Goal: Task Accomplishment & Management: Manage account settings

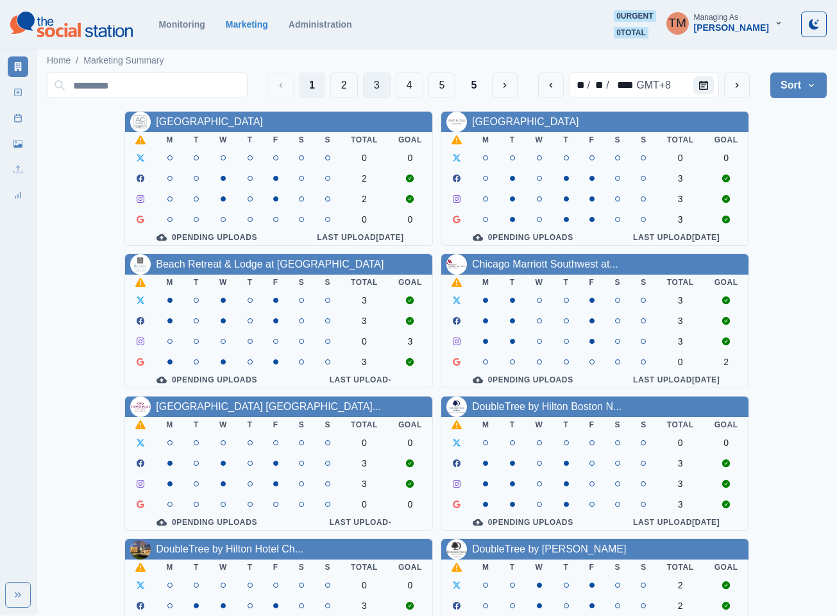
click at [370, 85] on button "3" at bounding box center [377, 85] width 28 height 26
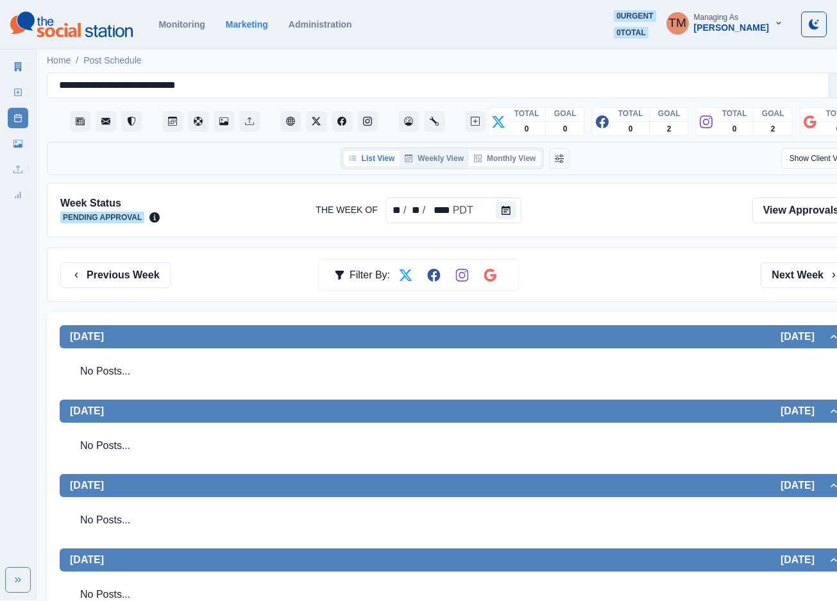
click at [504, 155] on button "Monthly View" at bounding box center [505, 158] width 72 height 15
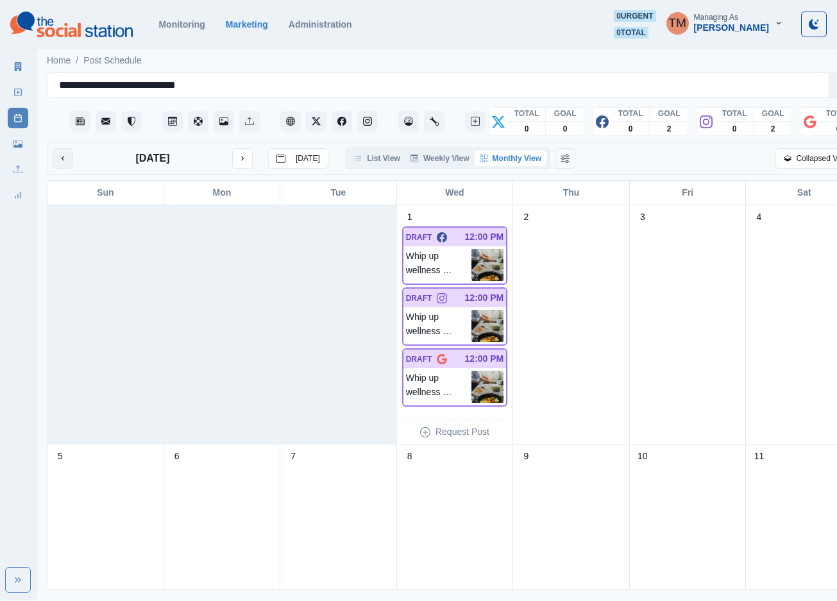
click at [62, 156] on icon "previous month" at bounding box center [62, 158] width 9 height 9
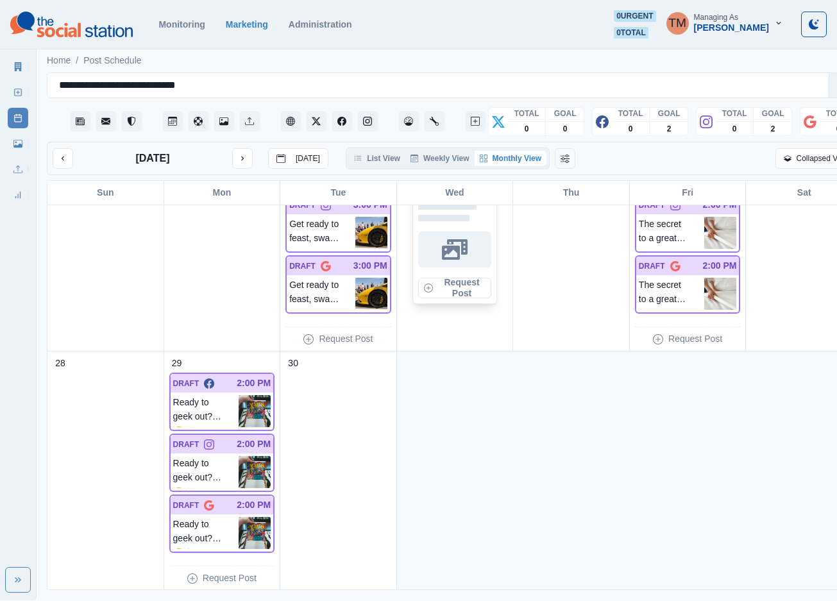
scroll to position [16, 0]
click at [248, 148] on button "next month" at bounding box center [242, 158] width 21 height 21
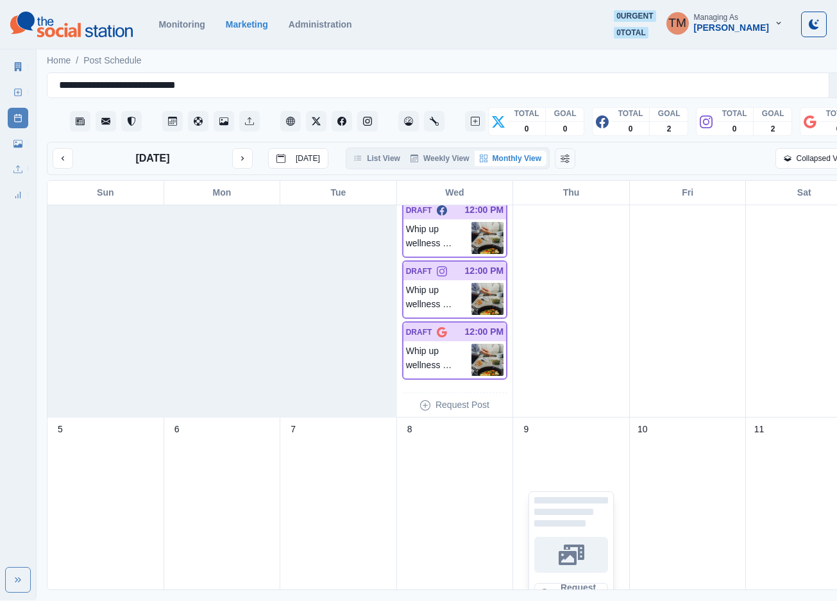
scroll to position [0, 0]
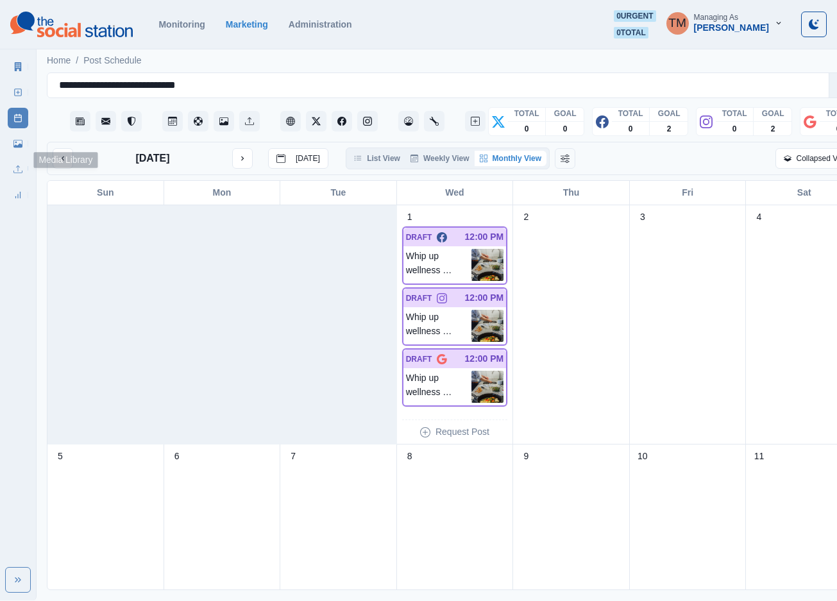
click at [18, 144] on icon at bounding box center [17, 143] width 9 height 9
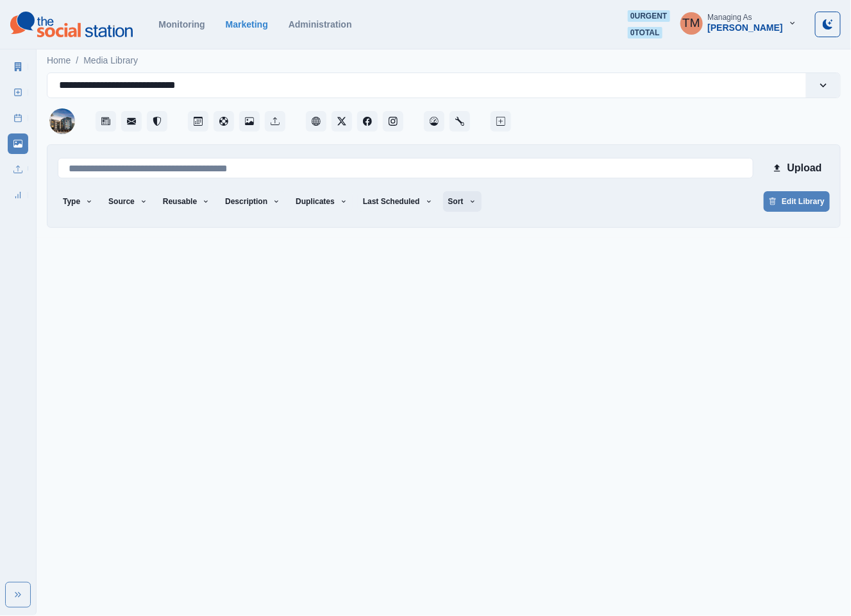
click at [446, 196] on button "Sort" at bounding box center [462, 201] width 38 height 21
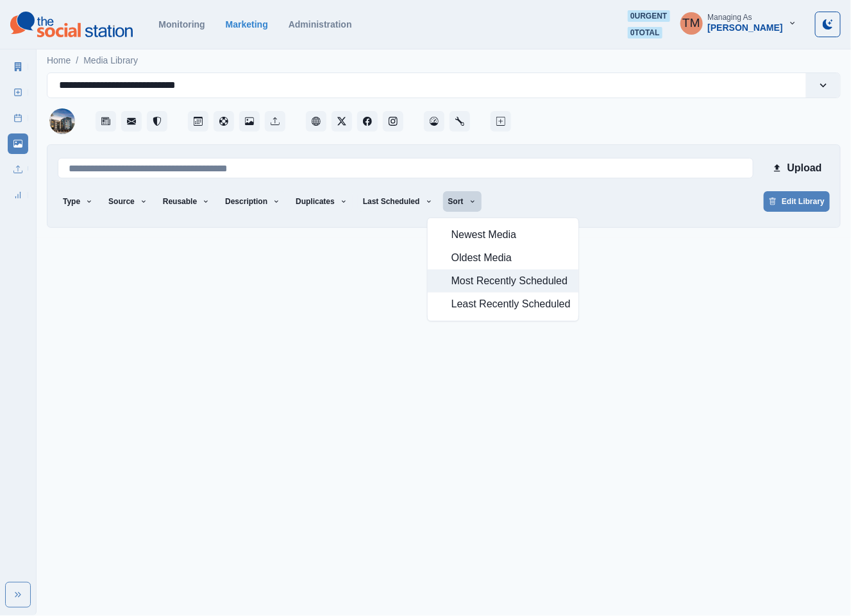
click at [468, 274] on span "Most Recently Scheduled" at bounding box center [511, 280] width 119 height 15
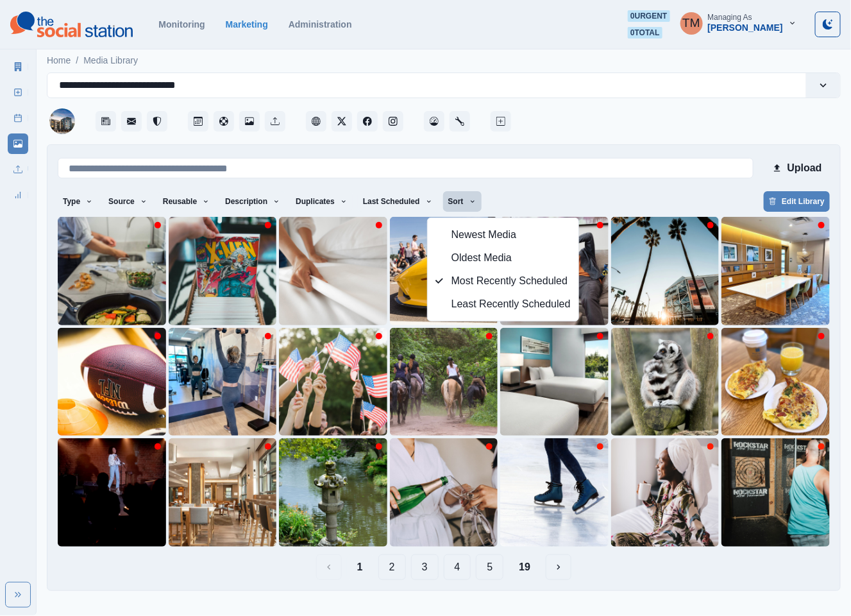
click at [512, 194] on div "Type Any Image Video Source Any Upload Social Manager Found: Instagram Found: G…" at bounding box center [444, 202] width 772 height 23
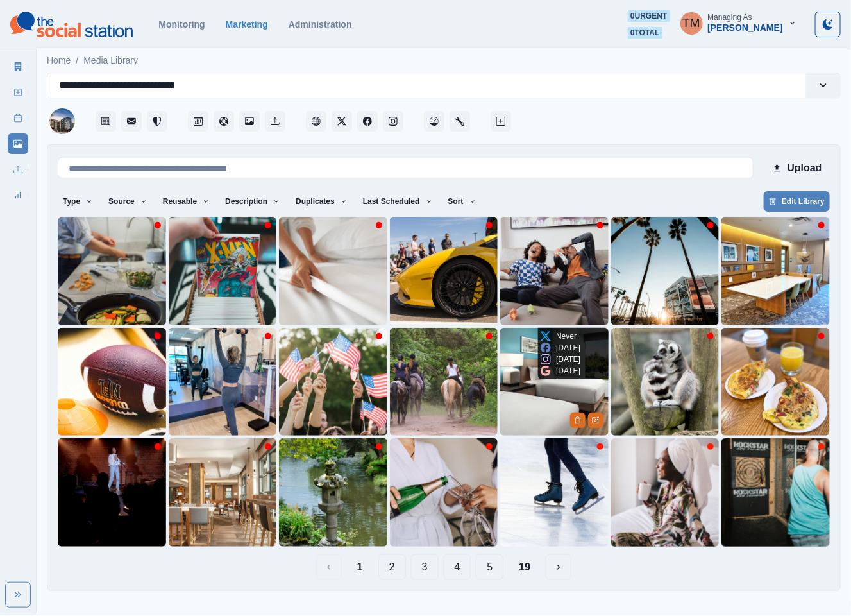
click at [539, 391] on img at bounding box center [554, 382] width 108 height 108
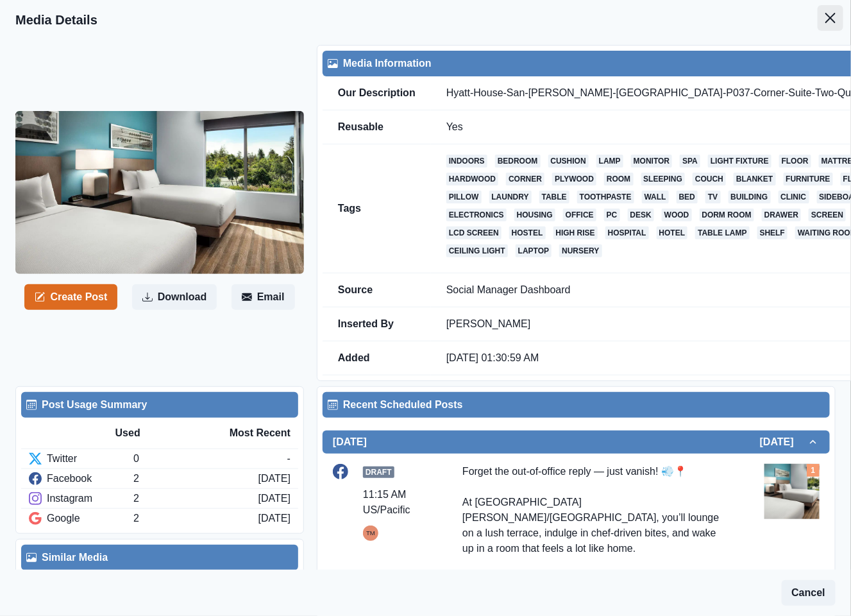
click at [825, 16] on icon "Close" at bounding box center [830, 18] width 10 height 10
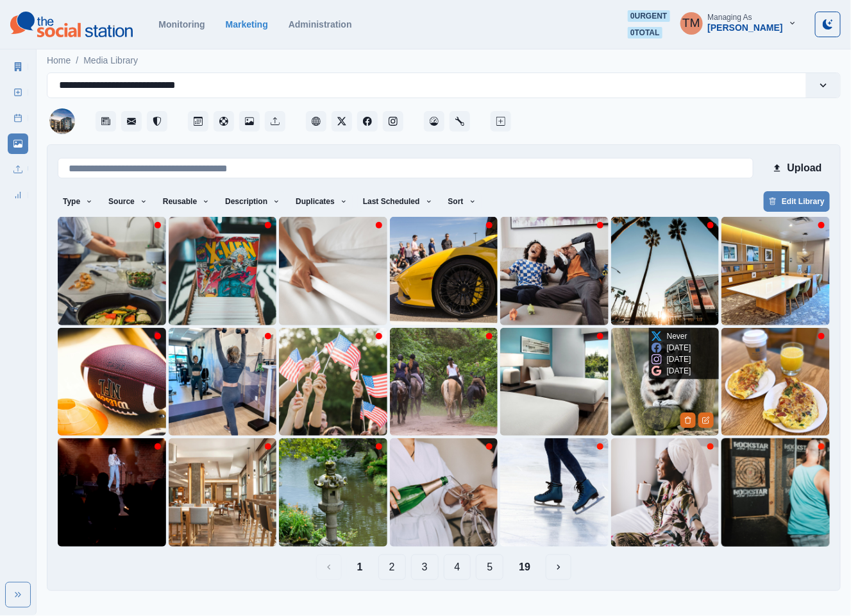
click at [641, 396] on img at bounding box center [665, 382] width 108 height 108
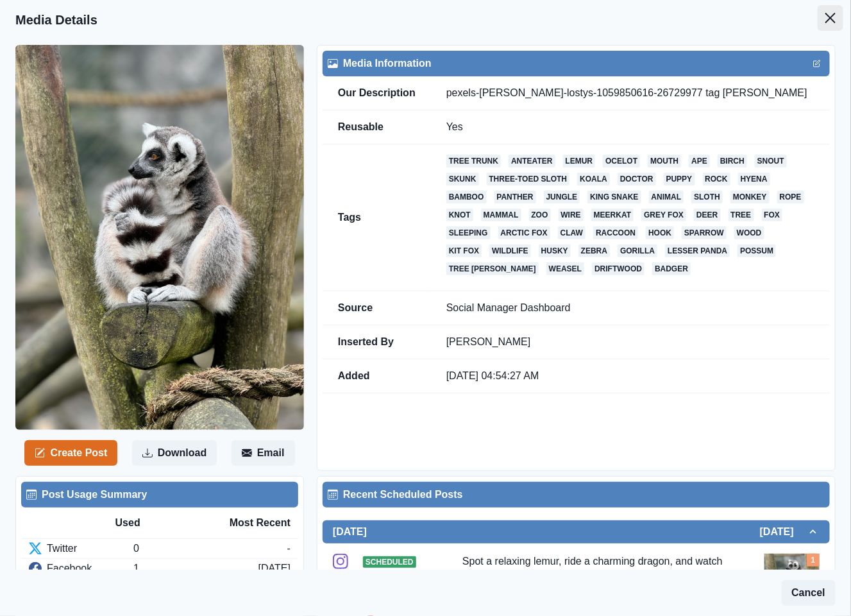
click at [822, 15] on button "Close" at bounding box center [831, 18] width 26 height 26
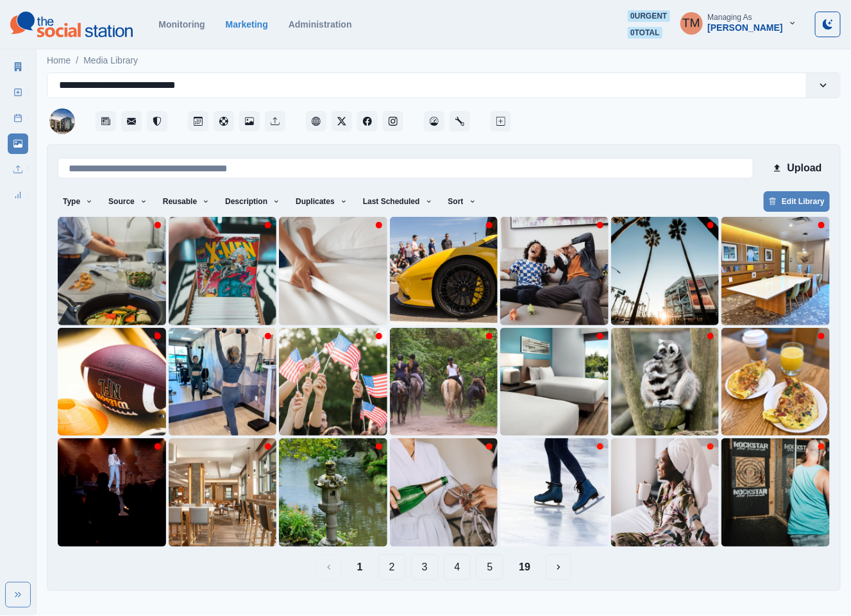
click at [523, 576] on button "19" at bounding box center [525, 567] width 32 height 26
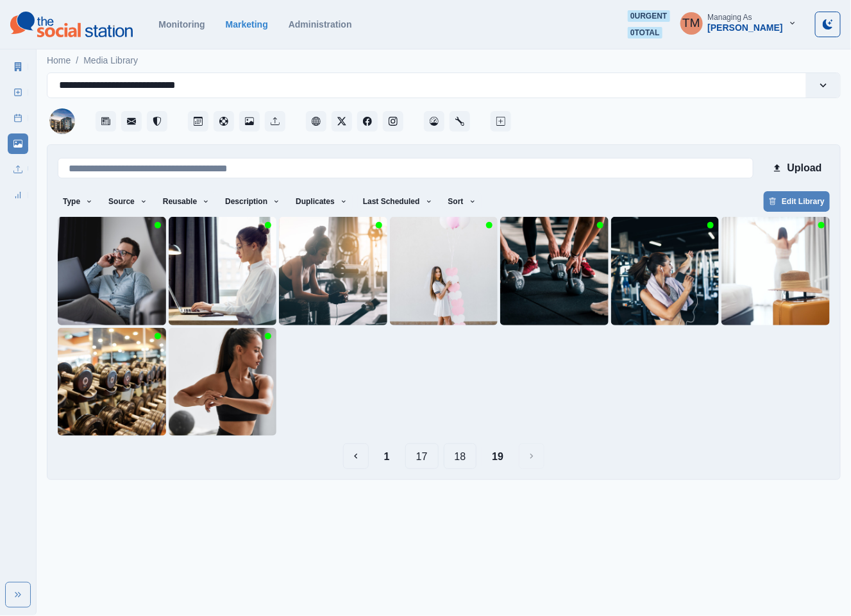
click at [462, 459] on button "18" at bounding box center [460, 456] width 33 height 26
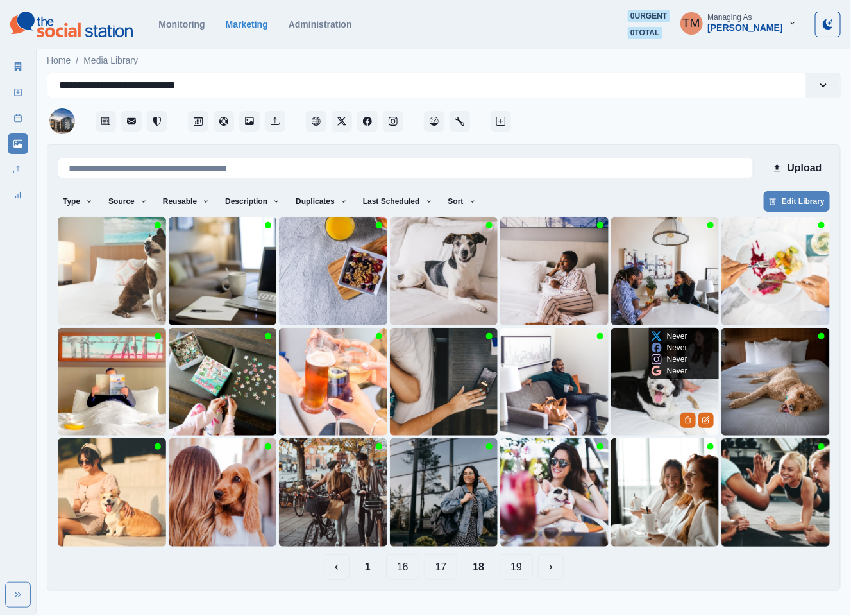
click at [639, 395] on img at bounding box center [665, 382] width 108 height 108
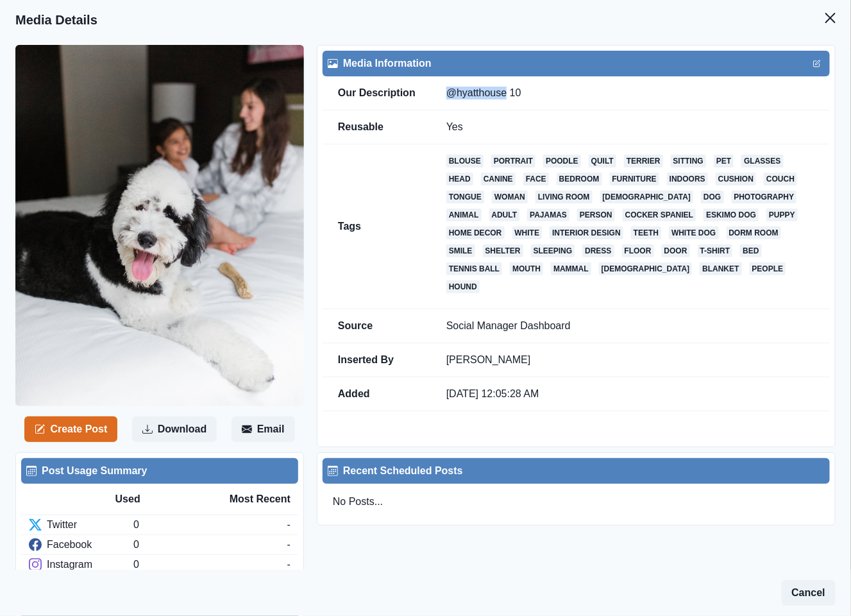
drag, startPoint x: 448, startPoint y: 93, endPoint x: 504, endPoint y: 93, distance: 55.8
click at [504, 93] on td "@hyatthouse 10" at bounding box center [630, 93] width 399 height 34
copy td "@hyatthouse"
drag, startPoint x: 815, startPoint y: 17, endPoint x: 798, endPoint y: 18, distance: 16.0
click at [825, 17] on icon "Close" at bounding box center [830, 18] width 10 height 10
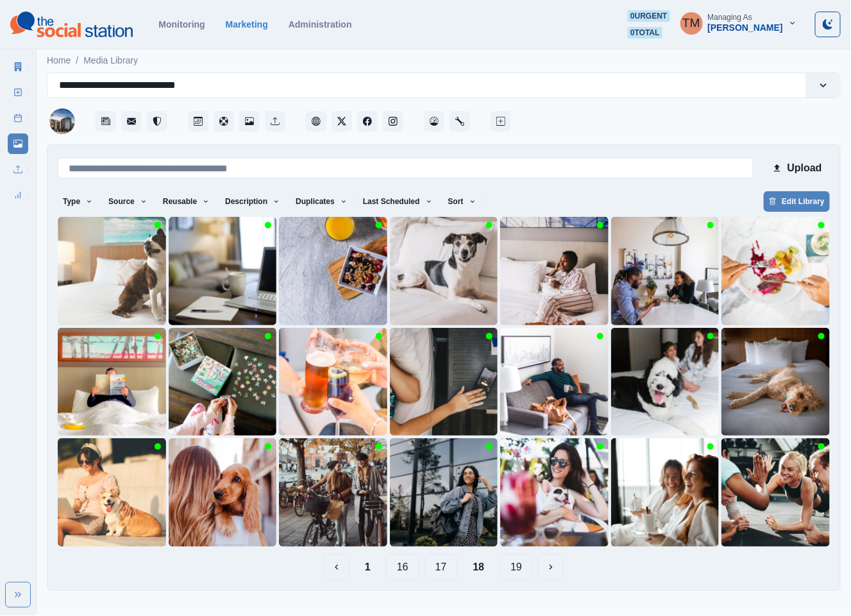
click at [443, 570] on button "17" at bounding box center [441, 567] width 33 height 26
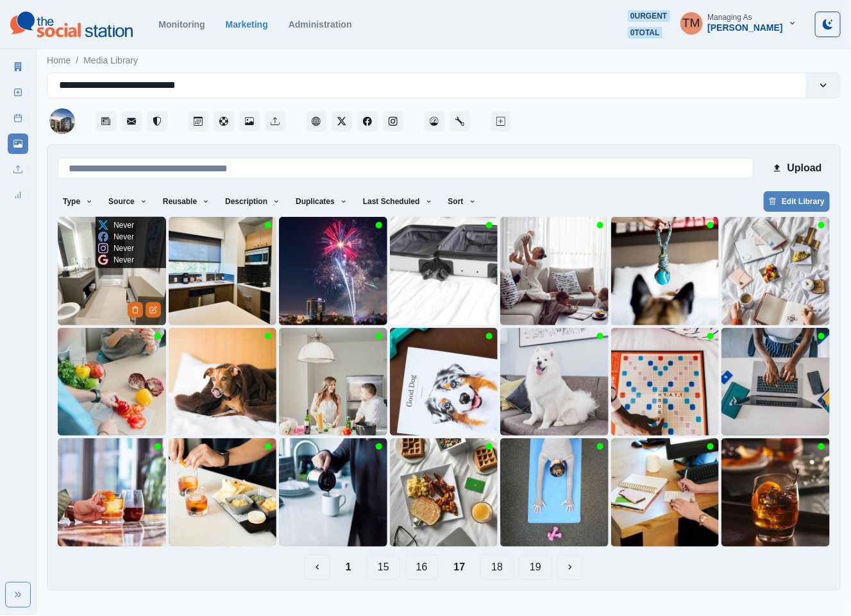
click at [94, 281] on img at bounding box center [112, 271] width 108 height 108
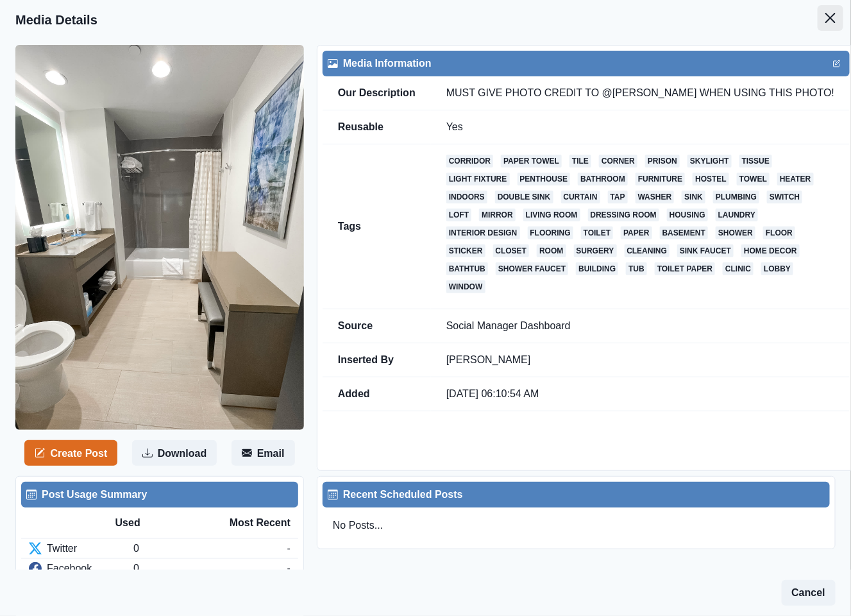
click at [825, 21] on icon "Close" at bounding box center [830, 18] width 10 height 10
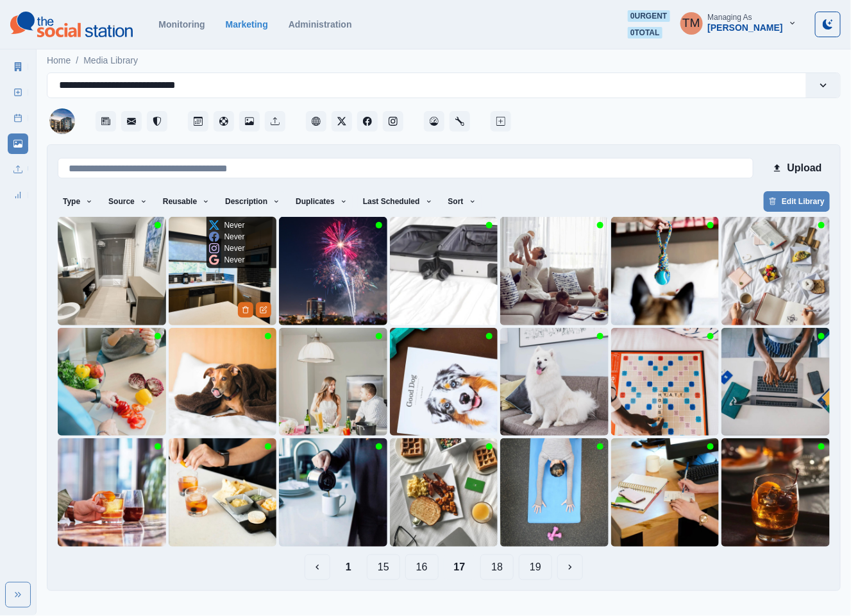
click at [214, 294] on img at bounding box center [223, 271] width 108 height 108
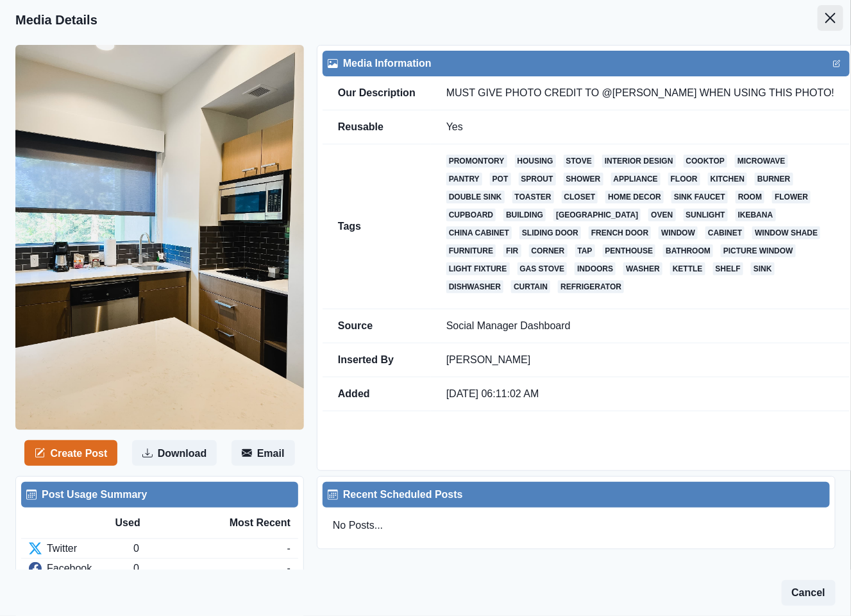
click at [822, 19] on button "Close" at bounding box center [831, 18] width 26 height 26
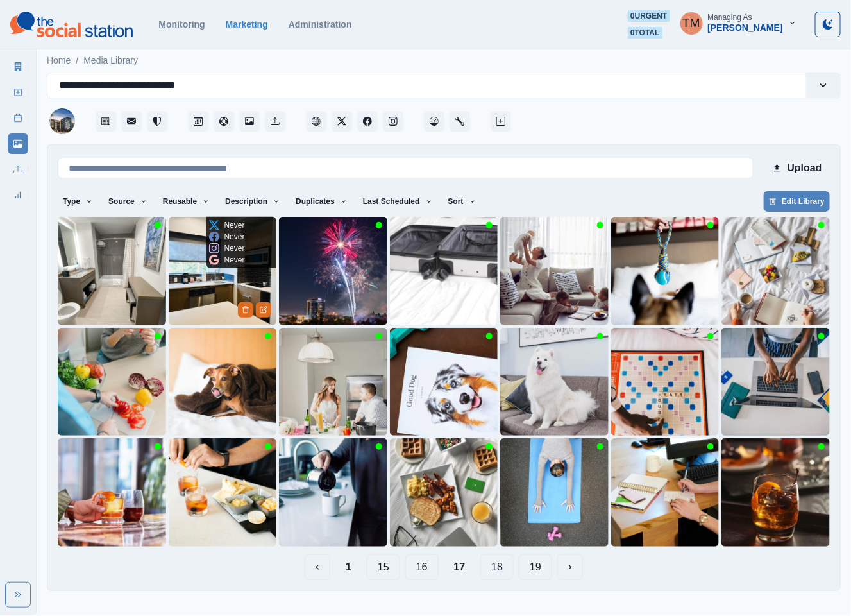
click at [201, 302] on img at bounding box center [223, 271] width 108 height 108
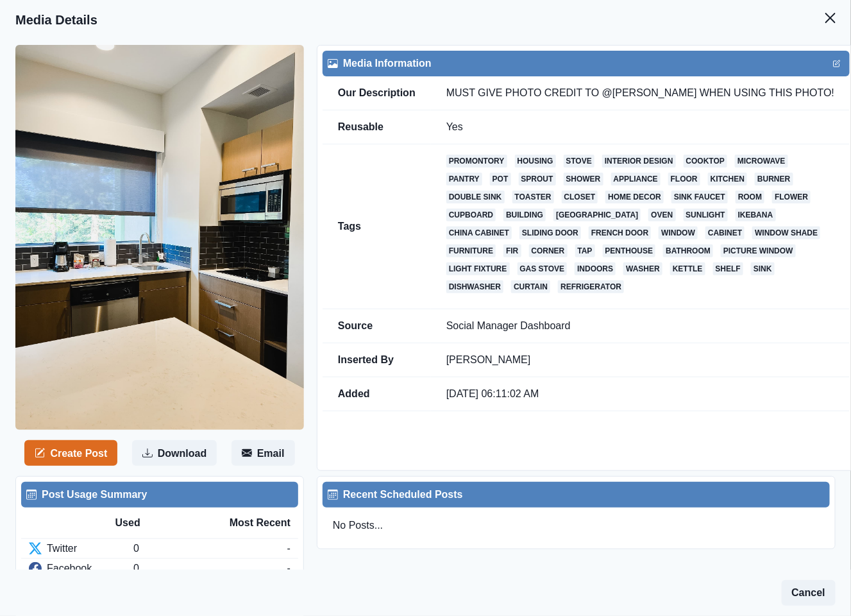
click at [585, 92] on td "MUST GIVE PHOTO CREDIT TO @xosarahsahara WHEN USING THIS PHOTO!" at bounding box center [640, 93] width 419 height 34
drag, startPoint x: 589, startPoint y: 93, endPoint x: 661, endPoint y: 93, distance: 71.8
click at [661, 93] on td "MUST GIVE PHOTO CREDIT TO @xosarahsahara WHEN USING THIS PHOTO!" at bounding box center [640, 93] width 419 height 34
copy td "@xosarahsahara"
click at [825, 18] on icon "Close" at bounding box center [830, 18] width 10 height 10
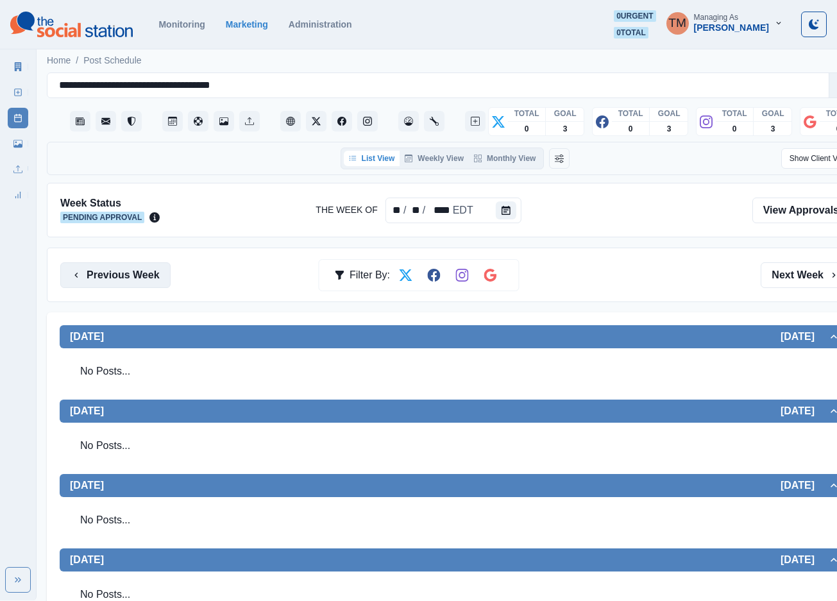
click at [145, 280] on button "Previous Week" at bounding box center [115, 275] width 110 height 26
click at [139, 275] on button "Previous Week" at bounding box center [115, 275] width 110 height 26
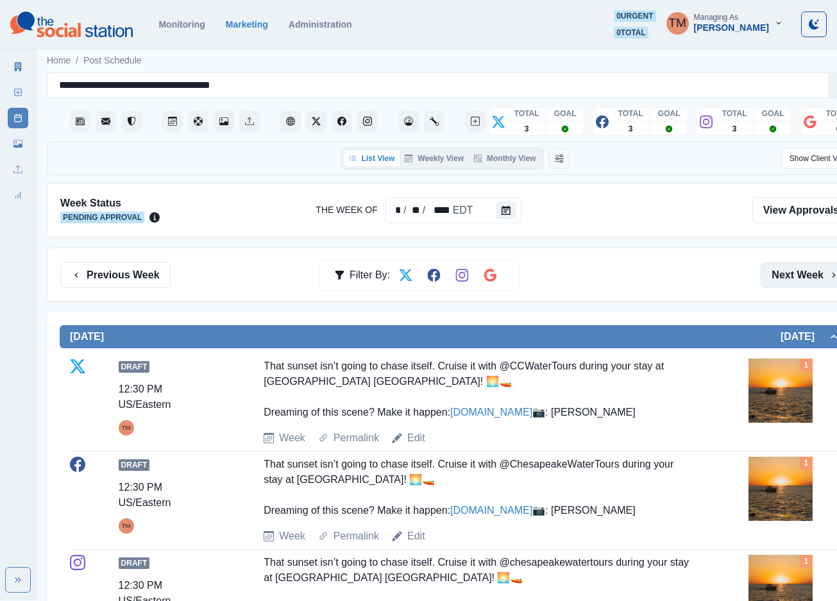
click at [801, 278] on button "Next Week" at bounding box center [805, 275] width 89 height 26
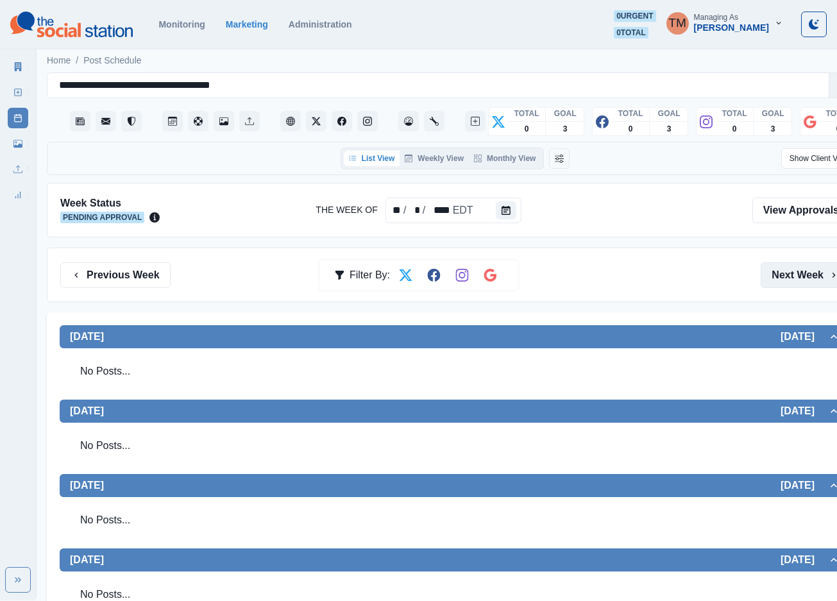
click at [774, 270] on button "Next Week" at bounding box center [805, 275] width 89 height 26
click at [761, 262] on button "Next Week" at bounding box center [805, 275] width 89 height 26
click at [129, 274] on button "Previous Week" at bounding box center [115, 275] width 110 height 26
click at [19, 142] on icon at bounding box center [17, 143] width 9 height 9
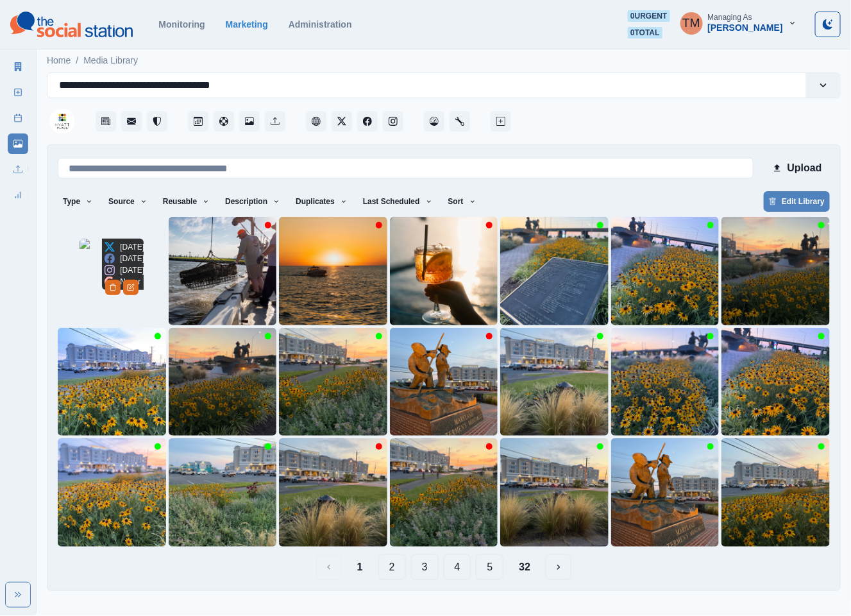
click at [80, 296] on img at bounding box center [112, 271] width 64 height 64
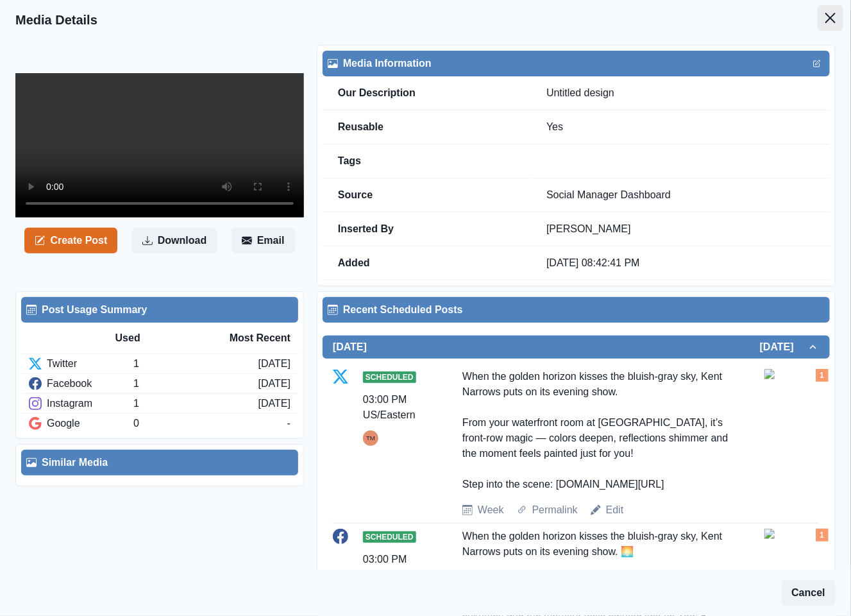
click at [825, 18] on icon "Close" at bounding box center [830, 18] width 10 height 10
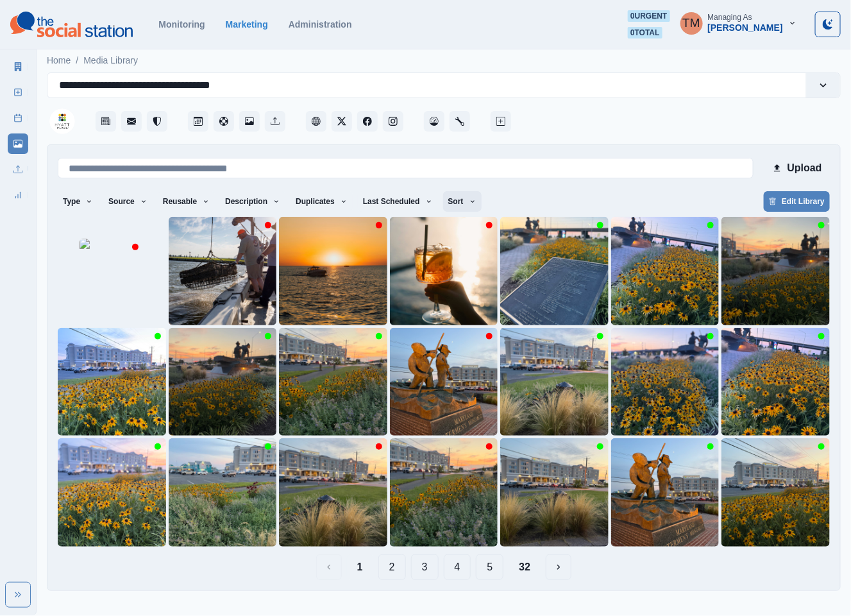
click at [455, 207] on button "Sort" at bounding box center [462, 201] width 38 height 21
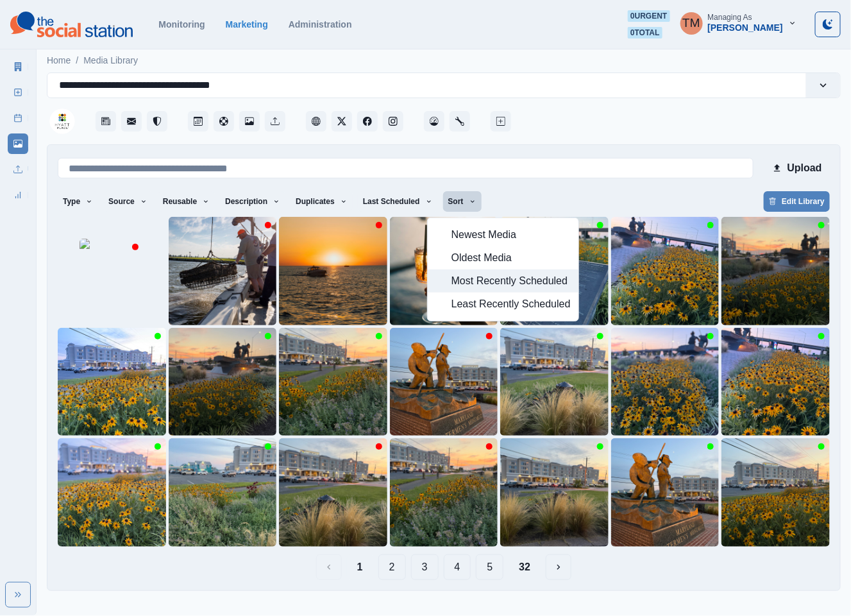
click at [462, 282] on span "Most Recently Scheduled" at bounding box center [511, 280] width 119 height 15
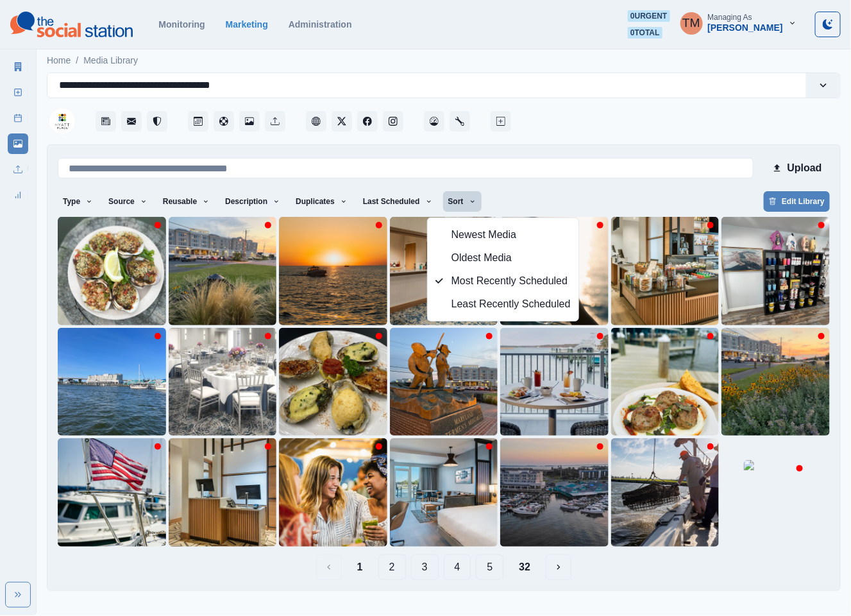
click at [660, 197] on div "Type Any Image Video Source Any Upload Social Manager Found: Instagram Found: G…" at bounding box center [444, 202] width 772 height 23
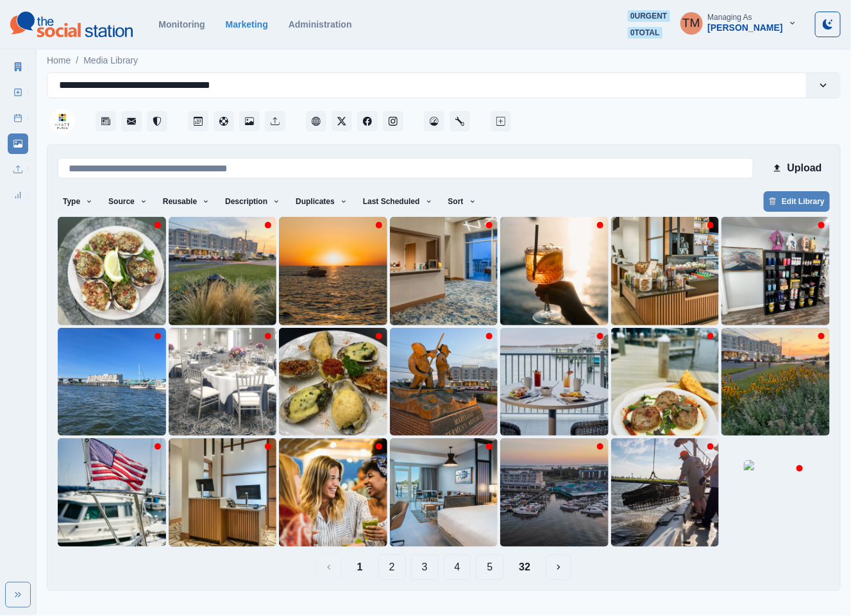
click at [387, 570] on button "2" at bounding box center [392, 567] width 28 height 26
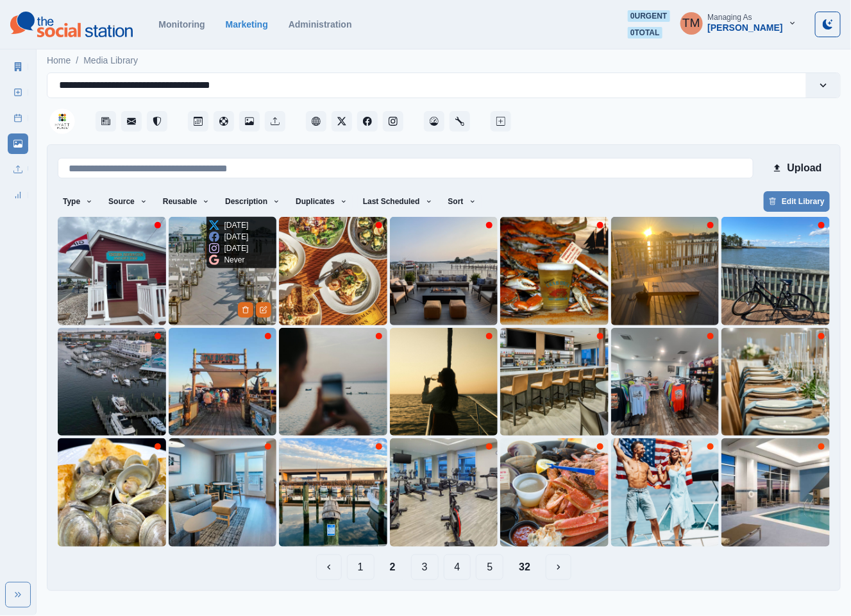
click at [205, 287] on img at bounding box center [223, 271] width 108 height 108
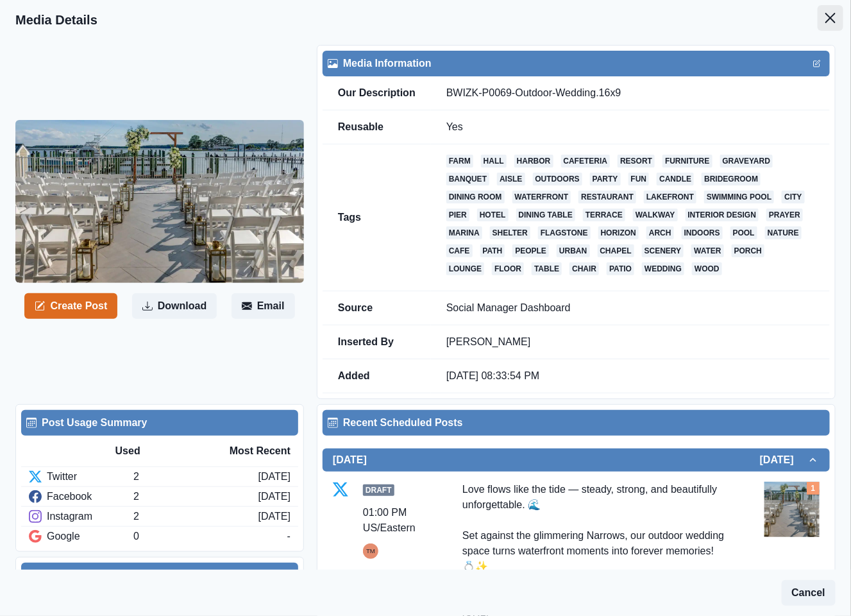
click at [825, 15] on icon "Close" at bounding box center [830, 18] width 10 height 10
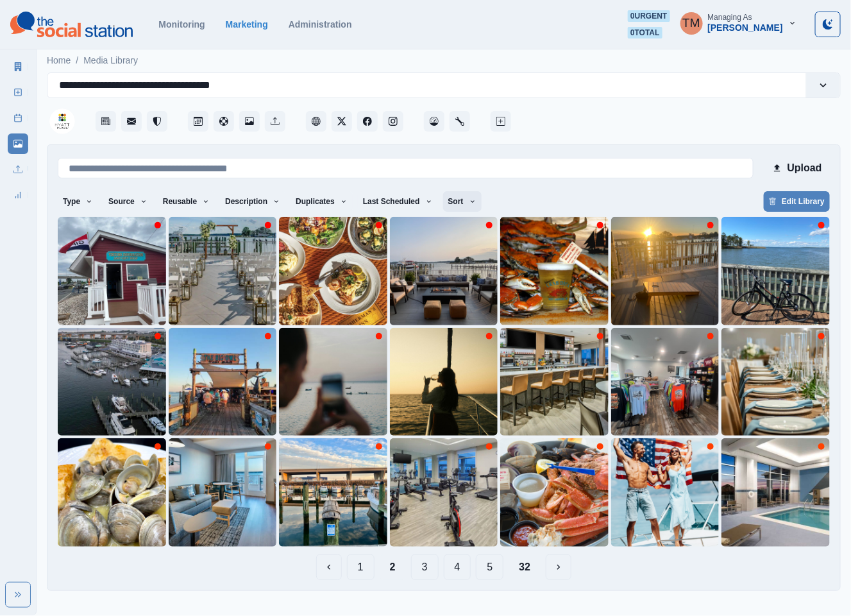
click at [445, 205] on button "Sort" at bounding box center [462, 201] width 38 height 21
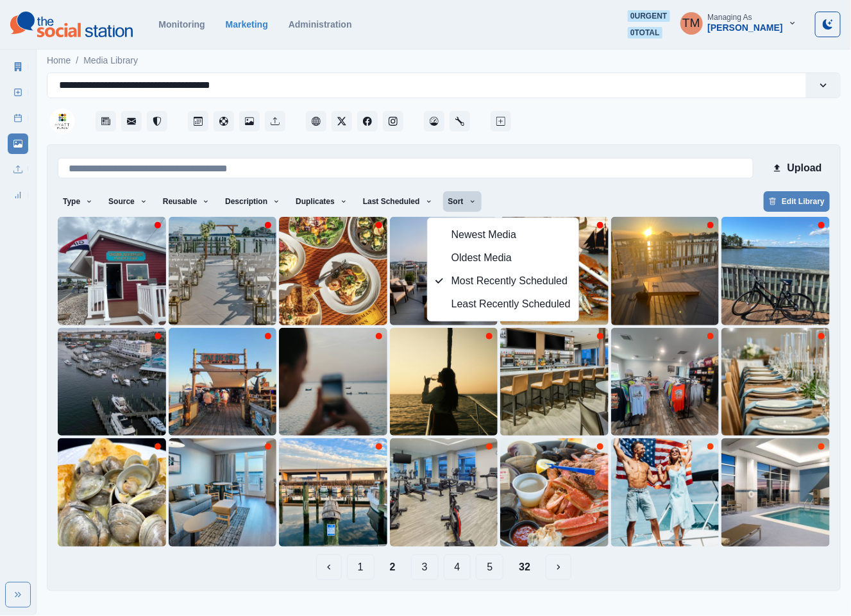
click at [527, 570] on button "32" at bounding box center [525, 567] width 32 height 26
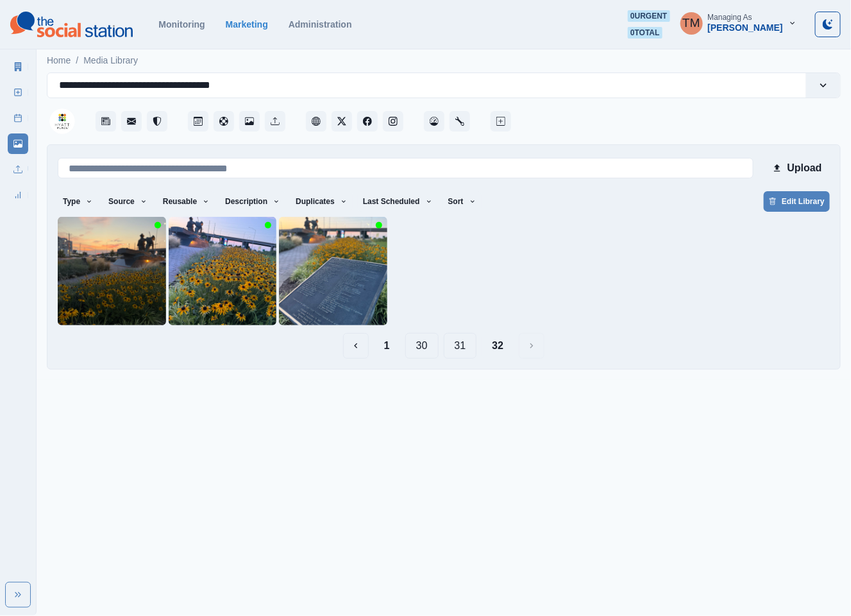
click at [466, 350] on button "31" at bounding box center [460, 346] width 33 height 26
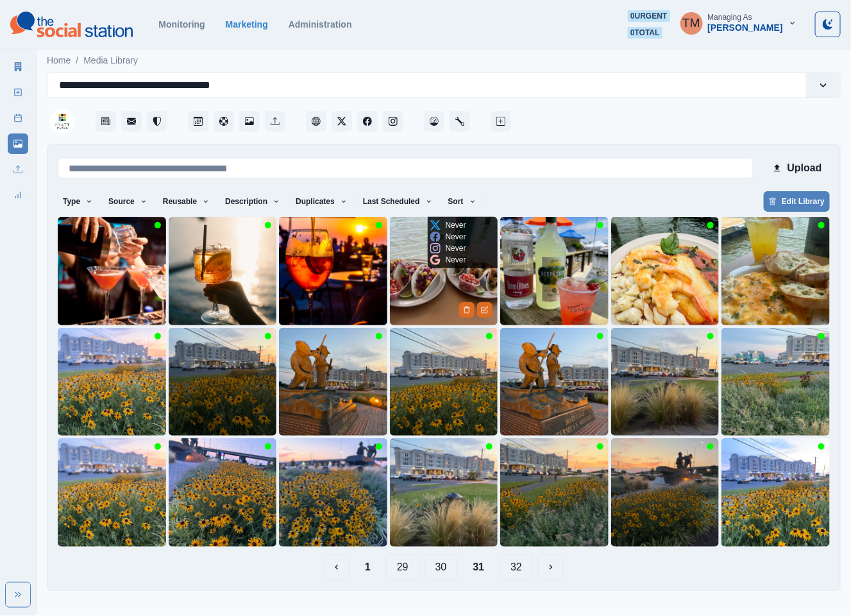
click at [418, 289] on img at bounding box center [444, 271] width 108 height 108
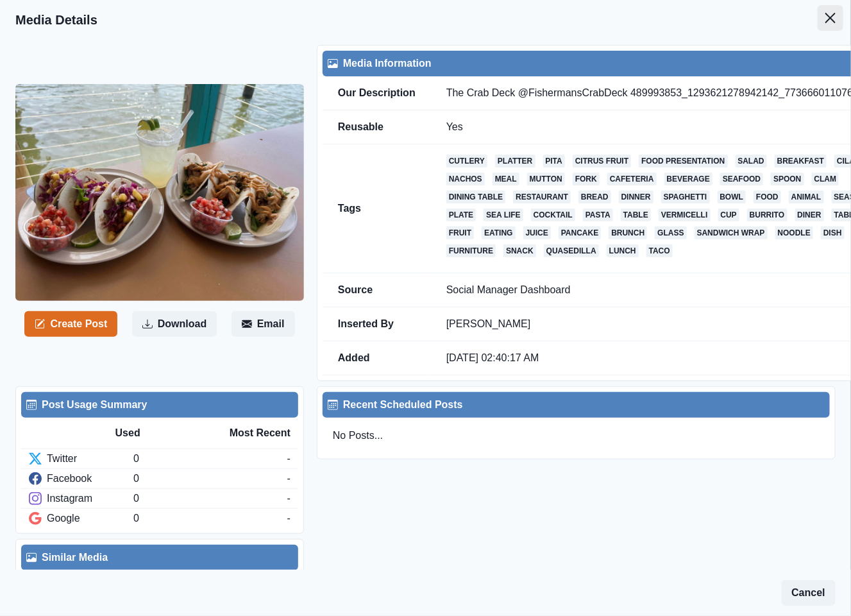
click at [825, 15] on icon "Close" at bounding box center [830, 18] width 10 height 10
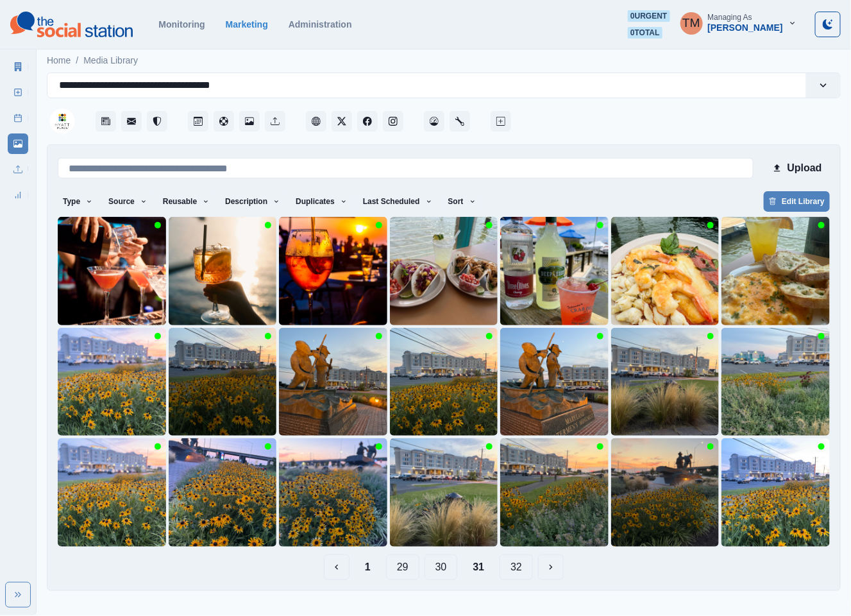
click at [439, 568] on button "30" at bounding box center [441, 567] width 33 height 26
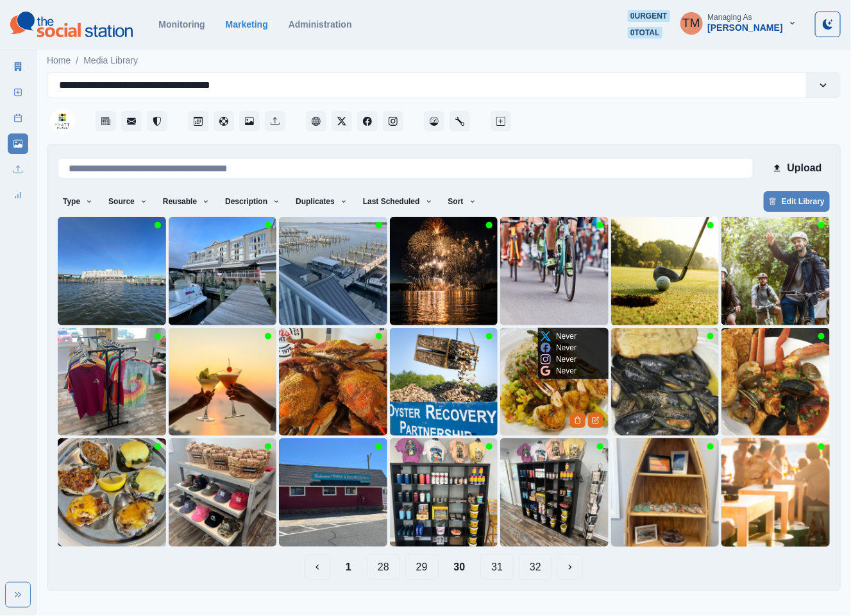
click at [533, 403] on img at bounding box center [554, 382] width 108 height 108
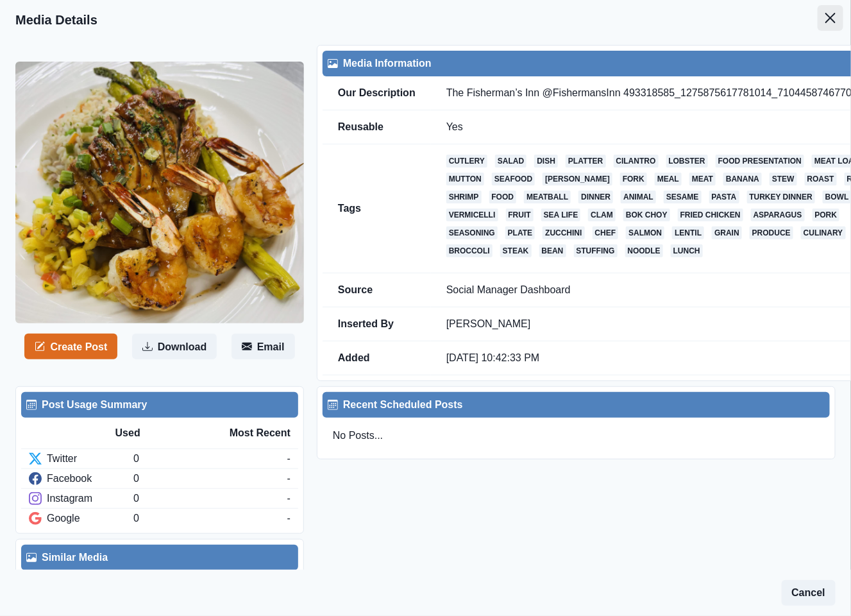
click at [825, 14] on icon "Close" at bounding box center [830, 18] width 10 height 10
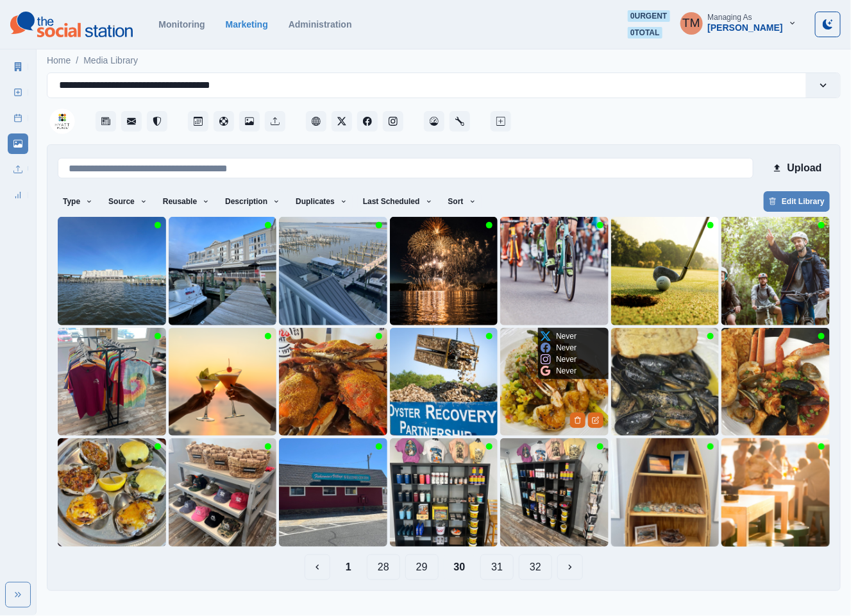
click at [535, 407] on img at bounding box center [554, 382] width 108 height 108
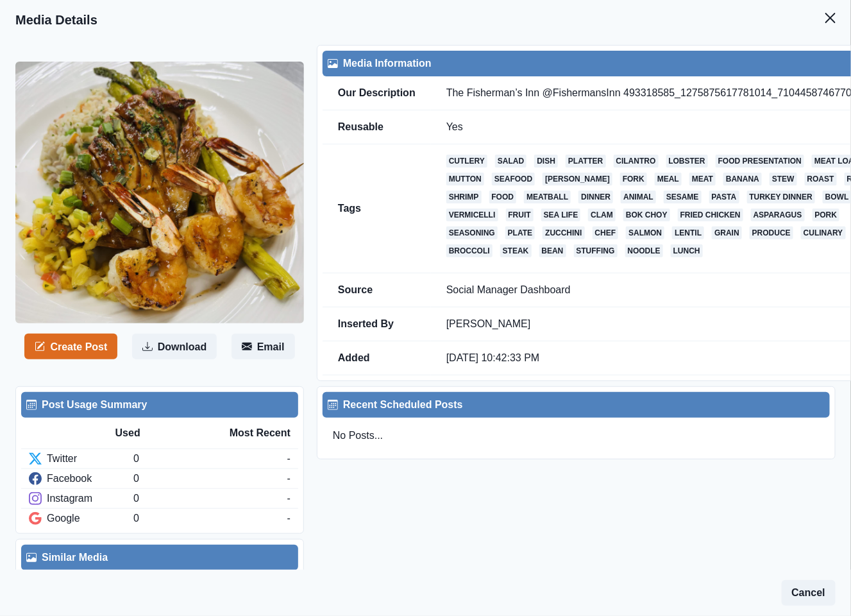
drag, startPoint x: 816, startPoint y: 14, endPoint x: 691, endPoint y: 78, distance: 139.7
click at [825, 14] on icon "Close" at bounding box center [830, 18] width 10 height 10
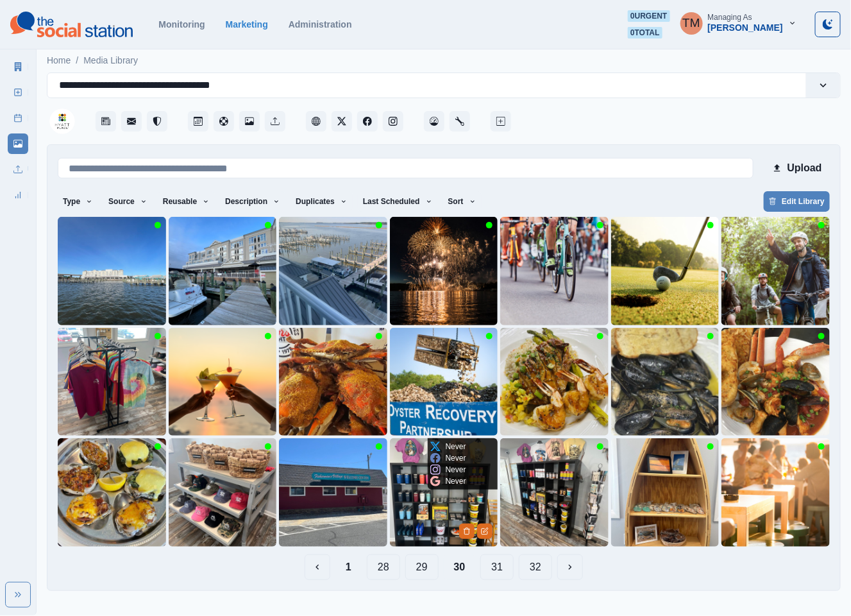
click at [428, 510] on img at bounding box center [444, 492] width 108 height 108
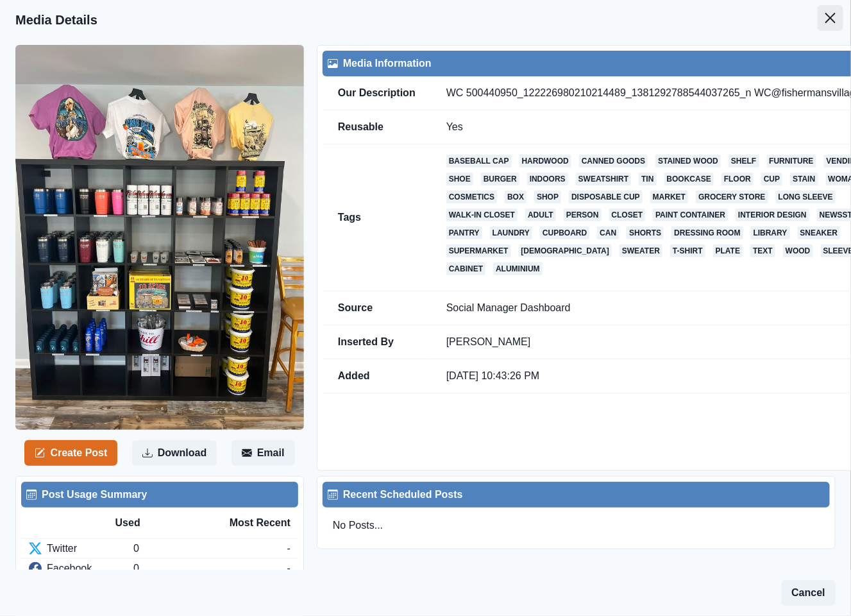
click at [818, 12] on button "Close" at bounding box center [831, 18] width 26 height 26
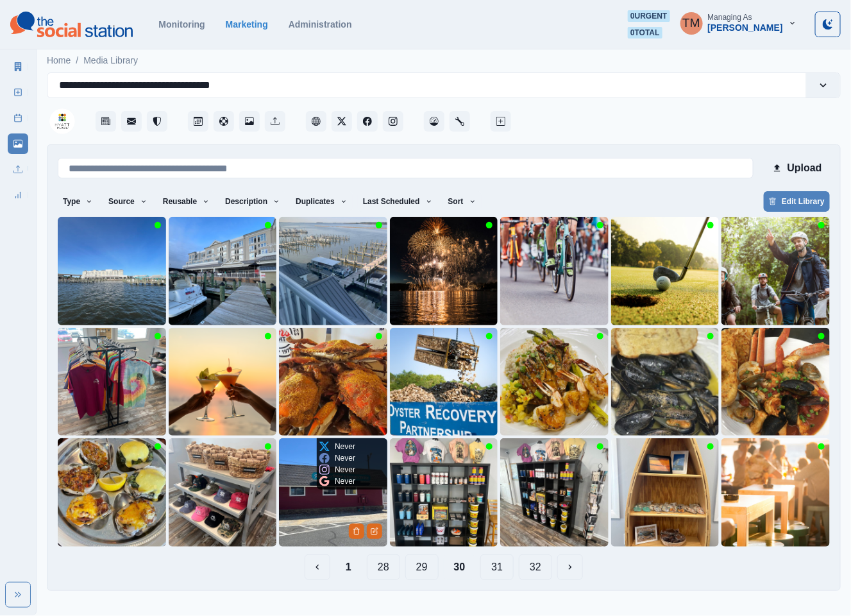
click at [319, 510] on img at bounding box center [333, 492] width 108 height 108
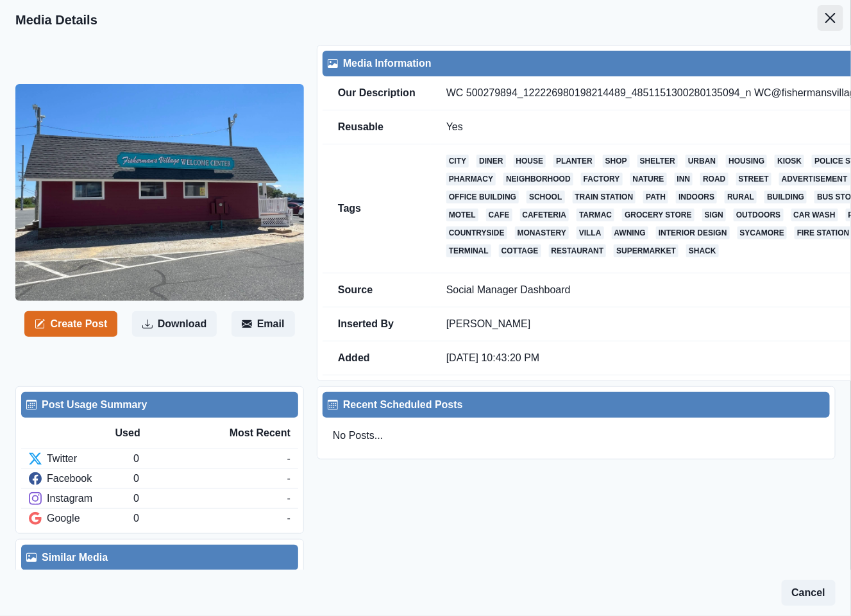
click at [825, 16] on icon "Close" at bounding box center [830, 18] width 10 height 10
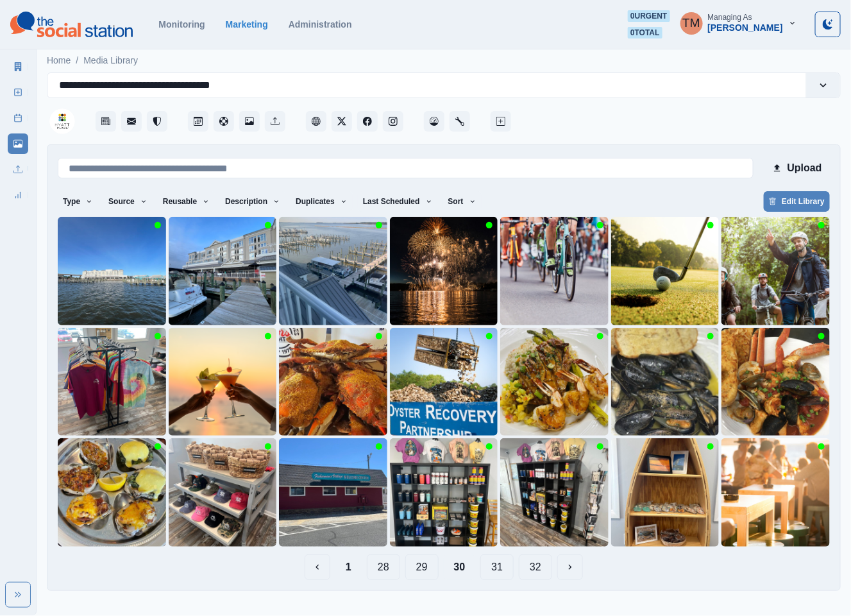
click at [495, 568] on button "31" at bounding box center [496, 567] width 33 height 26
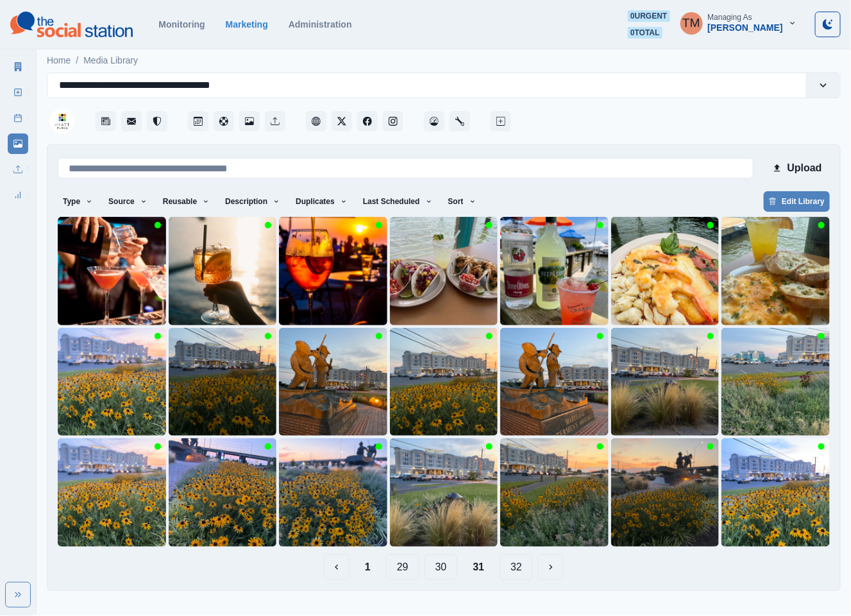
click at [370, 570] on button "1" at bounding box center [368, 567] width 26 height 26
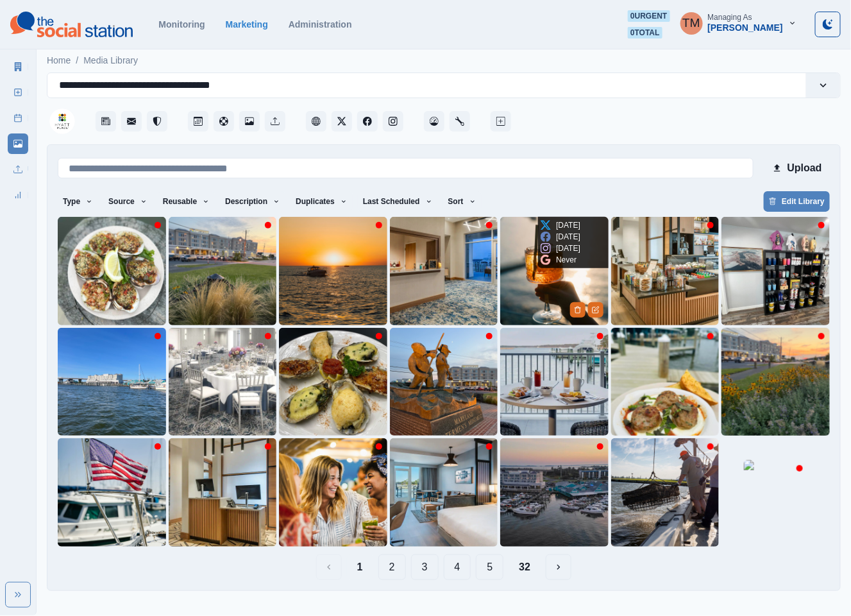
click at [536, 270] on img at bounding box center [554, 271] width 108 height 108
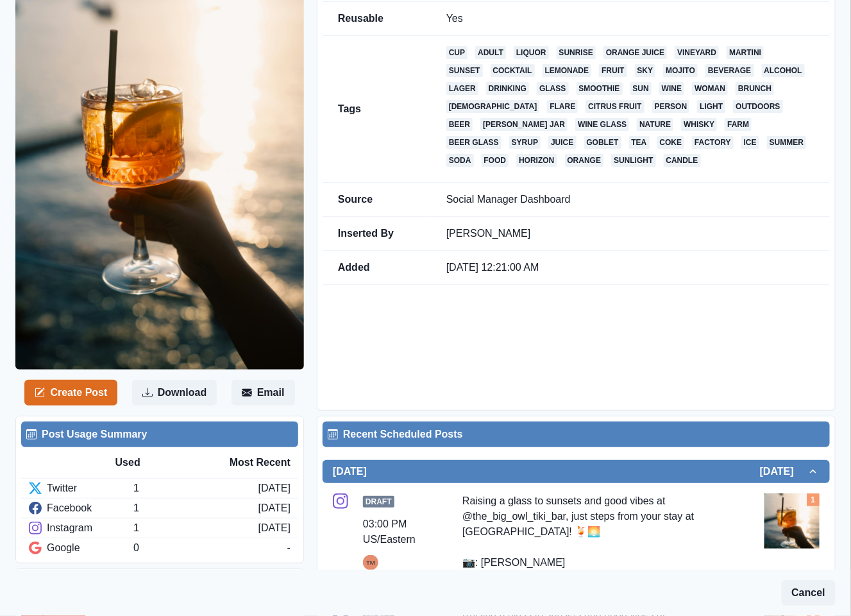
scroll to position [397, 0]
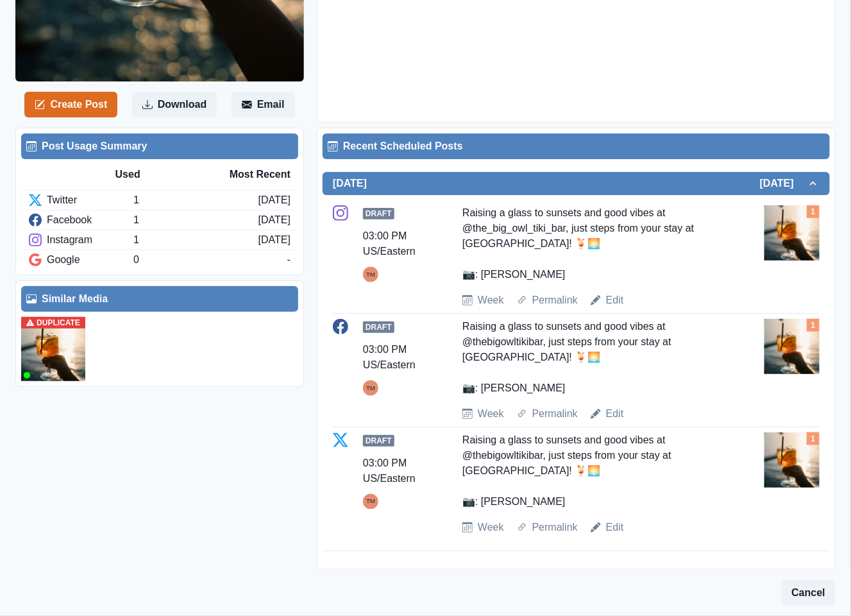
click at [62, 349] on img at bounding box center [53, 349] width 64 height 64
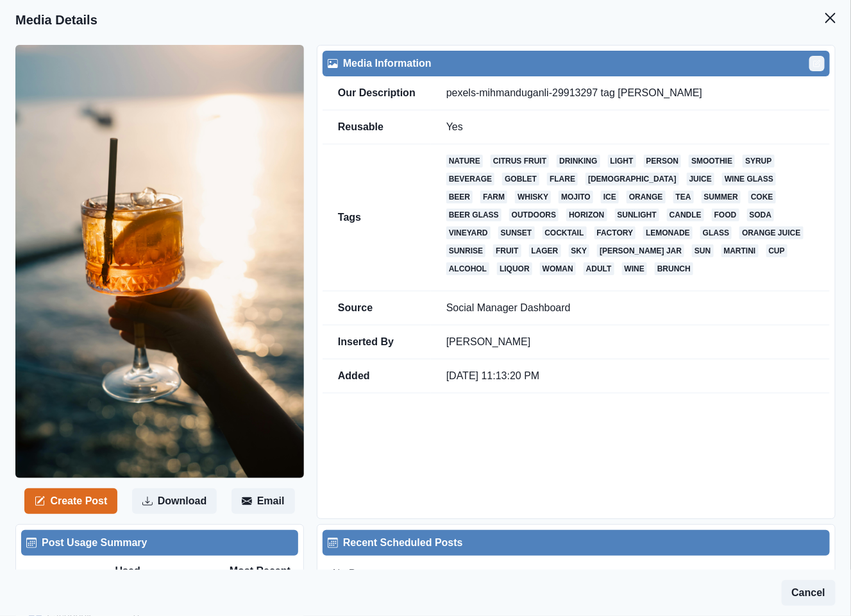
click at [813, 62] on icon "Edit" at bounding box center [817, 64] width 8 height 8
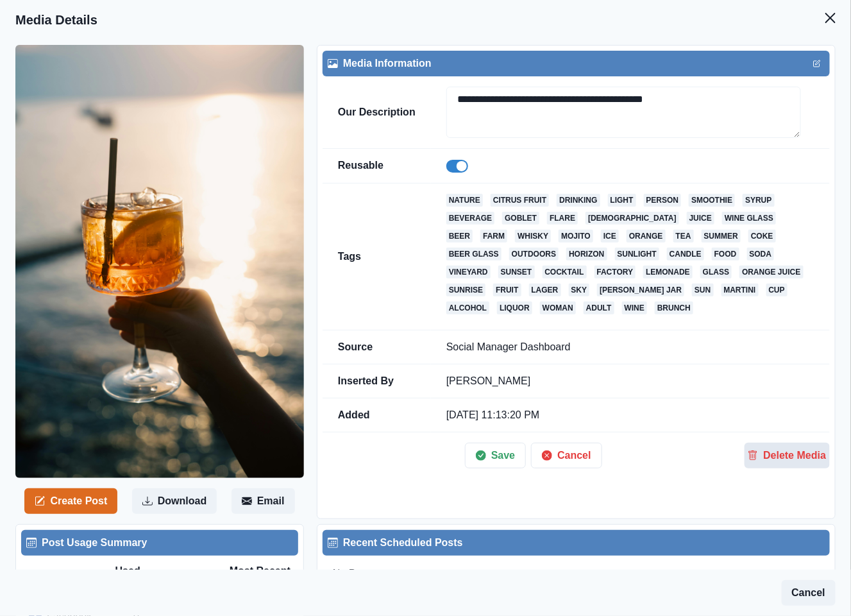
click at [766, 462] on button "Delete Media" at bounding box center [787, 456] width 85 height 26
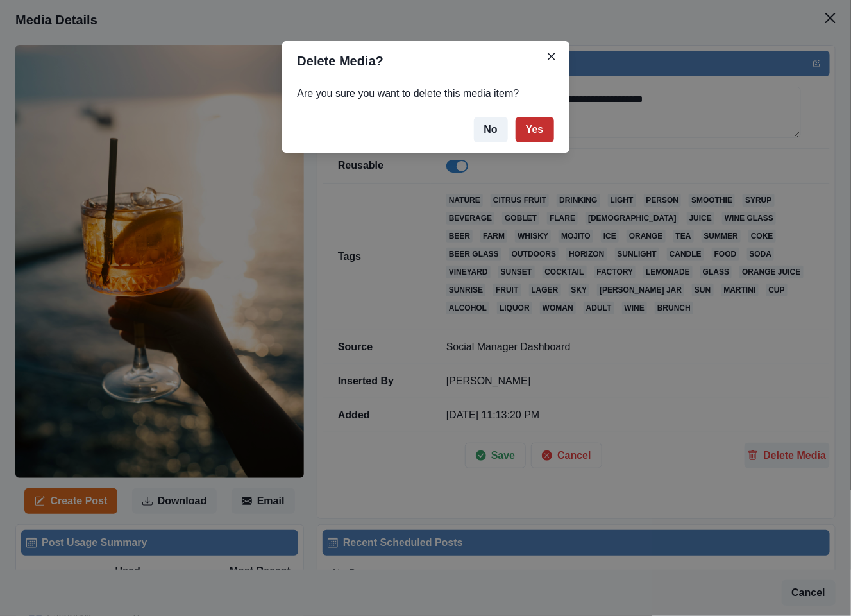
click at [533, 129] on button "Yes" at bounding box center [535, 130] width 38 height 26
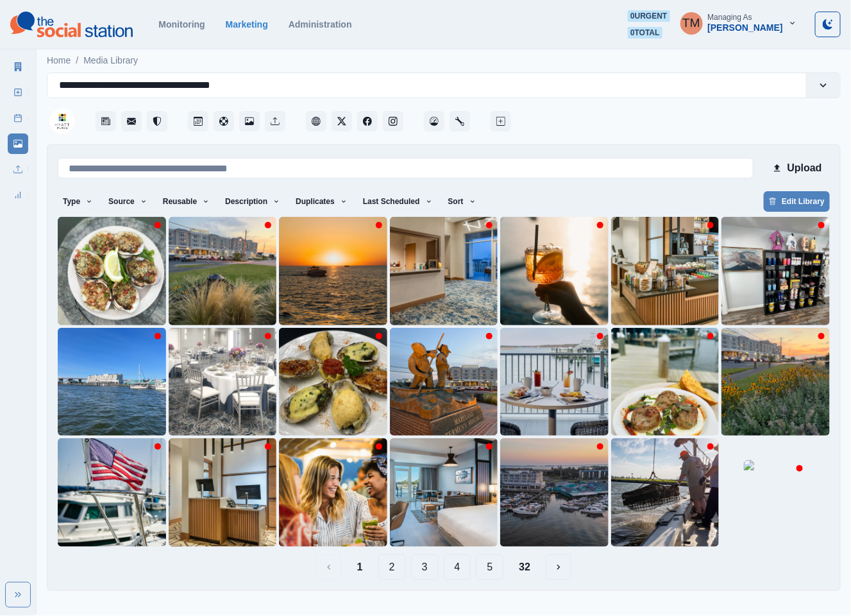
click at [530, 570] on button "32" at bounding box center [525, 567] width 32 height 26
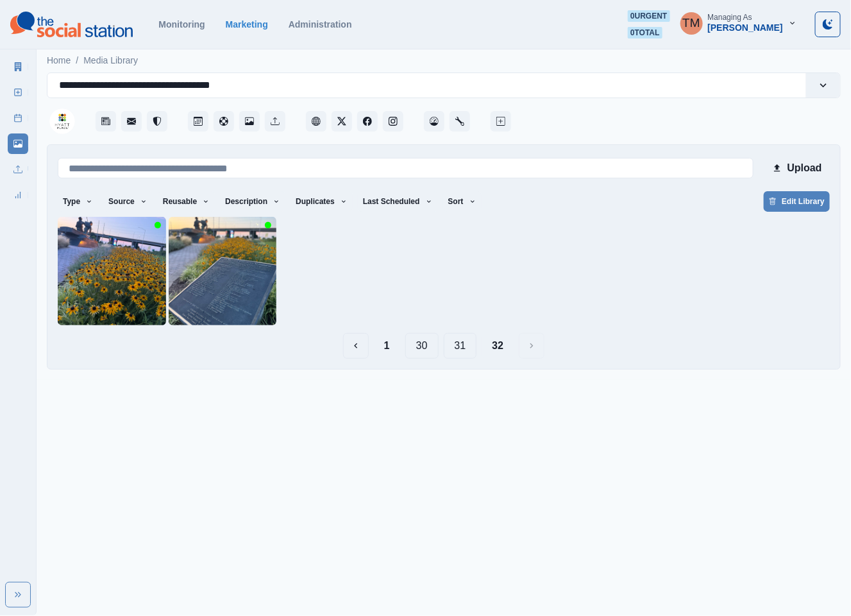
click at [462, 352] on button "31" at bounding box center [460, 346] width 33 height 26
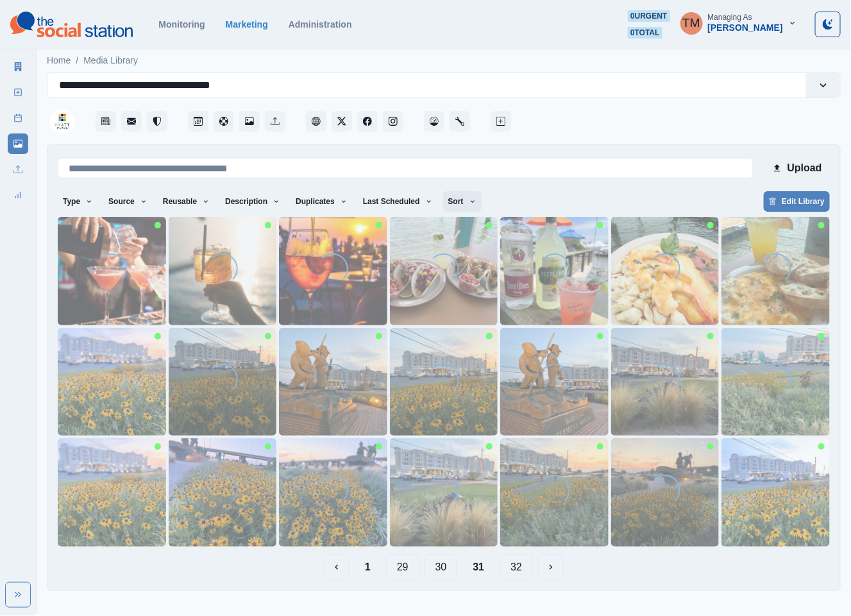
click at [450, 194] on button "Sort" at bounding box center [462, 201] width 38 height 21
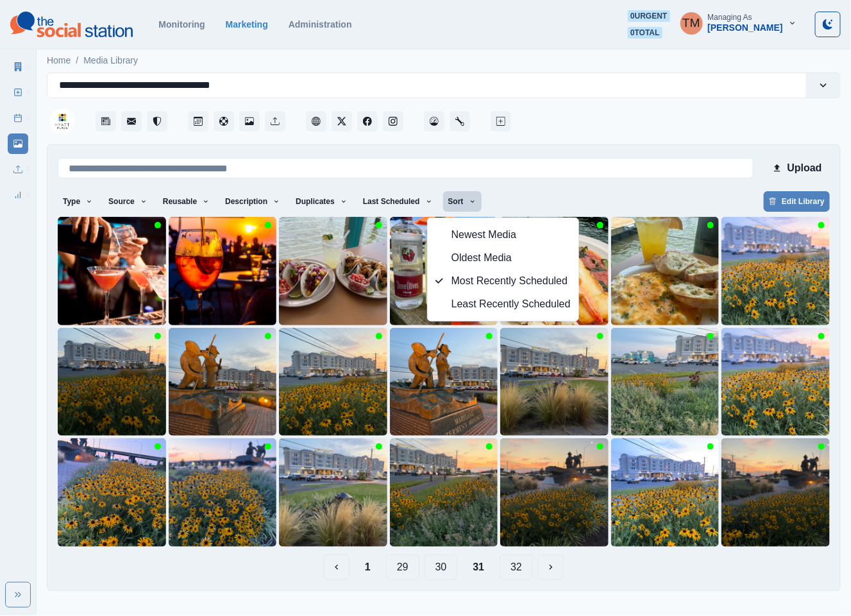
click at [549, 198] on div "Type Any Image Video Source Any Upload Social Manager Found: Instagram Found: G…" at bounding box center [444, 202] width 772 height 23
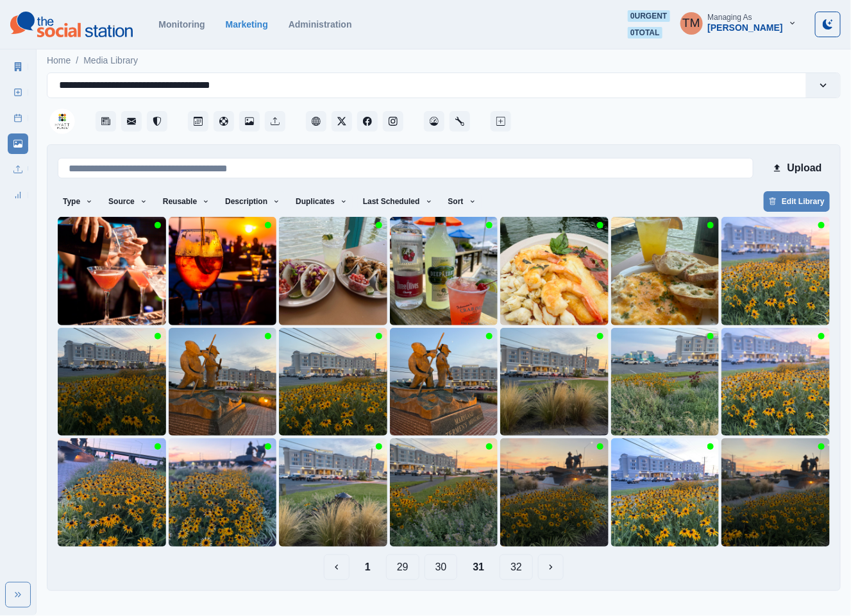
click at [441, 572] on button "30" at bounding box center [441, 567] width 33 height 26
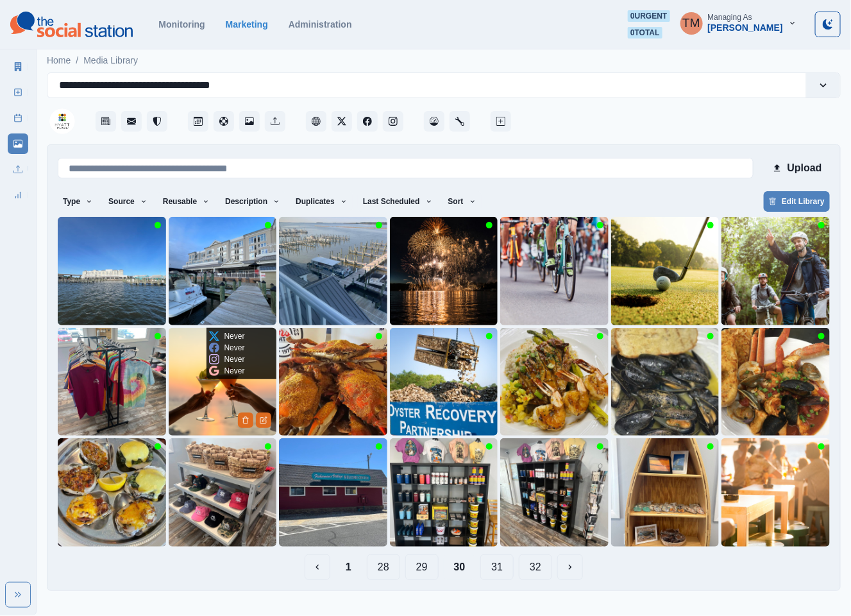
click at [194, 410] on img at bounding box center [223, 382] width 108 height 108
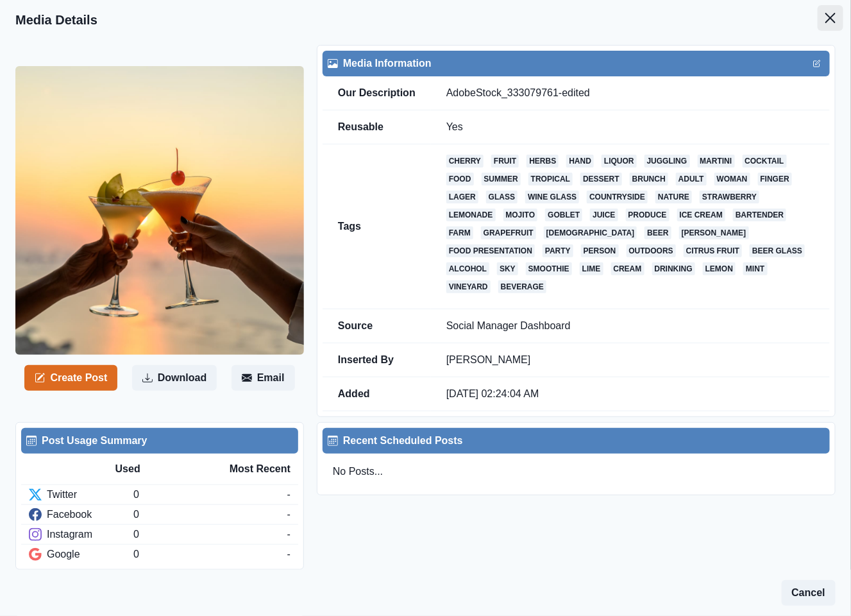
click at [825, 17] on icon "Close" at bounding box center [830, 18] width 10 height 10
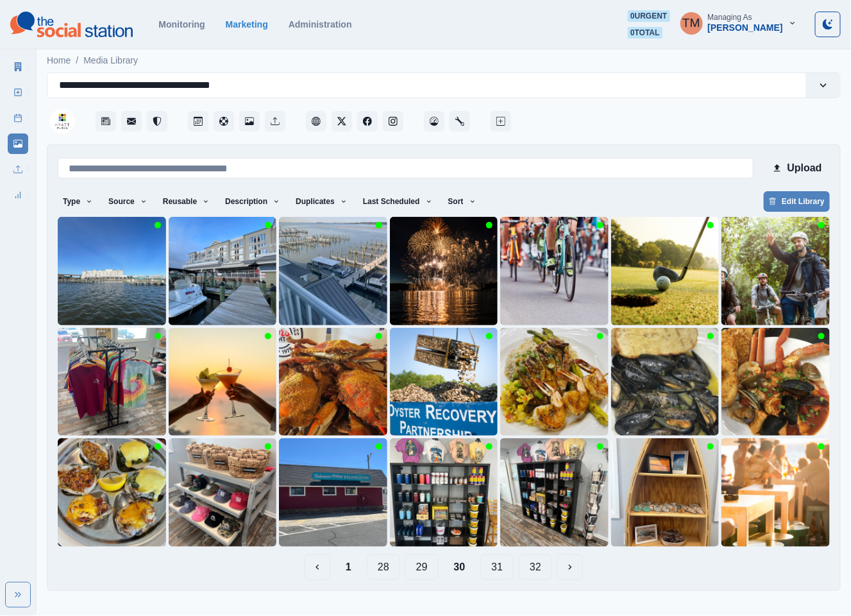
click at [496, 570] on button "31" at bounding box center [496, 567] width 33 height 26
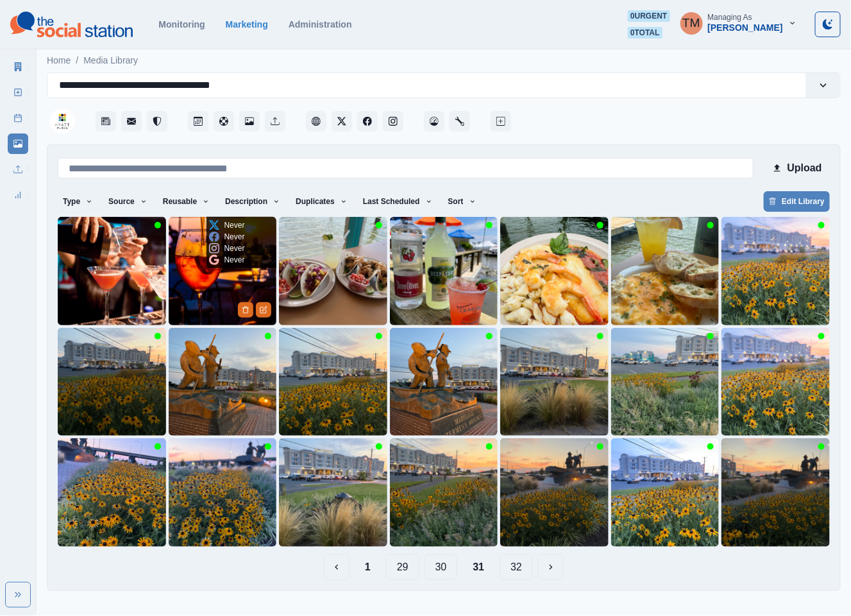
click at [192, 289] on img at bounding box center [223, 271] width 108 height 108
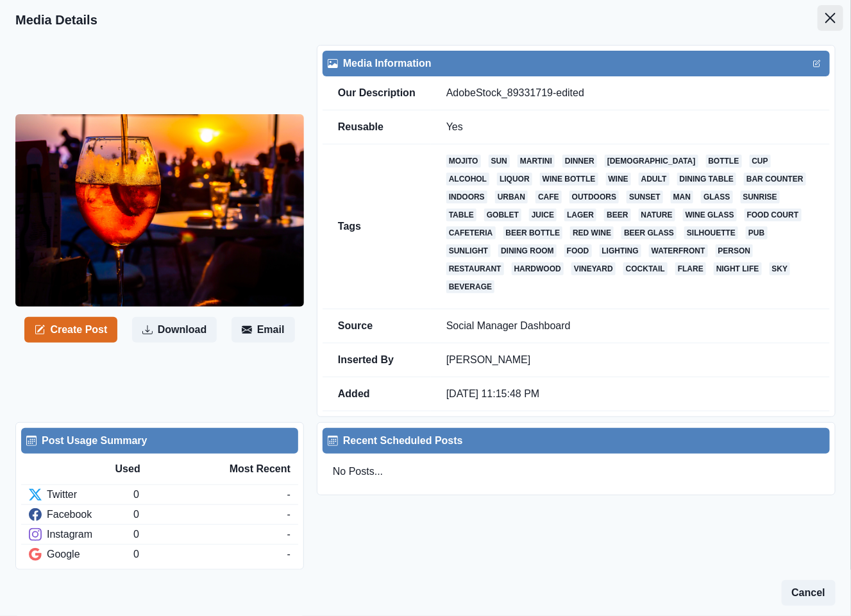
click at [818, 13] on button "Close" at bounding box center [831, 18] width 26 height 26
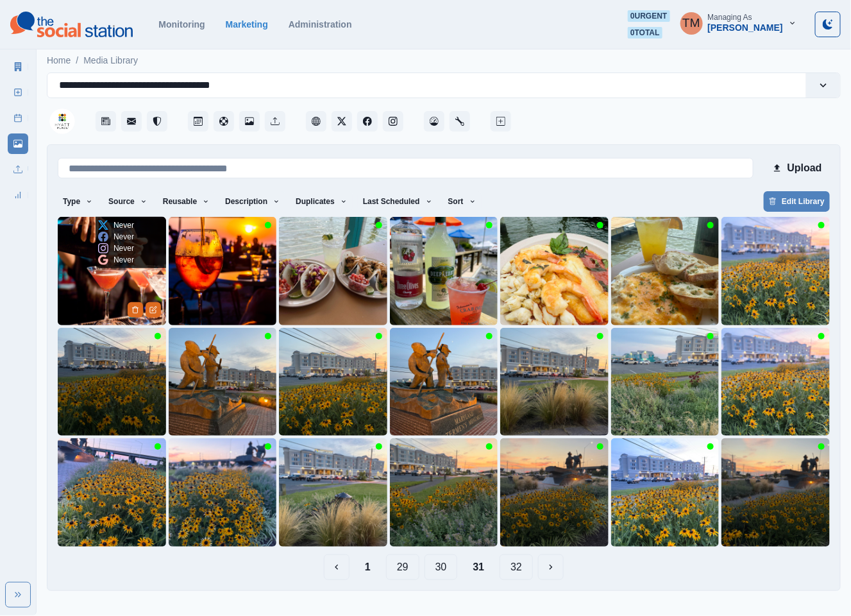
click at [95, 285] on img at bounding box center [112, 271] width 108 height 108
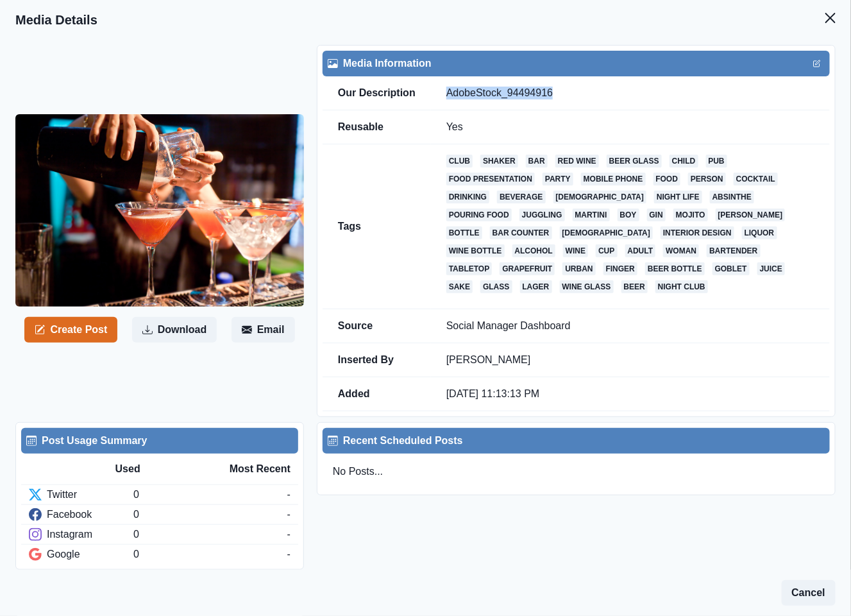
drag, startPoint x: 447, startPoint y: 91, endPoint x: 554, endPoint y: 91, distance: 107.1
click at [554, 91] on td "AdobeStock_94494916" at bounding box center [630, 93] width 399 height 34
copy td "AdobeStock_94494916"
click at [826, 16] on button "Close" at bounding box center [831, 18] width 26 height 26
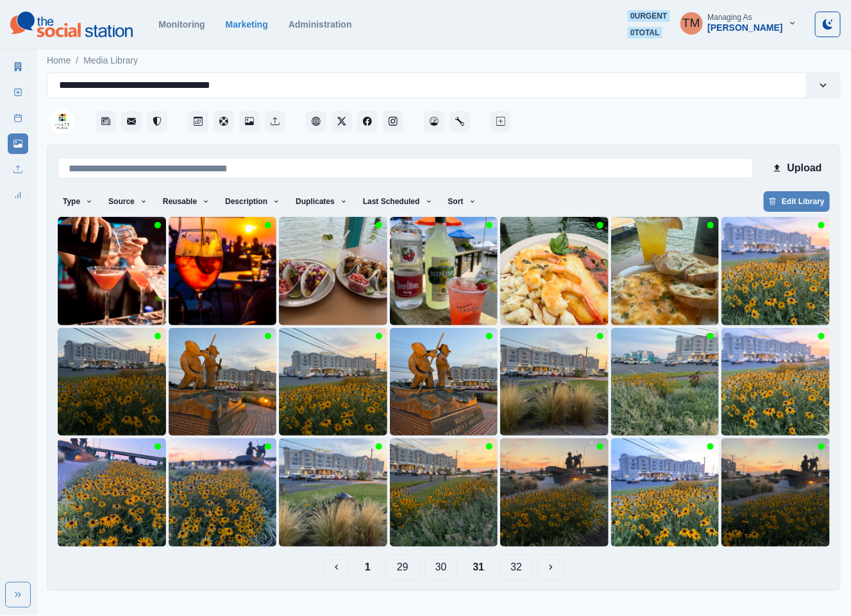
click at [435, 570] on button "30" at bounding box center [441, 567] width 33 height 26
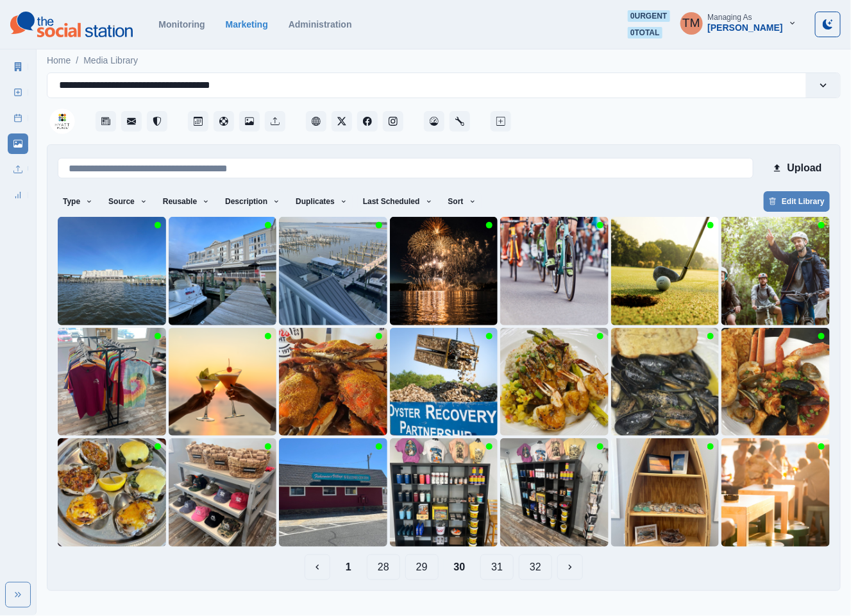
click at [419, 570] on button "29" at bounding box center [421, 567] width 33 height 26
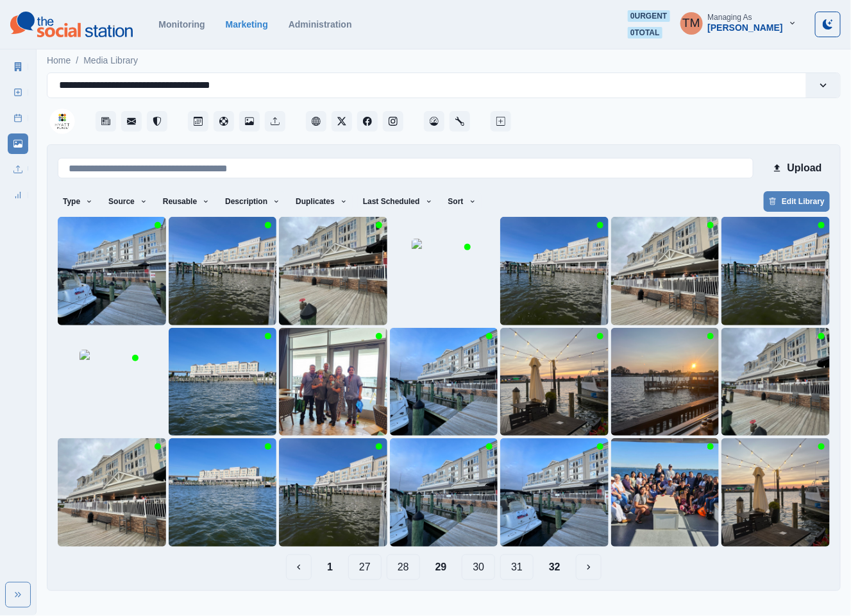
click at [403, 570] on button "28" at bounding box center [403, 567] width 33 height 26
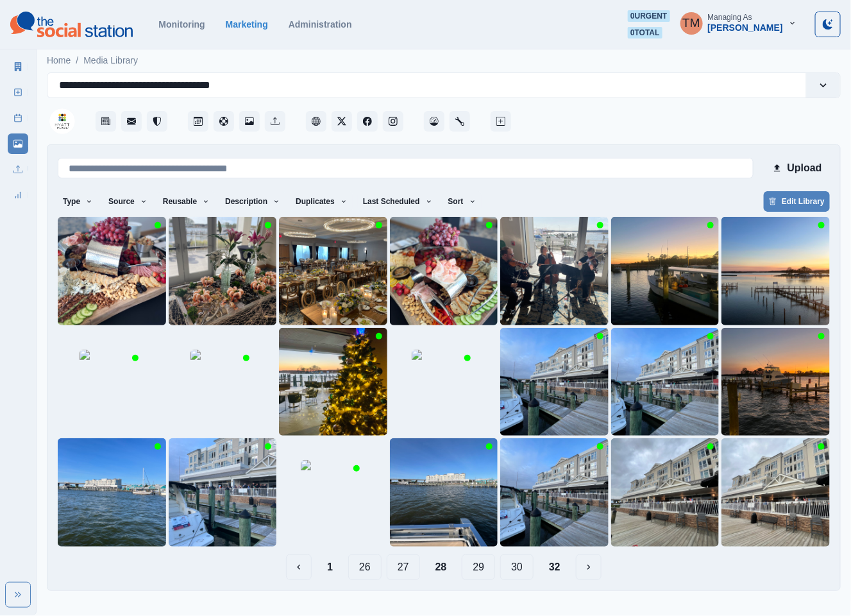
click at [402, 570] on button "27" at bounding box center [403, 567] width 33 height 26
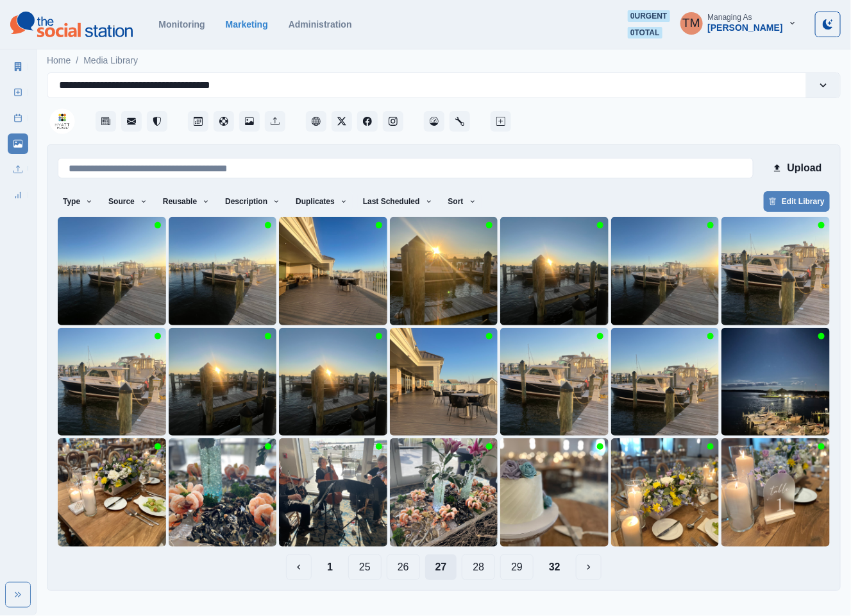
click at [402, 570] on button "26" at bounding box center [403, 567] width 33 height 26
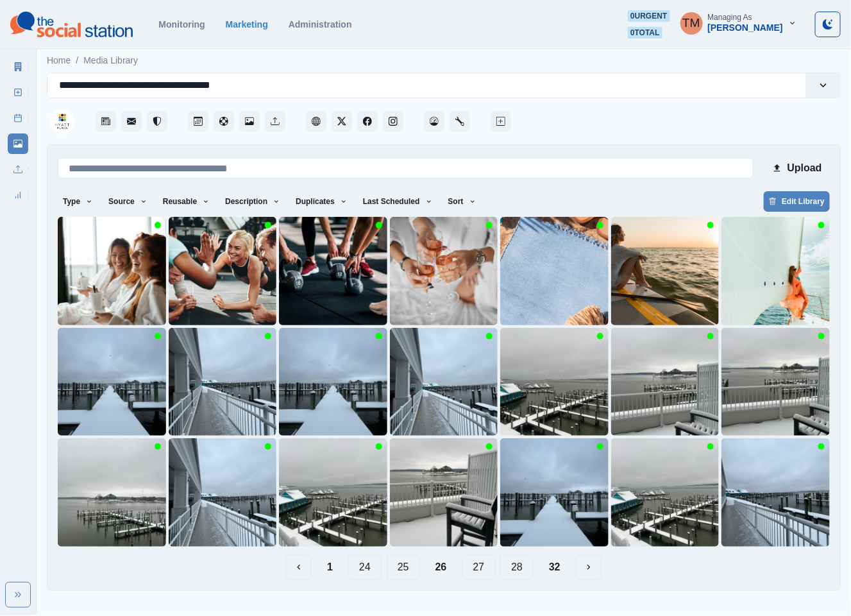
click at [402, 570] on button "25" at bounding box center [403, 567] width 33 height 26
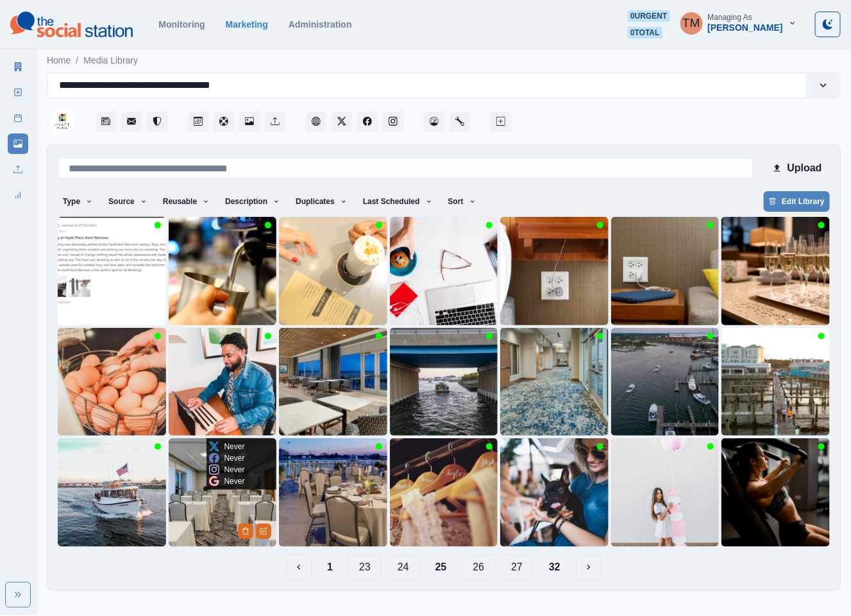
click at [199, 524] on img at bounding box center [223, 492] width 108 height 108
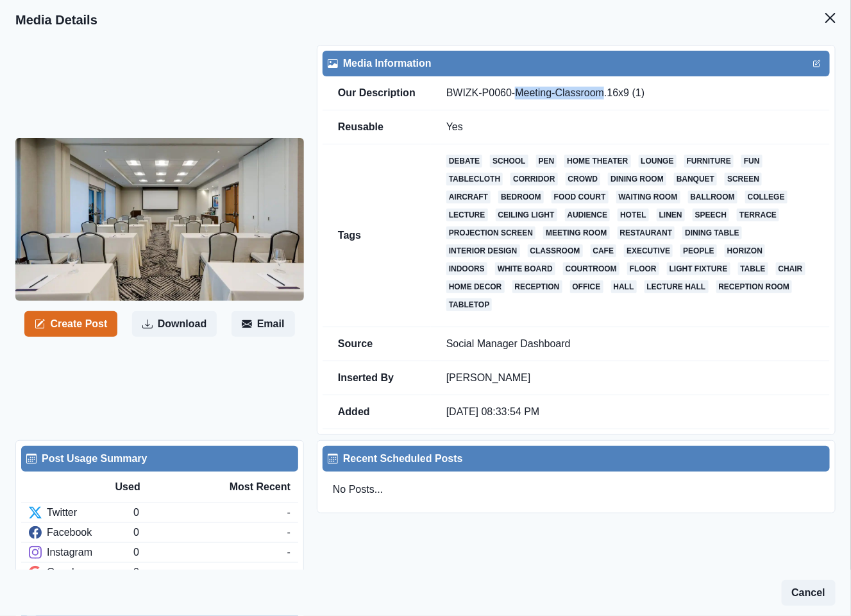
drag, startPoint x: 510, startPoint y: 92, endPoint x: 600, endPoint y: 92, distance: 90.4
click at [600, 92] on td "BWIZK-P0060-Meeting-Classroom.16x9 (1)" at bounding box center [630, 93] width 399 height 34
copy td "Meeting-Classroom"
click at [825, 17] on icon "Close" at bounding box center [830, 18] width 10 height 10
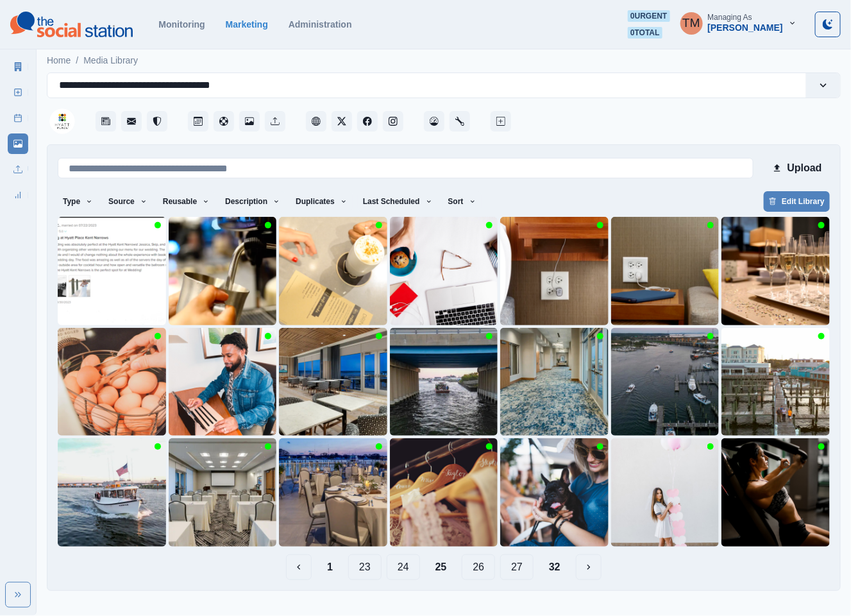
click at [397, 568] on button "24" at bounding box center [403, 567] width 33 height 26
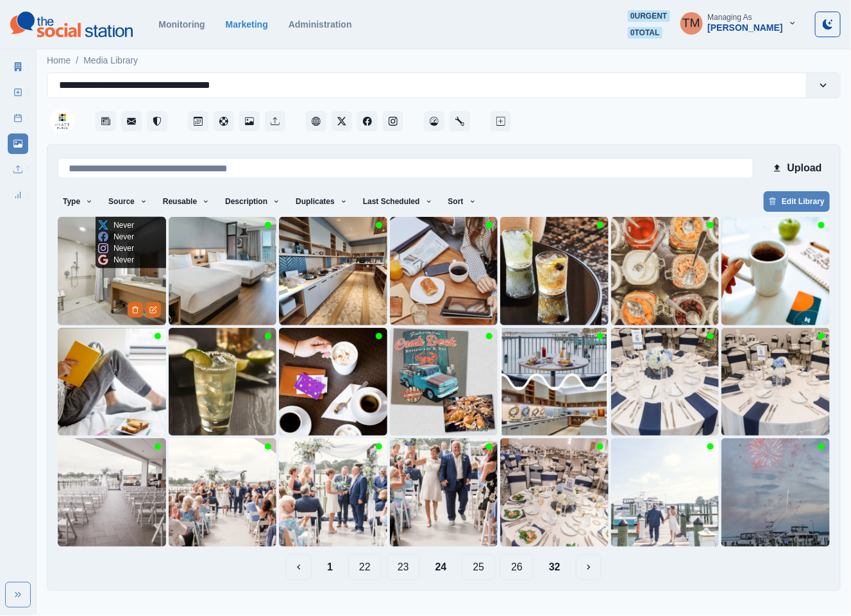
click at [102, 287] on img at bounding box center [112, 271] width 108 height 108
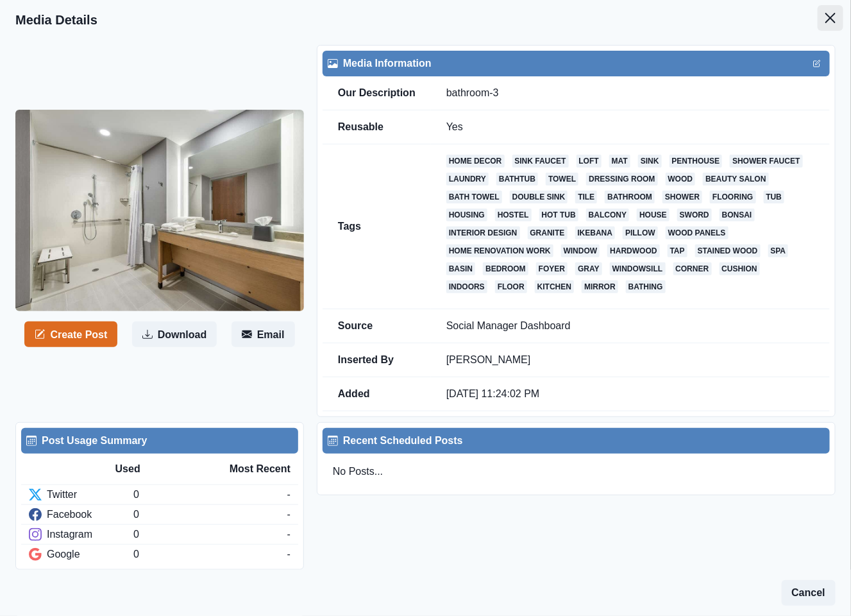
click at [825, 19] on icon "Close" at bounding box center [830, 18] width 10 height 10
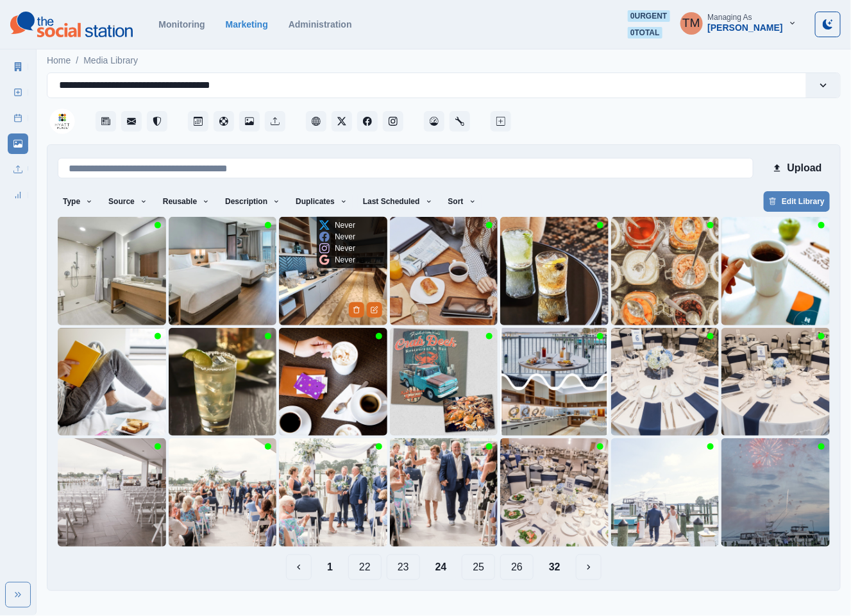
click at [295, 304] on img at bounding box center [333, 271] width 108 height 108
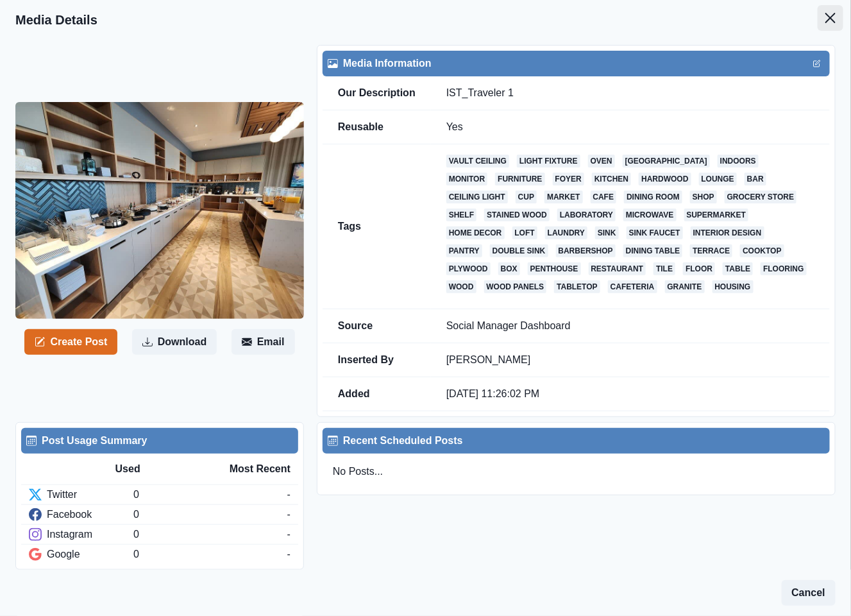
click at [825, 21] on icon "Close" at bounding box center [830, 18] width 10 height 10
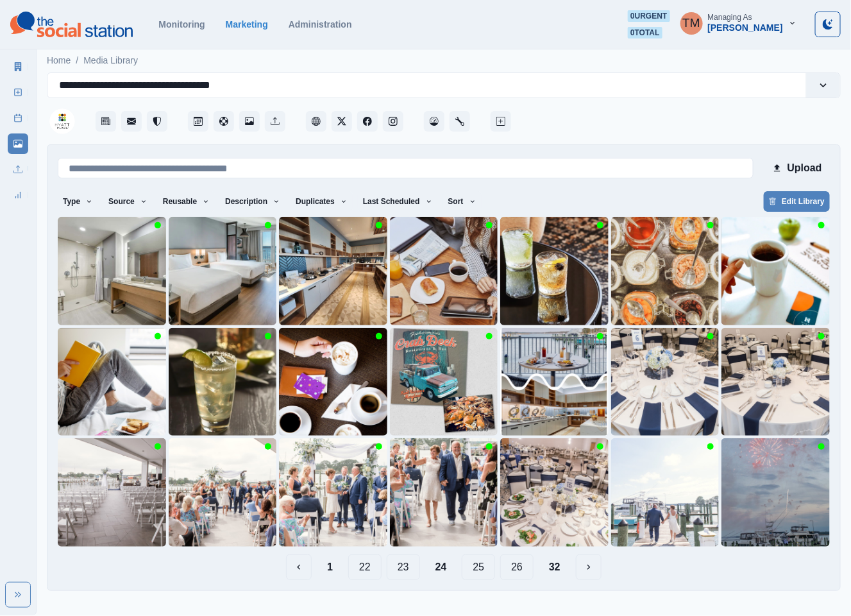
click at [400, 571] on button "23" at bounding box center [403, 567] width 33 height 26
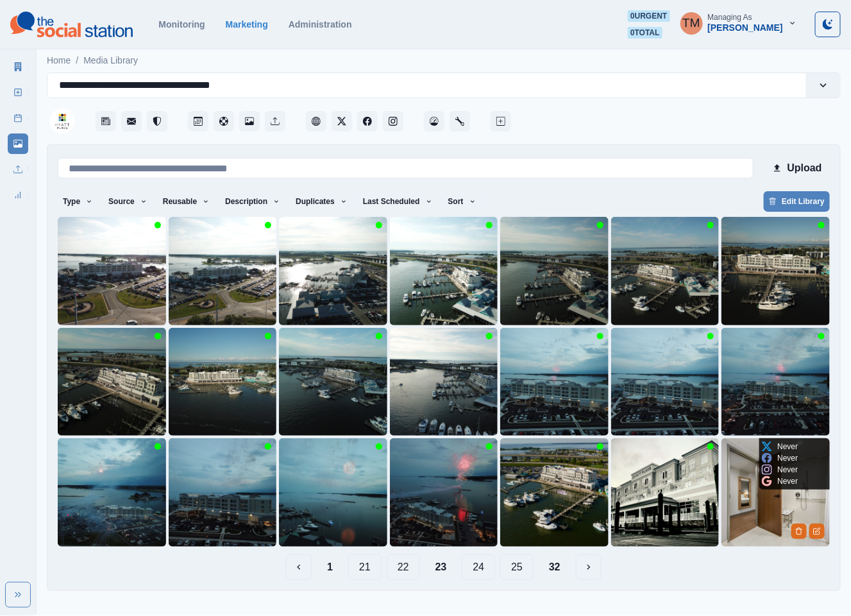
click at [766, 521] on img at bounding box center [776, 492] width 108 height 108
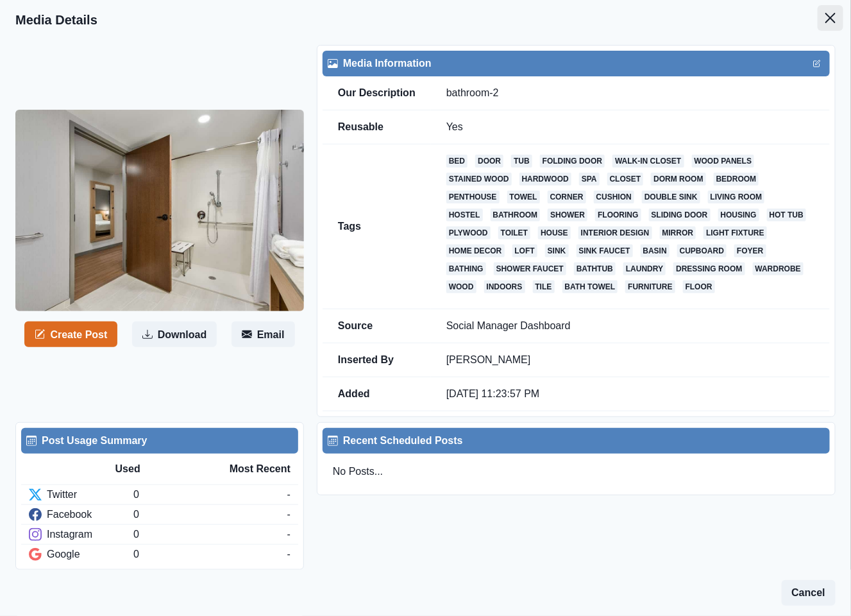
click at [818, 17] on button "Close" at bounding box center [831, 18] width 26 height 26
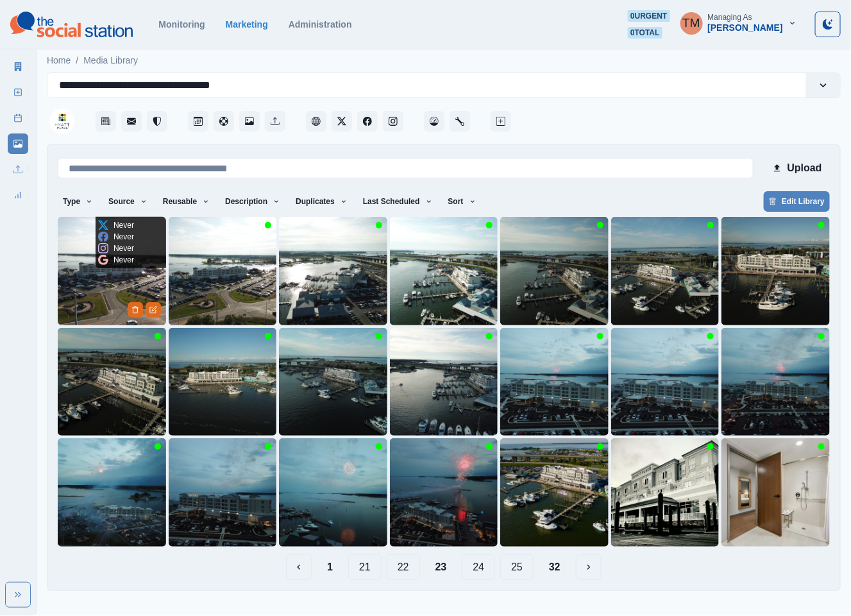
click at [99, 301] on img at bounding box center [112, 271] width 108 height 108
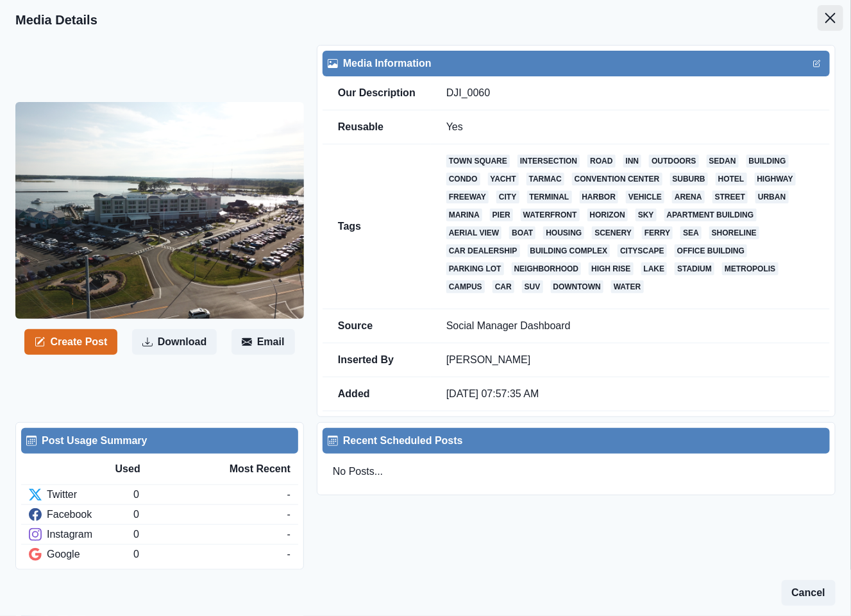
click at [825, 20] on icon "Close" at bounding box center [830, 18] width 10 height 10
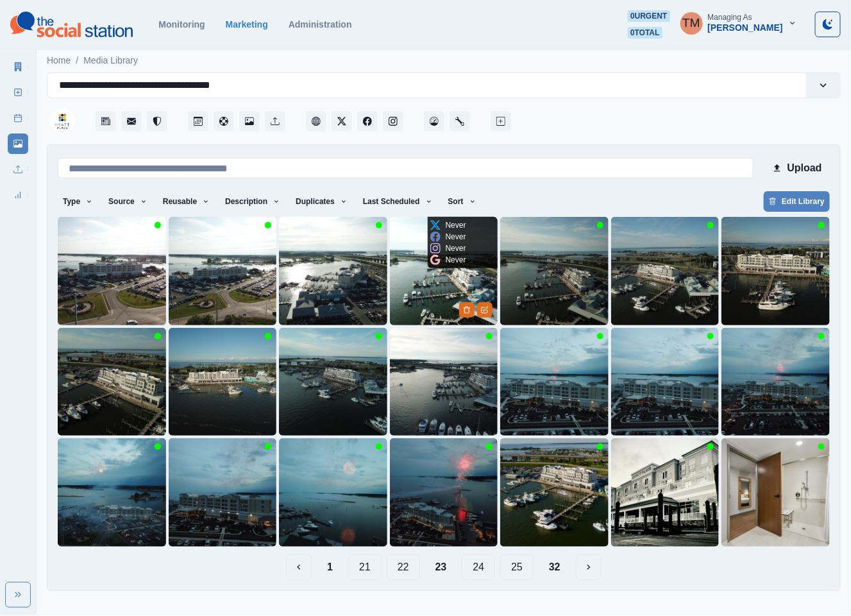
click at [421, 295] on img at bounding box center [444, 271] width 108 height 108
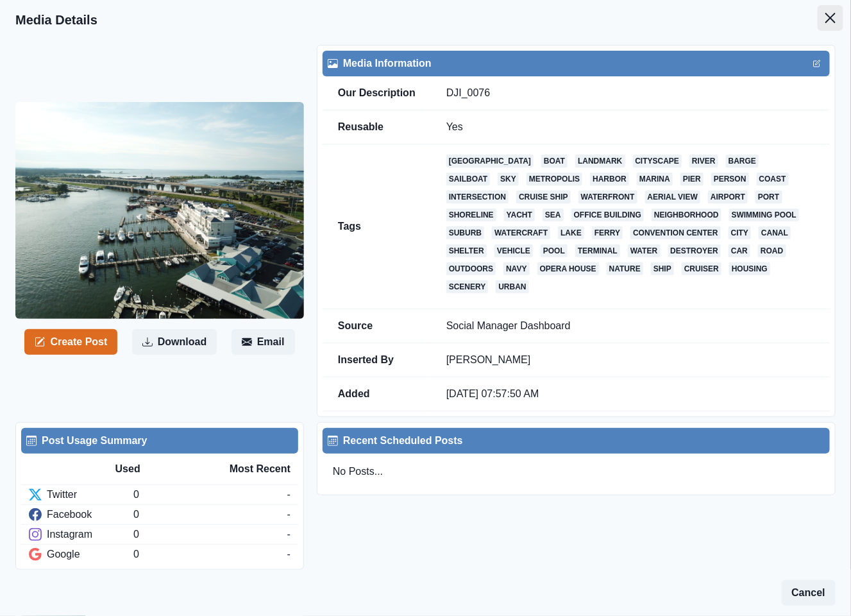
click at [825, 18] on icon "Close" at bounding box center [830, 18] width 10 height 10
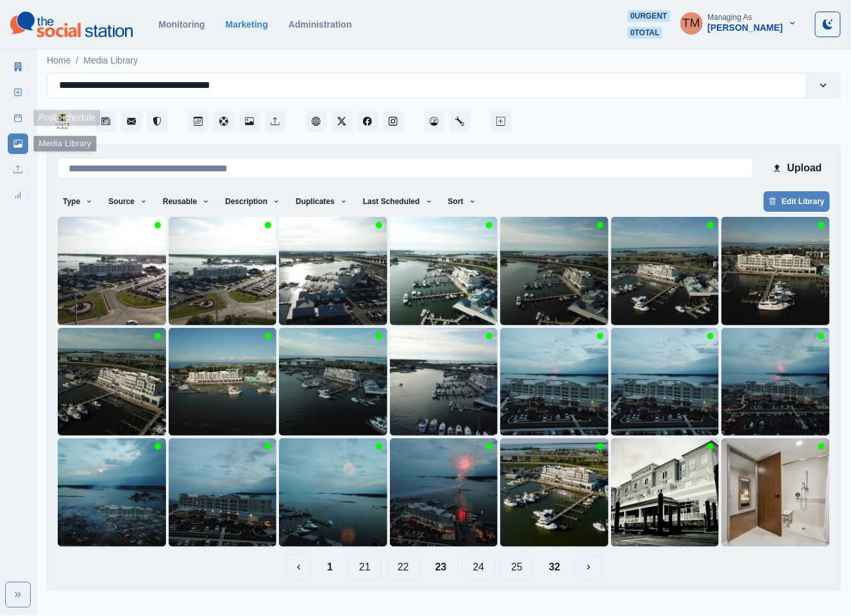
click at [18, 114] on icon at bounding box center [17, 118] width 9 height 9
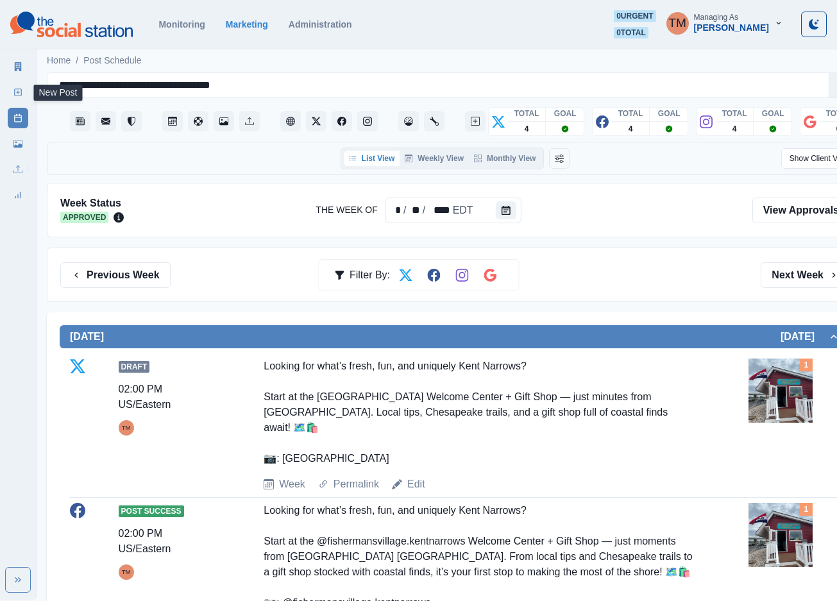
click at [8, 90] on link "New Post" at bounding box center [18, 92] width 21 height 21
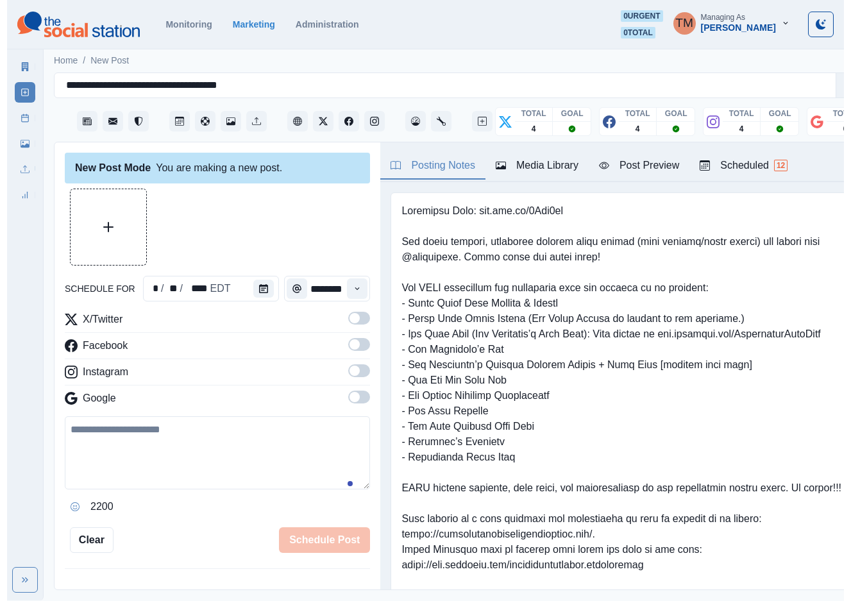
scroll to position [192, 0]
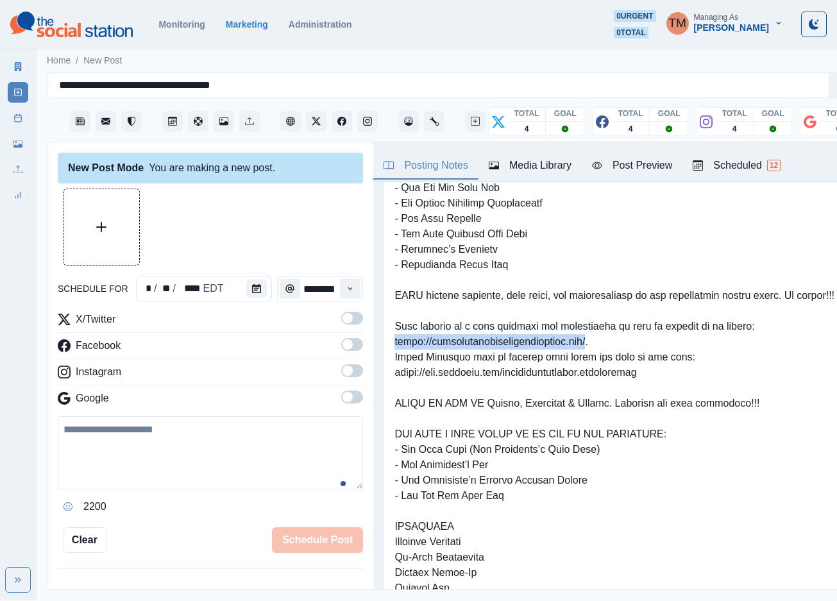
drag, startPoint x: 586, startPoint y: 372, endPoint x: 379, endPoint y: 372, distance: 206.5
click at [379, 372] on div at bounding box center [617, 396] width 489 height 812
copy pre "https://fishermansvillagekentnarrows.com/"
click at [17, 117] on icon at bounding box center [17, 118] width 9 height 9
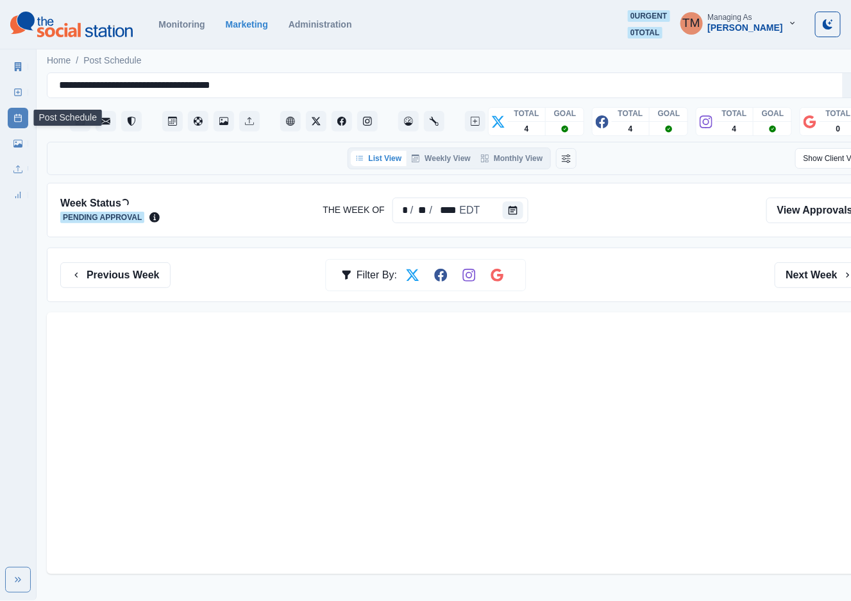
click at [12, 149] on link "Media Library" at bounding box center [18, 143] width 21 height 21
click at [23, 144] on link "Media Library" at bounding box center [18, 143] width 21 height 21
click at [16, 144] on icon at bounding box center [17, 143] width 9 height 9
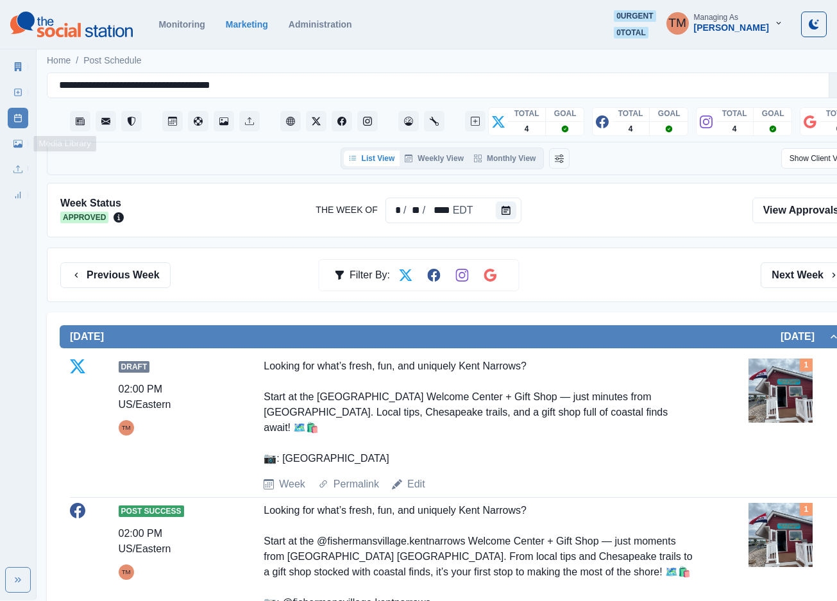
click at [16, 139] on icon at bounding box center [17, 143] width 9 height 9
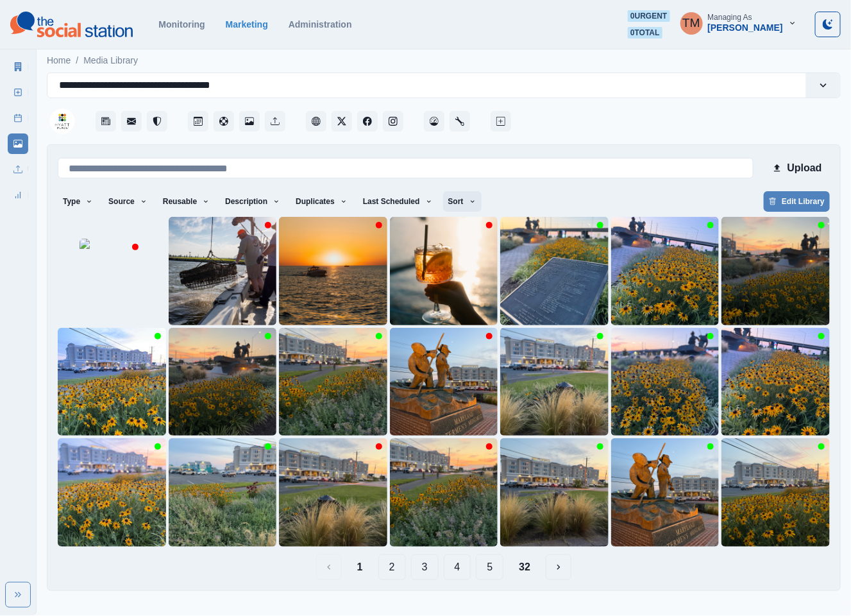
click at [469, 204] on icon "button" at bounding box center [473, 202] width 8 height 8
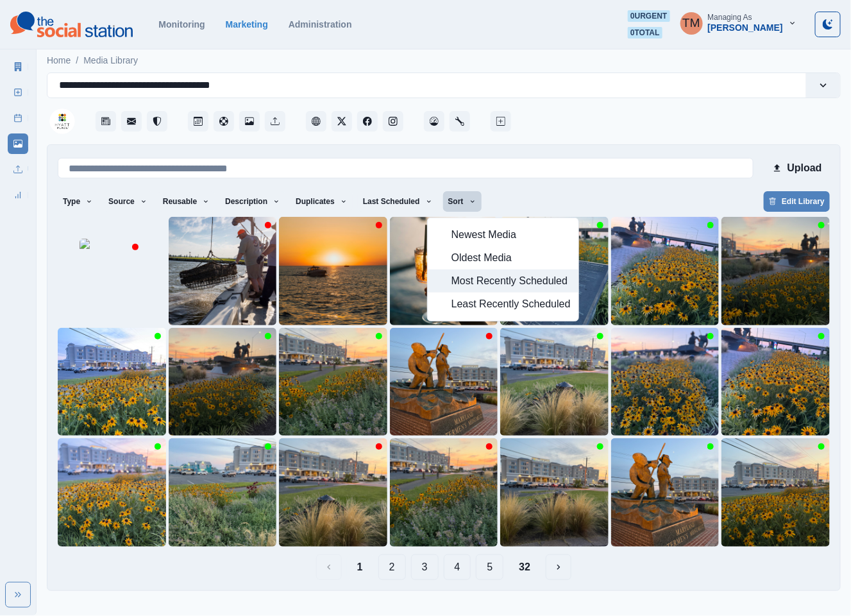
click at [485, 283] on span "Most Recently Scheduled" at bounding box center [511, 280] width 119 height 15
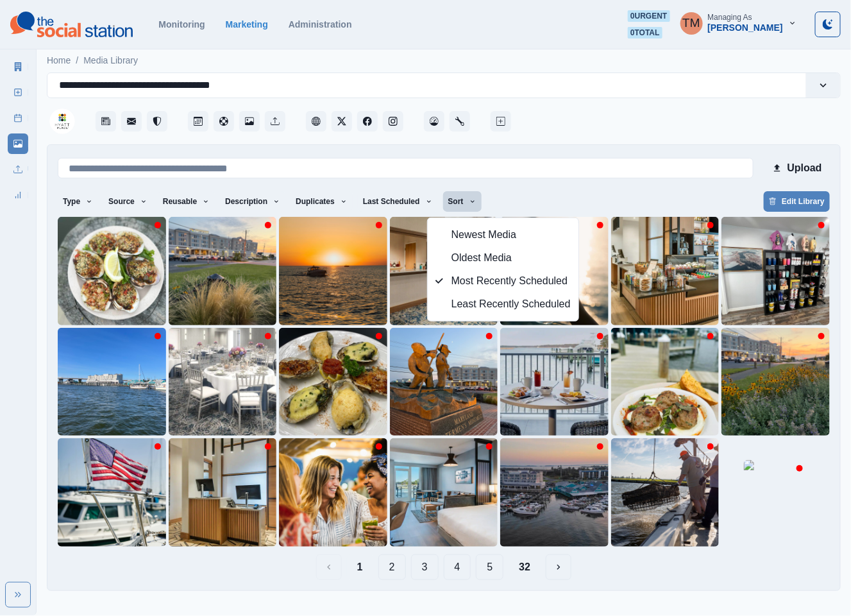
click at [395, 568] on button "2" at bounding box center [392, 567] width 28 height 26
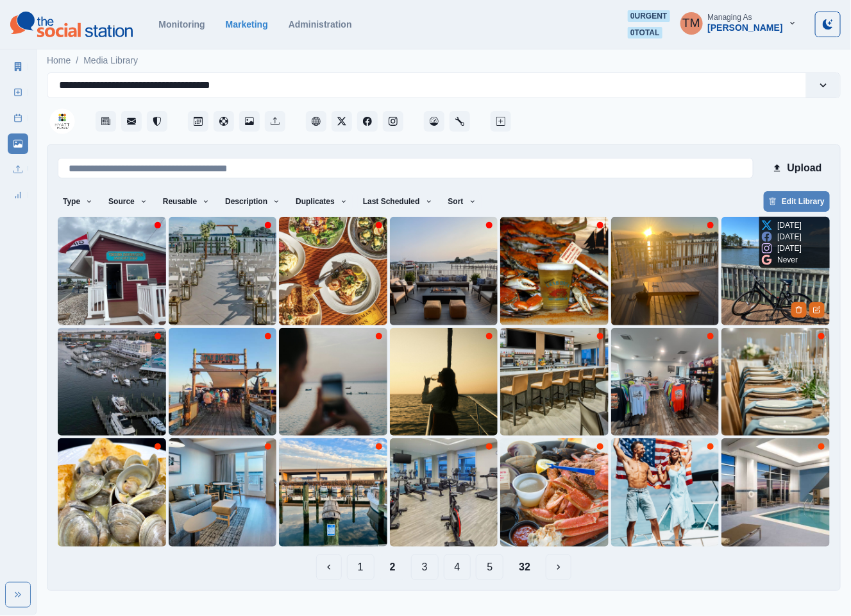
click at [760, 298] on img at bounding box center [776, 271] width 108 height 108
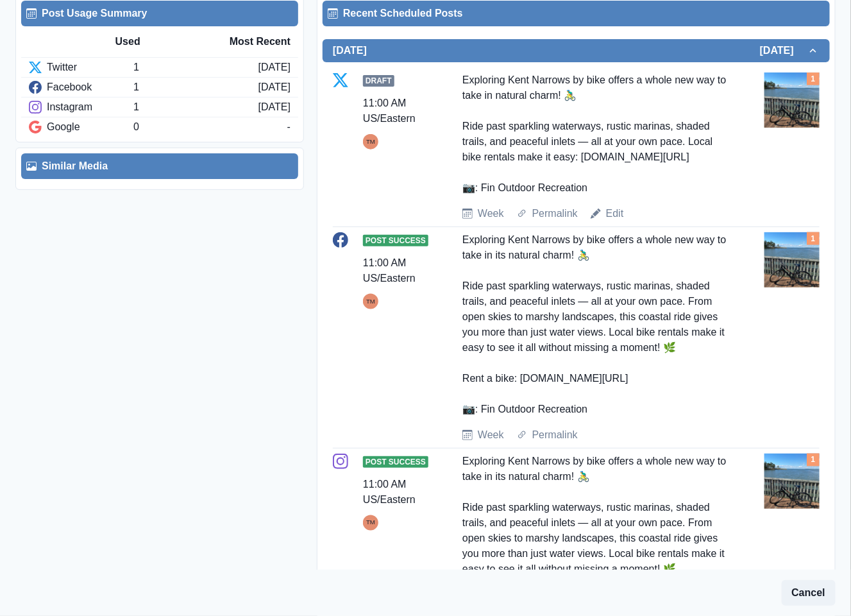
scroll to position [611, 0]
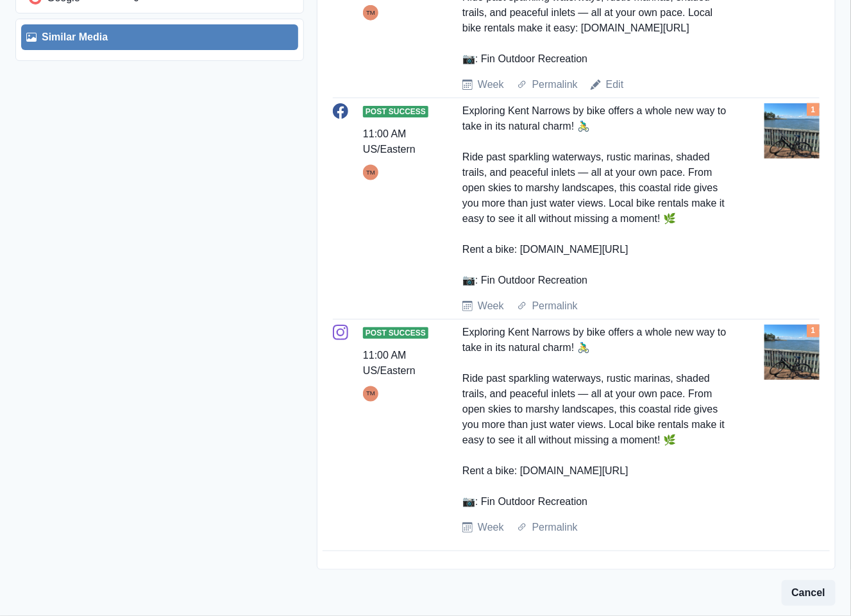
click at [618, 471] on div "Exploring Kent Narrows by bike offers a whole new way to take in its natural ch…" at bounding box center [595, 417] width 267 height 185
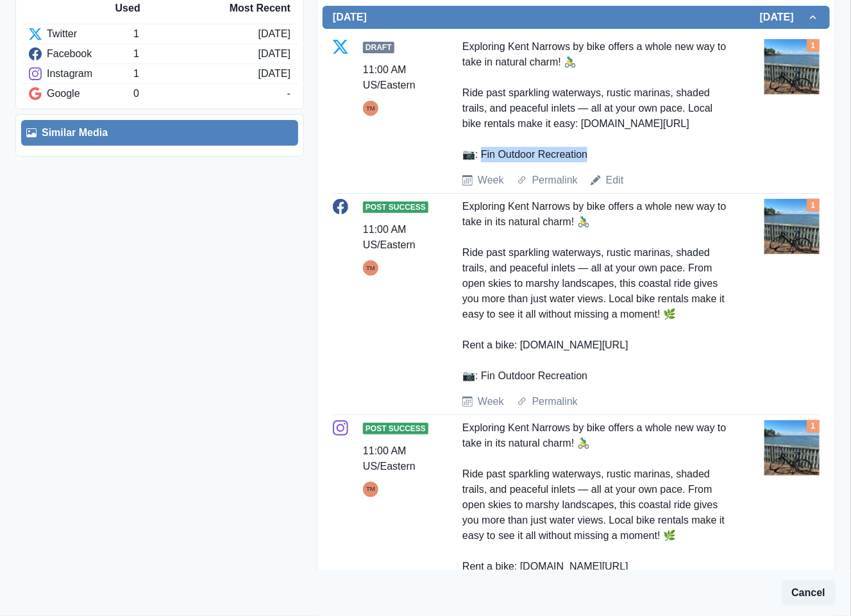
drag, startPoint x: 591, startPoint y: 151, endPoint x: 482, endPoint y: 155, distance: 109.1
click at [482, 155] on div "Exploring Kent Narrows by bike offers a whole new way to take in natural charm!…" at bounding box center [595, 100] width 267 height 123
copy div "n Outdoor Recreation"
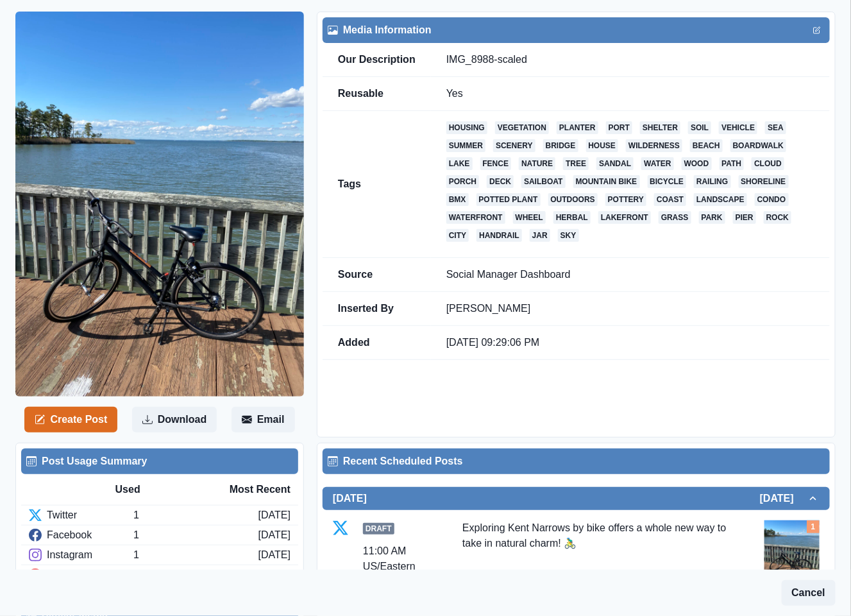
scroll to position [0, 0]
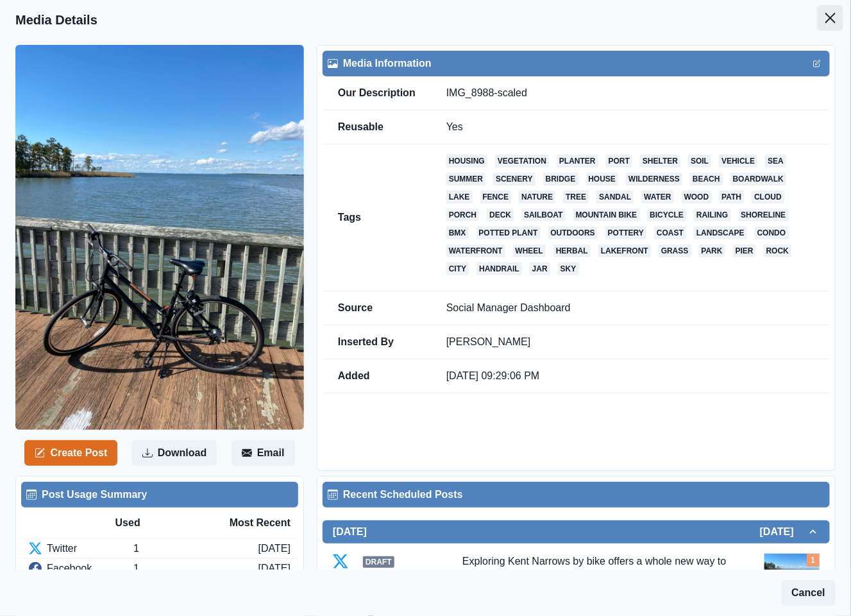
click at [825, 16] on icon "Close" at bounding box center [830, 18] width 10 height 10
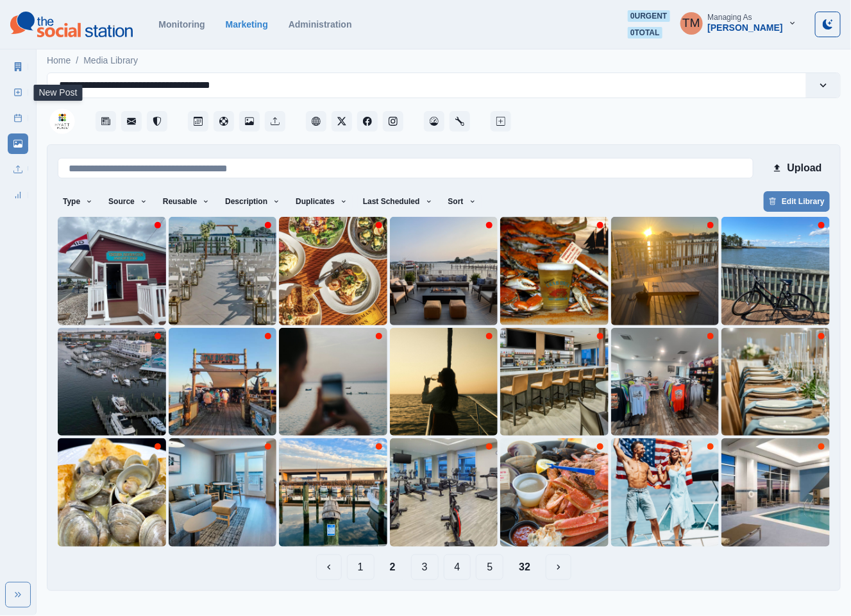
click at [20, 92] on icon at bounding box center [17, 92] width 9 height 9
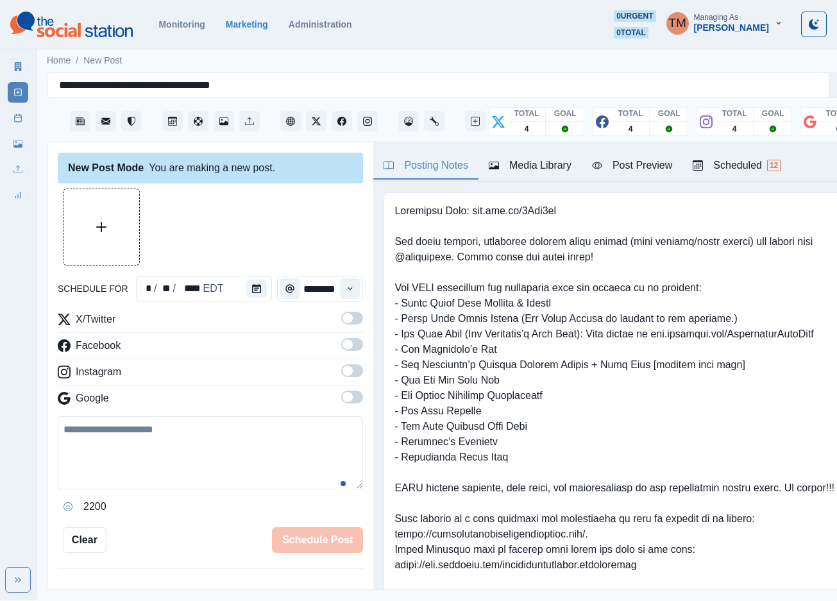
click at [21, 141] on icon at bounding box center [17, 143] width 9 height 9
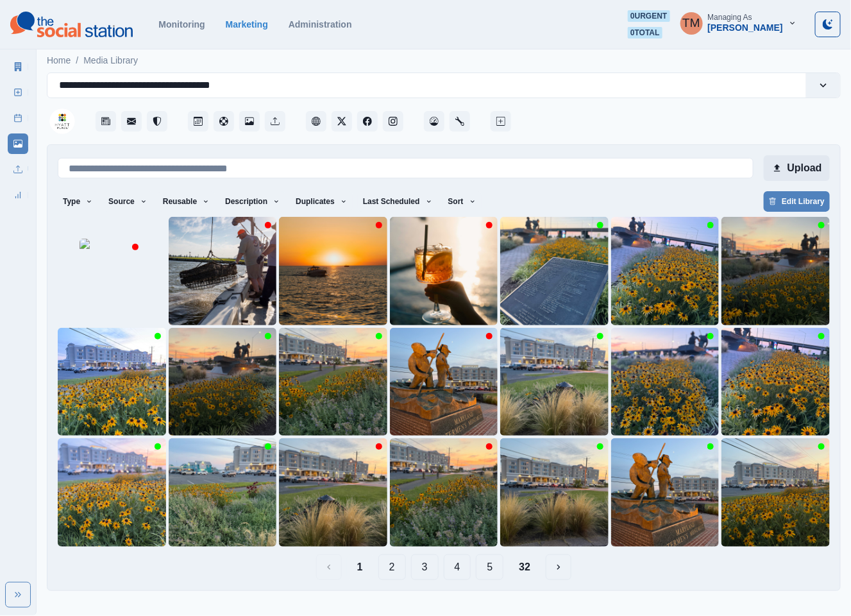
click at [797, 169] on button "Upload" at bounding box center [797, 168] width 66 height 26
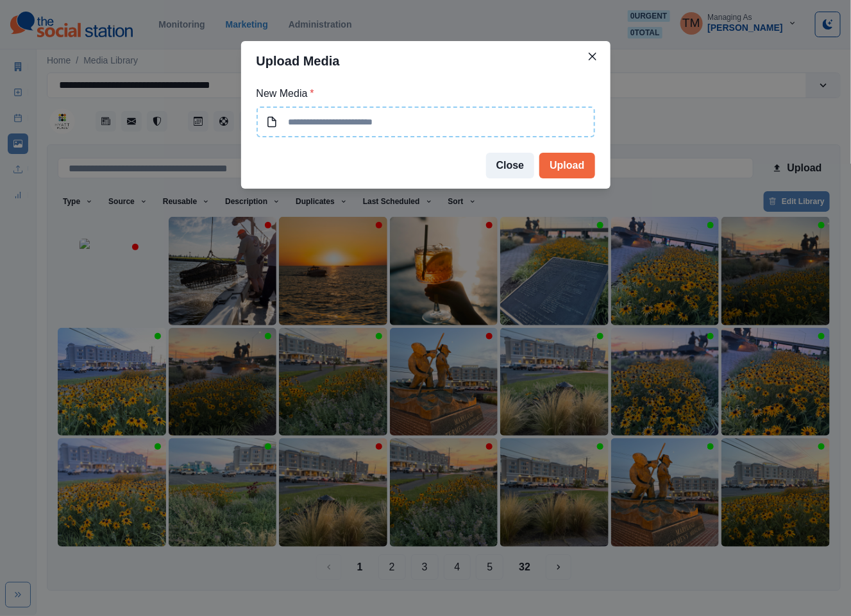
click at [409, 121] on input at bounding box center [426, 121] width 339 height 31
type input "**********"
click at [573, 164] on button "Upload" at bounding box center [566, 166] width 55 height 26
click at [785, 164] on div "**********" at bounding box center [425, 308] width 851 height 616
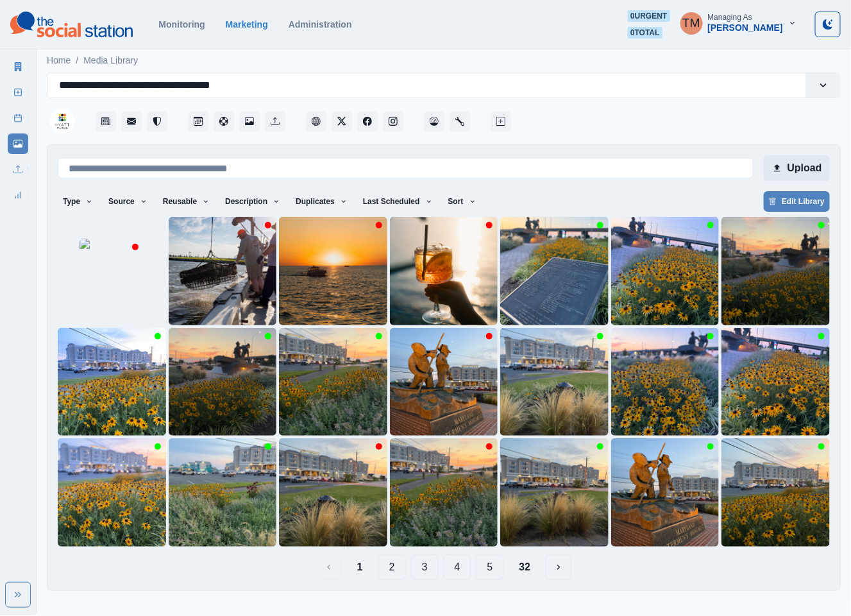
click at [801, 166] on button "Upload" at bounding box center [797, 168] width 66 height 26
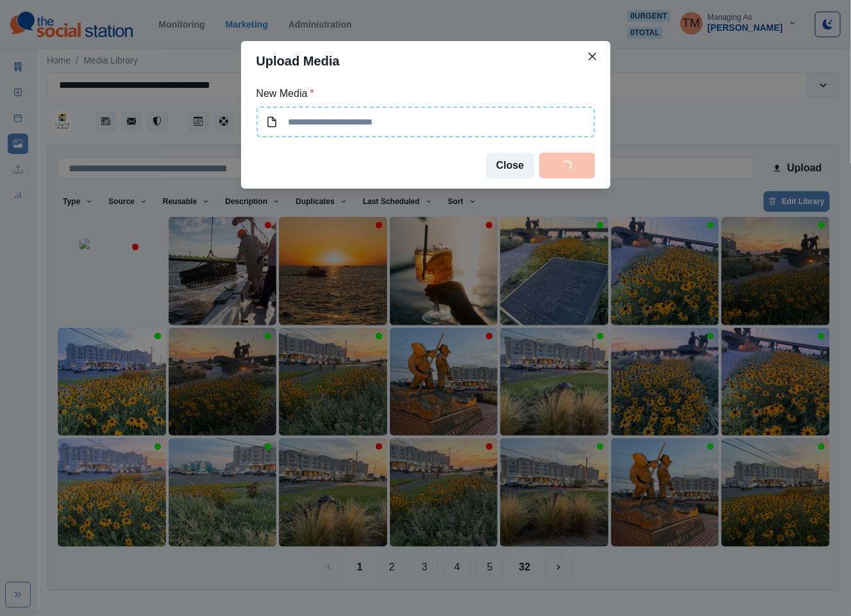
click at [387, 121] on input at bounding box center [426, 121] width 339 height 31
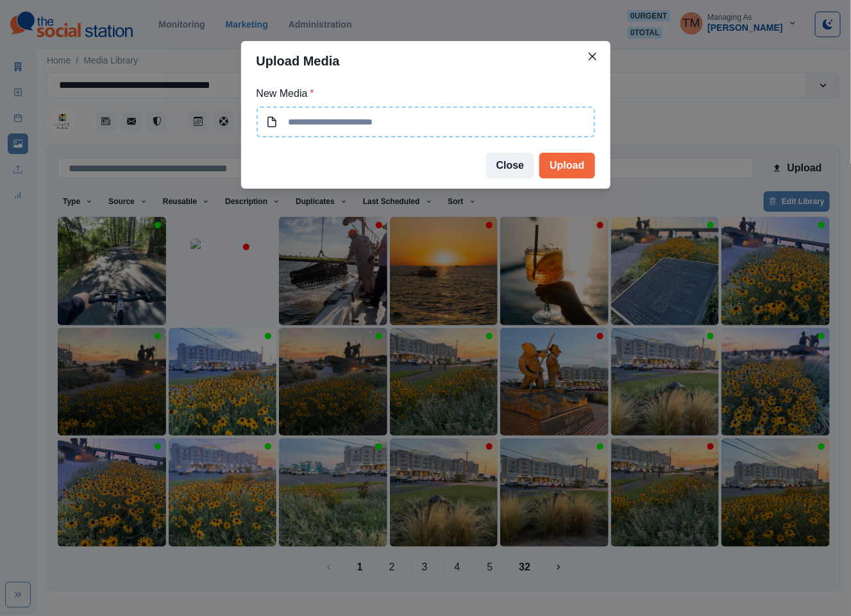
type input "**********"
click at [579, 164] on button "Upload" at bounding box center [566, 166] width 55 height 26
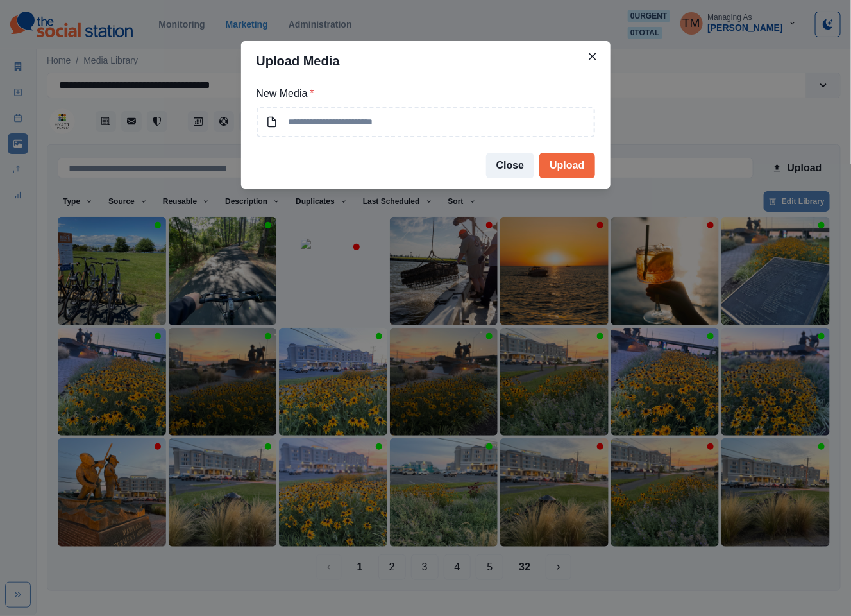
click at [97, 283] on div "Upload Media New Media * Close Upload" at bounding box center [425, 308] width 851 height 616
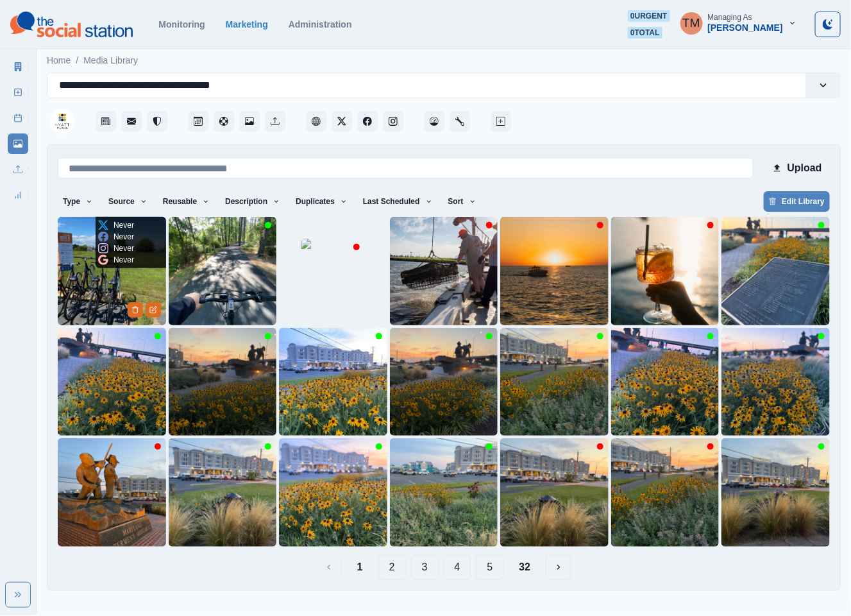
click at [81, 283] on img at bounding box center [112, 271] width 108 height 108
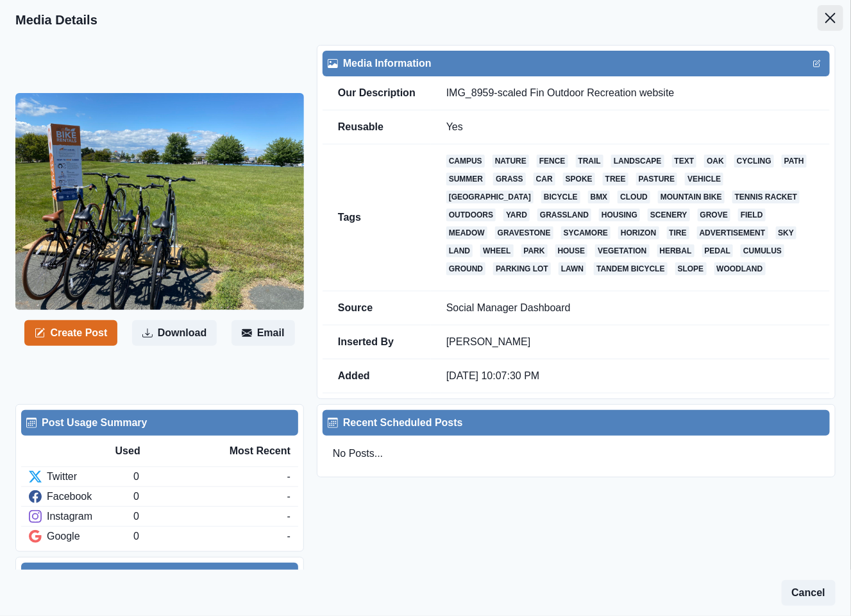
drag, startPoint x: 822, startPoint y: 17, endPoint x: 802, endPoint y: 18, distance: 19.3
click at [820, 18] on button "Close" at bounding box center [831, 18] width 26 height 26
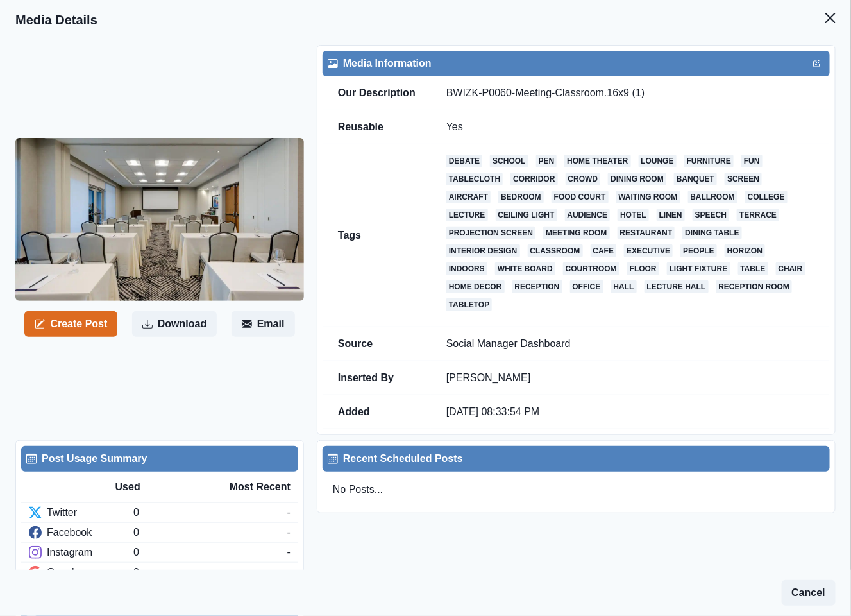
click at [96, 325] on button "Create Post" at bounding box center [70, 324] width 93 height 26
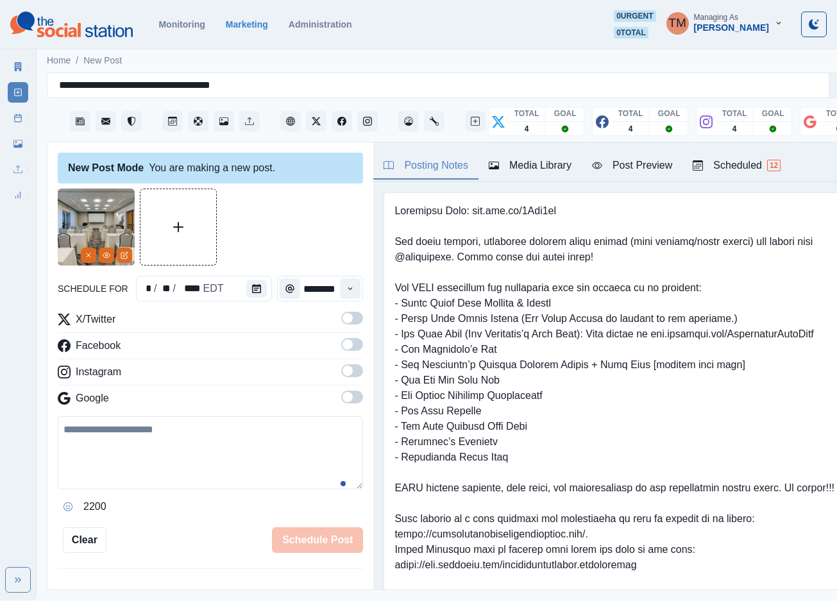
click at [125, 460] on textarea at bounding box center [210, 452] width 305 height 73
paste textarea "**********"
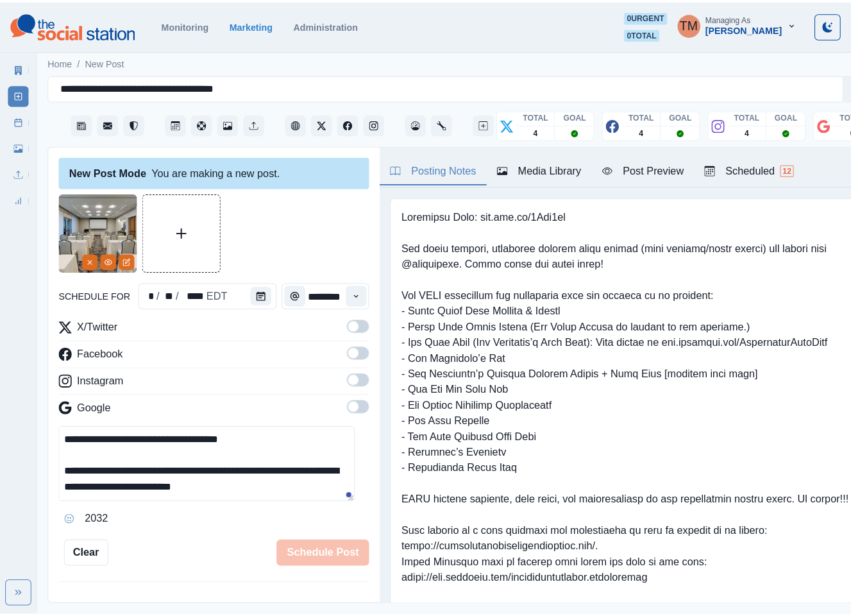
scroll to position [26, 0]
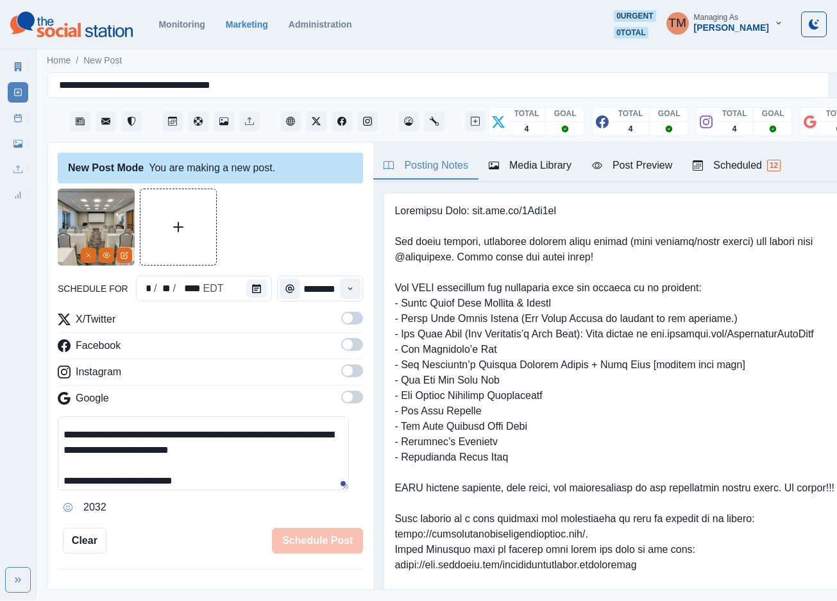
type textarea "**********"
click at [342, 318] on span at bounding box center [347, 318] width 10 height 10
click at [341, 348] on span at bounding box center [352, 344] width 22 height 13
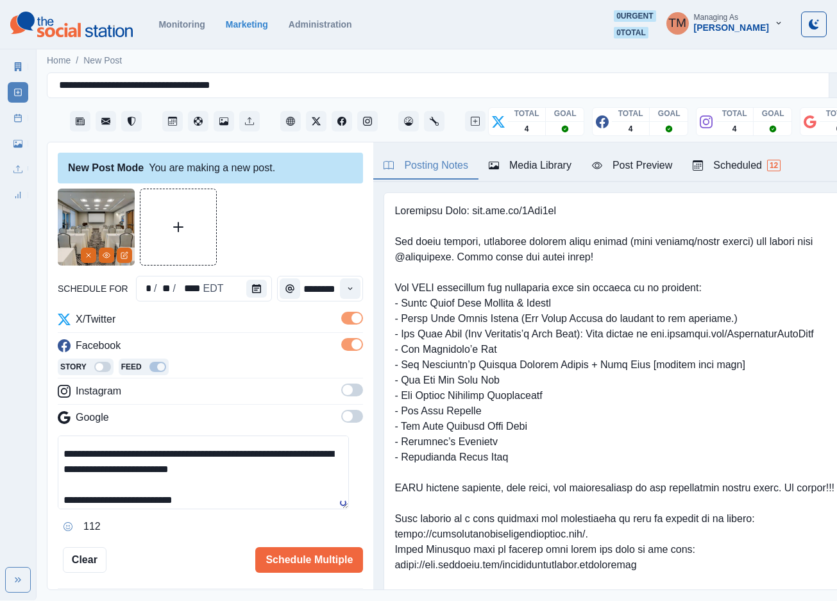
click at [341, 387] on span at bounding box center [352, 390] width 22 height 13
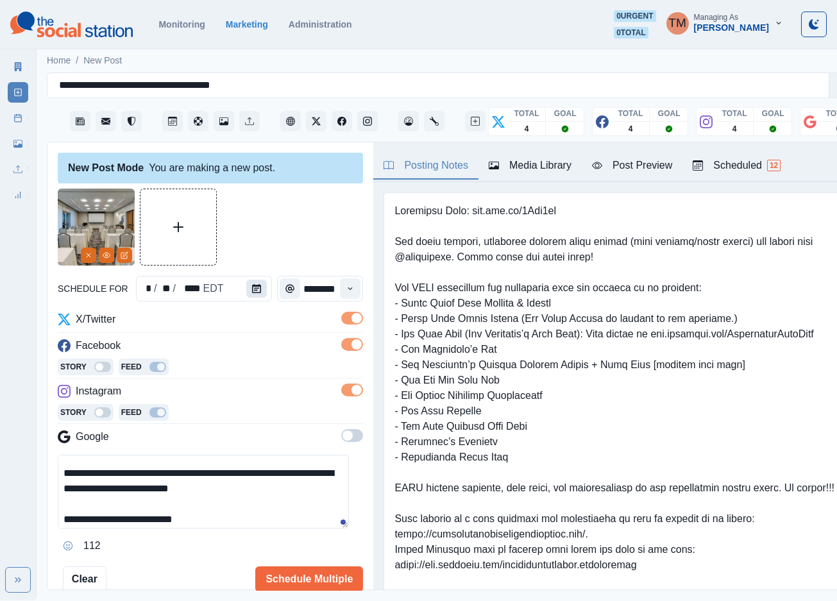
click at [252, 285] on icon "Calendar" at bounding box center [256, 288] width 9 height 9
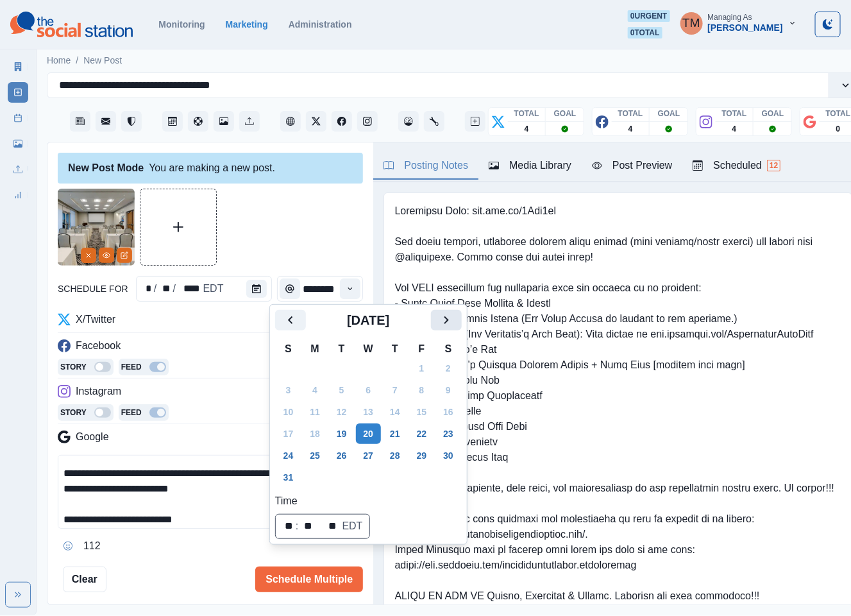
click at [435, 321] on button "Next" at bounding box center [446, 320] width 31 height 21
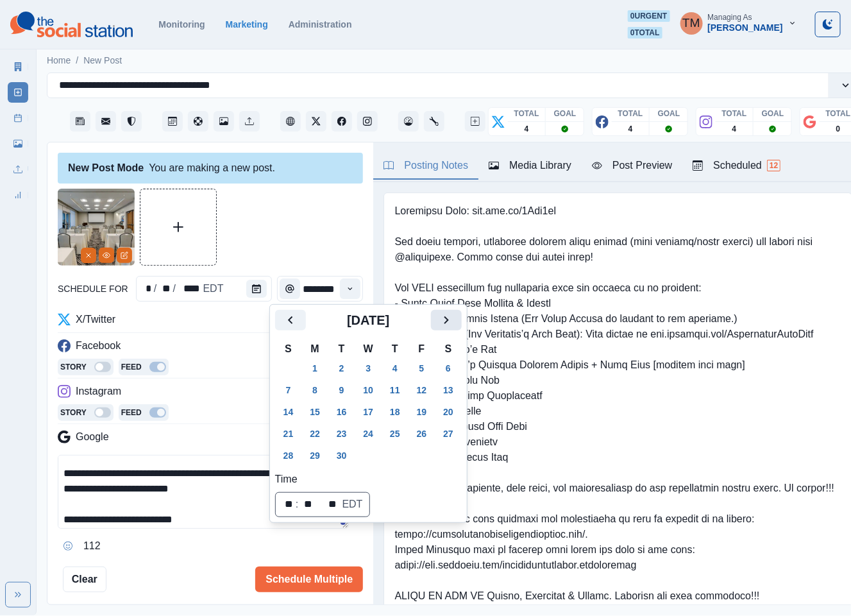
click at [439, 321] on icon "Next" at bounding box center [446, 319] width 15 height 15
click at [310, 384] on button "6" at bounding box center [315, 390] width 26 height 21
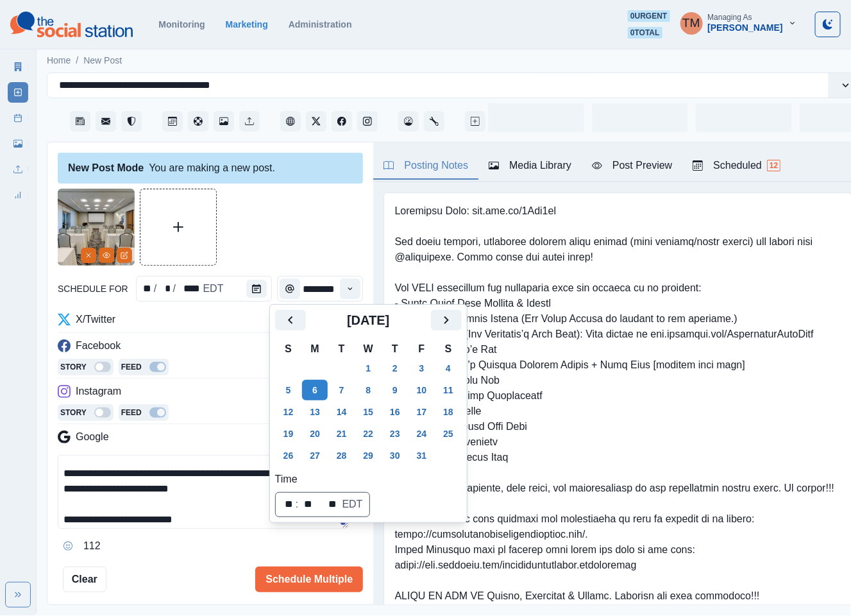
click at [262, 223] on div at bounding box center [210, 227] width 305 height 77
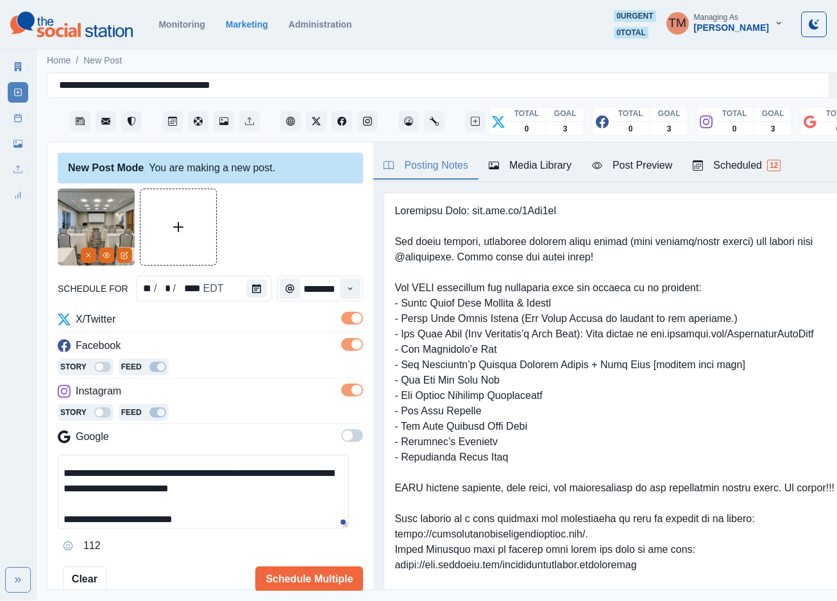
click at [635, 167] on div "Post Preview" at bounding box center [632, 165] width 80 height 15
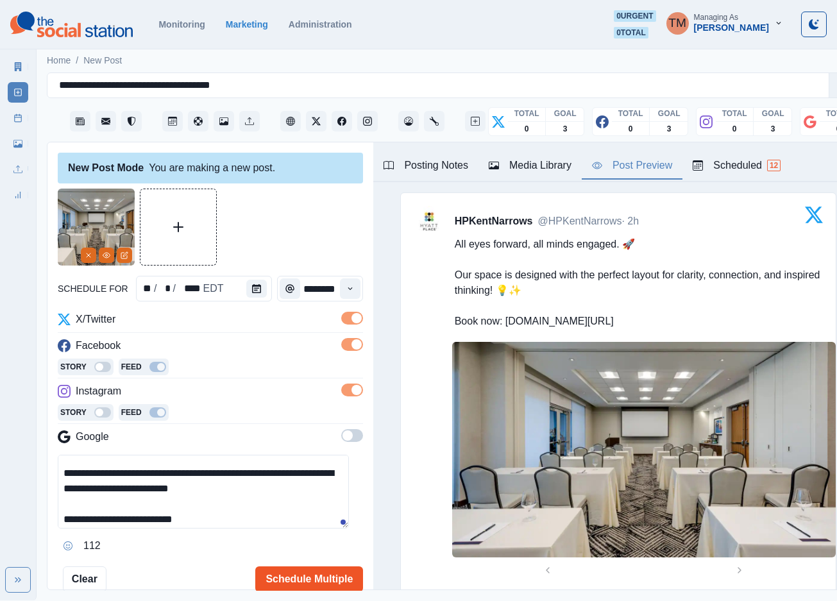
click at [314, 579] on button "Schedule Multiple" at bounding box center [309, 579] width 108 height 26
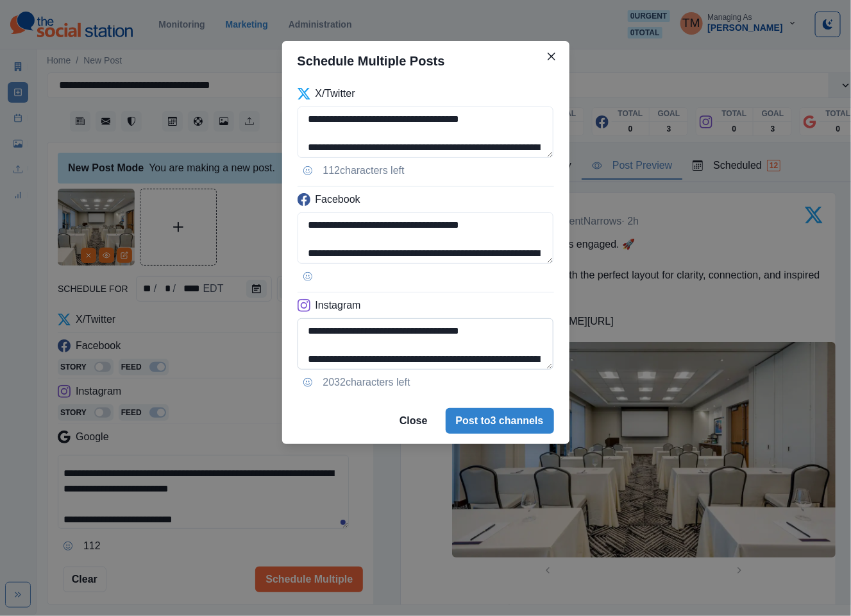
scroll to position [60, 0]
drag, startPoint x: 353, startPoint y: 360, endPoint x: 489, endPoint y: 360, distance: 136.0
click at [489, 360] on textarea "**********" at bounding box center [426, 343] width 257 height 51
paste textarea "**********"
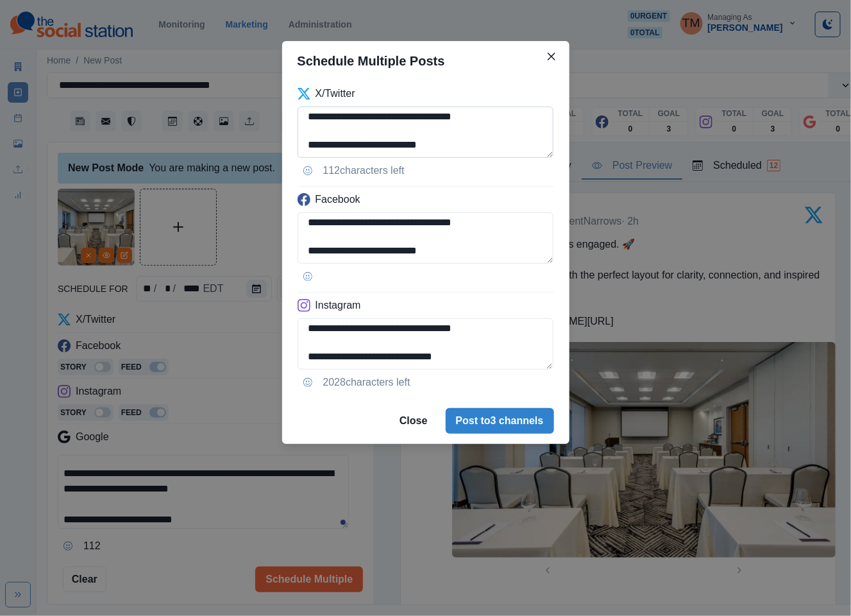
type textarea "**********"
click at [497, 423] on button "Post to 3 channels" at bounding box center [500, 421] width 108 height 26
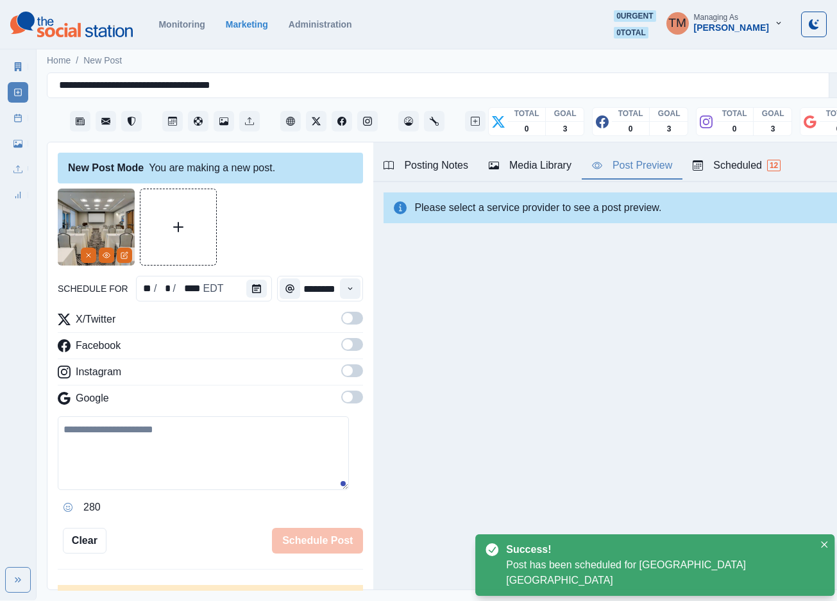
scroll to position [0, 0]
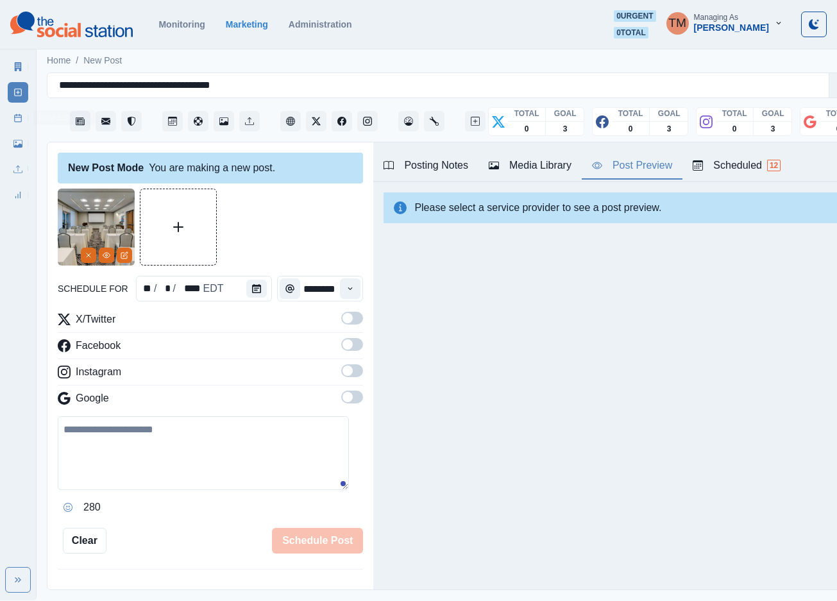
click at [19, 122] on icon at bounding box center [17, 118] width 9 height 9
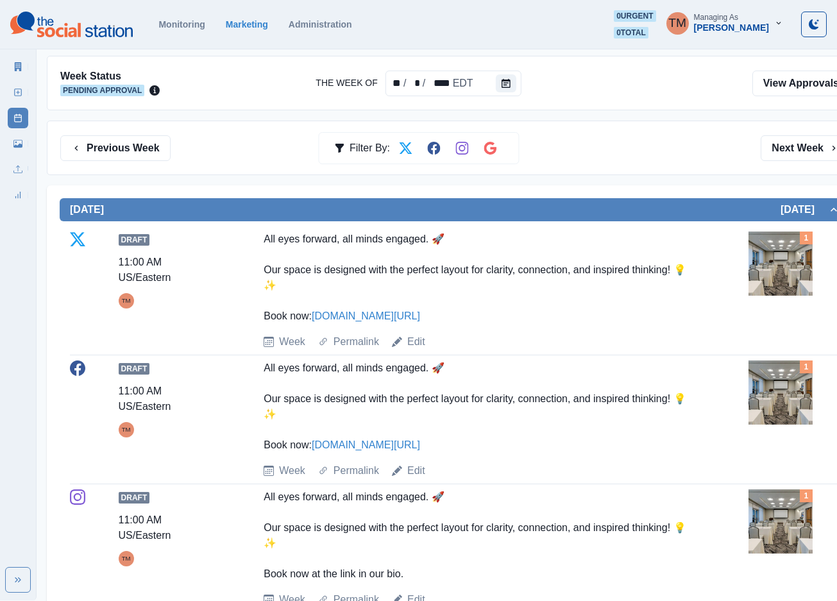
scroll to position [289, 0]
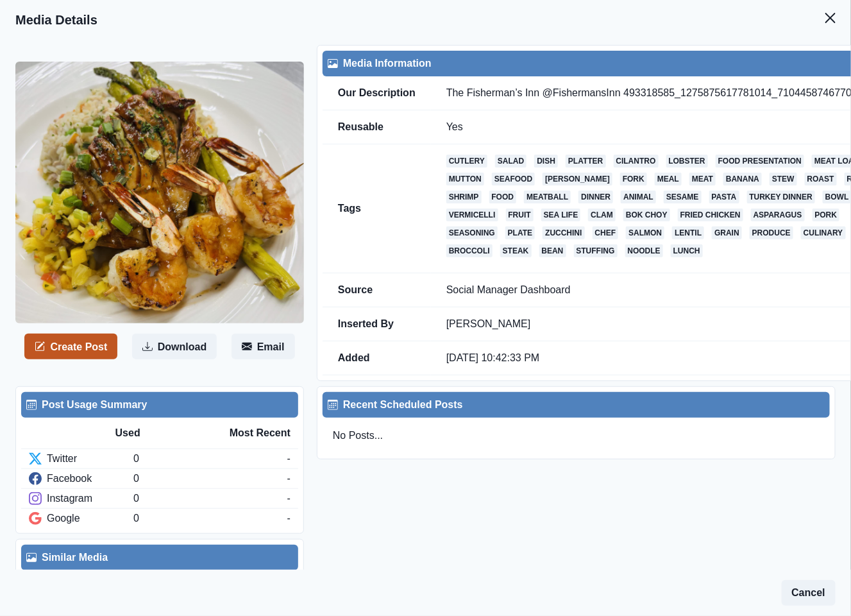
click at [62, 341] on button "Create Post" at bounding box center [70, 347] width 93 height 26
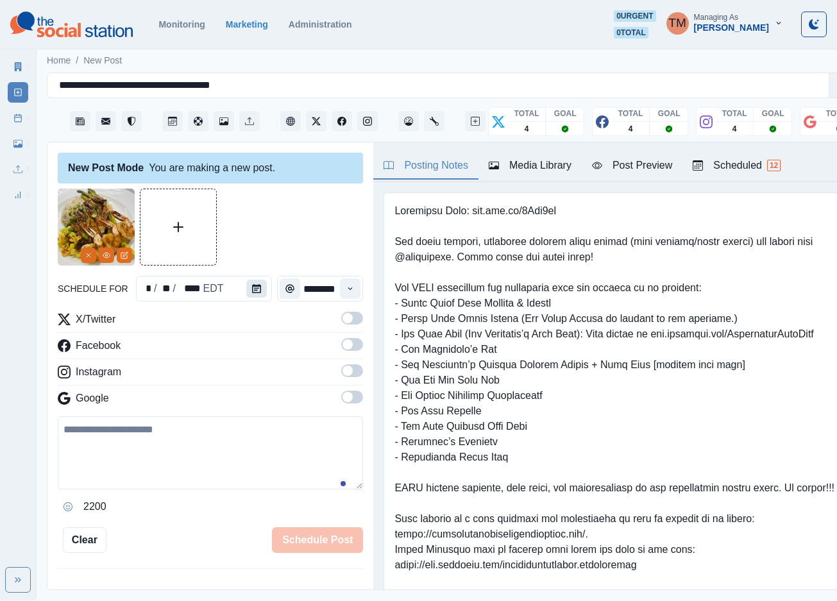
click at [252, 289] on icon "Calendar" at bounding box center [256, 288] width 9 height 9
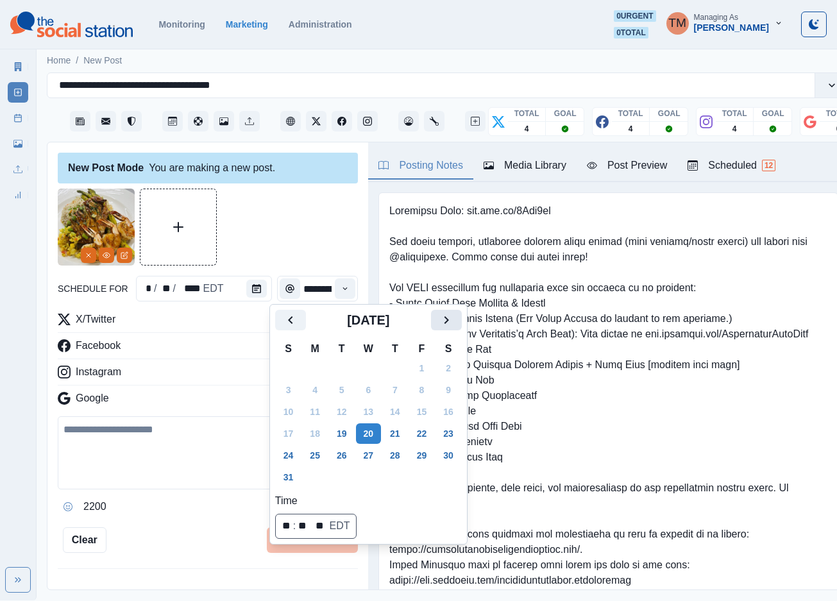
click at [441, 321] on icon "Next" at bounding box center [446, 319] width 15 height 15
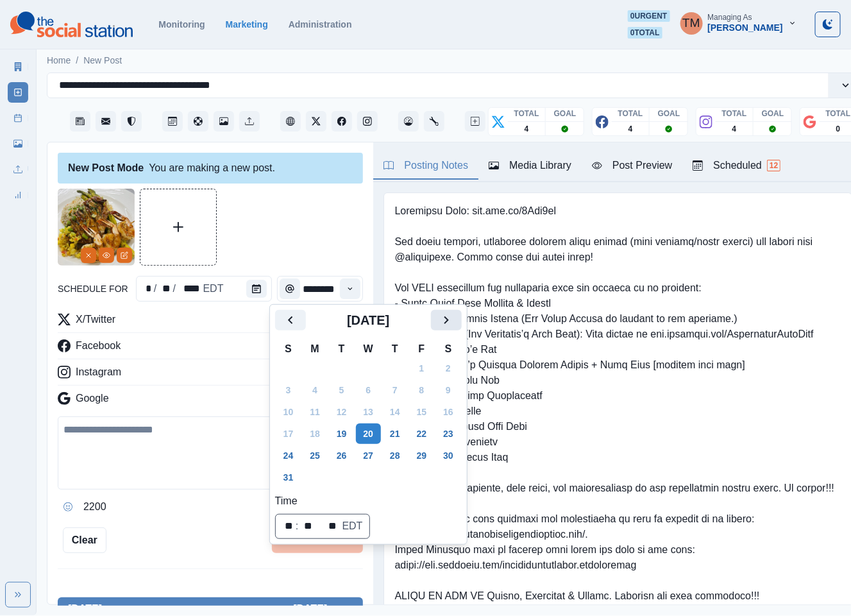
click at [441, 321] on icon "Next" at bounding box center [446, 319] width 15 height 15
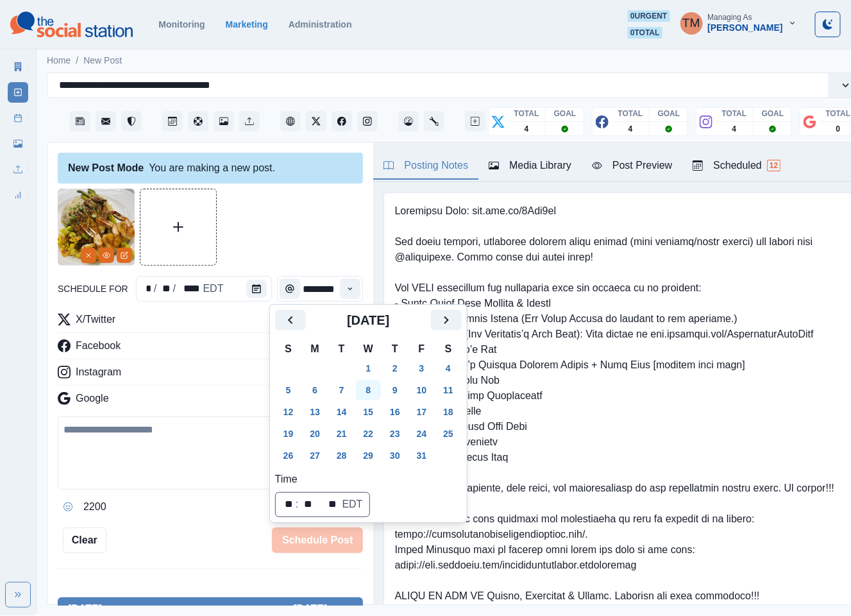
click at [367, 391] on button "8" at bounding box center [369, 390] width 26 height 21
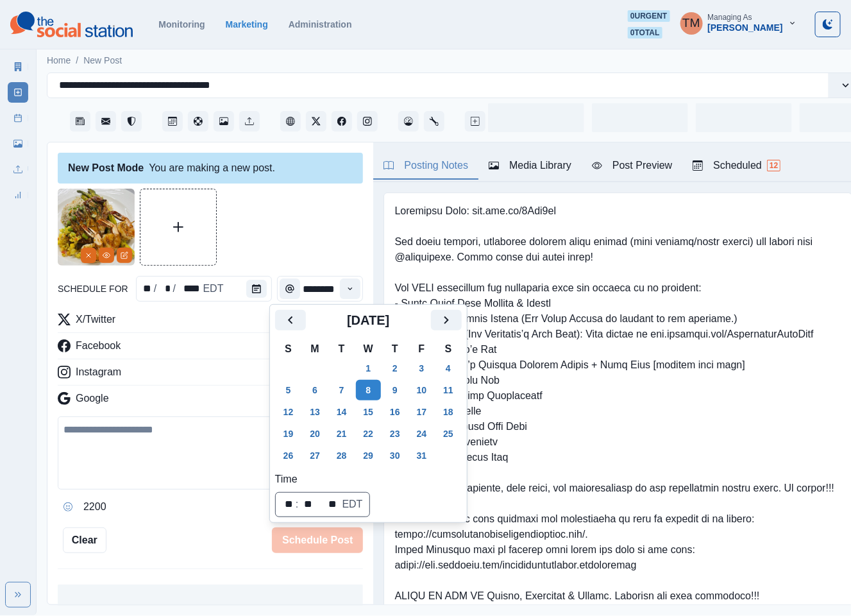
click at [267, 218] on div at bounding box center [210, 227] width 305 height 77
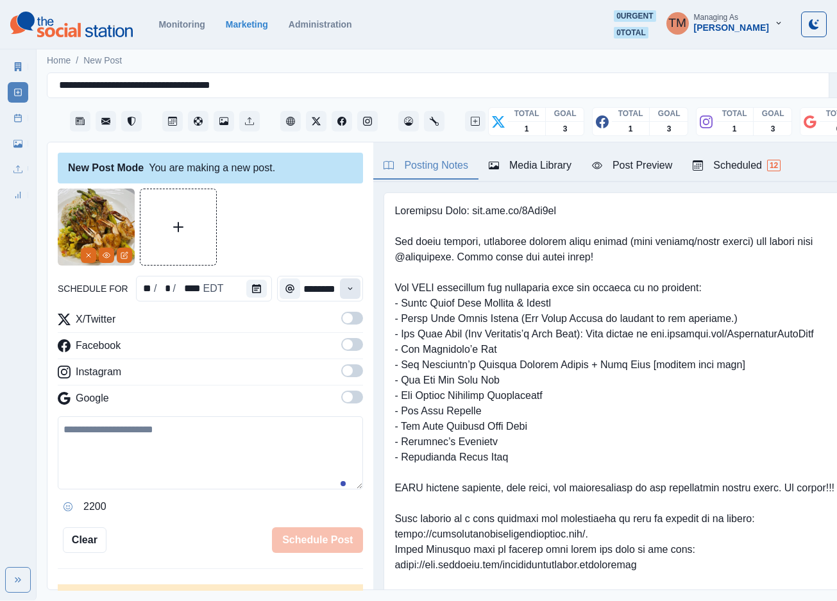
click at [346, 291] on icon "Time" at bounding box center [350, 288] width 9 height 9
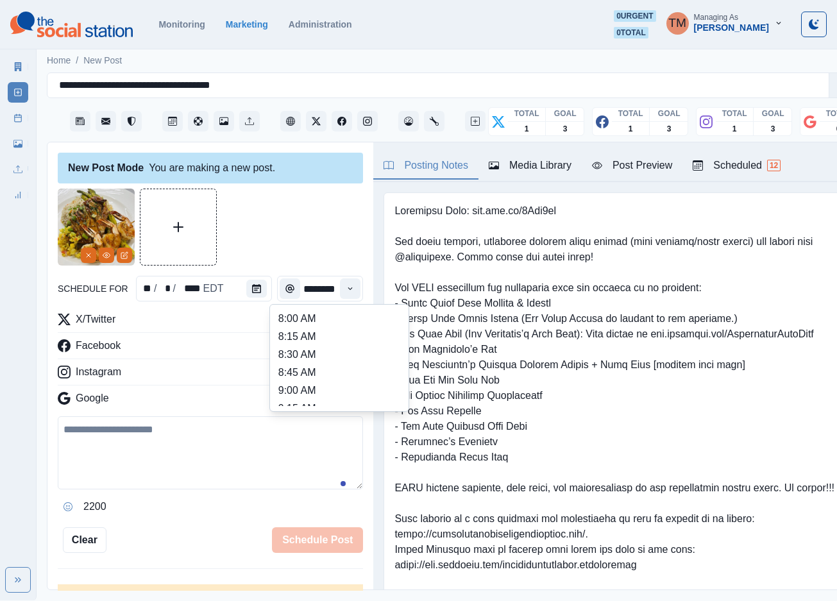
scroll to position [481, 0]
click at [328, 339] on ul "8:00 AM 8:15 AM 8:30 AM 8:45 AM 9:00 AM 9:15 AM 9:30 AM 9:45 AM 10:00 AM 10:15 …" at bounding box center [339, 358] width 128 height 96
type input "*******"
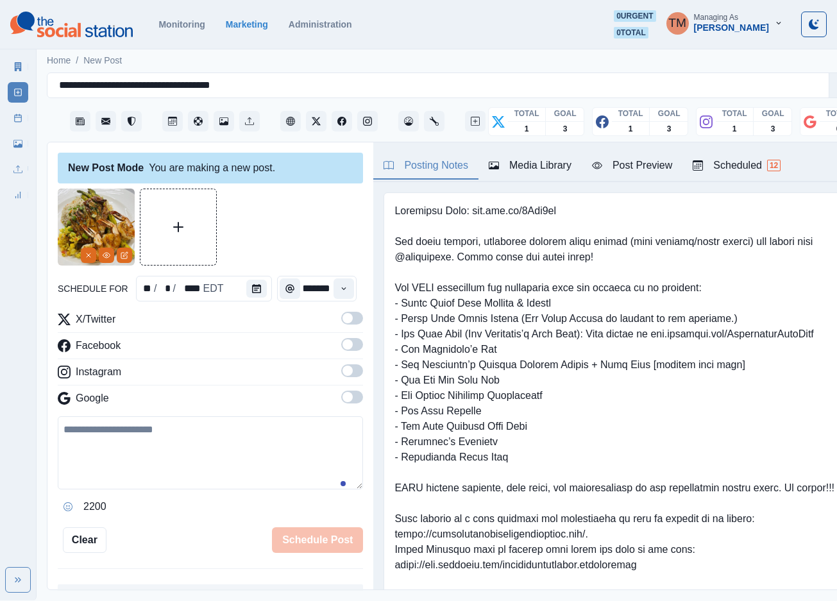
scroll to position [0, 10]
click at [345, 317] on span at bounding box center [352, 318] width 22 height 13
click at [345, 346] on span at bounding box center [352, 344] width 22 height 13
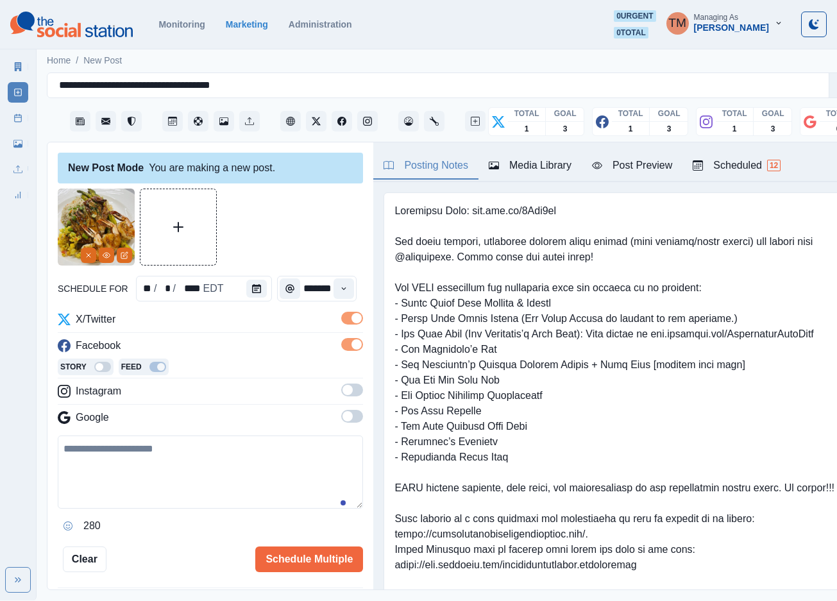
click at [341, 387] on span at bounding box center [352, 390] width 22 height 13
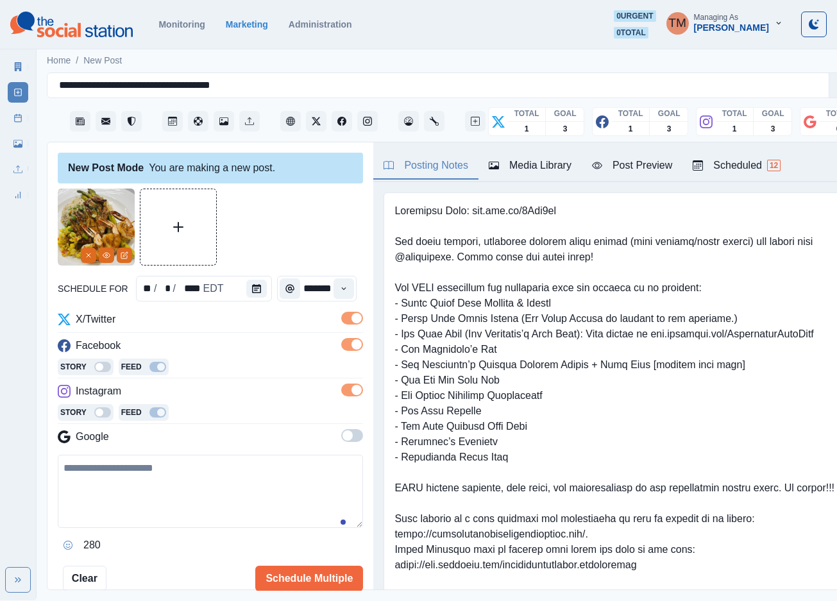
click at [148, 487] on textarea at bounding box center [210, 491] width 305 height 73
paste textarea "**********"
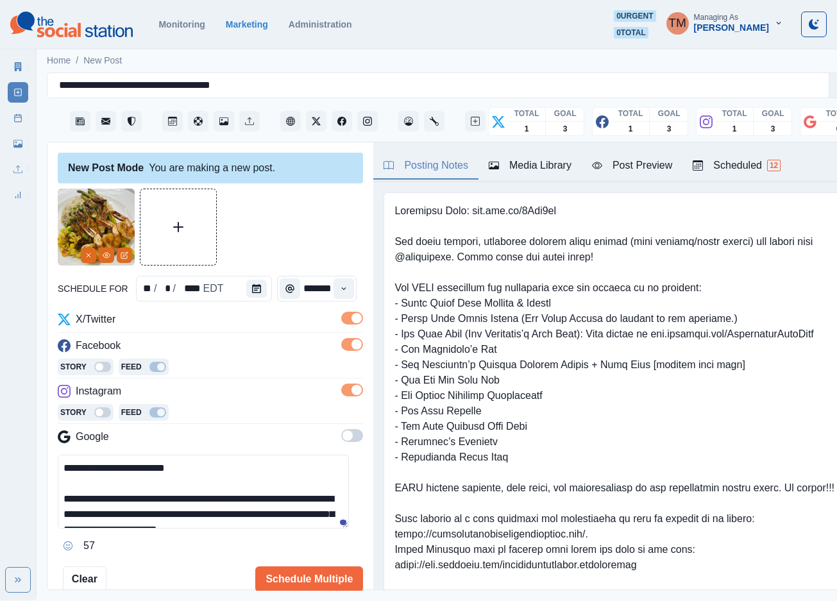
scroll to position [41, 0]
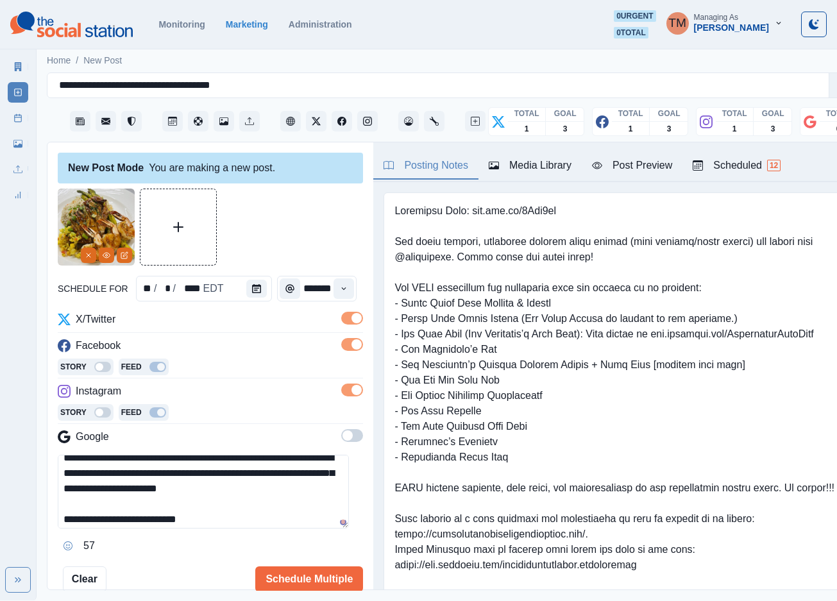
type textarea "**********"
click at [645, 169] on div "Post Preview" at bounding box center [632, 165] width 80 height 15
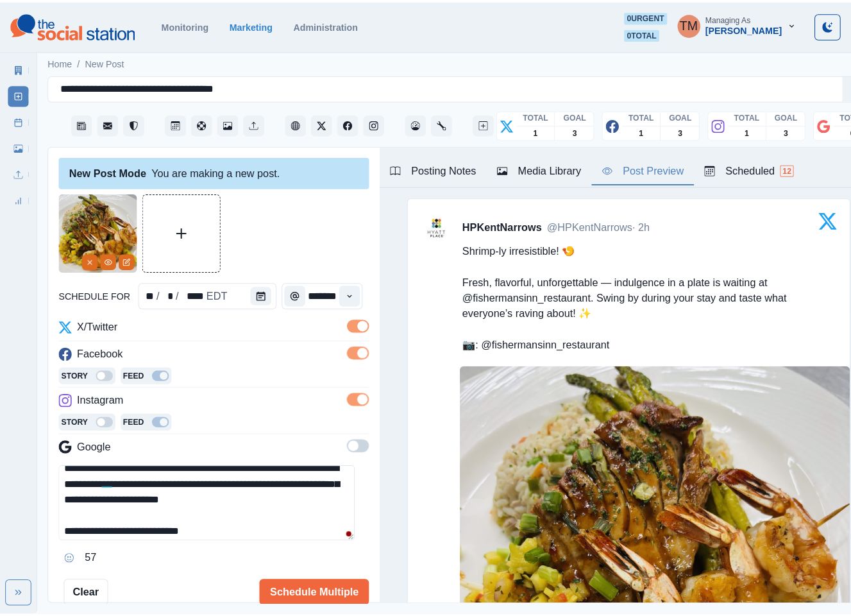
scroll to position [0, 0]
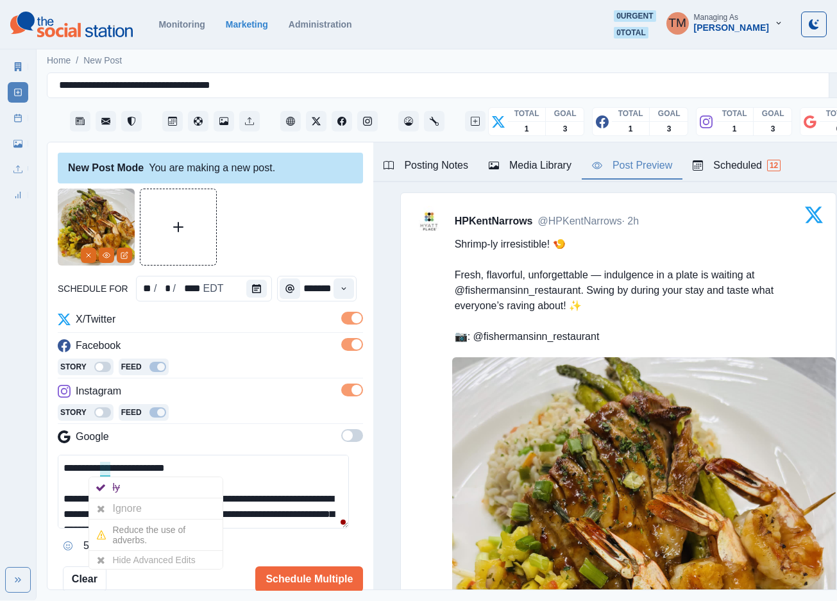
click at [110, 509] on div at bounding box center [100, 508] width 23 height 21
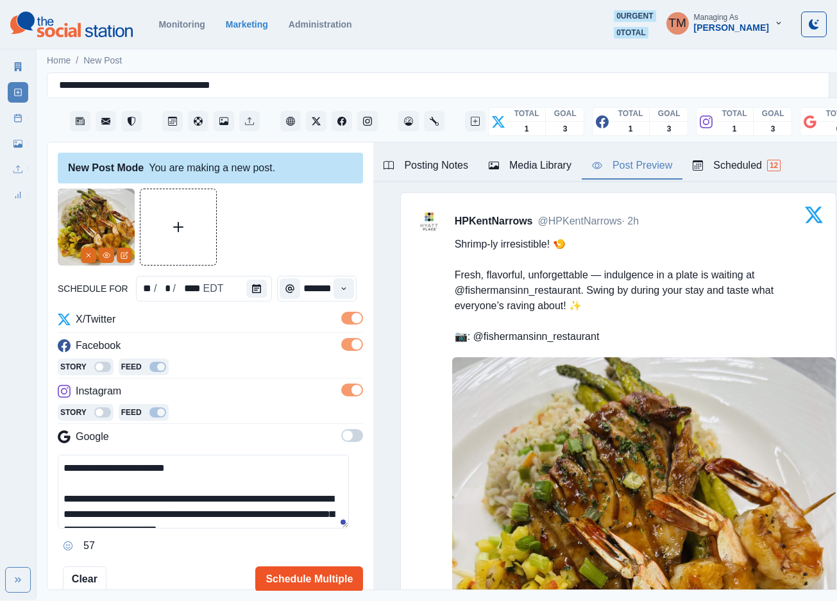
click at [287, 575] on button "Schedule Multiple" at bounding box center [309, 579] width 108 height 26
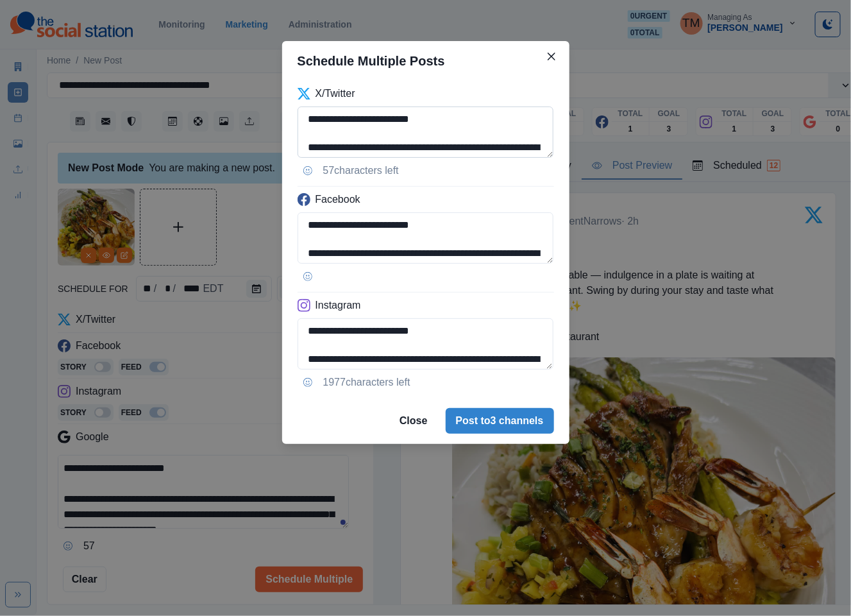
scroll to position [38, 0]
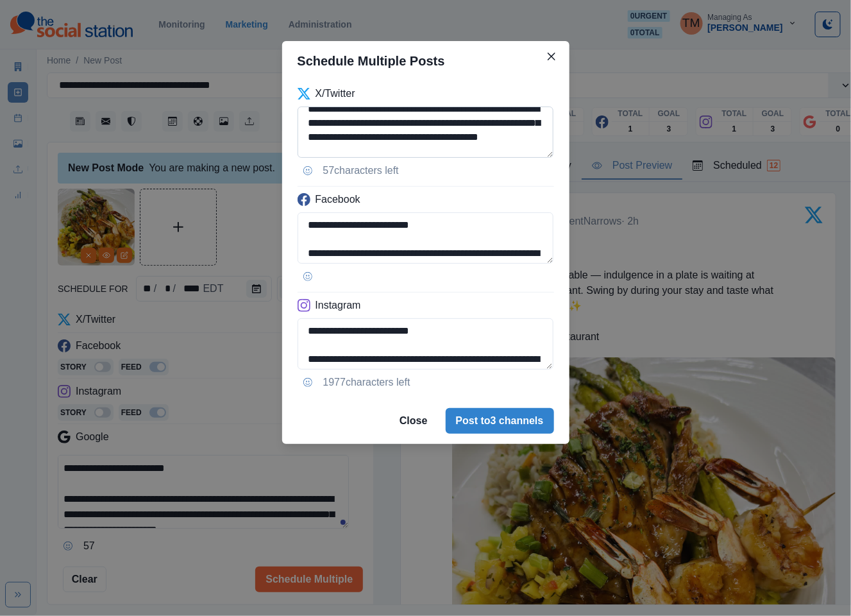
click at [396, 120] on textarea "**********" at bounding box center [426, 131] width 257 height 51
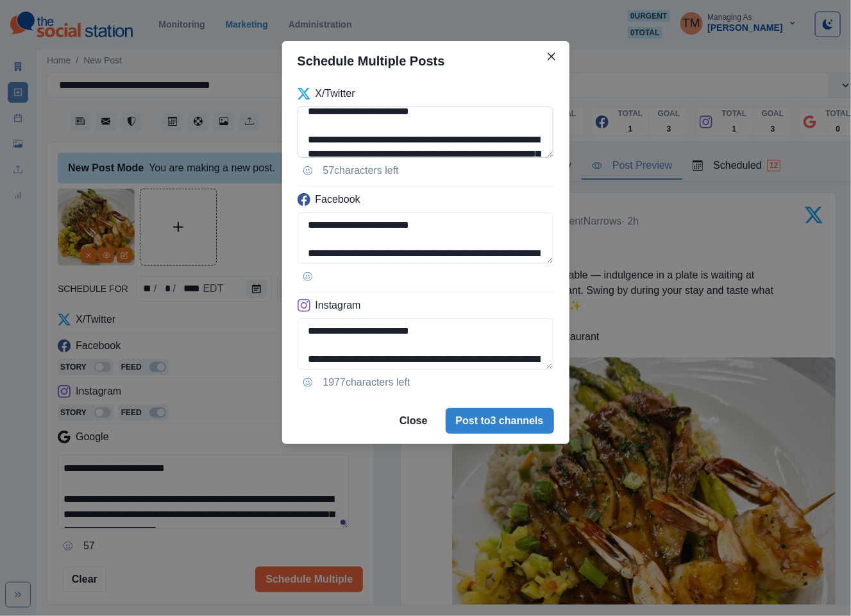
drag, startPoint x: 393, startPoint y: 123, endPoint x: 412, endPoint y: 150, distance: 33.5
click at [414, 125] on textarea "**********" at bounding box center [426, 131] width 257 height 51
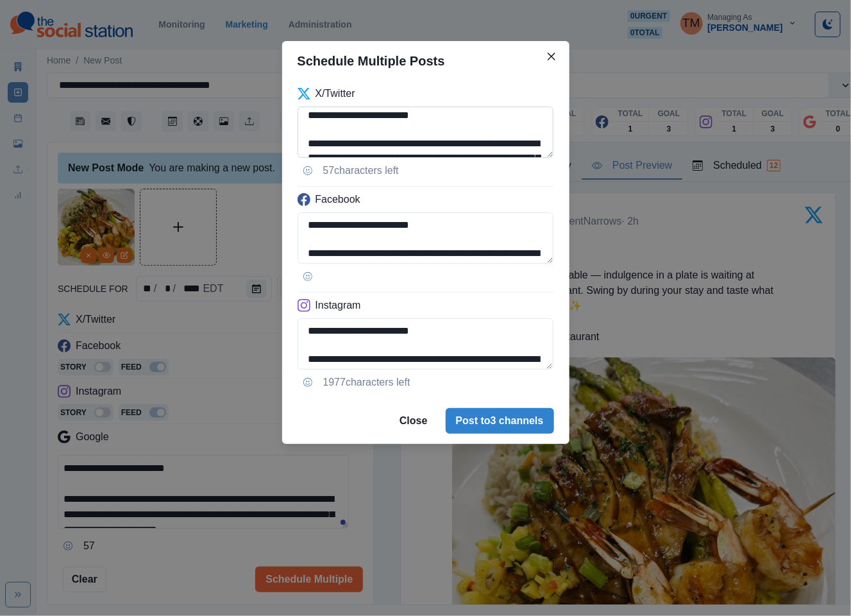
scroll to position [42, 0]
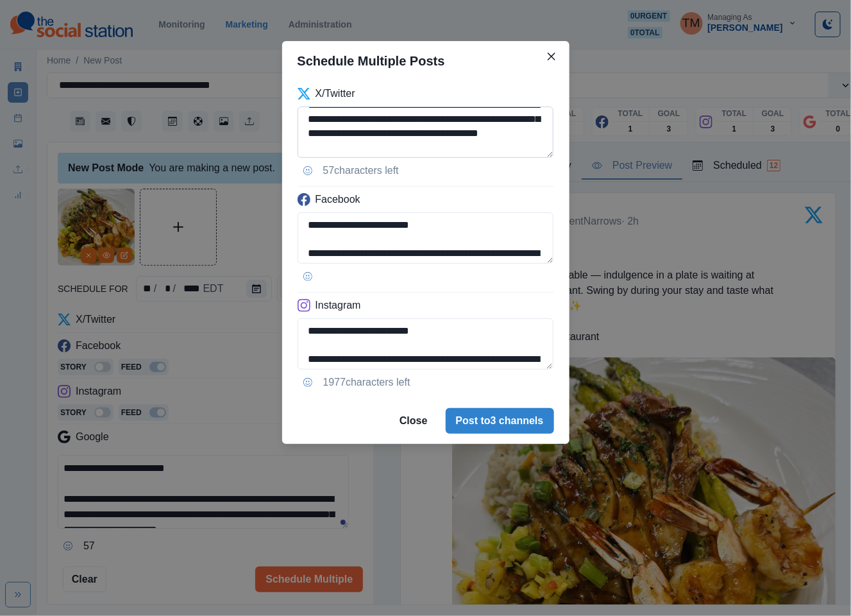
click at [432, 120] on textarea "**********" at bounding box center [426, 131] width 257 height 51
click at [402, 123] on textarea "**********" at bounding box center [426, 131] width 257 height 51
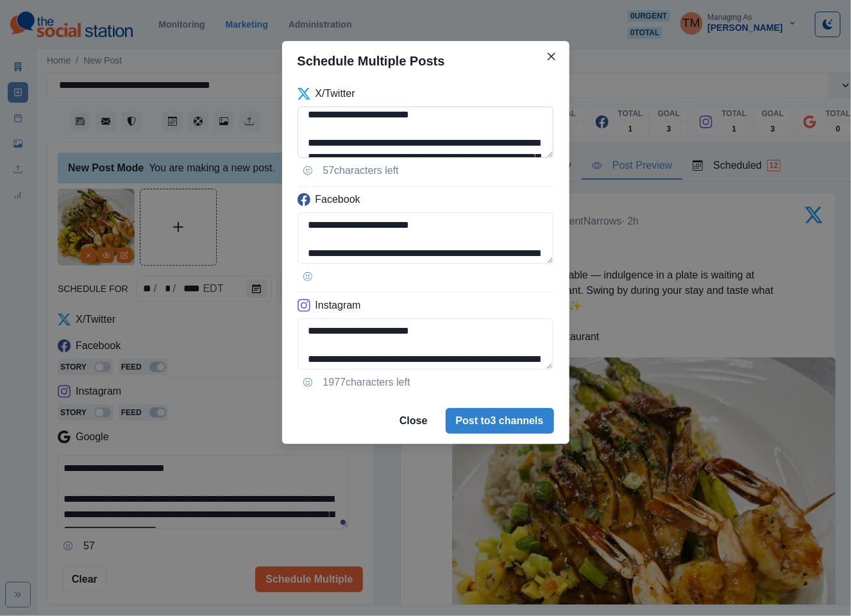
scroll to position [37, 0]
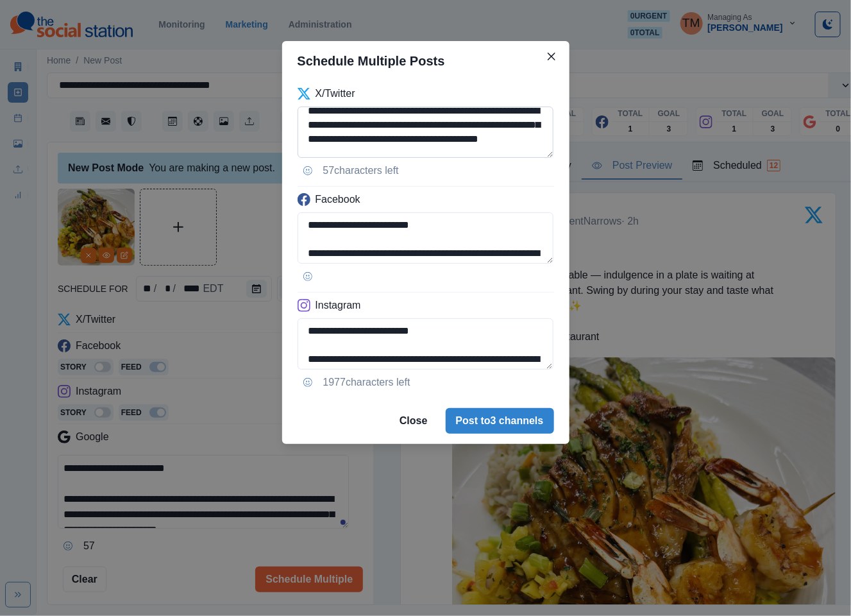
drag, startPoint x: 394, startPoint y: 119, endPoint x: 514, endPoint y: 135, distance: 120.4
click at [514, 126] on textarea "**********" at bounding box center [426, 131] width 257 height 51
paste textarea
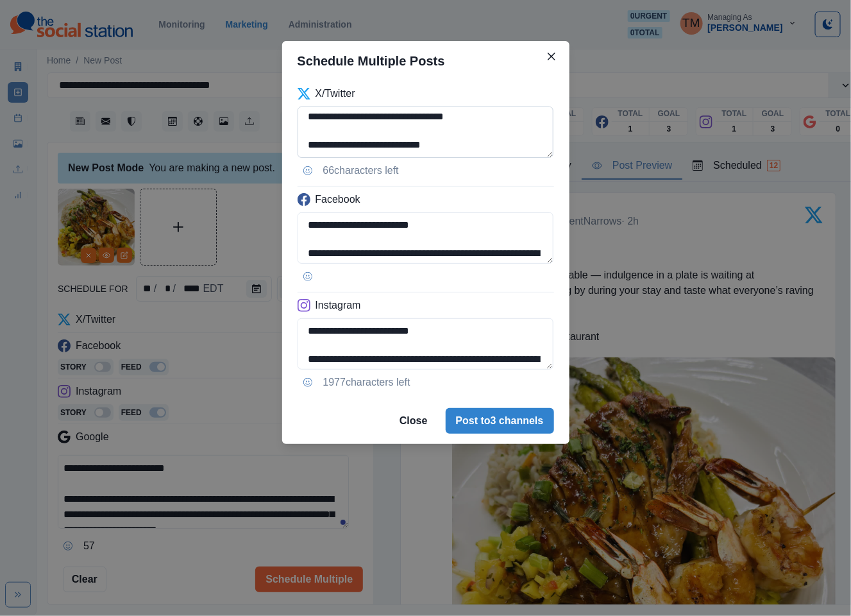
drag, startPoint x: 332, startPoint y: 144, endPoint x: 491, endPoint y: 144, distance: 159.1
click at [491, 144] on textarea "**********" at bounding box center [426, 131] width 257 height 51
paste textarea
type textarea "**********"
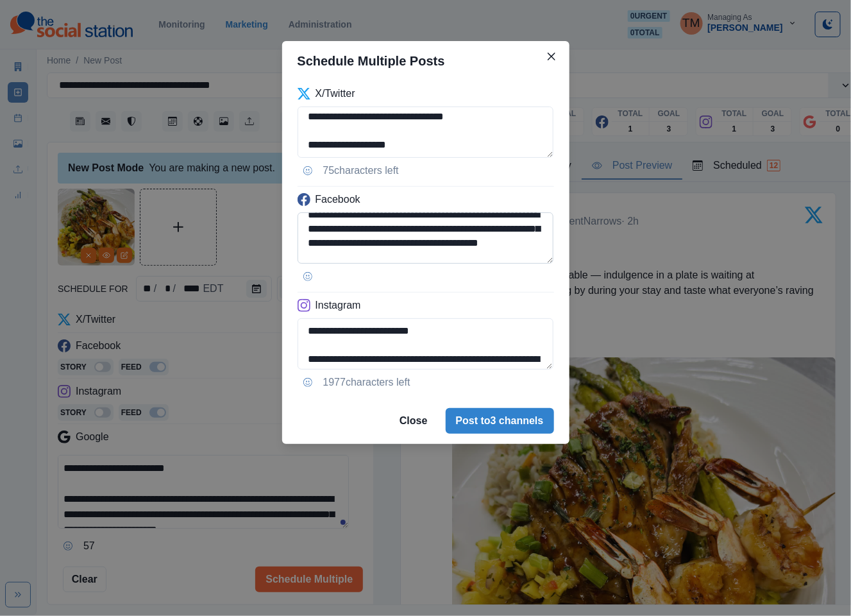
drag, startPoint x: 391, startPoint y: 231, endPoint x: 512, endPoint y: 233, distance: 121.2
click at [512, 233] on textarea "**********" at bounding box center [426, 237] width 257 height 51
paste textarea
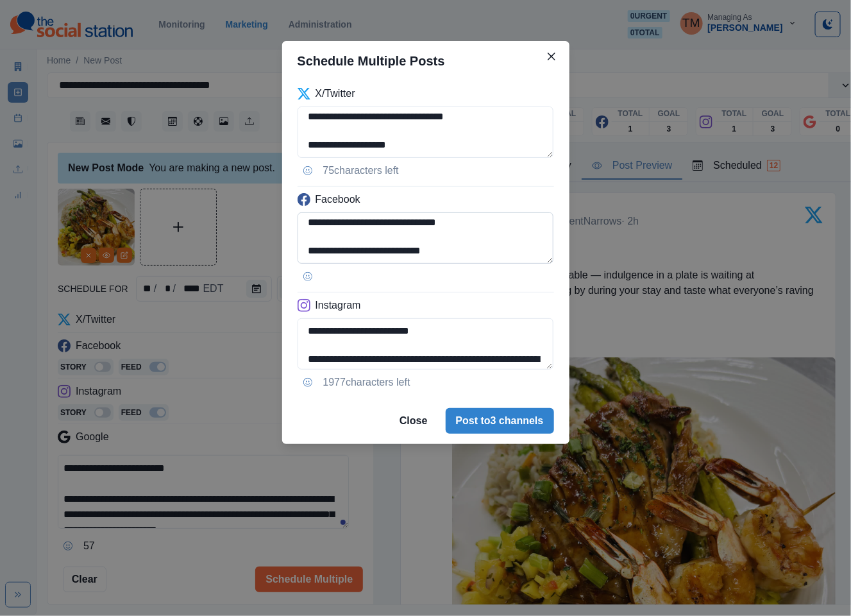
drag, startPoint x: 330, startPoint y: 250, endPoint x: 494, endPoint y: 258, distance: 165.0
click at [494, 258] on textarea "**********" at bounding box center [426, 237] width 257 height 51
paste textarea
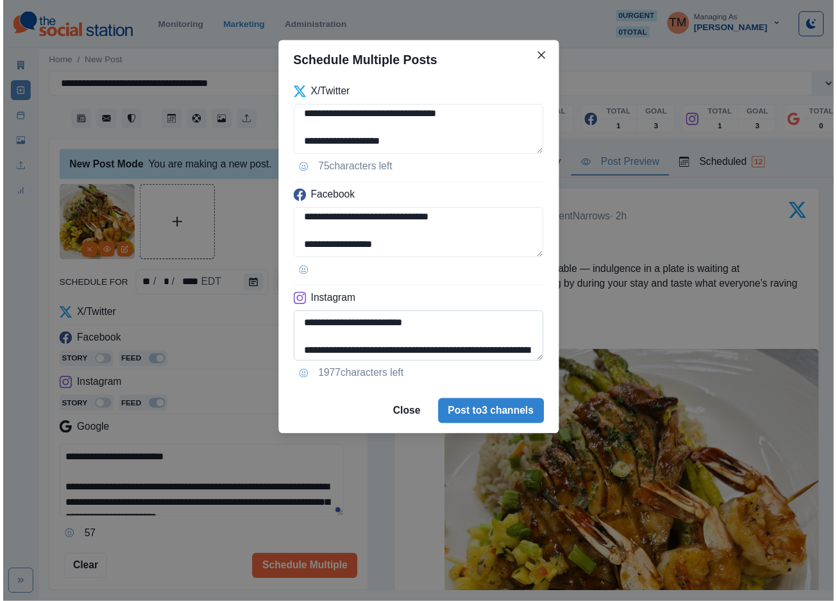
scroll to position [73, 0]
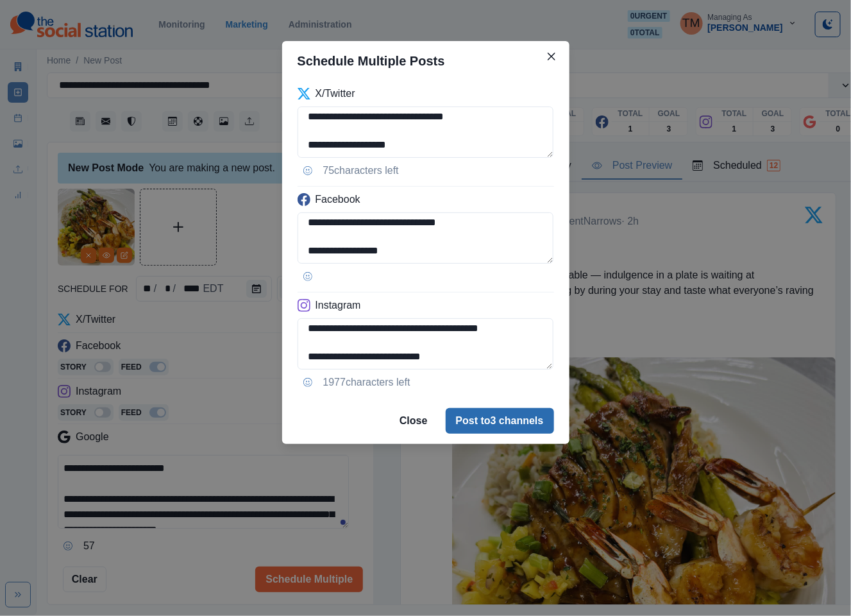
type textarea "**********"
click at [510, 420] on button "Post to 3 channels" at bounding box center [500, 421] width 108 height 26
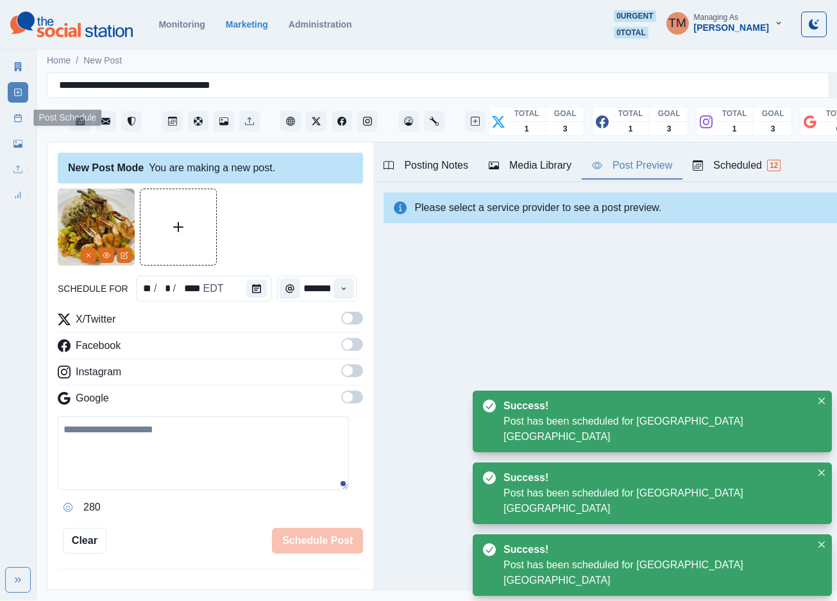
click at [18, 117] on line at bounding box center [18, 117] width 7 height 0
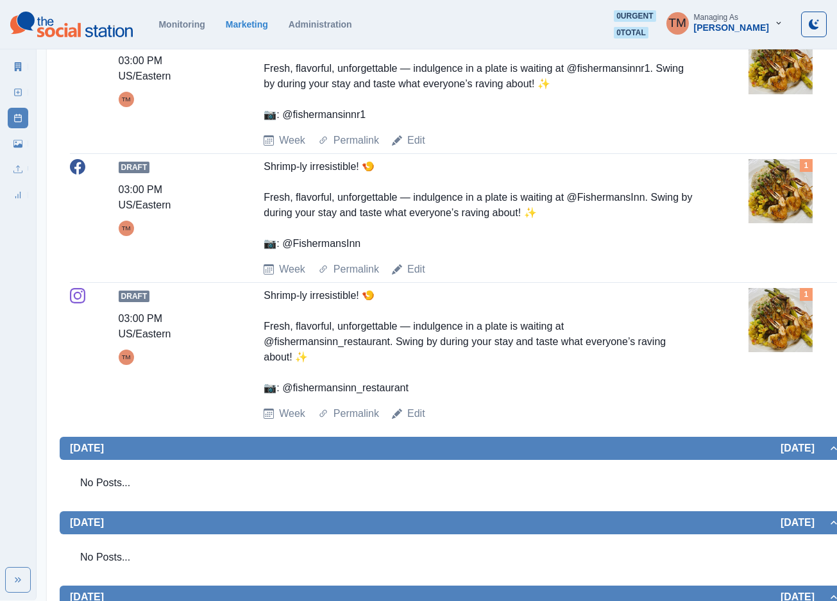
scroll to position [970, 0]
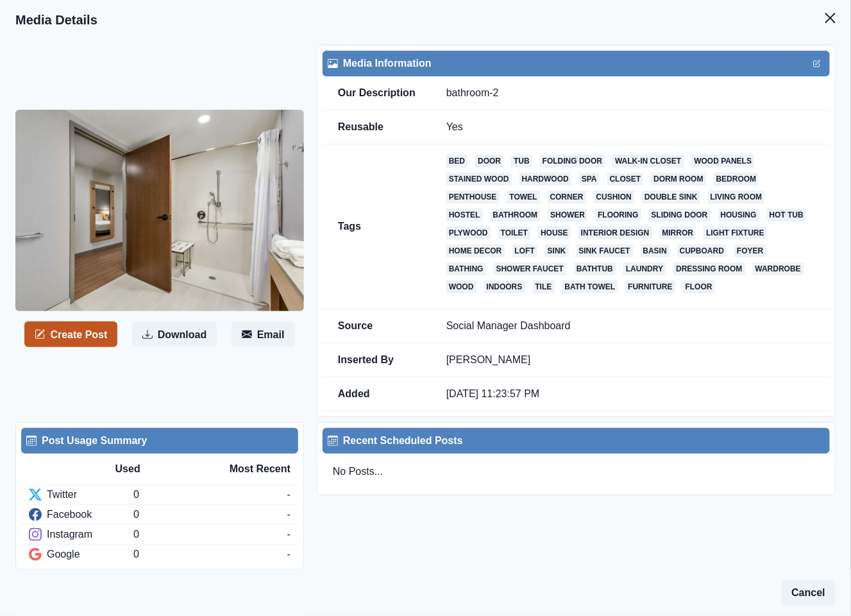
click at [80, 335] on button "Create Post" at bounding box center [70, 334] width 93 height 26
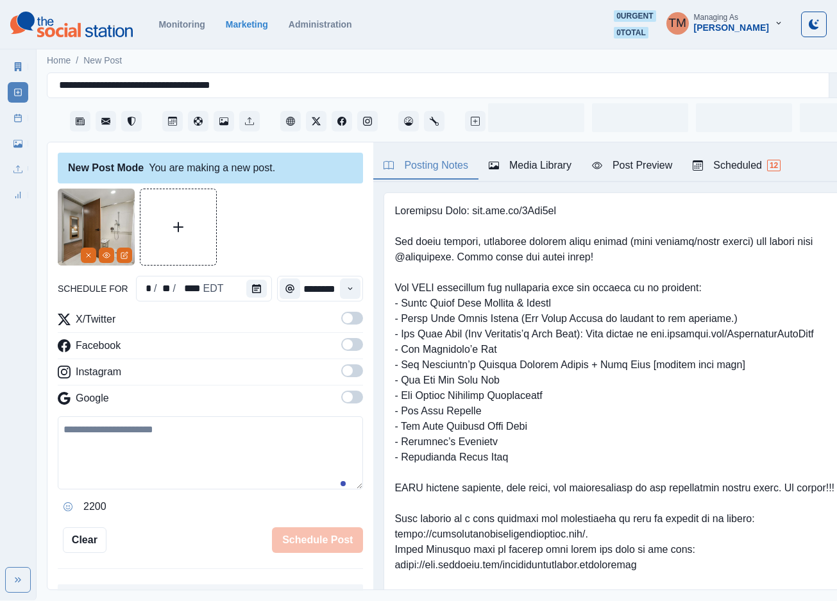
click at [135, 462] on textarea at bounding box center [210, 452] width 305 height 73
paste textarea "**********"
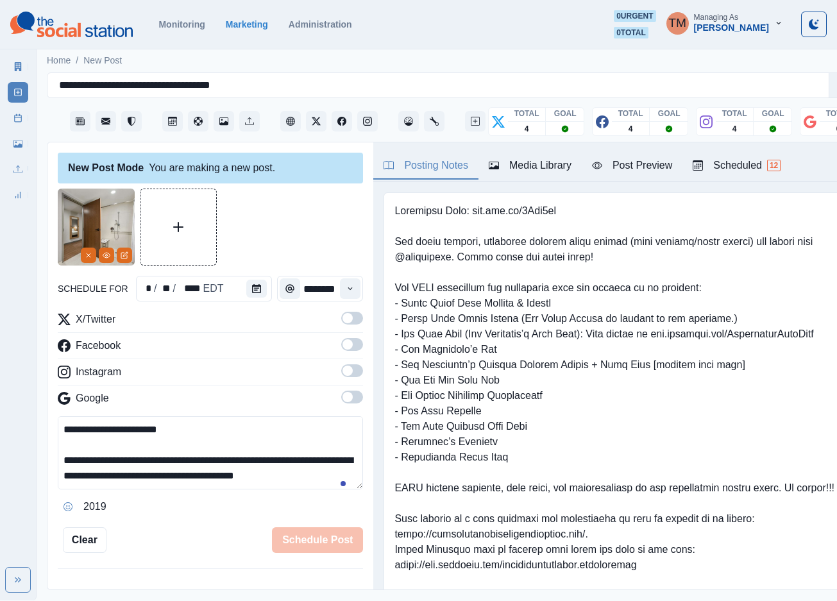
scroll to position [41, 0]
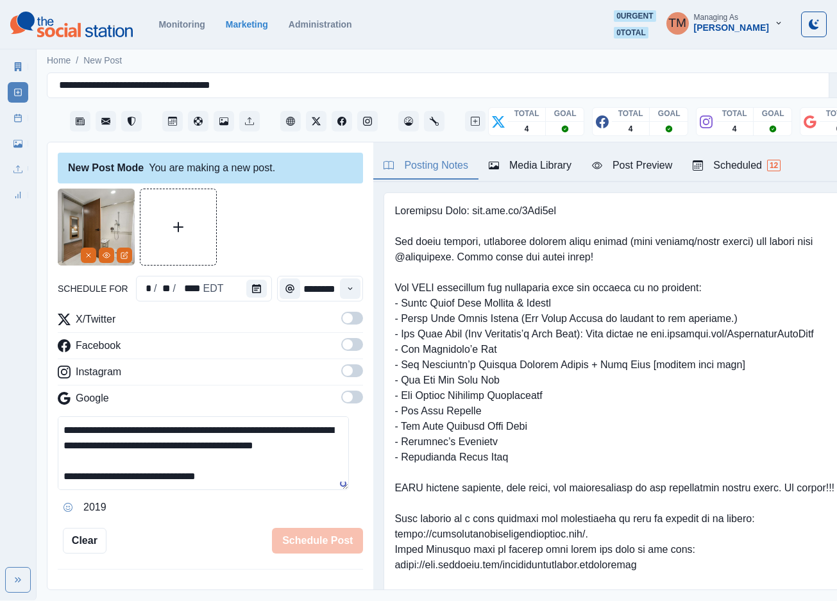
type textarea "**********"
click at [254, 289] on button "Calendar" at bounding box center [256, 289] width 21 height 18
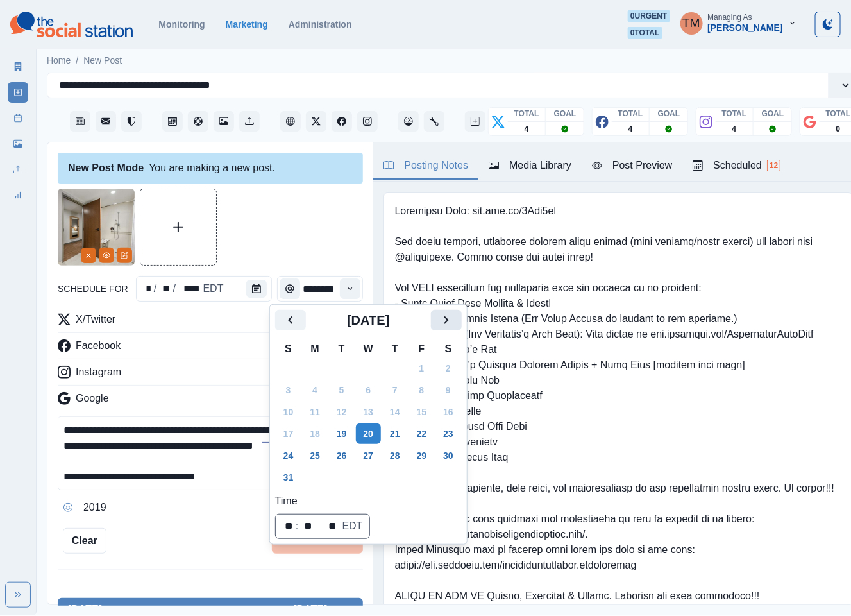
click at [437, 326] on button "Next" at bounding box center [446, 320] width 31 height 21
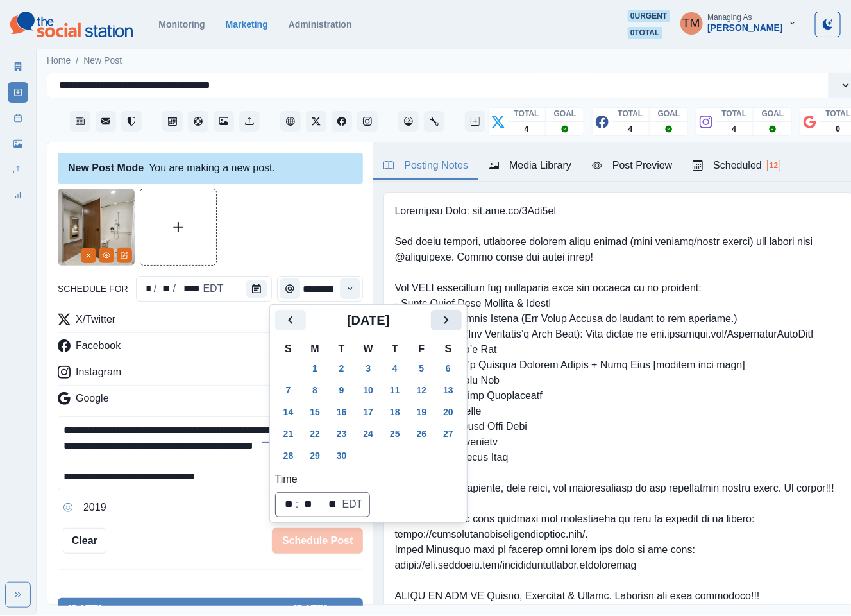
click at [437, 326] on button "Next" at bounding box center [446, 320] width 31 height 21
click at [418, 393] on button "10" at bounding box center [422, 390] width 26 height 21
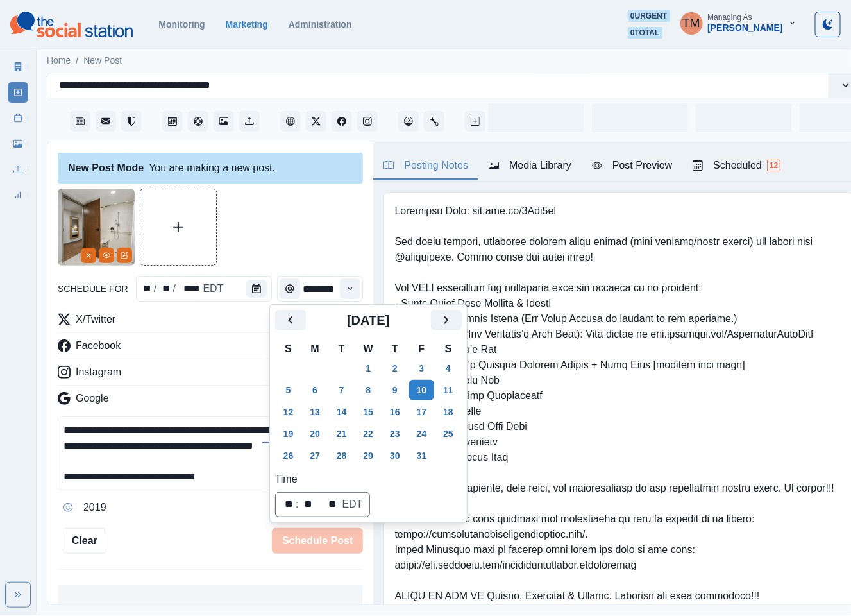
click at [291, 239] on div at bounding box center [210, 227] width 305 height 77
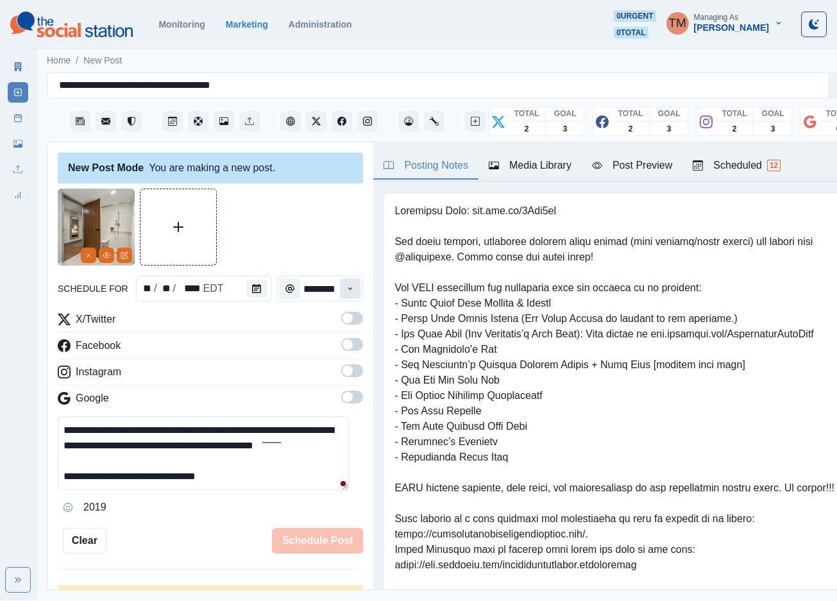
click at [346, 287] on icon "Time" at bounding box center [350, 288] width 9 height 9
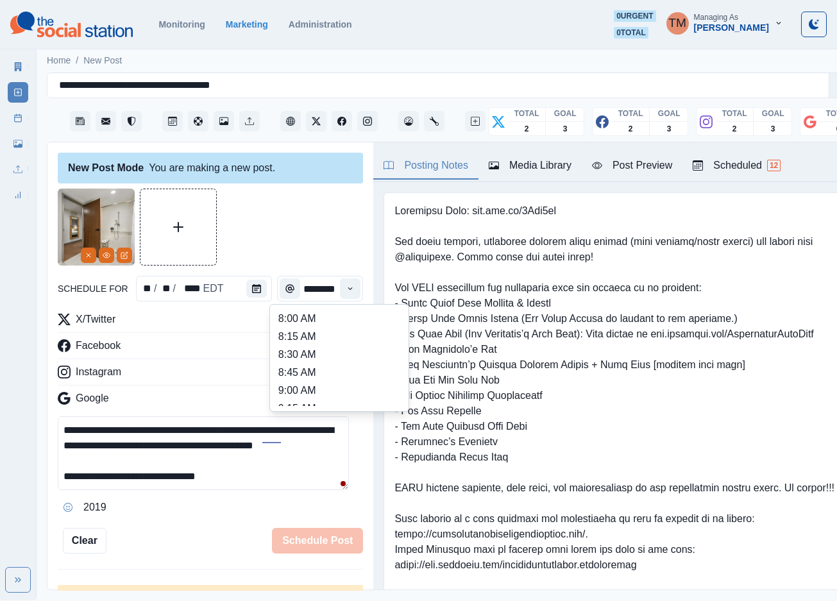
scroll to position [289, 0]
click at [310, 341] on li "12:15 PM" at bounding box center [339, 335] width 128 height 18
type input "********"
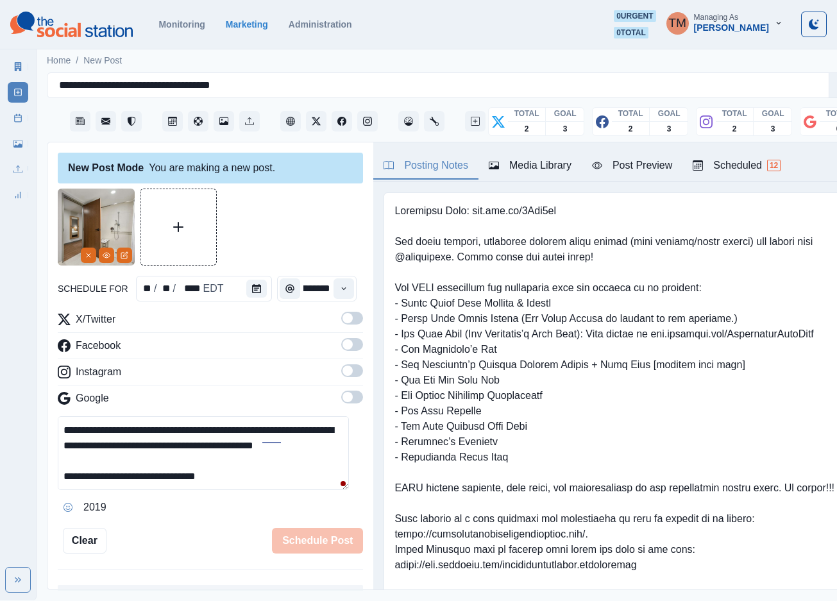
scroll to position [0, 15]
click at [341, 319] on span at bounding box center [352, 318] width 22 height 13
drag, startPoint x: 339, startPoint y: 347, endPoint x: 355, endPoint y: 391, distance: 46.2
click at [341, 349] on span at bounding box center [352, 344] width 22 height 13
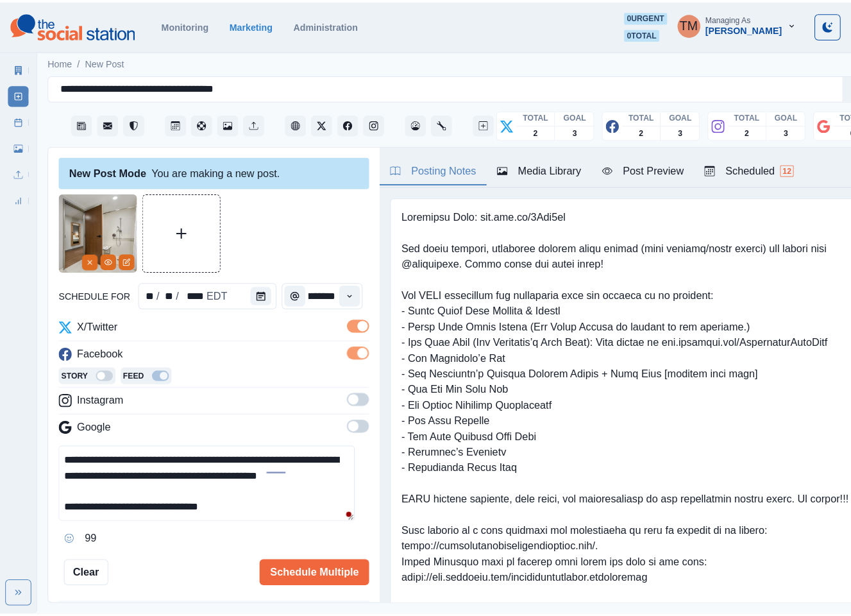
scroll to position [0, 0]
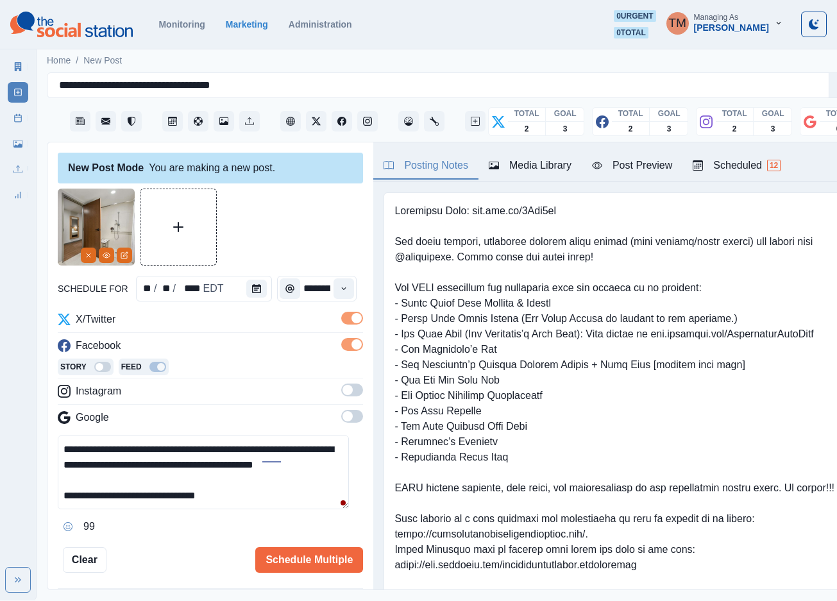
click at [343, 391] on span at bounding box center [352, 390] width 22 height 13
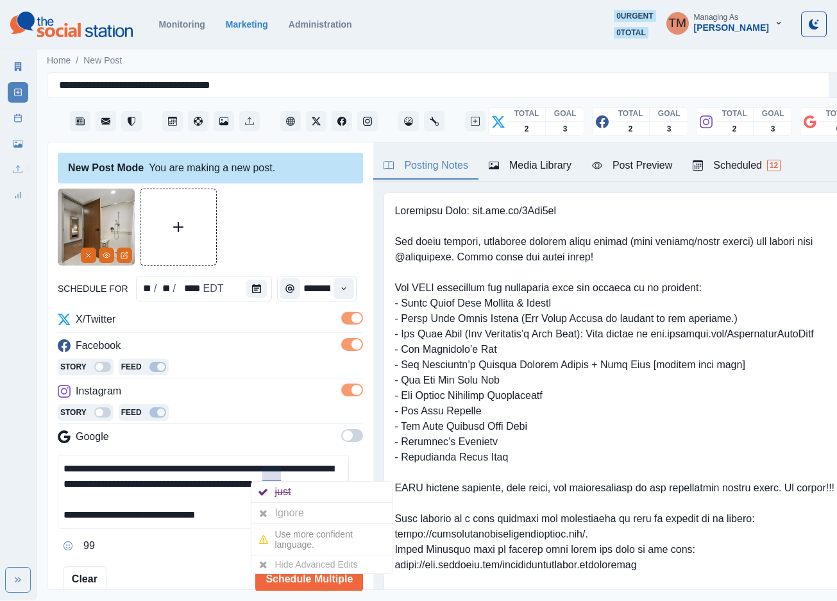
click at [283, 516] on div "Ignore" at bounding box center [292, 513] width 34 height 21
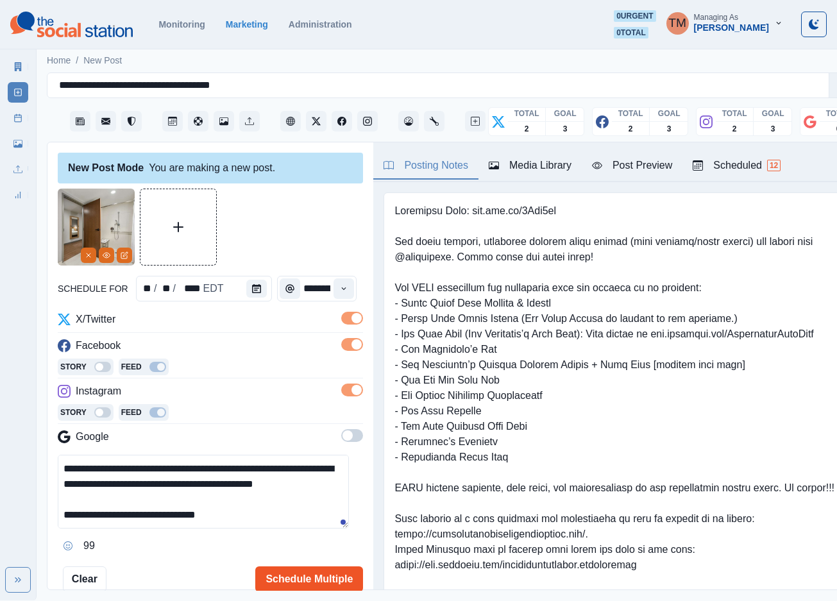
click at [314, 578] on button "Schedule Multiple" at bounding box center [309, 579] width 108 height 26
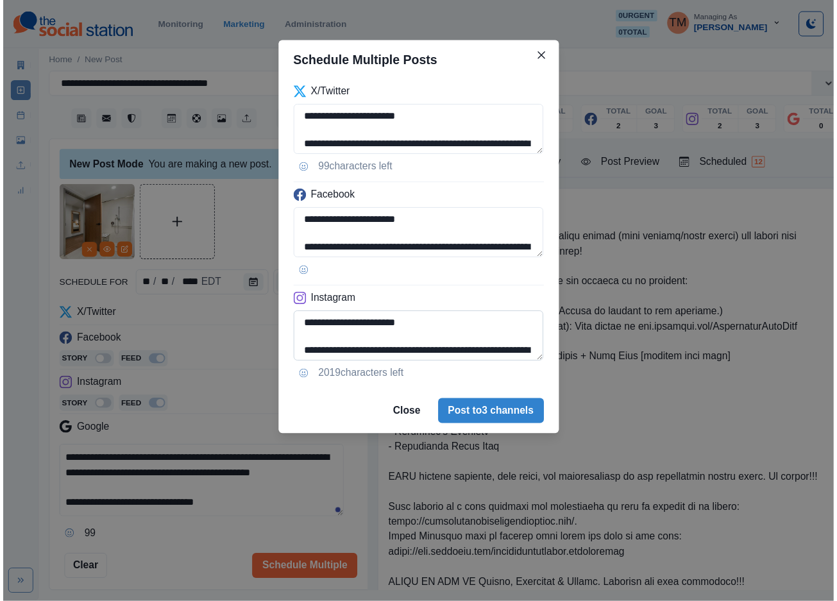
scroll to position [60, 0]
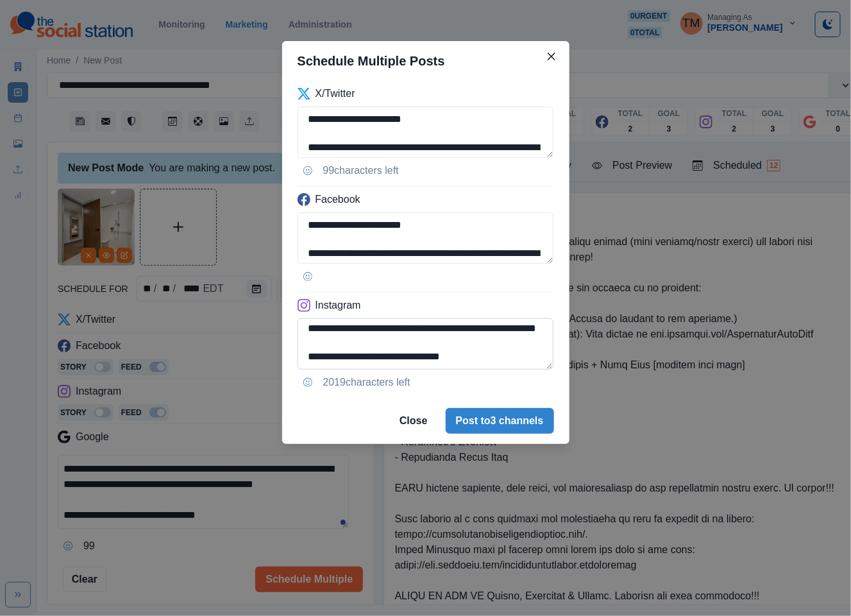
drag, startPoint x: 374, startPoint y: 360, endPoint x: 550, endPoint y: 360, distance: 176.4
click at [550, 360] on textarea "**********" at bounding box center [426, 343] width 257 height 51
paste textarea "**********"
type textarea "**********"
click at [518, 412] on button "Post to 3 channels" at bounding box center [500, 421] width 108 height 26
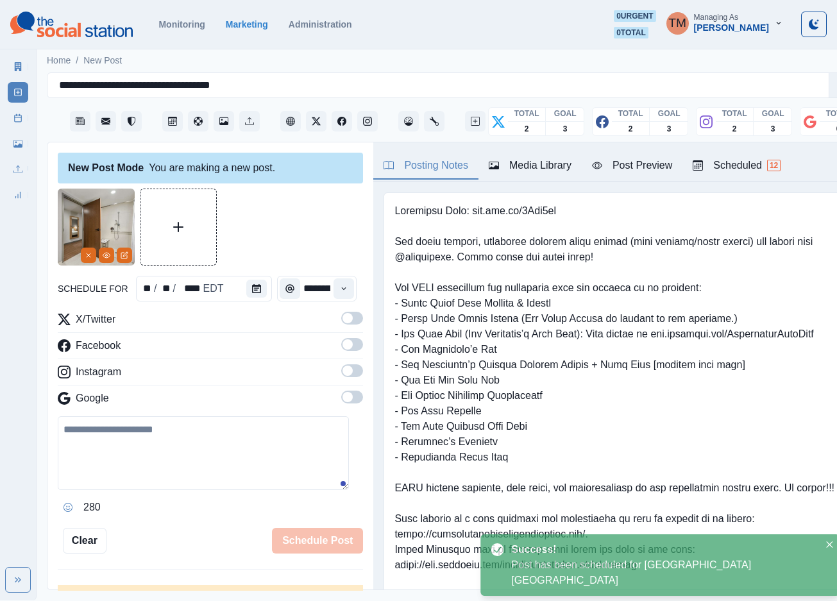
scroll to position [0, 0]
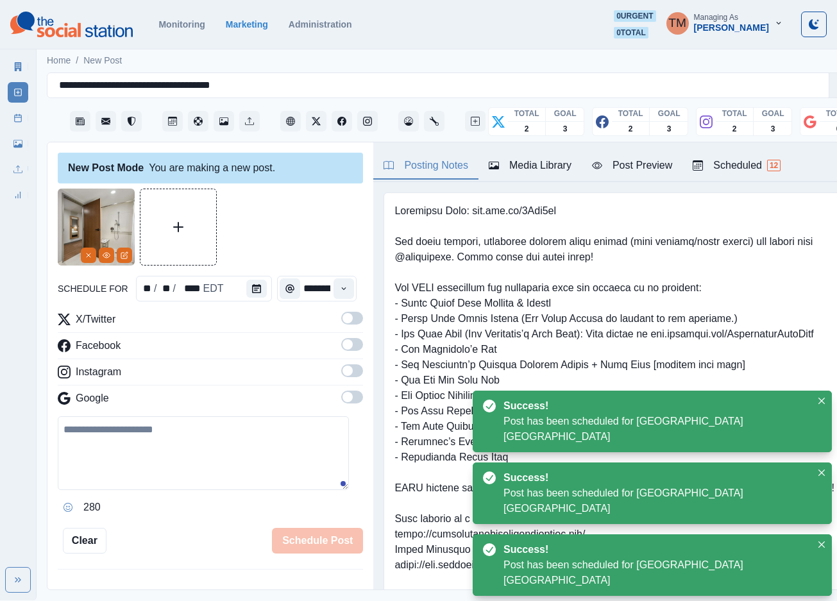
click at [19, 126] on link "Post Schedule" at bounding box center [18, 118] width 21 height 21
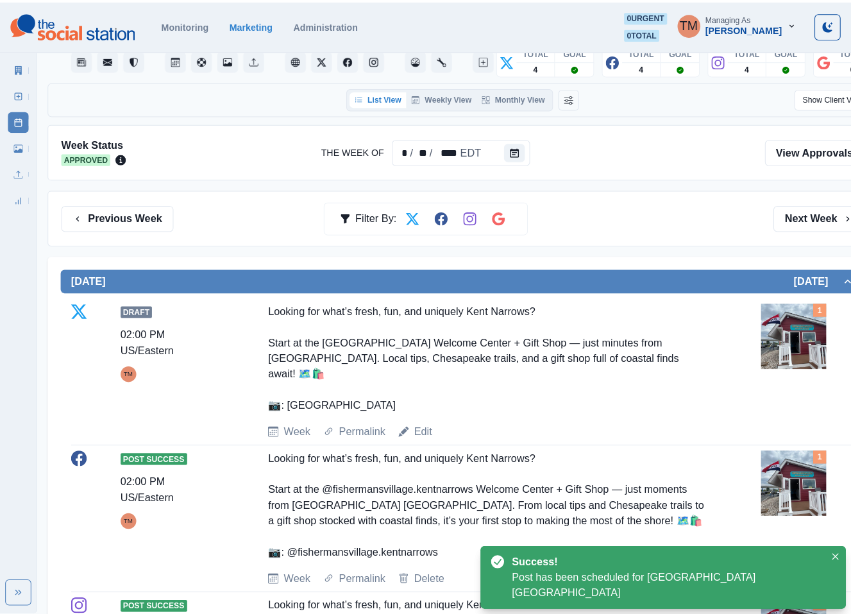
scroll to position [96, 0]
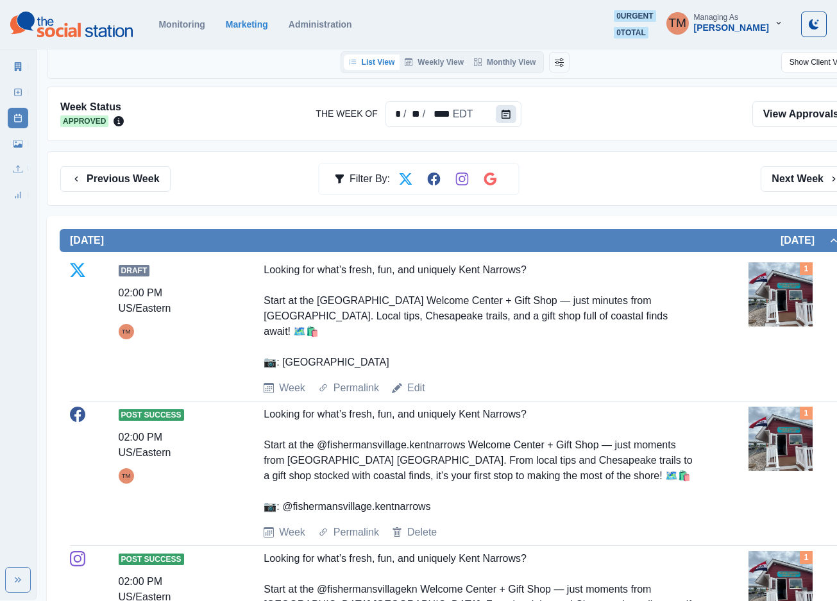
click at [502, 114] on icon "Calendar" at bounding box center [506, 114] width 9 height 9
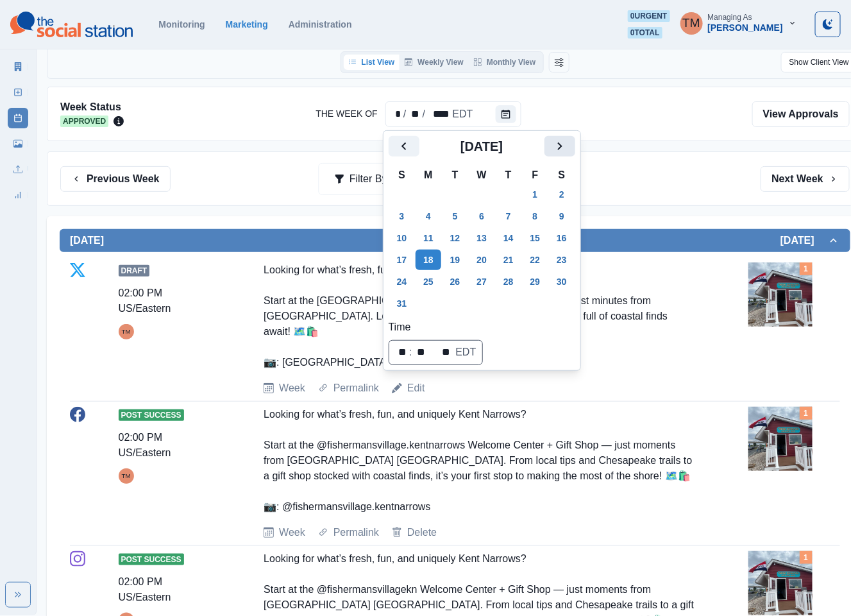
click at [564, 146] on icon "Next" at bounding box center [559, 146] width 15 height 15
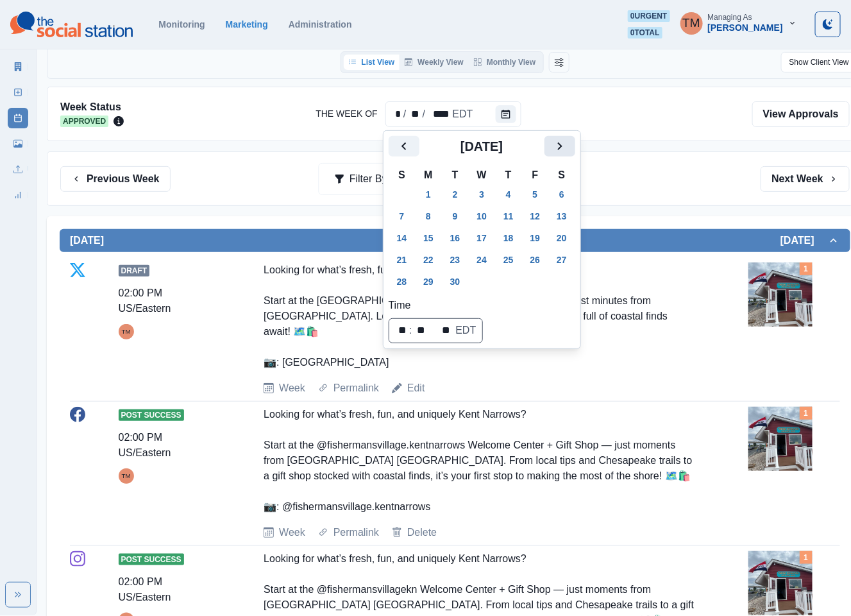
click at [564, 146] on icon "Next" at bounding box center [559, 146] width 15 height 15
click at [432, 217] on button "6" at bounding box center [429, 216] width 26 height 21
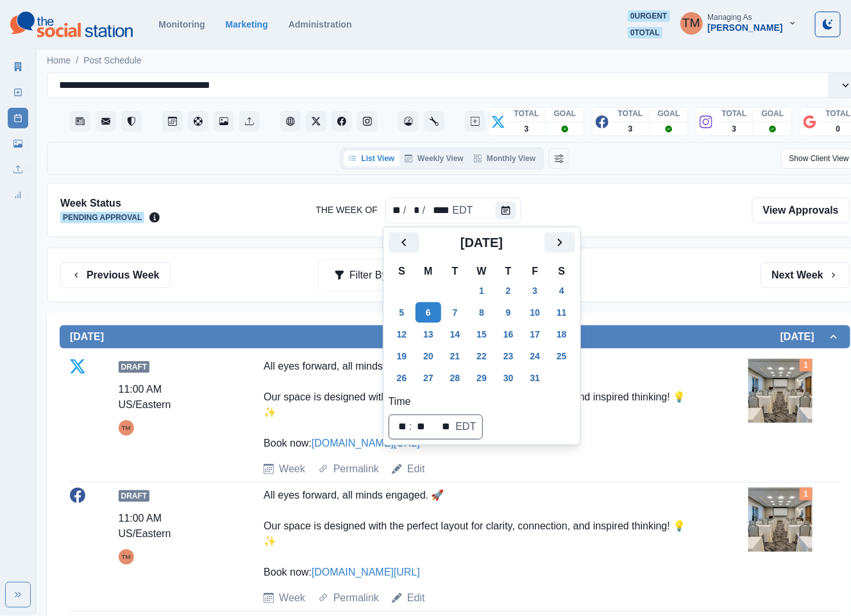
click at [643, 275] on div "Previous Week Filter By: Next Week" at bounding box center [455, 275] width 790 height 26
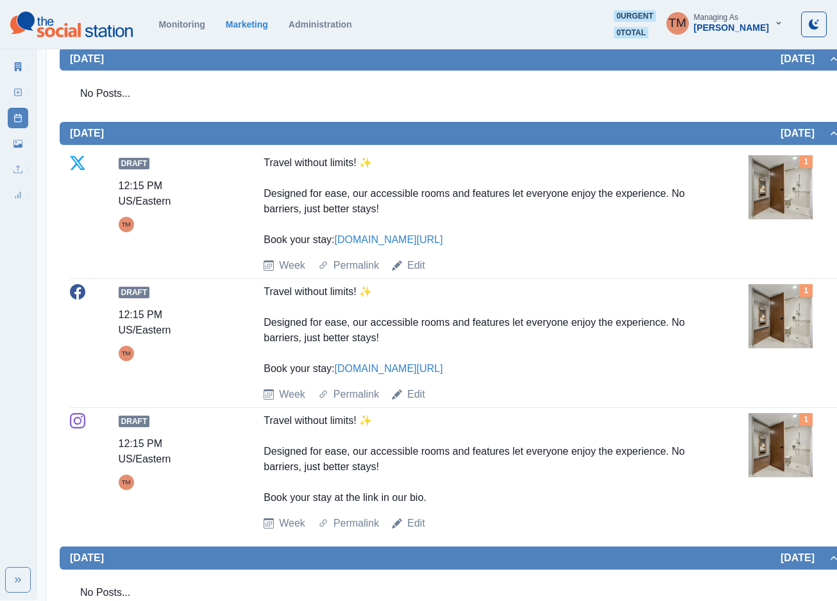
scroll to position [1251, 0]
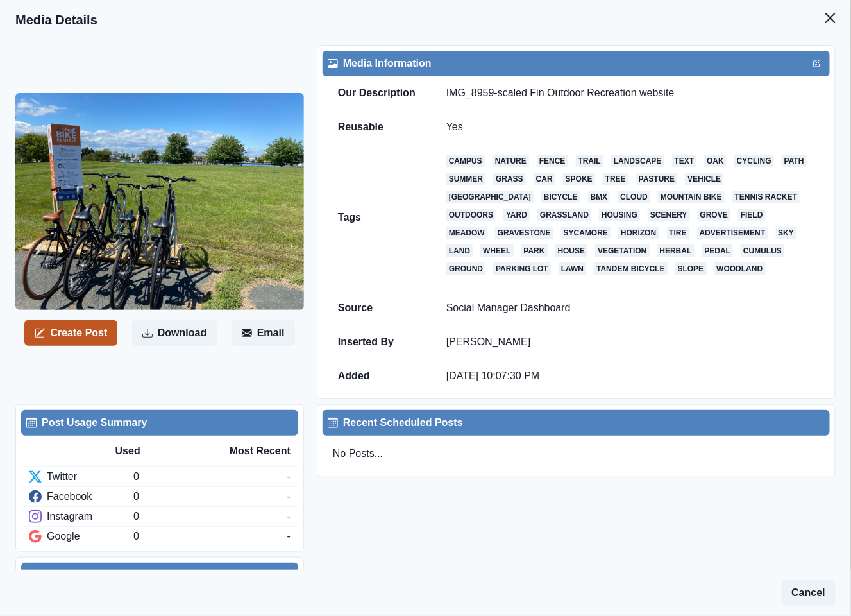
click at [83, 341] on button "Create Post" at bounding box center [70, 333] width 93 height 26
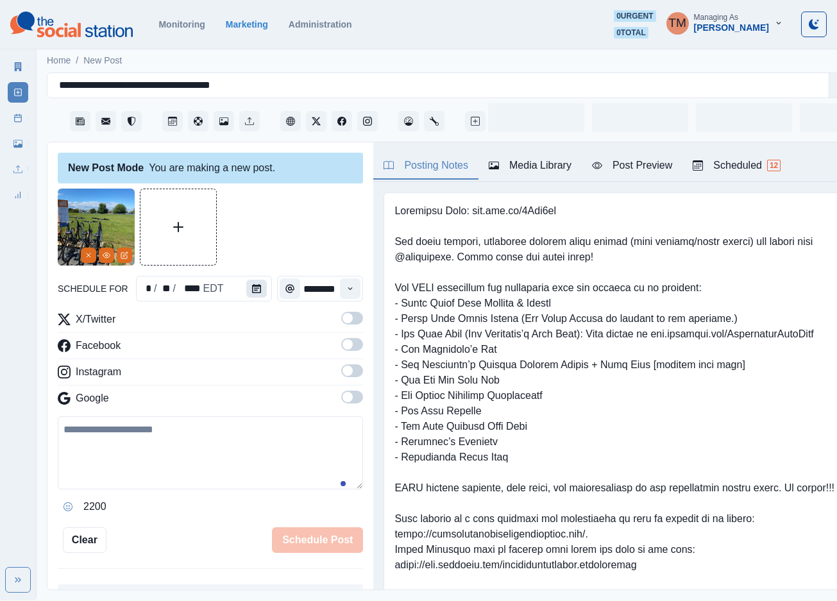
click at [252, 291] on icon "Calendar" at bounding box center [256, 288] width 9 height 9
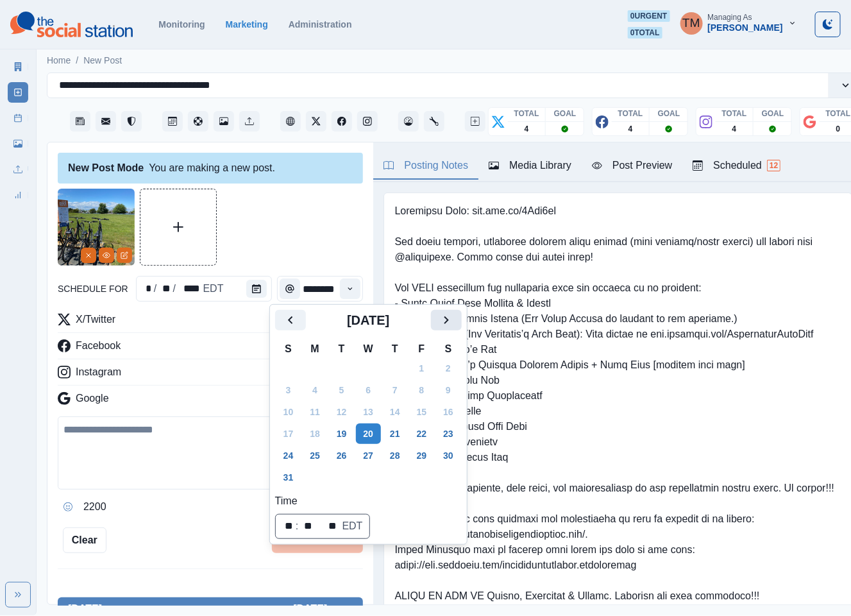
click at [443, 322] on icon "Next" at bounding box center [446, 319] width 15 height 15
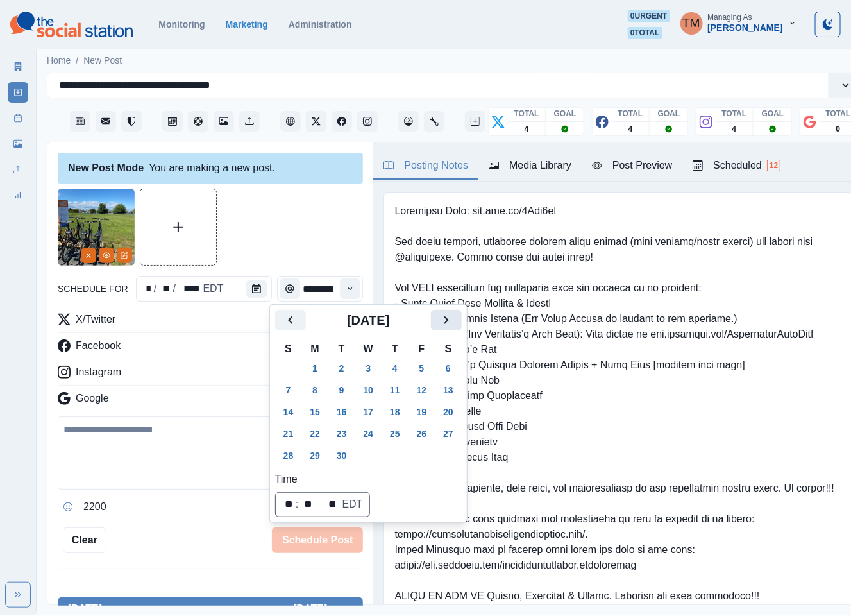
click at [443, 322] on icon "Next" at bounding box center [446, 319] width 15 height 15
click at [312, 407] on button "13" at bounding box center [315, 411] width 26 height 21
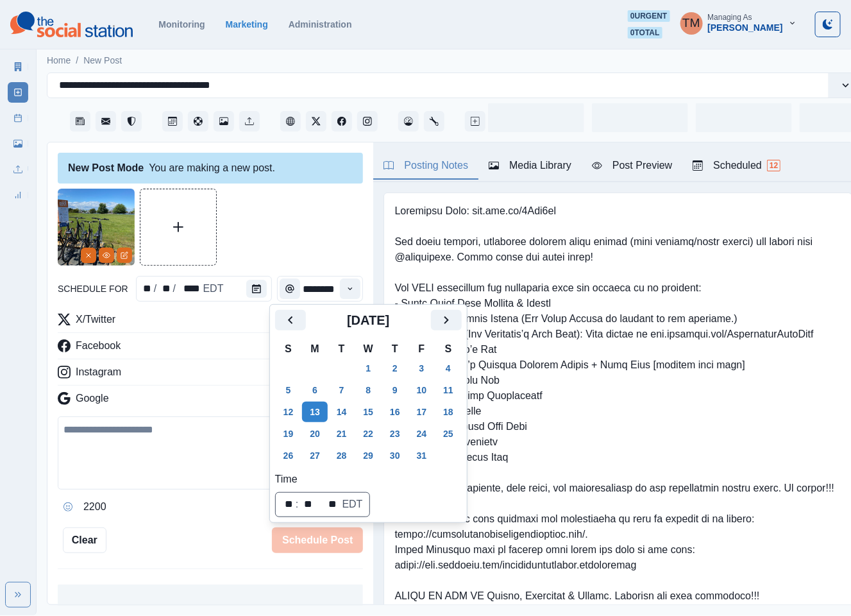
click at [266, 228] on div at bounding box center [210, 227] width 305 height 77
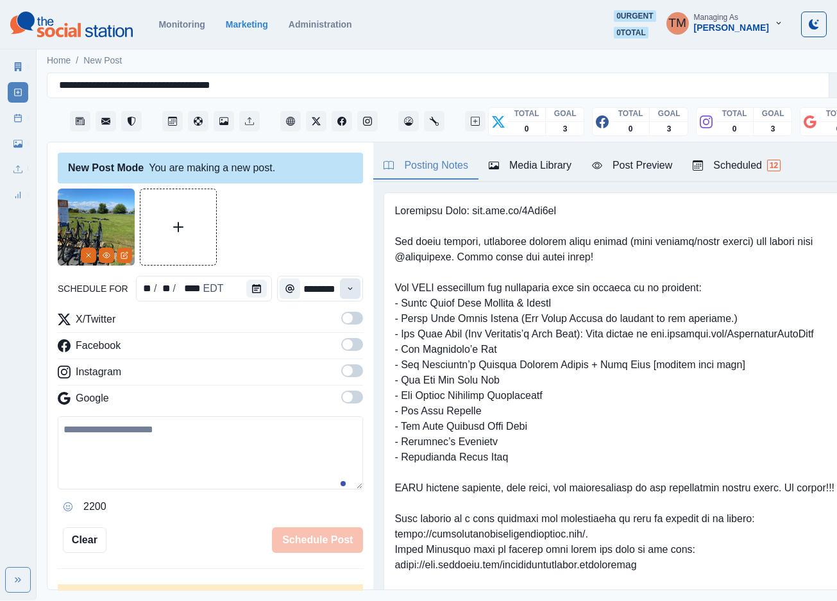
click at [346, 291] on icon "Time" at bounding box center [350, 288] width 9 height 9
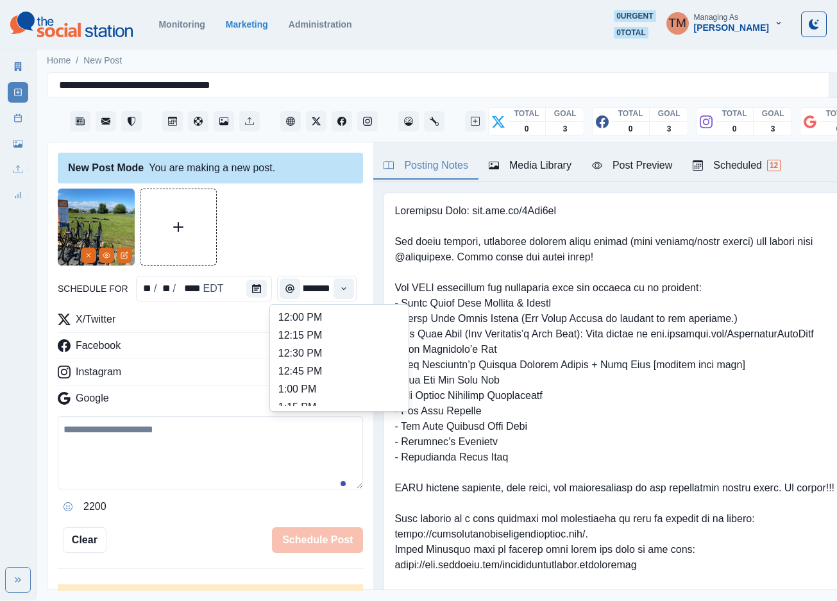
scroll to position [192, 0]
click at [320, 374] on li "11:30 AM" at bounding box center [339, 378] width 128 height 18
type input "********"
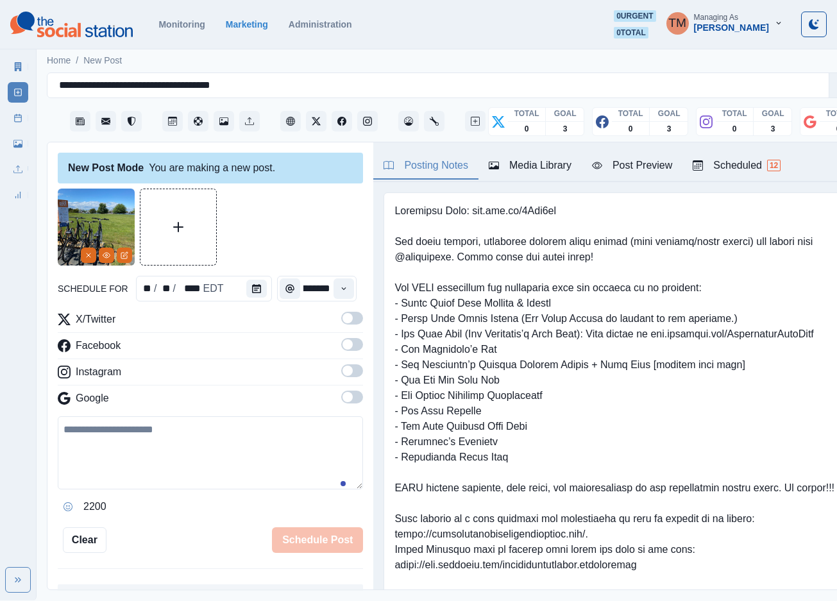
drag, startPoint x: 337, startPoint y: 319, endPoint x: 344, endPoint y: 349, distance: 30.3
click at [342, 321] on span at bounding box center [347, 318] width 10 height 10
click at [344, 349] on span at bounding box center [352, 344] width 22 height 13
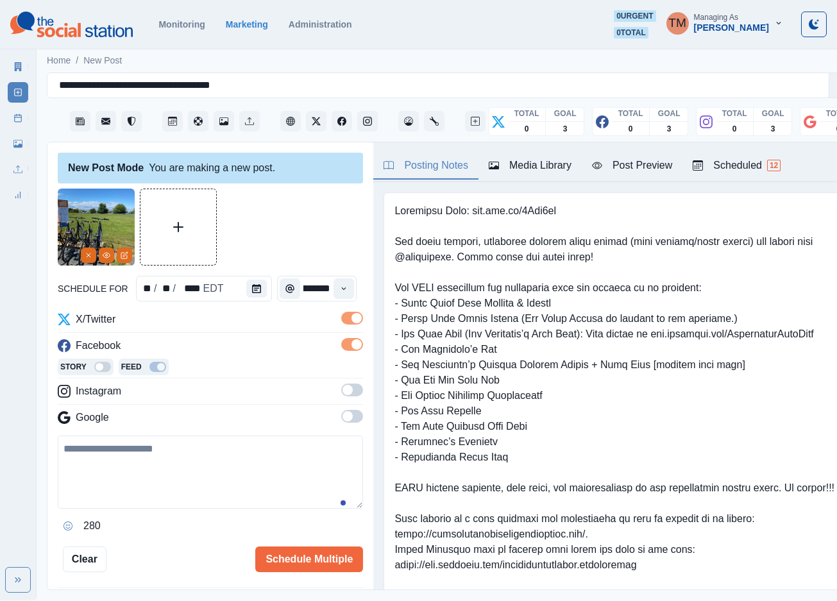
scroll to position [0, 0]
click at [342, 389] on span at bounding box center [352, 390] width 22 height 13
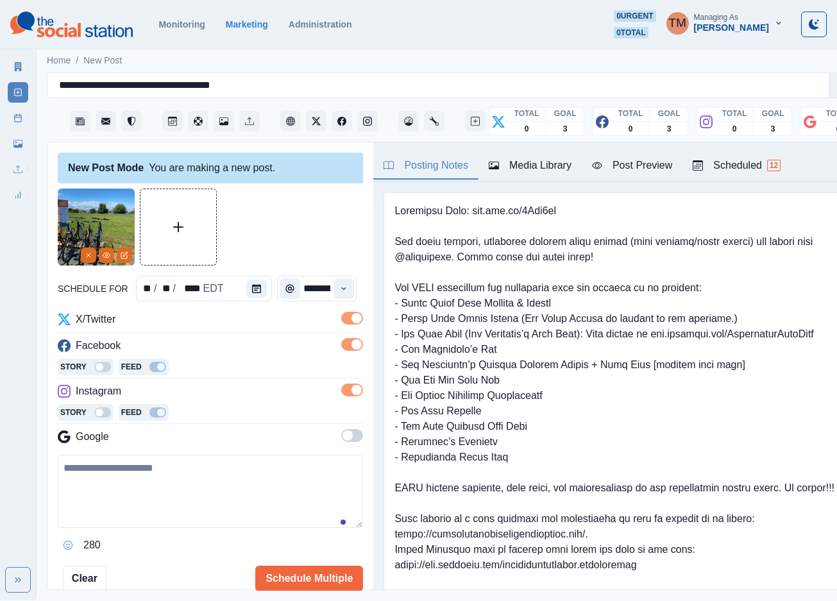
drag, startPoint x: 108, startPoint y: 493, endPoint x: 121, endPoint y: 489, distance: 13.2
click at [110, 493] on textarea at bounding box center [210, 491] width 305 height 73
paste textarea "**********"
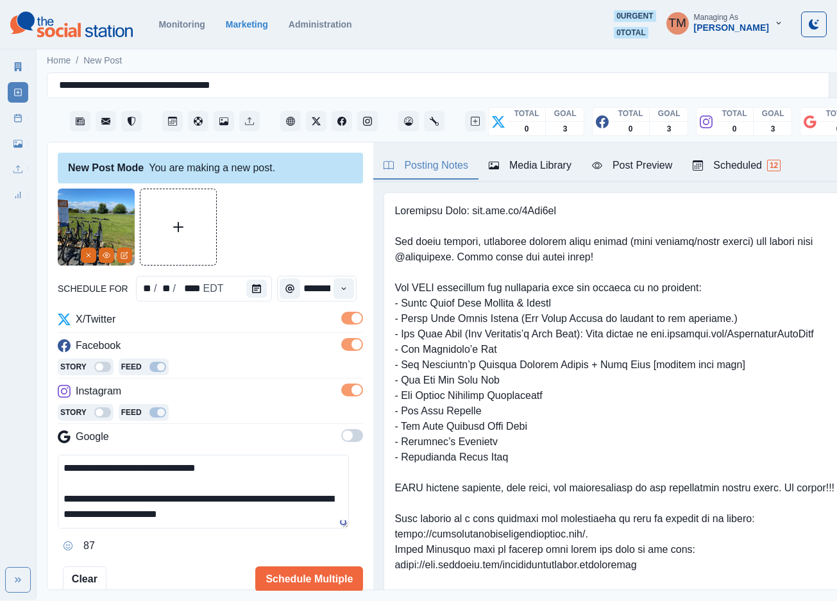
scroll to position [56, 0]
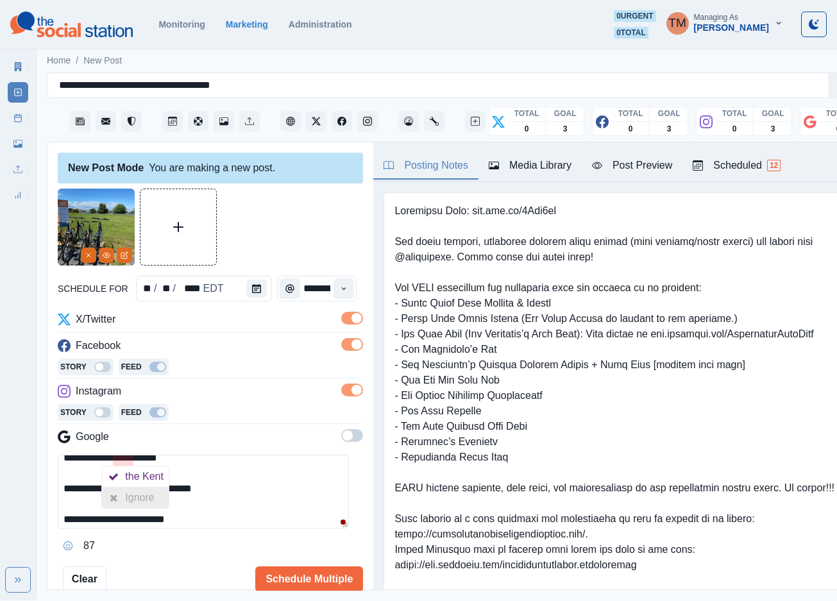
click at [133, 498] on div "Ignore" at bounding box center [142, 497] width 34 height 21
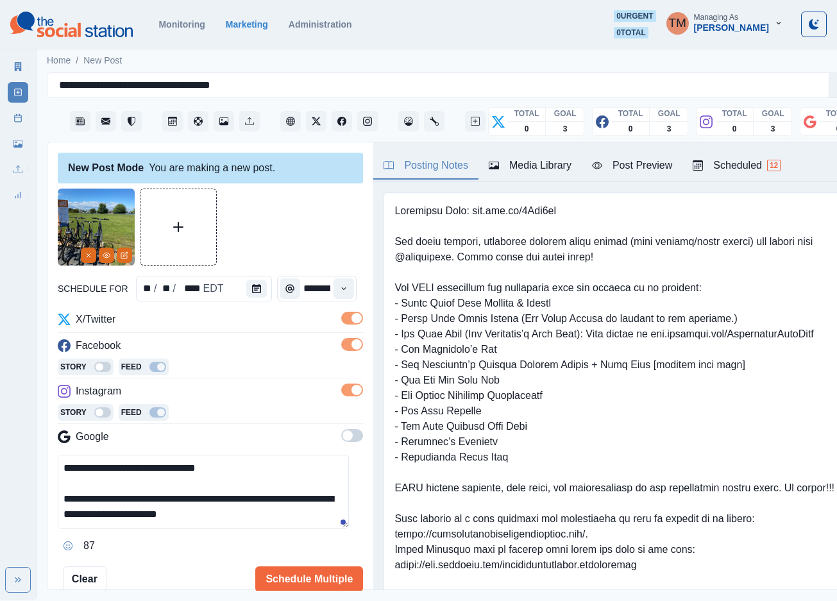
type textarea "**********"
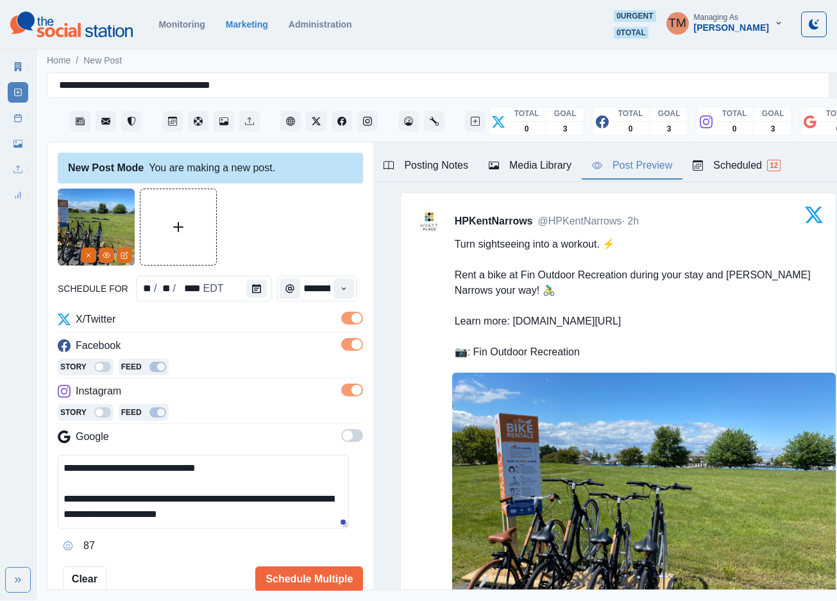
click at [630, 164] on div "Post Preview" at bounding box center [632, 165] width 80 height 15
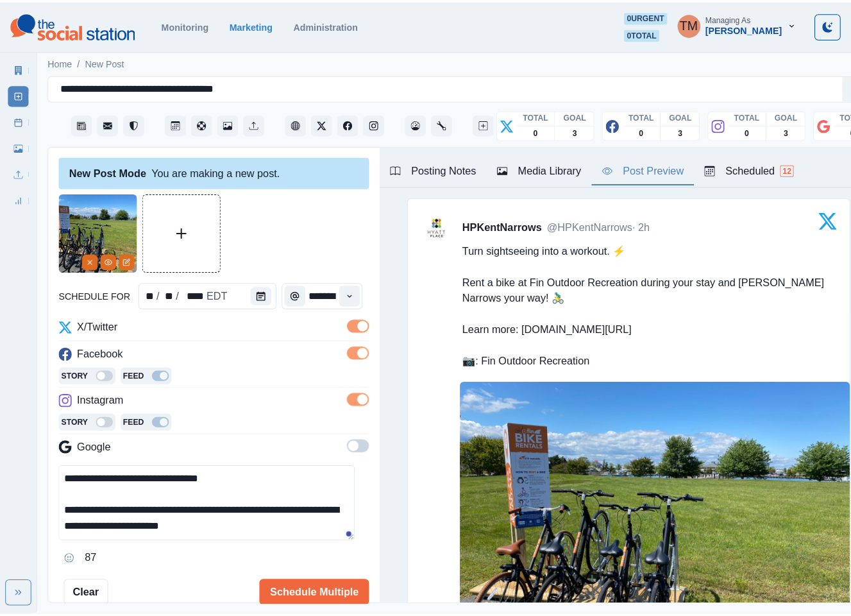
scroll to position [60, 0]
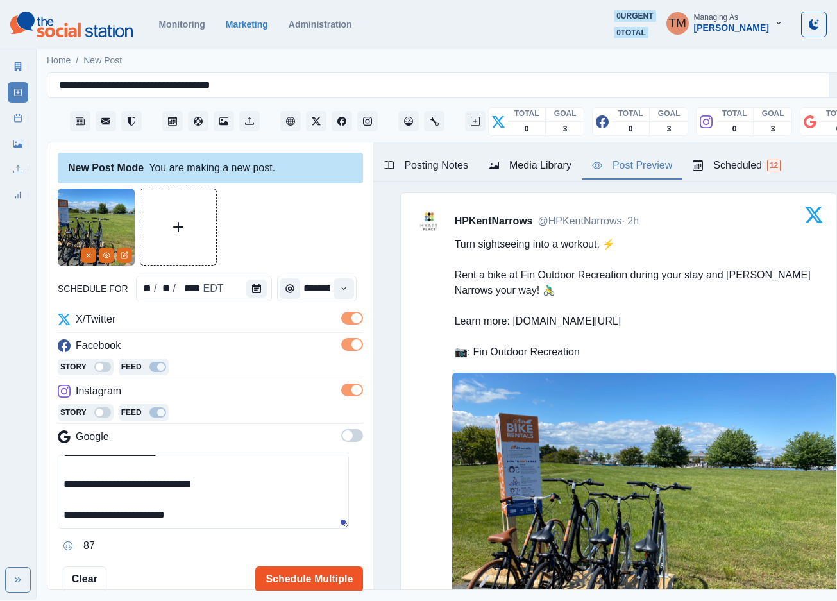
click at [310, 581] on button "Schedule Multiple" at bounding box center [309, 579] width 108 height 26
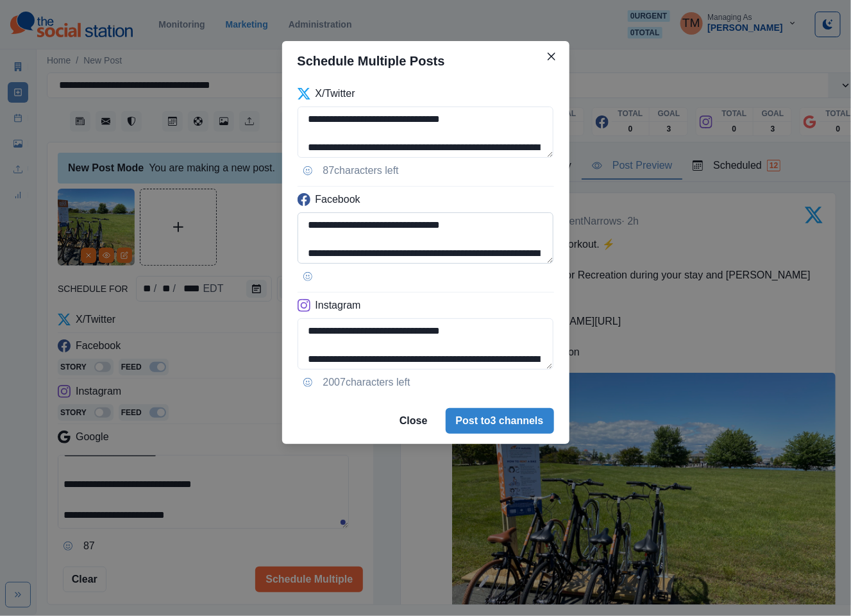
scroll to position [74, 0]
drag, startPoint x: 328, startPoint y: 248, endPoint x: 505, endPoint y: 255, distance: 177.1
click at [505, 255] on textarea "**********" at bounding box center [426, 237] width 257 height 51
paste textarea
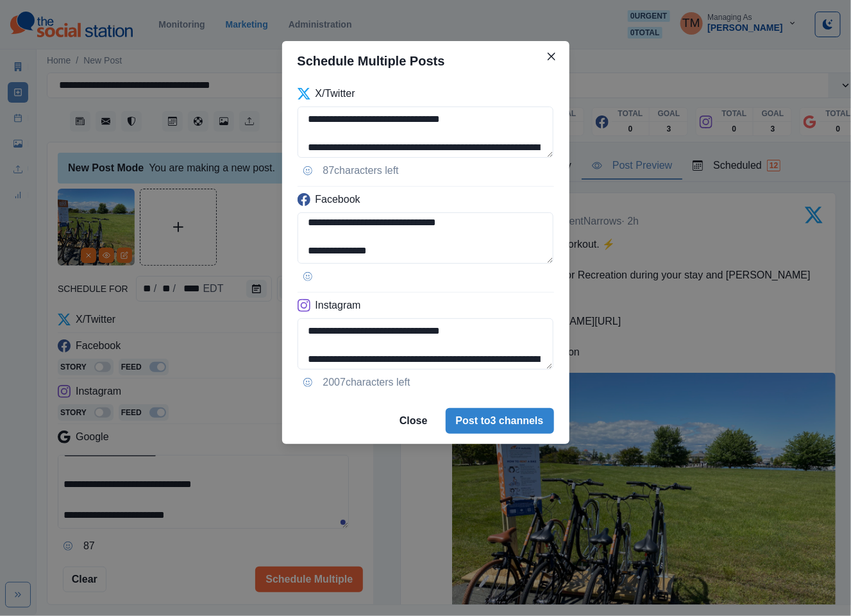
type textarea "**********"
drag, startPoint x: 330, startPoint y: 359, endPoint x: 528, endPoint y: 364, distance: 198.2
click at [525, 364] on textarea "**********" at bounding box center [426, 343] width 257 height 51
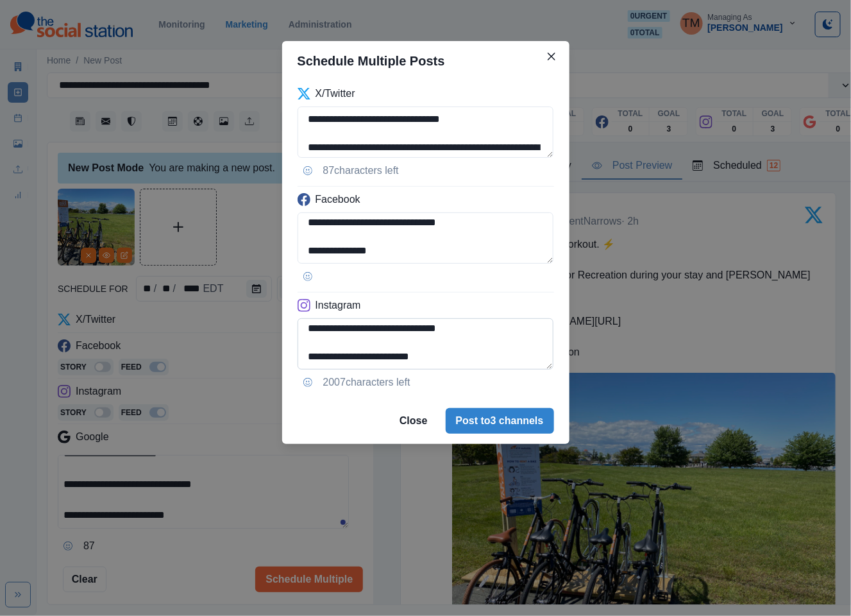
paste textarea
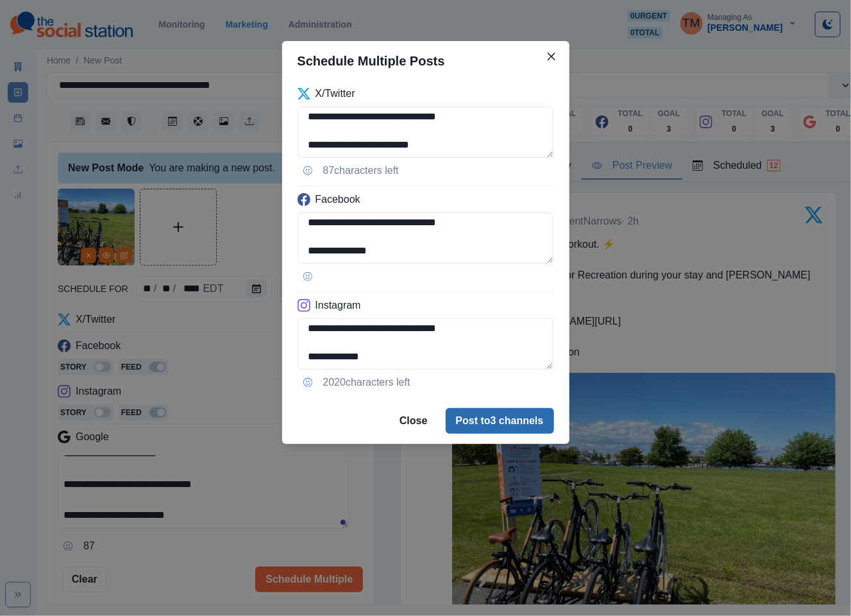
type textarea "**********"
click at [498, 428] on button "Post to 3 channels" at bounding box center [500, 421] width 108 height 26
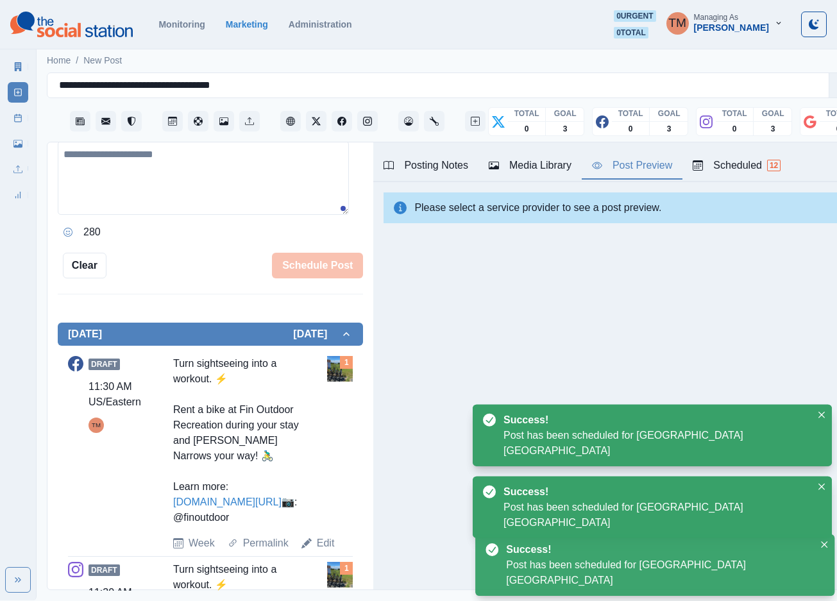
scroll to position [13, 0]
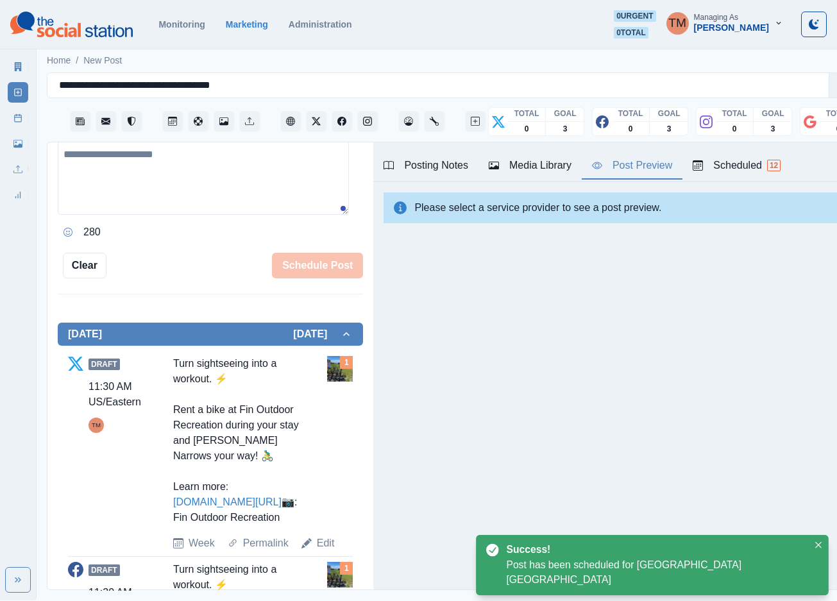
click at [13, 119] on icon at bounding box center [17, 118] width 9 height 9
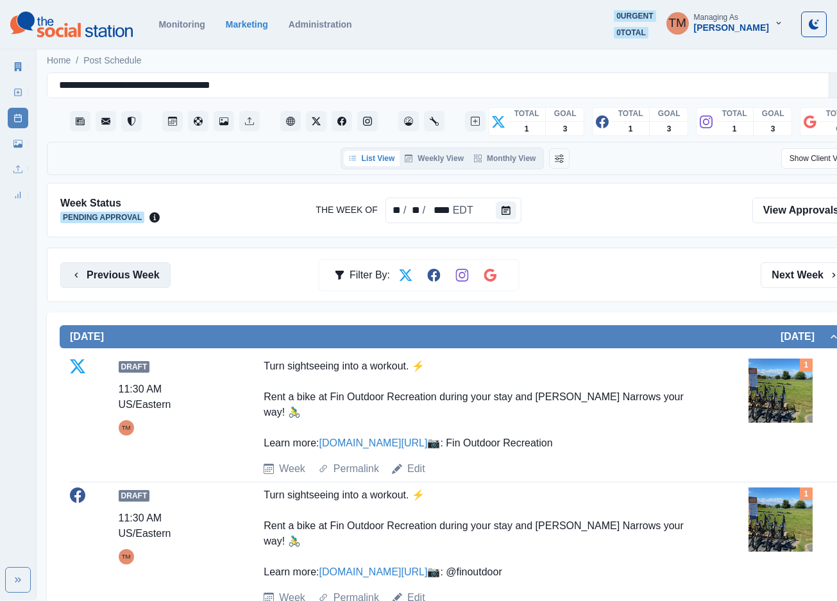
click at [97, 275] on button "Previous Week" at bounding box center [115, 275] width 110 height 26
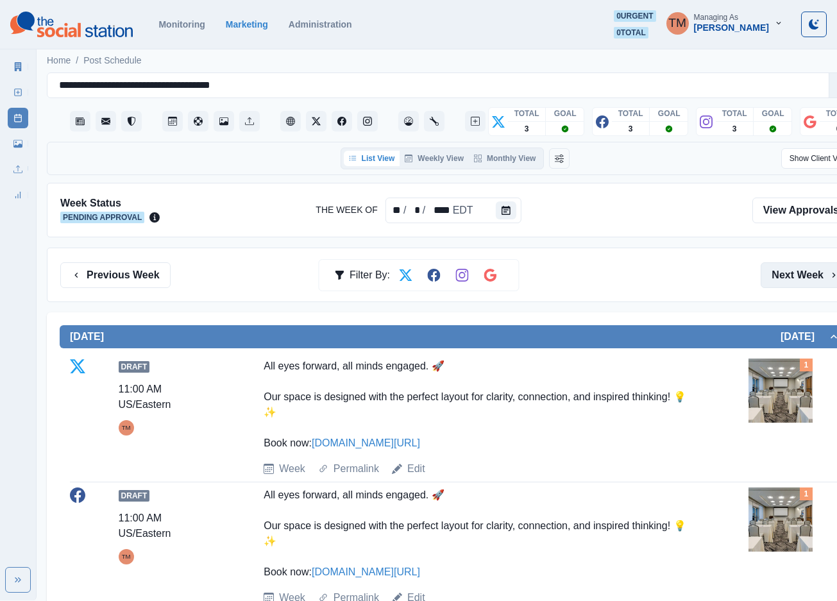
click at [797, 275] on button "Next Week" at bounding box center [805, 275] width 89 height 26
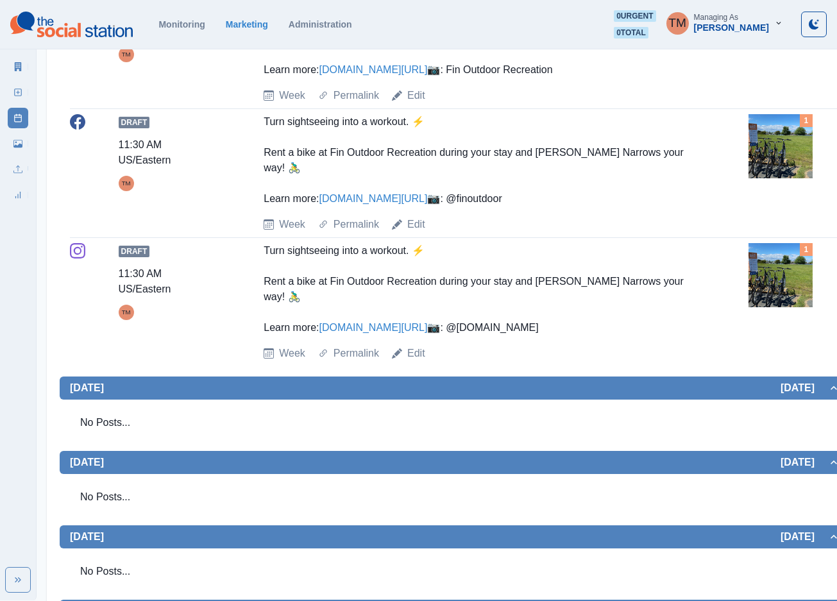
scroll to position [385, 0]
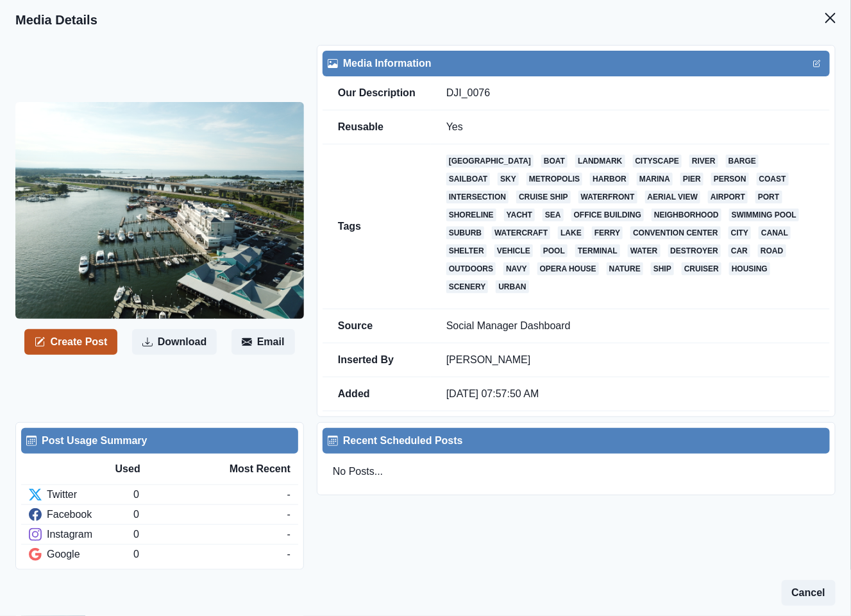
click at [79, 334] on button "Create Post" at bounding box center [70, 342] width 93 height 26
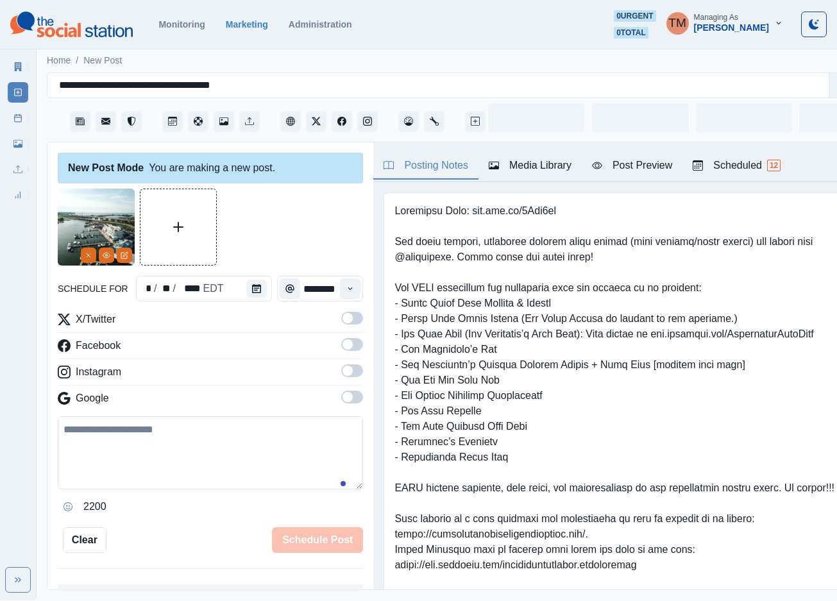
click at [105, 476] on textarea at bounding box center [210, 452] width 305 height 73
paste textarea "**********"
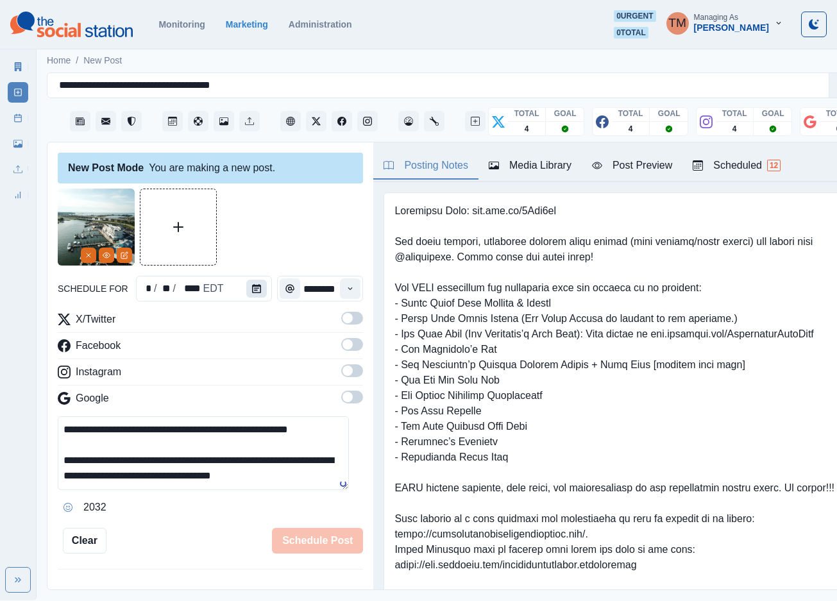
type textarea "**********"
click at [252, 289] on icon "Calendar" at bounding box center [256, 288] width 9 height 9
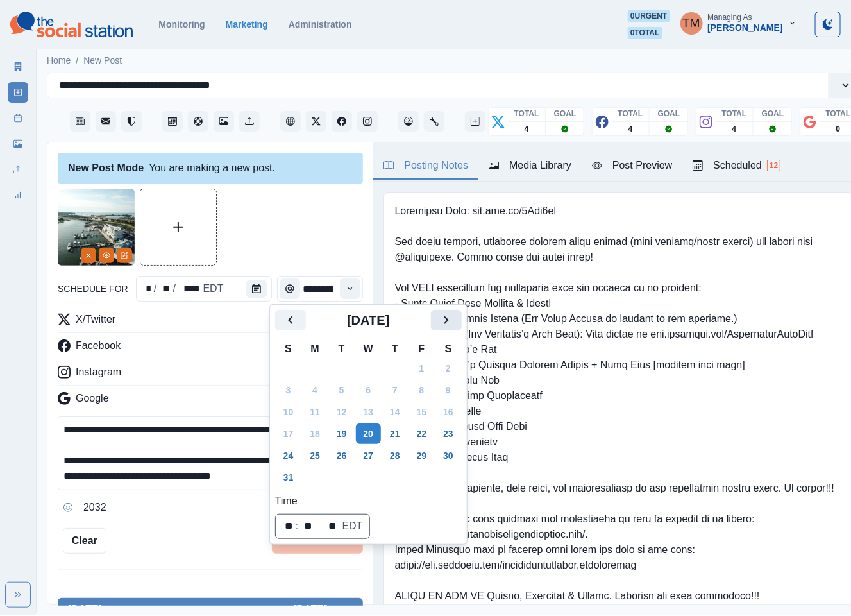
click at [445, 316] on icon "Next" at bounding box center [446, 319] width 15 height 15
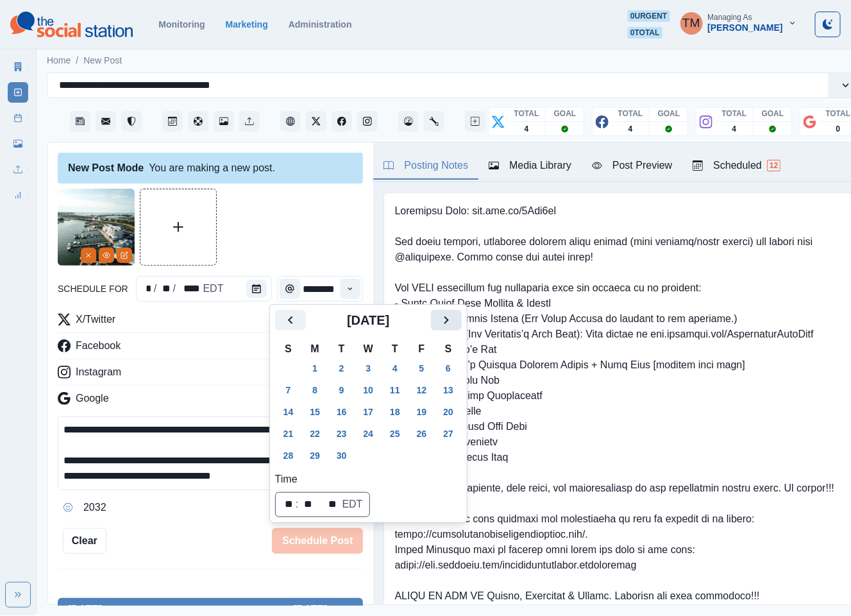
click at [445, 316] on icon "Next" at bounding box center [446, 319] width 15 height 15
click at [372, 412] on button "15" at bounding box center [369, 411] width 26 height 21
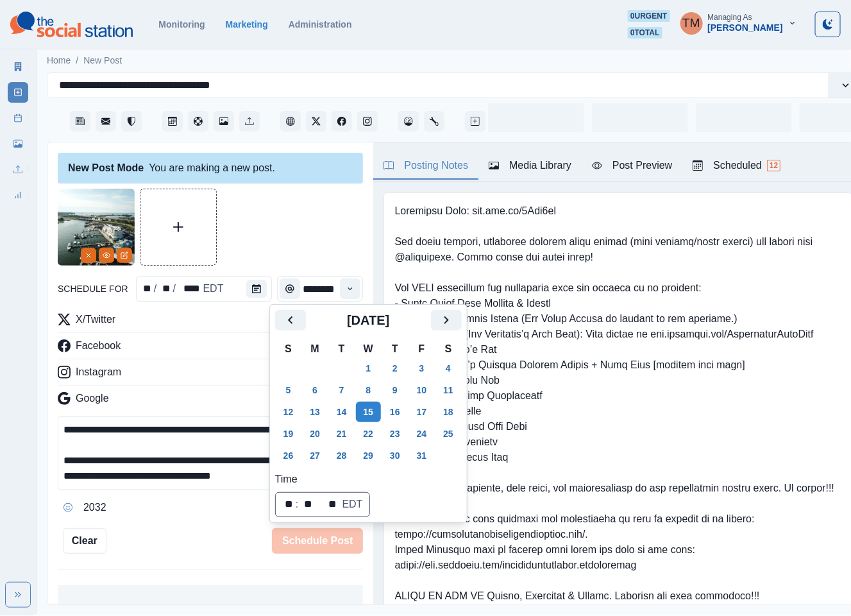
click at [296, 235] on div at bounding box center [210, 227] width 305 height 77
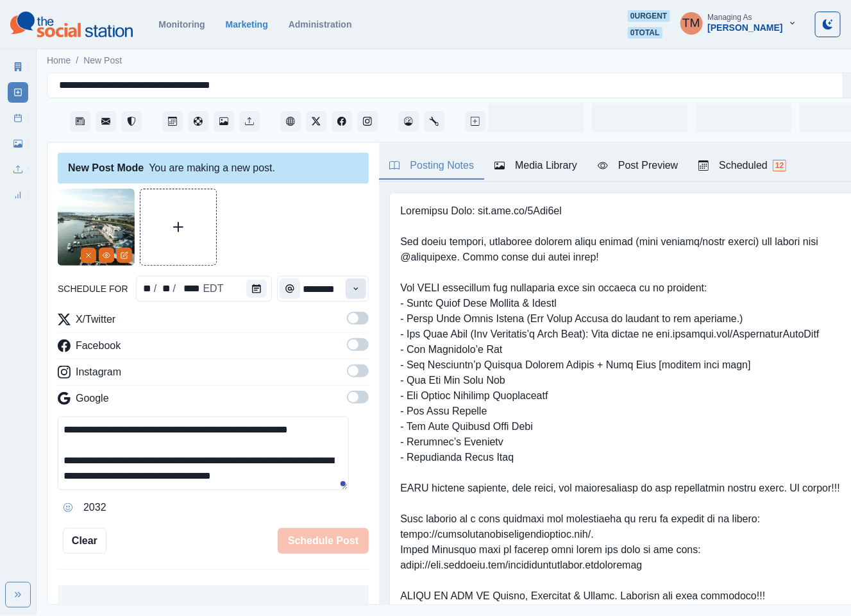
click at [351, 285] on icon "Time" at bounding box center [355, 288] width 9 height 9
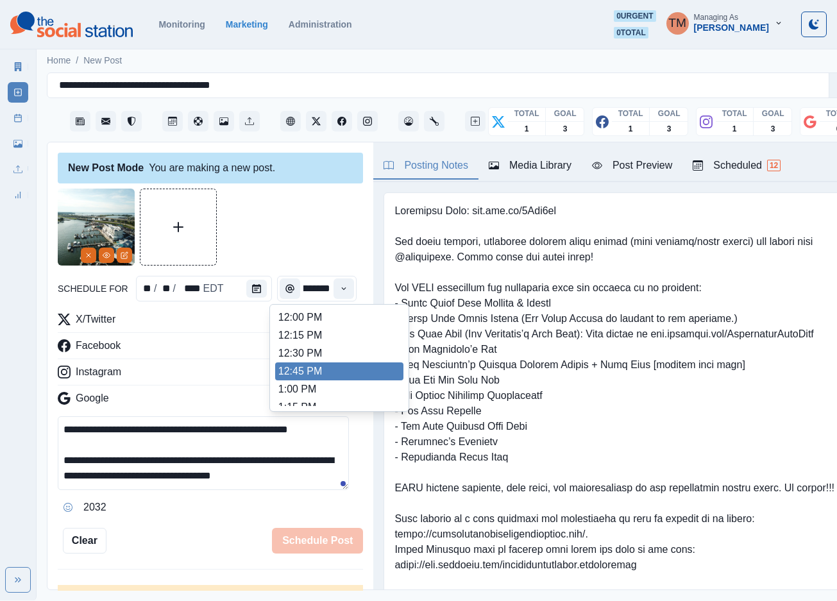
scroll to position [385, 0]
click at [316, 364] on li "2:00 PM" at bounding box center [339, 365] width 128 height 18
type input "*******"
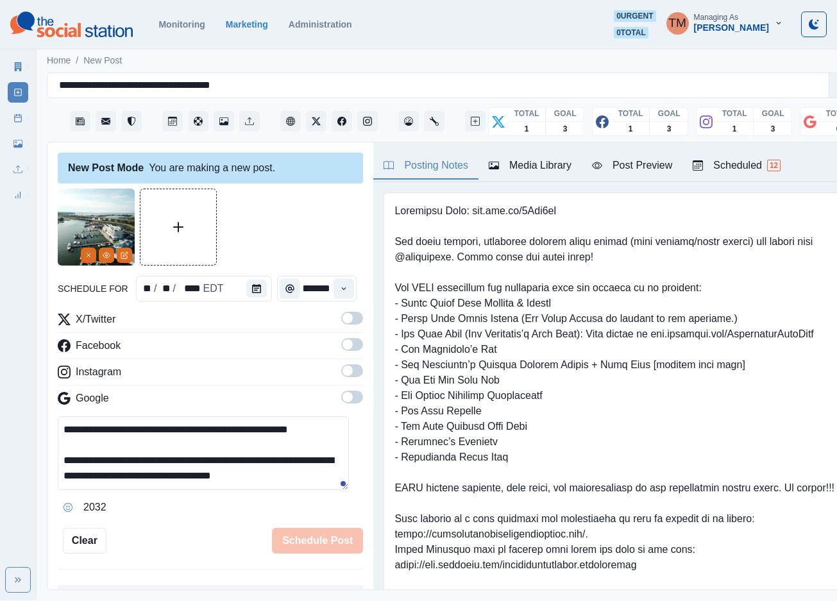
click at [342, 316] on span at bounding box center [347, 318] width 10 height 10
drag, startPoint x: 339, startPoint y: 343, endPoint x: 341, endPoint y: 384, distance: 40.5
click at [341, 344] on span at bounding box center [352, 344] width 22 height 13
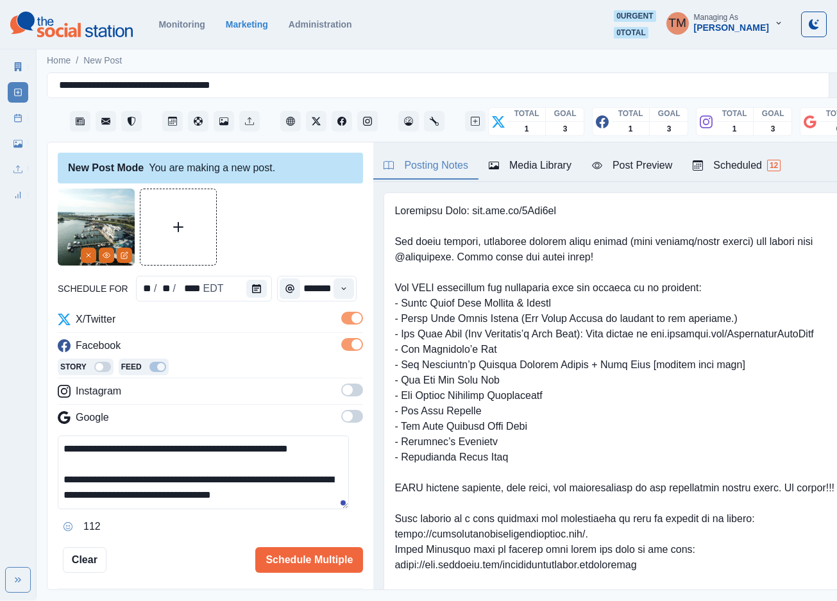
click at [341, 385] on span at bounding box center [352, 390] width 22 height 13
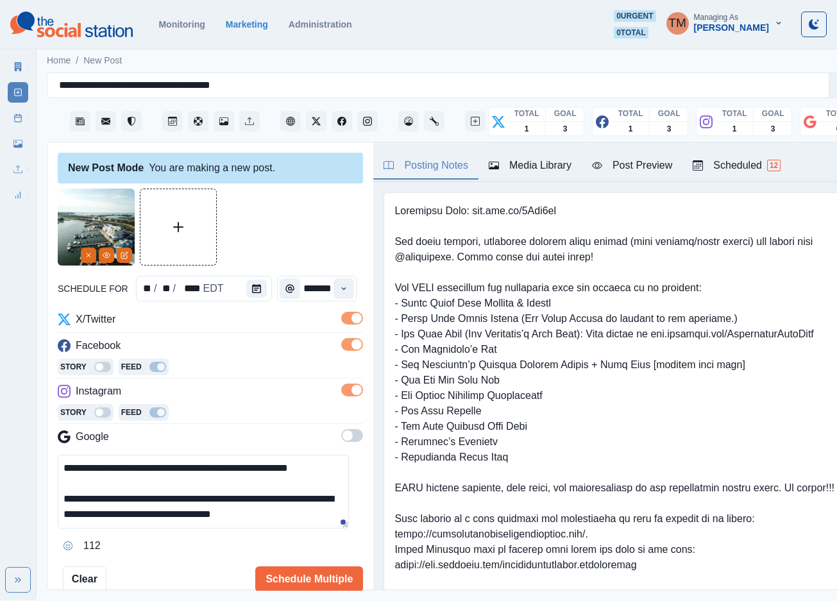
click at [327, 216] on div at bounding box center [210, 227] width 305 height 77
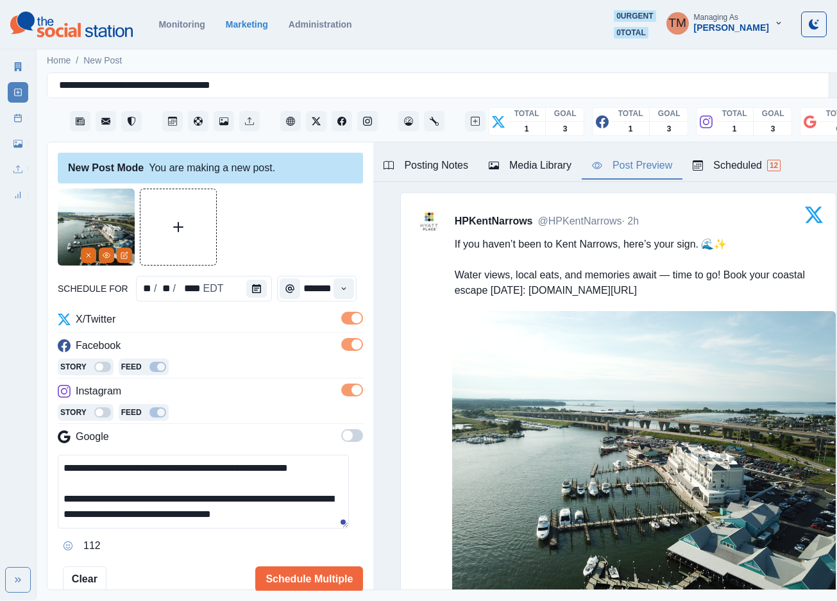
click at [639, 165] on div "Post Preview" at bounding box center [632, 165] width 80 height 15
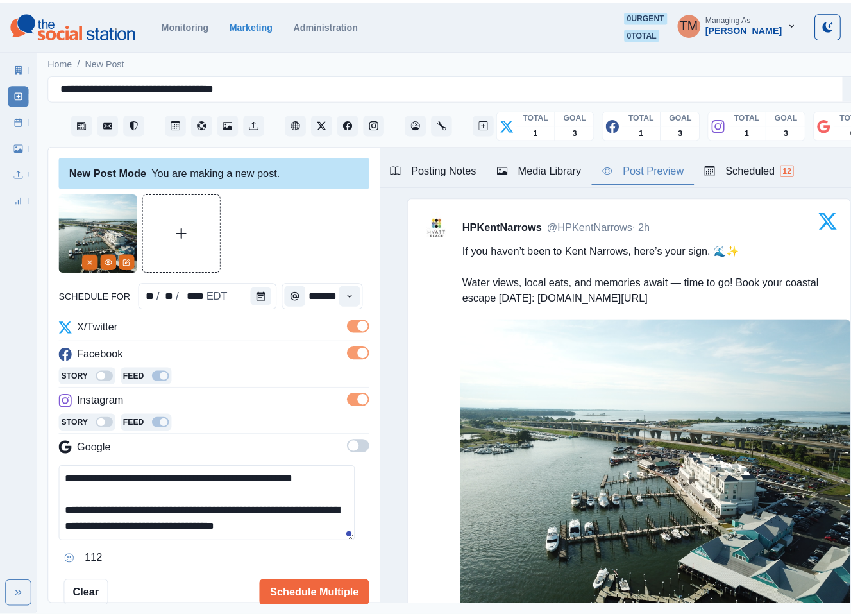
scroll to position [74, 0]
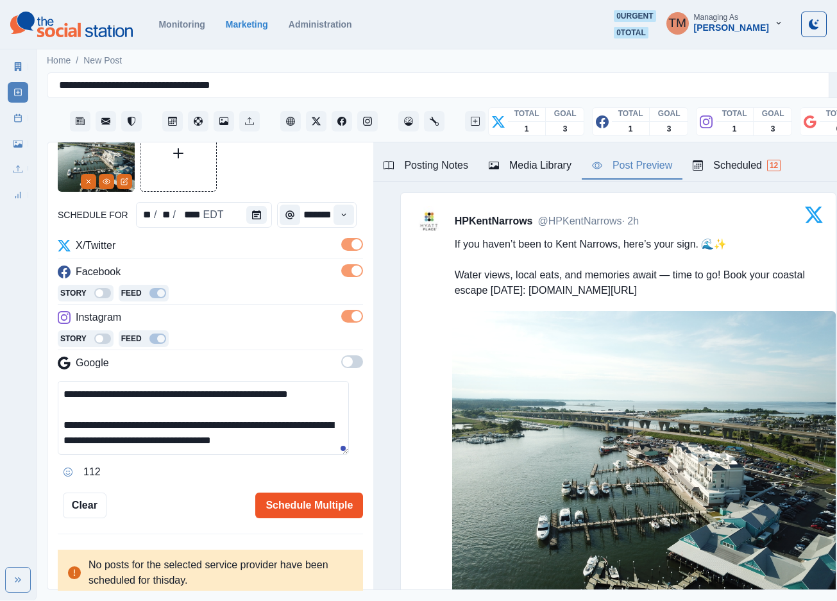
click at [275, 503] on button "Schedule Multiple" at bounding box center [309, 506] width 108 height 26
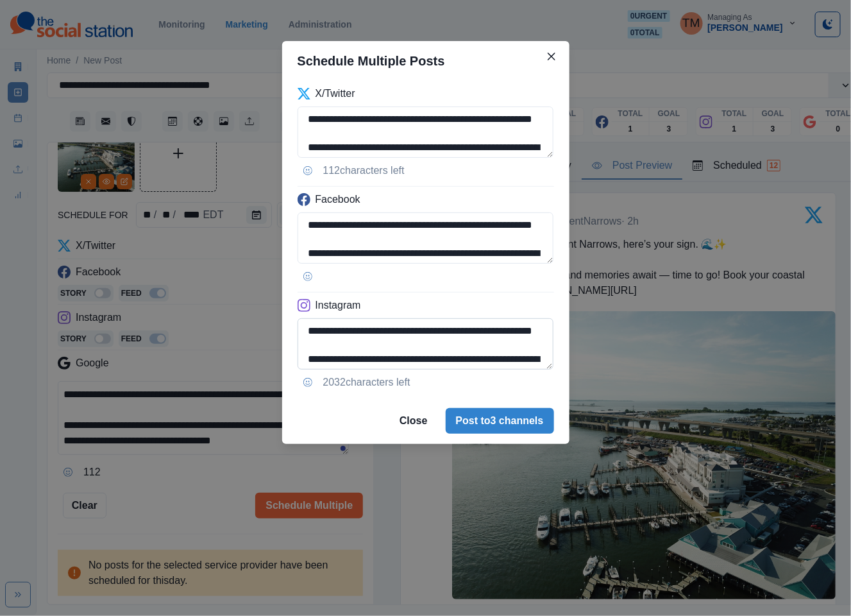
scroll to position [45, 0]
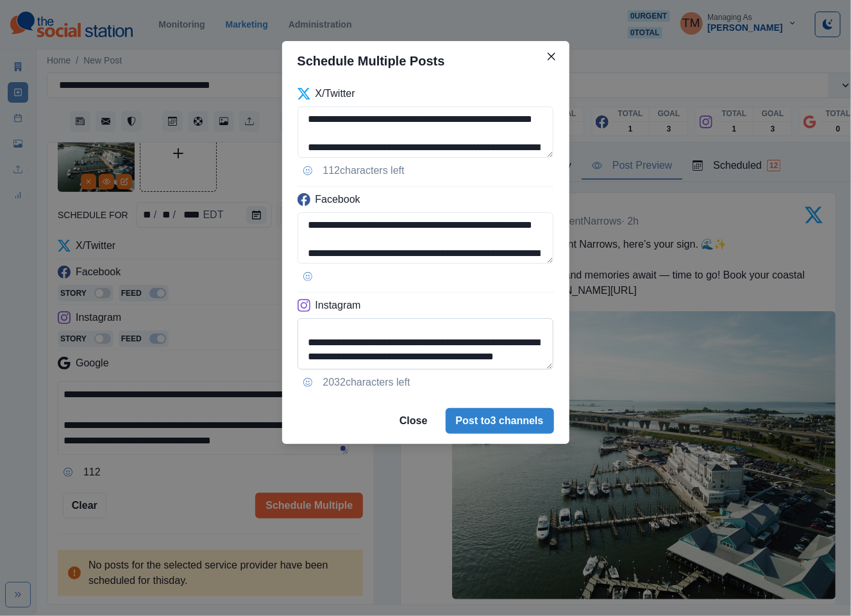
drag, startPoint x: 504, startPoint y: 345, endPoint x: 510, endPoint y: 369, distance: 25.0
click at [510, 369] on textarea "**********" at bounding box center [426, 343] width 257 height 51
paste textarea "**********"
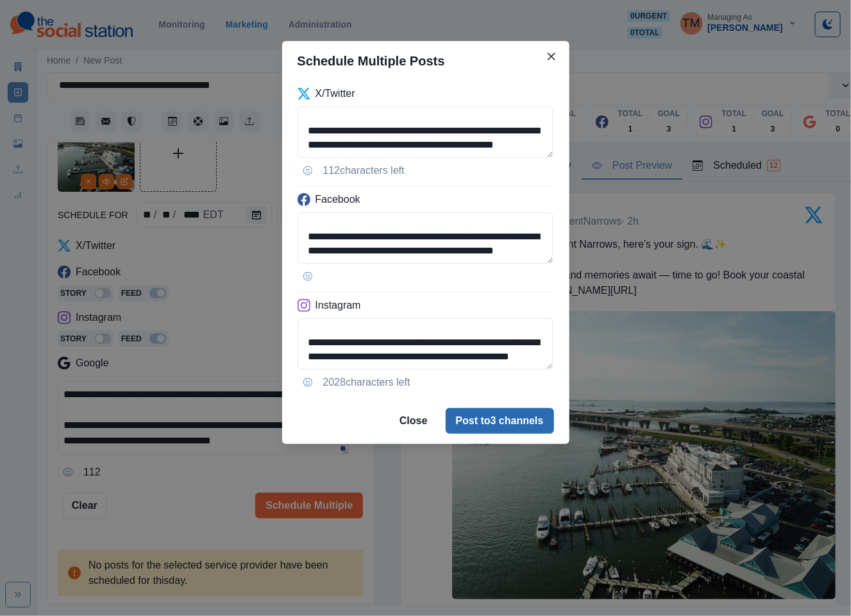
type textarea "**********"
click at [498, 418] on button "Post to 3 channels" at bounding box center [500, 421] width 108 height 26
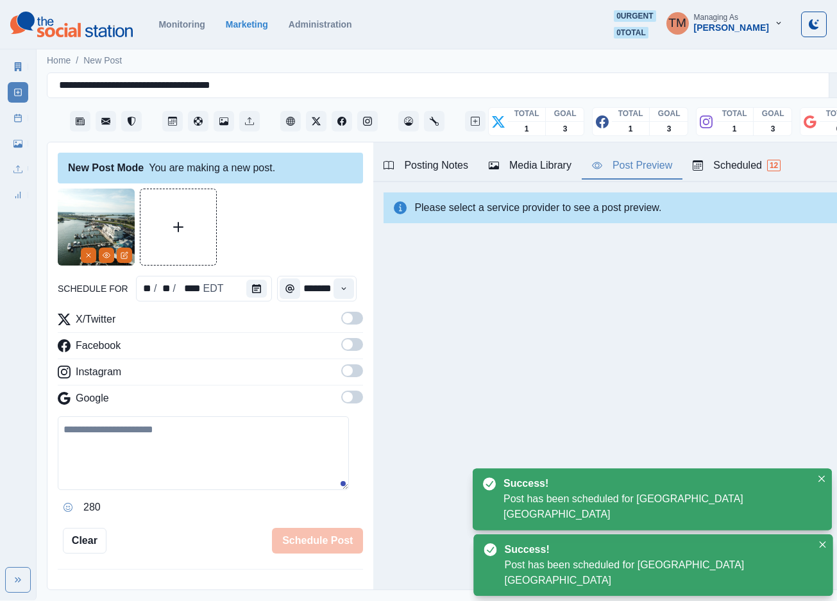
scroll to position [0, 0]
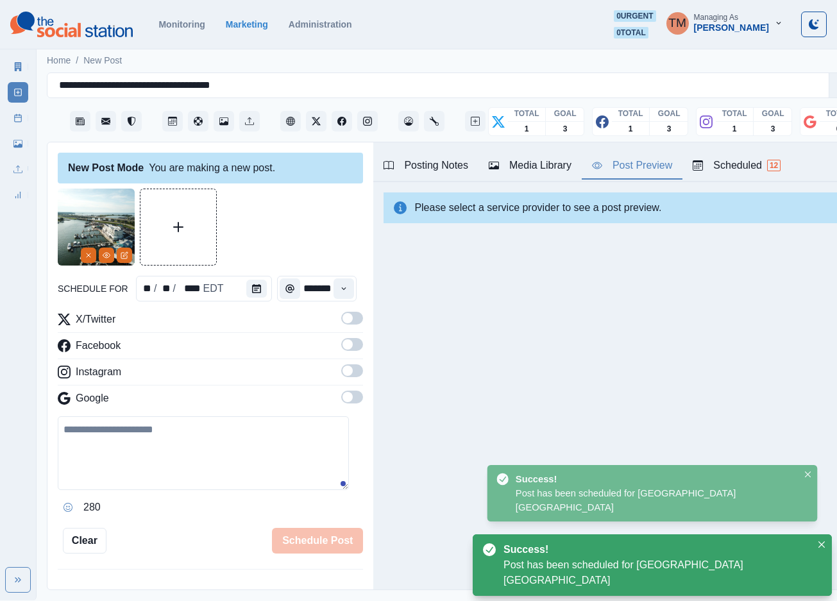
click at [16, 117] on line at bounding box center [18, 117] width 7 height 0
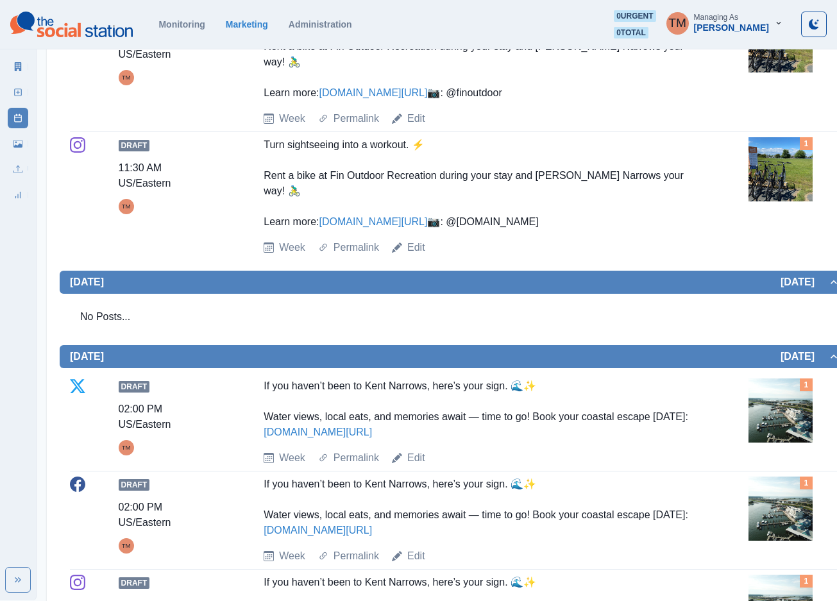
scroll to position [673, 0]
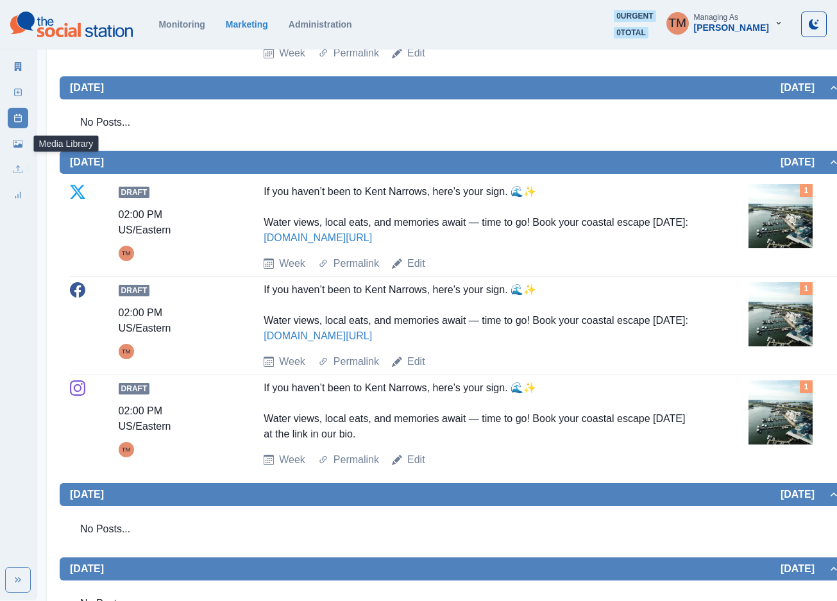
click at [18, 147] on icon at bounding box center [17, 144] width 9 height 8
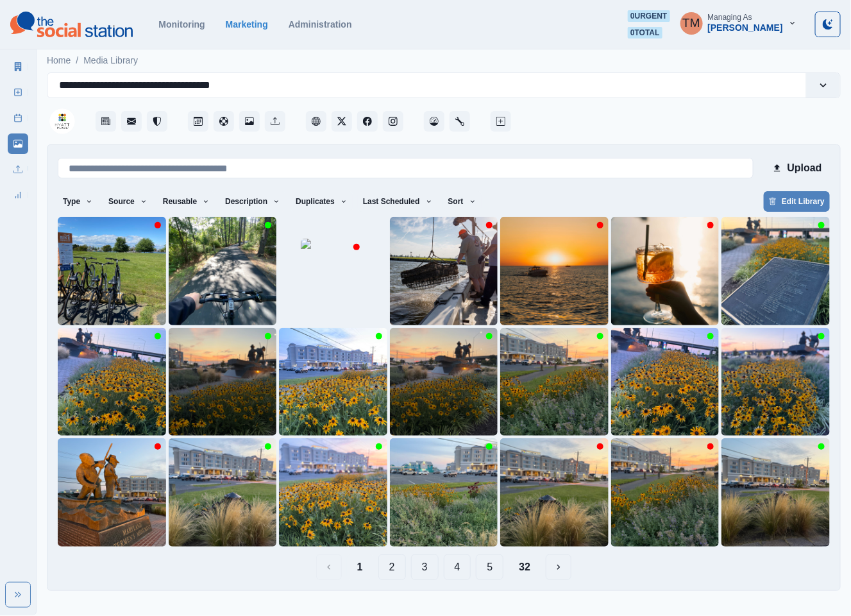
click at [391, 570] on button "2" at bounding box center [392, 567] width 28 height 26
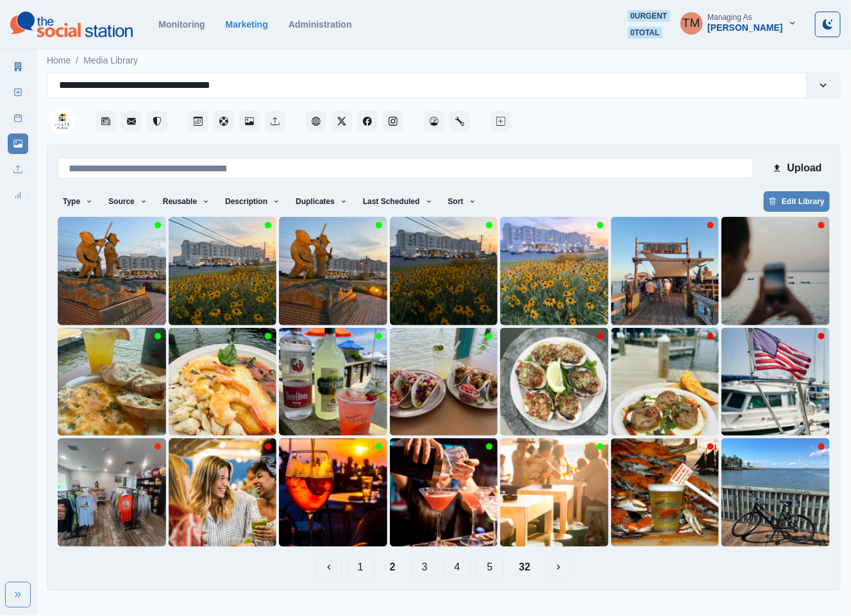
click at [423, 568] on button "3" at bounding box center [425, 567] width 28 height 26
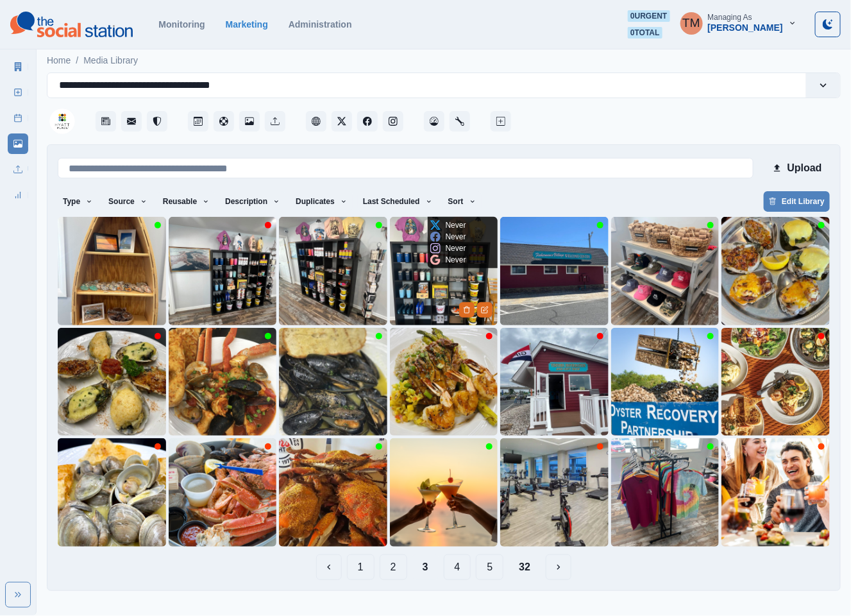
click at [419, 292] on img at bounding box center [444, 271] width 108 height 108
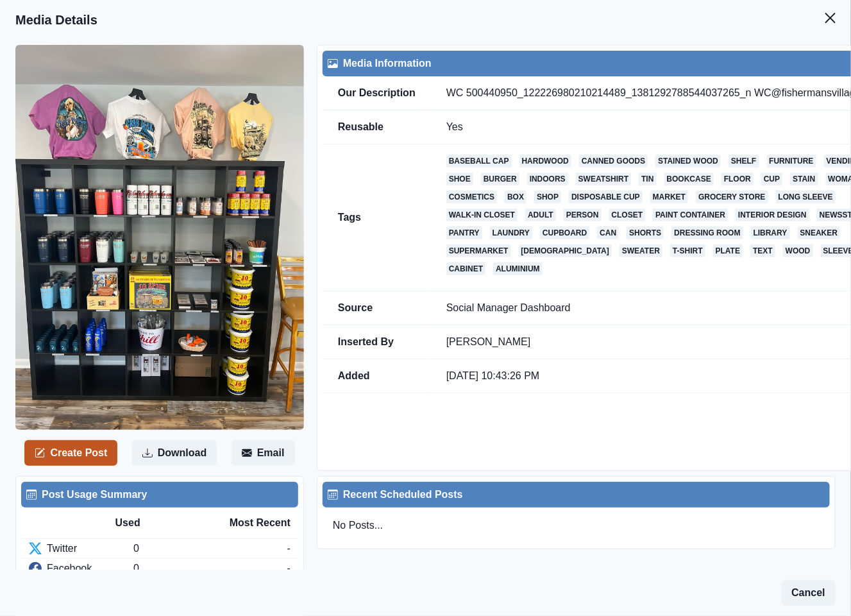
click at [97, 448] on button "Create Post" at bounding box center [70, 453] width 93 height 26
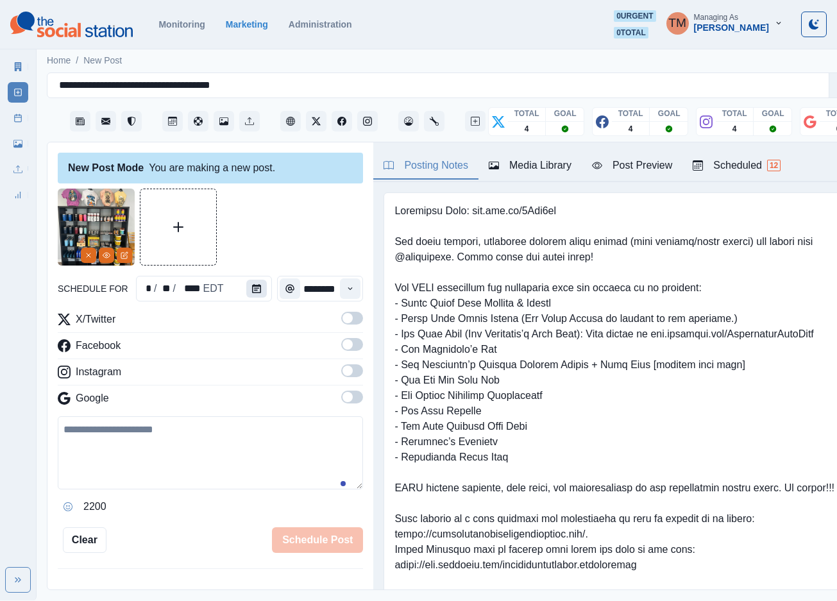
click at [256, 282] on button "Calendar" at bounding box center [256, 289] width 21 height 18
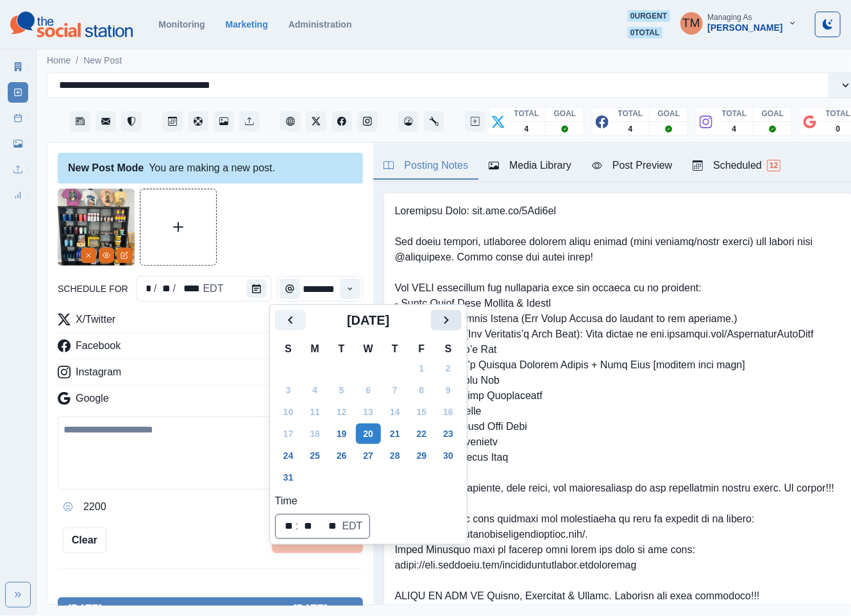
click at [447, 322] on icon "Next" at bounding box center [446, 319] width 15 height 15
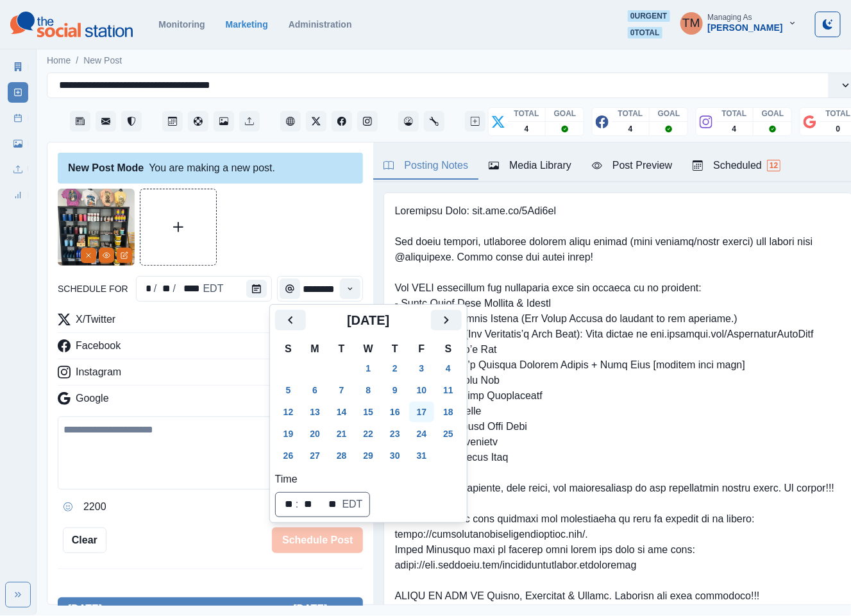
click at [423, 414] on button "17" at bounding box center [422, 411] width 26 height 21
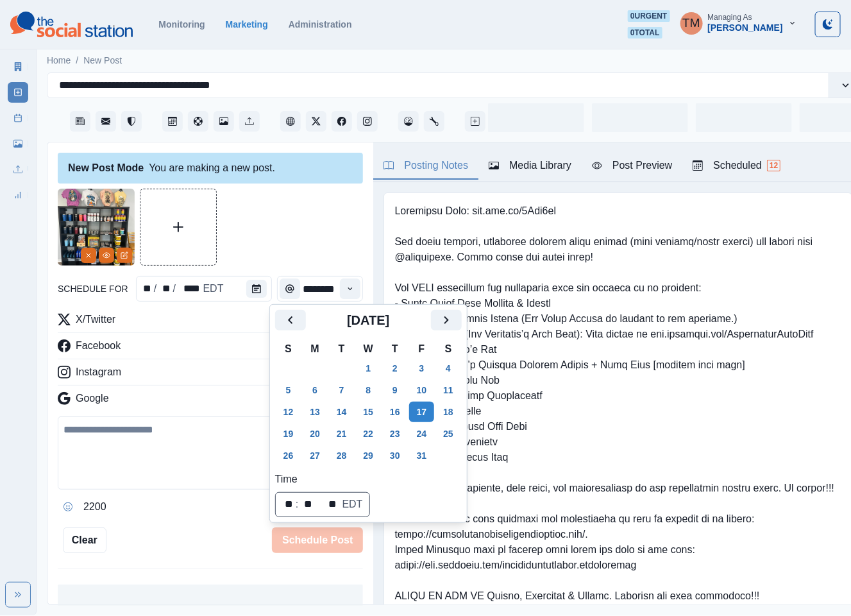
click at [264, 196] on div at bounding box center [210, 227] width 305 height 77
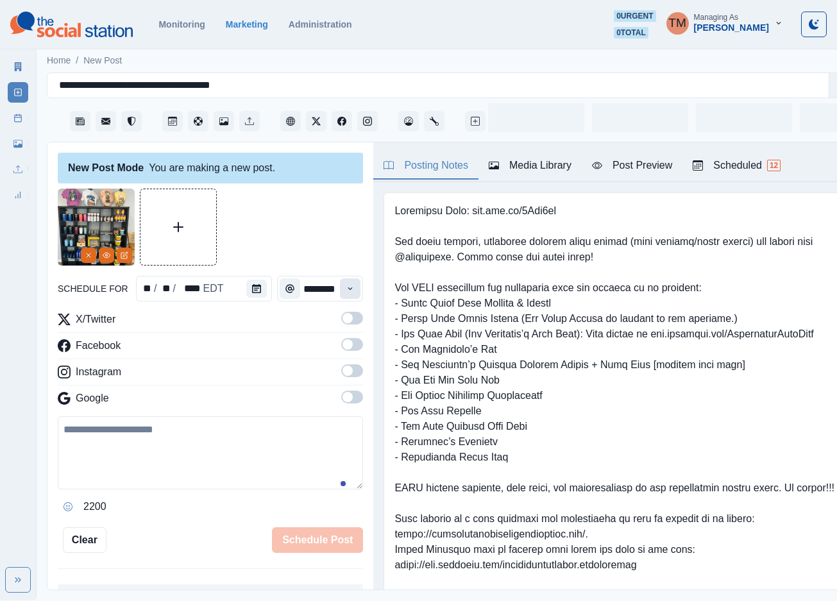
click at [346, 287] on icon "Time" at bounding box center [350, 288] width 9 height 9
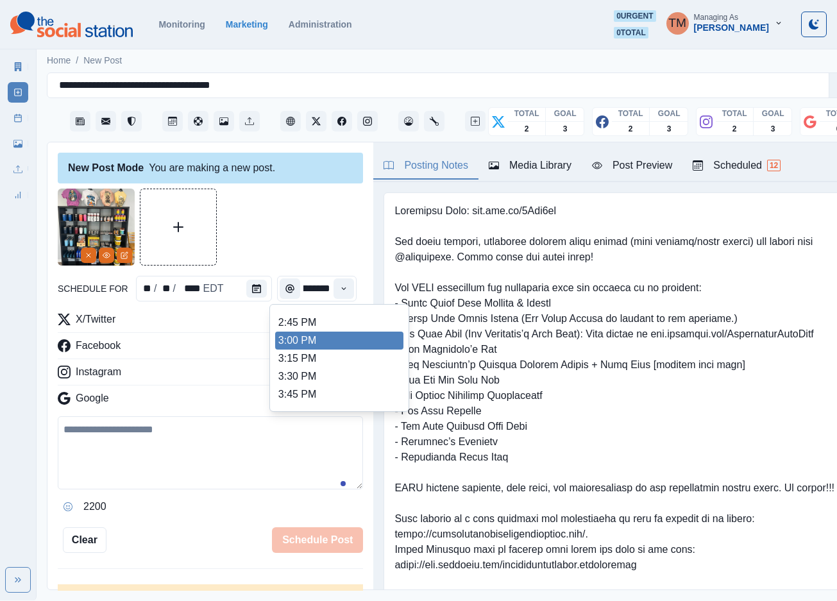
scroll to position [385, 0]
click at [330, 345] on li "1:45 PM" at bounding box center [339, 347] width 128 height 18
type input "*******"
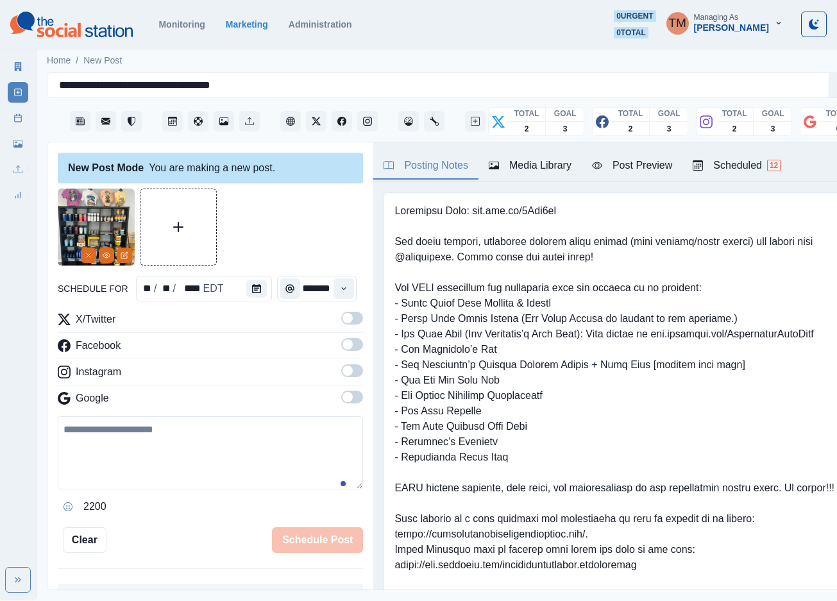
click at [343, 323] on span at bounding box center [352, 318] width 22 height 13
click at [341, 348] on span at bounding box center [352, 344] width 22 height 13
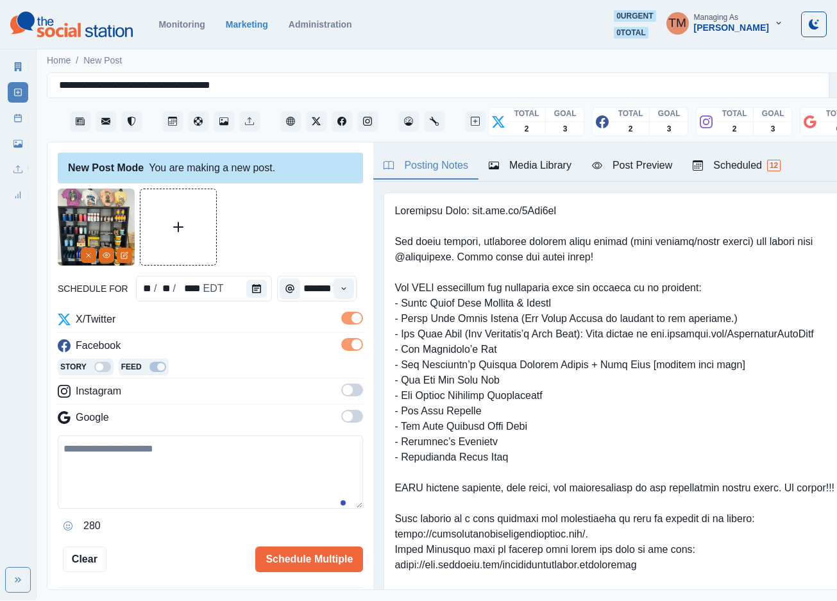
click at [341, 384] on span at bounding box center [352, 390] width 22 height 13
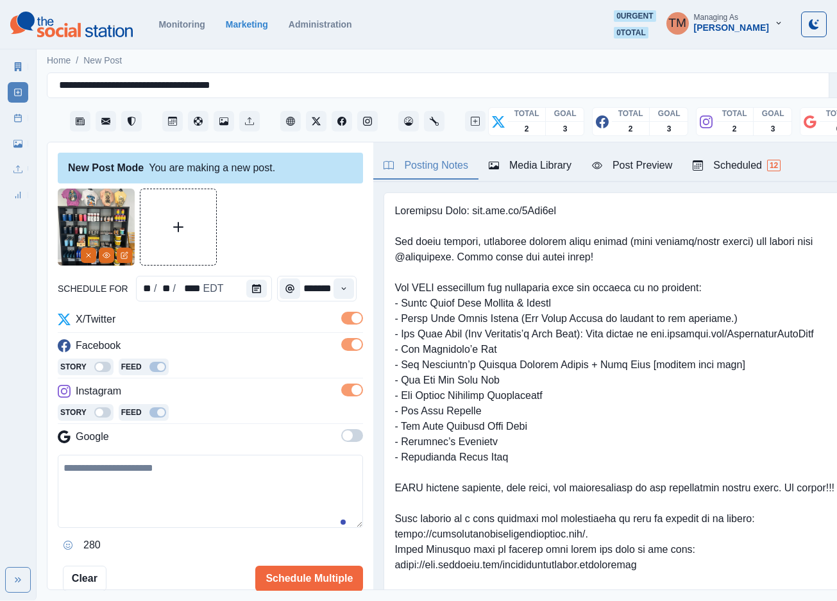
click at [122, 491] on textarea at bounding box center [210, 491] width 305 height 73
paste textarea "**********"
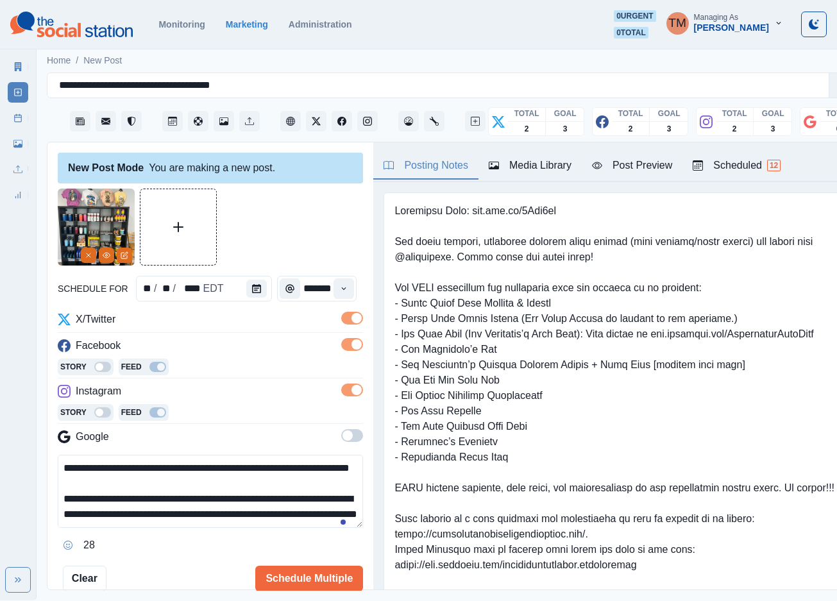
scroll to position [56, 0]
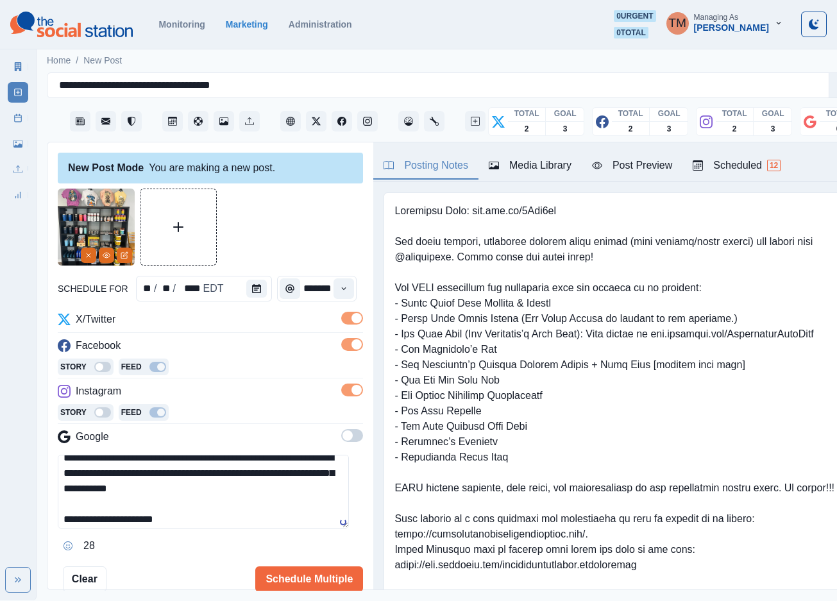
click at [643, 167] on div "Post Preview" at bounding box center [632, 165] width 80 height 15
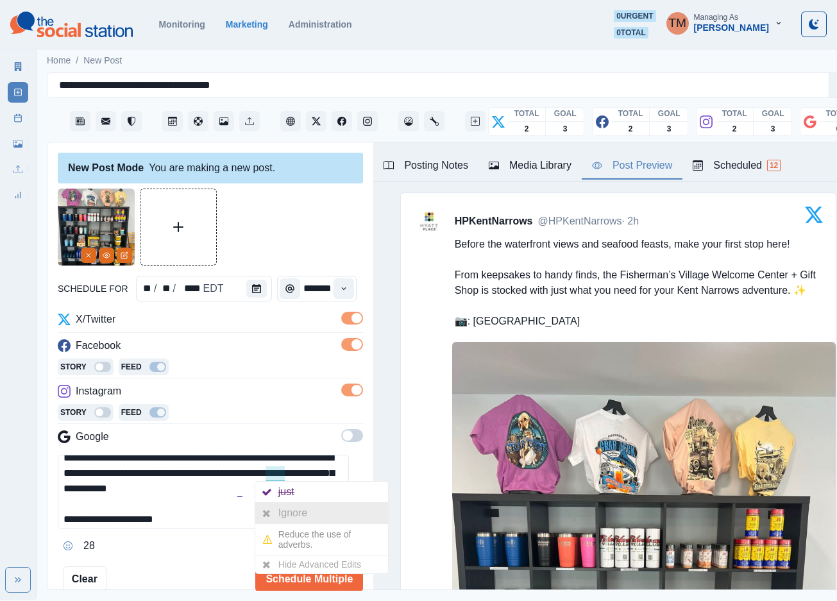
click at [283, 508] on div "Ignore" at bounding box center [295, 513] width 34 height 21
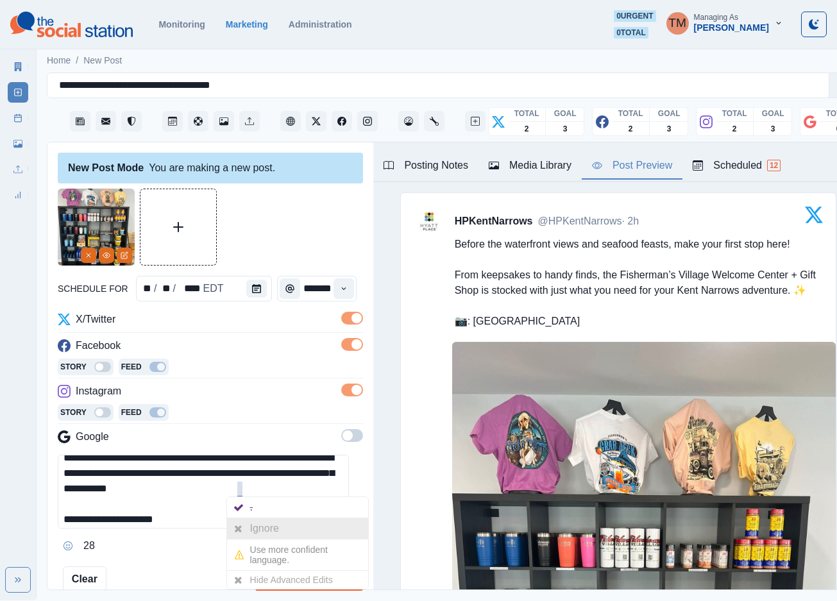
click at [246, 527] on div at bounding box center [238, 528] width 23 height 21
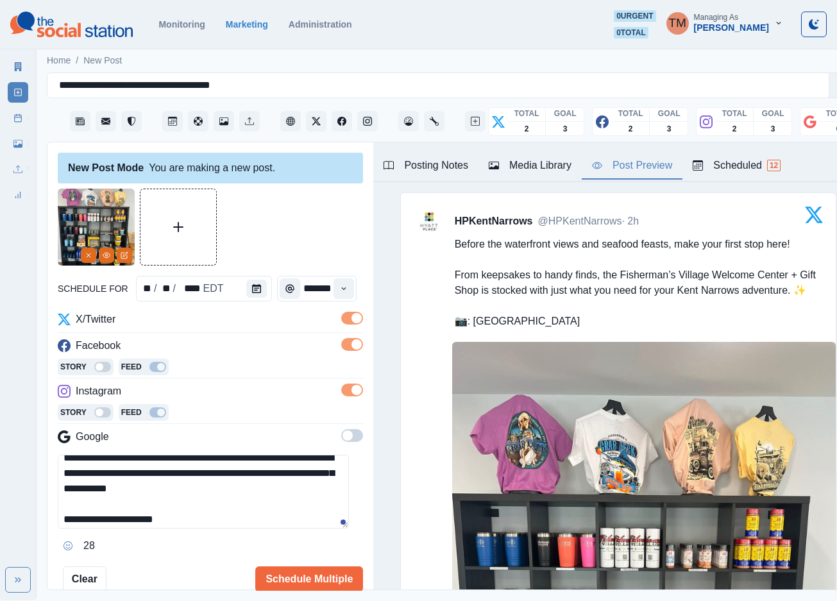
click at [276, 512] on textarea "**********" at bounding box center [203, 492] width 291 height 74
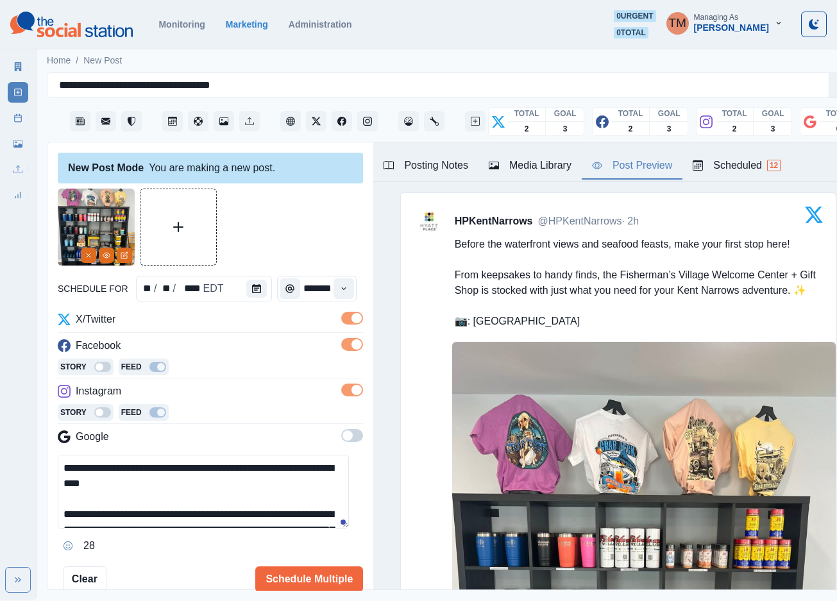
drag, startPoint x: 160, startPoint y: 487, endPoint x: 33, endPoint y: 477, distance: 127.4
click at [18, 464] on div "**********" at bounding box center [418, 300] width 837 height 600
paste textarea
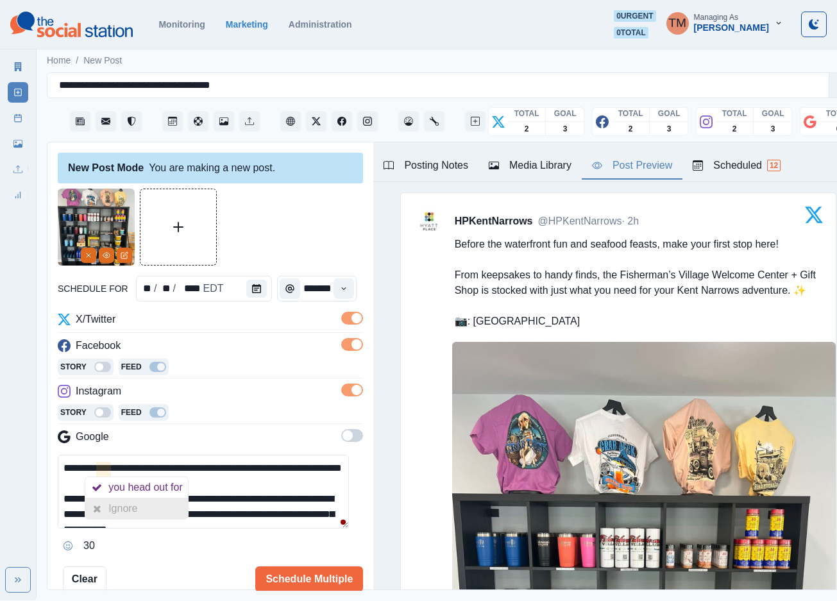
click at [141, 509] on div "Ignore" at bounding box center [125, 508] width 34 height 21
click at [183, 489] on textarea "**********" at bounding box center [203, 492] width 291 height 74
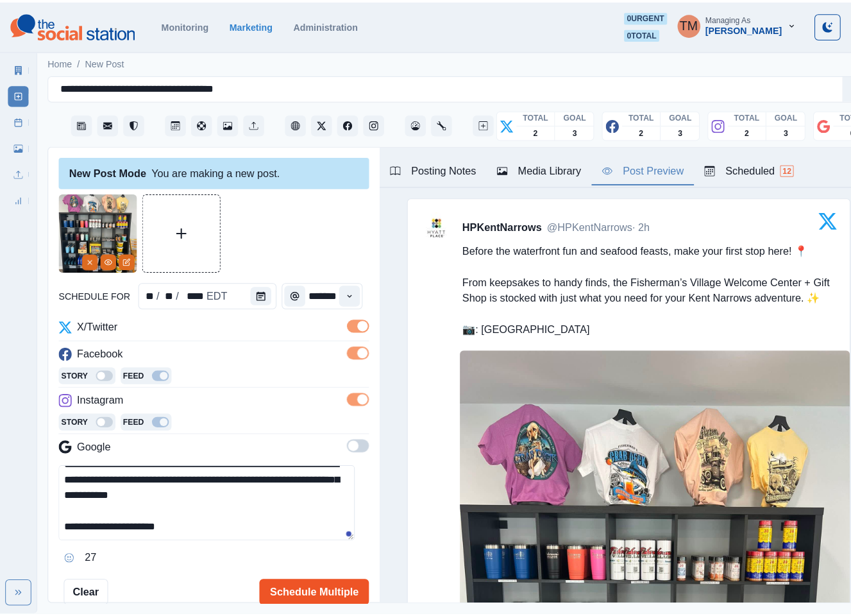
scroll to position [74, 0]
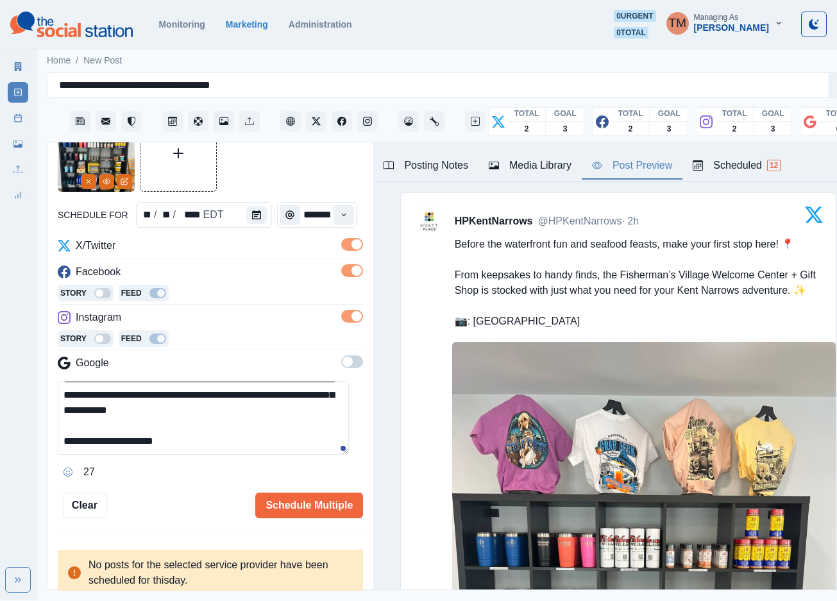
type textarea "**********"
click at [212, 439] on textarea "**********" at bounding box center [203, 418] width 291 height 74
click at [293, 443] on textarea "**********" at bounding box center [203, 418] width 291 height 74
click at [310, 508] on button "Schedule Multiple" at bounding box center [309, 506] width 108 height 26
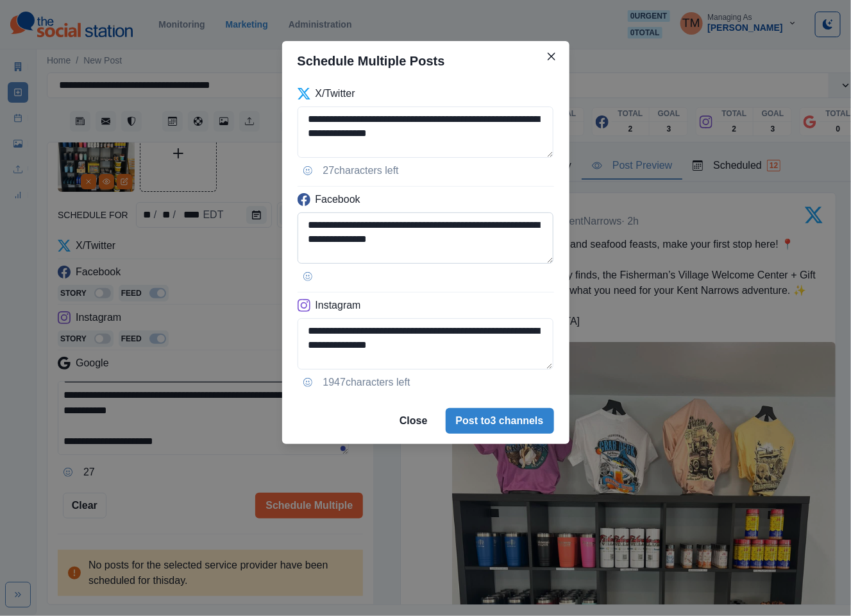
scroll to position [89, 0]
drag, startPoint x: 329, startPoint y: 250, endPoint x: 476, endPoint y: 256, distance: 147.0
click at [476, 256] on textarea "**********" at bounding box center [426, 237] width 257 height 51
paste textarea "**********"
type textarea "**********"
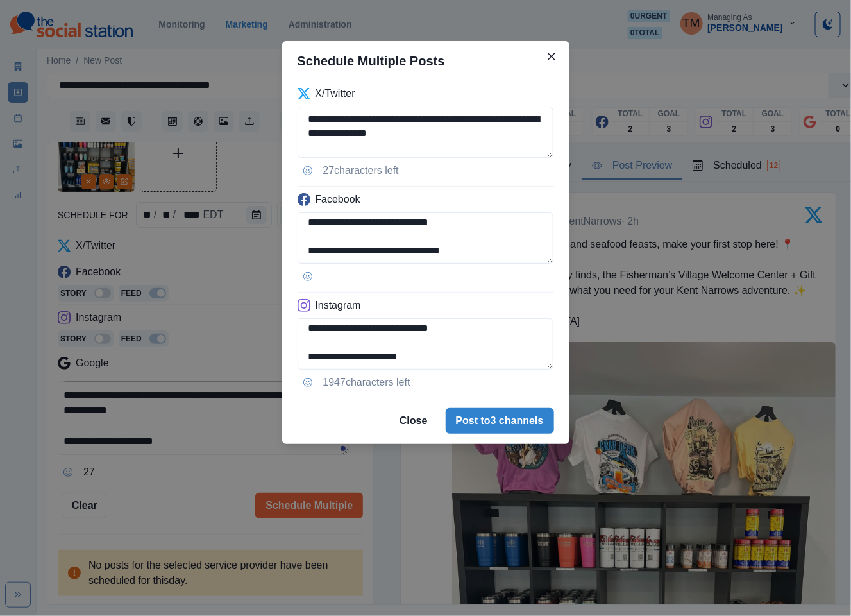
drag, startPoint x: 339, startPoint y: 357, endPoint x: 503, endPoint y: 371, distance: 164.8
click at [503, 371] on div "**********" at bounding box center [425, 239] width 287 height 317
paste textarea "*"
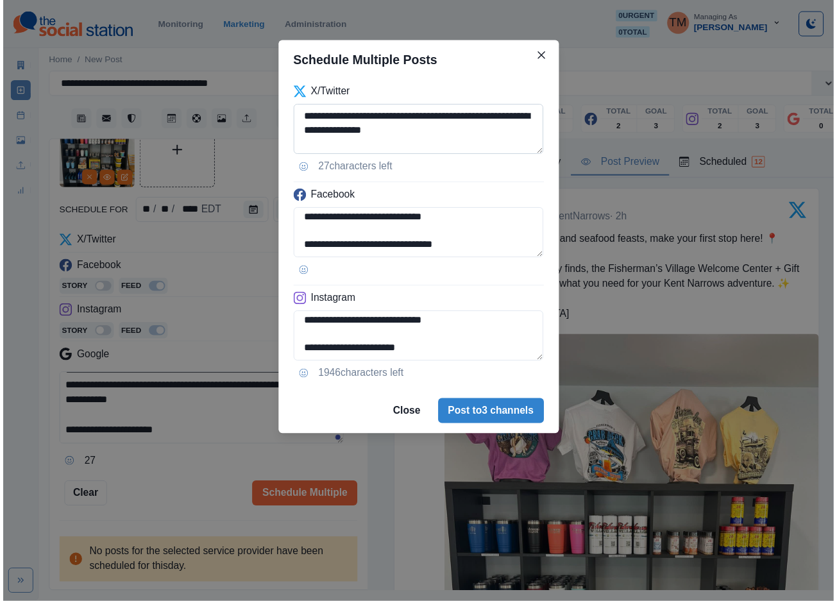
scroll to position [87, 0]
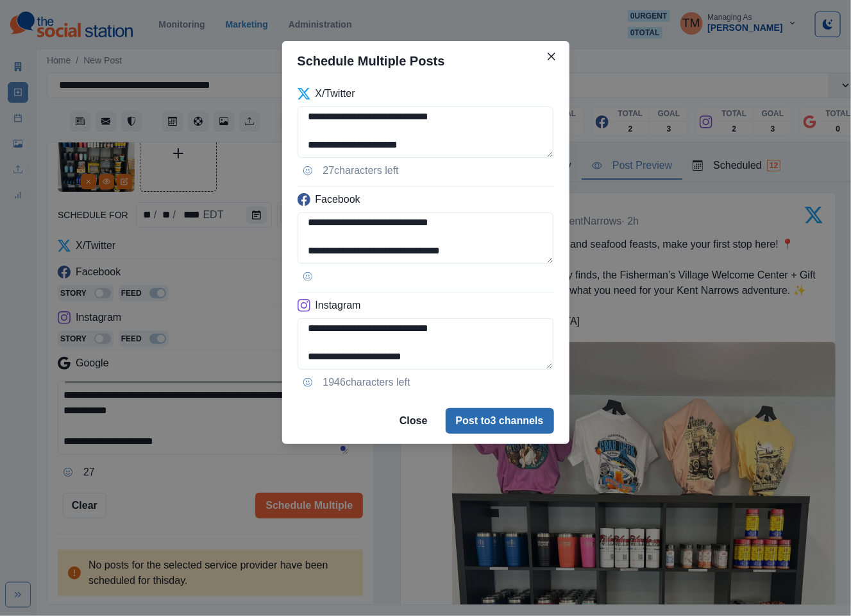
type textarea "**********"
click at [516, 423] on button "Post to 3 channels" at bounding box center [500, 421] width 108 height 26
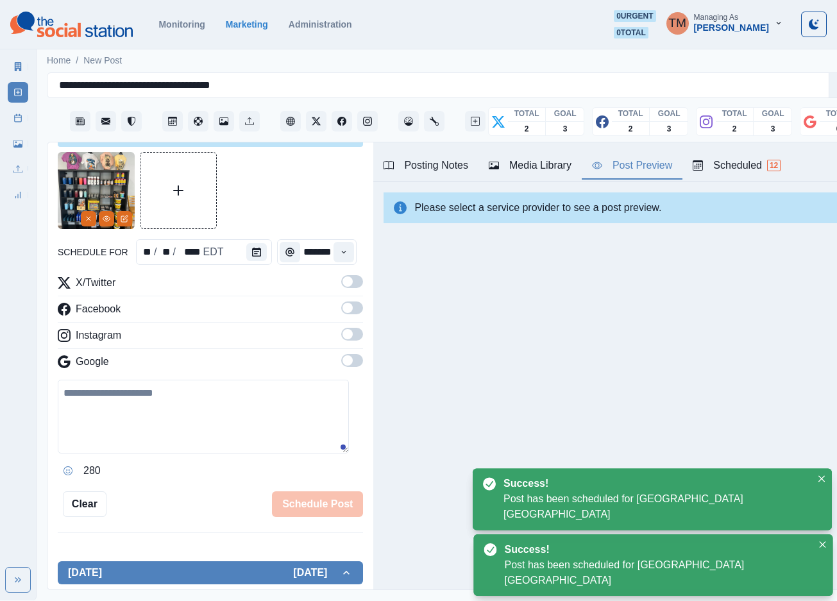
scroll to position [0, 0]
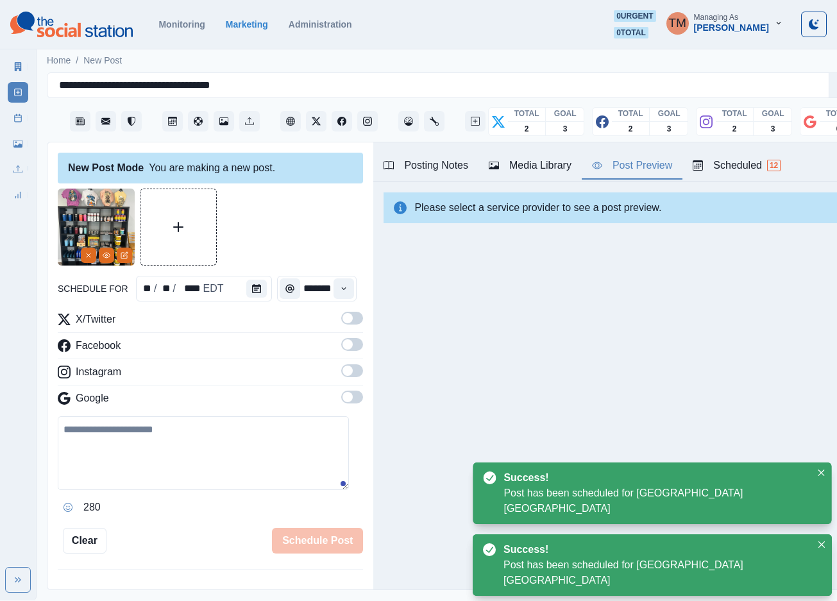
click at [22, 120] on icon at bounding box center [17, 118] width 9 height 9
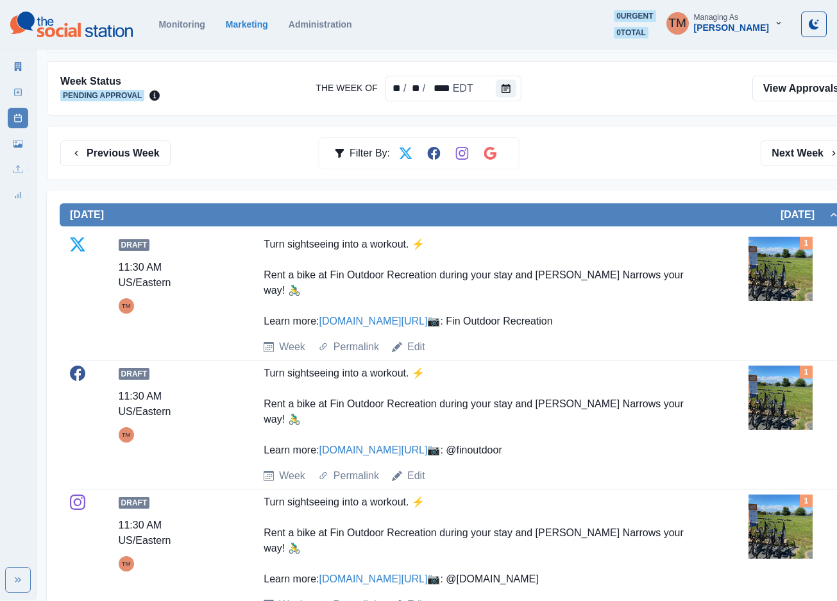
scroll to position [121, 0]
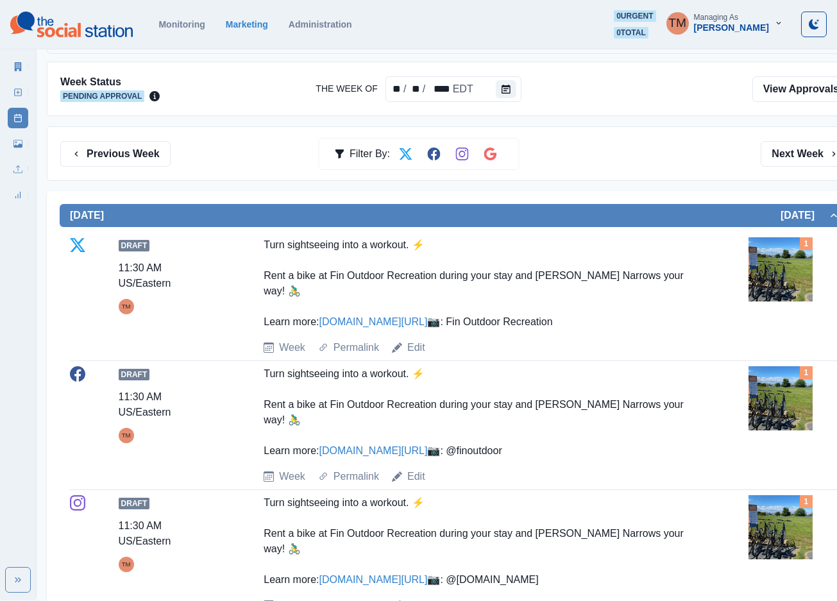
click at [6, 70] on div "Marketing Summary New Post Post Schedule Media Library Uploads Review Summary" at bounding box center [18, 128] width 36 height 154
drag, startPoint x: 10, startPoint y: 65, endPoint x: 156, endPoint y: 3, distance: 159.8
click at [10, 65] on link "Marketing Summary" at bounding box center [18, 66] width 21 height 21
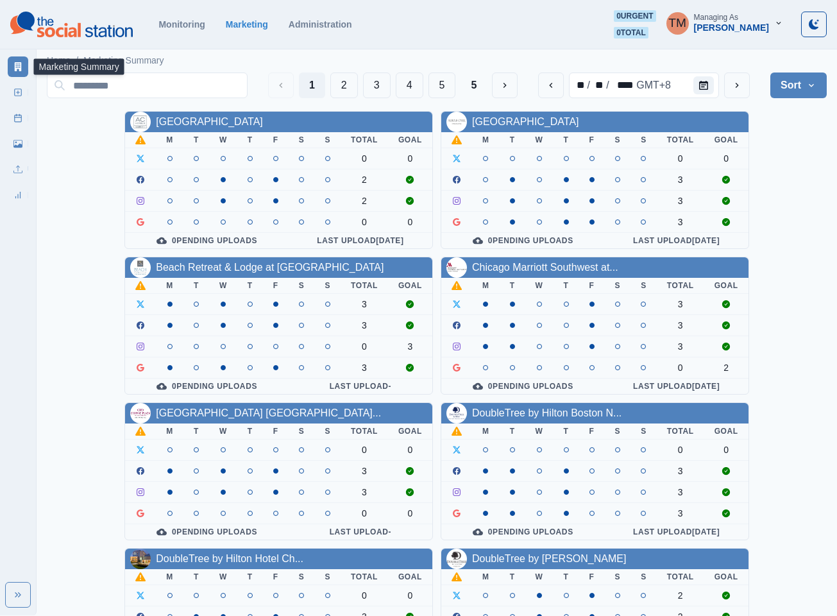
click at [774, 175] on div "AC Hotel Atlanta Downtown M T W T F S S Total Goal 0 0 2 2 0 0 0 Pending Upload…" at bounding box center [437, 544] width 780 height 866
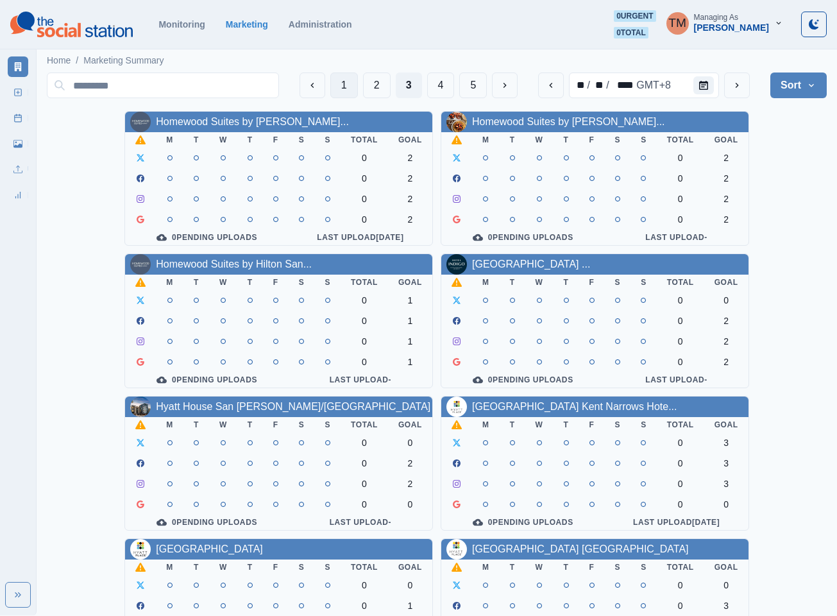
click at [341, 83] on button "1" at bounding box center [344, 85] width 28 height 26
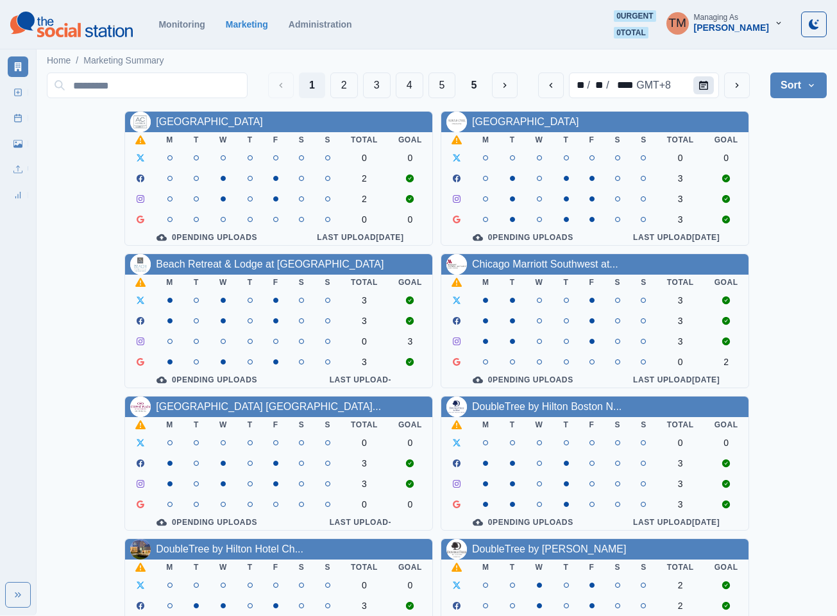
click at [707, 89] on icon "Calendar" at bounding box center [703, 85] width 9 height 9
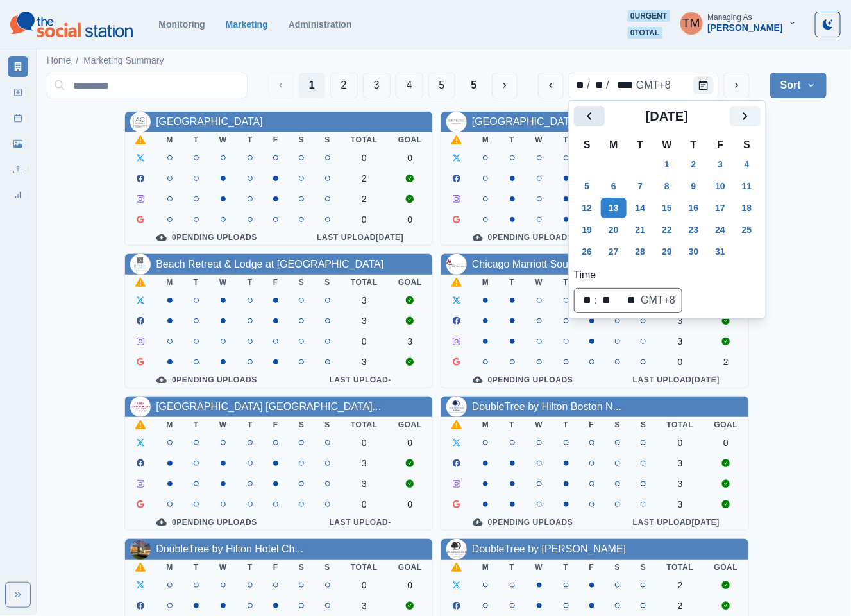
click at [595, 119] on icon "Previous" at bounding box center [589, 115] width 15 height 15
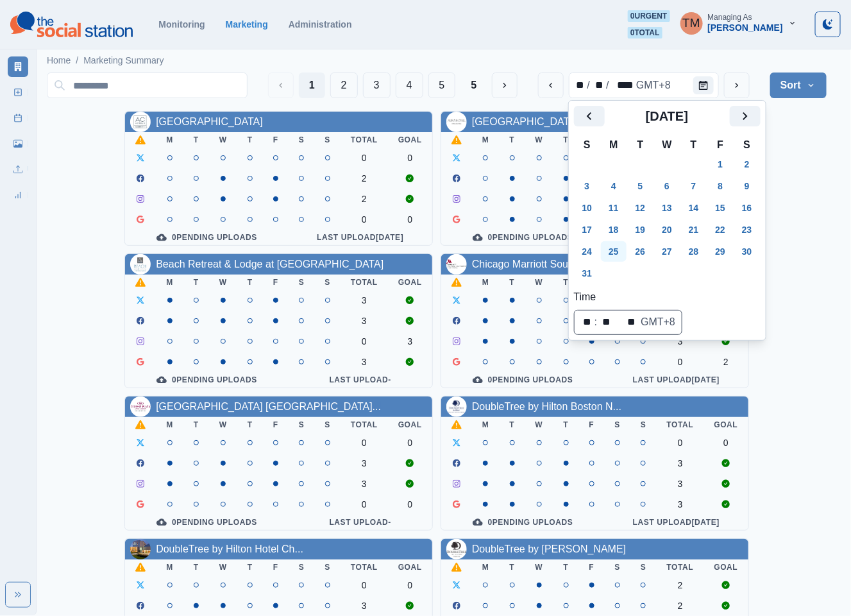
click at [618, 257] on button "25" at bounding box center [614, 251] width 26 height 21
click at [797, 215] on div "[GEOGRAPHIC_DATA] Downtown M T W T F S S Total Goal 0 0 2 2 0 0 0 Pending Uploa…" at bounding box center [437, 534] width 780 height 847
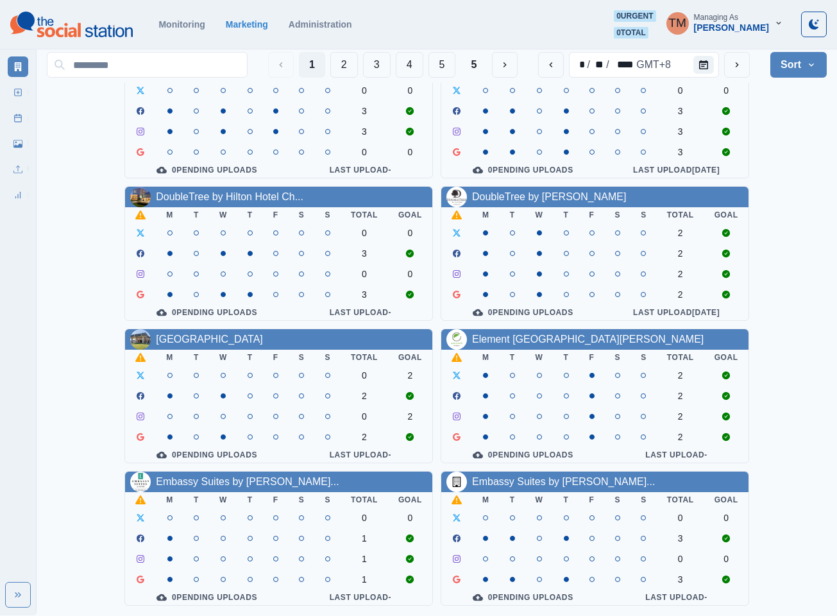
scroll to position [385, 0]
drag, startPoint x: 491, startPoint y: 324, endPoint x: 793, endPoint y: 352, distance: 302.8
click at [805, 352] on div "[GEOGRAPHIC_DATA] Downtown M T W T F S S Total Goal 0 0 2 2 0 0 0 Pending Uploa…" at bounding box center [437, 182] width 780 height 847
click at [348, 69] on button "2" at bounding box center [344, 65] width 28 height 26
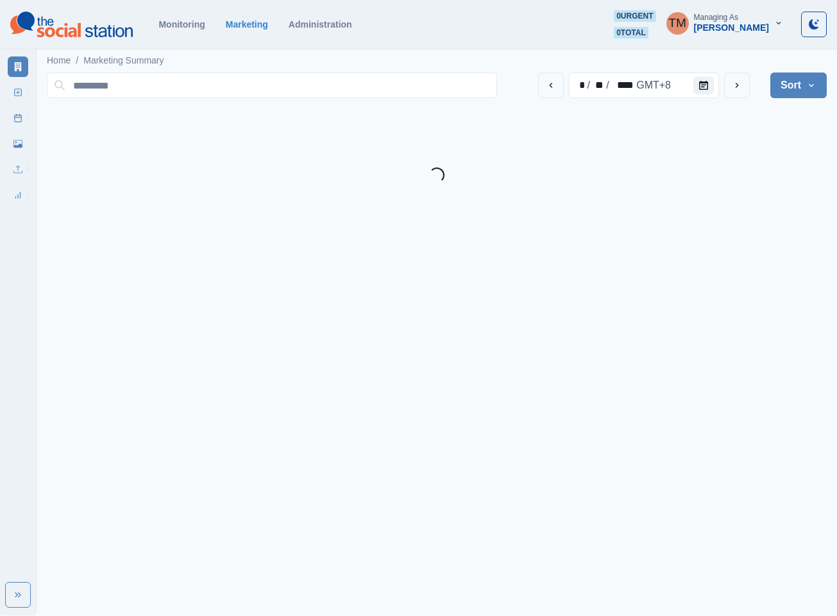
scroll to position [0, 0]
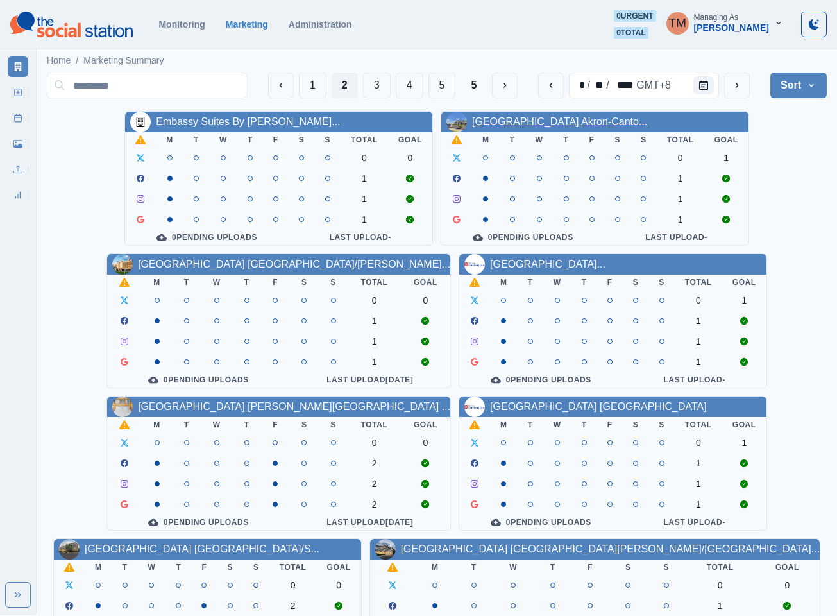
drag, startPoint x: 518, startPoint y: 114, endPoint x: 505, endPoint y: 122, distance: 15.3
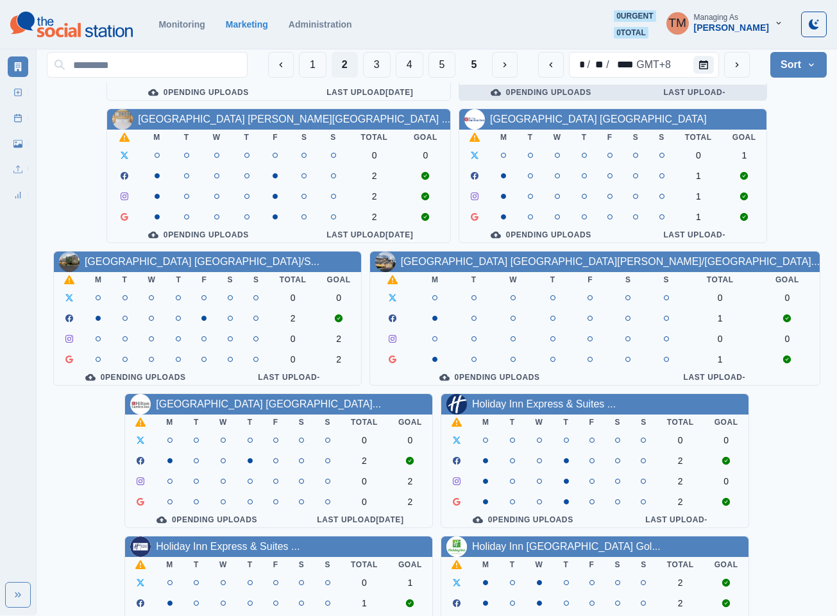
scroll to position [385, 0]
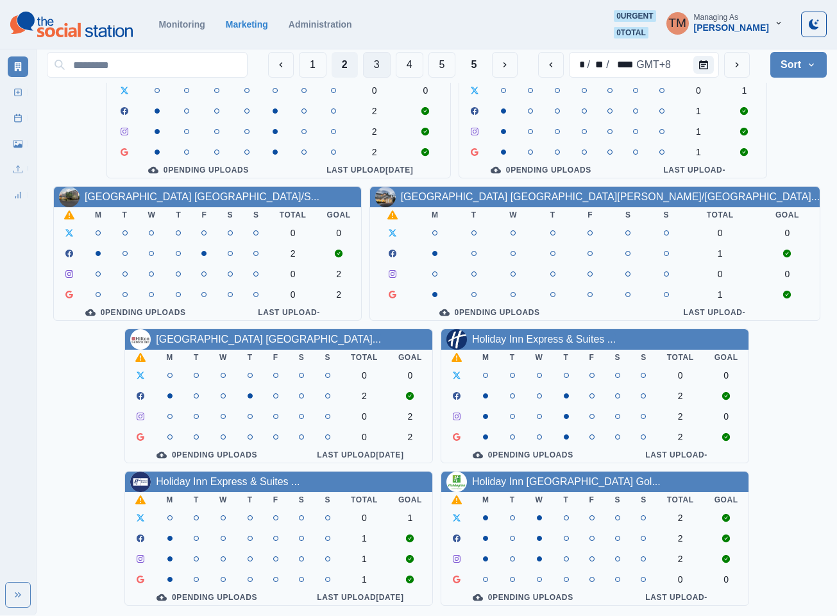
click at [376, 72] on button "3" at bounding box center [377, 65] width 28 height 26
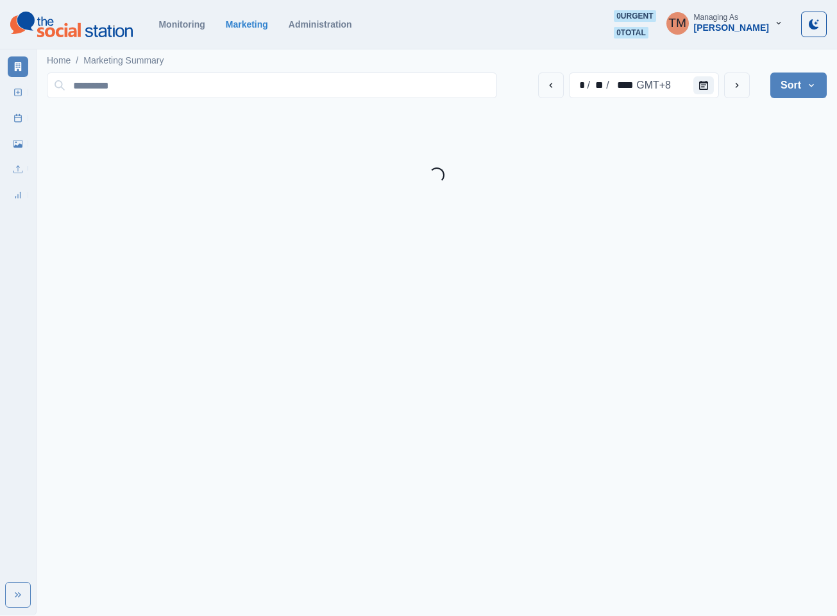
scroll to position [0, 0]
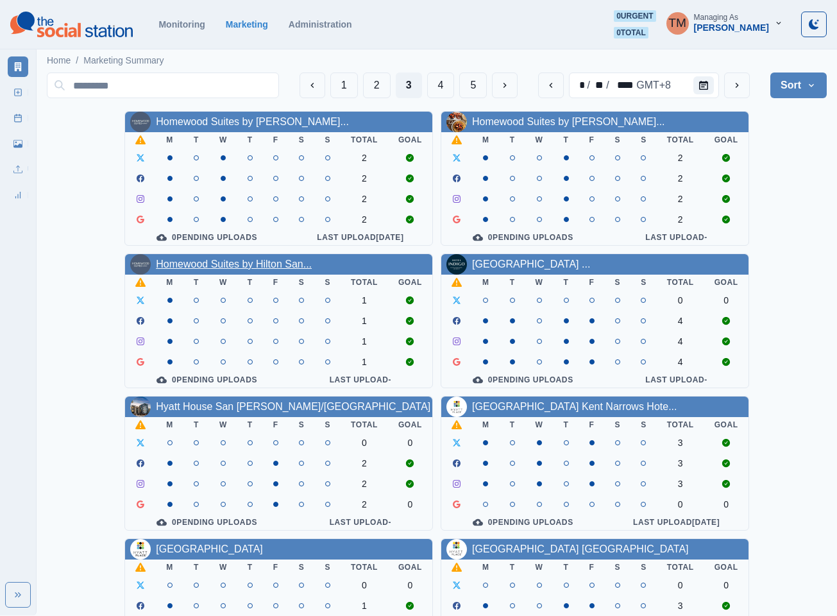
drag, startPoint x: 267, startPoint y: 278, endPoint x: 233, endPoint y: 272, distance: 34.5
drag, startPoint x: 495, startPoint y: 262, endPoint x: 489, endPoint y: 272, distance: 12.1
drag, startPoint x: 493, startPoint y: 418, endPoint x: 802, endPoint y: 206, distance: 375.2
click at [802, 206] on div "Homewood Suites by [PERSON_NAME]... M T W T F S S Total Goal 2 2 2 2 0 Pending …" at bounding box center [437, 534] width 780 height 847
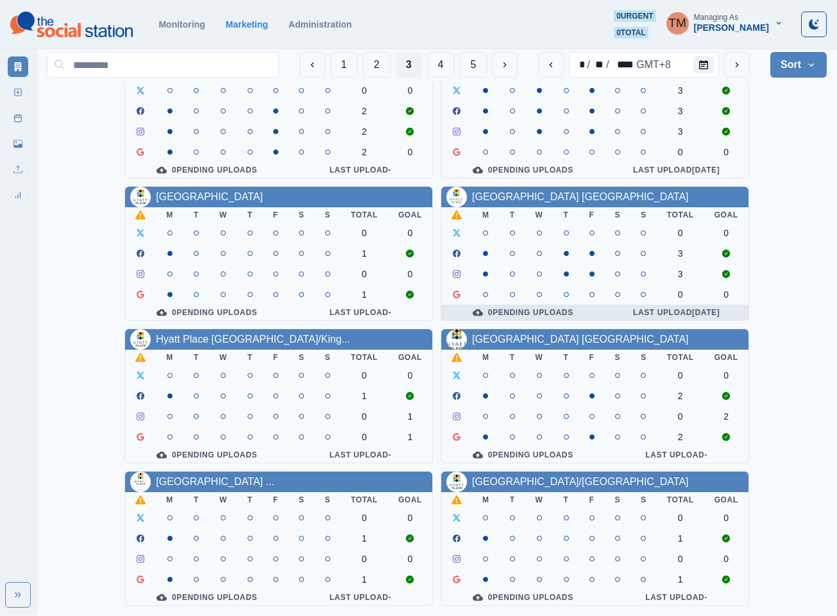
scroll to position [289, 0]
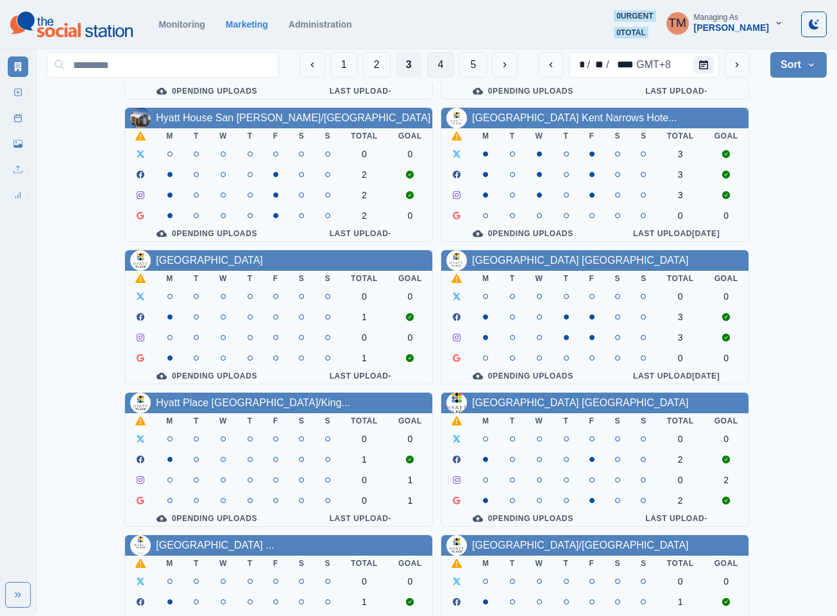
click at [435, 66] on button "4" at bounding box center [441, 65] width 28 height 26
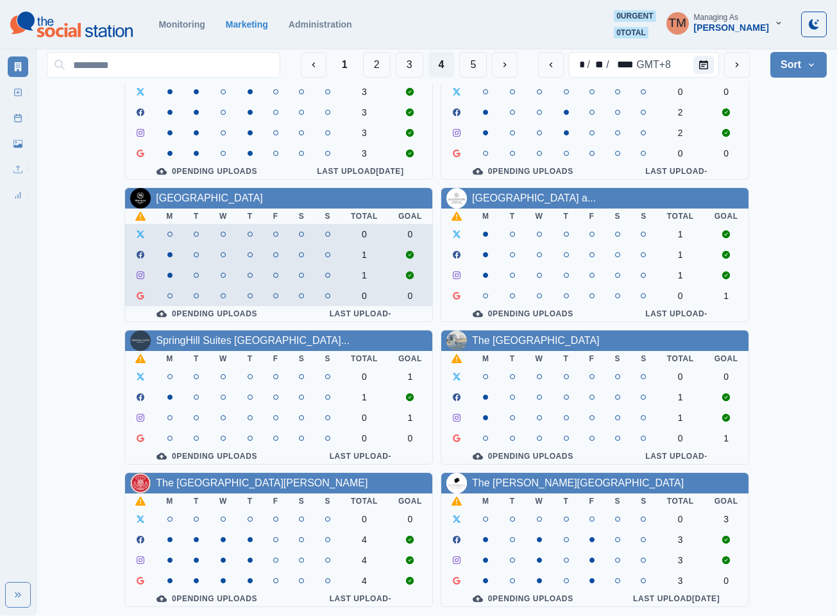
scroll to position [385, 0]
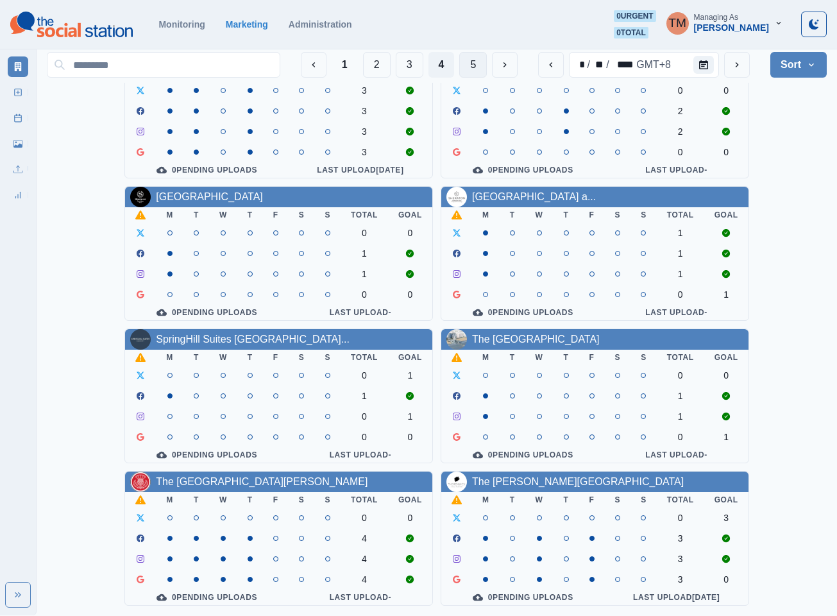
click at [466, 64] on button "5" at bounding box center [473, 65] width 28 height 26
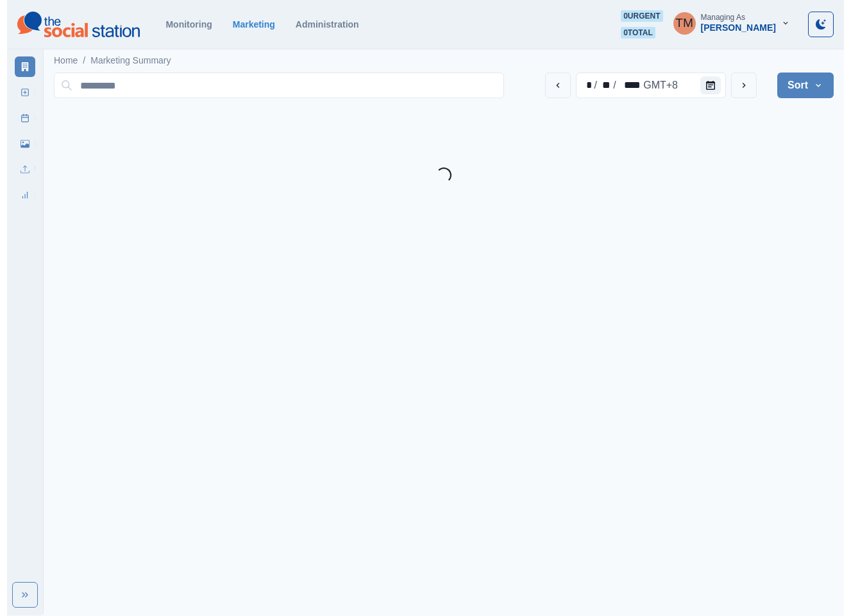
scroll to position [0, 0]
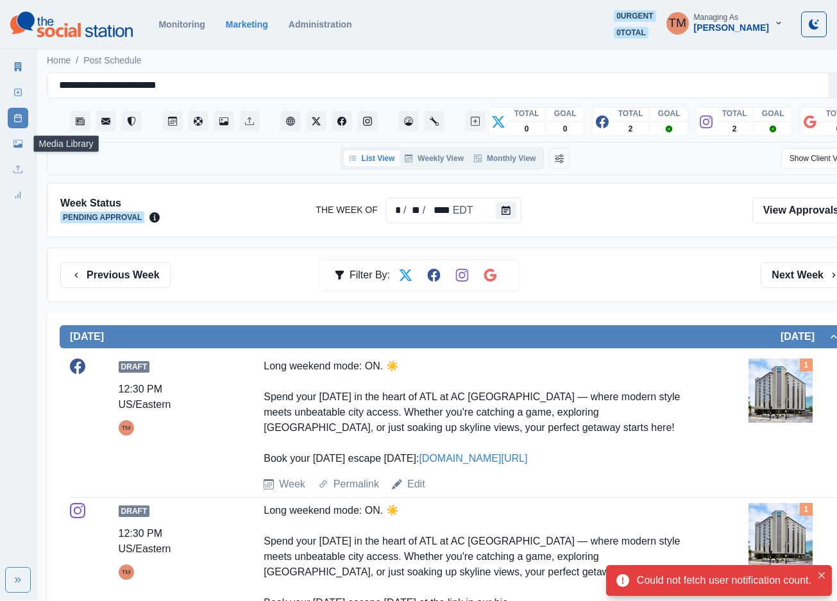
click at [19, 139] on icon at bounding box center [17, 143] width 9 height 9
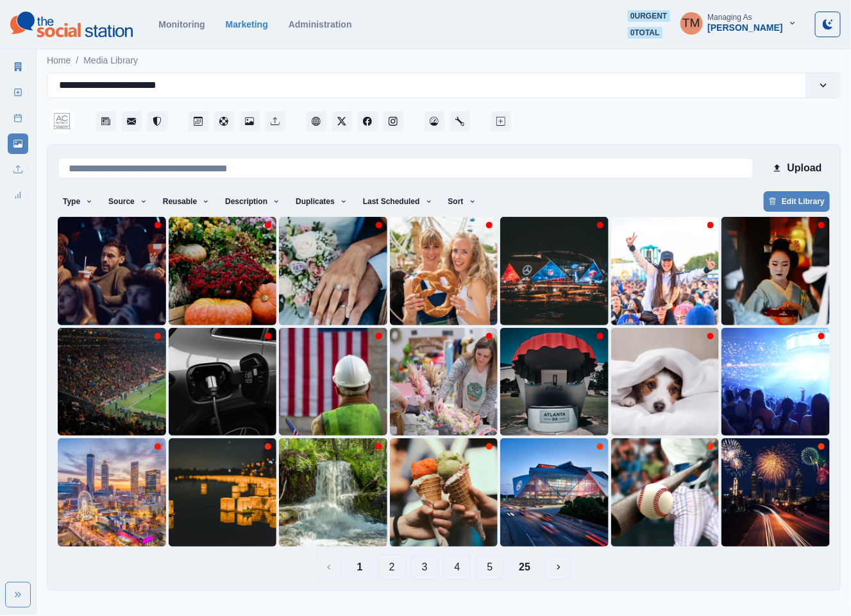
click at [393, 572] on button "2" at bounding box center [392, 567] width 28 height 26
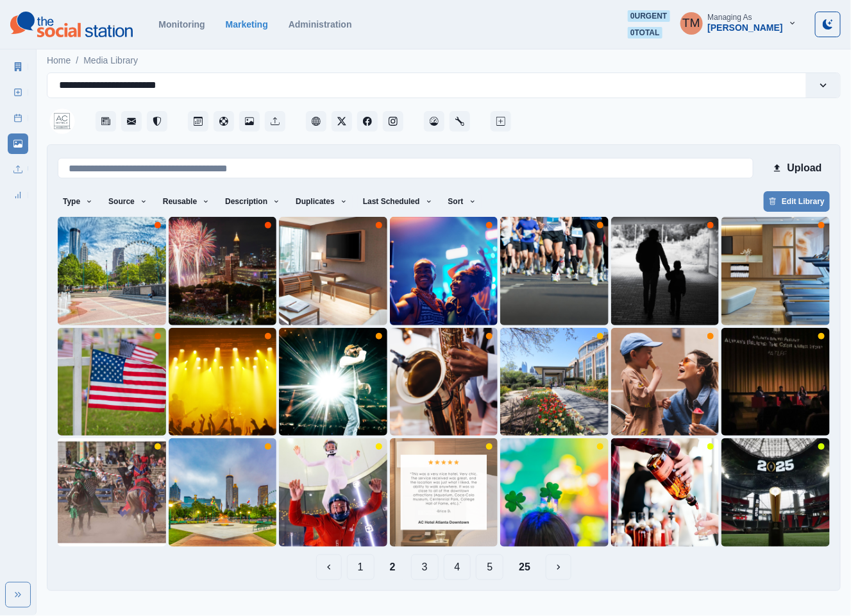
click at [360, 568] on button "1" at bounding box center [361, 567] width 28 height 26
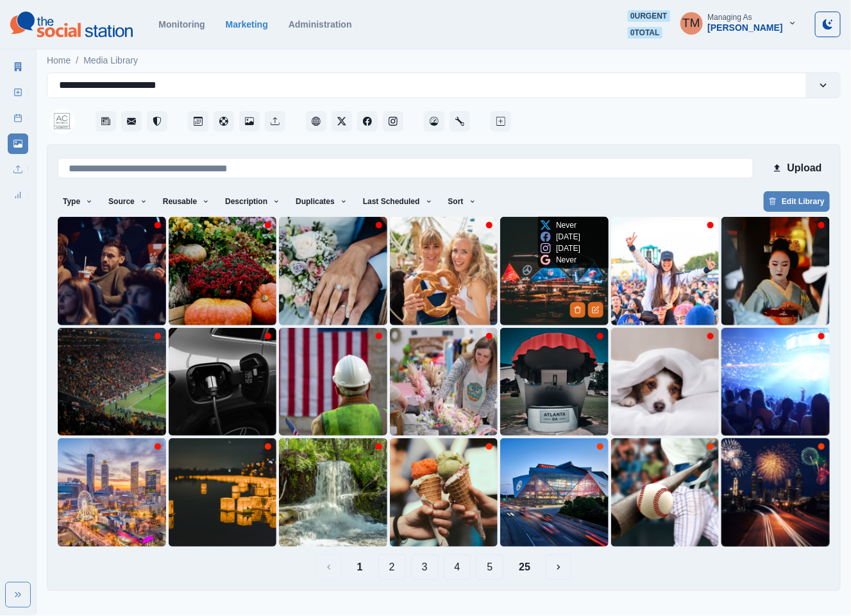
click at [535, 282] on img at bounding box center [554, 271] width 108 height 108
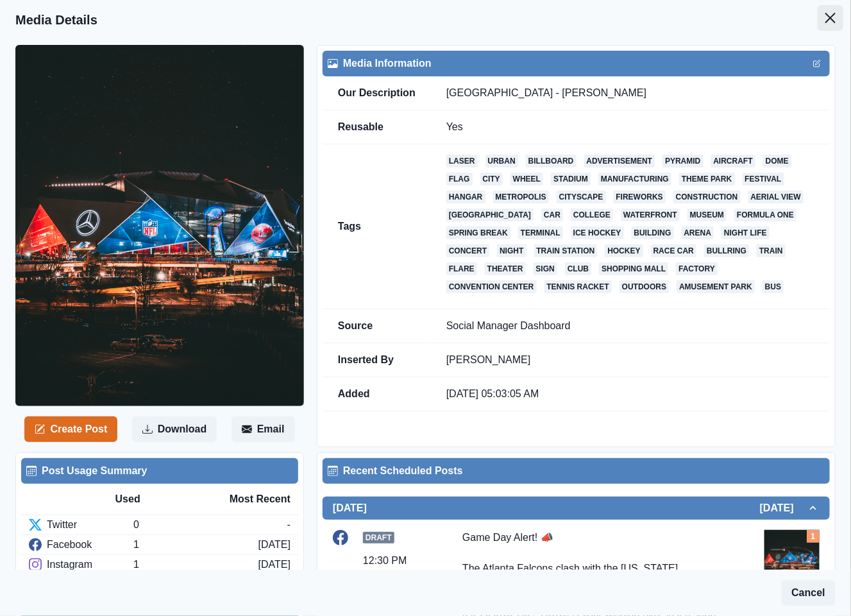
click at [825, 20] on icon "Close" at bounding box center [830, 18] width 10 height 10
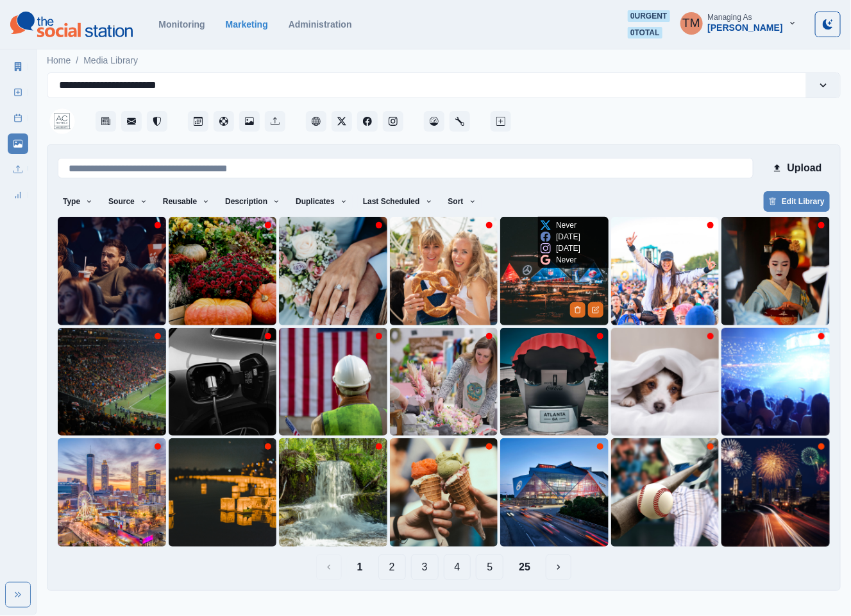
click at [552, 285] on img at bounding box center [554, 271] width 108 height 108
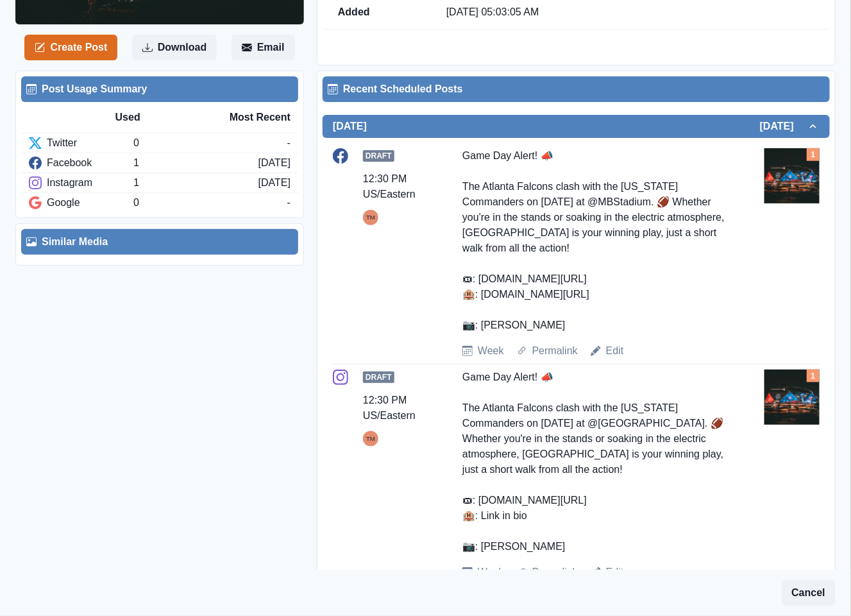
scroll to position [385, 0]
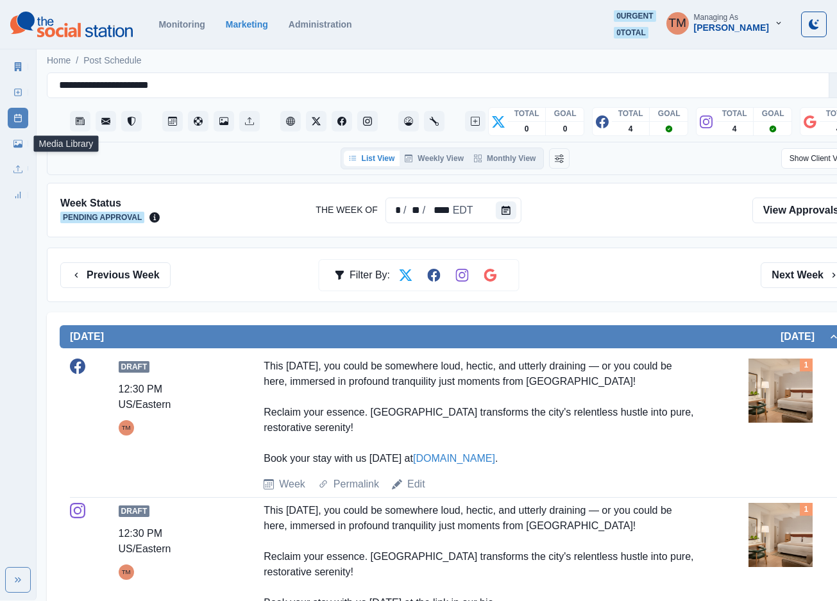
click at [10, 143] on link "Media Library" at bounding box center [18, 143] width 21 height 21
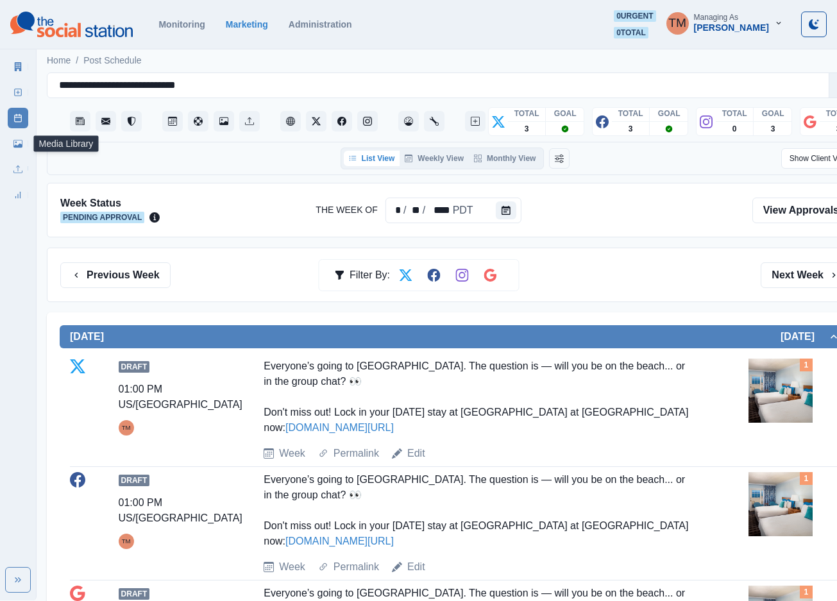
click at [18, 148] on link "Media Library" at bounding box center [18, 143] width 21 height 21
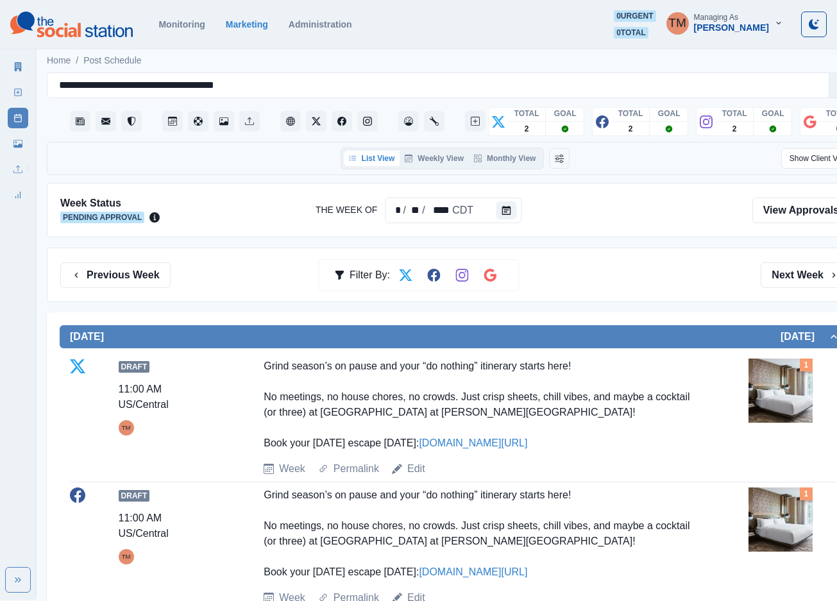
click at [17, 146] on icon at bounding box center [17, 144] width 9 height 8
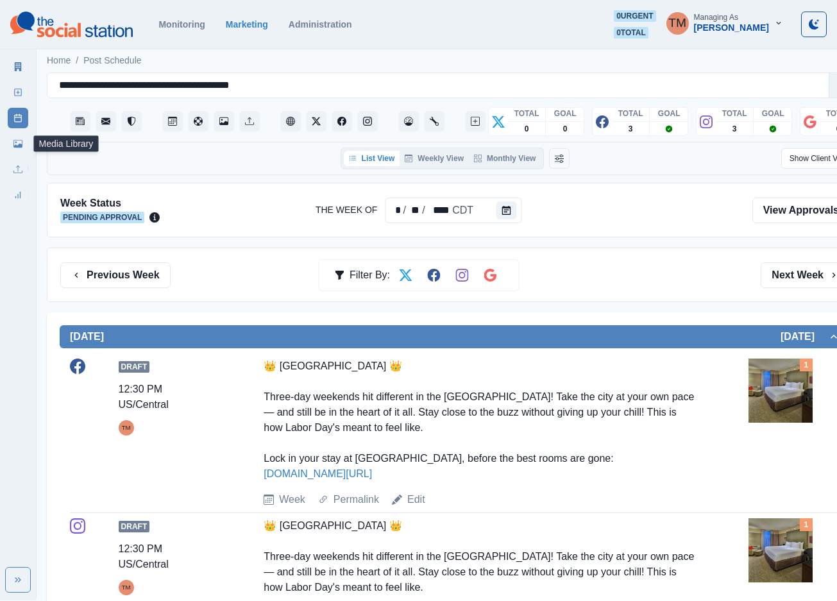
click at [19, 144] on icon at bounding box center [17, 144] width 9 height 8
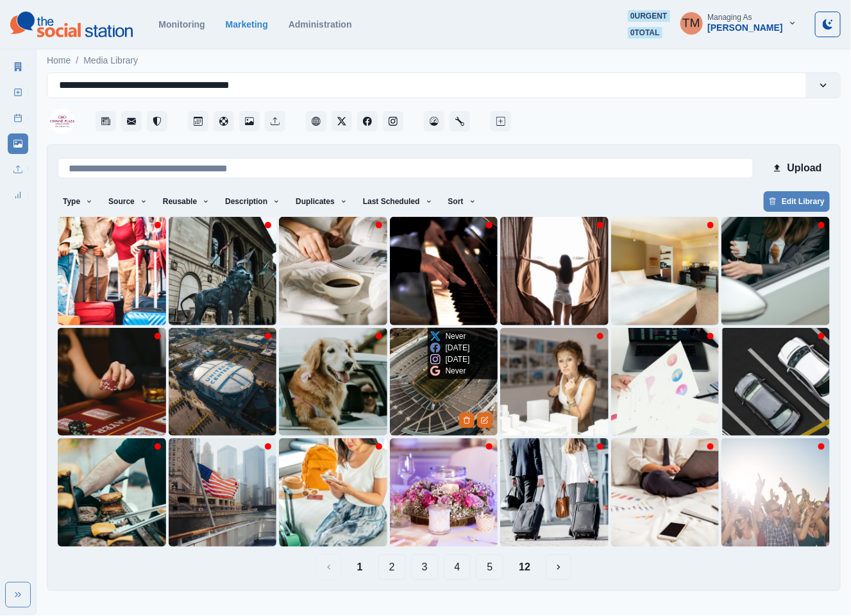
click at [416, 406] on img at bounding box center [444, 382] width 108 height 108
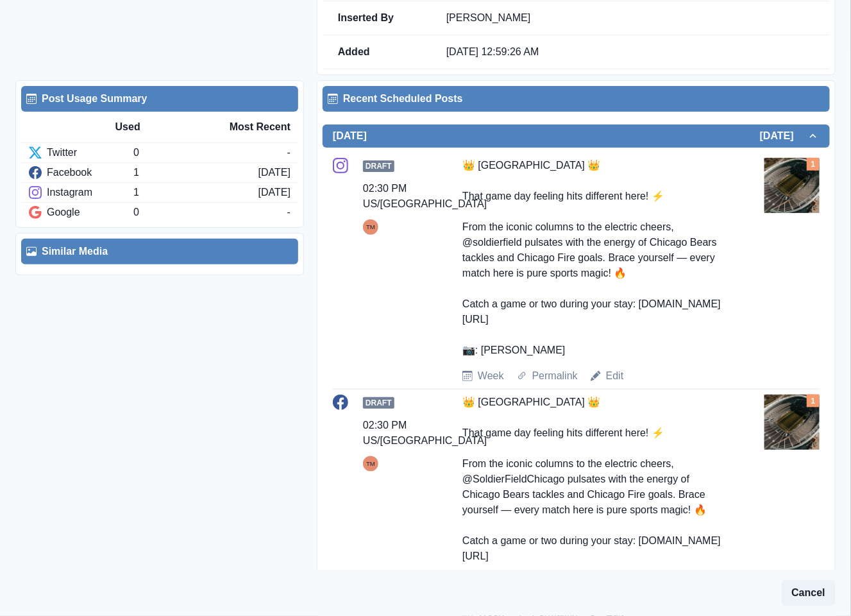
scroll to position [385, 0]
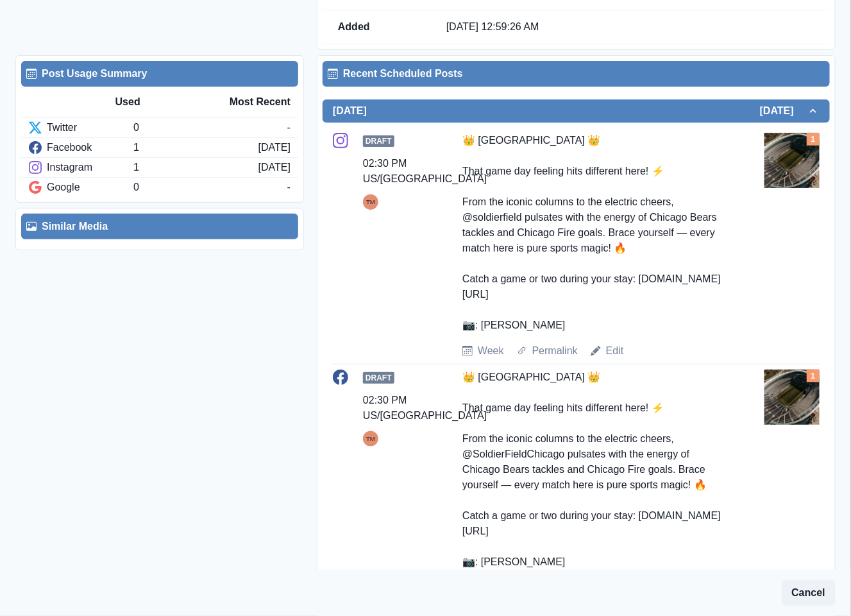
click at [768, 149] on img at bounding box center [791, 160] width 55 height 55
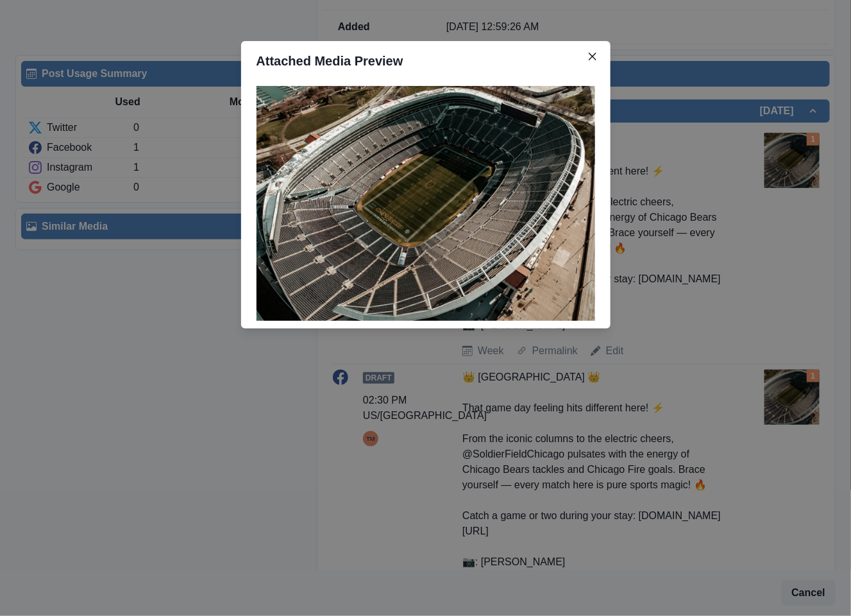
click at [768, 149] on div "Attached Media Preview" at bounding box center [425, 308] width 851 height 616
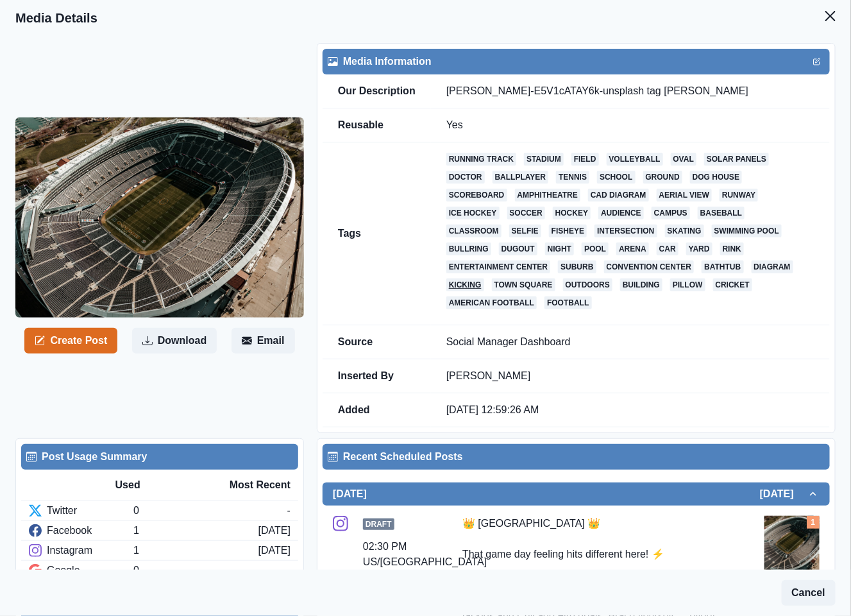
scroll to position [0, 0]
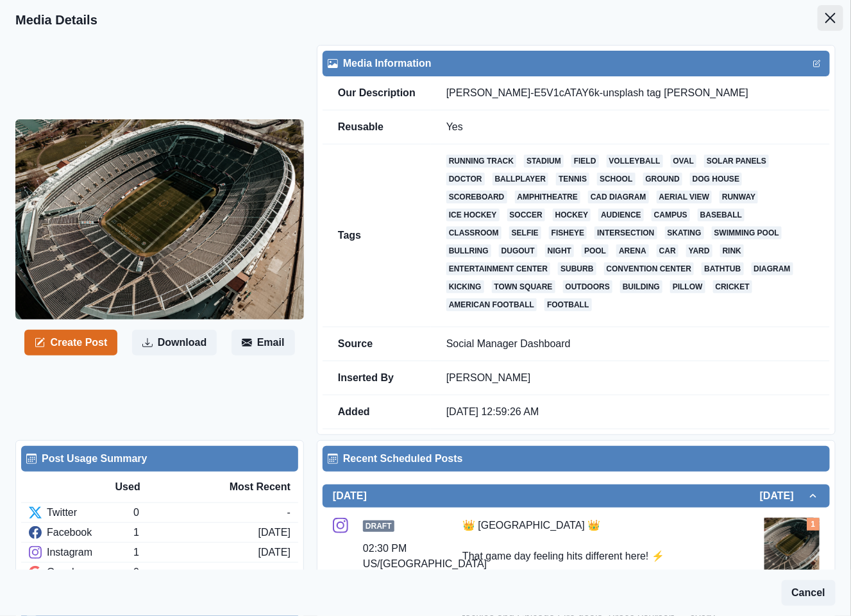
click at [818, 17] on button "Close" at bounding box center [831, 18] width 26 height 26
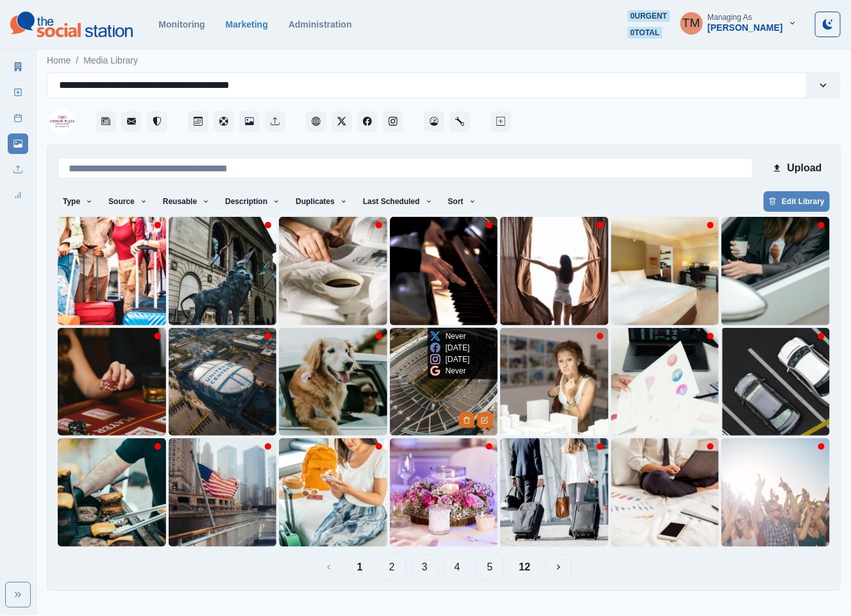
click at [405, 389] on img at bounding box center [444, 382] width 108 height 108
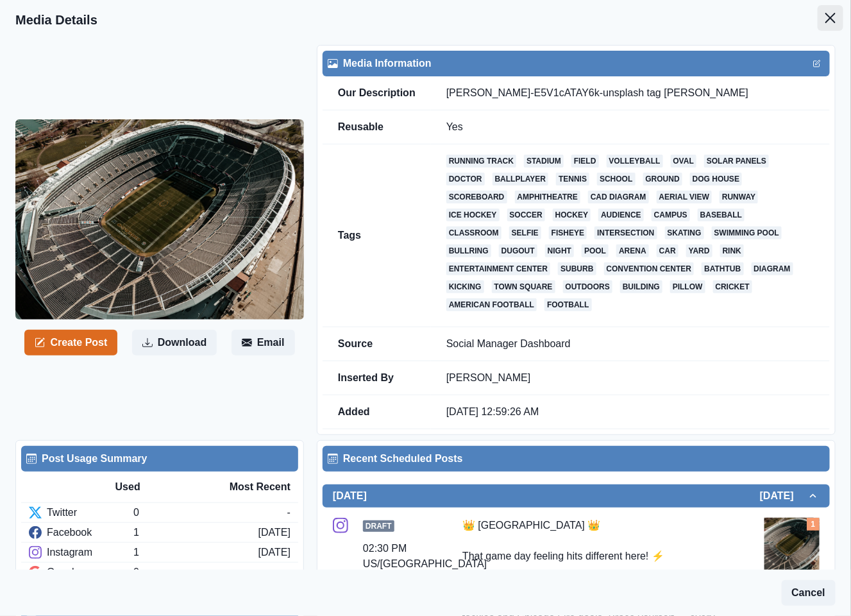
click at [825, 18] on icon "Close" at bounding box center [830, 18] width 10 height 10
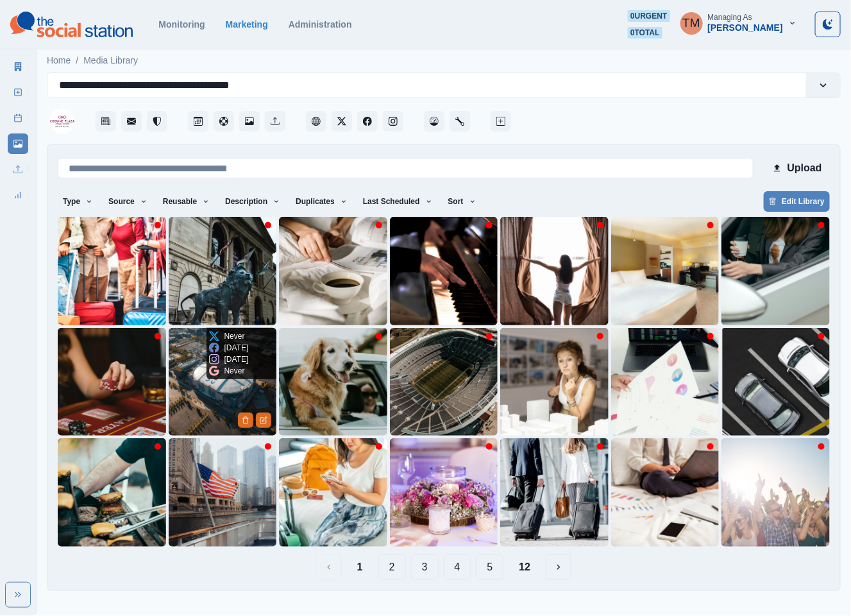
click at [206, 398] on img at bounding box center [223, 382] width 108 height 108
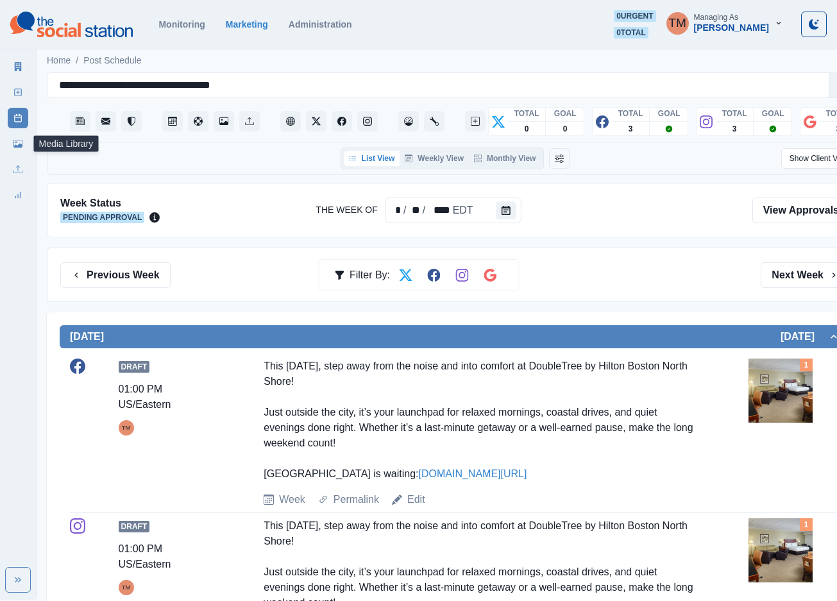
click at [14, 145] on icon at bounding box center [17, 143] width 9 height 9
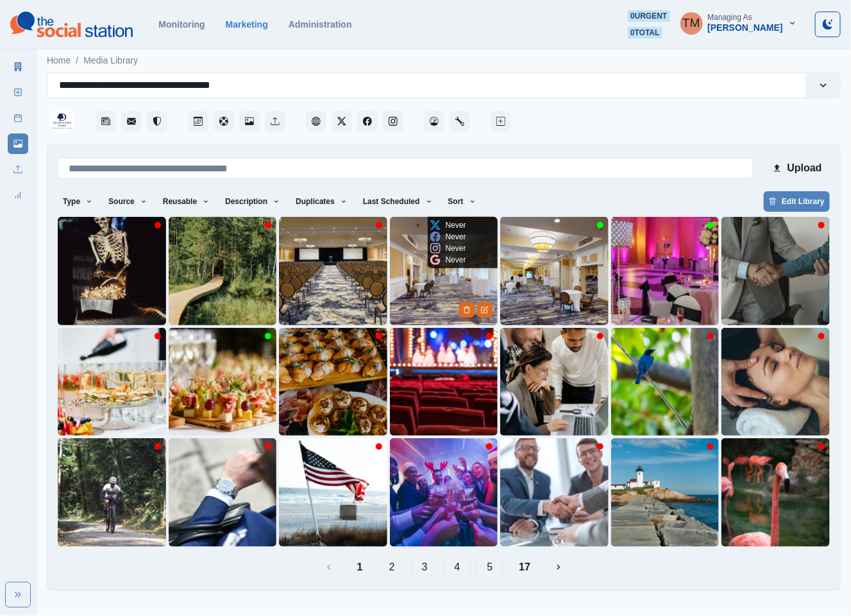
click at [435, 283] on img at bounding box center [444, 271] width 108 height 108
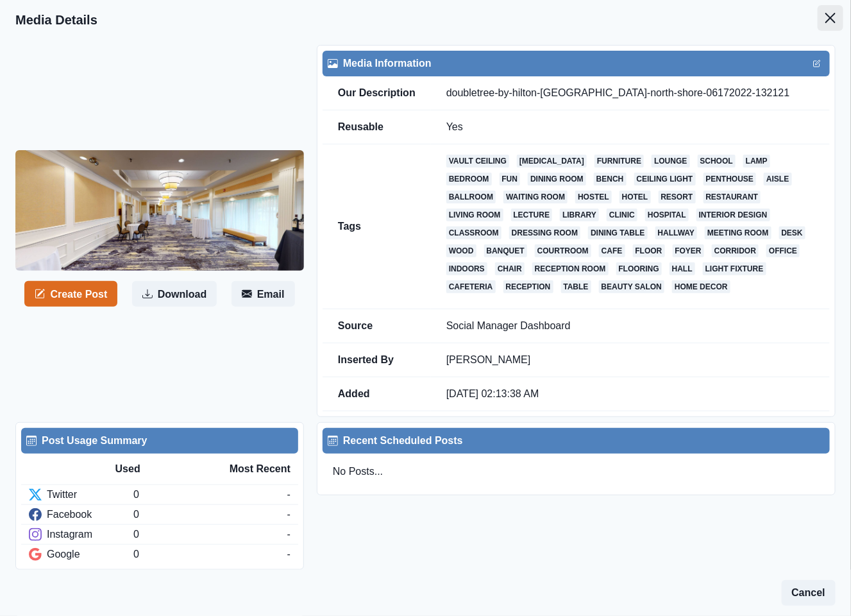
click at [825, 21] on icon "Close" at bounding box center [830, 18] width 10 height 10
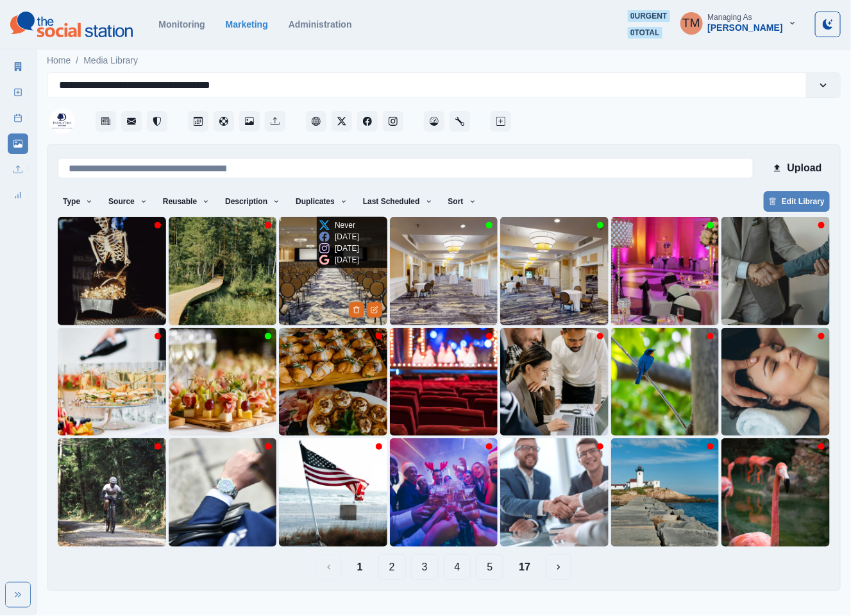
click at [327, 298] on img at bounding box center [333, 271] width 108 height 108
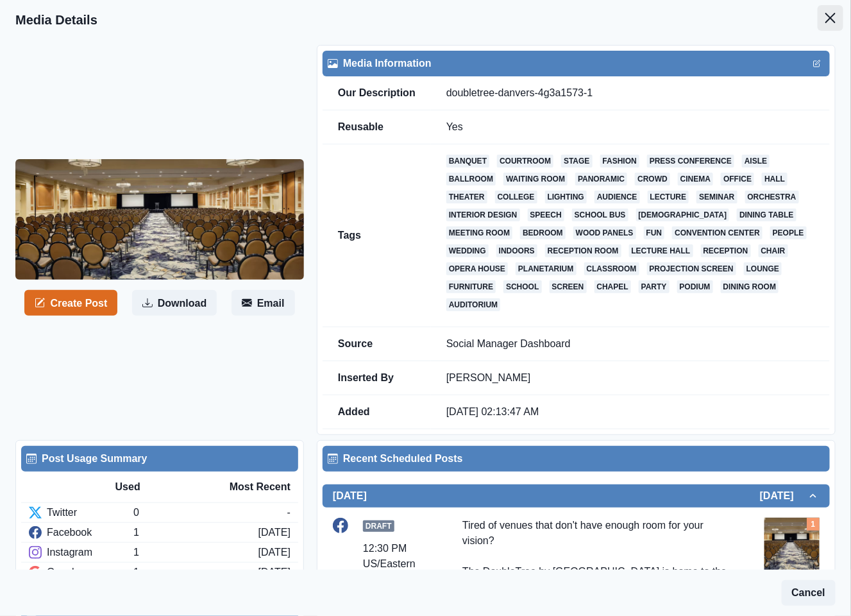
click at [824, 21] on button "Close" at bounding box center [831, 18] width 26 height 26
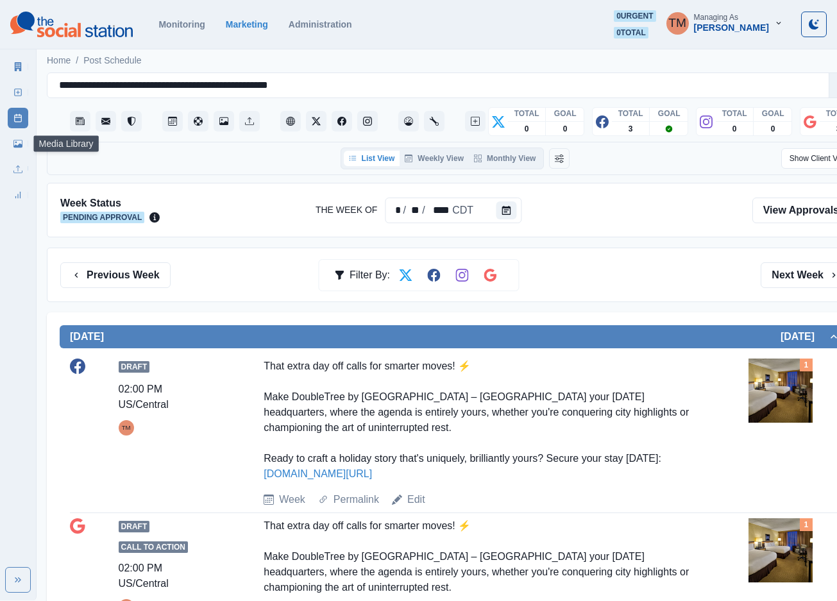
click at [8, 140] on link "Media Library" at bounding box center [18, 143] width 21 height 21
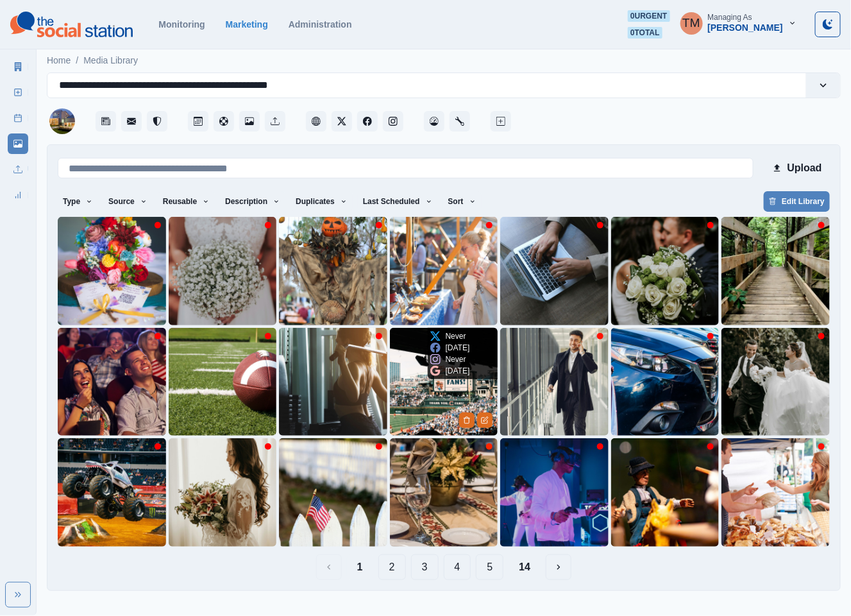
click at [434, 408] on img at bounding box center [444, 382] width 108 height 108
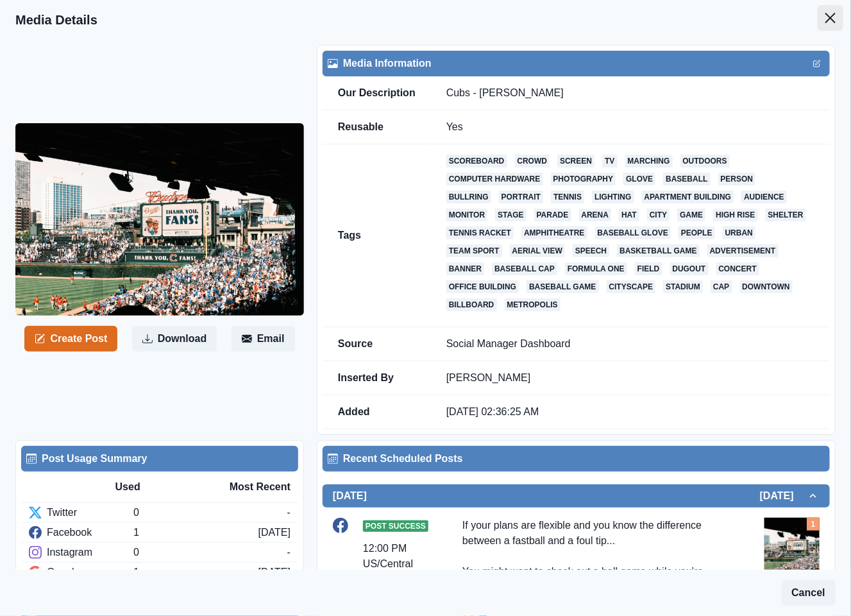
click at [825, 16] on icon "Close" at bounding box center [830, 18] width 10 height 10
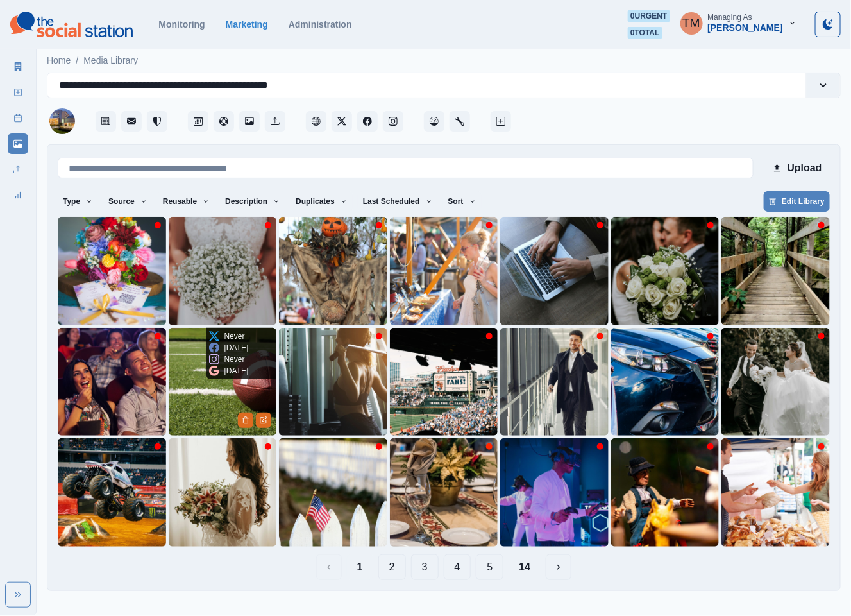
click at [208, 389] on img at bounding box center [223, 382] width 108 height 108
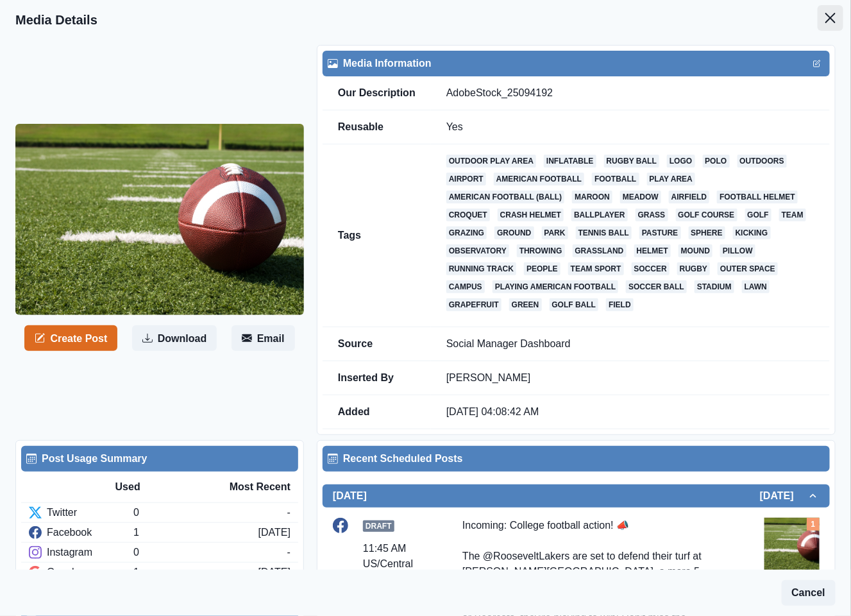
click at [825, 18] on icon "Close" at bounding box center [830, 18] width 10 height 10
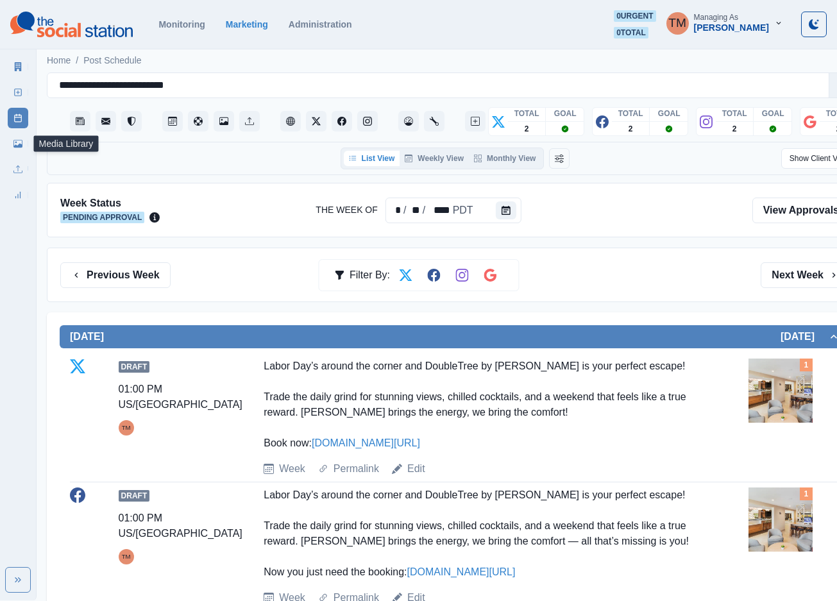
click at [10, 144] on link "Media Library" at bounding box center [18, 143] width 21 height 21
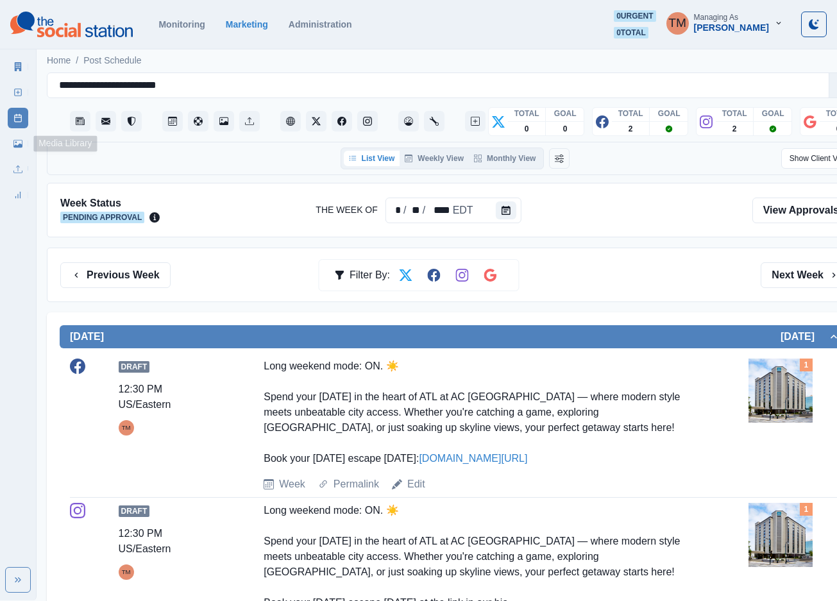
click at [20, 149] on link "Media Library" at bounding box center [18, 143] width 21 height 21
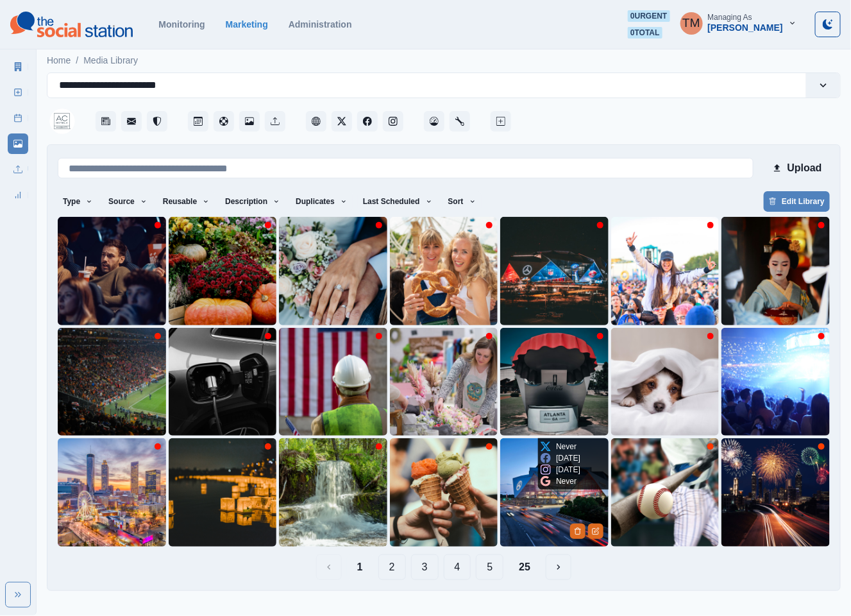
click at [537, 493] on img at bounding box center [554, 492] width 108 height 108
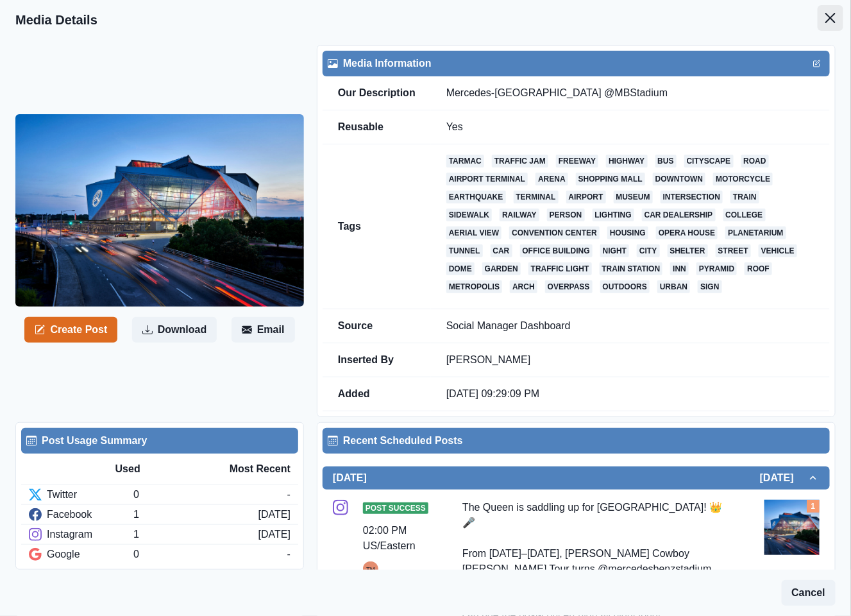
click at [825, 18] on icon "Close" at bounding box center [830, 18] width 10 height 10
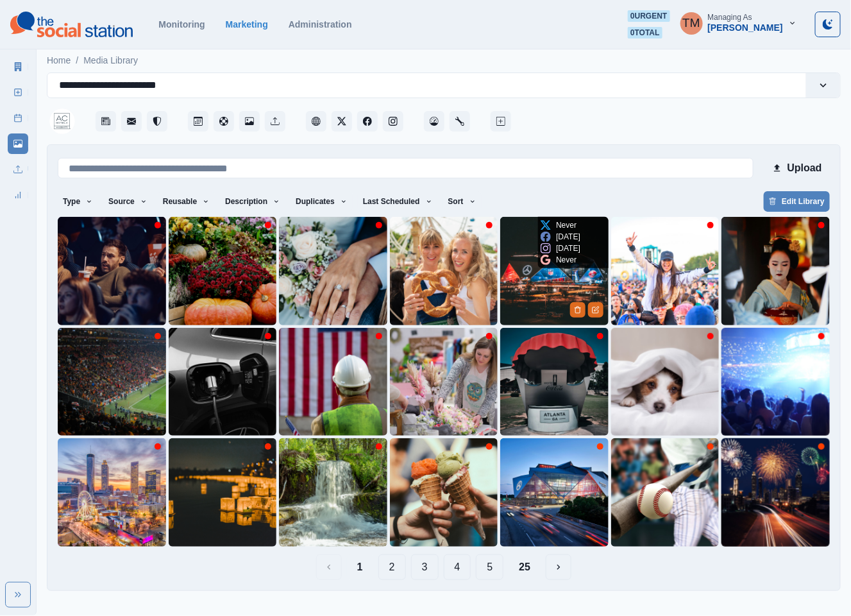
click at [525, 292] on img at bounding box center [554, 271] width 108 height 108
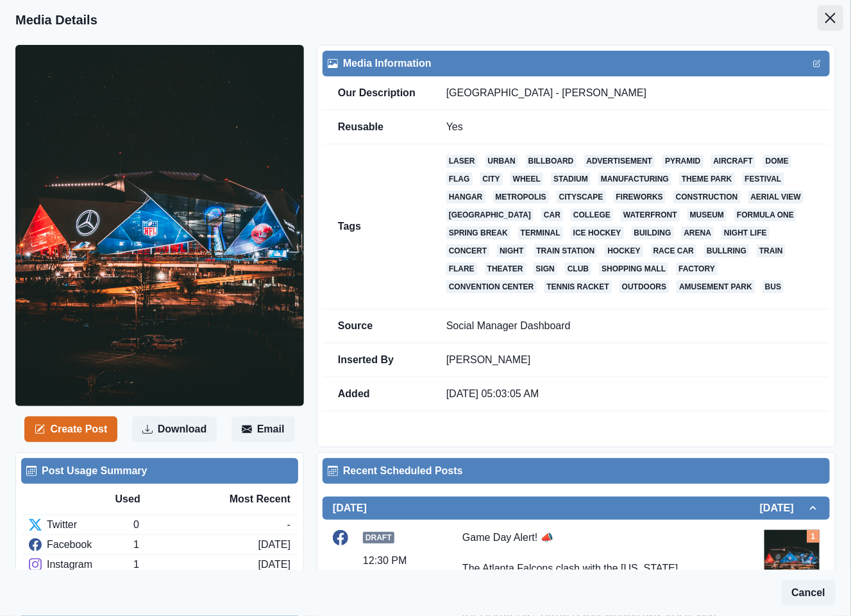
click at [826, 23] on button "Close" at bounding box center [831, 18] width 26 height 26
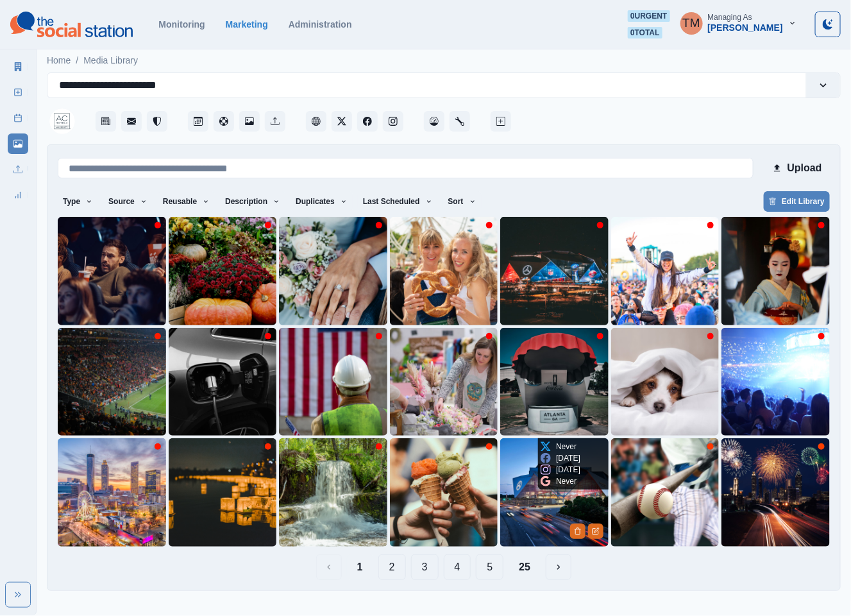
click at [545, 503] on img at bounding box center [554, 492] width 108 height 108
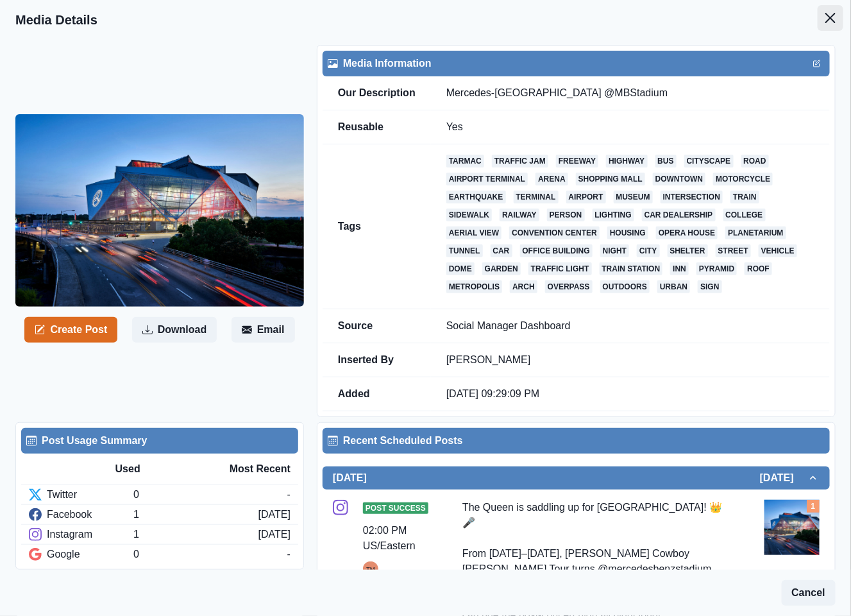
click at [825, 20] on button "Close" at bounding box center [831, 18] width 26 height 26
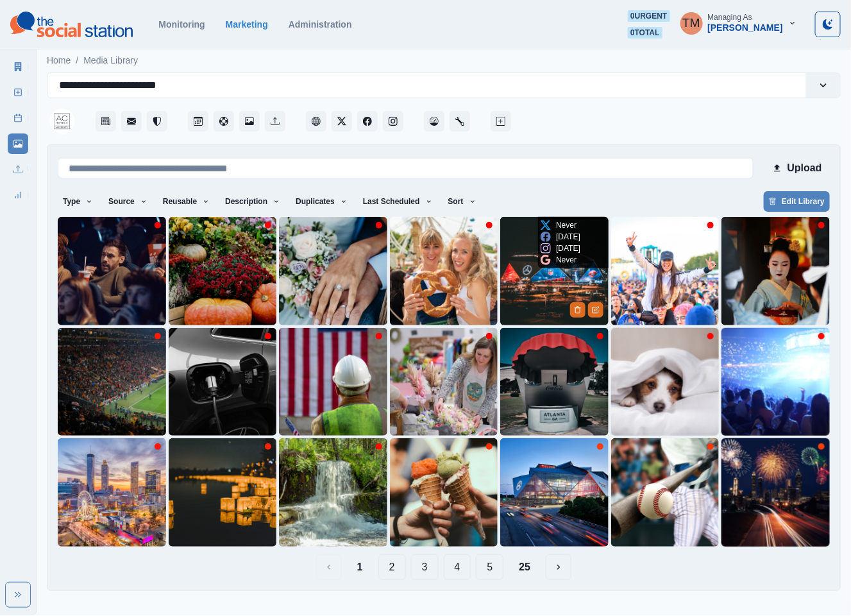
click at [536, 285] on img at bounding box center [554, 271] width 108 height 108
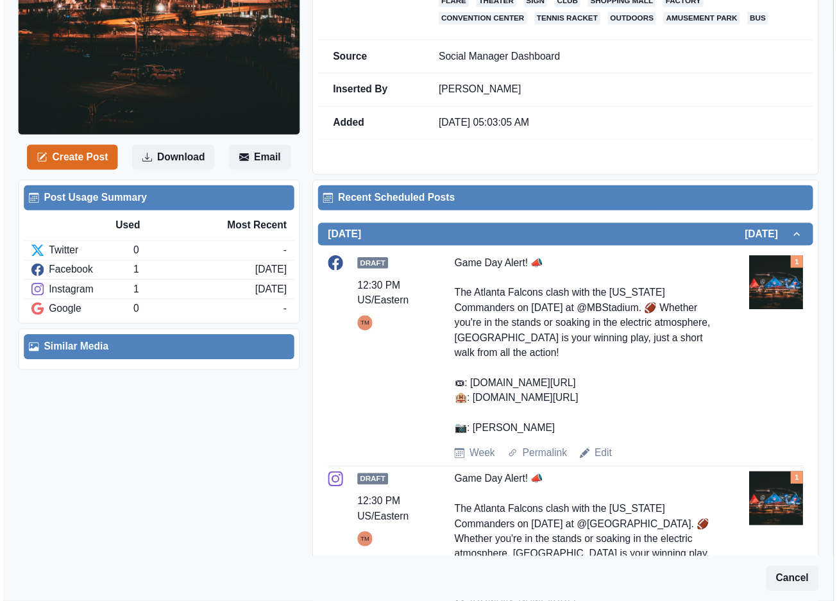
scroll to position [289, 0]
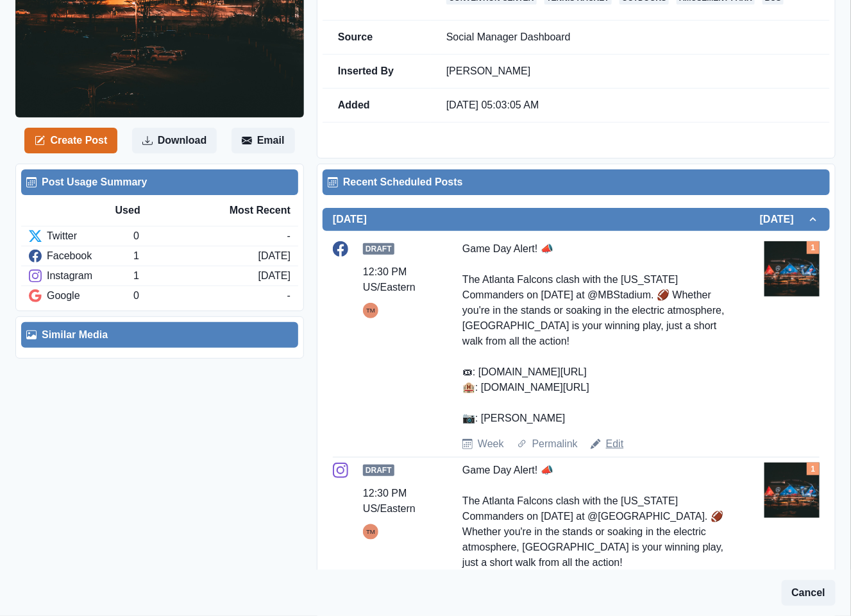
click at [608, 447] on link "Edit" at bounding box center [615, 443] width 18 height 15
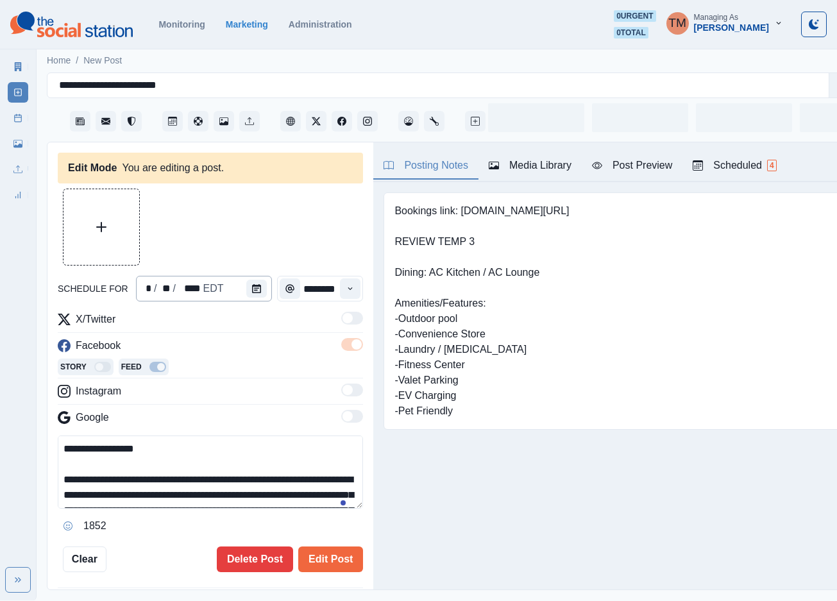
type input "********"
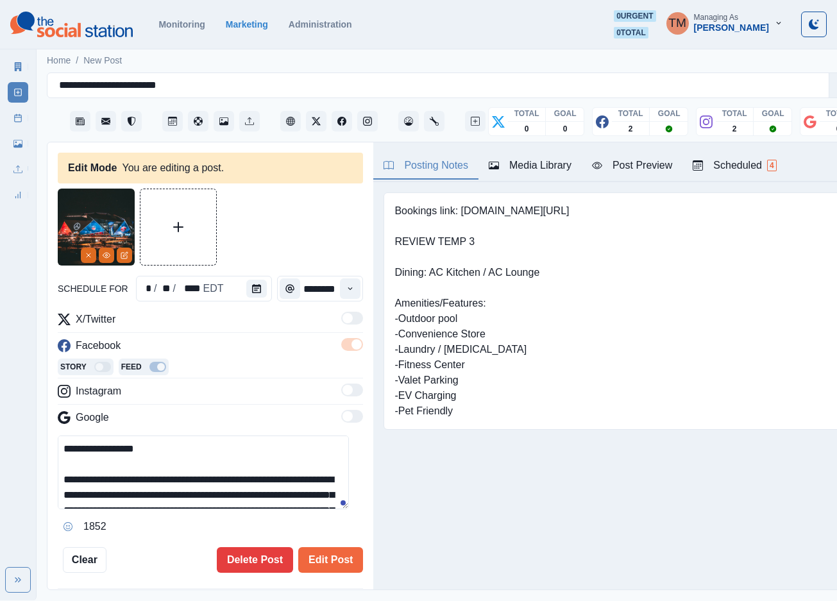
click at [89, 253] on icon "Remove" at bounding box center [89, 255] width 8 height 8
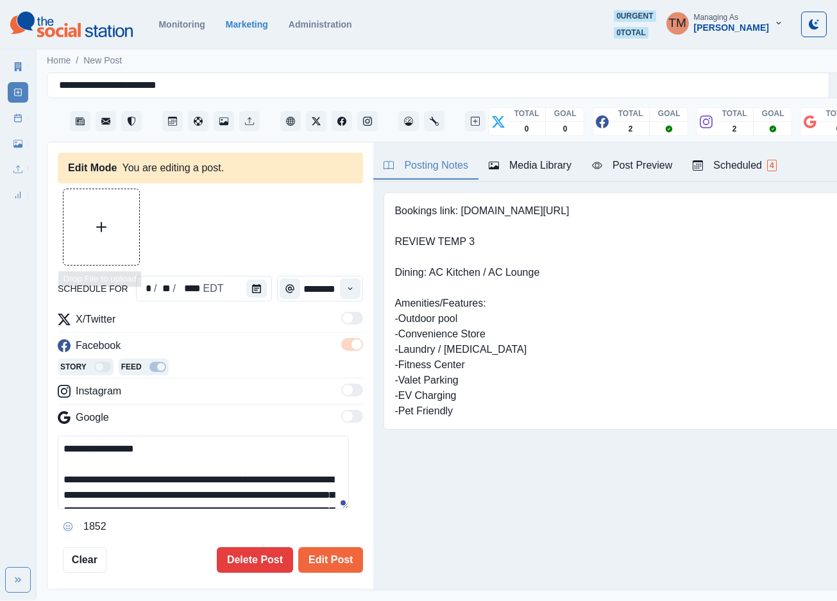
click at [85, 227] on button "Upload Media" at bounding box center [101, 227] width 76 height 76
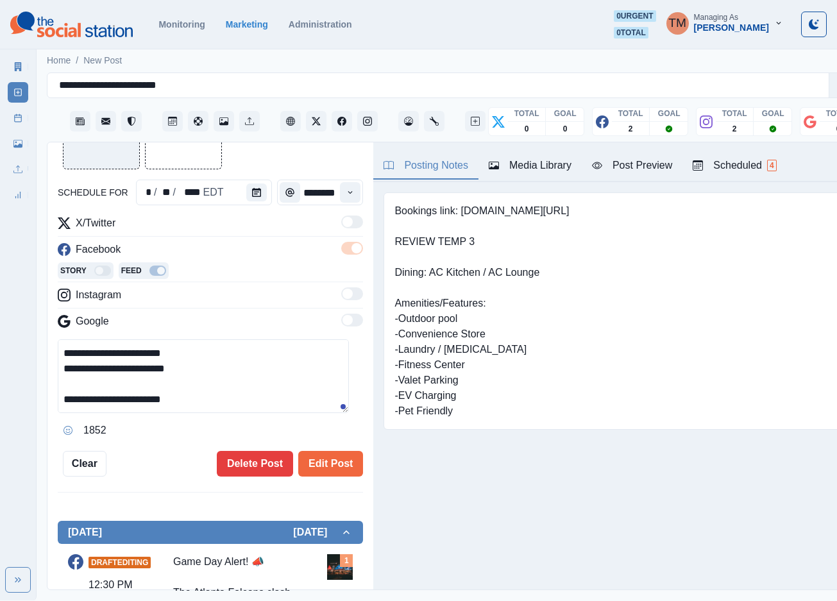
scroll to position [123, 0]
drag, startPoint x: 66, startPoint y: 399, endPoint x: 310, endPoint y: 409, distance: 244.5
click at [310, 409] on textarea "**********" at bounding box center [203, 376] width 291 height 74
paste textarea
type textarea "**********"
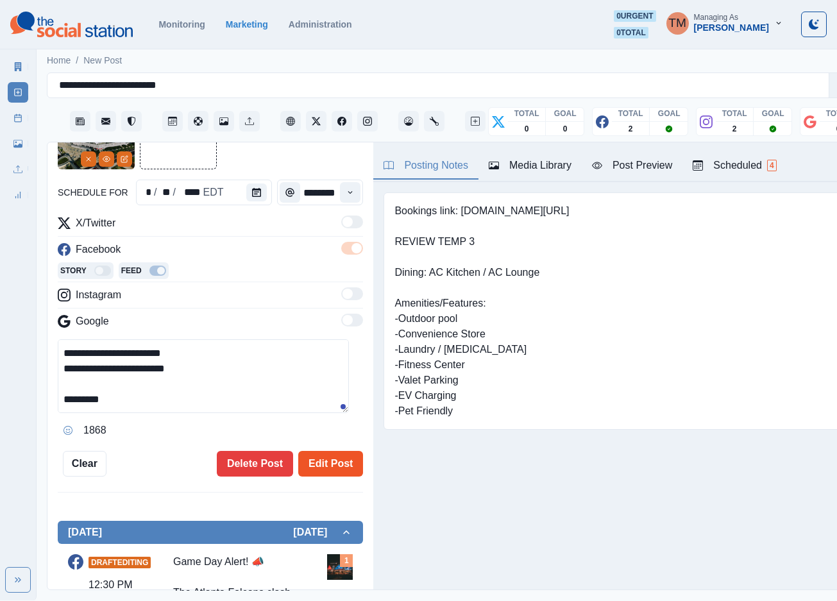
click at [325, 466] on button "Edit Post" at bounding box center [330, 464] width 65 height 26
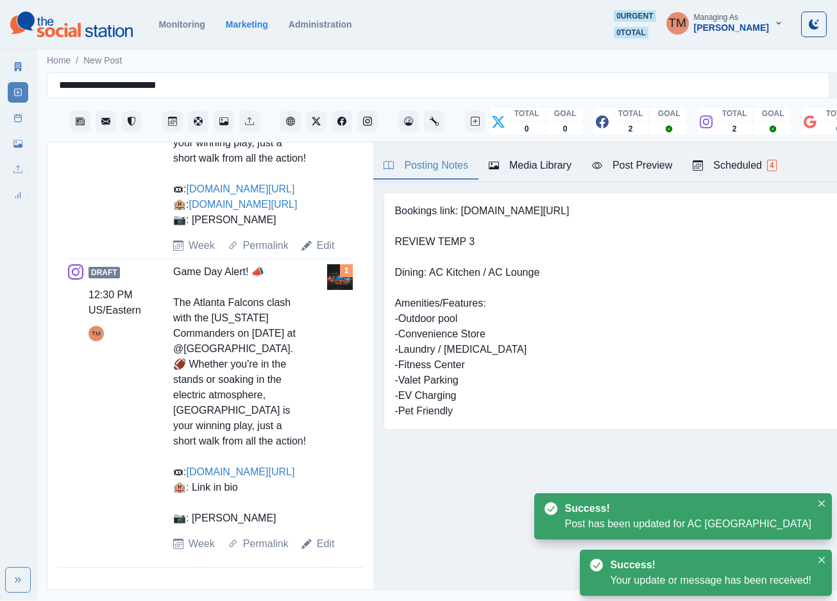
scroll to position [713, 0]
drag, startPoint x: 321, startPoint y: 559, endPoint x: 322, endPoint y: 550, distance: 8.4
click at [321, 552] on link "Edit" at bounding box center [326, 543] width 18 height 15
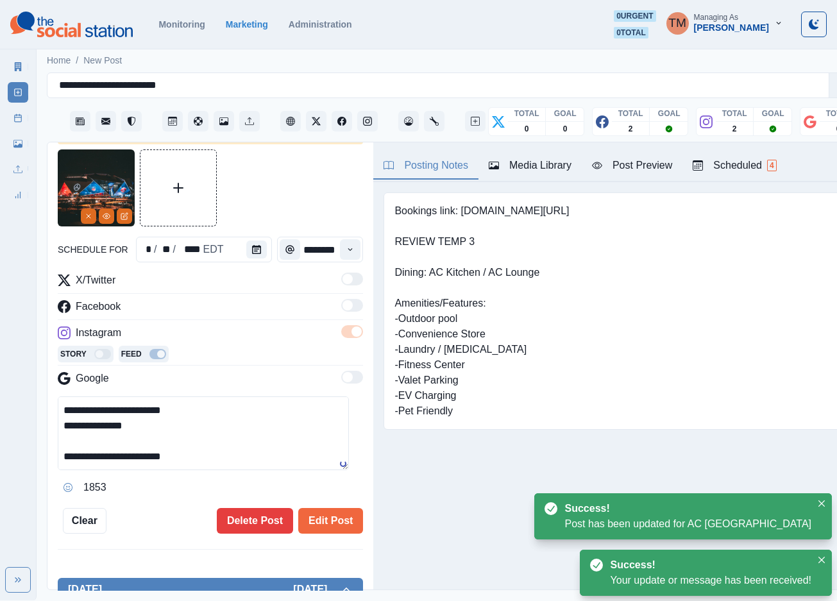
scroll to position [137, 0]
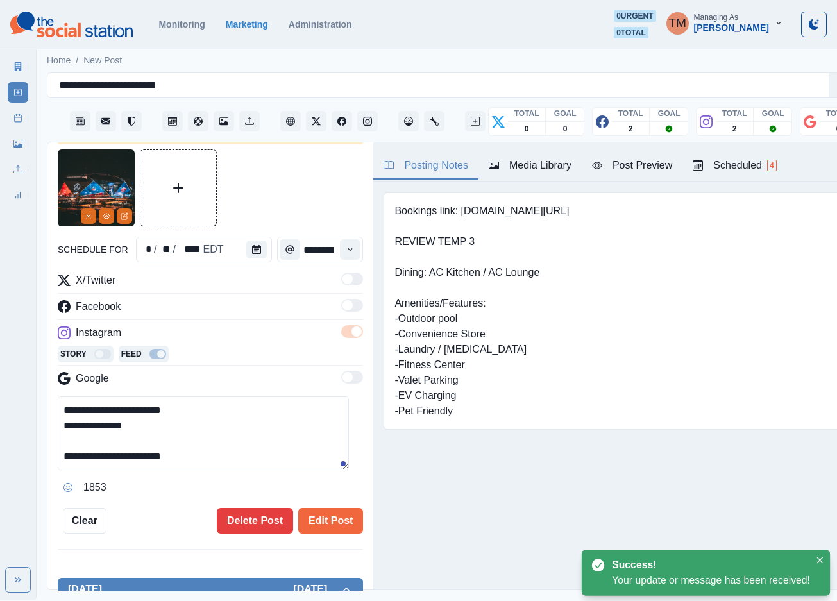
drag, startPoint x: 64, startPoint y: 455, endPoint x: 341, endPoint y: 455, distance: 276.4
click at [341, 455] on textarea "**********" at bounding box center [203, 433] width 291 height 74
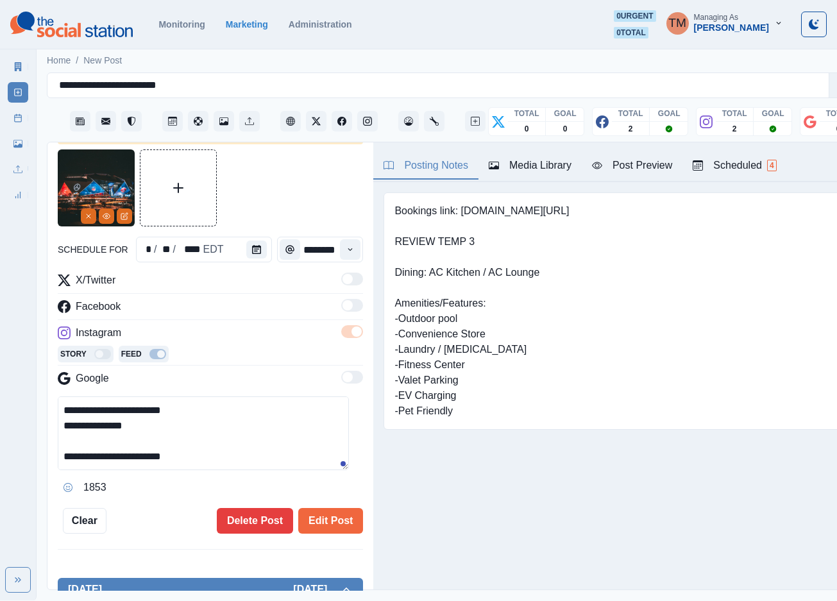
paste textarea
type textarea "**********"
click at [81, 217] on button "Remove" at bounding box center [88, 215] width 15 height 15
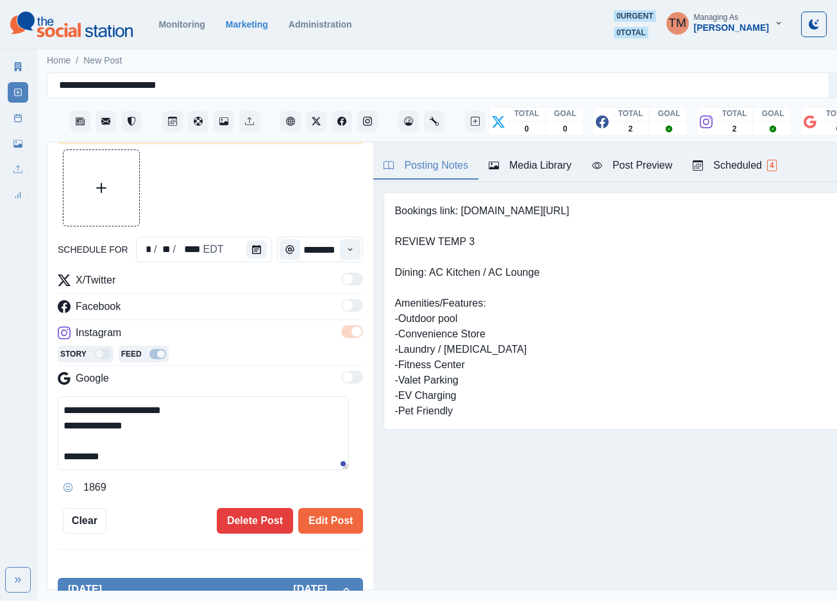
click at [543, 171] on div "Media Library" at bounding box center [530, 165] width 83 height 15
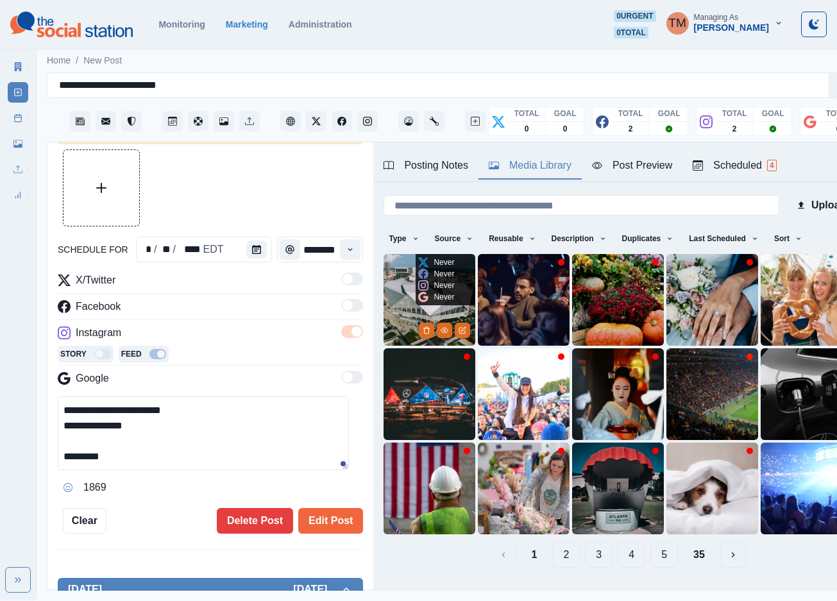
click at [400, 289] on img at bounding box center [430, 300] width 92 height 92
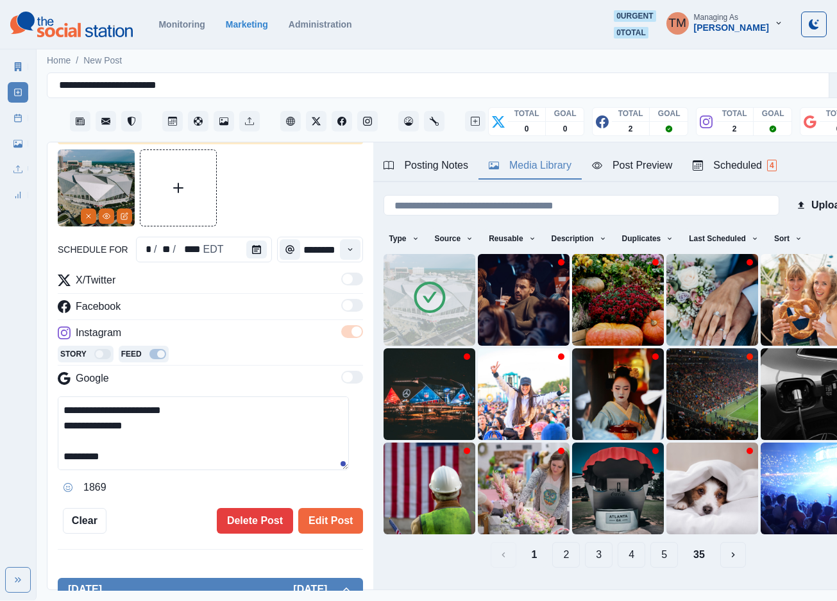
click at [274, 200] on div at bounding box center [210, 187] width 305 height 77
click at [308, 525] on button "Edit Post" at bounding box center [330, 521] width 65 height 26
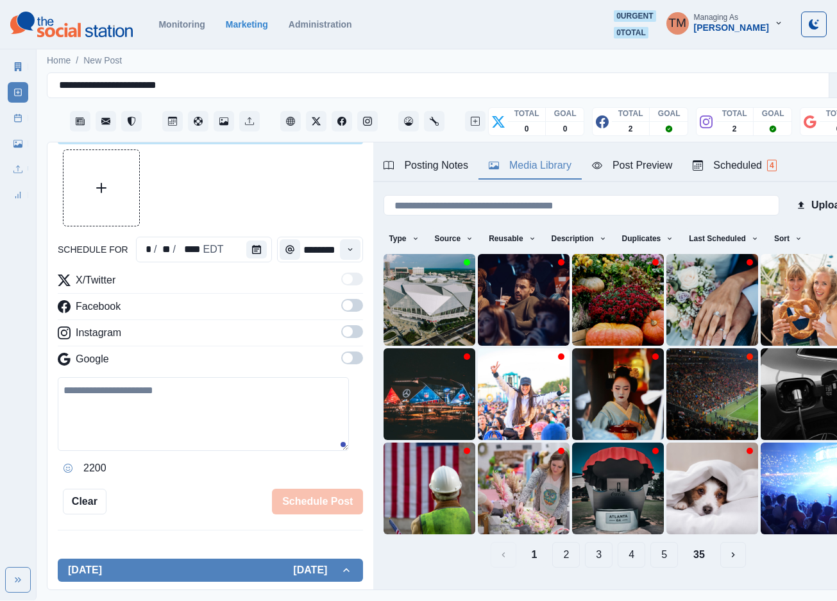
click at [264, 191] on div at bounding box center [210, 187] width 305 height 77
click at [20, 121] on icon at bounding box center [17, 118] width 9 height 9
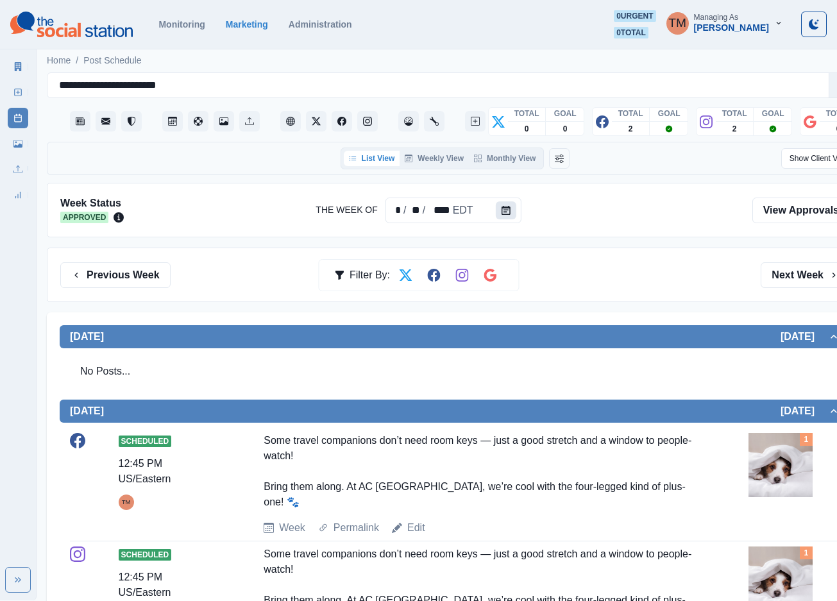
click at [509, 205] on button "Calendar" at bounding box center [506, 210] width 21 height 18
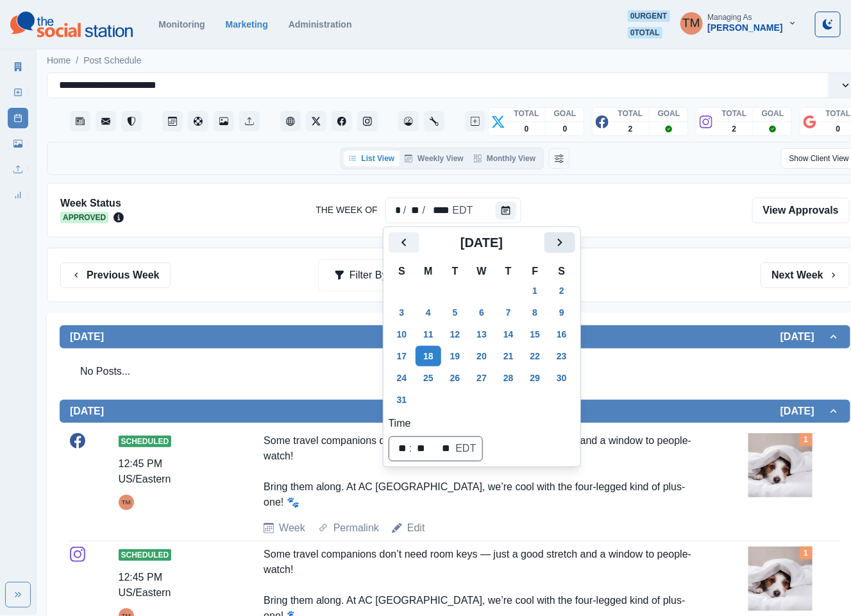
click at [553, 241] on icon "Next" at bounding box center [559, 242] width 15 height 15
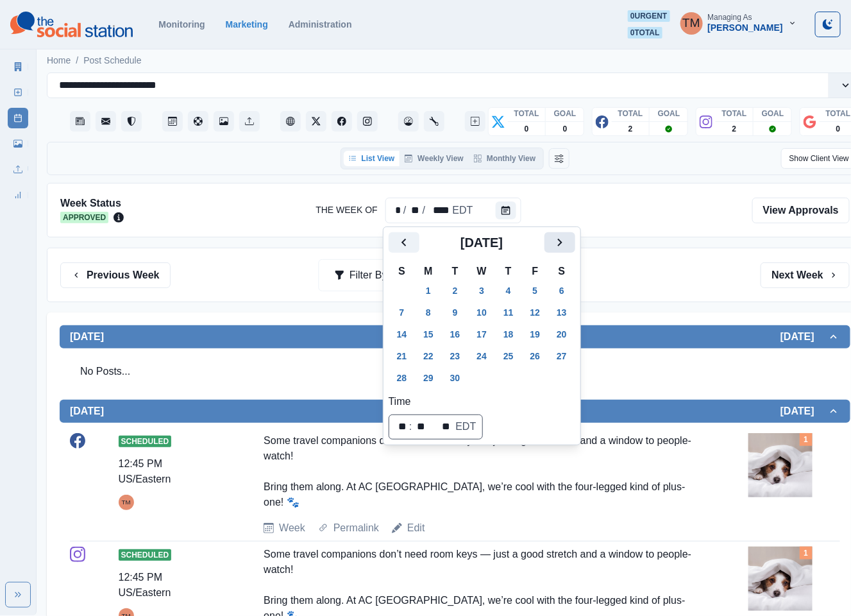
click at [553, 241] on icon "Next" at bounding box center [559, 242] width 15 height 15
click at [406, 242] on icon "Previous" at bounding box center [403, 242] width 15 height 15
click at [507, 354] on button "25" at bounding box center [509, 356] width 26 height 21
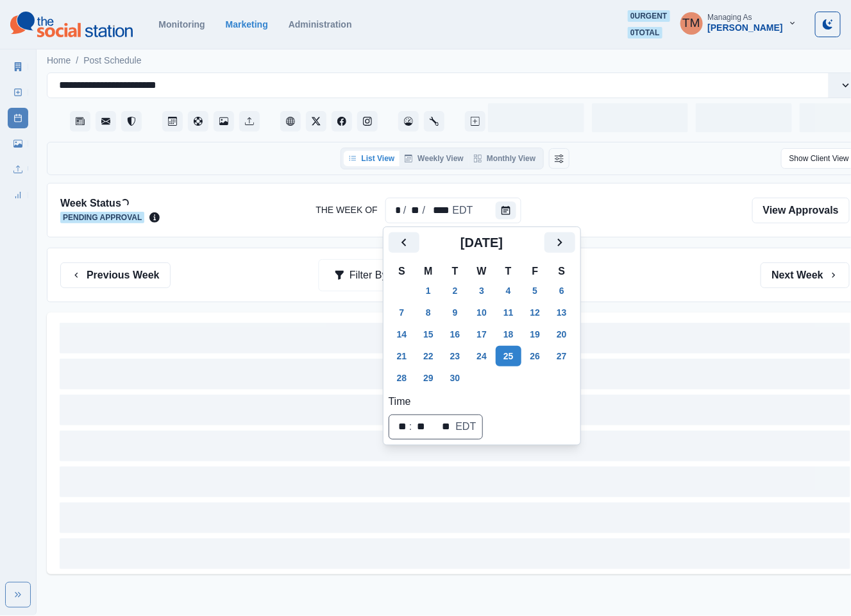
click at [663, 291] on div "Previous Week Filter By: Next Week" at bounding box center [455, 275] width 816 height 55
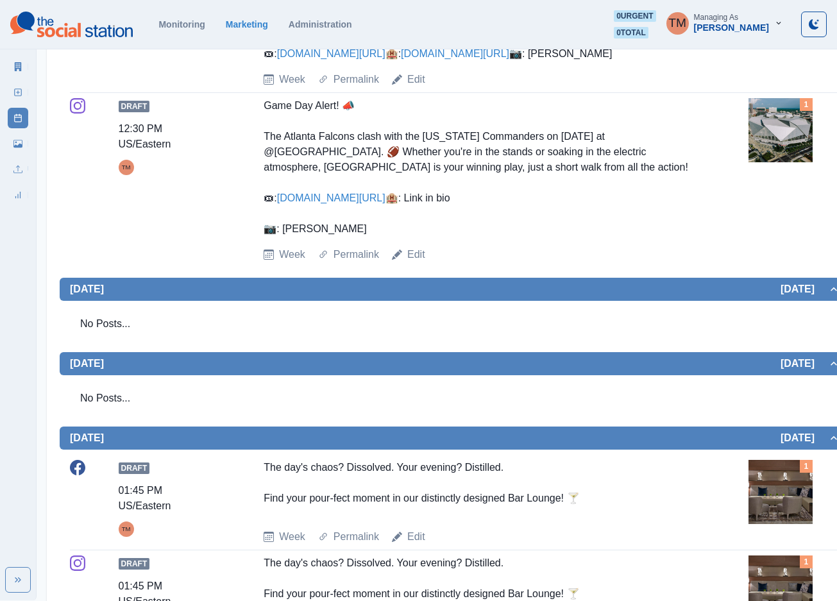
scroll to position [289, 0]
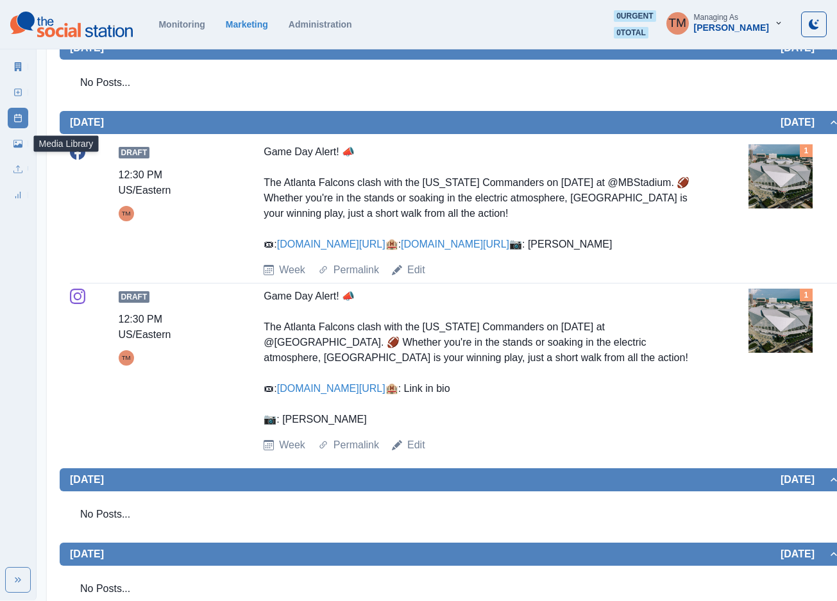
click at [18, 148] on link "Media Library" at bounding box center [18, 143] width 21 height 21
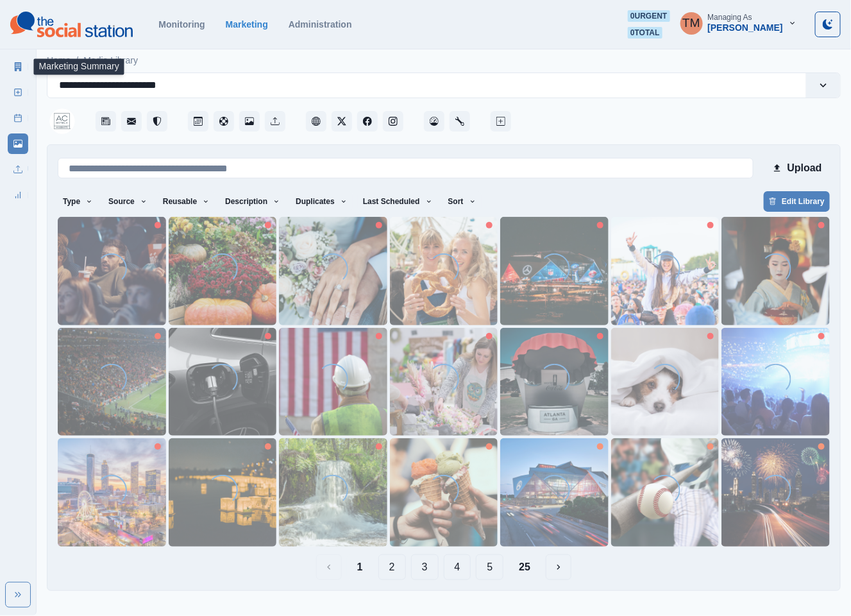
click at [14, 63] on icon at bounding box center [17, 66] width 9 height 9
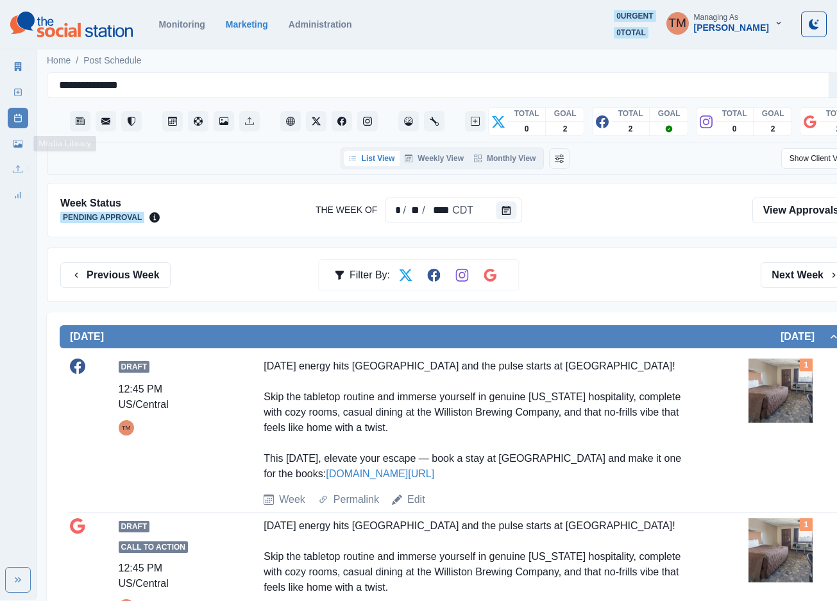
click at [10, 141] on link "Media Library" at bounding box center [18, 143] width 21 height 21
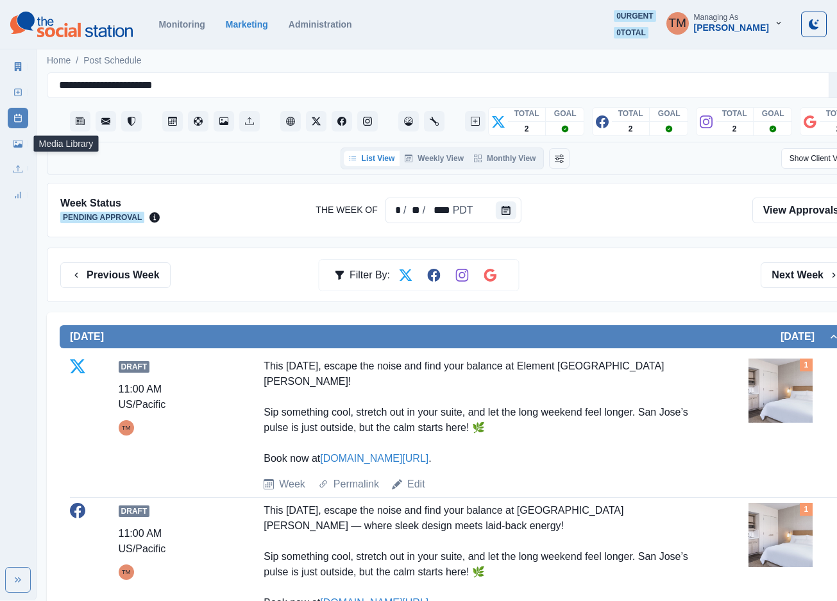
click at [18, 148] on link "Media Library" at bounding box center [18, 143] width 21 height 21
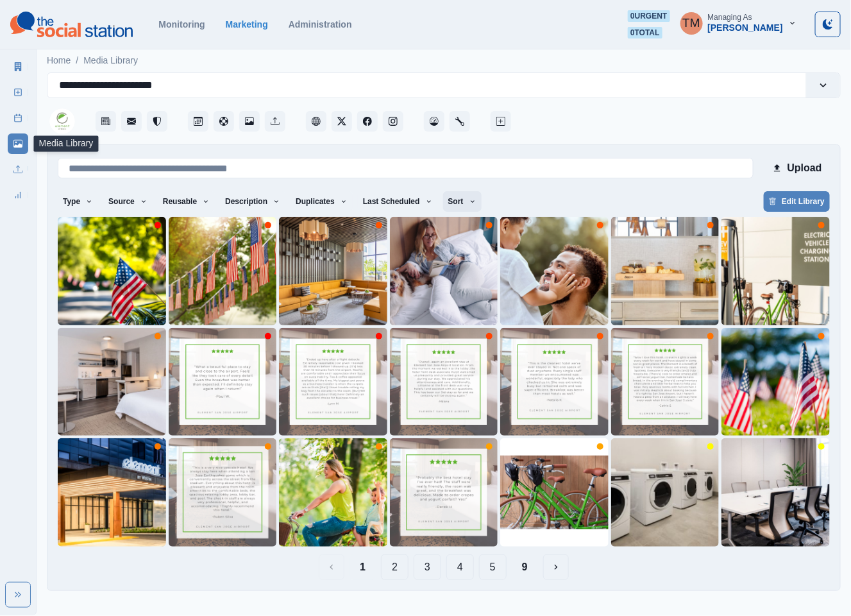
click at [443, 205] on button "Sort" at bounding box center [462, 201] width 38 height 21
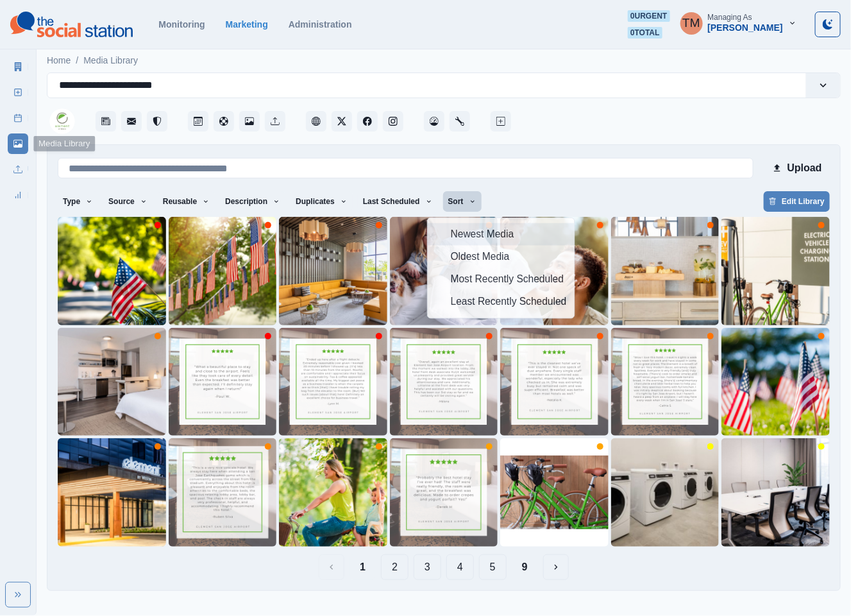
click at [443, 205] on button "Sort" at bounding box center [462, 201] width 38 height 21
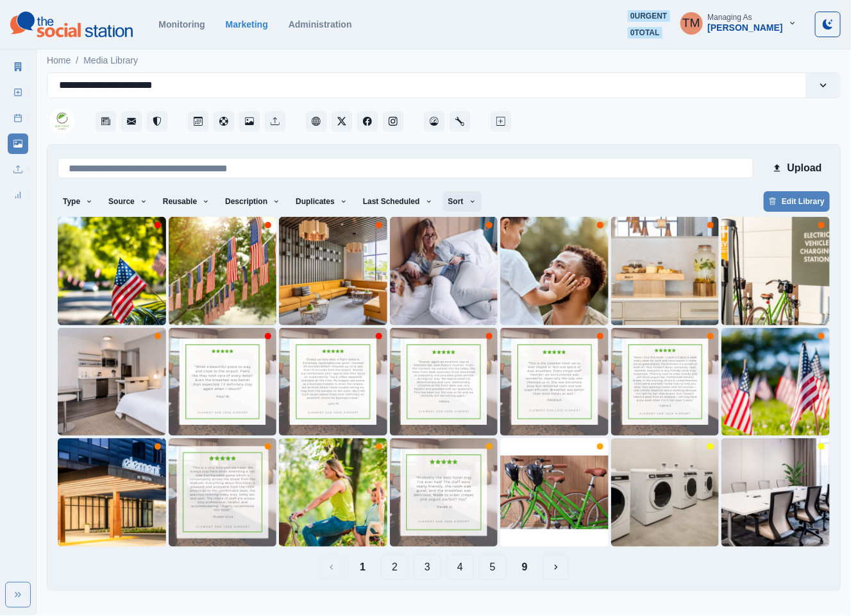
click at [469, 198] on icon "button" at bounding box center [473, 202] width 8 height 8
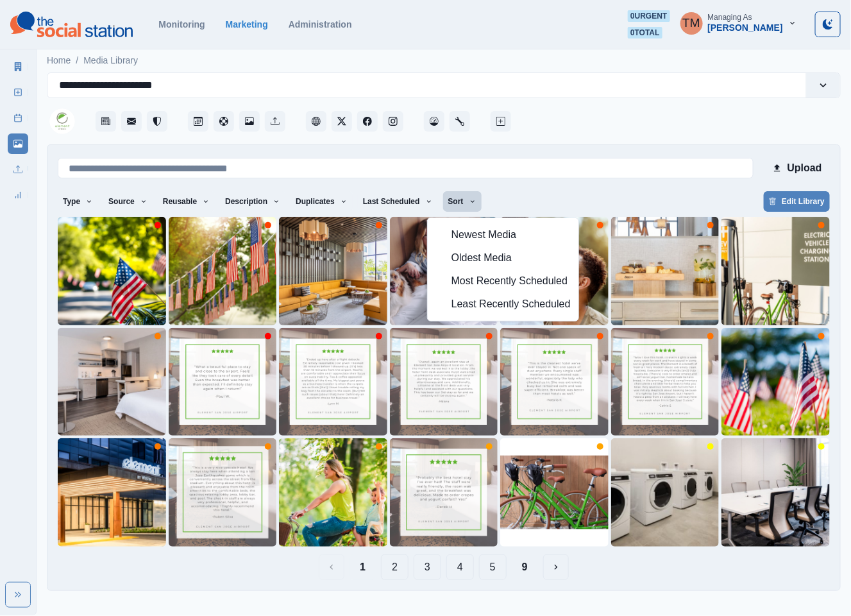
click at [575, 202] on div "Type Any Image Video Source Any Upload Social Manager Found: Instagram Found: G…" at bounding box center [444, 202] width 772 height 23
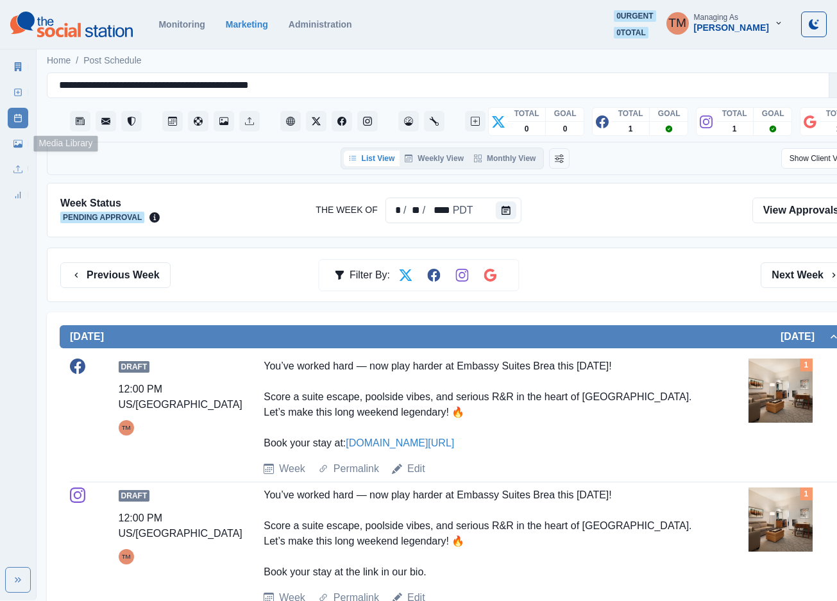
click at [10, 144] on link "Media Library" at bounding box center [18, 143] width 21 height 21
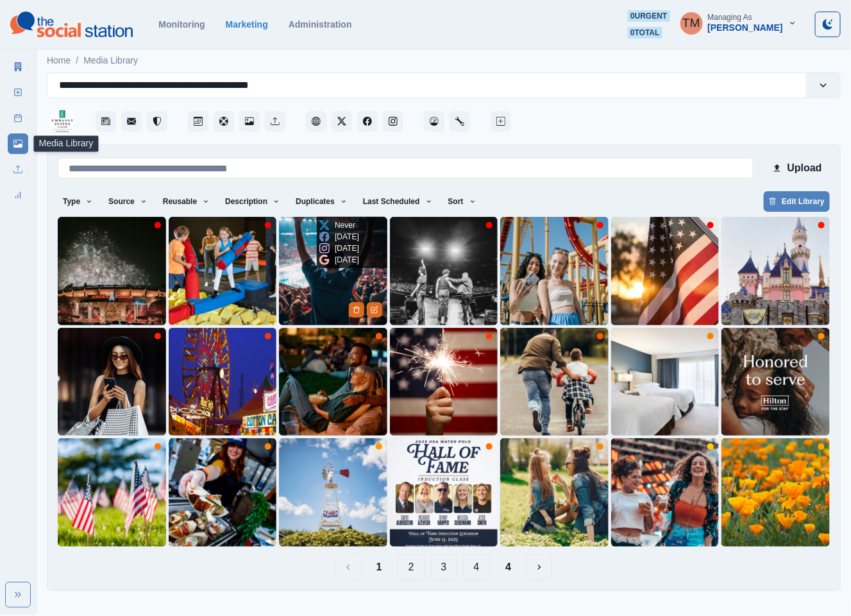
click at [322, 281] on img at bounding box center [333, 271] width 108 height 108
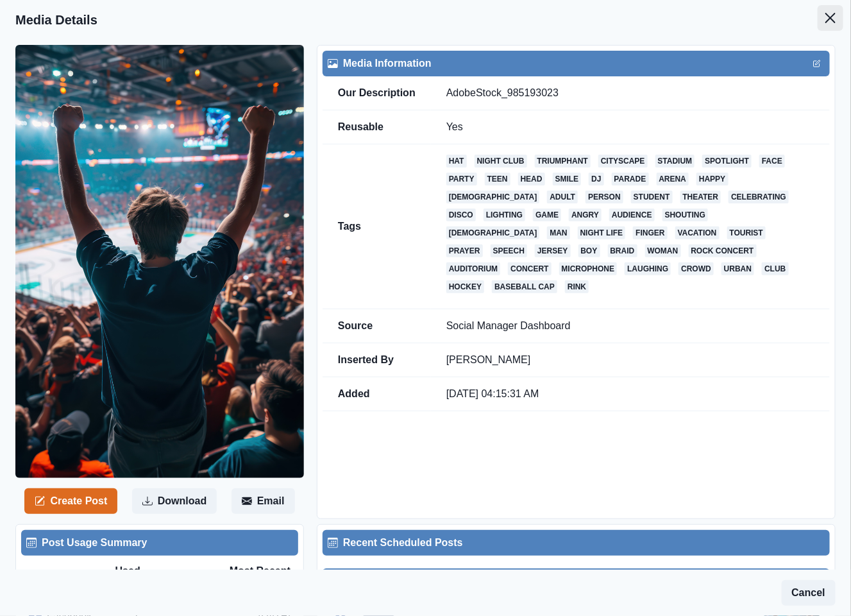
click at [818, 12] on button "Close" at bounding box center [831, 18] width 26 height 26
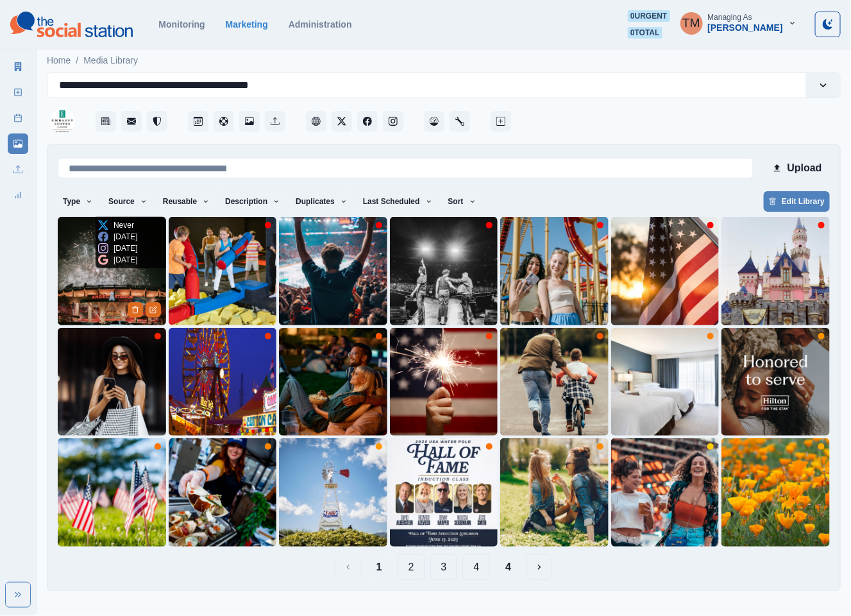
click at [70, 299] on img at bounding box center [112, 271] width 108 height 108
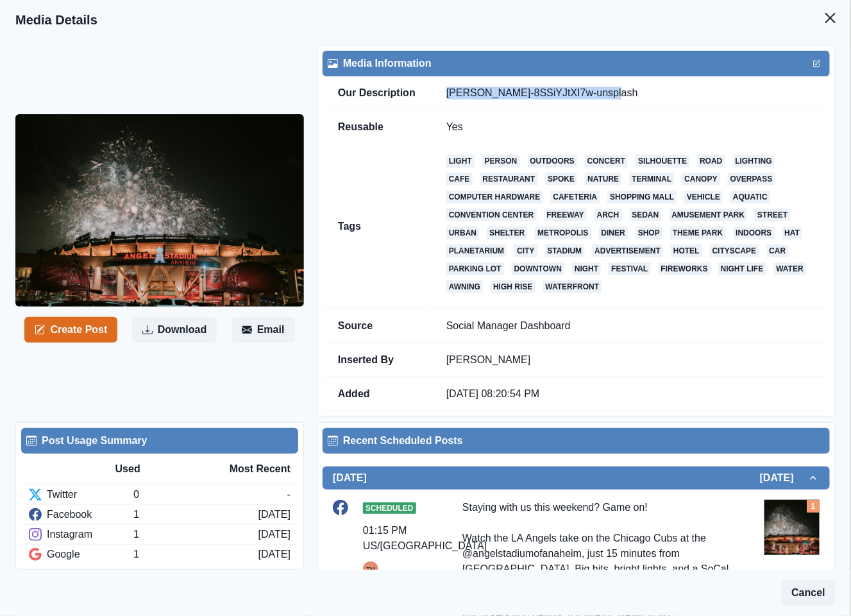
drag, startPoint x: 620, startPoint y: 96, endPoint x: 435, endPoint y: 100, distance: 185.4
click at [435, 100] on td "[PERSON_NAME]-8SSiYJtXI7w-unsplash" at bounding box center [630, 93] width 399 height 34
copy td "[PERSON_NAME]-8SSiYJtXI7w-unsplash"
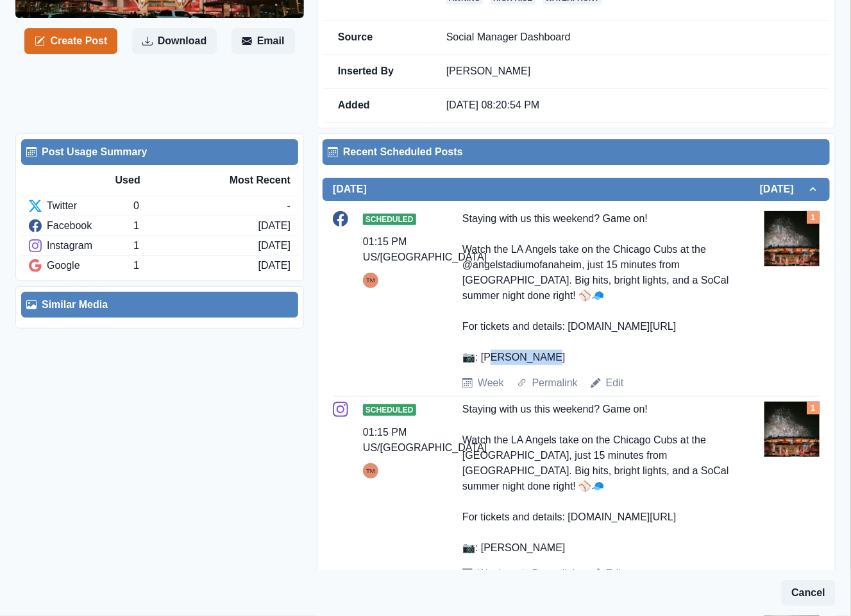
drag, startPoint x: 539, startPoint y: 356, endPoint x: 480, endPoint y: 364, distance: 59.5
click at [480, 364] on div "Staying with us this weekend? Game on! Watch the LA Angels take on the Chicago …" at bounding box center [595, 288] width 267 height 154
copy div "leb Tapp"
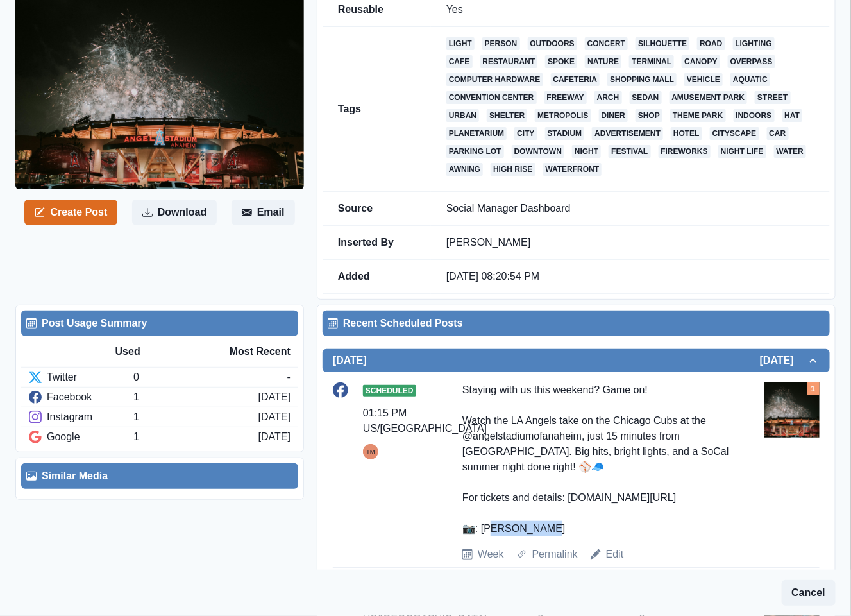
scroll to position [0, 0]
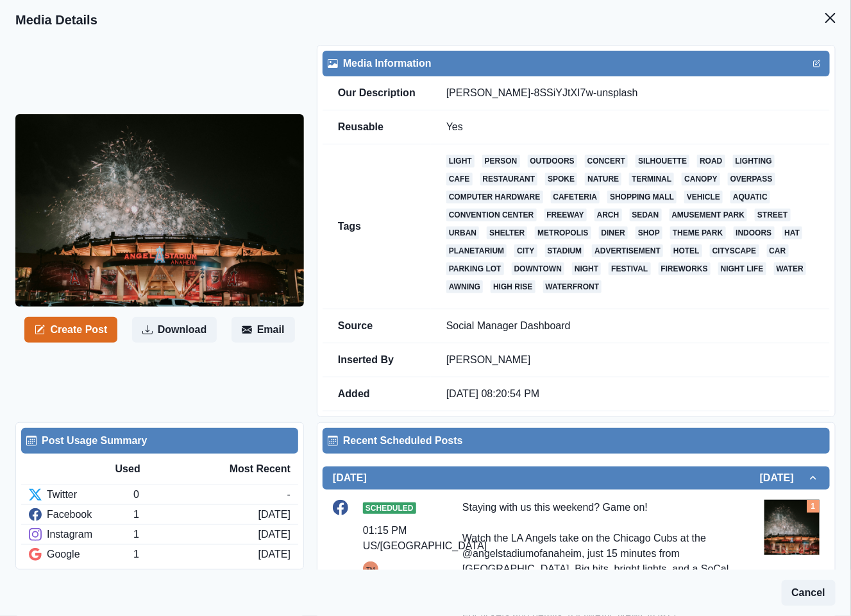
click at [784, 31] on header "Media Details" at bounding box center [425, 20] width 851 height 40
click at [818, 23] on button "Close" at bounding box center [831, 18] width 26 height 26
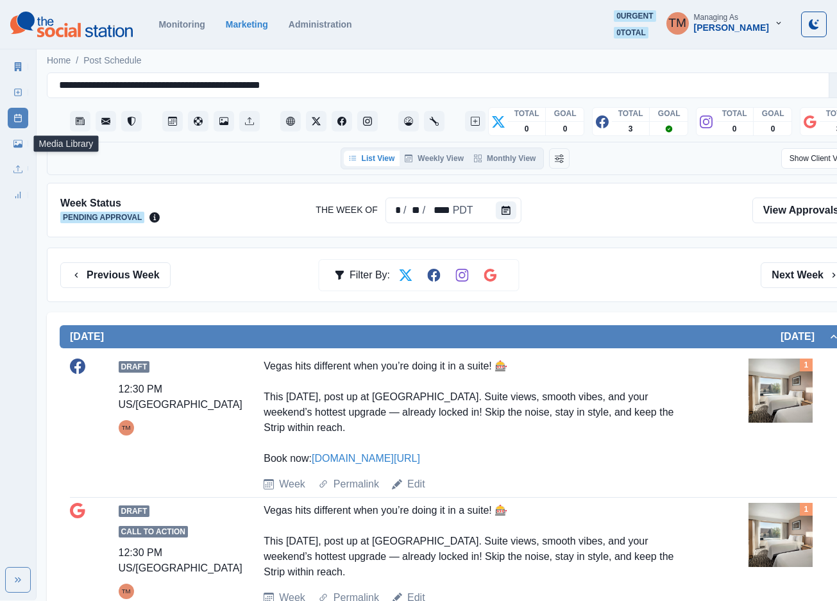
click at [22, 143] on icon at bounding box center [17, 144] width 9 height 8
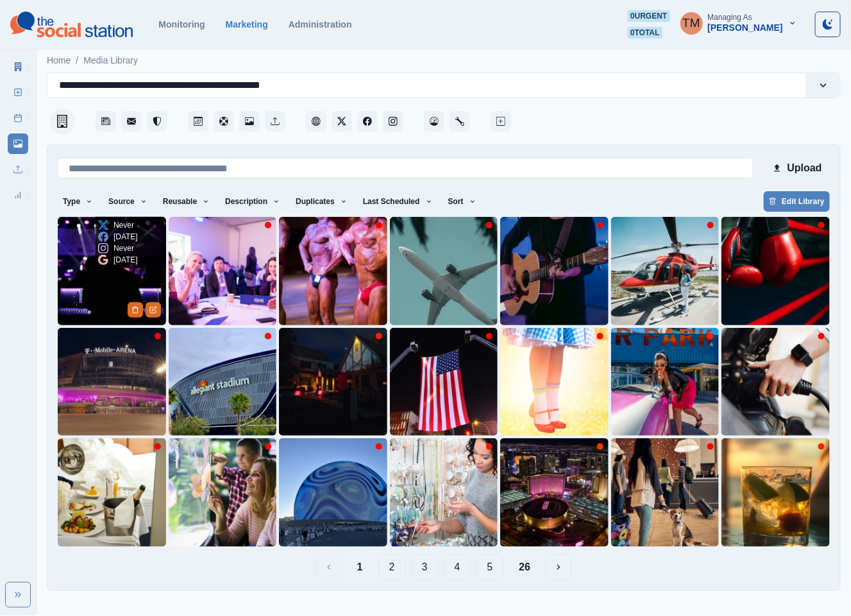
click at [106, 287] on img at bounding box center [112, 271] width 108 height 108
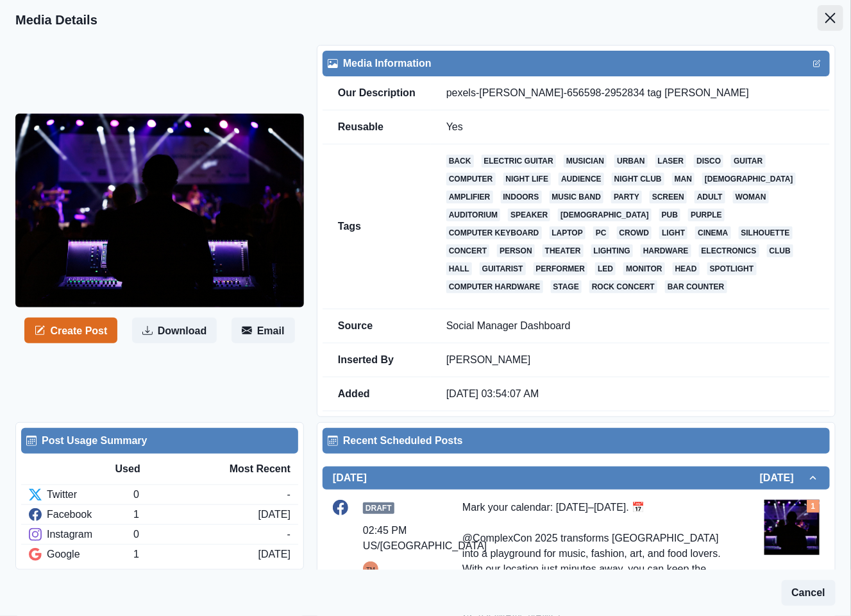
click at [825, 18] on icon "Close" at bounding box center [830, 18] width 10 height 10
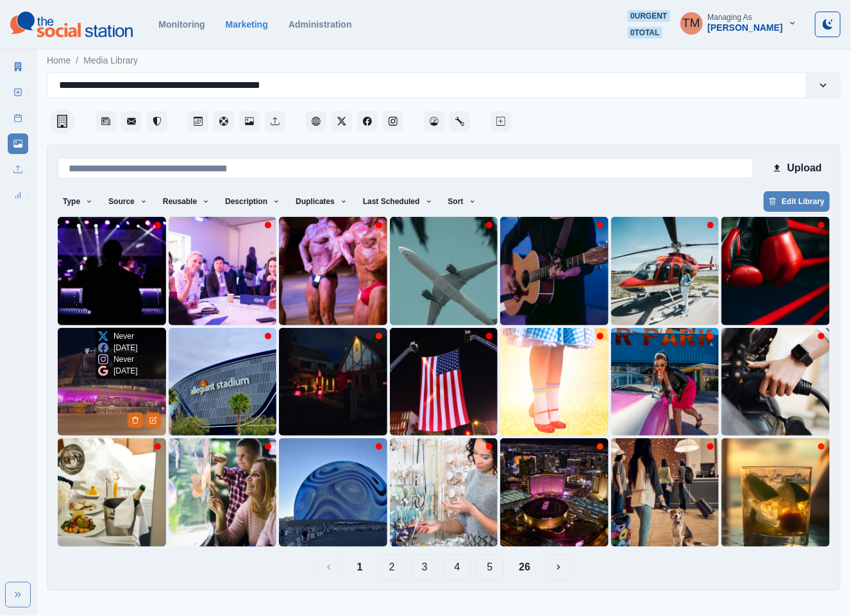
click at [98, 378] on div "Never [DATE] Never [DATE]" at bounding box center [118, 353] width 45 height 51
click at [101, 393] on img at bounding box center [112, 382] width 108 height 108
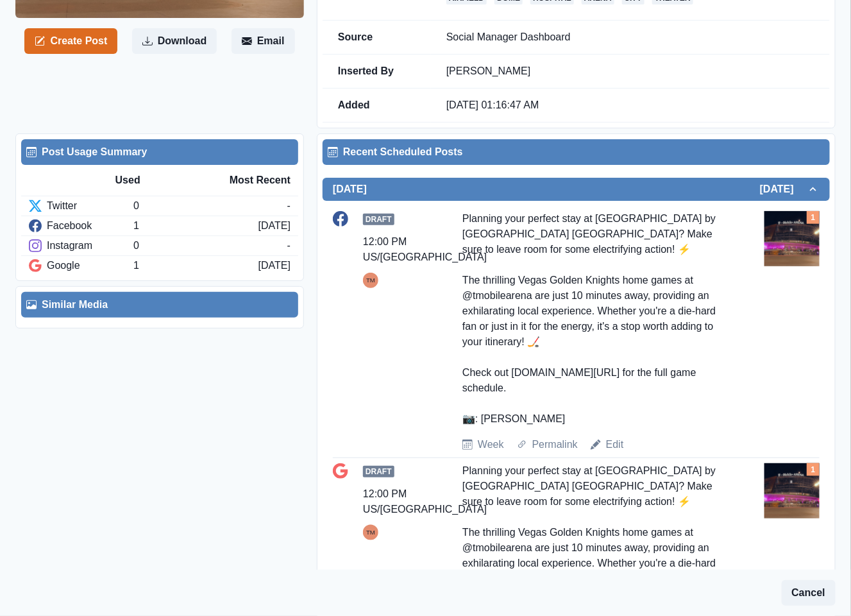
scroll to position [385, 0]
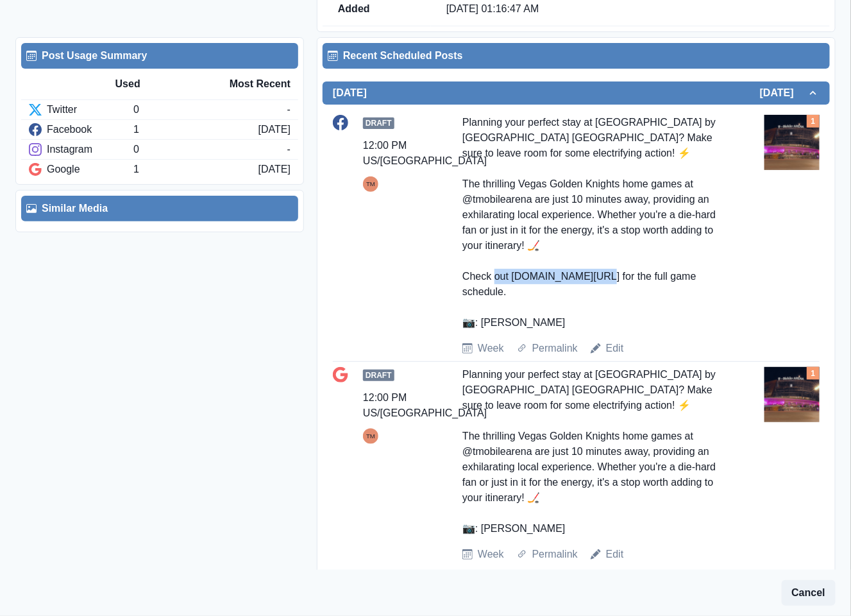
drag, startPoint x: 510, startPoint y: 282, endPoint x: 611, endPoint y: 279, distance: 100.7
click at [611, 279] on div "Planning your perfect stay at Embassy Suites by Hilton Convention Center Las Ve…" at bounding box center [595, 222] width 267 height 215
click at [672, 316] on div "Planning your perfect stay at Embassy Suites by Hilton Convention Center Las Ve…" at bounding box center [595, 222] width 267 height 215
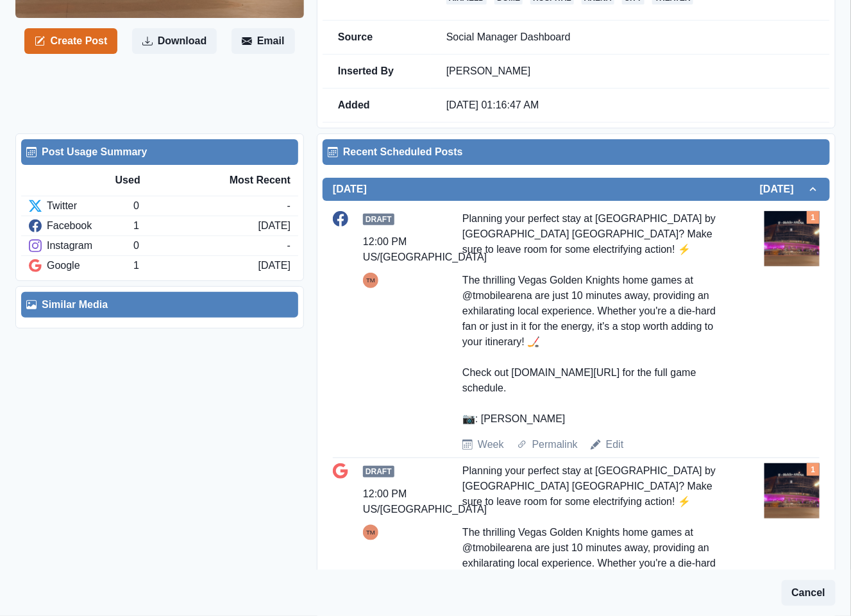
scroll to position [0, 0]
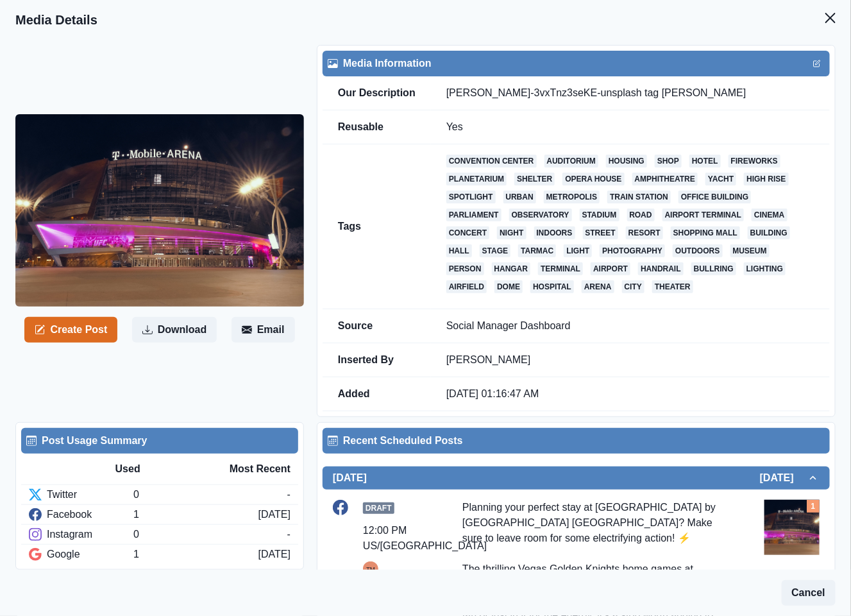
drag, startPoint x: 813, startPoint y: 20, endPoint x: 561, endPoint y: 403, distance: 458.4
click at [825, 19] on icon "Close" at bounding box center [830, 18] width 10 height 10
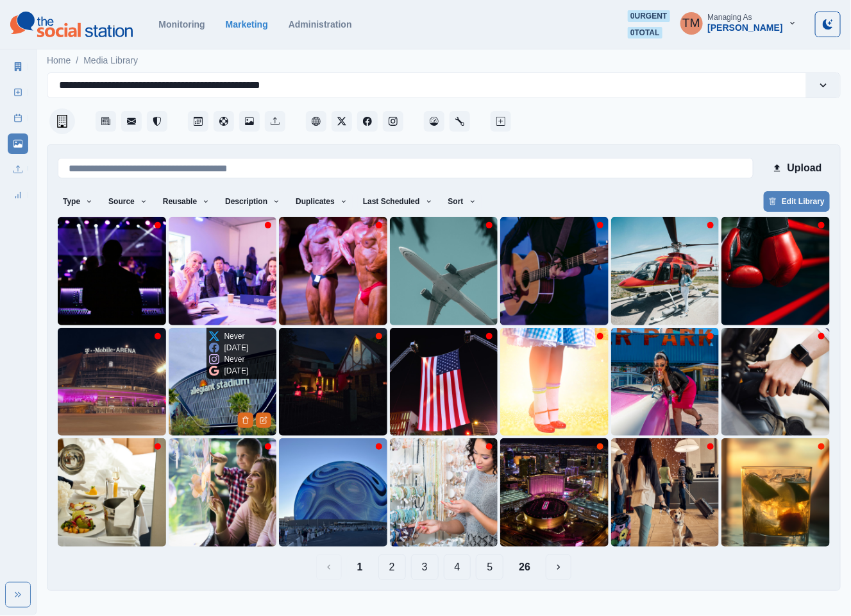
click at [198, 400] on img at bounding box center [223, 382] width 108 height 108
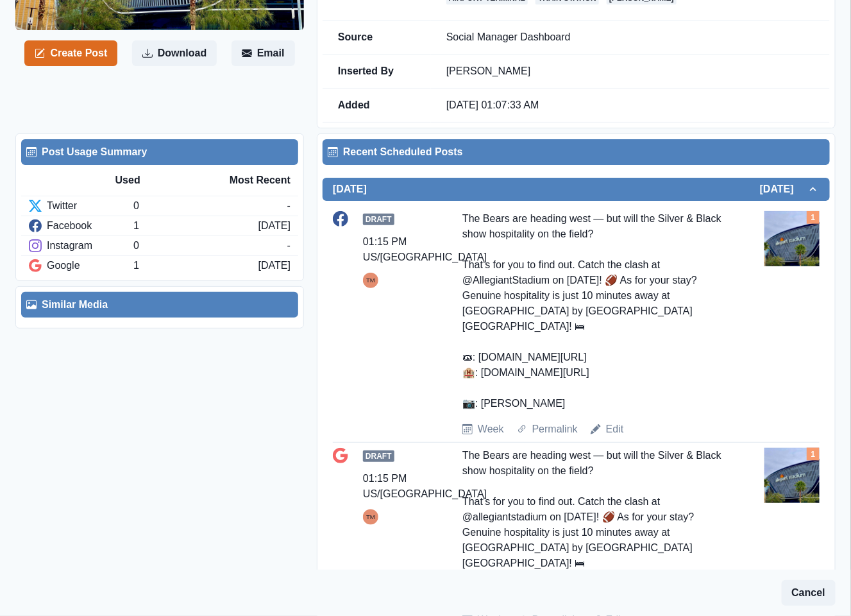
scroll to position [384, 0]
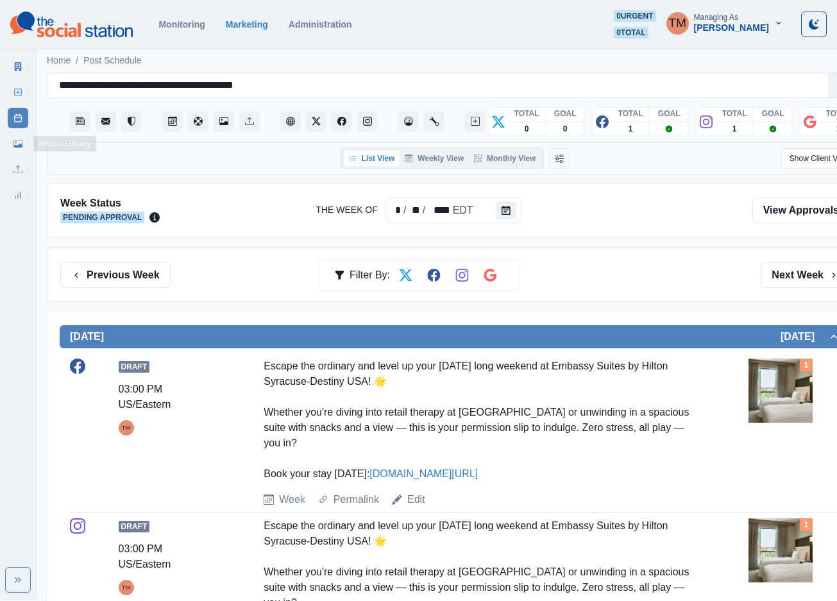
click at [17, 143] on icon at bounding box center [17, 143] width 9 height 9
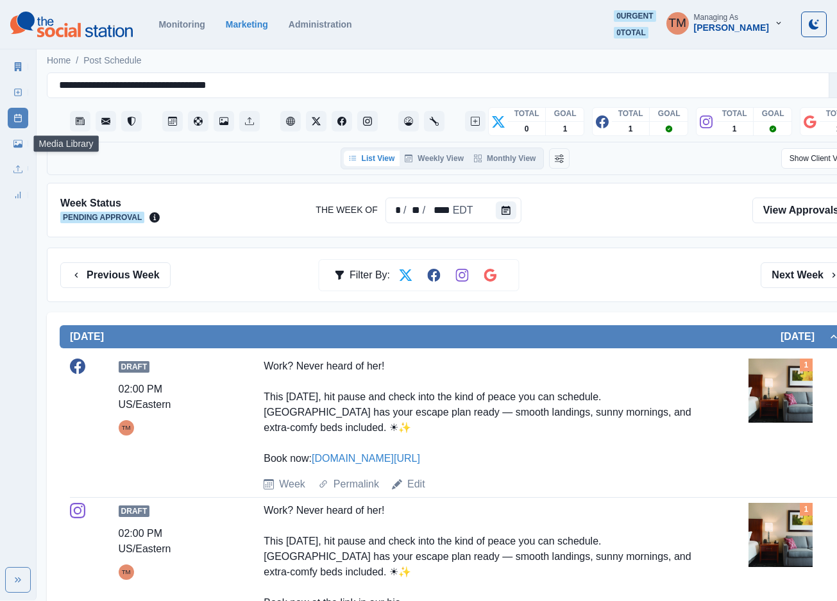
click at [12, 146] on link "Media Library" at bounding box center [18, 143] width 21 height 21
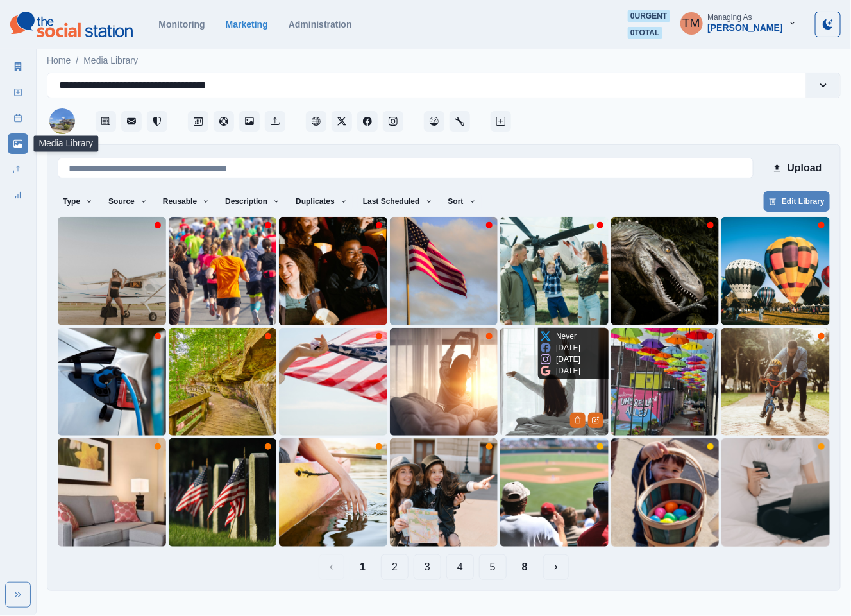
click at [536, 385] on img at bounding box center [554, 382] width 108 height 108
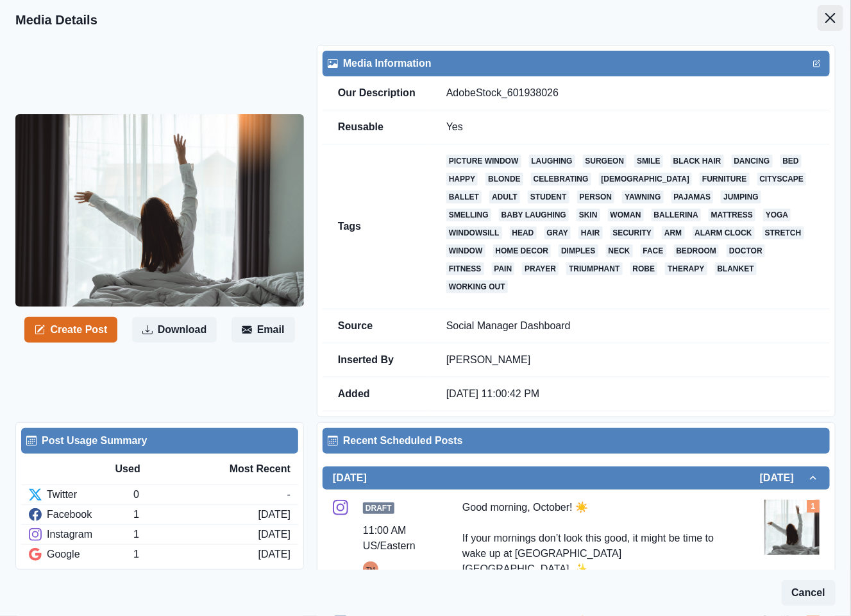
click at [825, 19] on icon "Close" at bounding box center [830, 18] width 10 height 10
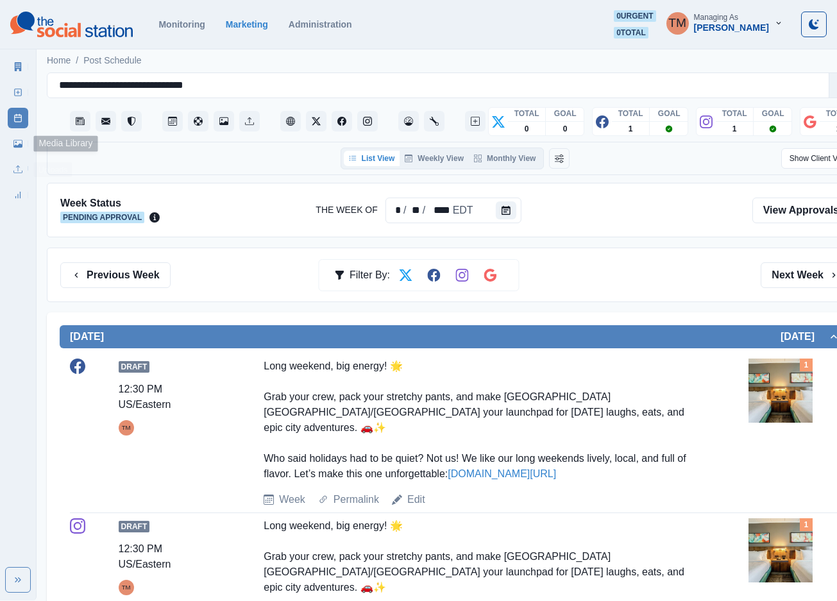
drag, startPoint x: 12, startPoint y: 145, endPoint x: 334, endPoint y: 52, distance: 335.1
click at [12, 145] on link "Media Library" at bounding box center [18, 143] width 21 height 21
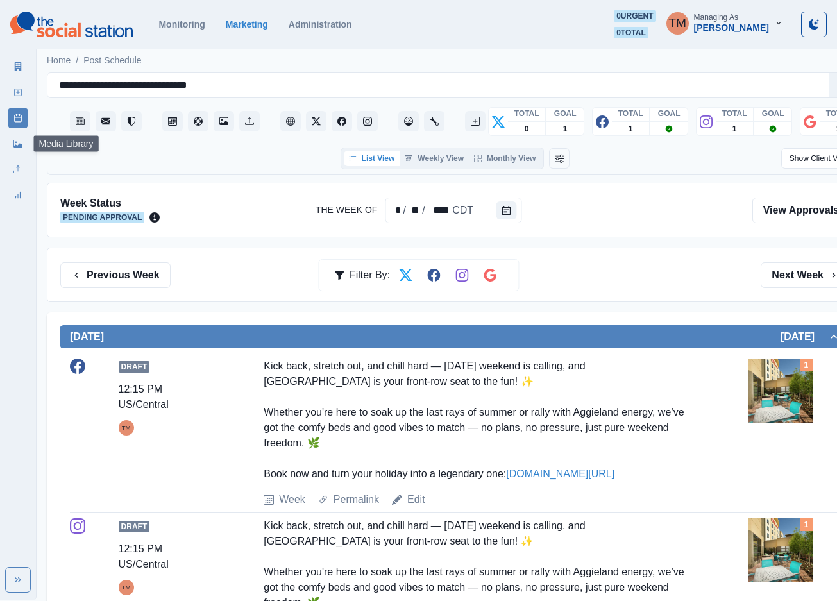
click at [20, 143] on icon at bounding box center [17, 143] width 9 height 9
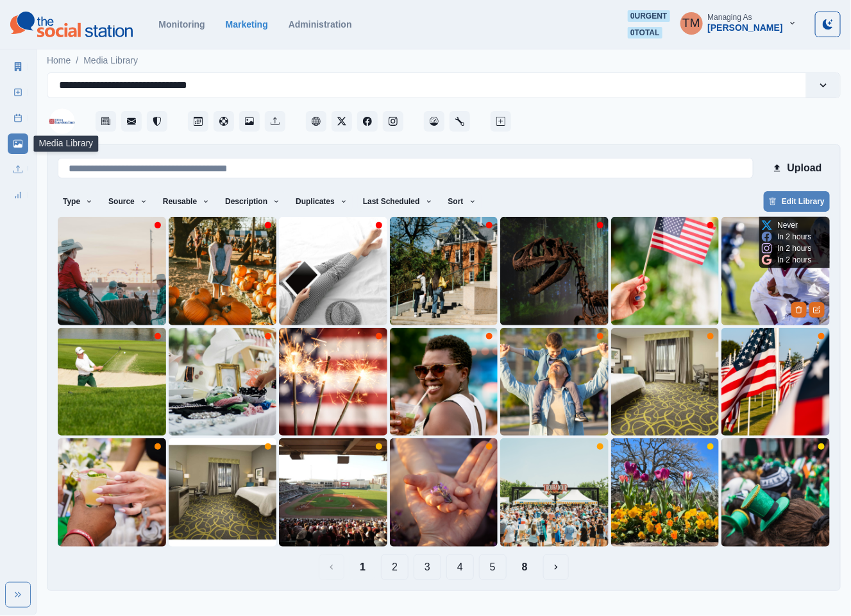
click at [762, 299] on img at bounding box center [776, 271] width 108 height 108
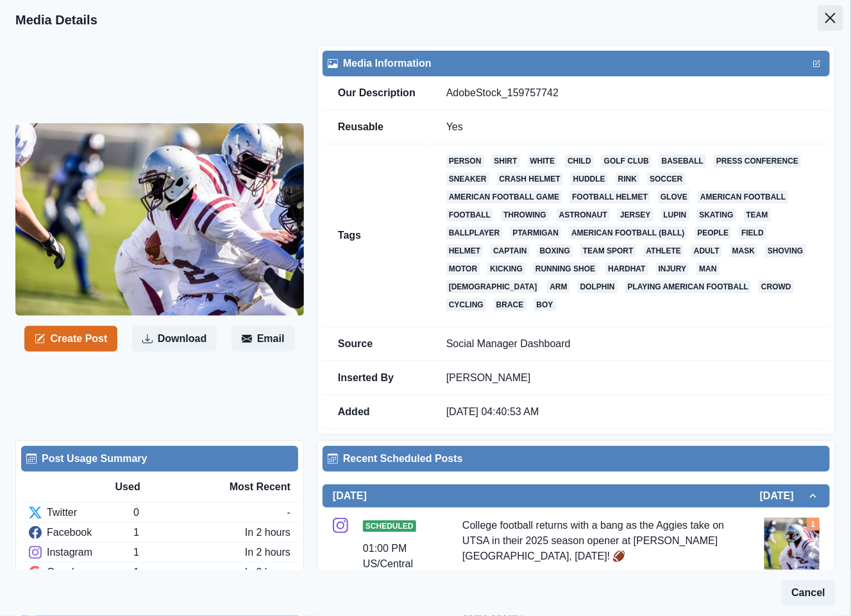
click at [825, 18] on icon "Close" at bounding box center [830, 18] width 10 height 10
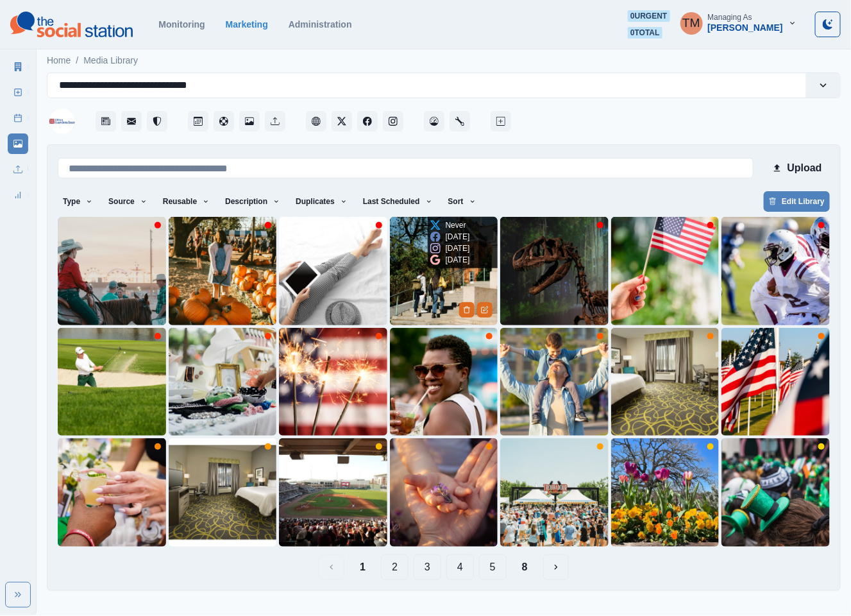
click at [410, 275] on img at bounding box center [444, 271] width 108 height 108
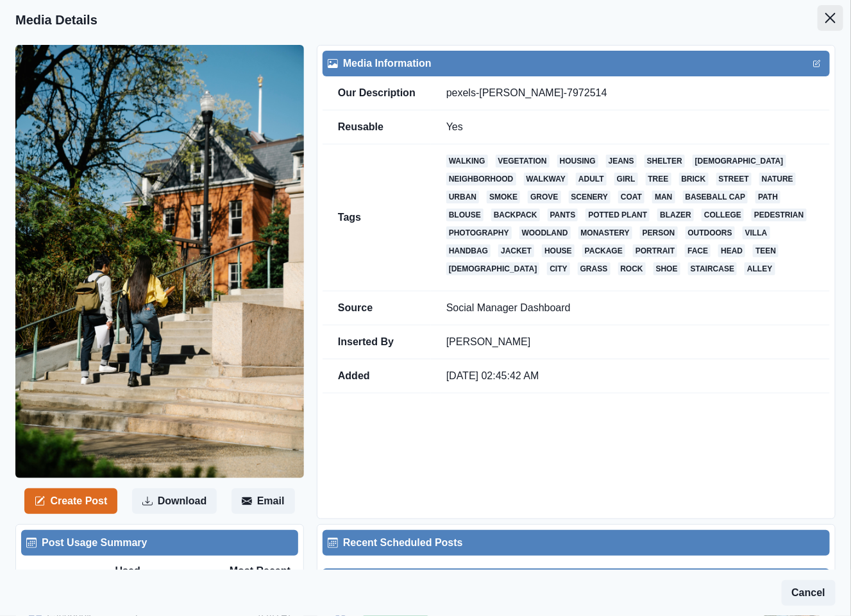
click at [825, 20] on icon "Close" at bounding box center [830, 18] width 10 height 10
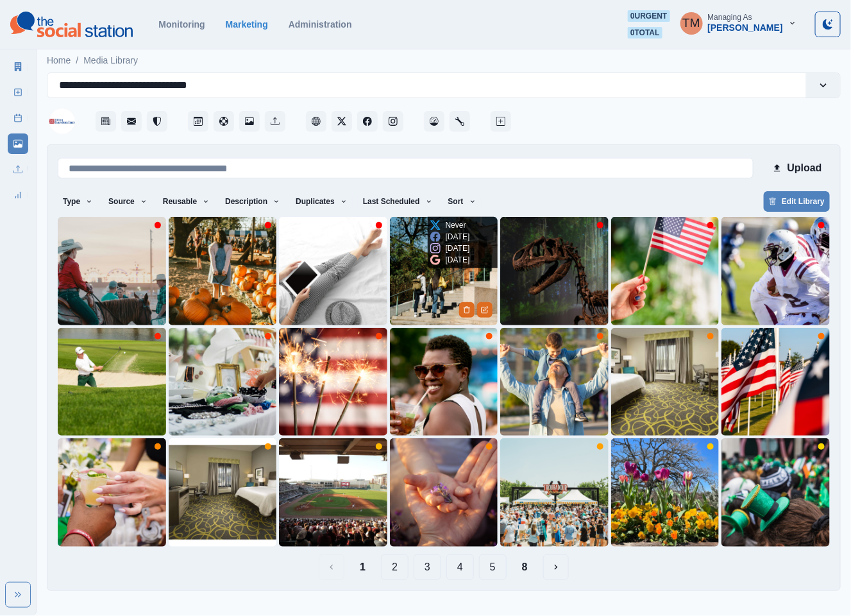
click at [424, 293] on img at bounding box center [444, 271] width 108 height 108
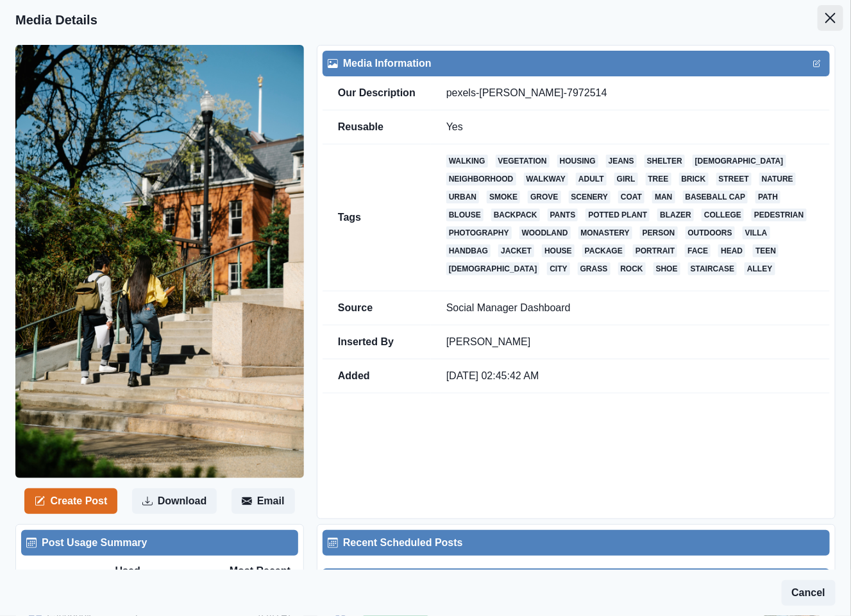
click at [825, 22] on icon "Close" at bounding box center [830, 18] width 10 height 10
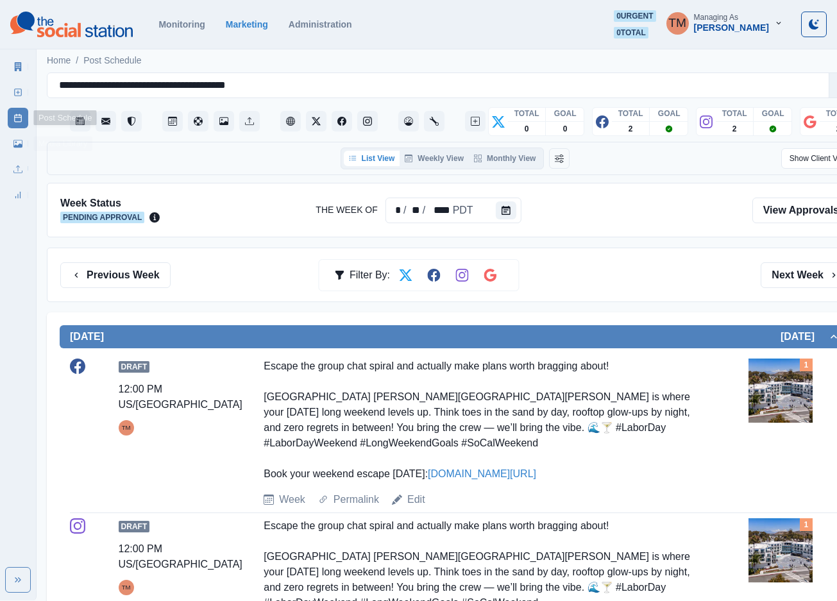
click at [18, 137] on link "Media Library" at bounding box center [18, 143] width 21 height 21
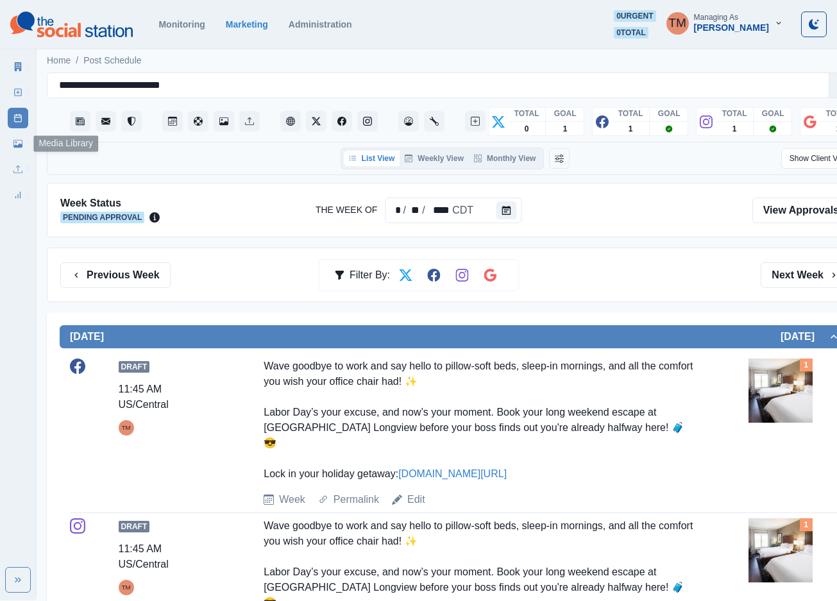
click at [13, 144] on icon at bounding box center [17, 143] width 9 height 9
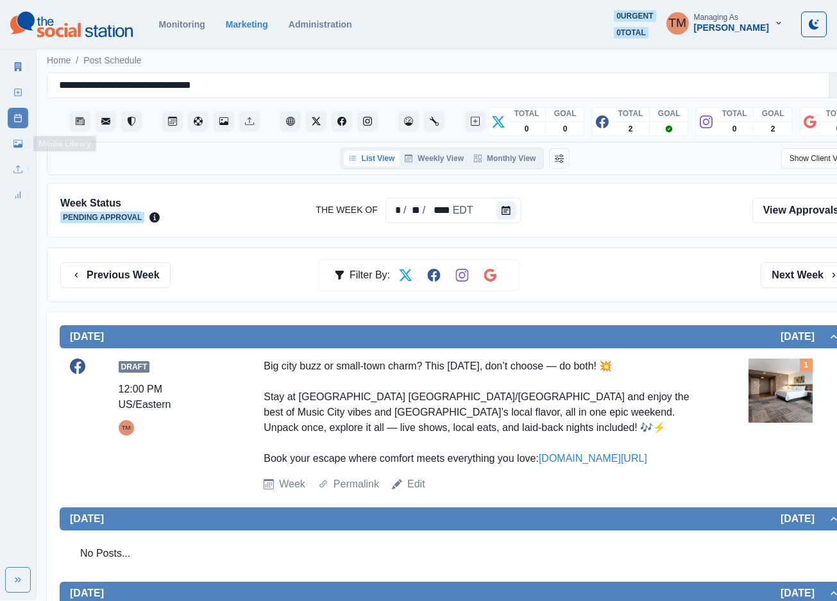
click at [14, 142] on icon at bounding box center [17, 143] width 9 height 9
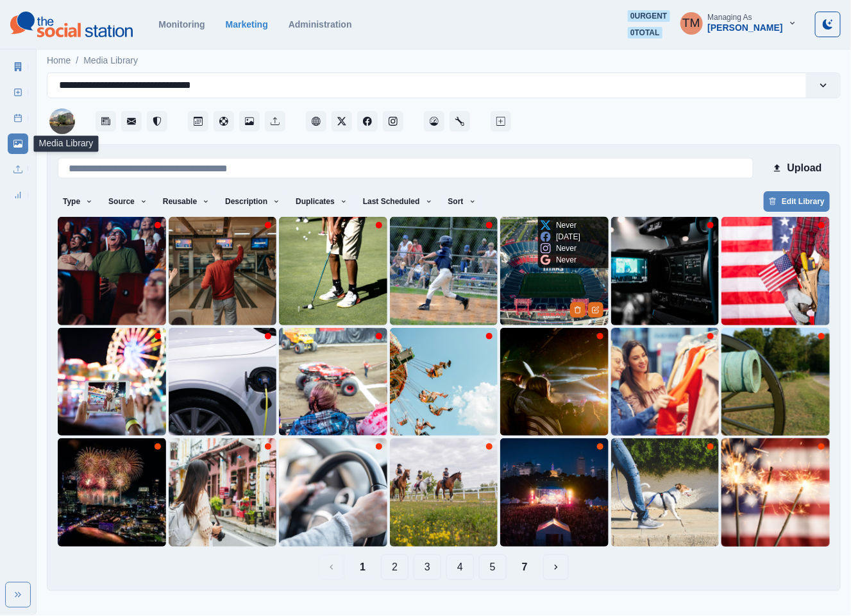
click at [537, 283] on img at bounding box center [554, 271] width 108 height 108
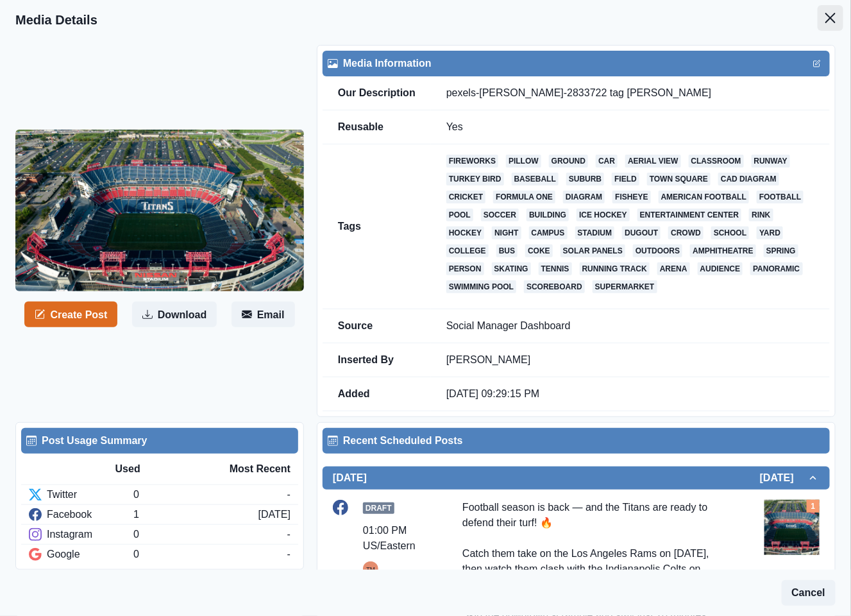
click at [825, 17] on icon "Close" at bounding box center [830, 18] width 10 height 10
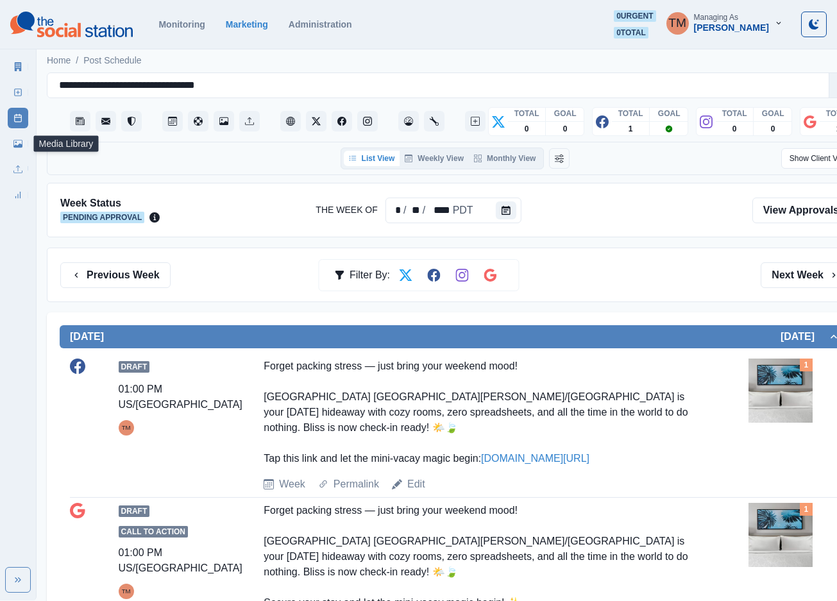
click at [20, 146] on icon at bounding box center [17, 144] width 9 height 8
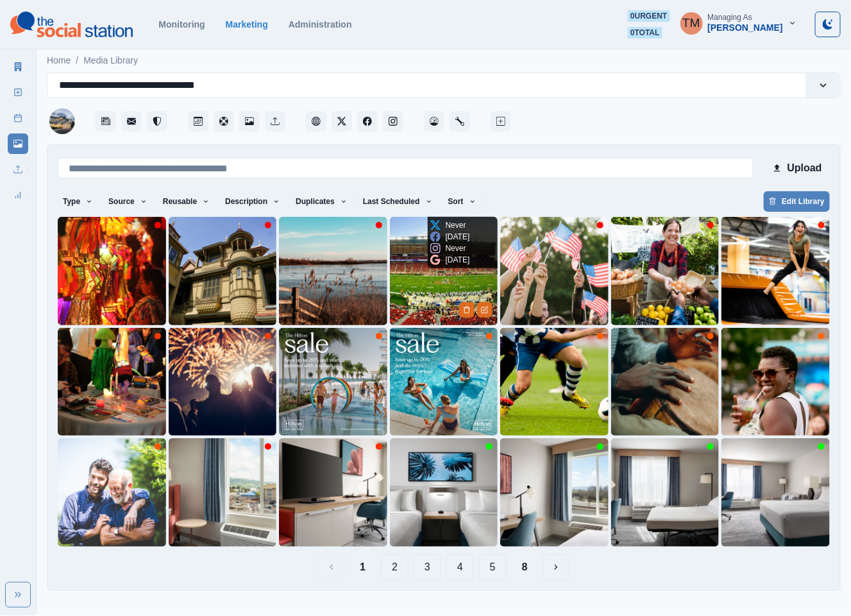
click at [426, 297] on img at bounding box center [444, 271] width 108 height 108
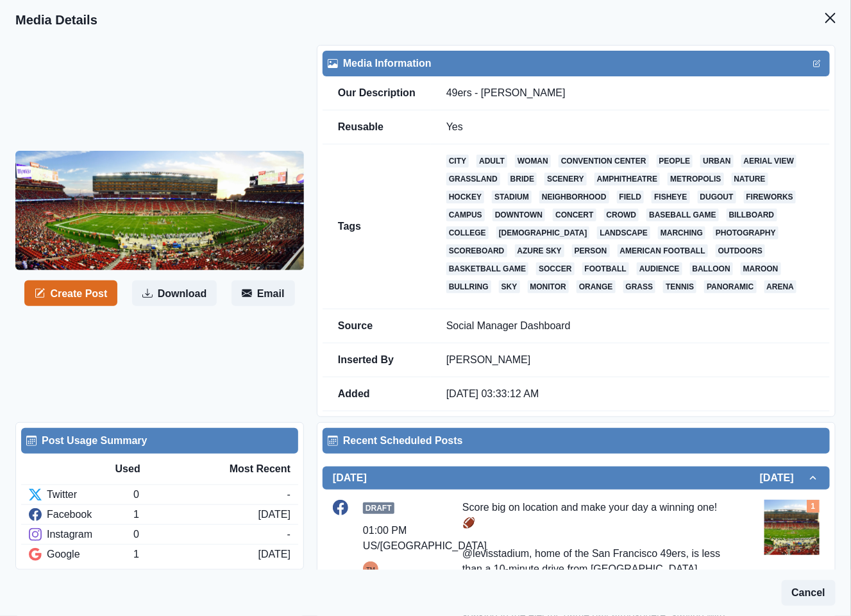
click at [133, 223] on img at bounding box center [159, 211] width 289 height 120
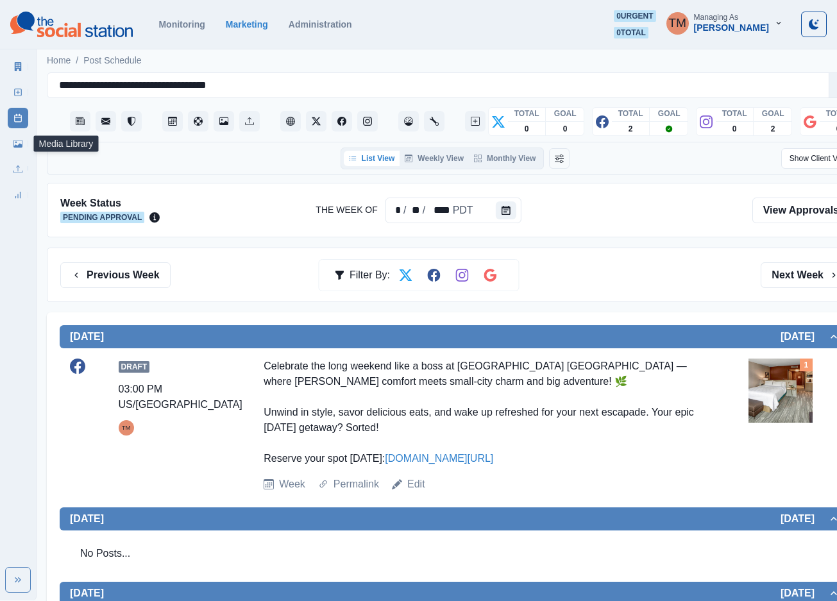
click at [20, 145] on icon at bounding box center [17, 144] width 9 height 8
click at [24, 148] on link "Media Library" at bounding box center [18, 143] width 21 height 21
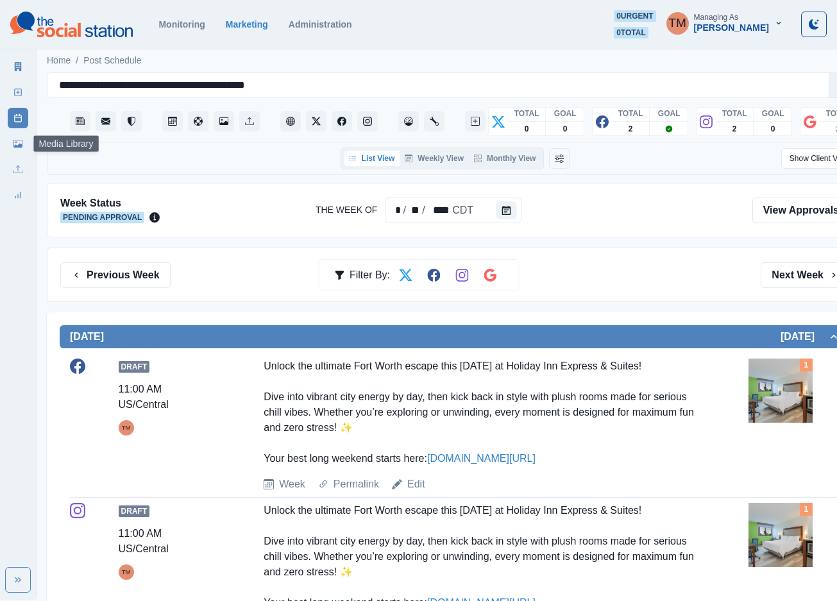
click at [13, 146] on icon at bounding box center [17, 143] width 9 height 9
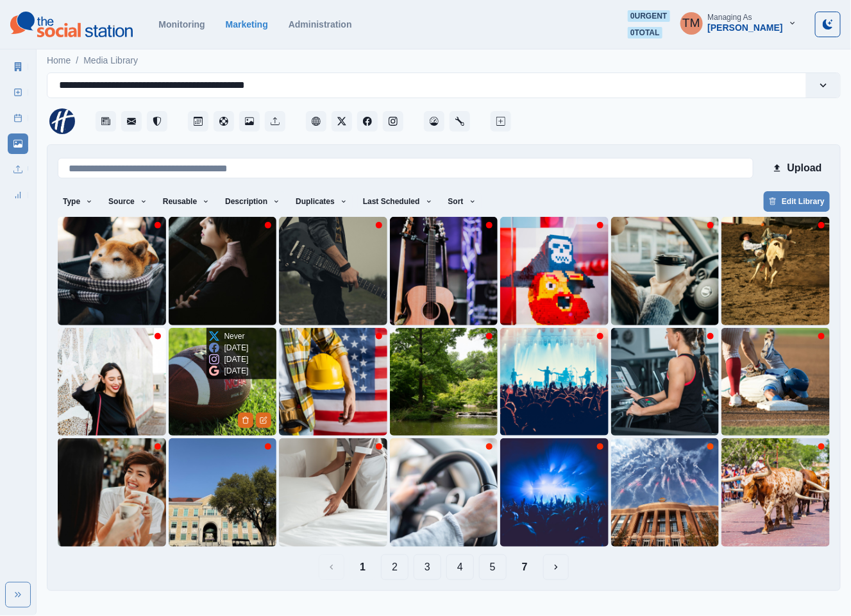
click at [210, 397] on img at bounding box center [223, 382] width 108 height 108
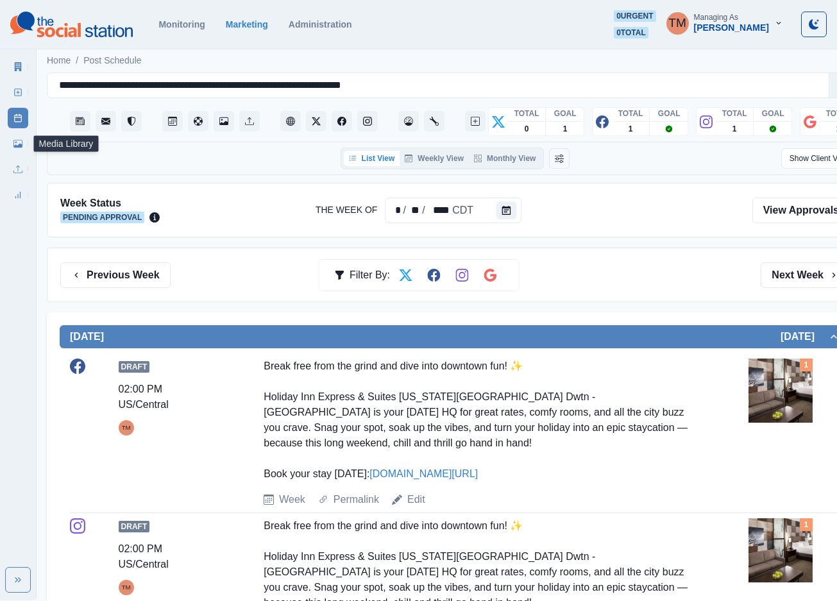
click at [20, 150] on link "Media Library" at bounding box center [18, 143] width 21 height 21
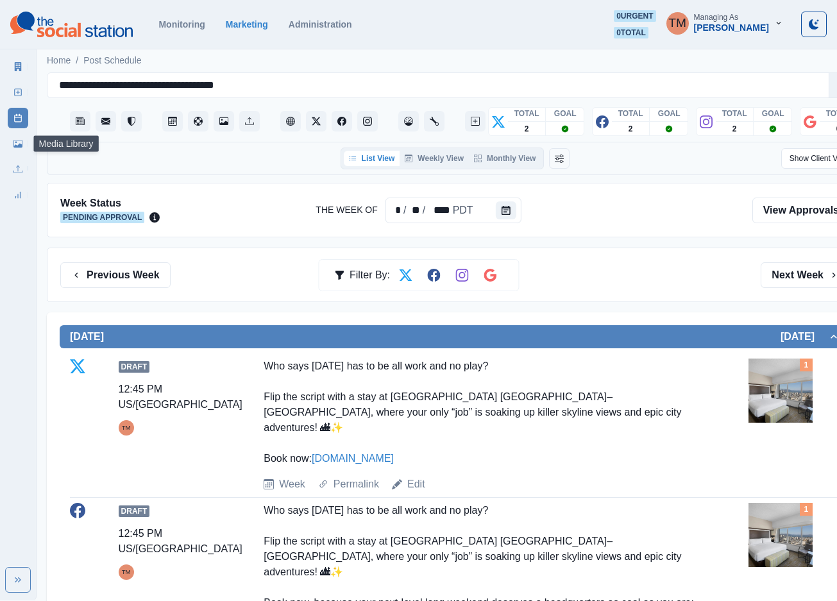
click at [18, 151] on link "Media Library" at bounding box center [18, 143] width 21 height 21
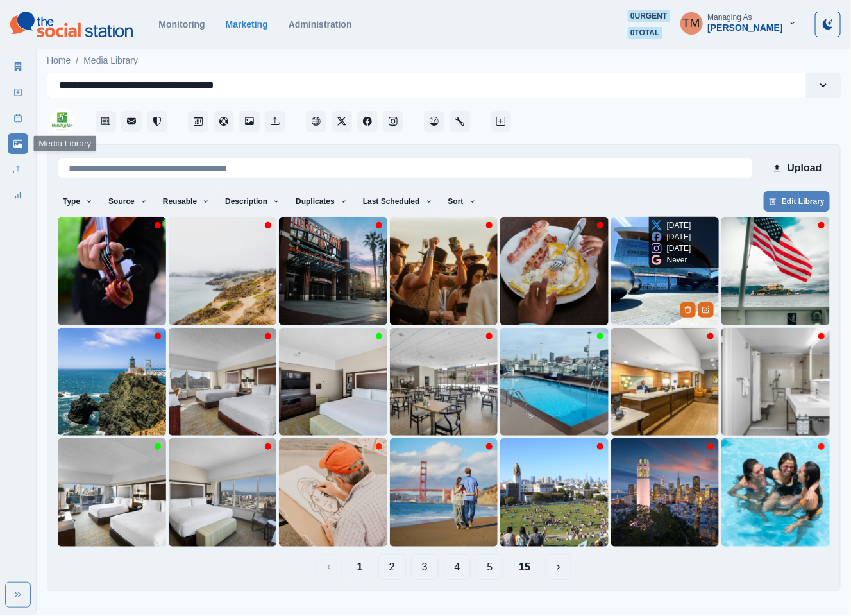
click at [655, 289] on img at bounding box center [665, 271] width 108 height 108
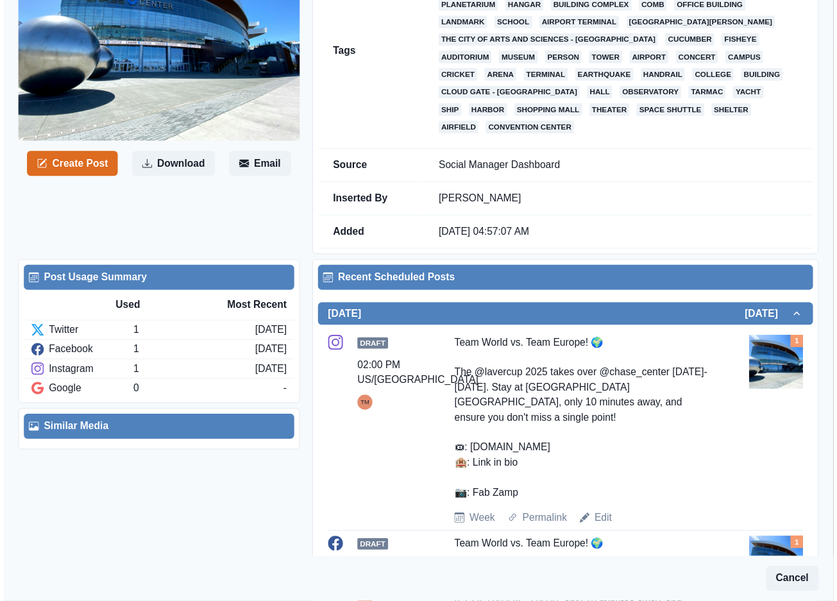
scroll to position [289, 0]
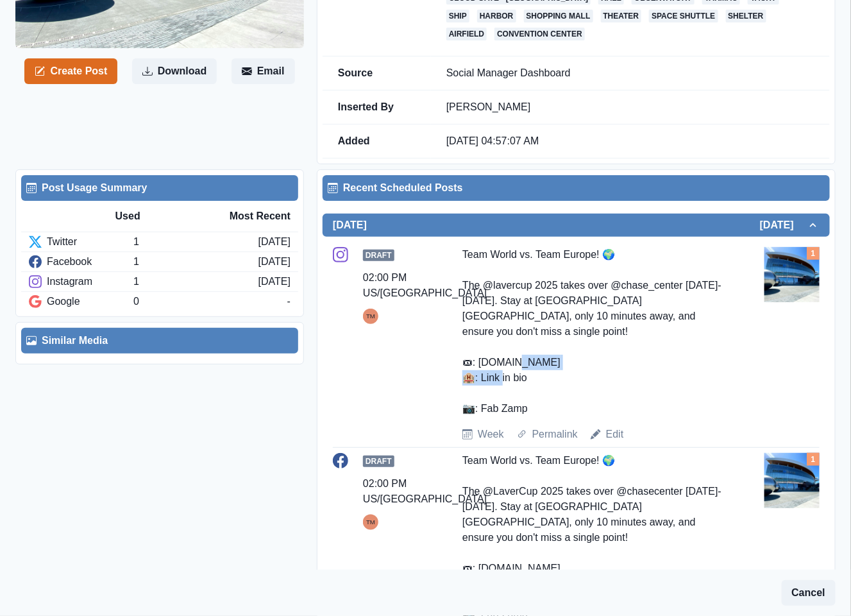
drag, startPoint x: 580, startPoint y: 366, endPoint x: 481, endPoint y: 369, distance: 98.8
click at [481, 369] on div "Team World vs. Team Europe! 🌍 The @lavercup 2025 takes over @chase_center Septe…" at bounding box center [595, 331] width 267 height 169
copy div "w.lavercup.com 🏨"
click at [612, 437] on link "Edit" at bounding box center [615, 434] width 18 height 15
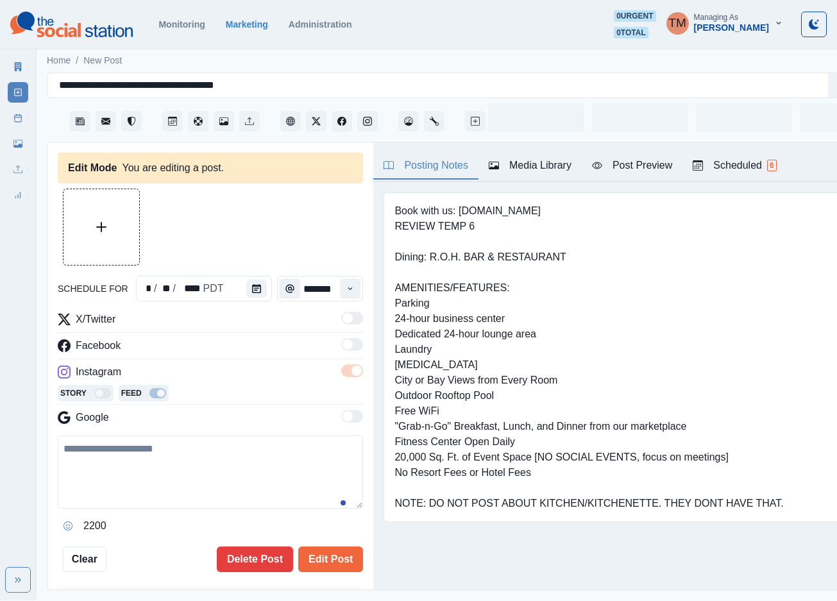
type input "*******"
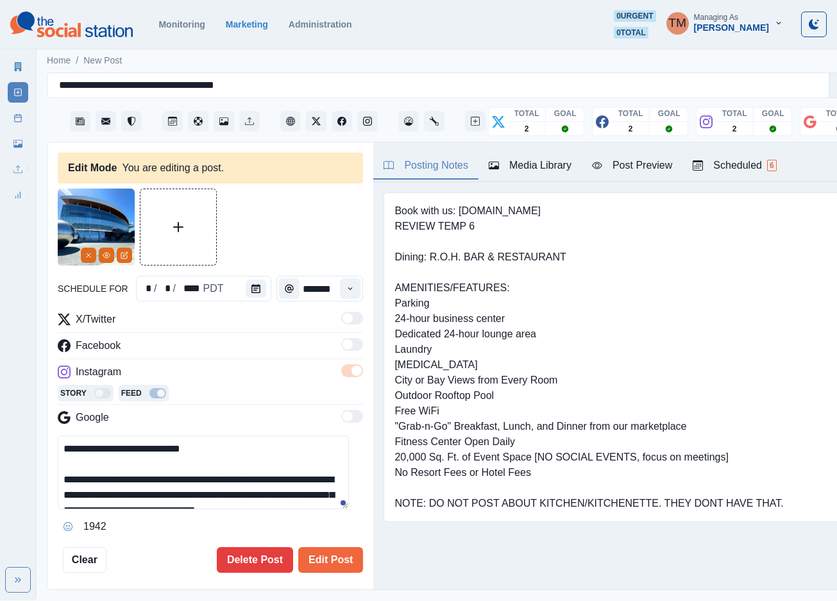
drag, startPoint x: 129, startPoint y: 483, endPoint x: 87, endPoint y: 480, distance: 42.5
click at [87, 480] on textarea "**********" at bounding box center [203, 472] width 291 height 74
drag, startPoint x: 128, startPoint y: 452, endPoint x: 85, endPoint y: 476, distance: 49.1
click at [85, 476] on textarea "**********" at bounding box center [203, 472] width 291 height 74
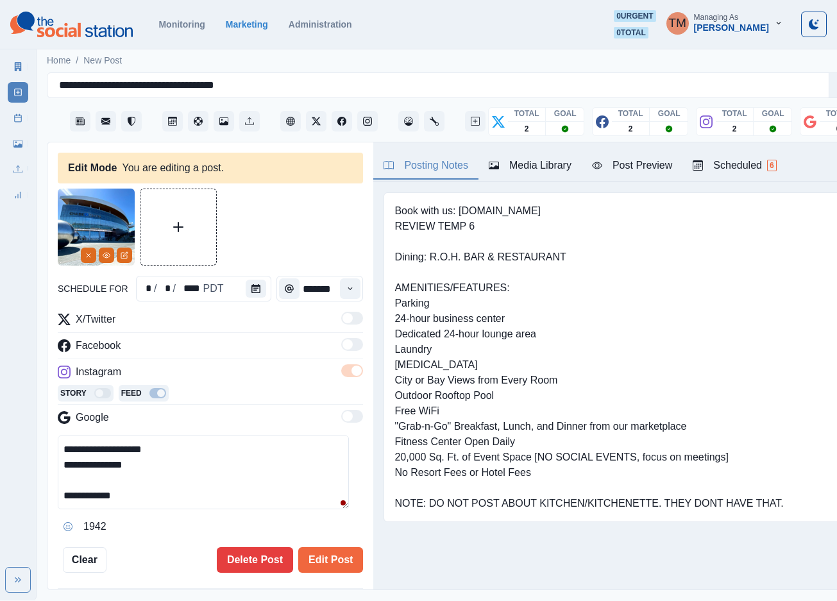
scroll to position [96, 0]
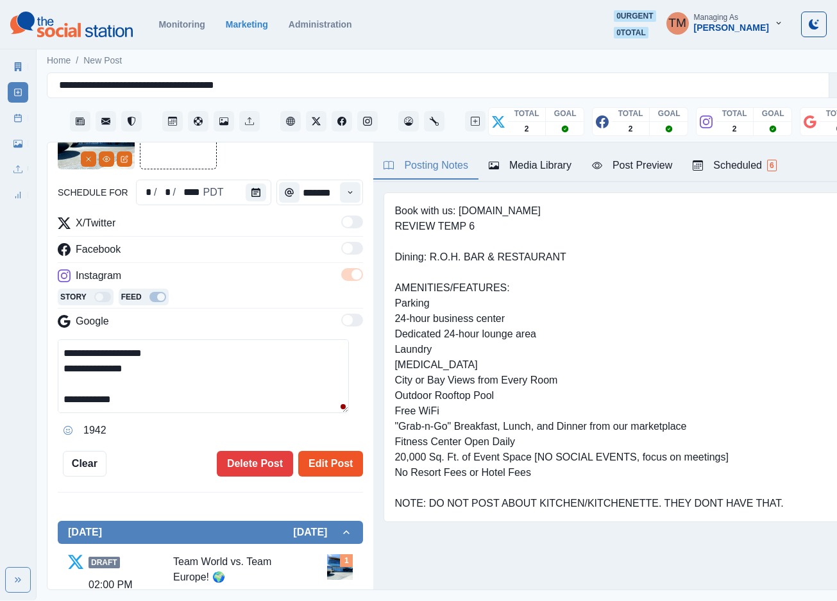
type textarea "**********"
click at [316, 462] on button "Edit Post" at bounding box center [330, 464] width 65 height 26
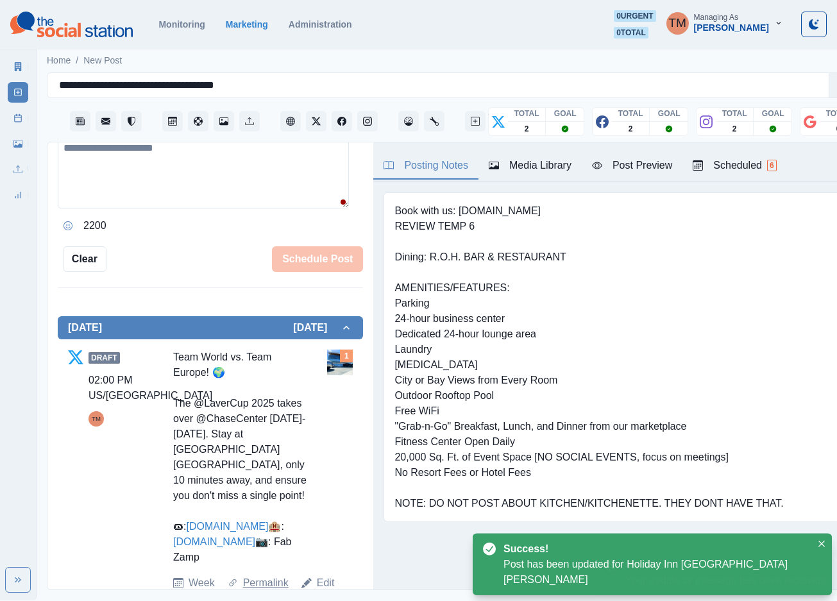
scroll to position [385, 0]
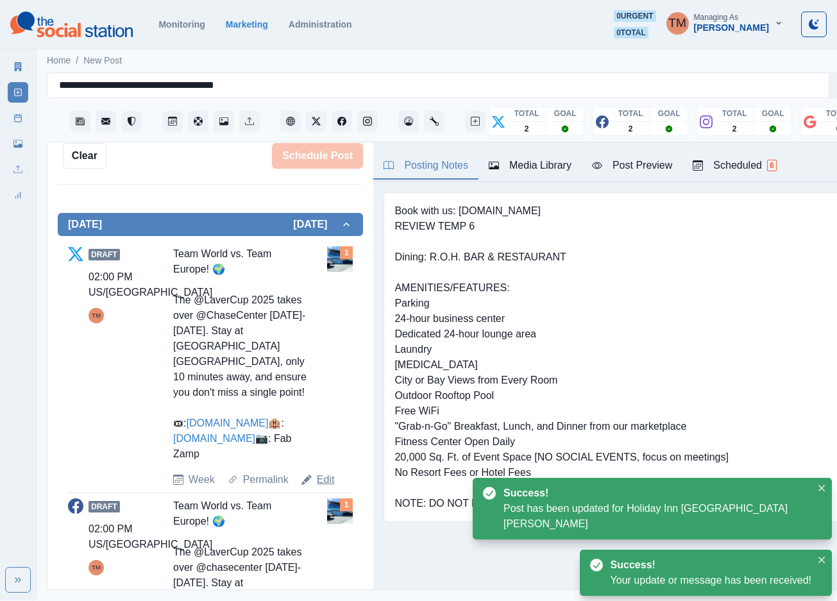
click at [319, 487] on link "Edit" at bounding box center [326, 479] width 18 height 15
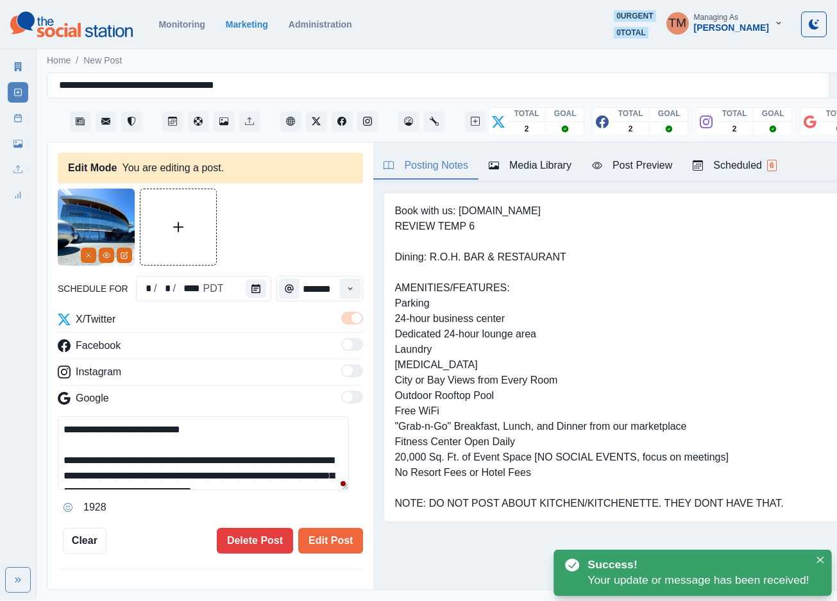
click at [89, 460] on textarea "**********" at bounding box center [203, 453] width 291 height 74
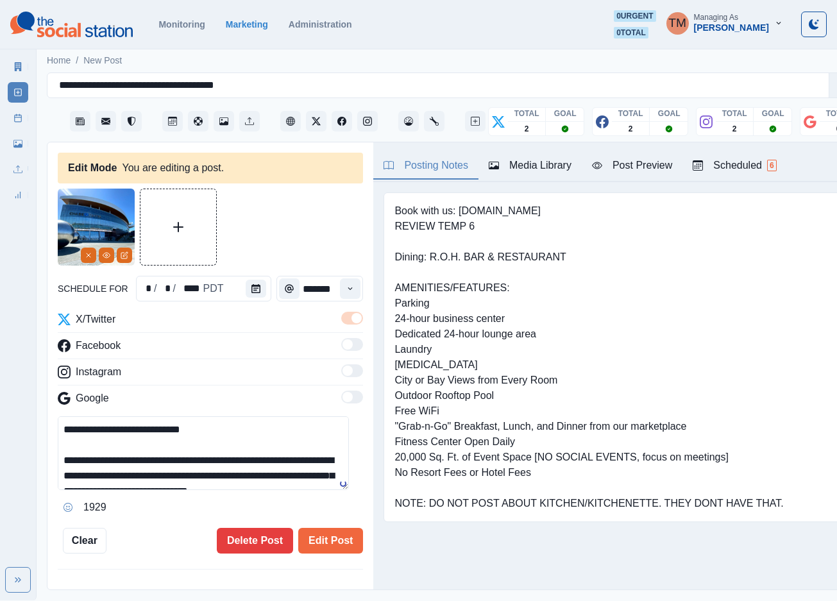
click at [108, 462] on textarea "**********" at bounding box center [203, 453] width 291 height 74
type textarea "**********"
click at [317, 533] on button "Edit Post" at bounding box center [330, 541] width 65 height 26
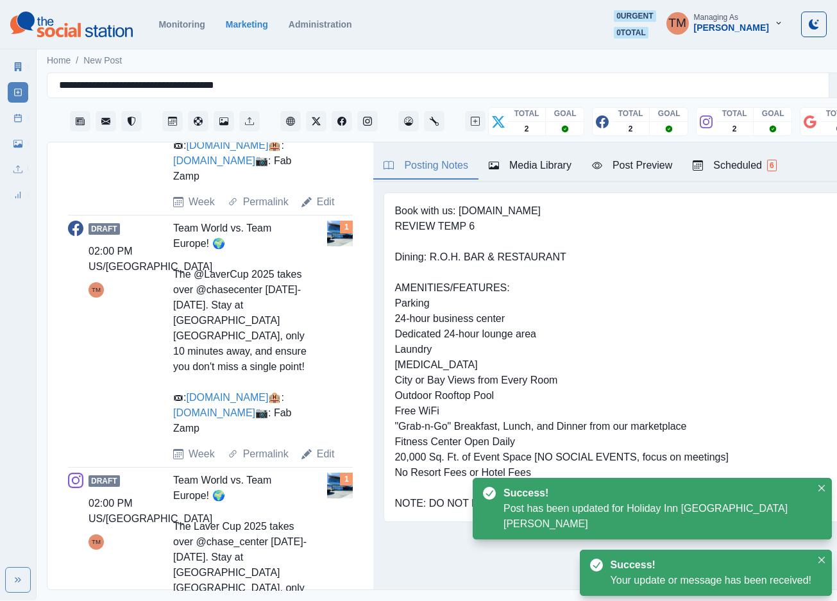
scroll to position [673, 0]
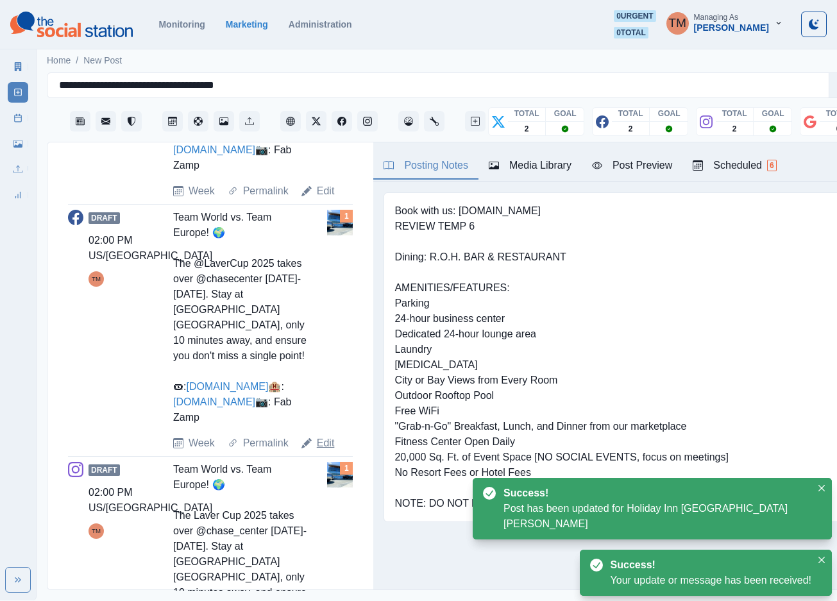
click at [325, 451] on link "Edit" at bounding box center [326, 442] width 18 height 15
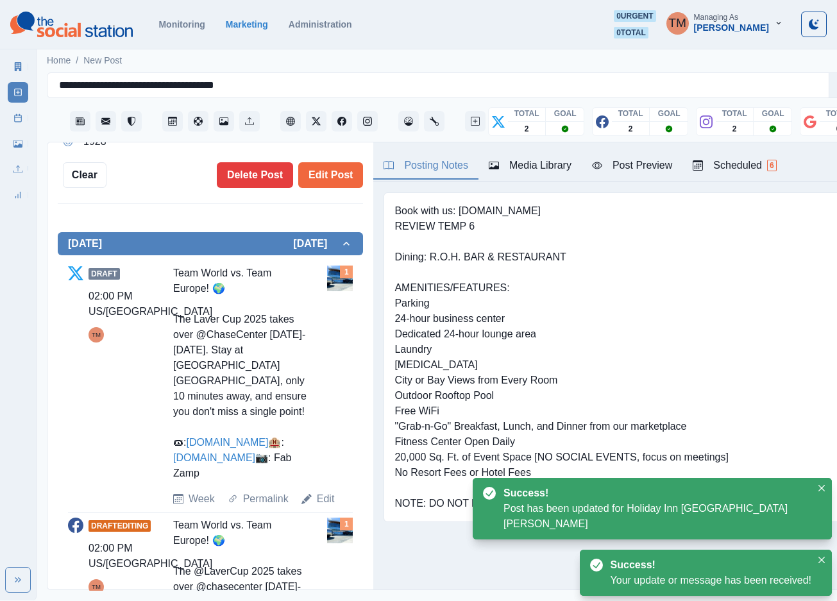
scroll to position [212, 0]
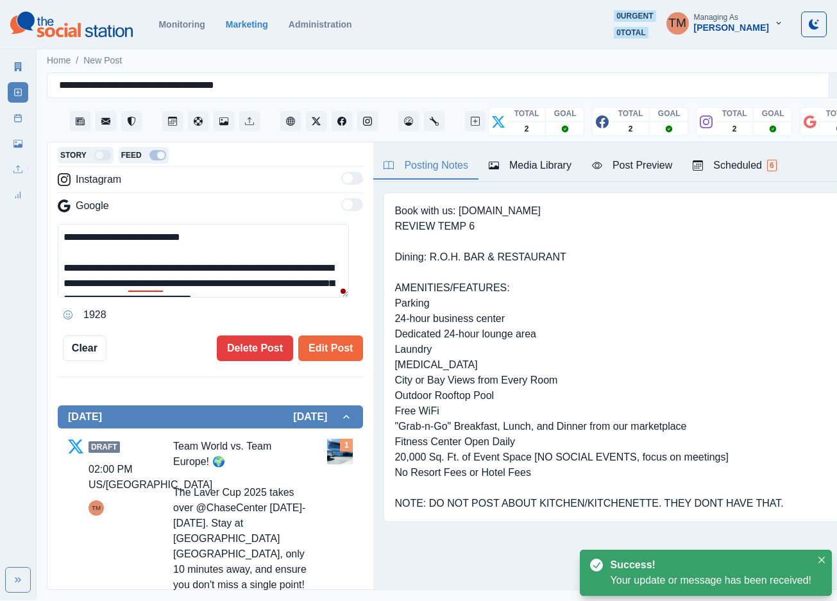
click at [92, 268] on textarea "**********" at bounding box center [203, 261] width 291 height 74
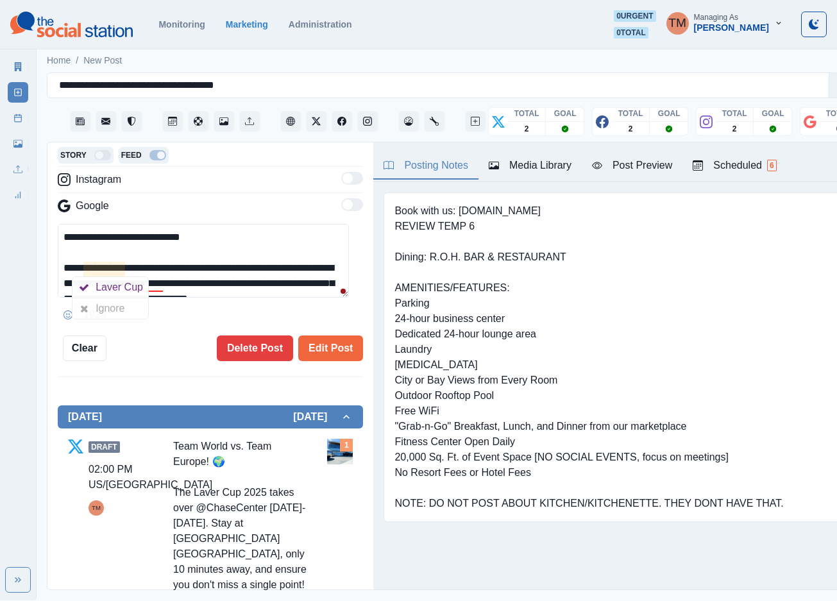
click at [106, 271] on textarea "**********" at bounding box center [203, 261] width 291 height 74
click at [137, 291] on div "Laver Cup" at bounding box center [122, 287] width 53 height 21
type textarea "**********"
click at [330, 347] on button "Edit Post" at bounding box center [330, 348] width 65 height 26
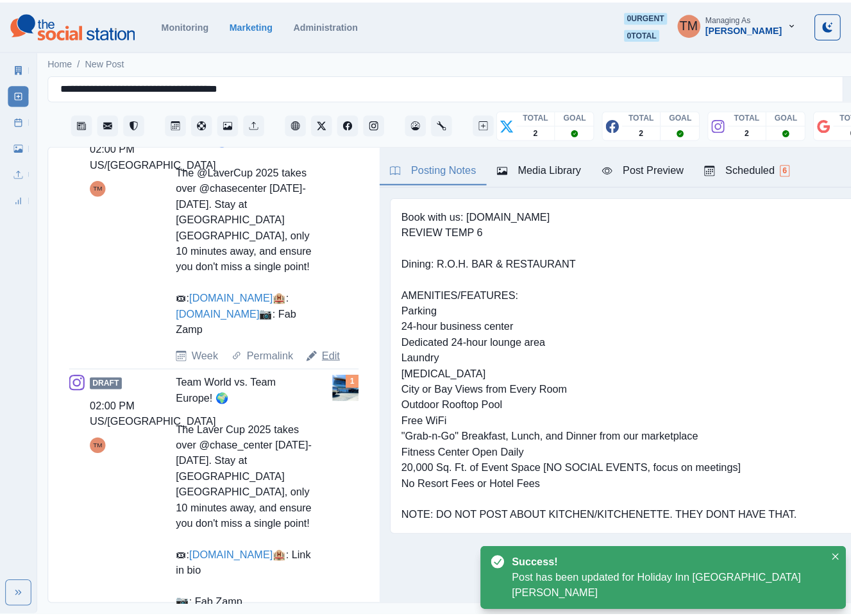
scroll to position [965, 0]
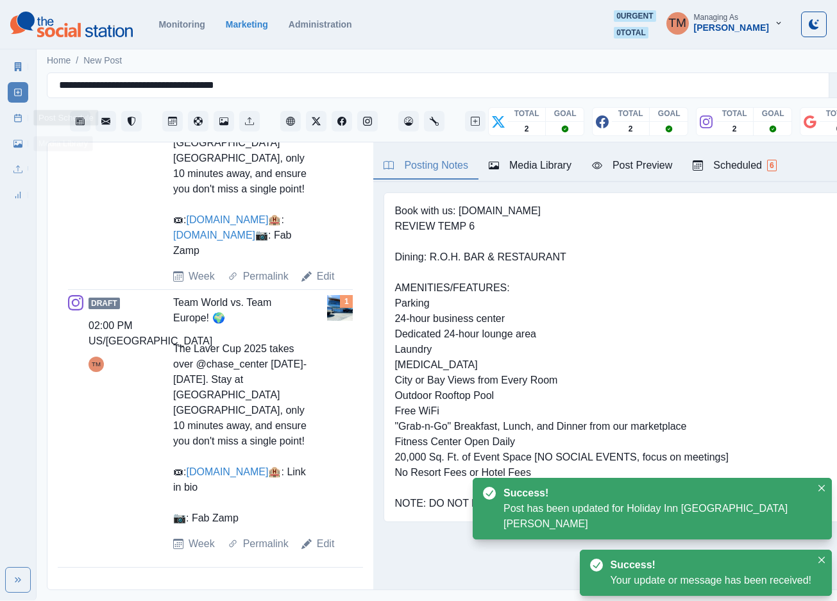
click at [10, 119] on link "Post Schedule" at bounding box center [18, 118] width 21 height 21
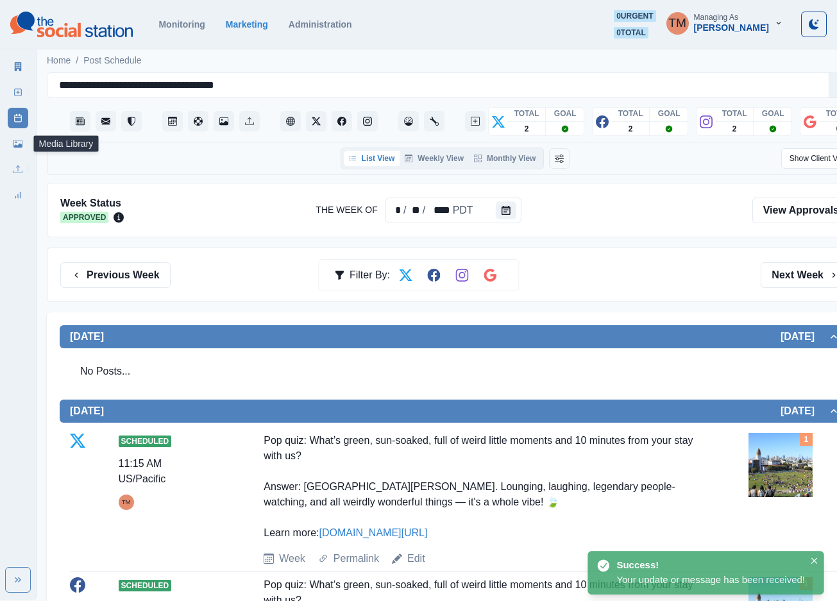
click at [12, 143] on link "Media Library" at bounding box center [18, 143] width 21 height 21
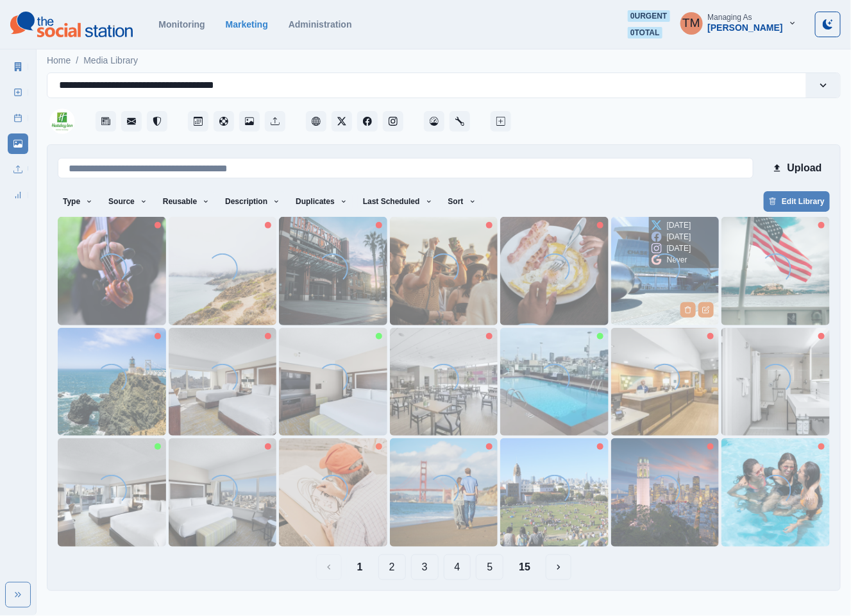
click at [645, 291] on img at bounding box center [665, 271] width 108 height 108
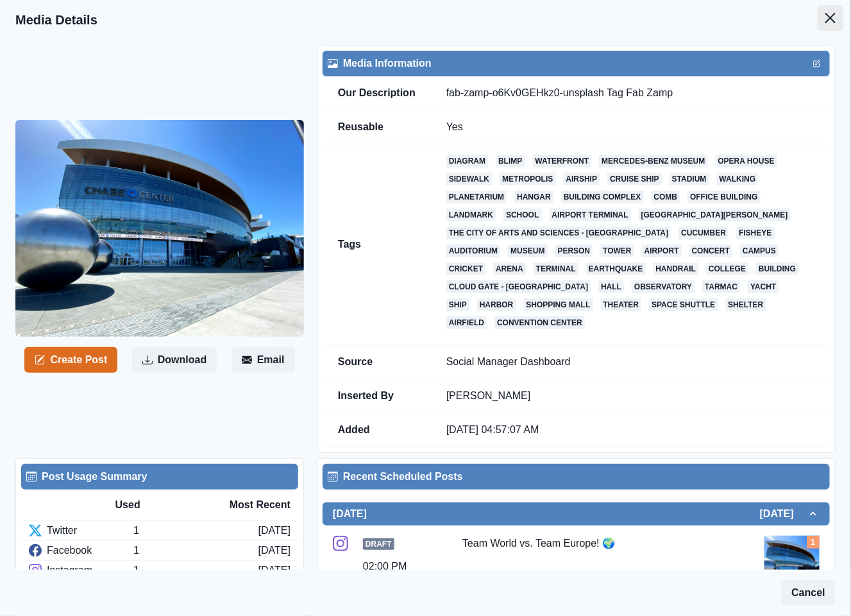
click at [825, 16] on icon "Close" at bounding box center [830, 18] width 10 height 10
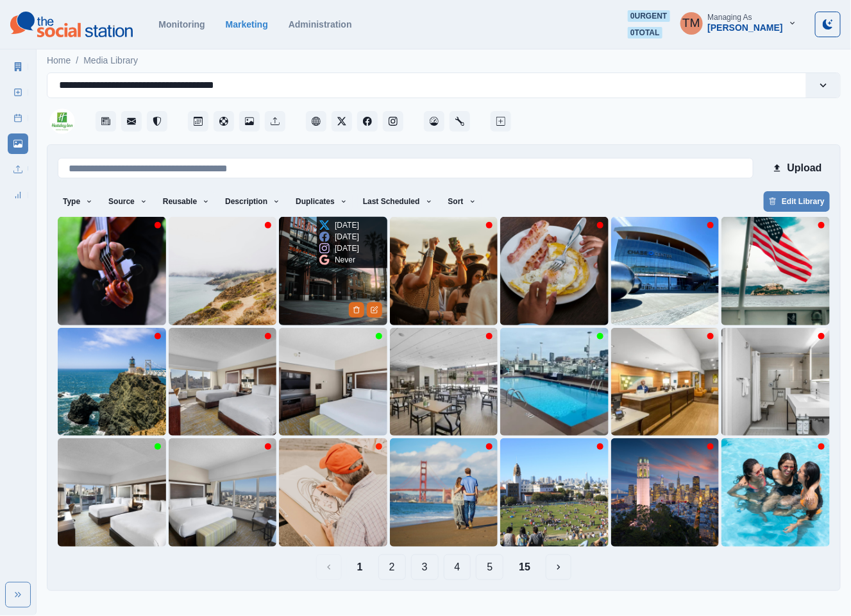
click at [323, 297] on img at bounding box center [333, 271] width 108 height 108
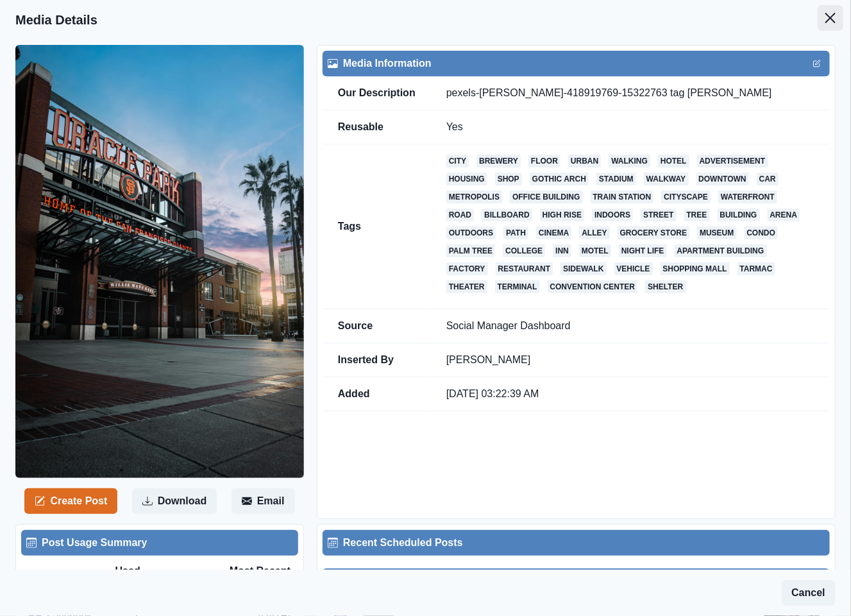
click at [825, 16] on icon "Close" at bounding box center [830, 18] width 10 height 10
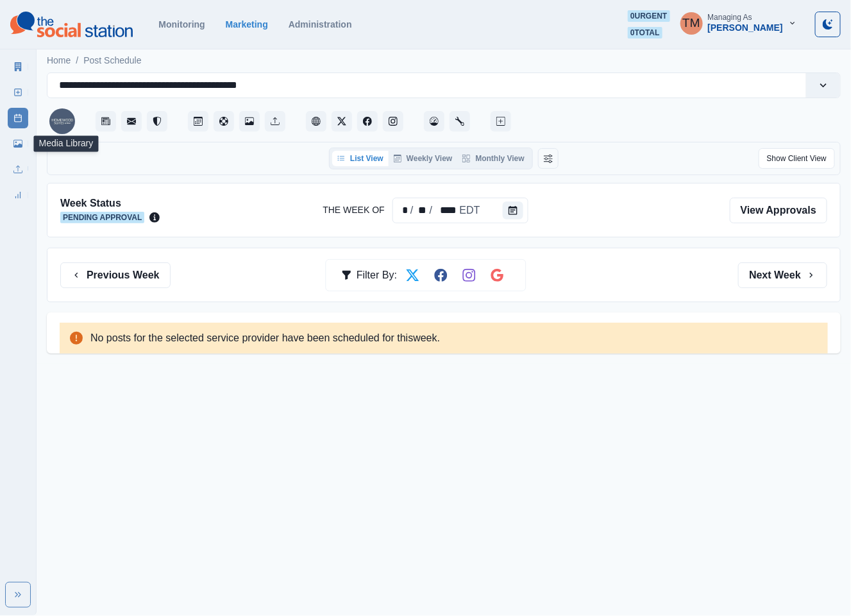
drag, startPoint x: 16, startPoint y: 143, endPoint x: 369, endPoint y: 3, distance: 380.3
click at [19, 141] on icon at bounding box center [17, 143] width 9 height 9
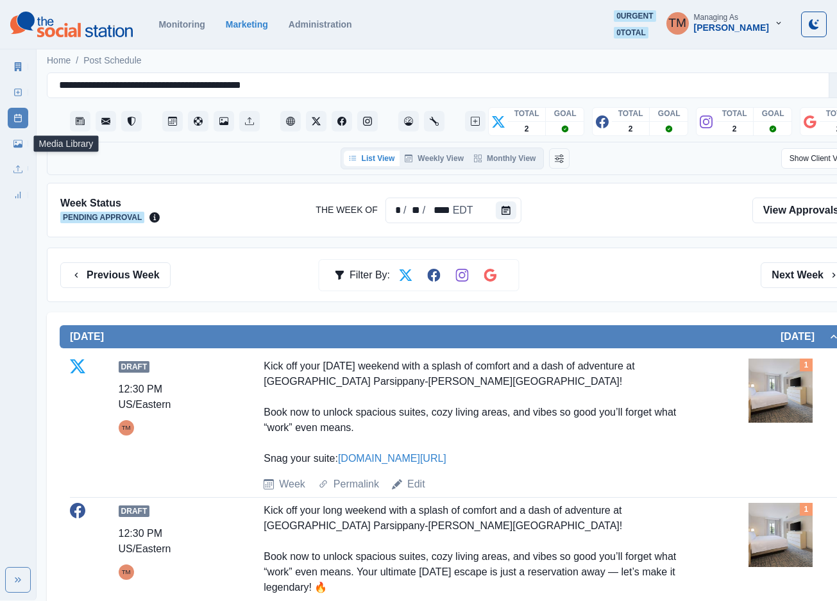
drag, startPoint x: 22, startPoint y: 148, endPoint x: 326, endPoint y: 35, distance: 324.5
click at [23, 147] on link "Media Library" at bounding box center [18, 143] width 21 height 21
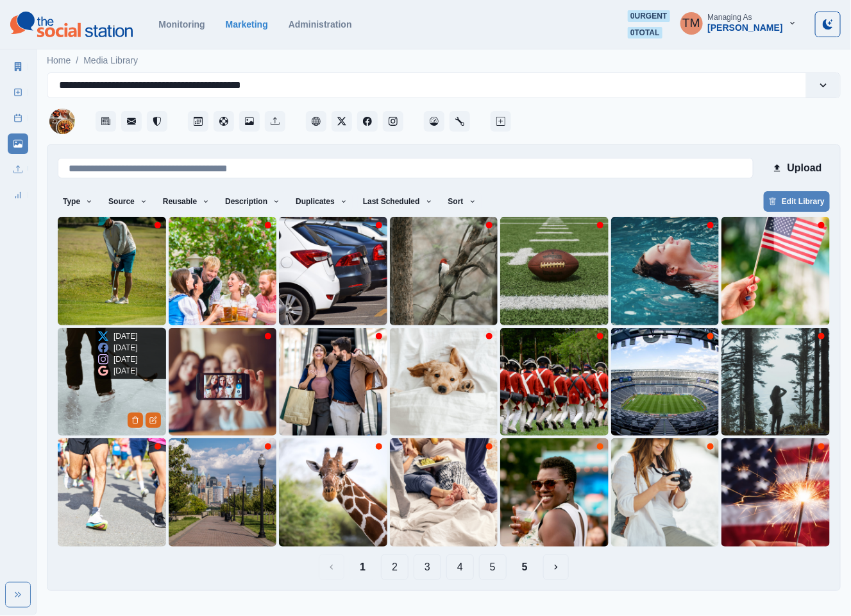
click at [76, 400] on img at bounding box center [112, 382] width 108 height 108
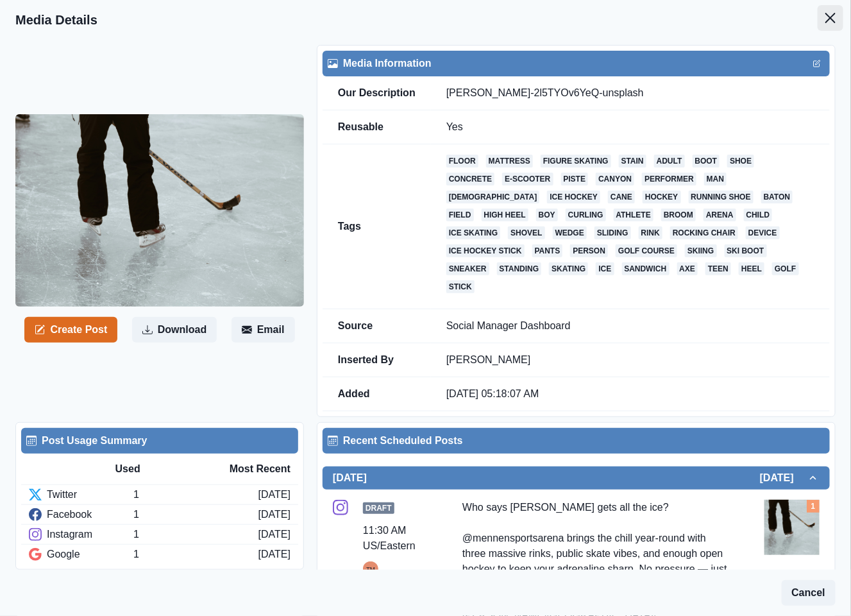
click at [825, 22] on icon "Close" at bounding box center [830, 18] width 10 height 10
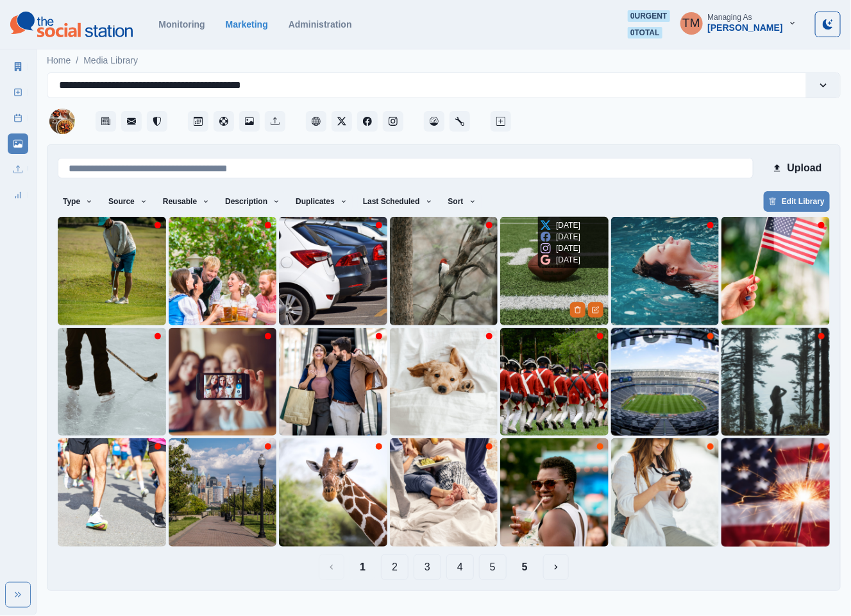
click at [539, 289] on img at bounding box center [554, 271] width 108 height 108
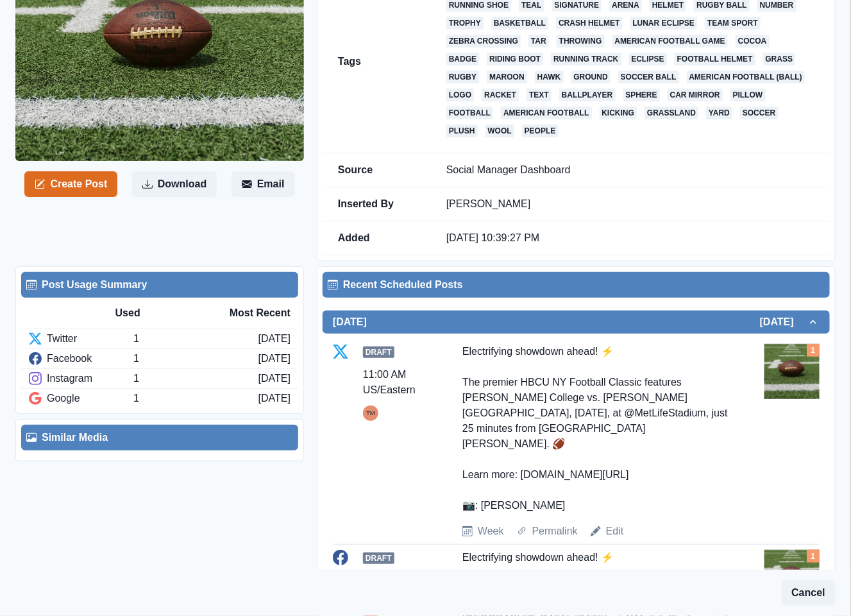
scroll to position [192, 0]
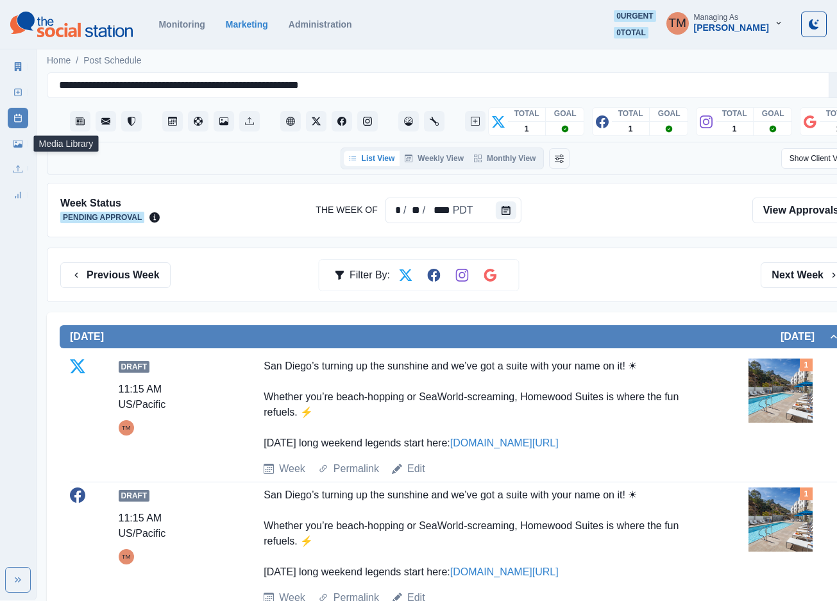
click at [15, 145] on icon at bounding box center [17, 144] width 9 height 8
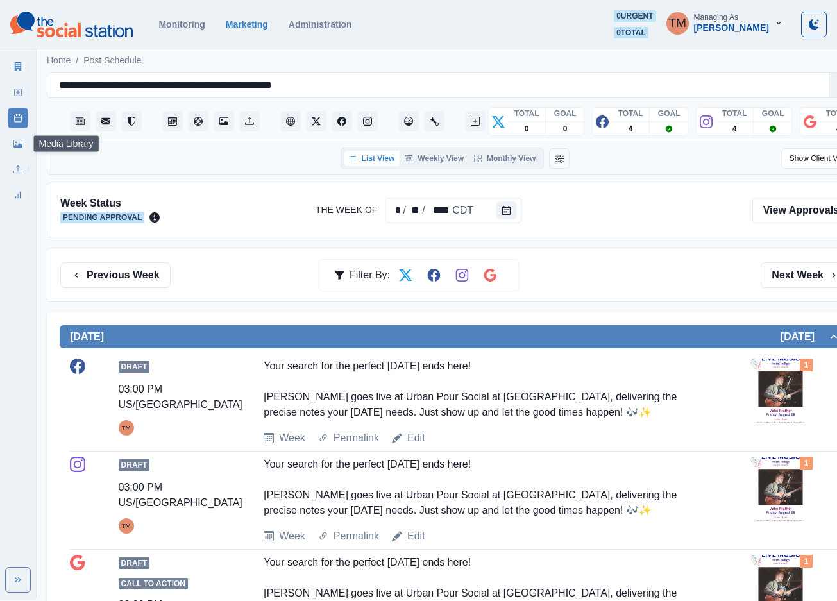
click at [18, 150] on link "Media Library" at bounding box center [18, 143] width 21 height 21
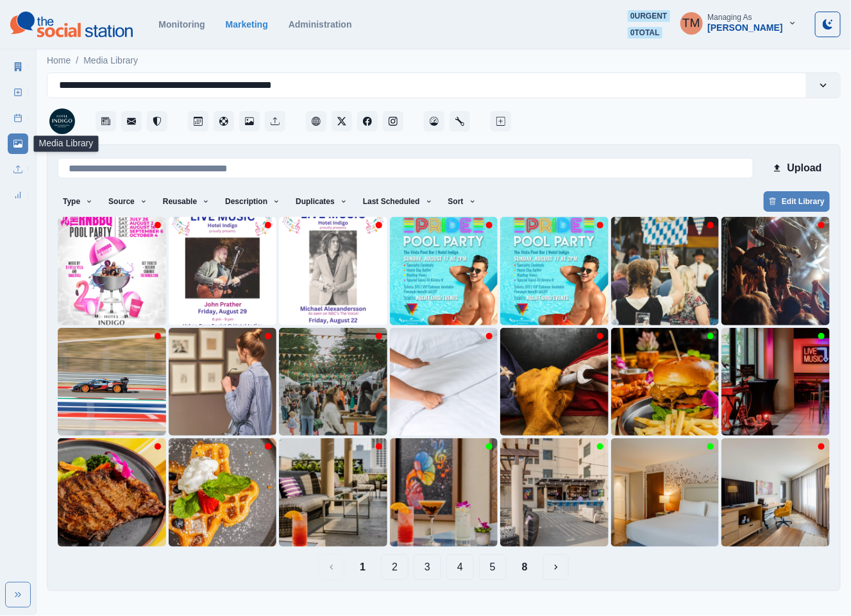
click at [399, 566] on button "2" at bounding box center [395, 567] width 28 height 26
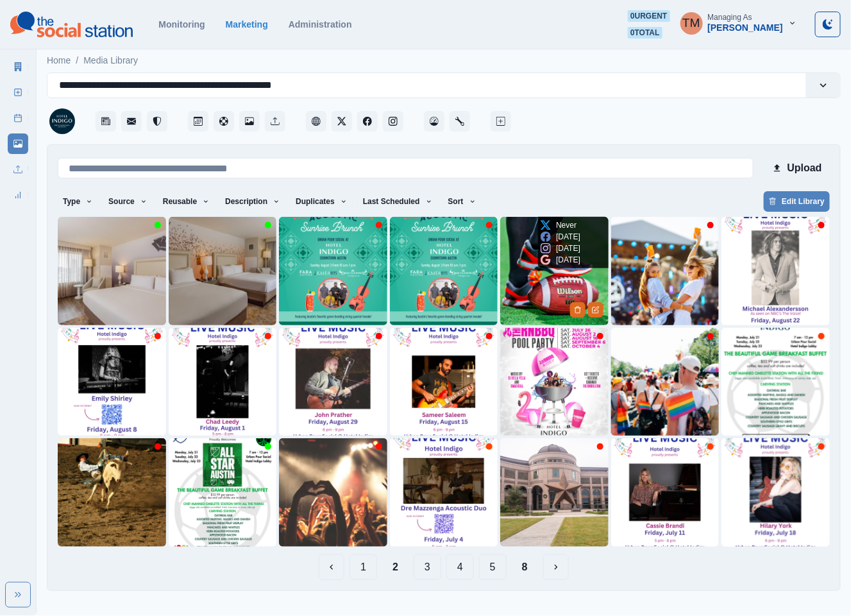
click at [545, 299] on img at bounding box center [554, 271] width 108 height 108
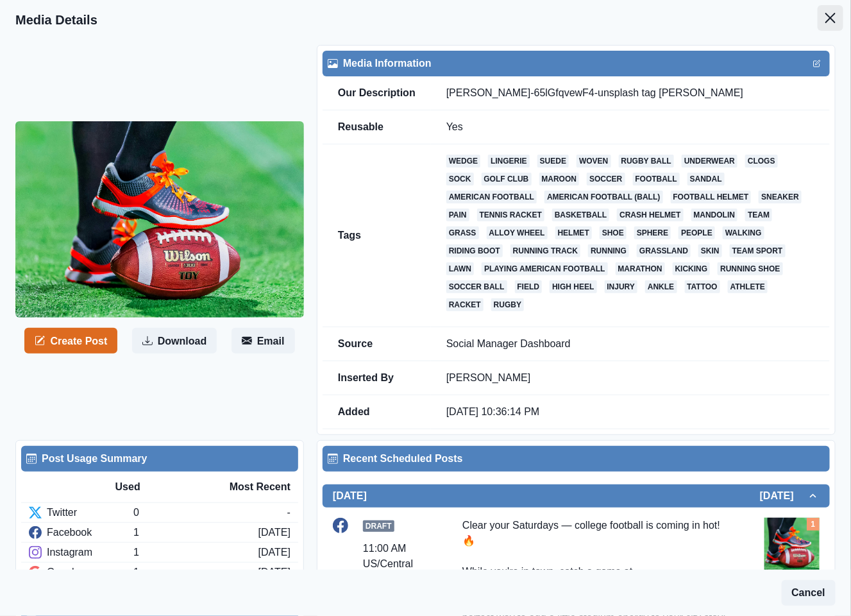
click at [825, 19] on icon "Close" at bounding box center [830, 18] width 10 height 10
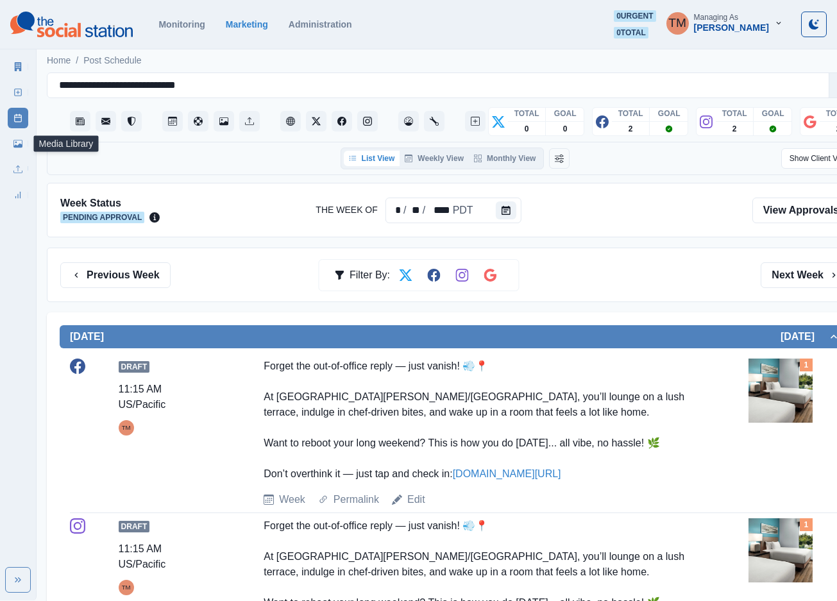
click at [18, 148] on link "Media Library" at bounding box center [18, 143] width 21 height 21
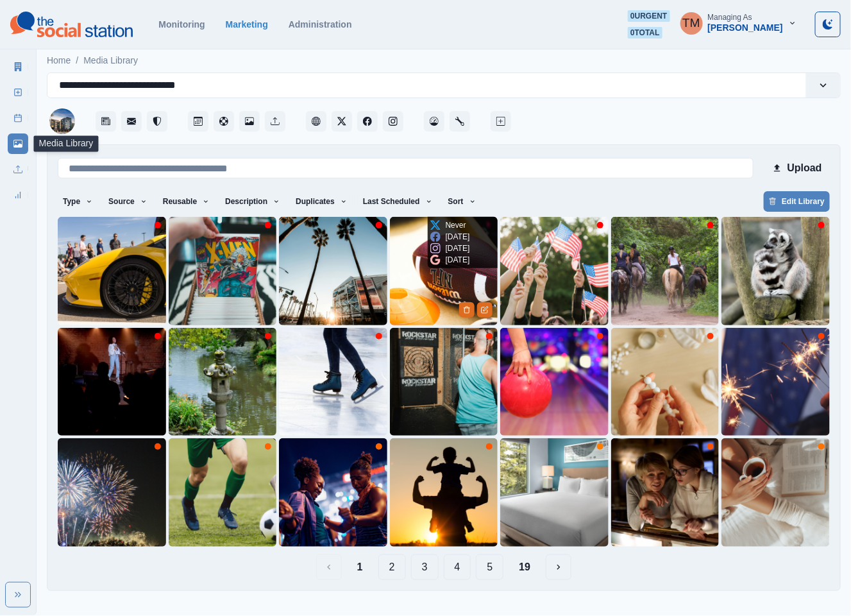
click at [407, 287] on img at bounding box center [444, 271] width 108 height 108
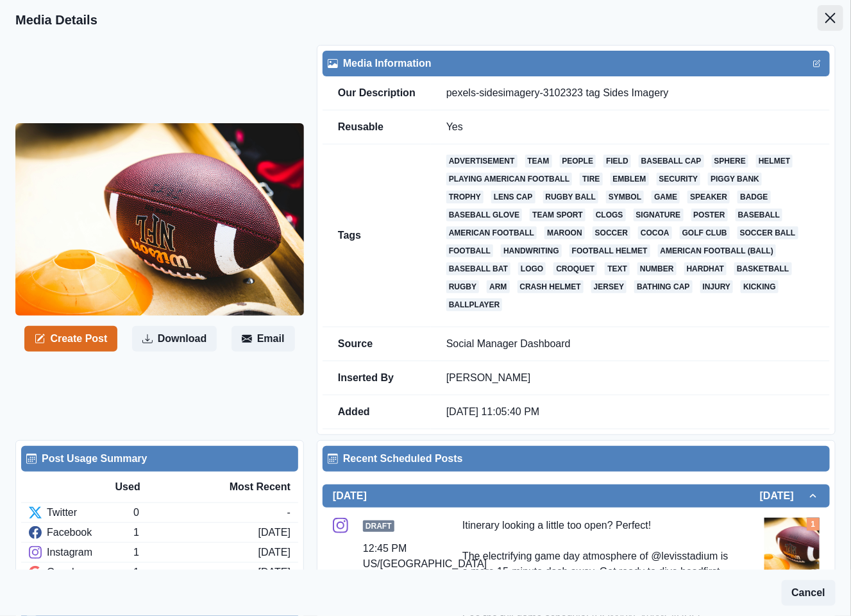
click at [825, 20] on icon "Close" at bounding box center [830, 18] width 10 height 10
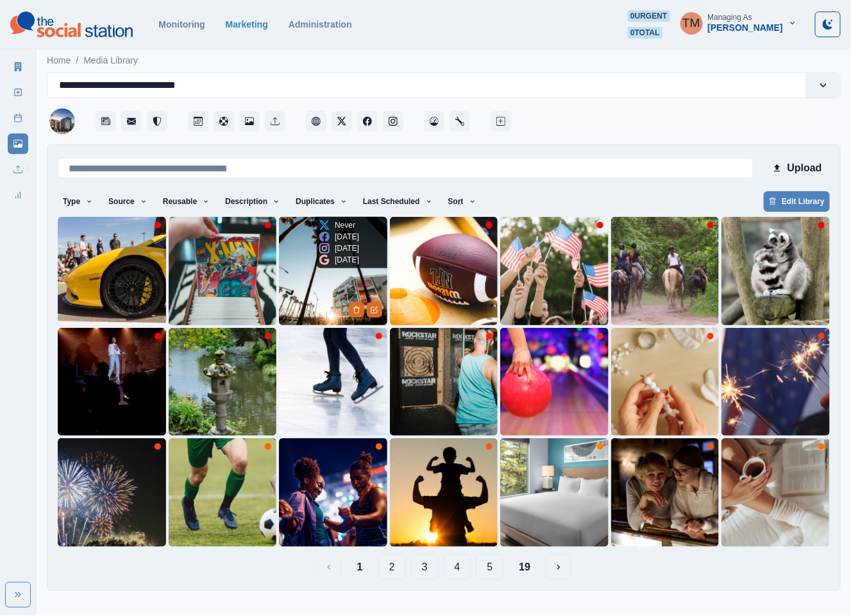
click at [299, 302] on img at bounding box center [333, 271] width 108 height 108
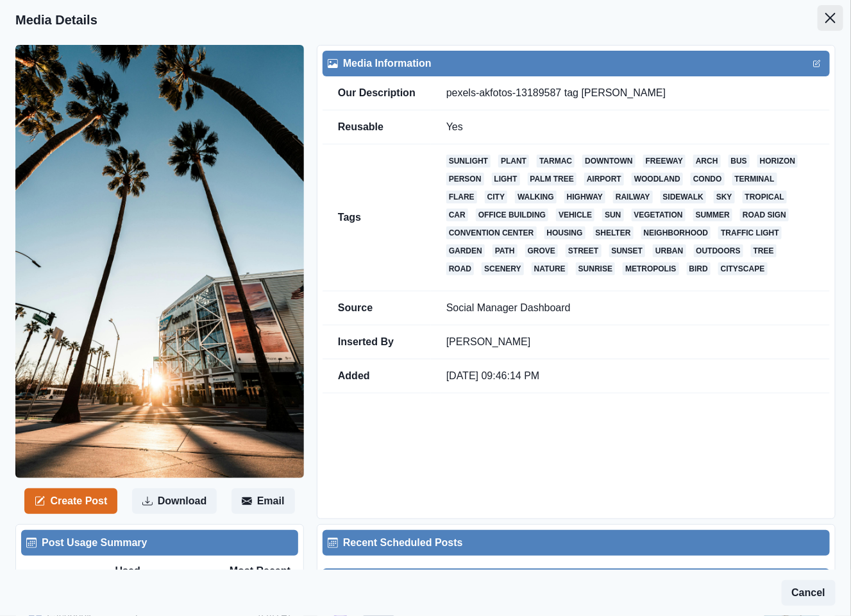
click at [818, 16] on button "Close" at bounding box center [831, 18] width 26 height 26
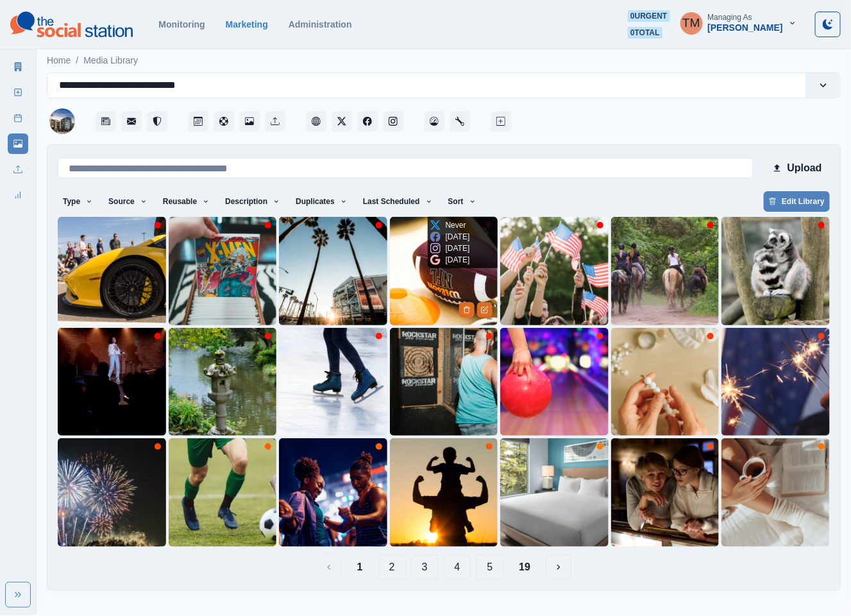
click at [426, 296] on img at bounding box center [444, 271] width 108 height 108
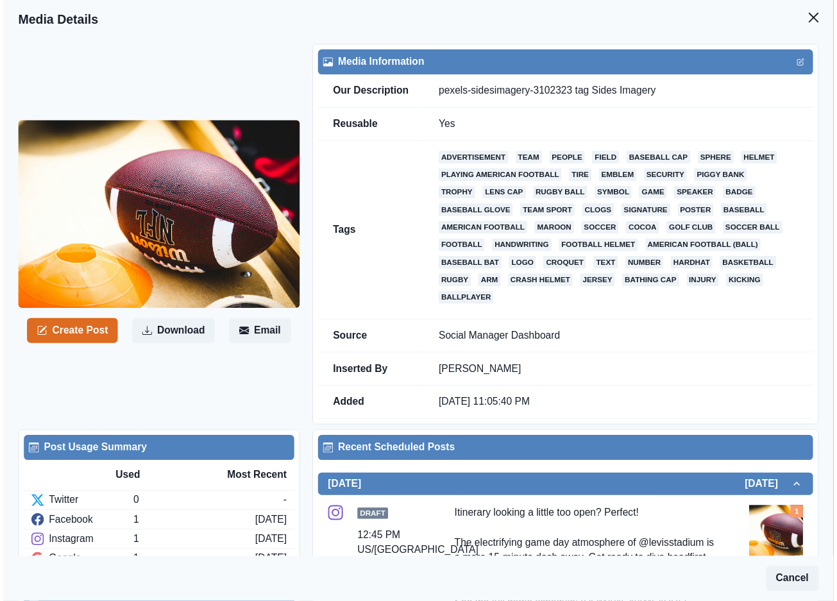
scroll to position [192, 0]
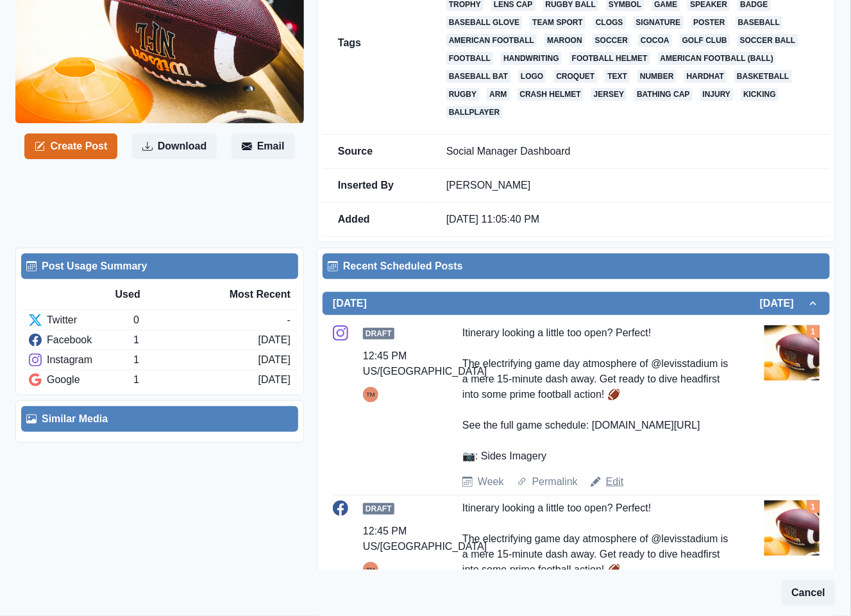
click at [614, 474] on link "Edit" at bounding box center [615, 481] width 18 height 15
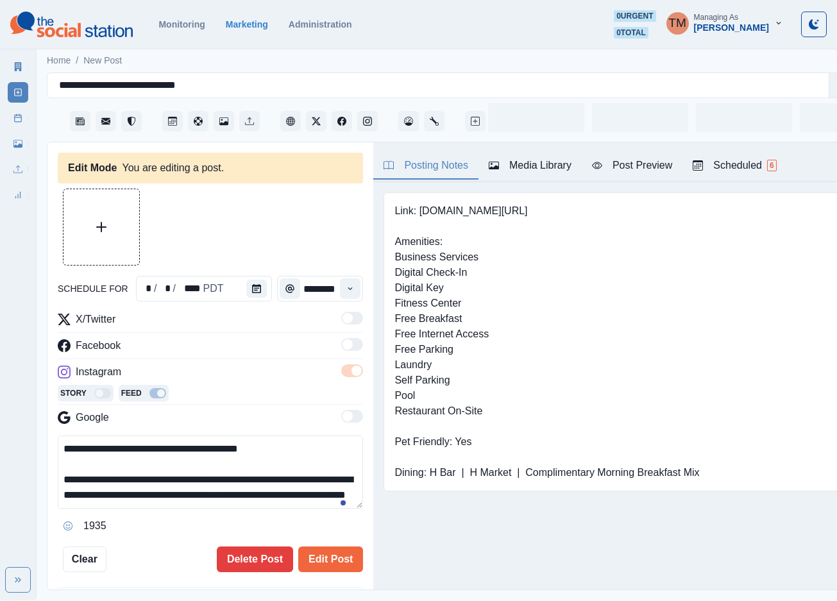
type input "********"
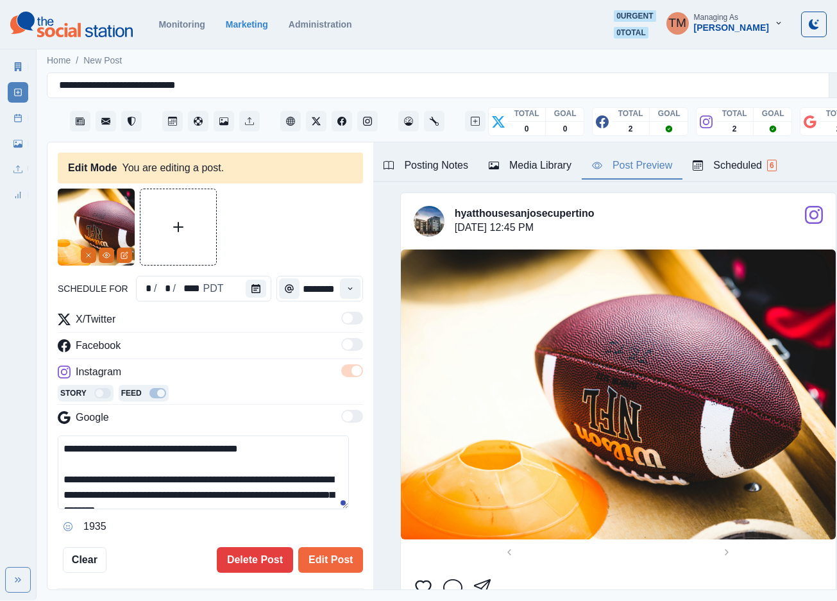
click at [650, 164] on div "Post Preview" at bounding box center [632, 165] width 80 height 15
click at [87, 257] on icon "Remove" at bounding box center [89, 255] width 8 height 8
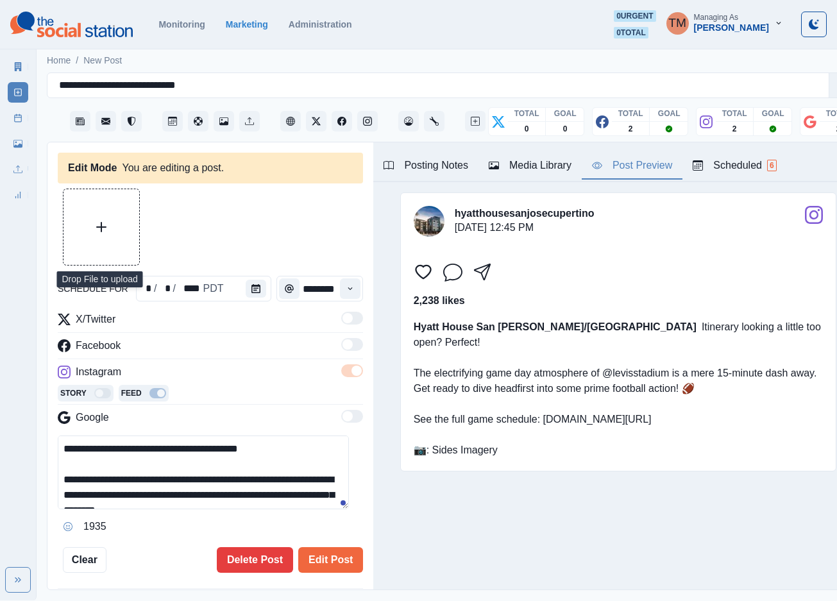
click at [108, 230] on button "Upload Media" at bounding box center [101, 227] width 76 height 76
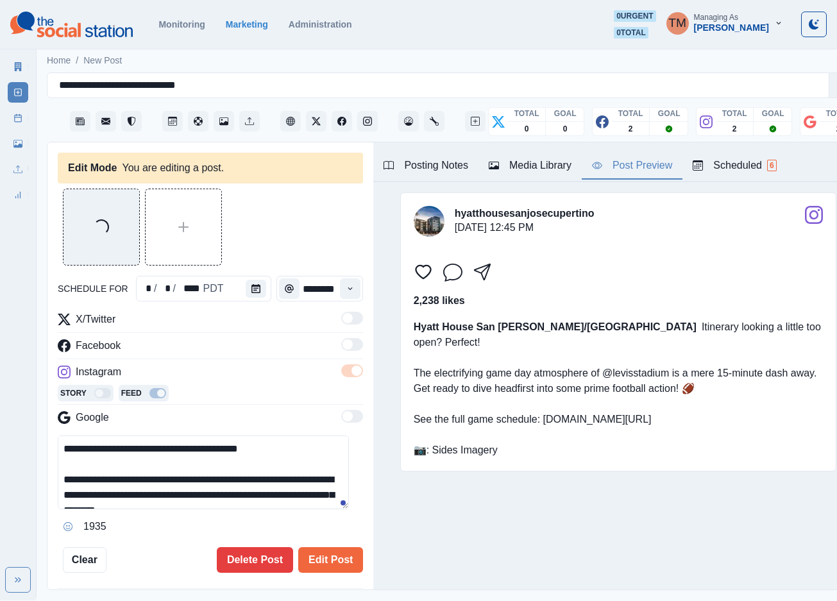
click at [536, 166] on div "Media Library" at bounding box center [530, 165] width 83 height 15
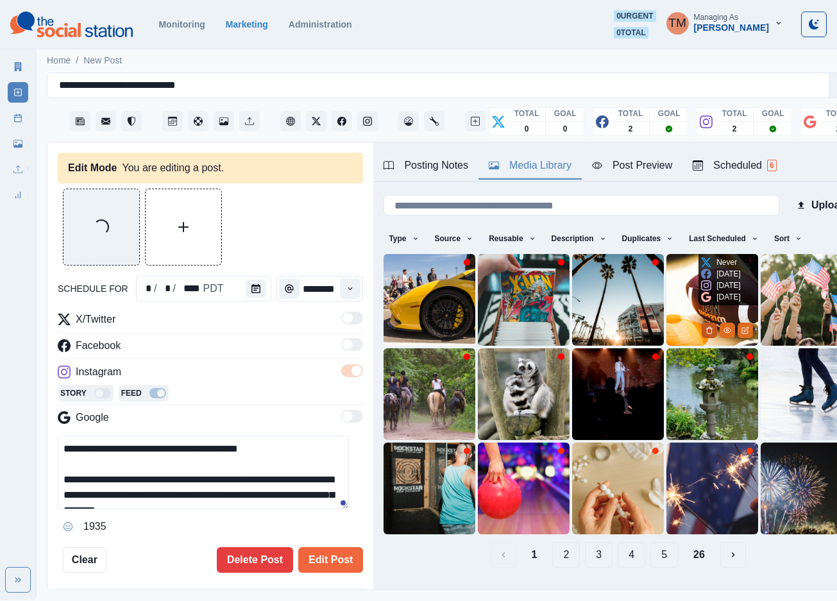
click at [702, 323] on button "Delete Media" at bounding box center [709, 330] width 15 height 15
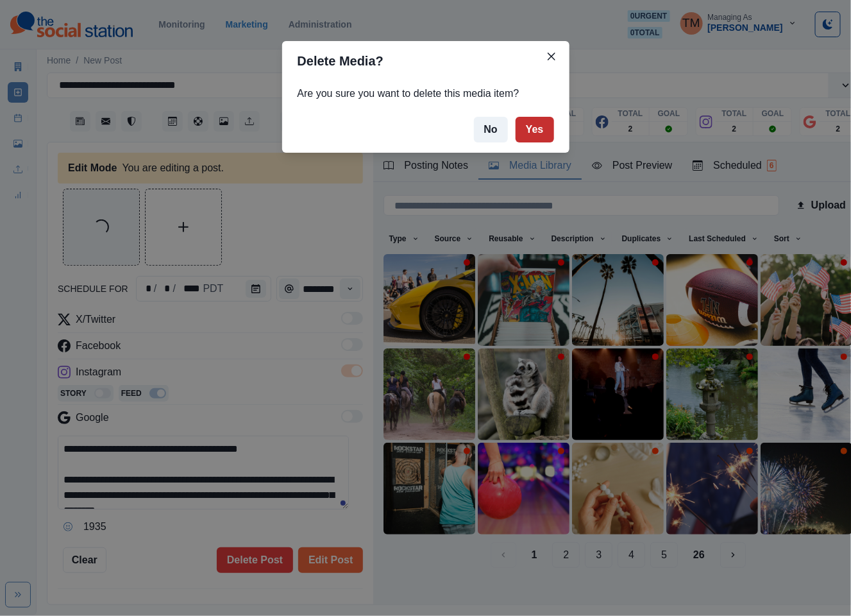
click at [528, 130] on button "Yes" at bounding box center [535, 130] width 38 height 26
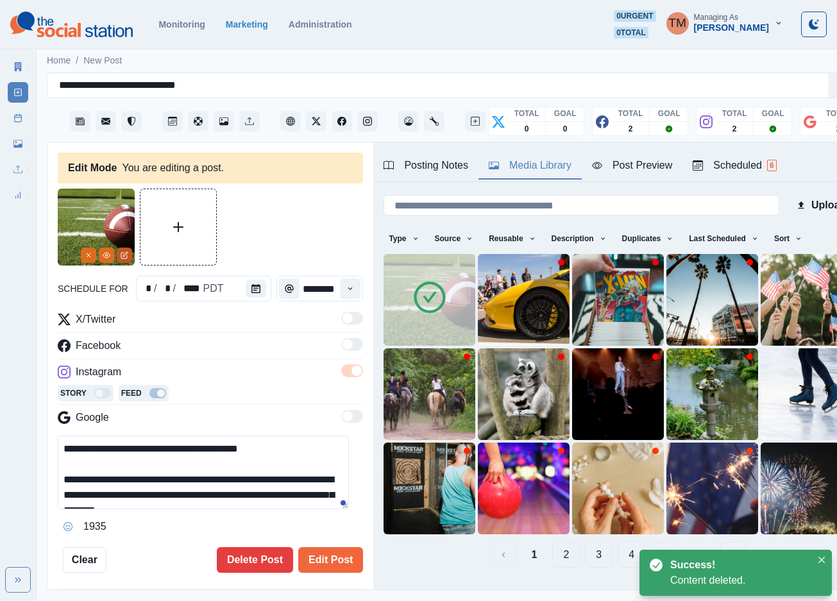
click at [128, 258] on icon "Edit Media" at bounding box center [125, 255] width 8 height 8
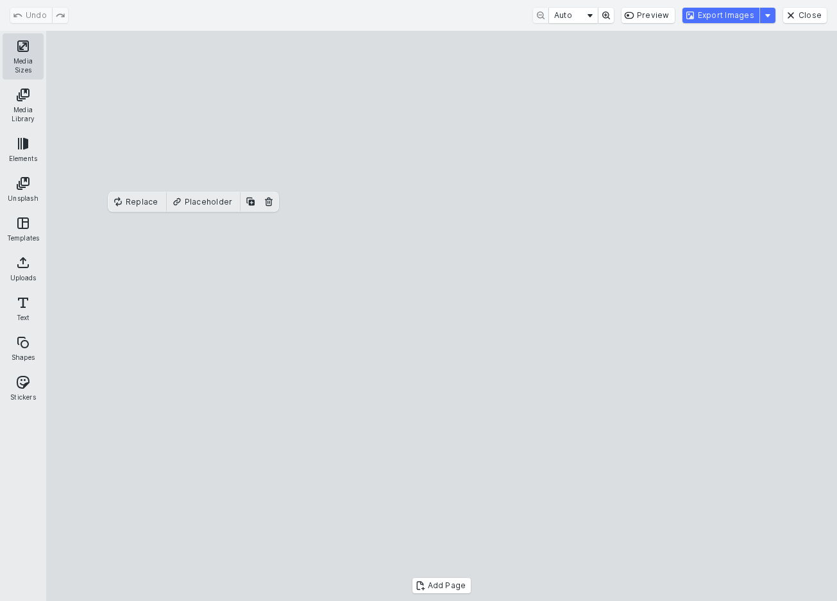
click at [8, 55] on button "Media Sizes" at bounding box center [23, 56] width 41 height 46
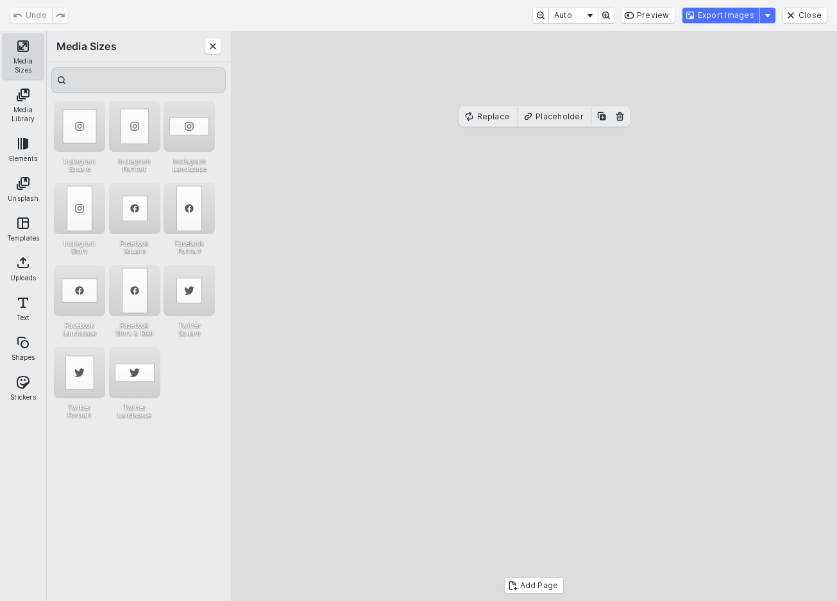
click at [23, 55] on button "Media Sizes" at bounding box center [23, 56] width 41 height 46
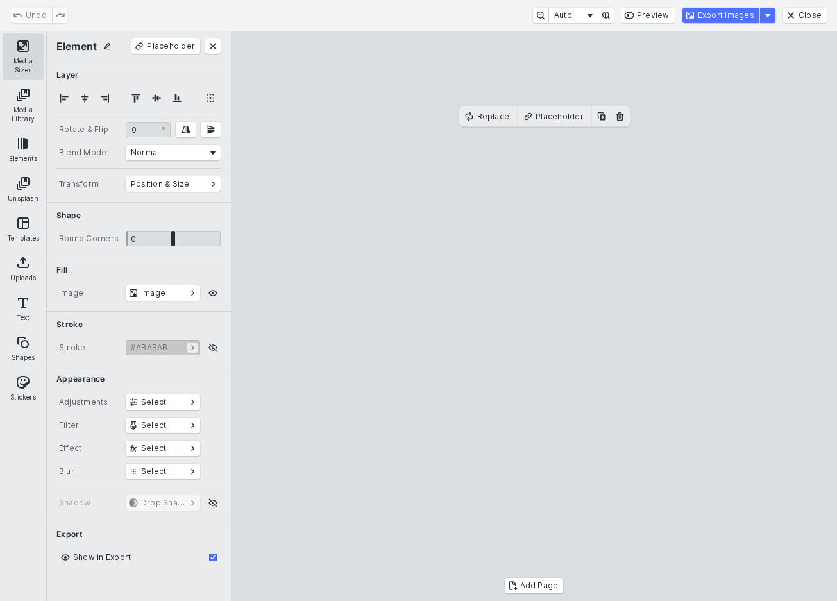
click at [17, 46] on button "Media Sizes" at bounding box center [23, 56] width 41 height 46
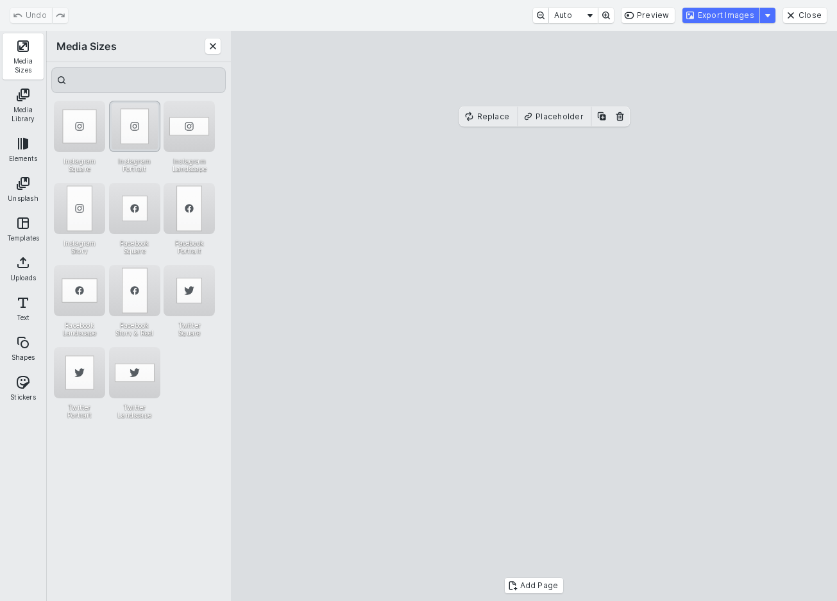
click at [133, 129] on div "Instagram Portrait" at bounding box center [134, 126] width 51 height 51
click at [534, 316] on cesdk-canvas "Editor canvas" at bounding box center [534, 316] width 0 height 0
drag, startPoint x: 676, startPoint y: 319, endPoint x: 620, endPoint y: 319, distance: 56.4
click at [534, 316] on cesdk-canvas "Editor canvas" at bounding box center [534, 316] width 0 height 0
drag, startPoint x: 659, startPoint y: 339, endPoint x: 713, endPoint y: 339, distance: 53.9
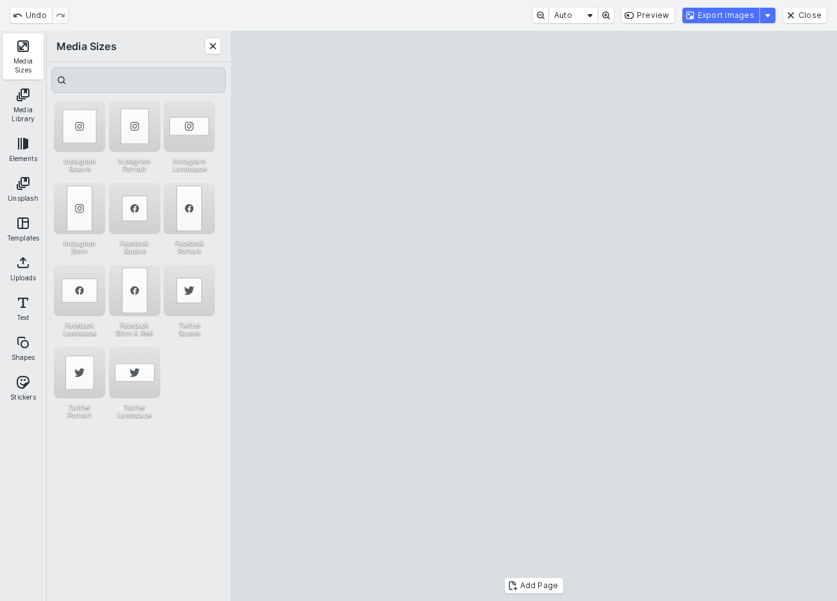
click at [534, 316] on cesdk-canvas "Editor canvas" at bounding box center [534, 316] width 0 height 0
drag, startPoint x: 714, startPoint y: 339, endPoint x: 674, endPoint y: 339, distance: 39.8
click at [534, 316] on cesdk-canvas "Editor canvas" at bounding box center [534, 316] width 0 height 0
drag, startPoint x: 312, startPoint y: 339, endPoint x: 369, endPoint y: 339, distance: 57.7
click at [534, 316] on cesdk-canvas "Editor canvas" at bounding box center [534, 316] width 0 height 0
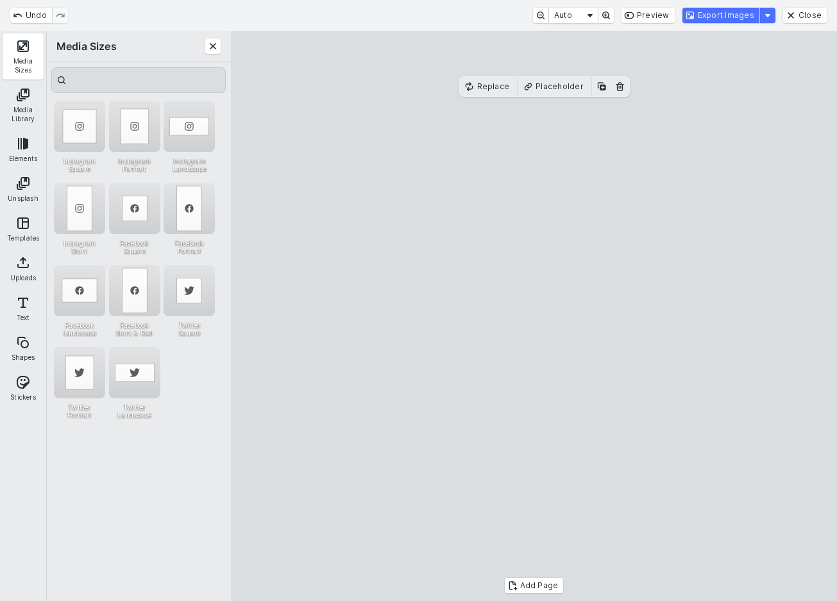
click at [534, 316] on cesdk-canvas "Editor canvas" at bounding box center [534, 316] width 0 height 0
drag, startPoint x: 752, startPoint y: 24, endPoint x: 777, endPoint y: 214, distance: 192.1
click at [777, 214] on div "Undo Auto Preview Export Images Close Media Sizes Media Library Elements Unspla…" at bounding box center [418, 300] width 837 height 601
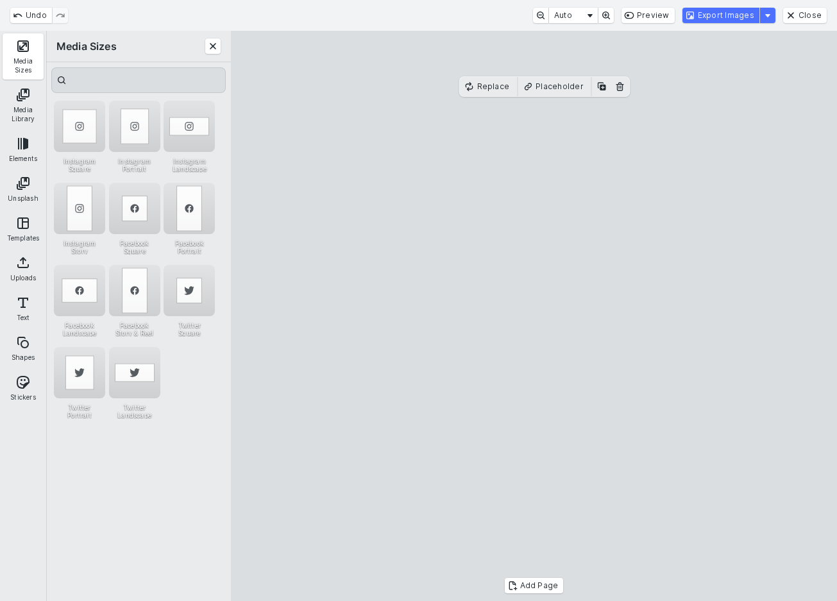
click at [534, 316] on cesdk-canvas "Editor canvas" at bounding box center [534, 316] width 0 height 0
click at [755, 4] on div "Undo Auto Preview Export Images Close" at bounding box center [418, 15] width 837 height 31
click at [752, 16] on button "Export Images" at bounding box center [720, 15] width 77 height 15
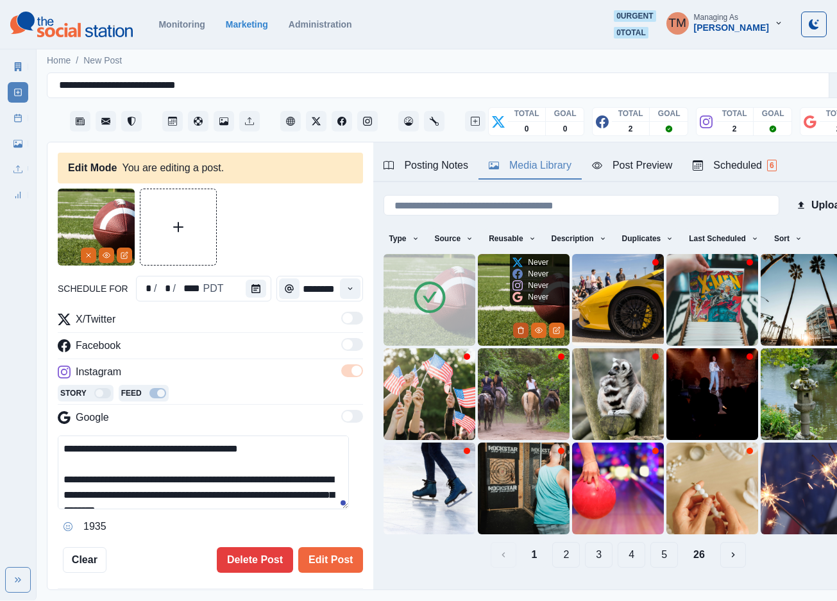
click at [517, 326] on icon "Delete Media" at bounding box center [521, 330] width 8 height 8
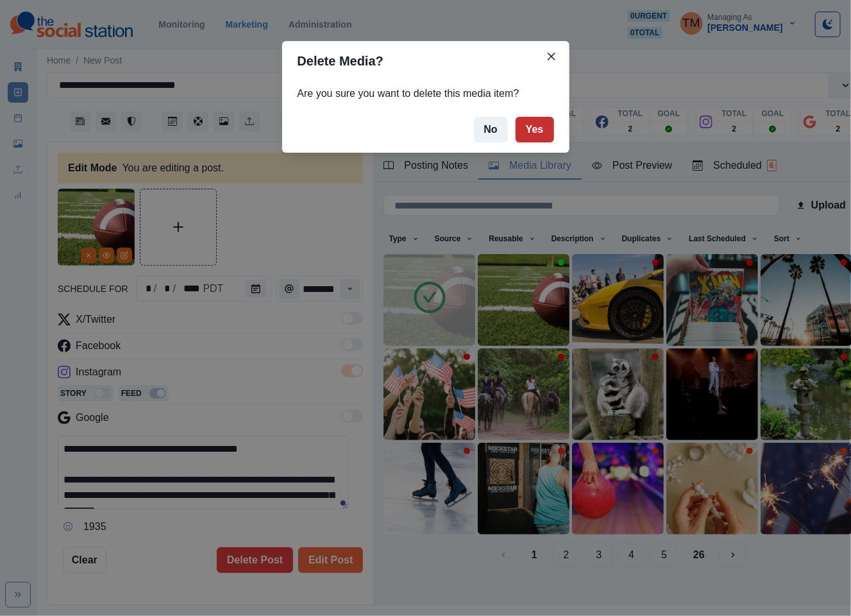
click at [543, 131] on button "Yes" at bounding box center [535, 130] width 38 height 26
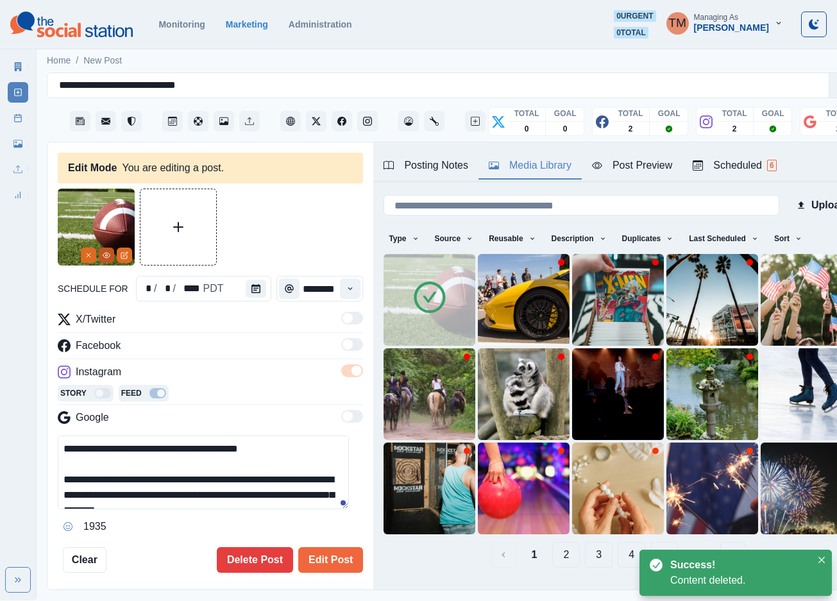
click at [110, 256] on button "View Media" at bounding box center [106, 255] width 15 height 15
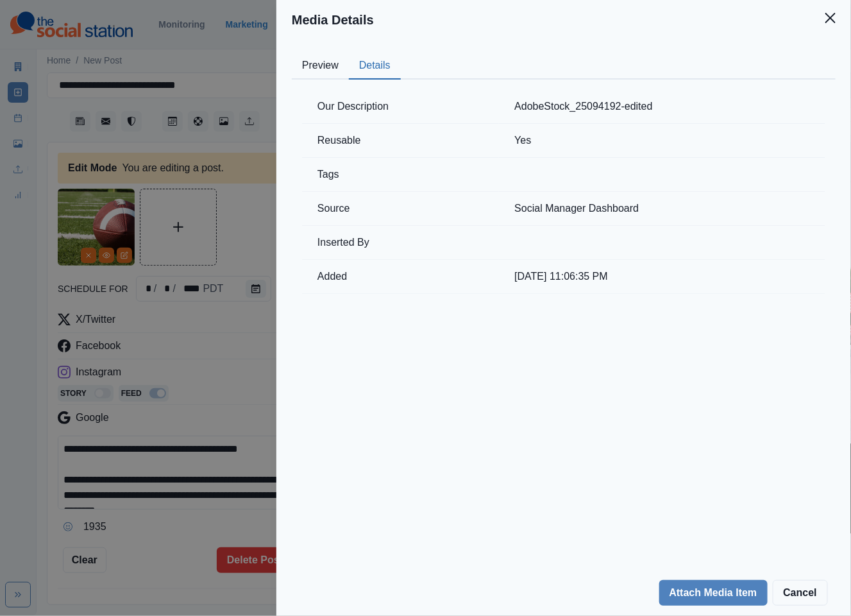
click at [383, 68] on button "Details" at bounding box center [375, 66] width 52 height 27
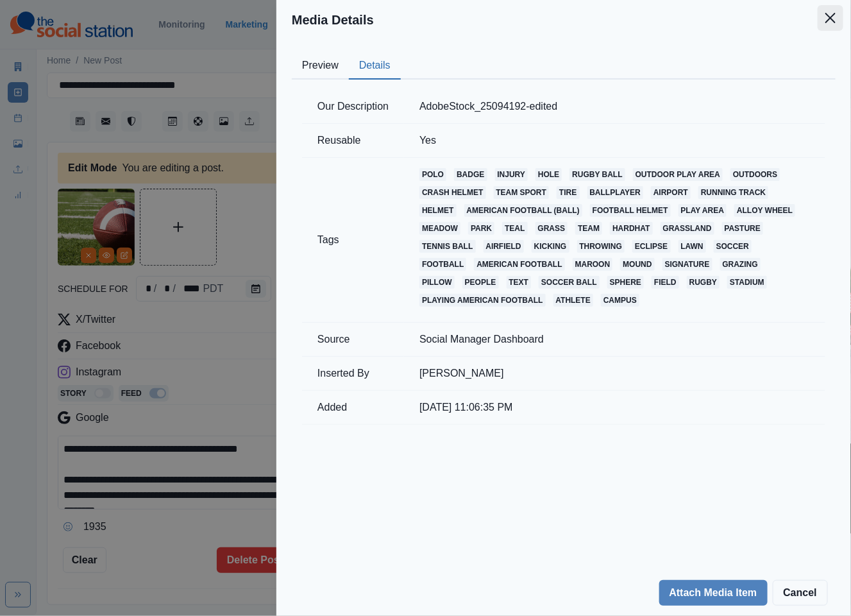
click at [829, 15] on icon "Close" at bounding box center [830, 18] width 10 height 10
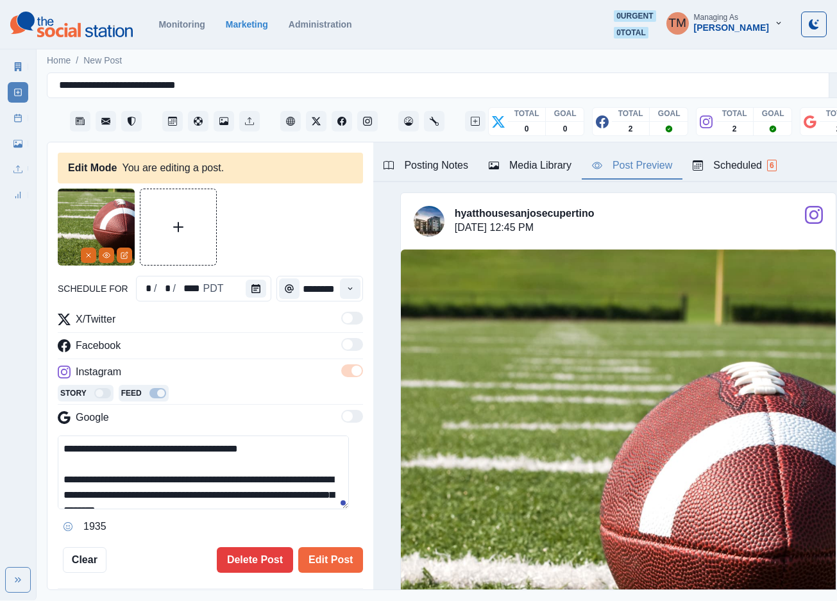
click at [645, 171] on div "Post Preview" at bounding box center [632, 165] width 80 height 15
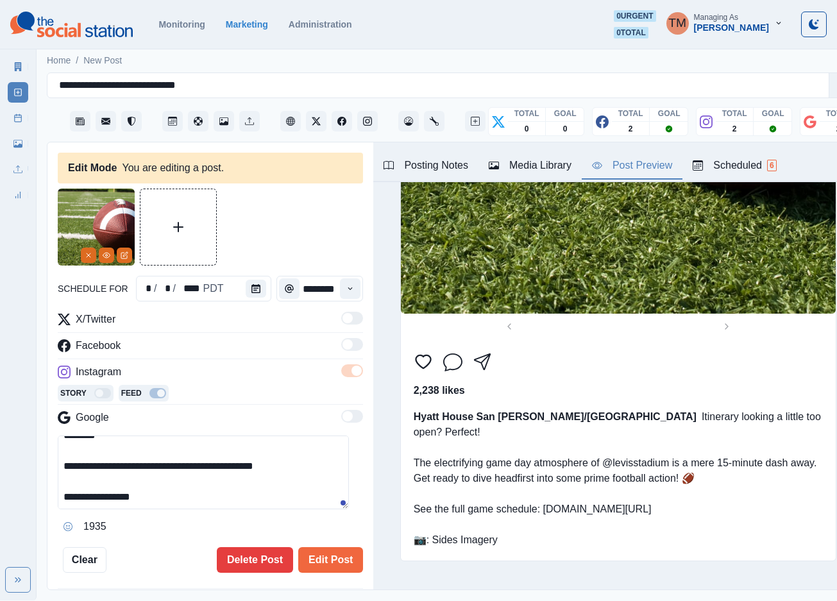
scroll to position [77, 0]
drag, startPoint x: 305, startPoint y: 468, endPoint x: 317, endPoint y: 501, distance: 35.7
click at [317, 501] on textarea "**********" at bounding box center [203, 472] width 291 height 74
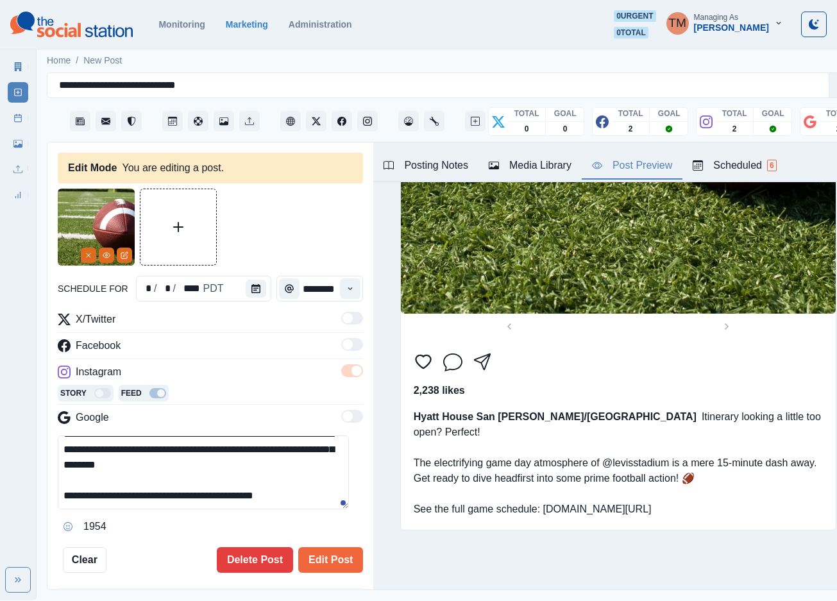
scroll to position [45, 0]
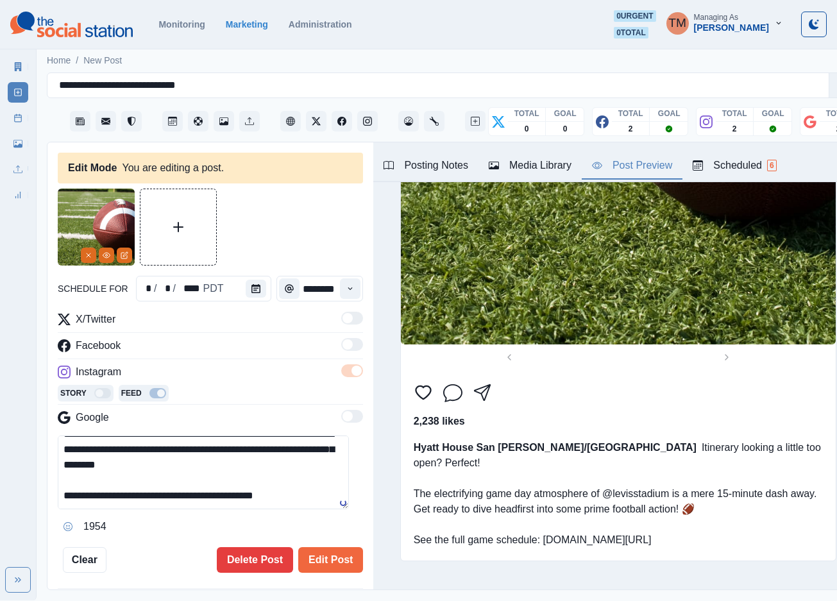
type textarea "**********"
click at [110, 257] on icon "View Media" at bounding box center [106, 255] width 7 height 5
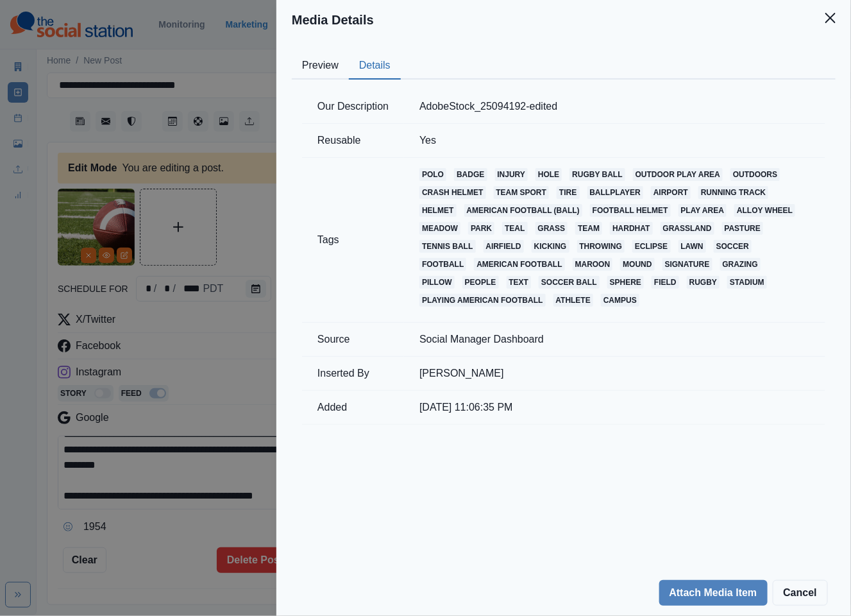
click at [382, 68] on button "Details" at bounding box center [375, 66] width 52 height 27
drag, startPoint x: 521, startPoint y: 104, endPoint x: 412, endPoint y: 108, distance: 109.8
click at [418, 106] on td "AdobeStock_25094192-edited" at bounding box center [614, 107] width 421 height 34
copy td "AdobeStock_25094192"
drag, startPoint x: 661, startPoint y: 520, endPoint x: 670, endPoint y: 523, distance: 10.4
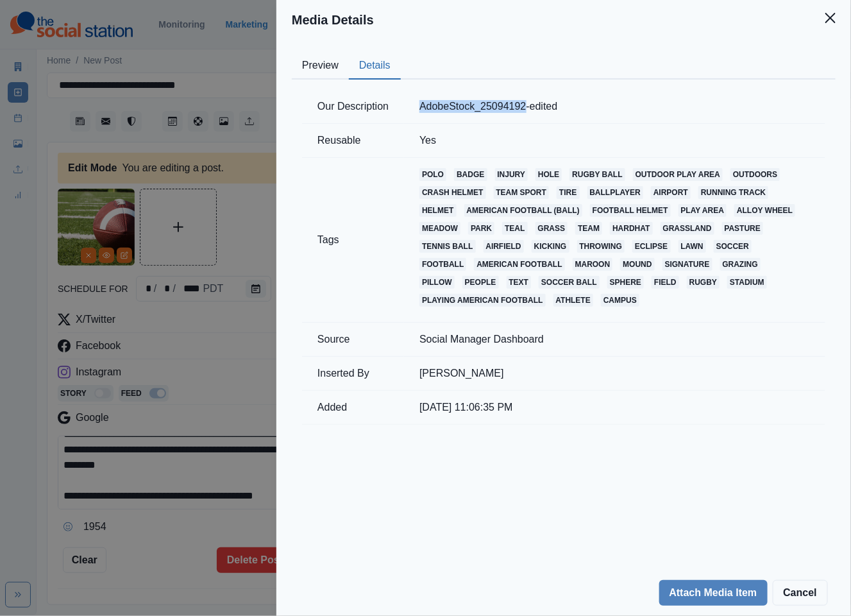
click at [664, 521] on div "Preview Details Our Description AdobeStock_25094192-edited Reusable Yes Tags po…" at bounding box center [563, 305] width 575 height 530
drag, startPoint x: 818, startPoint y: 589, endPoint x: 809, endPoint y: 586, distance: 10.4
click at [818, 589] on button "Cancel" at bounding box center [800, 593] width 55 height 26
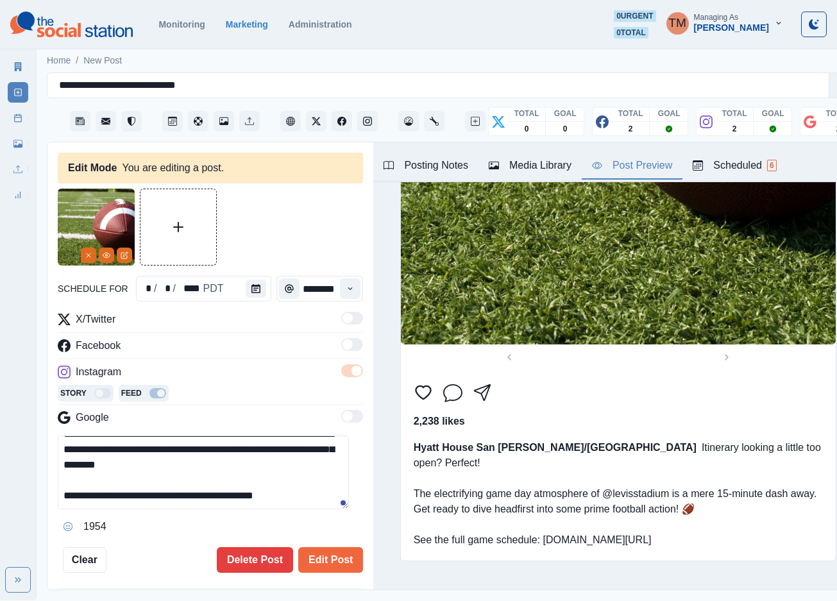
click at [304, 208] on div at bounding box center [210, 227] width 305 height 77
click at [328, 566] on button "Edit Post" at bounding box center [330, 560] width 65 height 26
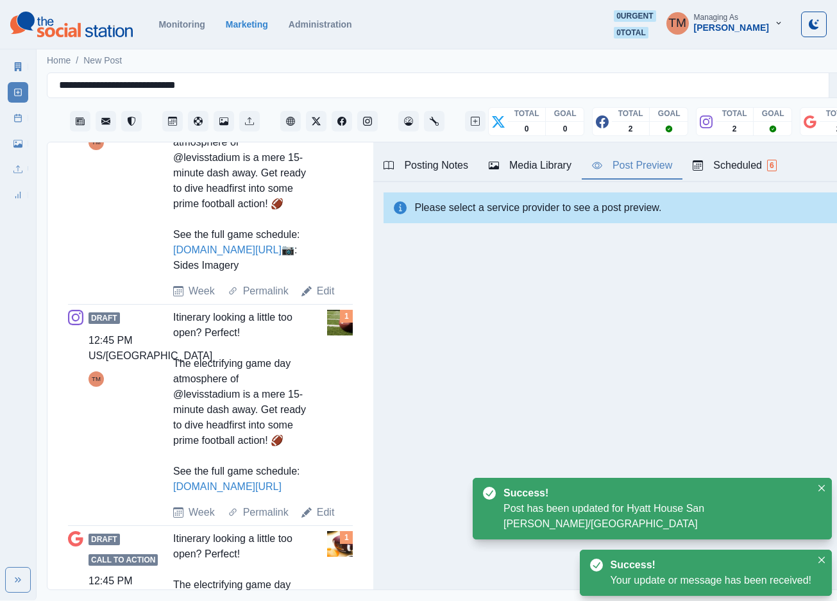
scroll to position [577, 0]
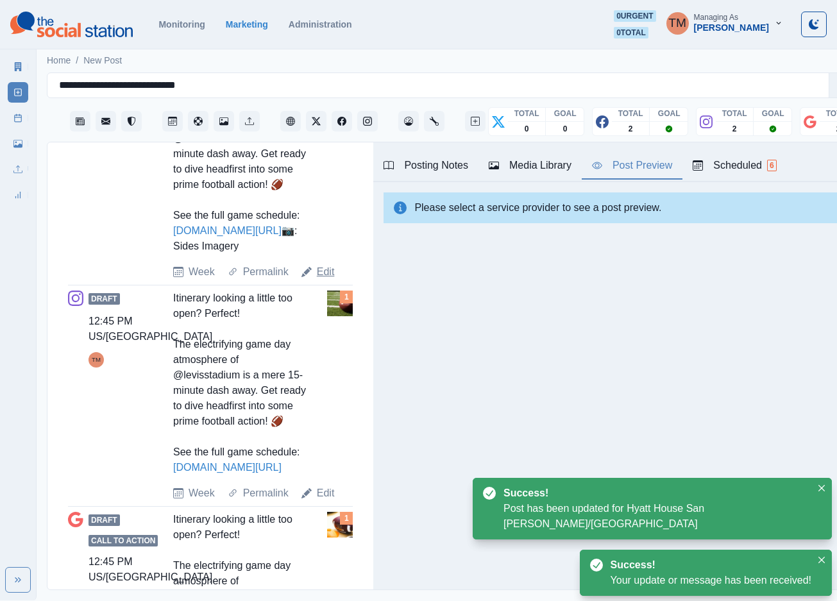
click at [323, 280] on link "Edit" at bounding box center [326, 271] width 18 height 15
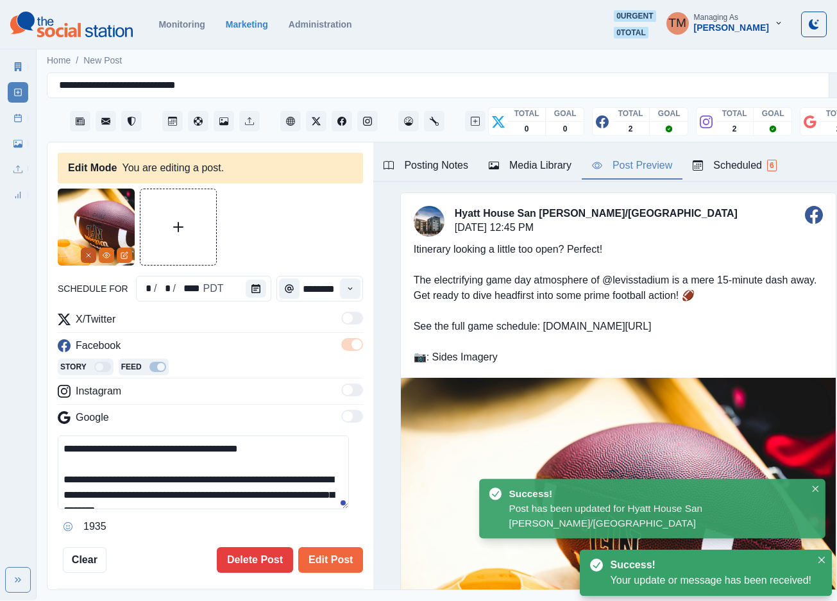
click at [89, 256] on line "Remove" at bounding box center [89, 255] width 4 height 4
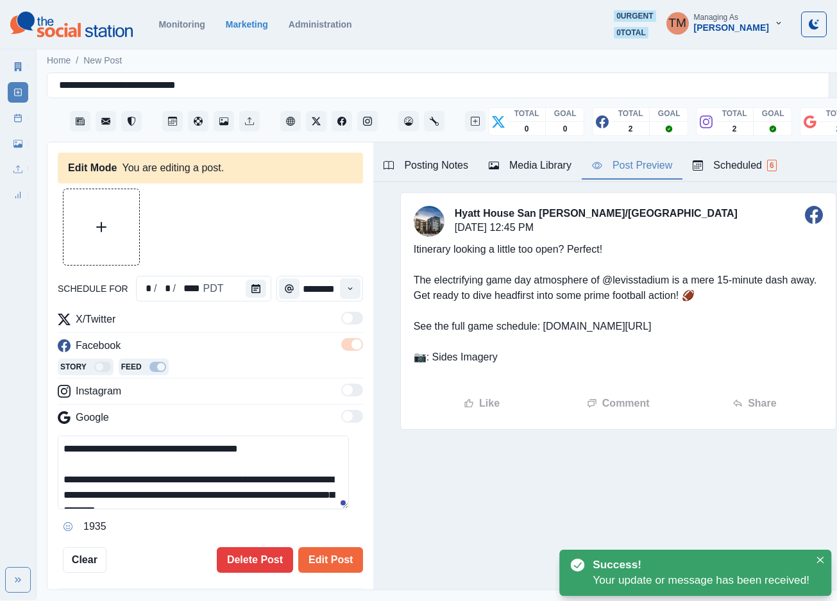
click at [537, 176] on button "Media Library" at bounding box center [529, 166] width 103 height 27
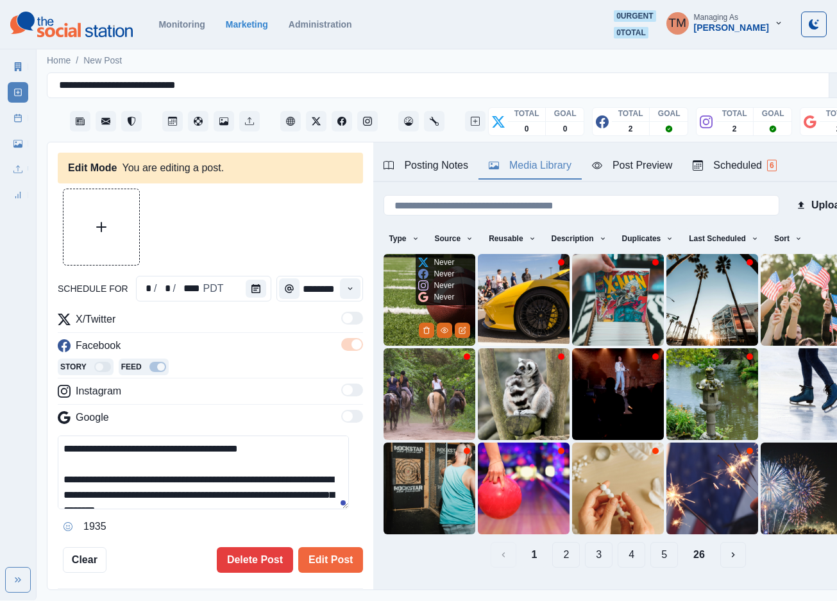
click at [403, 283] on img at bounding box center [430, 300] width 92 height 92
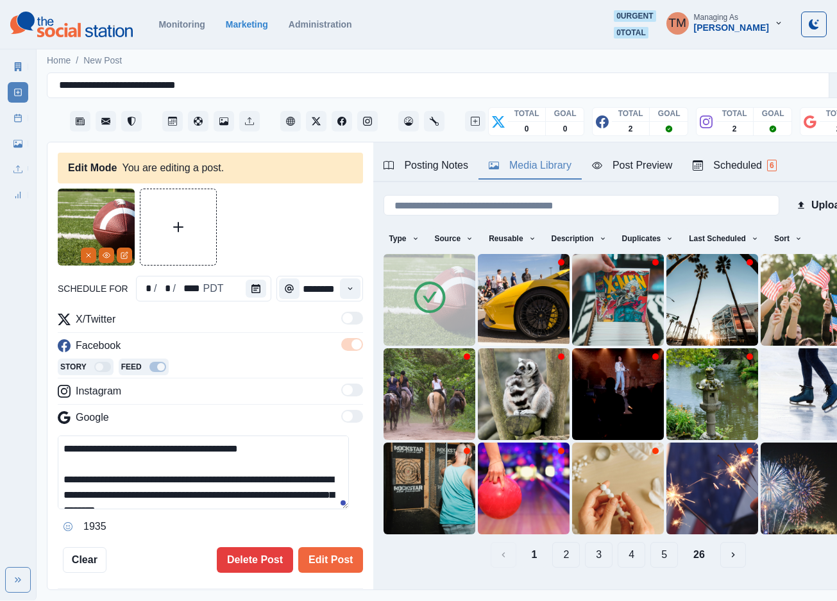
scroll to position [76, 0]
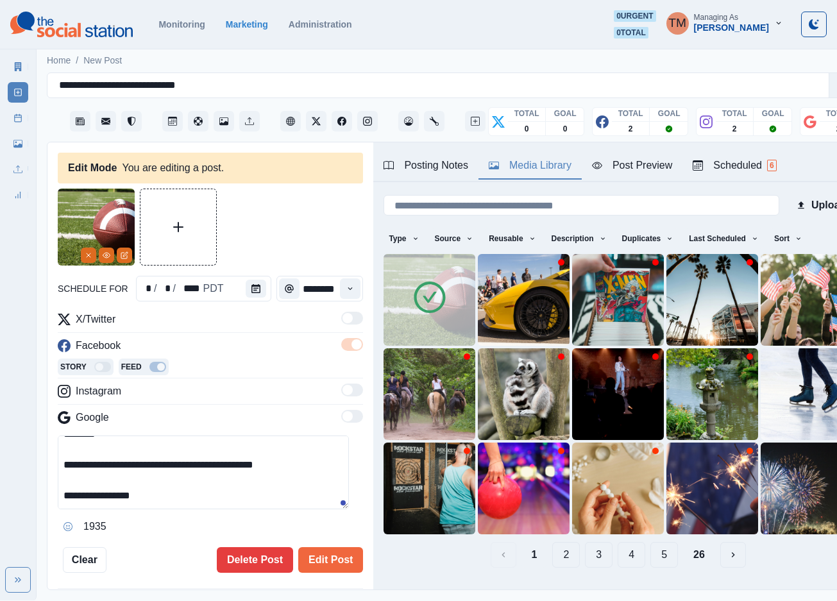
drag, startPoint x: 302, startPoint y: 469, endPoint x: 339, endPoint y: 512, distance: 56.8
click at [339, 512] on div "**********" at bounding box center [210, 485] width 305 height 101
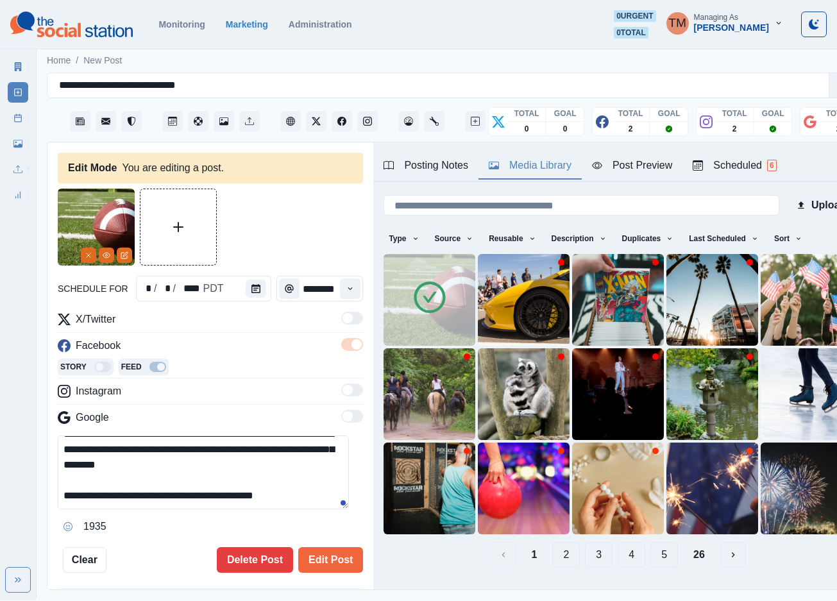
scroll to position [45, 0]
type textarea "**********"
drag, startPoint x: 319, startPoint y: 562, endPoint x: 319, endPoint y: 547, distance: 14.8
click at [319, 560] on button "Edit Post" at bounding box center [330, 560] width 65 height 26
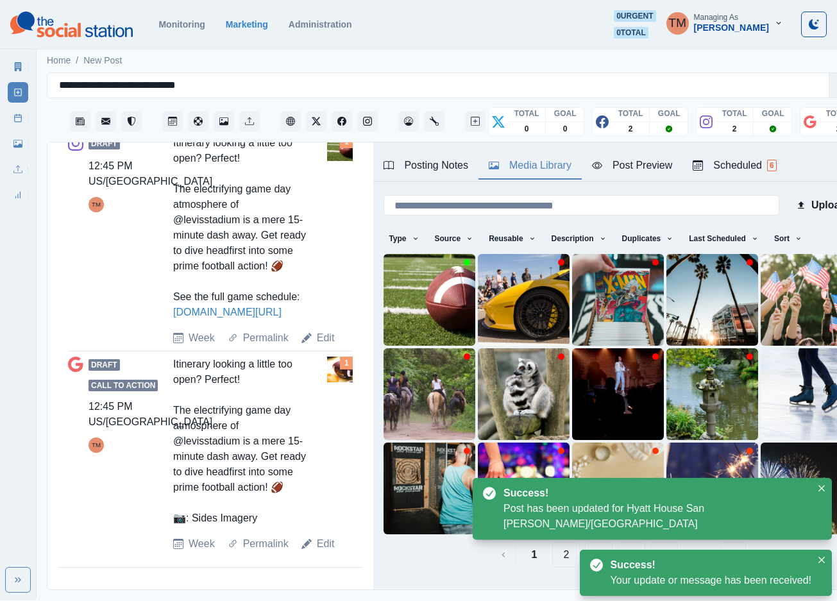
scroll to position [780, 0]
click at [322, 552] on link "Edit" at bounding box center [326, 543] width 18 height 15
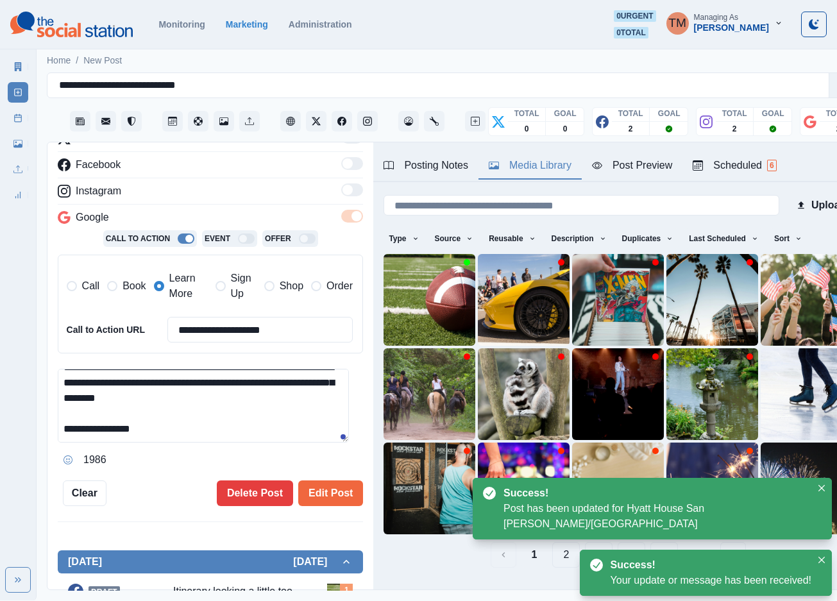
scroll to position [203, 0]
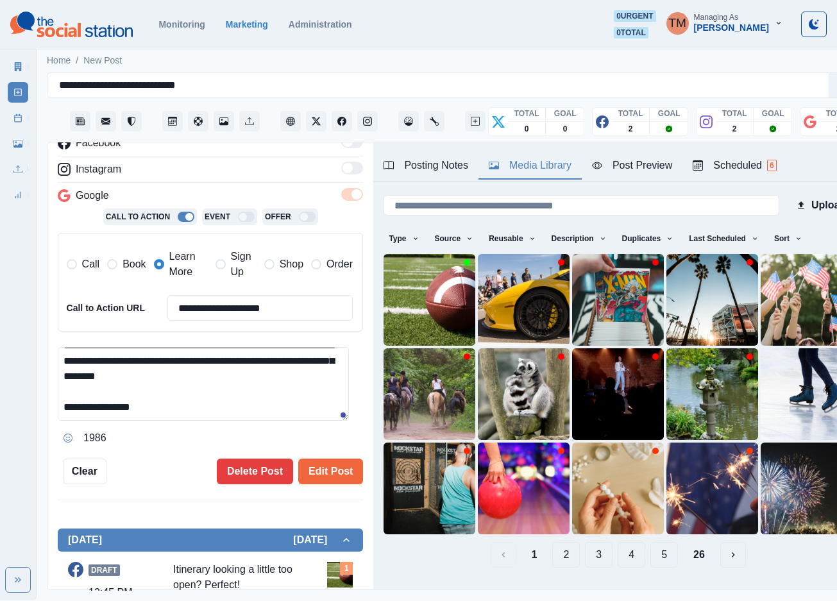
drag, startPoint x: 244, startPoint y: 380, endPoint x: 339, endPoint y: 418, distance: 101.6
click at [339, 418] on textarea "**********" at bounding box center [203, 384] width 291 height 74
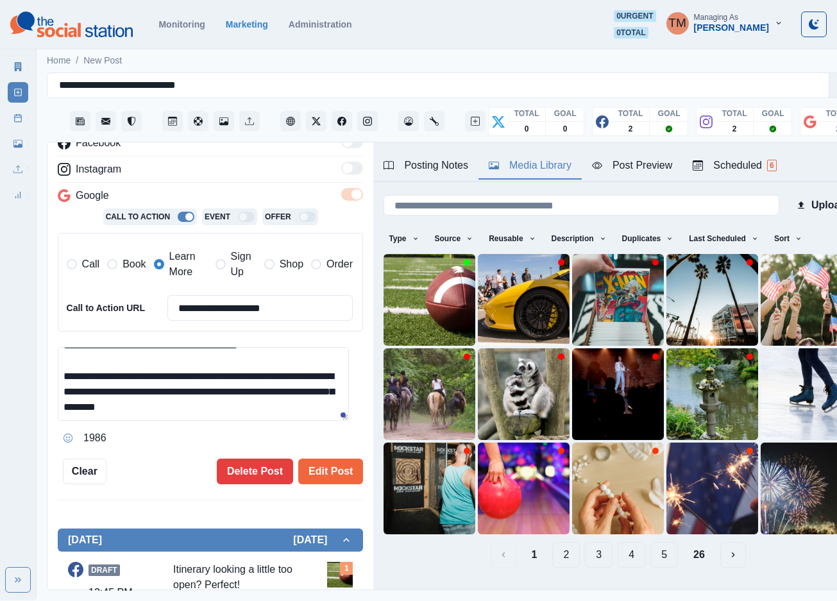
scroll to position [14, 0]
type textarea "**********"
click at [308, 307] on input "**********" at bounding box center [259, 308] width 185 height 26
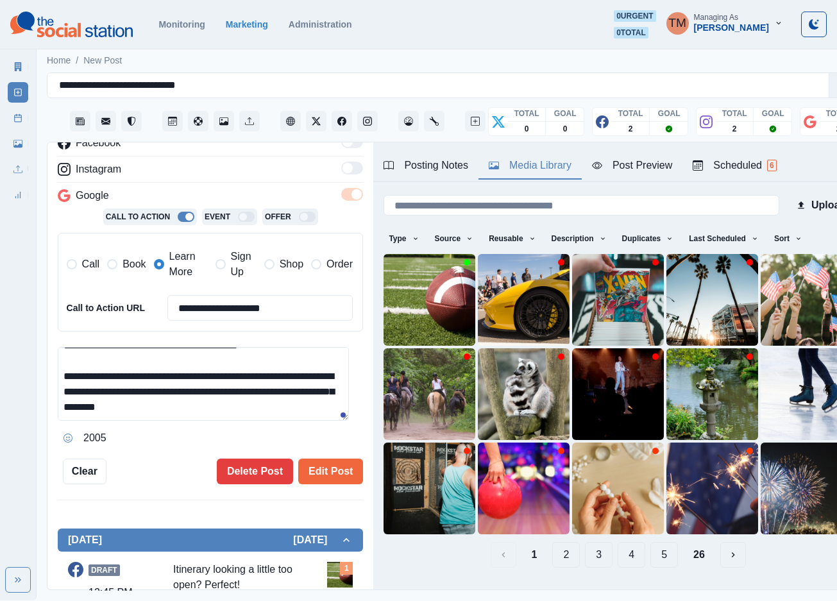
click at [135, 266] on span "Book" at bounding box center [133, 264] width 23 height 15
drag, startPoint x: 162, startPoint y: 264, endPoint x: 192, endPoint y: 283, distance: 36.3
click at [164, 264] on label "Learn More" at bounding box center [181, 264] width 54 height 31
click at [204, 312] on input "**********" at bounding box center [259, 308] width 185 height 26
paste input
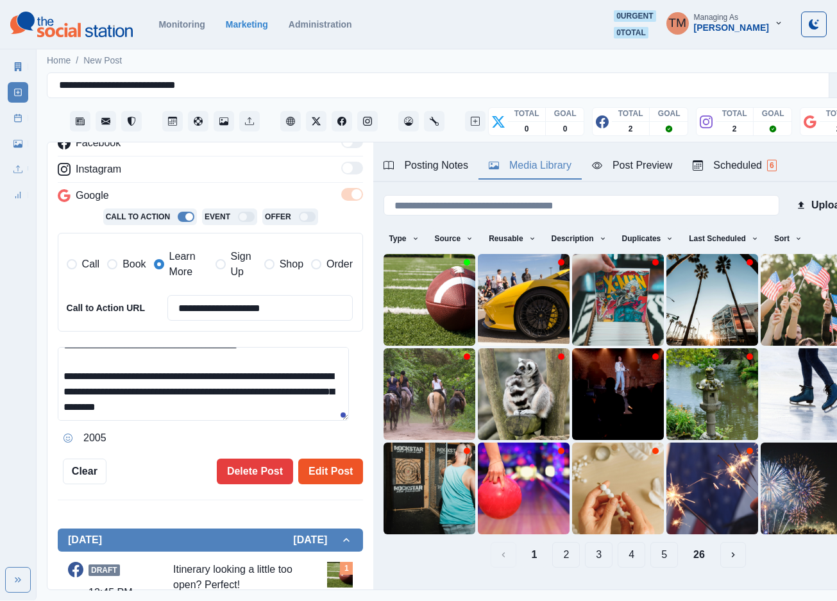
type input "**********"
click at [317, 477] on button "Edit Post" at bounding box center [330, 472] width 65 height 26
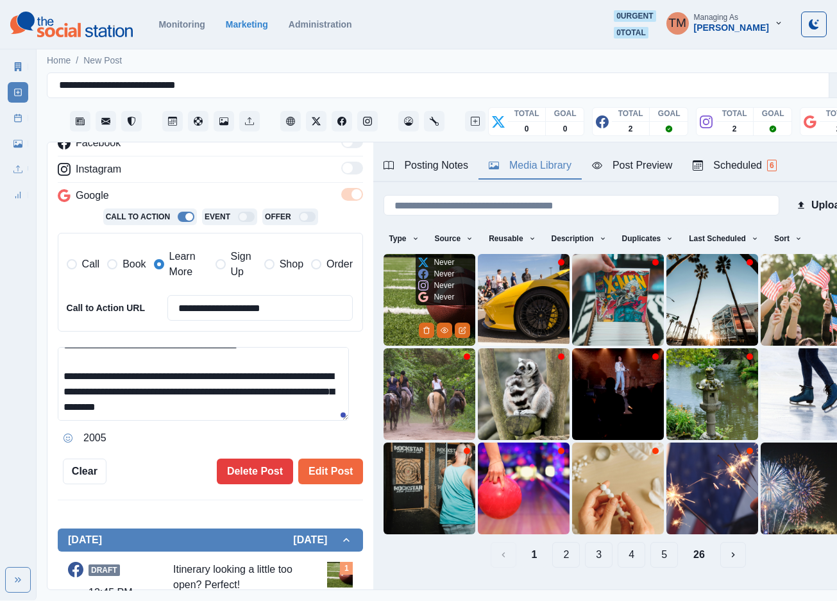
click at [400, 319] on img at bounding box center [430, 300] width 92 height 92
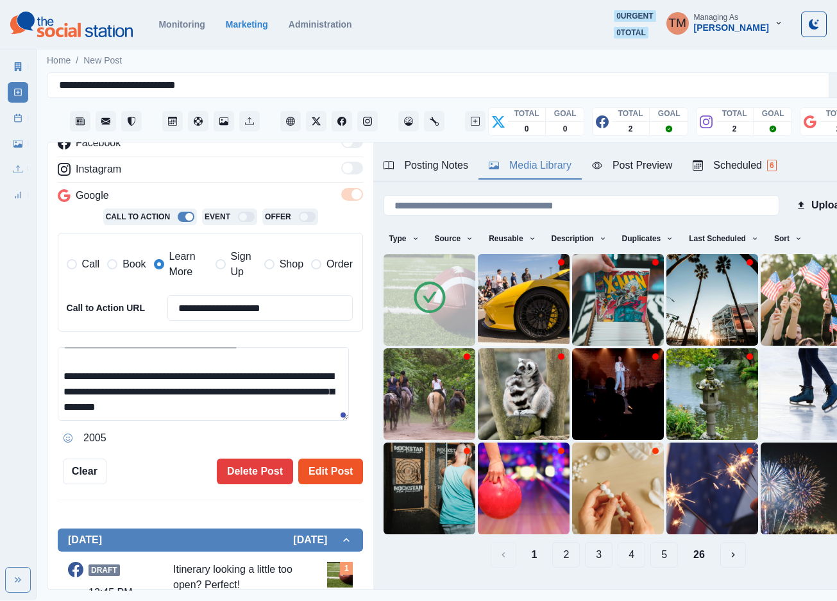
click at [312, 476] on button "Edit Post" at bounding box center [330, 472] width 65 height 26
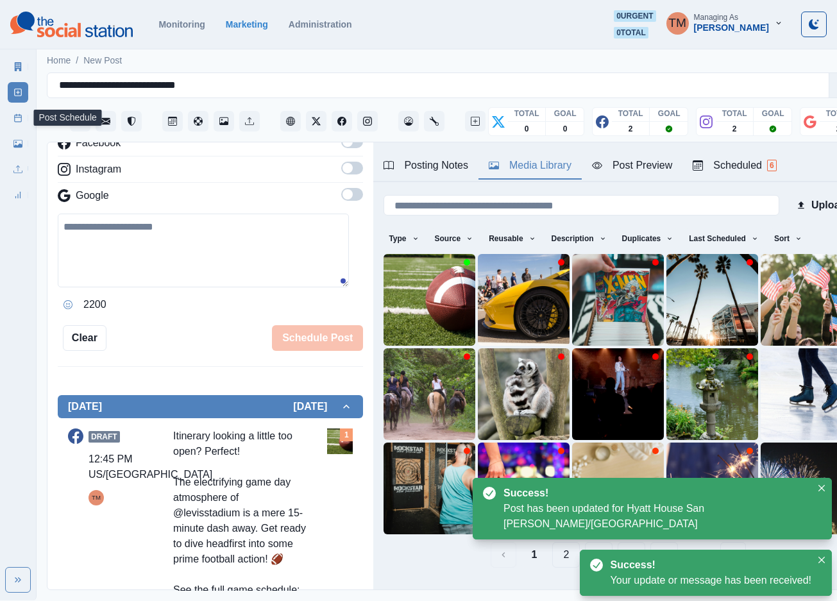
click at [22, 118] on icon at bounding box center [17, 118] width 9 height 9
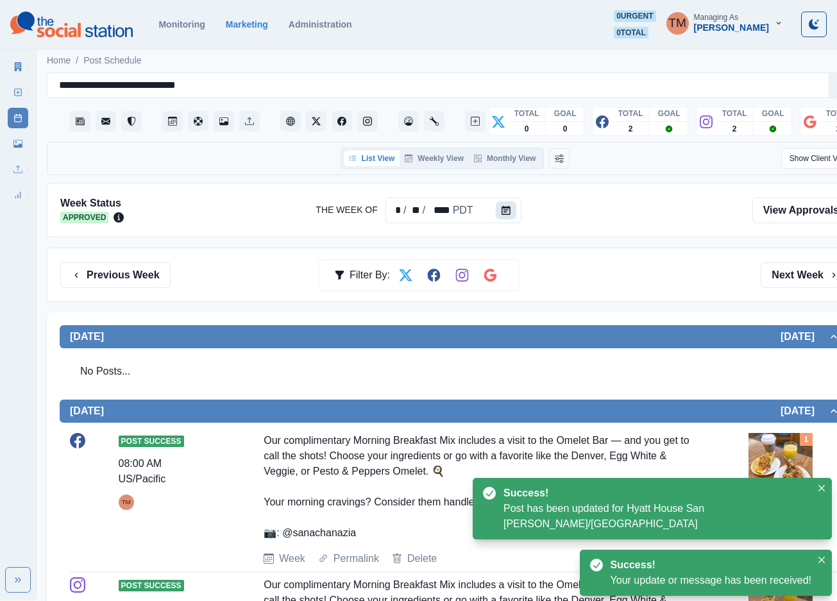
click at [502, 214] on icon "Calendar" at bounding box center [506, 210] width 9 height 9
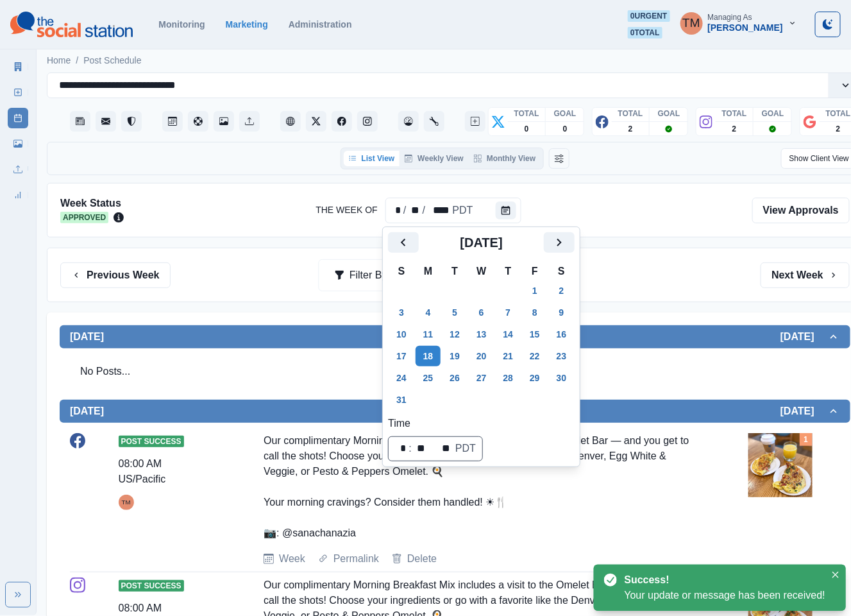
click at [611, 218] on div at bounding box center [437, 210] width 607 height 28
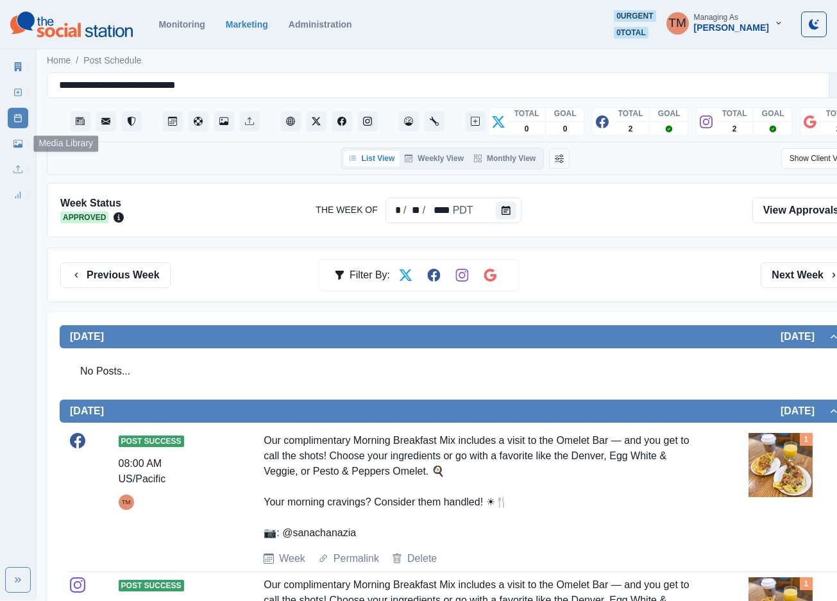
click at [21, 146] on icon at bounding box center [17, 144] width 9 height 8
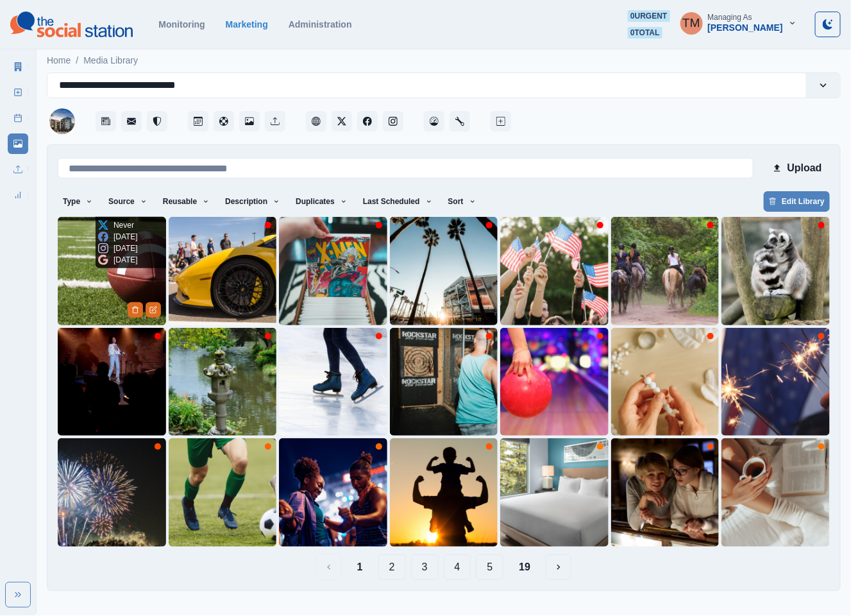
click at [108, 287] on img at bounding box center [112, 271] width 108 height 108
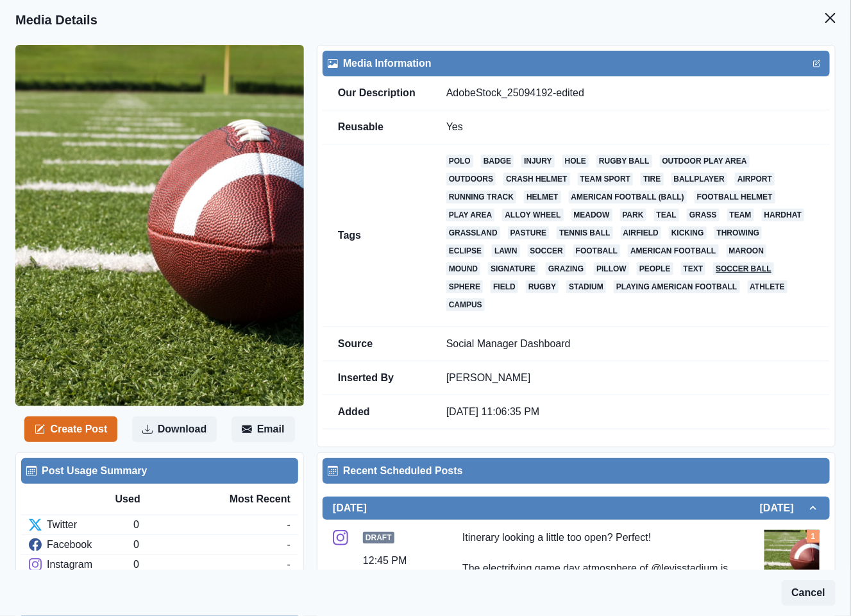
scroll to position [385, 0]
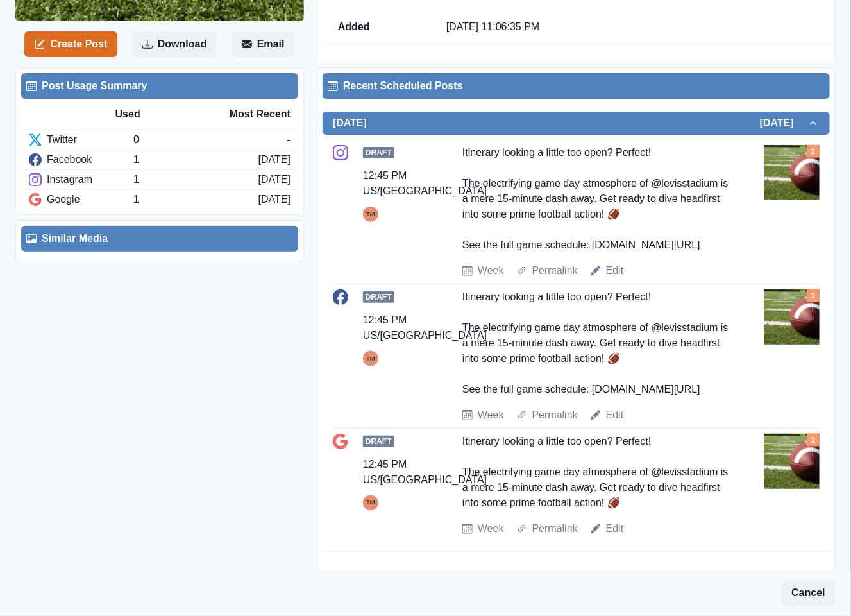
drag, startPoint x: 700, startPoint y: 245, endPoint x: 571, endPoint y: 250, distance: 129.0
click at [589, 250] on div "Itinerary looking a little too open? Perfect! The electrifying game day atmosph…" at bounding box center [595, 199] width 267 height 108
copy div "ww.shorturl.at/20b60"
click at [726, 275] on div "Week Permalink Edit" at bounding box center [610, 270] width 297 height 15
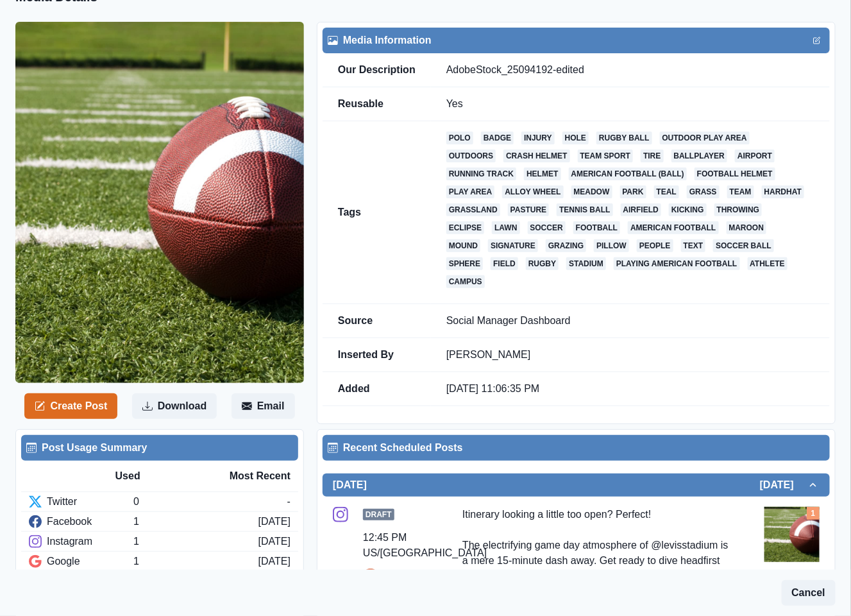
scroll to position [0, 0]
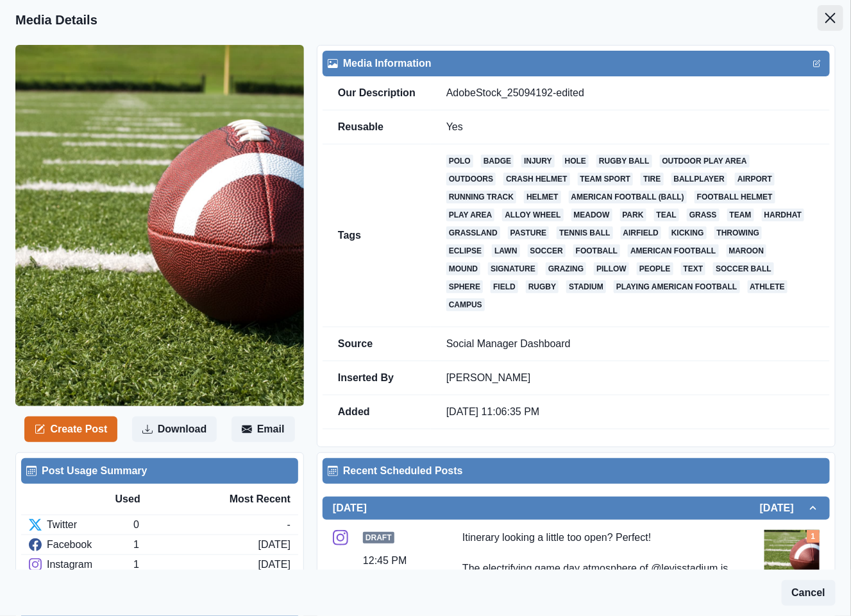
click at [825, 20] on icon "Close" at bounding box center [830, 18] width 10 height 10
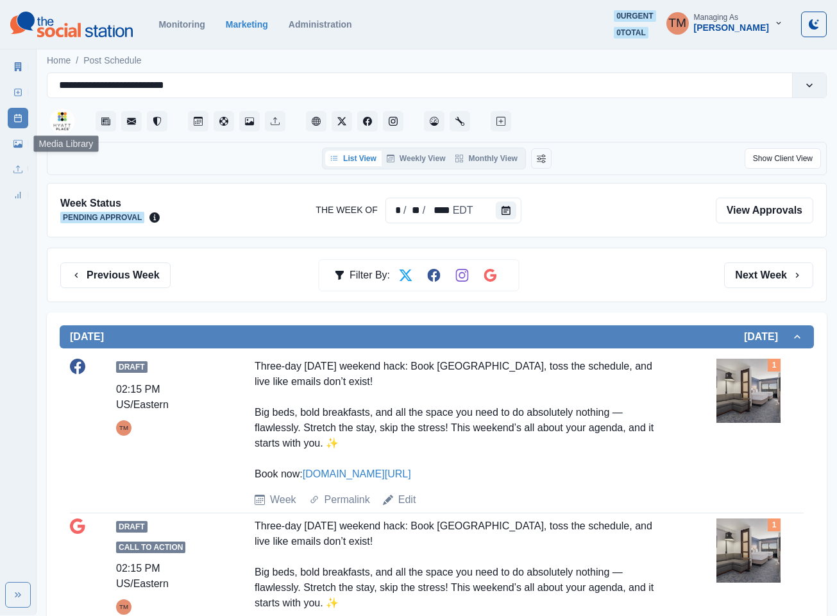
click at [14, 144] on icon at bounding box center [17, 143] width 9 height 9
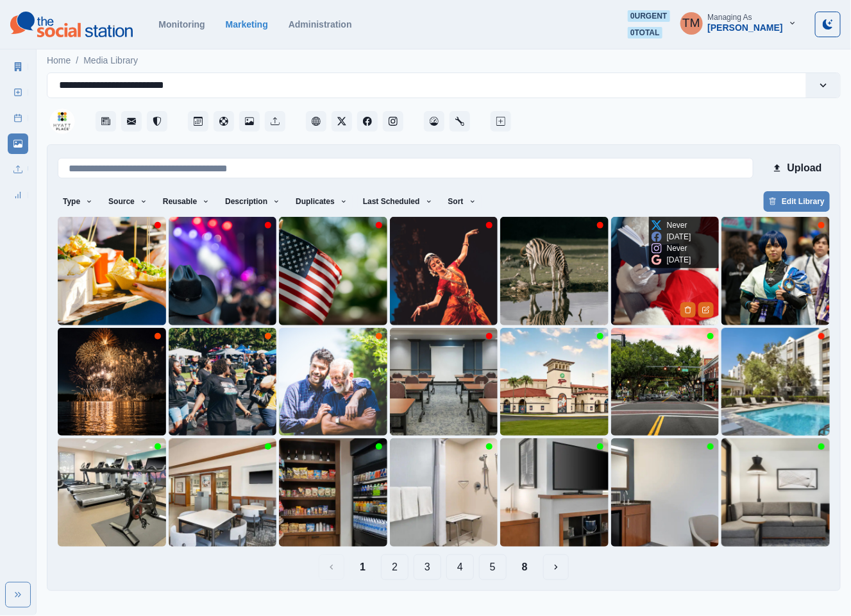
click at [635, 279] on img at bounding box center [665, 271] width 108 height 108
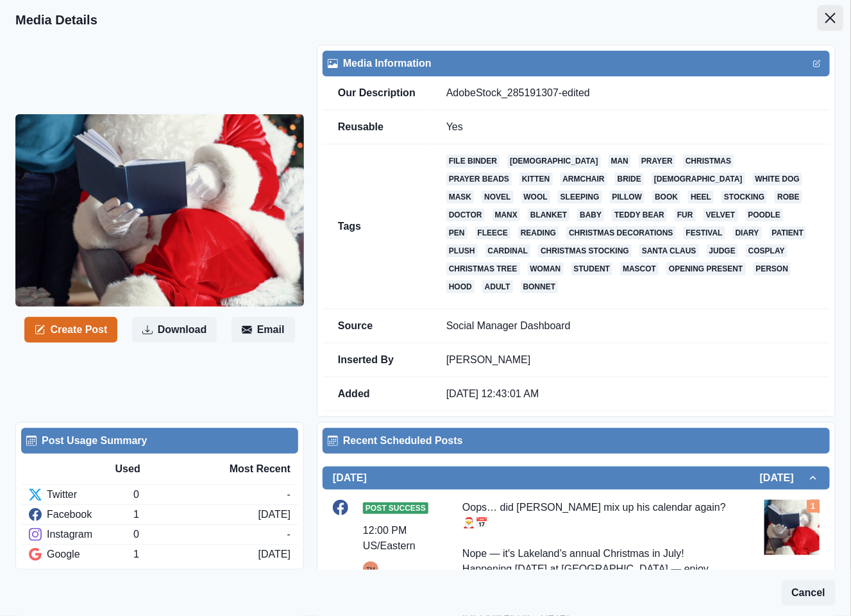
click at [825, 18] on icon "Close" at bounding box center [830, 18] width 10 height 10
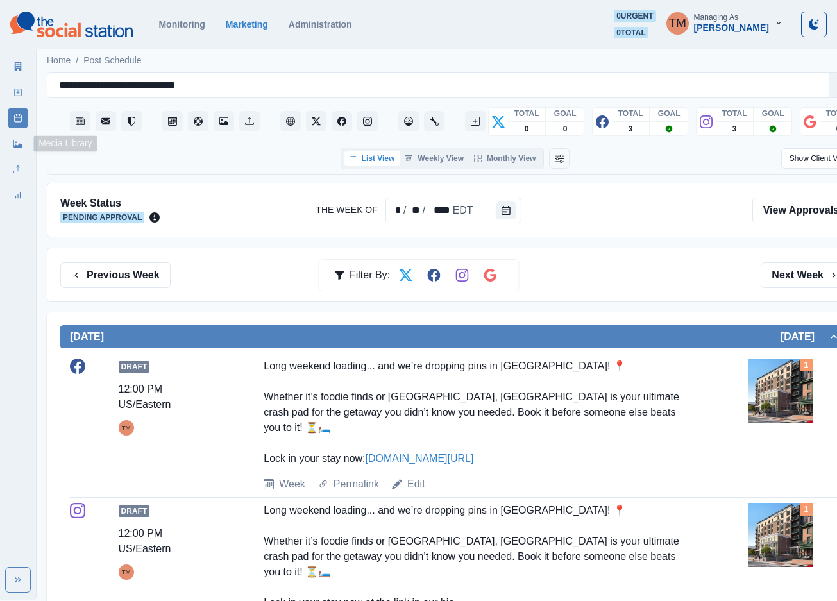
click at [17, 149] on link "Media Library" at bounding box center [18, 143] width 21 height 21
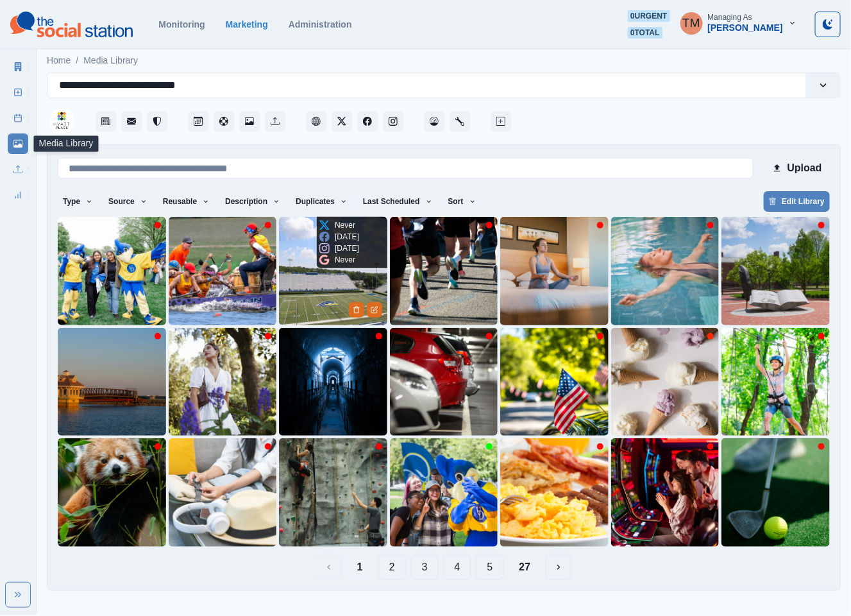
click at [314, 293] on img at bounding box center [333, 271] width 108 height 108
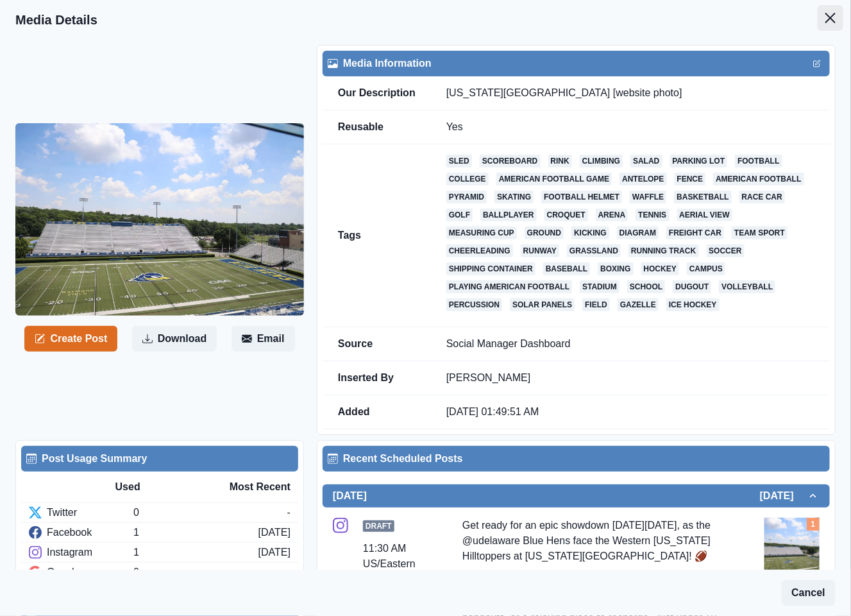
click at [825, 14] on icon "Close" at bounding box center [830, 18] width 10 height 10
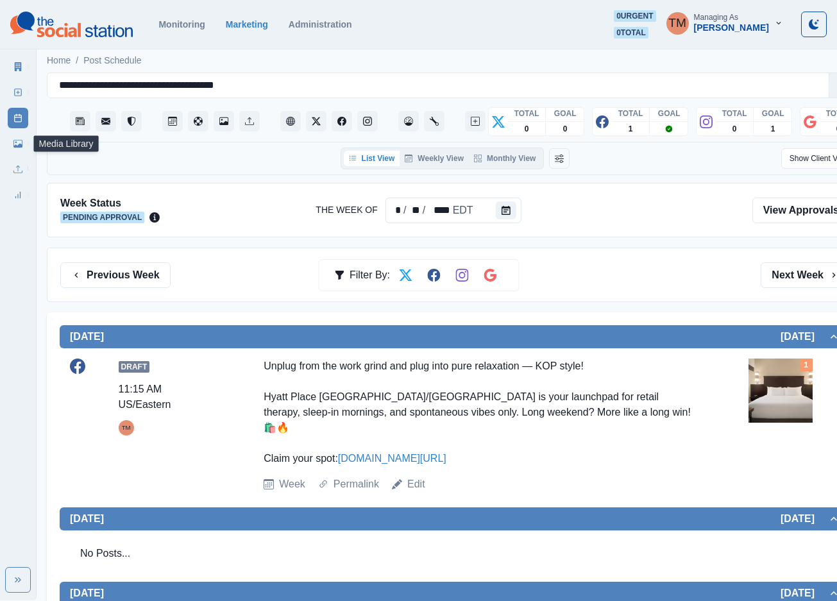
click at [10, 146] on link "Media Library" at bounding box center [18, 143] width 21 height 21
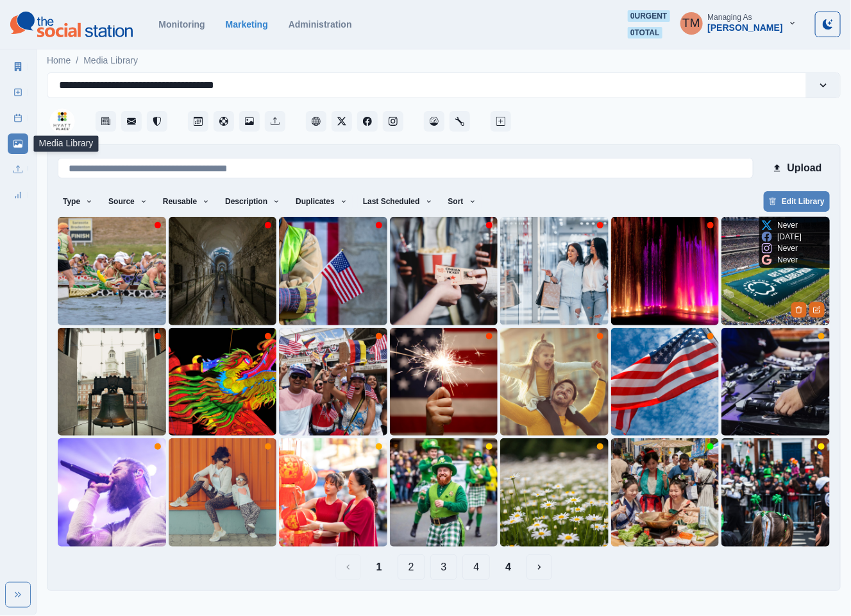
click at [733, 273] on img at bounding box center [776, 271] width 108 height 108
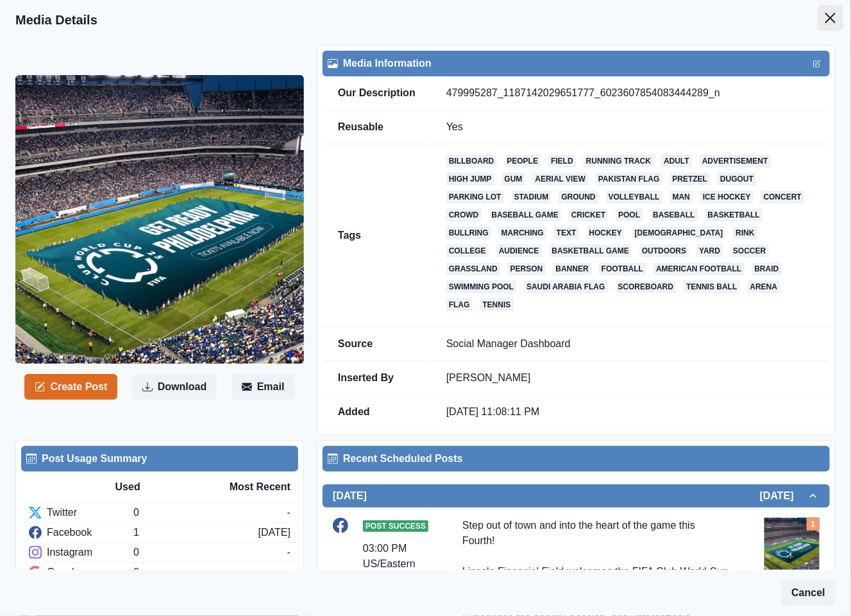
click at [825, 17] on icon "Close" at bounding box center [830, 18] width 10 height 10
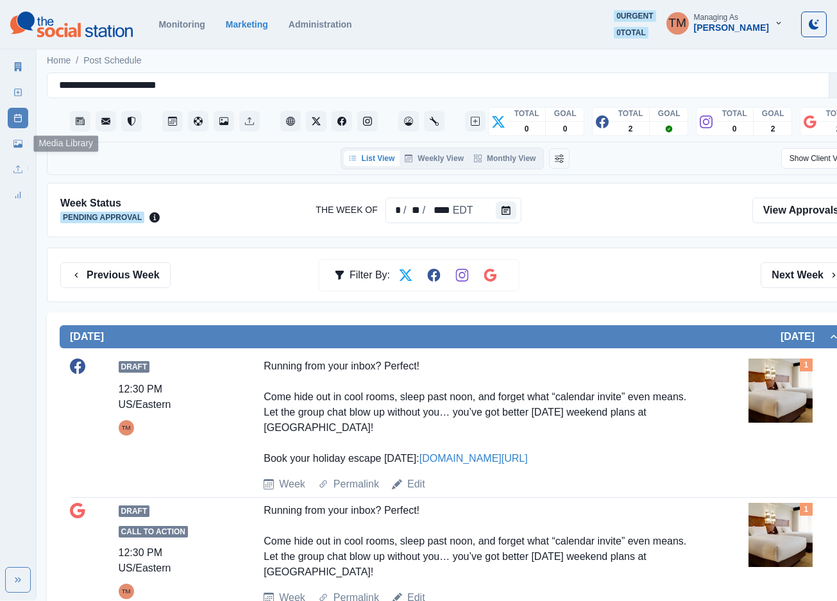
click at [19, 146] on icon at bounding box center [17, 144] width 9 height 8
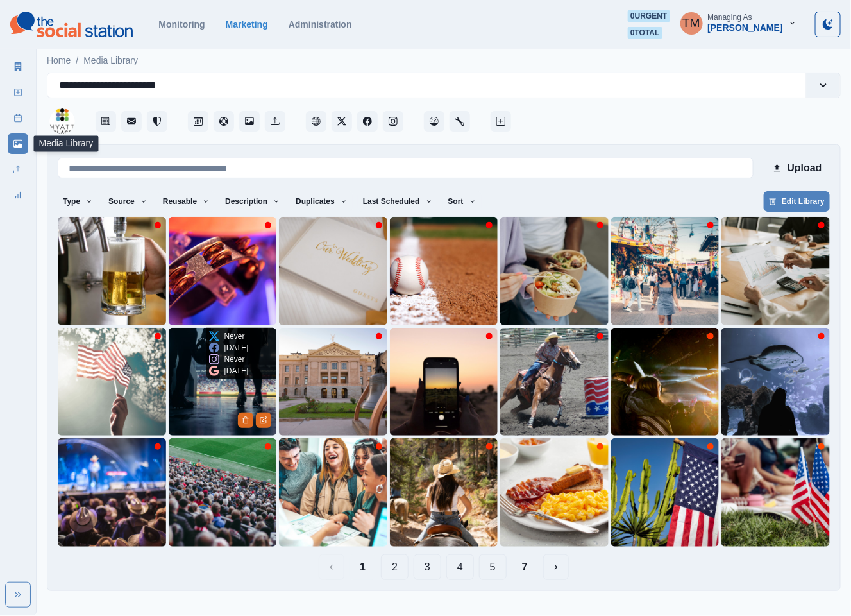
click at [199, 393] on img at bounding box center [223, 382] width 108 height 108
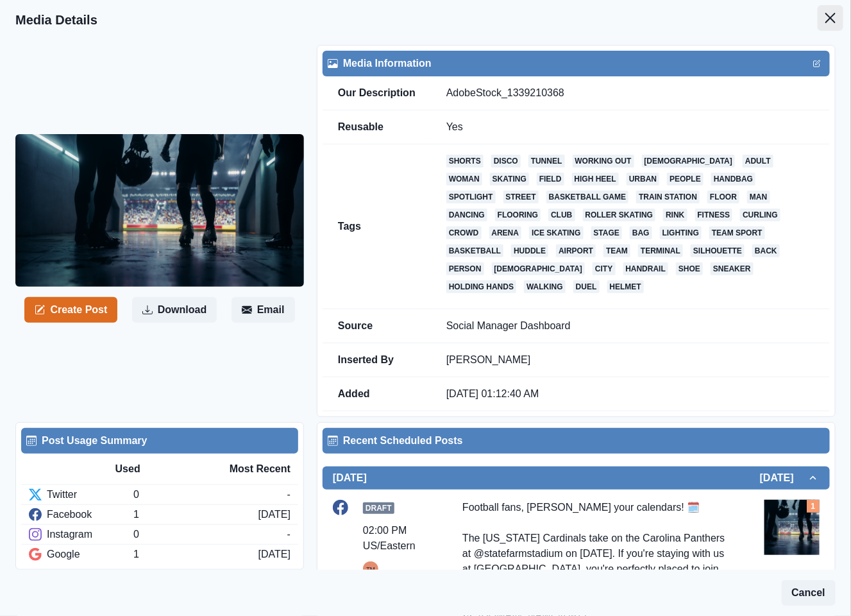
click at [825, 15] on icon "Close" at bounding box center [830, 18] width 10 height 10
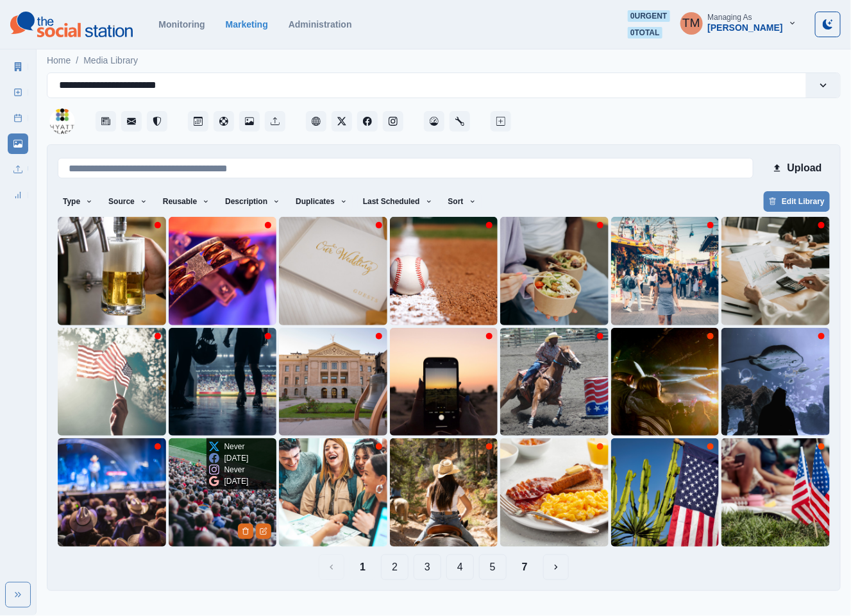
click at [199, 510] on img at bounding box center [223, 492] width 108 height 108
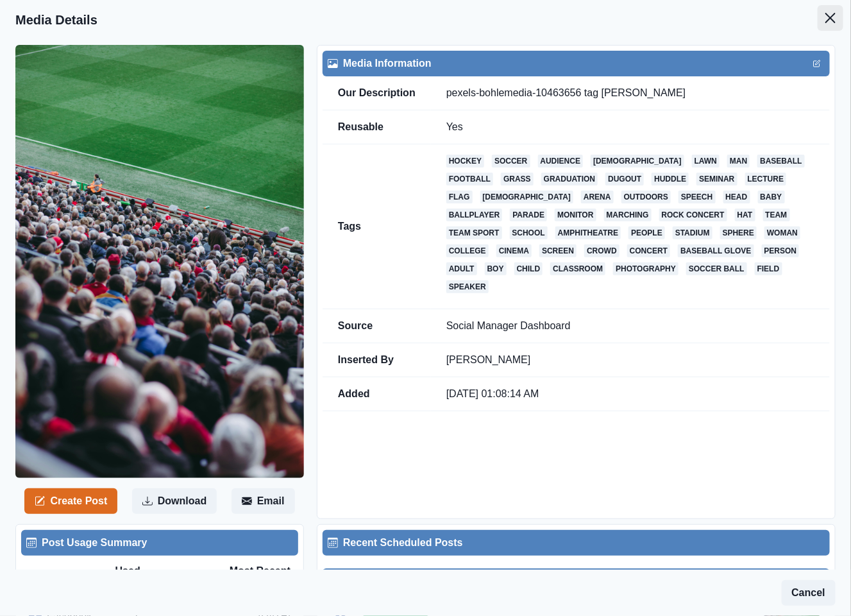
click at [825, 13] on icon "Close" at bounding box center [830, 18] width 10 height 10
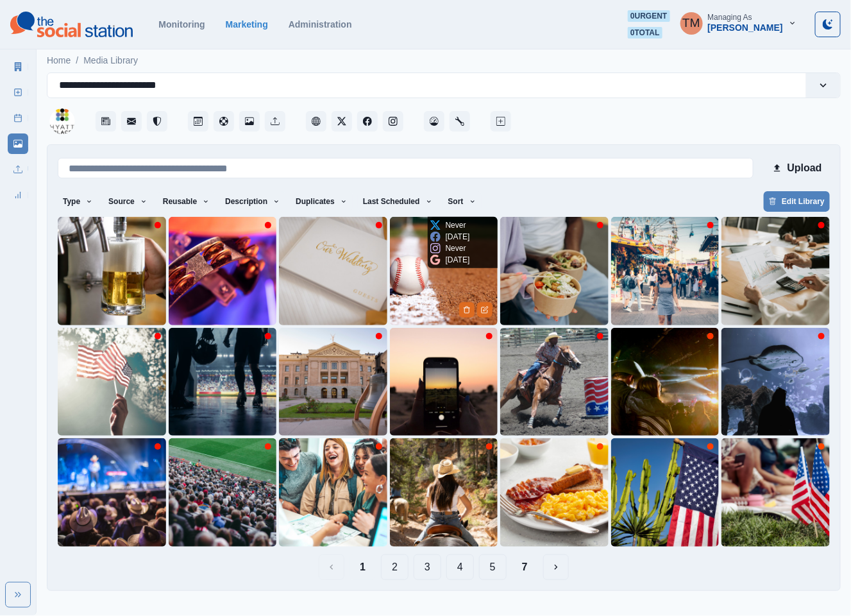
click at [418, 297] on img at bounding box center [444, 271] width 108 height 108
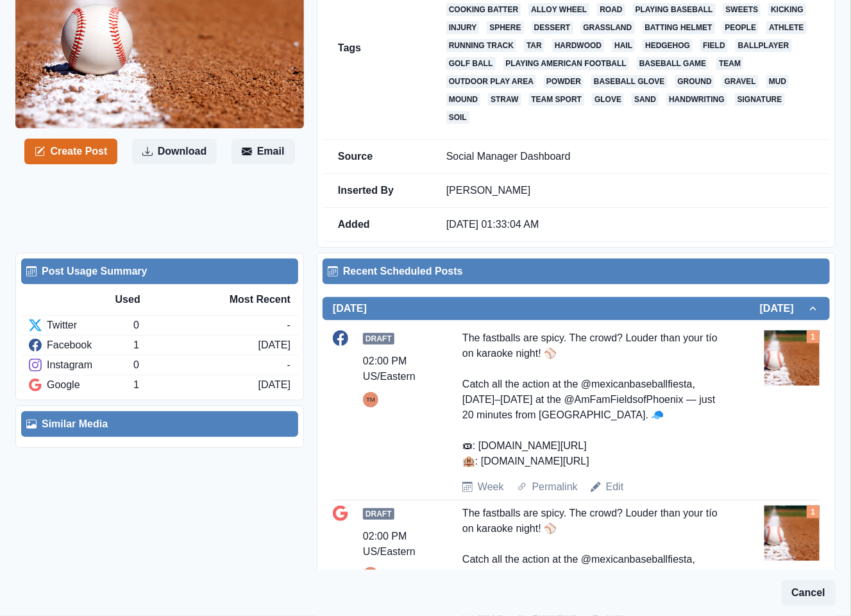
scroll to position [192, 0]
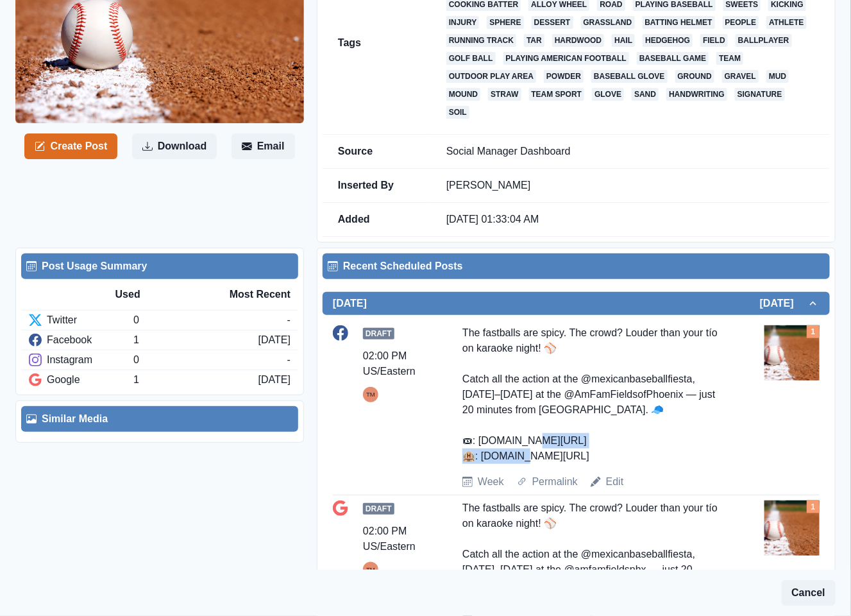
drag, startPoint x: 589, startPoint y: 439, endPoint x: 482, endPoint y: 443, distance: 107.2
click at [482, 443] on div "The fastballs are spicy. The crowd? Louder than your tío on karaoke night! ⚾️ C…" at bounding box center [595, 394] width 267 height 139
copy div "w.shorturl.at/SlUdG 🏨"
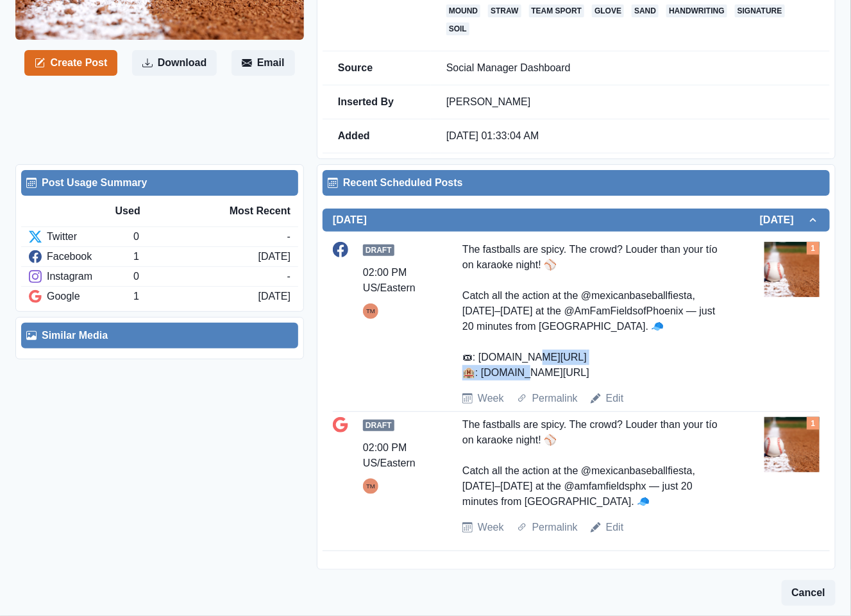
scroll to position [0, 0]
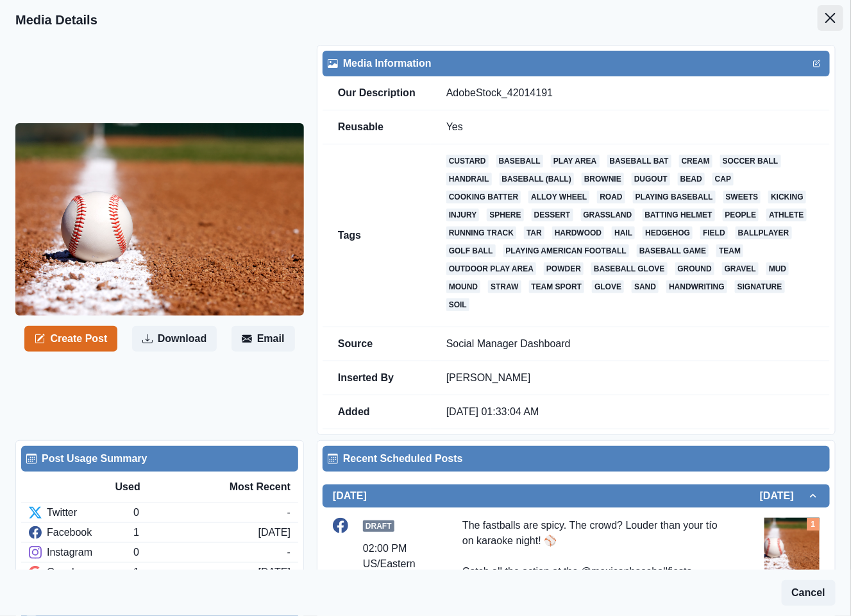
click at [825, 15] on icon "Close" at bounding box center [830, 18] width 10 height 10
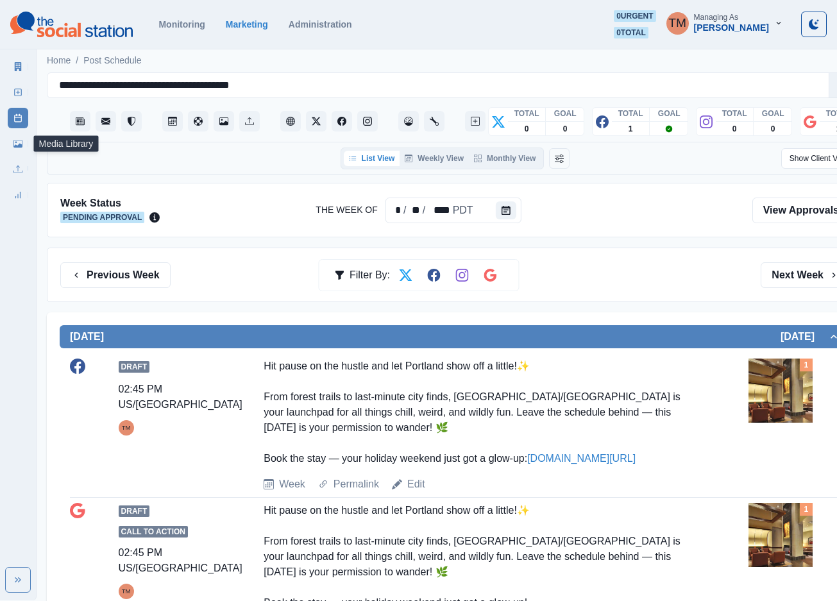
click at [15, 146] on icon at bounding box center [17, 144] width 9 height 8
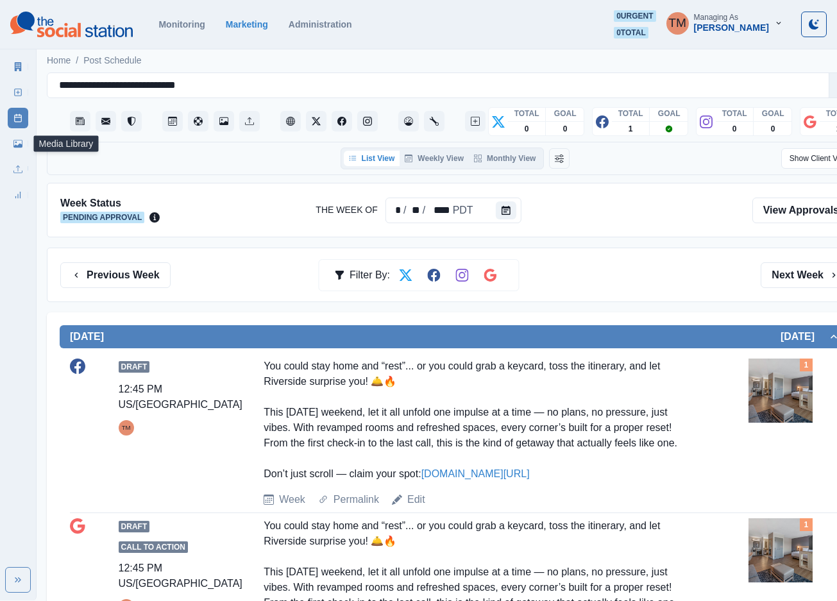
click at [21, 147] on icon at bounding box center [17, 144] width 9 height 8
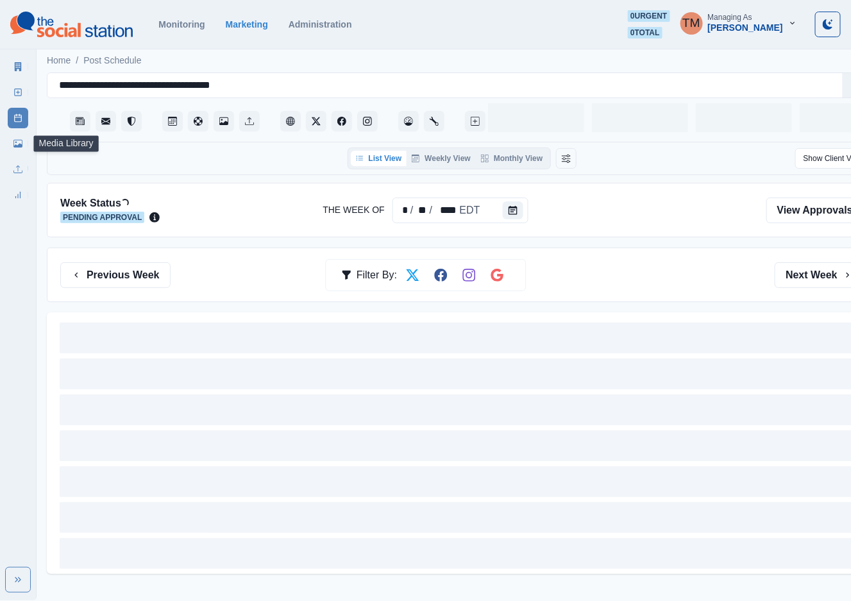
click at [19, 144] on icon at bounding box center [17, 144] width 9 height 8
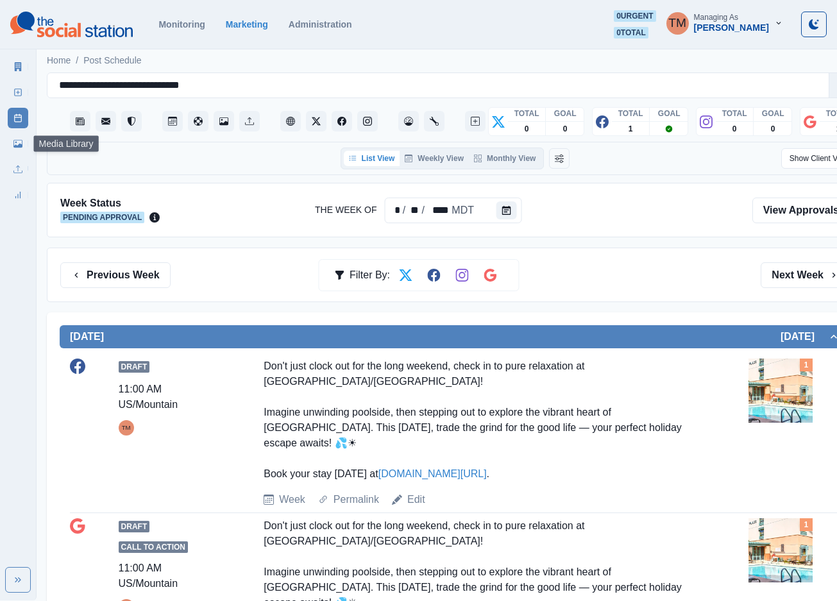
click at [16, 144] on icon at bounding box center [17, 143] width 9 height 9
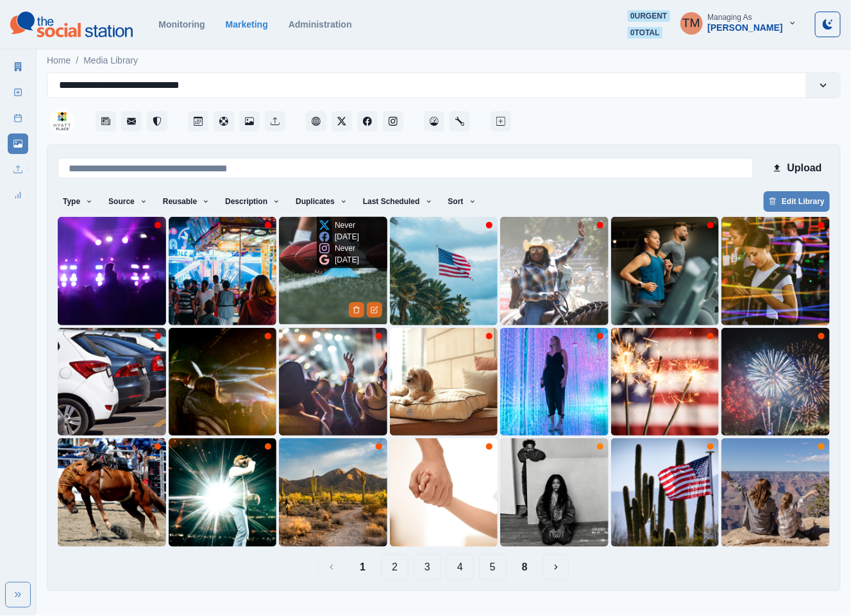
click at [295, 289] on img at bounding box center [333, 271] width 108 height 108
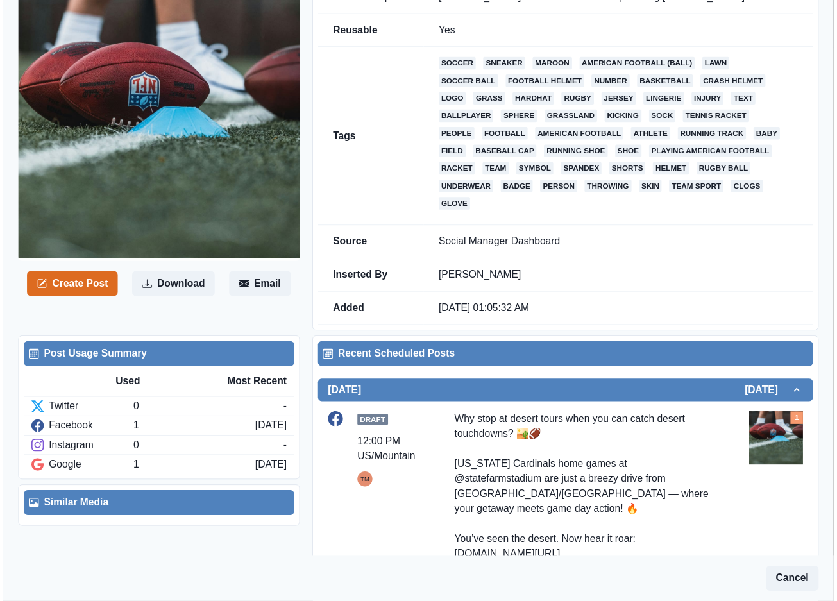
scroll to position [353, 0]
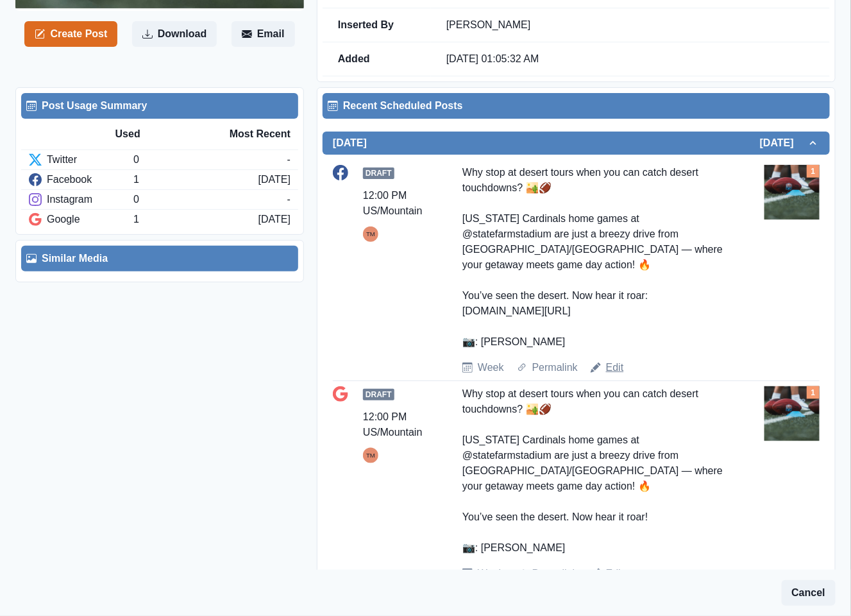
click at [612, 360] on link "Edit" at bounding box center [615, 367] width 18 height 15
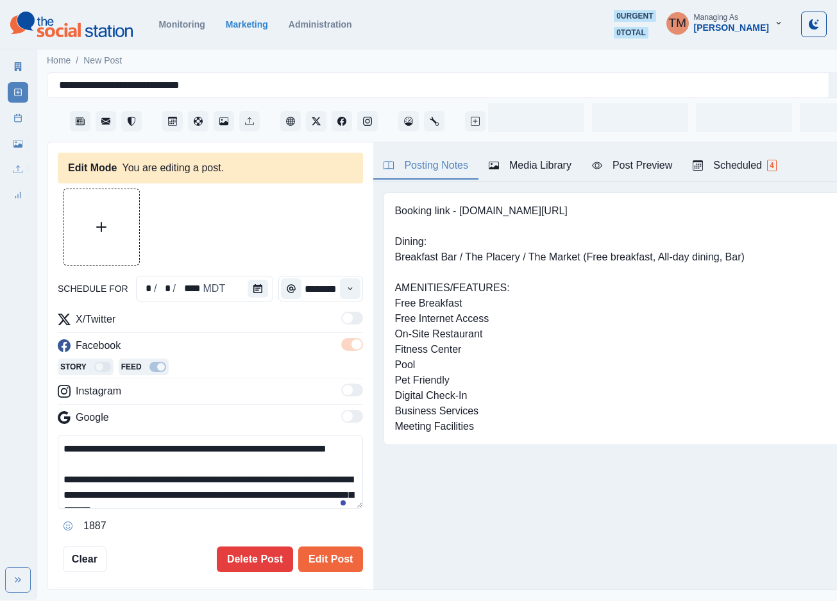
type input "********"
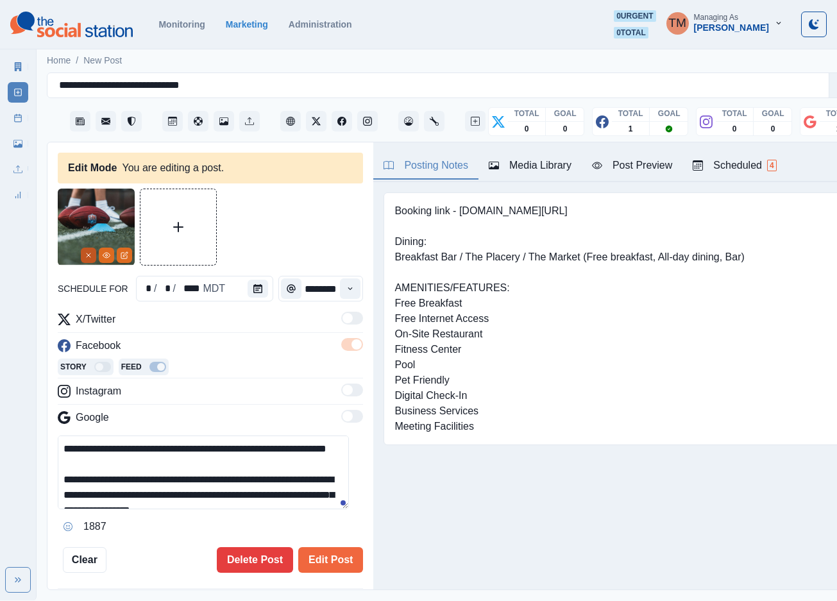
click at [89, 256] on line "Remove" at bounding box center [89, 255] width 4 height 4
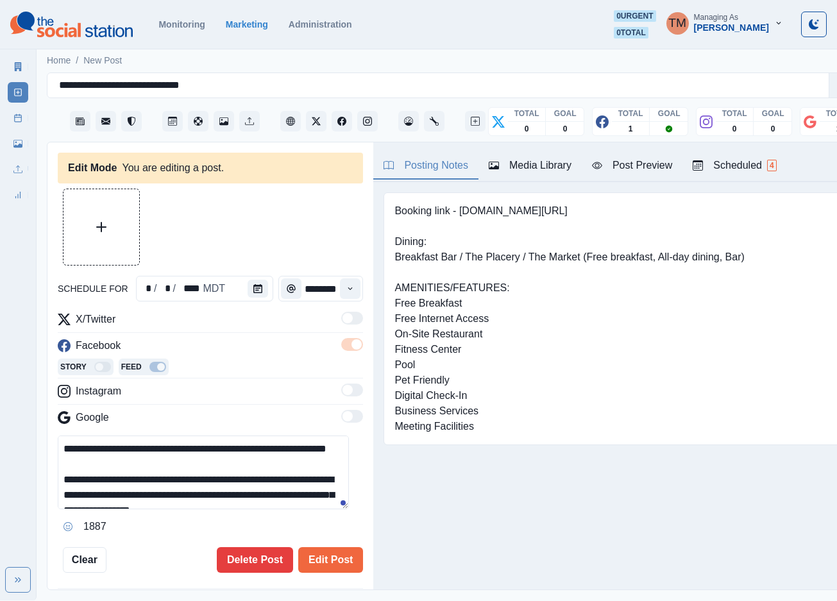
click at [537, 166] on div "Media Library" at bounding box center [530, 165] width 83 height 15
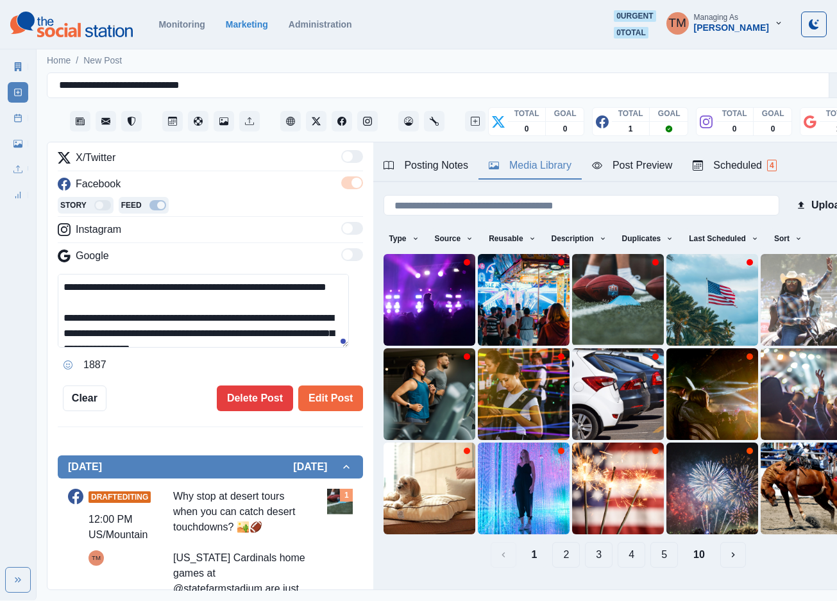
scroll to position [192, 0]
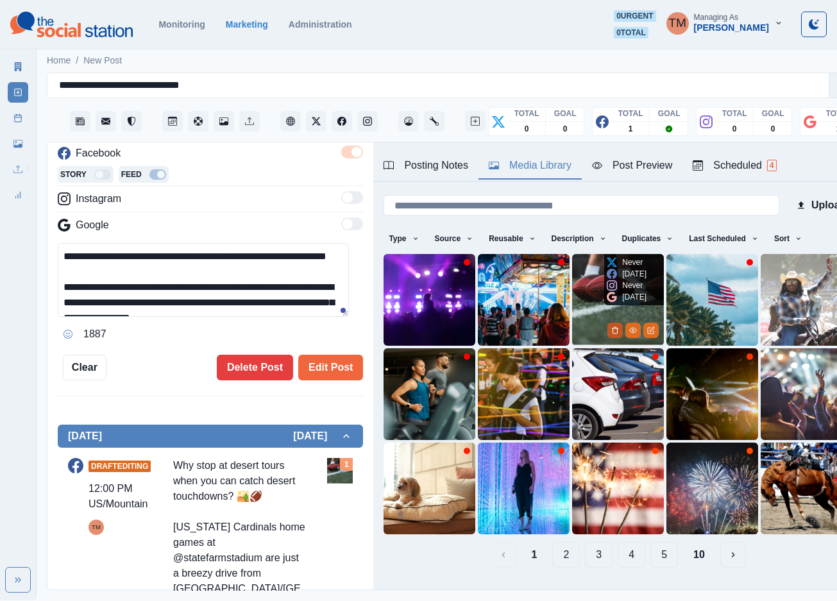
click at [607, 323] on button "Delete Media" at bounding box center [614, 330] width 15 height 15
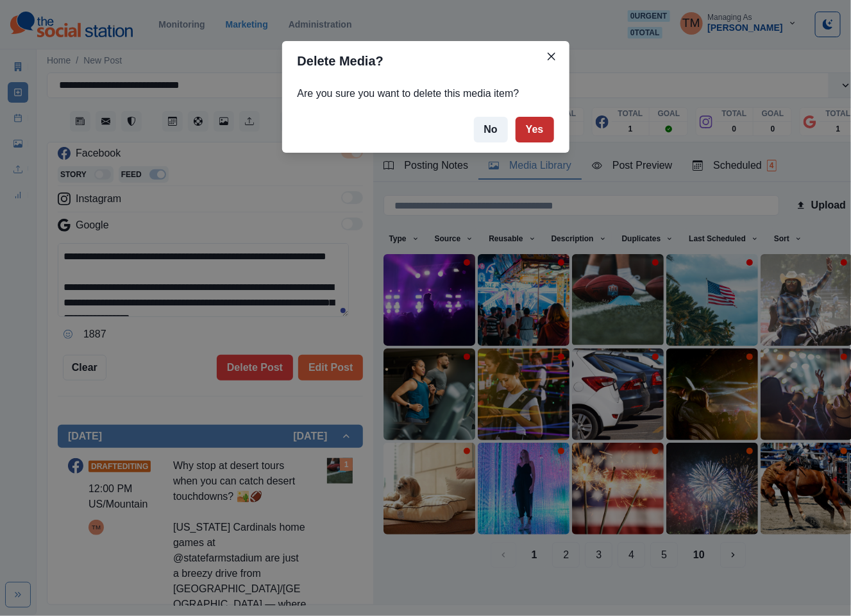
click at [541, 126] on button "Yes" at bounding box center [535, 130] width 38 height 26
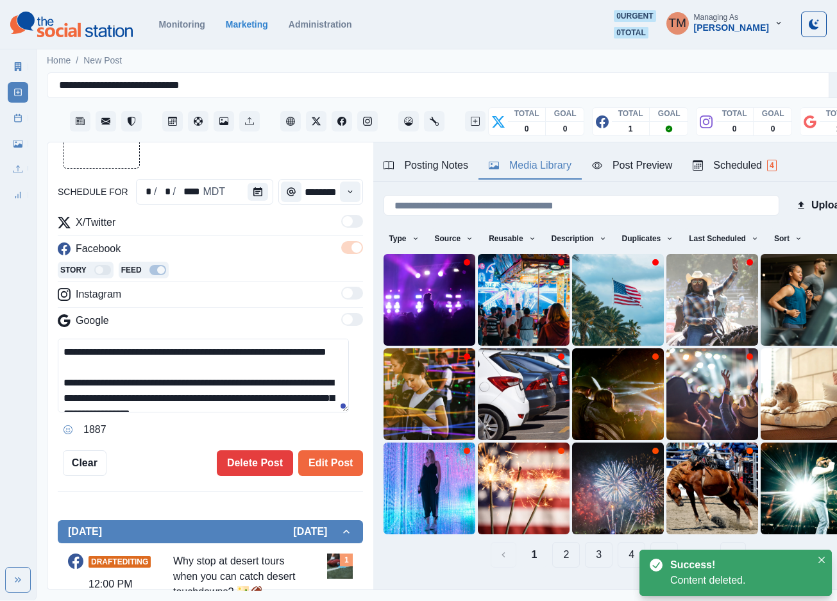
scroll to position [0, 0]
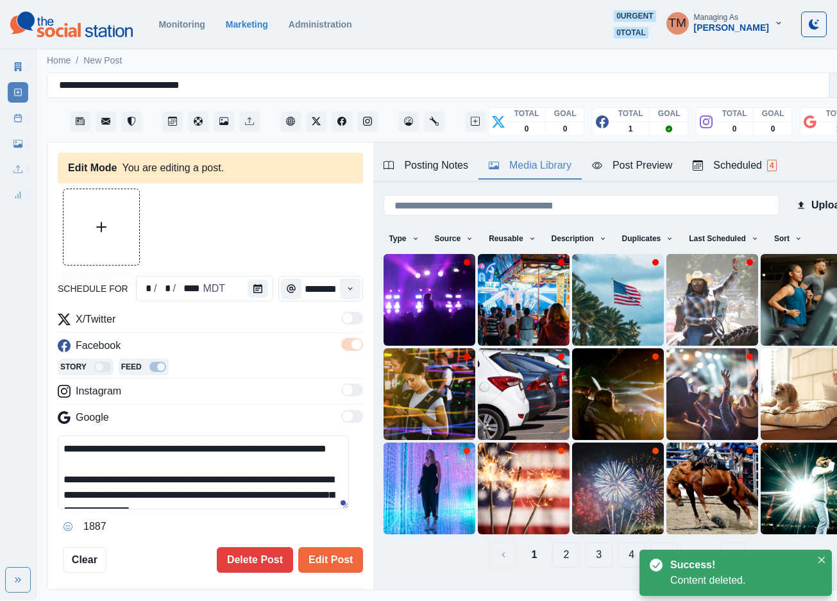
click at [112, 222] on button "Upload Media" at bounding box center [101, 227] width 76 height 76
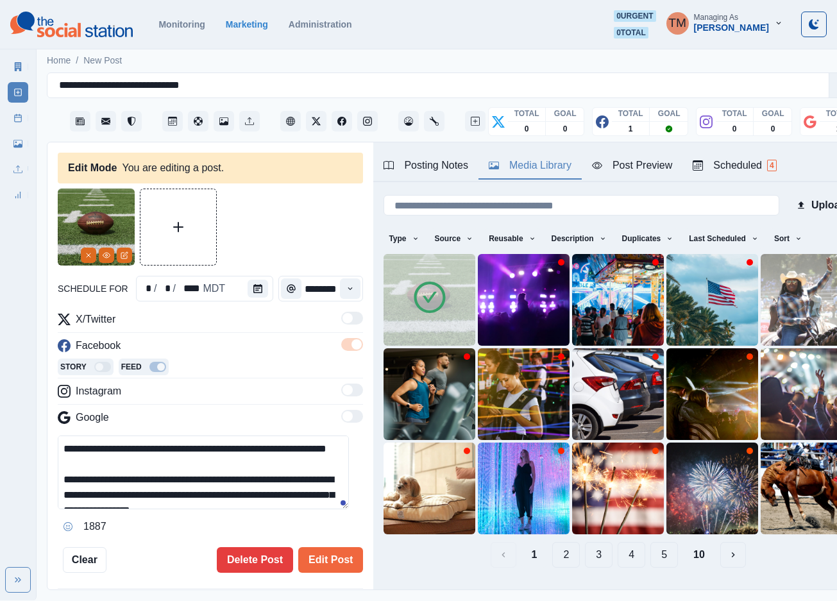
click at [646, 165] on div "Post Preview" at bounding box center [632, 165] width 80 height 15
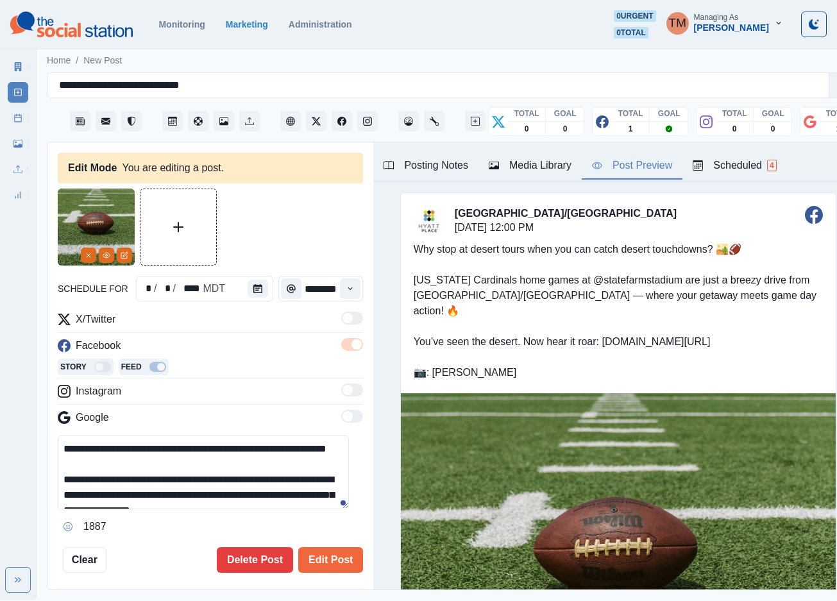
scroll to position [96, 0]
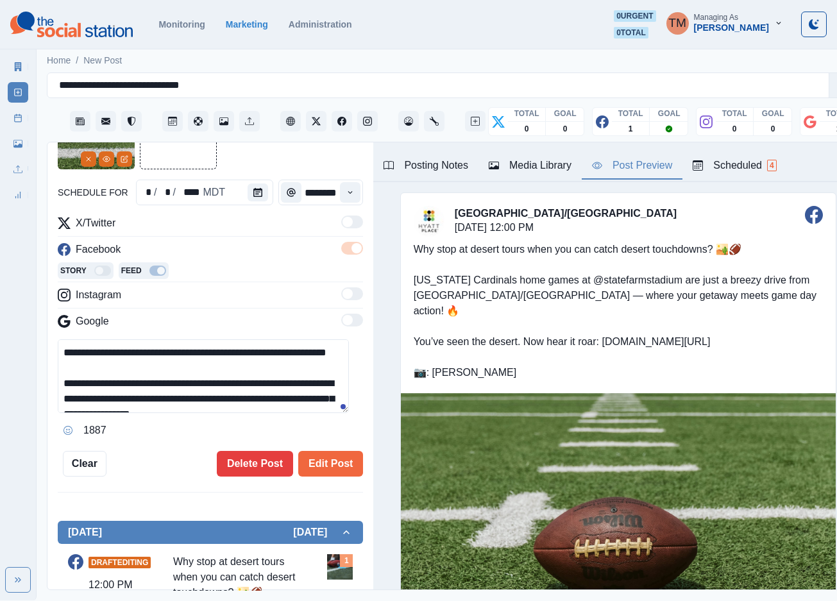
drag, startPoint x: 326, startPoint y: 454, endPoint x: 297, endPoint y: 376, distance: 83.4
click at [297, 377] on div "**********" at bounding box center [210, 284] width 305 height 384
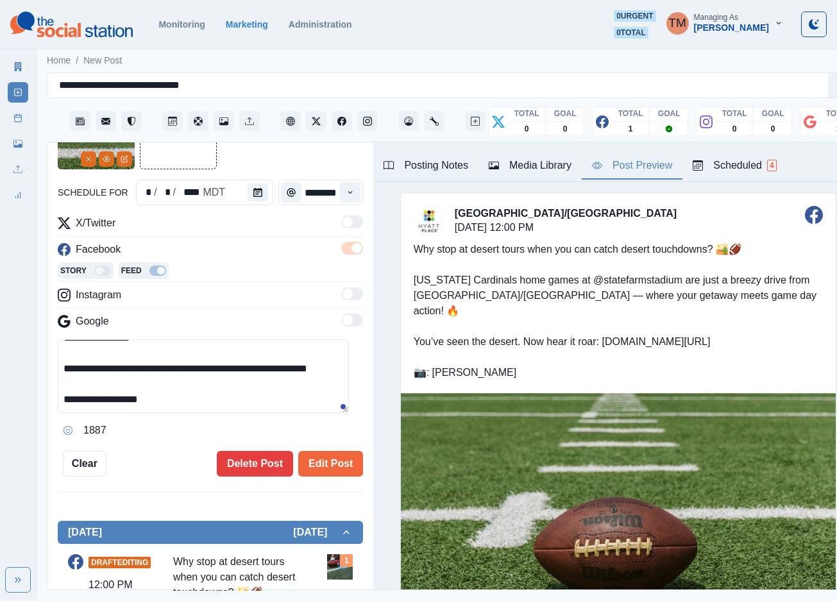
scroll to position [108, 0]
drag, startPoint x: 201, startPoint y: 367, endPoint x: 283, endPoint y: 410, distance: 93.2
click at [283, 410] on textarea "**********" at bounding box center [203, 376] width 291 height 74
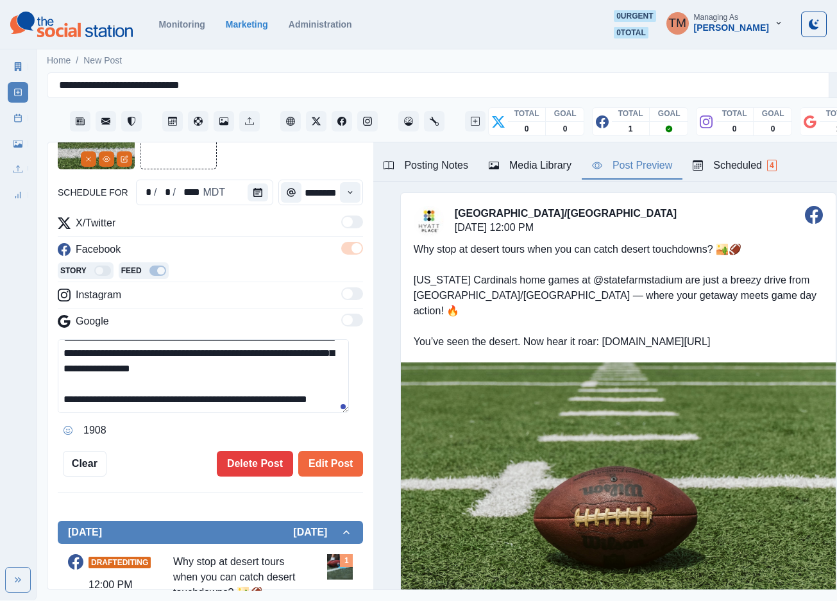
scroll to position [76, 0]
click at [110, 162] on button "View Media" at bounding box center [106, 158] width 15 height 15
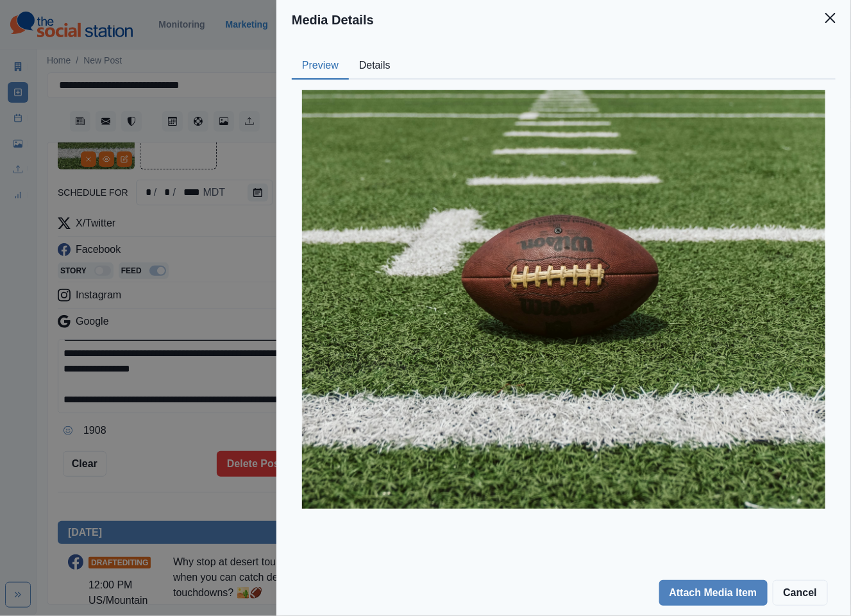
click at [389, 63] on button "Details" at bounding box center [375, 66] width 52 height 27
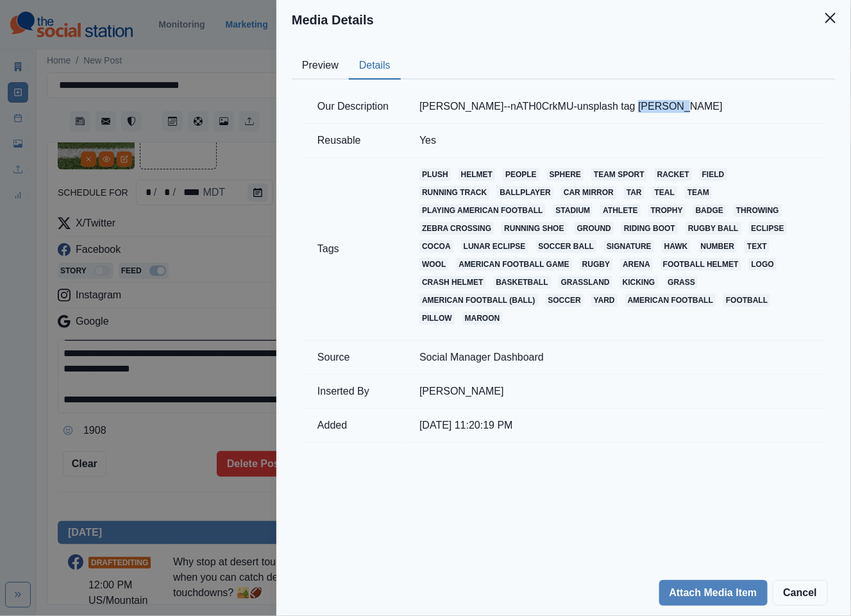
drag, startPoint x: 624, startPoint y: 106, endPoint x: 668, endPoint y: 108, distance: 44.3
click at [668, 108] on td "dave-adamson--nATH0CrkMU-unsplash tag Dave Adamson" at bounding box center [614, 107] width 421 height 34
drag, startPoint x: 621, startPoint y: 105, endPoint x: 726, endPoint y: 122, distance: 106.0
click at [726, 122] on tbody "Our Description dave-adamson--nATH0CrkMU-unsplash tag Dave Adamson Reusable Yes…" at bounding box center [563, 266] width 523 height 353
click at [714, 103] on td "dave-adamson--nATH0CrkMU-unsplash tag Dave Adamson" at bounding box center [614, 107] width 421 height 34
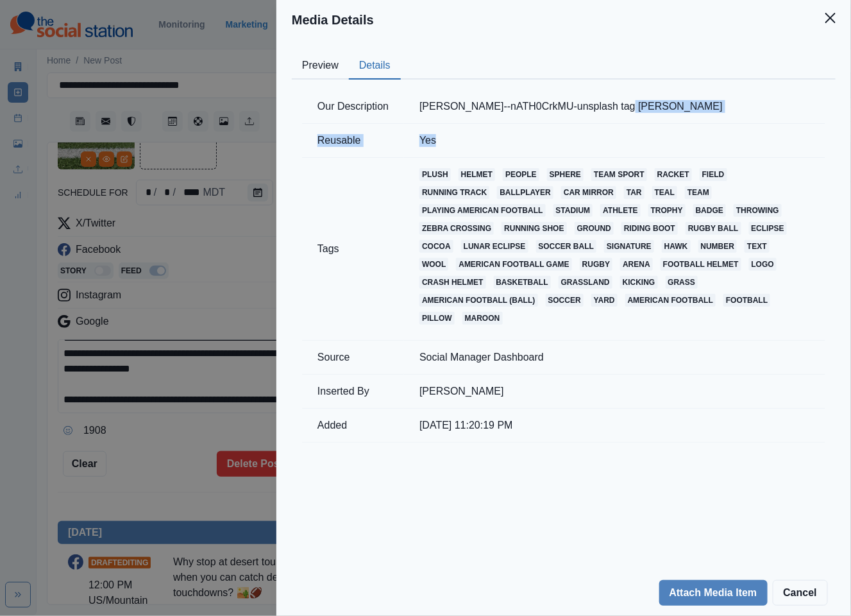
click at [630, 106] on td "dave-adamson--nATH0CrkMU-unsplash tag Dave Adamson" at bounding box center [614, 107] width 421 height 34
drag, startPoint x: 625, startPoint y: 103, endPoint x: 691, endPoint y: 105, distance: 65.4
click at [691, 105] on td "dave-adamson--nATH0CrkMU-unsplash tag Dave Adamson" at bounding box center [614, 107] width 421 height 34
copy td "Dave Adamson"
click at [166, 441] on div "Media Details Preview Details Our Description dave-adamson--nATH0CrkMU-unsplash…" at bounding box center [425, 308] width 851 height 616
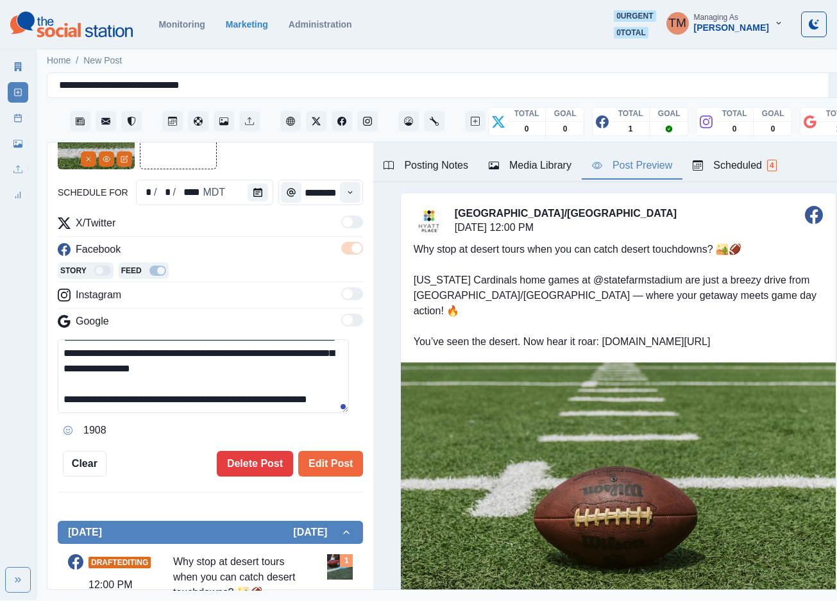
click at [198, 401] on textarea "**********" at bounding box center [203, 376] width 291 height 74
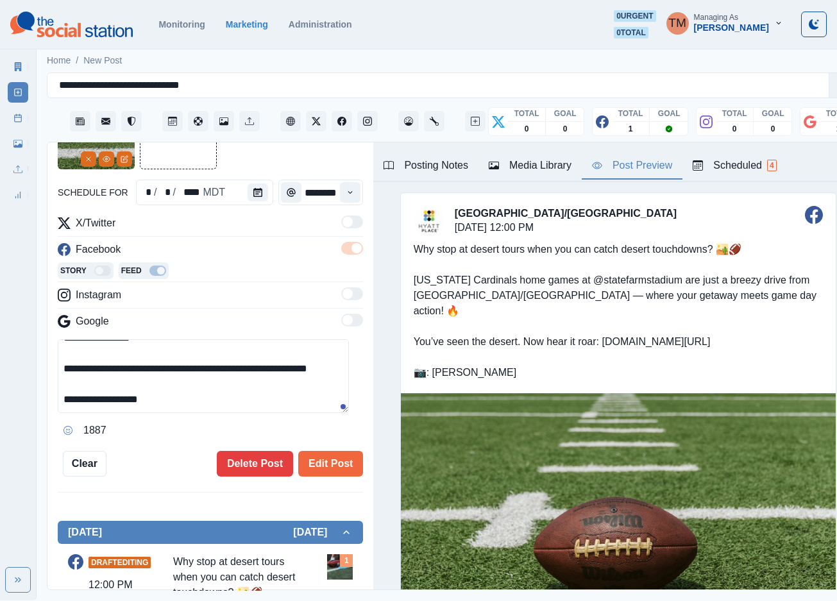
scroll to position [106, 0]
click at [90, 399] on textarea "**********" at bounding box center [203, 376] width 291 height 74
drag, startPoint x: 83, startPoint y: 399, endPoint x: 215, endPoint y: 399, distance: 132.1
click at [215, 399] on textarea "**********" at bounding box center [203, 376] width 291 height 74
paste textarea
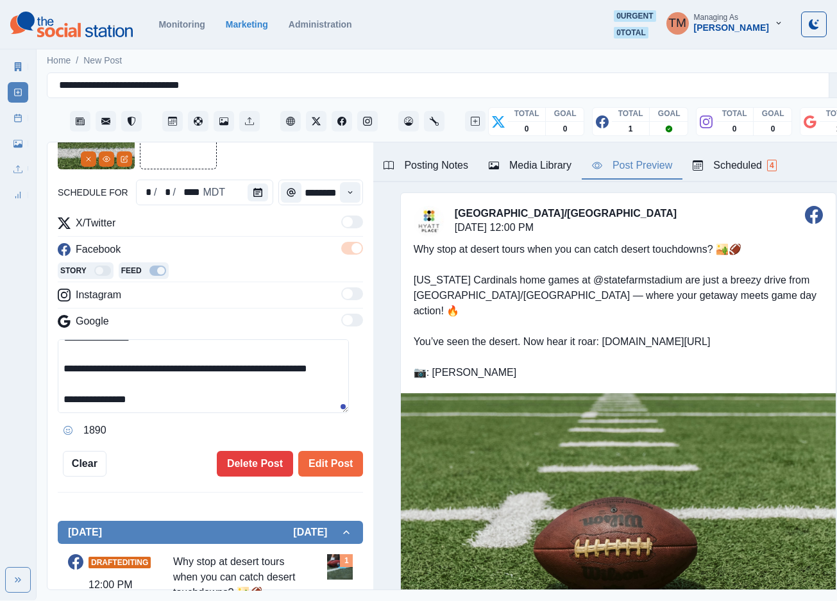
drag, startPoint x: 62, startPoint y: 400, endPoint x: 235, endPoint y: 400, distance: 172.5
click at [235, 400] on textarea "**********" at bounding box center [203, 376] width 291 height 74
type textarea "**********"
click at [334, 466] on button "Edit Post" at bounding box center [330, 464] width 65 height 26
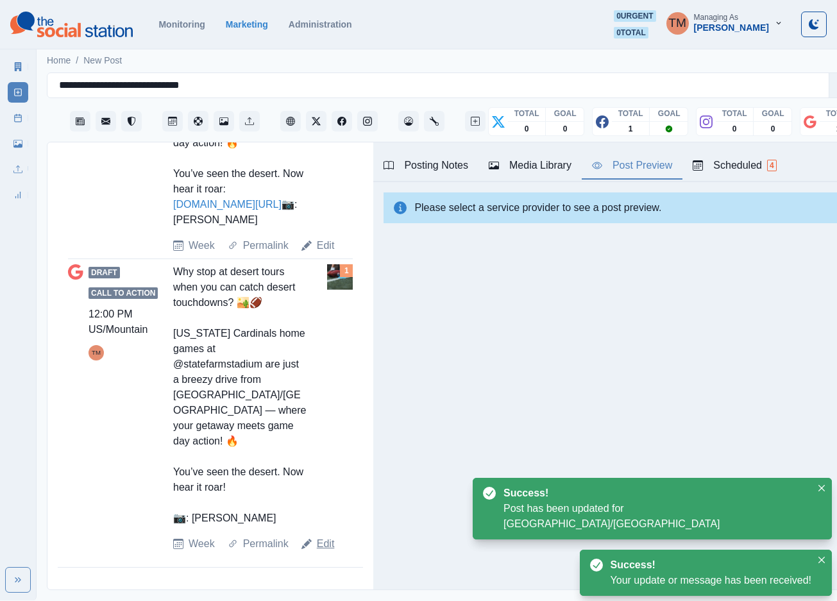
scroll to position [13, 0]
click at [327, 548] on link "Edit" at bounding box center [326, 543] width 18 height 15
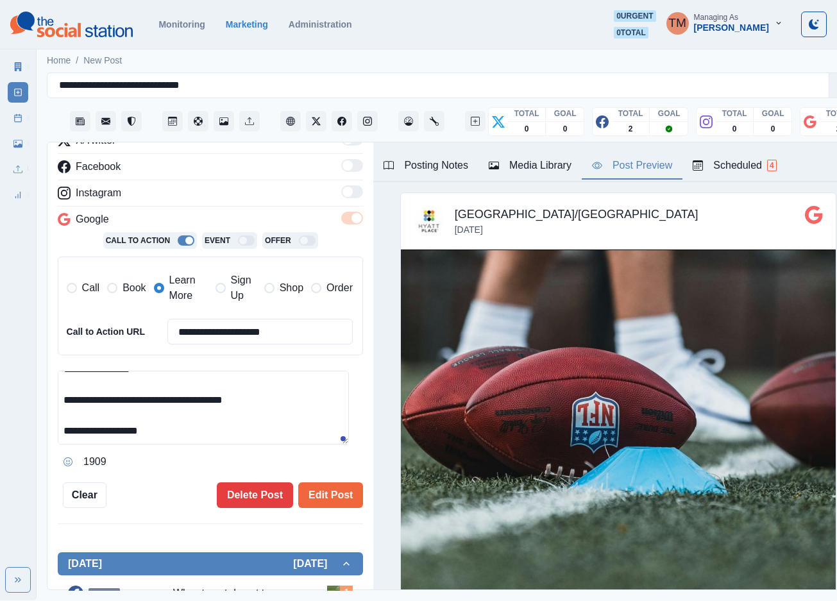
scroll to position [192, 0]
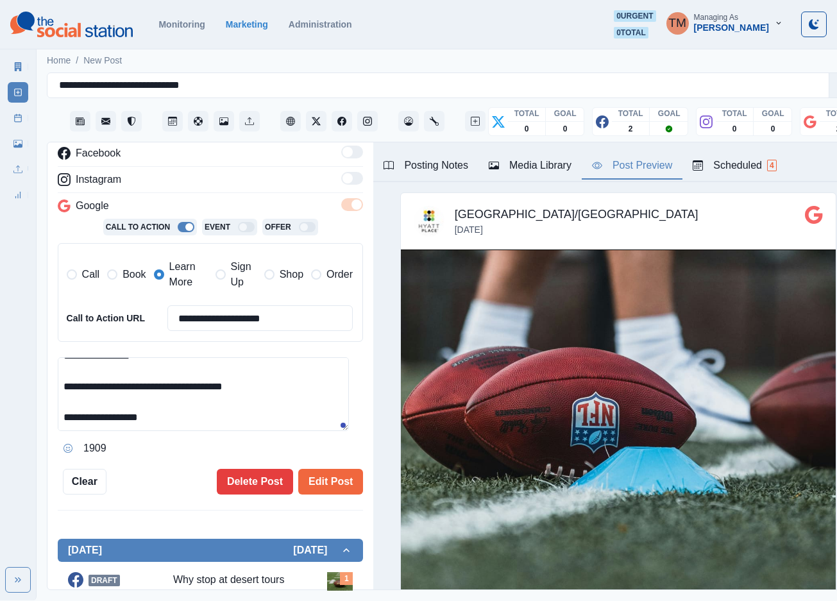
drag, startPoint x: 66, startPoint y: 406, endPoint x: 268, endPoint y: 416, distance: 202.3
click at [268, 416] on textarea "**********" at bounding box center [203, 394] width 291 height 74
paste textarea
type textarea "**********"
click at [304, 305] on input "**********" at bounding box center [259, 318] width 185 height 26
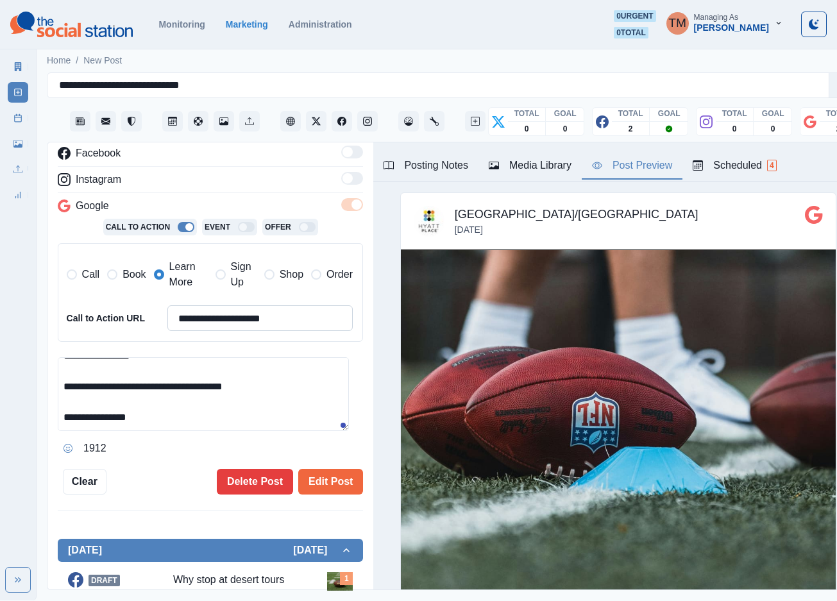
click at [304, 305] on input "**********" at bounding box center [259, 318] width 185 height 26
click at [129, 267] on span "Book" at bounding box center [133, 274] width 23 height 15
click at [176, 262] on span "Learn More" at bounding box center [188, 274] width 38 height 31
click at [218, 305] on input "**********" at bounding box center [259, 318] width 185 height 26
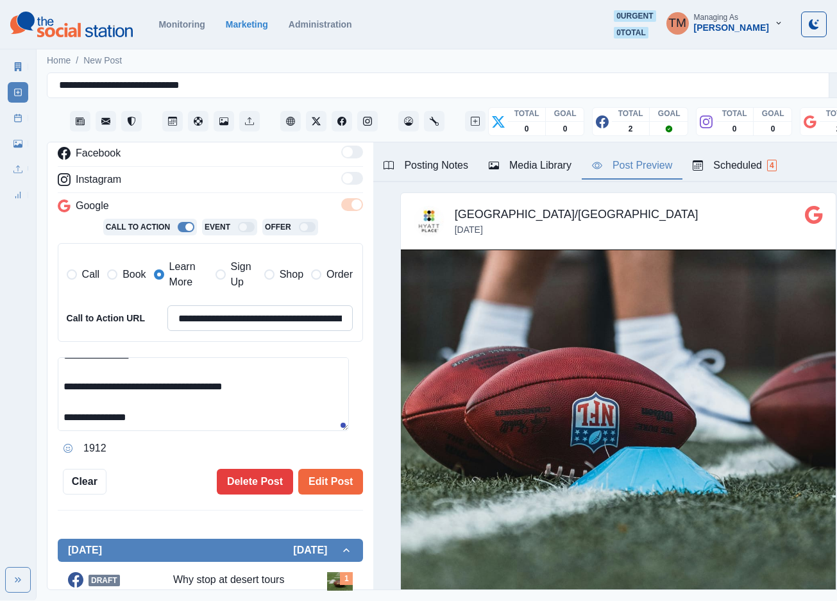
paste input
type input "**********"
click at [545, 158] on div "Media Library" at bounding box center [530, 165] width 83 height 15
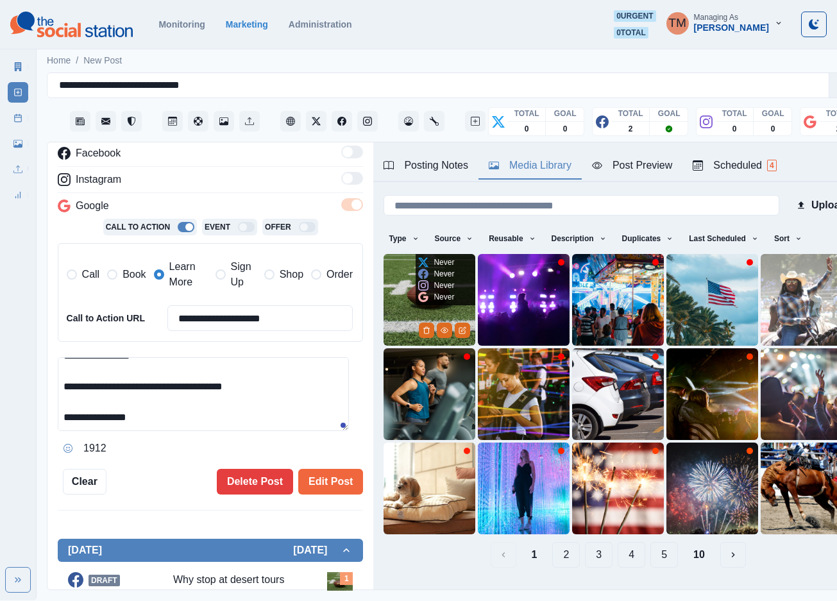
click at [410, 279] on img at bounding box center [430, 300] width 92 height 92
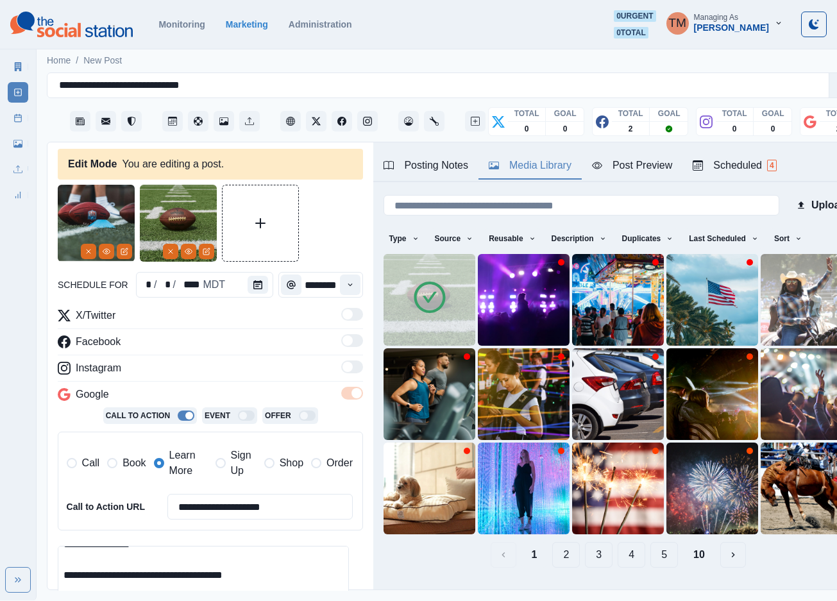
scroll to position [0, 0]
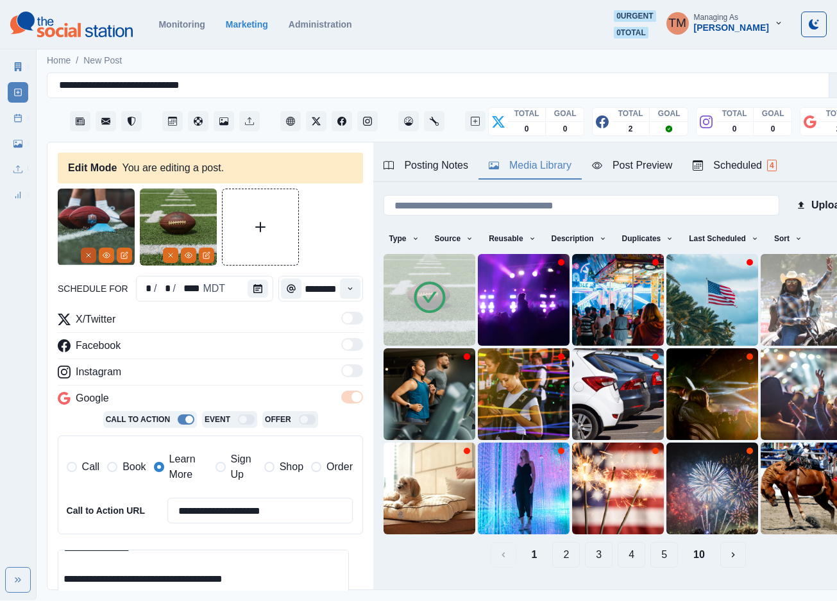
click at [83, 248] on button "Remove" at bounding box center [88, 255] width 15 height 15
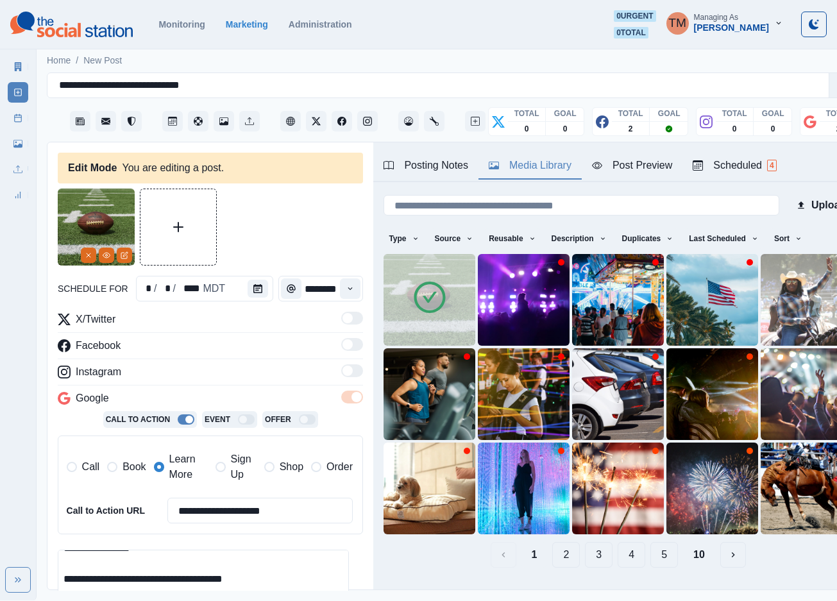
click at [277, 208] on div at bounding box center [210, 227] width 305 height 77
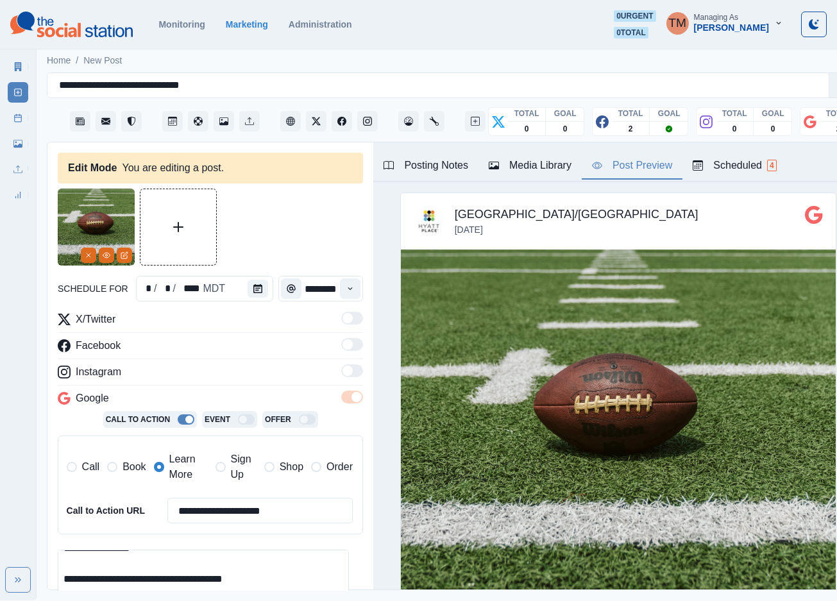
click at [643, 158] on div "Post Preview" at bounding box center [632, 165] width 80 height 15
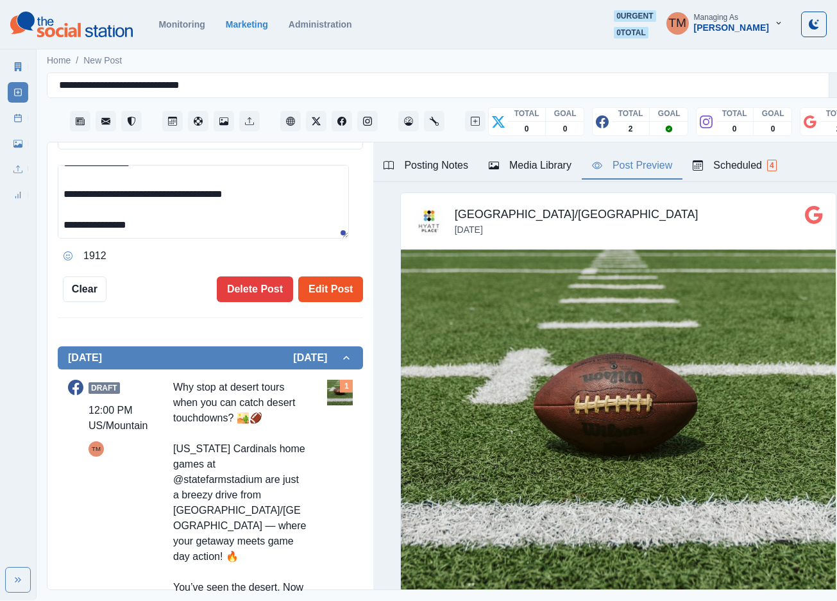
scroll to position [289, 0]
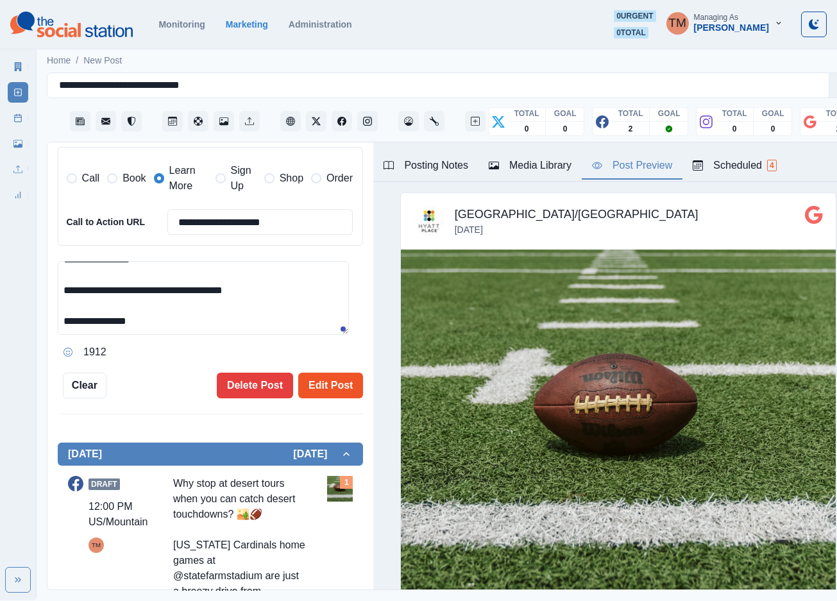
click at [322, 373] on button "Edit Post" at bounding box center [330, 386] width 65 height 26
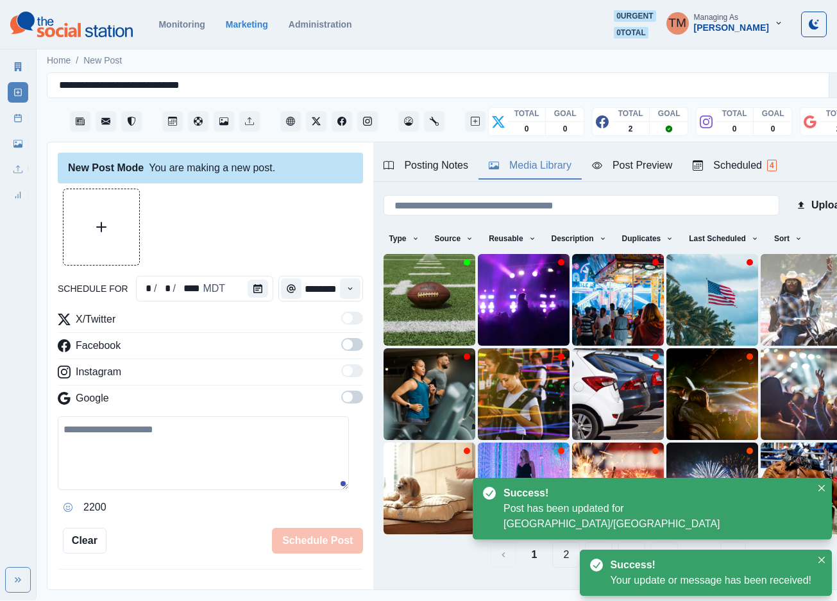
click at [535, 158] on div "Media Library" at bounding box center [530, 165] width 83 height 15
click at [443, 323] on button "View Media" at bounding box center [444, 330] width 15 height 15
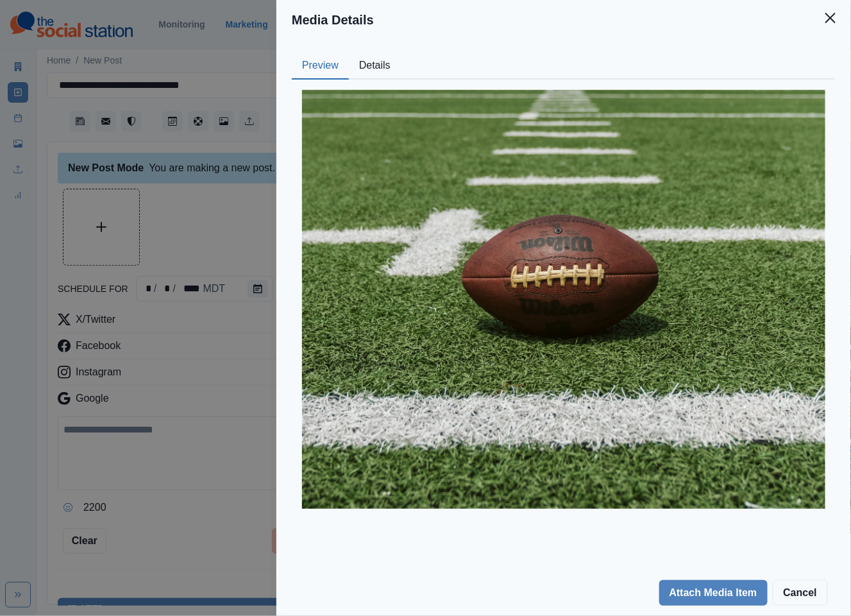
click at [368, 70] on button "Details" at bounding box center [375, 66] width 52 height 27
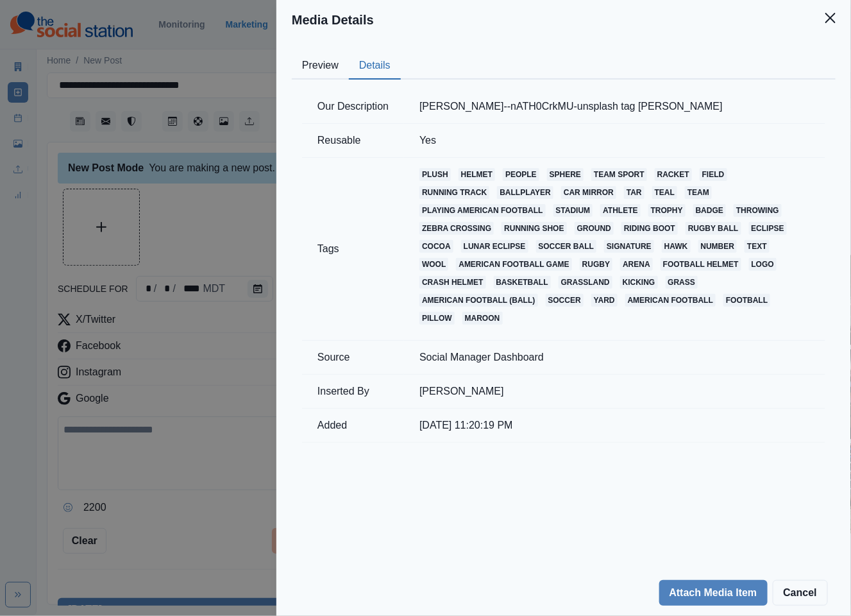
click at [372, 70] on button "Details" at bounding box center [375, 66] width 52 height 27
click at [239, 208] on div "Media Details Preview Details Our Description dave-adamson--nATH0CrkMU-unsplash…" at bounding box center [425, 308] width 851 height 616
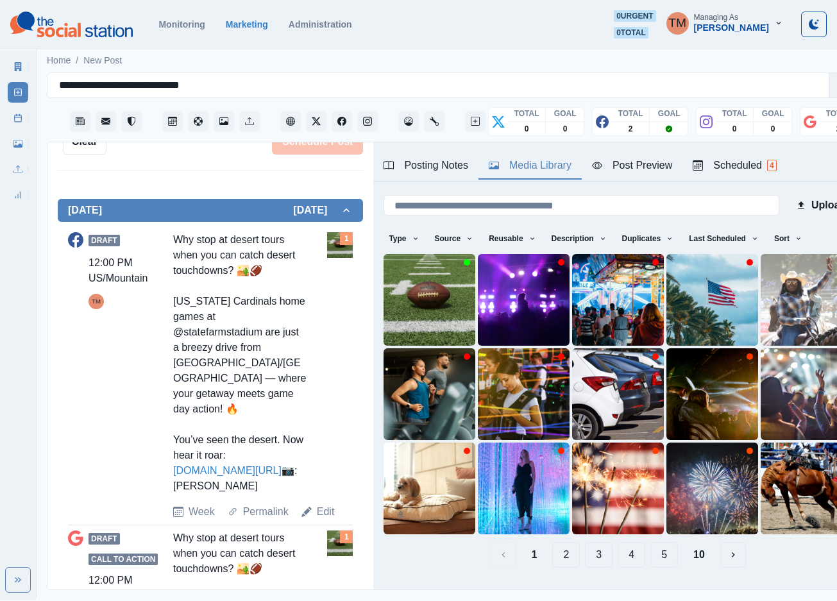
scroll to position [282, 0]
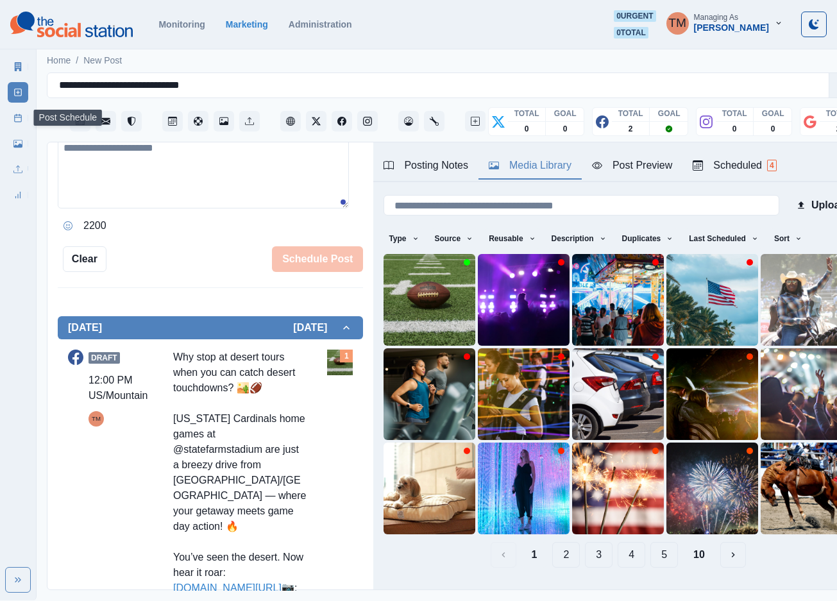
click at [12, 118] on link "Post Schedule" at bounding box center [18, 118] width 21 height 21
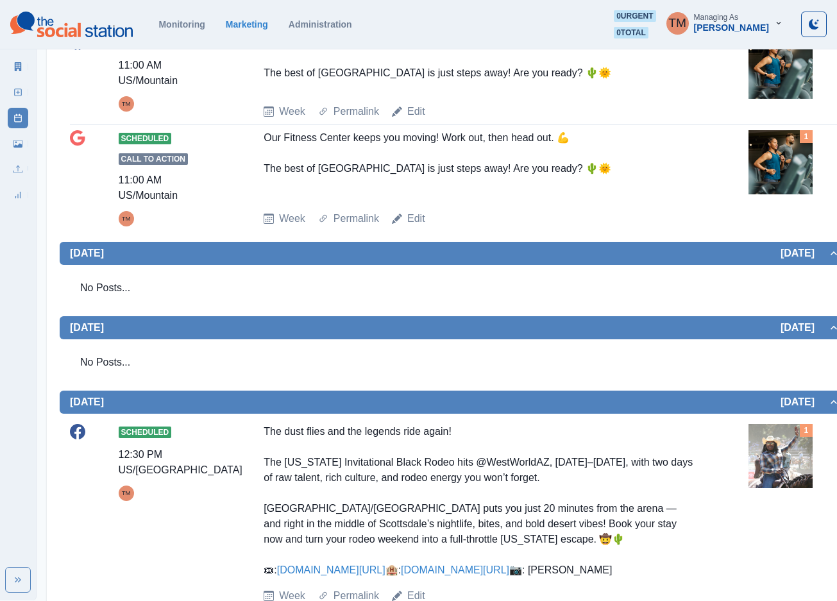
scroll to position [668, 0]
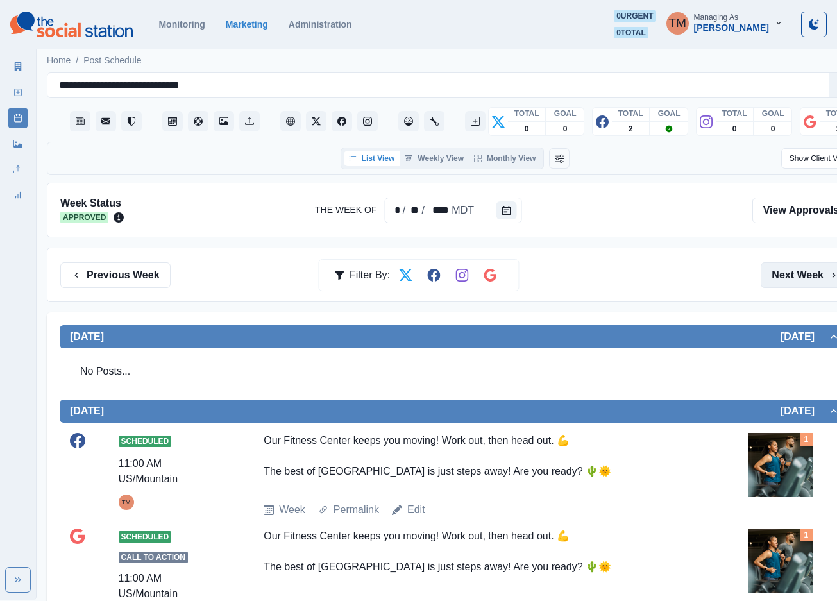
click at [788, 276] on button "Next Week" at bounding box center [805, 275] width 89 height 26
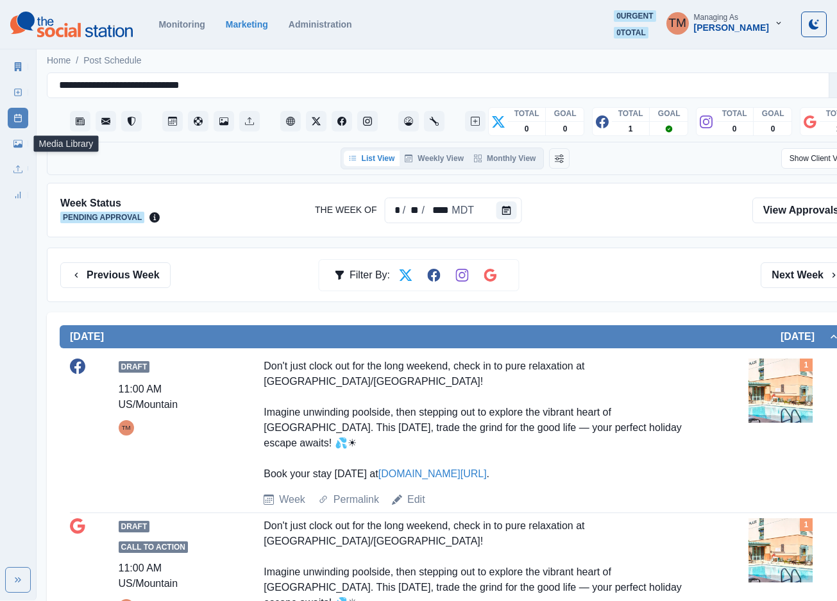
click at [19, 147] on icon at bounding box center [17, 144] width 9 height 8
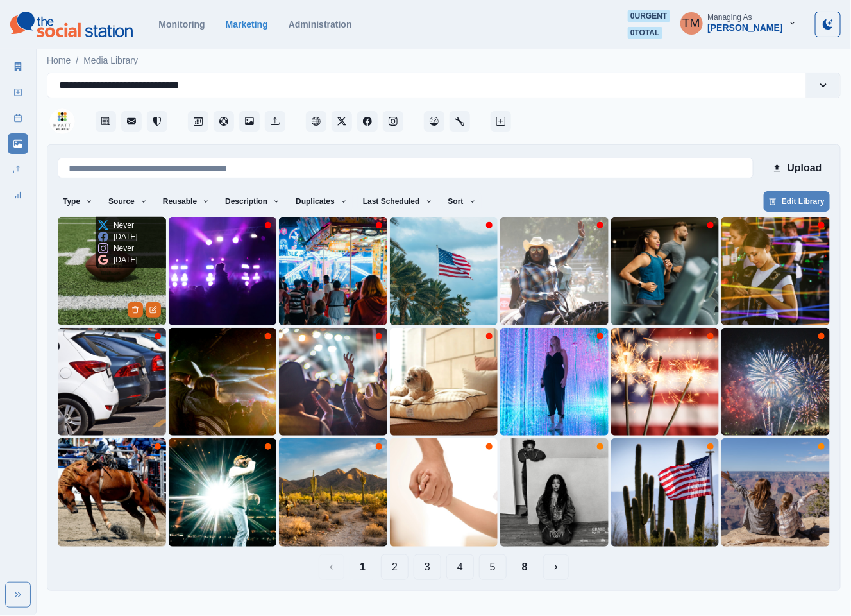
click at [90, 283] on img at bounding box center [112, 271] width 108 height 108
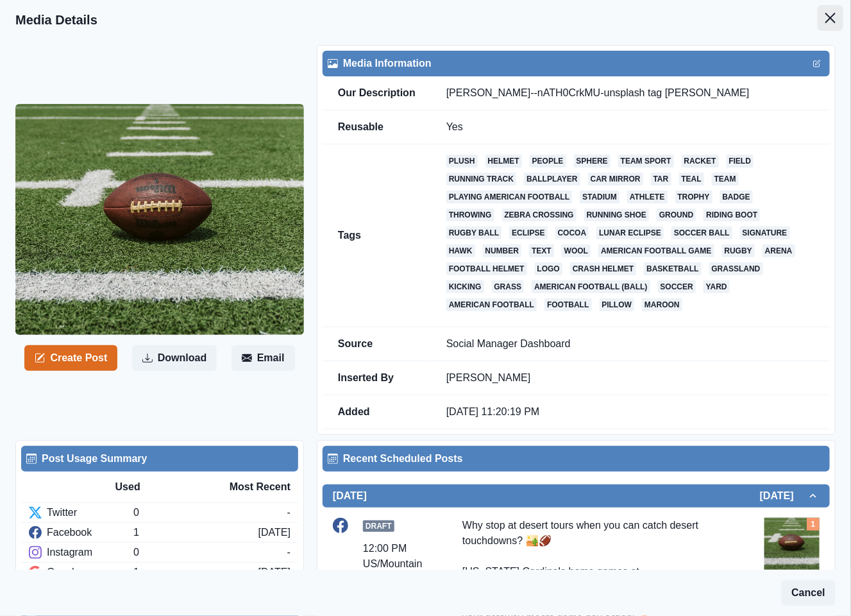
click at [822, 15] on button "Close" at bounding box center [831, 18] width 26 height 26
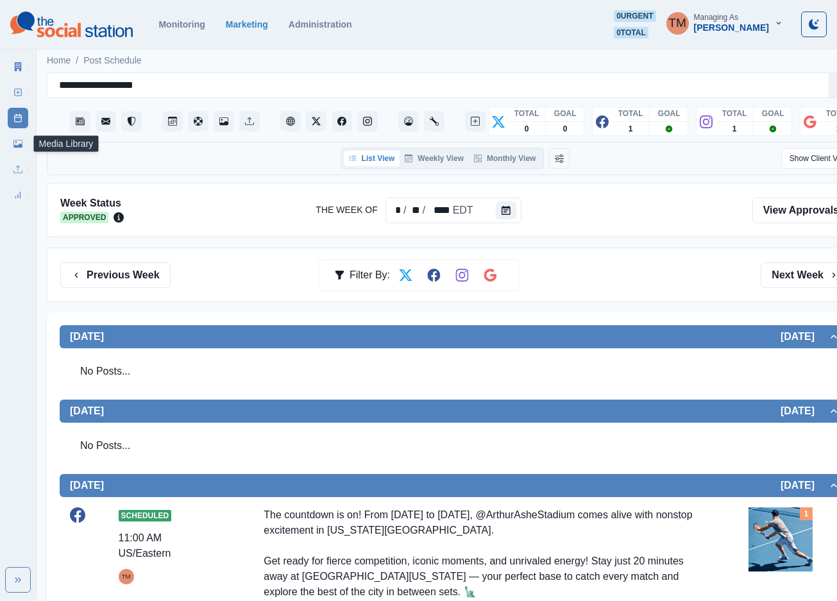
click at [18, 147] on icon at bounding box center [17, 144] width 9 height 8
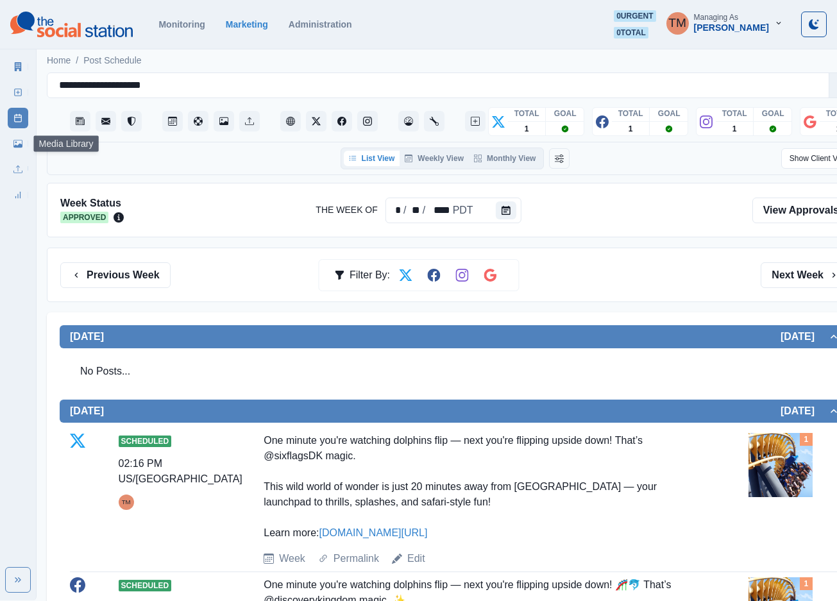
click at [19, 139] on icon at bounding box center [17, 143] width 9 height 9
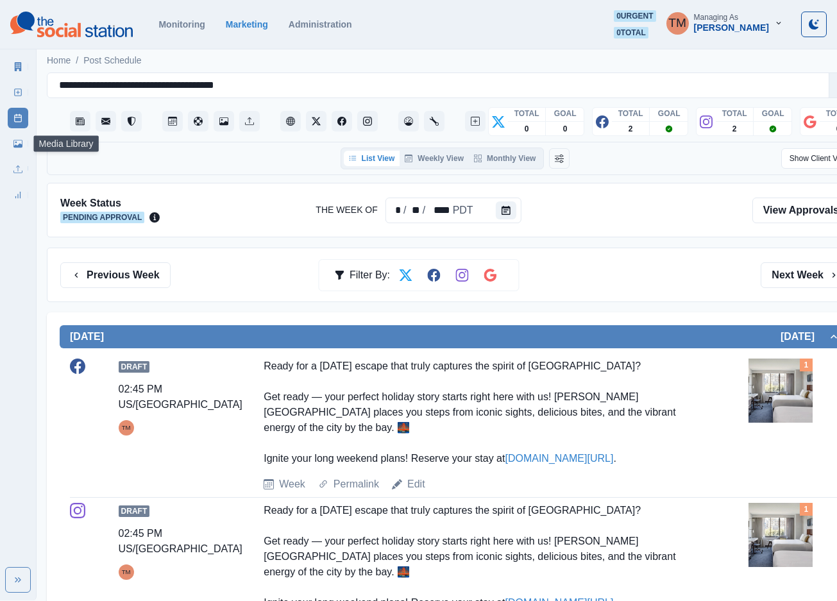
click at [18, 137] on link "Media Library" at bounding box center [18, 143] width 21 height 21
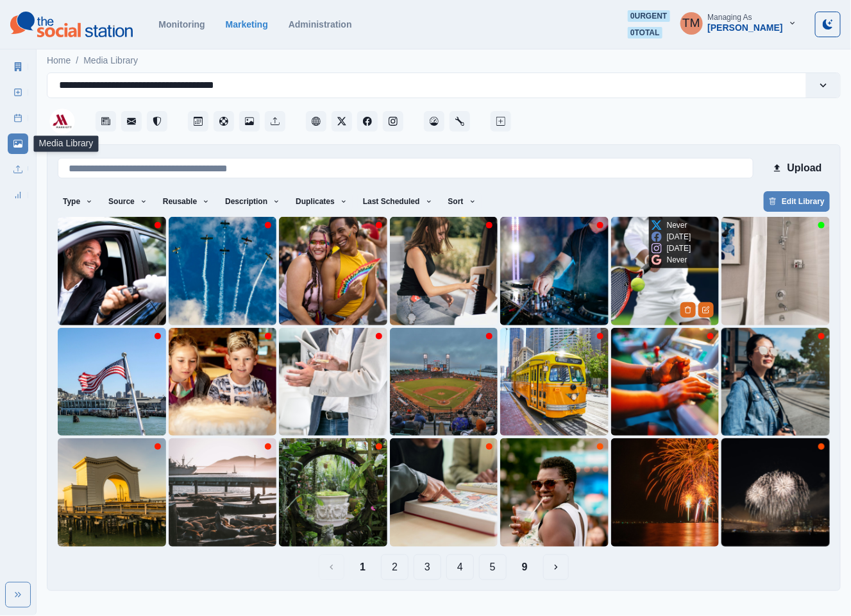
click at [638, 287] on img at bounding box center [665, 271] width 108 height 108
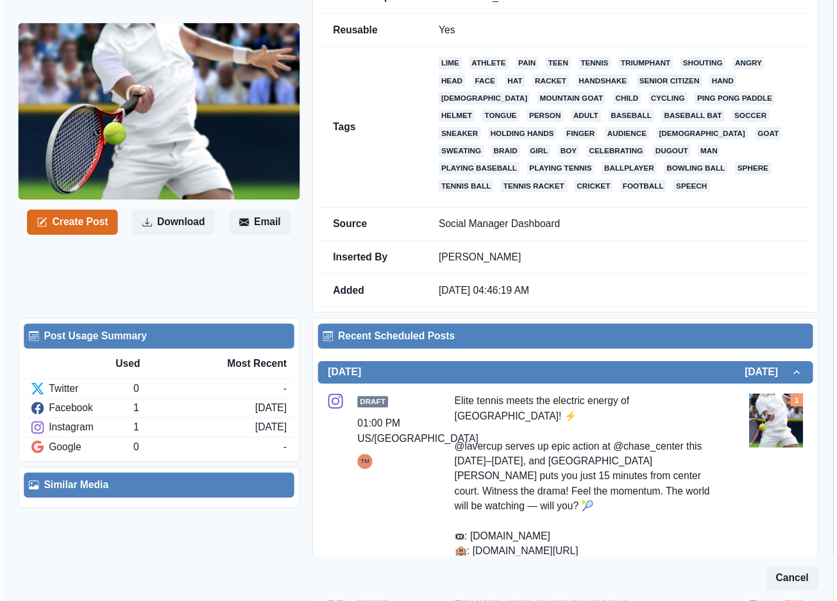
scroll to position [289, 0]
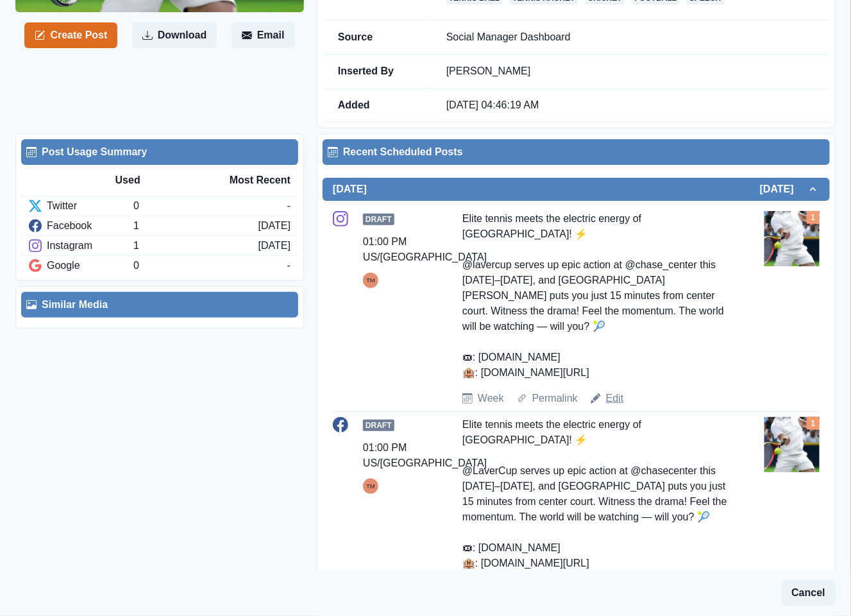
click at [616, 404] on link "Edit" at bounding box center [615, 398] width 18 height 15
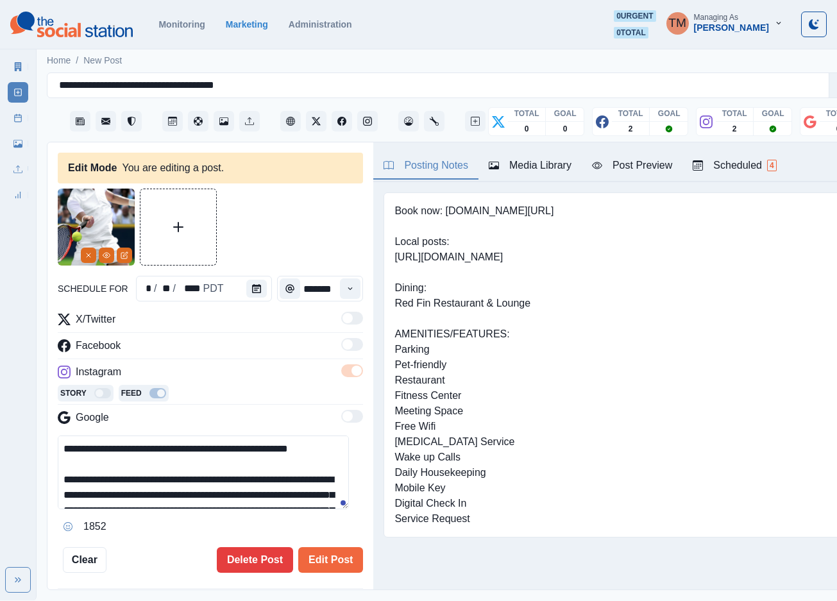
drag, startPoint x: 110, startPoint y: 482, endPoint x: 39, endPoint y: 487, distance: 71.4
click at [39, 487] on main "**********" at bounding box center [455, 323] width 837 height 554
drag, startPoint x: 108, startPoint y: 485, endPoint x: 40, endPoint y: 485, distance: 68.0
click at [40, 485] on main "**********" at bounding box center [455, 323] width 837 height 554
type textarea "**********"
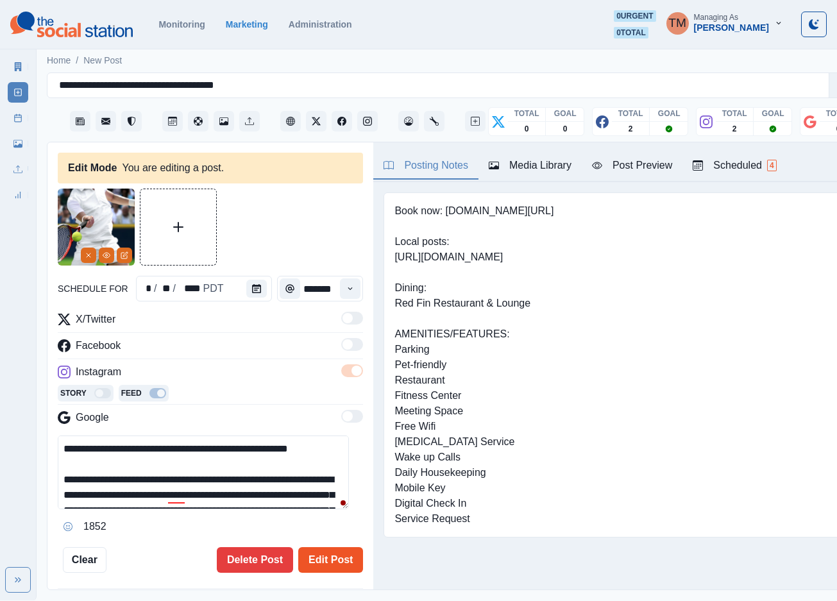
click at [324, 557] on button "Edit Post" at bounding box center [330, 560] width 65 height 26
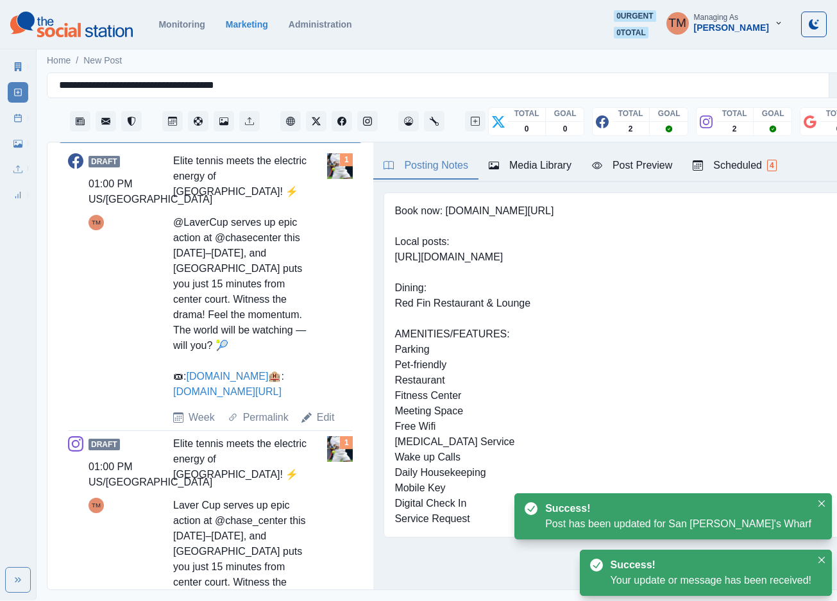
scroll to position [481, 0]
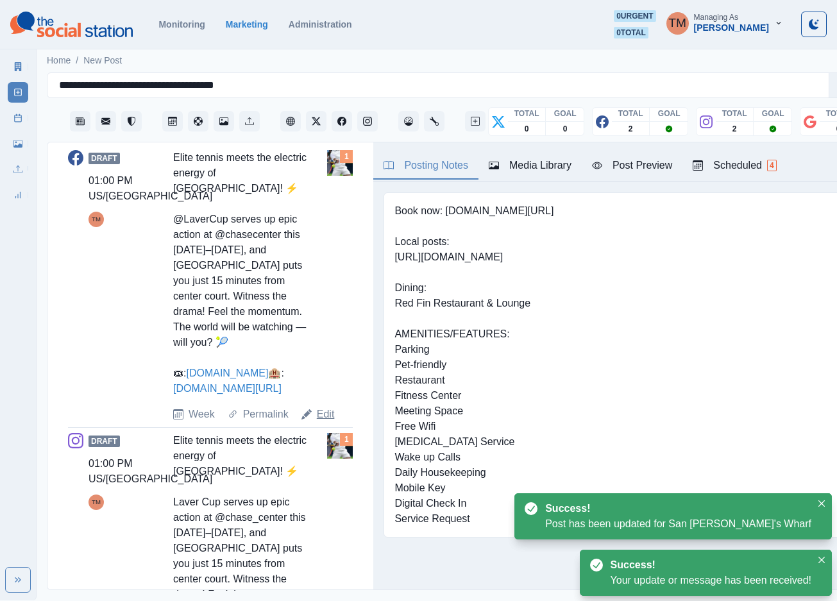
click at [320, 422] on link "Edit" at bounding box center [326, 414] width 18 height 15
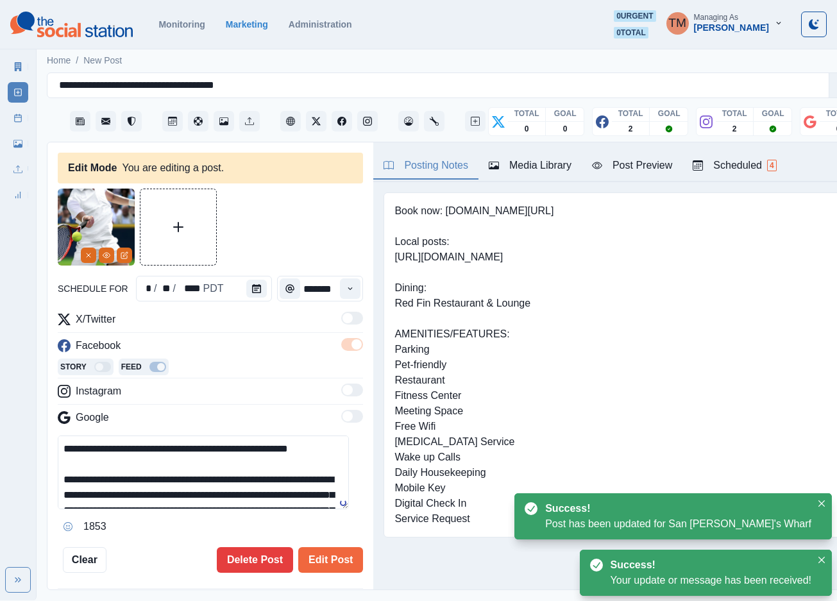
drag, startPoint x: 114, startPoint y: 482, endPoint x: 12, endPoint y: 481, distance: 102.0
click at [12, 481] on div "**********" at bounding box center [418, 300] width 837 height 600
paste textarea
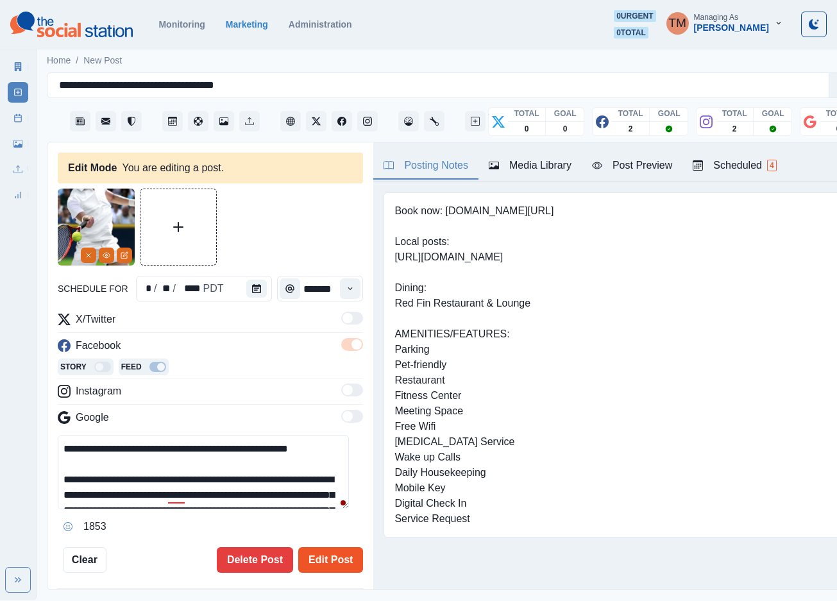
type textarea "**********"
click at [312, 555] on button "Edit Post" at bounding box center [330, 560] width 65 height 26
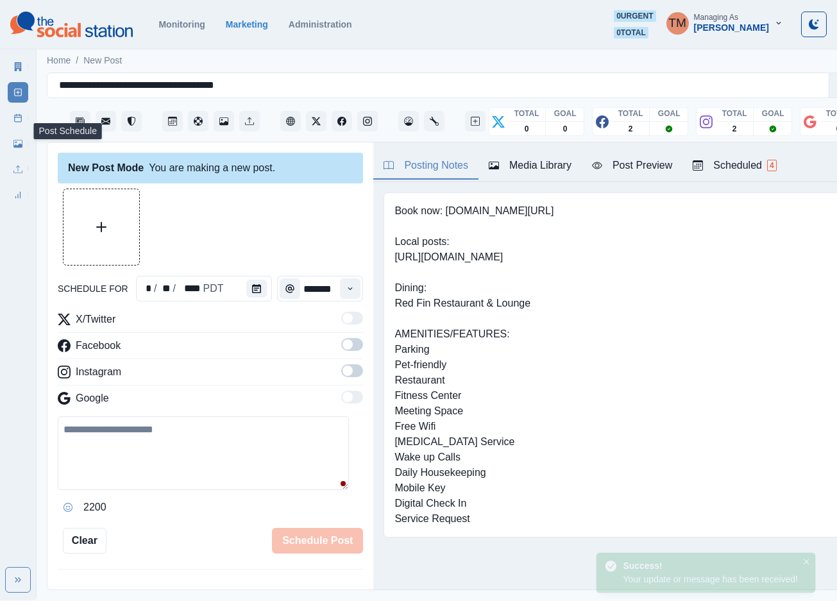
click at [12, 112] on link "Post Schedule" at bounding box center [18, 118] width 21 height 21
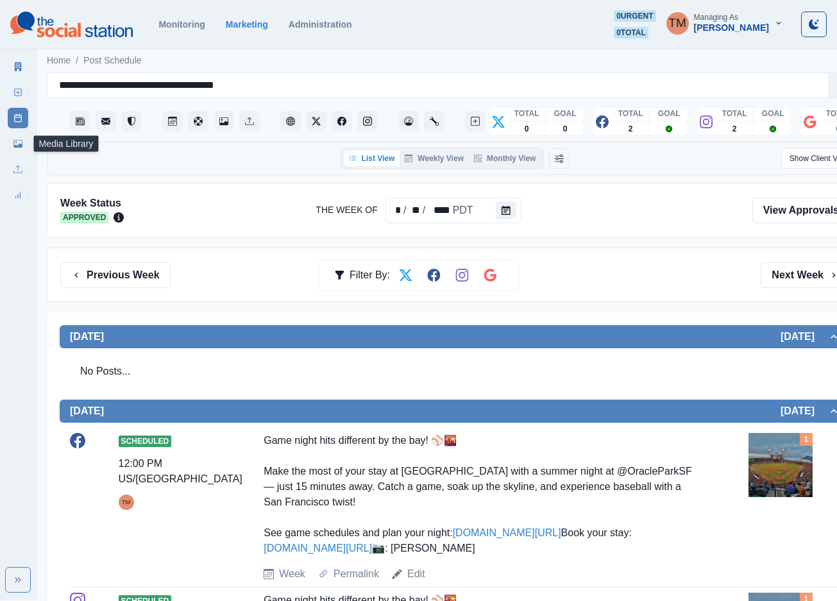
click at [12, 145] on link "Media Library" at bounding box center [18, 143] width 21 height 21
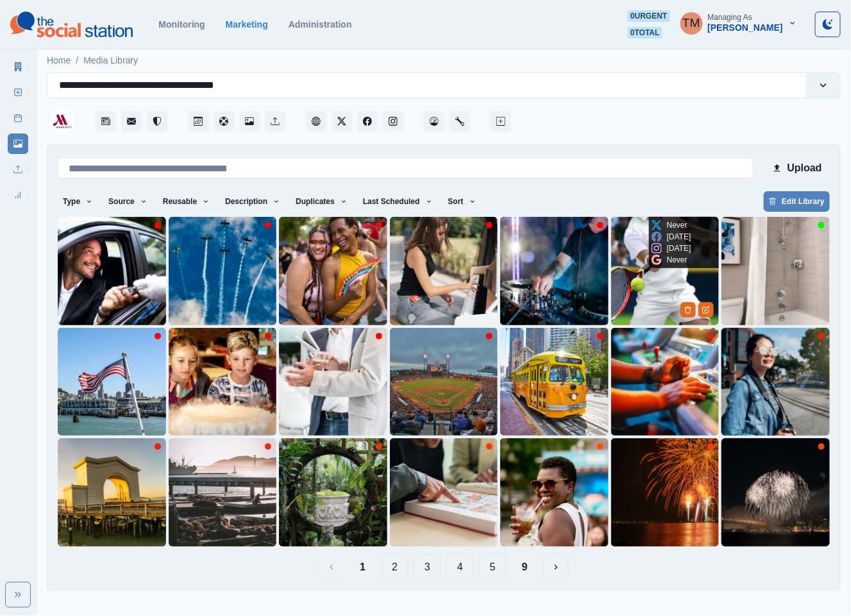
click at [641, 300] on img at bounding box center [665, 271] width 108 height 108
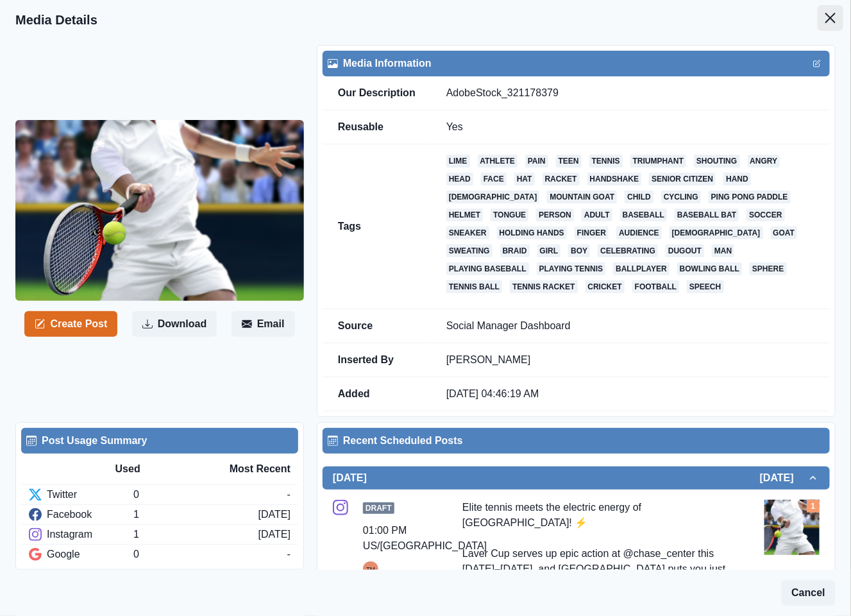
click at [822, 19] on button "Close" at bounding box center [831, 18] width 26 height 26
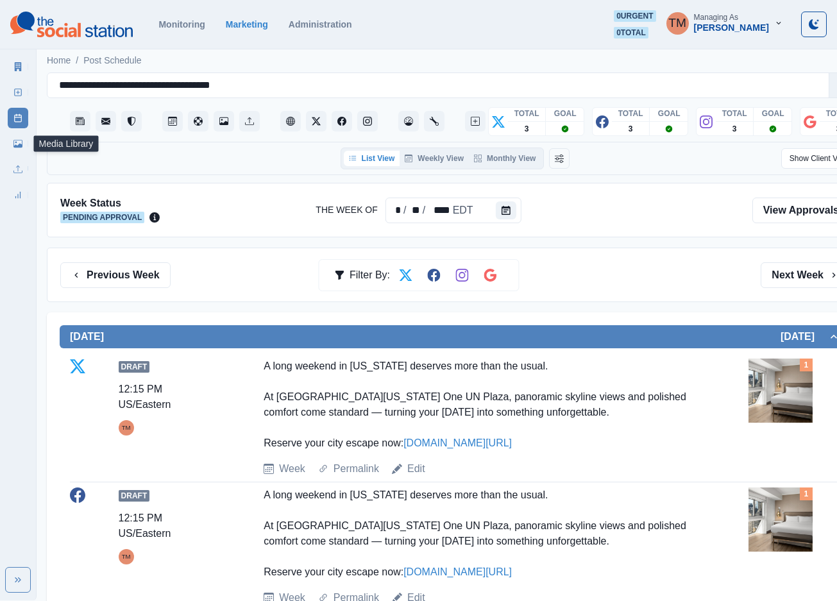
click at [19, 147] on icon at bounding box center [17, 144] width 9 height 8
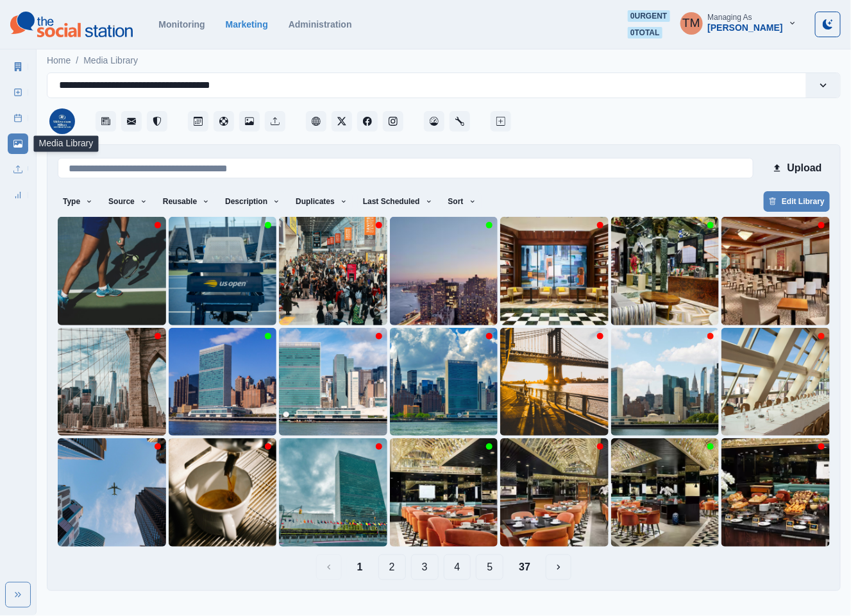
click at [395, 573] on button "2" at bounding box center [392, 567] width 28 height 26
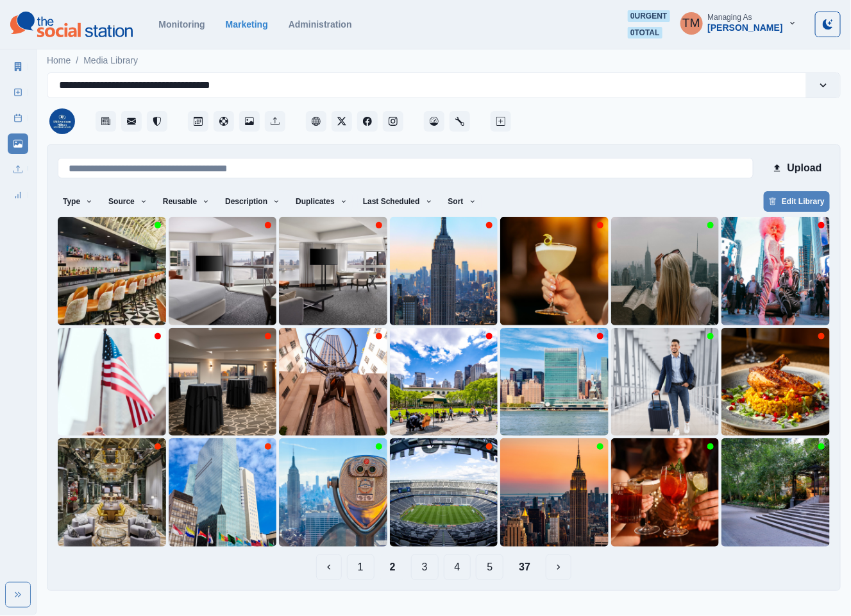
click at [364, 571] on button "1" at bounding box center [361, 567] width 28 height 26
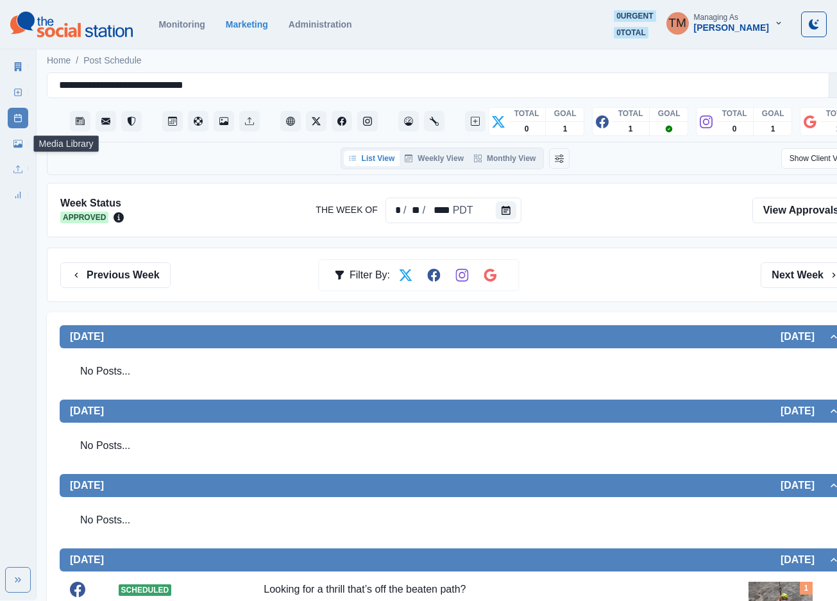
click at [12, 146] on link "Media Library" at bounding box center [18, 143] width 21 height 21
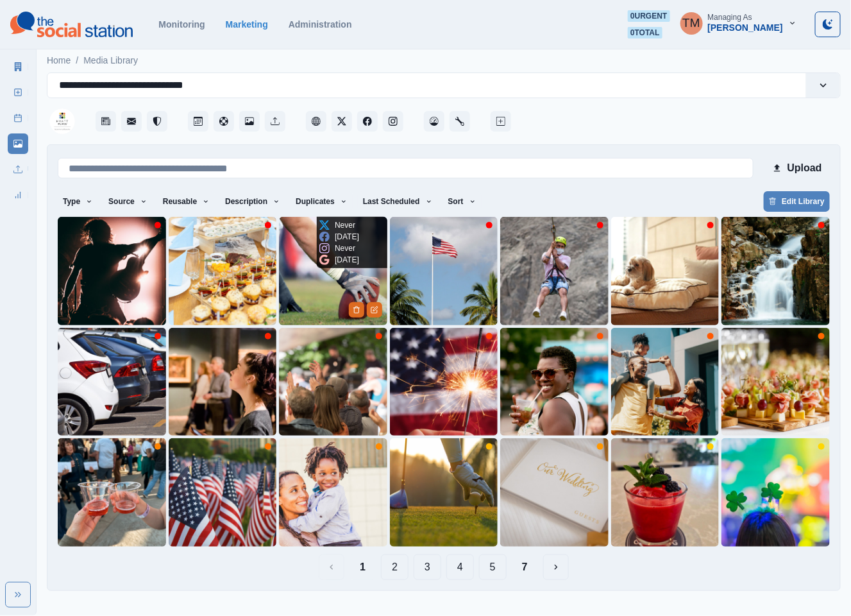
click at [324, 293] on img at bounding box center [333, 271] width 108 height 108
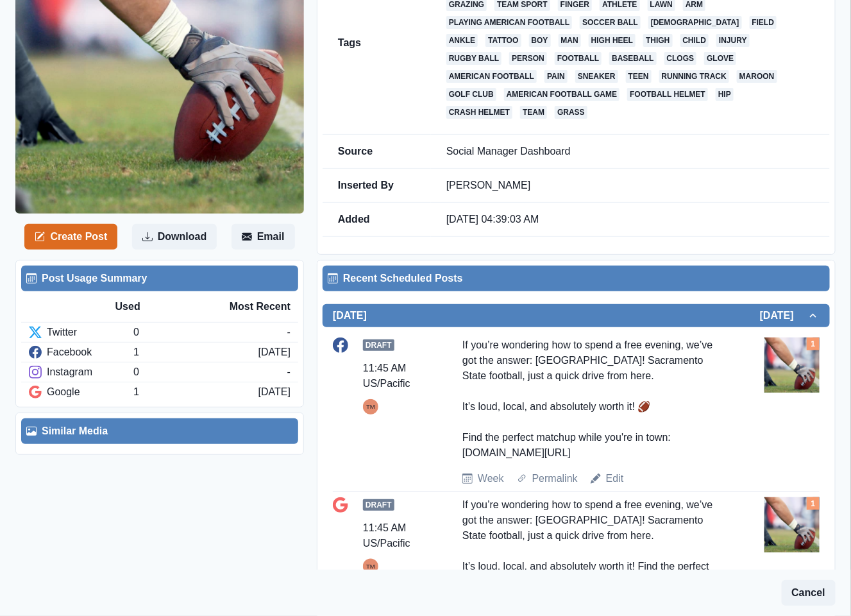
scroll to position [272, 0]
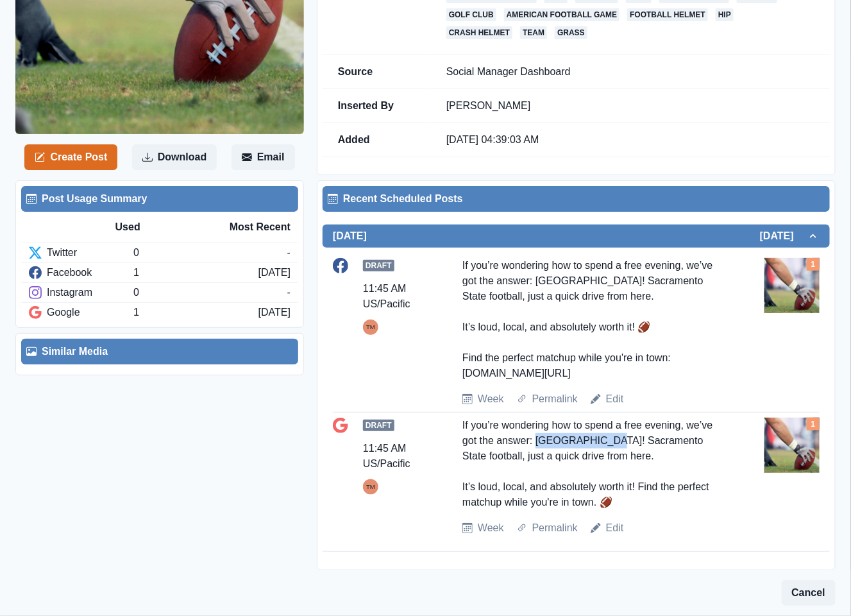
drag, startPoint x: 535, startPoint y: 439, endPoint x: 603, endPoint y: 443, distance: 68.1
click at [603, 443] on div "If you’re wondering how to spend a free evening, we’ve got the answer: [GEOGRAP…" at bounding box center [595, 464] width 267 height 92
copy div "[GEOGRAPHIC_DATA]"
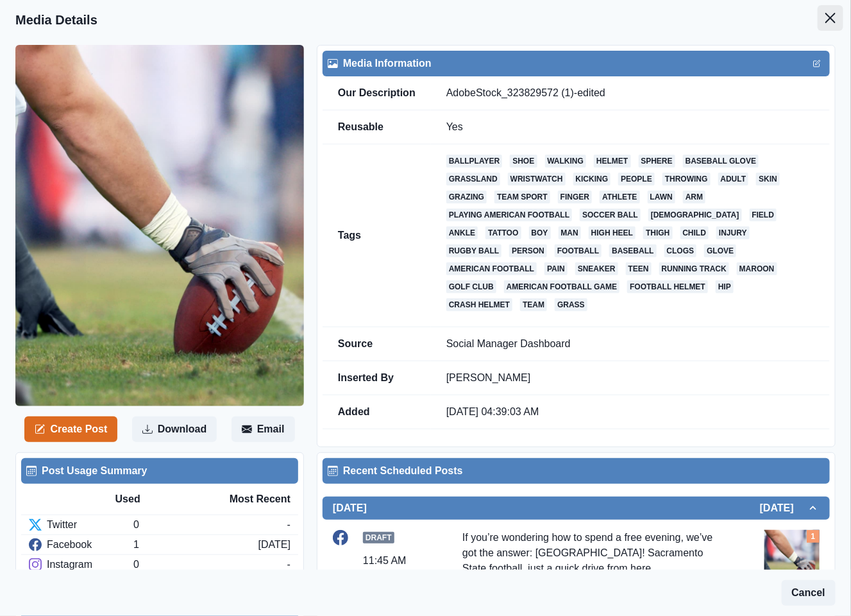
click at [825, 18] on icon "Close" at bounding box center [830, 18] width 10 height 10
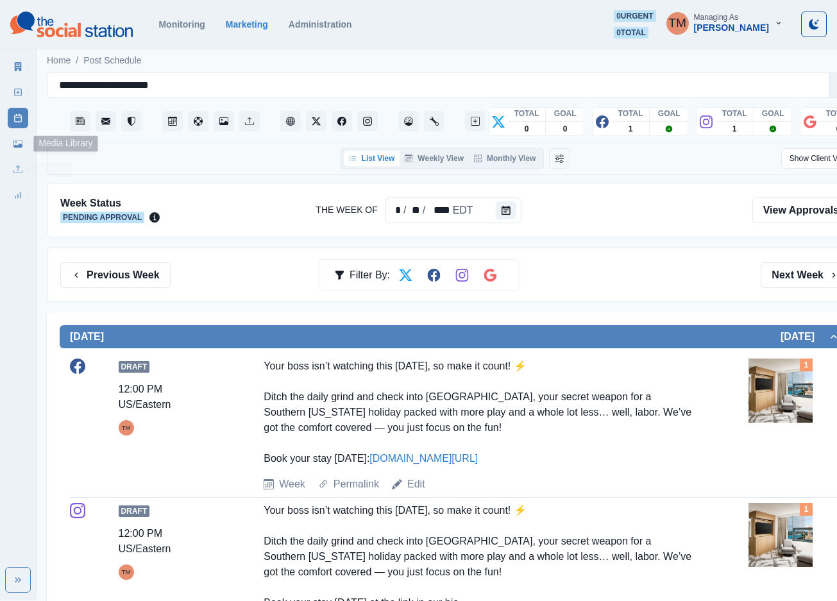
click at [22, 143] on icon at bounding box center [17, 144] width 9 height 8
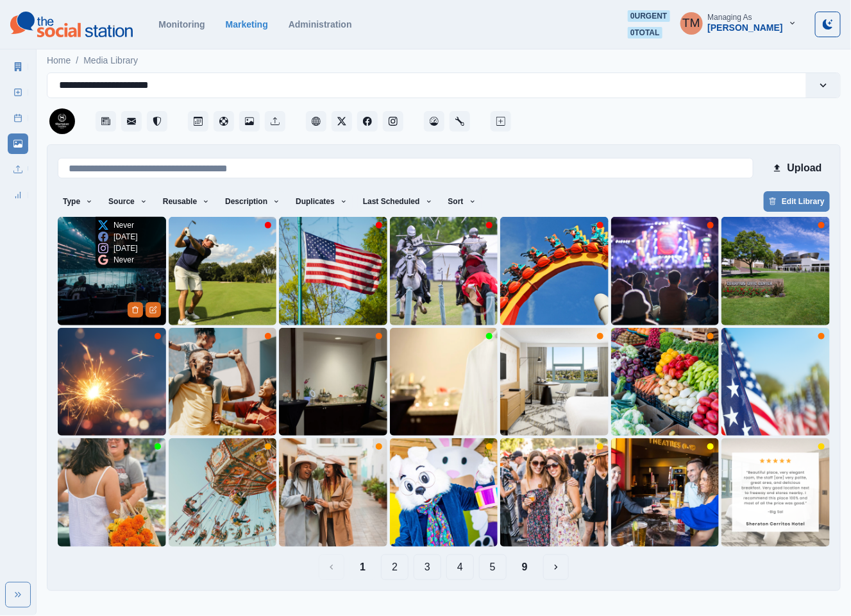
click at [91, 285] on img at bounding box center [112, 271] width 108 height 108
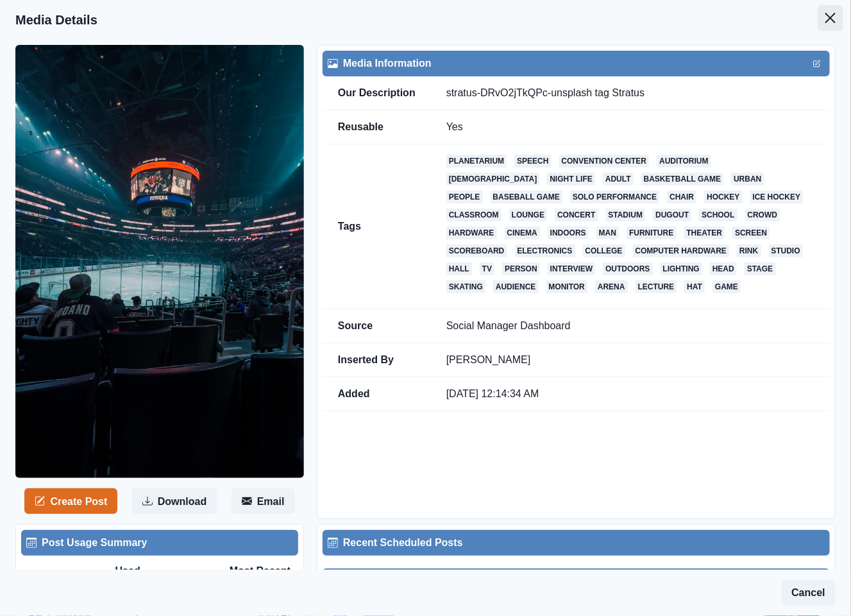
click at [825, 22] on icon "Close" at bounding box center [830, 18] width 10 height 10
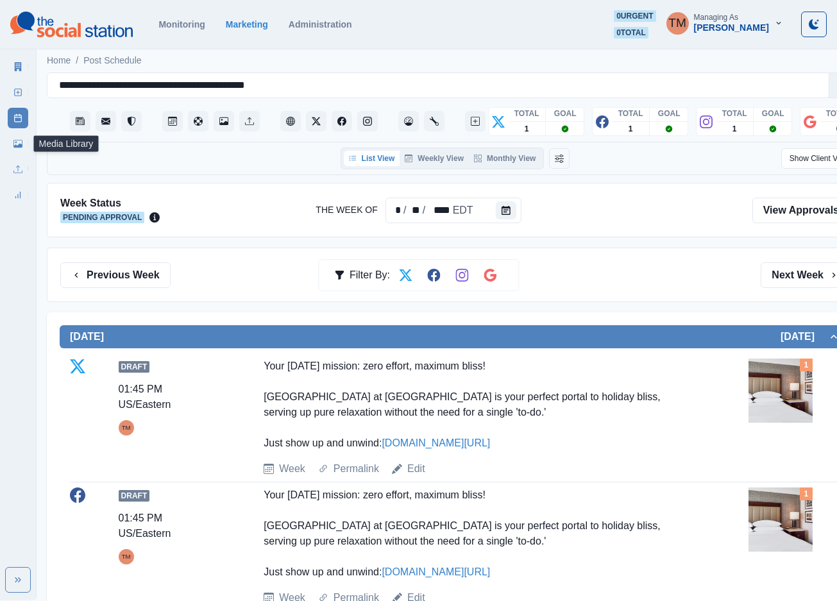
click at [20, 143] on icon at bounding box center [17, 143] width 9 height 9
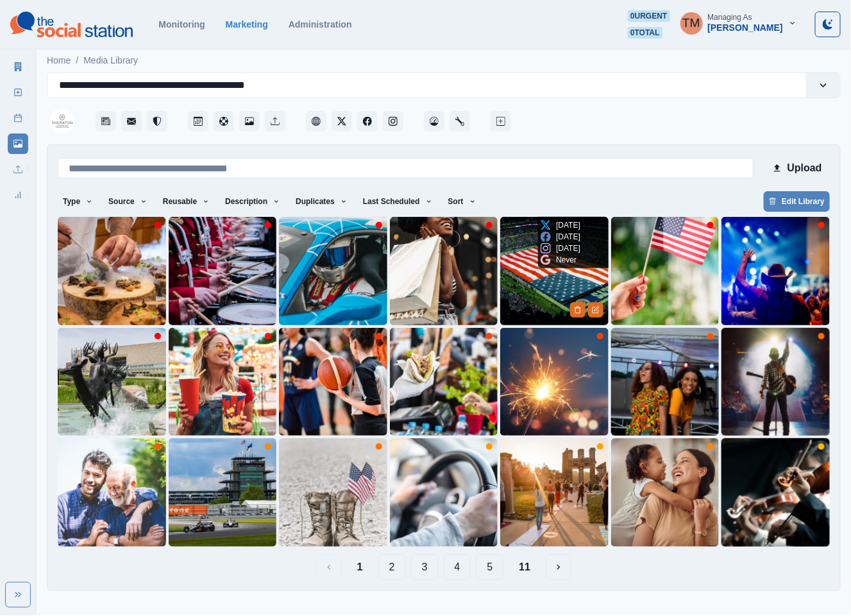
click at [527, 298] on img at bounding box center [554, 271] width 108 height 108
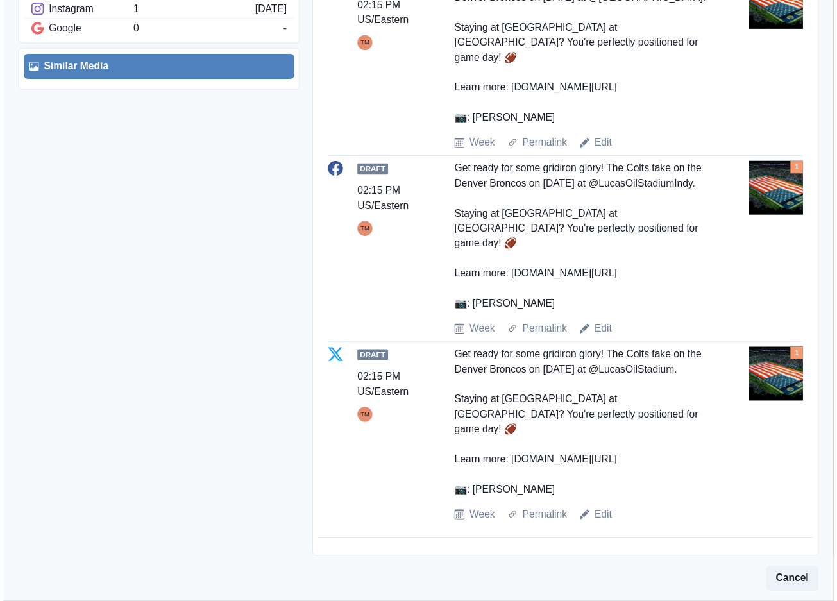
scroll to position [432, 0]
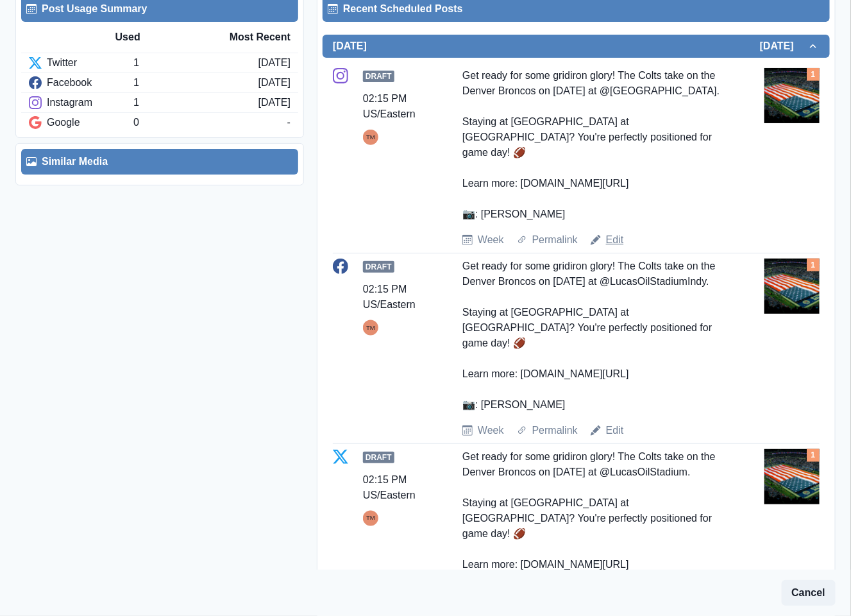
click at [609, 244] on link "Edit" at bounding box center [615, 239] width 18 height 15
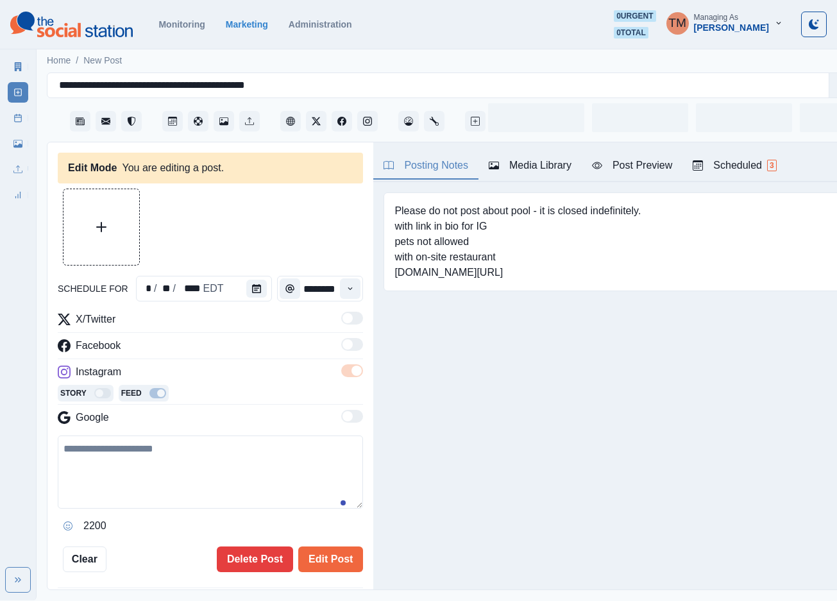
type input "*******"
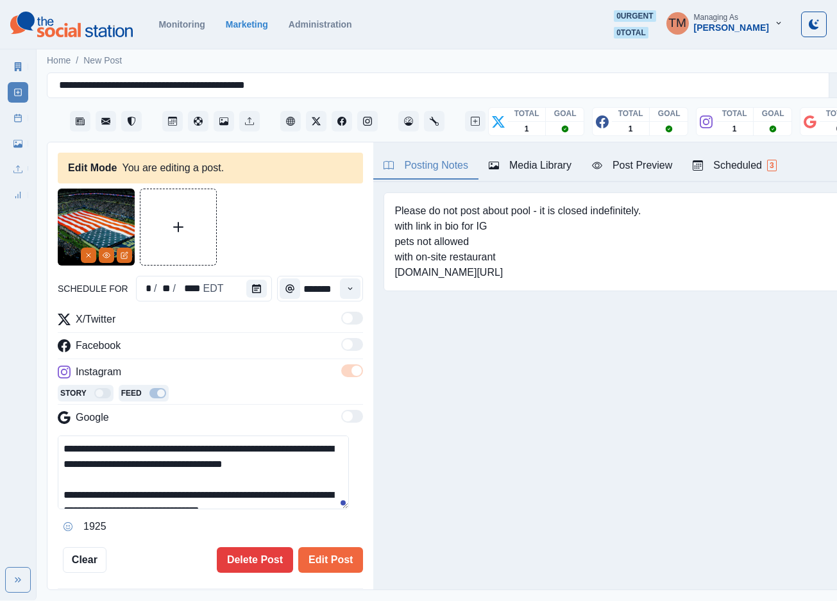
click at [549, 167] on div "Media Library" at bounding box center [530, 165] width 83 height 15
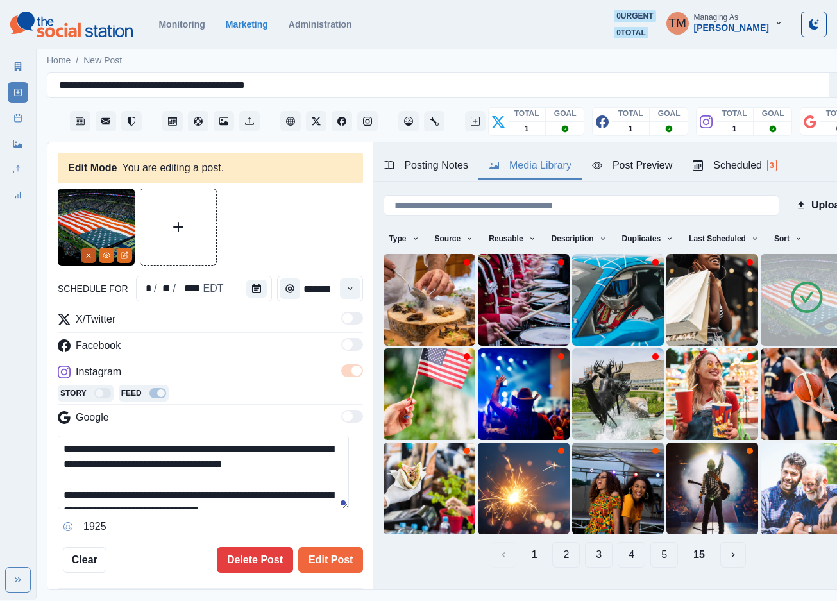
click at [85, 258] on icon "Remove" at bounding box center [89, 255] width 8 height 8
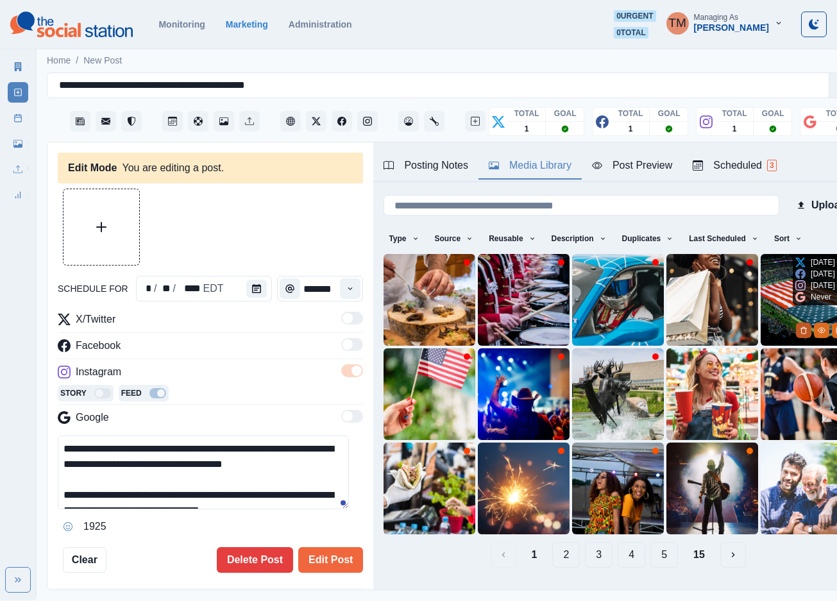
click at [801, 327] on icon "Delete Media" at bounding box center [803, 330] width 4 height 6
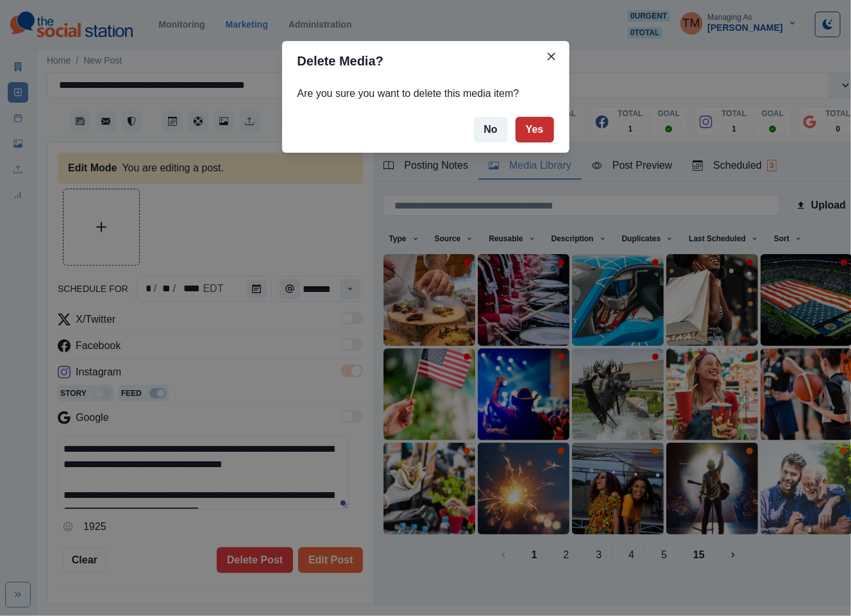
click at [536, 128] on button "Yes" at bounding box center [535, 130] width 38 height 26
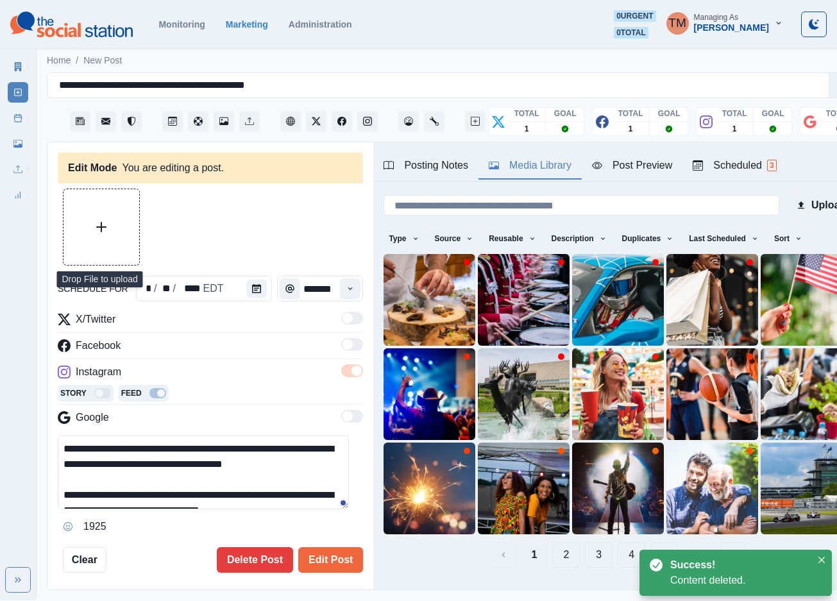
click at [112, 210] on button "Upload Media" at bounding box center [101, 227] width 76 height 76
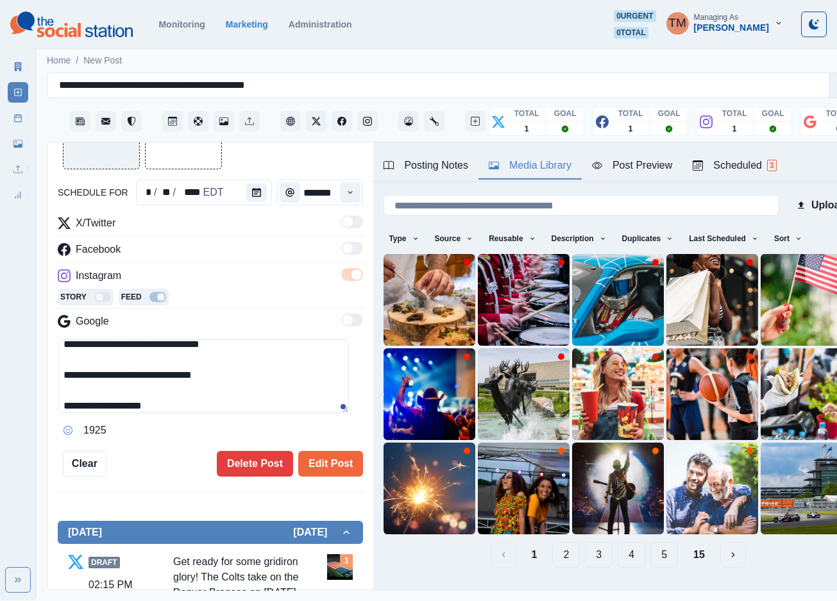
scroll to position [77, 0]
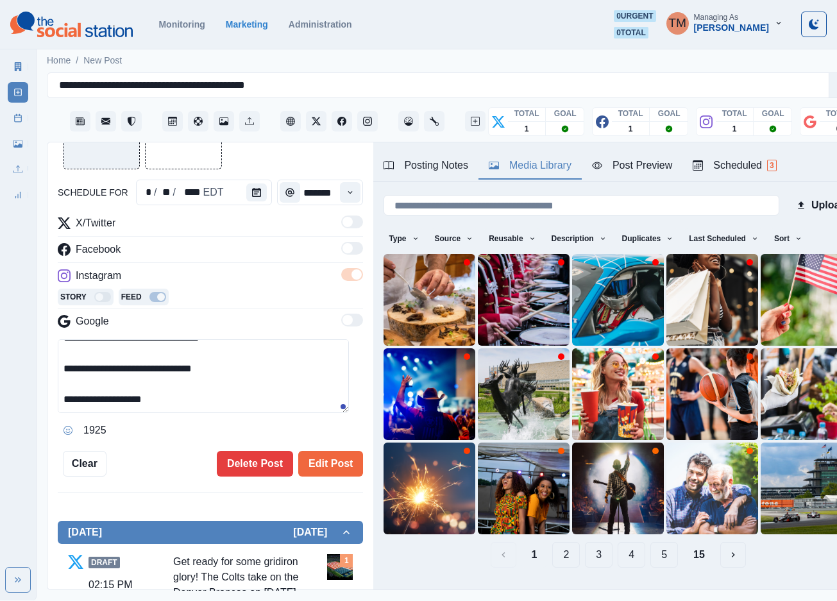
drag, startPoint x: 83, startPoint y: 399, endPoint x: 233, endPoint y: 414, distance: 150.2
click at [233, 414] on div "**********" at bounding box center [210, 389] width 305 height 101
paste textarea
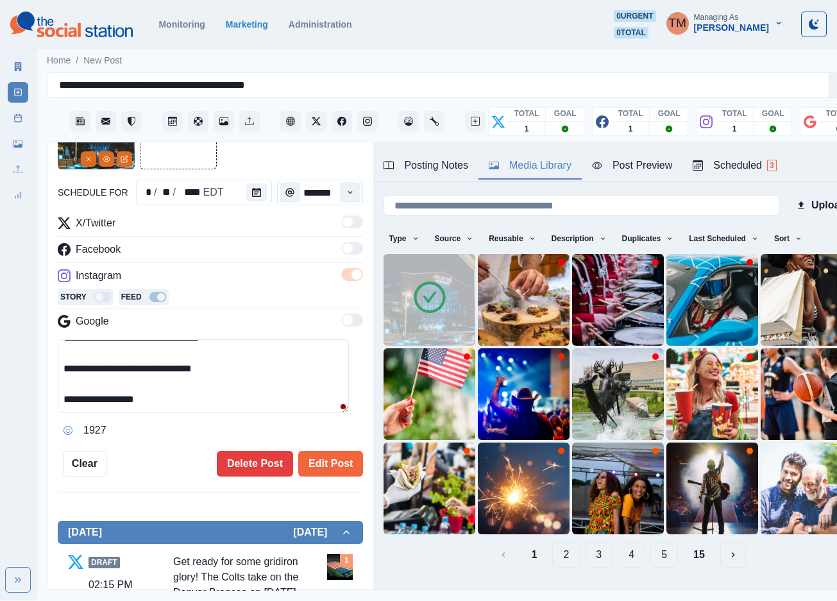
type textarea "**********"
click at [647, 168] on div "Post Preview" at bounding box center [632, 165] width 80 height 15
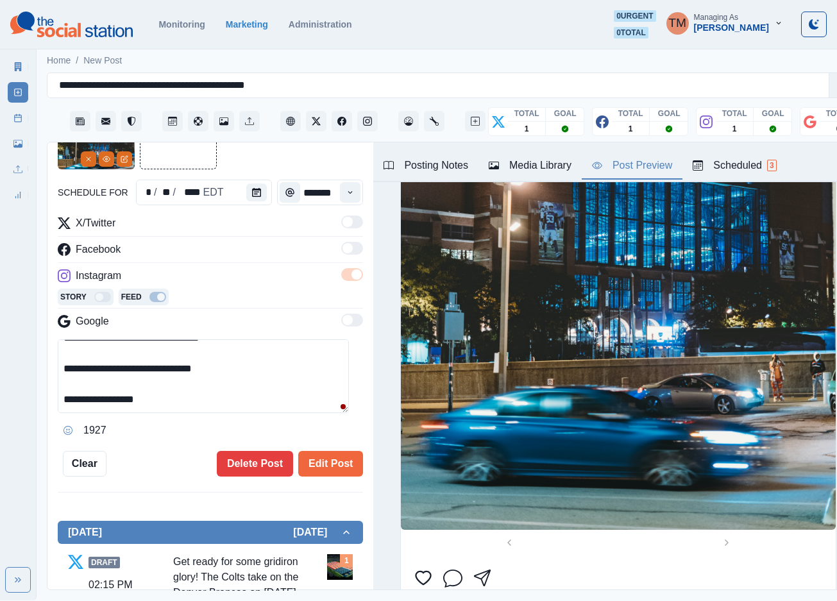
scroll to position [385, 0]
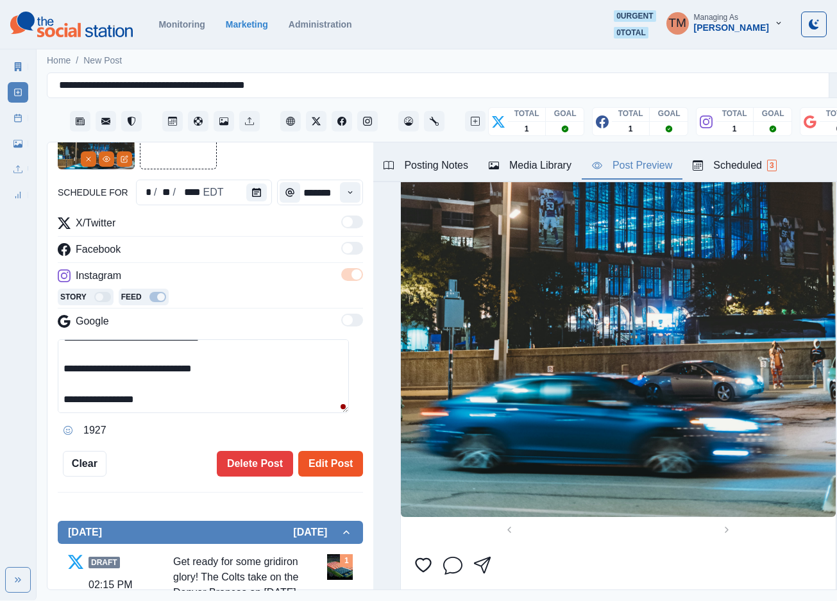
click at [314, 462] on button "Edit Post" at bounding box center [330, 464] width 65 height 26
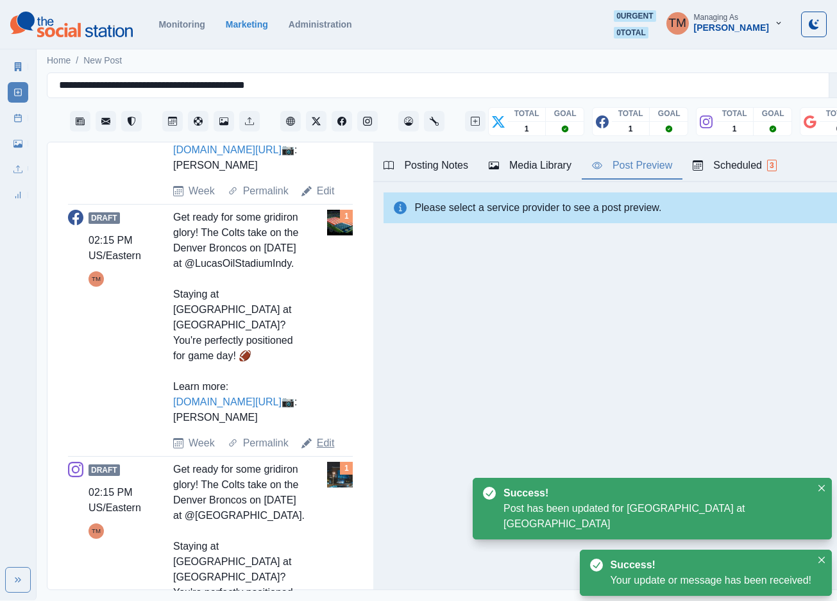
click at [325, 451] on link "Edit" at bounding box center [326, 442] width 18 height 15
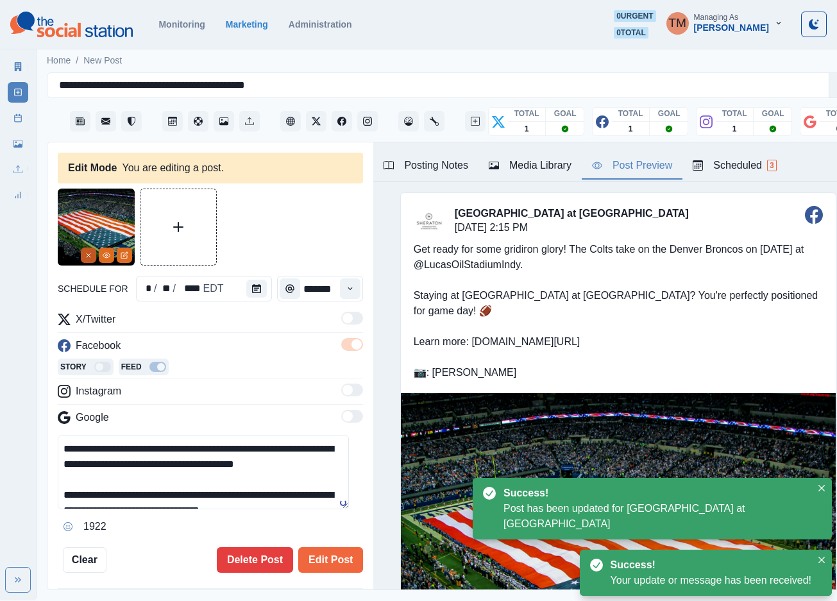
click at [87, 258] on icon "Remove" at bounding box center [89, 255] width 8 height 8
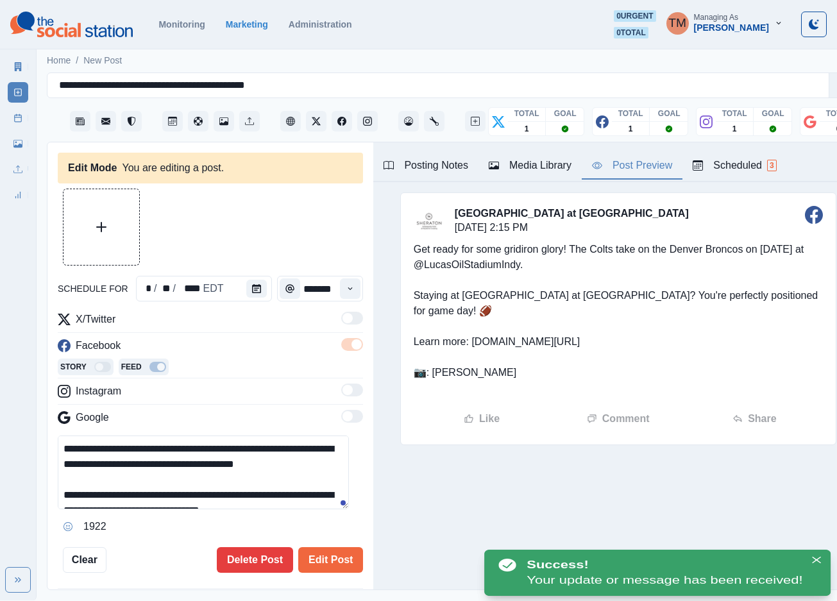
click at [552, 168] on div "Media Library" at bounding box center [530, 165] width 83 height 15
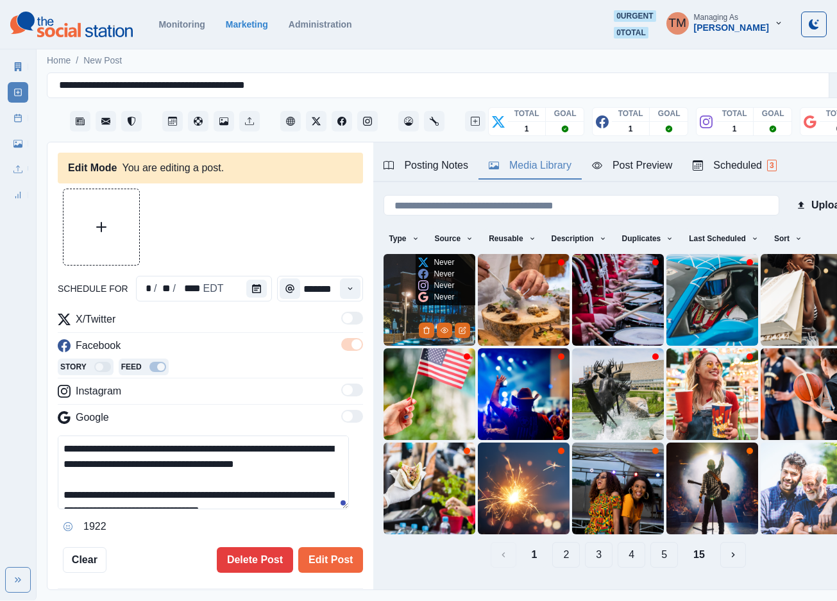
click at [400, 295] on img at bounding box center [430, 300] width 92 height 92
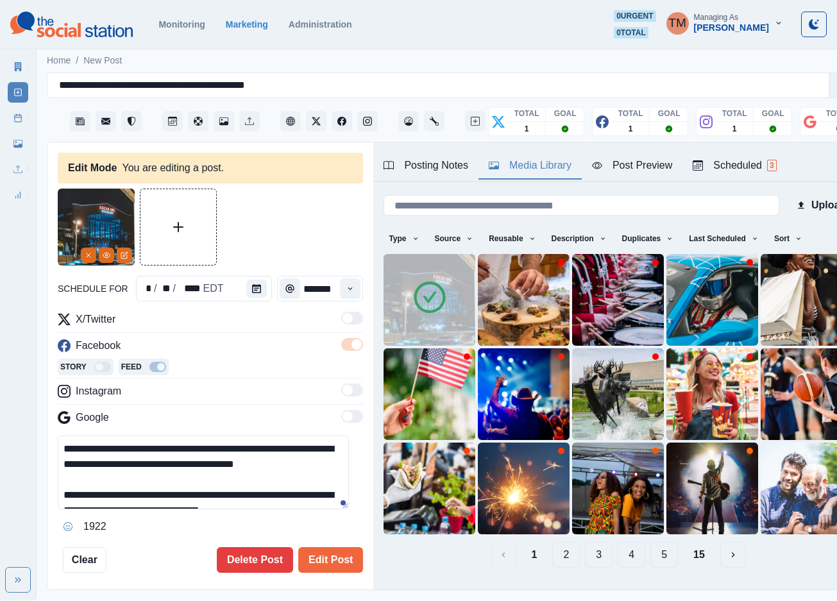
scroll to position [91, 0]
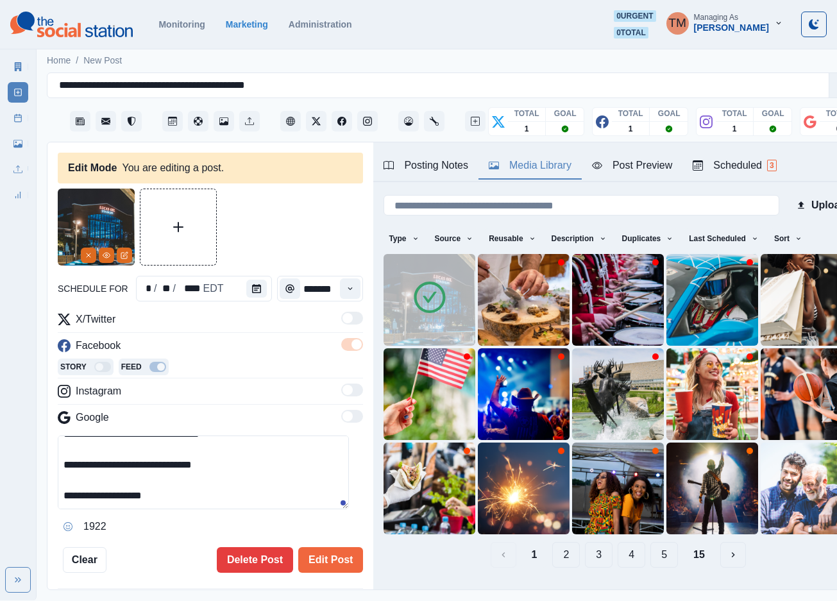
drag, startPoint x: 83, startPoint y: 496, endPoint x: 260, endPoint y: 503, distance: 177.8
click at [260, 504] on textarea "**********" at bounding box center [203, 472] width 291 height 74
paste textarea
type textarea "**********"
click at [314, 559] on button "Edit Post" at bounding box center [330, 560] width 65 height 26
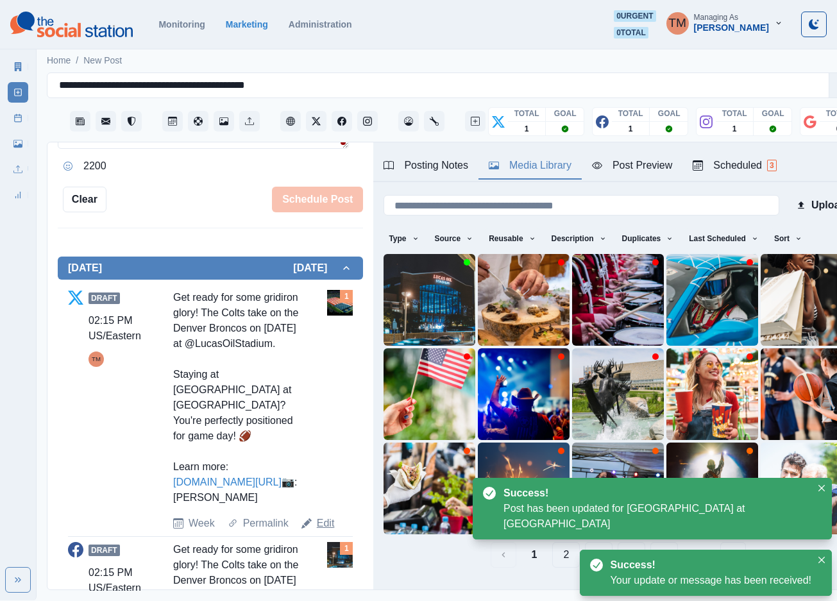
click at [326, 531] on link "Edit" at bounding box center [326, 523] width 18 height 15
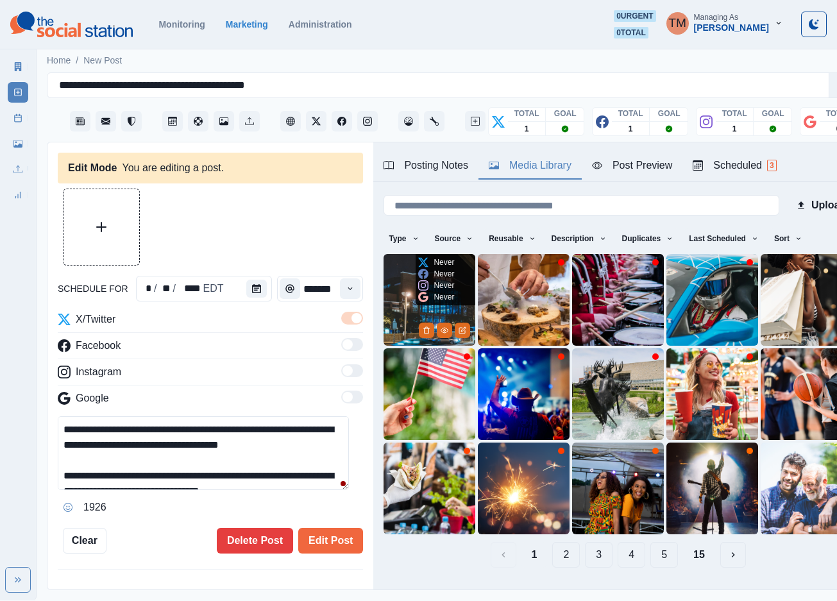
click at [399, 303] on img at bounding box center [430, 300] width 92 height 92
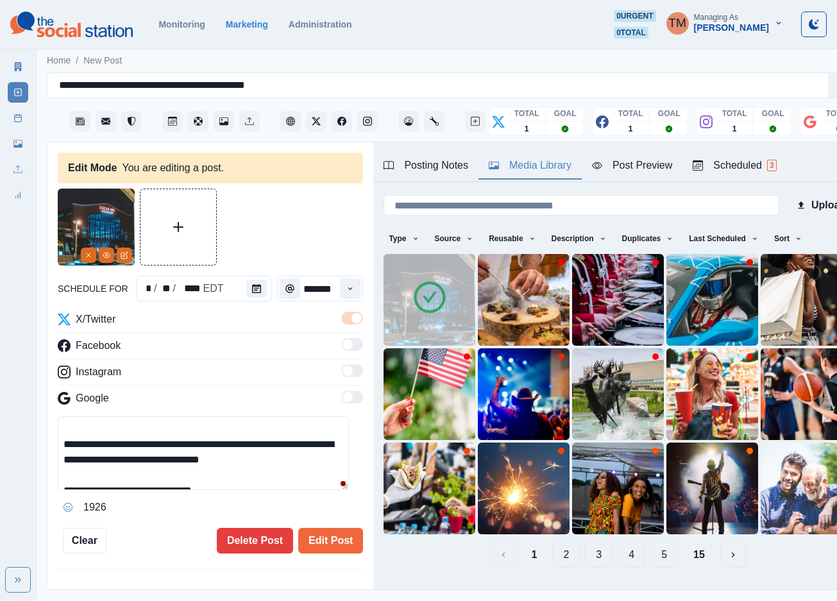
scroll to position [77, 0]
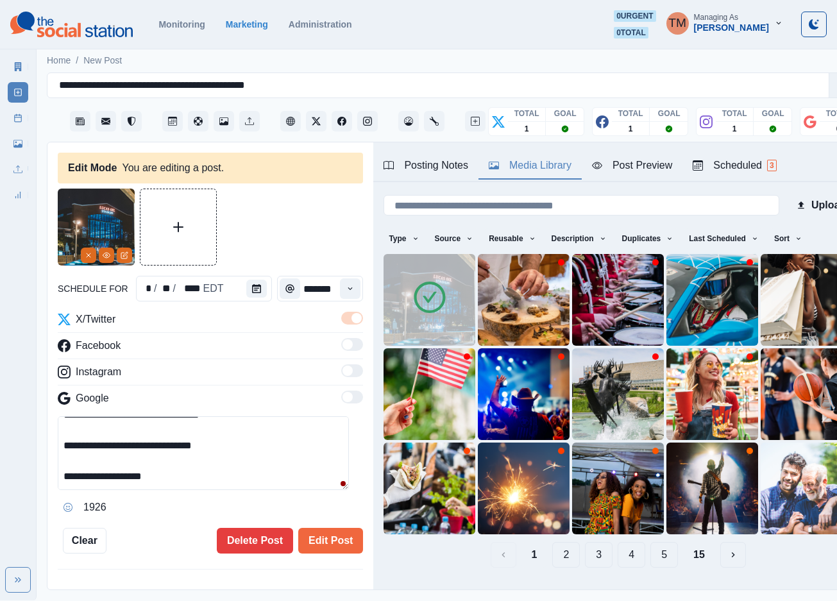
drag, startPoint x: 85, startPoint y: 472, endPoint x: 295, endPoint y: 489, distance: 211.1
click at [295, 489] on textarea "**********" at bounding box center [203, 453] width 291 height 74
paste textarea
type textarea "**********"
click at [312, 539] on button "Edit Post" at bounding box center [330, 541] width 65 height 26
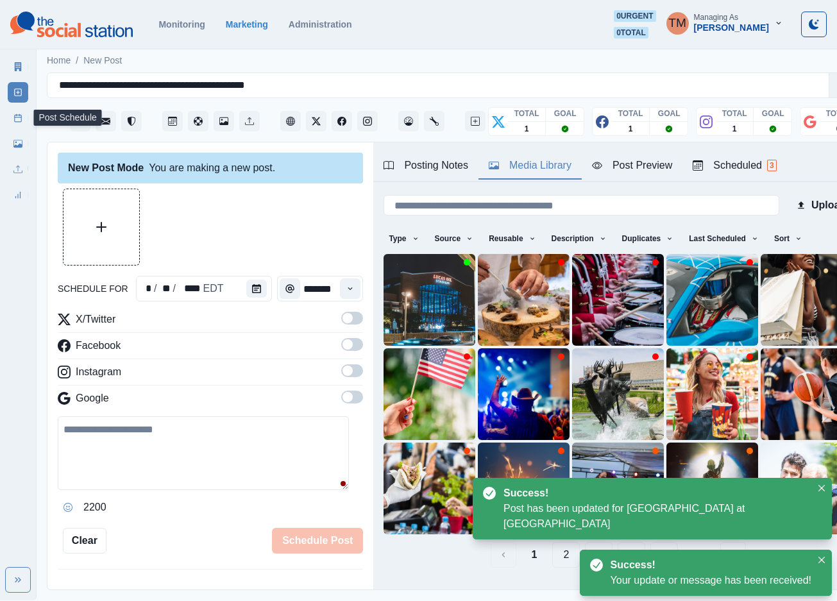
click at [12, 116] on link "Post Schedule" at bounding box center [18, 118] width 21 height 21
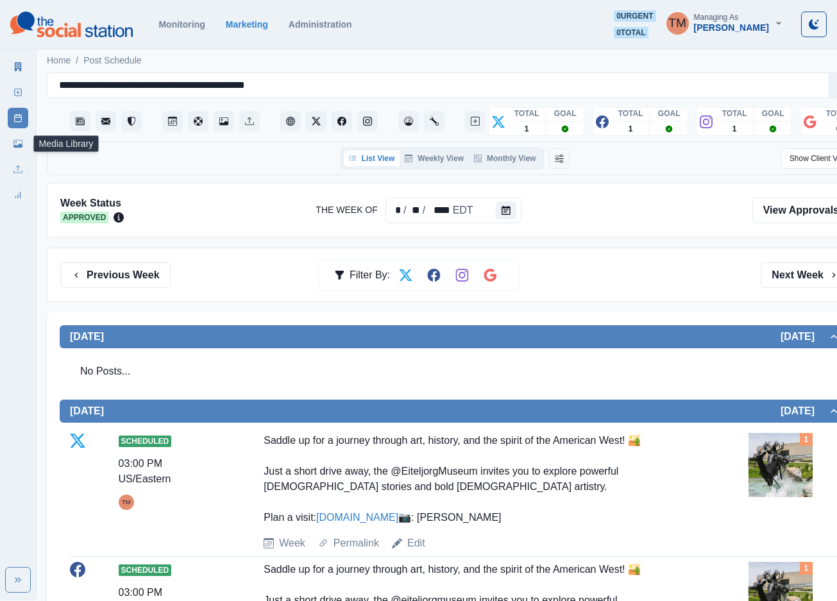
click at [20, 141] on icon at bounding box center [17, 143] width 9 height 9
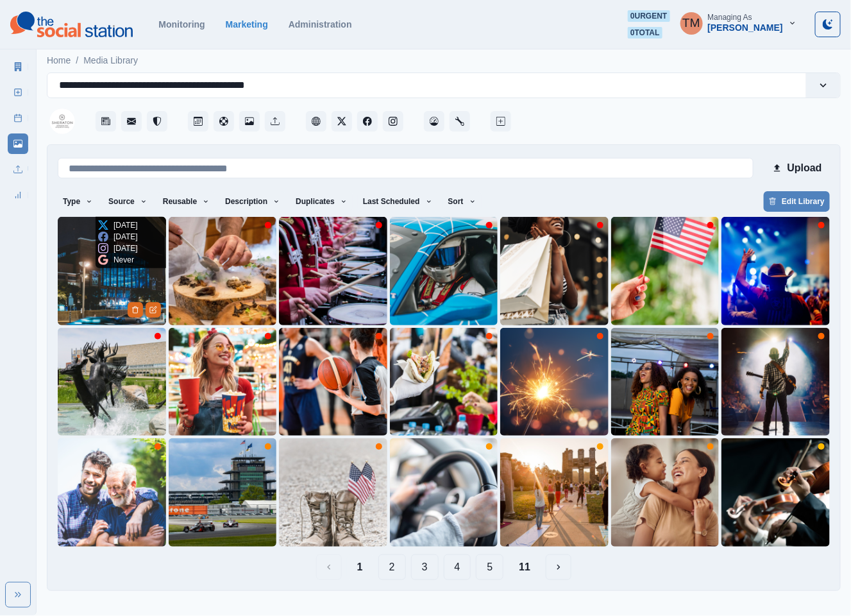
click at [80, 292] on img at bounding box center [112, 271] width 108 height 108
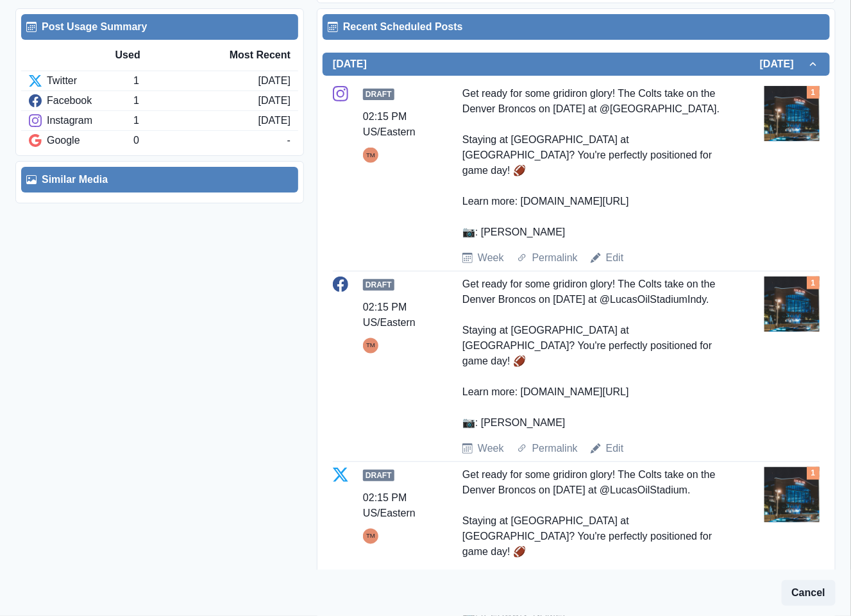
scroll to position [577, 0]
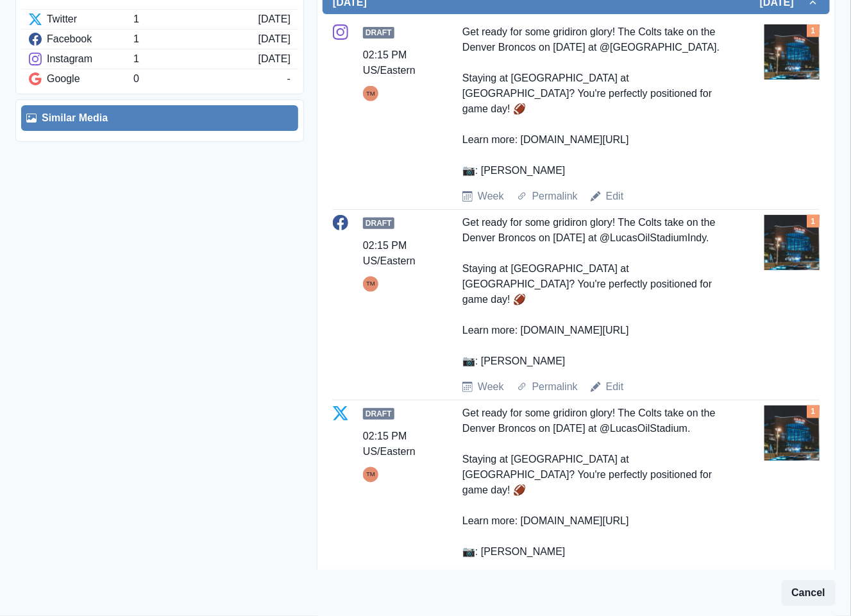
drag, startPoint x: 574, startPoint y: 167, endPoint x: 448, endPoint y: 172, distance: 125.8
click at [457, 172] on div "Draft 02:15 PM US/Eastern TM Get ready for some gridiron glory! The Colts take …" at bounding box center [576, 114] width 487 height 180
copy div ": Steven Van Elk"
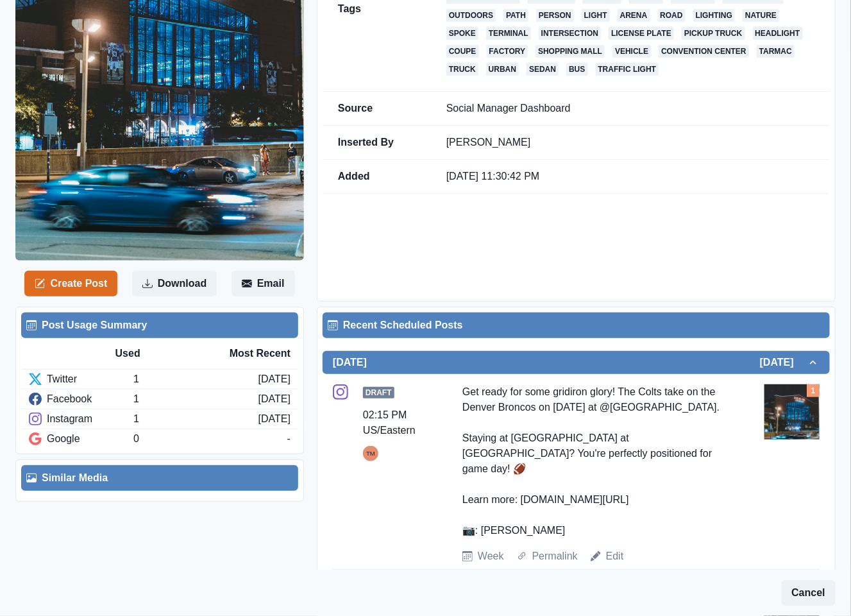
scroll to position [0, 0]
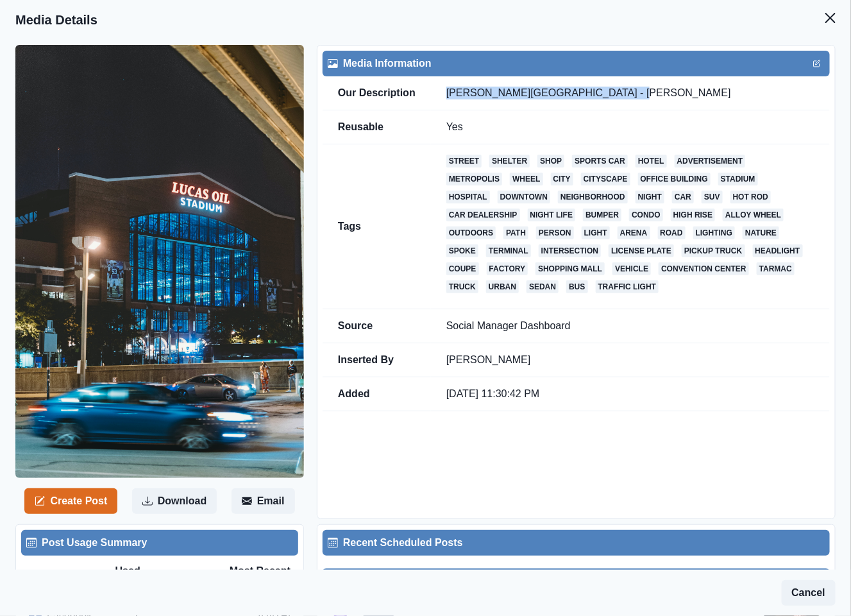
drag, startPoint x: 618, startPoint y: 92, endPoint x: 421, endPoint y: 94, distance: 196.9
click at [425, 92] on tr "Our Description Lucas Oil Stadium - Steven Van Elk" at bounding box center [576, 93] width 507 height 34
copy tr "Lucas Oil Stadium - Steven Van Elk"
click at [825, 15] on icon "Close" at bounding box center [830, 18] width 10 height 10
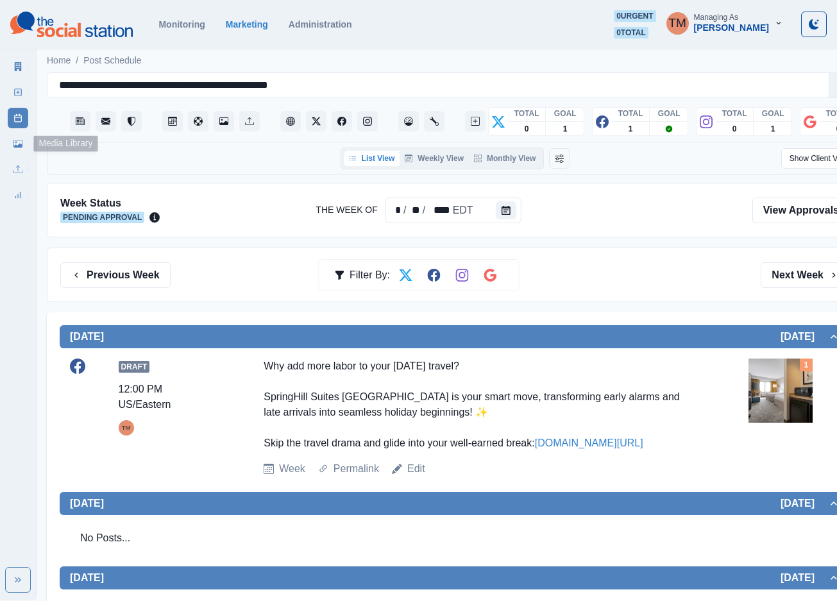
click at [16, 146] on icon at bounding box center [17, 144] width 9 height 8
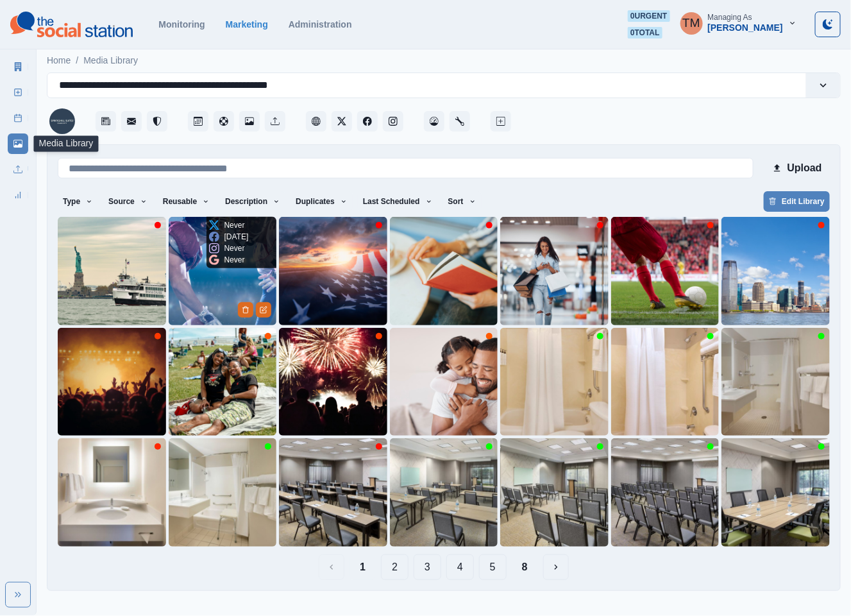
click at [200, 291] on img at bounding box center [223, 271] width 108 height 108
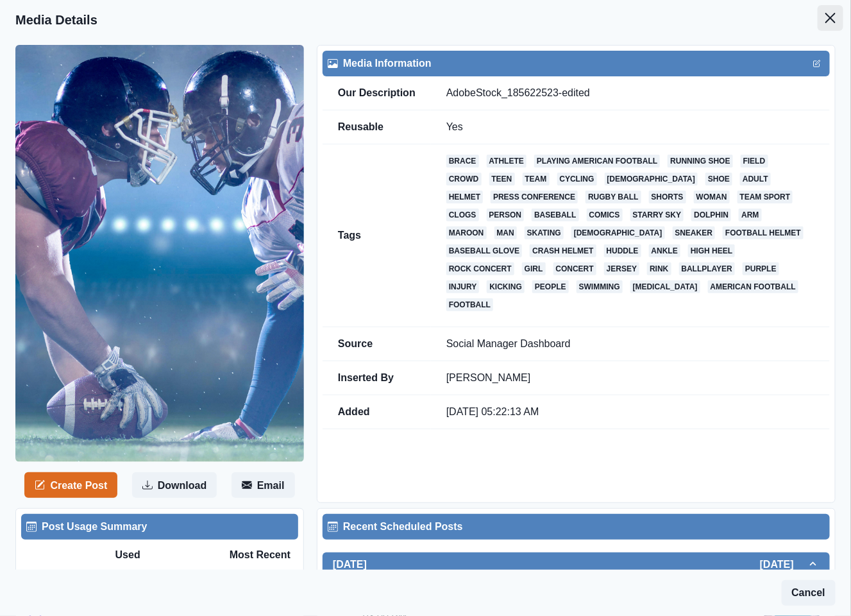
click at [825, 21] on icon "Close" at bounding box center [830, 18] width 10 height 10
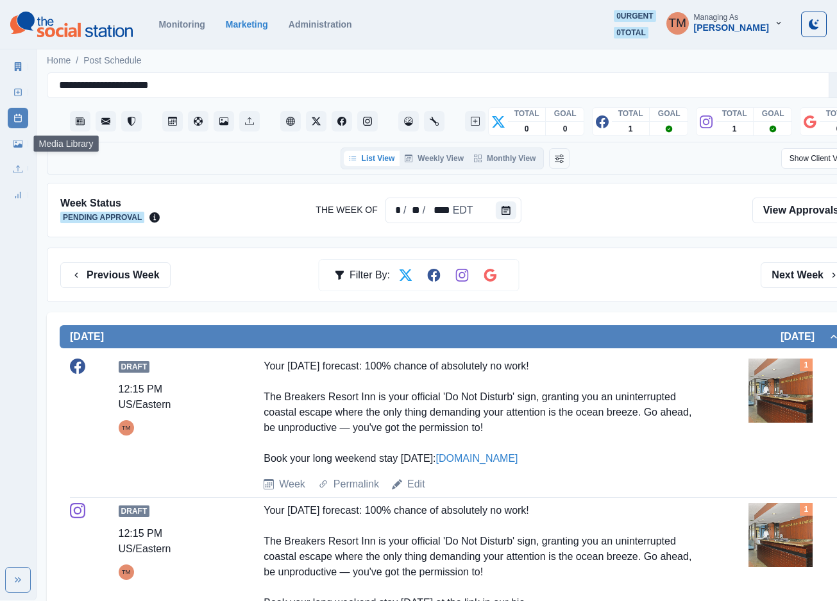
click at [12, 148] on link "Media Library" at bounding box center [18, 143] width 21 height 21
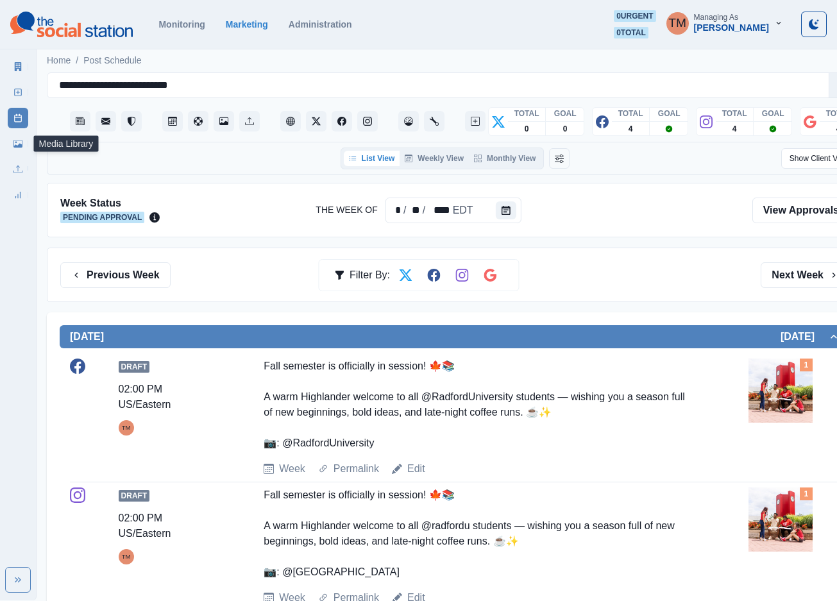
click at [18, 141] on icon at bounding box center [17, 143] width 9 height 9
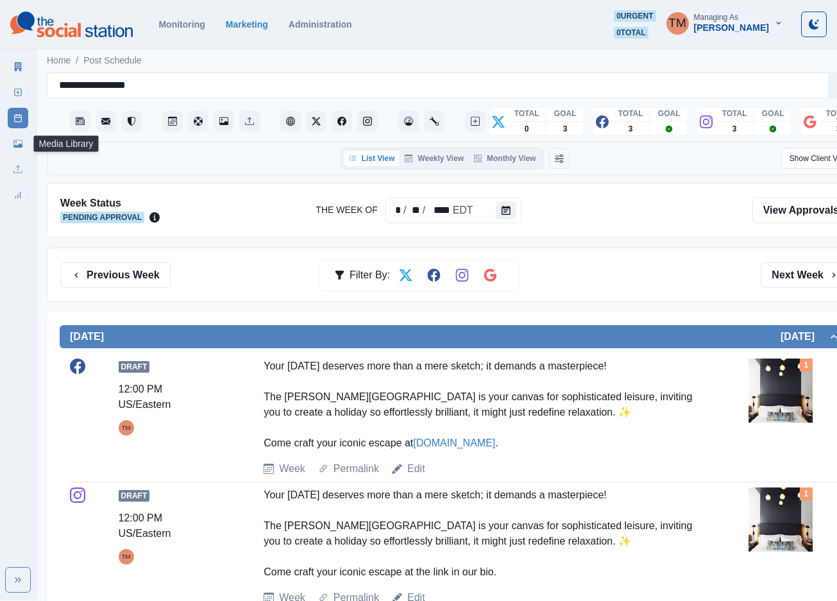
click at [13, 151] on link "Media Library" at bounding box center [18, 143] width 21 height 21
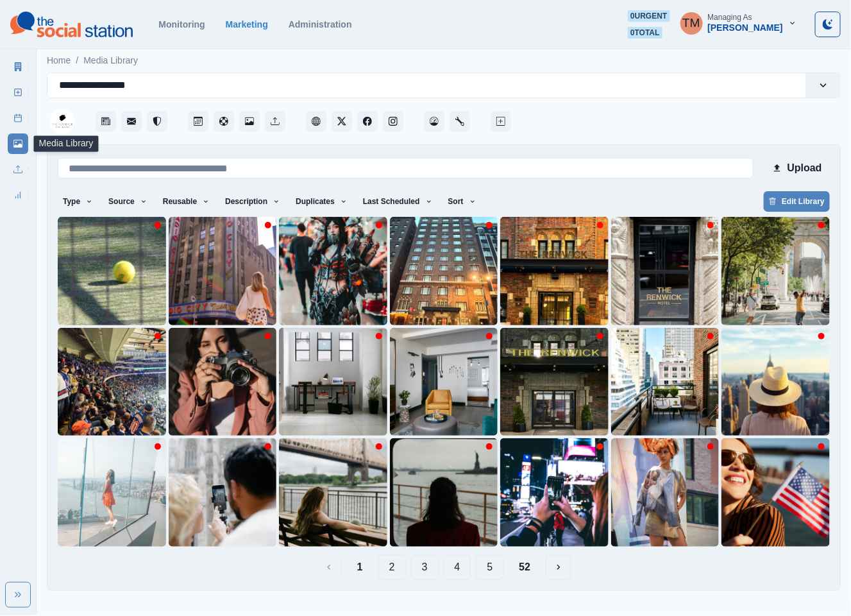
click at [385, 570] on button "2" at bounding box center [392, 567] width 28 height 26
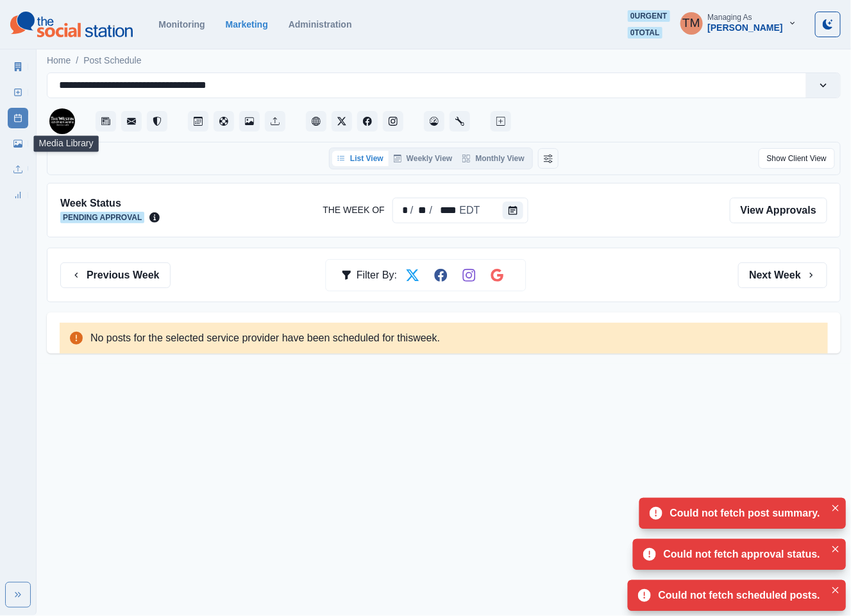
click at [22, 145] on icon at bounding box center [17, 144] width 9 height 8
click at [19, 145] on icon at bounding box center [17, 144] width 9 height 8
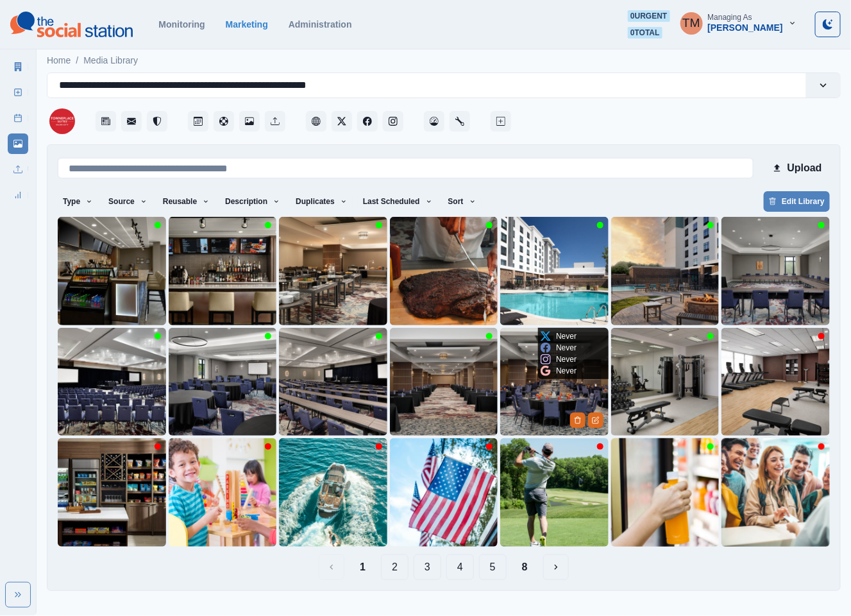
click at [541, 407] on img at bounding box center [554, 382] width 108 height 108
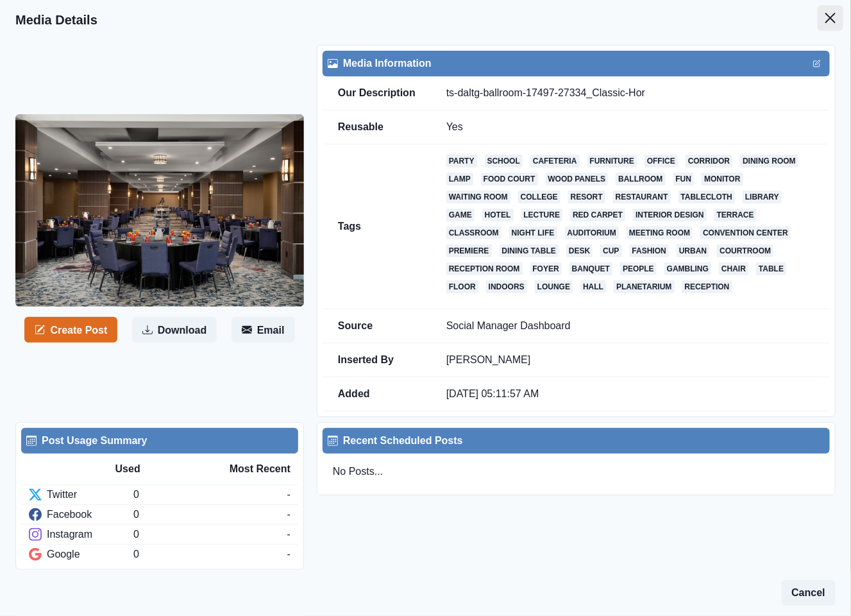
click at [825, 20] on icon "Close" at bounding box center [830, 18] width 10 height 10
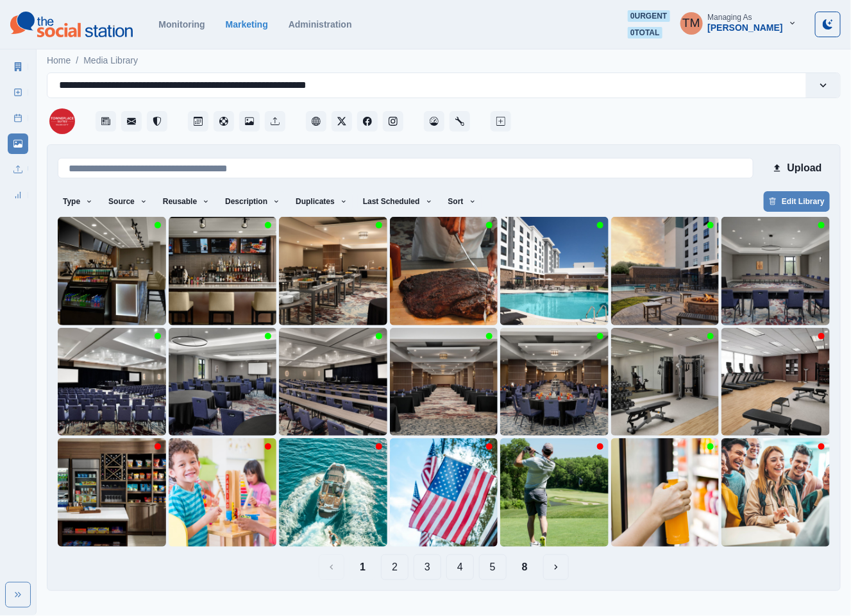
click at [395, 574] on button "2" at bounding box center [395, 567] width 28 height 26
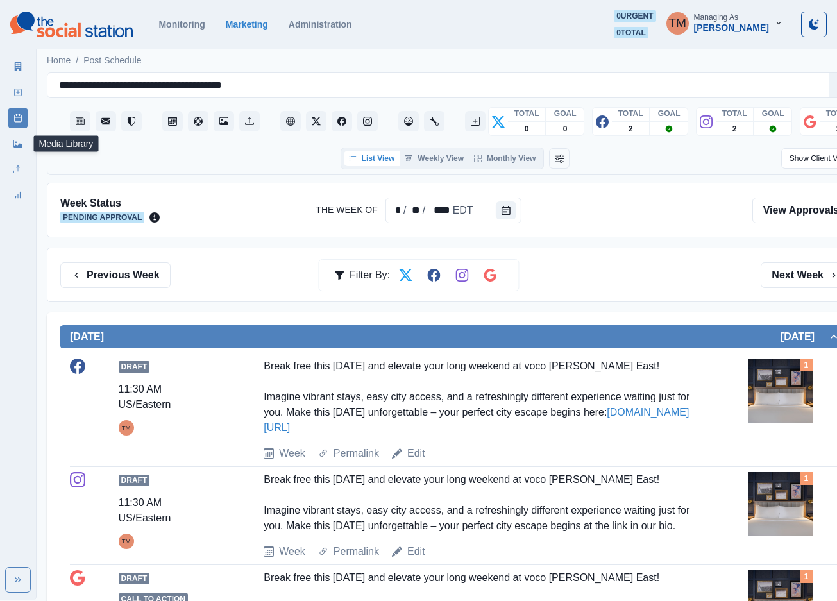
click at [13, 147] on icon at bounding box center [17, 143] width 9 height 9
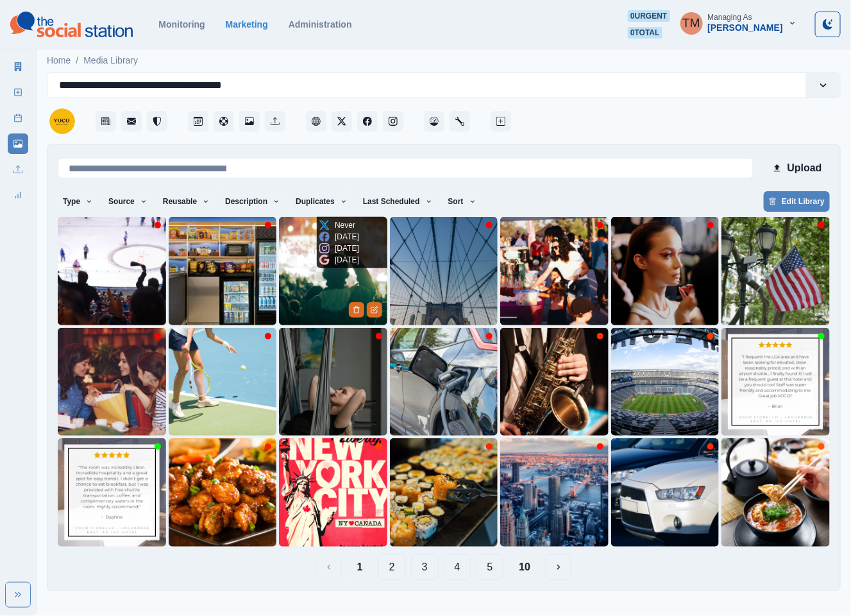
click at [312, 285] on img at bounding box center [333, 271] width 108 height 108
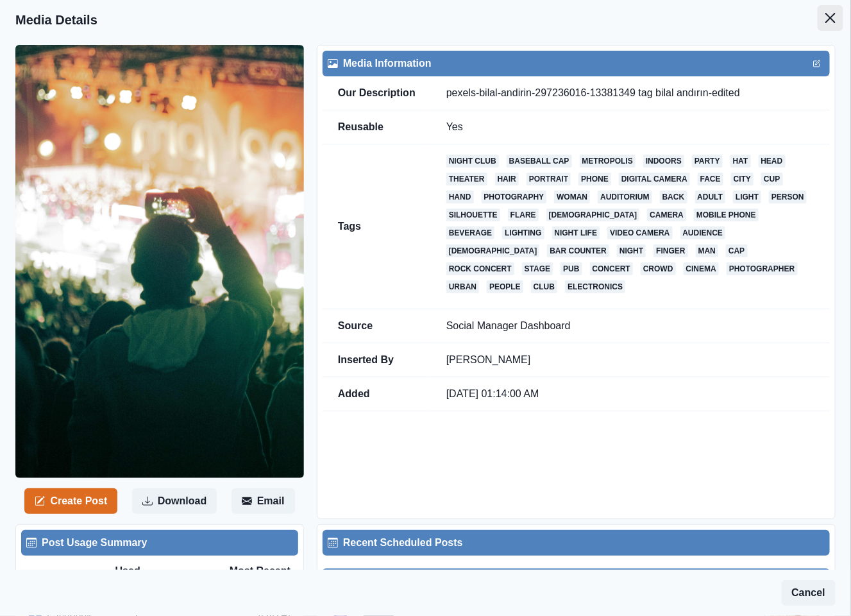
click at [825, 13] on icon "Close" at bounding box center [830, 18] width 10 height 10
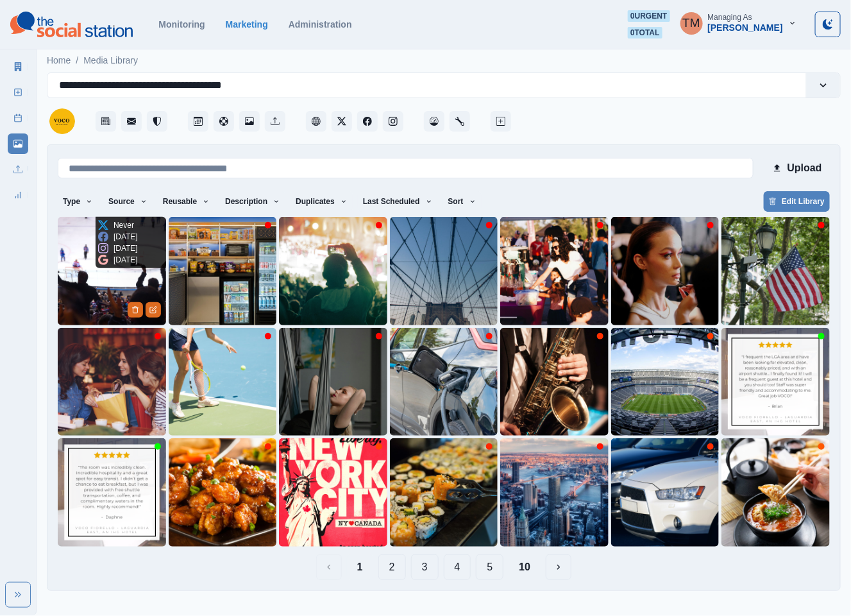
click at [108, 283] on img at bounding box center [112, 271] width 108 height 108
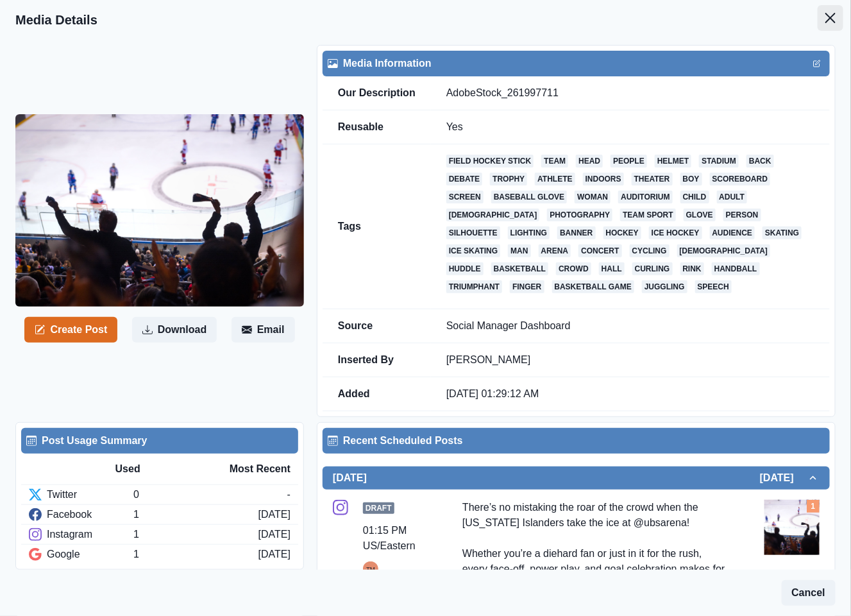
click at [825, 16] on icon "Close" at bounding box center [830, 18] width 10 height 10
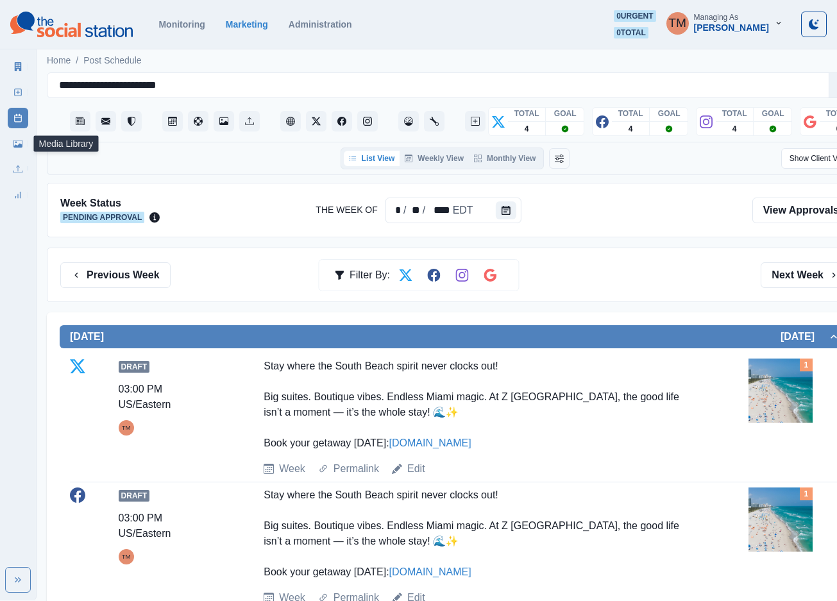
click at [16, 142] on icon at bounding box center [16, 143] width 2 height 2
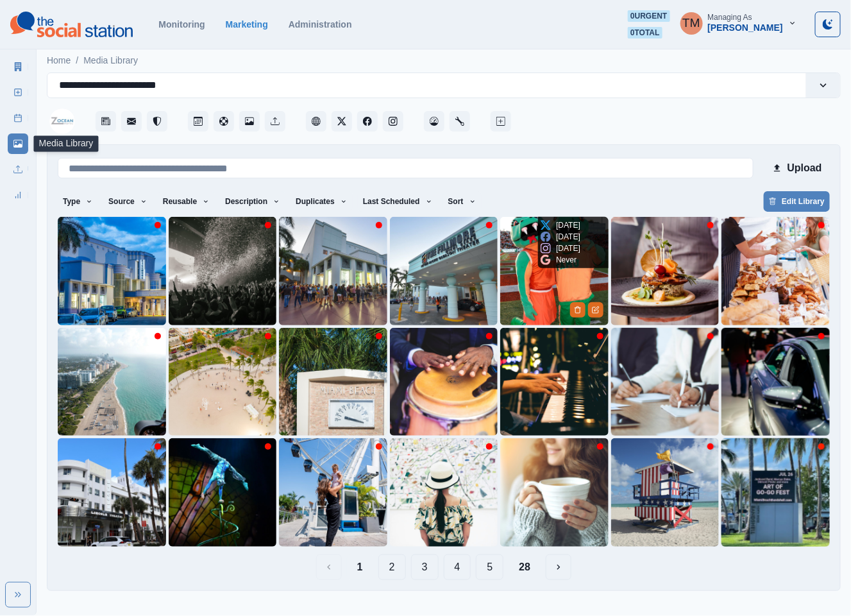
click at [557, 298] on img at bounding box center [554, 271] width 108 height 108
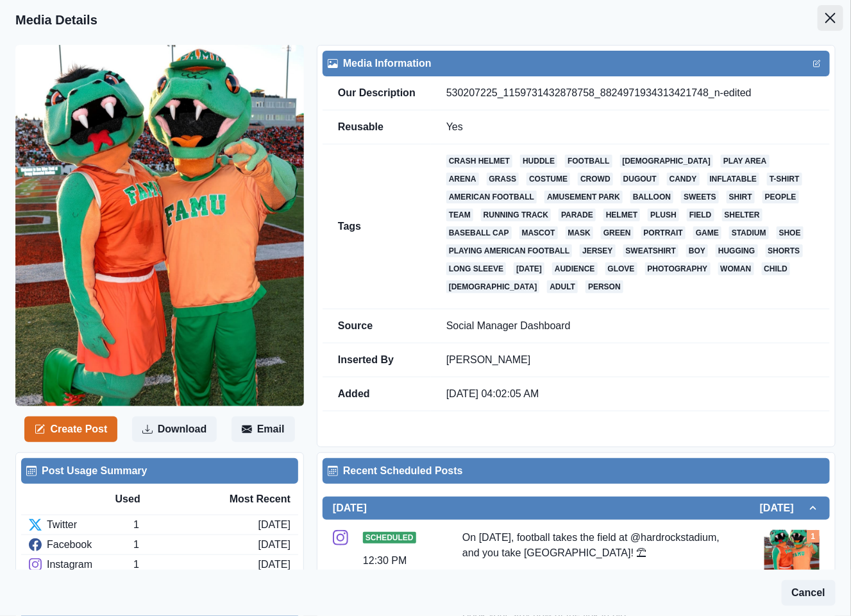
click at [825, 17] on icon "Close" at bounding box center [830, 18] width 10 height 10
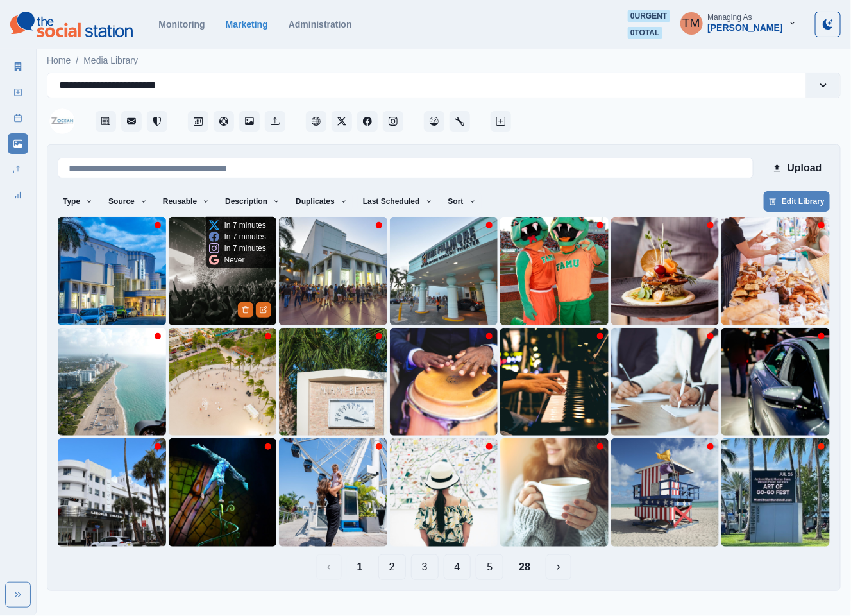
click at [212, 287] on img at bounding box center [223, 271] width 108 height 108
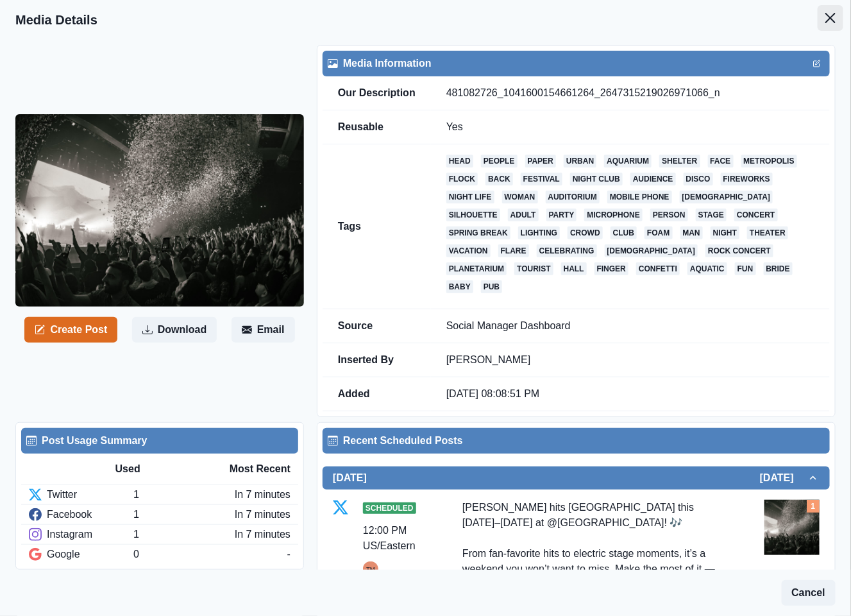
click at [825, 18] on icon "Close" at bounding box center [830, 18] width 10 height 10
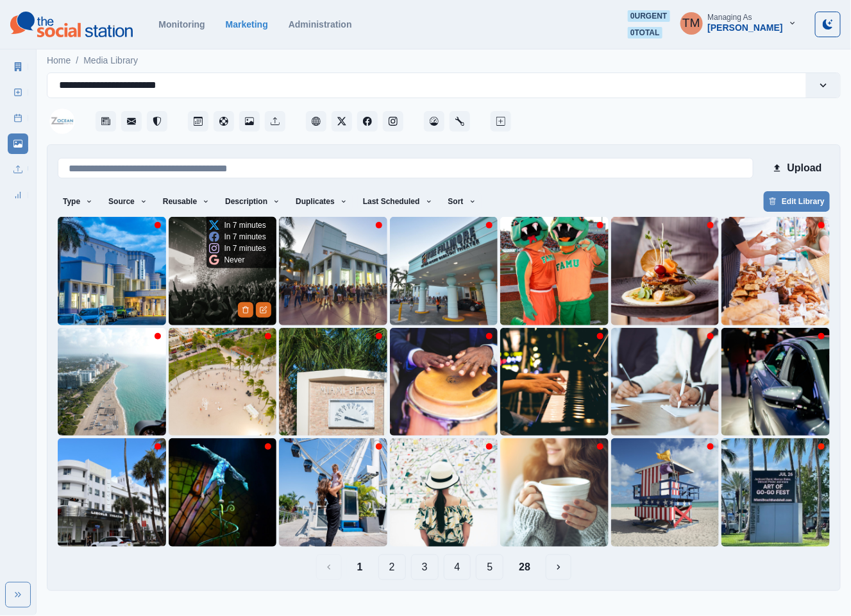
click at [195, 295] on img at bounding box center [223, 271] width 108 height 108
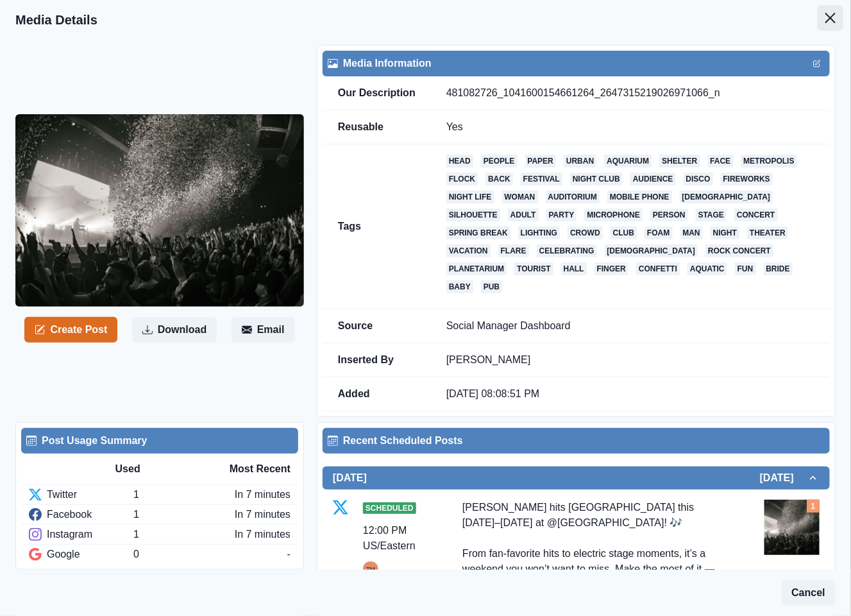
click at [825, 18] on icon "Close" at bounding box center [830, 18] width 10 height 10
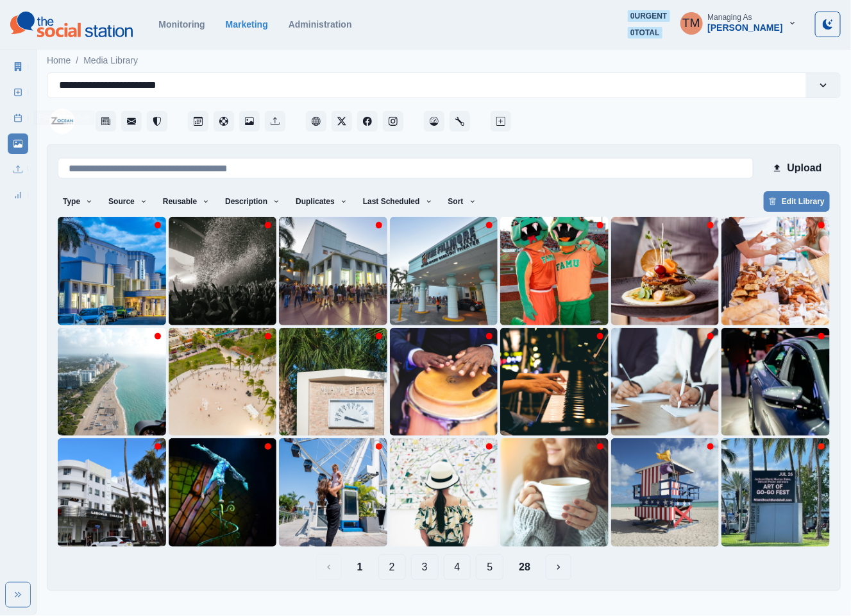
click at [21, 121] on rect at bounding box center [18, 118] width 7 height 7
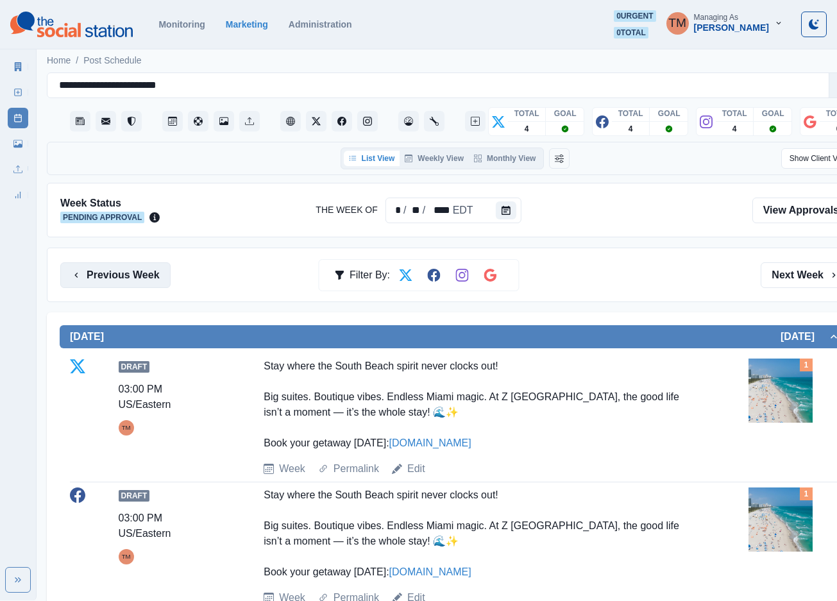
click at [133, 276] on button "Previous Week" at bounding box center [115, 275] width 110 height 26
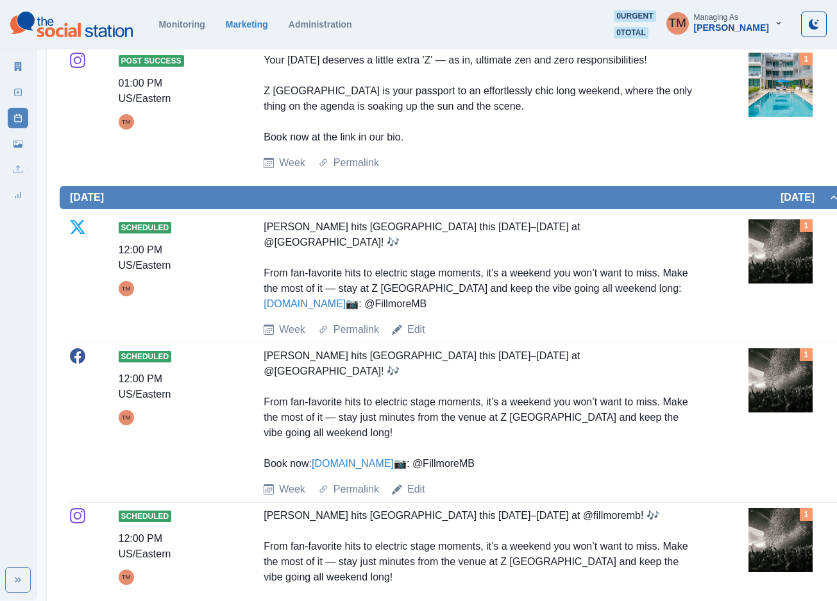
scroll to position [1058, 0]
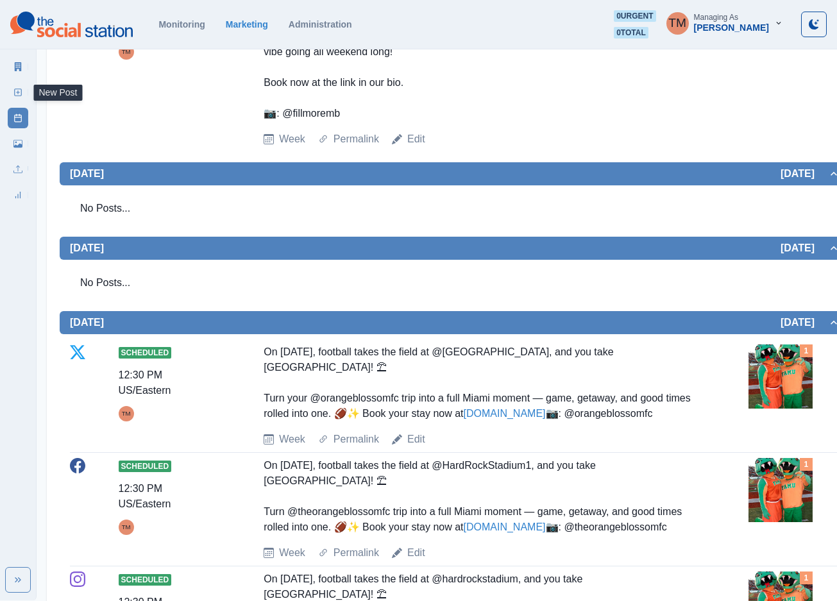
drag, startPoint x: 13, startPoint y: 92, endPoint x: 10, endPoint y: 114, distance: 21.5
click at [16, 95] on icon at bounding box center [17, 92] width 9 height 9
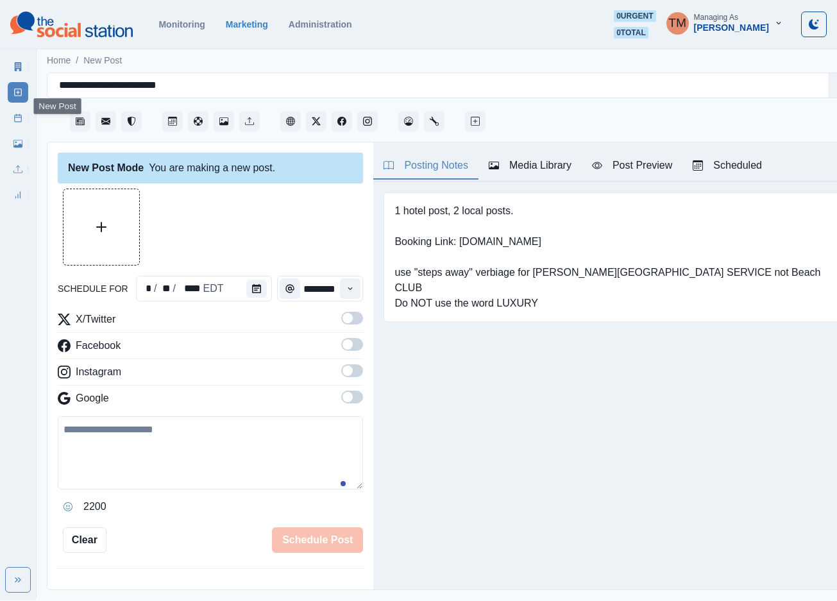
scroll to position [13, 0]
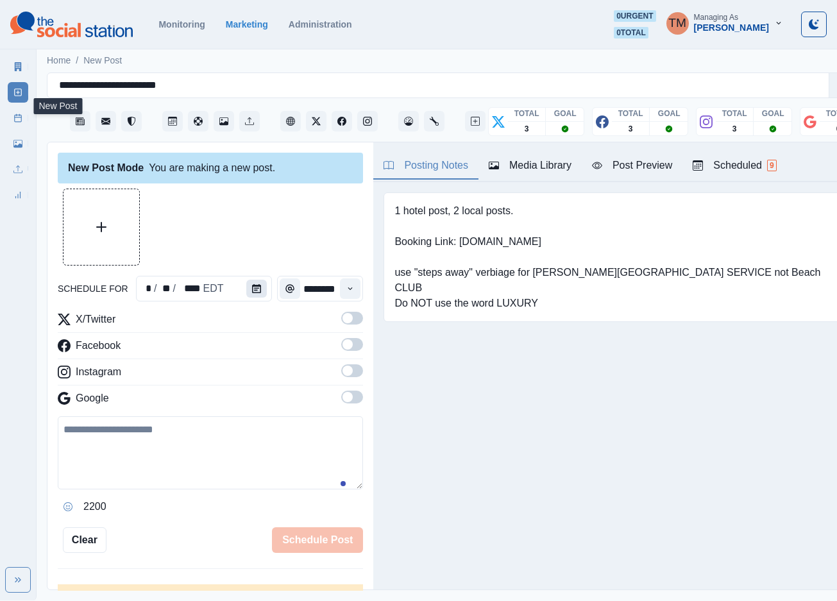
click at [252, 284] on icon "Calendar" at bounding box center [256, 288] width 9 height 9
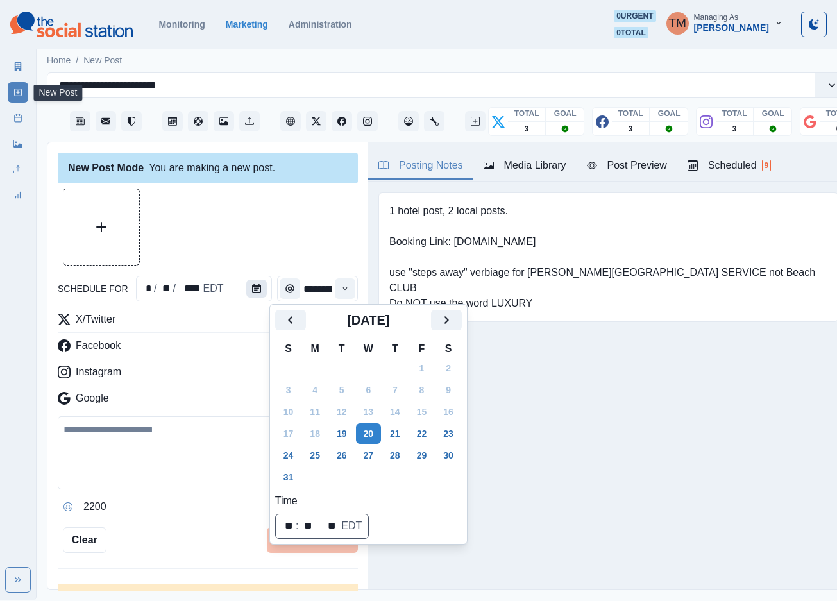
scroll to position [0, 0]
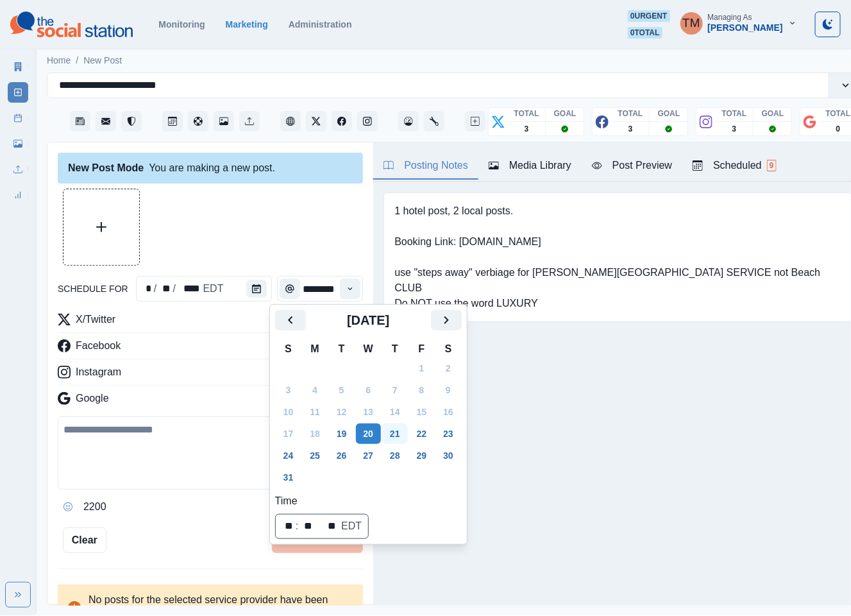
click at [393, 435] on button "21" at bounding box center [395, 433] width 26 height 21
click at [216, 180] on div "New Post Mode You are making a new post." at bounding box center [210, 168] width 305 height 31
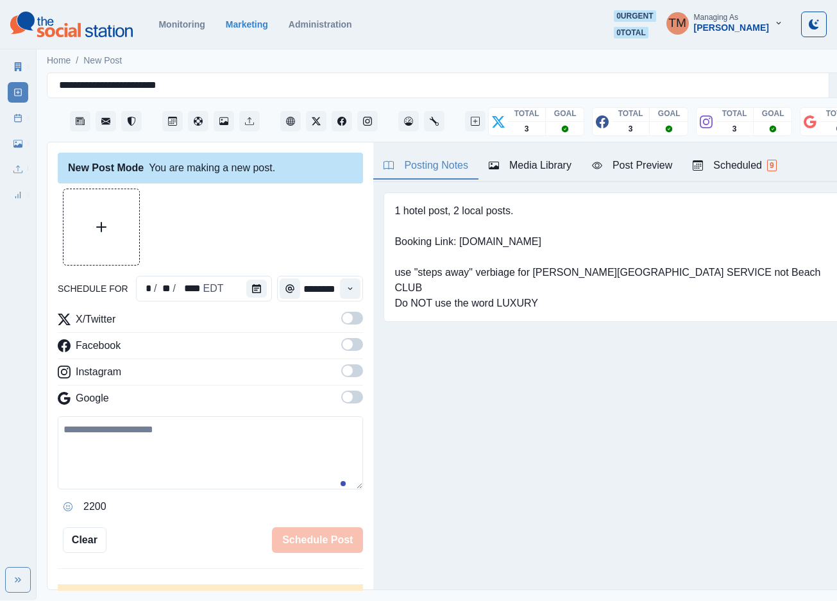
drag, startPoint x: 337, startPoint y: 324, endPoint x: 342, endPoint y: 350, distance: 26.8
click at [341, 325] on label at bounding box center [352, 322] width 22 height 21
click at [342, 349] on span at bounding box center [352, 344] width 22 height 13
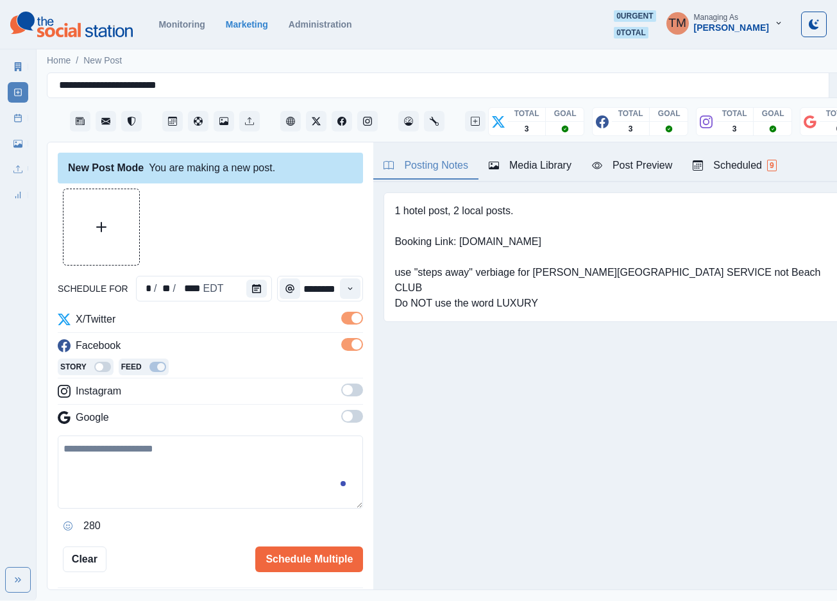
click at [342, 391] on span at bounding box center [347, 390] width 10 height 10
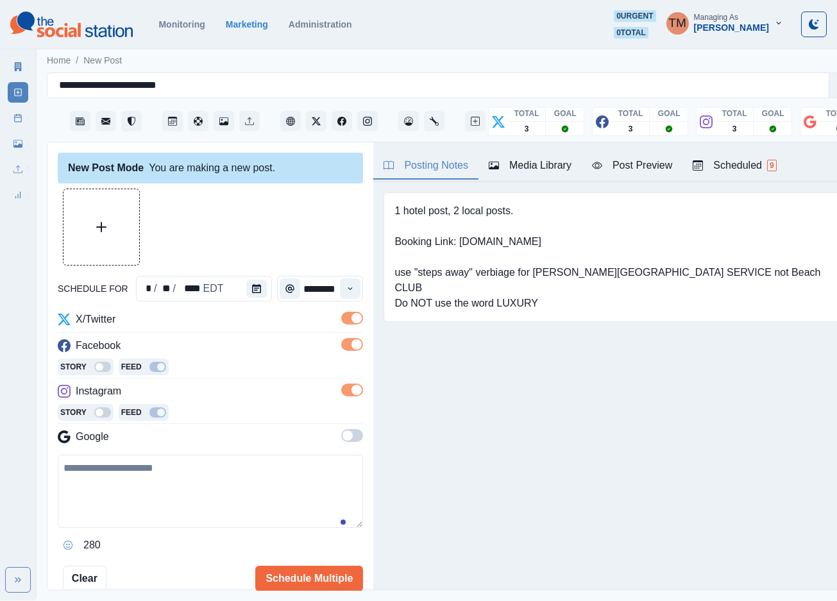
drag, startPoint x: 112, startPoint y: 502, endPoint x: 145, endPoint y: 495, distance: 33.5
click at [116, 501] on textarea at bounding box center [210, 491] width 305 height 73
paste textarea "**********"
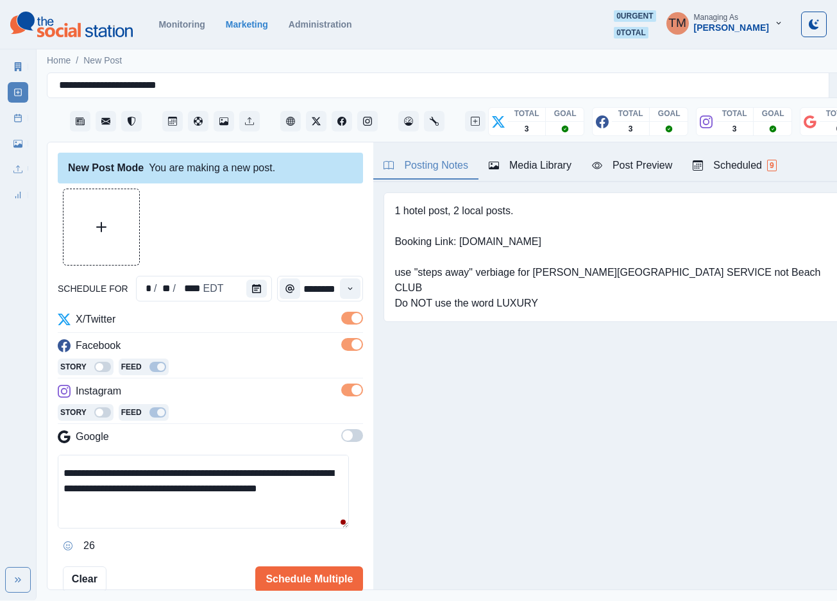
scroll to position [18, 0]
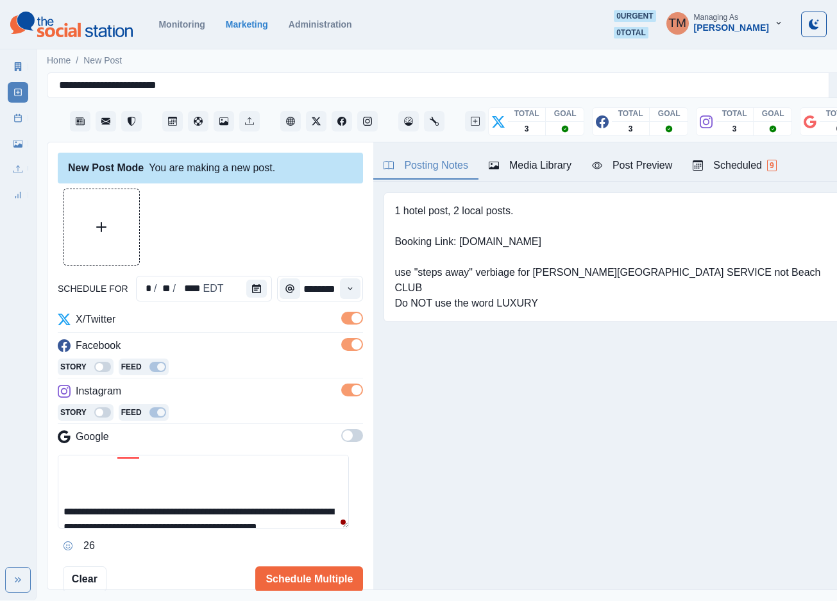
click at [183, 486] on textarea "**********" at bounding box center [203, 492] width 291 height 74
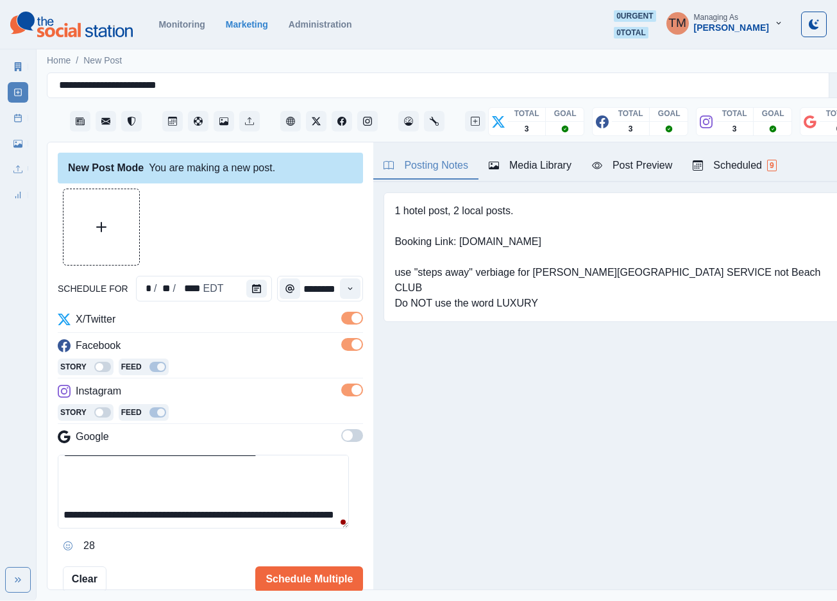
scroll to position [106, 0]
click at [141, 473] on textarea "**********" at bounding box center [203, 492] width 291 height 74
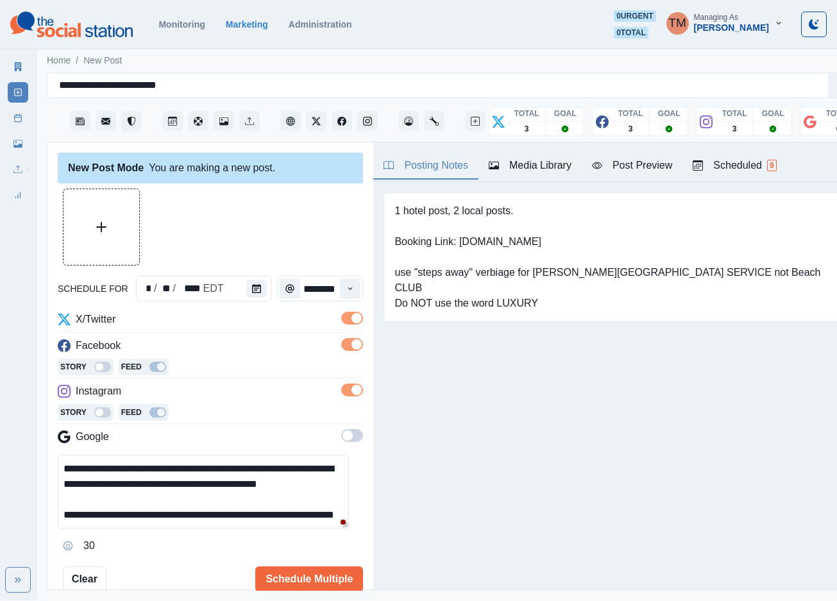
scroll to position [38, 0]
click at [641, 168] on div "Post Preview" at bounding box center [632, 165] width 80 height 15
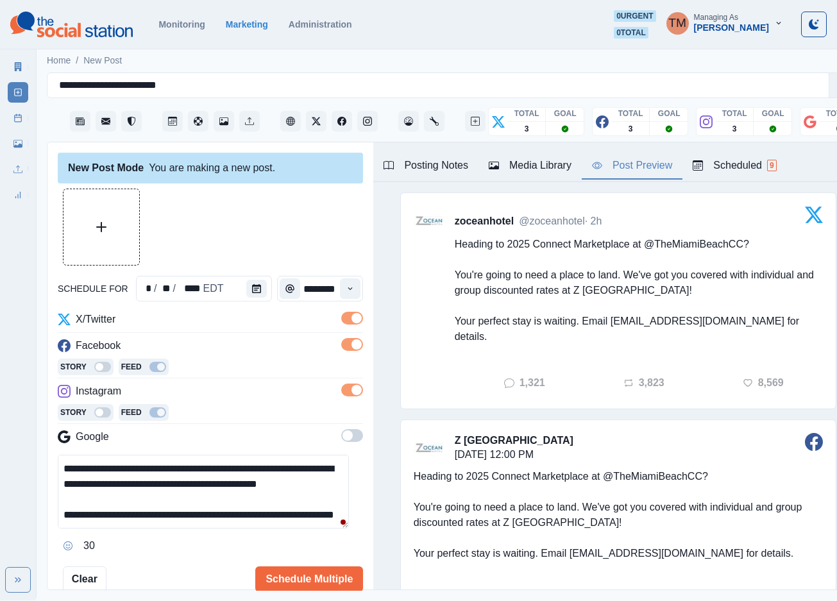
click at [175, 509] on textarea "**********" at bounding box center [203, 492] width 291 height 74
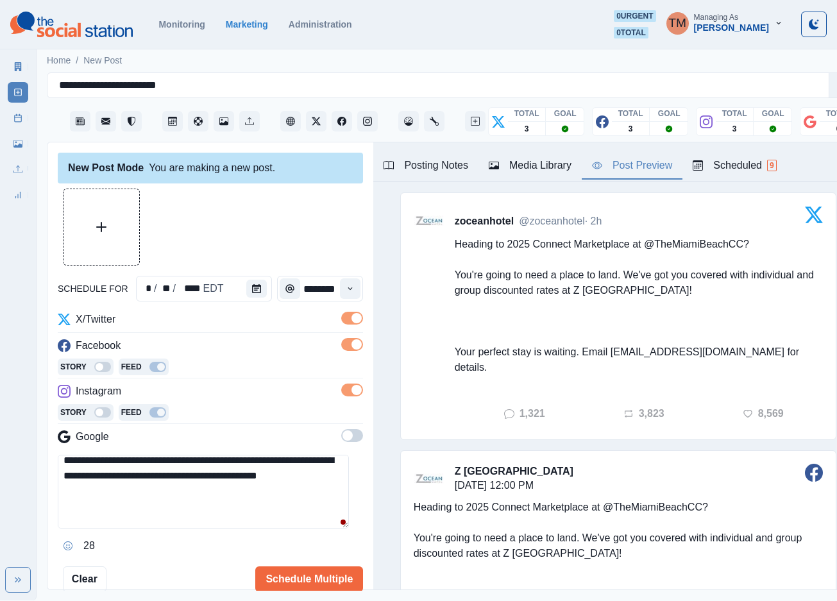
scroll to position [56, 0]
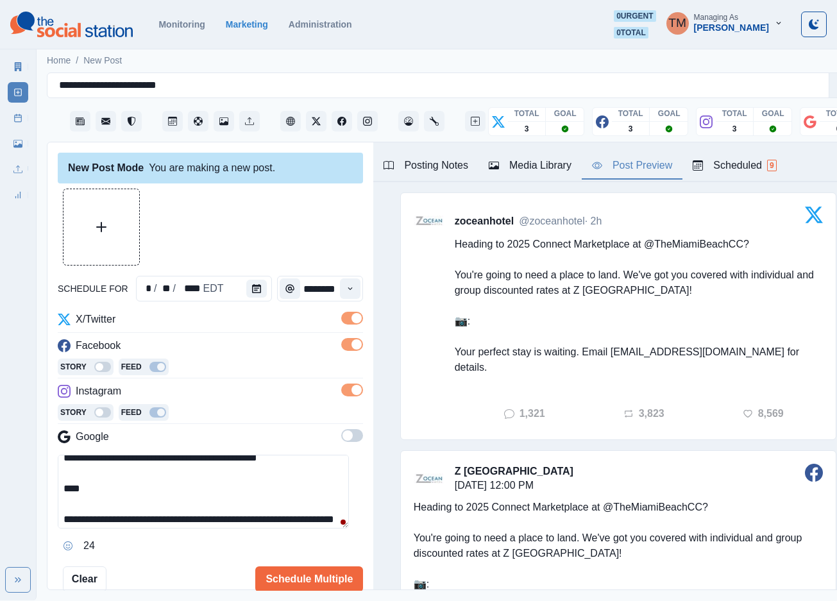
paste textarea "**********"
click at [112, 564] on div "Ignore" at bounding box center [113, 559] width 34 height 21
click at [122, 231] on button "Upload Media" at bounding box center [101, 227] width 76 height 76
click at [119, 245] on button "Upload Media" at bounding box center [101, 227] width 76 height 76
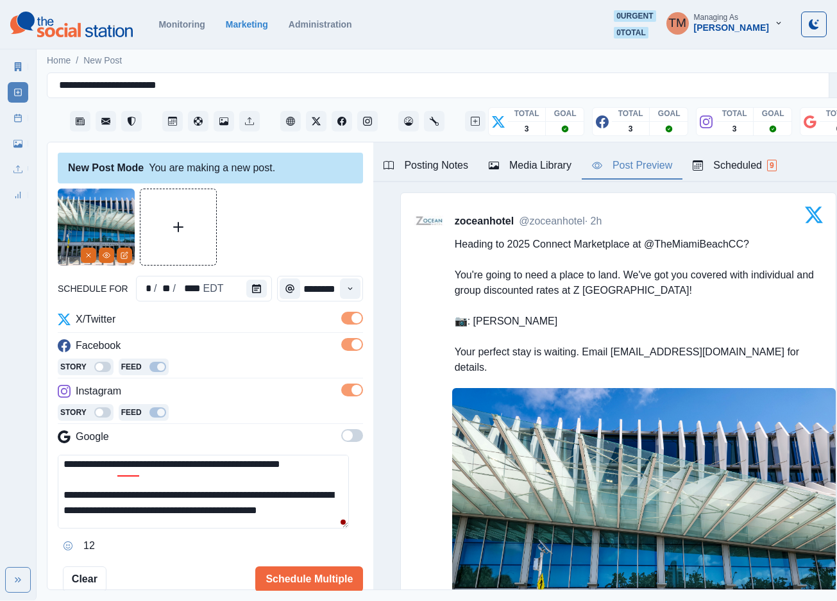
scroll to position [0, 0]
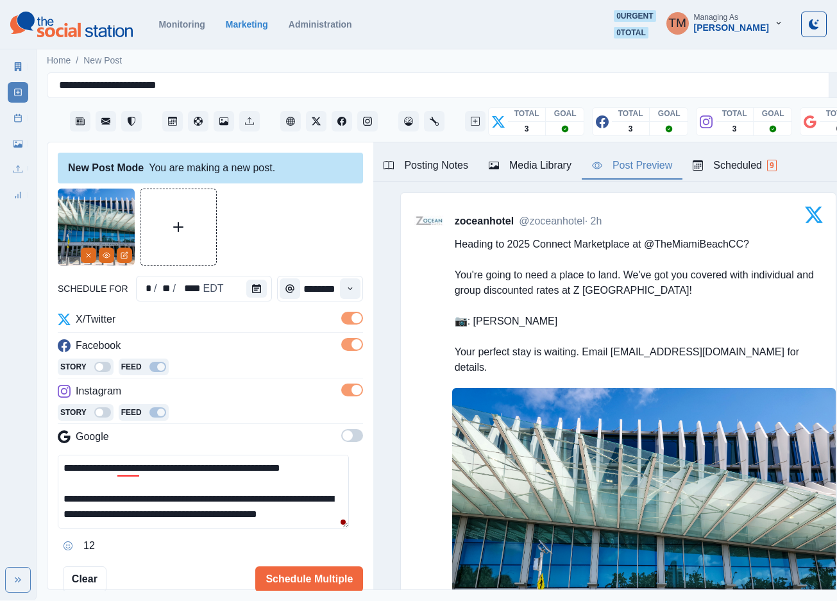
drag, startPoint x: 67, startPoint y: 486, endPoint x: 156, endPoint y: 487, distance: 88.5
click at [156, 487] on textarea "**********" at bounding box center [203, 492] width 291 height 74
click at [193, 486] on textarea "**********" at bounding box center [203, 492] width 291 height 74
click at [137, 482] on div "the 2025" at bounding box center [152, 487] width 45 height 21
click at [215, 499] on textarea "**********" at bounding box center [203, 492] width 291 height 74
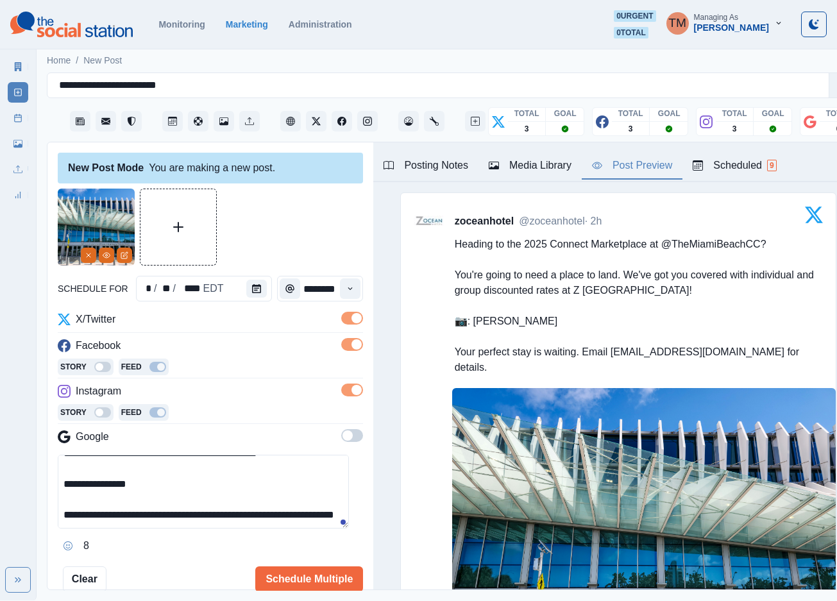
scroll to position [69, 0]
drag, startPoint x: 177, startPoint y: 503, endPoint x: 52, endPoint y: 489, distance: 125.9
click at [52, 489] on div "**********" at bounding box center [210, 366] width 326 height 448
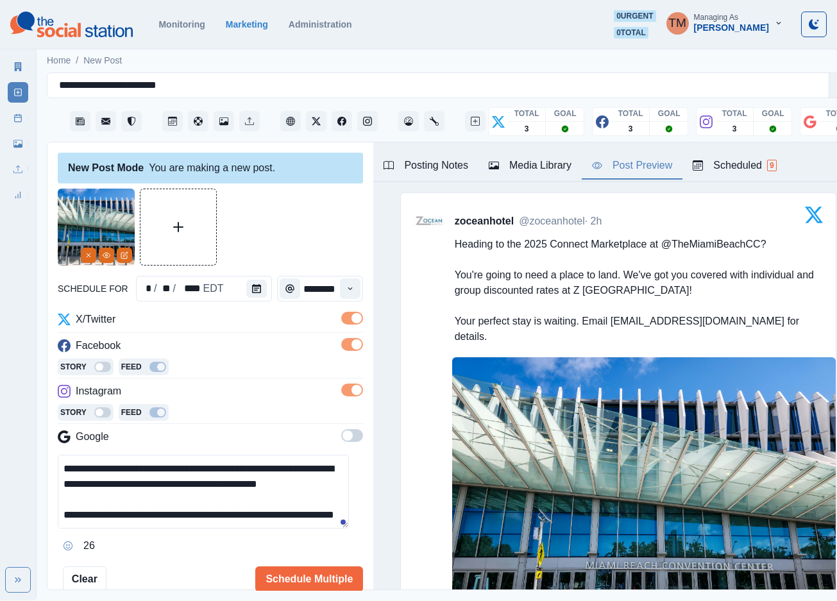
click at [156, 525] on textarea "**********" at bounding box center [203, 492] width 291 height 74
paste textarea "**********"
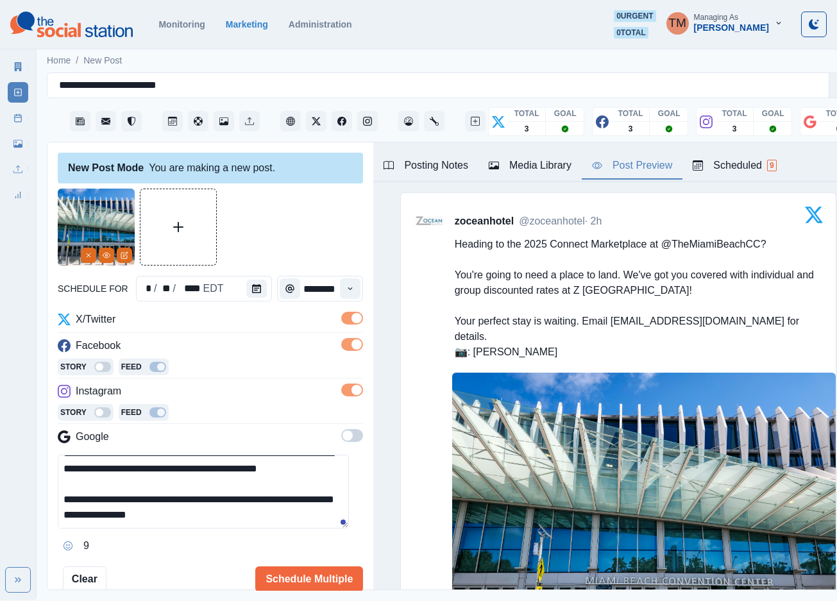
scroll to position [87, 0]
click at [152, 506] on textarea "**********" at bounding box center [203, 492] width 291 height 74
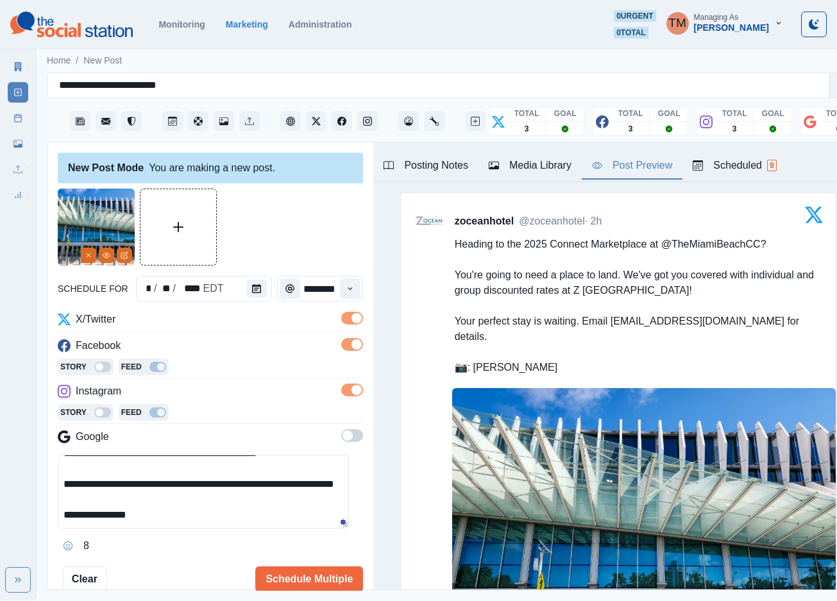
drag, startPoint x: 190, startPoint y: 493, endPoint x: 44, endPoint y: 489, distance: 146.3
click at [44, 489] on main "**********" at bounding box center [455, 323] width 837 height 554
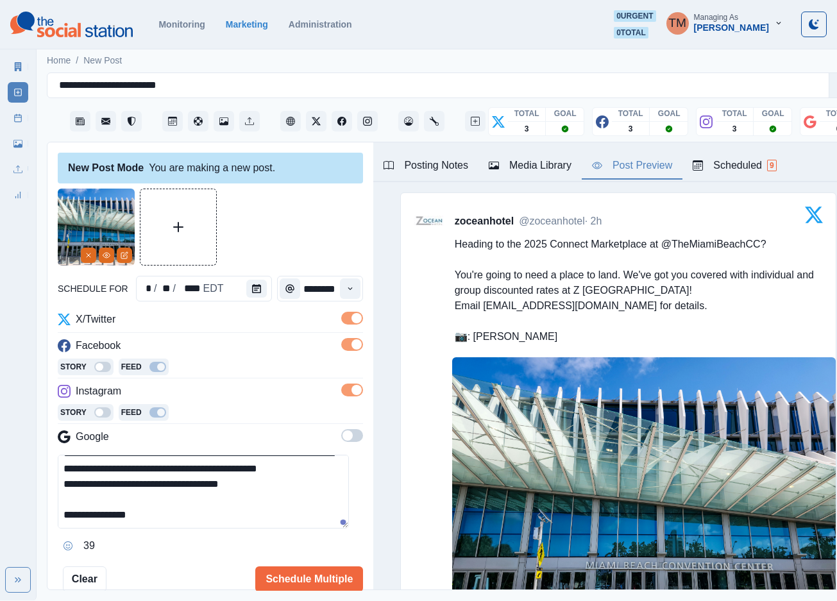
scroll to position [0, 0]
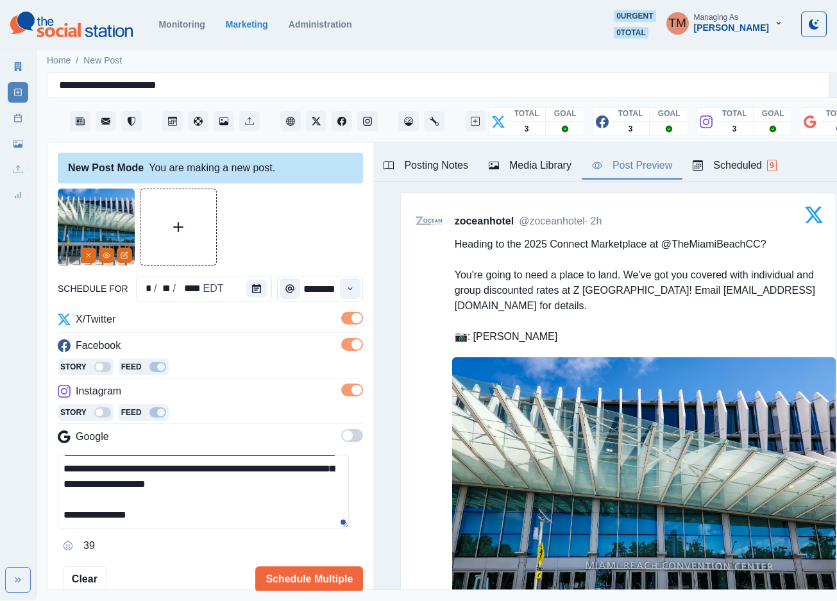
click at [289, 505] on textarea "**********" at bounding box center [203, 492] width 291 height 74
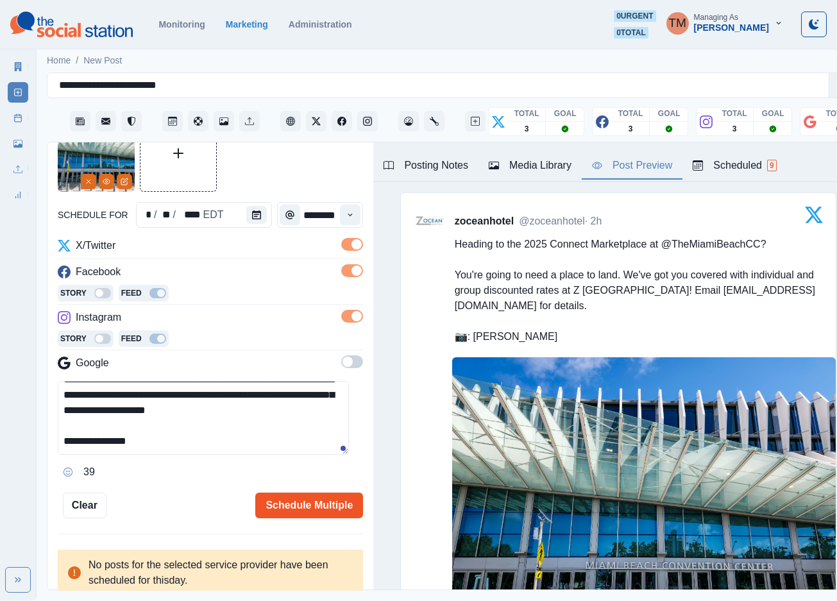
type textarea "**********"
click at [304, 509] on button "Schedule Multiple" at bounding box center [309, 506] width 108 height 26
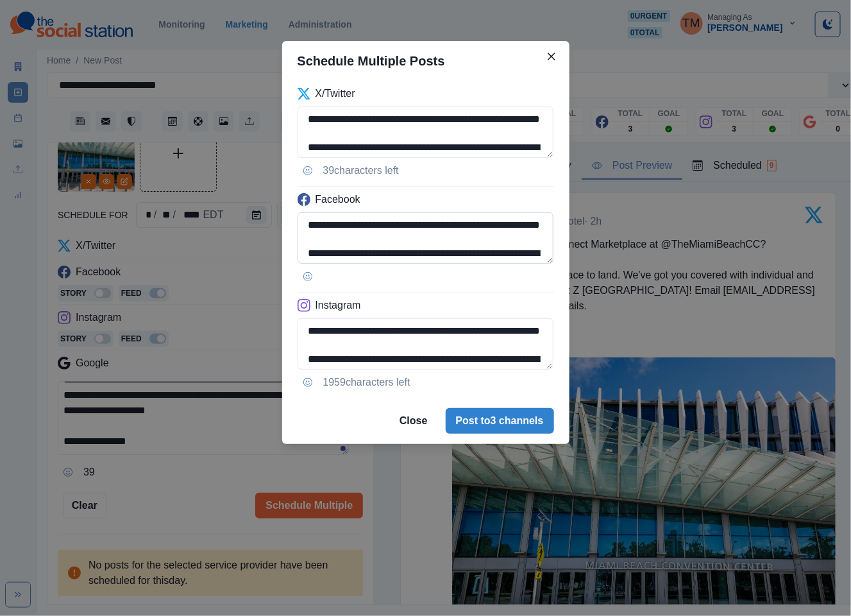
drag, startPoint x: 310, startPoint y: 242, endPoint x: 360, endPoint y: 260, distance: 53.8
click at [310, 241] on textarea "**********" at bounding box center [426, 237] width 257 height 51
paste textarea "**********"
type textarea "**********"
click at [312, 351] on textarea "**********" at bounding box center [426, 343] width 257 height 51
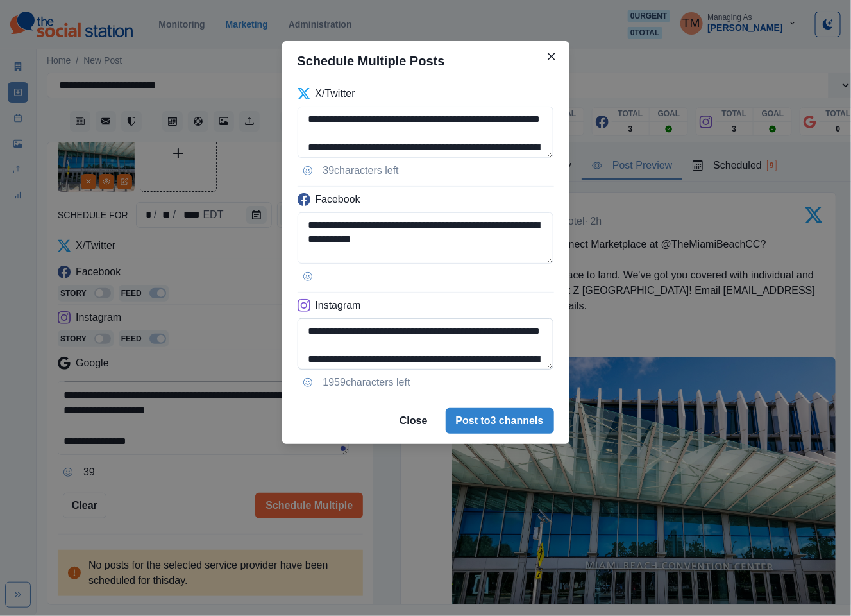
paste textarea
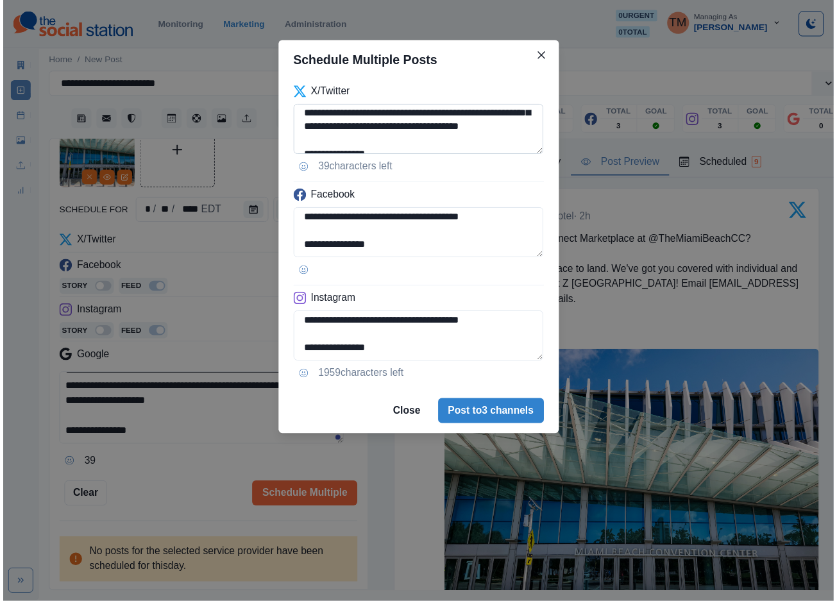
scroll to position [87, 0]
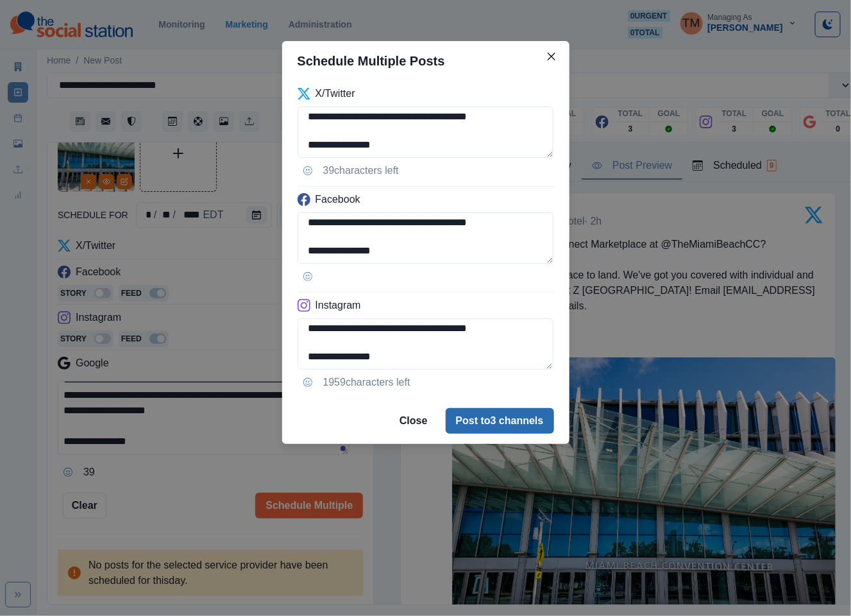
type textarea "**********"
drag, startPoint x: 501, startPoint y: 421, endPoint x: 165, endPoint y: 493, distance: 343.0
click at [167, 494] on div "**********" at bounding box center [425, 308] width 851 height 616
click at [165, 493] on div "**********" at bounding box center [425, 308] width 851 height 616
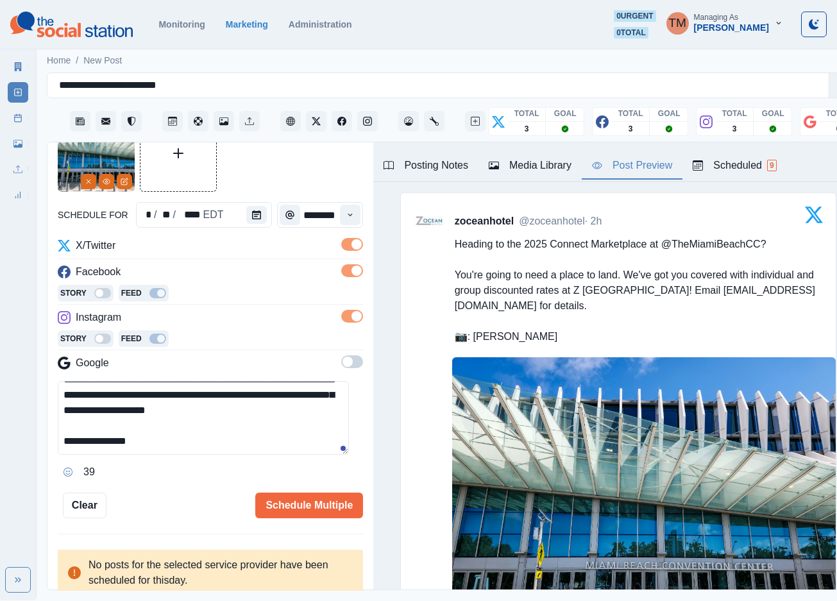
drag, startPoint x: 299, startPoint y: 508, endPoint x: 183, endPoint y: 508, distance: 116.1
click at [183, 508] on div "Schedule Multiple" at bounding box center [234, 506] width 257 height 26
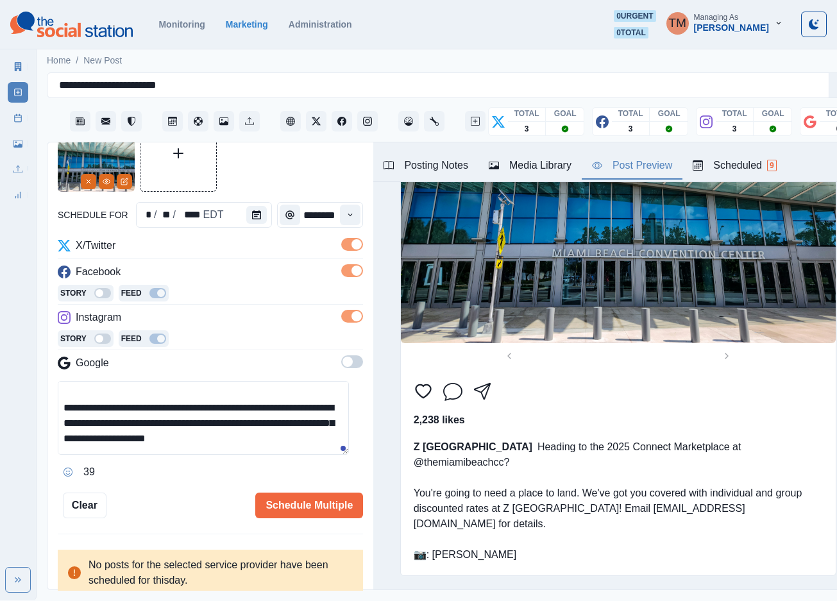
scroll to position [0, 0]
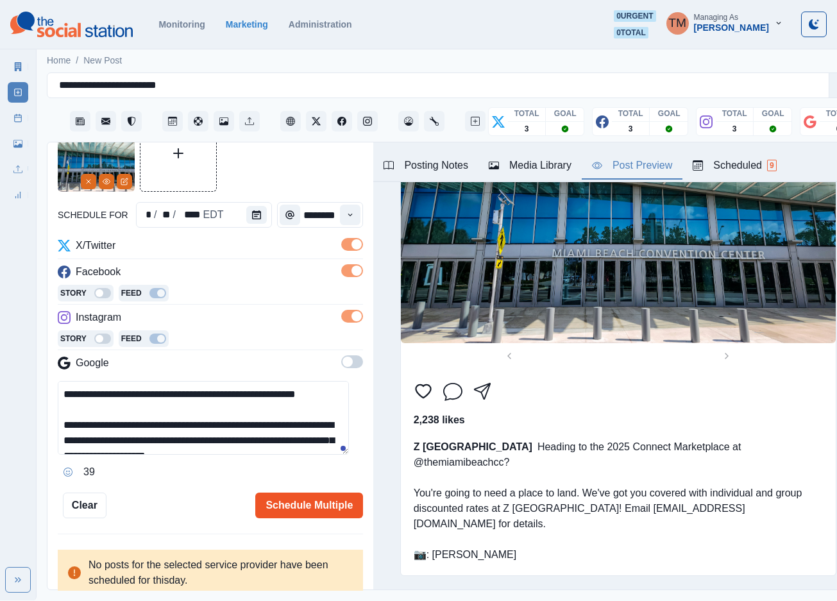
click at [300, 504] on button "Schedule Multiple" at bounding box center [309, 506] width 108 height 26
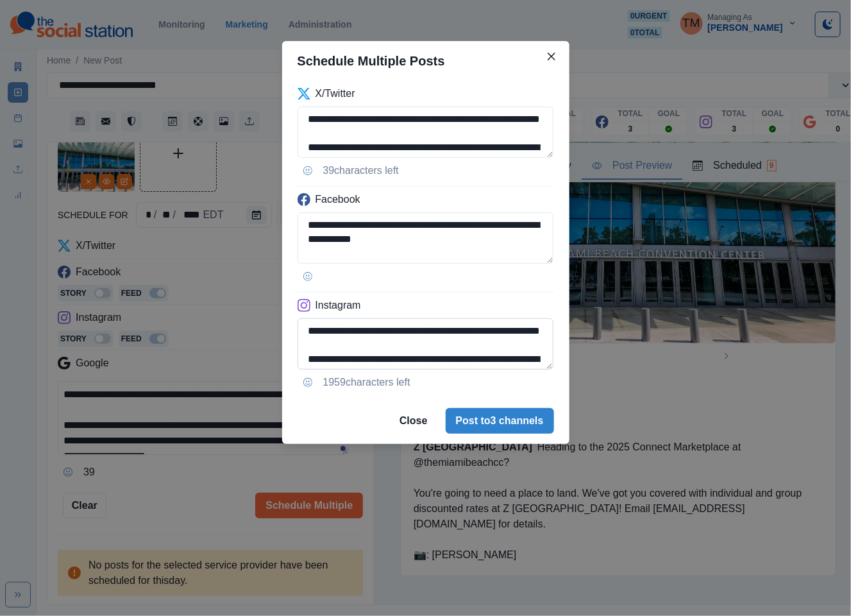
click at [310, 351] on textarea "**********" at bounding box center [426, 343] width 257 height 51
type textarea "**********"
click at [308, 237] on textarea "**********" at bounding box center [426, 237] width 257 height 51
type textarea "**********"
click at [308, 137] on textarea "**********" at bounding box center [426, 131] width 257 height 51
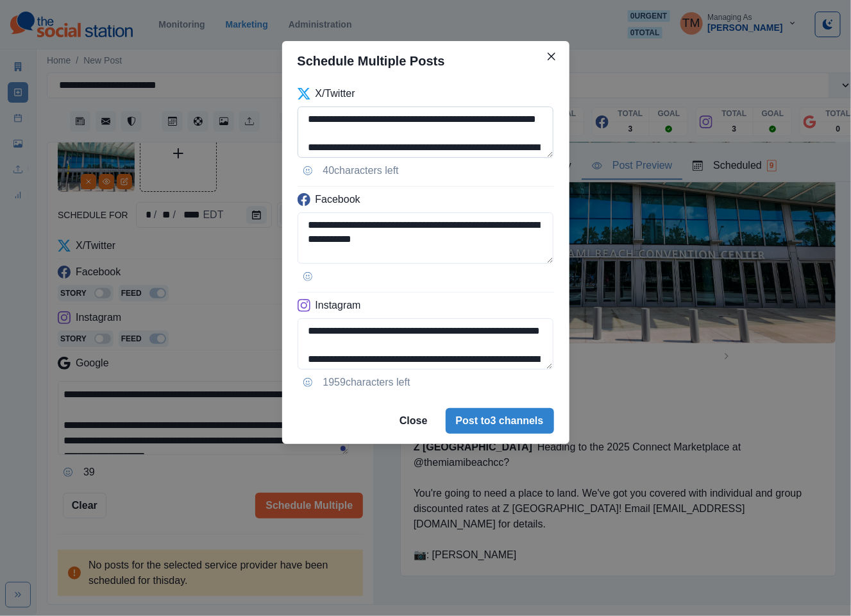
type textarea "**********"
click at [486, 431] on button "Post to 3 channels" at bounding box center [500, 421] width 108 height 26
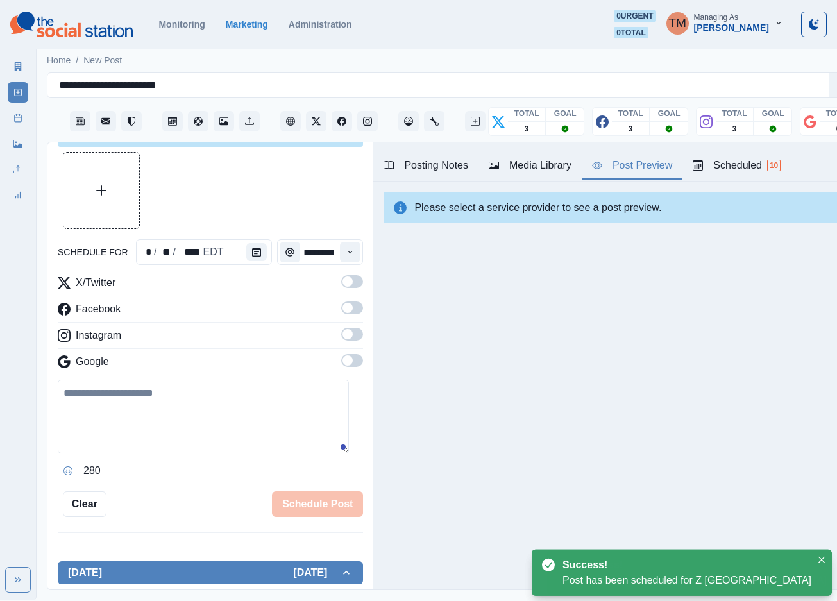
scroll to position [74, 0]
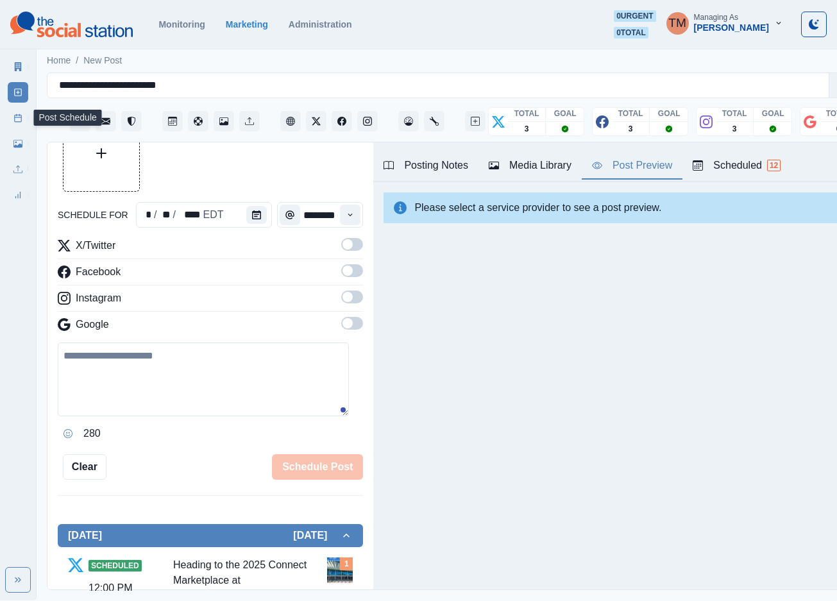
click at [16, 123] on link "Post Schedule" at bounding box center [18, 118] width 21 height 21
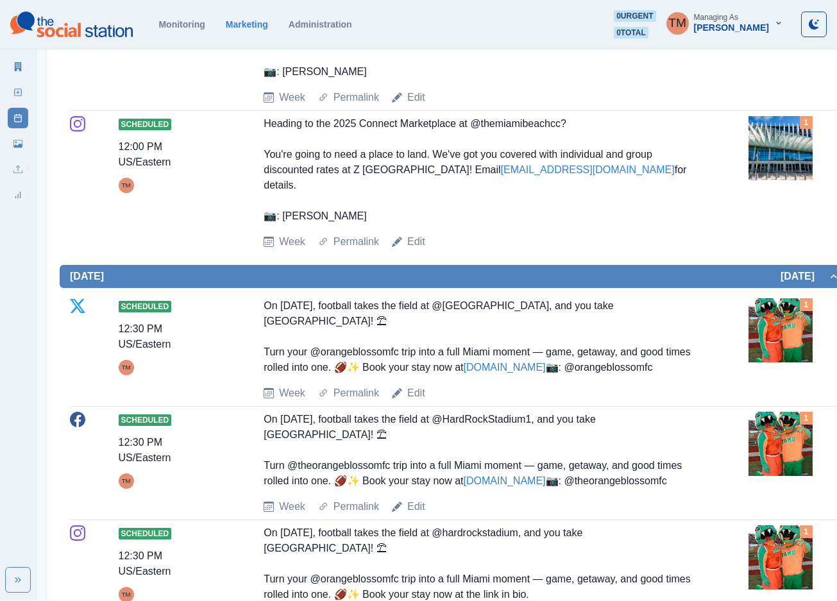
scroll to position [1443, 0]
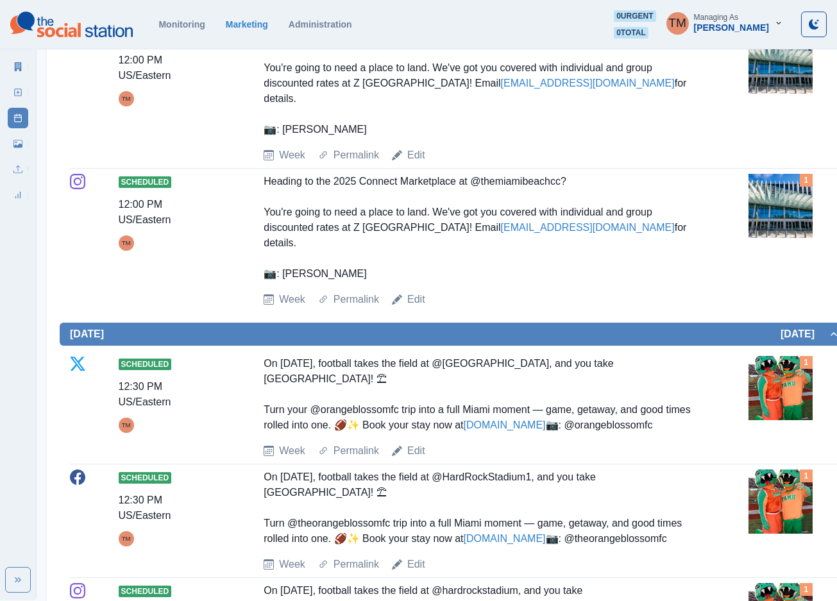
click at [772, 224] on img at bounding box center [780, 206] width 64 height 64
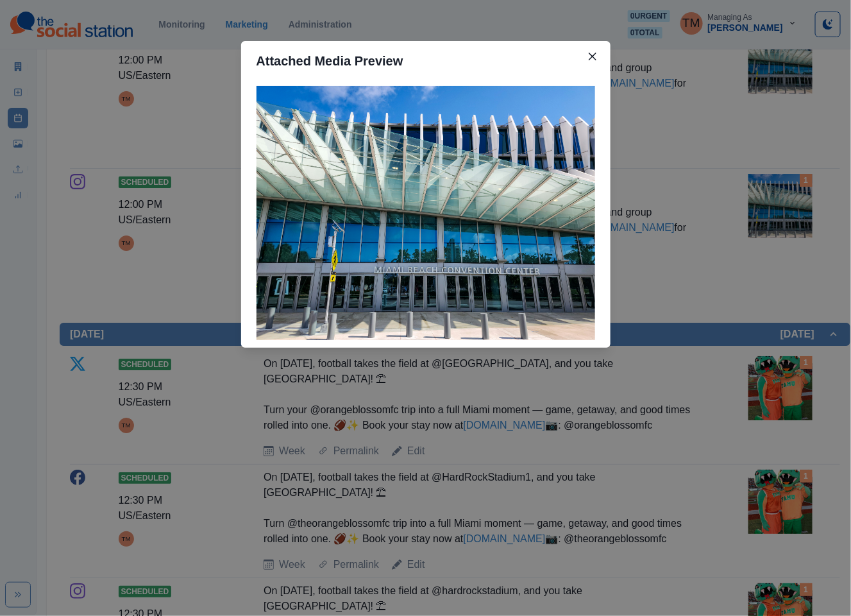
click at [772, 224] on div "Attached Media Preview" at bounding box center [425, 308] width 851 height 616
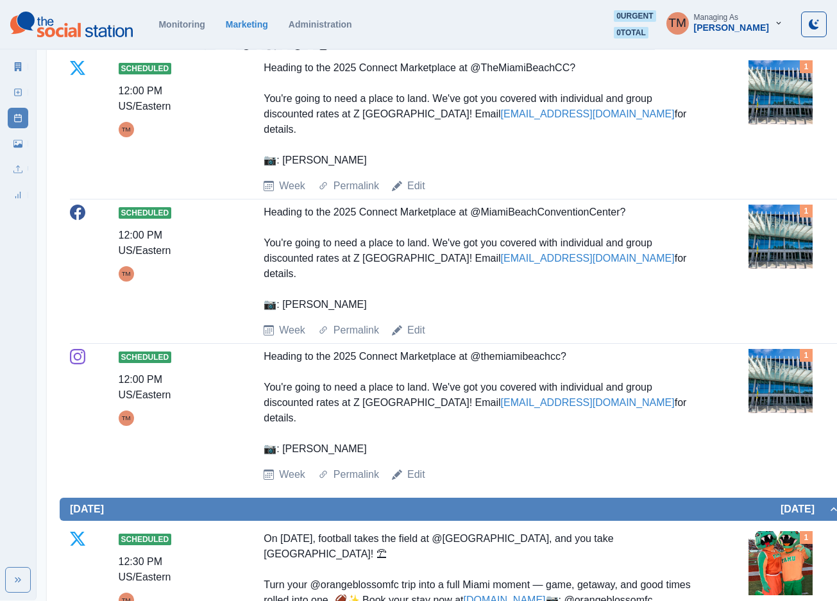
scroll to position [1251, 0]
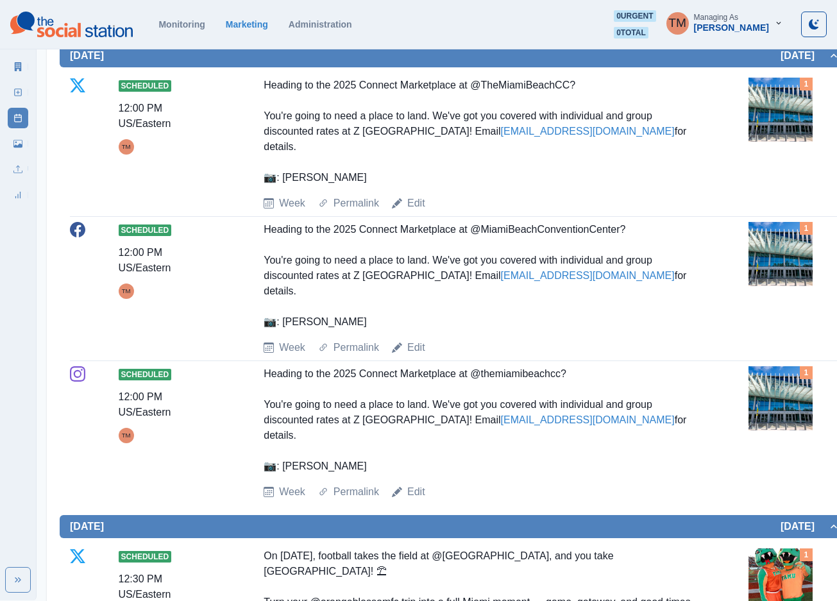
click at [364, 330] on div "Heading to the 2025 Connect Marketplace at @MiamiBeachConventionCenter? You're …" at bounding box center [479, 276] width 431 height 108
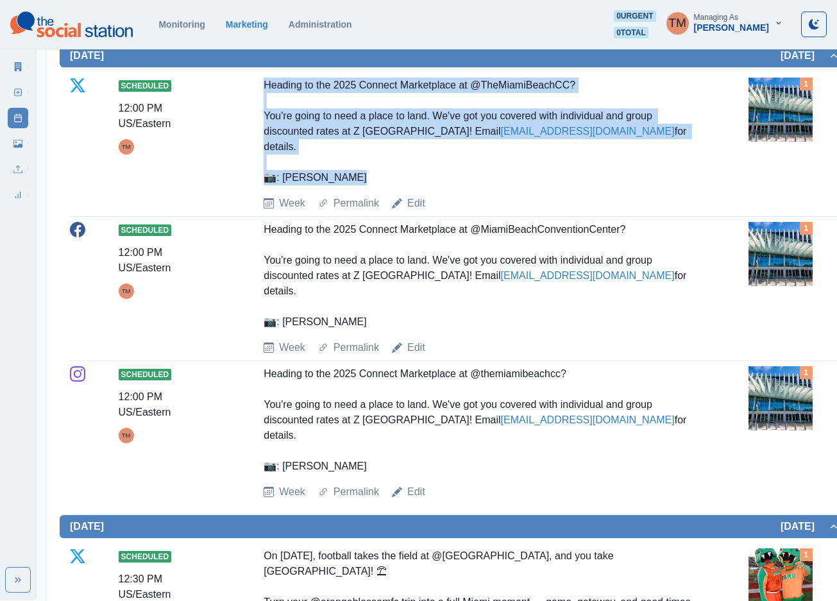
drag, startPoint x: 312, startPoint y: 189, endPoint x: 246, endPoint y: 139, distance: 82.4
click at [246, 139] on div "Scheduled 12:00 PM US/Eastern TM Heading to the 2025 Connect Marketplace at @Th…" at bounding box center [455, 144] width 770 height 133
copy div "Heading to the 2025 Connect Marketplace at @TheMiamiBeachCC? You're going to ne…"
click at [12, 69] on link "Marketing Summary" at bounding box center [18, 66] width 21 height 21
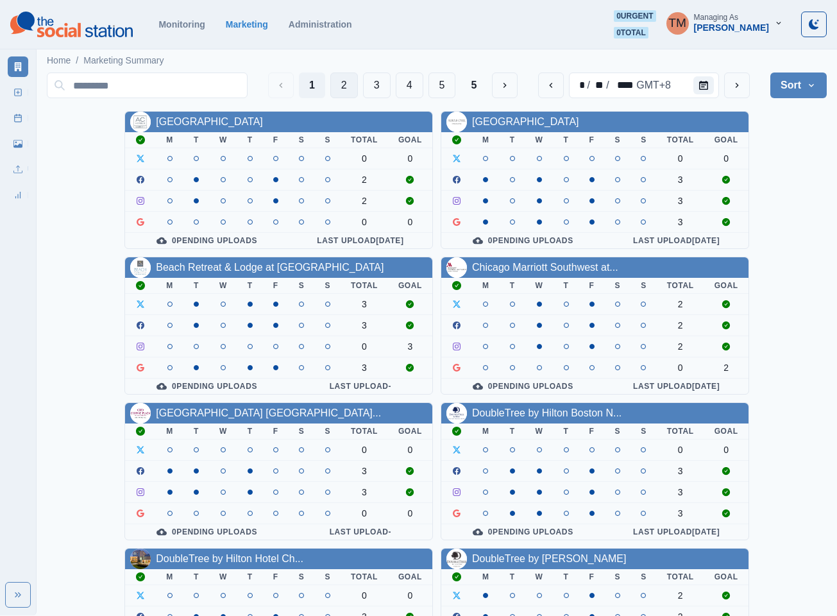
click at [345, 89] on button "2" at bounding box center [344, 85] width 28 height 26
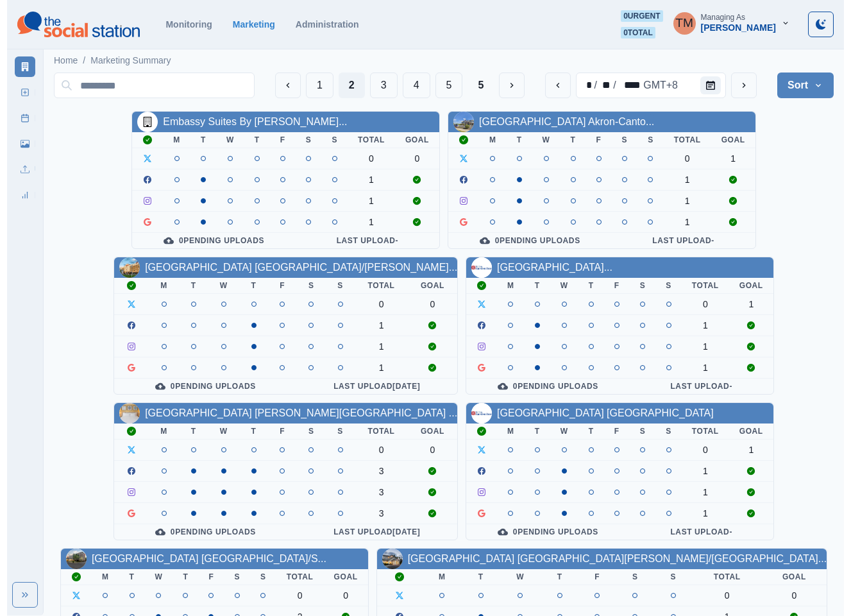
scroll to position [385, 0]
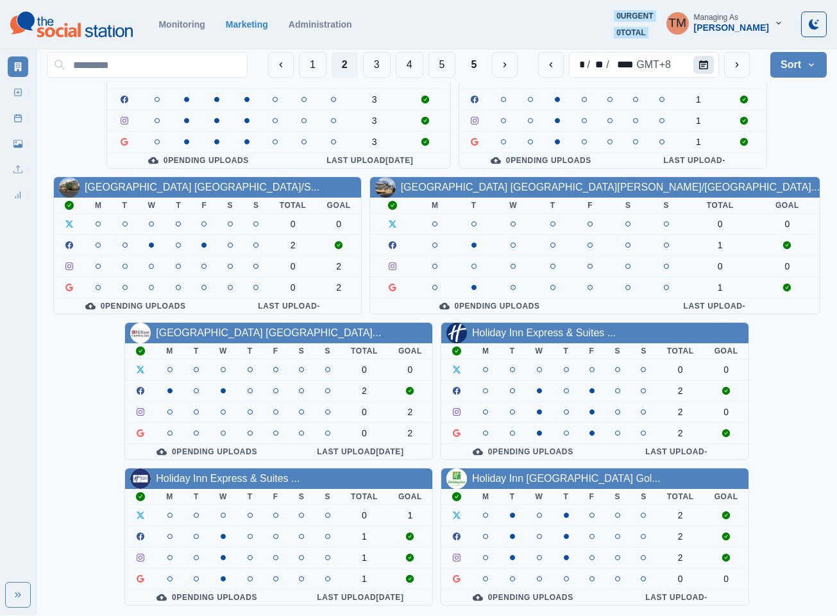
click at [702, 64] on icon "Calendar" at bounding box center [703, 64] width 9 height 9
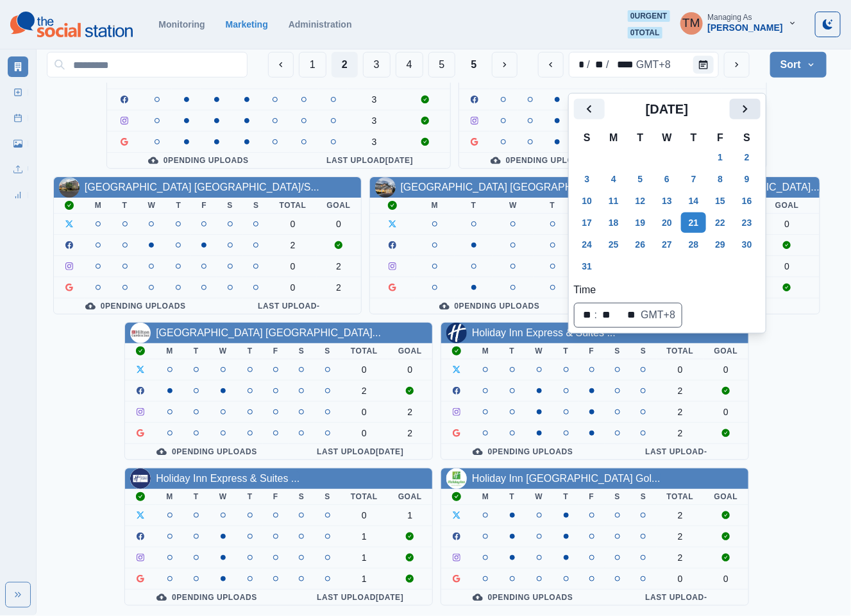
click at [751, 101] on icon "Next" at bounding box center [745, 108] width 15 height 15
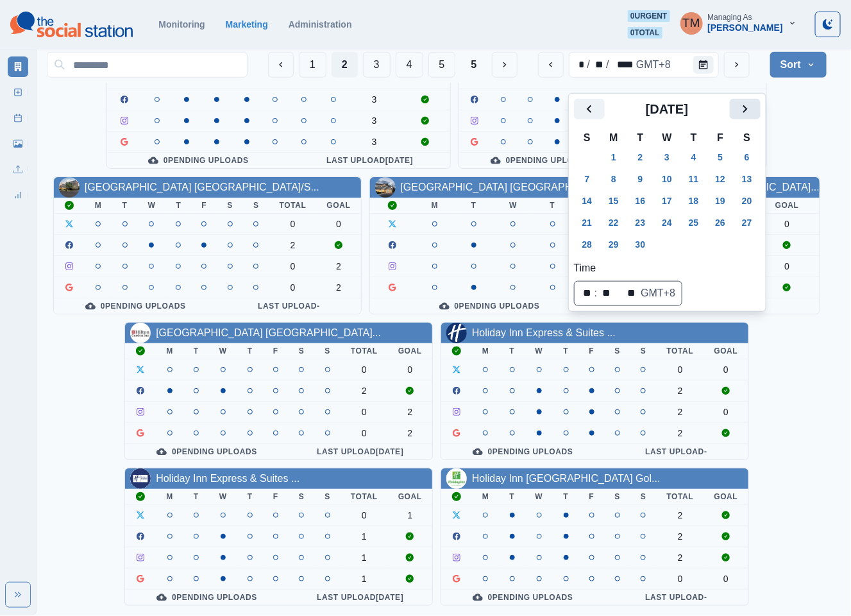
click at [751, 101] on icon "Next" at bounding box center [745, 108] width 15 height 15
click at [616, 169] on button "6" at bounding box center [614, 179] width 26 height 21
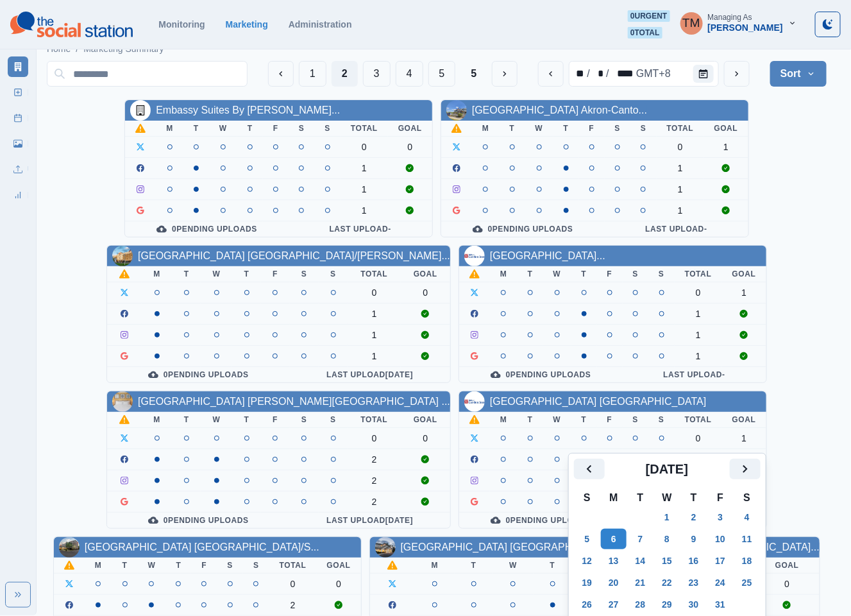
click at [789, 147] on div "Embassy Suites By Hilton Syra... M T W T F S S Total Goal 0 0 1 1 1 0 Pending U…" at bounding box center [437, 532] width 780 height 866
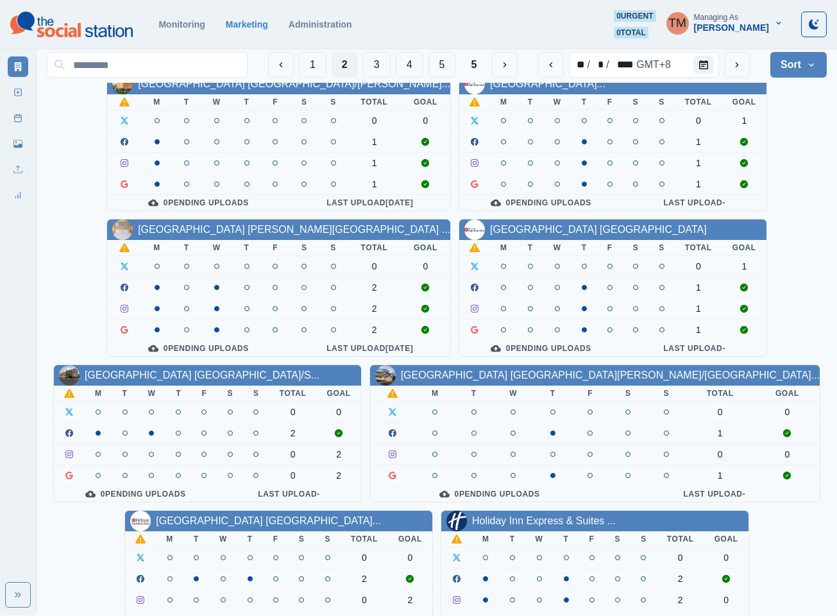
scroll to position [385, 0]
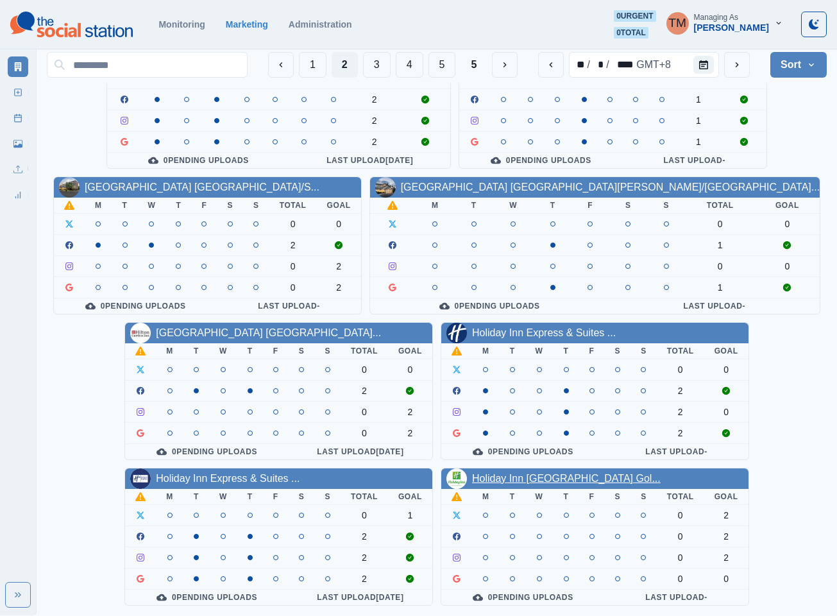
click at [512, 478] on link "Holiday Inn San Francisco Gol..." at bounding box center [566, 478] width 189 height 11
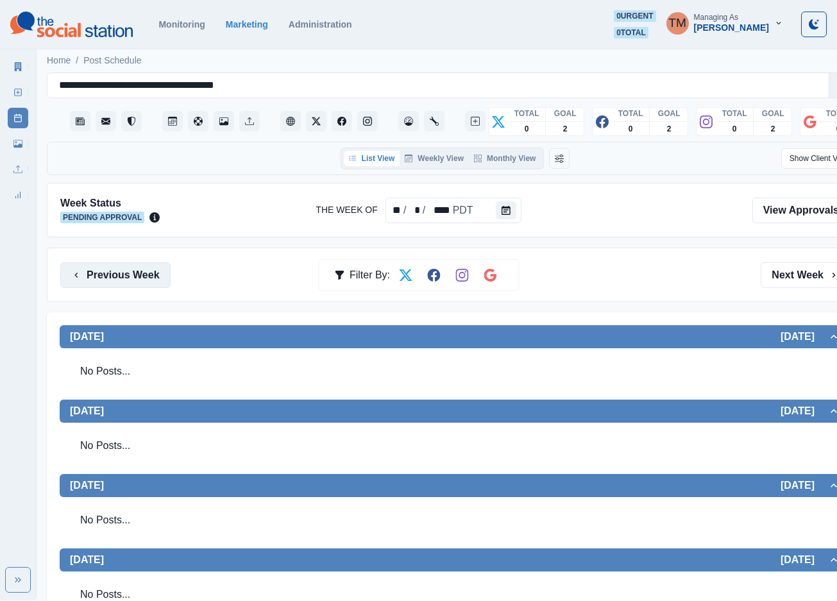
click at [128, 280] on button "Previous Week" at bounding box center [115, 275] width 110 height 26
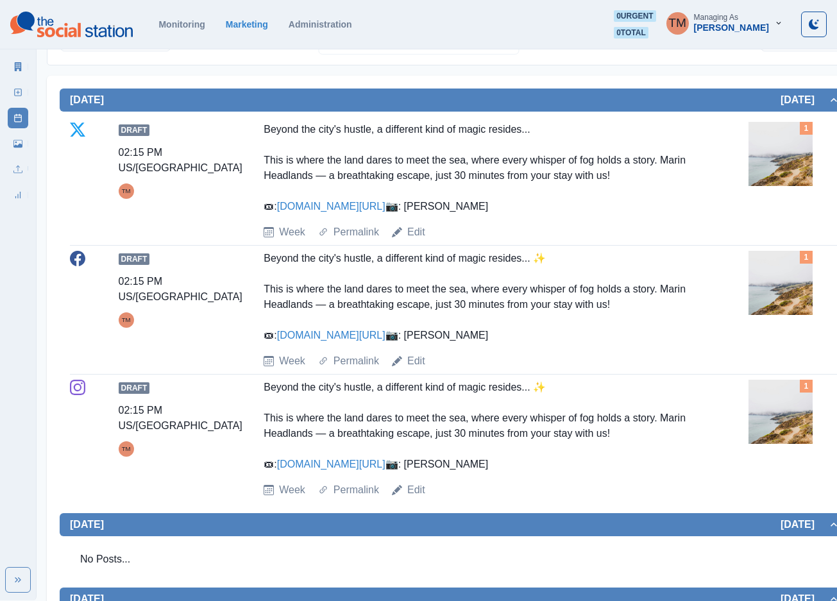
scroll to position [192, 0]
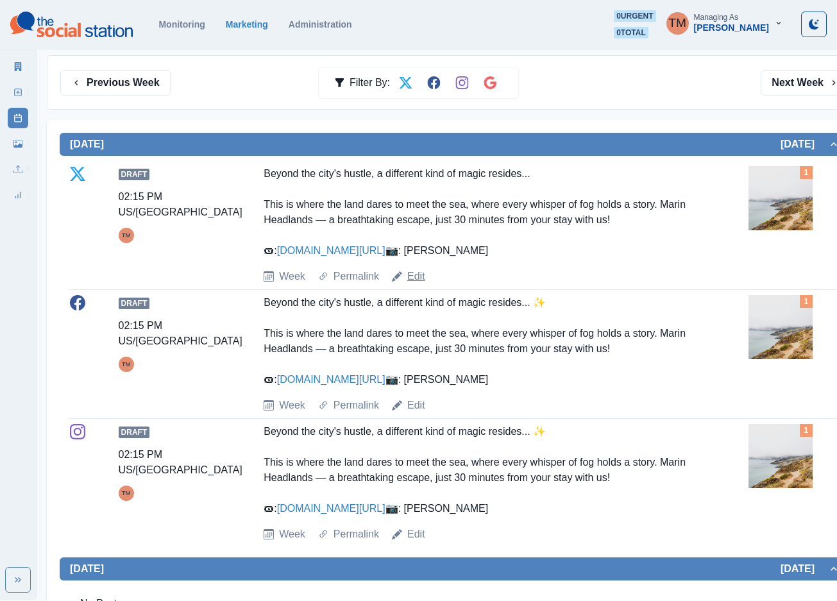
click at [420, 284] on link "Edit" at bounding box center [416, 276] width 18 height 15
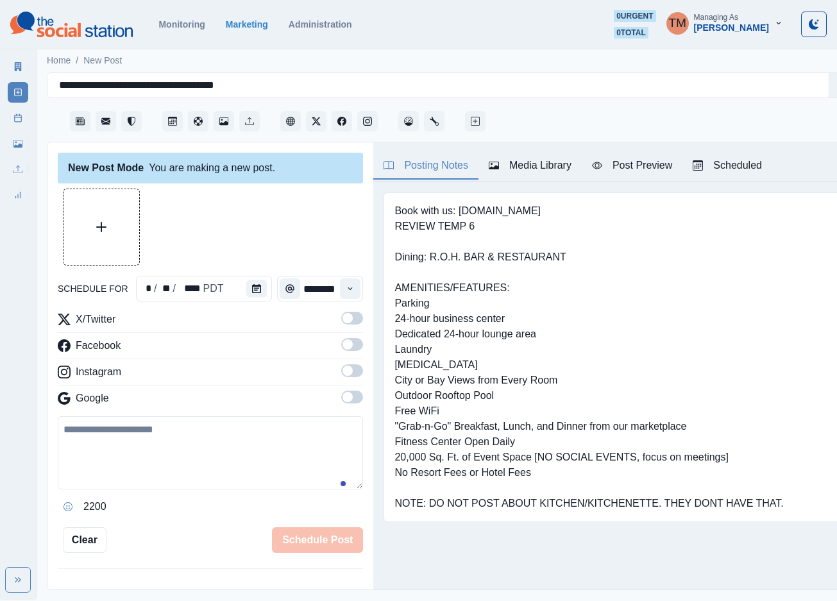
scroll to position [13, 0]
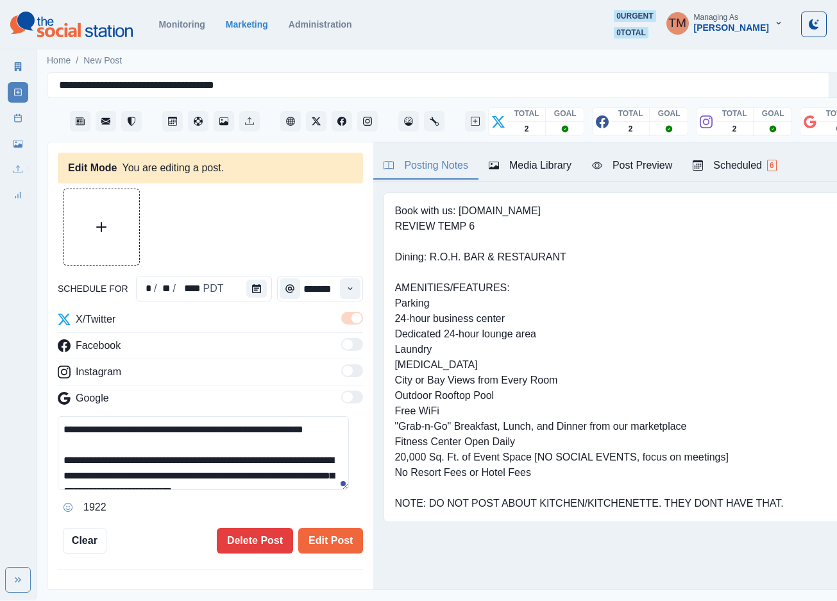
type input "*******"
type textarea "**********"
click at [252, 284] on icon "Calendar" at bounding box center [256, 288] width 9 height 9
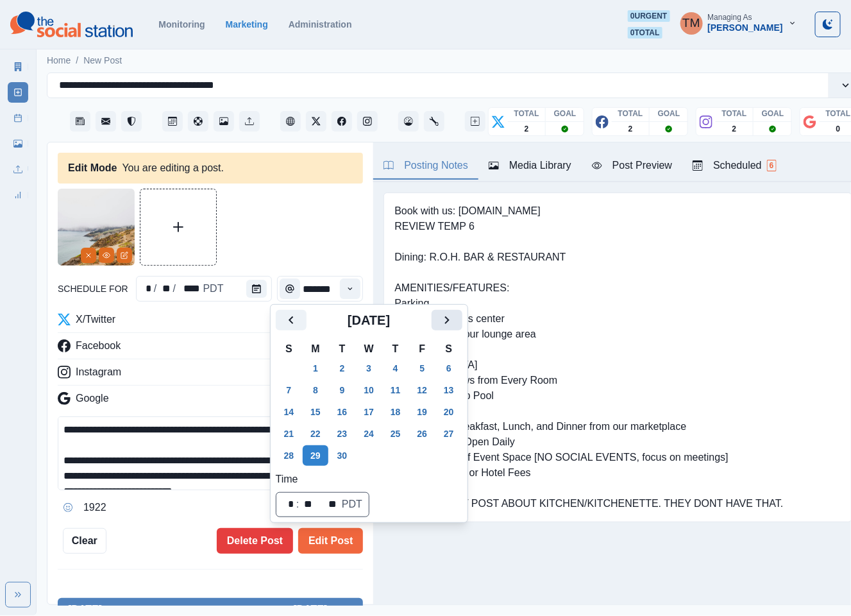
click at [439, 317] on icon "Next" at bounding box center [446, 319] width 15 height 15
click at [316, 410] on button "13" at bounding box center [316, 411] width 26 height 21
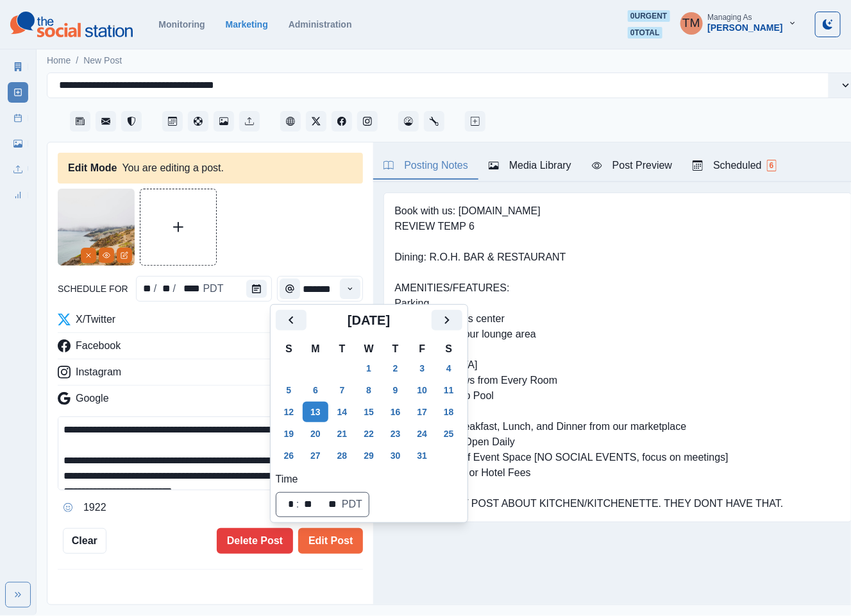
click at [291, 241] on div at bounding box center [210, 227] width 305 height 77
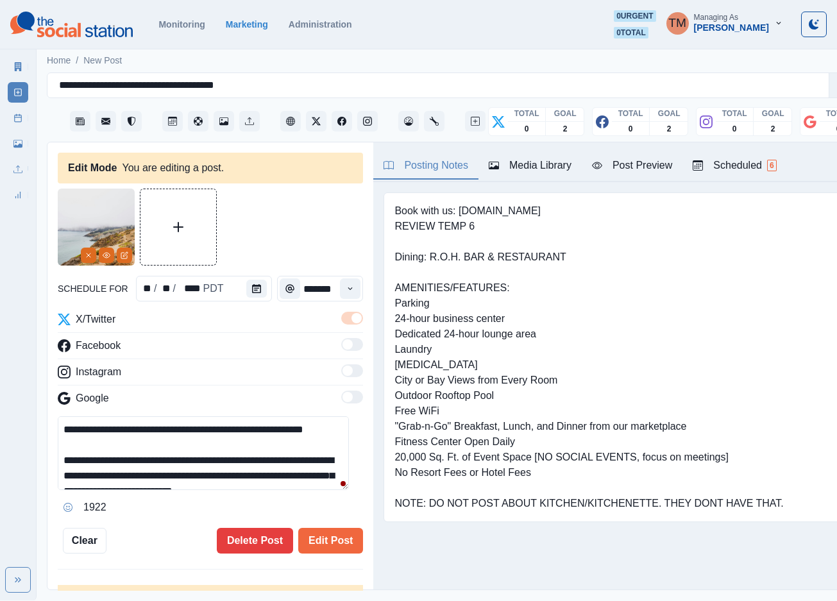
drag, startPoint x: 310, startPoint y: 539, endPoint x: 310, endPoint y: 462, distance: 77.0
click at [310, 462] on div "**********" at bounding box center [210, 371] width 305 height 365
click at [314, 539] on button "Edit Post" at bounding box center [330, 541] width 65 height 26
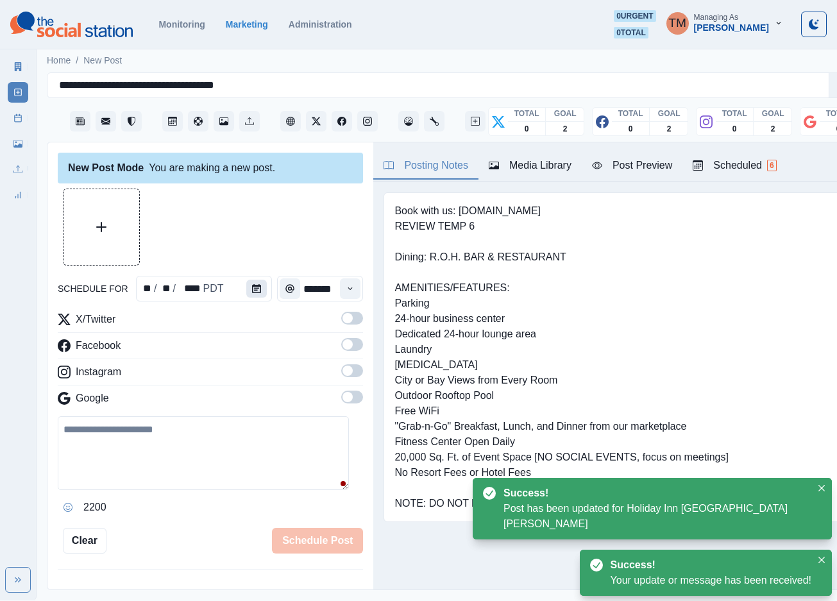
click at [252, 291] on icon "Calendar" at bounding box center [256, 288] width 9 height 9
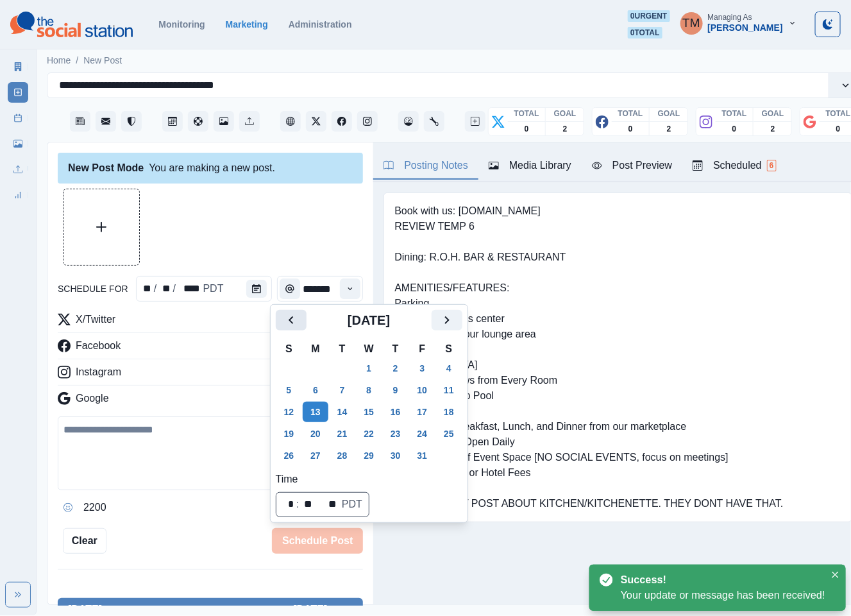
click at [293, 317] on icon "Previous" at bounding box center [290, 319] width 15 height 15
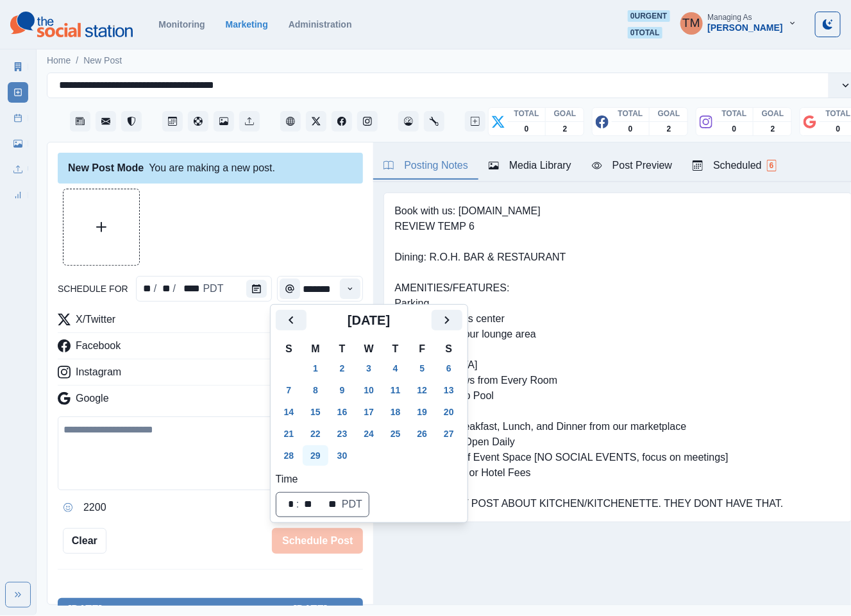
click at [316, 451] on button "29" at bounding box center [316, 455] width 26 height 21
click at [278, 244] on div at bounding box center [210, 227] width 305 height 77
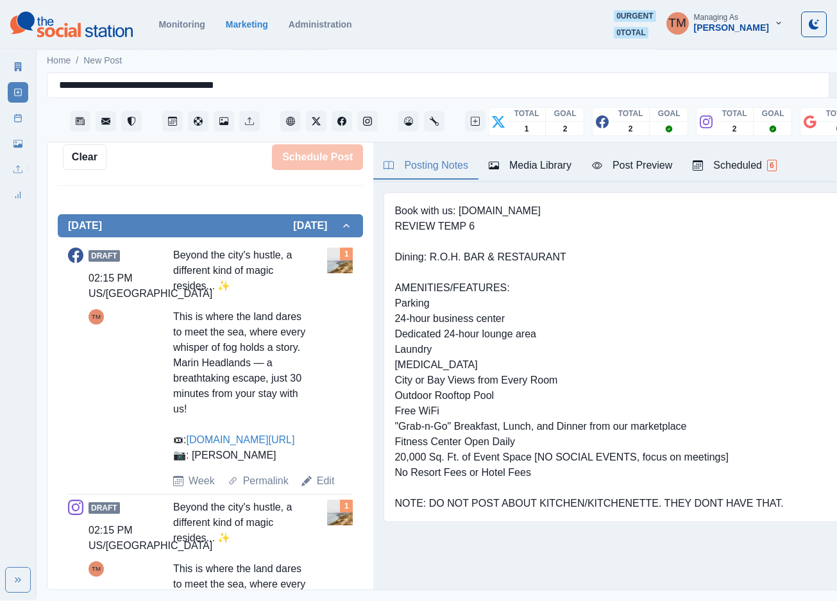
scroll to position [385, 0]
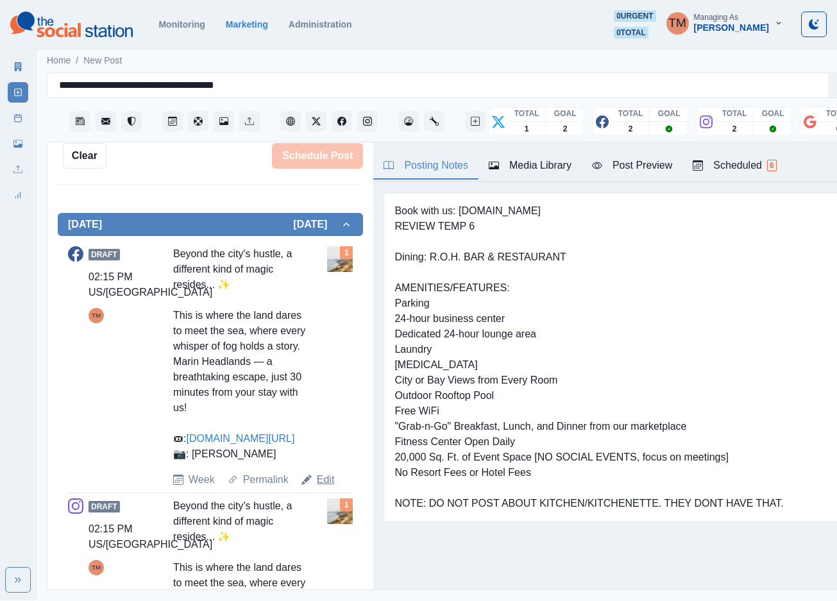
click at [322, 487] on link "Edit" at bounding box center [326, 479] width 18 height 15
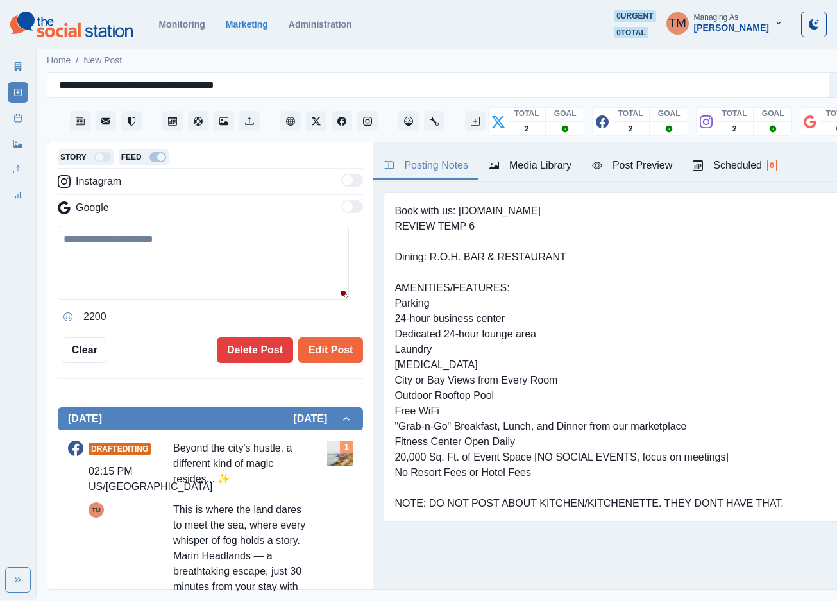
type textarea "**********"
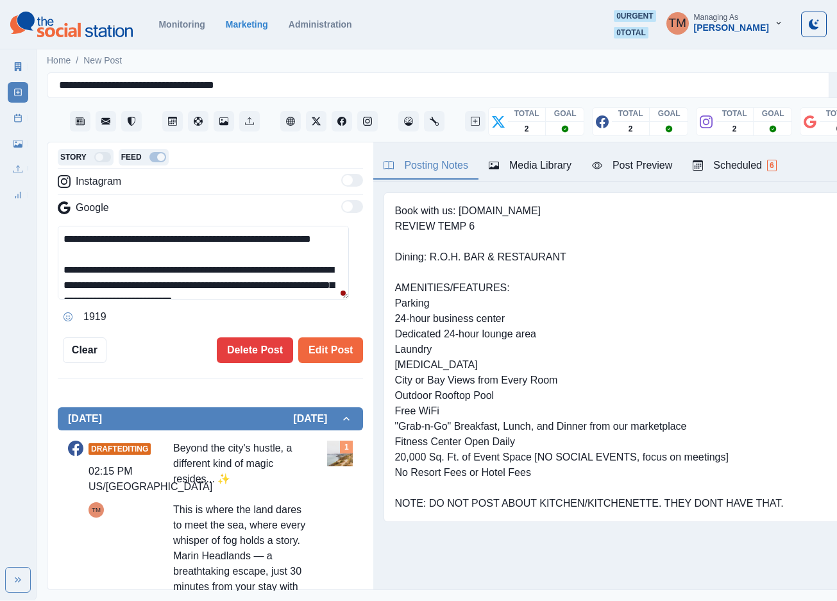
scroll to position [0, 0]
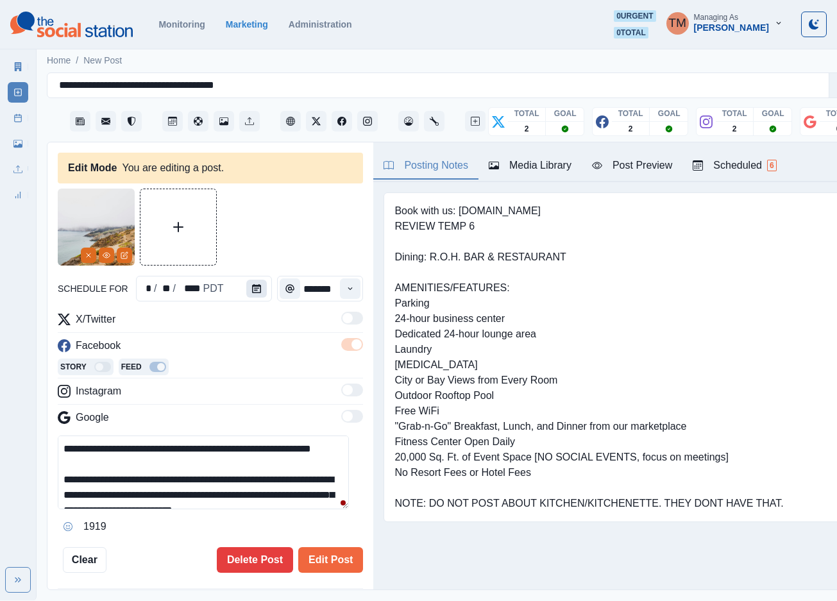
click at [251, 283] on button "Calendar" at bounding box center [256, 289] width 21 height 18
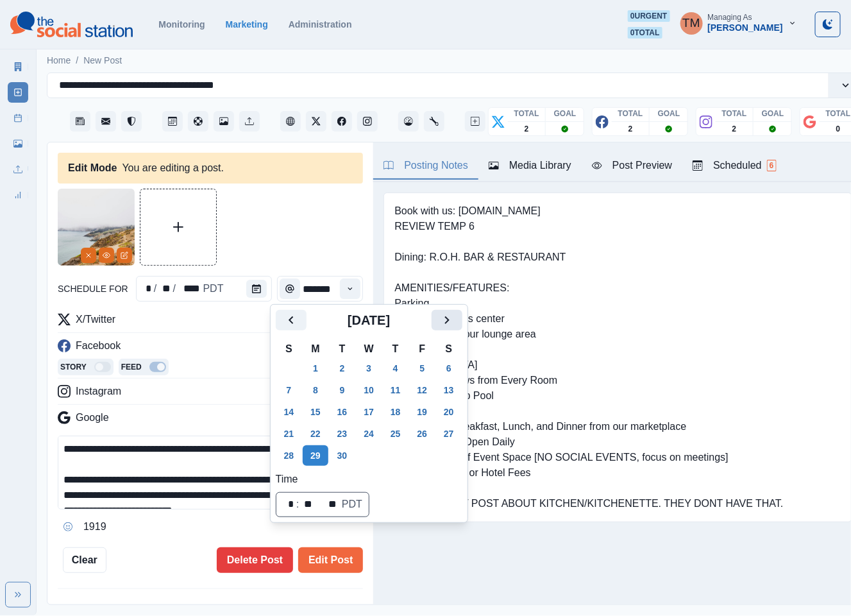
click at [455, 318] on button "Next" at bounding box center [447, 320] width 31 height 21
click at [320, 408] on button "13" at bounding box center [316, 411] width 26 height 21
click at [291, 239] on div at bounding box center [210, 227] width 305 height 77
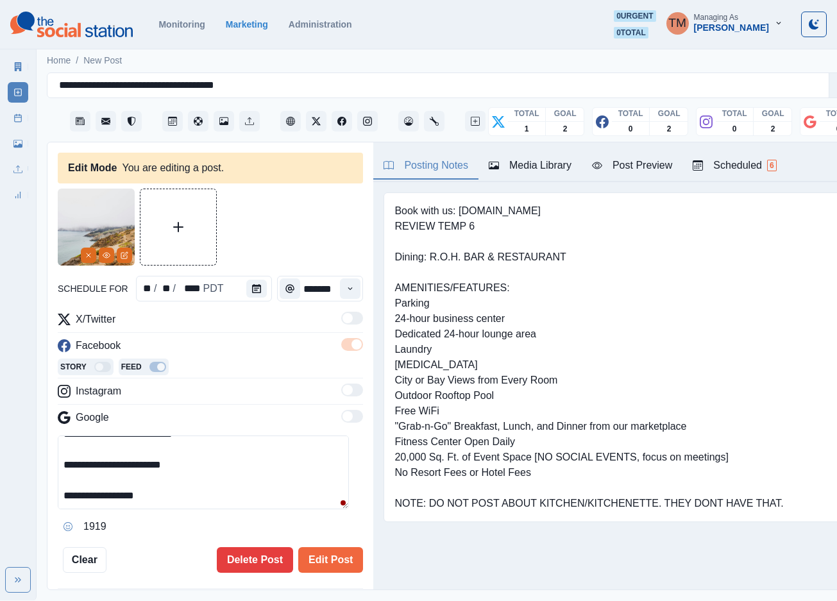
scroll to position [106, 0]
click at [93, 482] on textarea "**********" at bounding box center [203, 472] width 291 height 74
click at [316, 566] on button "Edit Post" at bounding box center [330, 560] width 65 height 26
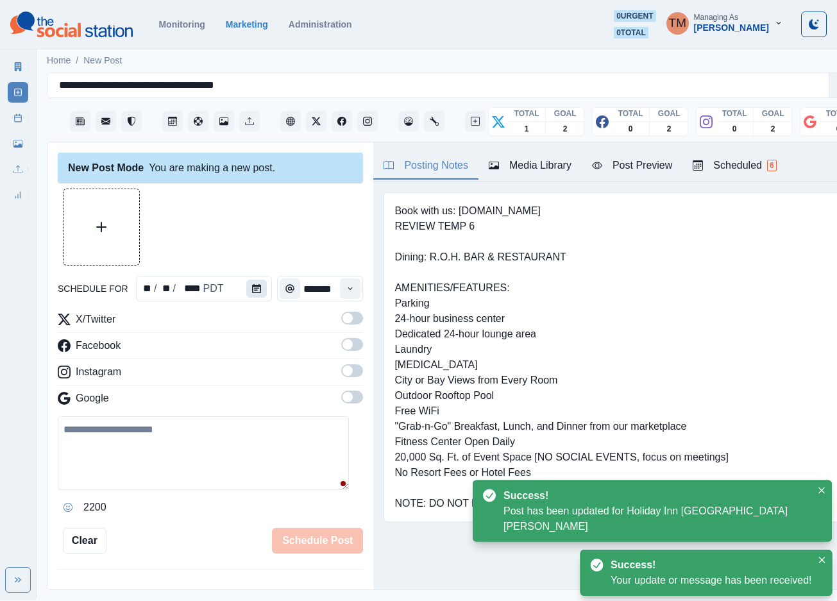
click at [252, 289] on icon "Calendar" at bounding box center [256, 288] width 9 height 9
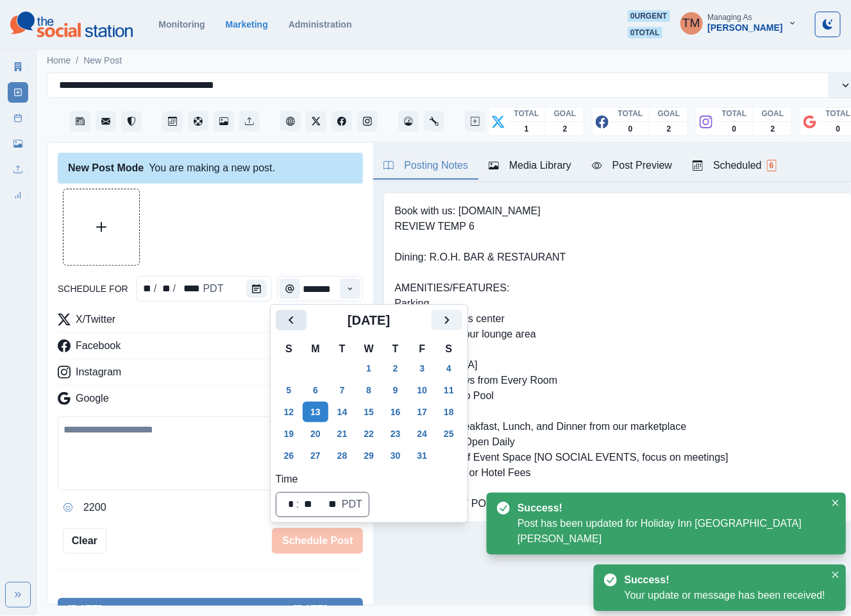
click at [294, 316] on icon "Previous" at bounding box center [290, 319] width 15 height 15
click at [314, 450] on button "29" at bounding box center [316, 455] width 26 height 21
click at [260, 248] on div at bounding box center [210, 227] width 305 height 77
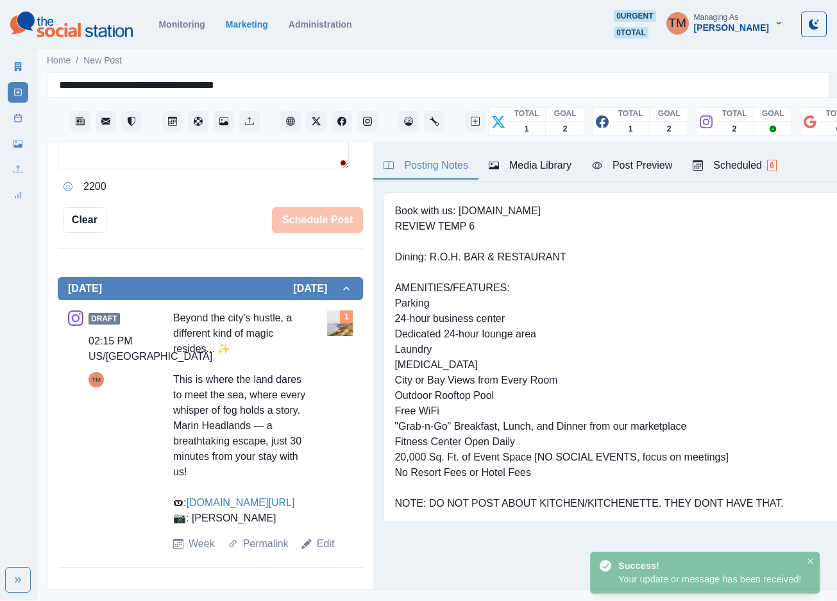
scroll to position [13, 0]
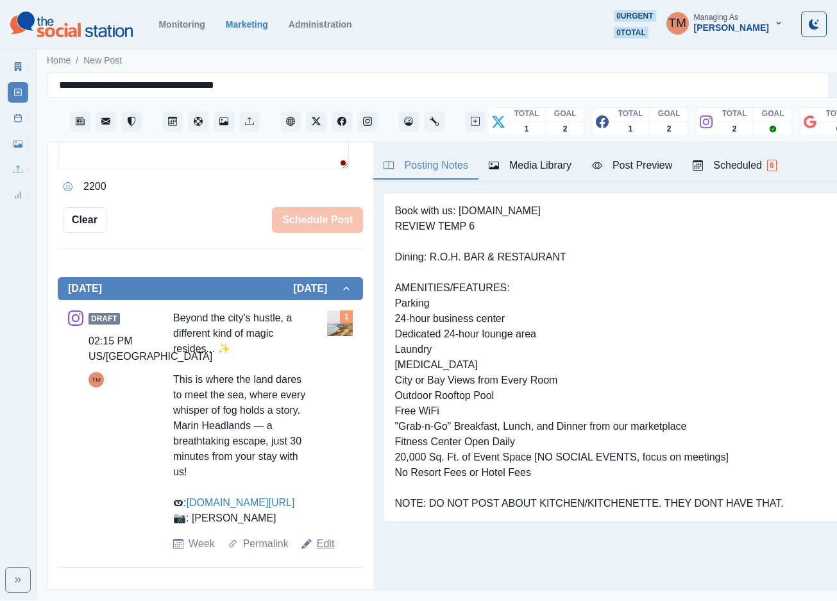
click at [330, 547] on link "Edit" at bounding box center [326, 543] width 18 height 15
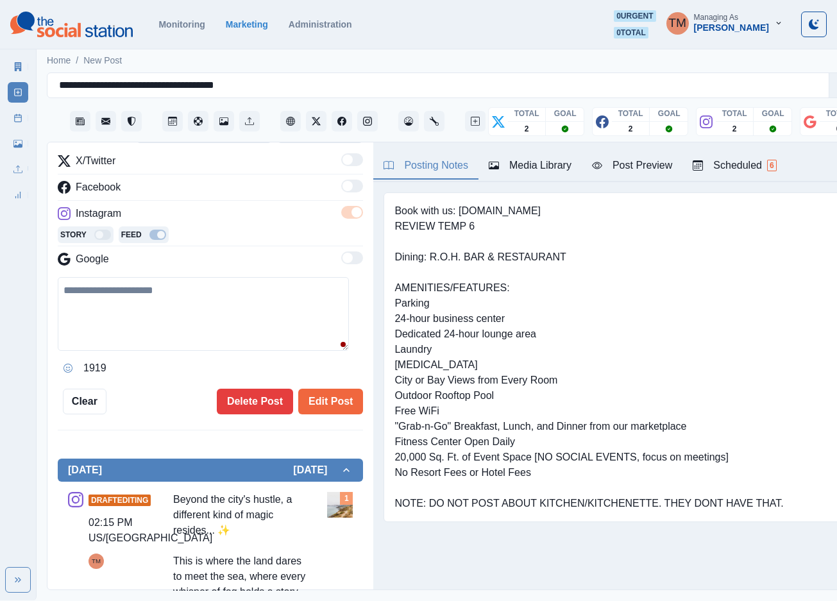
type textarea "**********"
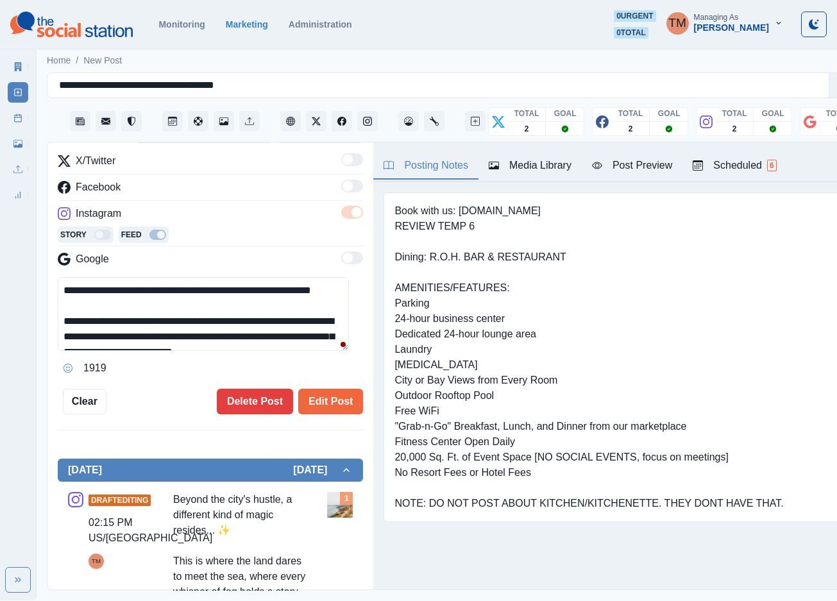
scroll to position [0, 0]
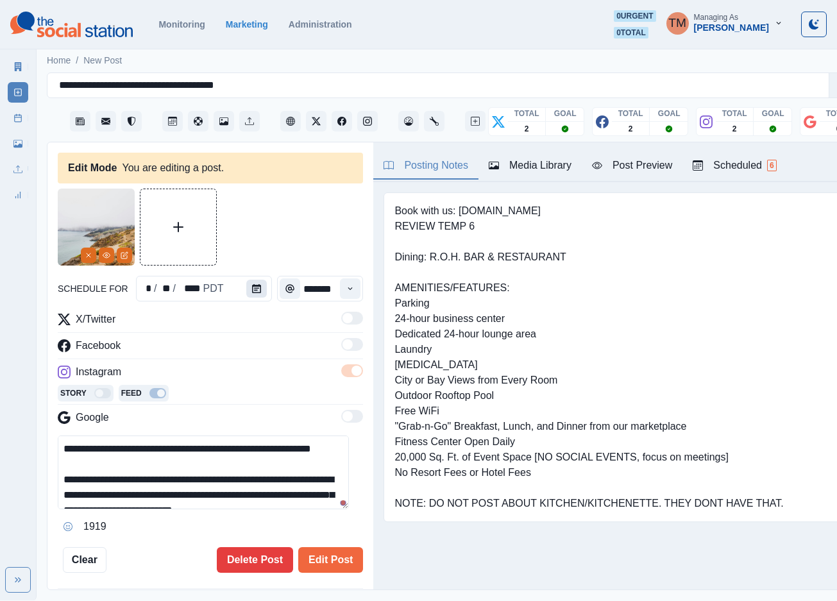
click at [252, 284] on icon "Calendar" at bounding box center [256, 288] width 9 height 9
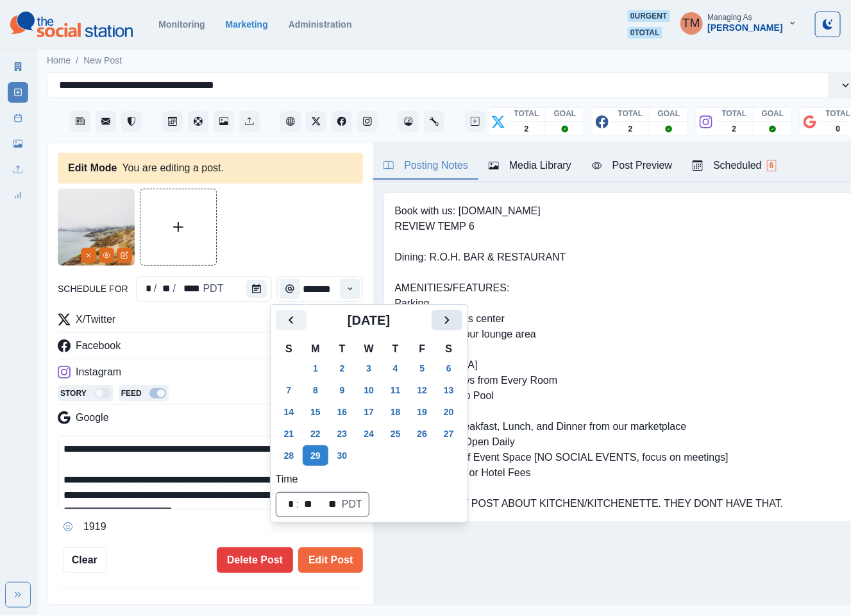
click at [445, 318] on icon "Next" at bounding box center [446, 319] width 15 height 15
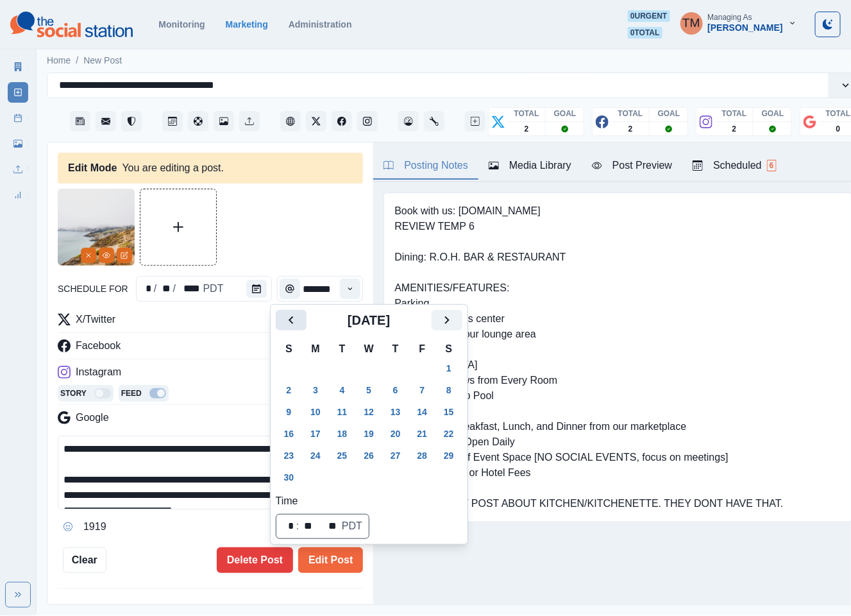
click at [302, 327] on button "Previous" at bounding box center [291, 320] width 31 height 21
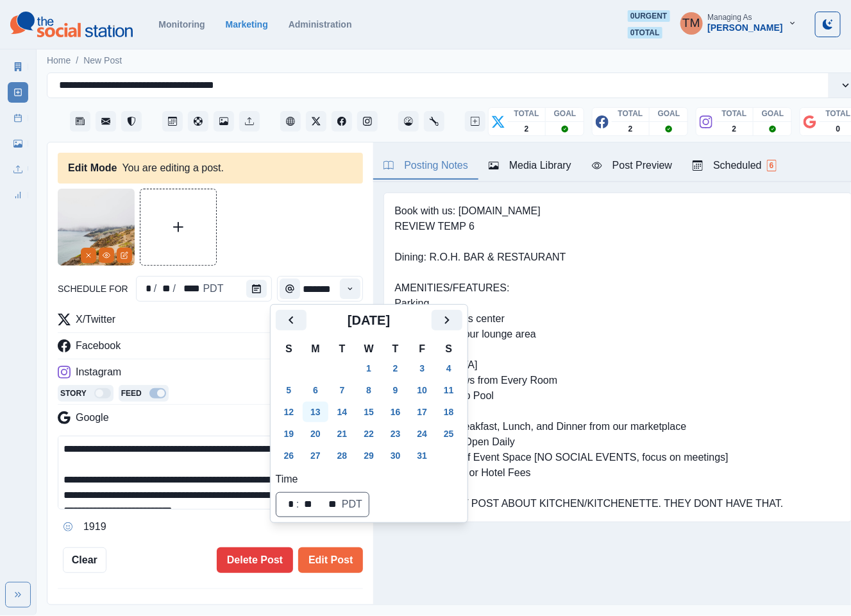
click at [314, 409] on button "13" at bounding box center [316, 411] width 26 height 21
click at [316, 558] on button "Edit Post" at bounding box center [330, 560] width 65 height 26
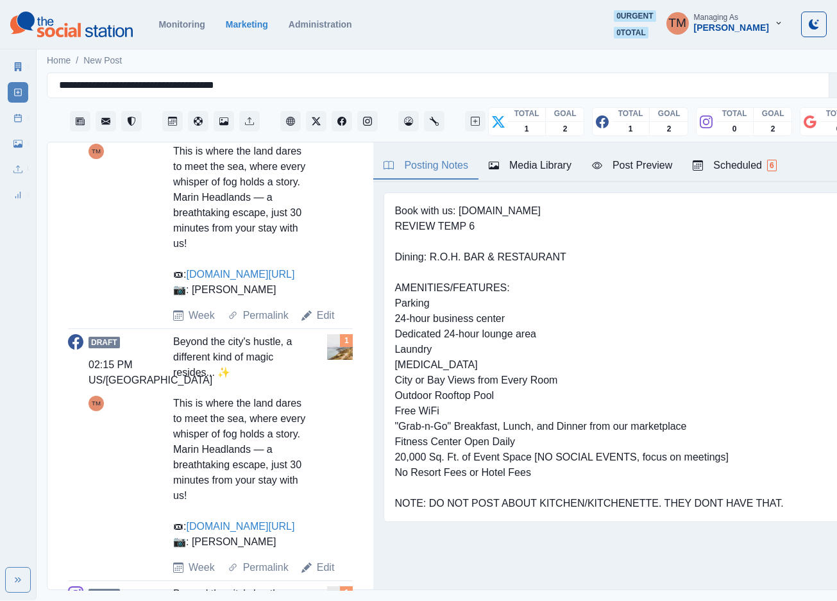
scroll to position [13, 0]
click at [21, 115] on rect at bounding box center [18, 118] width 7 height 7
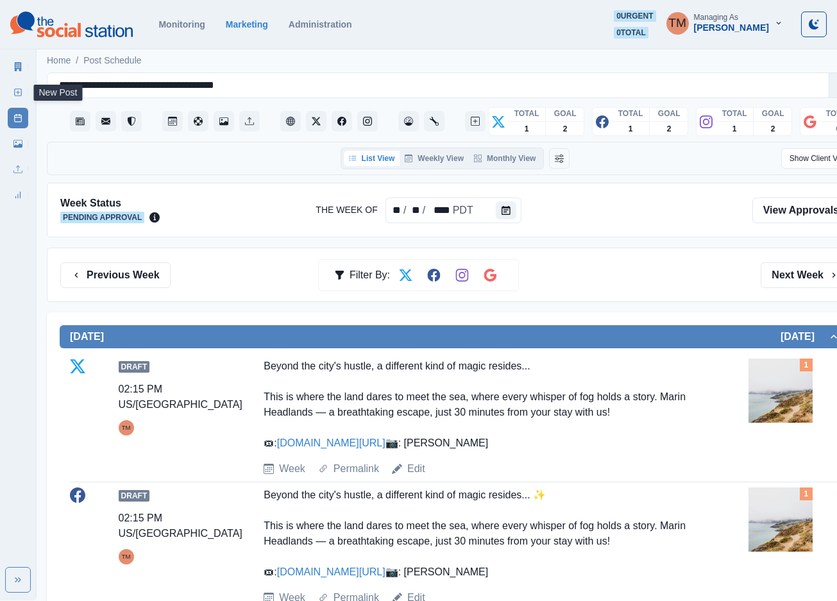
click at [17, 90] on icon at bounding box center [17, 92] width 9 height 9
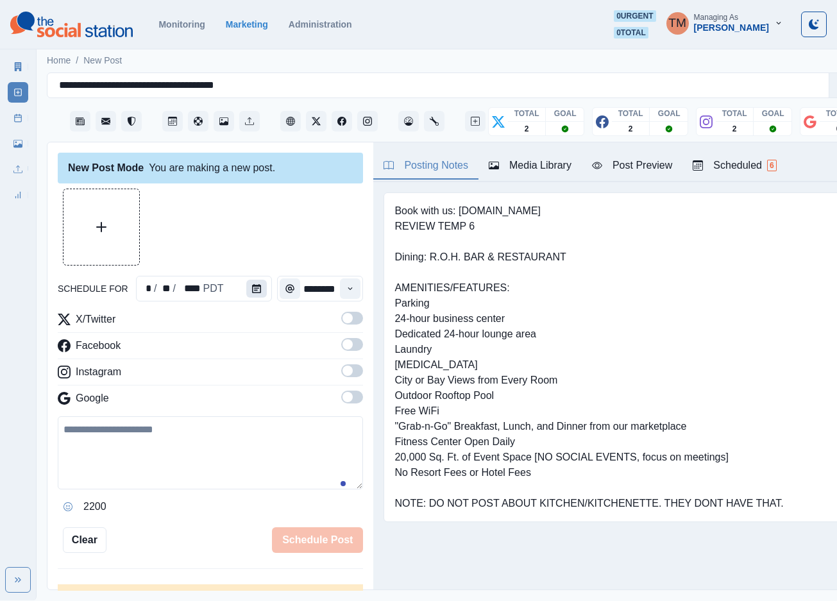
click at [252, 285] on icon "Calendar" at bounding box center [256, 288] width 9 height 9
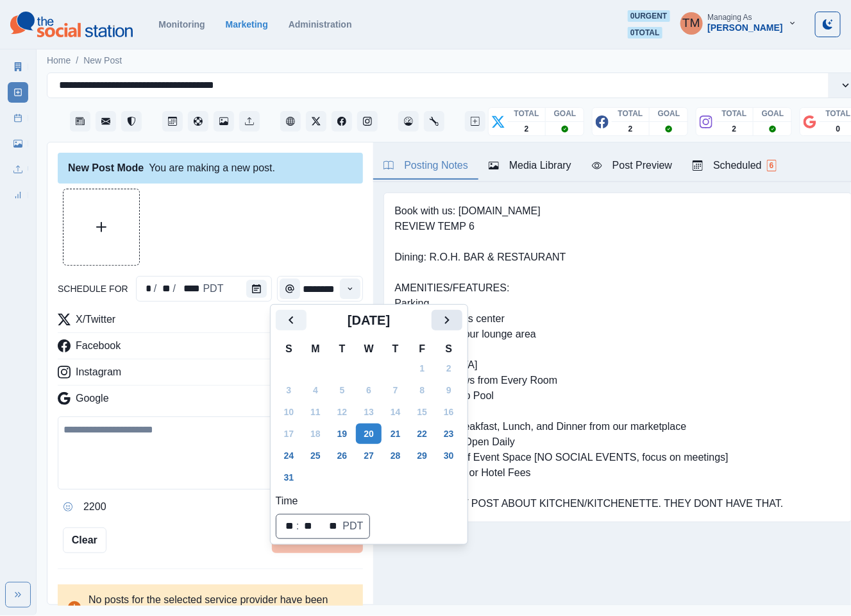
click at [446, 314] on icon "Next" at bounding box center [446, 319] width 15 height 15
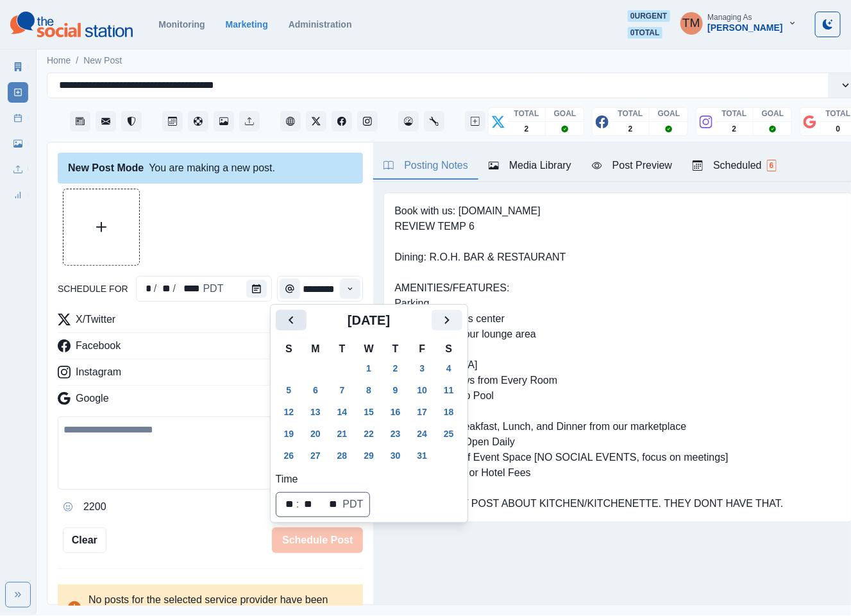
click at [291, 322] on icon "Previous" at bounding box center [290, 319] width 15 height 15
click at [312, 457] on button "29" at bounding box center [316, 455] width 26 height 21
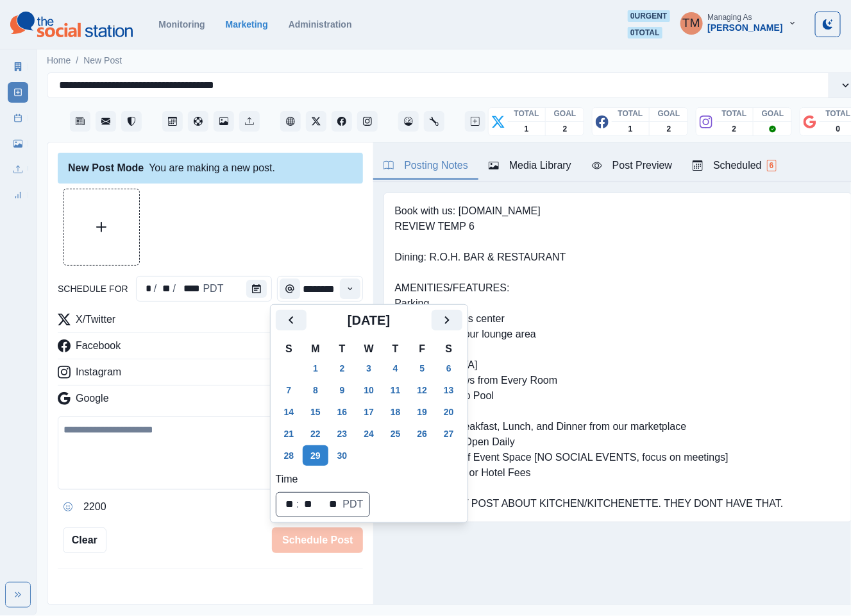
click at [241, 208] on div at bounding box center [210, 227] width 305 height 77
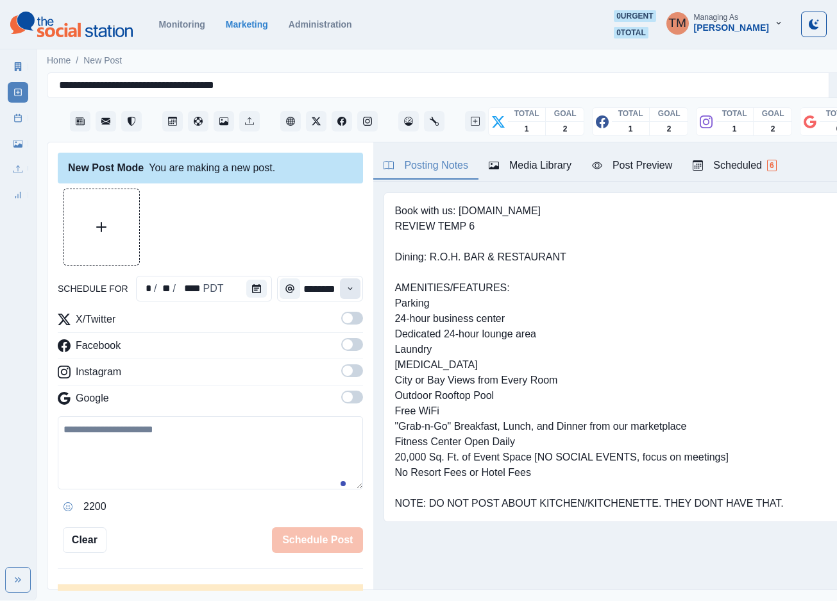
click at [341, 287] on button "Time" at bounding box center [350, 288] width 21 height 21
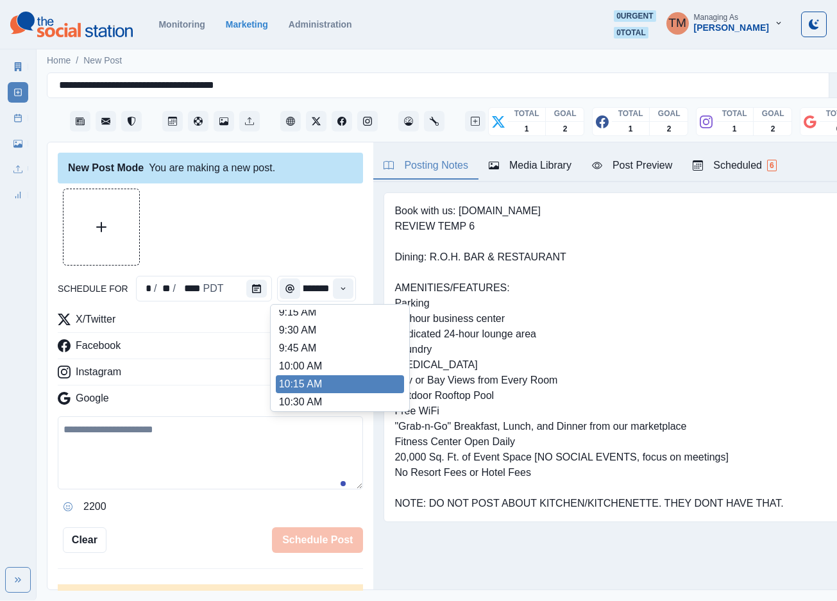
scroll to position [192, 0]
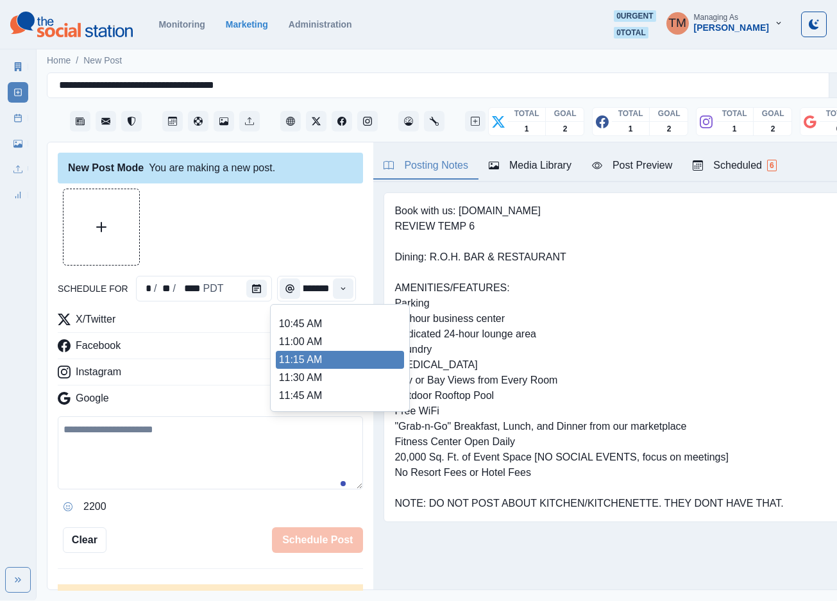
click at [308, 362] on li "11:15 AM" at bounding box center [340, 360] width 128 height 18
type input "********"
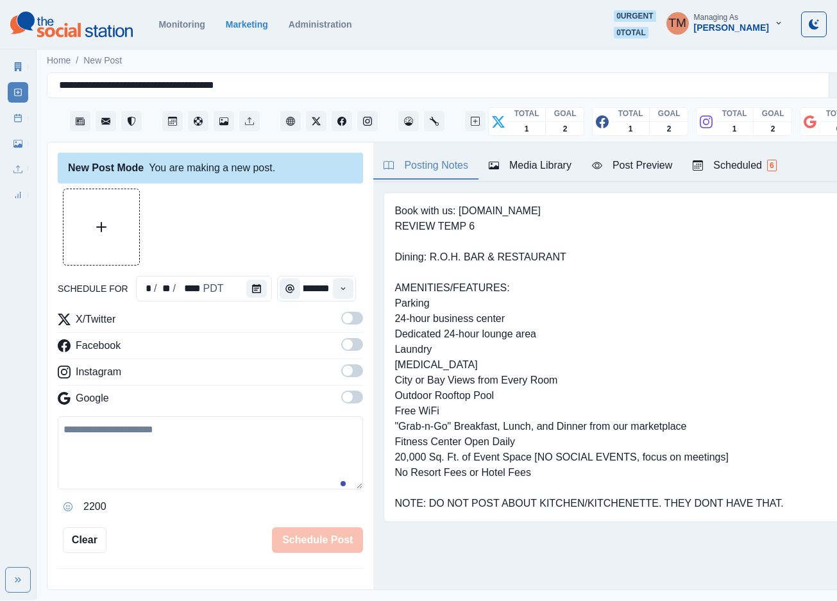
click at [343, 314] on span at bounding box center [352, 318] width 22 height 13
drag, startPoint x: 344, startPoint y: 346, endPoint x: 343, endPoint y: 371, distance: 25.0
click at [344, 348] on span at bounding box center [352, 344] width 22 height 13
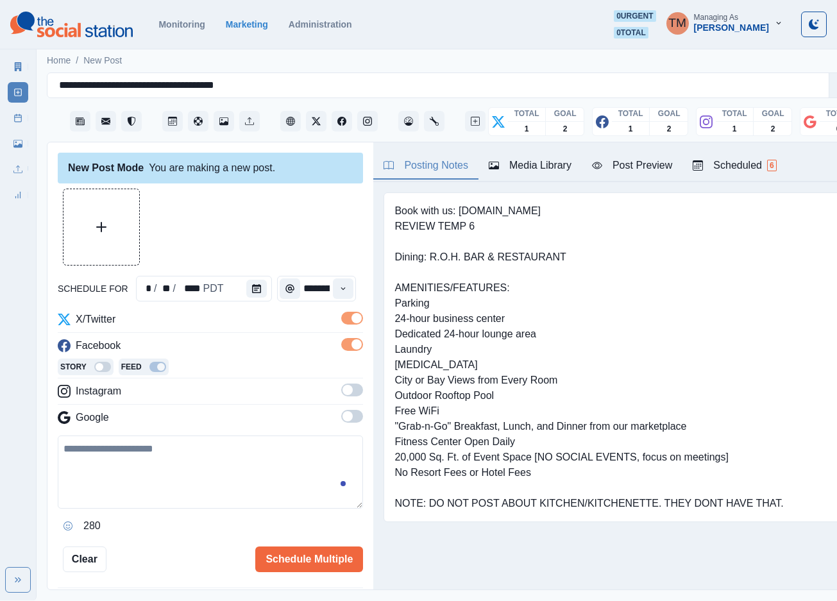
click at [341, 389] on span at bounding box center [352, 390] width 22 height 13
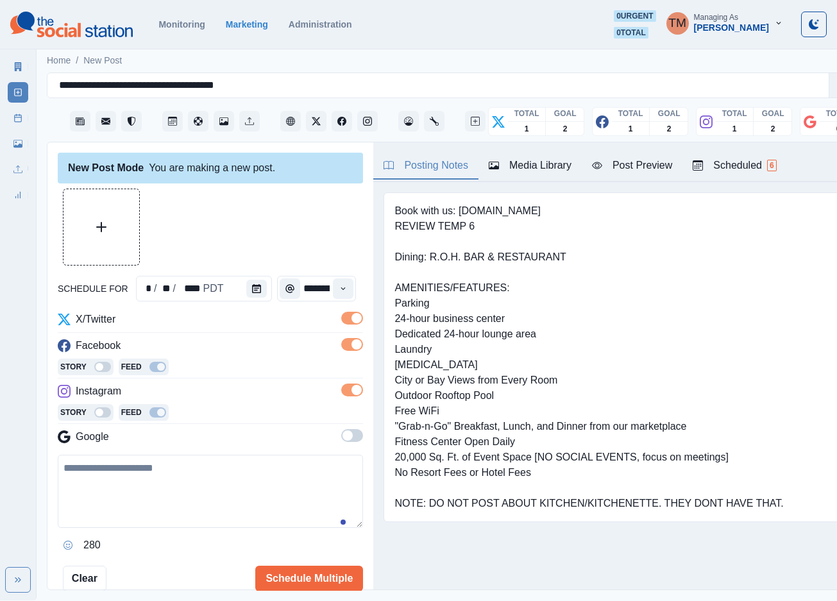
click at [128, 499] on textarea at bounding box center [210, 491] width 305 height 73
paste textarea "**********"
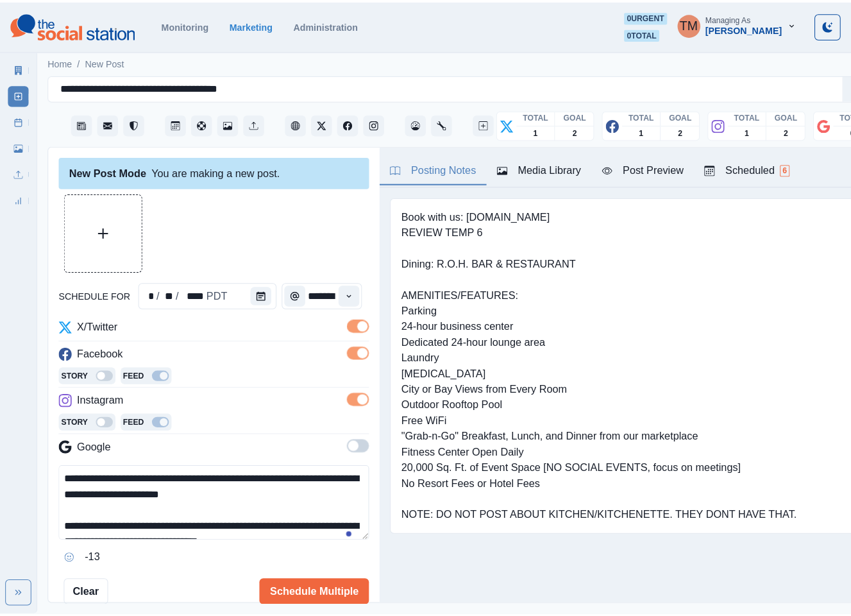
scroll to position [87, 0]
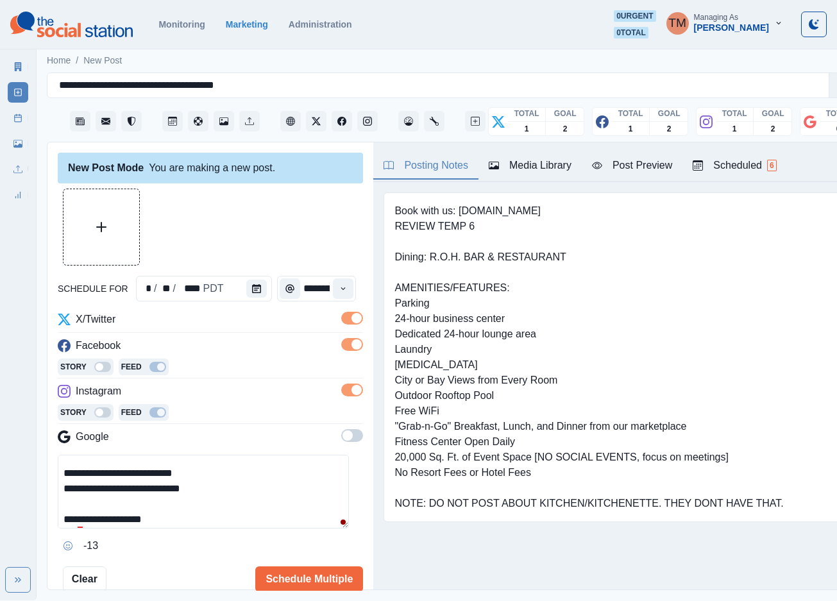
type textarea "**********"
click at [633, 164] on div "Post Preview" at bounding box center [632, 165] width 80 height 15
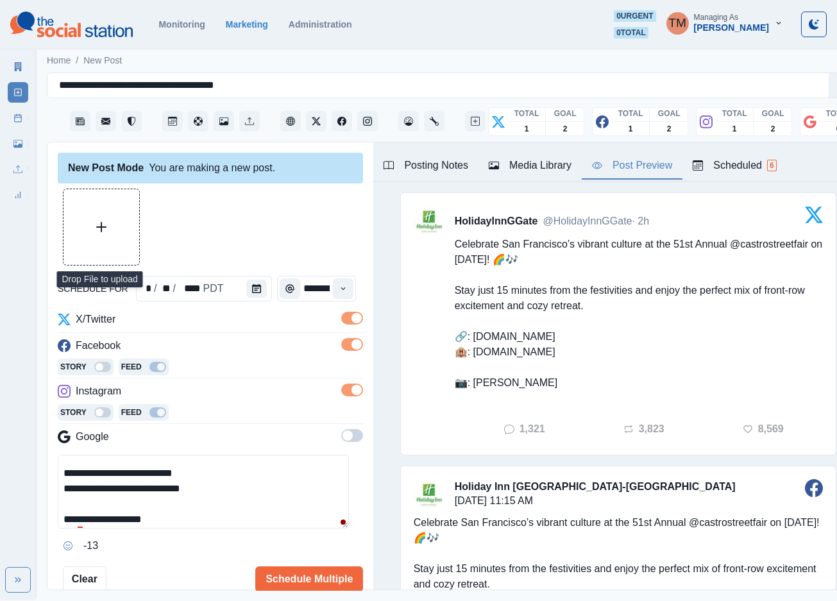
click at [100, 227] on icon "Upload Media" at bounding box center [101, 227] width 10 height 10
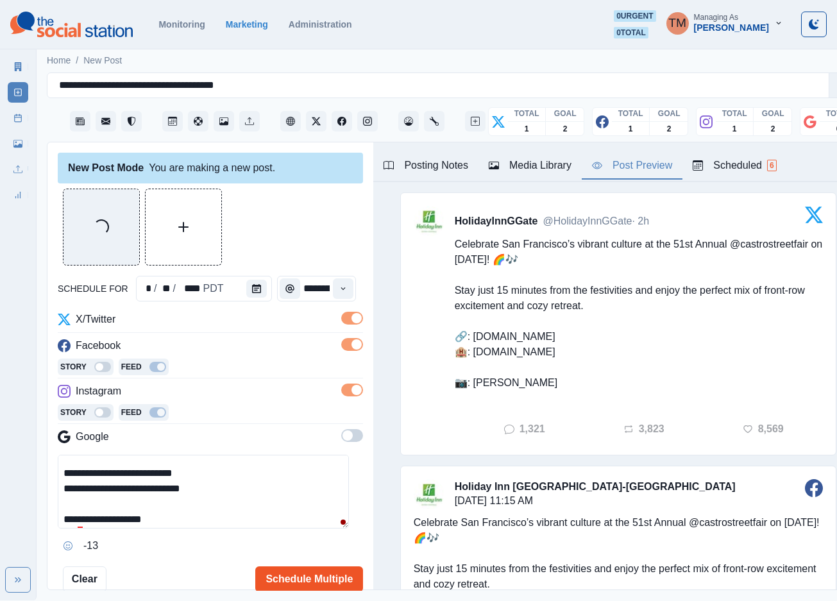
click at [289, 570] on button "Schedule Multiple" at bounding box center [309, 579] width 108 height 26
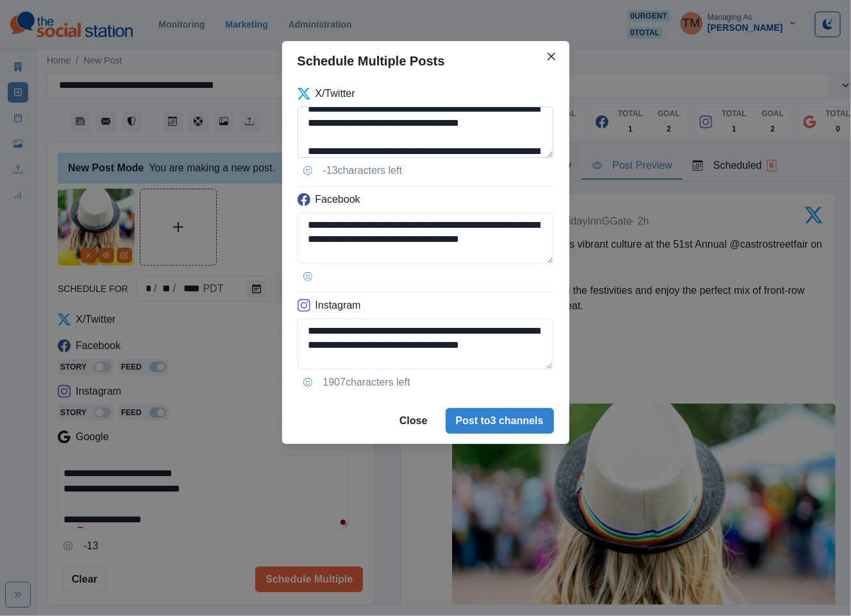
scroll to position [0, 0]
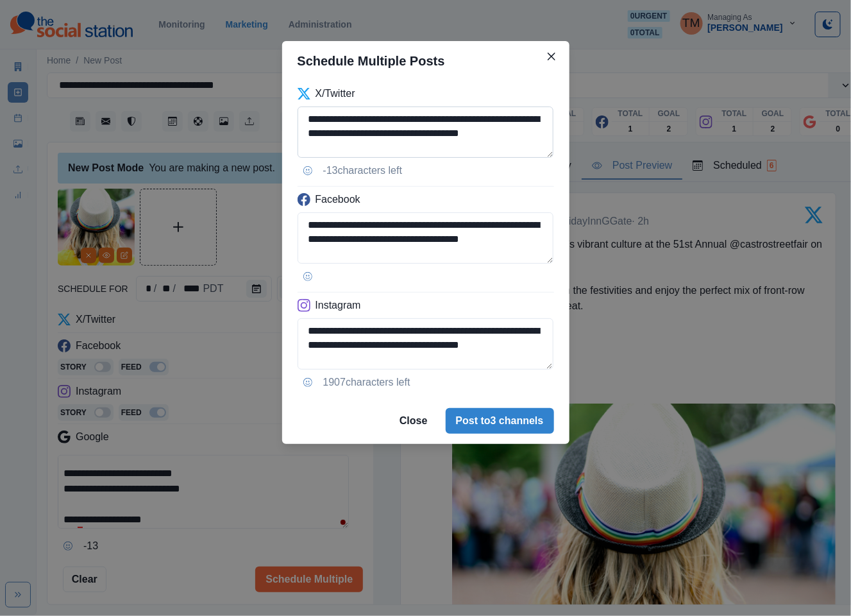
drag, startPoint x: 416, startPoint y: 119, endPoint x: 379, endPoint y: 119, distance: 36.6
click at [379, 119] on textarea "**********" at bounding box center [426, 131] width 257 height 51
click at [371, 120] on textarea "**********" at bounding box center [426, 131] width 257 height 51
drag, startPoint x: 375, startPoint y: 119, endPoint x: 362, endPoint y: 119, distance: 13.5
click at [362, 119] on textarea "**********" at bounding box center [426, 131] width 257 height 51
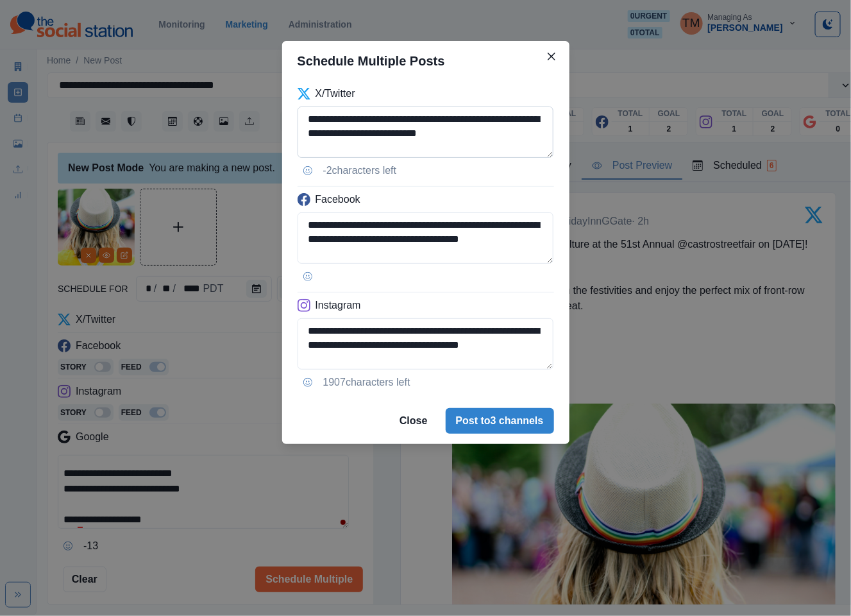
drag, startPoint x: 494, startPoint y: 133, endPoint x: 462, endPoint y: 135, distance: 32.8
click at [462, 135] on textarea "**********" at bounding box center [426, 131] width 257 height 51
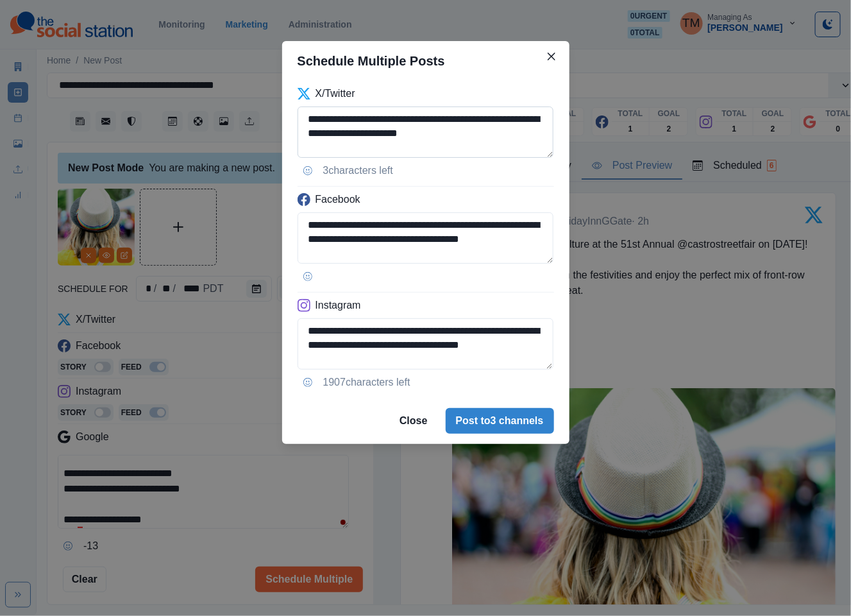
drag, startPoint x: 385, startPoint y: 135, endPoint x: 312, endPoint y: 135, distance: 73.1
click at [312, 135] on textarea "**********" at bounding box center [426, 131] width 257 height 51
paste textarea
type textarea "**********"
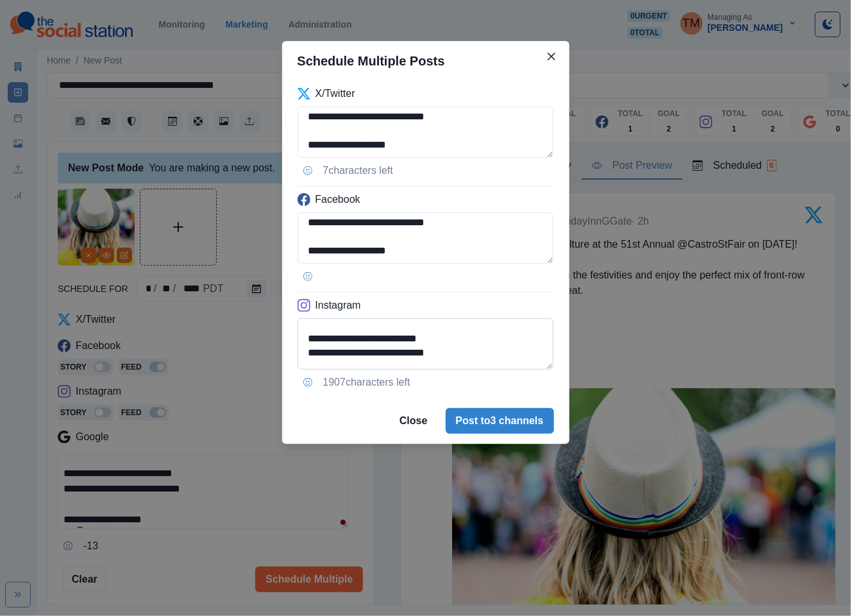
scroll to position [130, 0]
click at [330, 328] on textarea "**********" at bounding box center [426, 343] width 257 height 51
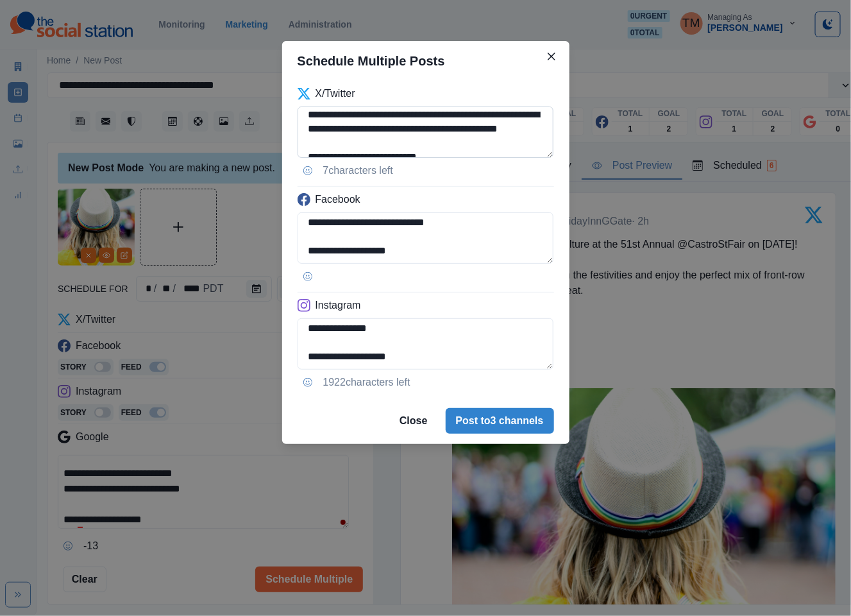
scroll to position [0, 0]
type textarea "**********"
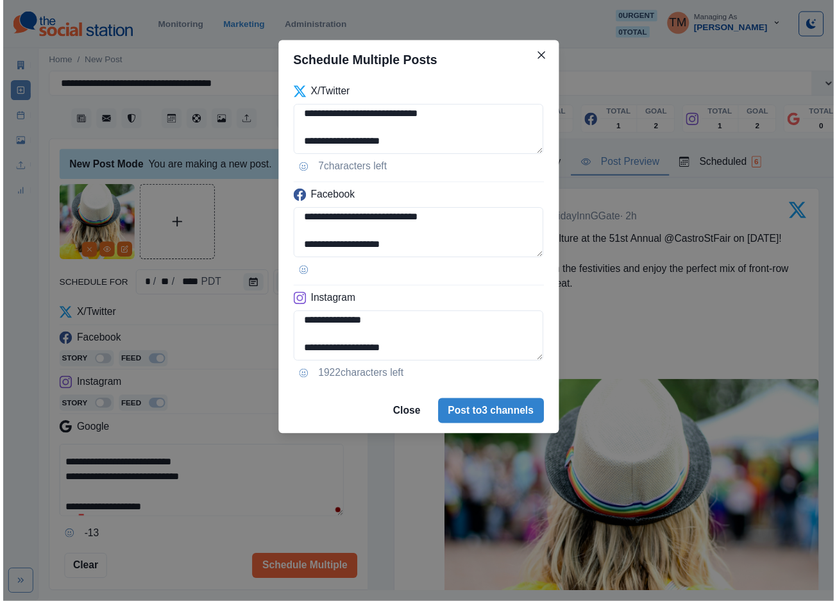
scroll to position [116, 0]
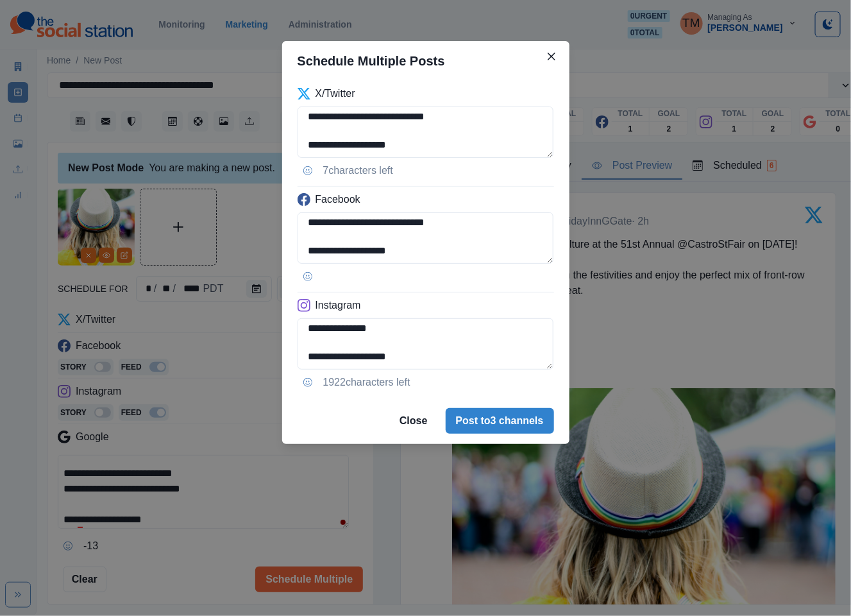
click at [249, 239] on div "**********" at bounding box center [425, 308] width 851 height 616
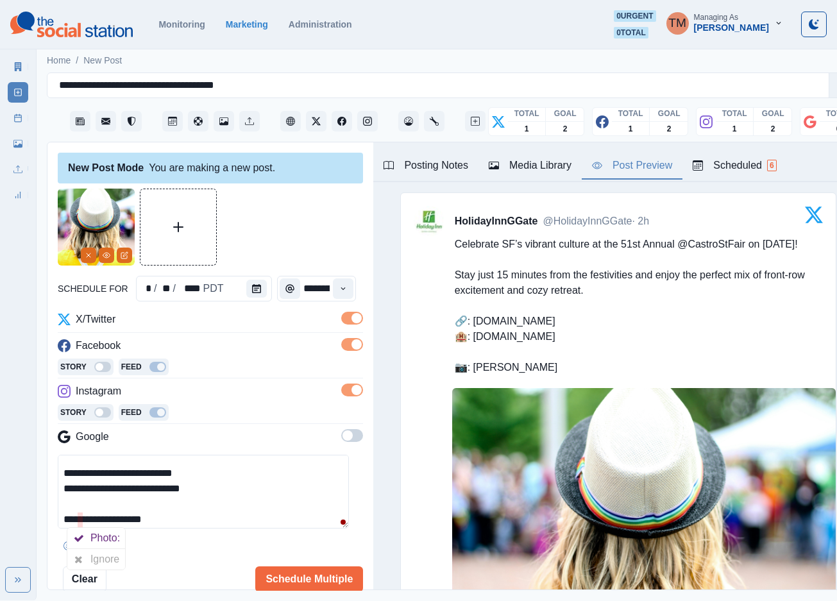
click at [83, 557] on div at bounding box center [78, 559] width 23 height 21
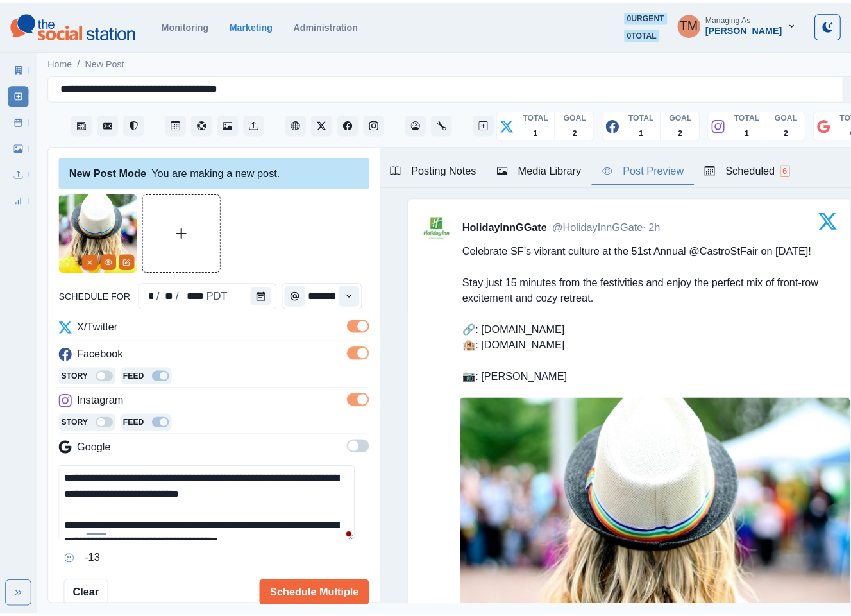
scroll to position [0, 0]
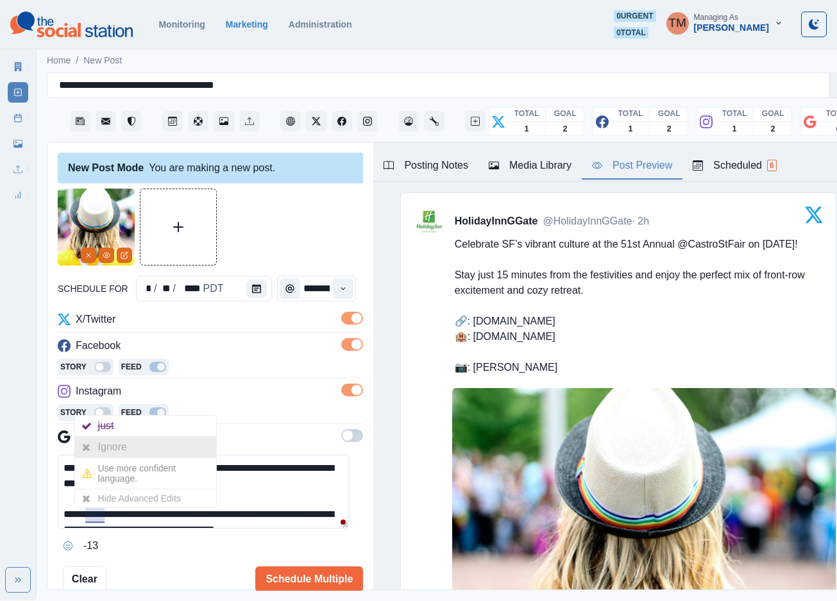
click at [144, 449] on div "Ignore" at bounding box center [145, 447] width 141 height 21
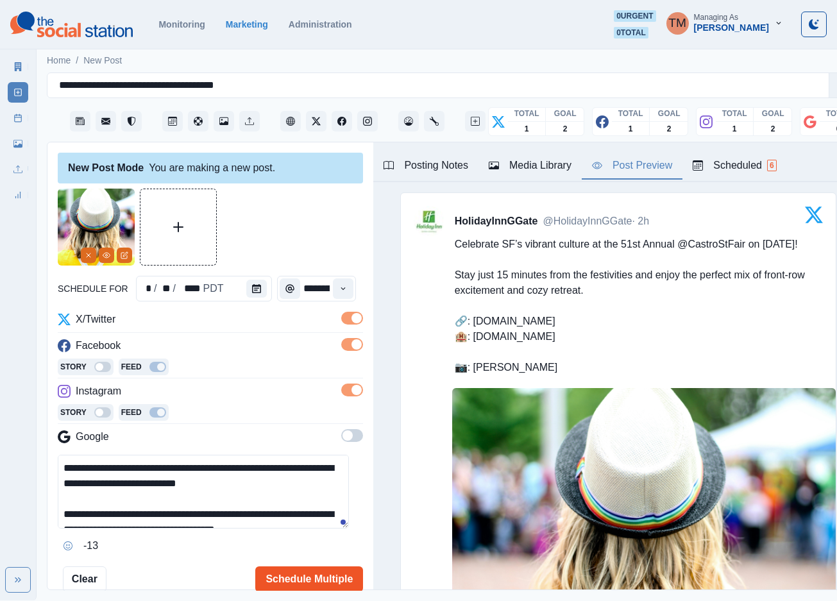
click at [283, 576] on button "Schedule Multiple" at bounding box center [309, 579] width 108 height 26
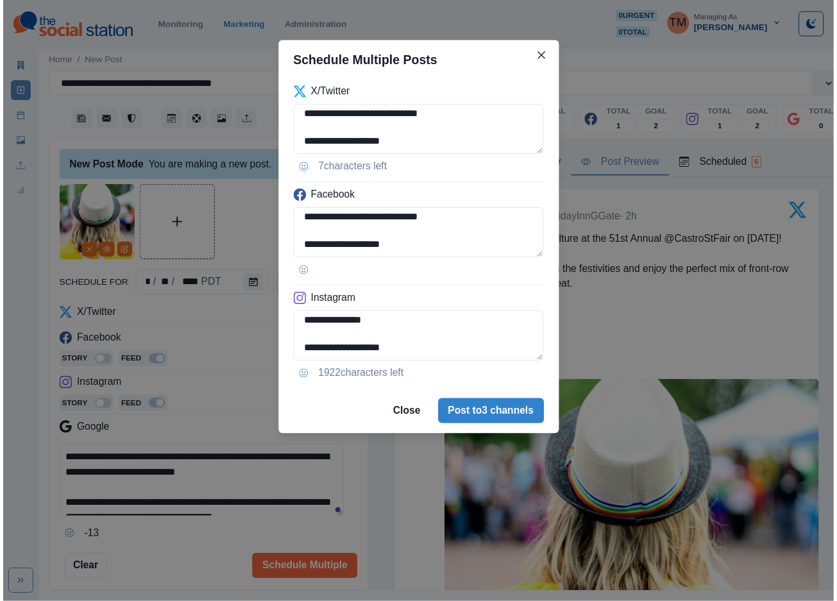
scroll to position [130, 0]
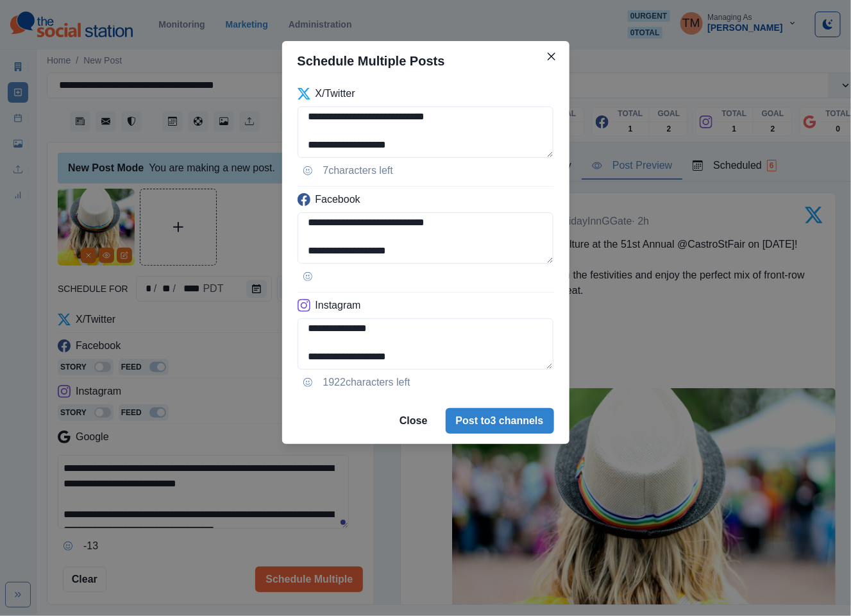
click at [110, 254] on div "**********" at bounding box center [425, 308] width 851 height 616
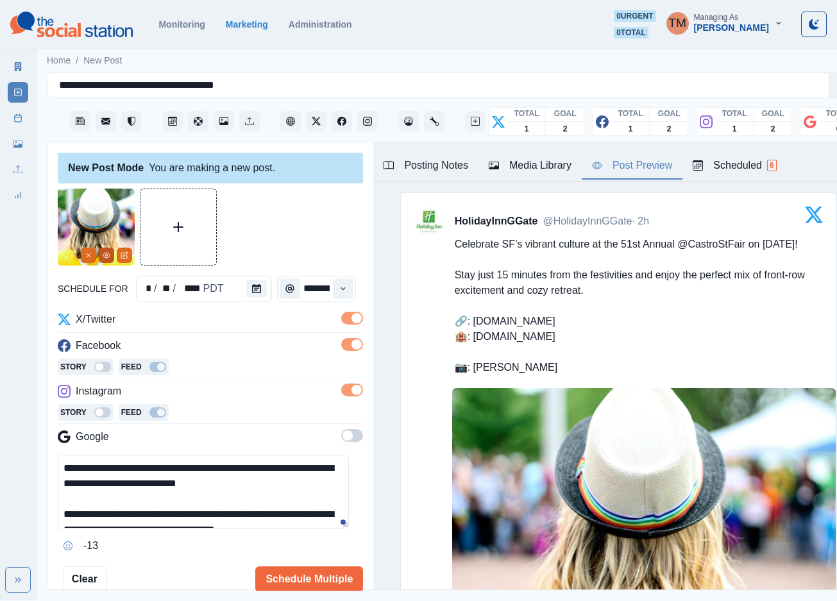
click at [105, 256] on icon "View Media" at bounding box center [107, 255] width 8 height 8
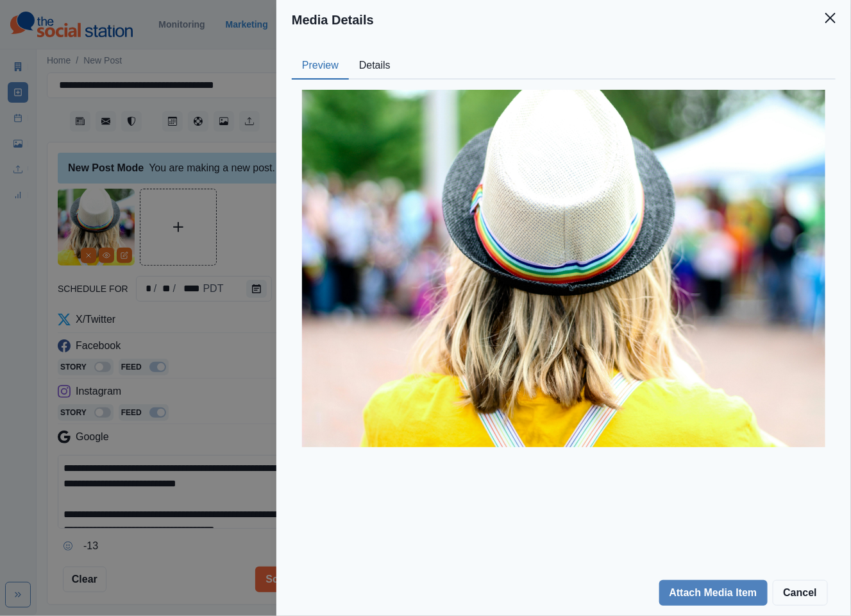
click at [368, 60] on button "Details" at bounding box center [375, 66] width 52 height 27
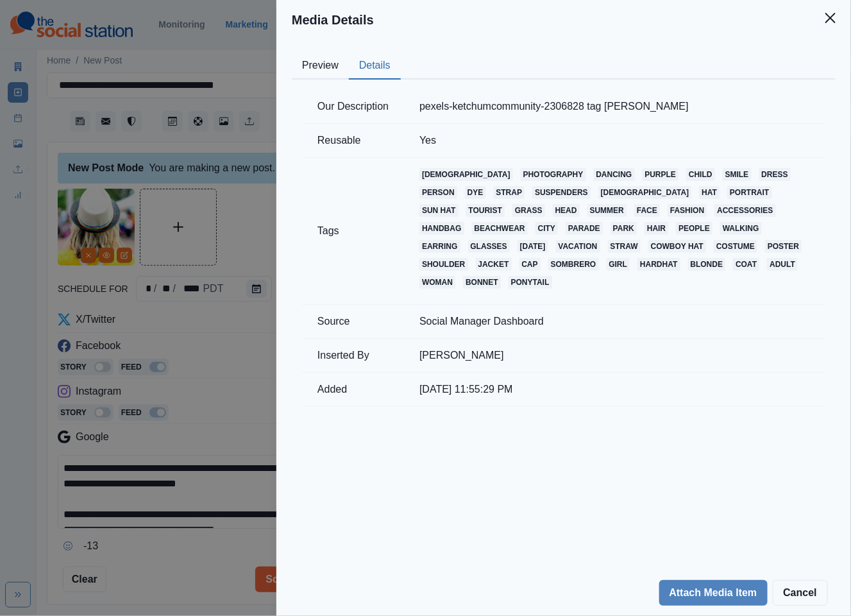
click at [249, 232] on div "Media Details Preview Details Our Description pexels-ketchumcommunity-2306828 t…" at bounding box center [425, 308] width 851 height 616
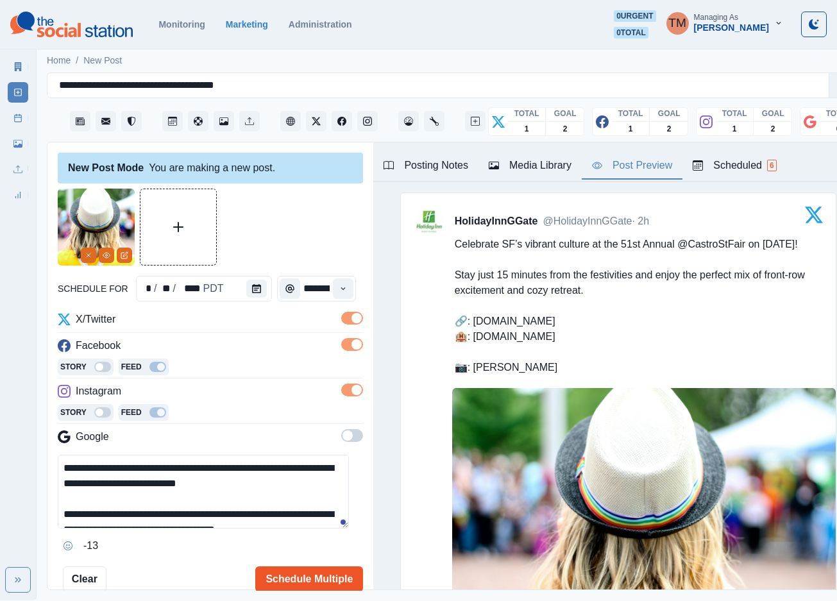
click at [298, 579] on button "Schedule Multiple" at bounding box center [309, 579] width 108 height 26
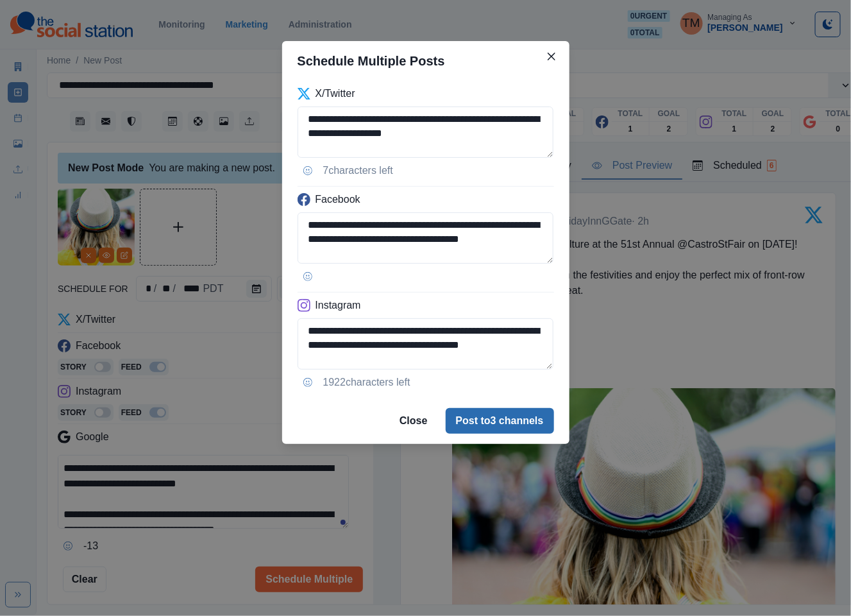
click at [512, 422] on button "Post to 3 channels" at bounding box center [500, 421] width 108 height 26
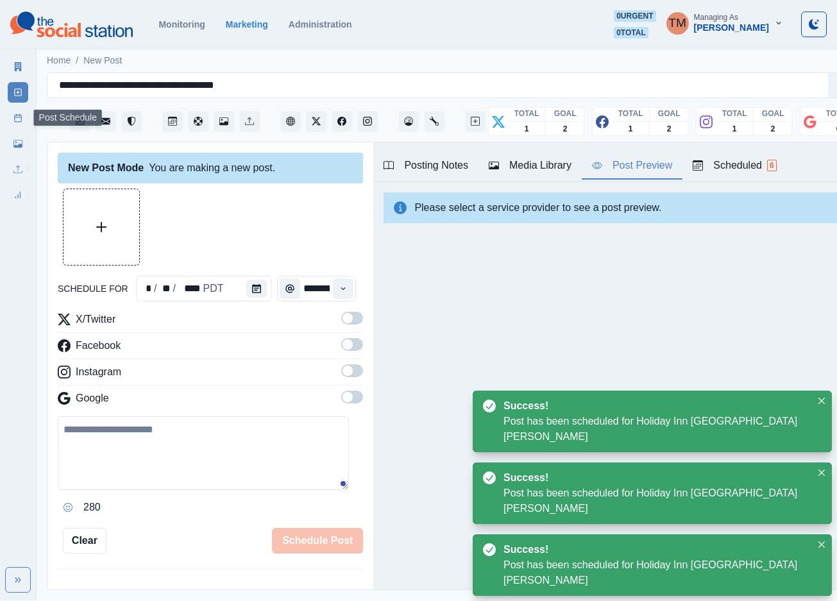
drag, startPoint x: 19, startPoint y: 118, endPoint x: 0, endPoint y: 129, distance: 22.1
click at [19, 119] on icon at bounding box center [17, 118] width 9 height 9
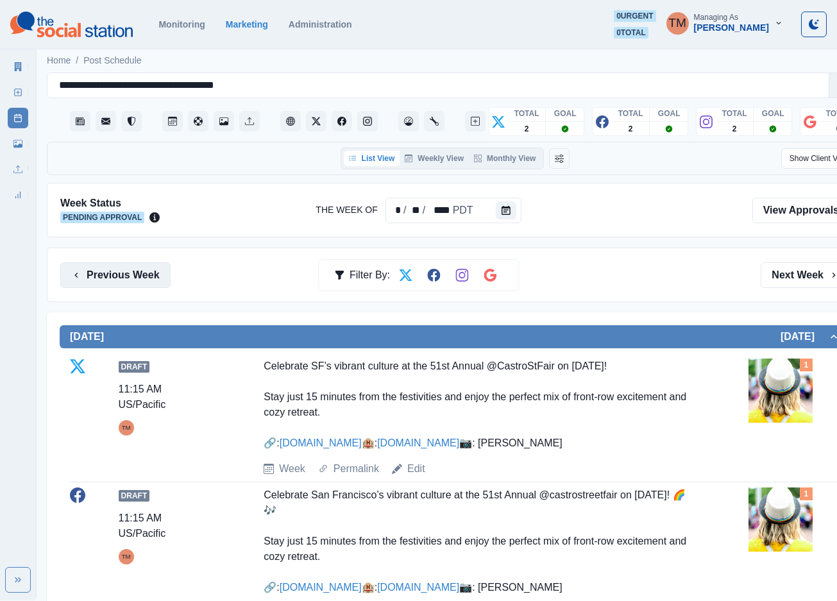
drag, startPoint x: 116, startPoint y: 272, endPoint x: 108, endPoint y: 275, distance: 8.3
click at [114, 273] on button "Previous Week" at bounding box center [115, 275] width 110 height 26
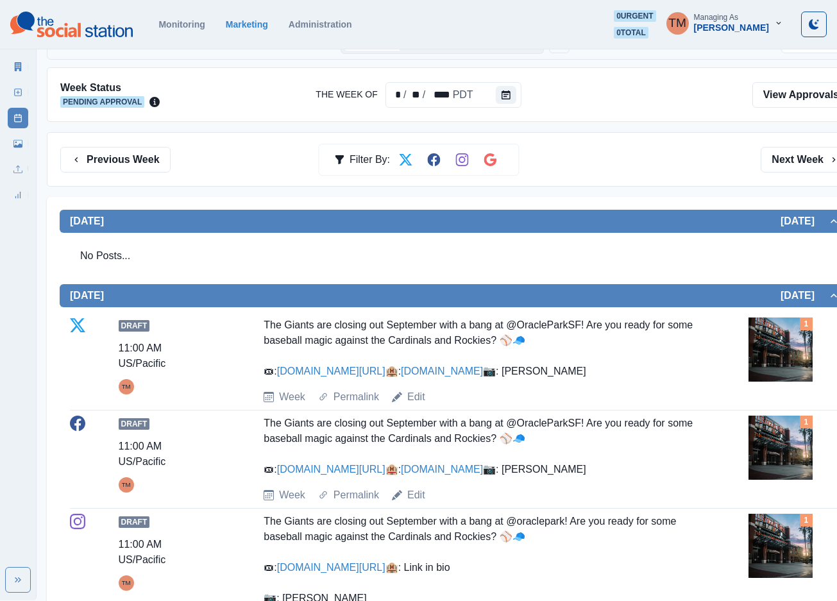
scroll to position [96, 0]
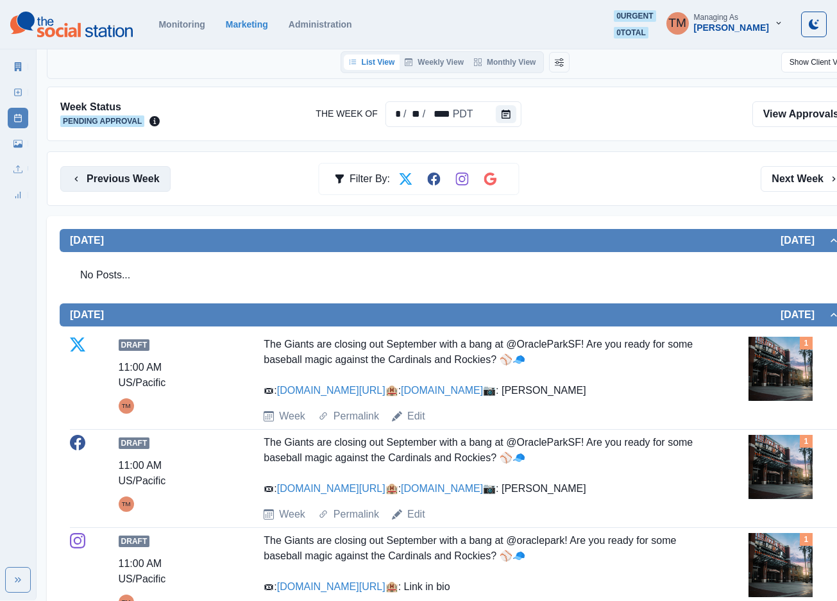
click at [126, 181] on button "Previous Week" at bounding box center [115, 179] width 110 height 26
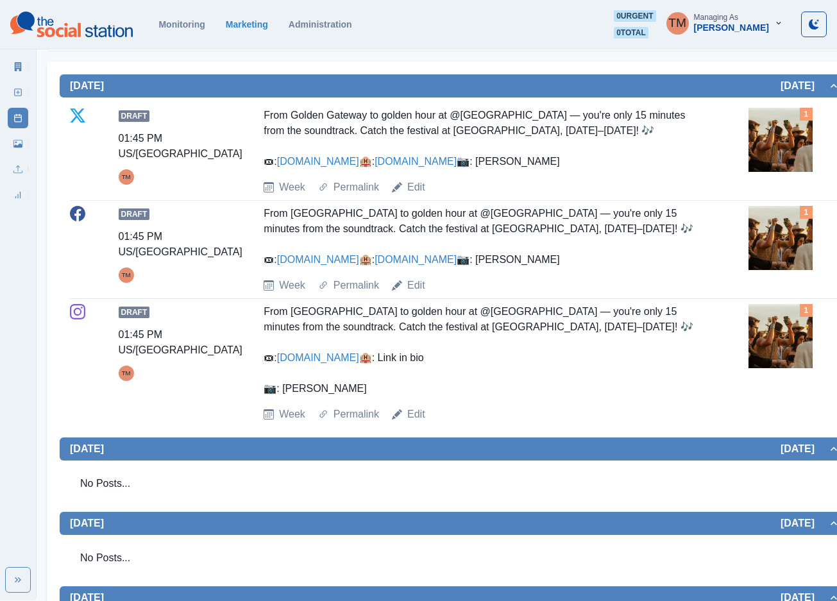
scroll to position [51, 0]
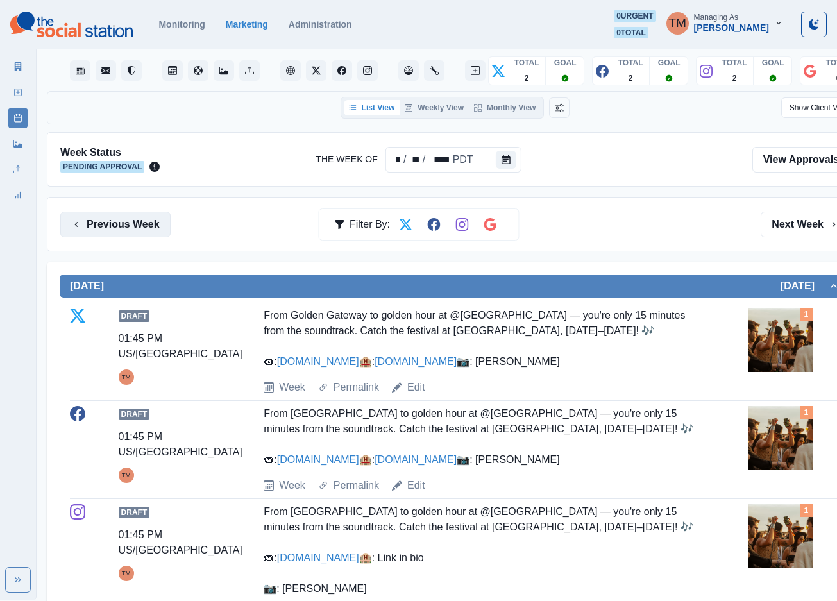
click at [133, 228] on button "Previous Week" at bounding box center [115, 225] width 110 height 26
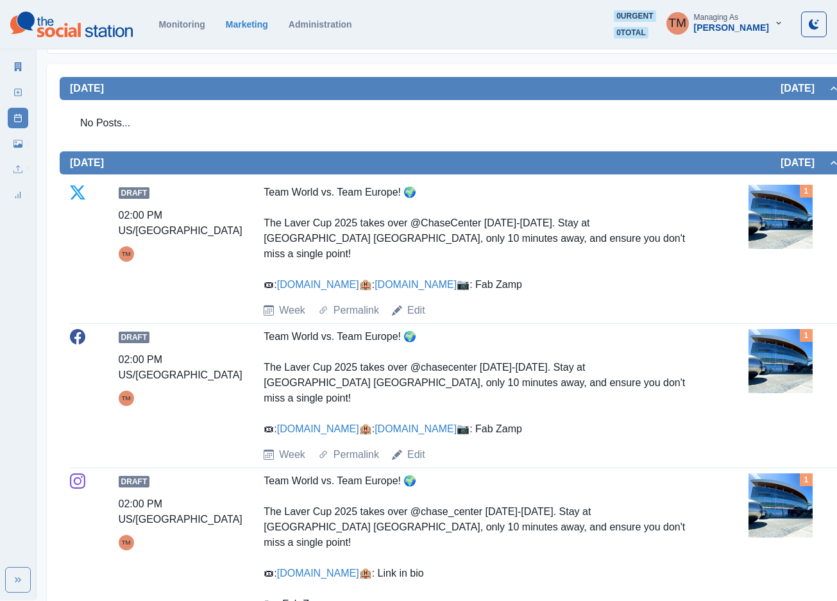
scroll to position [147, 0]
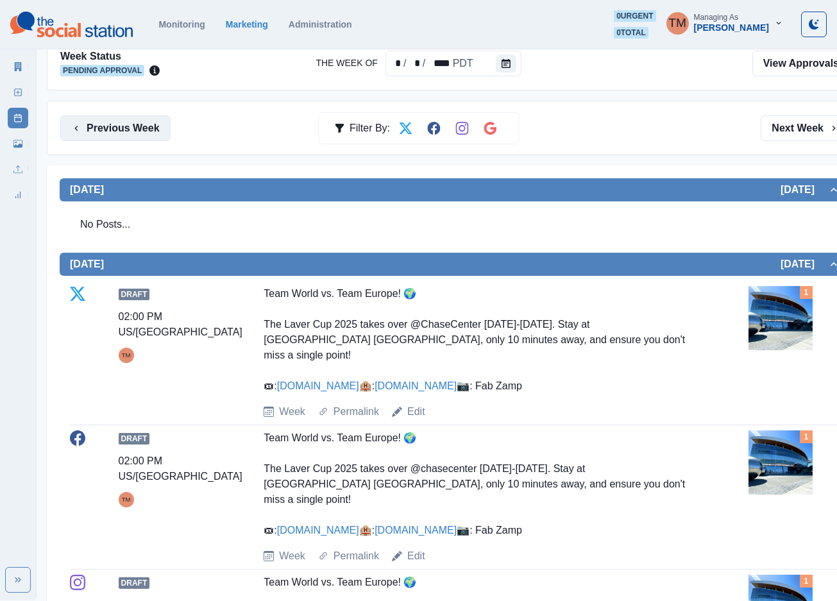
click at [110, 131] on button "Previous Week" at bounding box center [115, 128] width 110 height 26
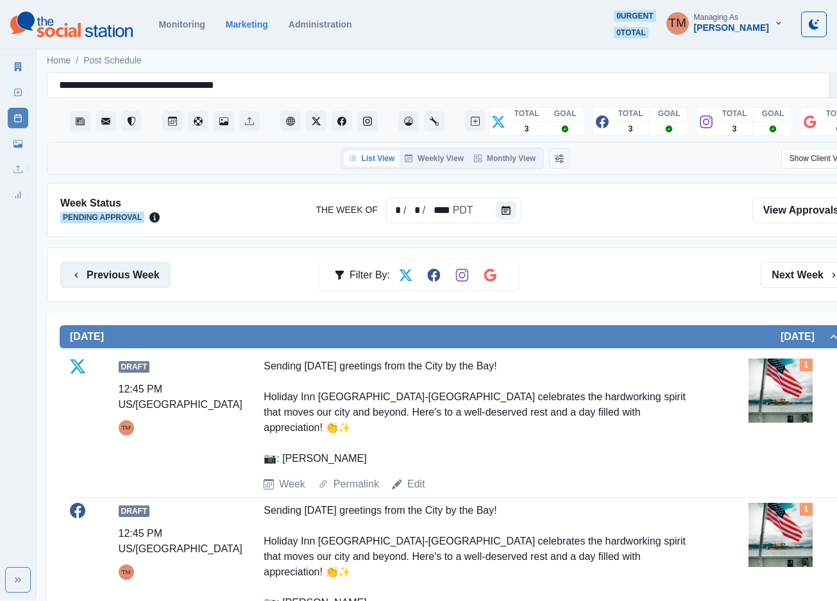
click at [104, 275] on button "Previous Week" at bounding box center [115, 275] width 110 height 26
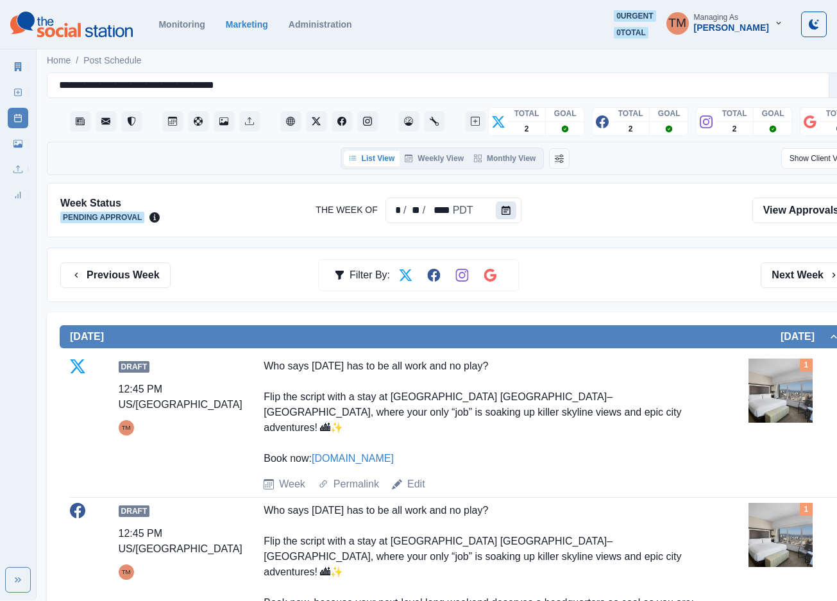
click at [507, 210] on button "Calendar" at bounding box center [506, 210] width 21 height 18
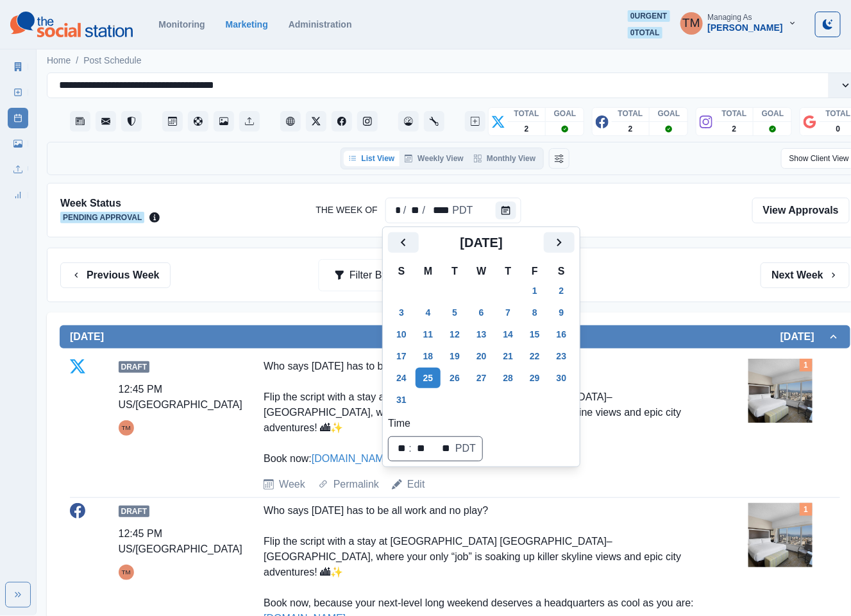
click at [660, 226] on div "Week Status Pending Approval The Week Of * / ** / **** PDT View Approvals" at bounding box center [455, 210] width 816 height 55
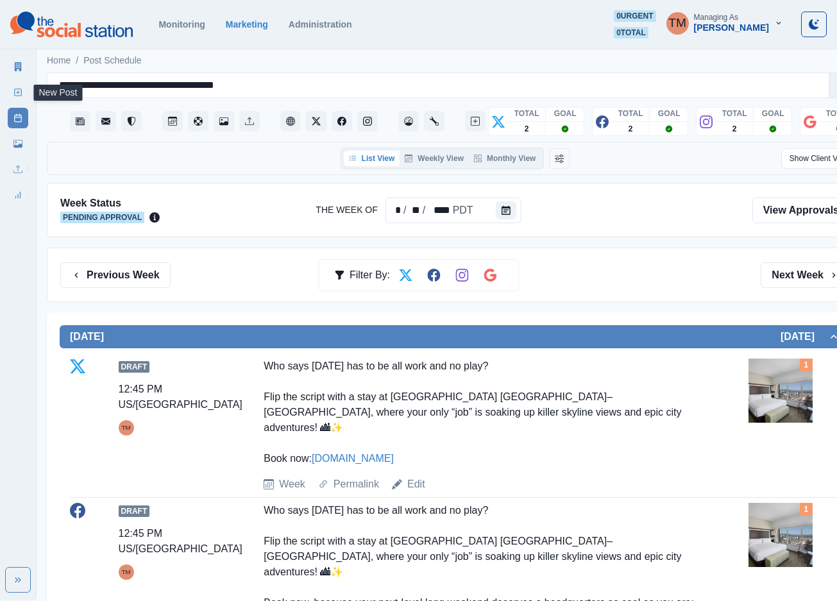
click at [18, 92] on line at bounding box center [18, 92] width 3 height 0
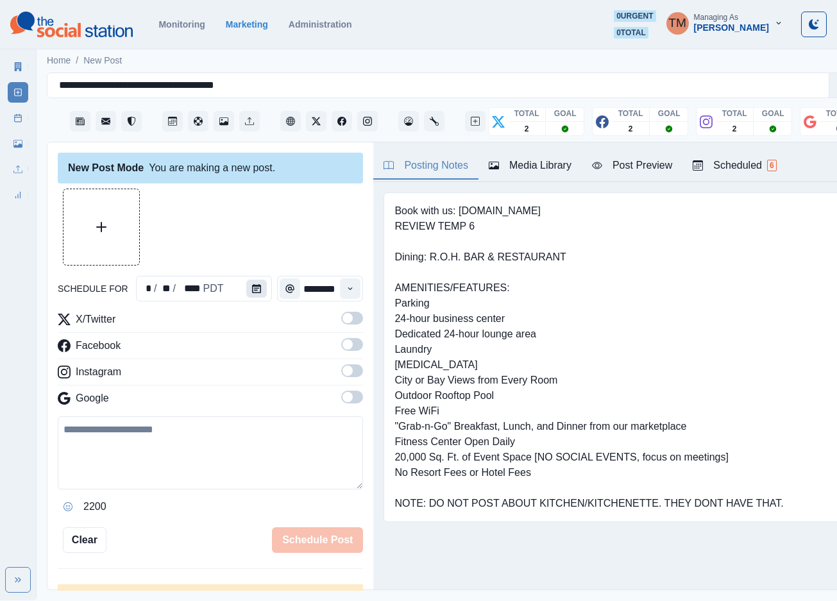
click at [252, 291] on icon "Calendar" at bounding box center [256, 288] width 9 height 9
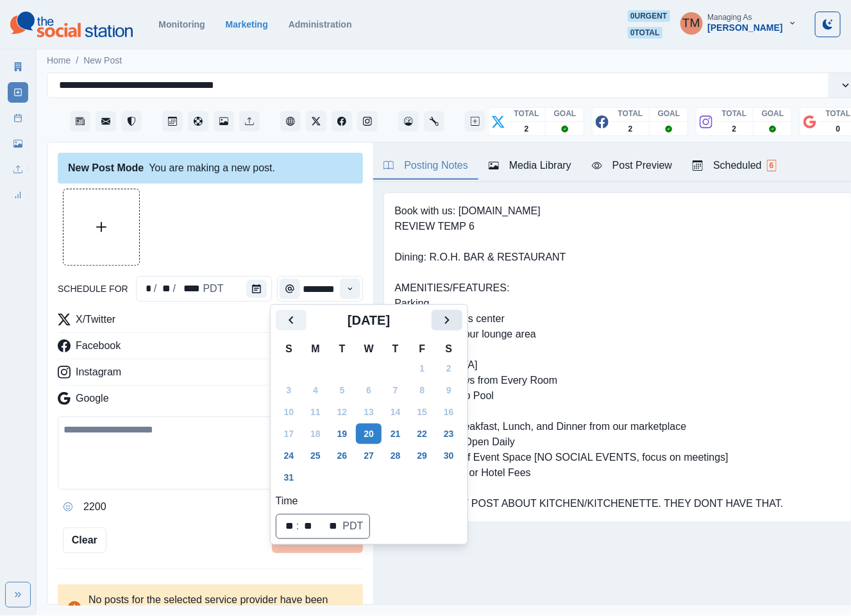
click at [443, 318] on icon "Next" at bounding box center [446, 319] width 15 height 15
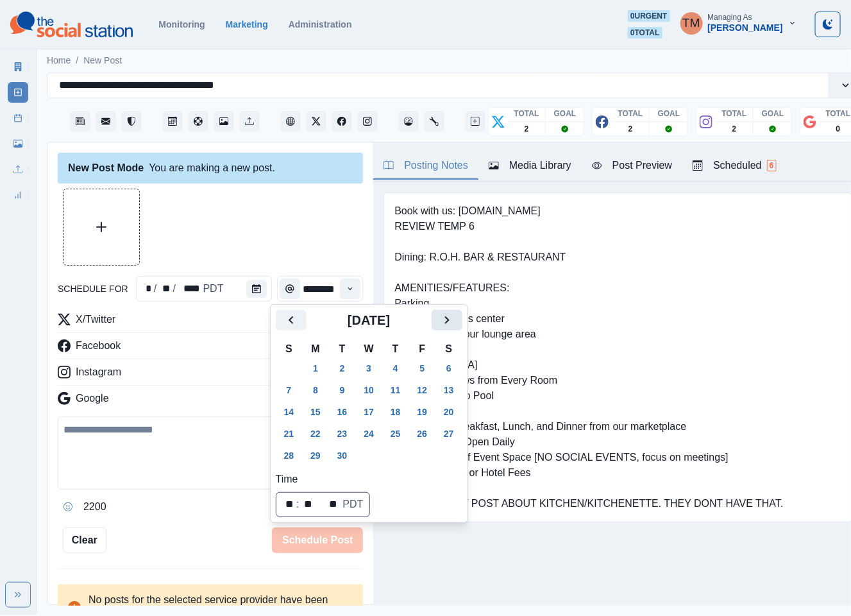
click at [443, 318] on icon "Next" at bounding box center [446, 319] width 15 height 15
click at [348, 385] on button "7" at bounding box center [343, 390] width 26 height 21
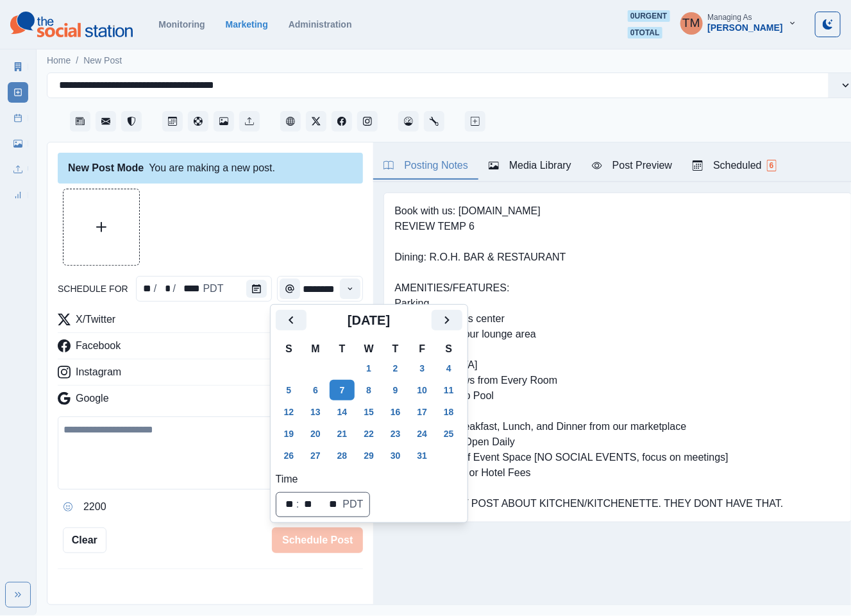
click at [278, 247] on div at bounding box center [210, 227] width 305 height 77
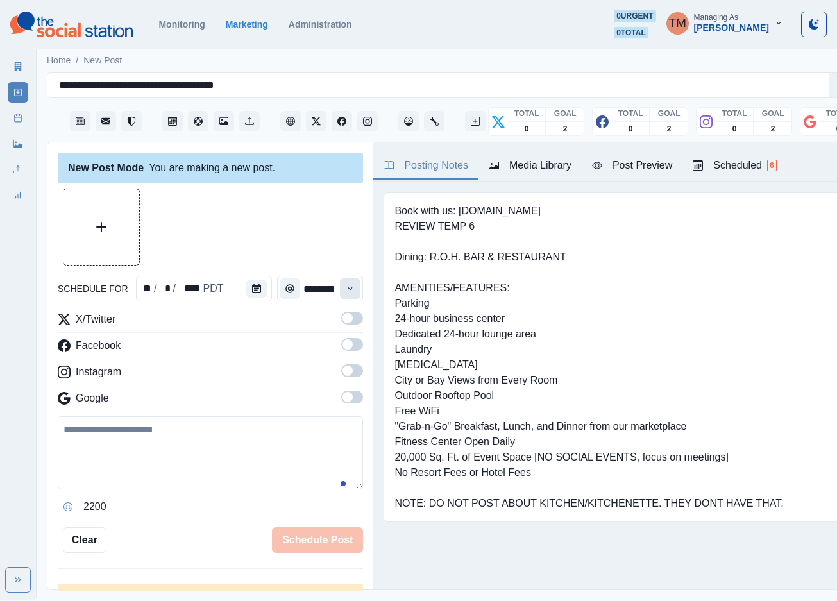
click at [346, 292] on icon "Time" at bounding box center [350, 288] width 9 height 9
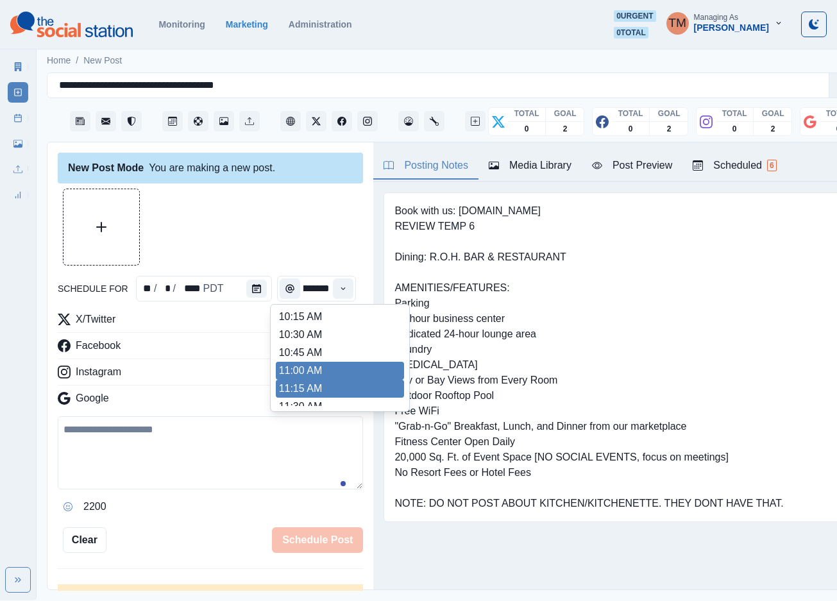
scroll to position [181, 0]
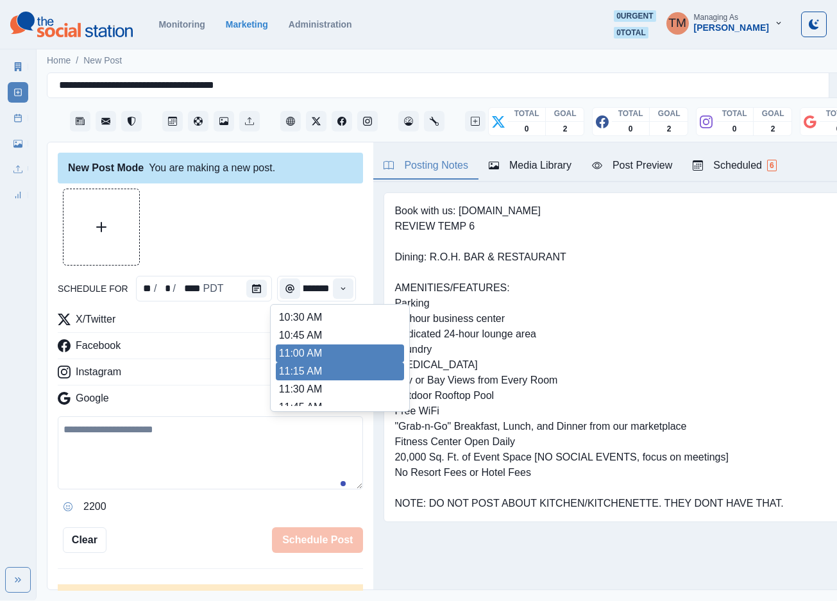
click at [301, 362] on li "11:15 AM" at bounding box center [340, 371] width 128 height 18
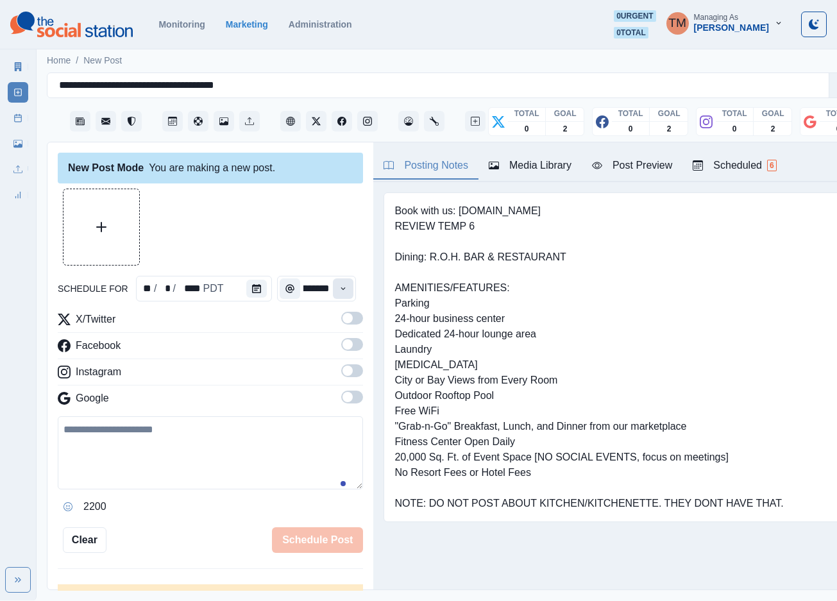
click at [341, 289] on button "Time" at bounding box center [343, 288] width 21 height 21
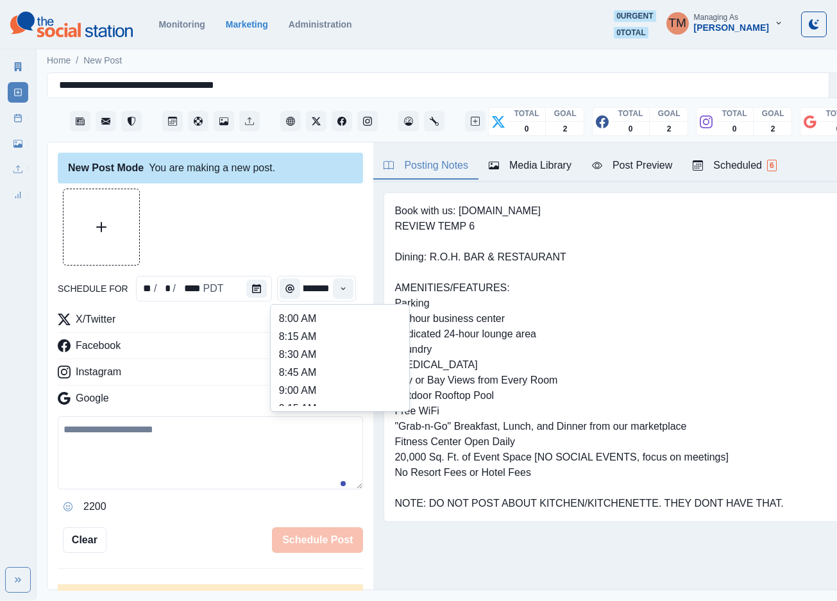
scroll to position [308, 0]
click at [301, 354] on li "12:45 PM" at bounding box center [340, 351] width 128 height 18
type input "********"
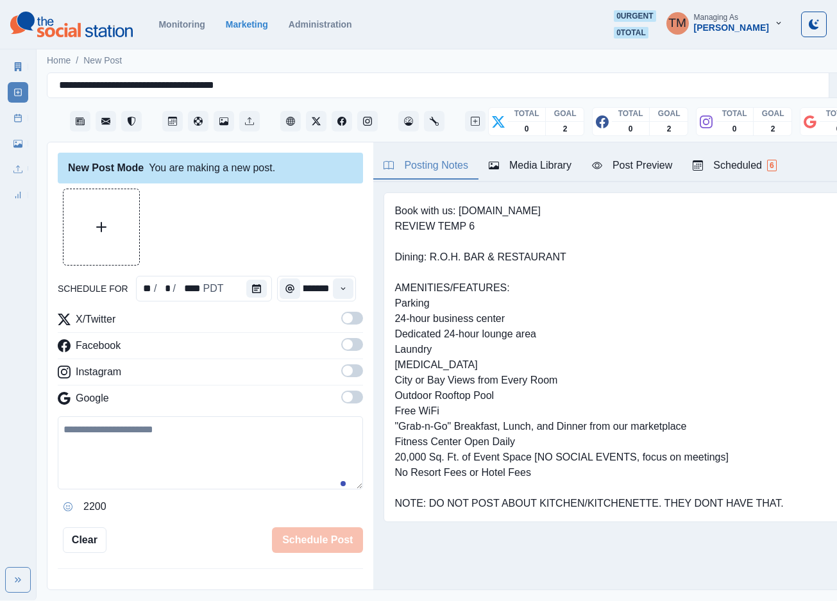
scroll to position [0, 16]
click at [342, 321] on span at bounding box center [352, 318] width 22 height 13
click at [341, 350] on span at bounding box center [352, 344] width 22 height 13
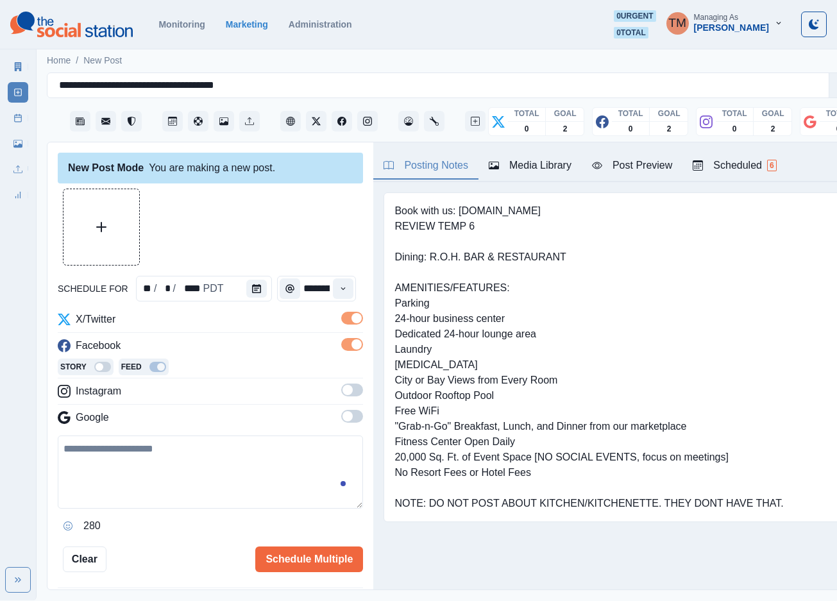
click at [341, 387] on span at bounding box center [352, 390] width 22 height 13
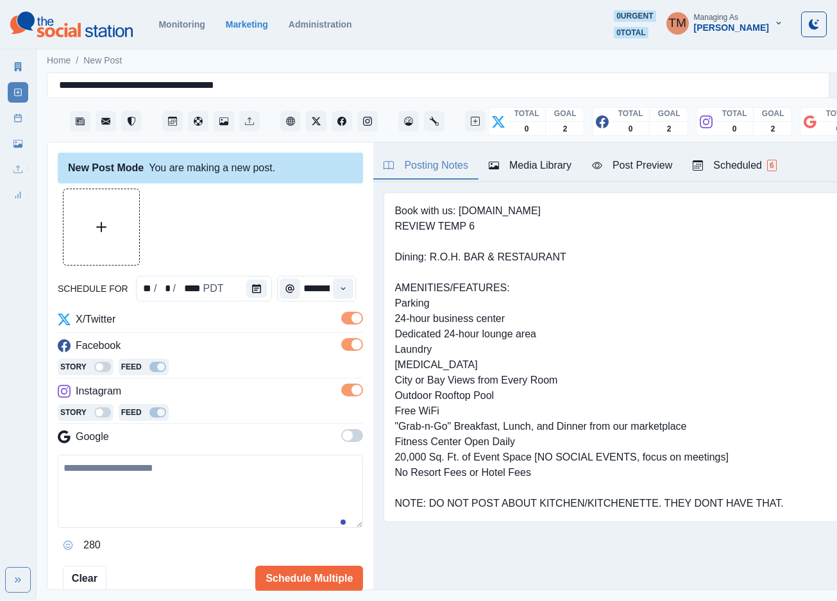
click at [147, 498] on textarea at bounding box center [210, 491] width 305 height 73
paste textarea "**********"
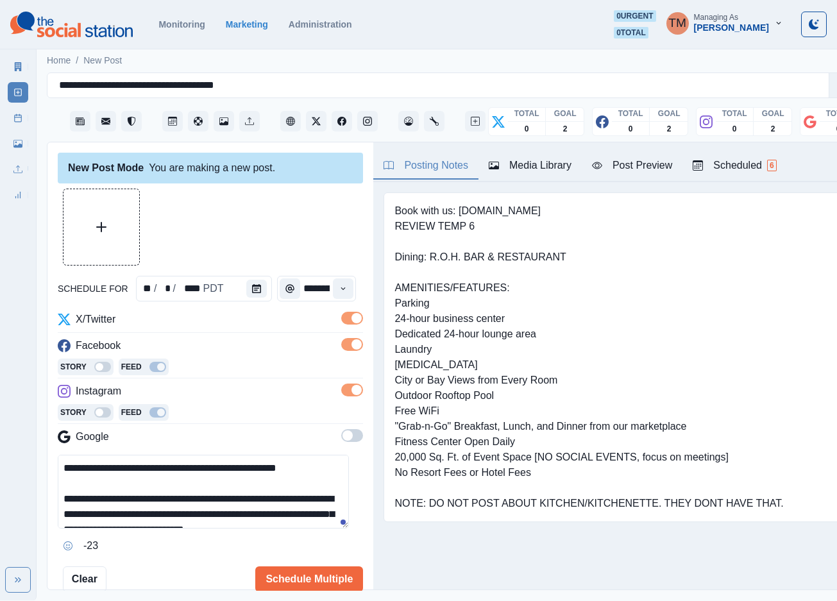
scroll to position [103, 0]
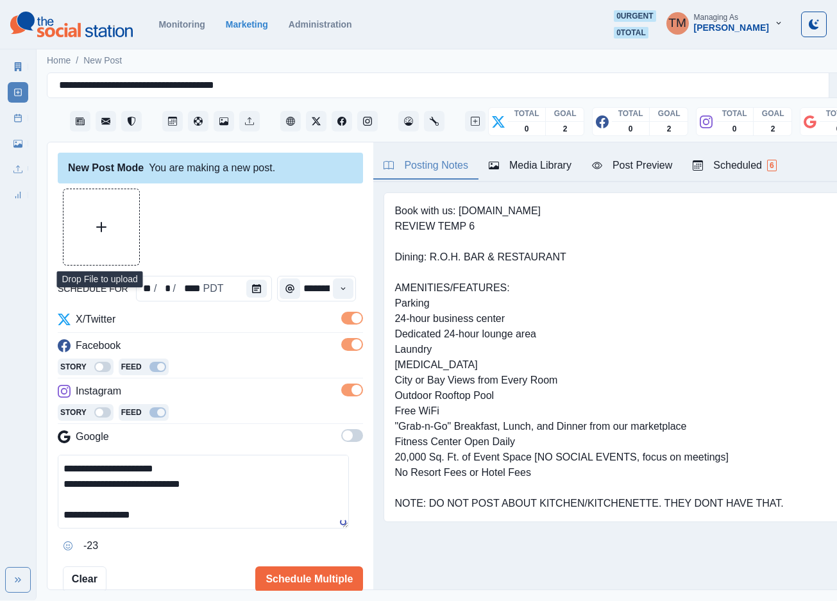
type textarea "**********"
click at [120, 241] on button "Upload Media" at bounding box center [101, 227] width 76 height 76
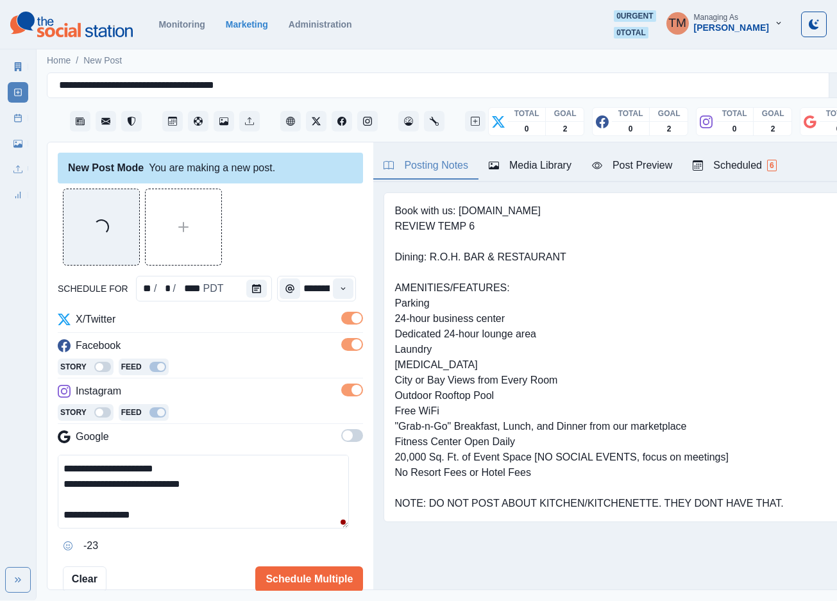
click at [645, 172] on div "Post Preview" at bounding box center [632, 165] width 80 height 15
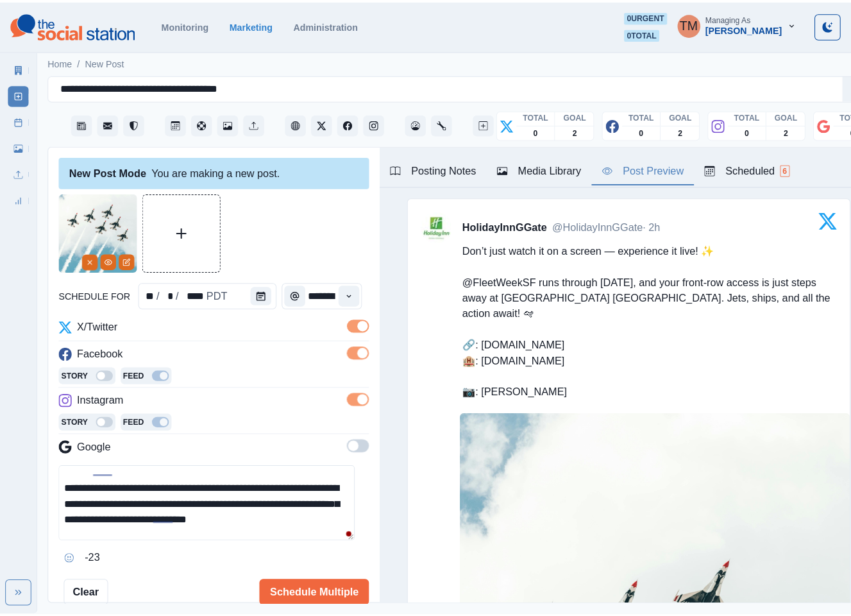
scroll to position [12, 0]
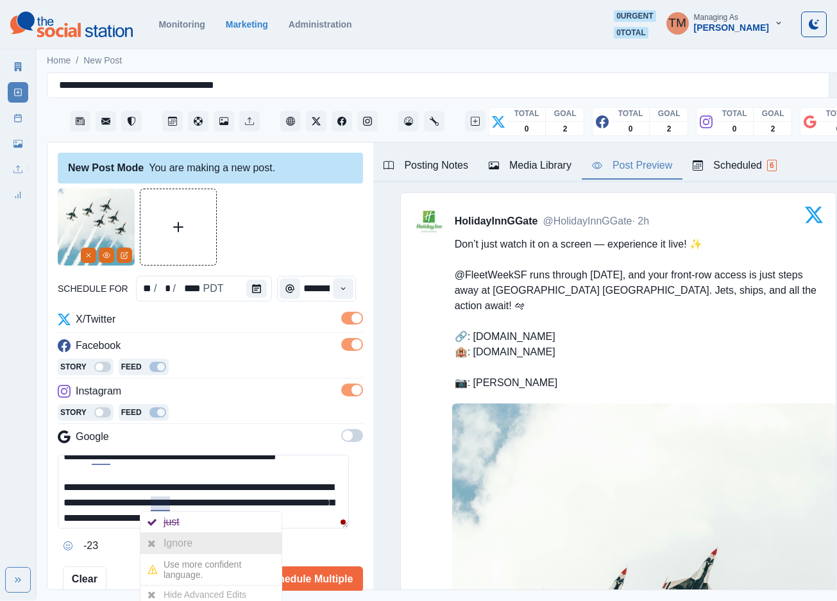
click at [170, 539] on div "Ignore" at bounding box center [181, 543] width 34 height 21
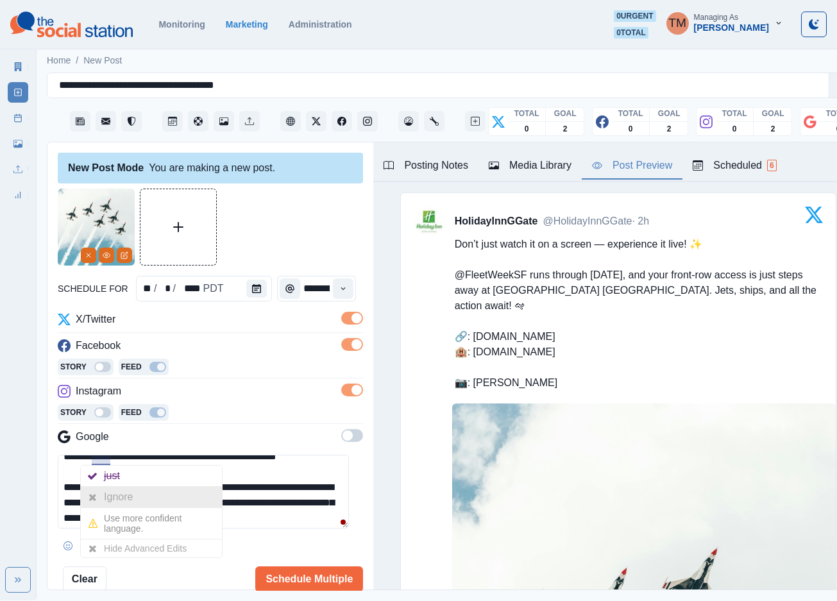
click at [106, 494] on div "Ignore" at bounding box center [121, 497] width 34 height 21
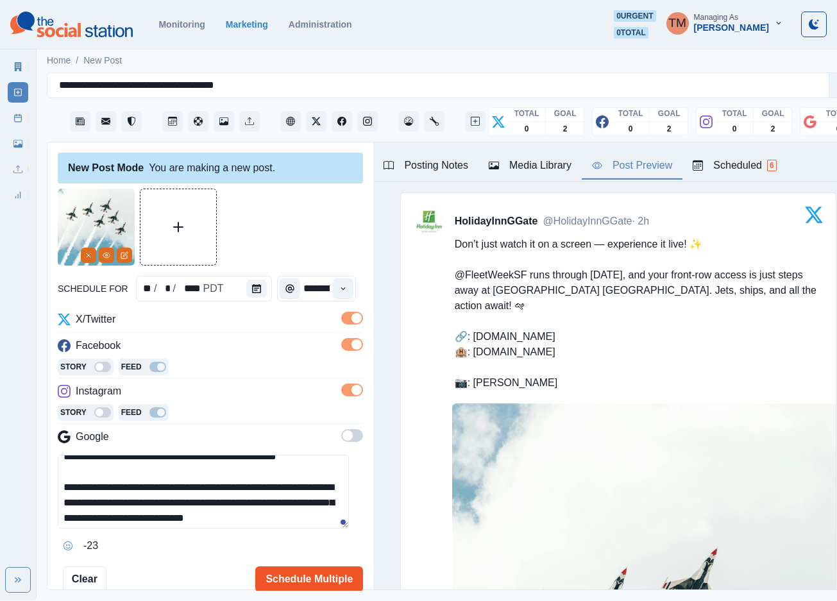
click at [264, 576] on button "Schedule Multiple" at bounding box center [309, 579] width 108 height 26
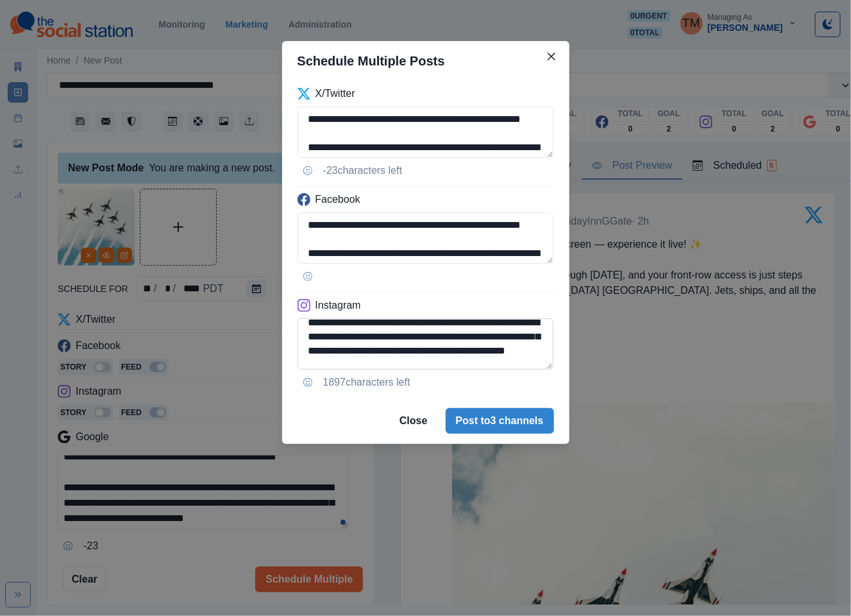
scroll to position [38, 0]
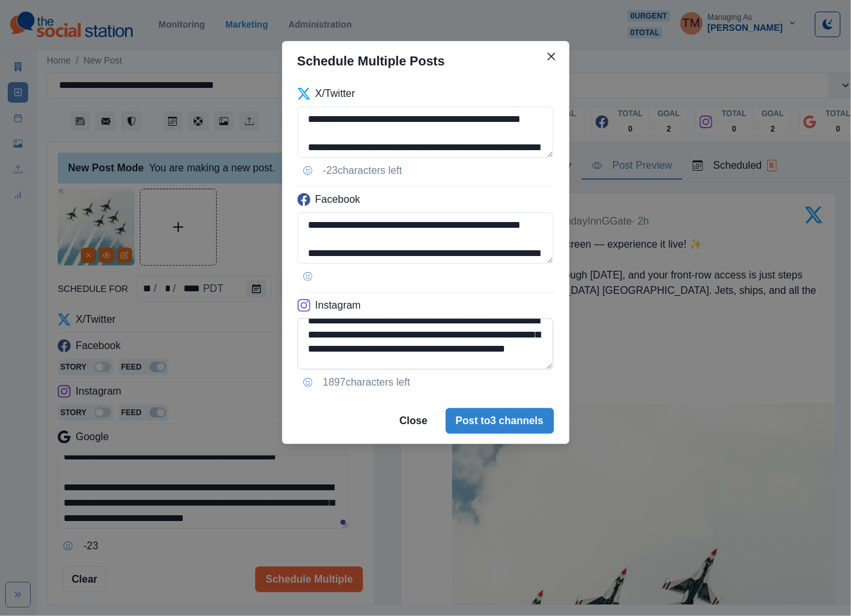
click at [375, 339] on textarea "**********" at bounding box center [426, 343] width 257 height 51
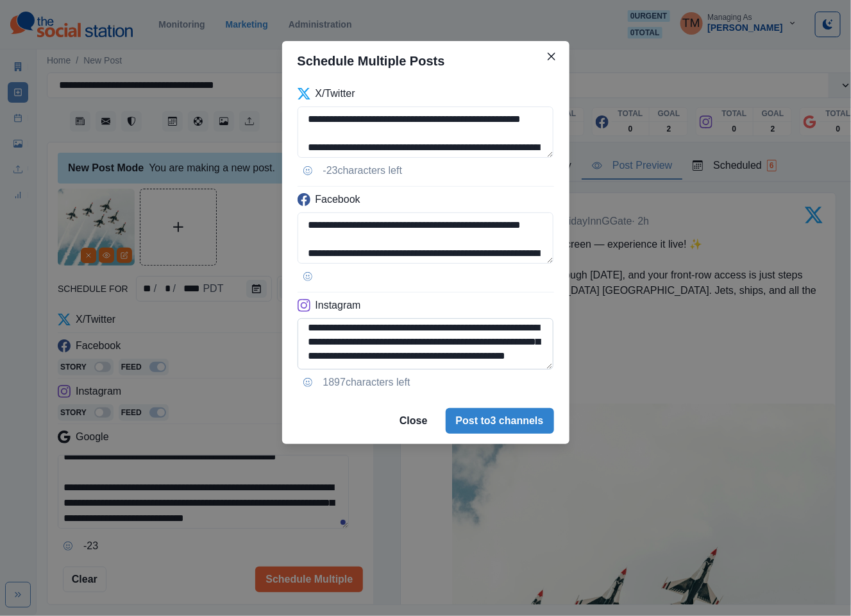
paste textarea
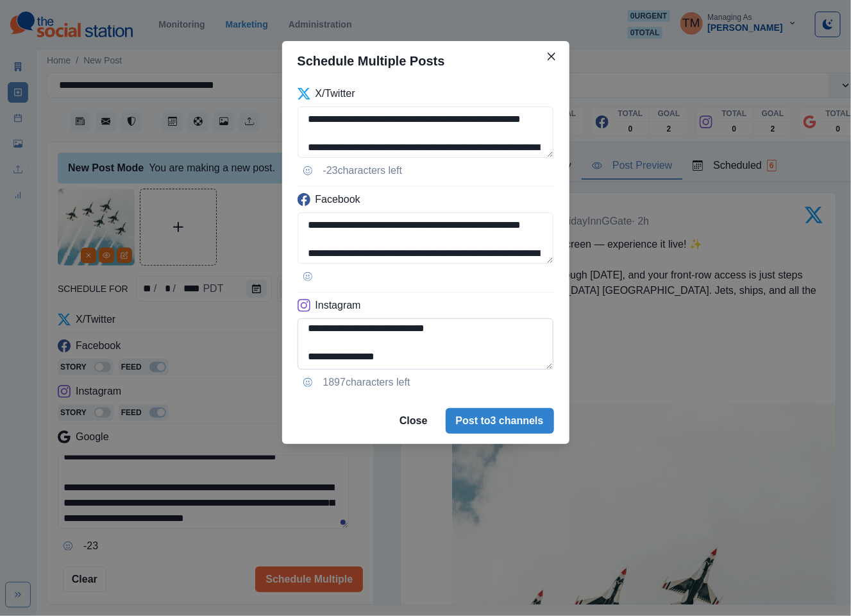
scroll to position [130, 0]
click at [331, 333] on textarea "**********" at bounding box center [426, 343] width 257 height 51
type textarea "**********"
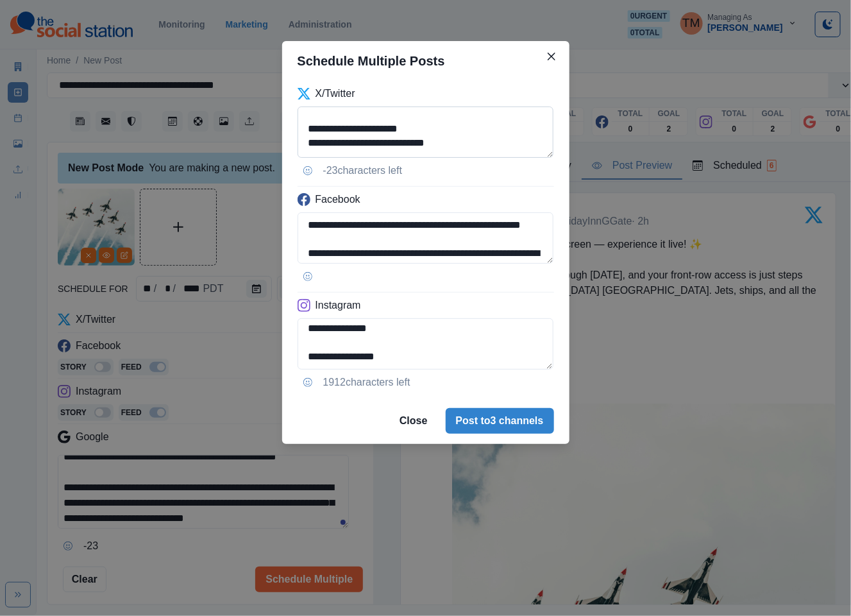
scroll to position [77, 0]
drag, startPoint x: 506, startPoint y: 118, endPoint x: 548, endPoint y: 129, distance: 43.7
click at [508, 118] on textarea "**********" at bounding box center [426, 131] width 257 height 51
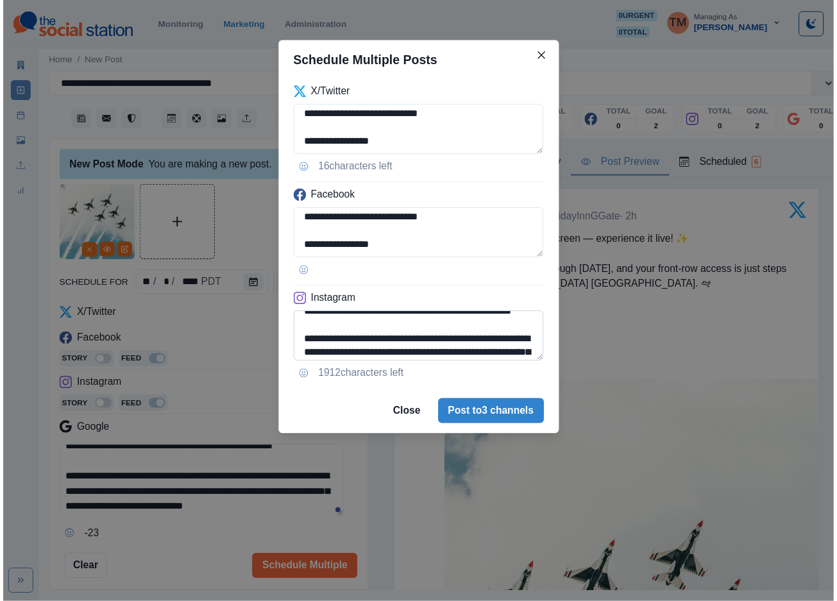
scroll to position [0, 0]
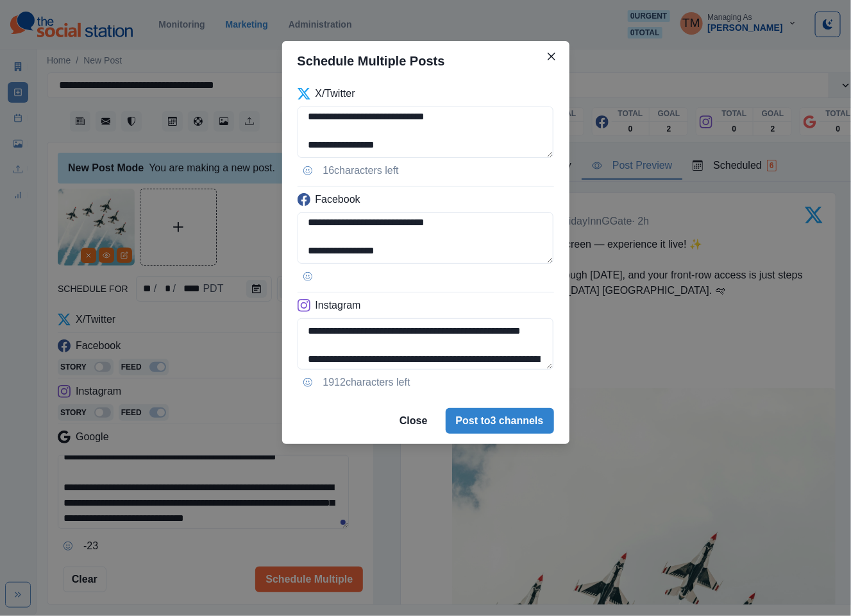
type textarea "**********"
click at [264, 225] on div "**********" at bounding box center [425, 308] width 851 height 616
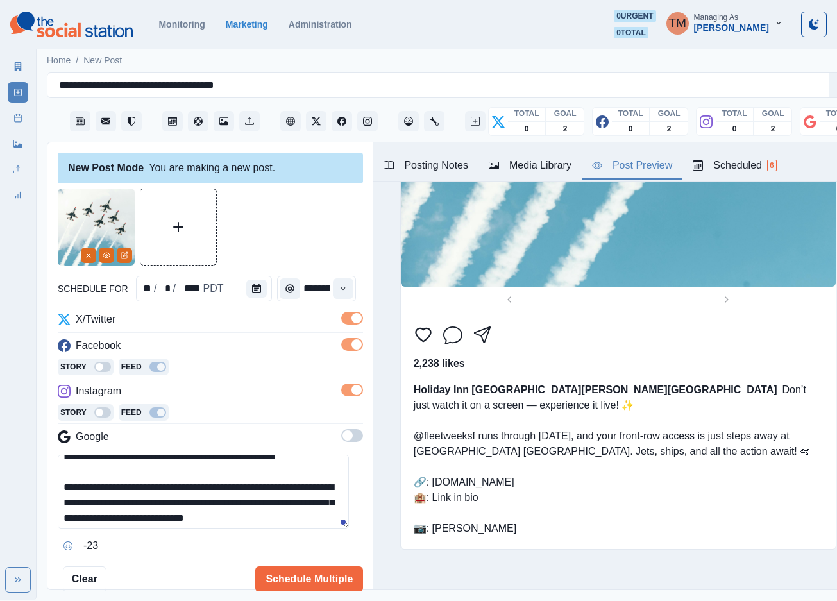
scroll to position [2419, 0]
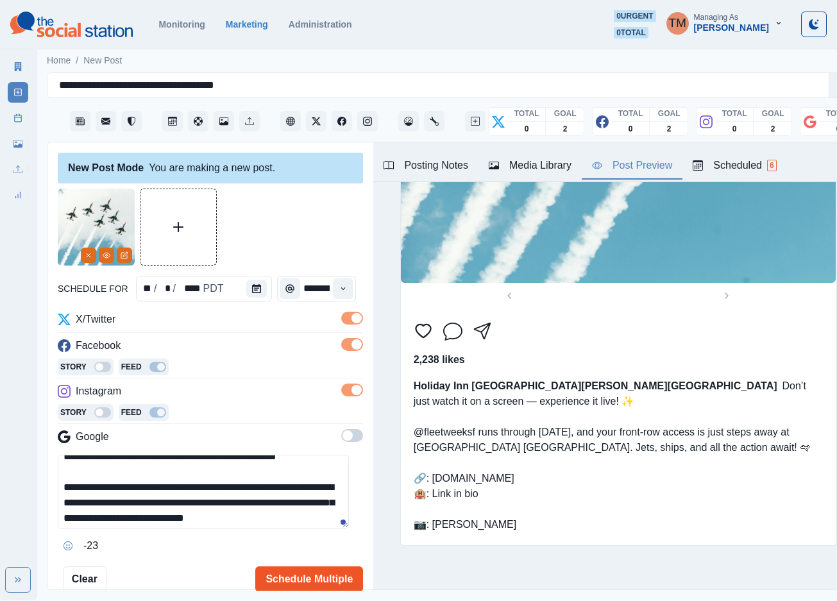
click at [316, 581] on button "Schedule Multiple" at bounding box center [309, 579] width 108 height 26
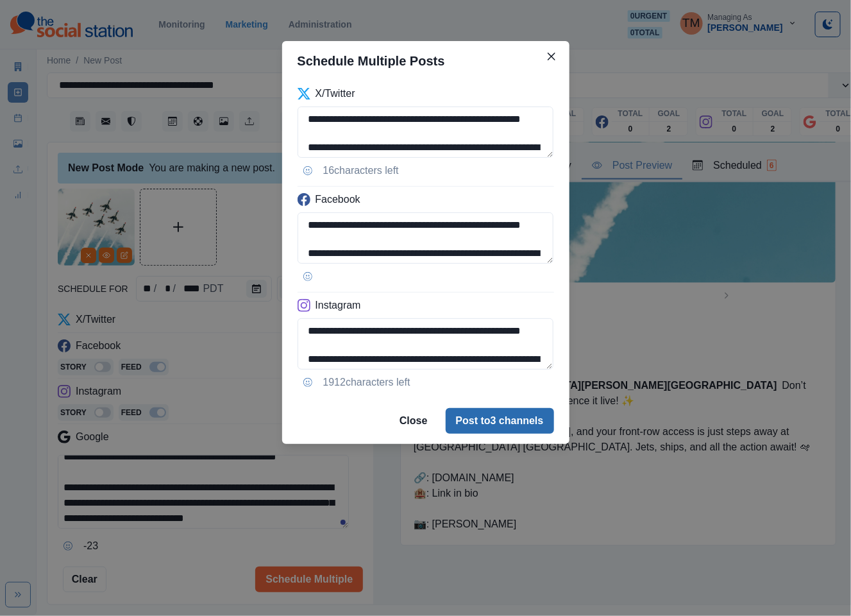
click at [516, 423] on button "Post to 3 channels" at bounding box center [500, 421] width 108 height 26
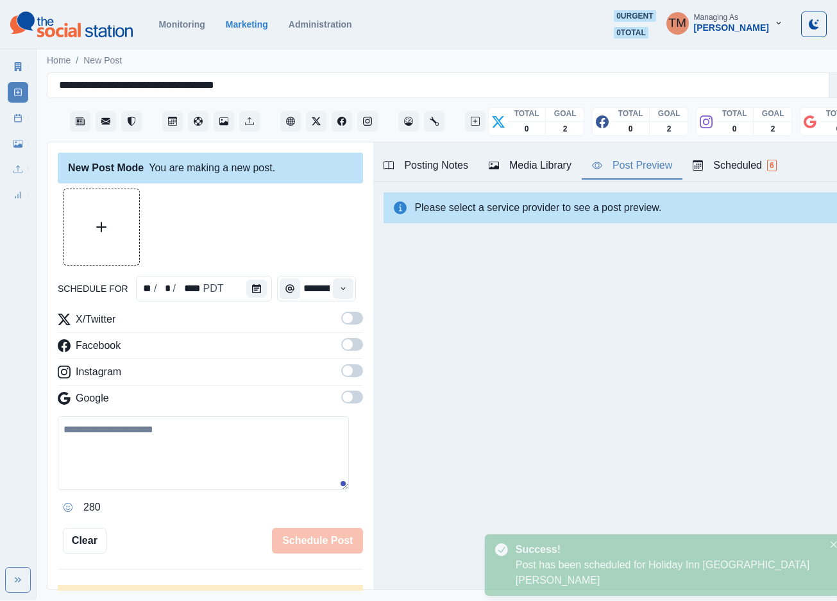
scroll to position [0, 0]
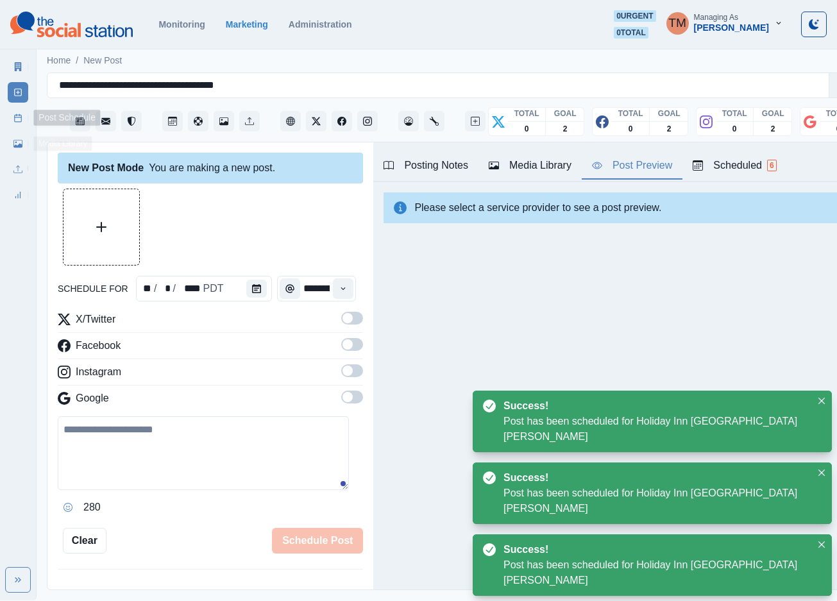
click at [19, 120] on icon at bounding box center [17, 118] width 9 height 9
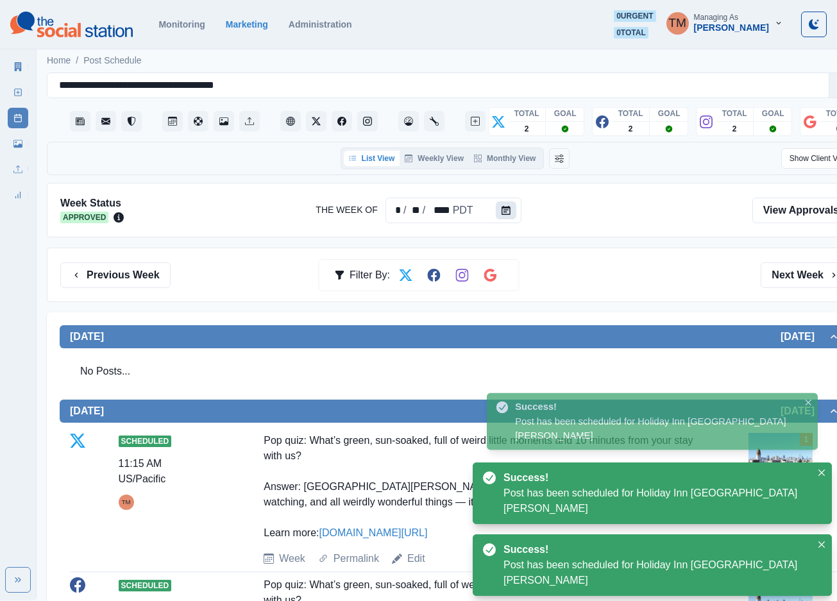
click at [504, 210] on icon "Calendar" at bounding box center [506, 210] width 9 height 9
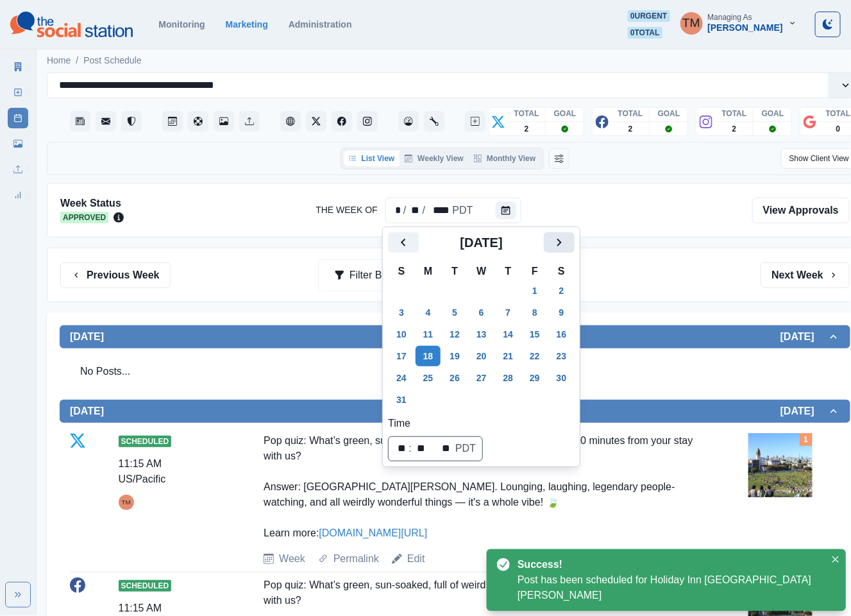
click at [558, 250] on icon "Next" at bounding box center [559, 242] width 15 height 15
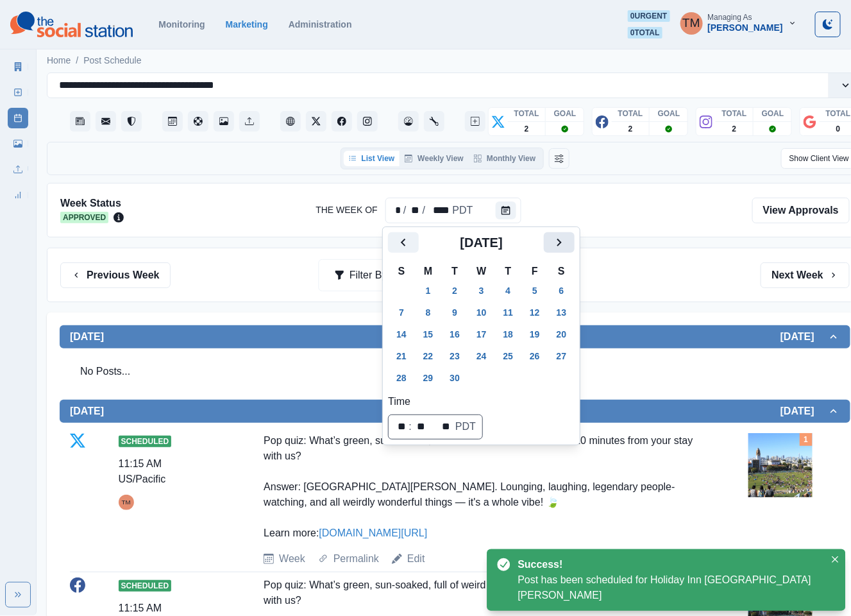
click at [558, 250] on icon "Next" at bounding box center [559, 242] width 15 height 15
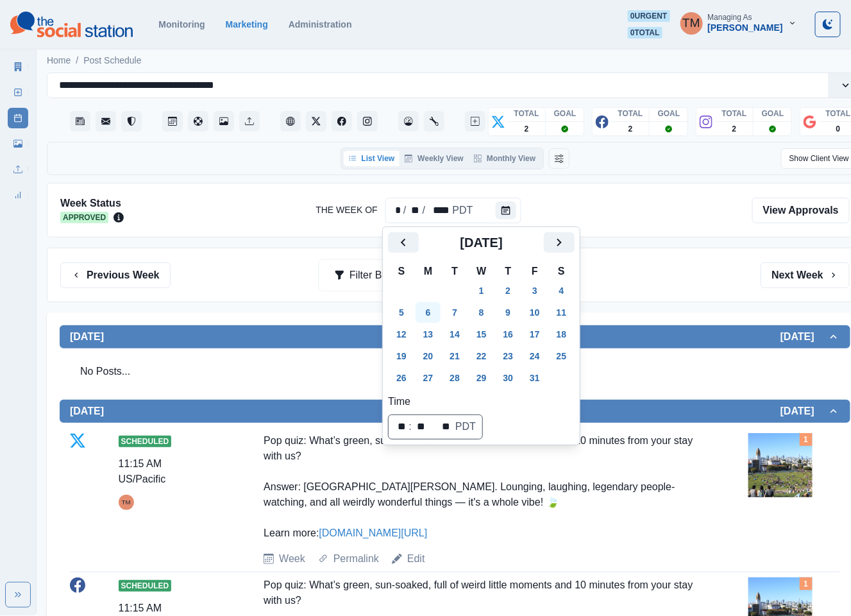
click at [430, 314] on button "6" at bounding box center [429, 312] width 26 height 21
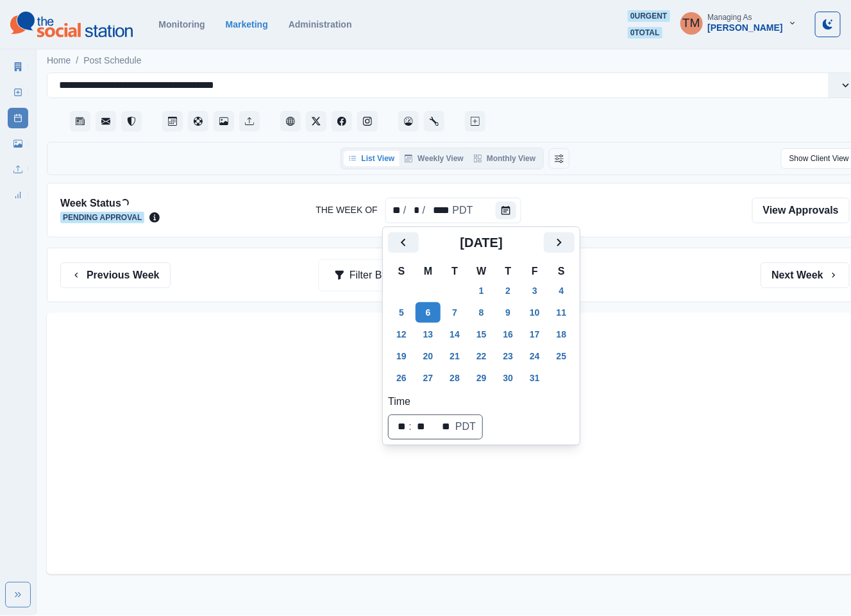
click at [663, 294] on div "Previous Week Filter By: Next Week" at bounding box center [455, 275] width 816 height 55
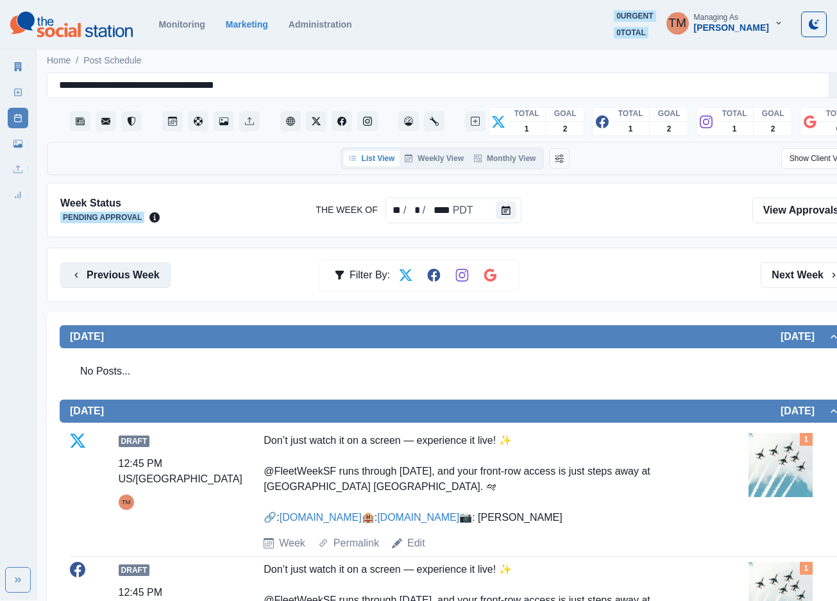
click at [133, 276] on button "Previous Week" at bounding box center [115, 275] width 110 height 26
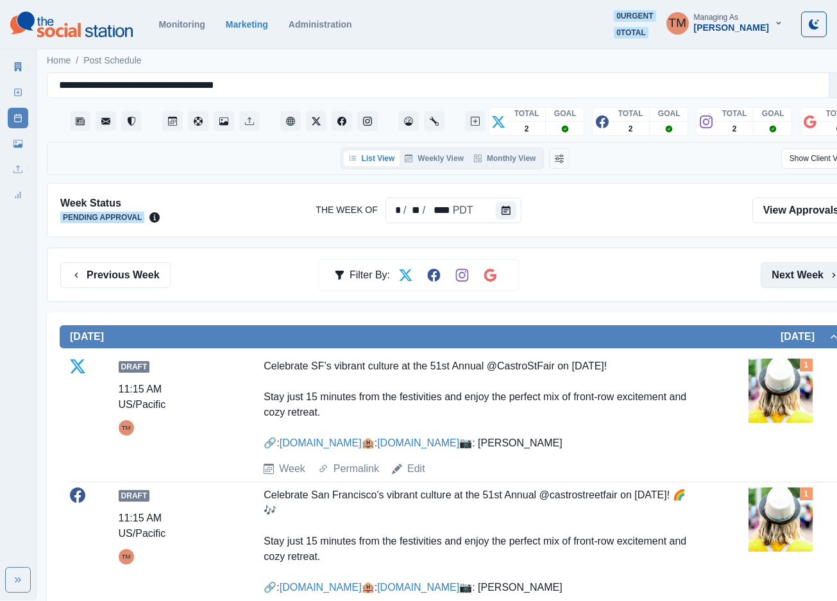
click at [802, 273] on button "Next Week" at bounding box center [805, 275] width 89 height 26
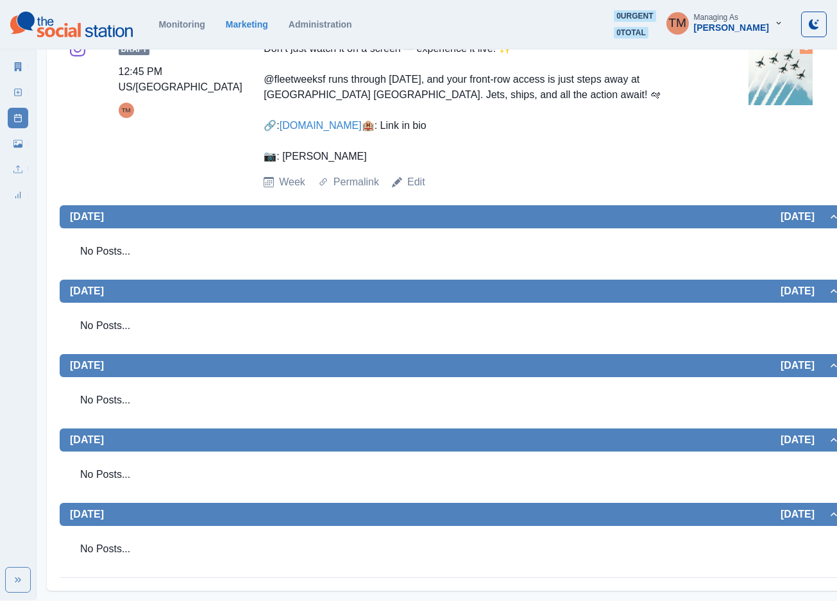
scroll to position [759, 0]
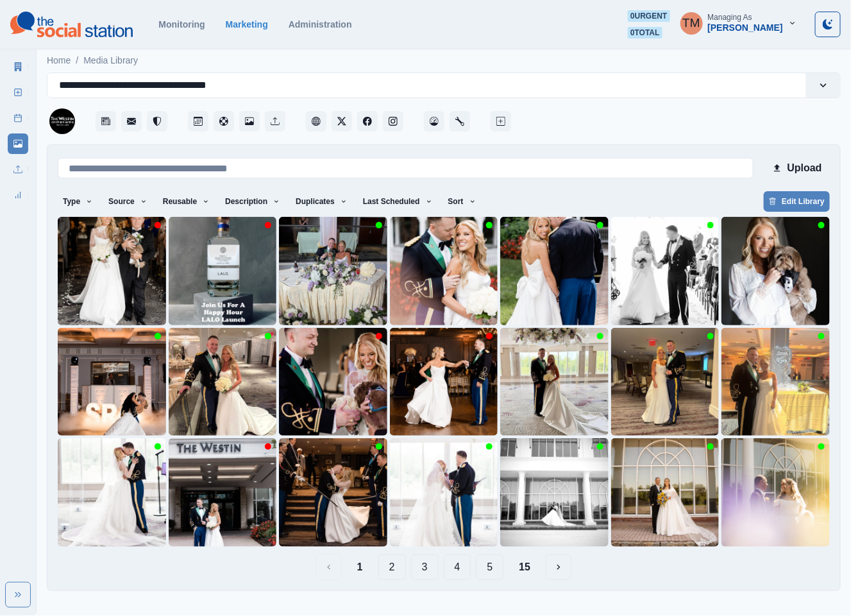
click at [393, 570] on button "2" at bounding box center [392, 567] width 28 height 26
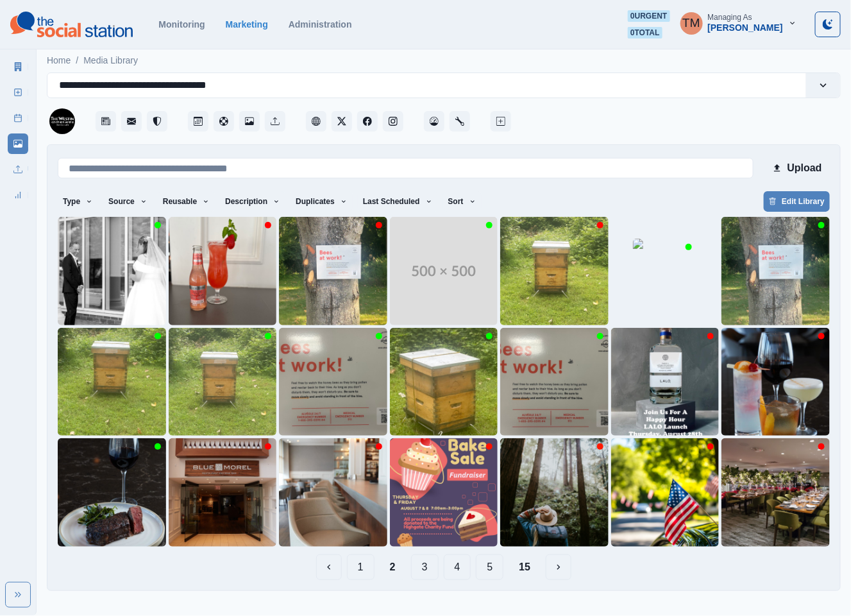
click at [424, 566] on button "3" at bounding box center [425, 567] width 28 height 26
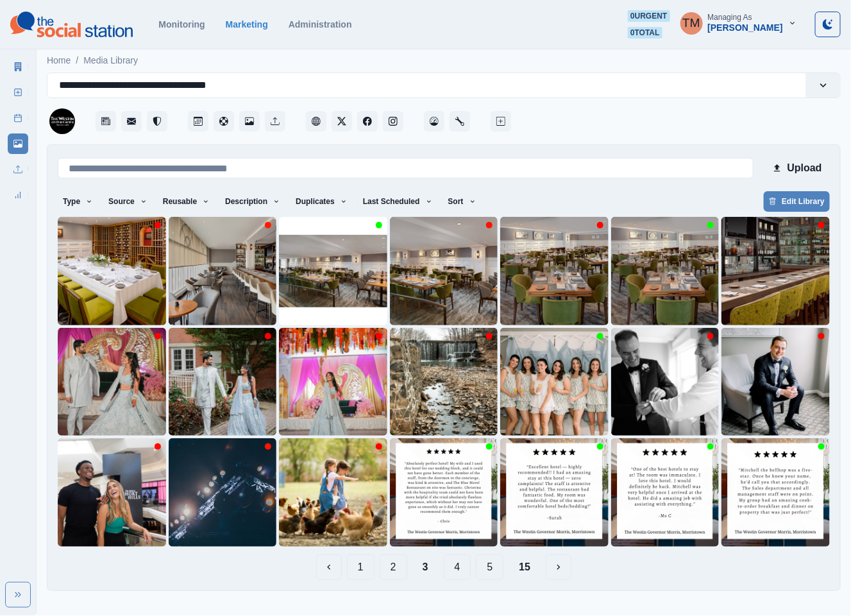
click at [457, 566] on button "4" at bounding box center [458, 567] width 28 height 26
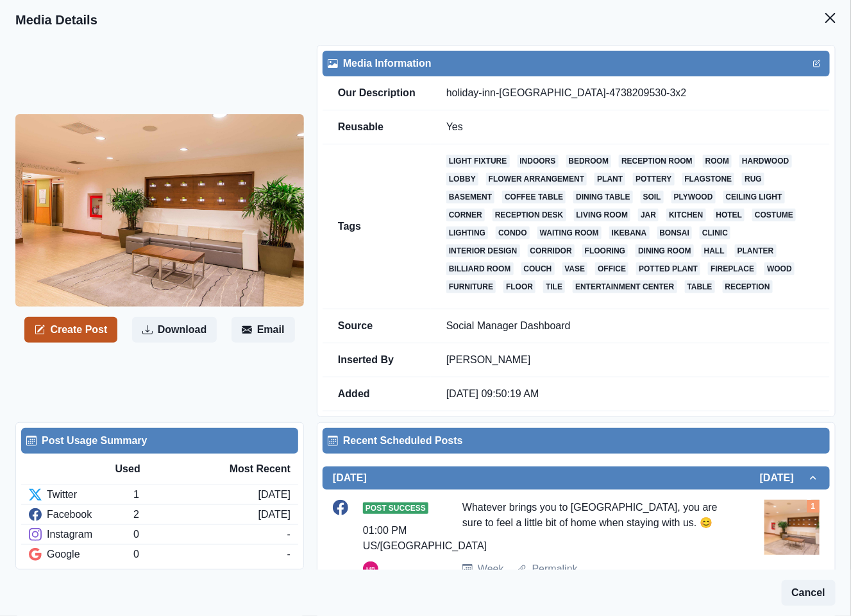
click at [73, 337] on button "Create Post" at bounding box center [70, 330] width 93 height 26
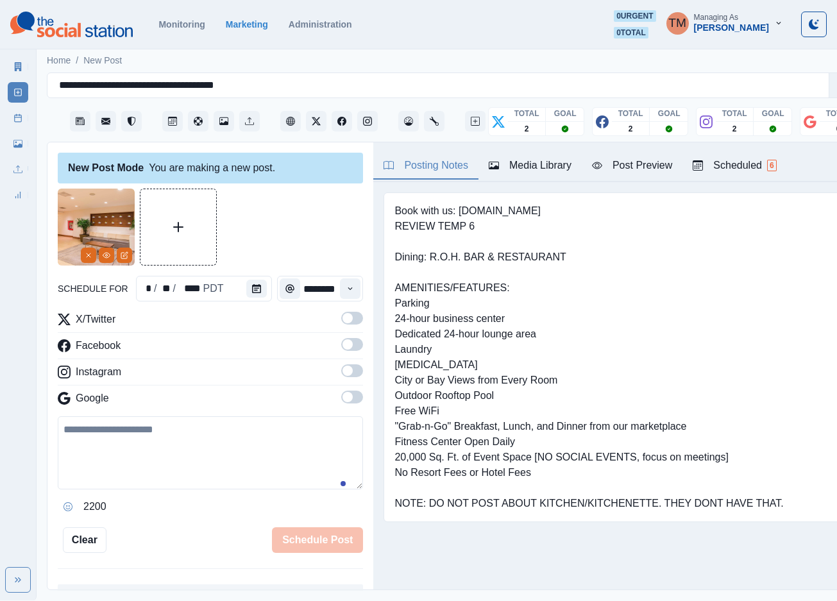
click at [158, 447] on textarea at bounding box center [210, 452] width 305 height 73
paste textarea "**********"
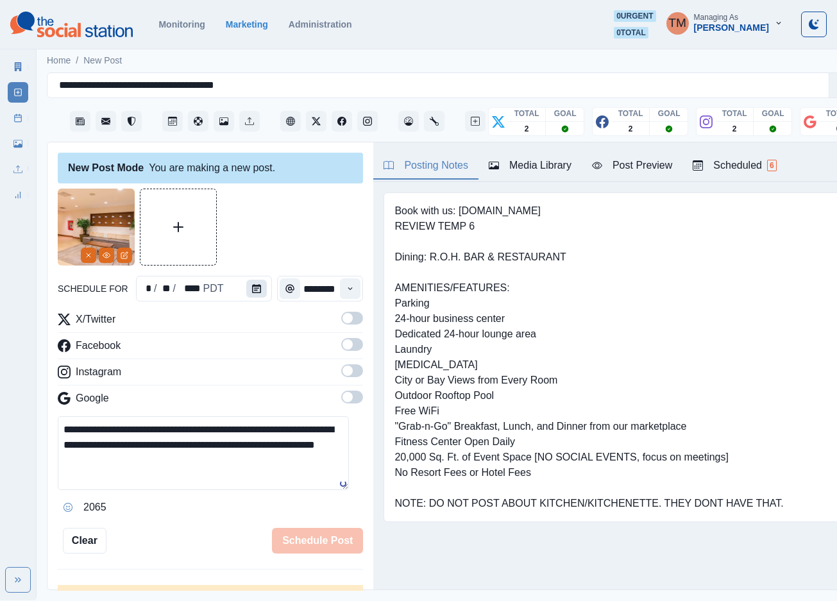
type textarea "**********"
click at [256, 293] on button "Calendar" at bounding box center [256, 289] width 21 height 18
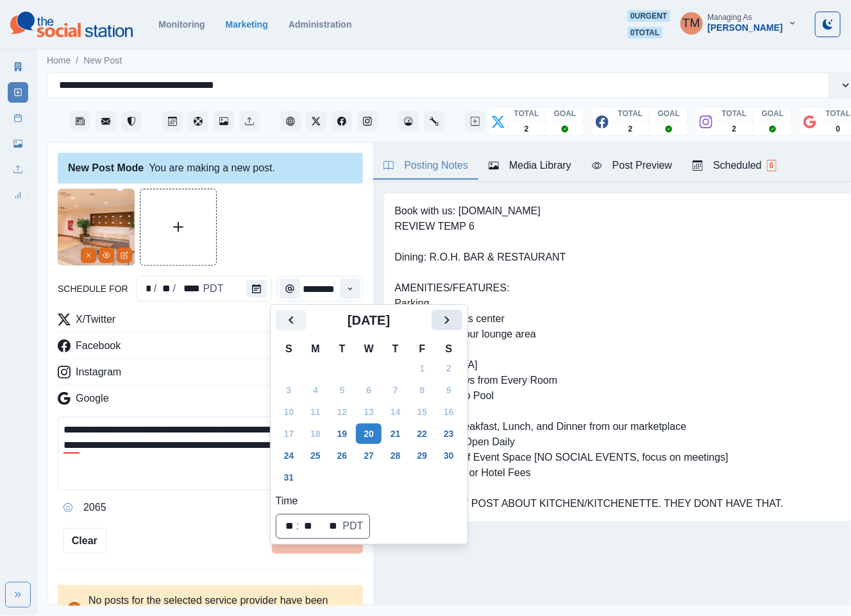
click at [448, 316] on icon "Next" at bounding box center [446, 319] width 15 height 15
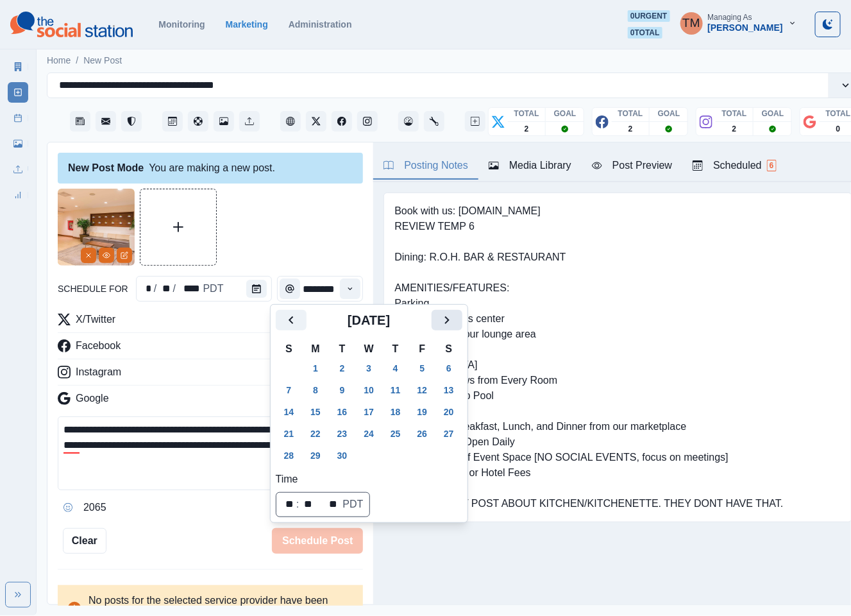
click at [448, 316] on icon "Next" at bounding box center [446, 319] width 15 height 15
click at [430, 391] on button "10" at bounding box center [423, 390] width 26 height 21
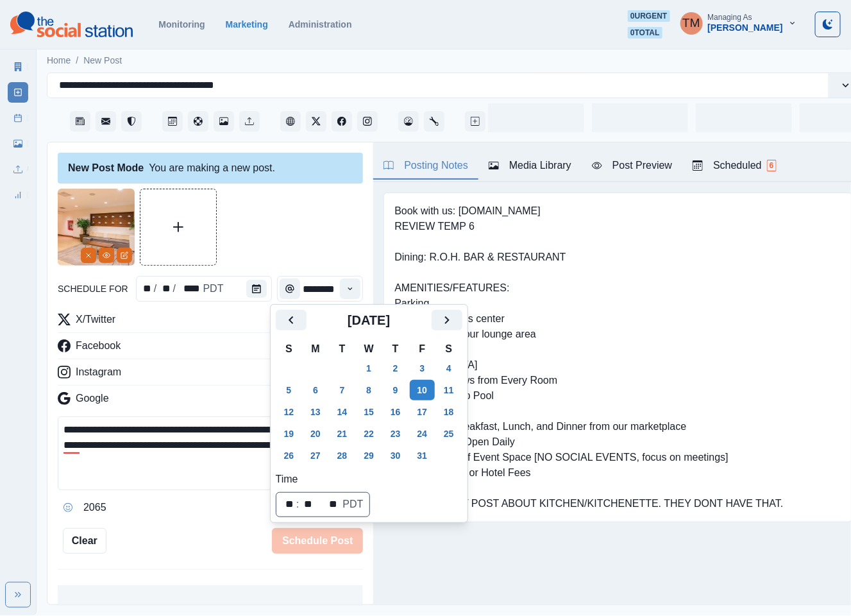
click at [292, 253] on div at bounding box center [210, 227] width 305 height 77
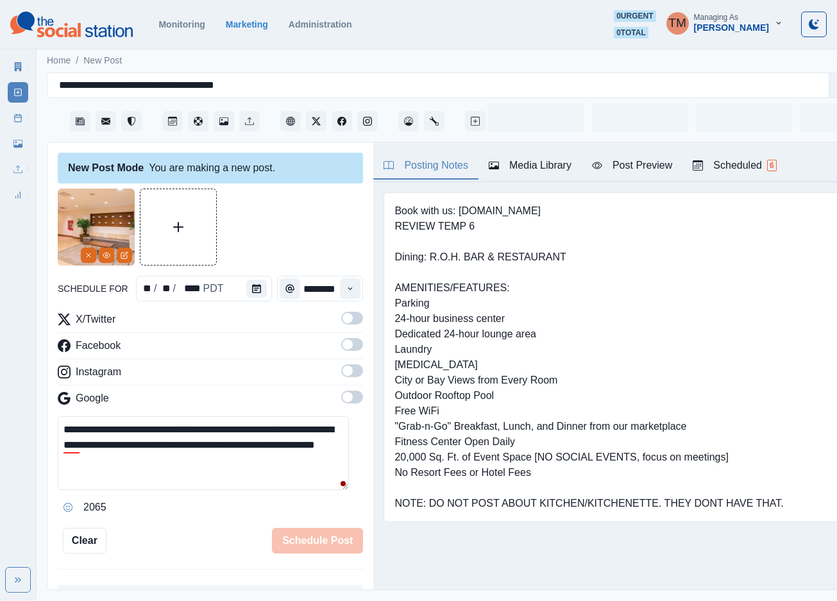
click at [346, 289] on icon "Time" at bounding box center [350, 288] width 9 height 9
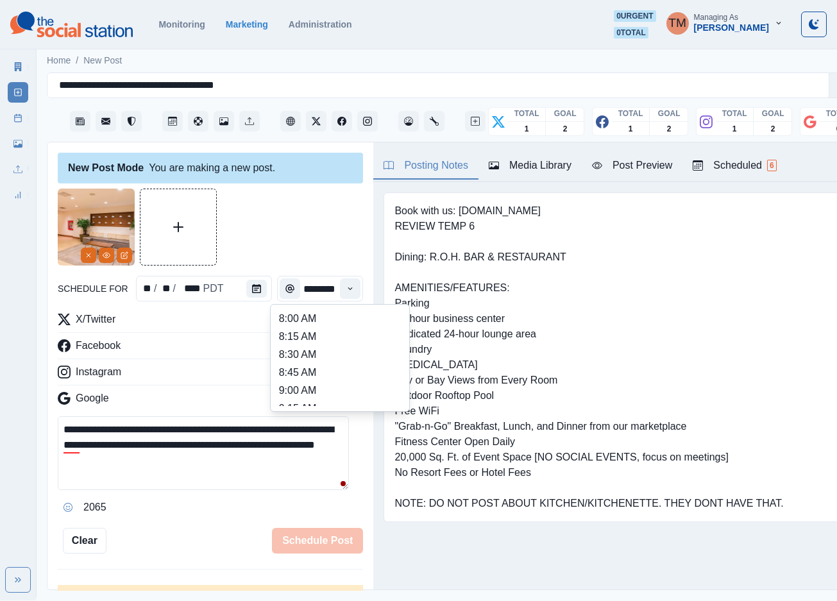
scroll to position [481, 0]
click at [334, 337] on li "3:00 PM" at bounding box center [340, 341] width 128 height 18
type input "*******"
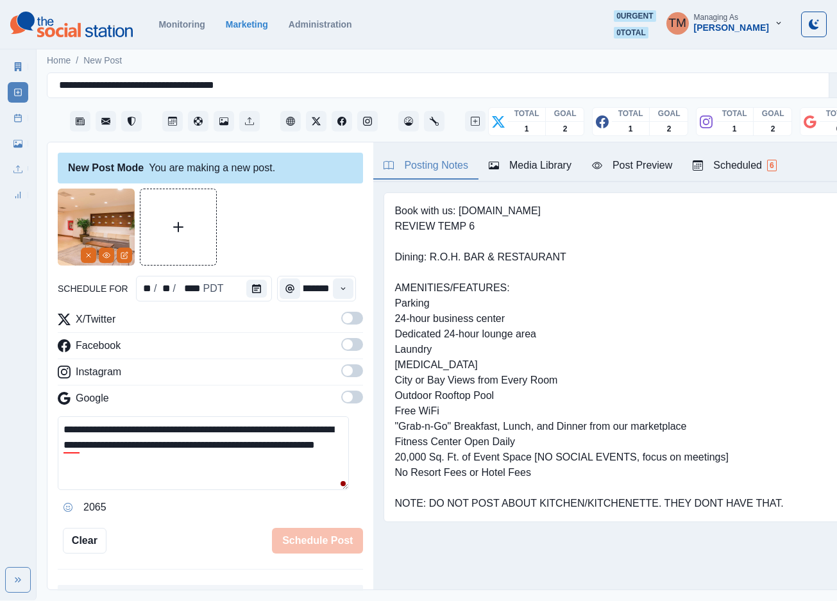
click at [304, 230] on div at bounding box center [210, 227] width 305 height 77
click at [341, 317] on span at bounding box center [352, 318] width 22 height 13
drag, startPoint x: 341, startPoint y: 346, endPoint x: 345, endPoint y: 378, distance: 31.7
click at [341, 350] on span at bounding box center [352, 344] width 22 height 13
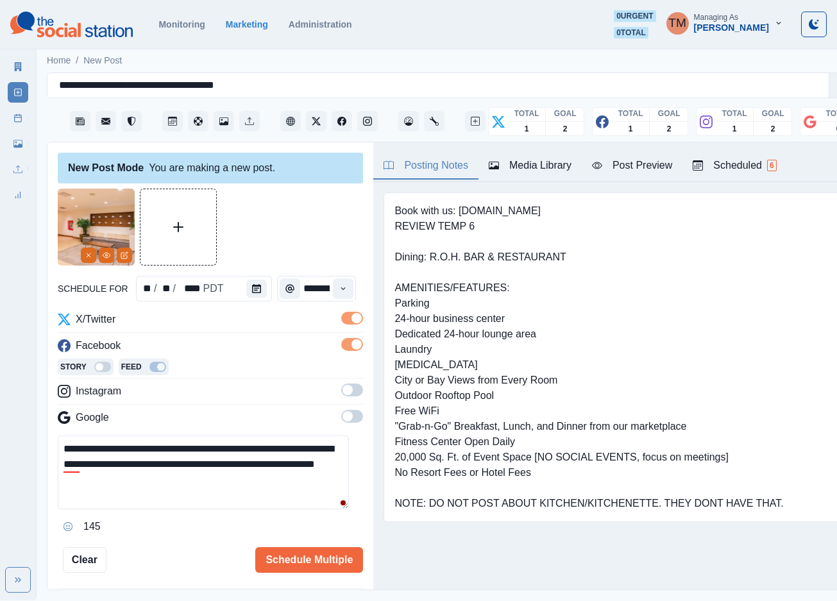
click at [342, 393] on span at bounding box center [352, 390] width 22 height 13
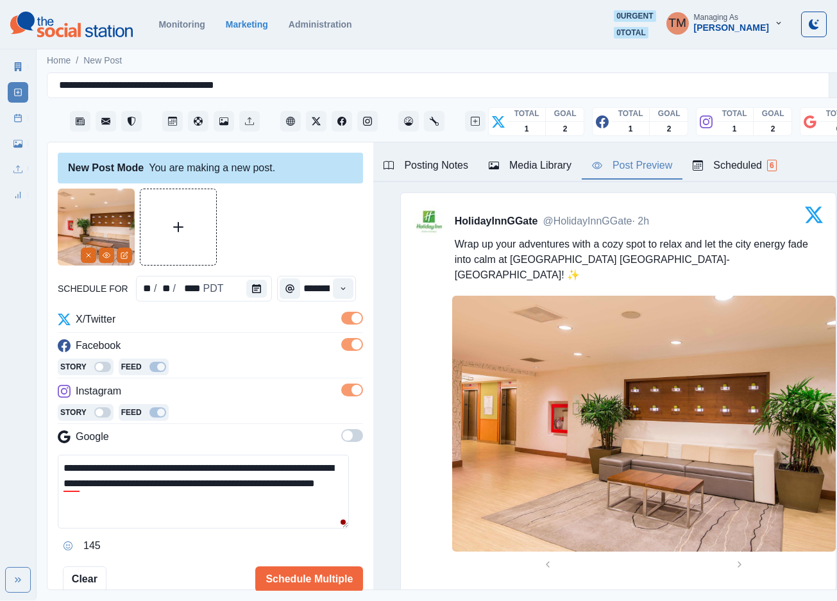
click at [636, 171] on div "Post Preview" at bounding box center [632, 165] width 80 height 15
click at [278, 212] on div at bounding box center [210, 227] width 305 height 77
click at [78, 528] on div "Ignore" at bounding box center [93, 524] width 34 height 21
click at [189, 509] on textarea "**********" at bounding box center [203, 492] width 291 height 74
drag, startPoint x: 210, startPoint y: 507, endPoint x: 13, endPoint y: 460, distance: 202.4
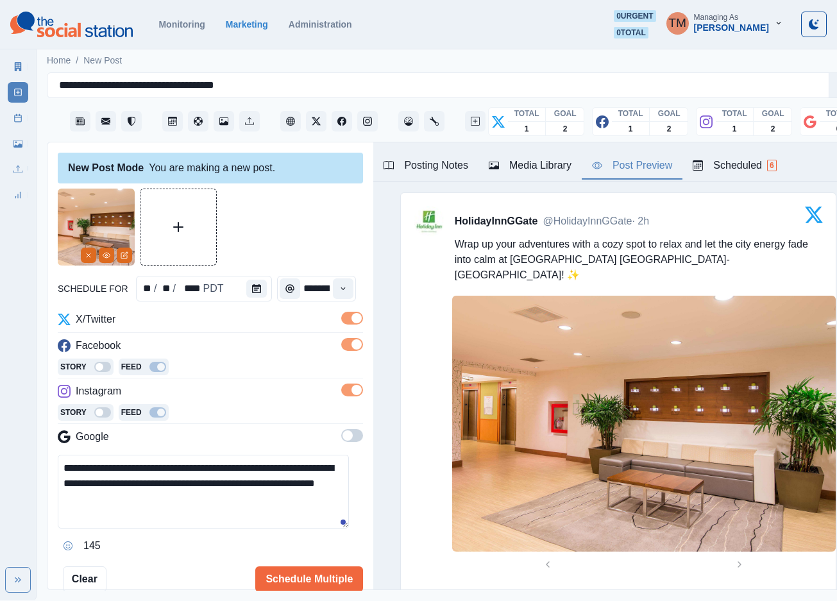
click at [13, 460] on div "**********" at bounding box center [418, 300] width 837 height 600
paste textarea "**********"
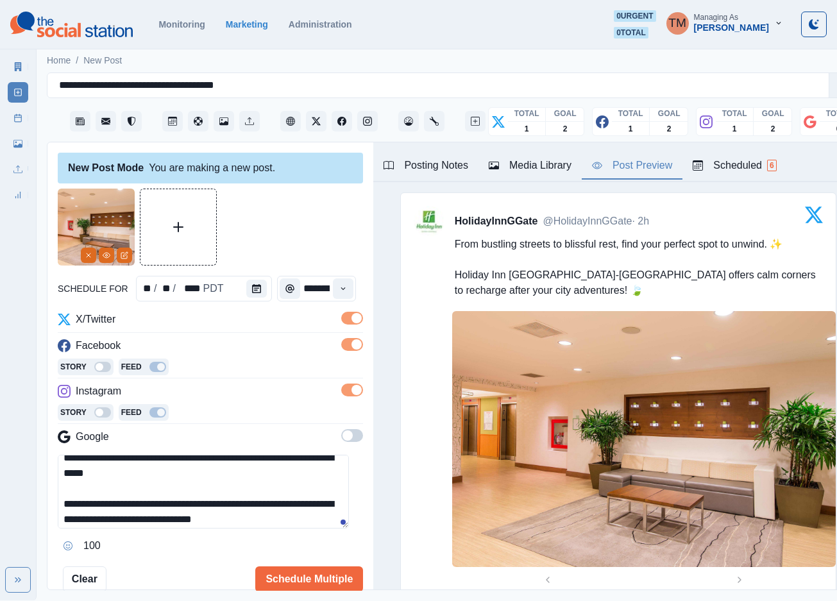
scroll to position [14, 0]
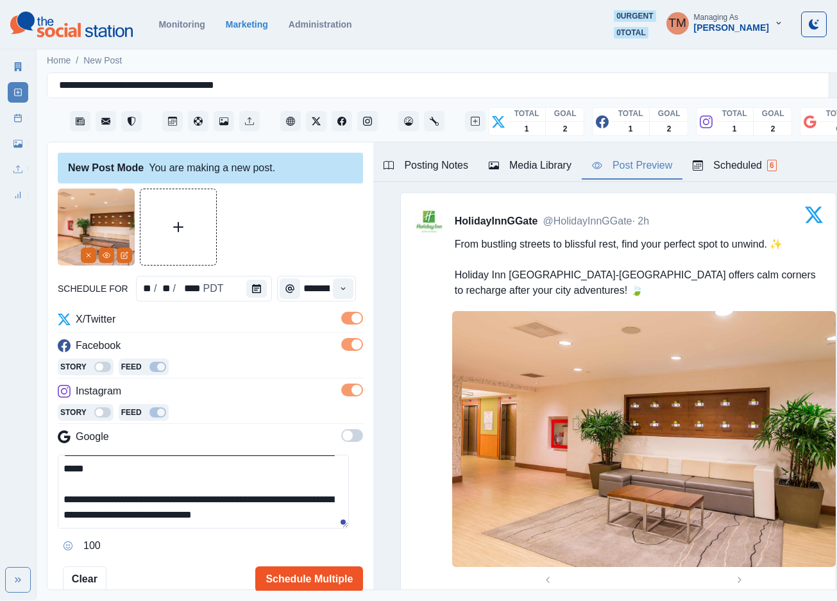
type textarea "**********"
click at [312, 568] on button "Schedule Multiple" at bounding box center [309, 579] width 108 height 26
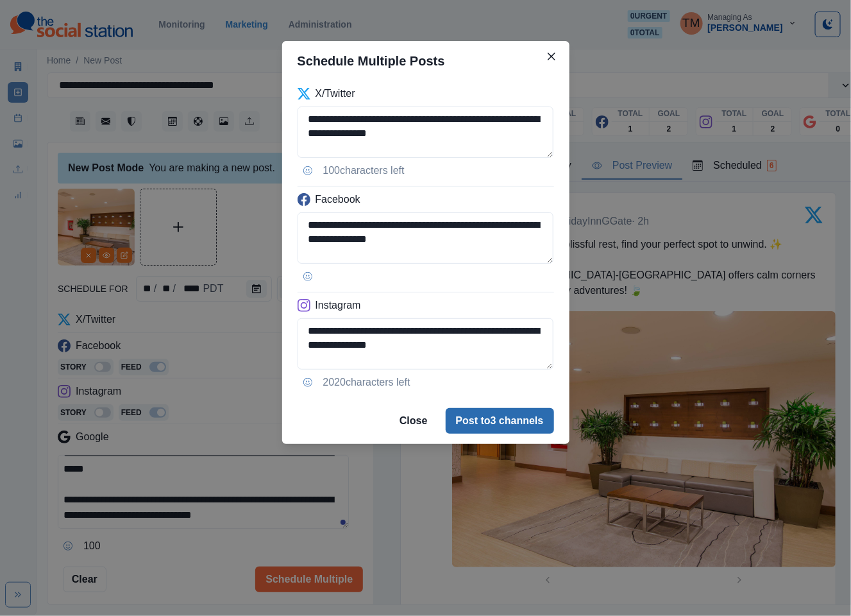
click at [506, 418] on button "Post to 3 channels" at bounding box center [500, 421] width 108 height 26
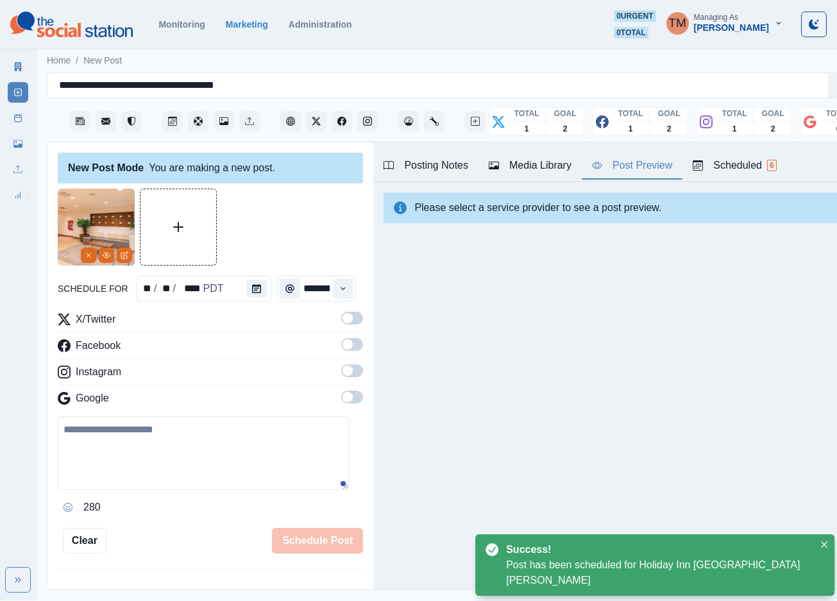
scroll to position [0, 0]
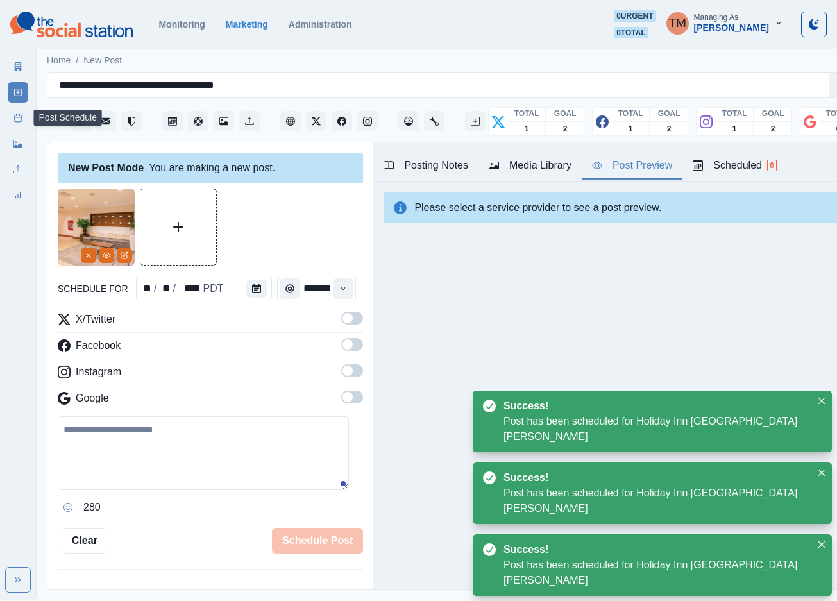
click at [15, 119] on icon at bounding box center [17, 118] width 9 height 9
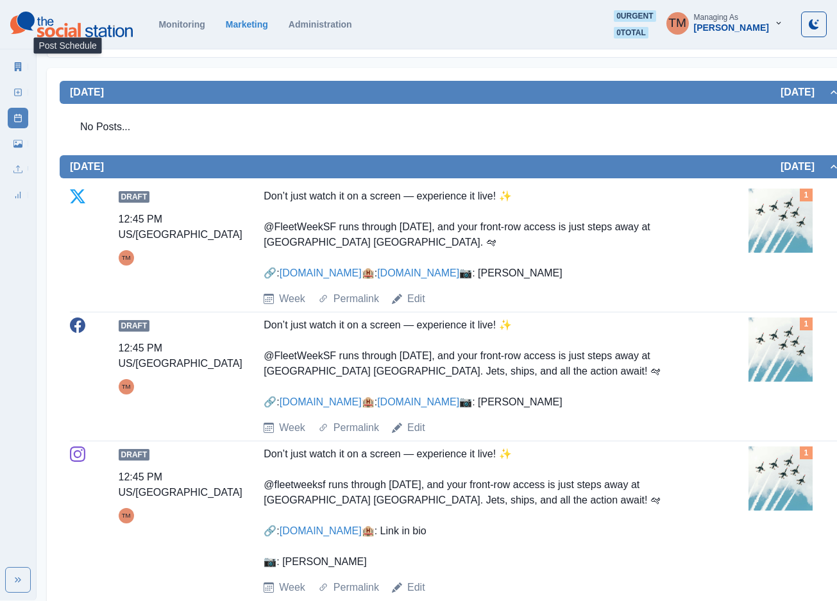
scroll to position [151, 0]
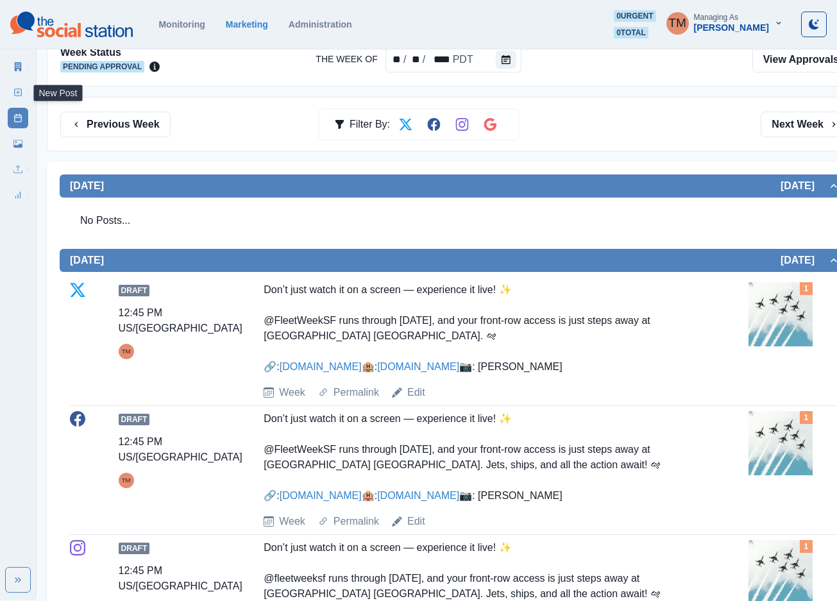
click at [22, 95] on icon at bounding box center [17, 92] width 9 height 9
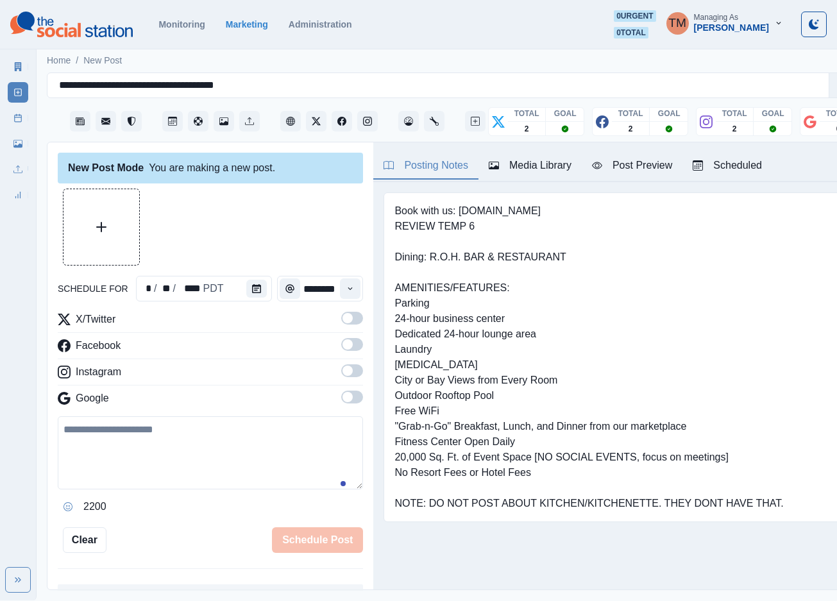
scroll to position [13, 0]
click at [139, 445] on textarea at bounding box center [210, 452] width 305 height 73
paste textarea "**********"
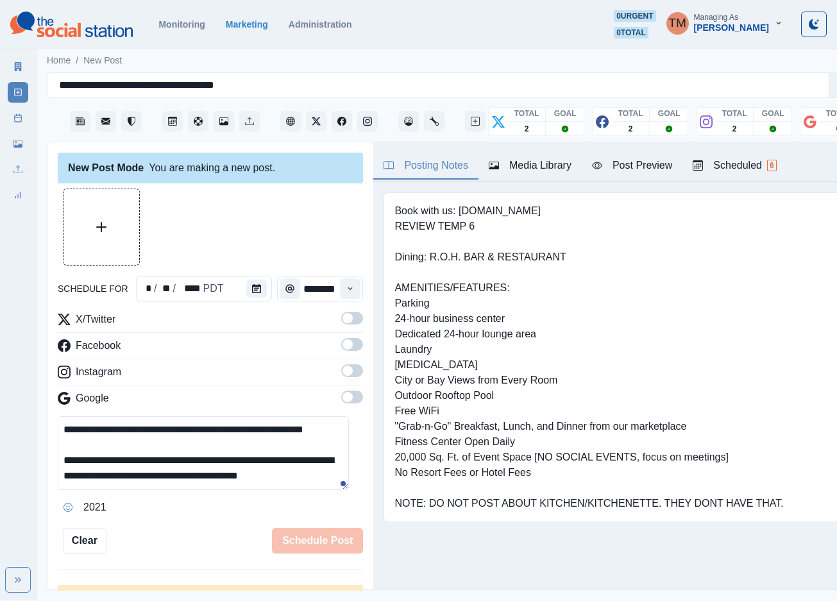
scroll to position [26, 0]
type textarea "**********"
click at [342, 313] on span at bounding box center [347, 318] width 10 height 10
click at [345, 338] on span at bounding box center [352, 344] width 22 height 13
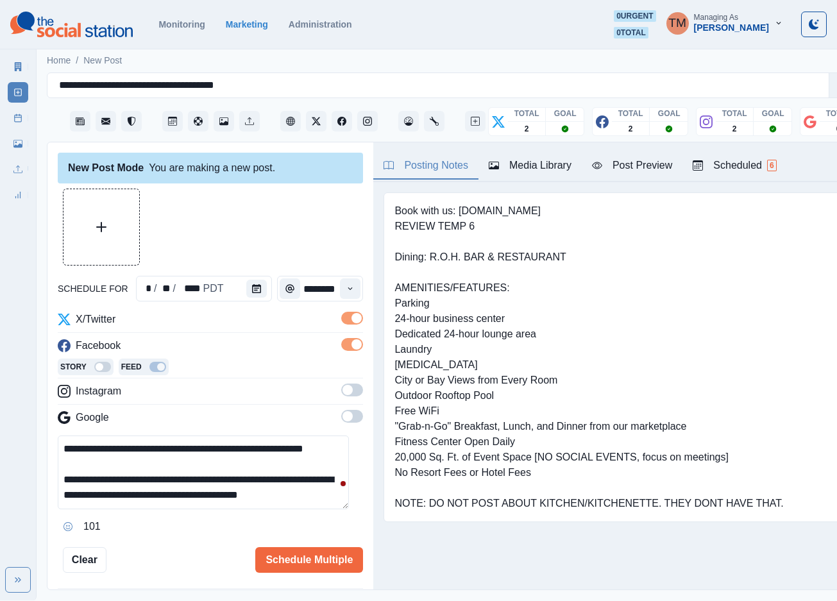
click at [346, 384] on span at bounding box center [352, 390] width 22 height 13
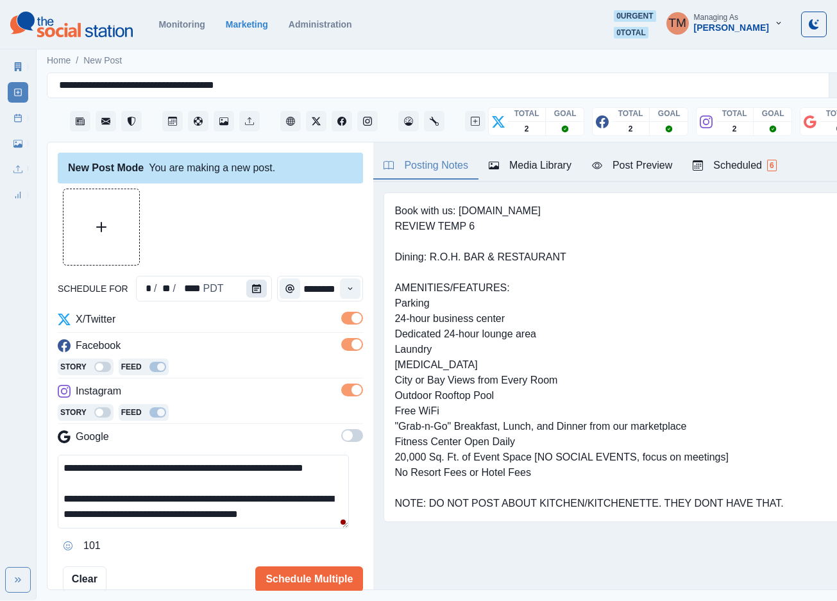
click at [252, 284] on icon "Calendar" at bounding box center [256, 288] width 9 height 9
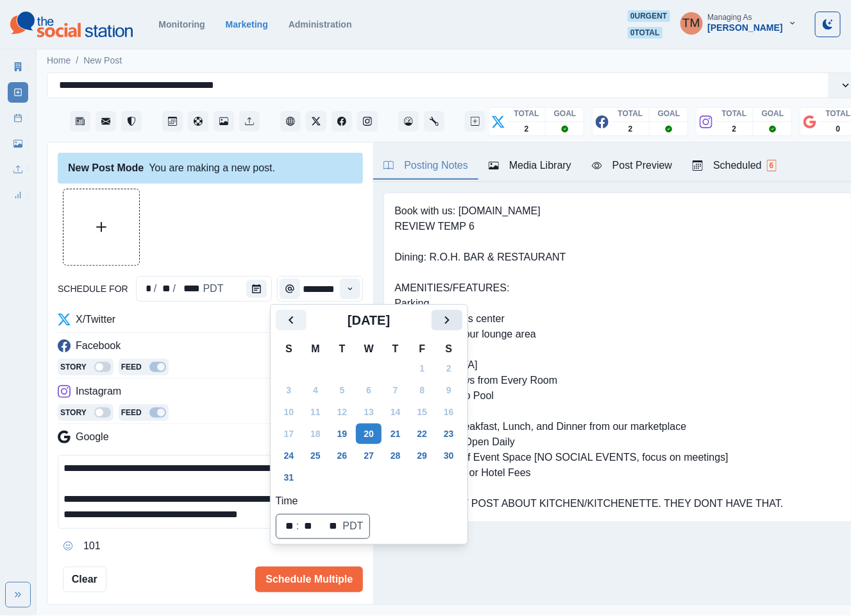
click at [451, 326] on icon "Next" at bounding box center [446, 319] width 15 height 15
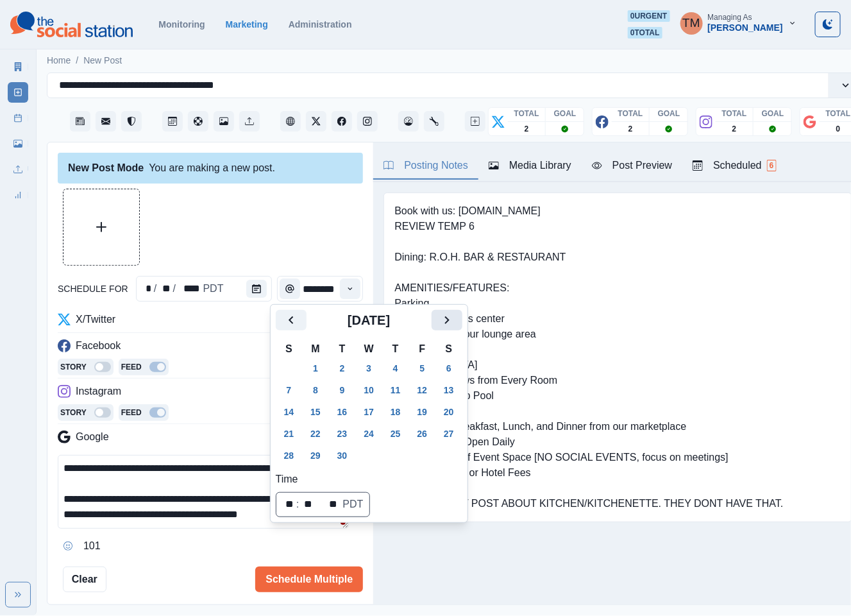
click at [451, 326] on icon "Next" at bounding box center [446, 319] width 15 height 15
click at [371, 410] on button "15" at bounding box center [369, 411] width 26 height 21
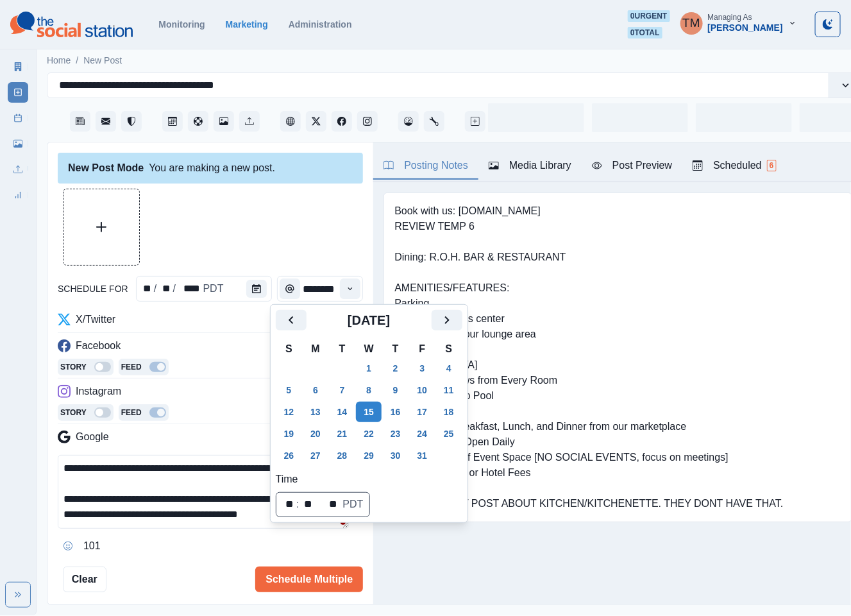
click at [266, 224] on div at bounding box center [210, 227] width 305 height 77
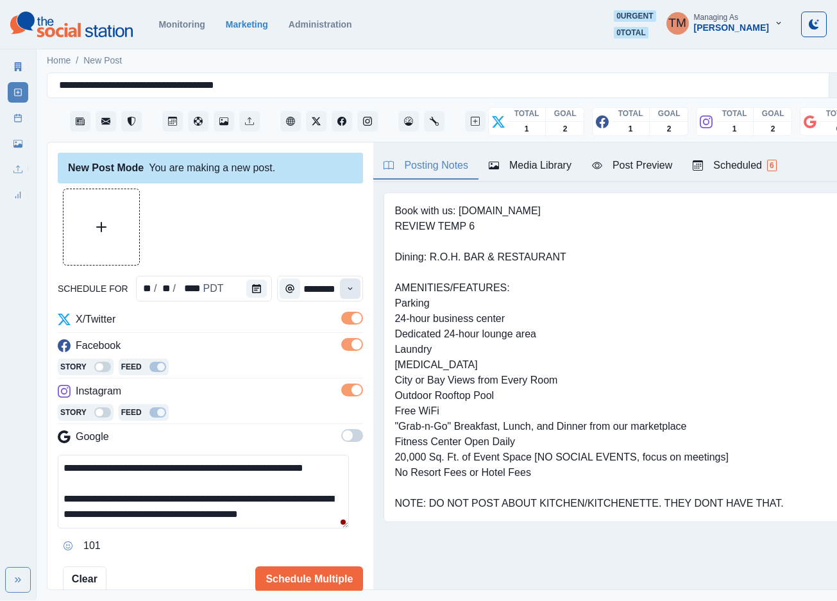
click at [346, 289] on icon "Time" at bounding box center [350, 288] width 9 height 9
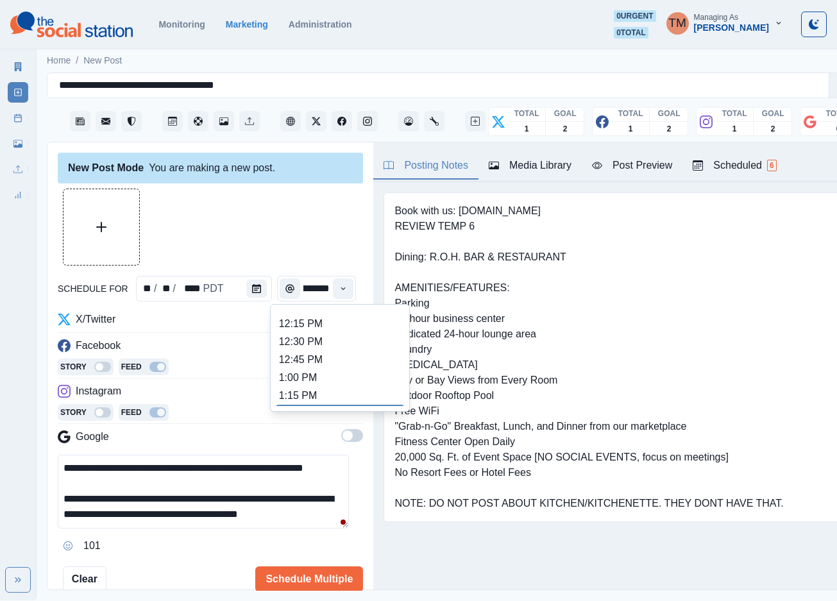
scroll to position [330, 0]
click at [346, 348] on li "1:00 PM" at bounding box center [340, 348] width 128 height 18
type input "*******"
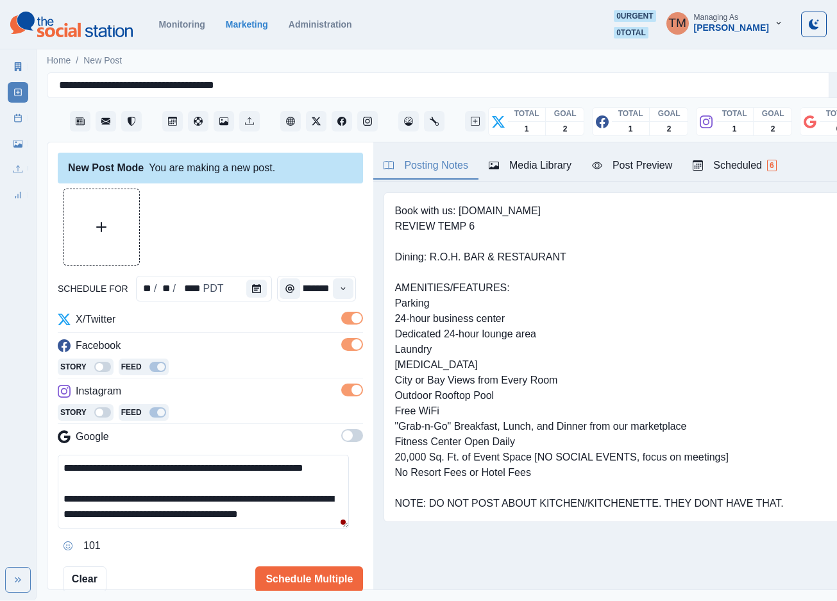
scroll to position [0, 10]
click at [258, 215] on div at bounding box center [210, 227] width 305 height 77
click at [114, 227] on button "Upload Media" at bounding box center [101, 227] width 76 height 76
click at [641, 167] on div "Post Preview" at bounding box center [632, 165] width 80 height 15
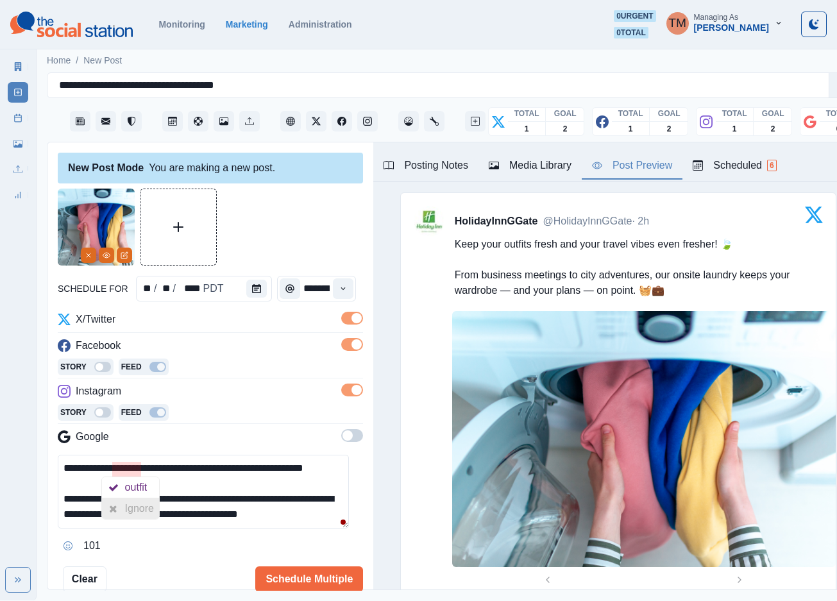
click at [135, 510] on div "Ignore" at bounding box center [142, 508] width 34 height 21
click at [299, 586] on button "Schedule Multiple" at bounding box center [309, 579] width 108 height 26
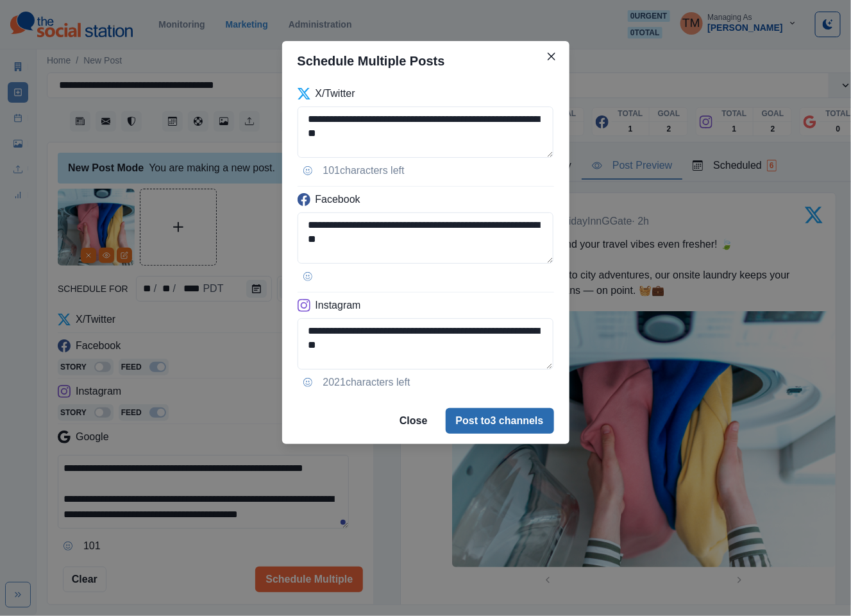
click at [478, 423] on button "Post to 3 channels" at bounding box center [500, 421] width 108 height 26
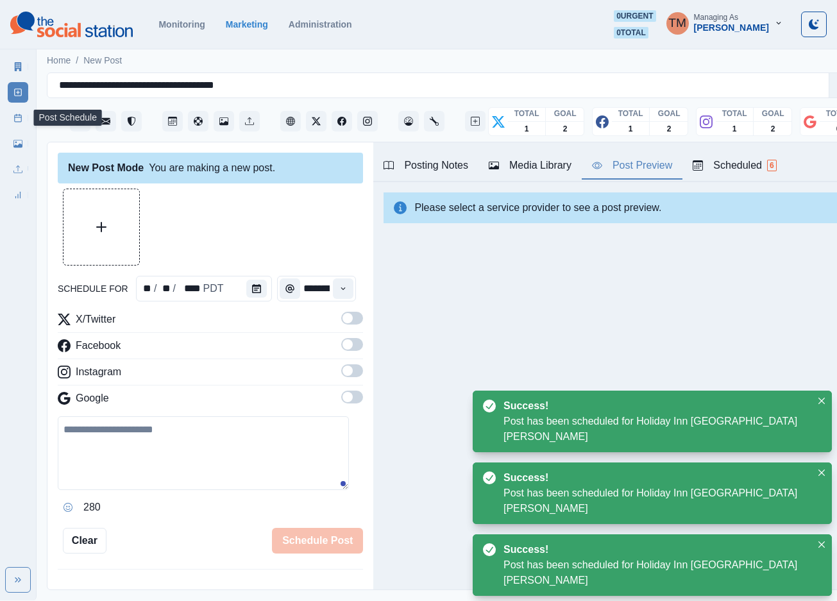
click at [22, 121] on icon at bounding box center [17, 118] width 9 height 9
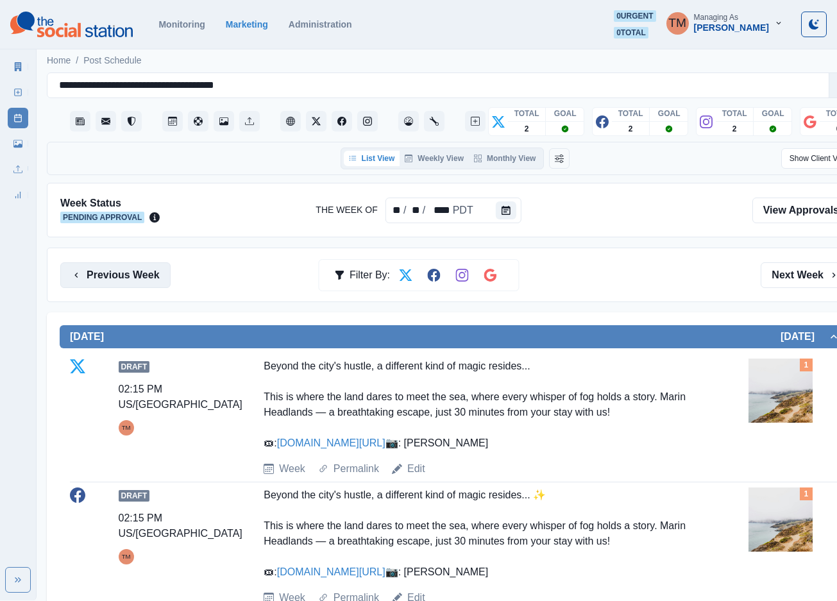
click at [123, 282] on button "Previous Week" at bounding box center [115, 275] width 110 height 26
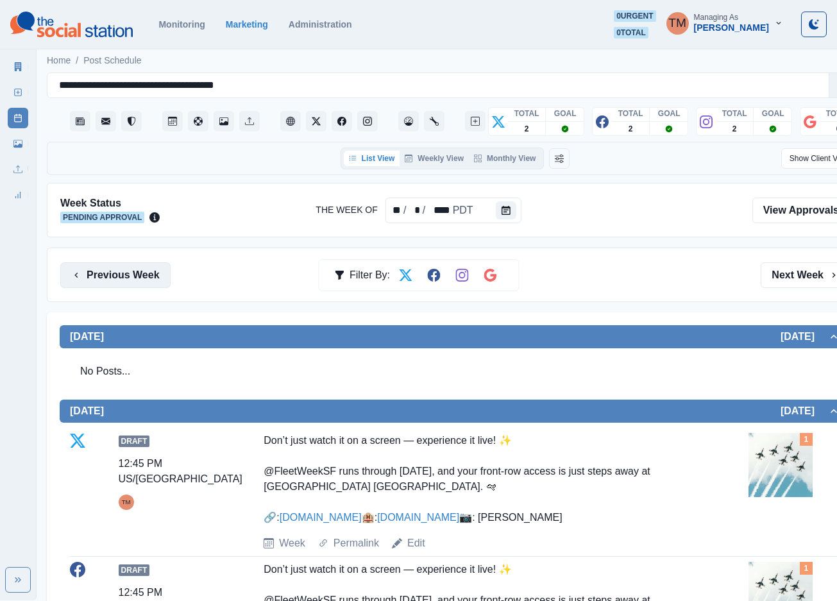
click at [110, 280] on button "Previous Week" at bounding box center [115, 275] width 110 height 26
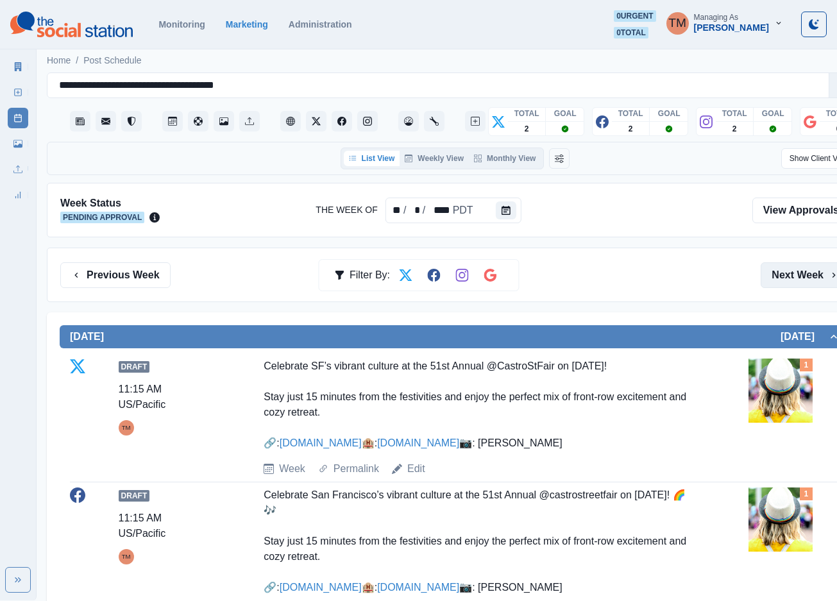
click at [797, 275] on button "Next Week" at bounding box center [805, 275] width 89 height 26
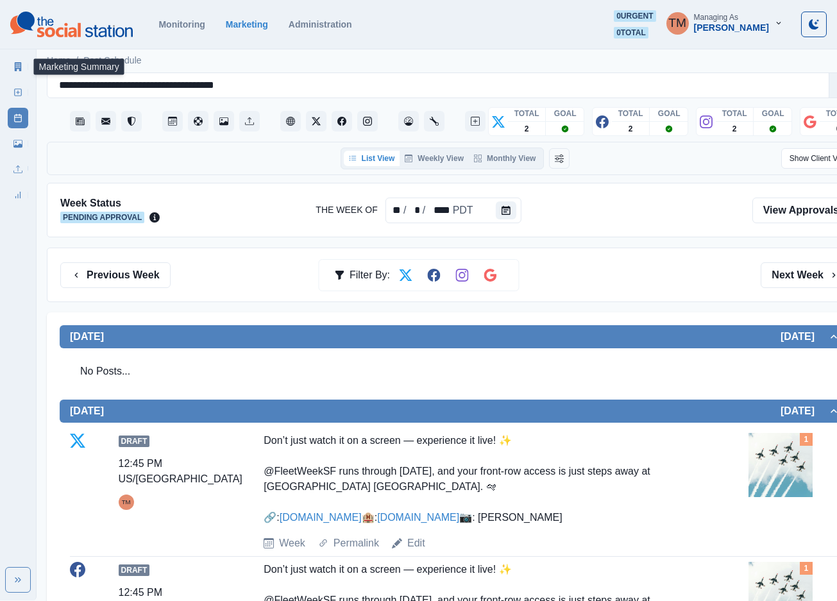
click at [23, 74] on link "Marketing Summary" at bounding box center [18, 66] width 21 height 21
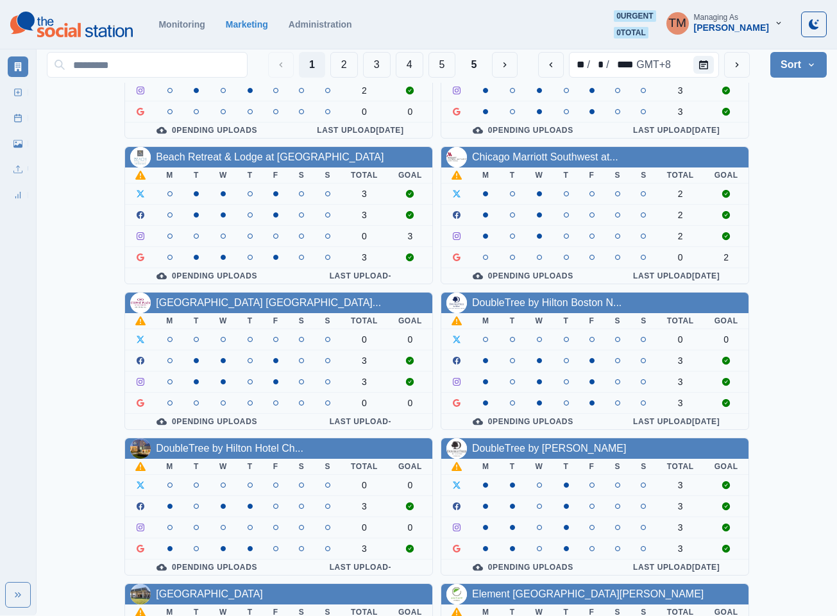
scroll to position [385, 0]
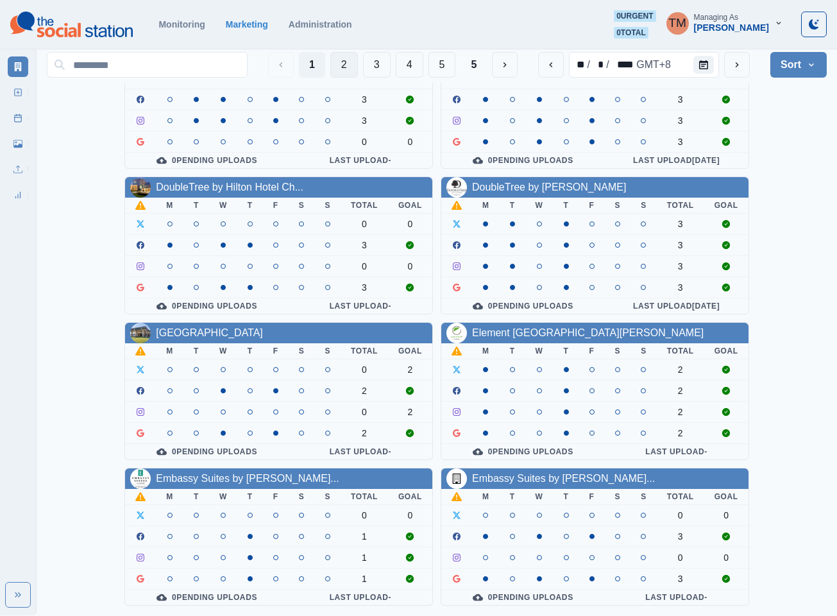
click at [334, 62] on button "2" at bounding box center [344, 65] width 28 height 26
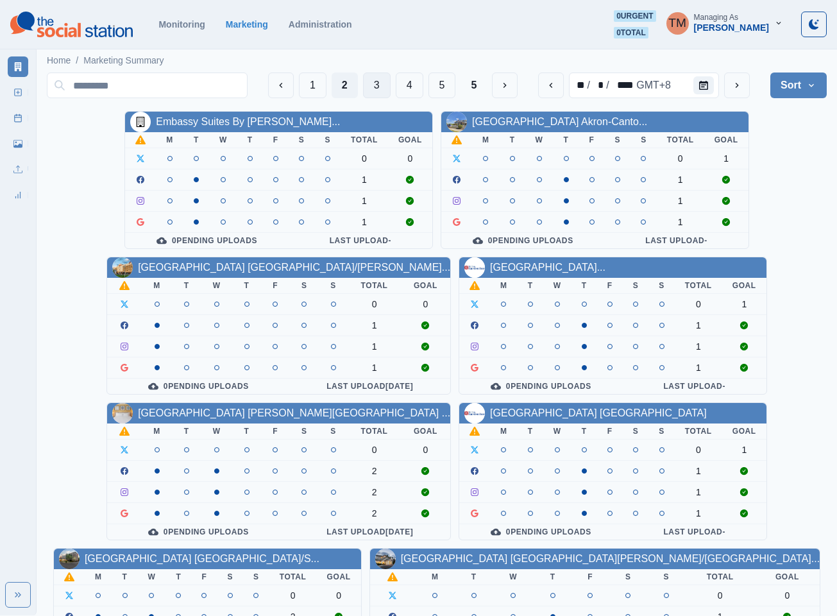
click at [375, 76] on button "3" at bounding box center [377, 85] width 28 height 26
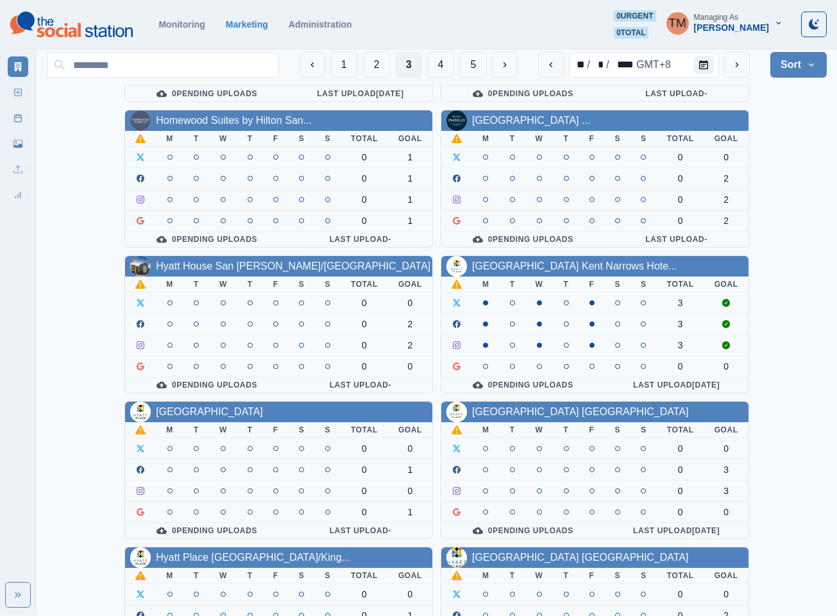
scroll to position [192, 0]
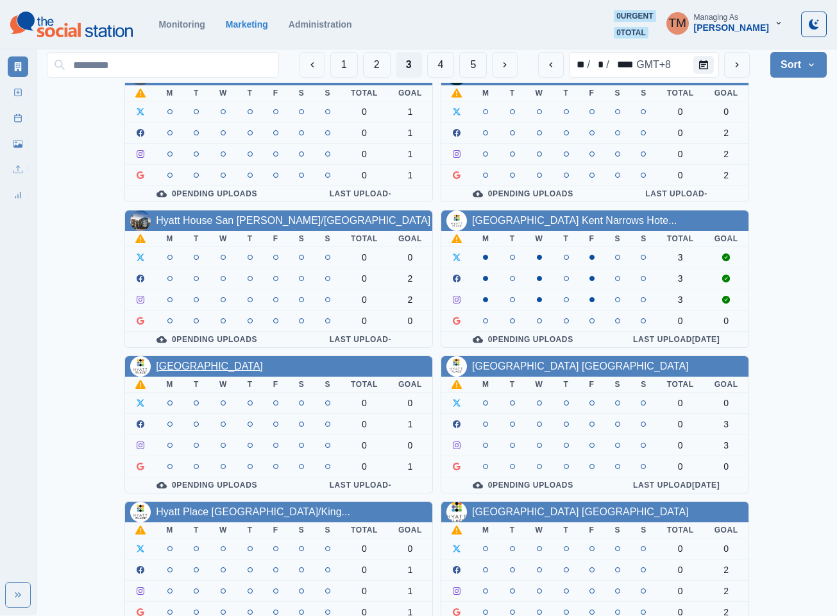
click at [260, 371] on link "[GEOGRAPHIC_DATA]" at bounding box center [209, 365] width 107 height 11
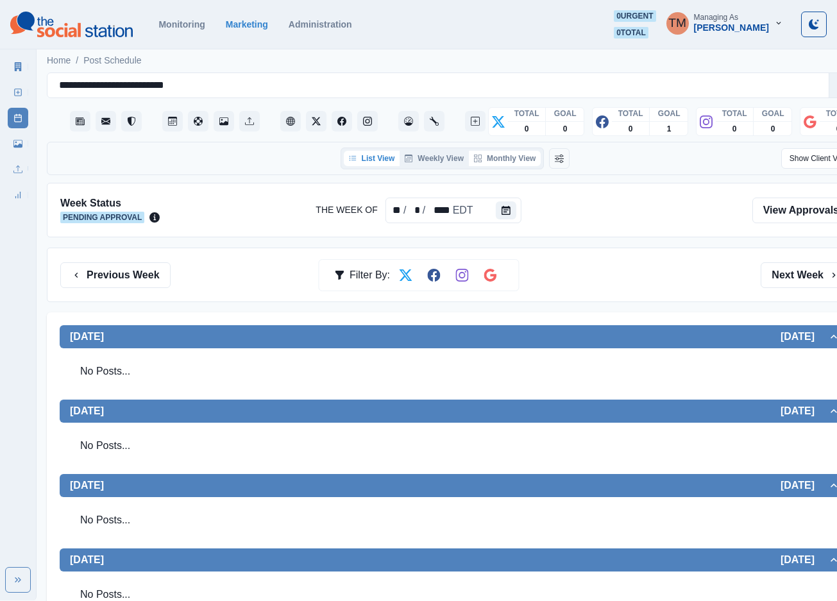
click at [514, 165] on button "Monthly View" at bounding box center [505, 158] width 72 height 15
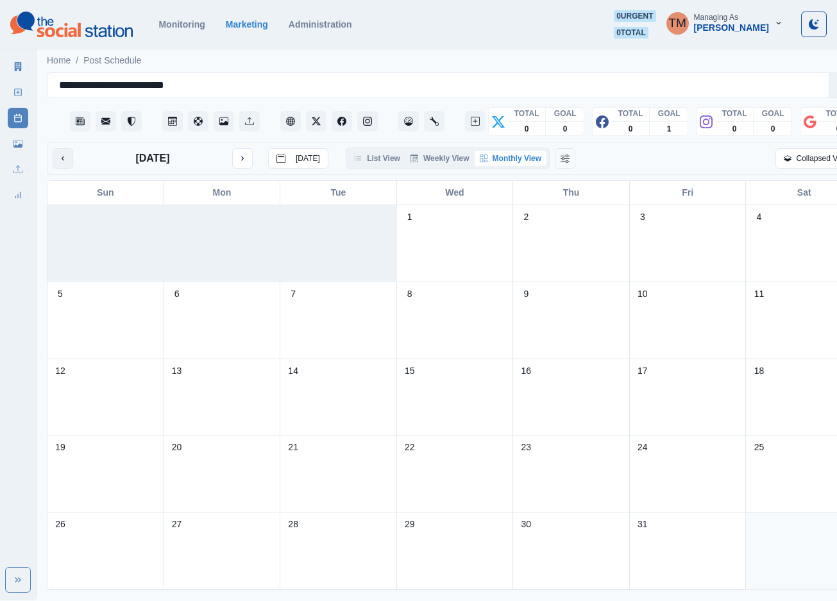
click at [68, 164] on button "previous month" at bounding box center [63, 158] width 21 height 21
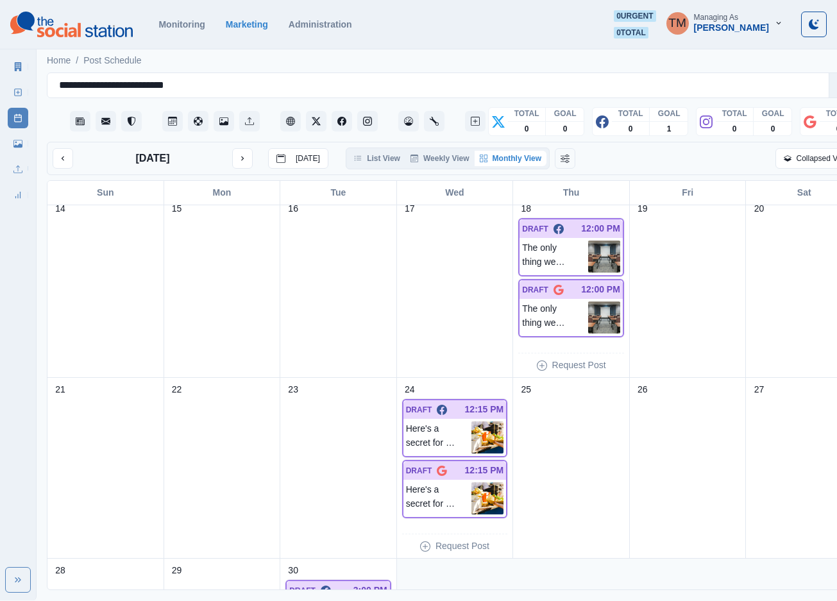
scroll to position [520, 0]
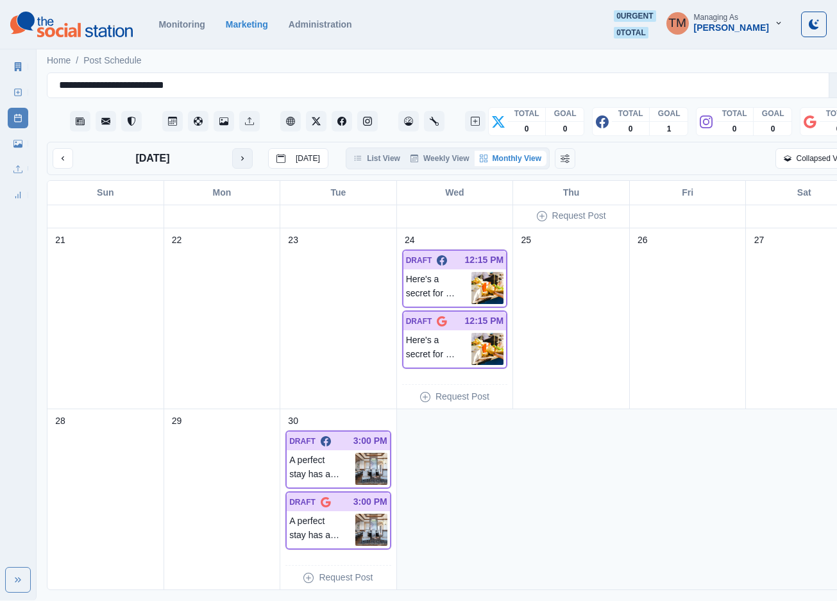
click at [241, 154] on icon "next month" at bounding box center [242, 158] width 9 height 9
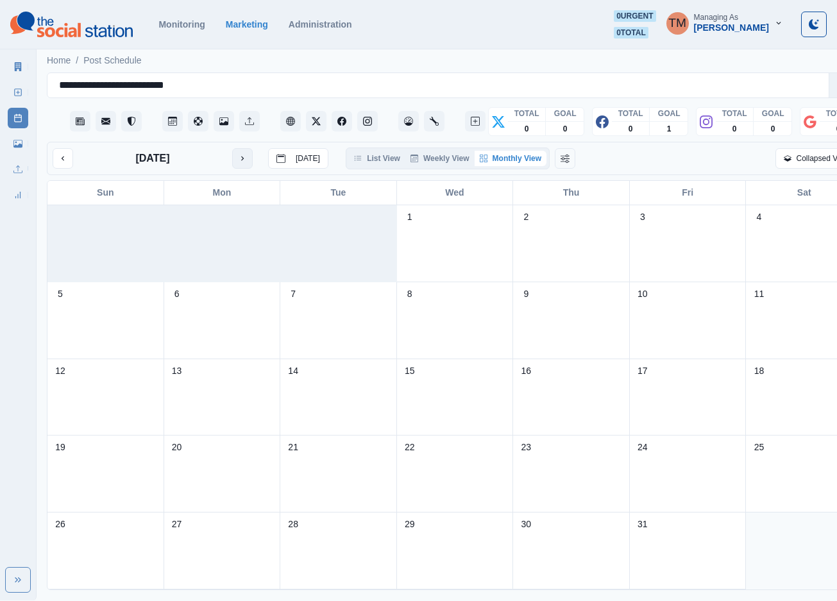
scroll to position [0, 0]
click at [21, 151] on link "Media Library" at bounding box center [18, 143] width 21 height 21
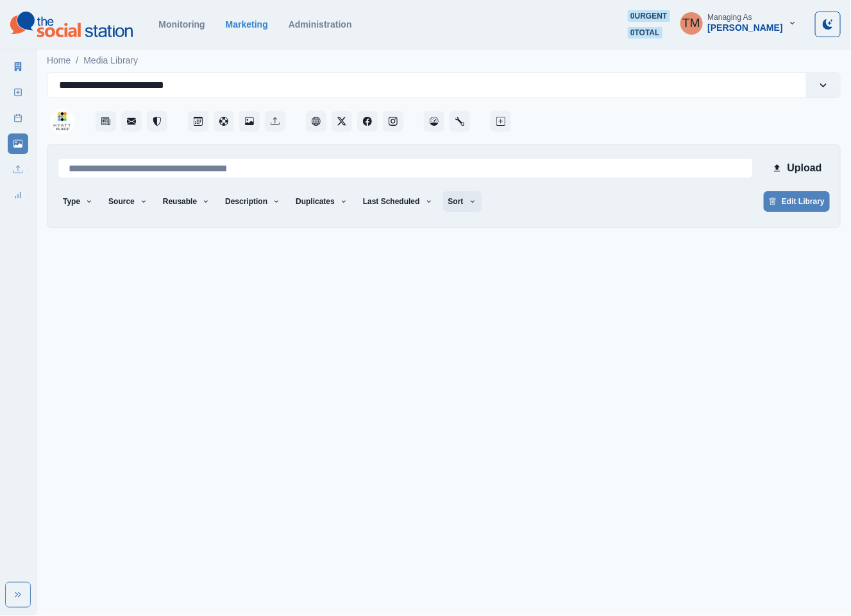
click at [457, 206] on button "Sort" at bounding box center [462, 201] width 38 height 21
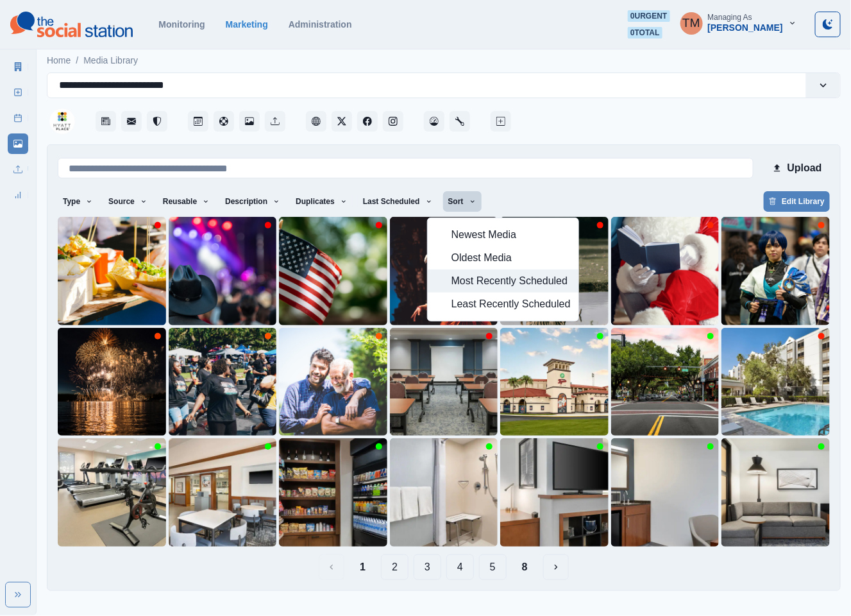
click at [471, 277] on span "Most Recently Scheduled" at bounding box center [511, 280] width 119 height 15
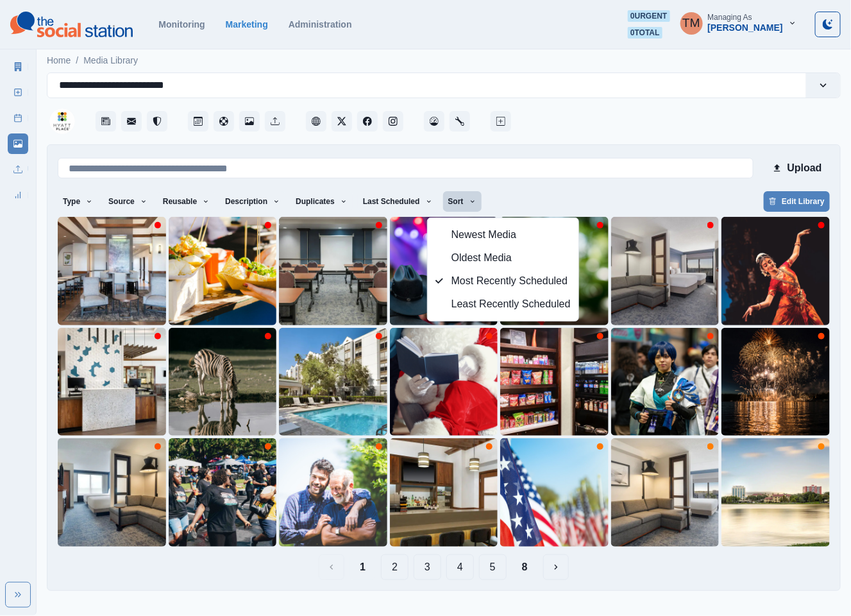
click at [556, 193] on div "Type Any Image Video Source Any Upload Social Manager Found: Instagram Found: G…" at bounding box center [444, 202] width 772 height 23
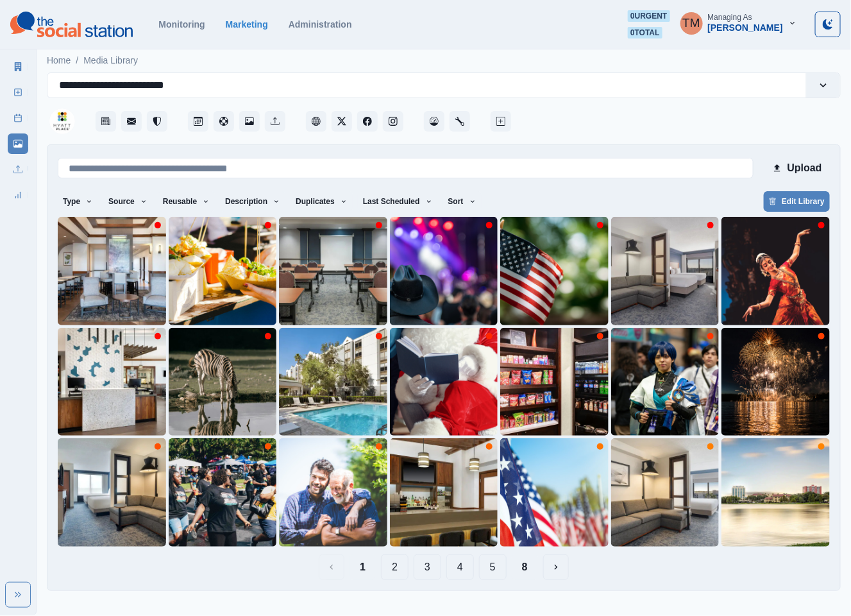
click at [526, 570] on button "8" at bounding box center [525, 567] width 26 height 26
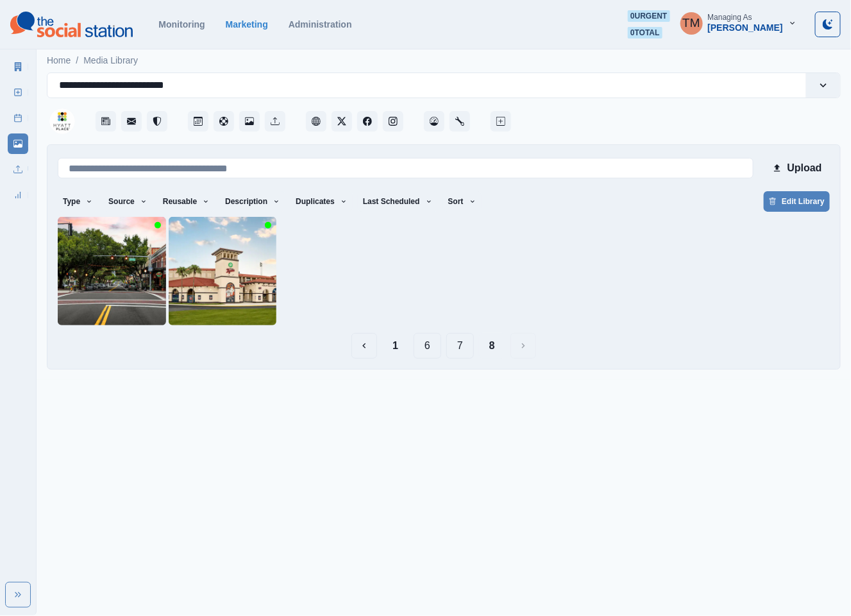
click at [453, 345] on button "7" at bounding box center [460, 346] width 28 height 26
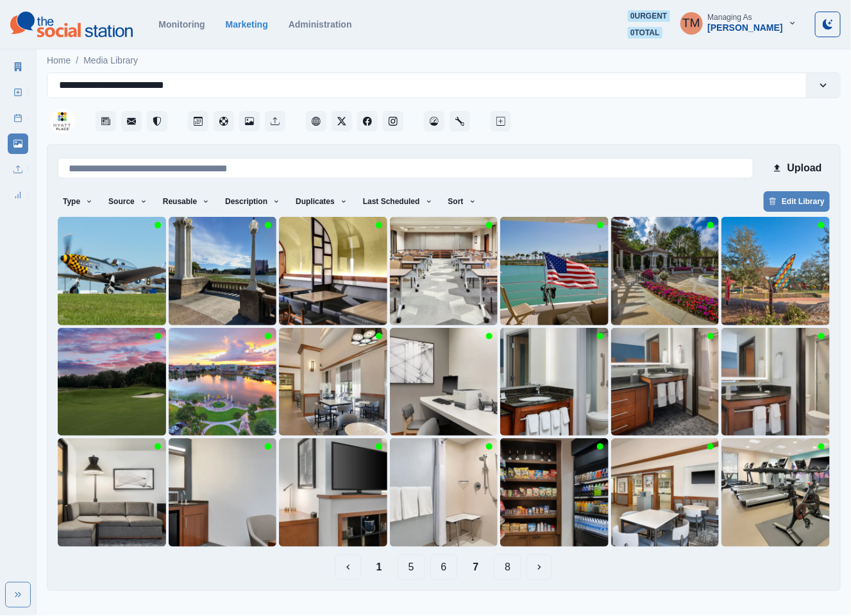
click at [377, 570] on button "1" at bounding box center [379, 567] width 26 height 26
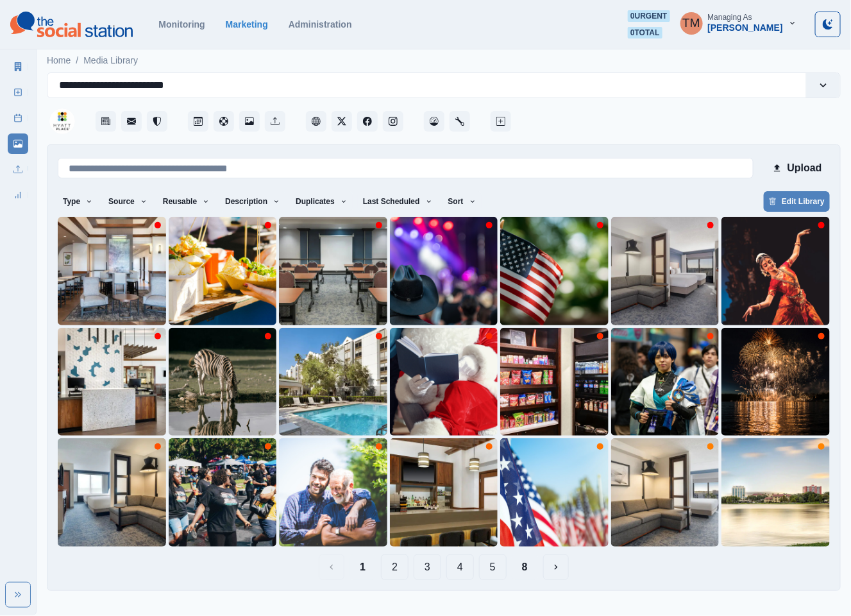
click at [527, 564] on button "8" at bounding box center [525, 567] width 26 height 26
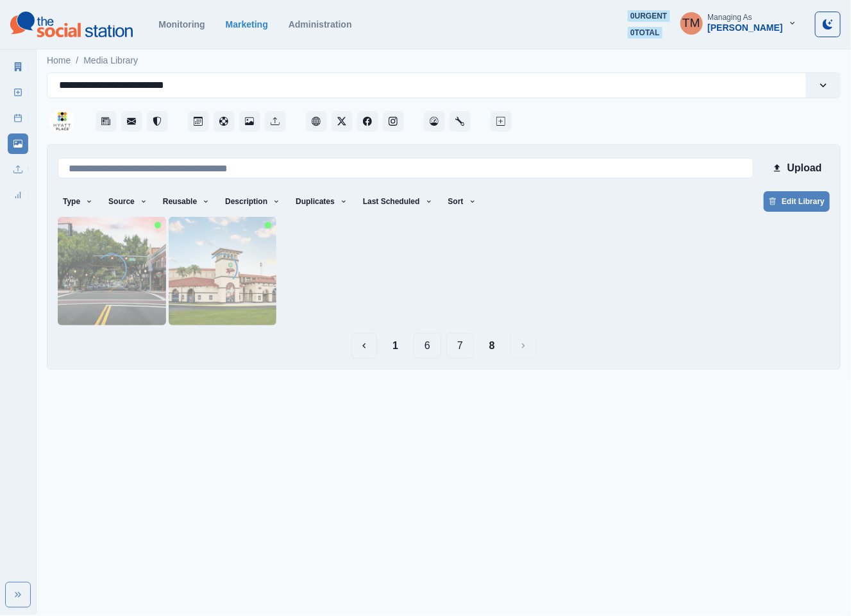
click at [466, 350] on button "7" at bounding box center [460, 346] width 28 height 26
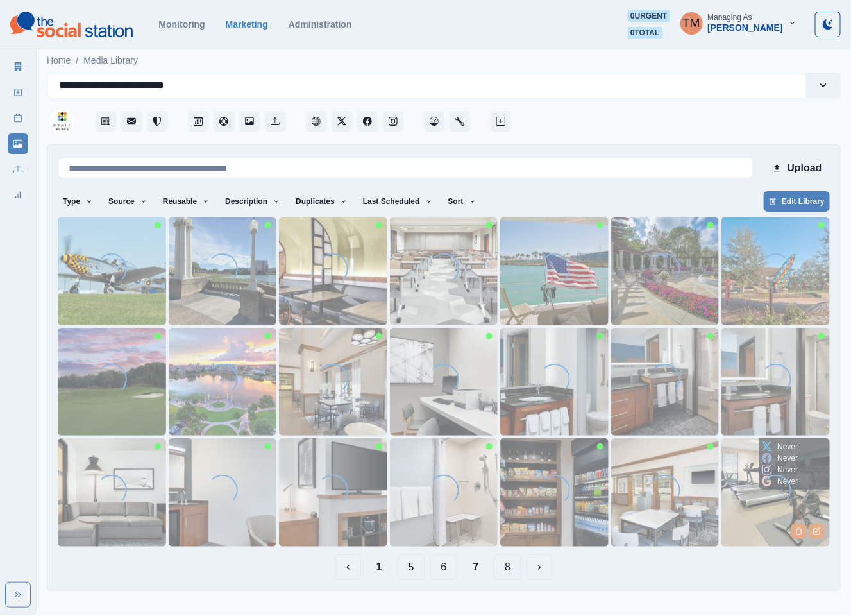
click at [755, 530] on img at bounding box center [776, 492] width 108 height 108
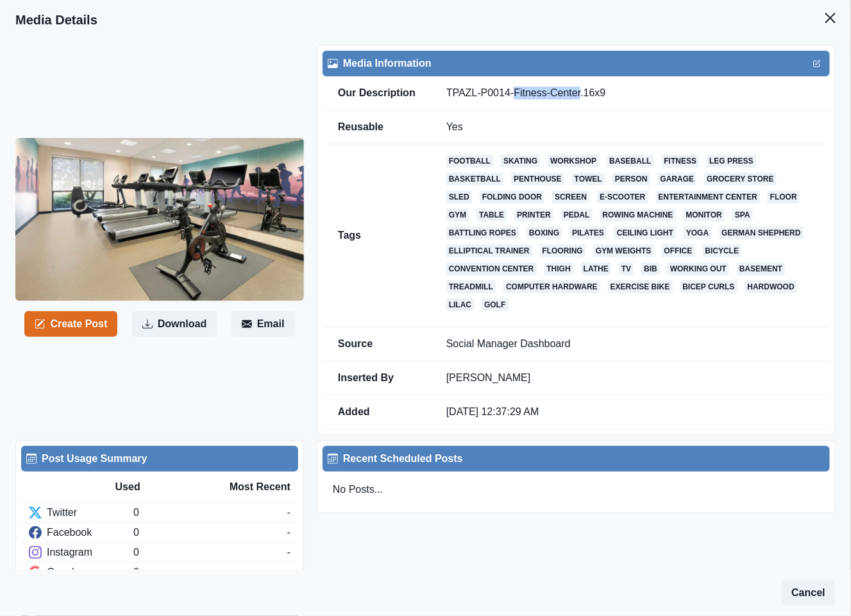
drag, startPoint x: 510, startPoint y: 89, endPoint x: 573, endPoint y: 91, distance: 63.5
click at [573, 91] on td "TPAZL-P0014-Fitness-Center.16x9" at bounding box center [630, 93] width 399 height 34
click at [825, 15] on icon "Close" at bounding box center [830, 18] width 10 height 10
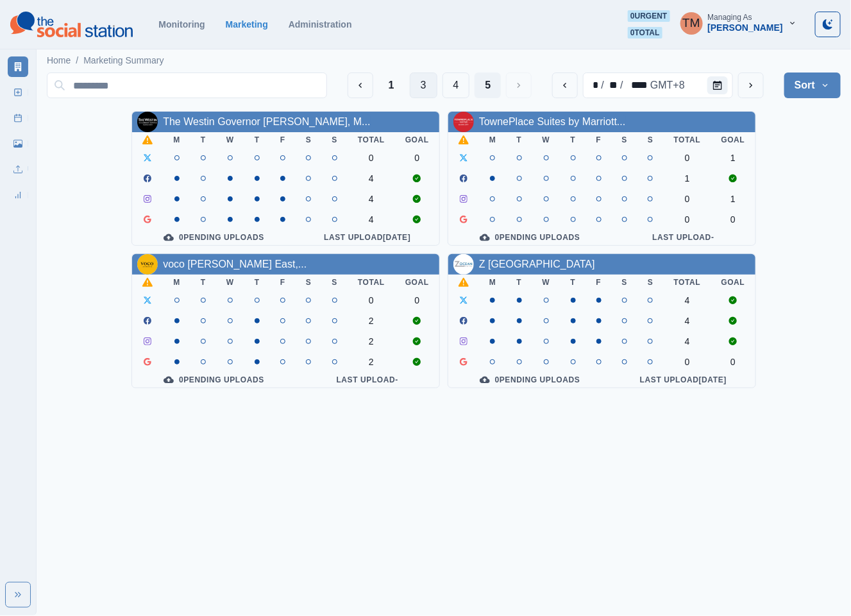
click at [416, 87] on button "3" at bounding box center [424, 85] width 28 height 26
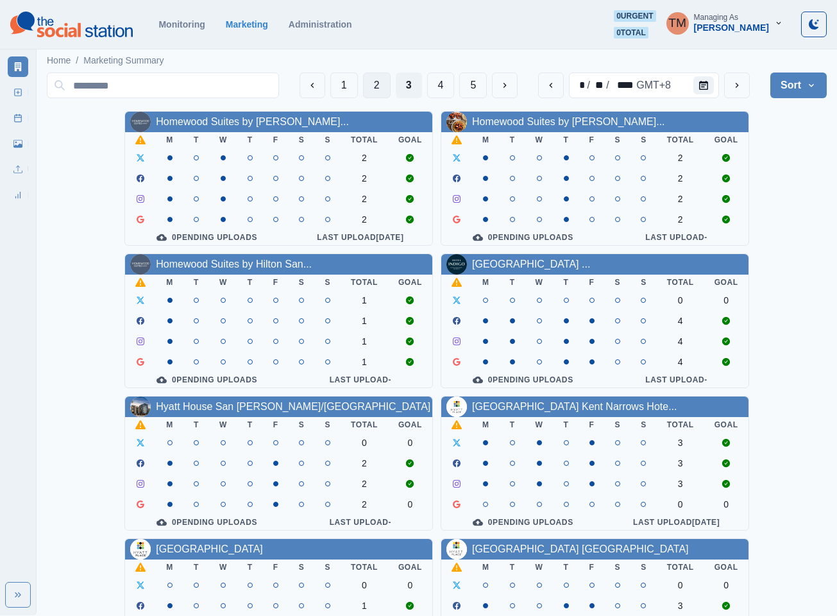
click at [372, 87] on button "2" at bounding box center [377, 85] width 28 height 26
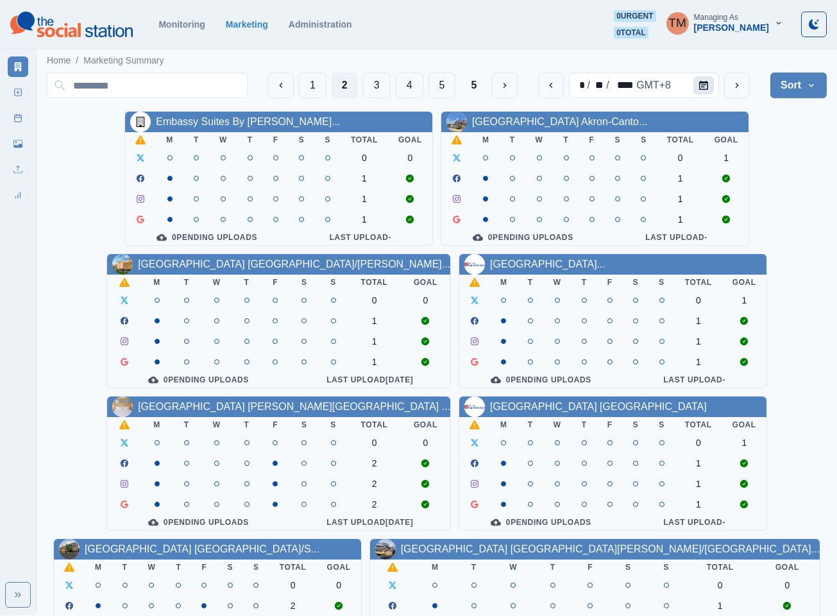
click at [699, 81] on icon "Calendar" at bounding box center [703, 85] width 9 height 9
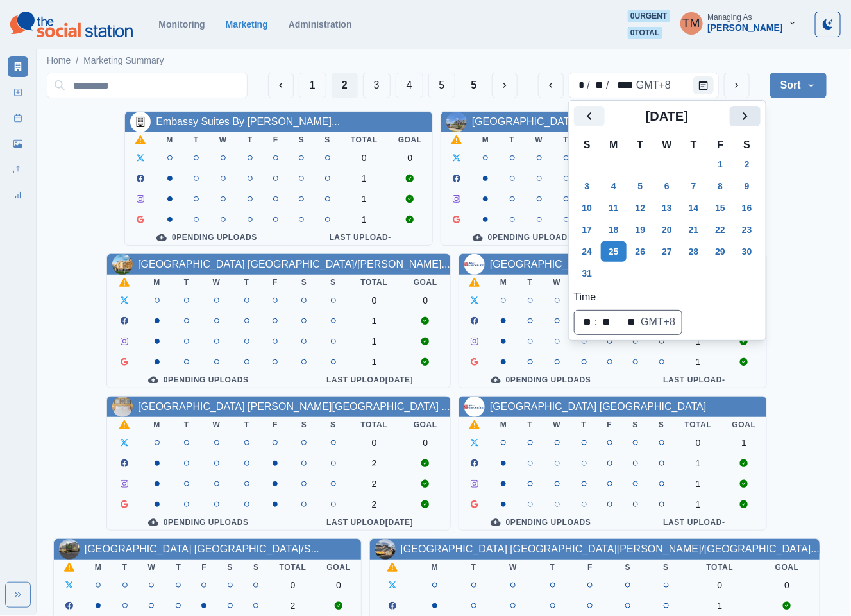
click at [751, 110] on icon "Next" at bounding box center [745, 115] width 15 height 15
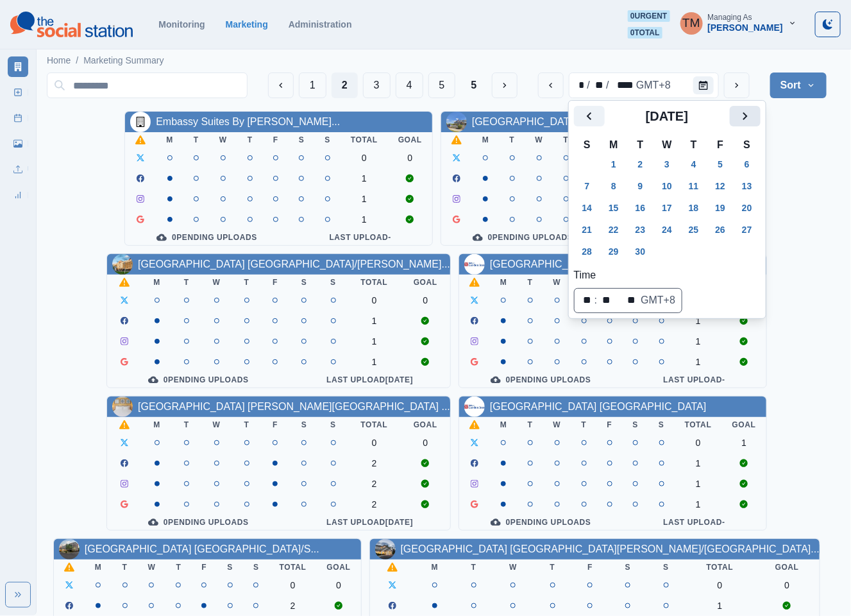
click at [751, 110] on icon "Next" at bounding box center [745, 115] width 15 height 15
click at [618, 206] on button "13" at bounding box center [614, 208] width 26 height 21
click at [797, 191] on div "Embassy Suites By [PERSON_NAME]... M T W T F S S Total Goal 0 0 1 1 1 0 Pending…" at bounding box center [437, 534] width 780 height 847
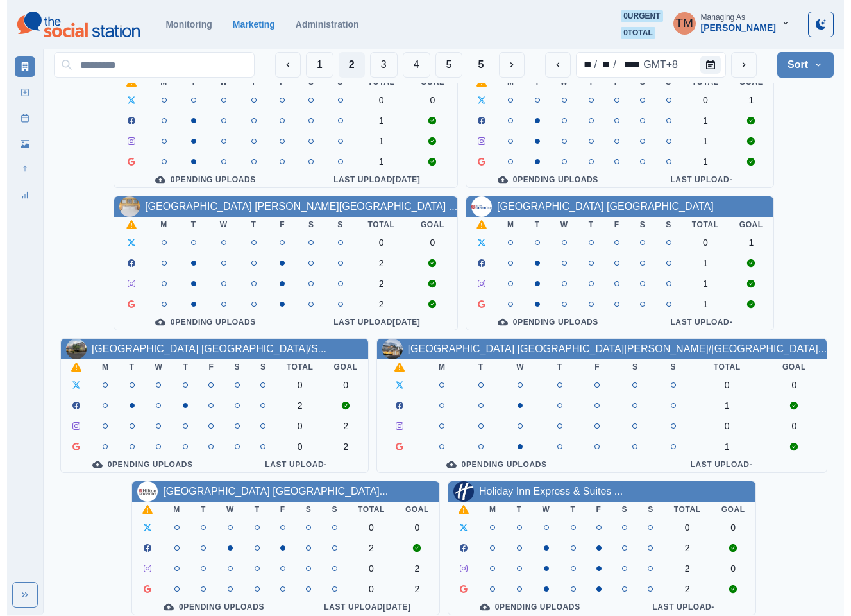
scroll to position [96, 0]
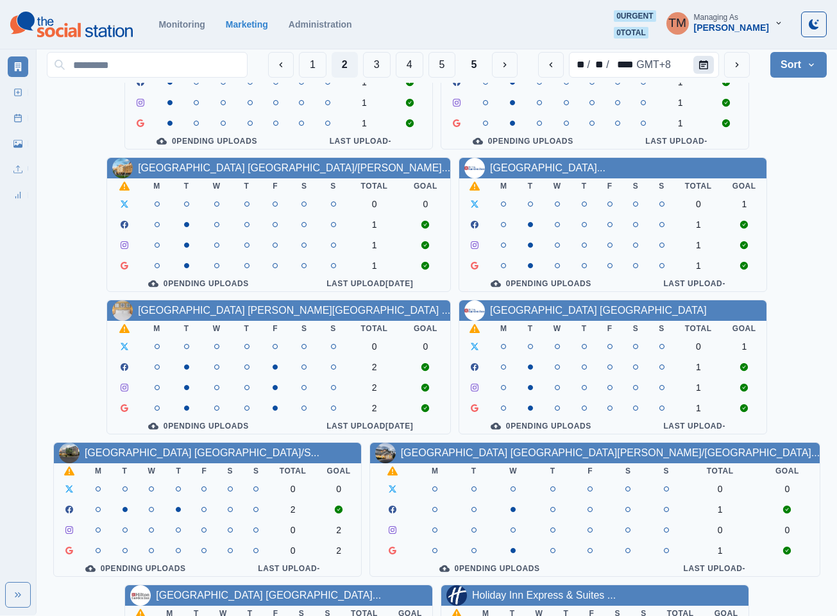
click at [703, 66] on icon "Calendar" at bounding box center [703, 64] width 9 height 9
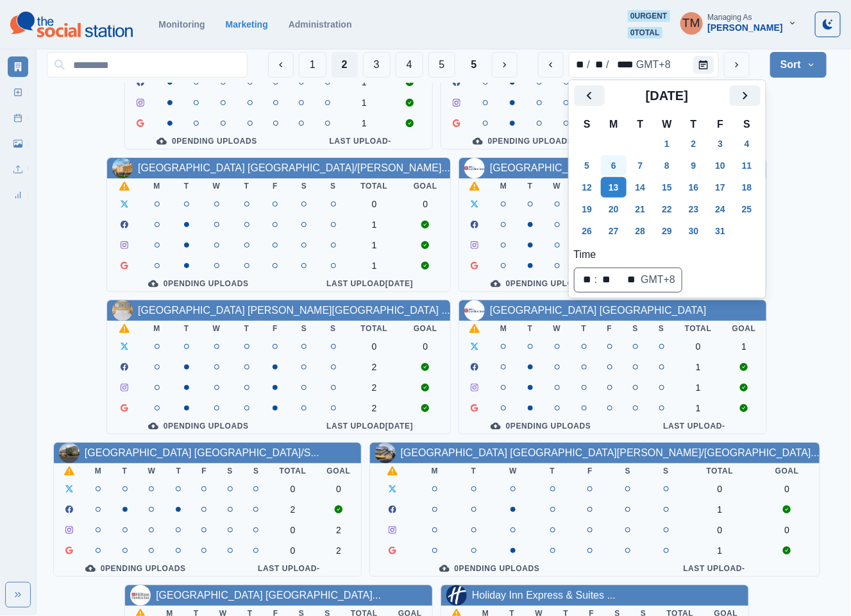
click at [609, 166] on button "6" at bounding box center [614, 165] width 26 height 21
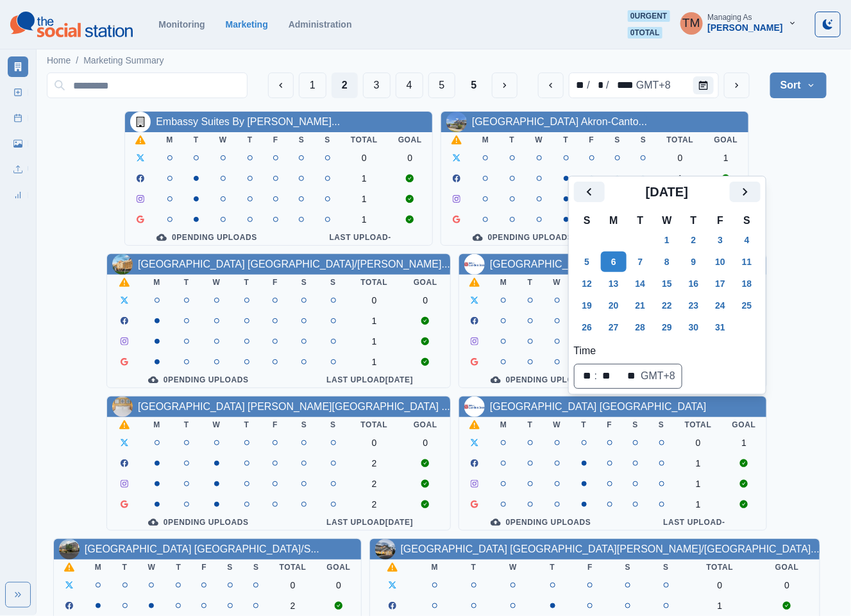
click at [787, 158] on div "Embassy Suites By [PERSON_NAME]... M T W T F S S Total Goal 0 0 1 1 1 0 Pending…" at bounding box center [437, 534] width 780 height 847
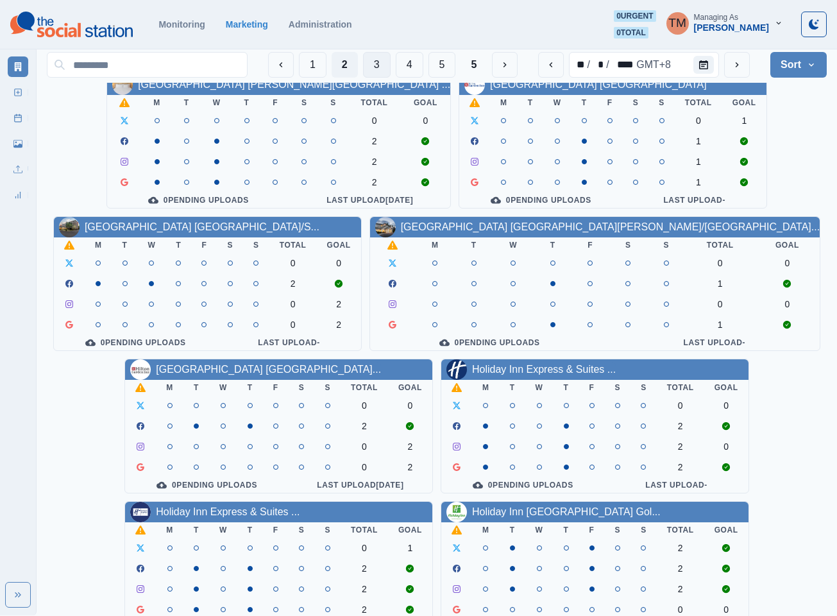
scroll to position [289, 0]
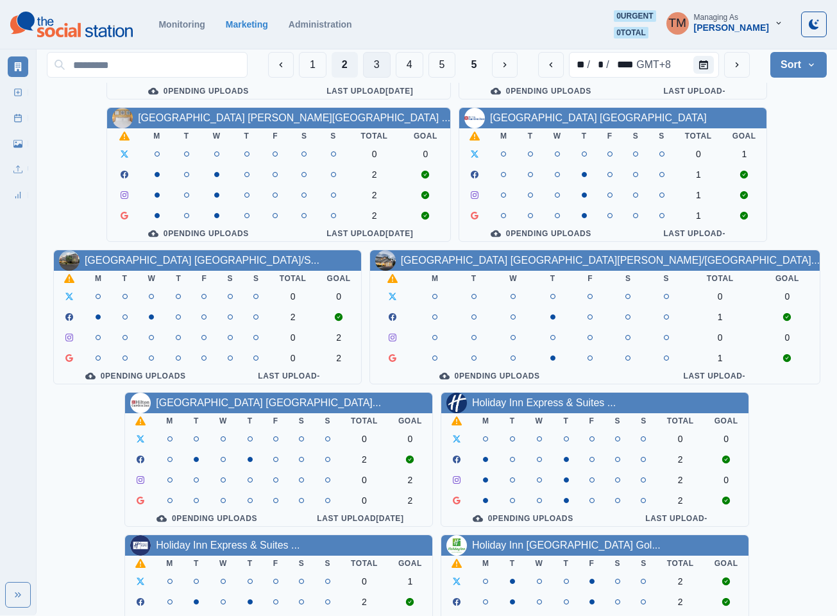
click at [369, 67] on button "3" at bounding box center [377, 65] width 28 height 26
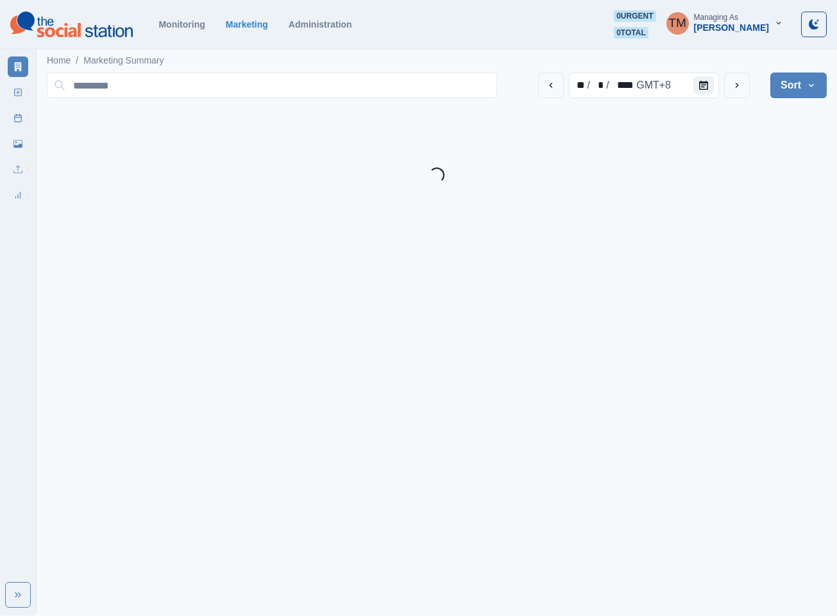
scroll to position [0, 0]
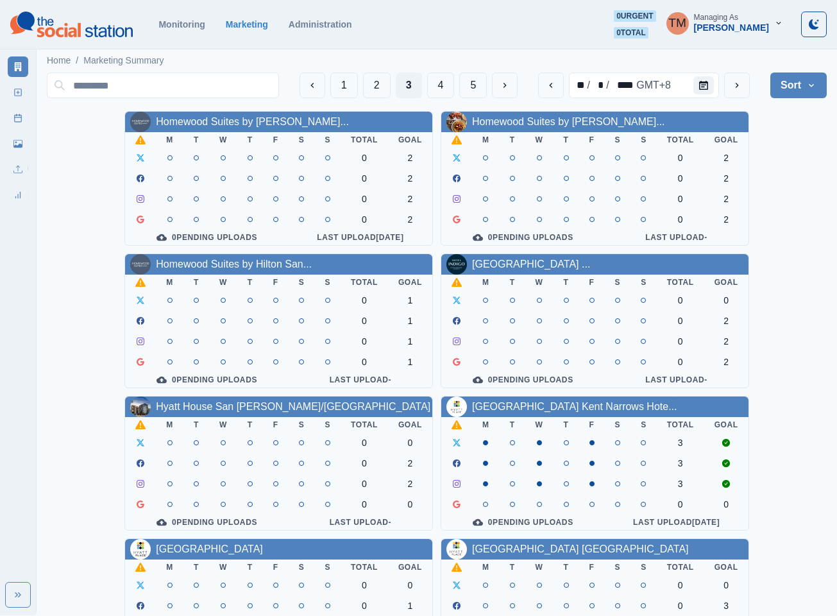
click at [782, 160] on div "Homewood Suites by [PERSON_NAME]... M T W T F S S Total Goal 0 2 0 2 0 2 0 2 0 …" at bounding box center [437, 534] width 780 height 847
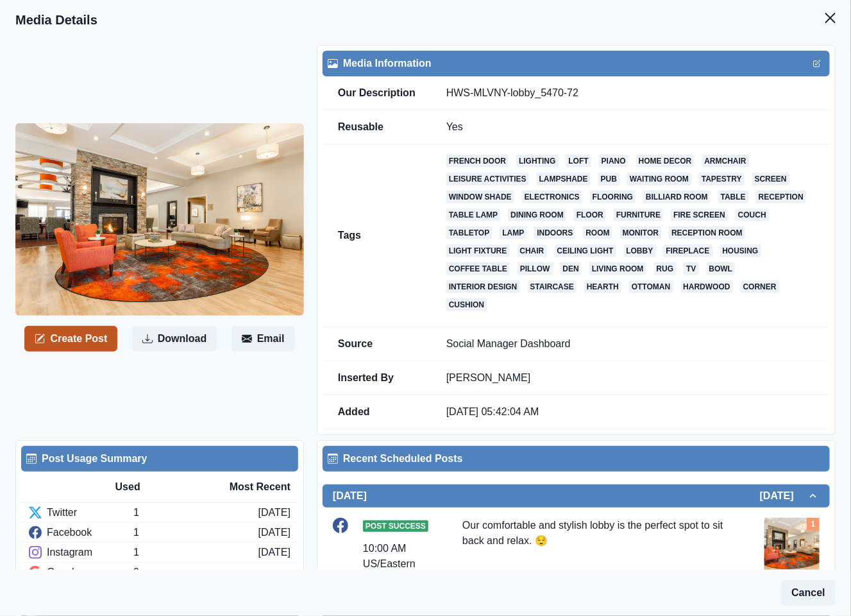
click at [81, 337] on button "Create Post" at bounding box center [70, 339] width 93 height 26
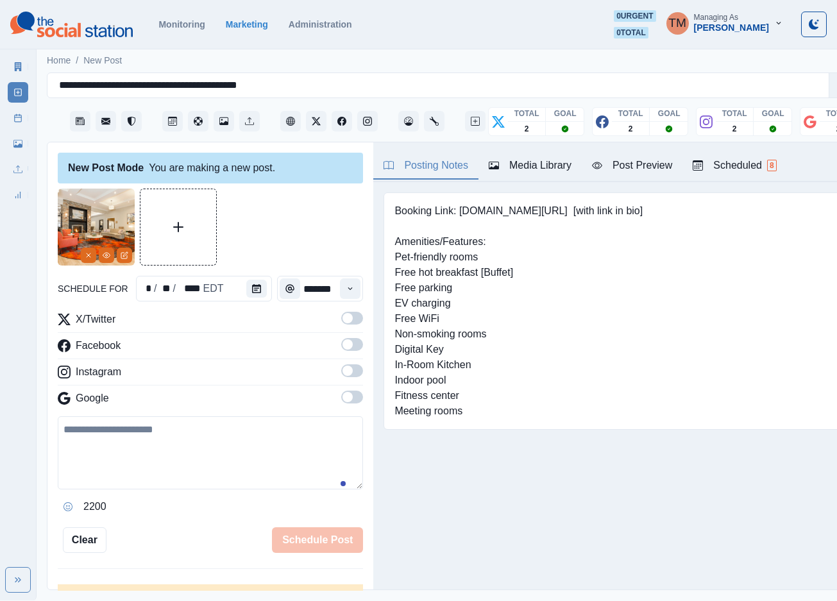
click at [119, 460] on textarea at bounding box center [210, 452] width 305 height 73
paste textarea "**********"
type textarea "**********"
click at [345, 323] on span at bounding box center [352, 318] width 22 height 13
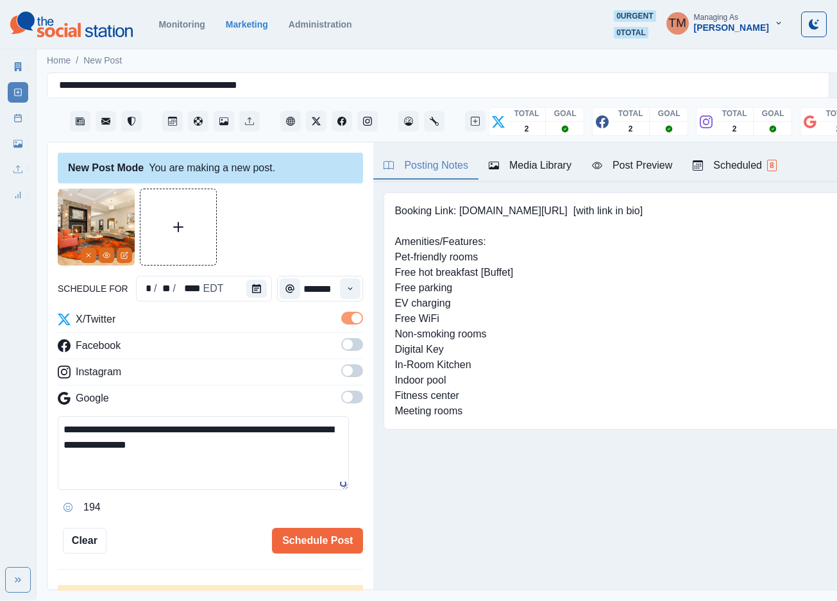
click at [345, 352] on label at bounding box center [352, 348] width 22 height 21
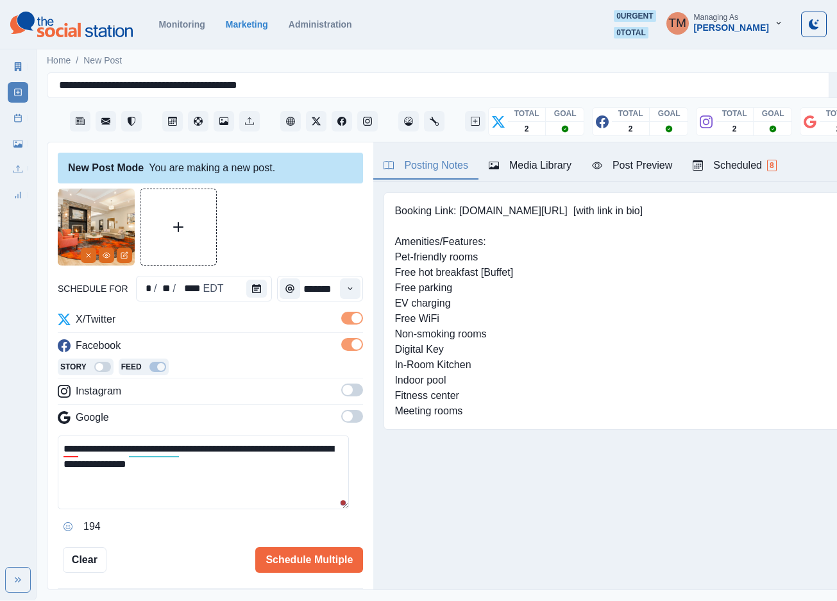
click at [342, 391] on span at bounding box center [347, 390] width 10 height 10
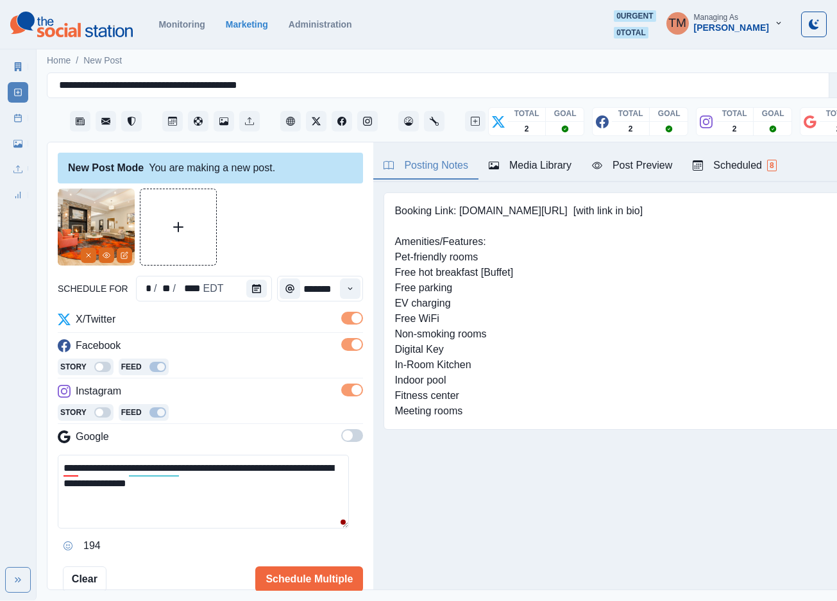
click at [344, 435] on span at bounding box center [352, 435] width 22 height 13
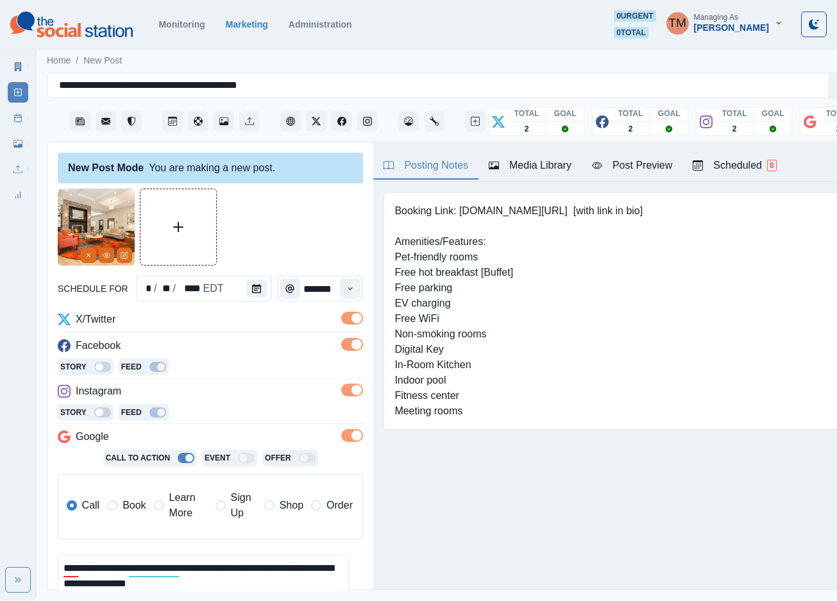
click at [139, 511] on span "Book" at bounding box center [133, 505] width 23 height 15
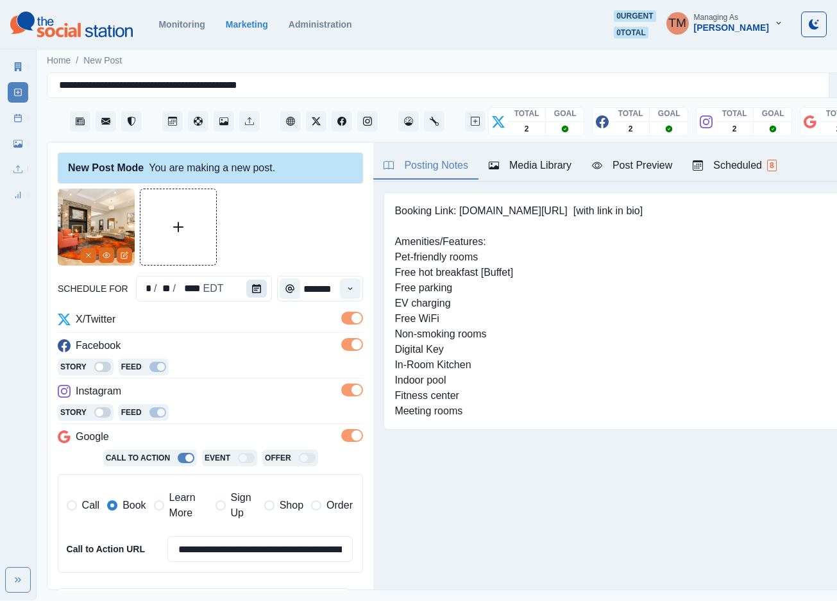
click at [252, 291] on icon "Calendar" at bounding box center [256, 288] width 9 height 9
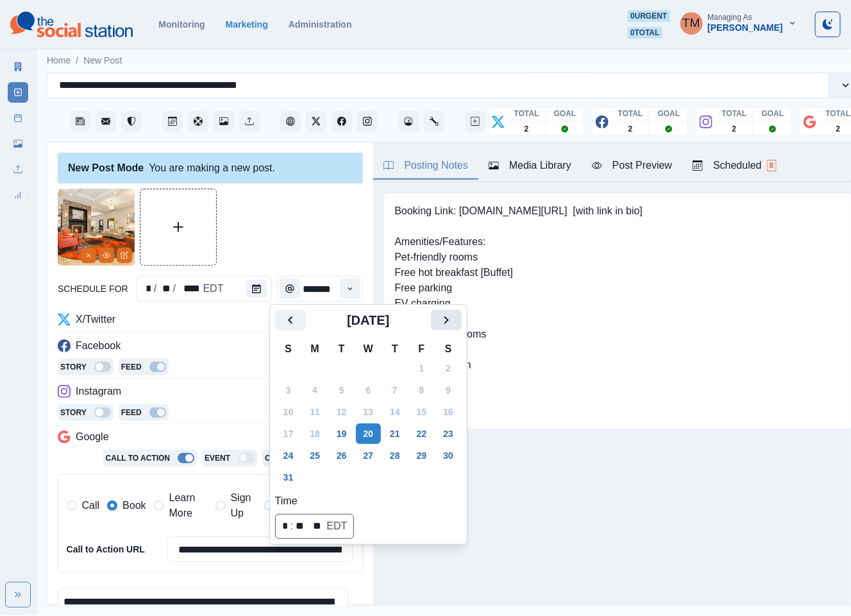
click at [449, 325] on icon "Next" at bounding box center [446, 319] width 15 height 15
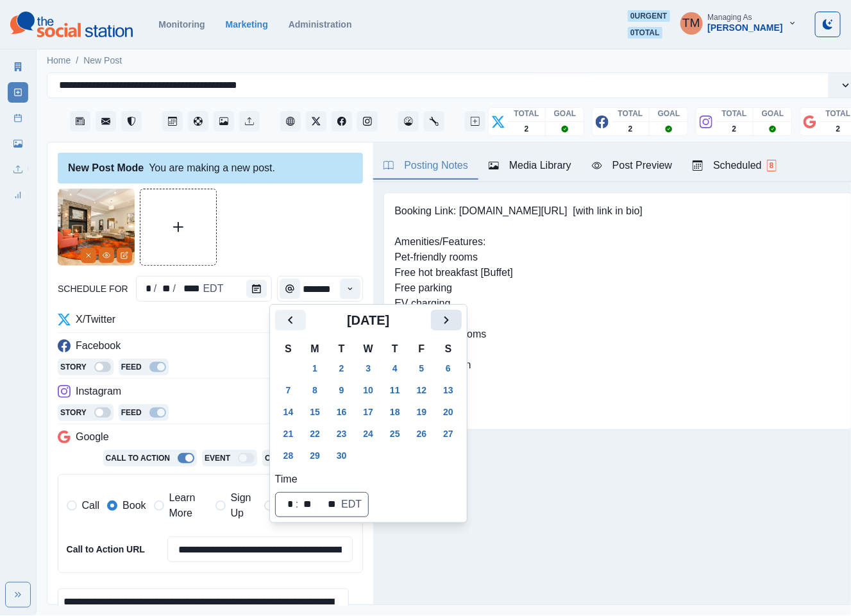
click at [449, 325] on icon "Next" at bounding box center [446, 319] width 15 height 15
click at [425, 393] on button "10" at bounding box center [422, 390] width 26 height 21
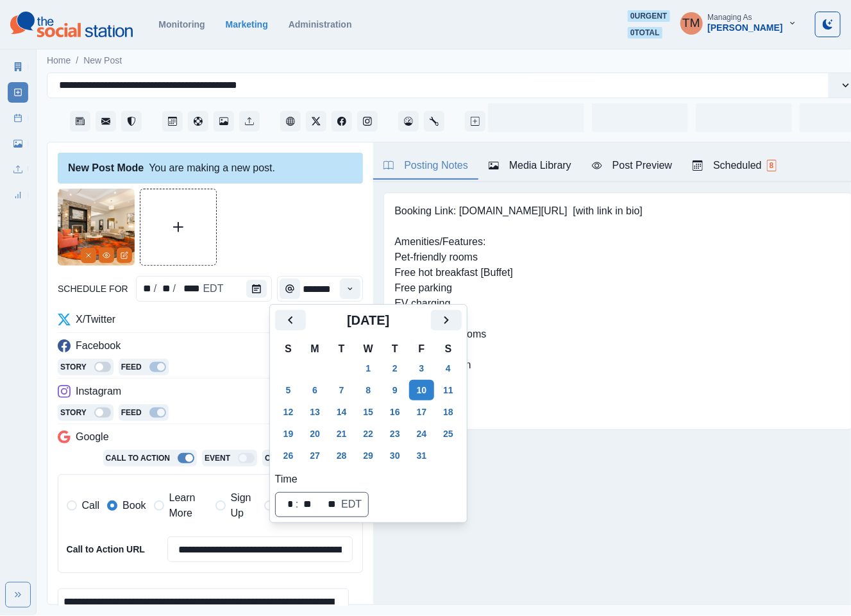
click at [260, 256] on div at bounding box center [210, 227] width 305 height 77
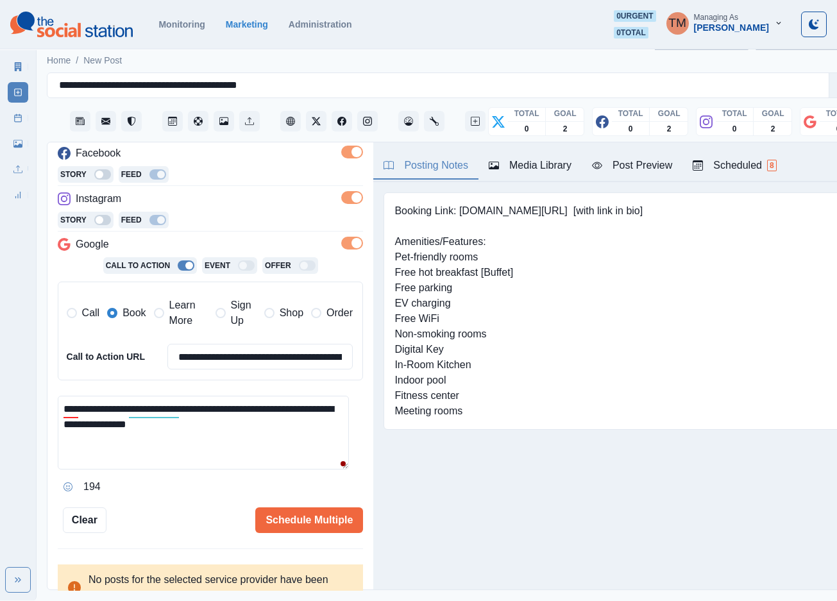
scroll to position [208, 0]
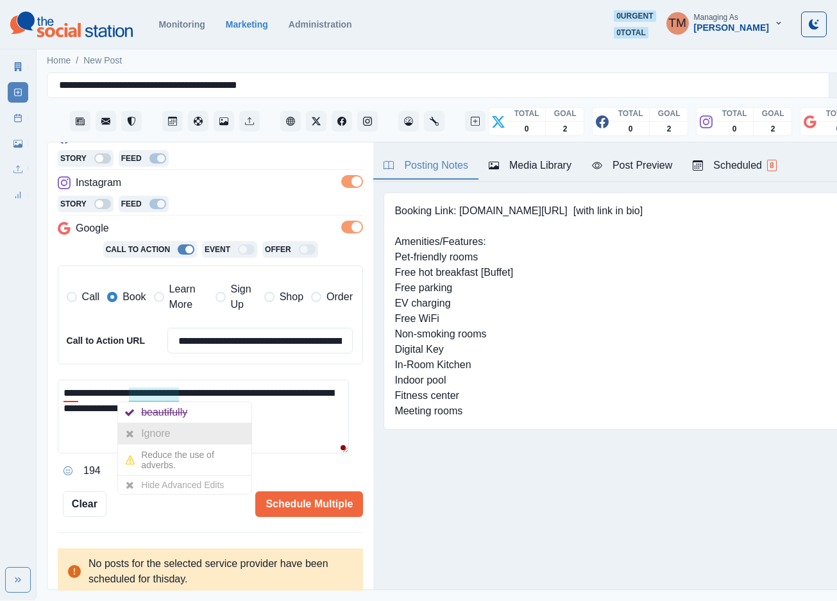
click at [164, 441] on div "Ignore" at bounding box center [158, 433] width 34 height 21
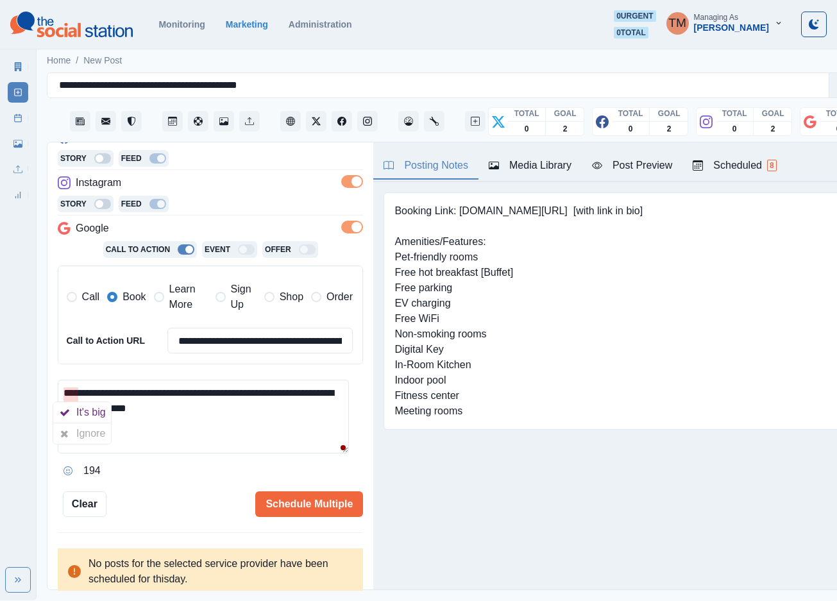
click at [83, 437] on div "Ignore" at bounding box center [93, 433] width 34 height 21
click at [633, 173] on div "Post Preview" at bounding box center [632, 165] width 80 height 15
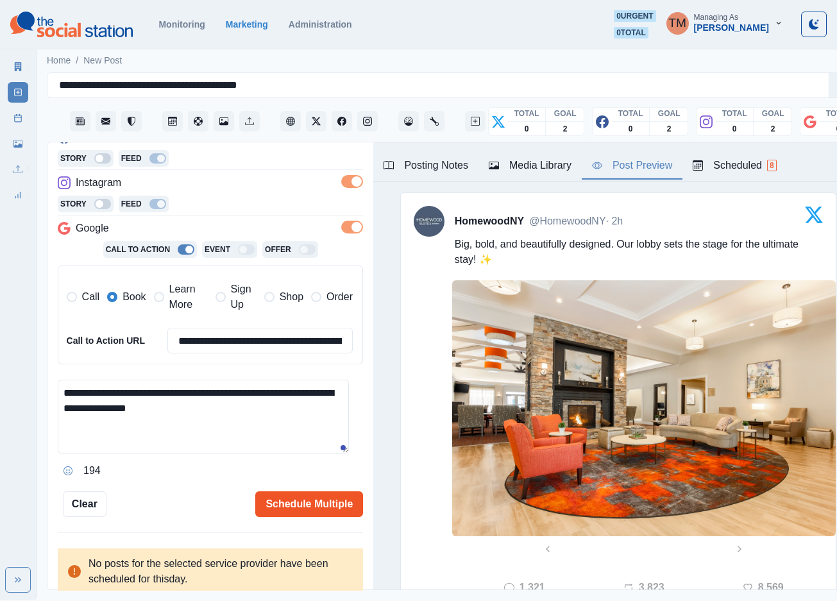
scroll to position [289, 0]
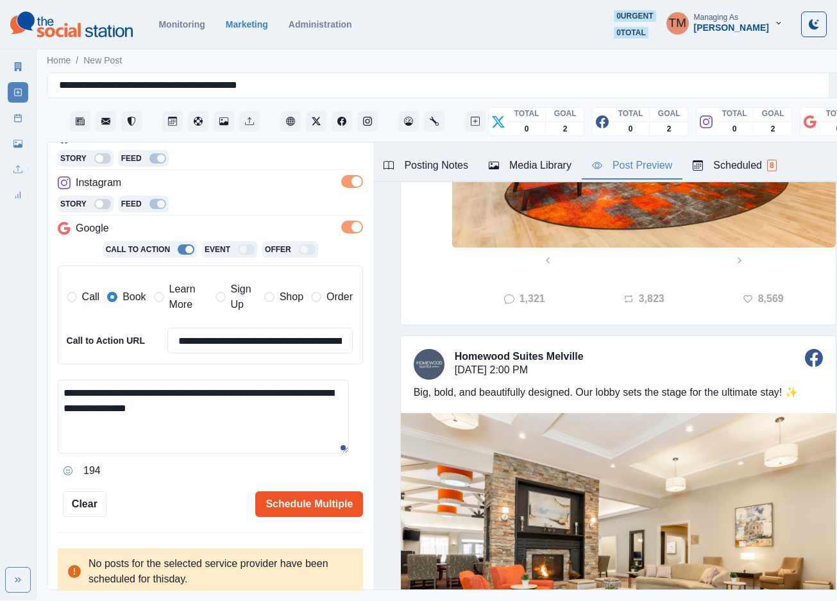
click at [280, 500] on button "Schedule Multiple" at bounding box center [309, 504] width 108 height 26
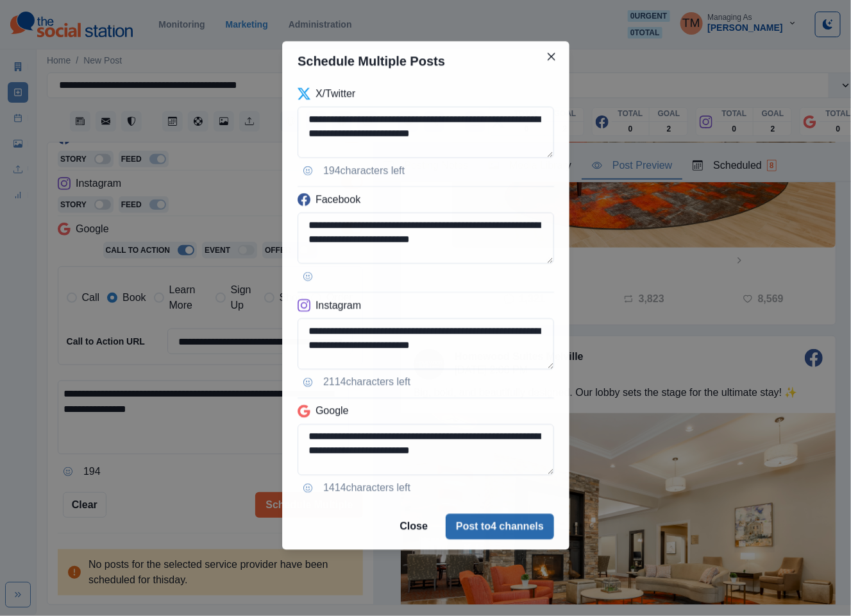
click at [512, 527] on button "Post to 4 channels" at bounding box center [500, 527] width 108 height 26
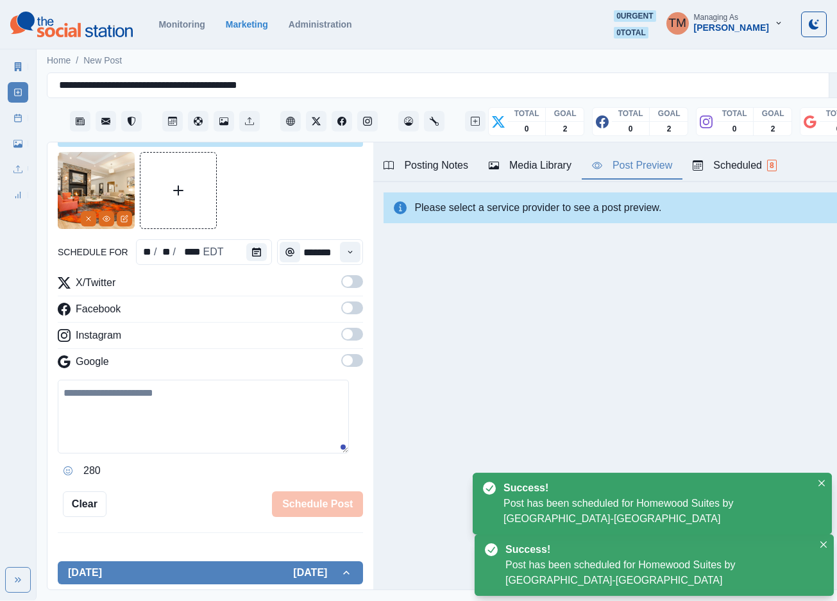
scroll to position [0, 0]
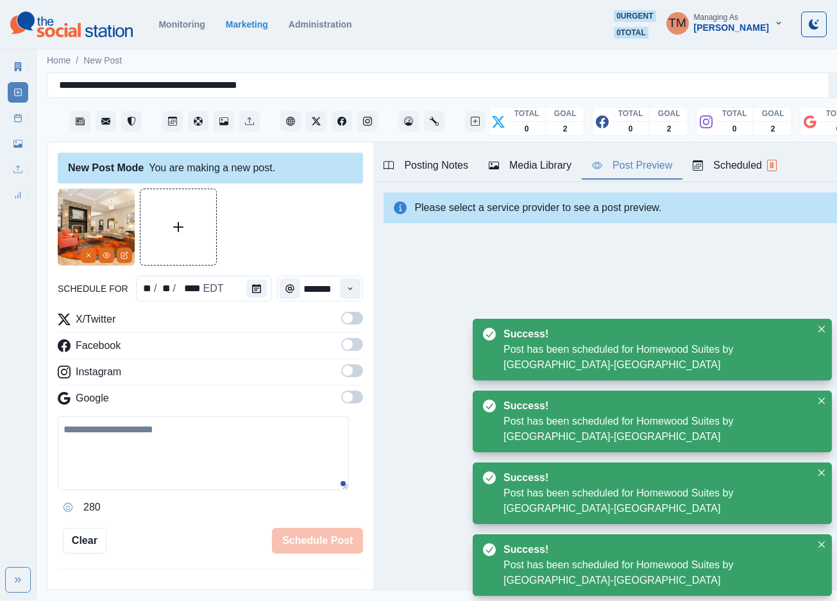
click at [212, 520] on div "schedule for ** / ** / **** EDT ******* X/Twitter Facebook Instagram Google 280…" at bounding box center [210, 371] width 305 height 365
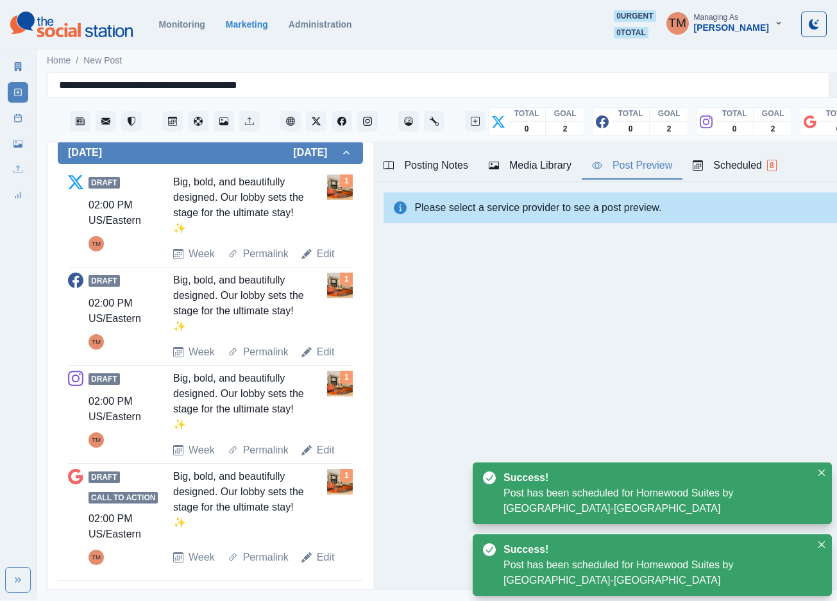
scroll to position [13, 0]
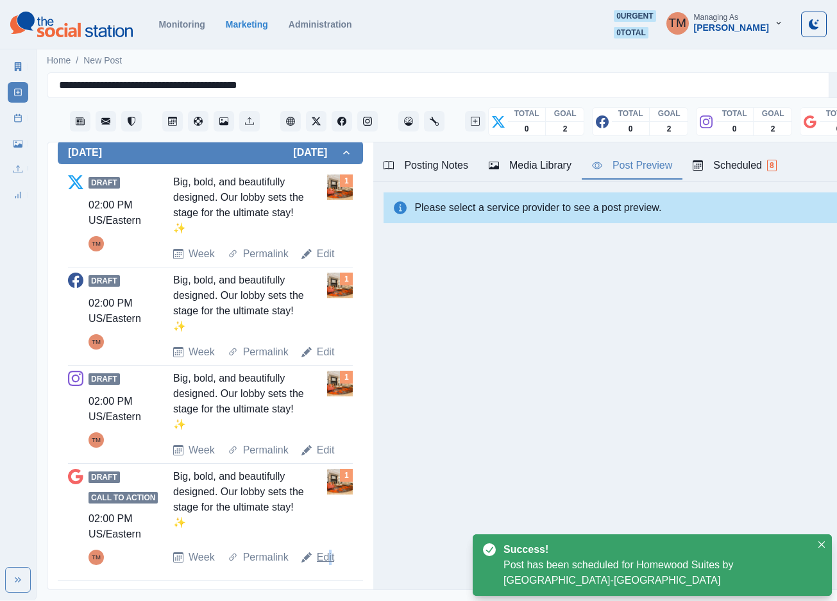
click at [326, 550] on link "Edit" at bounding box center [326, 557] width 18 height 15
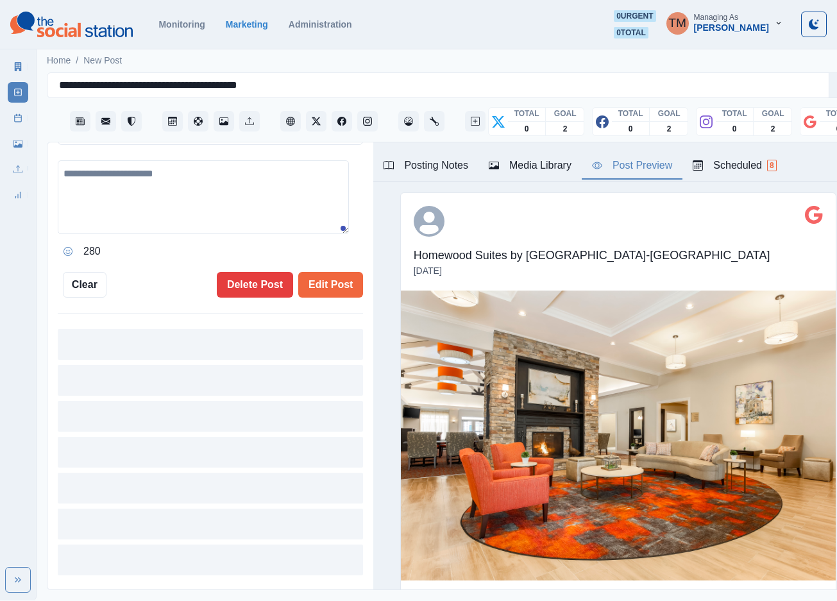
type textarea "**********"
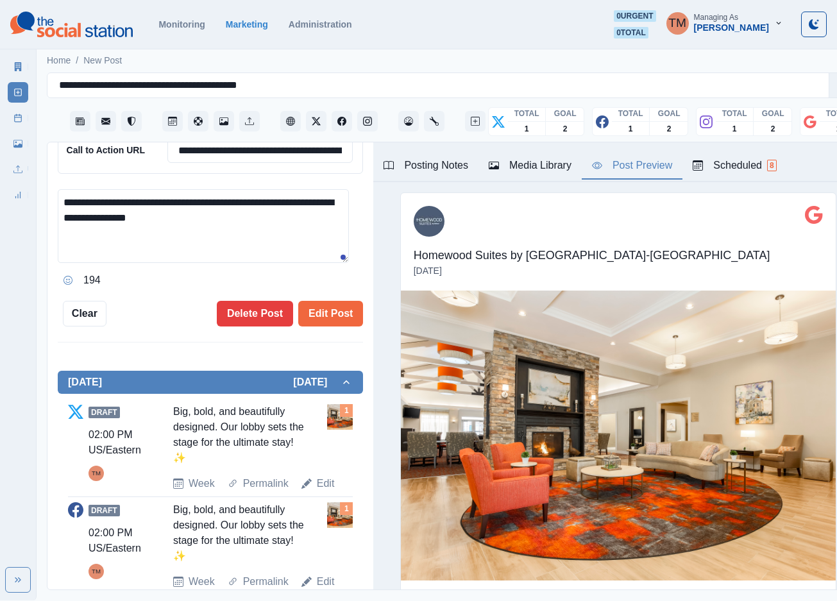
scroll to position [168, 0]
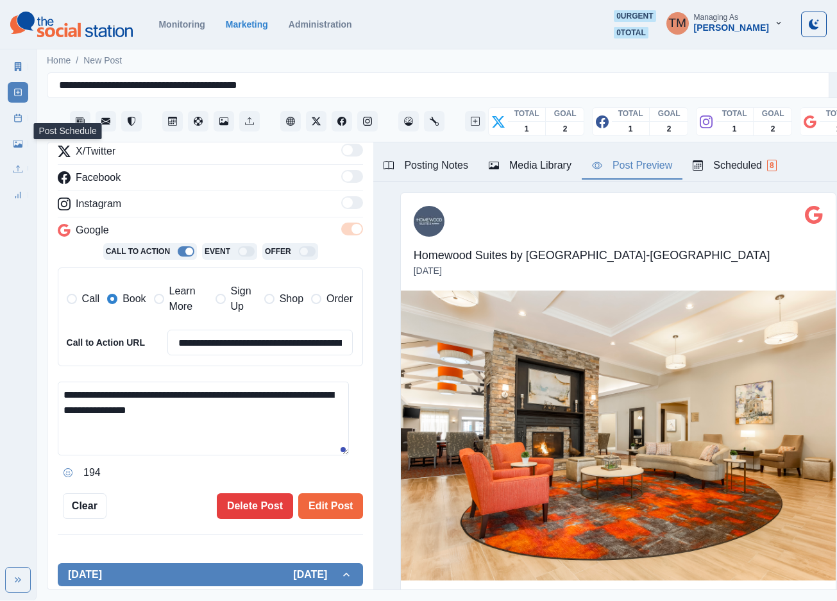
click at [21, 118] on rect at bounding box center [18, 118] width 7 height 7
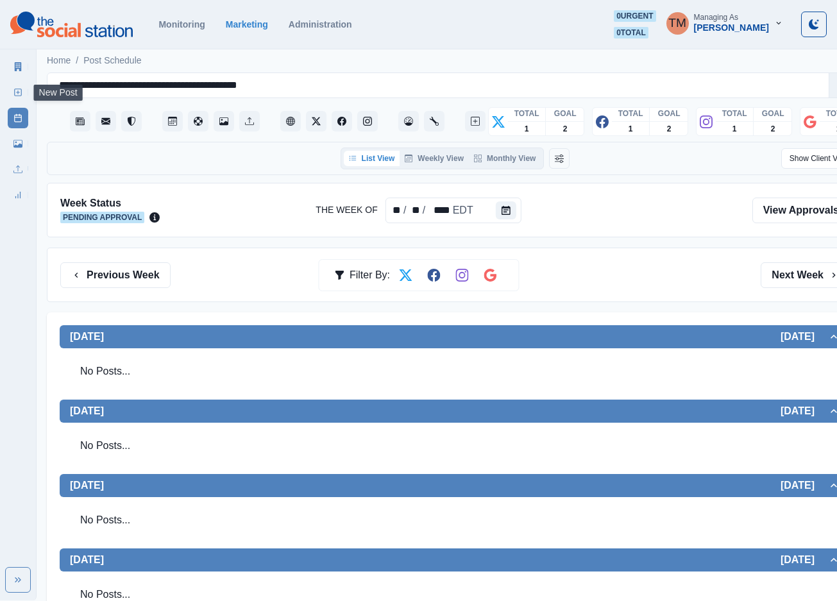
click at [19, 89] on icon at bounding box center [17, 92] width 9 height 9
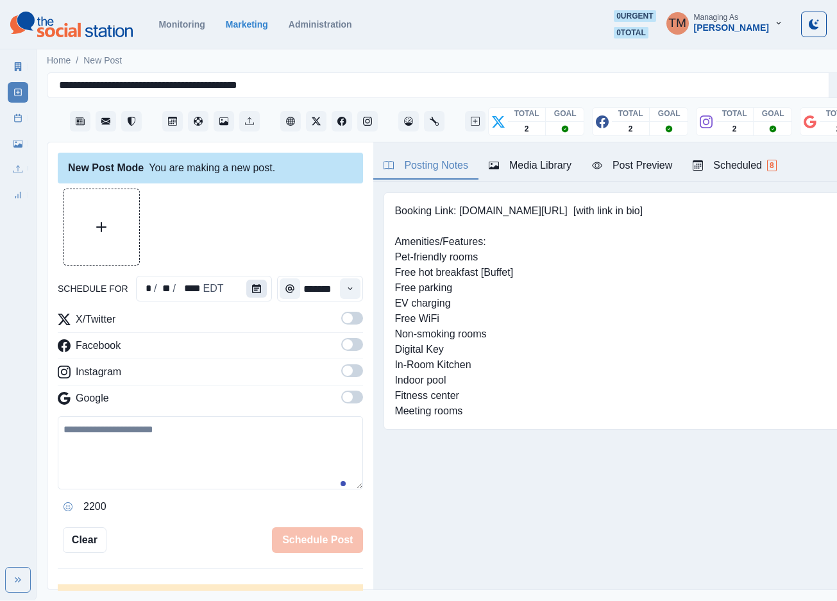
click at [252, 289] on icon "Calendar" at bounding box center [256, 288] width 9 height 9
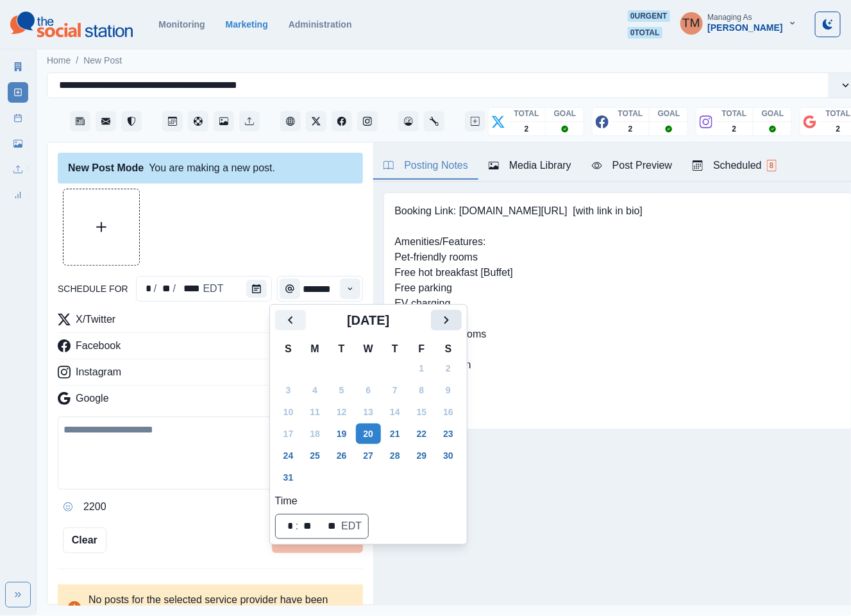
click at [453, 320] on icon "Next" at bounding box center [446, 319] width 15 height 15
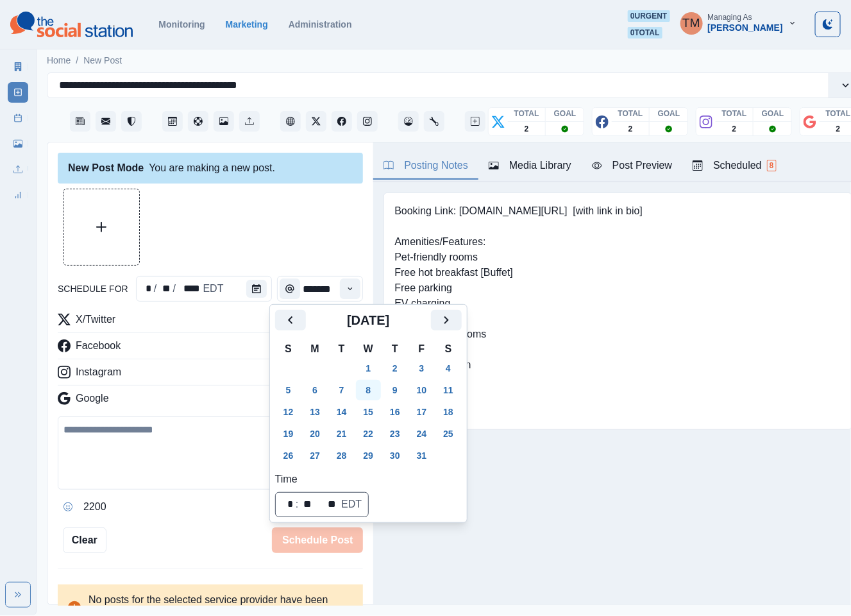
click at [372, 393] on button "8" at bounding box center [369, 390] width 26 height 21
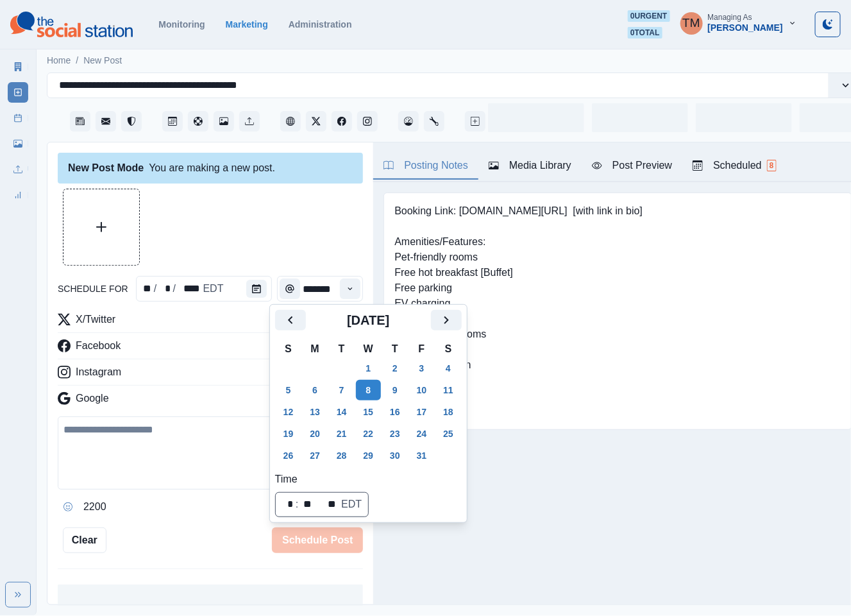
click at [245, 233] on div at bounding box center [210, 227] width 305 height 77
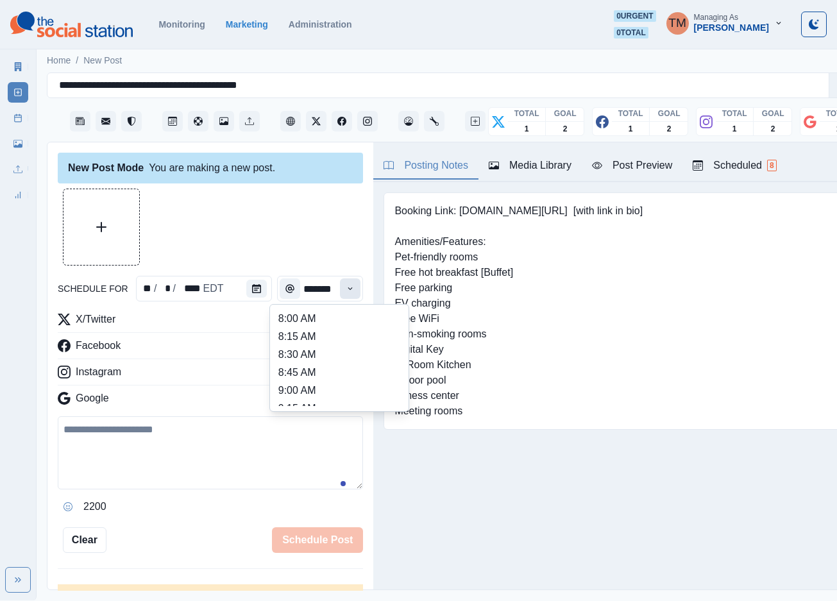
click at [348, 289] on icon "Time" at bounding box center [350, 288] width 4 height 3
click at [312, 351] on li "11:15 AM" at bounding box center [339, 360] width 128 height 18
click at [329, 360] on li "11:15 AM" at bounding box center [339, 360] width 128 height 18
type input "********"
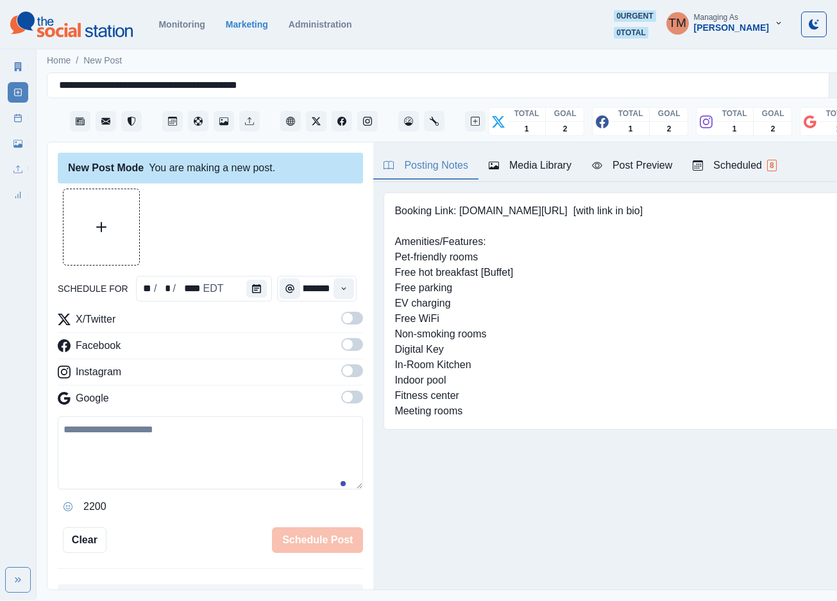
drag, startPoint x: 339, startPoint y: 314, endPoint x: 343, endPoint y: 353, distance: 38.7
click at [341, 318] on span at bounding box center [352, 318] width 22 height 13
drag, startPoint x: 343, startPoint y: 344, endPoint x: 342, endPoint y: 382, distance: 37.2
click at [343, 345] on span at bounding box center [352, 344] width 22 height 13
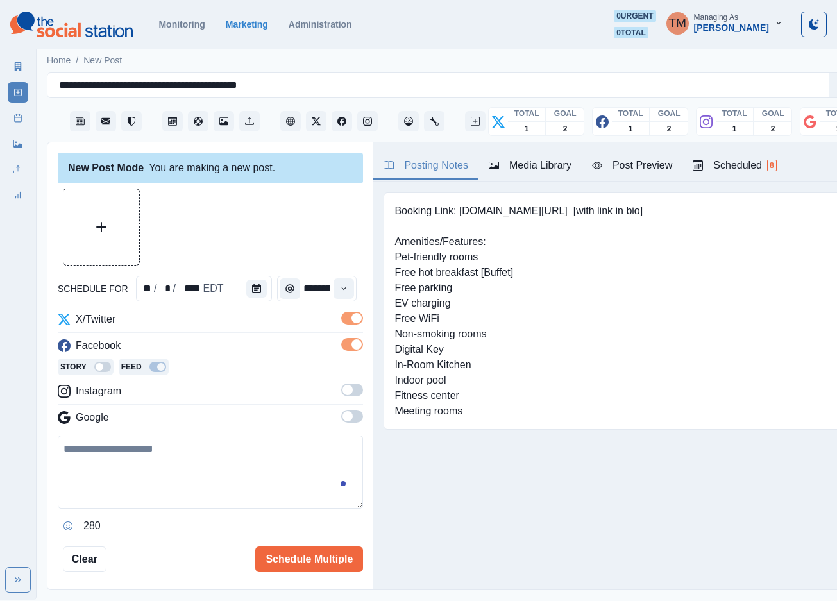
click at [341, 391] on span at bounding box center [352, 390] width 22 height 13
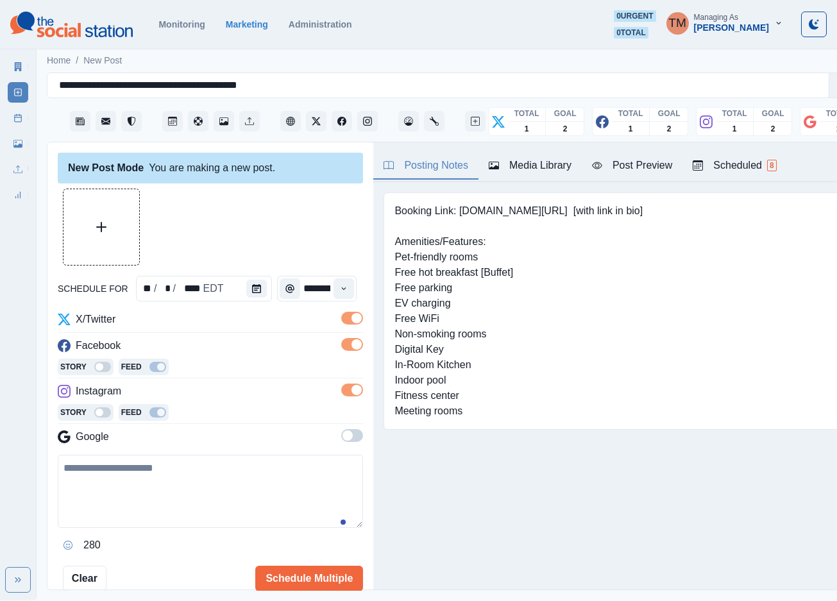
click at [341, 432] on span at bounding box center [352, 435] width 22 height 13
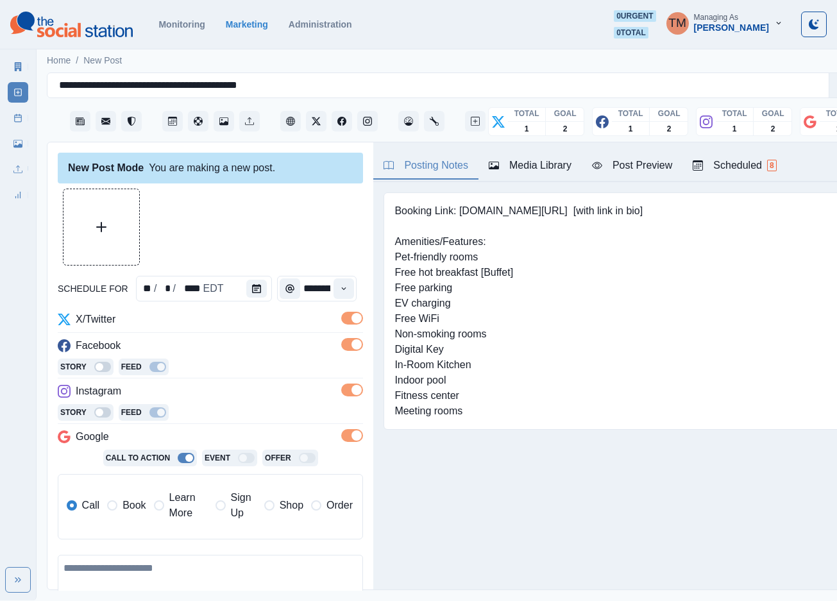
click at [133, 508] on span "Book" at bounding box center [133, 505] width 23 height 15
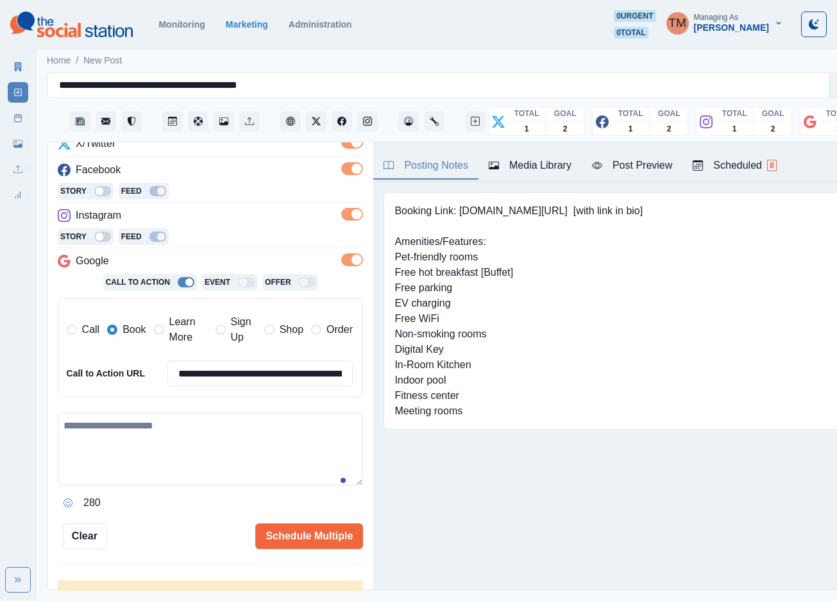
scroll to position [192, 0]
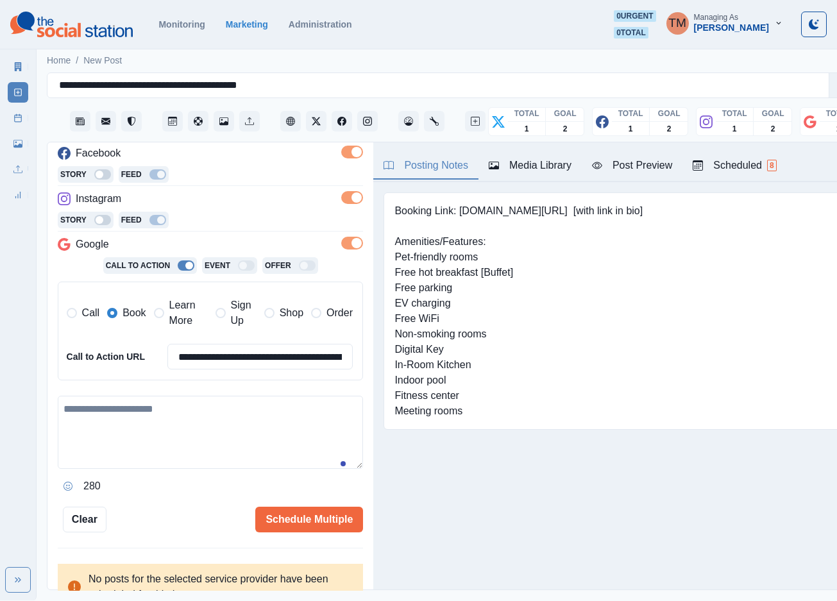
click at [181, 441] on textarea at bounding box center [210, 432] width 305 height 73
paste textarea "**********"
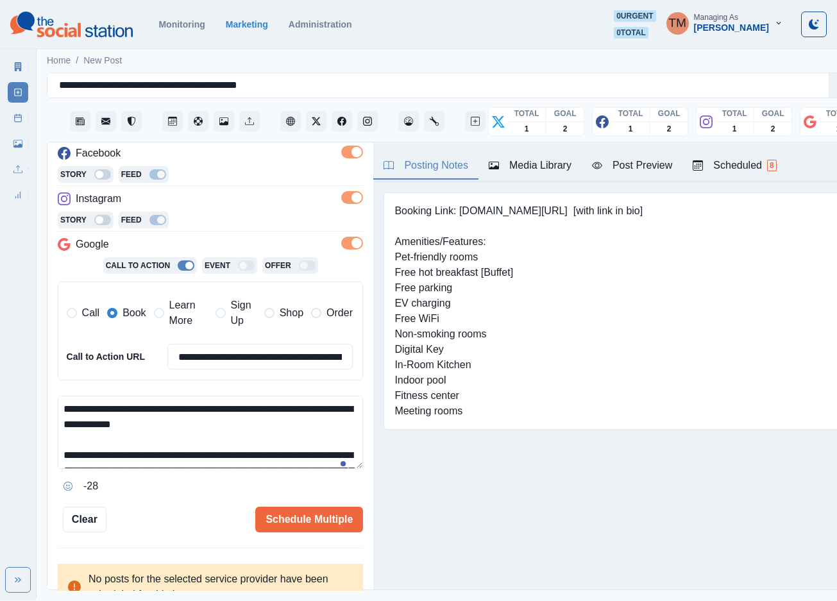
scroll to position [102, 0]
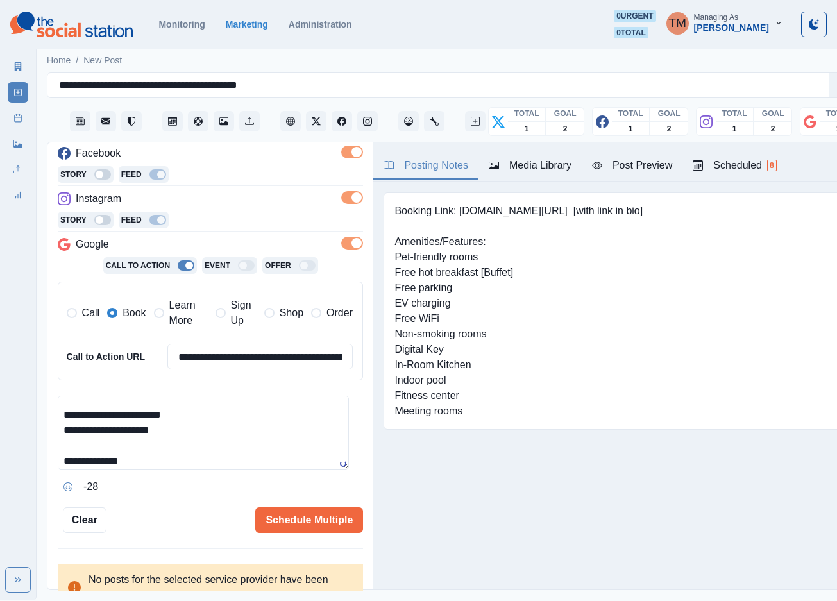
type textarea "**********"
click at [647, 164] on div "Post Preview" at bounding box center [632, 165] width 80 height 15
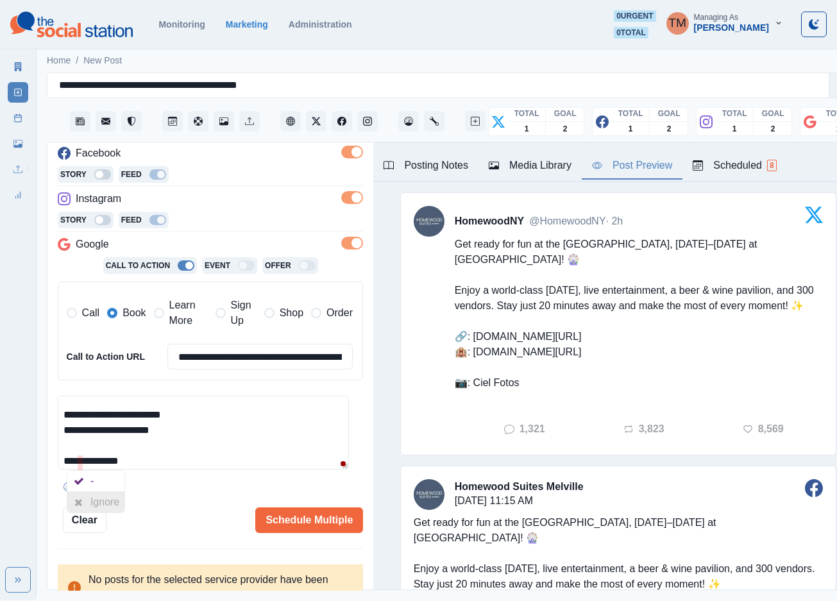
click at [81, 500] on icon at bounding box center [78, 502] width 8 height 10
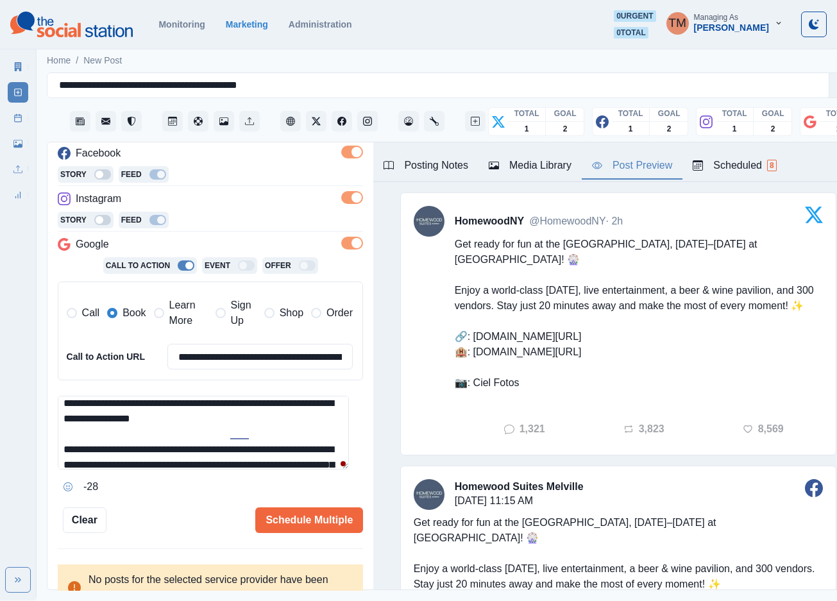
scroll to position [44, 0]
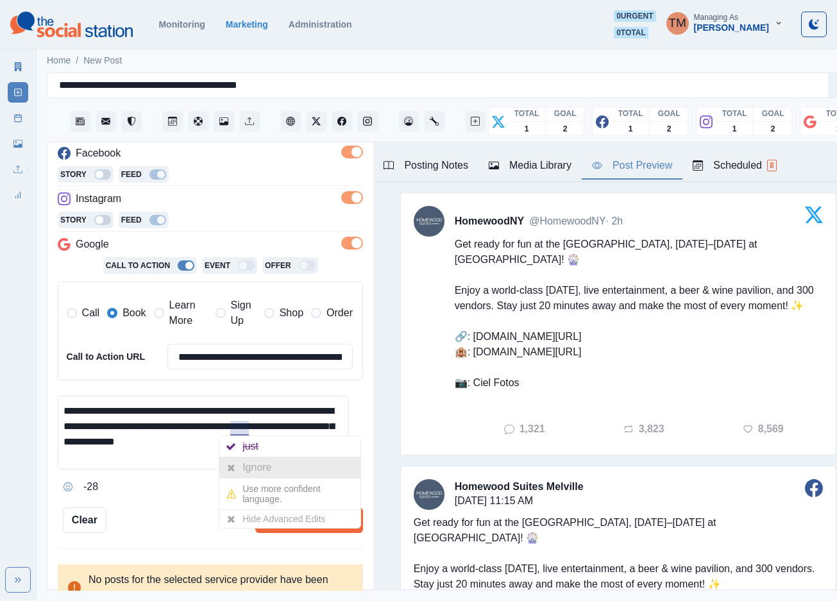
click at [248, 464] on div "Ignore" at bounding box center [259, 467] width 34 height 21
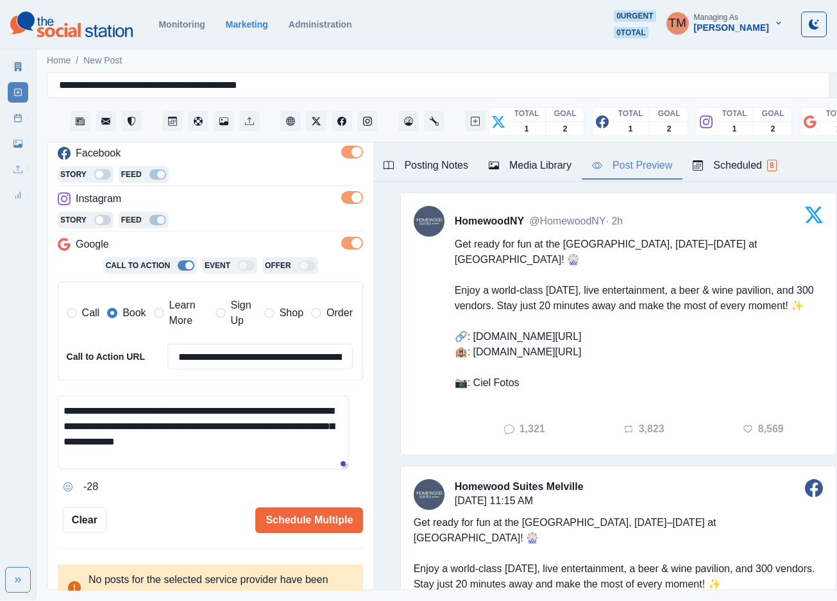
drag, startPoint x: 283, startPoint y: 453, endPoint x: 299, endPoint y: 452, distance: 15.4
click at [285, 453] on textarea "**********" at bounding box center [203, 433] width 291 height 74
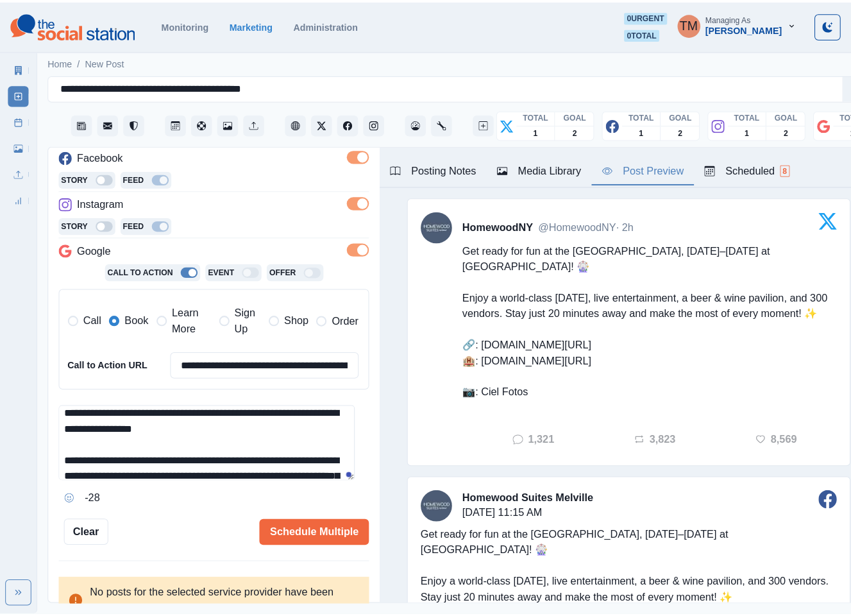
scroll to position [0, 0]
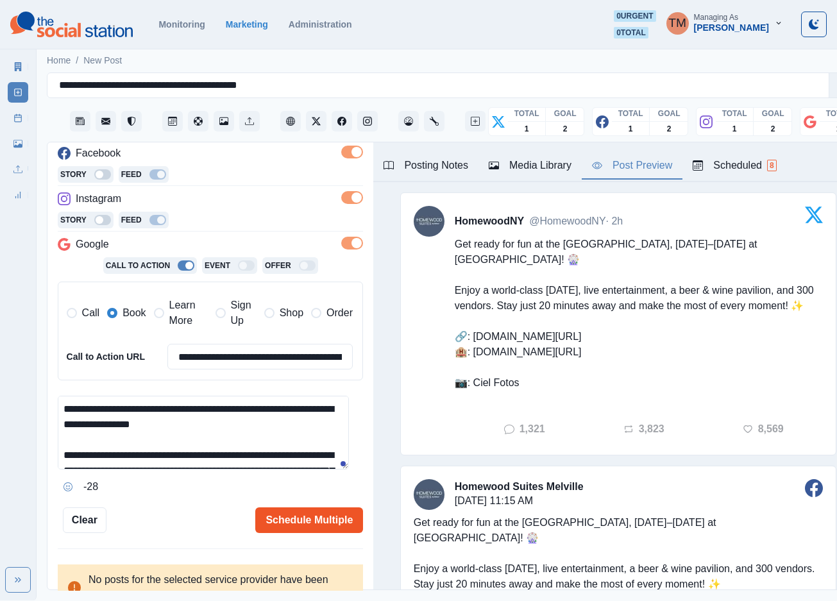
click at [292, 523] on button "Schedule Multiple" at bounding box center [309, 520] width 108 height 26
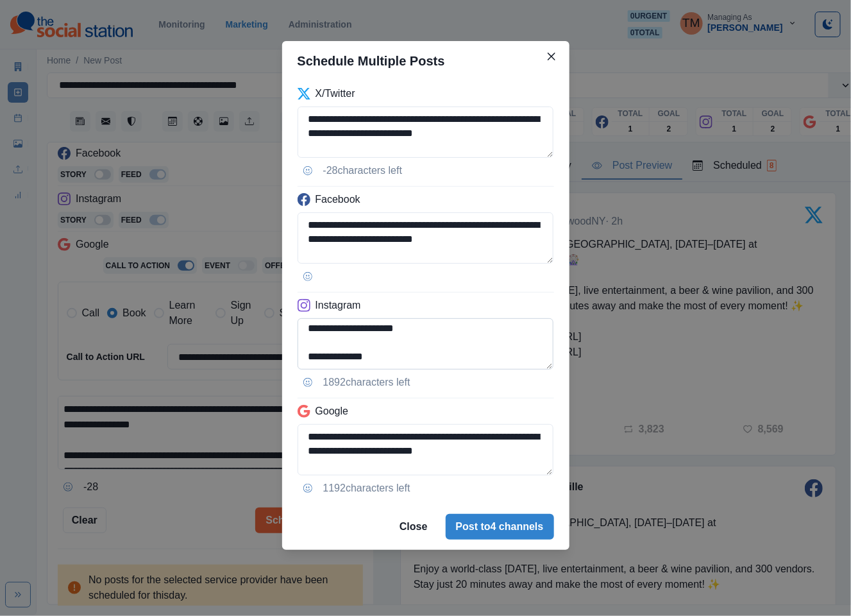
scroll to position [130, 0]
click at [328, 335] on textarea "**********" at bounding box center [426, 343] width 257 height 51
type textarea "**********"
click at [308, 449] on textarea "**********" at bounding box center [426, 449] width 257 height 51
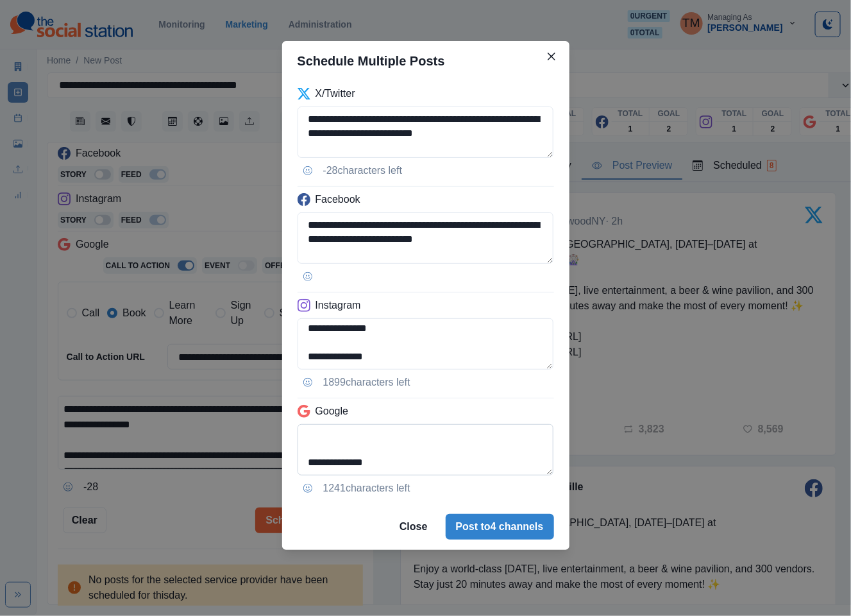
scroll to position [83, 0]
type textarea "**********"
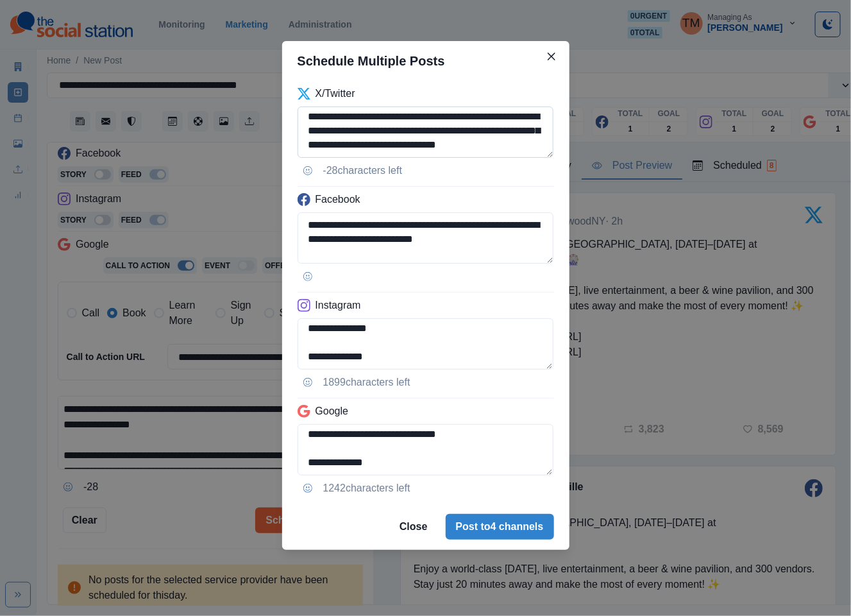
scroll to position [38, 0]
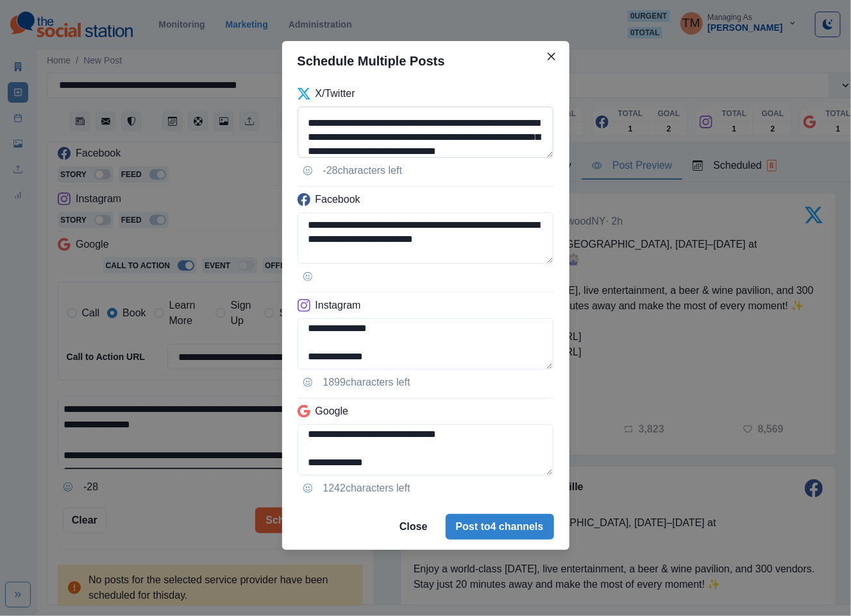
click at [491, 139] on textarea "**********" at bounding box center [426, 131] width 257 height 51
click at [369, 152] on textarea "**********" at bounding box center [426, 131] width 257 height 51
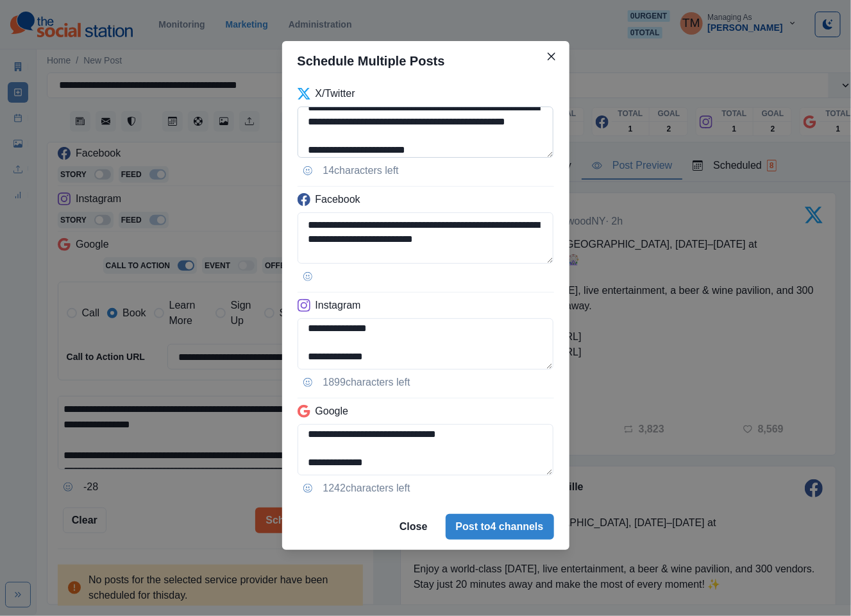
click at [489, 128] on textarea "**********" at bounding box center [426, 131] width 257 height 51
click at [433, 137] on textarea "**********" at bounding box center [426, 131] width 257 height 51
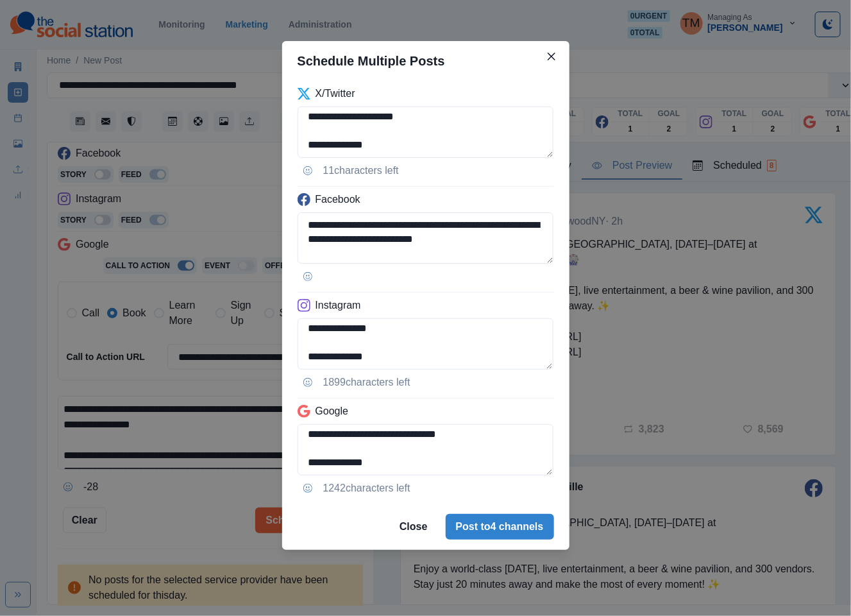
scroll to position [116, 0]
type textarea "**********"
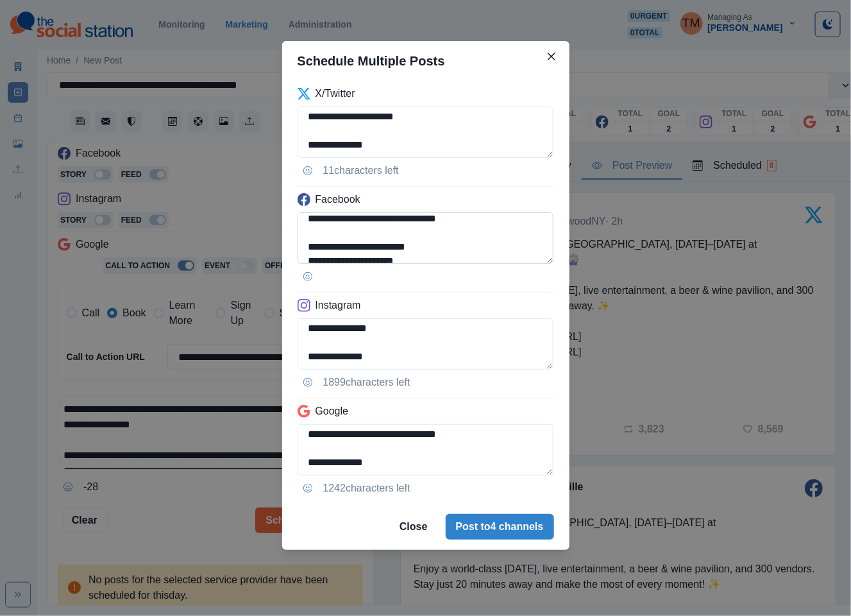
scroll to position [38, 0]
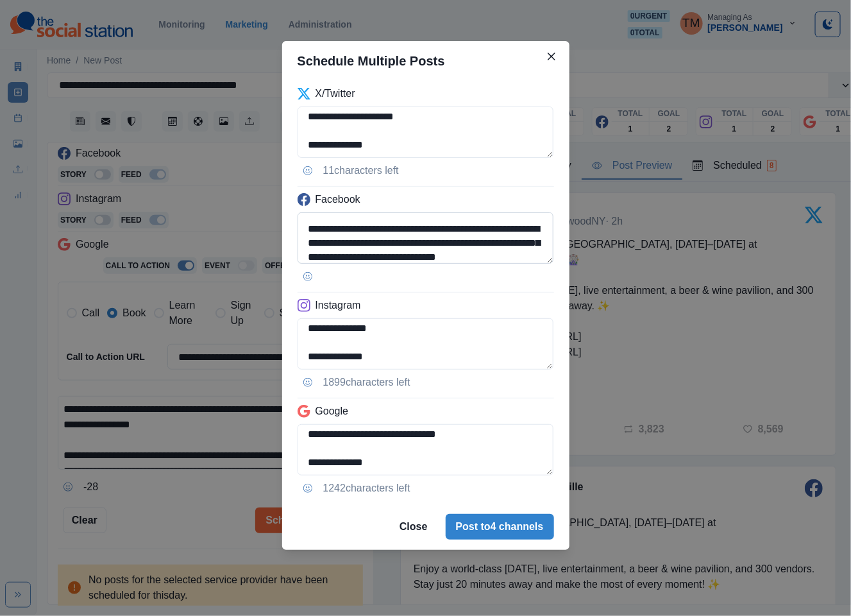
click at [520, 246] on textarea "**********" at bounding box center [426, 237] width 257 height 51
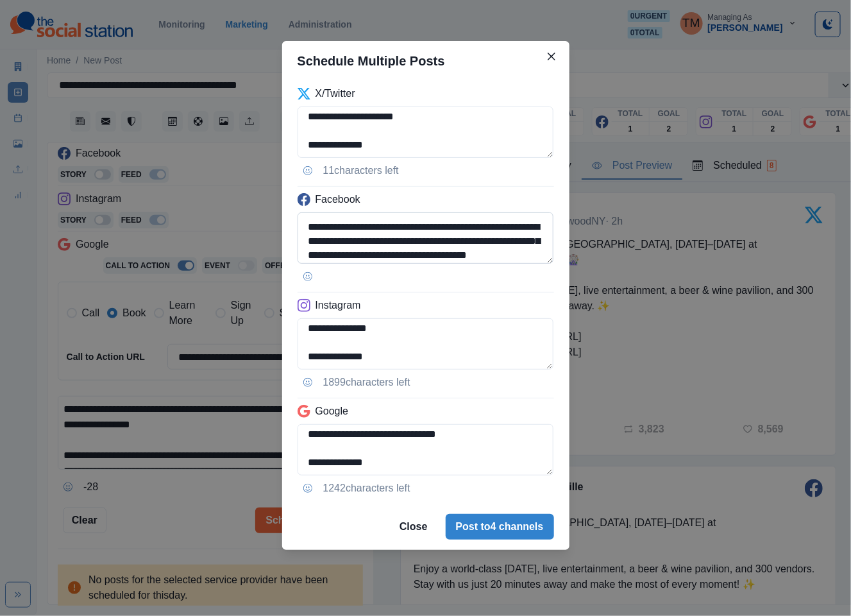
scroll to position [131, 0]
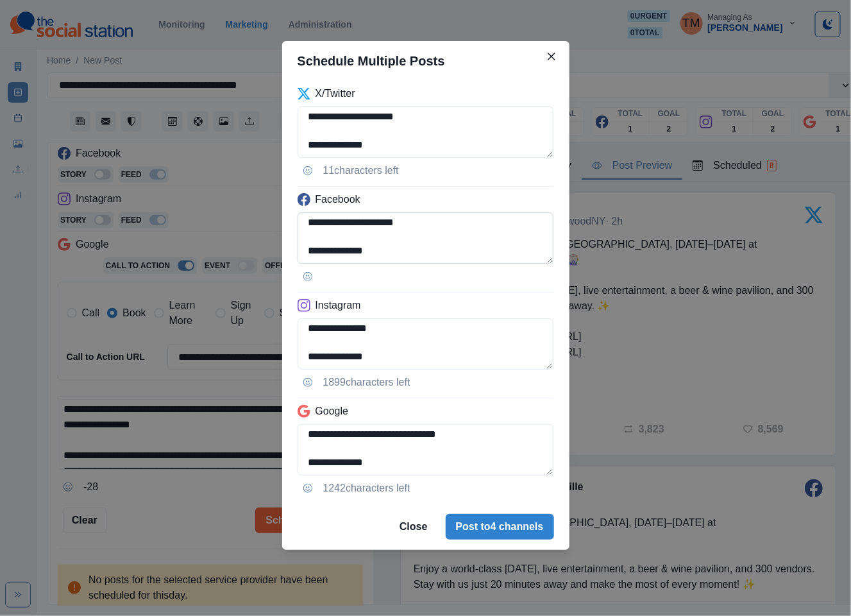
drag, startPoint x: 310, startPoint y: 256, endPoint x: 335, endPoint y: 255, distance: 25.7
click at [335, 255] on textarea "**********" at bounding box center [426, 237] width 257 height 51
type textarea "**********"
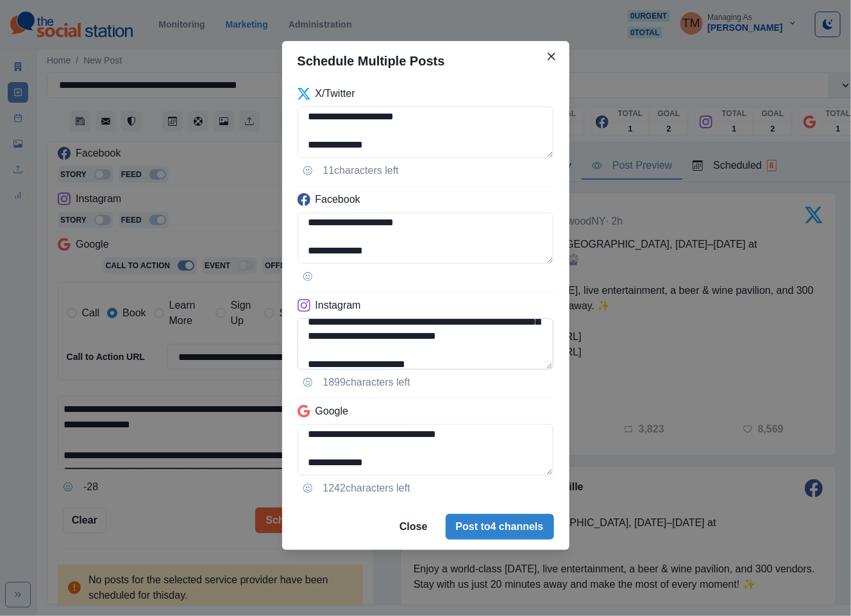
scroll to position [53, 0]
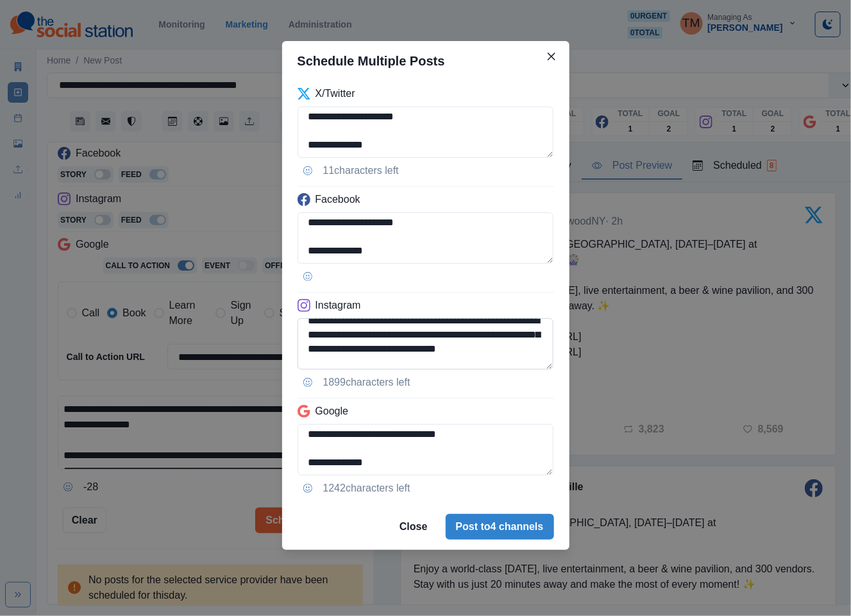
click at [516, 335] on textarea "**********" at bounding box center [426, 343] width 257 height 51
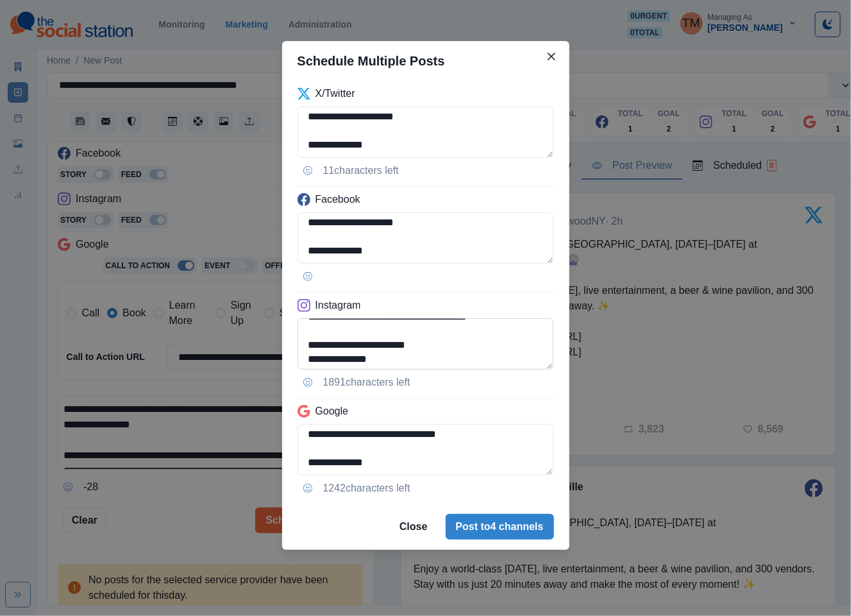
scroll to position [91, 0]
type textarea "**********"
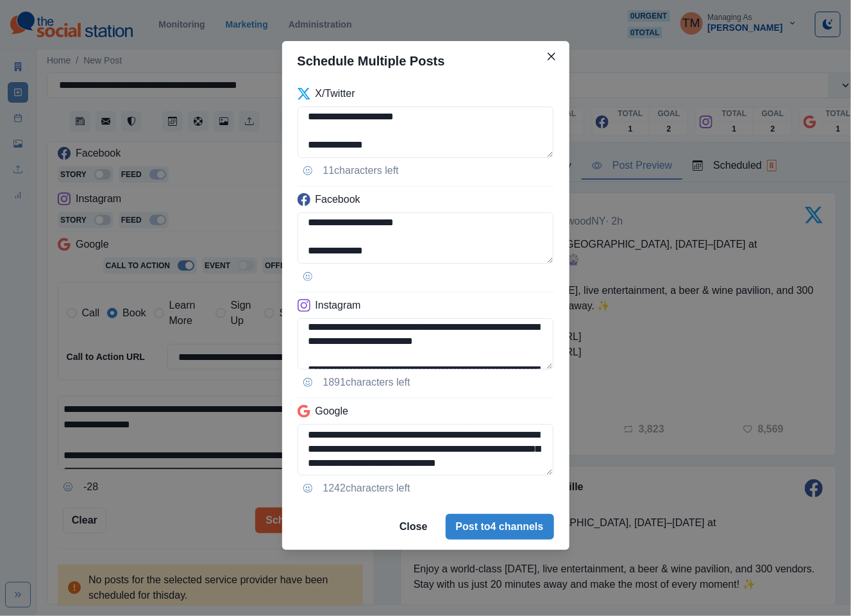
scroll to position [0, 0]
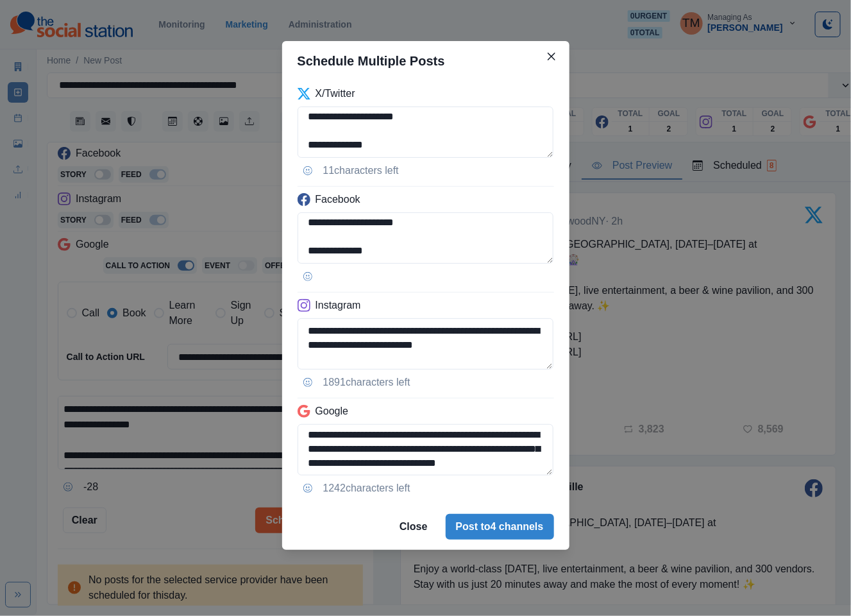
drag, startPoint x: 414, startPoint y: 332, endPoint x: 262, endPoint y: 314, distance: 153.1
click at [262, 314] on div "**********" at bounding box center [425, 308] width 851 height 616
drag, startPoint x: 402, startPoint y: 435, endPoint x: 165, endPoint y: 393, distance: 240.3
click at [165, 393] on div "**********" at bounding box center [425, 308] width 851 height 616
paste textarea "********"
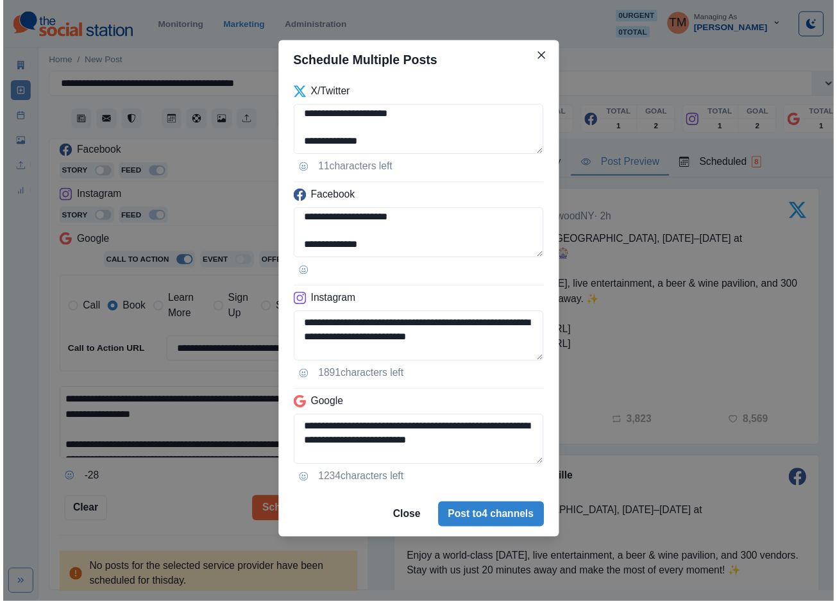
scroll to position [54, 0]
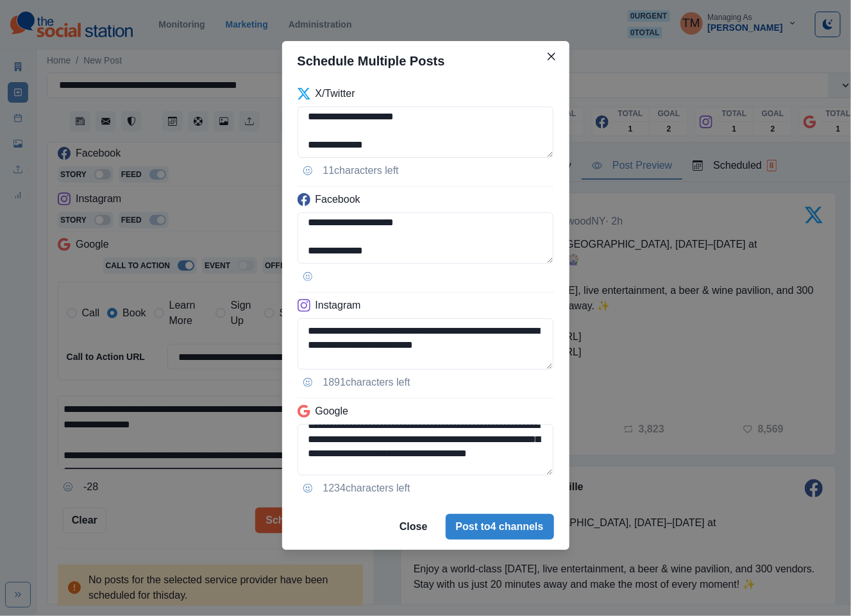
type textarea "**********"
drag, startPoint x: 147, startPoint y: 539, endPoint x: 298, endPoint y: 470, distance: 166.5
click at [151, 536] on div "**********" at bounding box center [425, 308] width 851 height 616
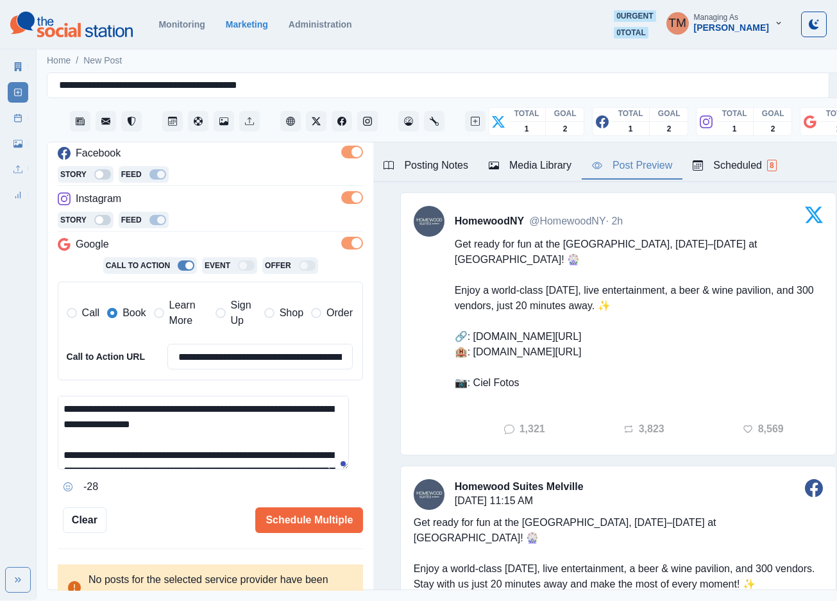
scroll to position [0, 0]
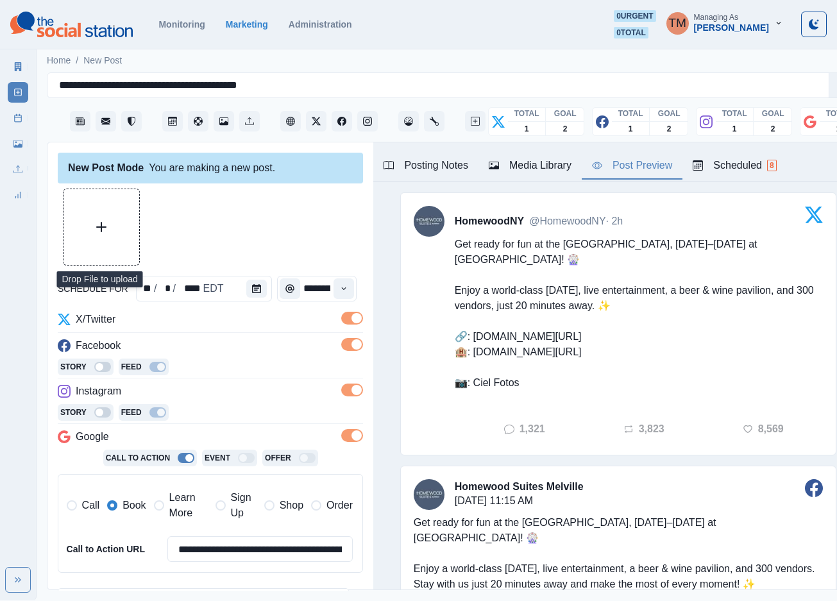
click at [102, 224] on icon "Upload Media" at bounding box center [101, 227] width 10 height 10
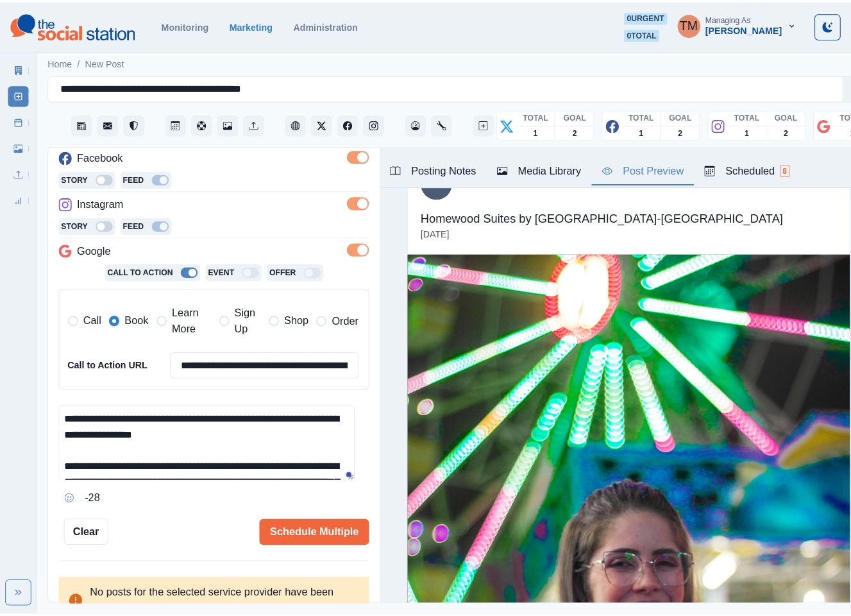
scroll to position [2907, 0]
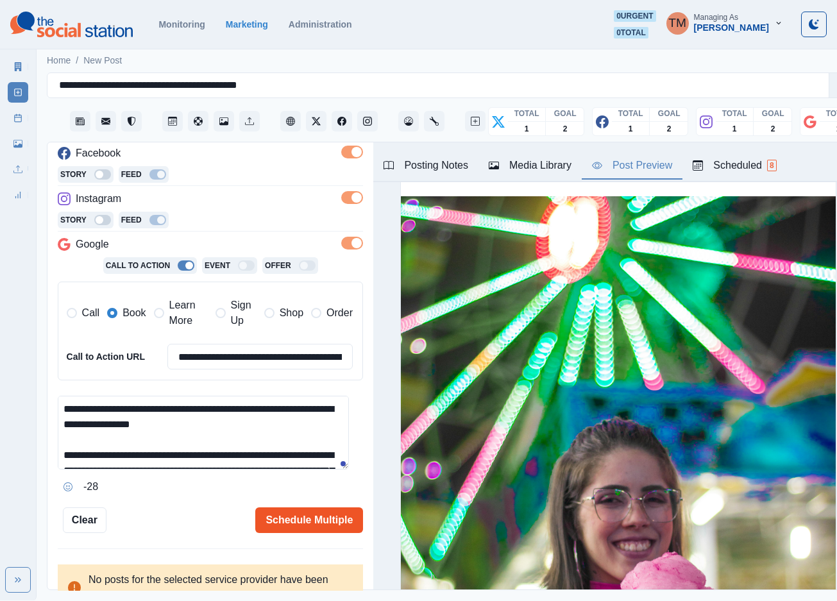
click at [291, 522] on button "Schedule Multiple" at bounding box center [309, 520] width 108 height 26
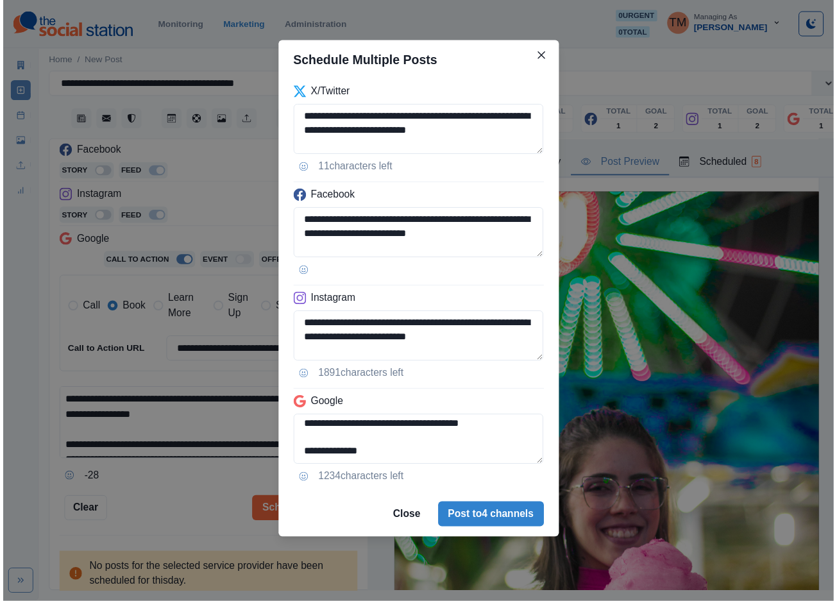
scroll to position [87, 0]
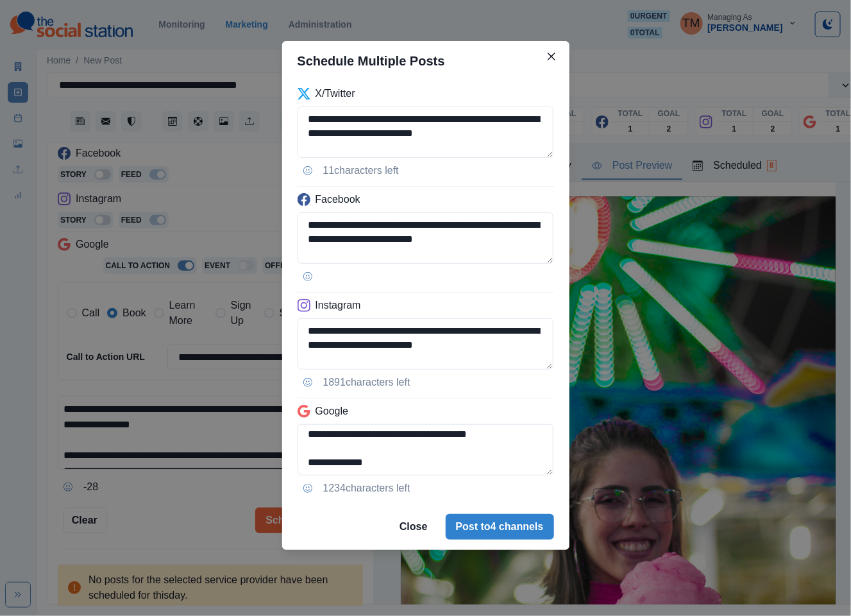
drag, startPoint x: 190, startPoint y: 535, endPoint x: 256, endPoint y: 512, distance: 69.2
click at [189, 535] on div "**********" at bounding box center [425, 308] width 851 height 616
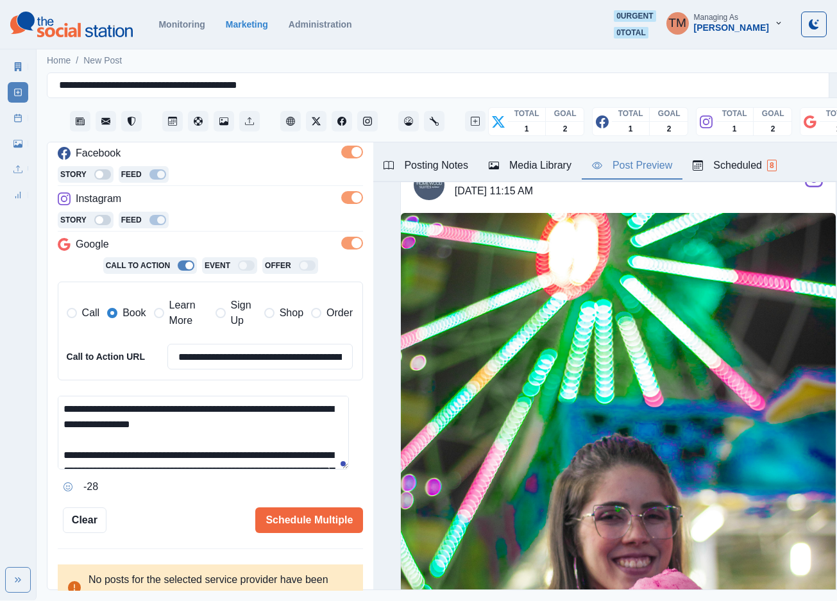
scroll to position [1753, 0]
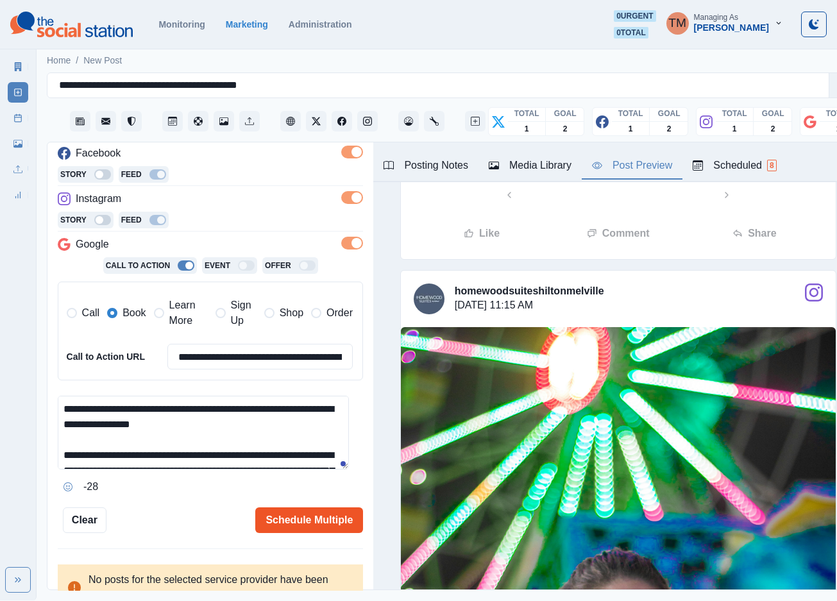
click at [307, 521] on button "Schedule Multiple" at bounding box center [309, 520] width 108 height 26
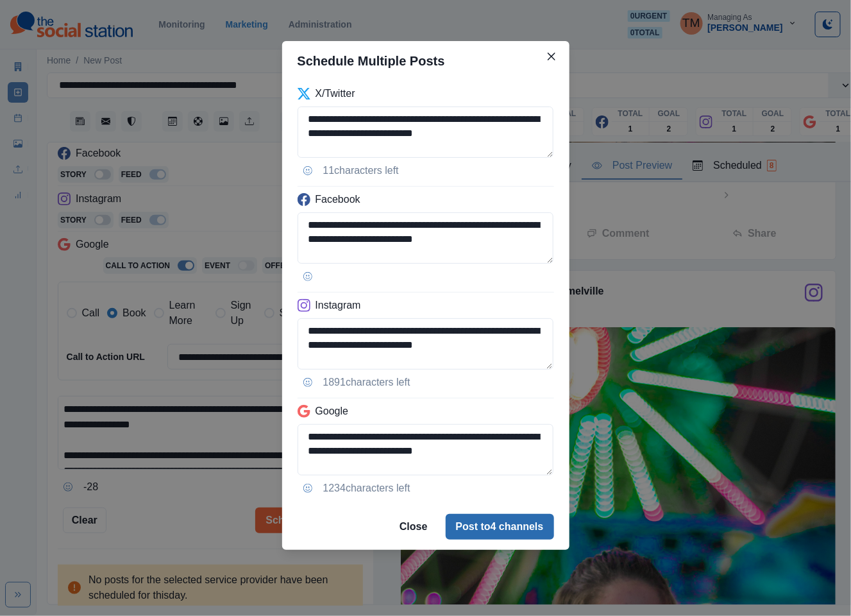
click at [500, 528] on button "Post to 4 channels" at bounding box center [500, 527] width 108 height 26
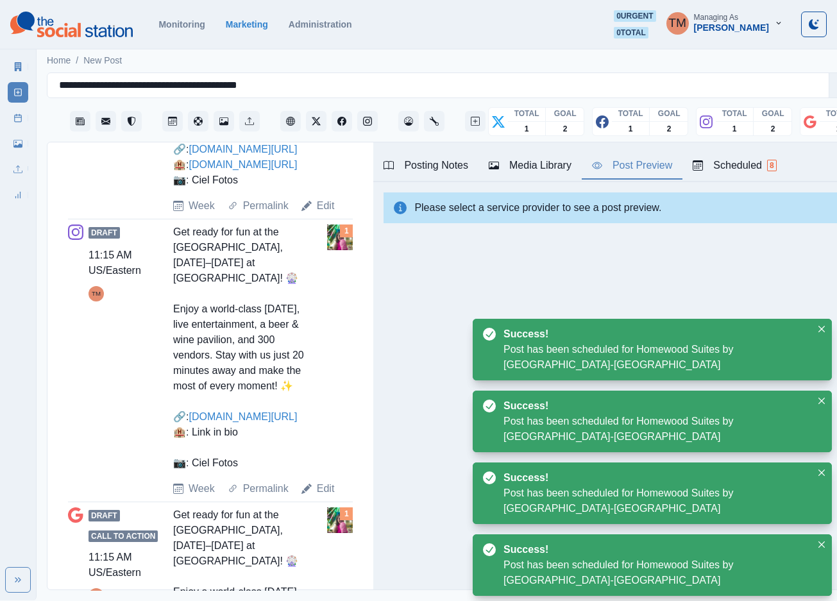
scroll to position [962, 0]
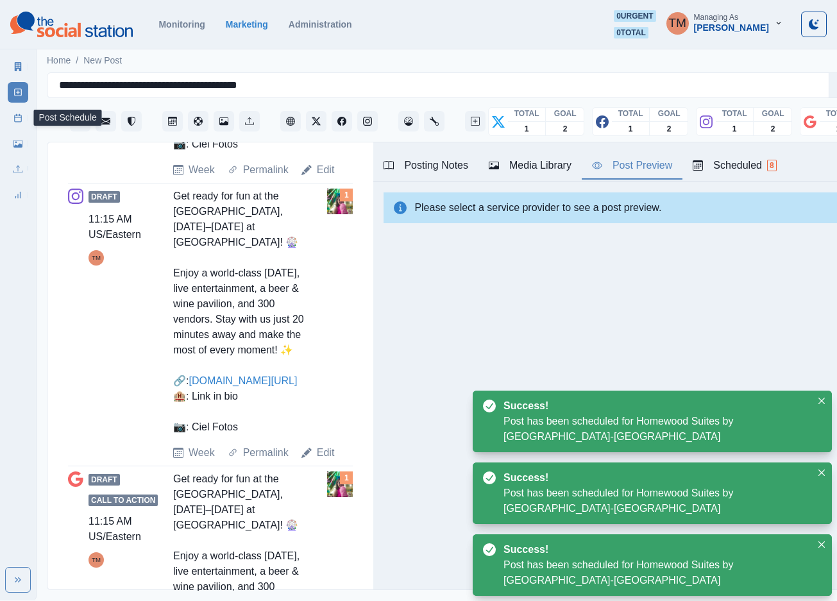
click at [22, 120] on icon at bounding box center [17, 118] width 9 height 9
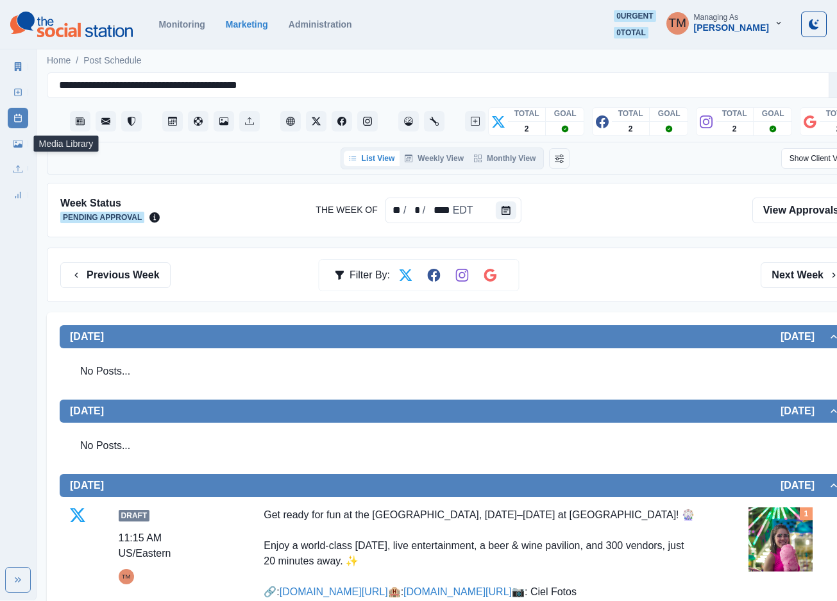
click at [14, 146] on icon at bounding box center [17, 144] width 9 height 8
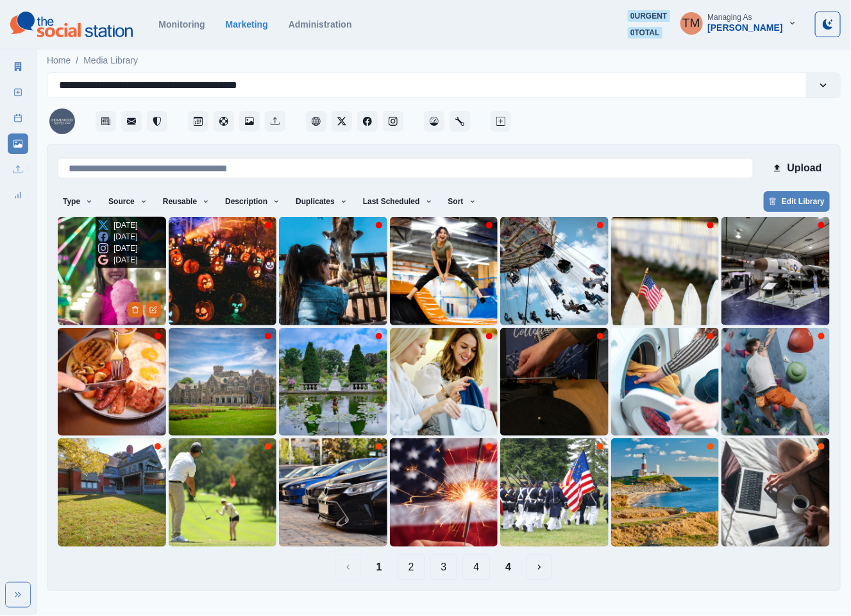
click at [98, 285] on img at bounding box center [112, 271] width 108 height 108
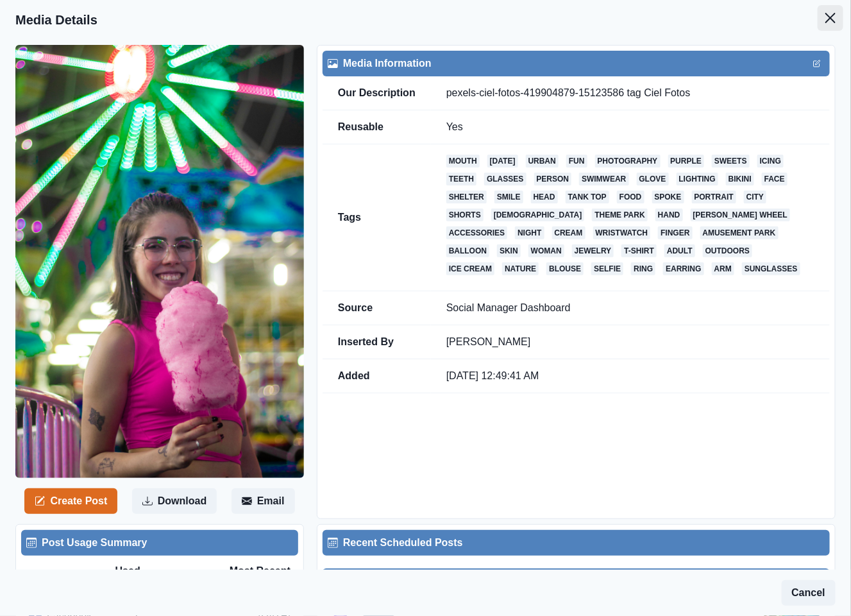
click at [825, 19] on icon "Close" at bounding box center [830, 18] width 10 height 10
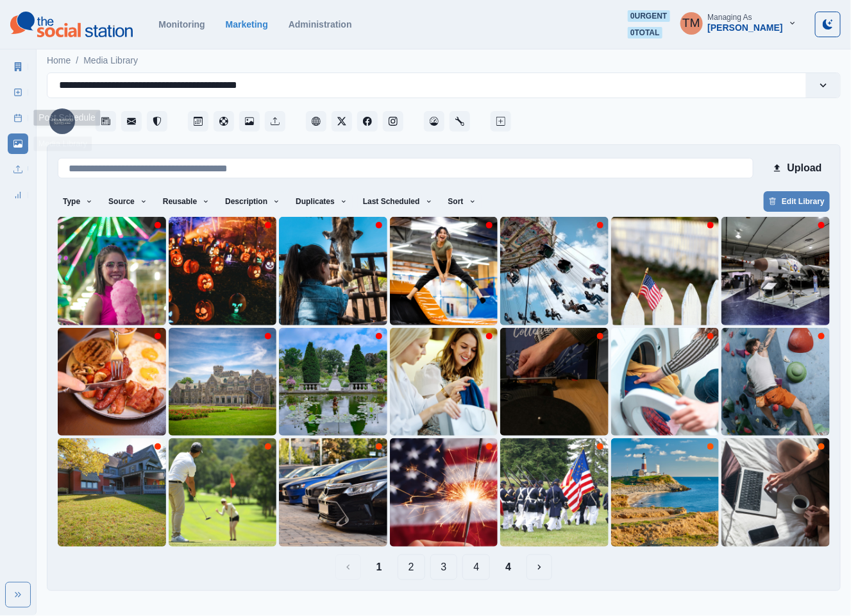
click at [25, 117] on link "Post Schedule" at bounding box center [18, 118] width 21 height 21
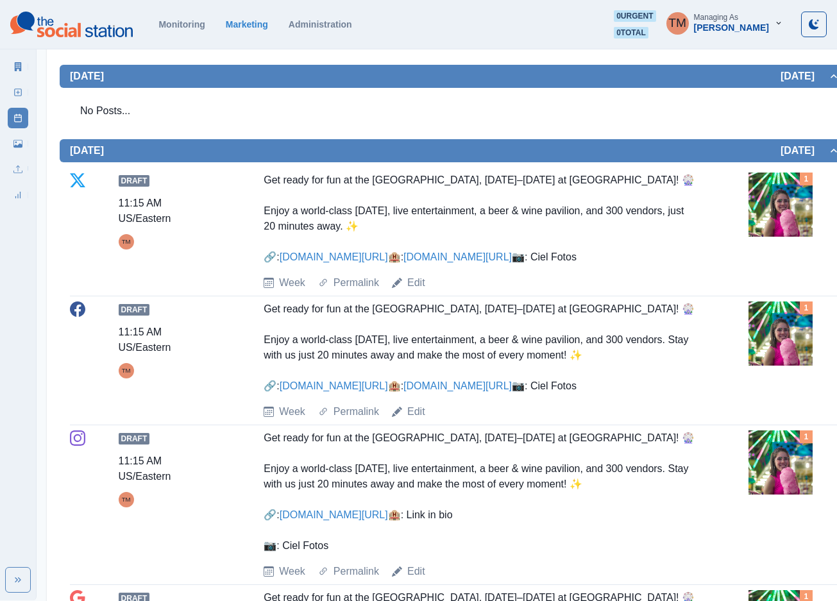
scroll to position [289, 0]
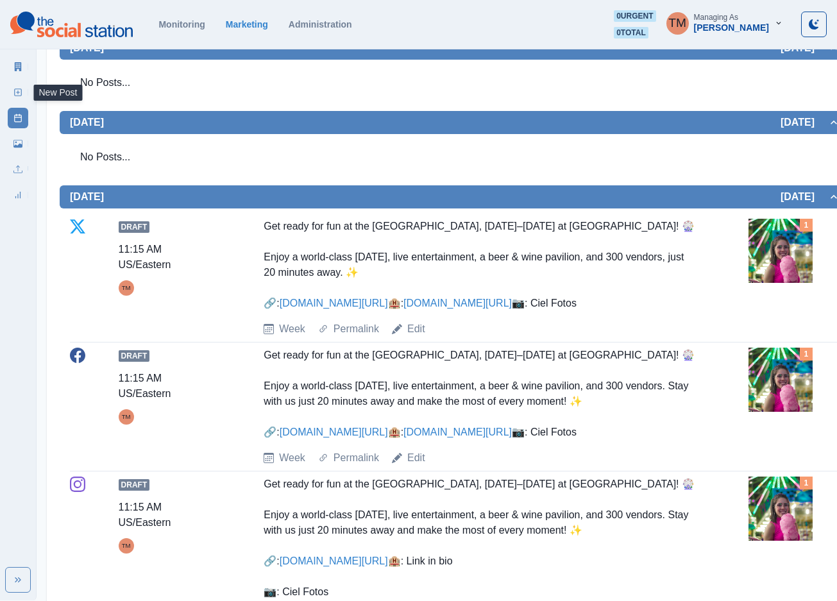
click at [21, 95] on rect at bounding box center [18, 92] width 7 height 7
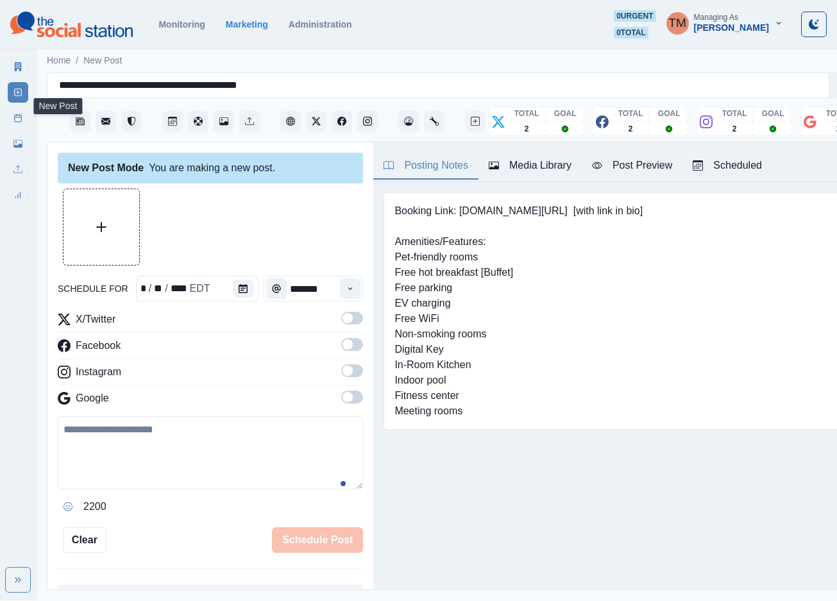
scroll to position [13, 0]
click at [255, 281] on button "Calendar" at bounding box center [256, 289] width 21 height 18
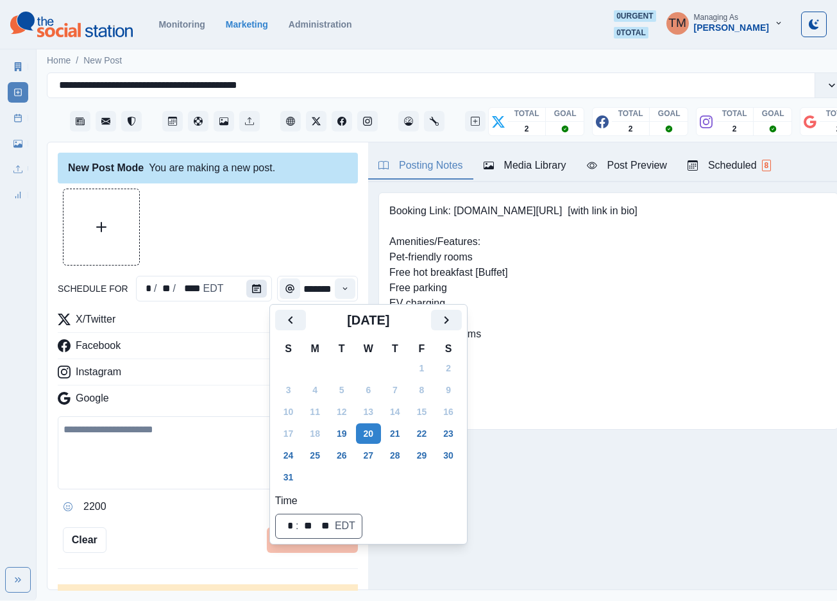
scroll to position [0, 0]
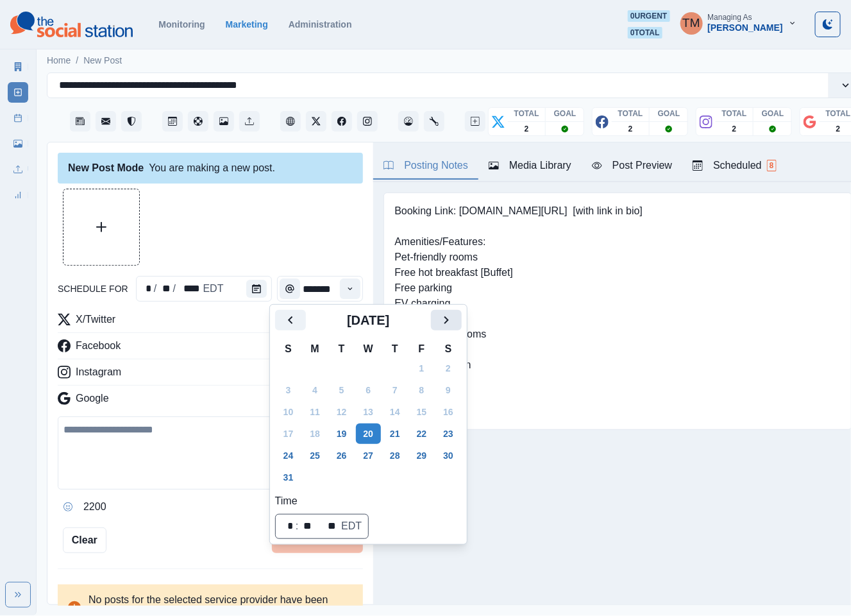
click at [443, 321] on icon "Next" at bounding box center [446, 319] width 15 height 15
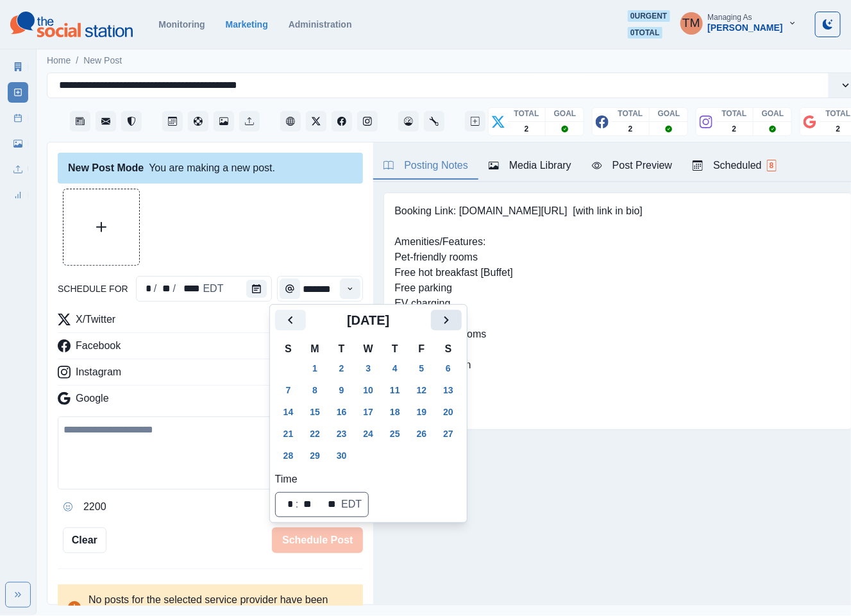
click at [443, 321] on icon "Next" at bounding box center [446, 319] width 15 height 15
click at [348, 414] on button "14" at bounding box center [342, 411] width 26 height 21
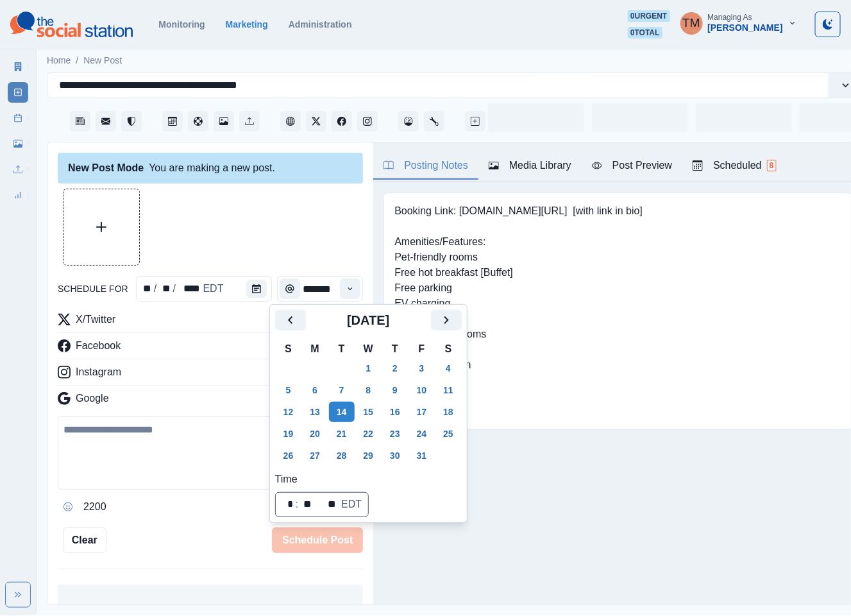
click at [255, 247] on div at bounding box center [210, 227] width 305 height 77
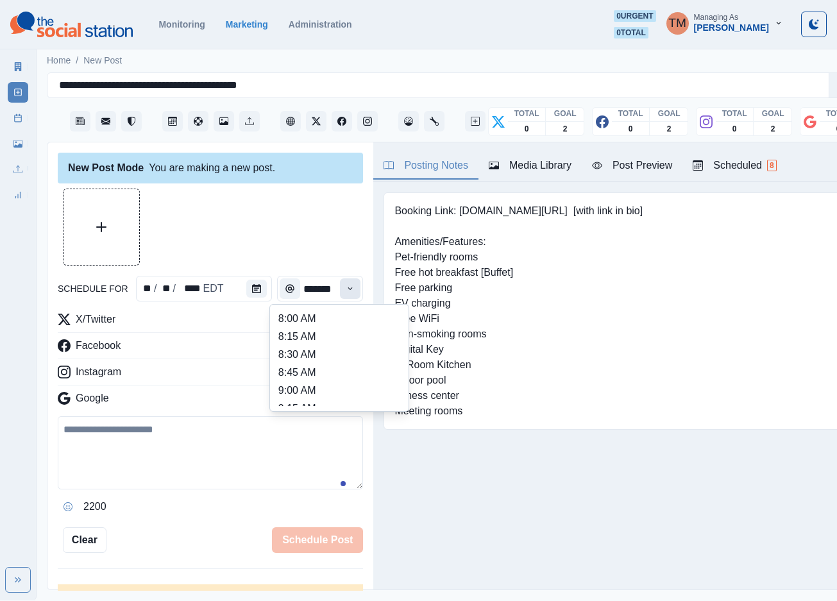
click at [340, 294] on button "Time" at bounding box center [350, 288] width 21 height 21
click at [310, 385] on li "12:00 PM" at bounding box center [339, 394] width 128 height 18
click at [328, 375] on li "11:45 AM" at bounding box center [339, 376] width 128 height 18
type input "********"
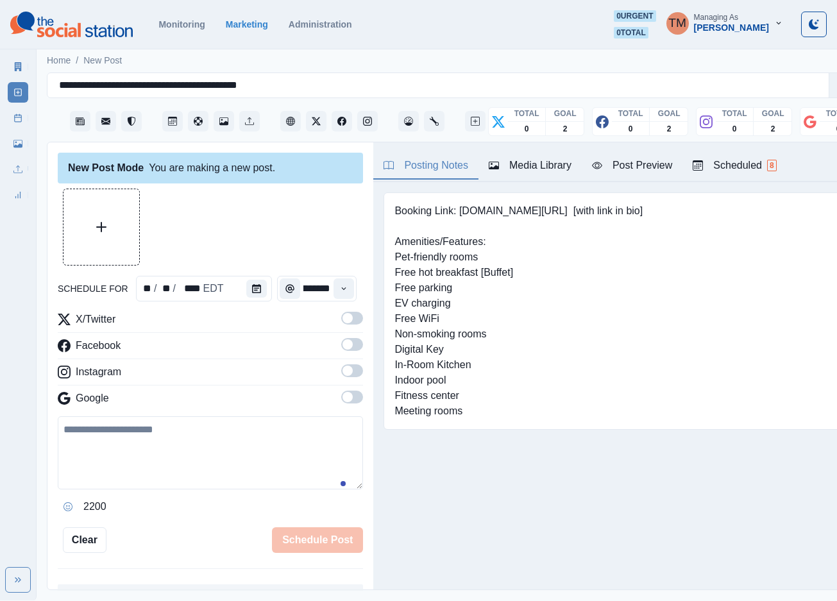
drag, startPoint x: 339, startPoint y: 322, endPoint x: 337, endPoint y: 356, distance: 34.0
click at [341, 327] on label at bounding box center [352, 322] width 22 height 21
click at [341, 357] on label at bounding box center [352, 348] width 22 height 21
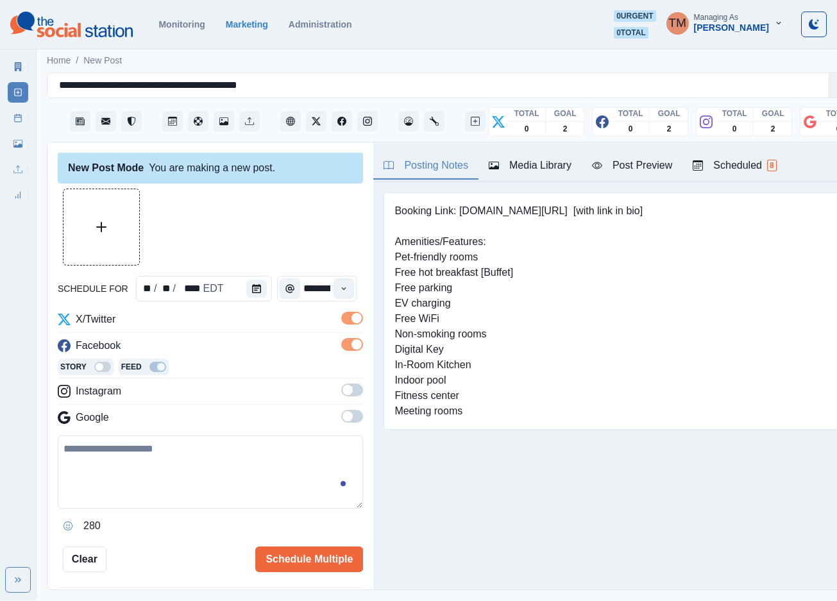
drag, startPoint x: 341, startPoint y: 387, endPoint x: 339, endPoint y: 419, distance: 32.2
click at [341, 389] on span at bounding box center [352, 390] width 22 height 13
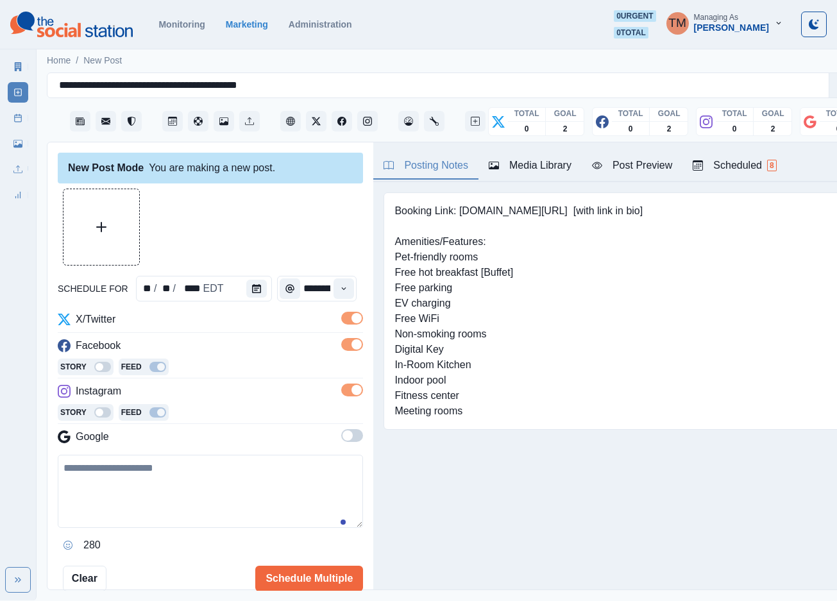
drag, startPoint x: 337, startPoint y: 425, endPoint x: 337, endPoint y: 433, distance: 7.7
click at [337, 429] on div "X/Twitter Facebook Story Feed Instagram Story Feed Google" at bounding box center [210, 381] width 305 height 138
click at [341, 441] on span at bounding box center [352, 435] width 22 height 13
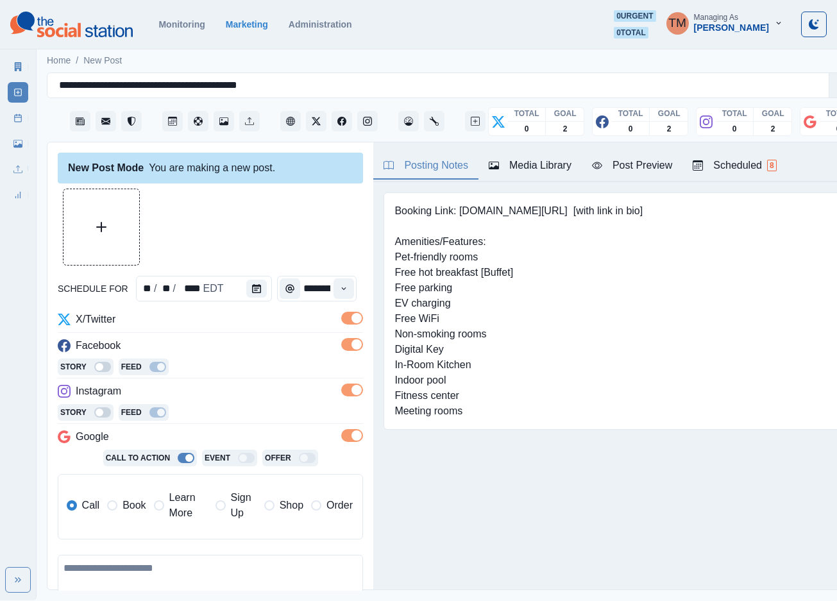
click at [190, 505] on span "Learn More" at bounding box center [188, 505] width 38 height 31
click at [208, 547] on input "**********" at bounding box center [259, 549] width 185 height 26
paste input
type input "**********"
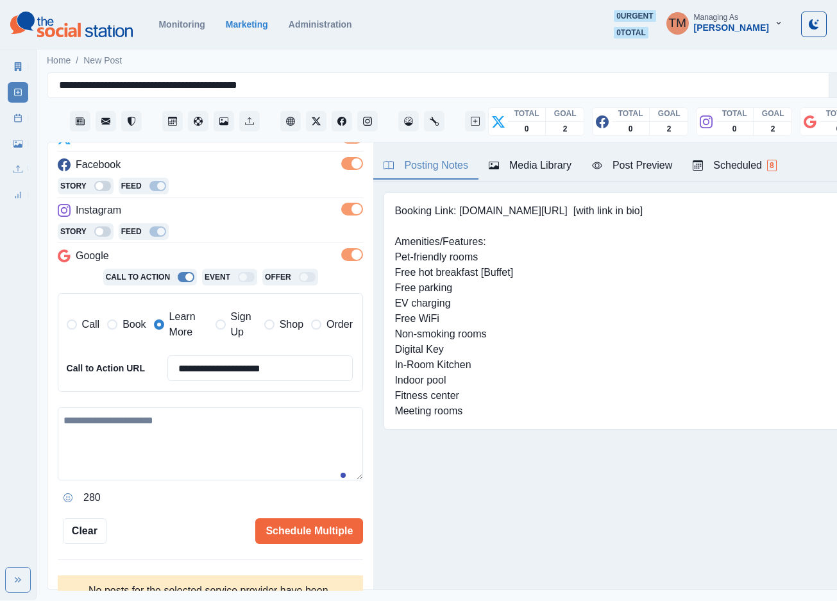
scroll to position [192, 0]
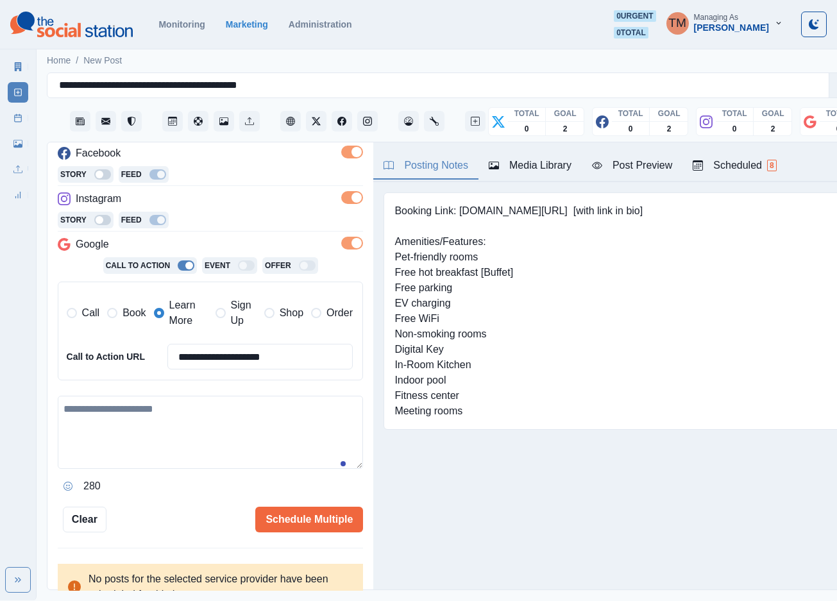
click at [160, 444] on textarea at bounding box center [210, 432] width 305 height 73
paste textarea "**********"
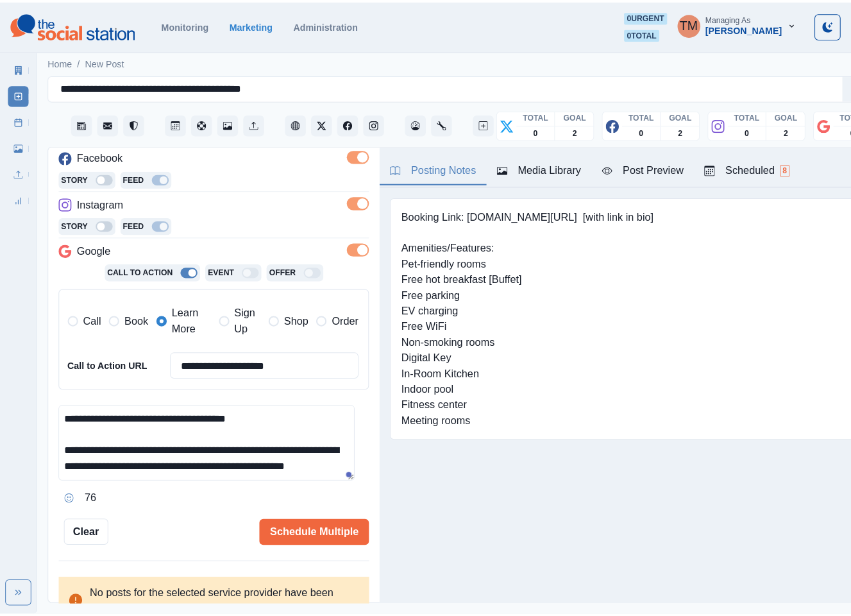
scroll to position [40, 0]
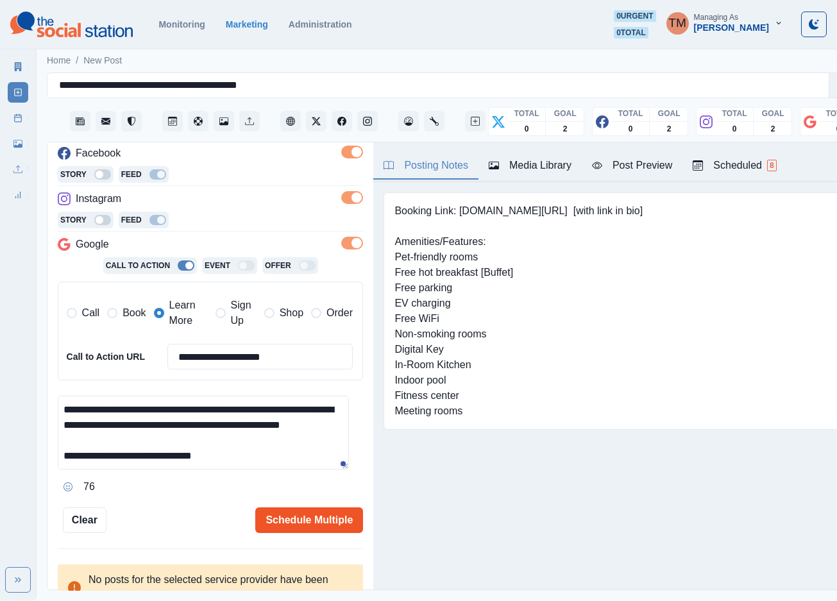
type textarea "**********"
click at [308, 520] on button "Schedule Multiple" at bounding box center [309, 520] width 108 height 26
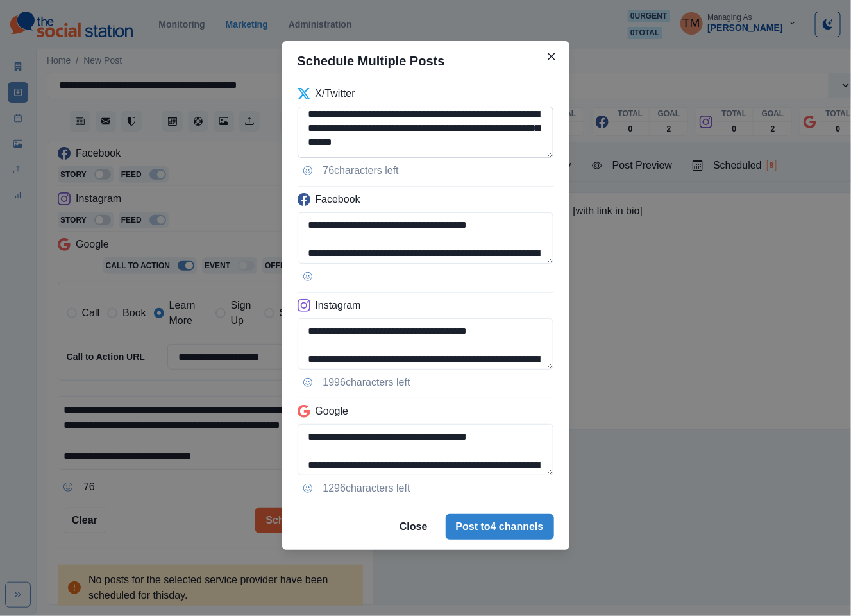
scroll to position [38, 0]
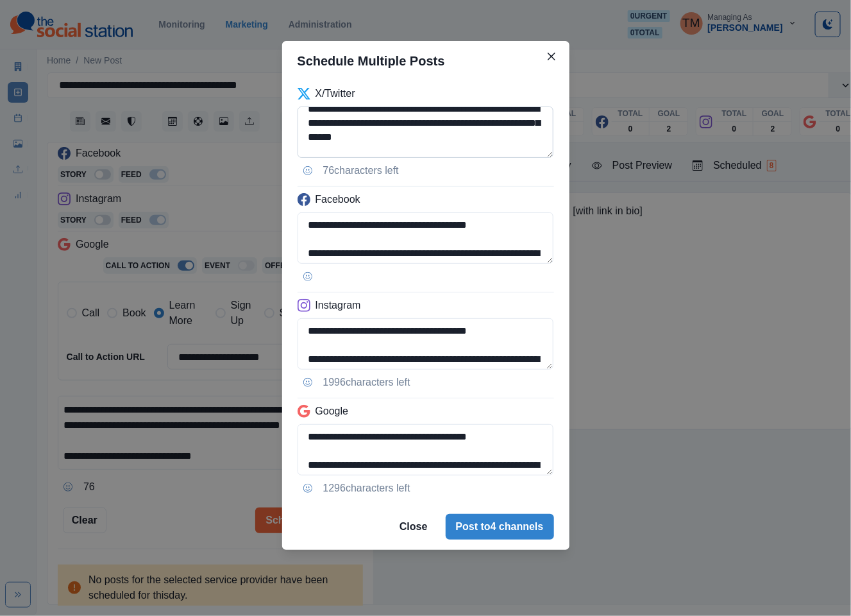
drag, startPoint x: 366, startPoint y: 125, endPoint x: 457, endPoint y: 126, distance: 90.4
click at [457, 126] on textarea "**********" at bounding box center [426, 131] width 257 height 51
paste textarea
type textarea "**********"
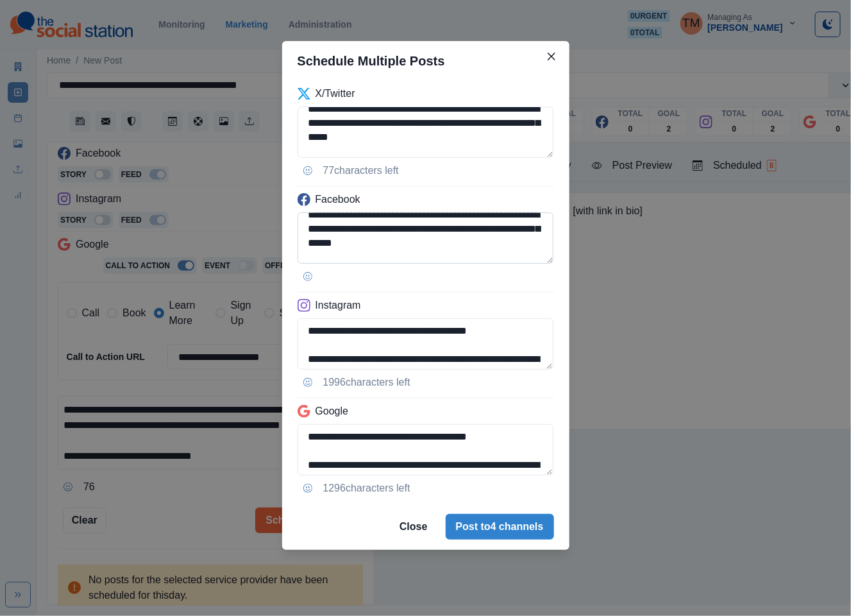
drag, startPoint x: 366, startPoint y: 231, endPoint x: 457, endPoint y: 235, distance: 90.5
click at [457, 235] on textarea "**********" at bounding box center [426, 237] width 257 height 51
paste textarea
type textarea "**********"
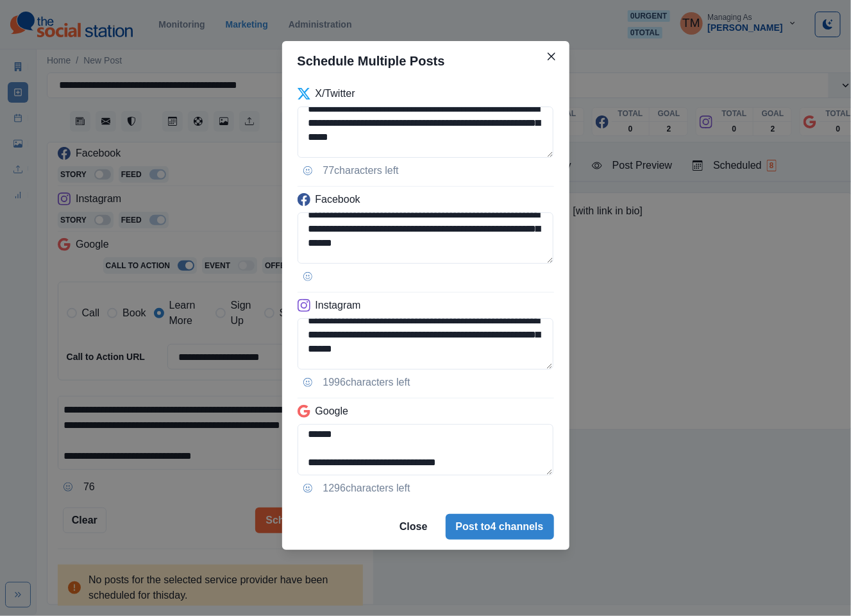
scroll to position [60, 0]
drag, startPoint x: 502, startPoint y: 441, endPoint x: 520, endPoint y: 478, distance: 40.5
click at [520, 478] on div "**********" at bounding box center [425, 292] width 287 height 423
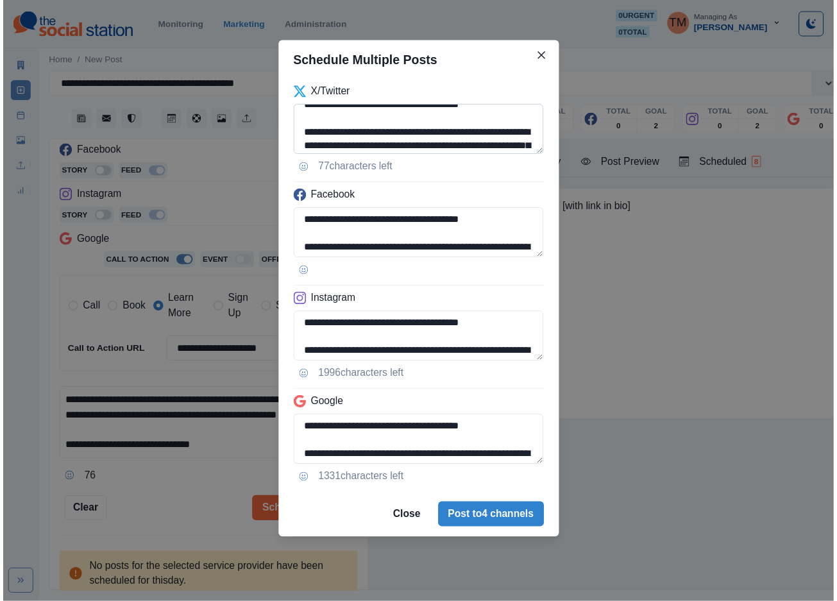
scroll to position [0, 0]
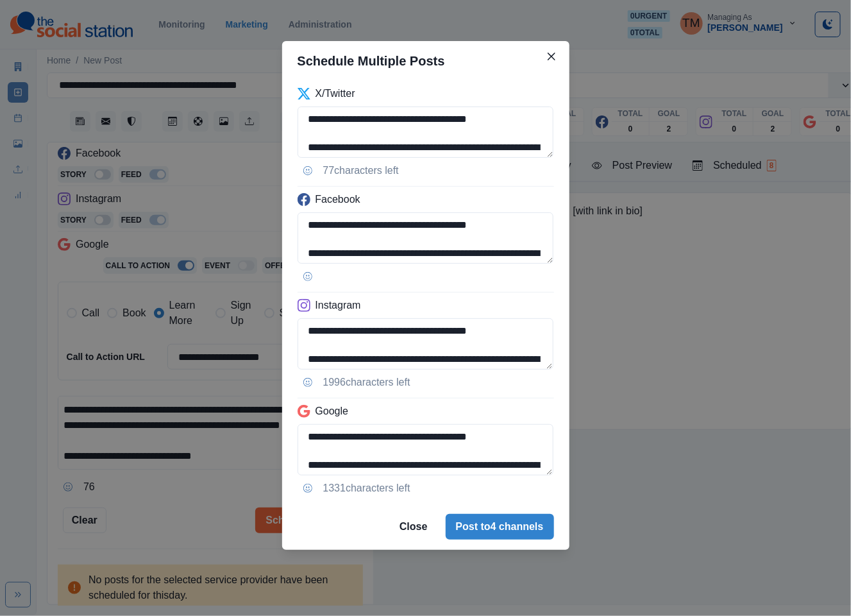
type textarea "**********"
click at [150, 516] on div "**********" at bounding box center [425, 308] width 851 height 616
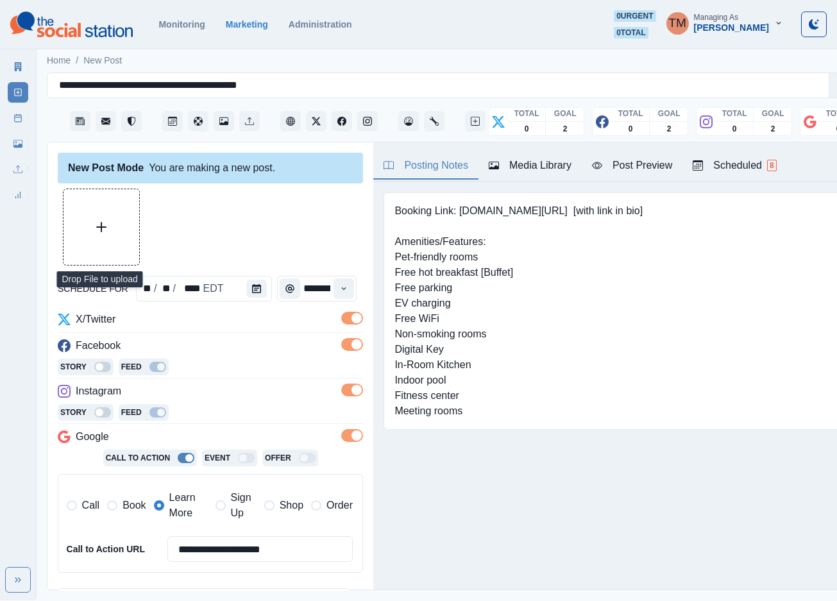
click at [115, 235] on button "Upload Media" at bounding box center [101, 227] width 76 height 76
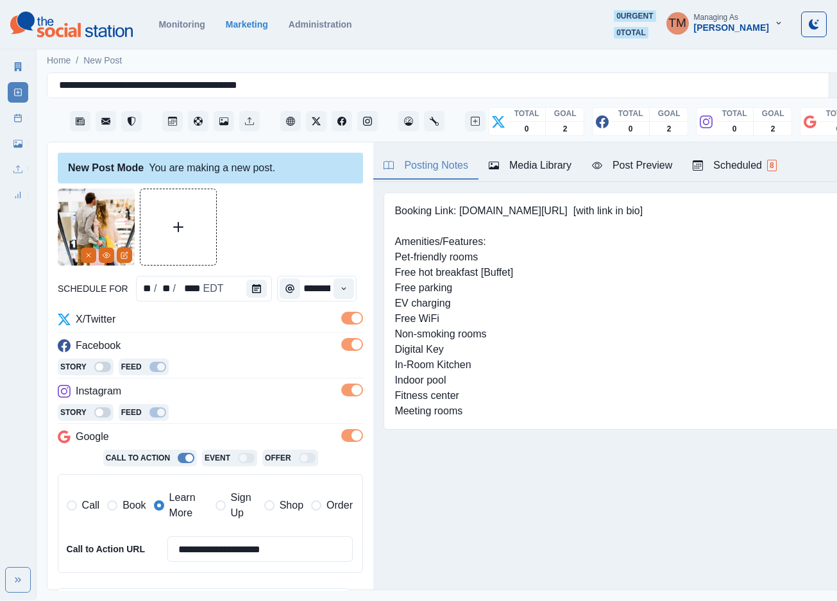
click at [630, 162] on div "Post Preview" at bounding box center [632, 165] width 80 height 15
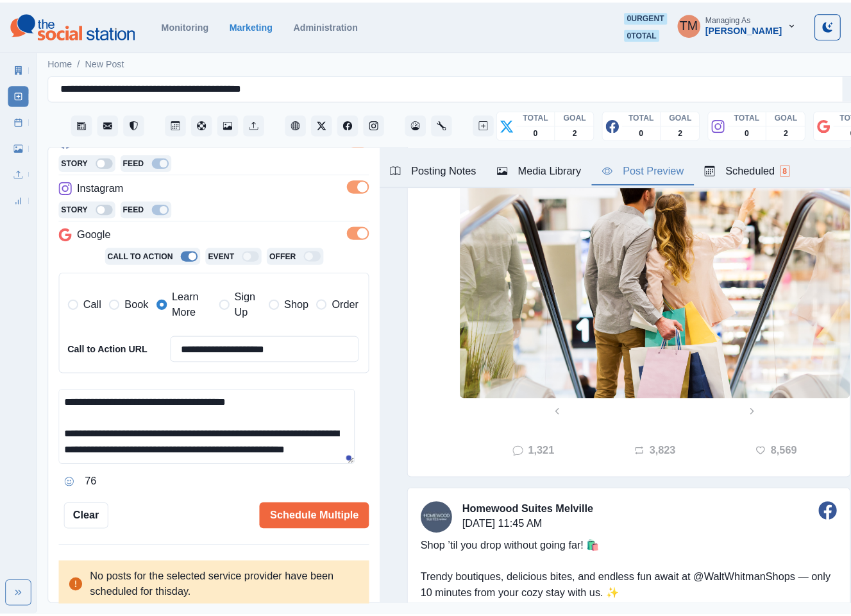
scroll to position [289, 0]
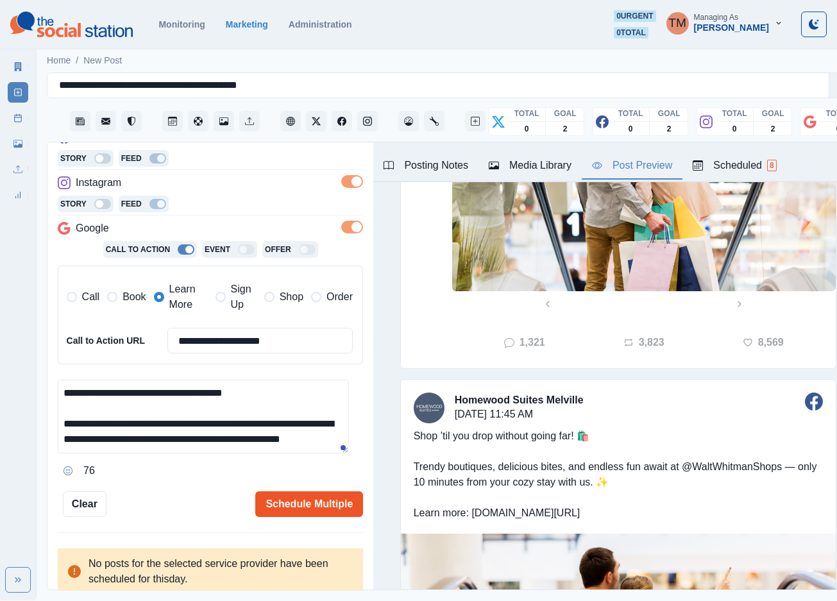
click at [301, 500] on button "Schedule Multiple" at bounding box center [309, 504] width 108 height 26
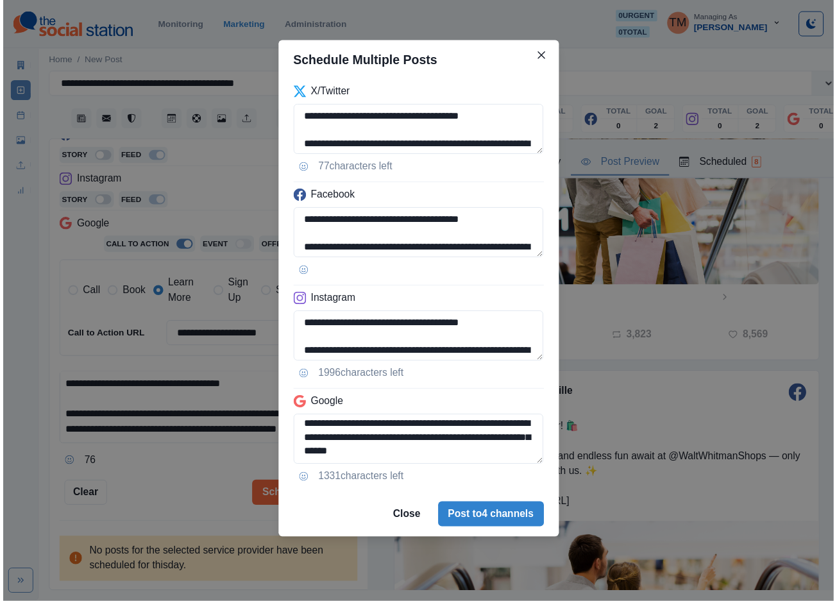
scroll to position [31, 0]
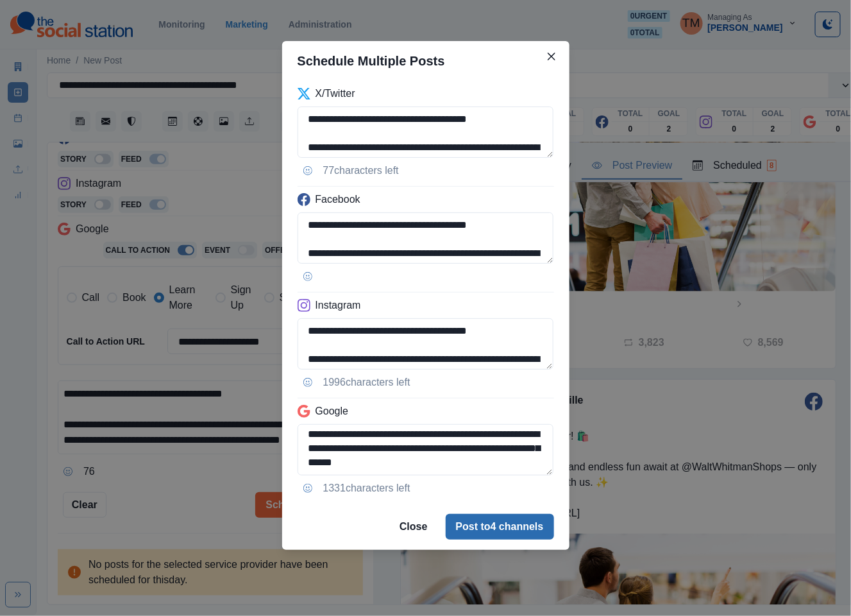
click at [510, 525] on button "Post to 4 channels" at bounding box center [500, 527] width 108 height 26
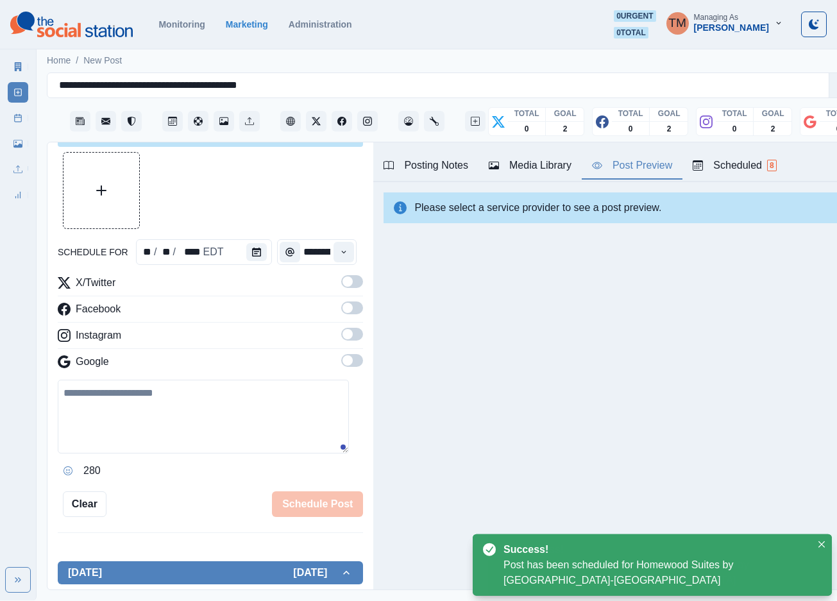
scroll to position [208, 0]
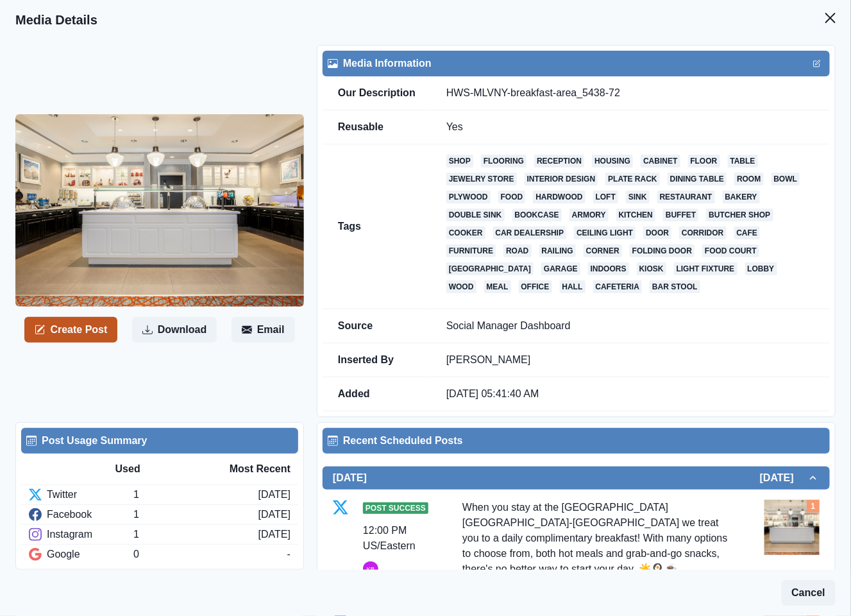
click at [114, 332] on button "Create Post" at bounding box center [70, 330] width 93 height 26
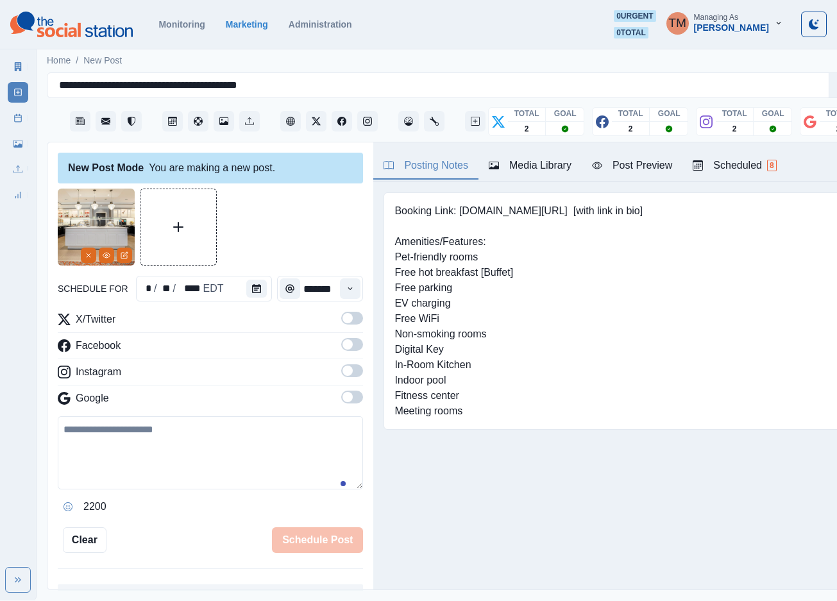
drag, startPoint x: 171, startPoint y: 453, endPoint x: 316, endPoint y: 385, distance: 160.1
click at [175, 450] on textarea at bounding box center [210, 452] width 305 height 73
paste textarea "**********"
type textarea "**********"
click at [341, 325] on label at bounding box center [352, 322] width 22 height 21
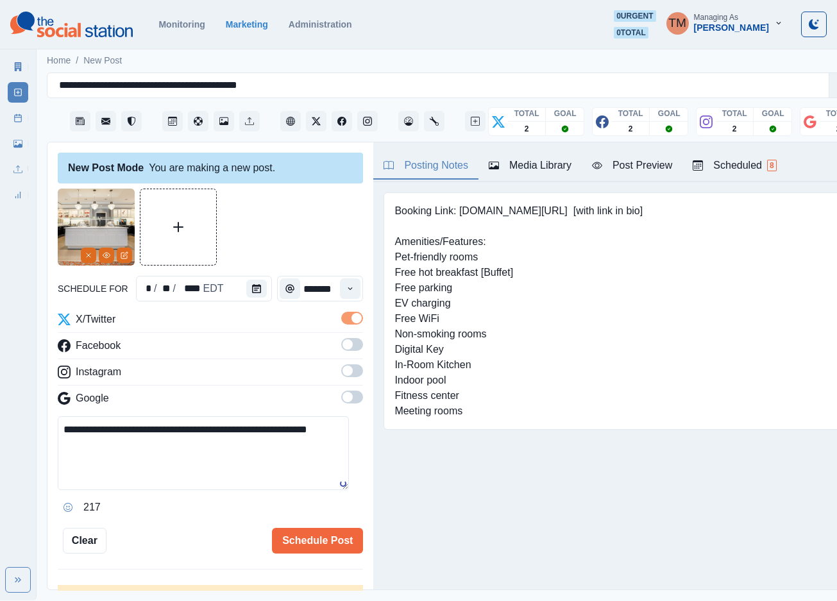
click at [341, 351] on span at bounding box center [352, 344] width 22 height 13
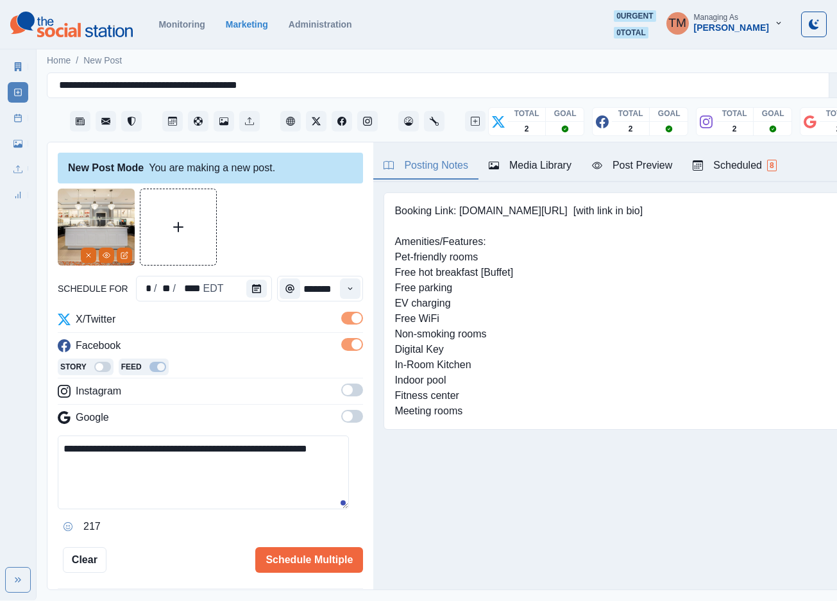
drag, startPoint x: 344, startPoint y: 389, endPoint x: 341, endPoint y: 418, distance: 29.0
click at [343, 393] on span at bounding box center [352, 390] width 22 height 13
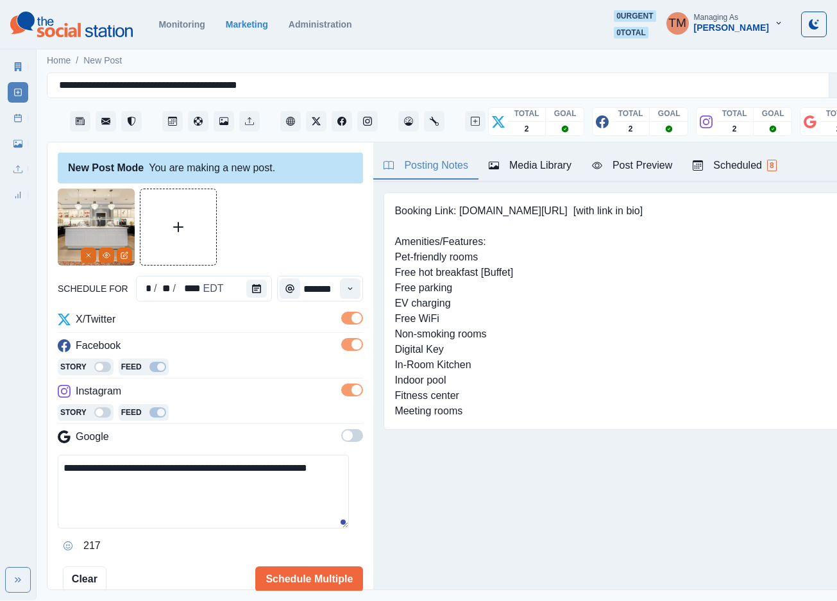
click at [341, 435] on span at bounding box center [352, 435] width 22 height 13
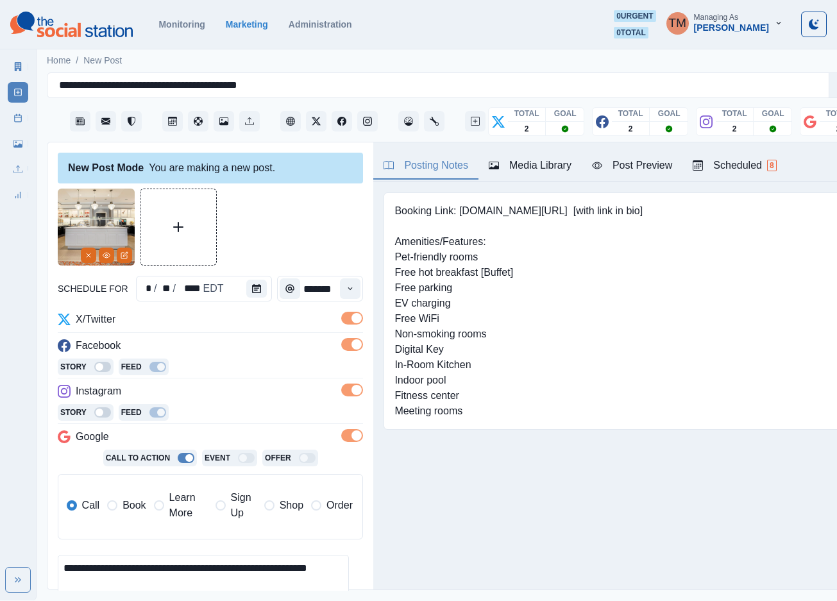
click at [137, 512] on span "Book" at bounding box center [133, 505] width 23 height 15
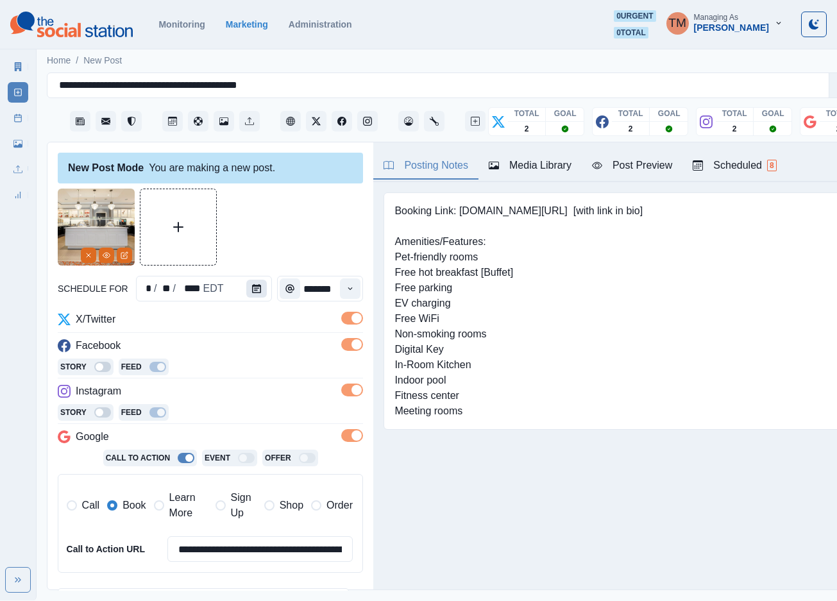
click at [250, 293] on button "Calendar" at bounding box center [256, 289] width 21 height 18
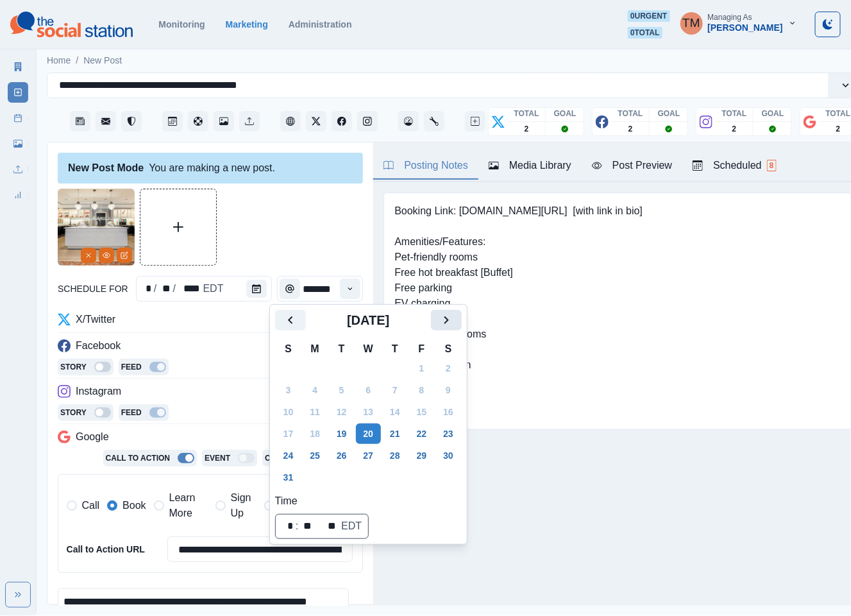
click at [445, 317] on icon "Next" at bounding box center [446, 320] width 4 height 8
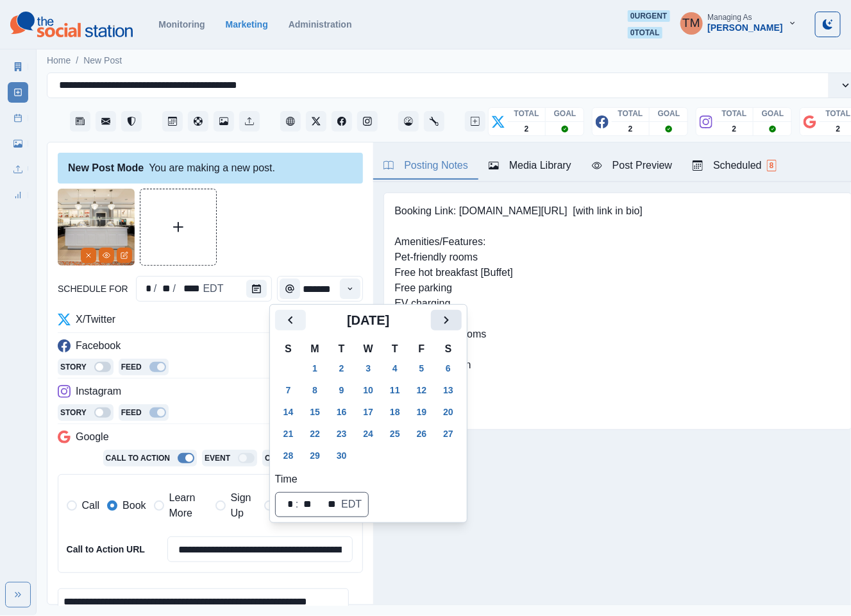
click at [445, 318] on icon "Next" at bounding box center [446, 319] width 15 height 15
click at [394, 414] on button "16" at bounding box center [395, 411] width 26 height 21
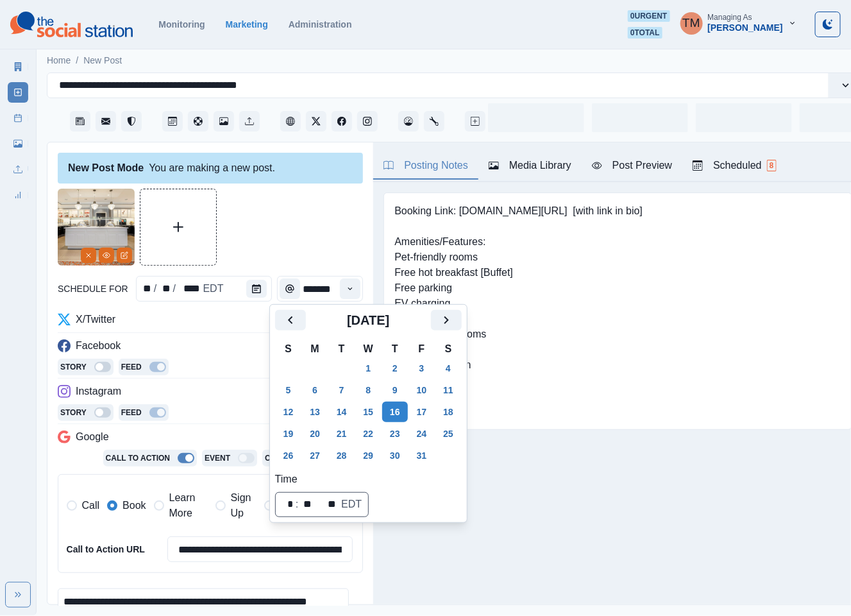
click at [291, 249] on div at bounding box center [210, 227] width 305 height 77
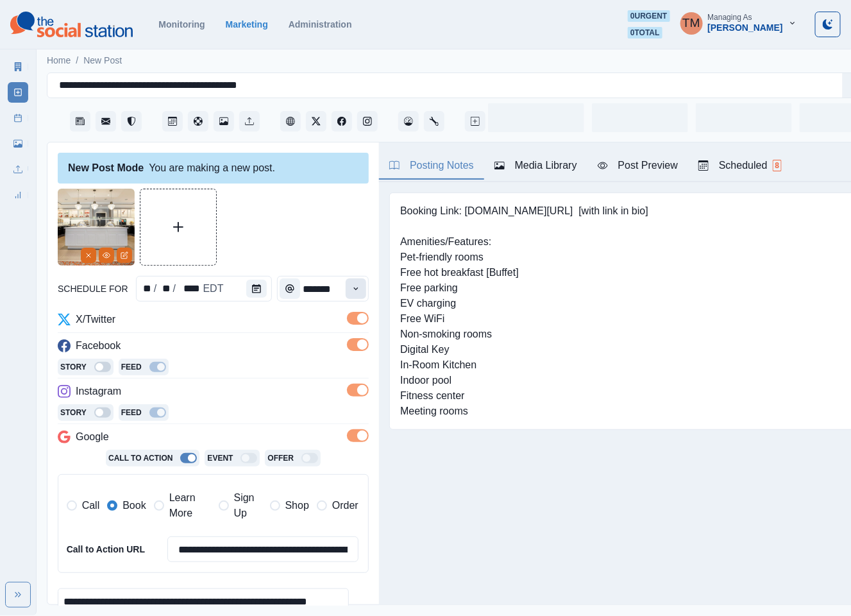
click at [351, 292] on icon "Time" at bounding box center [355, 288] width 9 height 9
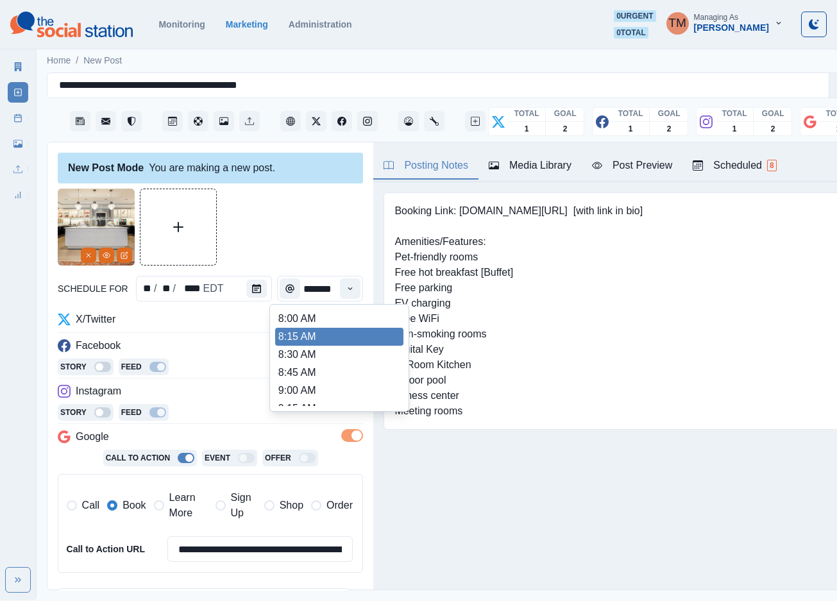
scroll to position [0, 10]
click at [332, 321] on li "8:00 AM" at bounding box center [339, 319] width 128 height 18
type input "*******"
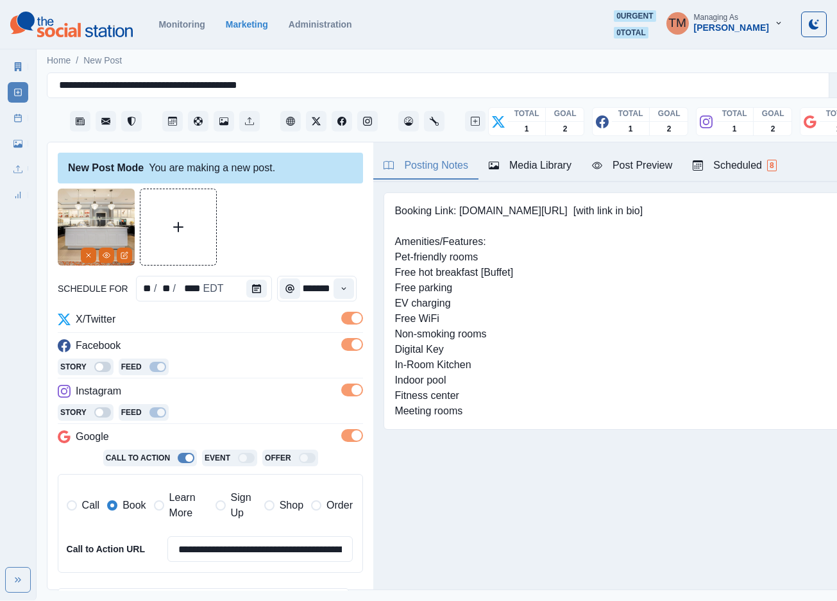
click at [318, 223] on div at bounding box center [210, 227] width 305 height 77
click at [645, 165] on div "Post Preview" at bounding box center [632, 165] width 80 height 15
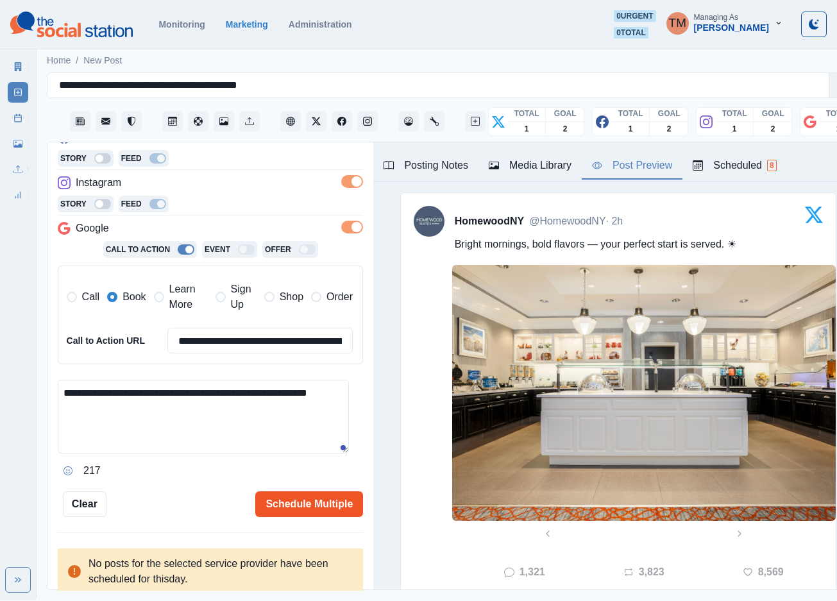
scroll to position [289, 0]
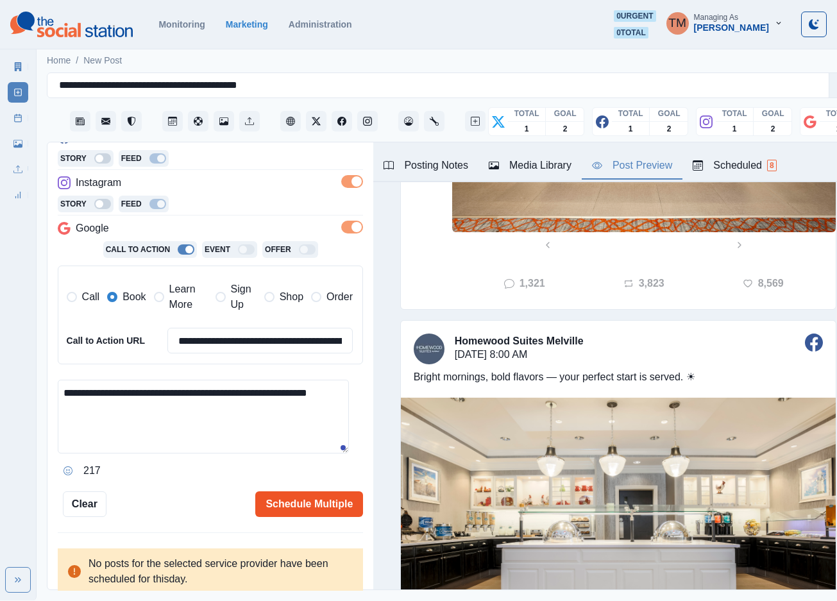
click at [314, 506] on button "Schedule Multiple" at bounding box center [309, 504] width 108 height 26
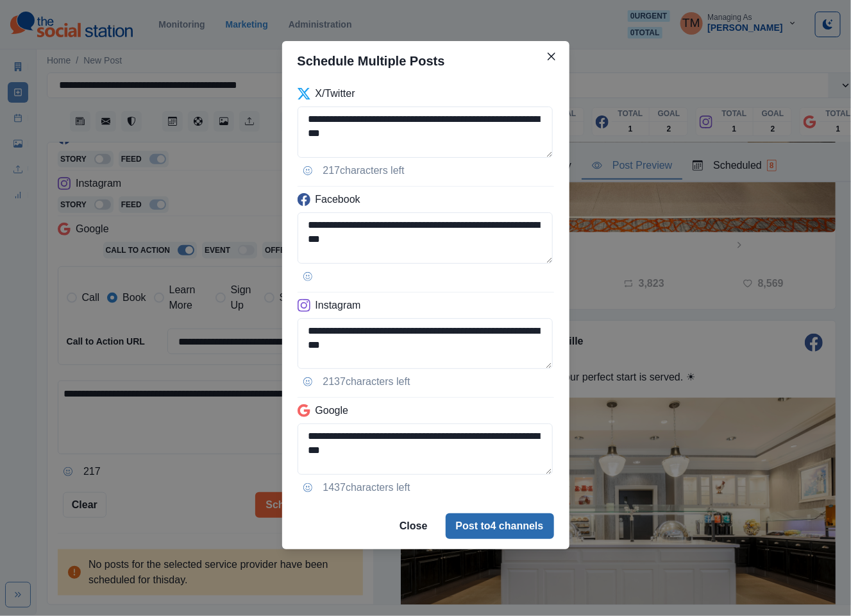
click at [496, 522] on button "Post to 4 channels" at bounding box center [500, 526] width 108 height 26
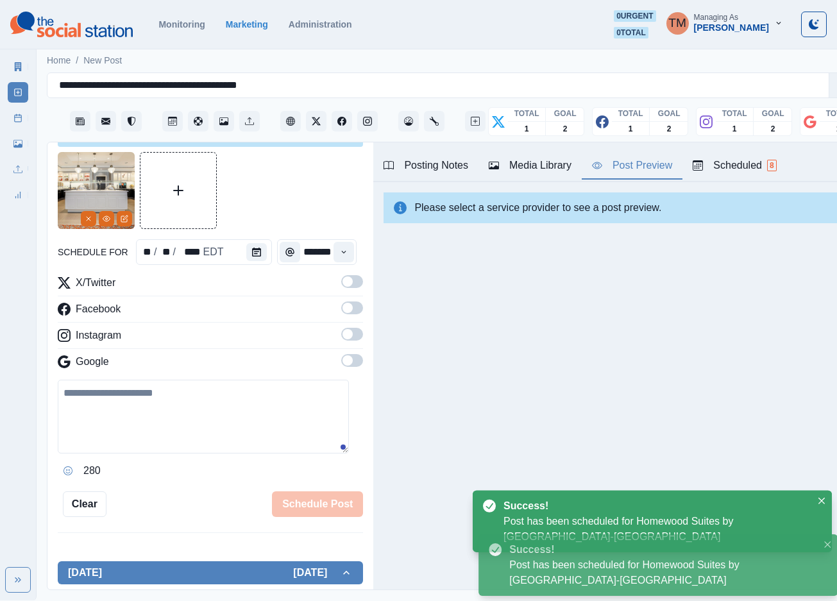
scroll to position [0, 0]
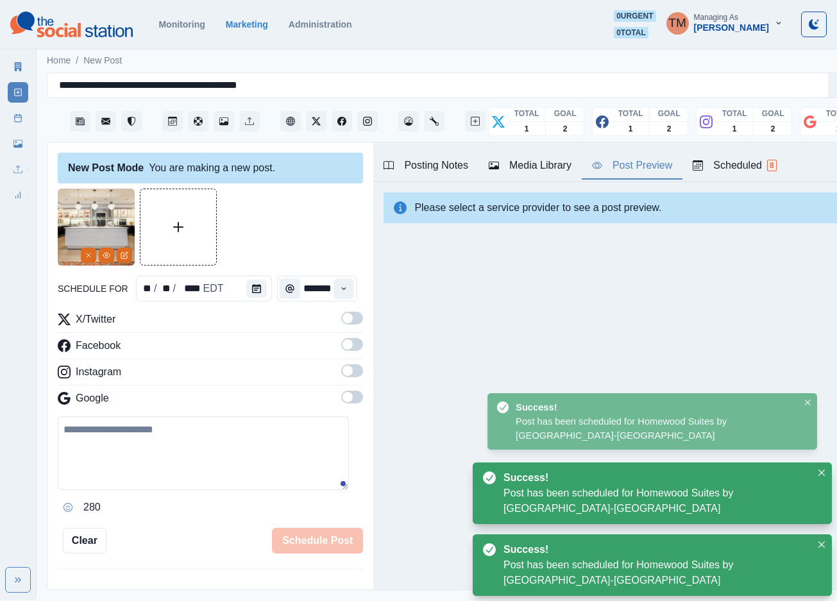
click at [15, 114] on icon at bounding box center [17, 118] width 9 height 9
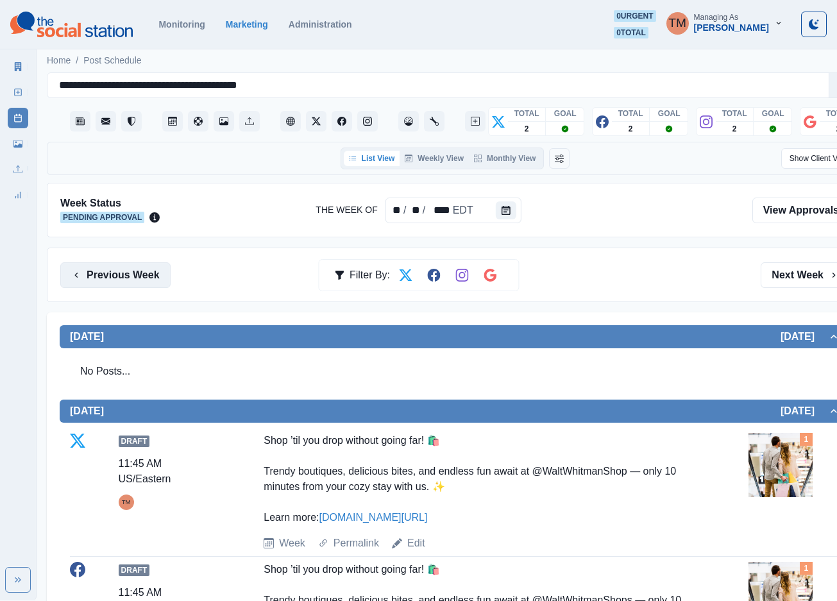
click at [117, 277] on button "Previous Week" at bounding box center [115, 275] width 110 height 26
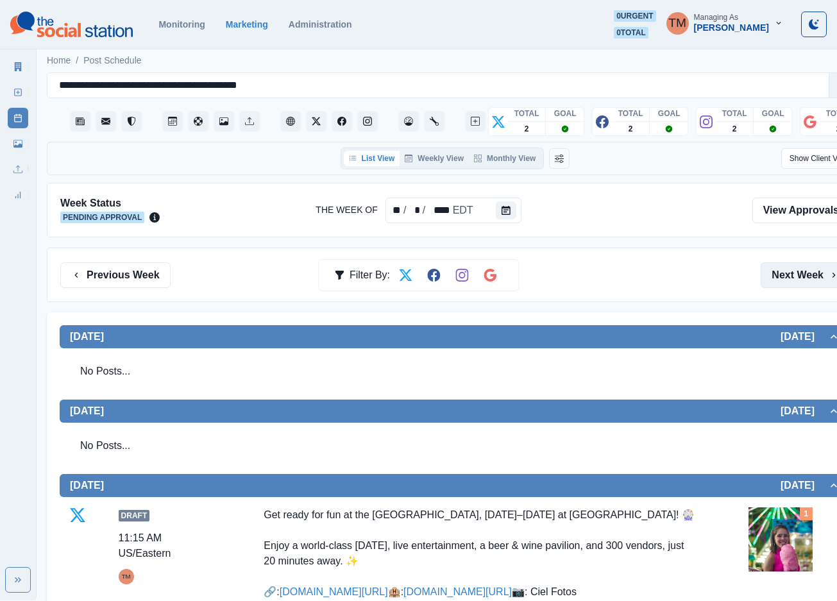
drag, startPoint x: 798, startPoint y: 275, endPoint x: 791, endPoint y: 276, distance: 7.7
click at [797, 275] on button "Next Week" at bounding box center [805, 275] width 89 height 26
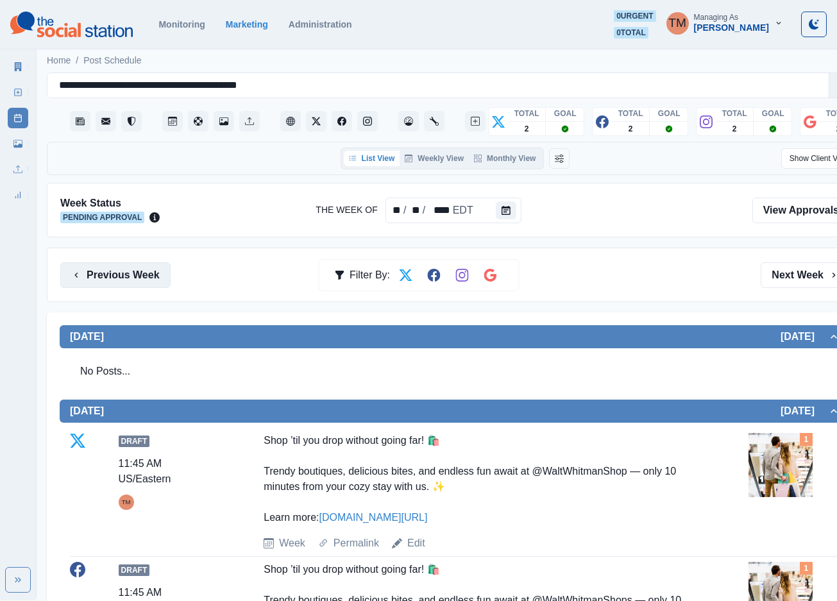
click at [95, 273] on button "Previous Week" at bounding box center [115, 275] width 110 height 26
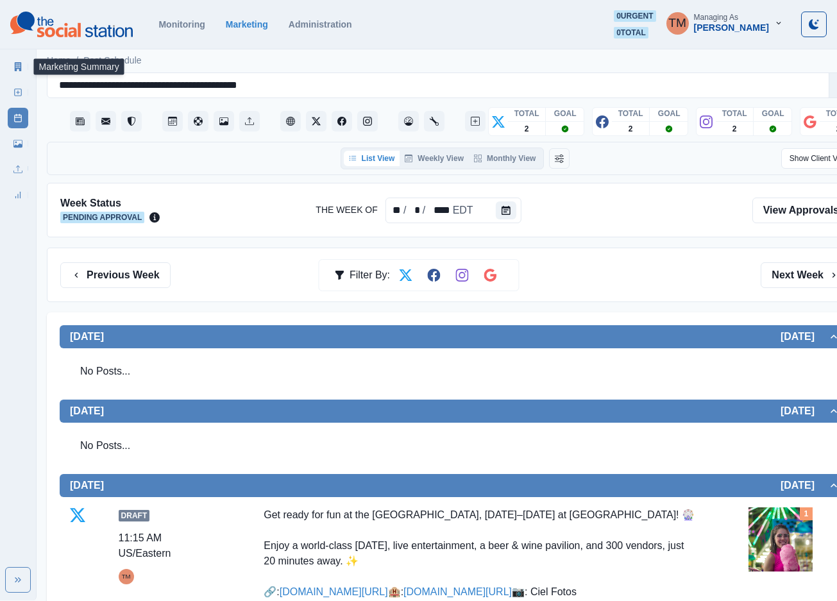
click at [12, 68] on link "Marketing Summary" at bounding box center [18, 66] width 21 height 21
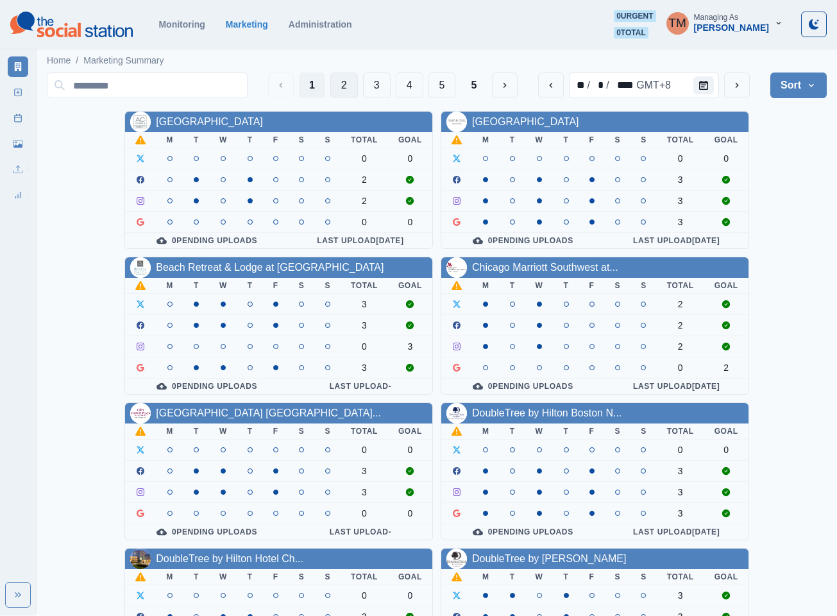
click at [342, 87] on button "2" at bounding box center [344, 85] width 28 height 26
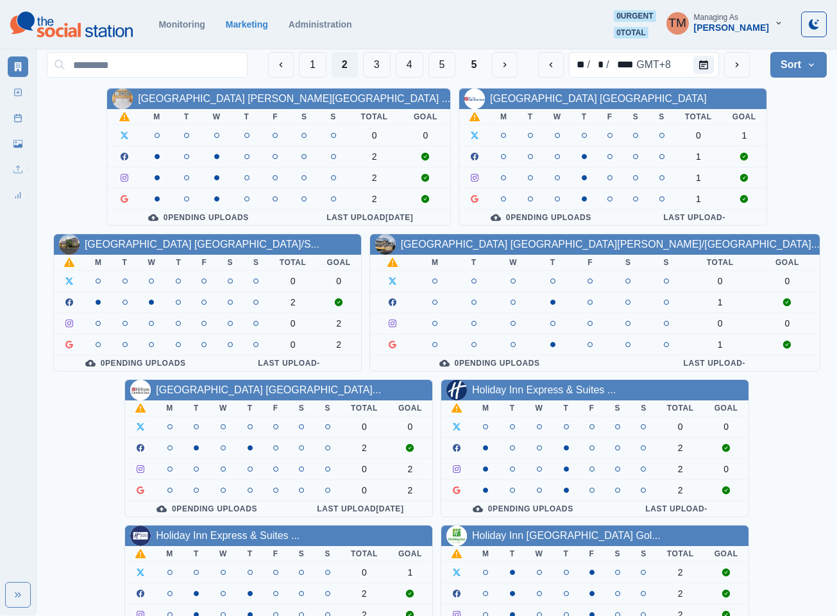
scroll to position [385, 0]
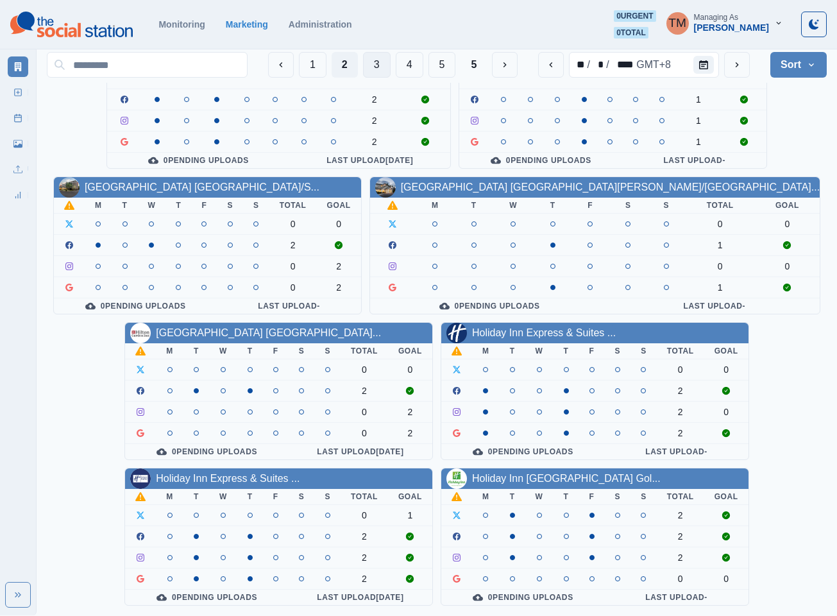
click at [369, 62] on button "3" at bounding box center [377, 65] width 28 height 26
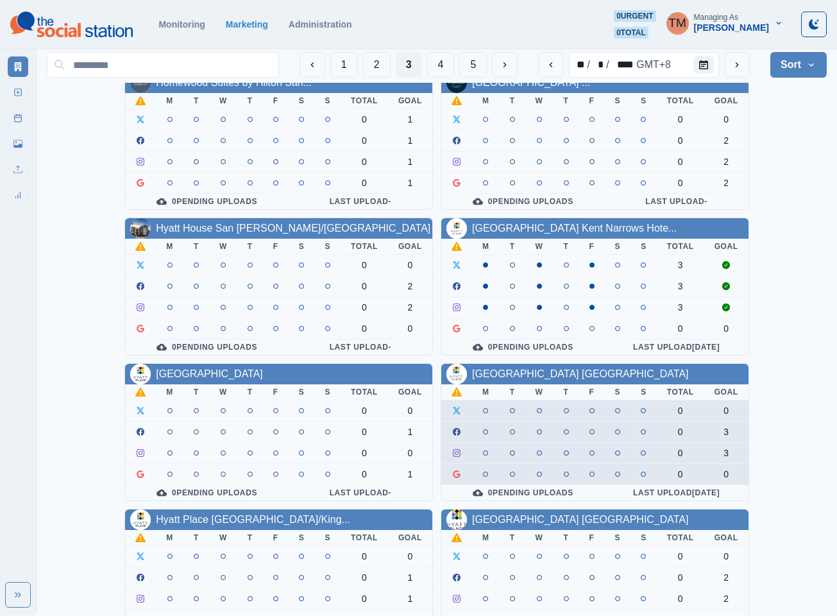
scroll to position [192, 0]
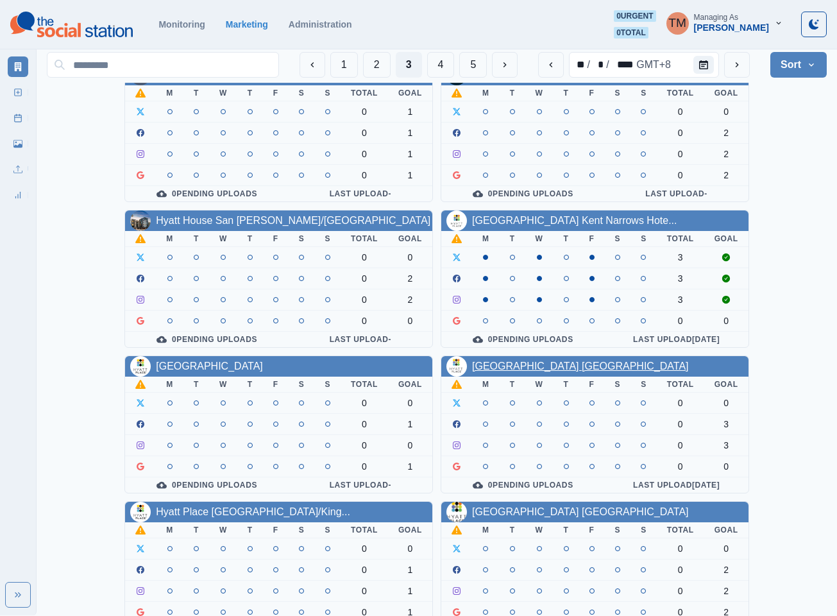
click at [582, 370] on link "[GEOGRAPHIC_DATA] [GEOGRAPHIC_DATA]" at bounding box center [580, 365] width 217 height 11
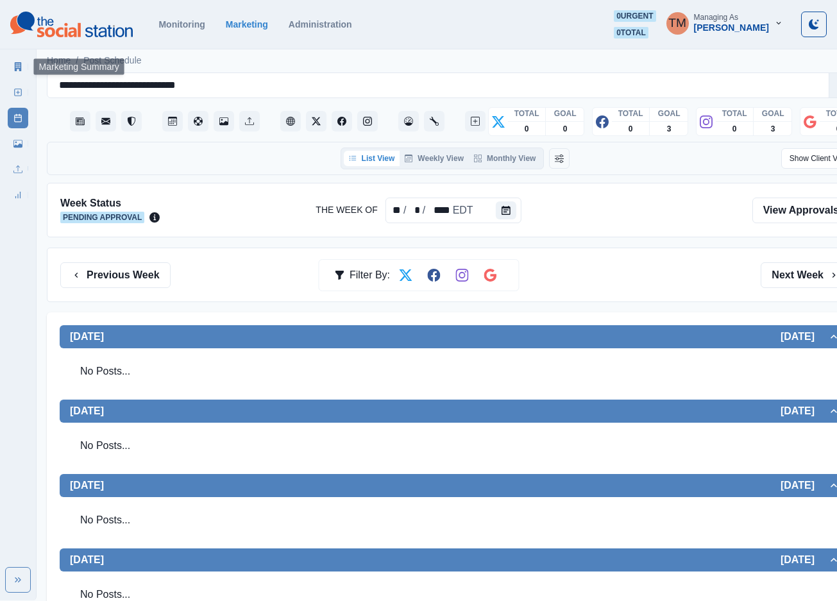
click at [17, 69] on icon at bounding box center [17, 66] width 9 height 9
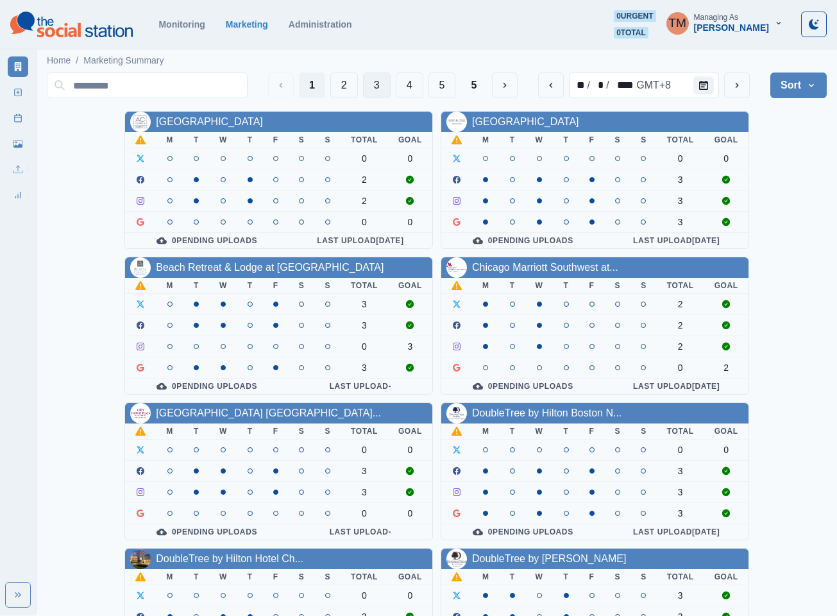
click at [377, 85] on button "3" at bounding box center [377, 85] width 28 height 26
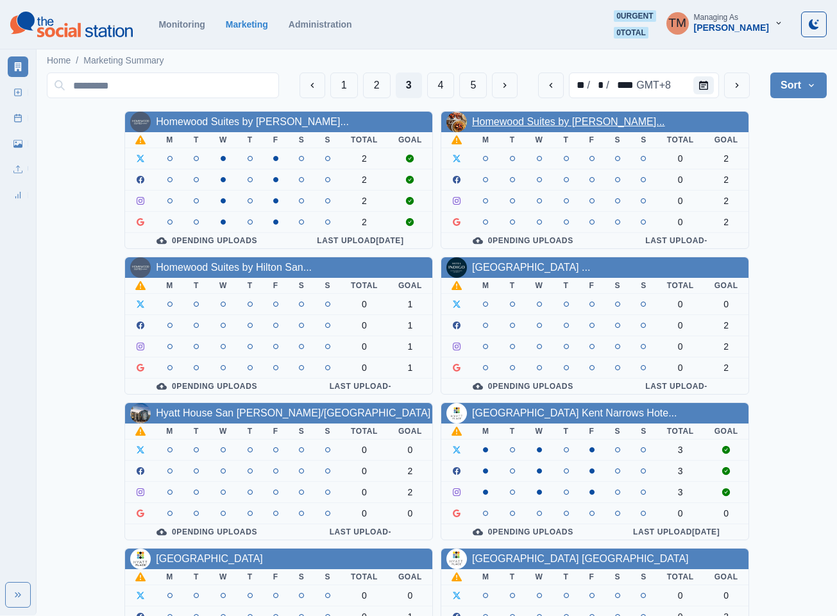
click at [514, 122] on link "Homewood Suites by [PERSON_NAME]..." at bounding box center [568, 121] width 193 height 11
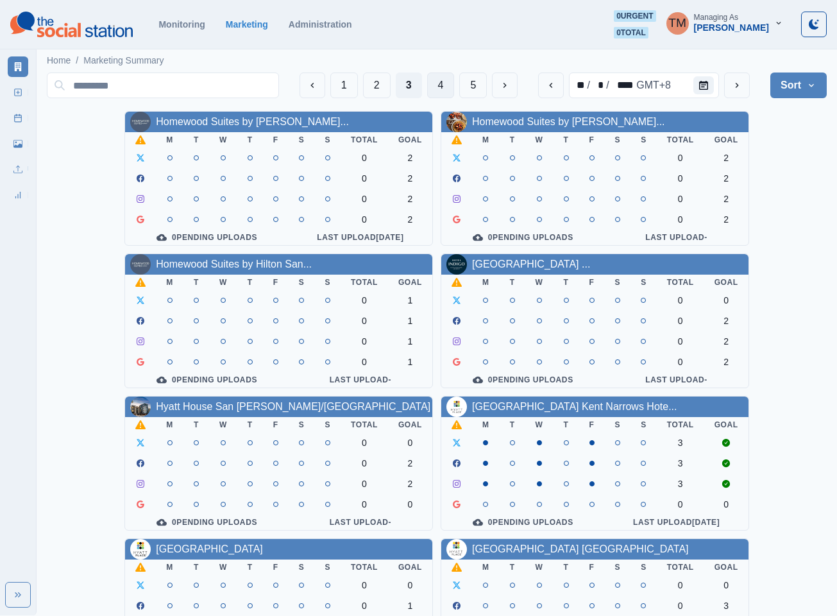
click at [437, 85] on button "4" at bounding box center [441, 85] width 28 height 26
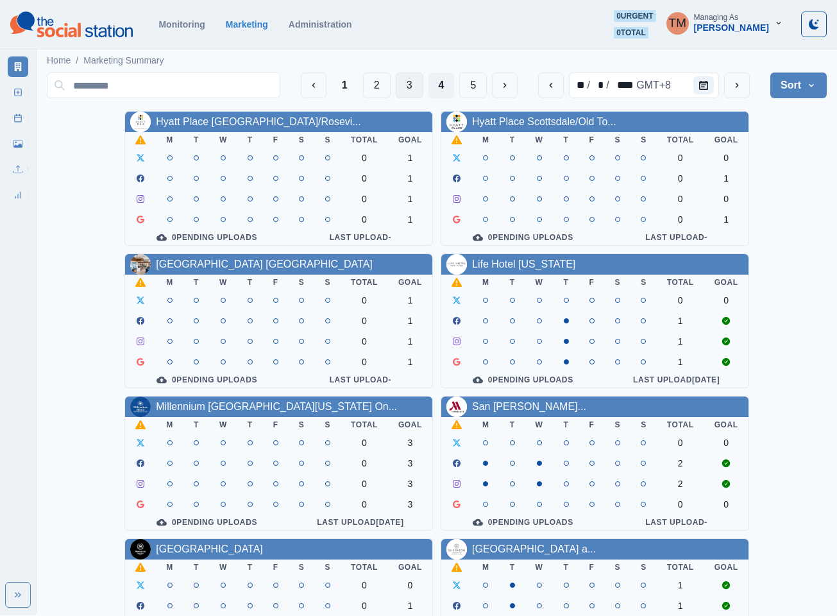
click at [401, 89] on button "3" at bounding box center [410, 85] width 28 height 26
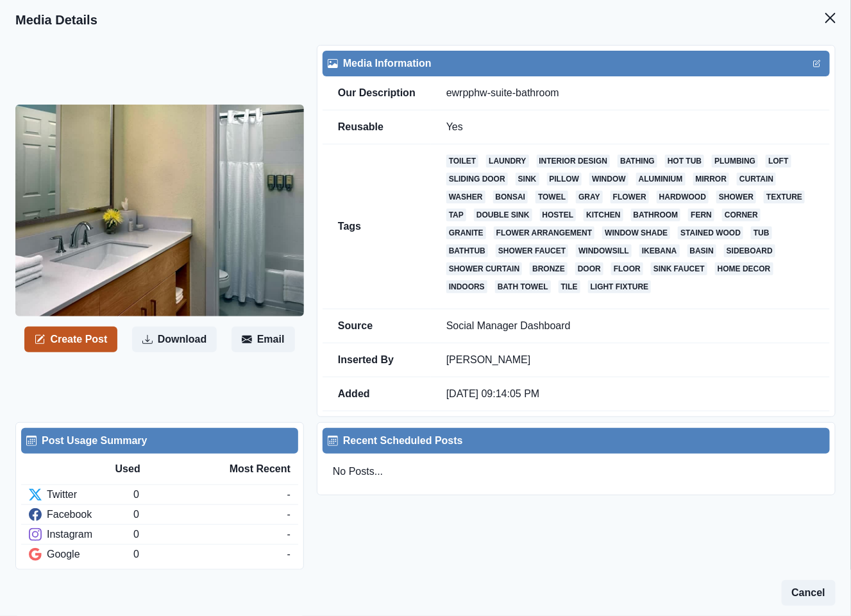
click at [73, 332] on button "Create Post" at bounding box center [70, 339] width 93 height 26
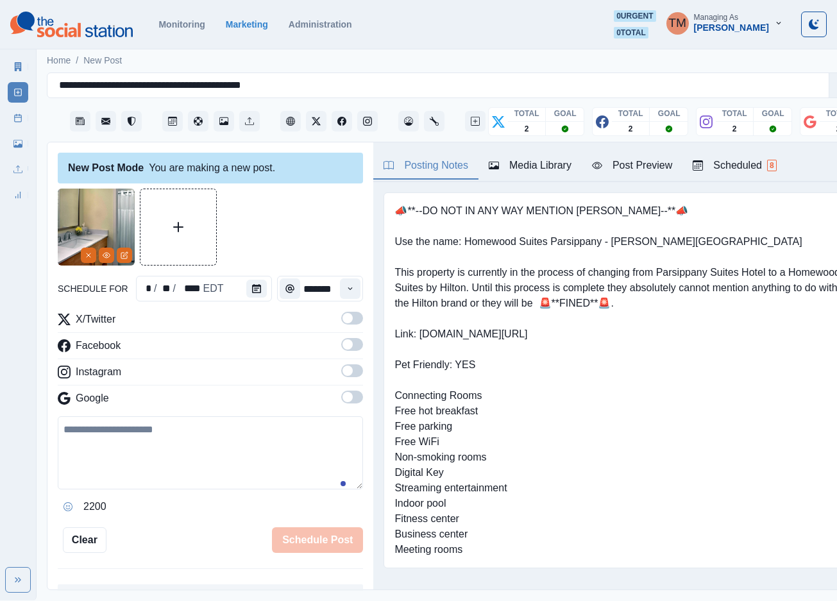
drag, startPoint x: 156, startPoint y: 459, endPoint x: 183, endPoint y: 418, distance: 49.1
click at [156, 458] on textarea at bounding box center [210, 452] width 305 height 73
paste textarea "**********"
type textarea "**********"
click at [254, 291] on button "Calendar" at bounding box center [256, 289] width 21 height 18
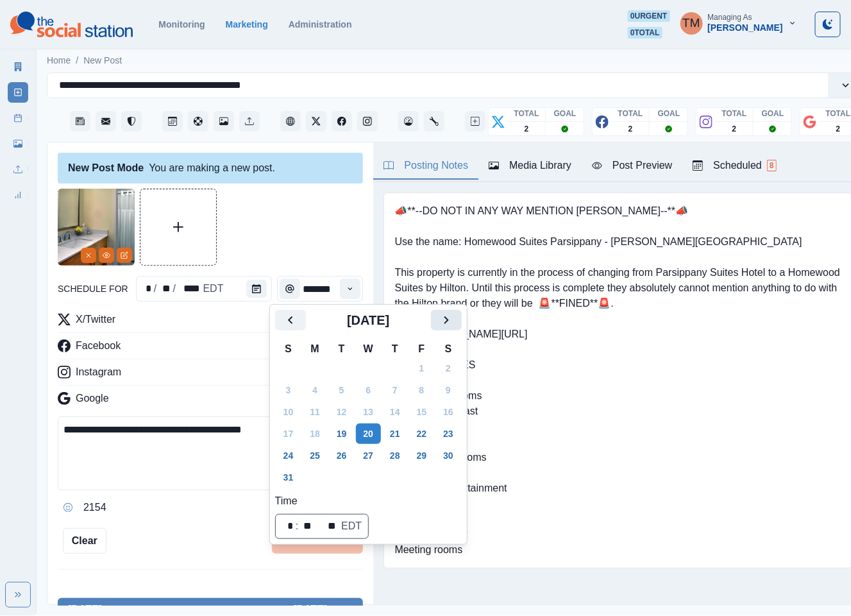
click at [448, 324] on icon "Next" at bounding box center [446, 319] width 15 height 15
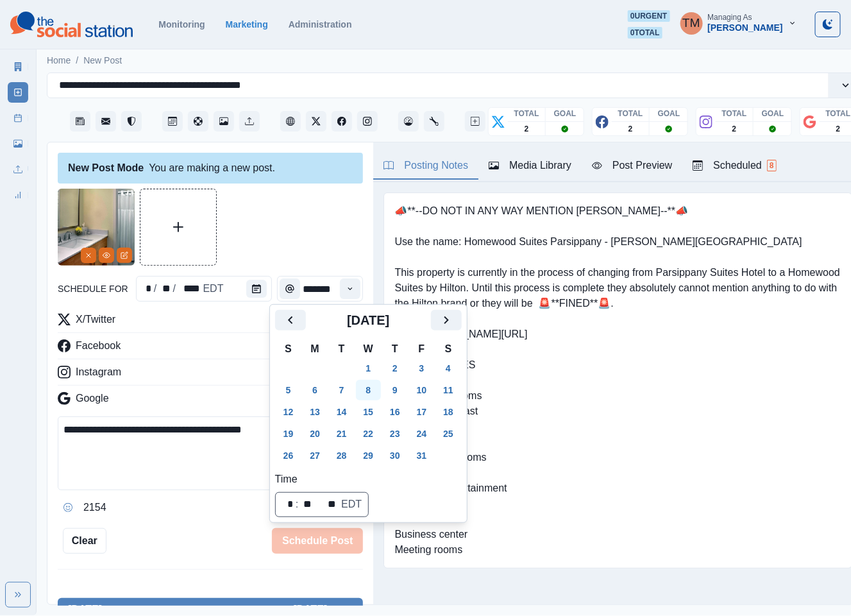
click at [371, 383] on button "8" at bounding box center [369, 390] width 26 height 21
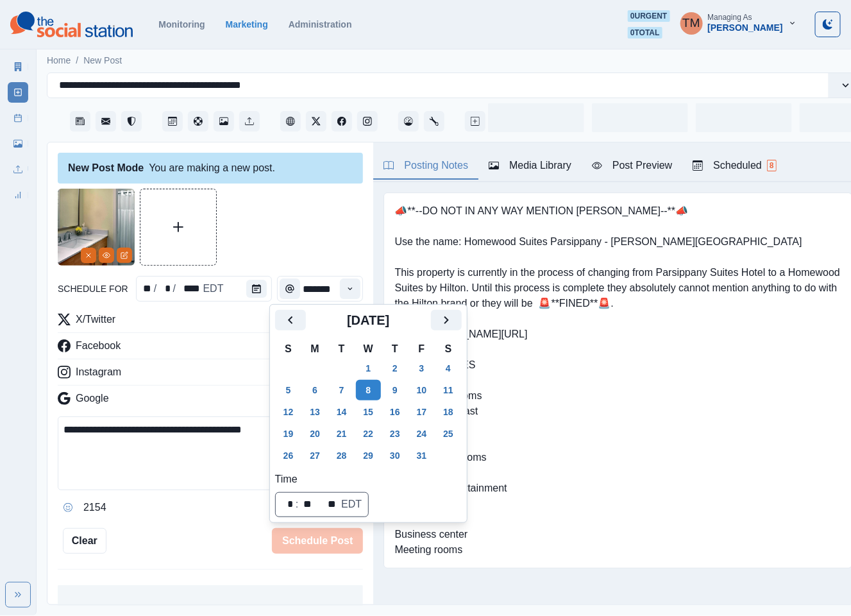
click at [285, 252] on div at bounding box center [210, 227] width 305 height 77
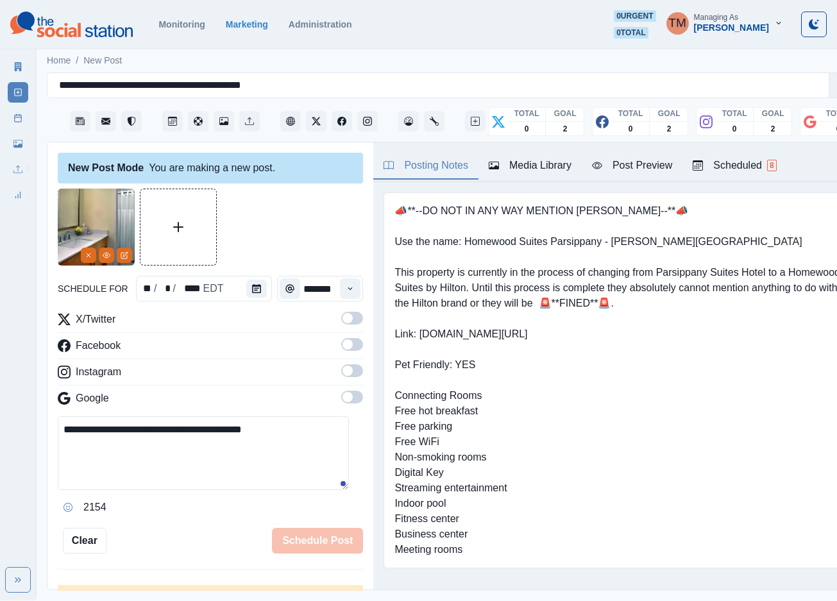
drag, startPoint x: 345, startPoint y: 319, endPoint x: 342, endPoint y: 346, distance: 27.1
click at [345, 323] on span at bounding box center [352, 318] width 22 height 13
drag, startPoint x: 342, startPoint y: 346, endPoint x: 342, endPoint y: 372, distance: 25.7
click at [342, 350] on span at bounding box center [352, 344] width 22 height 13
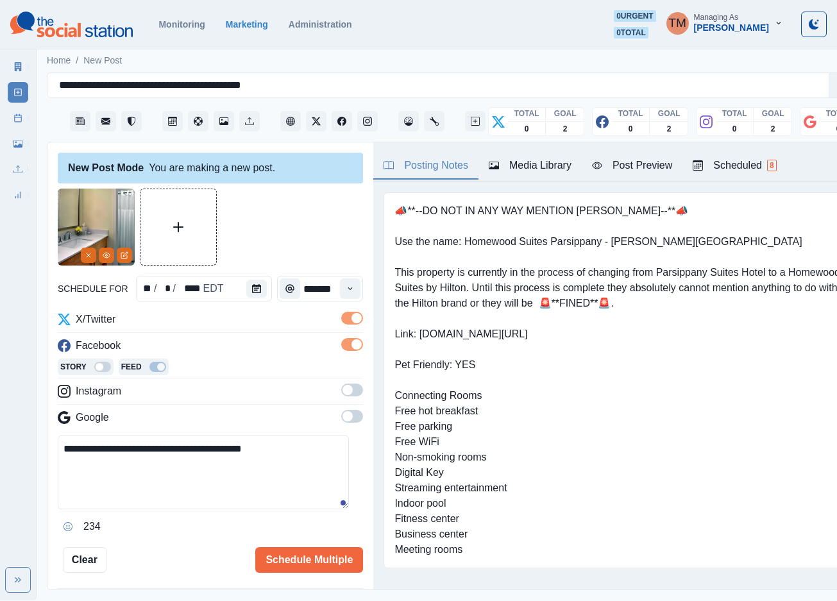
click at [343, 389] on div "X/Twitter Facebook Story Feed Instagram Google" at bounding box center [210, 371] width 305 height 119
click at [341, 396] on span at bounding box center [352, 390] width 22 height 13
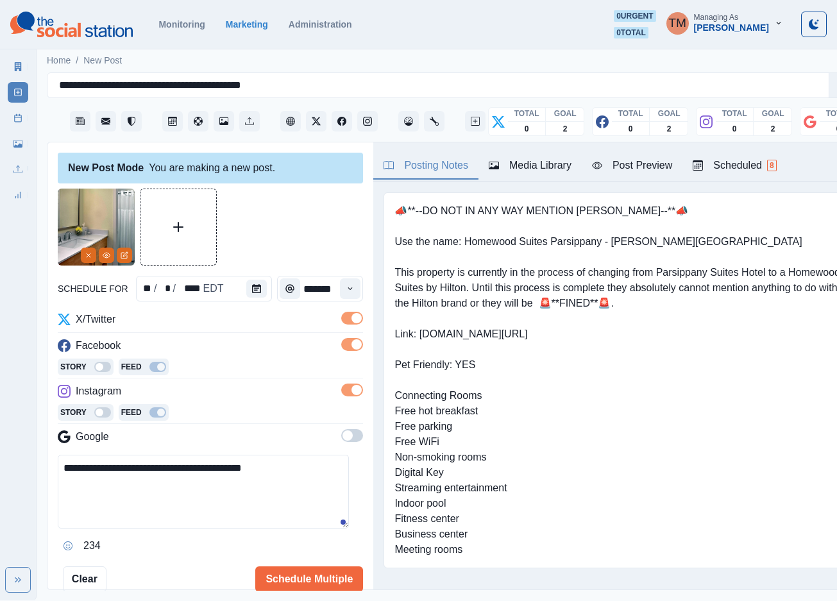
click at [342, 435] on span at bounding box center [347, 435] width 10 height 10
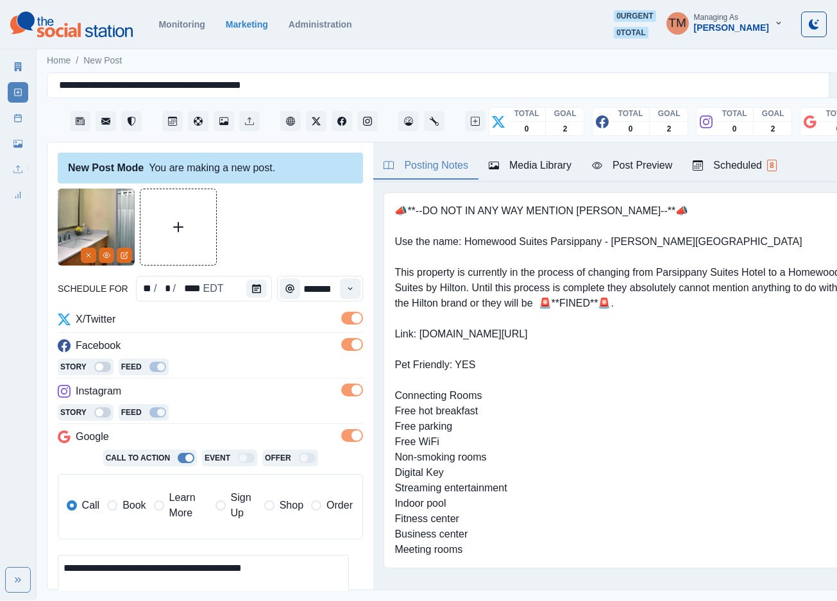
click at [131, 506] on span "Book" at bounding box center [133, 505] width 23 height 15
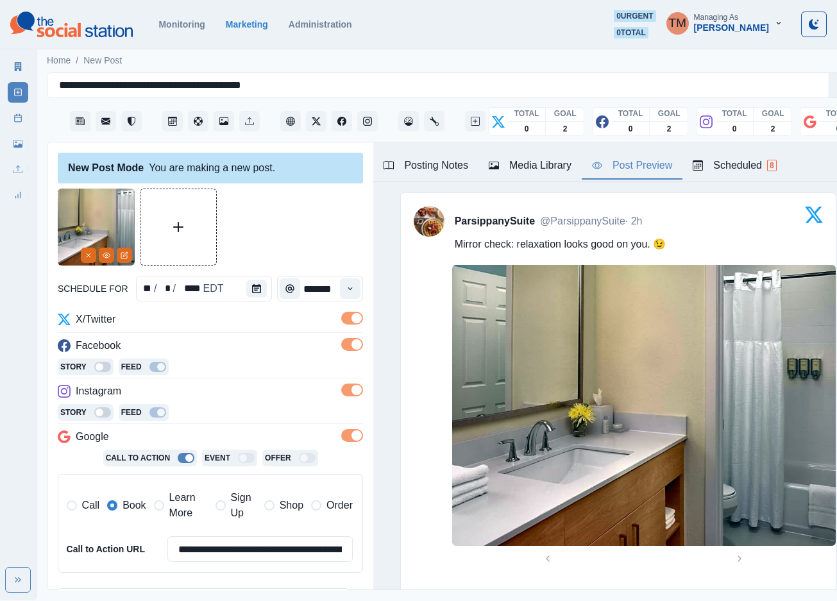
click at [620, 170] on div "Post Preview" at bounding box center [632, 165] width 80 height 15
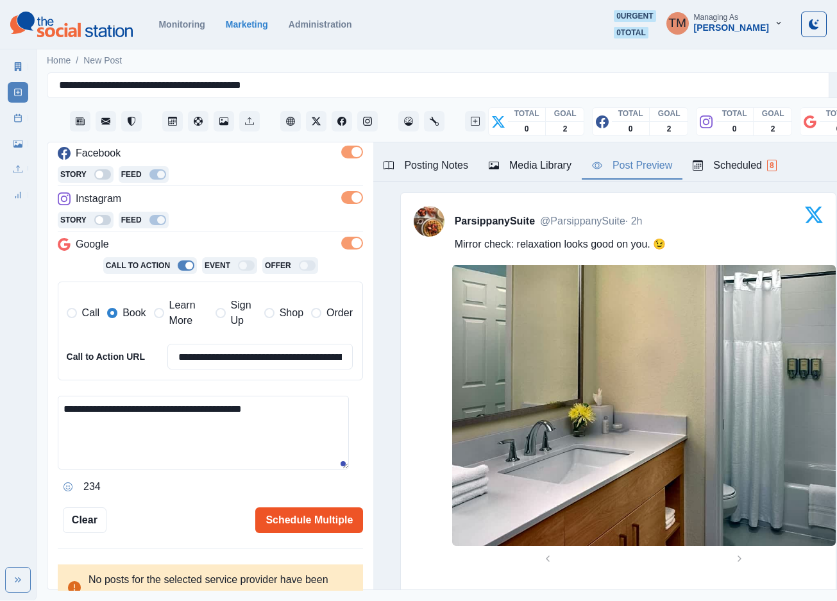
click at [304, 522] on button "Schedule Multiple" at bounding box center [309, 520] width 108 height 26
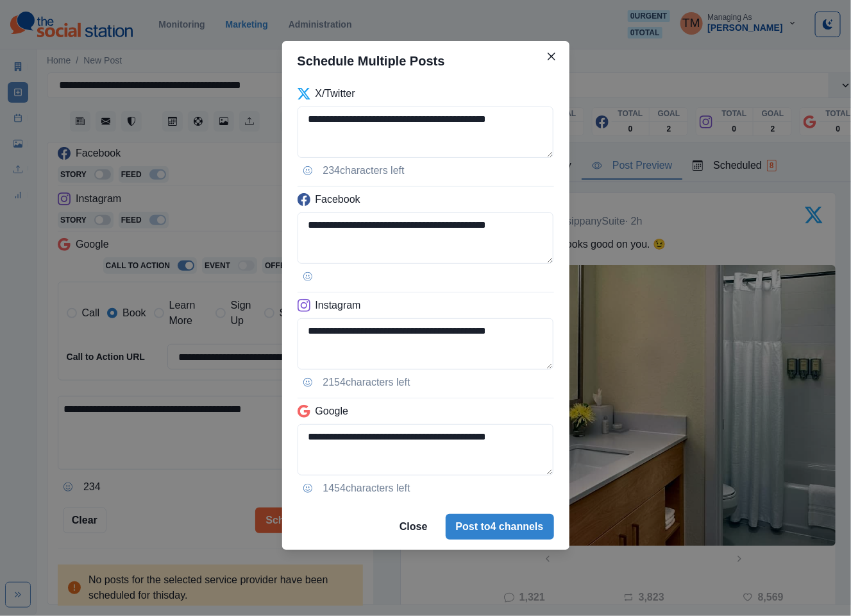
click at [195, 510] on div "**********" at bounding box center [425, 308] width 851 height 616
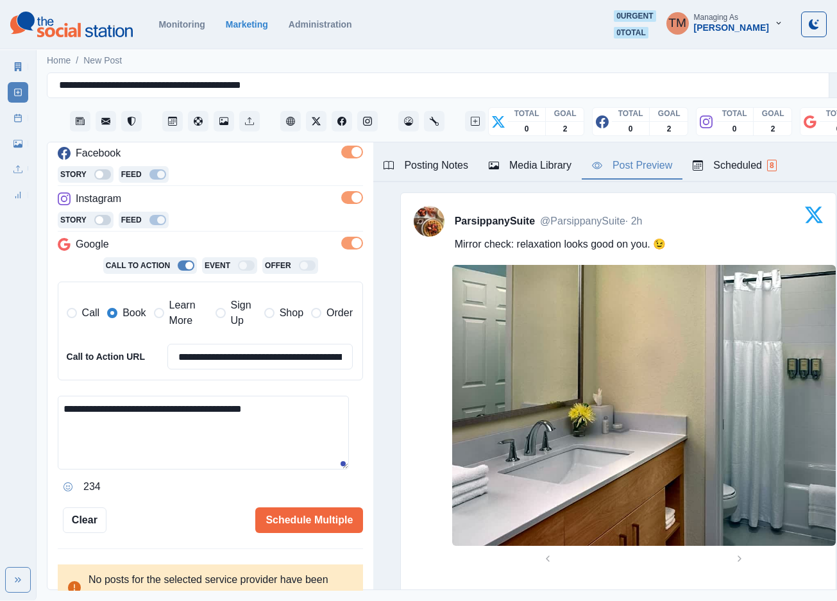
scroll to position [289, 0]
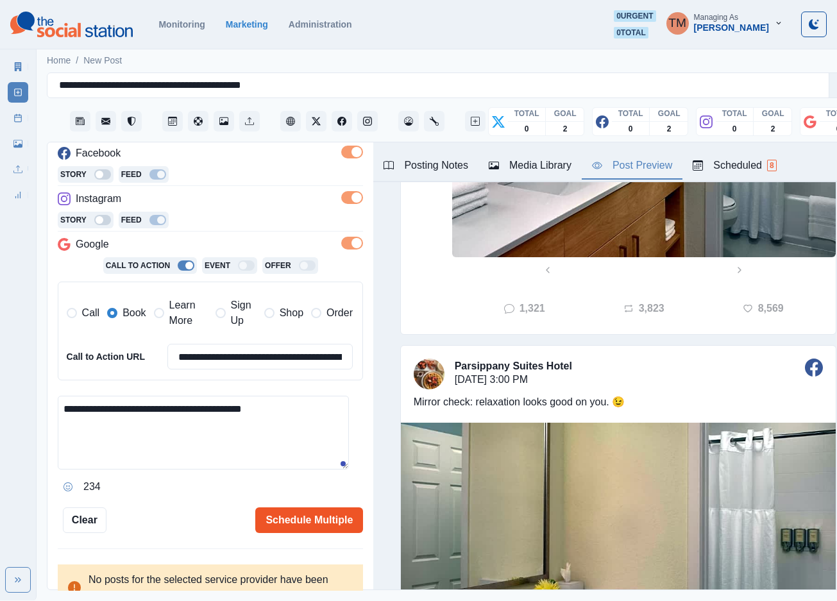
click at [280, 525] on button "Schedule Multiple" at bounding box center [309, 520] width 108 height 26
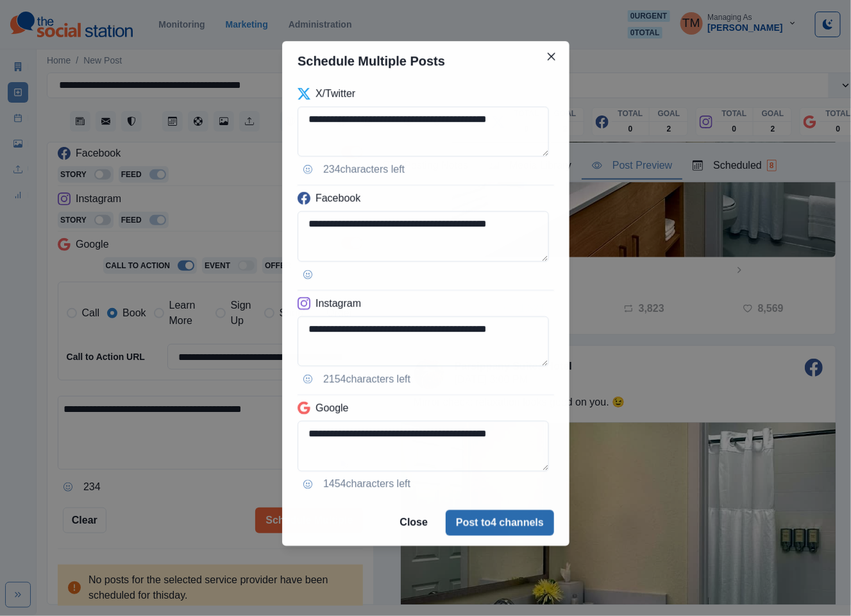
click at [509, 521] on button "Post to 4 channels" at bounding box center [500, 523] width 108 height 26
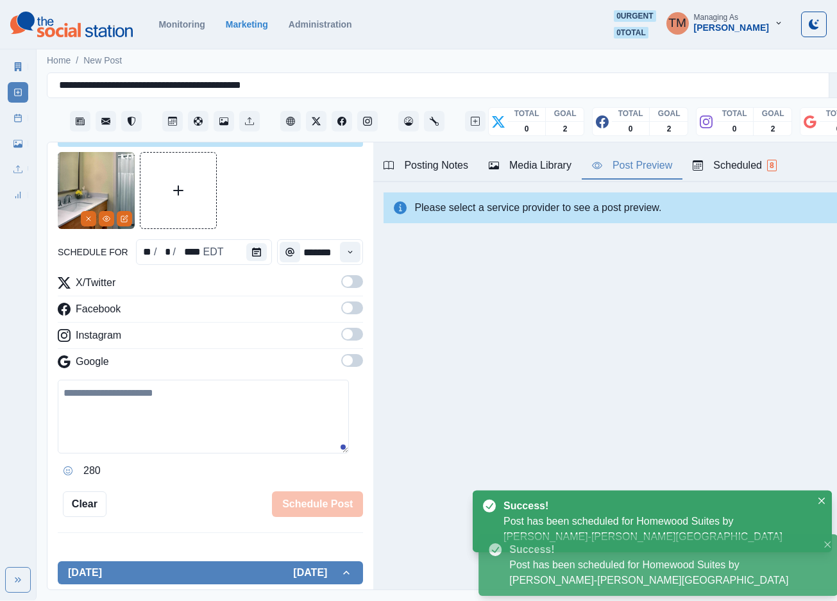
scroll to position [0, 0]
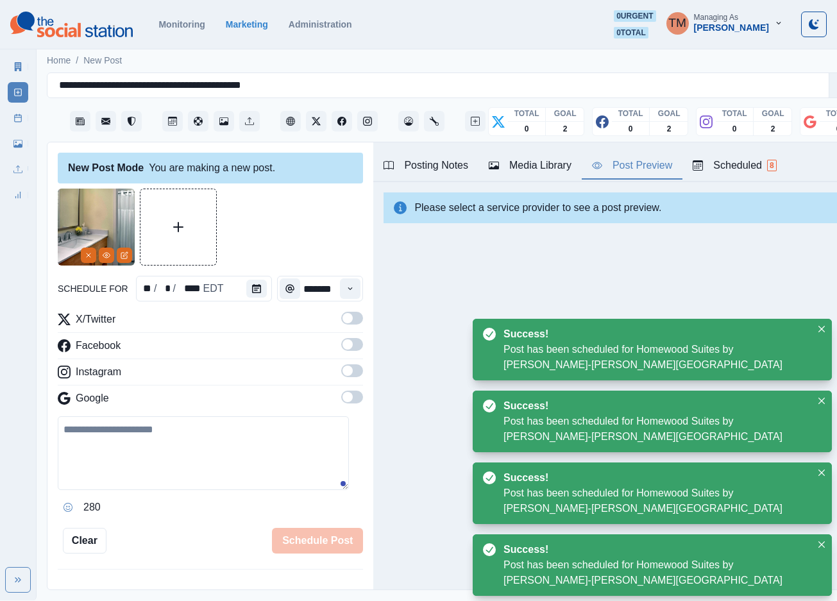
click at [20, 117] on icon at bounding box center [17, 118] width 9 height 9
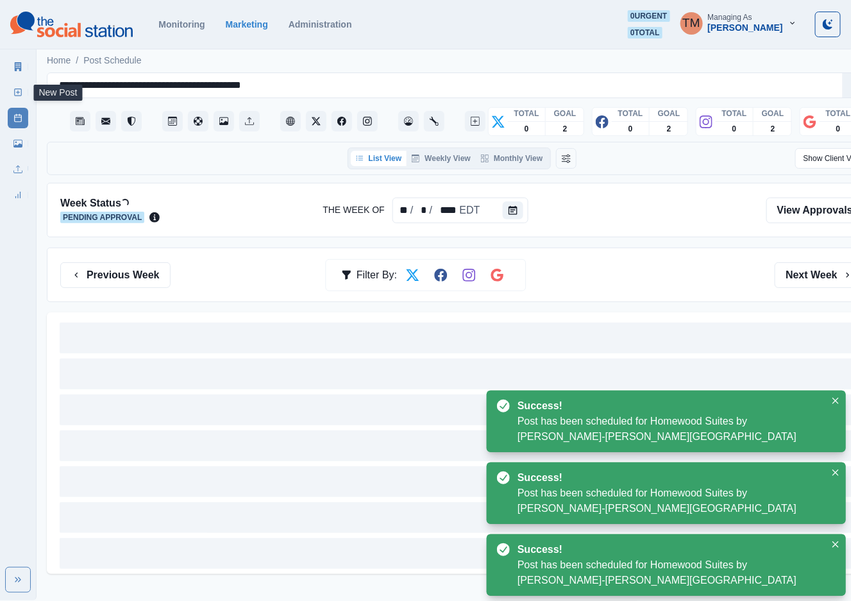
click at [16, 91] on icon at bounding box center [17, 92] width 9 height 9
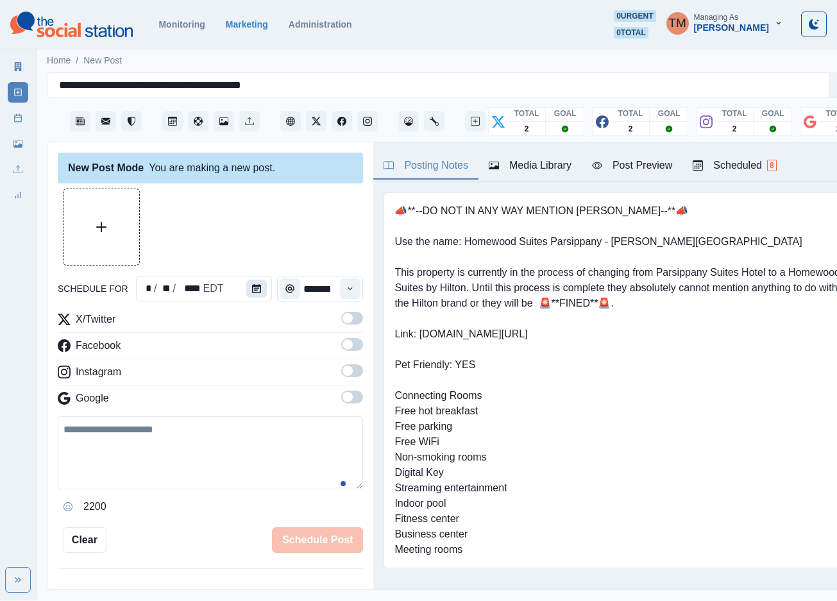
click at [249, 281] on button "Calendar" at bounding box center [256, 289] width 21 height 18
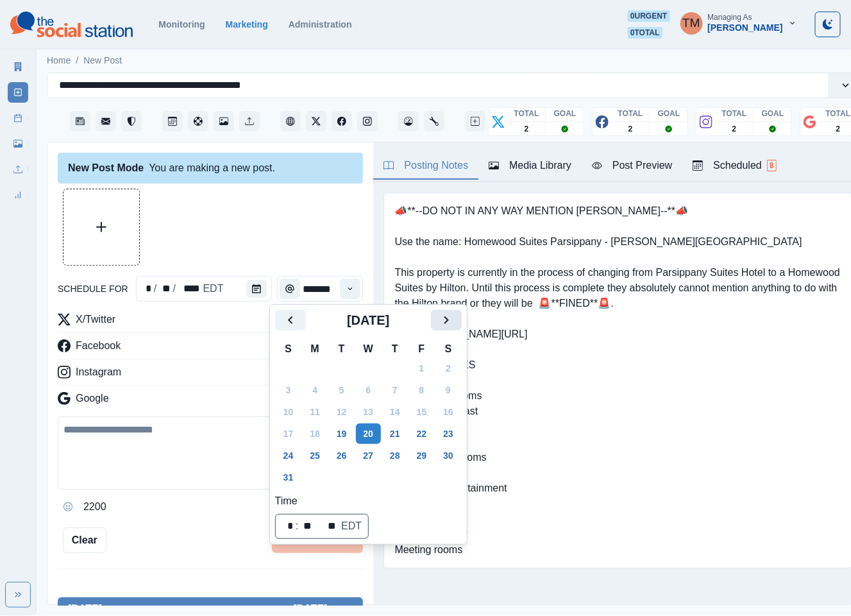
click at [439, 316] on icon "Next" at bounding box center [446, 319] width 15 height 15
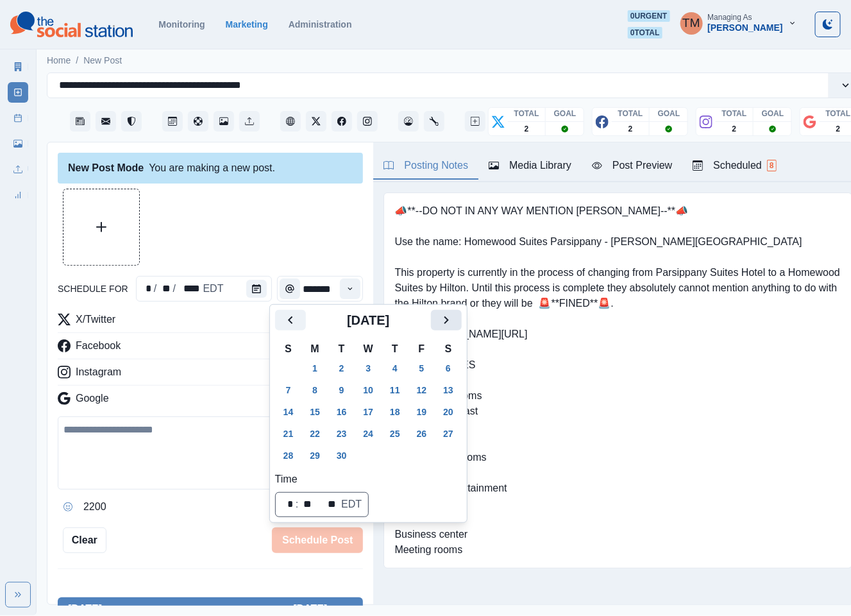
click at [439, 316] on icon "Next" at bounding box center [446, 319] width 15 height 15
click at [314, 382] on button "6" at bounding box center [315, 390] width 26 height 21
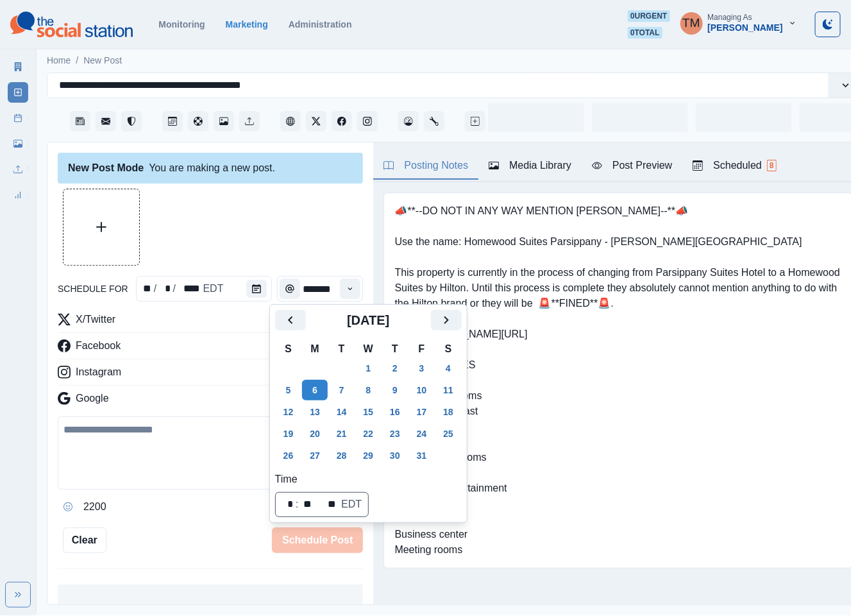
click at [270, 248] on div at bounding box center [210, 227] width 305 height 77
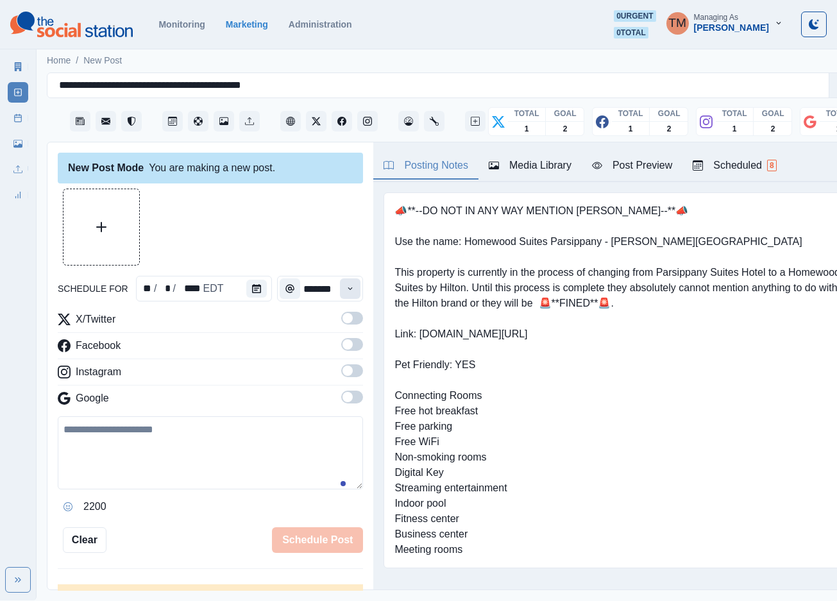
click at [342, 292] on button "Time" at bounding box center [350, 288] width 21 height 21
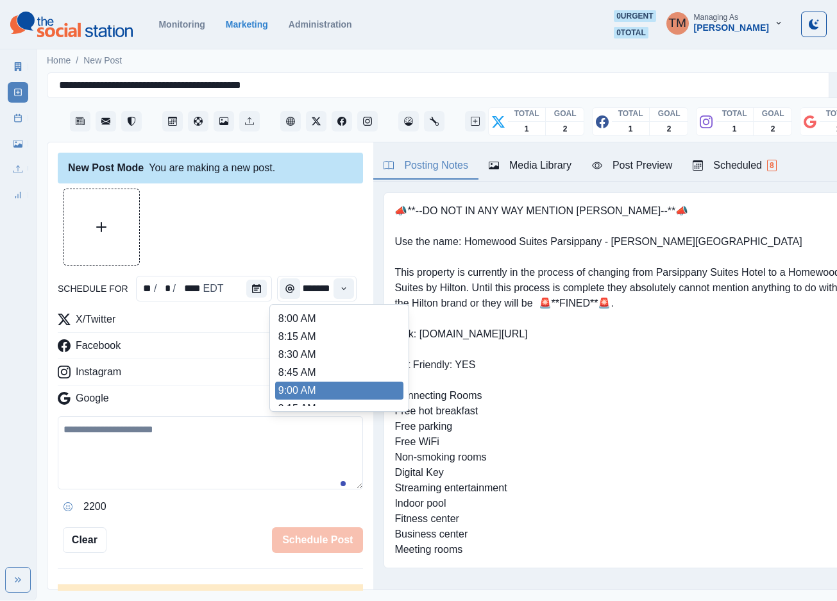
scroll to position [385, 0]
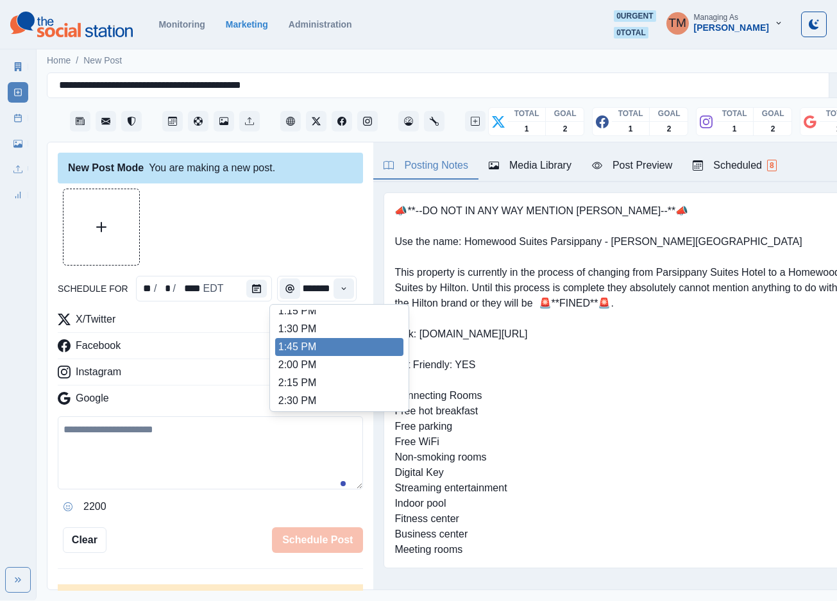
click at [296, 355] on li "1:45 PM" at bounding box center [339, 347] width 128 height 18
type input "*******"
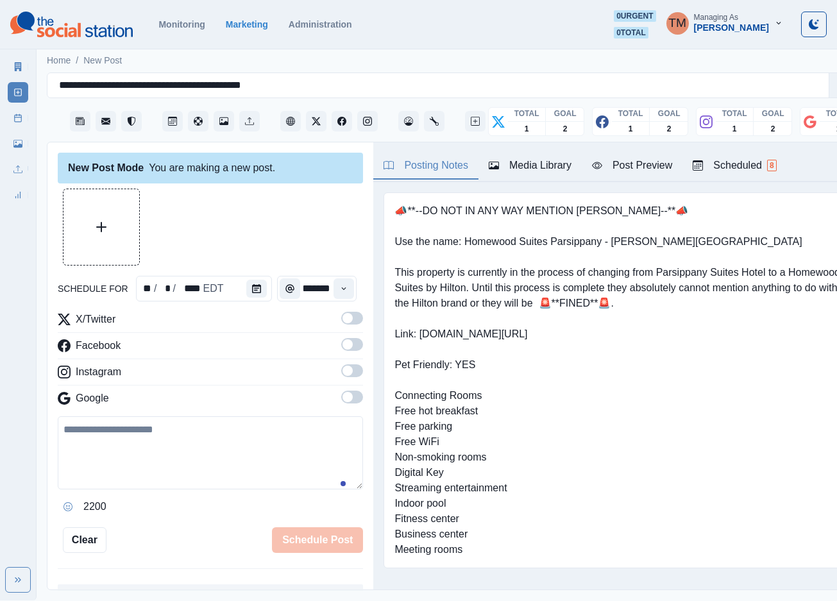
click at [341, 325] on label at bounding box center [352, 322] width 22 height 21
drag, startPoint x: 341, startPoint y: 350, endPoint x: 339, endPoint y: 372, distance: 21.8
click at [341, 354] on label at bounding box center [352, 348] width 22 height 21
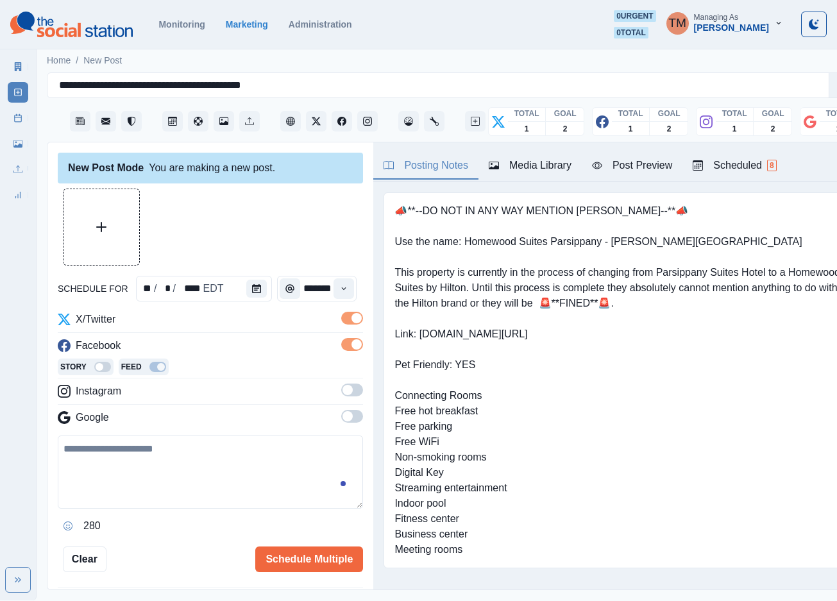
click at [337, 391] on div "X/Twitter Facebook Story Feed Instagram Google" at bounding box center [210, 371] width 305 height 119
drag, startPoint x: 337, startPoint y: 391, endPoint x: 337, endPoint y: 407, distance: 15.4
click at [342, 393] on span at bounding box center [347, 390] width 10 height 10
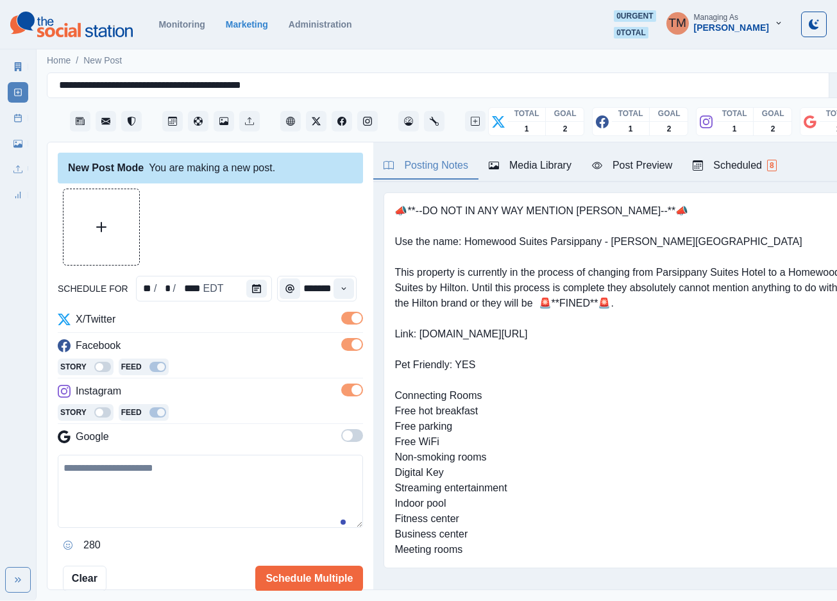
click at [342, 434] on span at bounding box center [347, 435] width 10 height 10
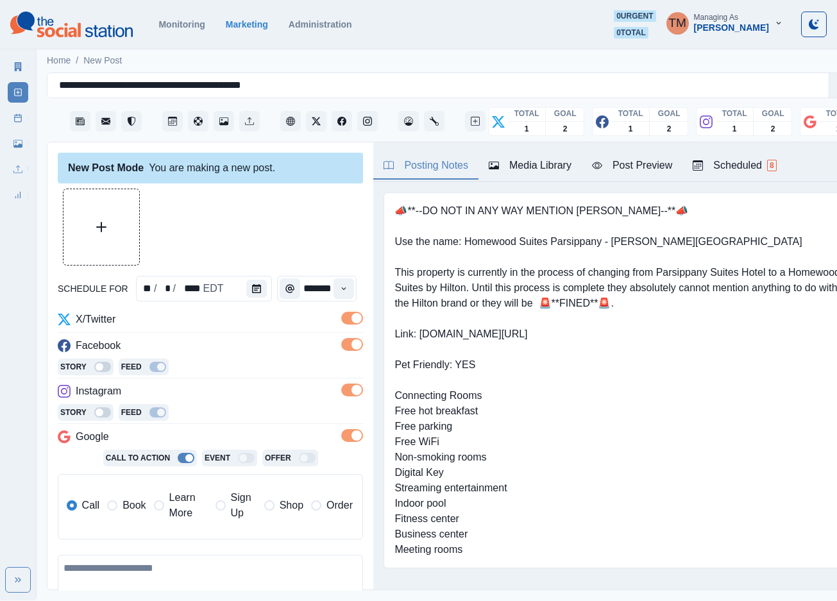
click at [177, 506] on span "Learn More" at bounding box center [188, 505] width 38 height 31
click at [208, 549] on input "**********" at bounding box center [259, 549] width 185 height 26
paste input
drag, startPoint x: 181, startPoint y: 552, endPoint x: 118, endPoint y: 547, distance: 63.1
click at [120, 547] on div "**********" at bounding box center [210, 549] width 286 height 26
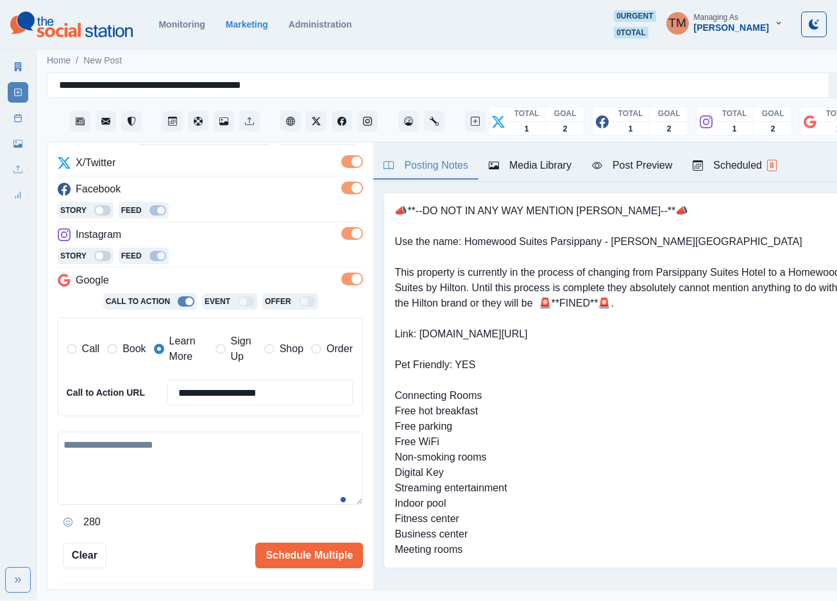
scroll to position [192, 0]
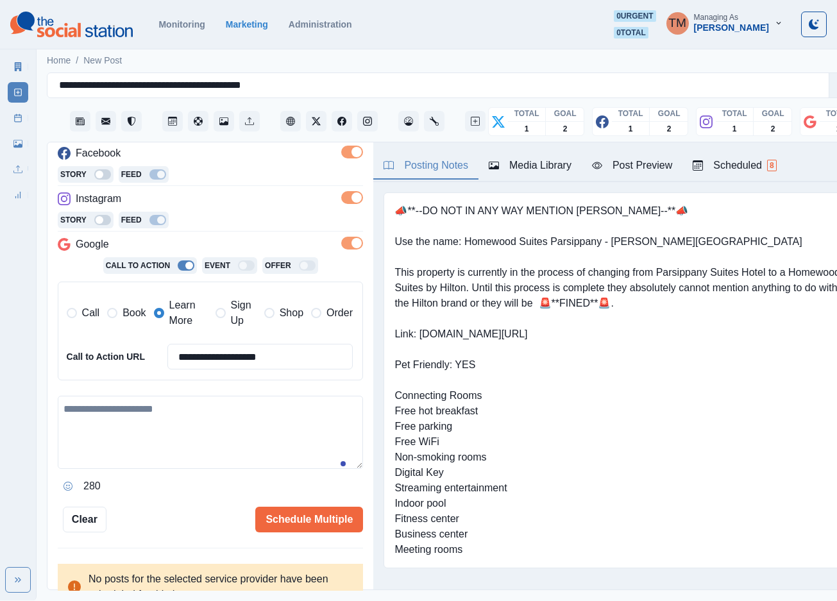
type input "**********"
click at [156, 456] on textarea at bounding box center [210, 432] width 305 height 73
click at [112, 435] on textarea at bounding box center [210, 432] width 305 height 73
paste textarea "**********"
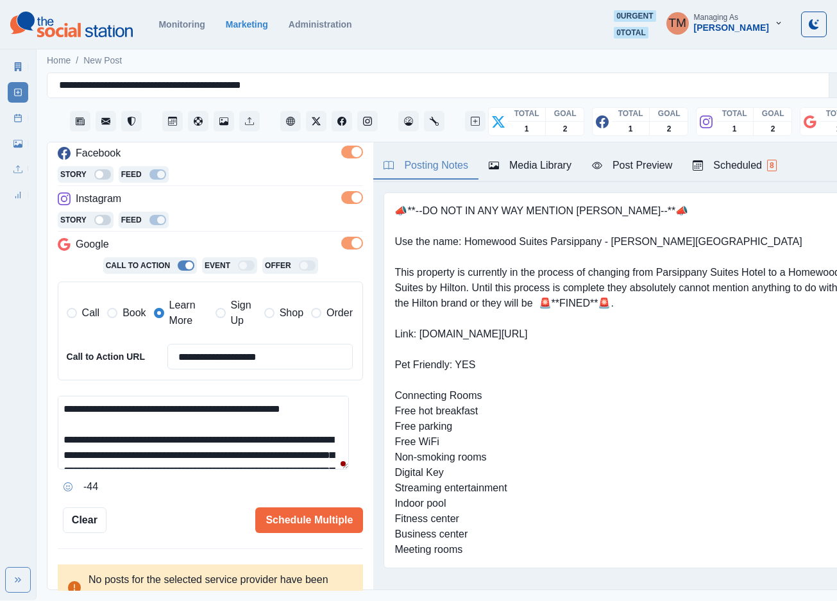
scroll to position [0, 0]
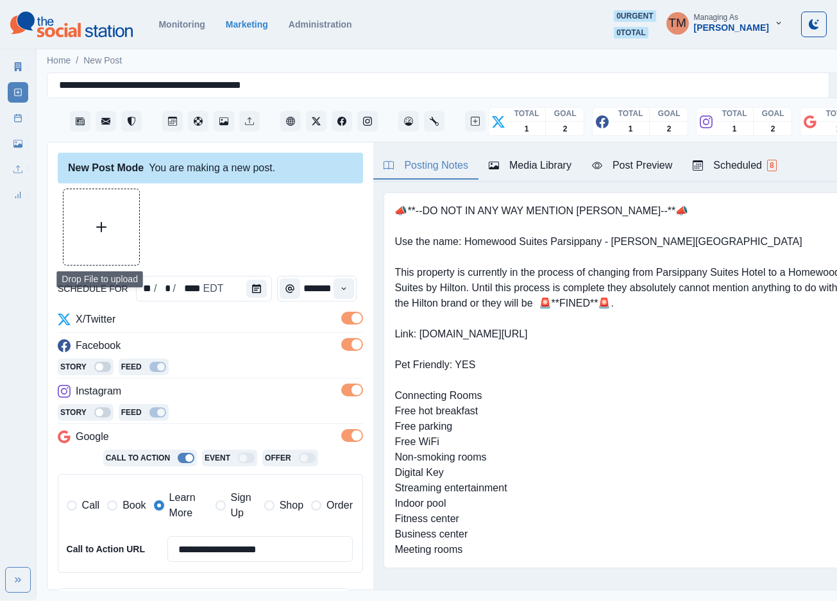
type textarea "**********"
click at [123, 243] on button "Upload Media" at bounding box center [101, 227] width 76 height 76
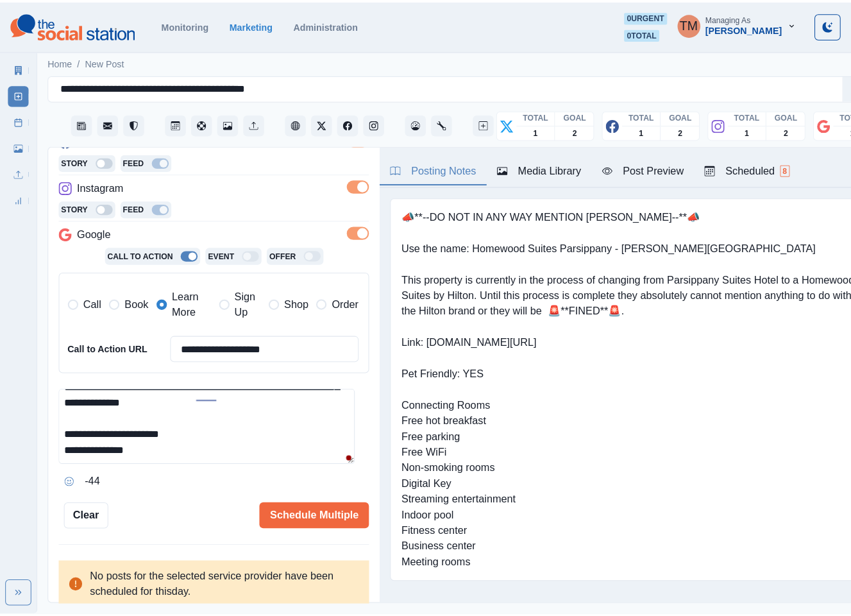
scroll to position [69, 0]
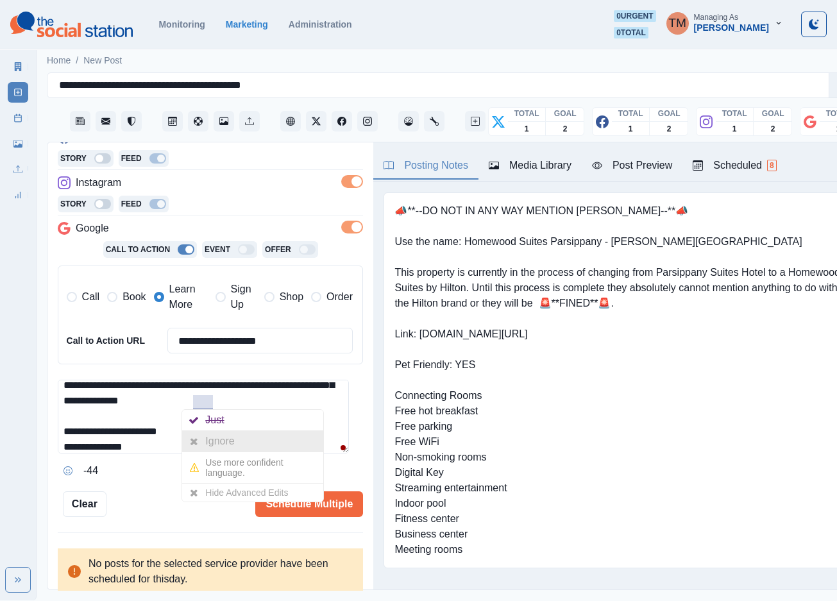
click at [210, 437] on div "Ignore" at bounding box center [222, 441] width 34 height 21
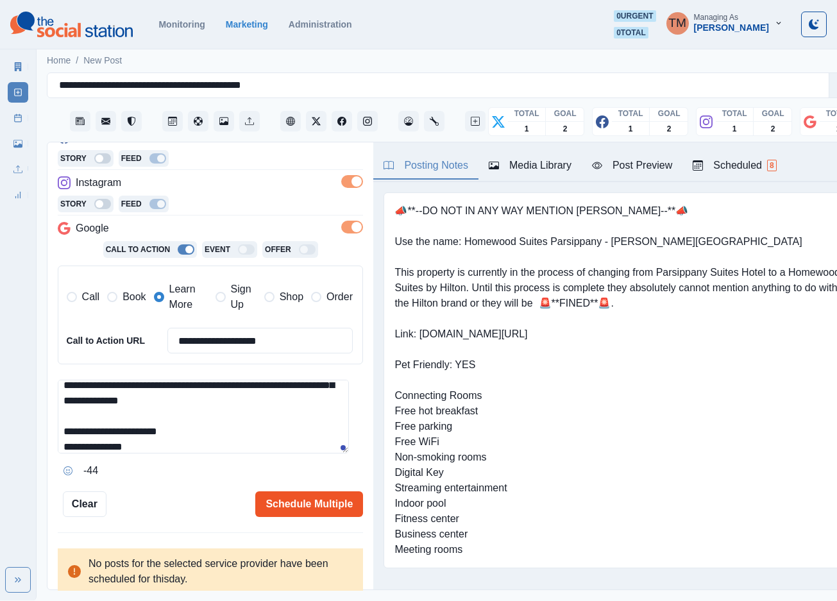
click at [262, 505] on button "Schedule Multiple" at bounding box center [309, 504] width 108 height 26
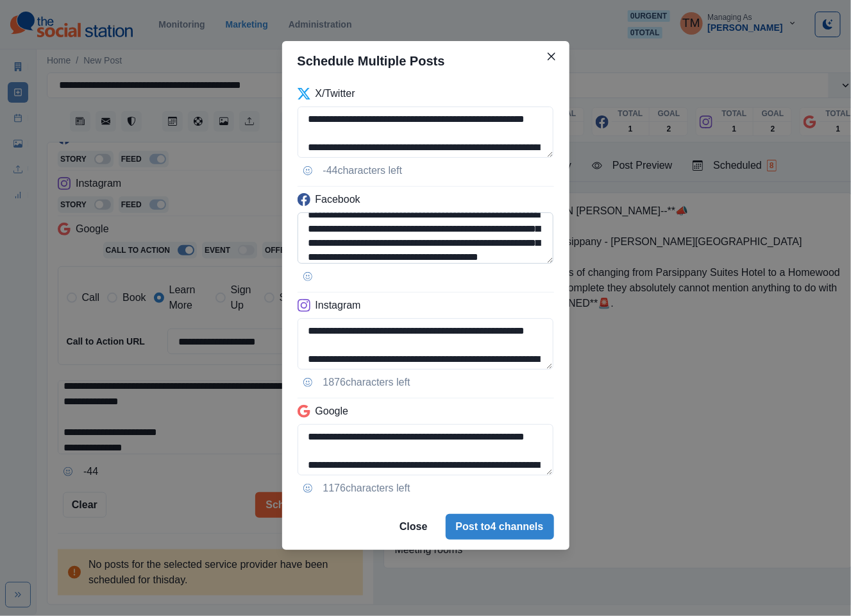
scroll to position [0, 0]
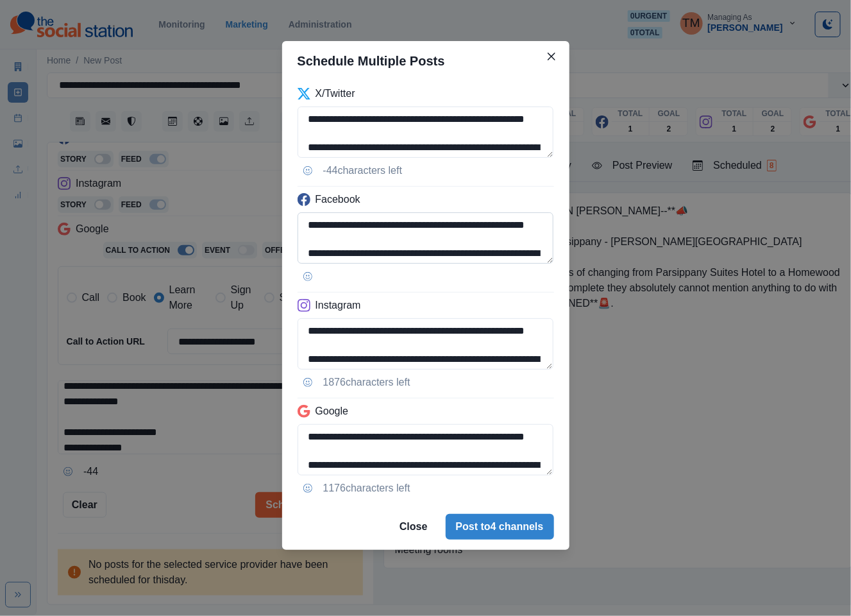
drag, startPoint x: 409, startPoint y: 229, endPoint x: 447, endPoint y: 235, distance: 39.0
click at [447, 235] on textarea "**********" at bounding box center [426, 237] width 257 height 51
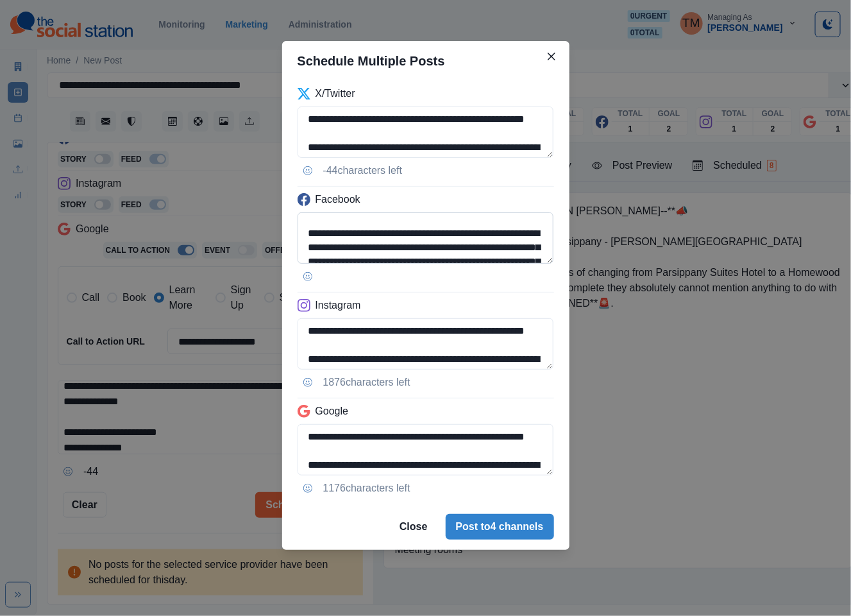
scroll to position [38, 0]
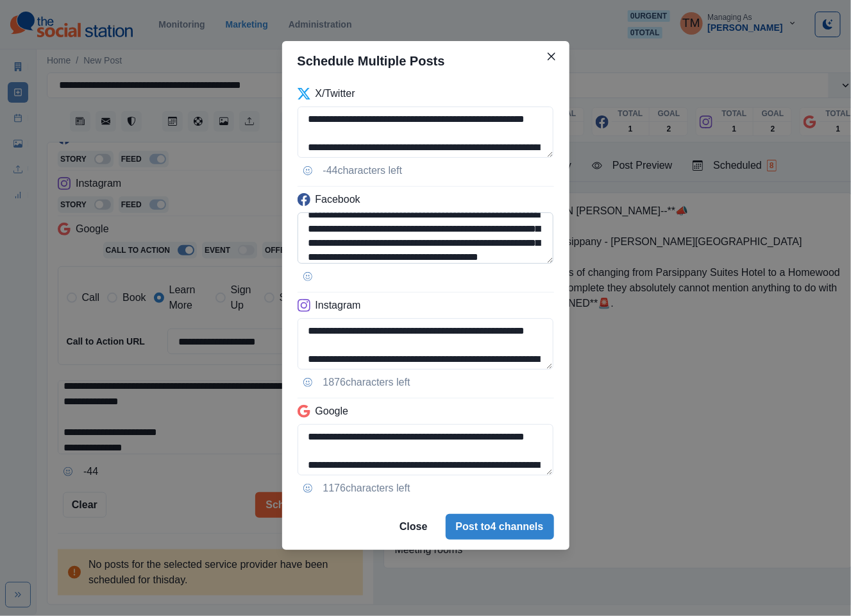
click at [437, 226] on textarea "**********" at bounding box center [426, 237] width 257 height 51
drag, startPoint x: 414, startPoint y: 232, endPoint x: 525, endPoint y: 231, distance: 111.6
click at [525, 231] on textarea "**********" at bounding box center [426, 237] width 257 height 51
paste textarea "**********"
type textarea "**********"
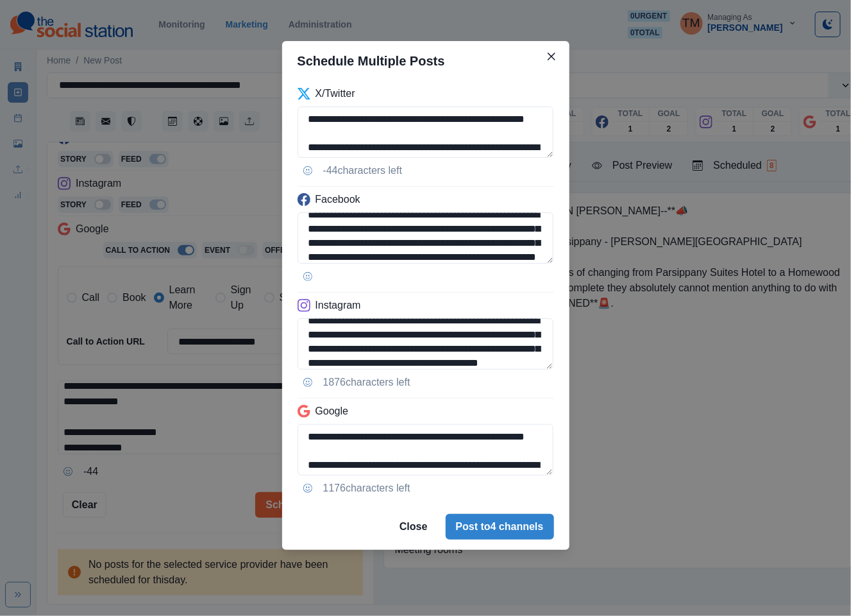
click at [133, 418] on div "**********" at bounding box center [425, 308] width 851 height 616
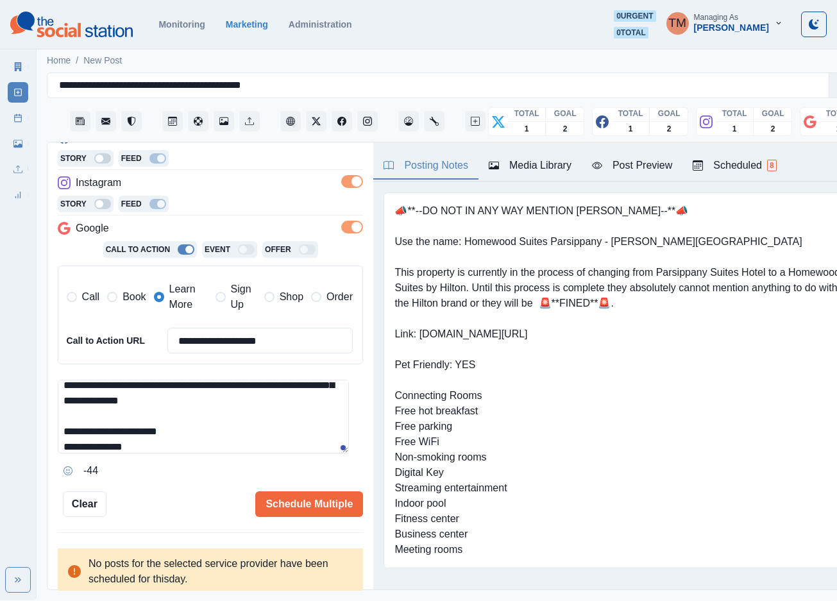
scroll to position [0, 0]
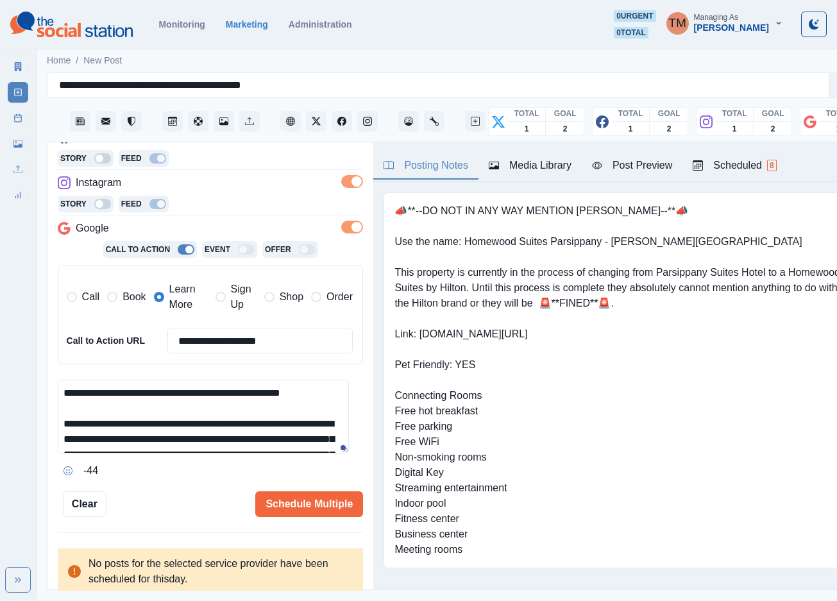
click at [180, 443] on textarea "**********" at bounding box center [203, 417] width 291 height 74
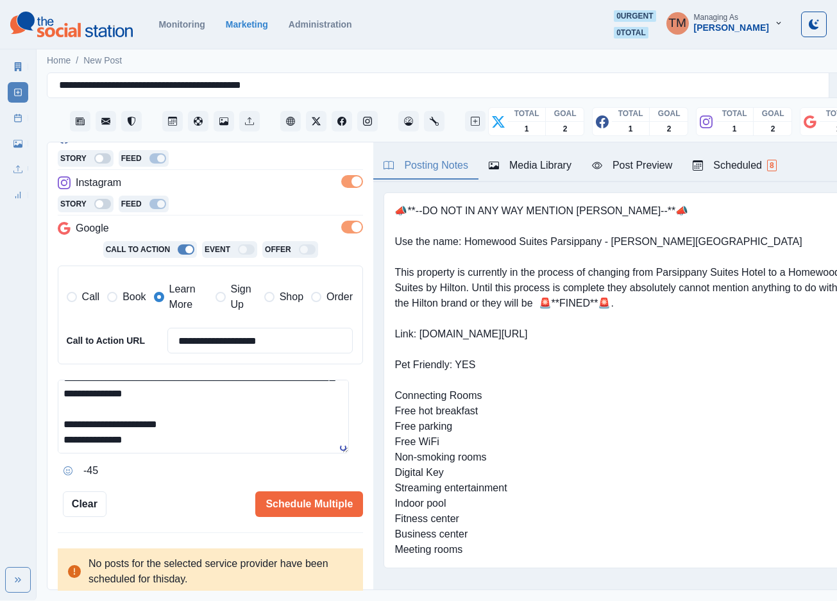
scroll to position [96, 0]
type textarea "**********"
click at [625, 167] on div "Post Preview" at bounding box center [632, 165] width 80 height 15
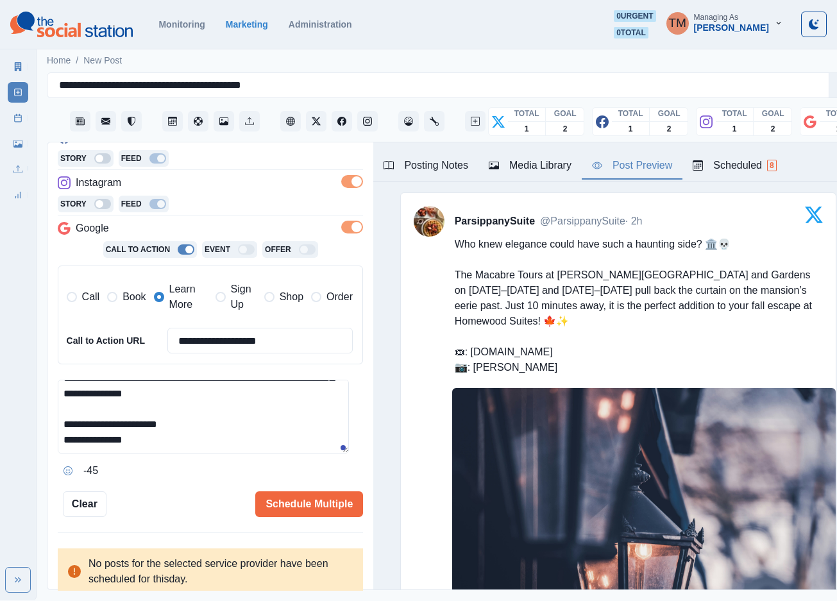
scroll to position [106, 0]
drag, startPoint x: 310, startPoint y: 509, endPoint x: 189, endPoint y: 507, distance: 121.2
click at [192, 510] on div "Schedule Multiple" at bounding box center [234, 504] width 257 height 26
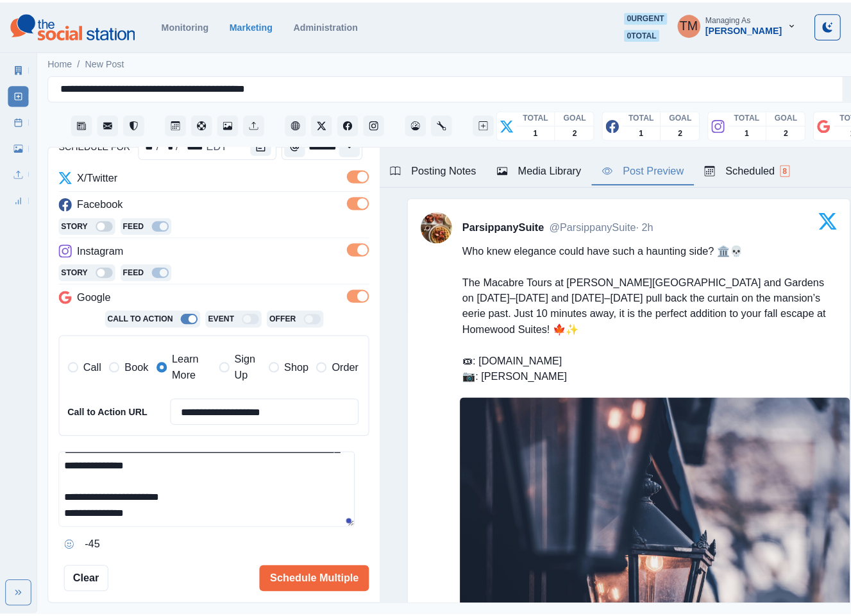
scroll to position [192, 0]
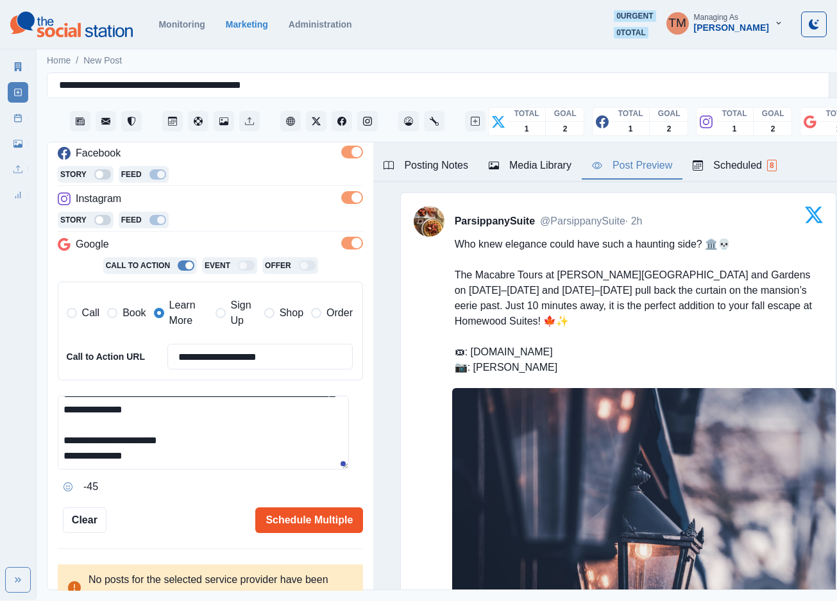
click at [289, 527] on button "Schedule Multiple" at bounding box center [309, 520] width 108 height 26
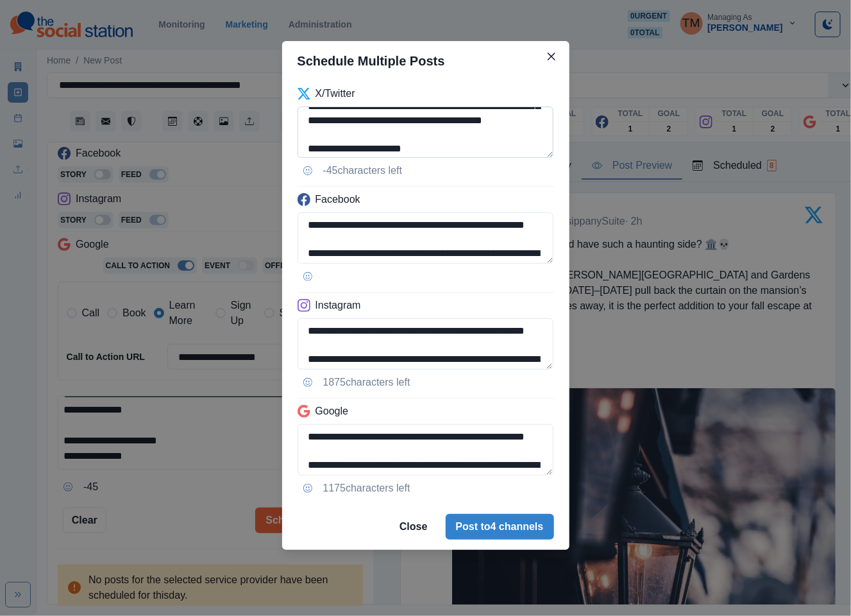
scroll to position [77, 0]
click at [528, 119] on textarea "**********" at bounding box center [426, 131] width 257 height 51
click at [331, 127] on textarea "**********" at bounding box center [426, 131] width 257 height 51
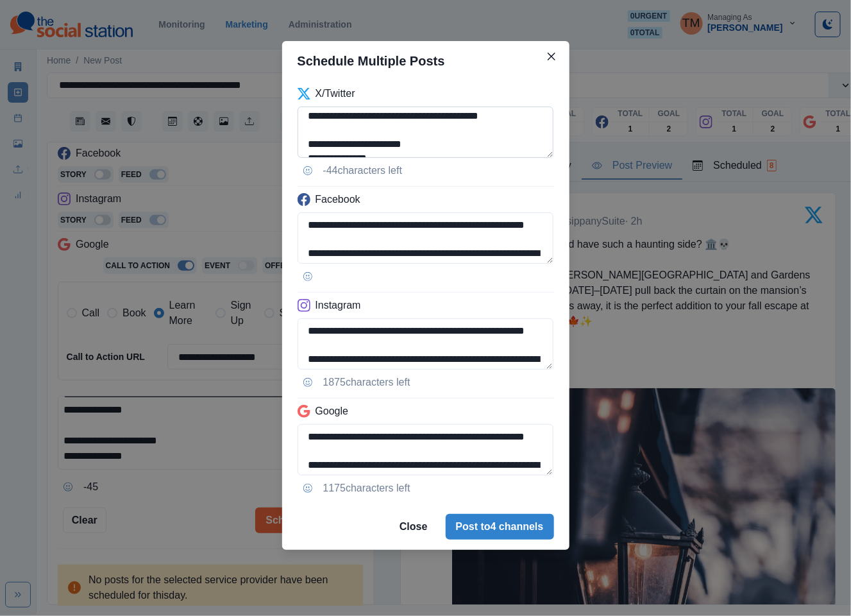
scroll to position [116, 0]
drag, startPoint x: 487, startPoint y: 145, endPoint x: 449, endPoint y: 135, distance: 39.7
click at [449, 135] on textarea "**********" at bounding box center [426, 131] width 257 height 51
click at [405, 127] on textarea "**********" at bounding box center [426, 131] width 257 height 51
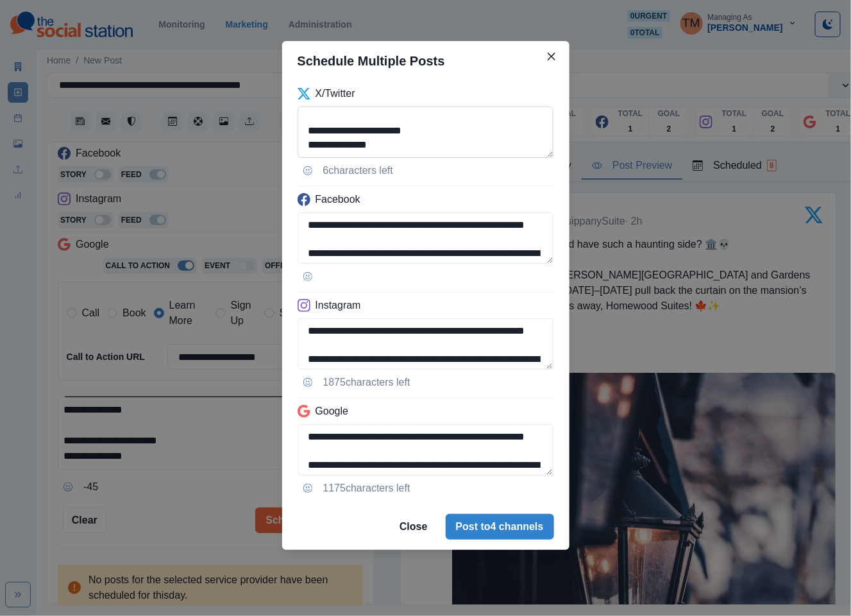
drag, startPoint x: 491, startPoint y: 131, endPoint x: 402, endPoint y: 133, distance: 88.5
click at [402, 133] on textarea "**********" at bounding box center [426, 131] width 257 height 51
click at [312, 126] on textarea "**********" at bounding box center [426, 131] width 257 height 51
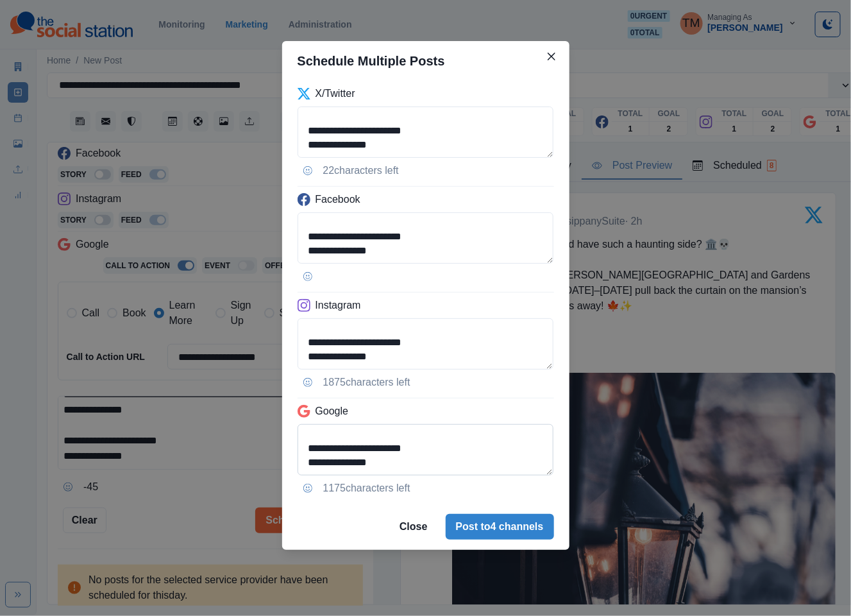
scroll to position [130, 0]
type textarea "**********"
click at [307, 447] on textarea "**********" at bounding box center [426, 449] width 257 height 51
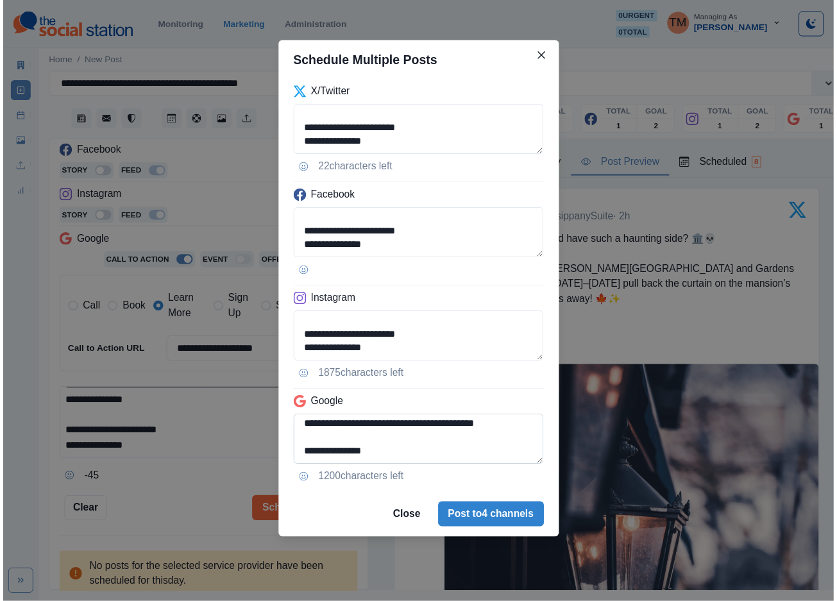
scroll to position [116, 0]
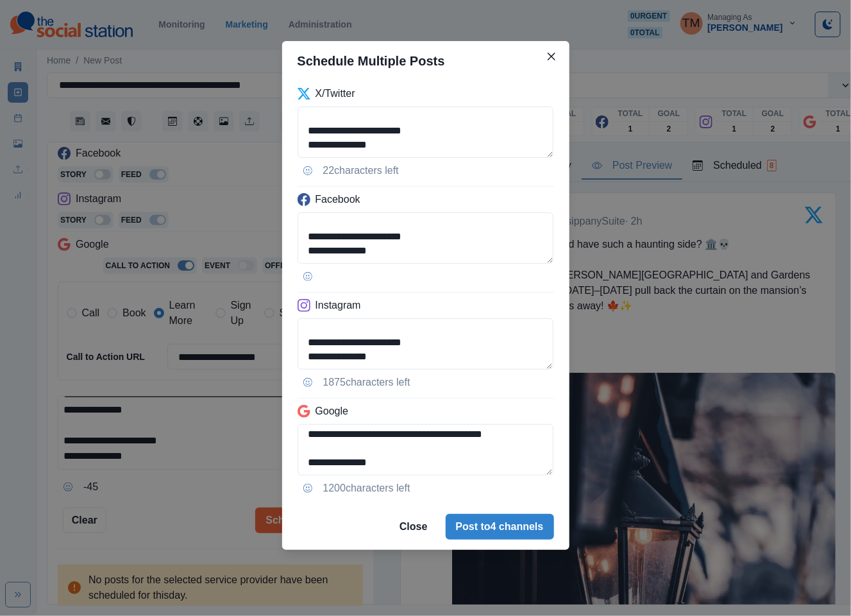
type textarea "**********"
click at [180, 516] on div "**********" at bounding box center [425, 308] width 851 height 616
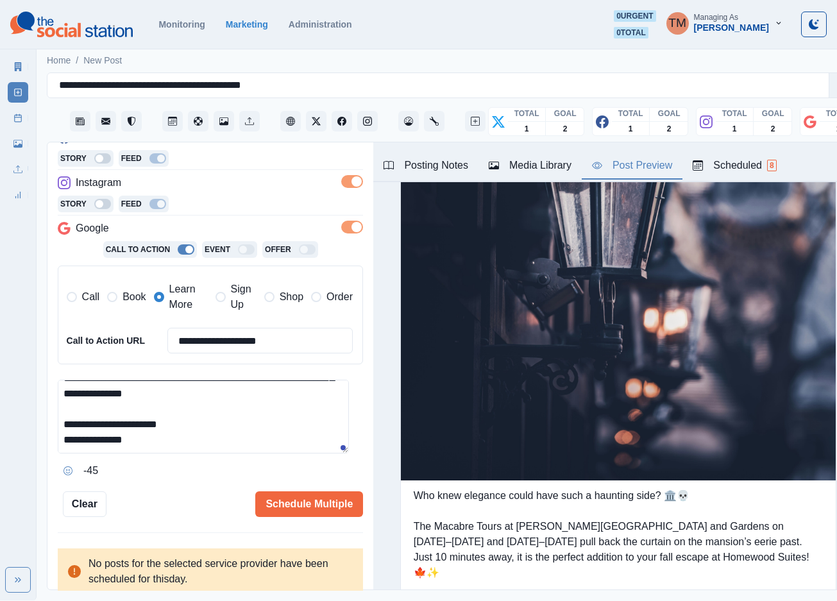
scroll to position [13, 0]
click at [302, 498] on button "Schedule Multiple" at bounding box center [309, 504] width 108 height 26
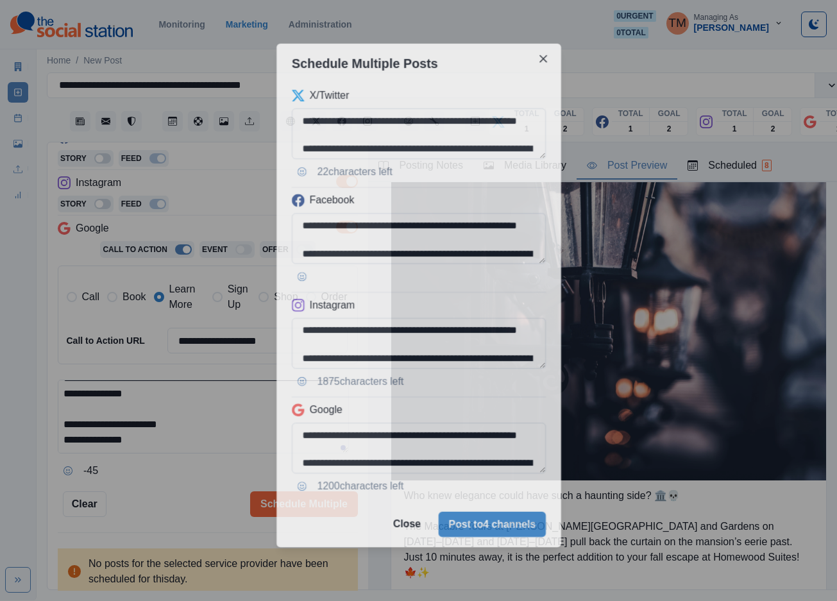
scroll to position [0, 0]
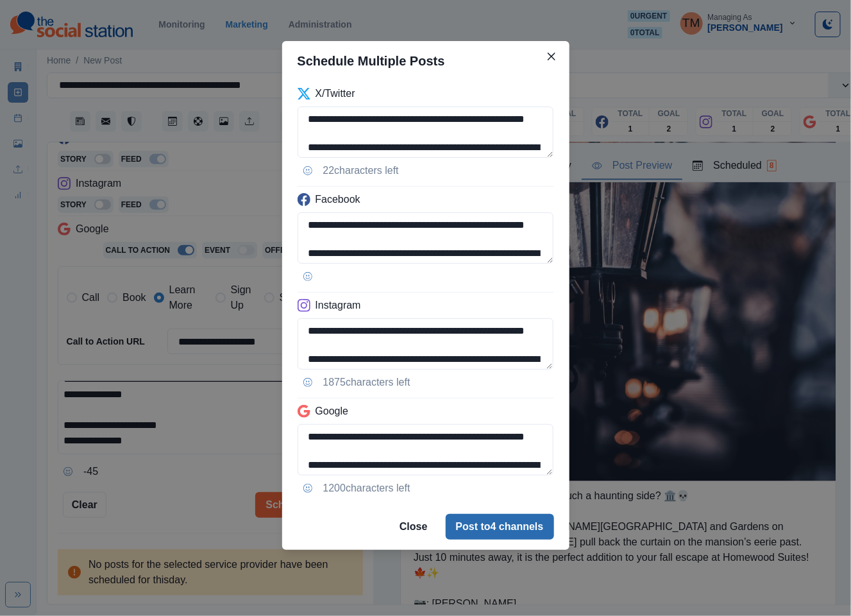
click at [503, 532] on button "Post to 4 channels" at bounding box center [500, 527] width 108 height 26
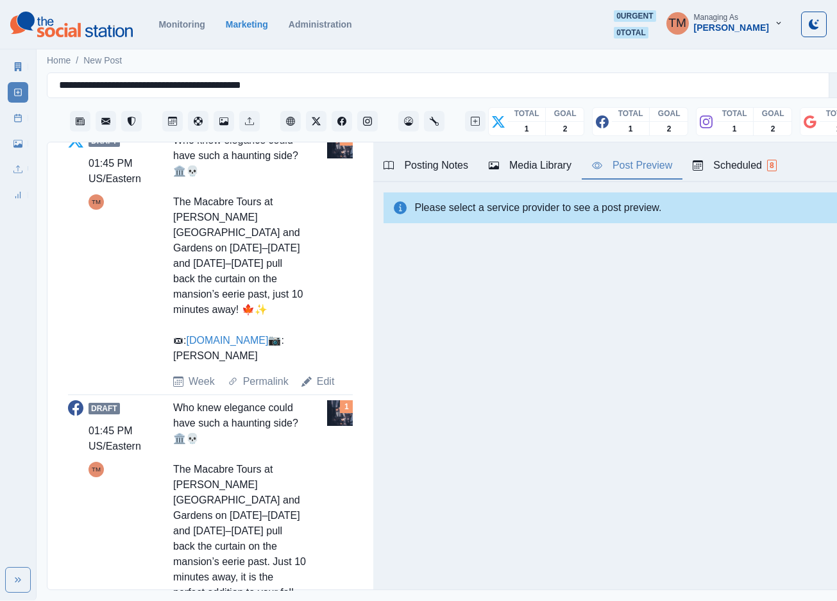
scroll to position [512, 0]
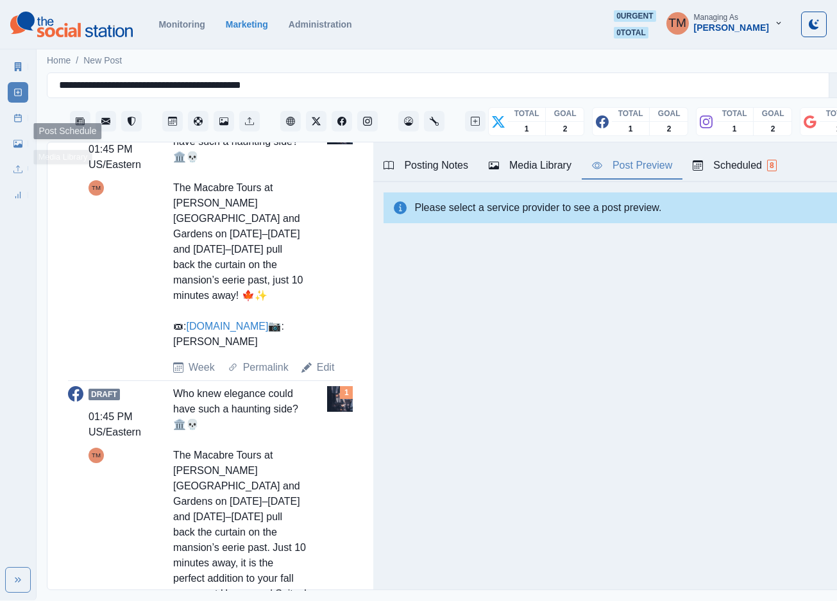
drag, startPoint x: 17, startPoint y: 114, endPoint x: 18, endPoint y: 102, distance: 11.6
click at [17, 114] on icon at bounding box center [17, 118] width 9 height 9
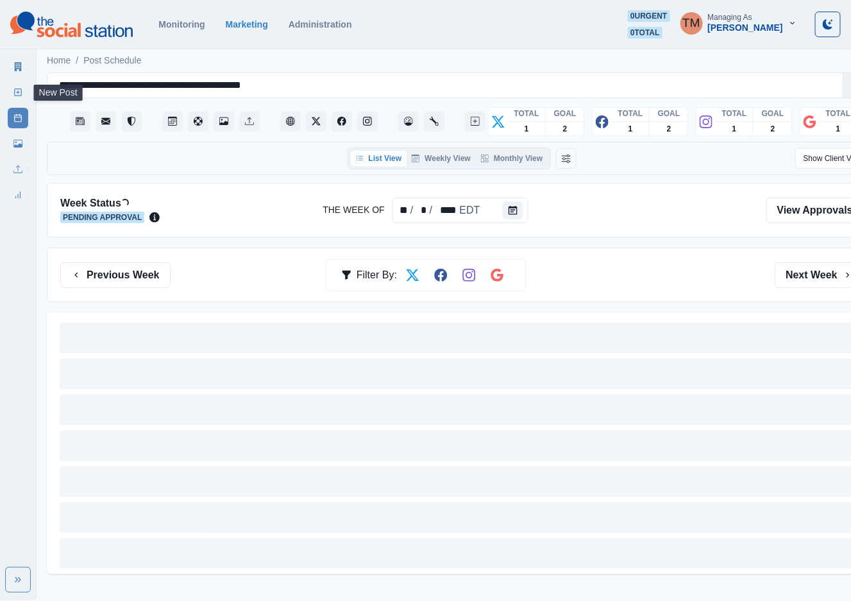
click at [20, 89] on icon at bounding box center [17, 92] width 9 height 9
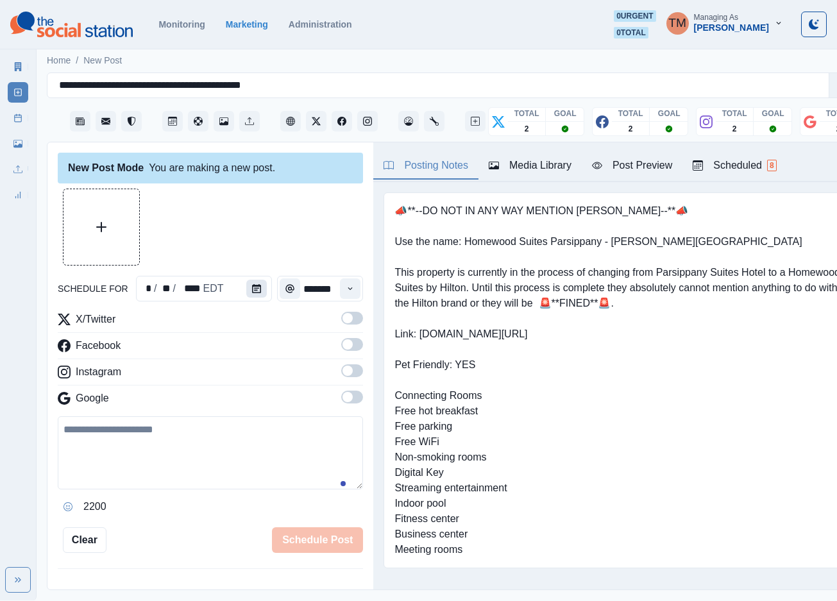
click at [252, 291] on icon "Calendar" at bounding box center [256, 288] width 9 height 9
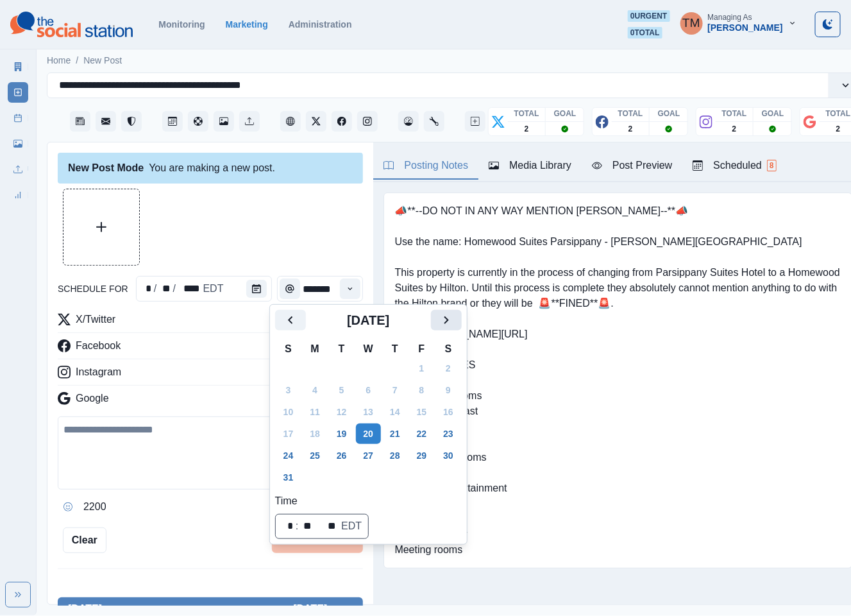
click at [451, 316] on icon "Next" at bounding box center [446, 319] width 15 height 15
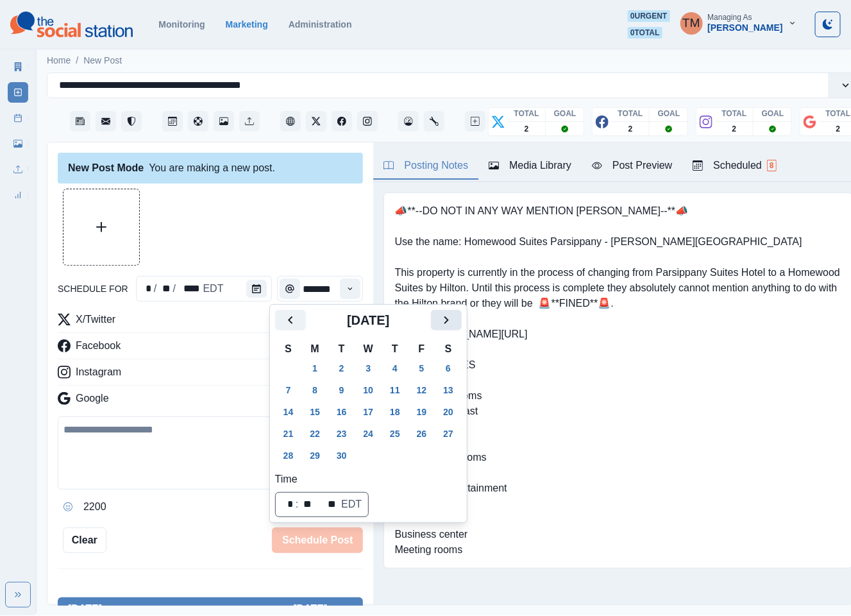
click at [451, 316] on icon "Next" at bounding box center [446, 319] width 15 height 15
click at [339, 404] on button "14" at bounding box center [342, 411] width 26 height 21
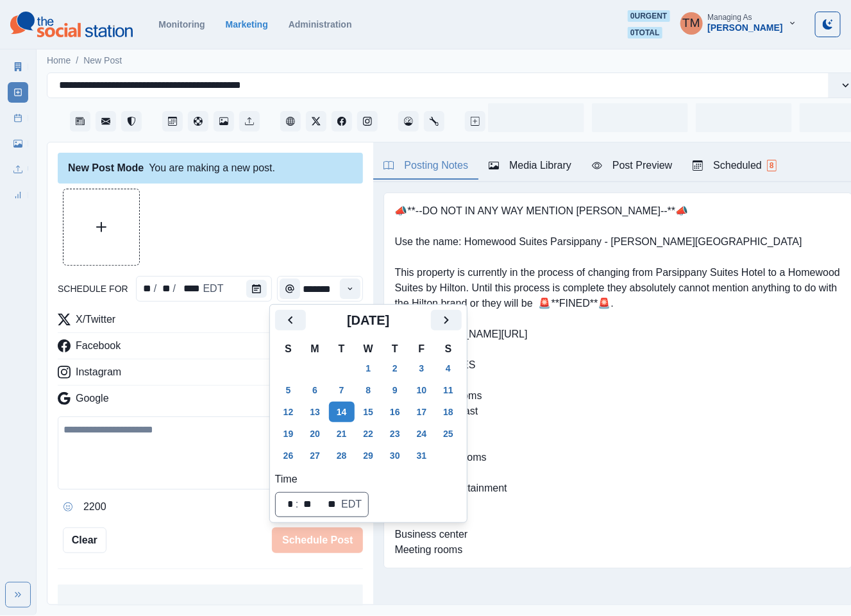
click at [260, 226] on div at bounding box center [210, 227] width 305 height 77
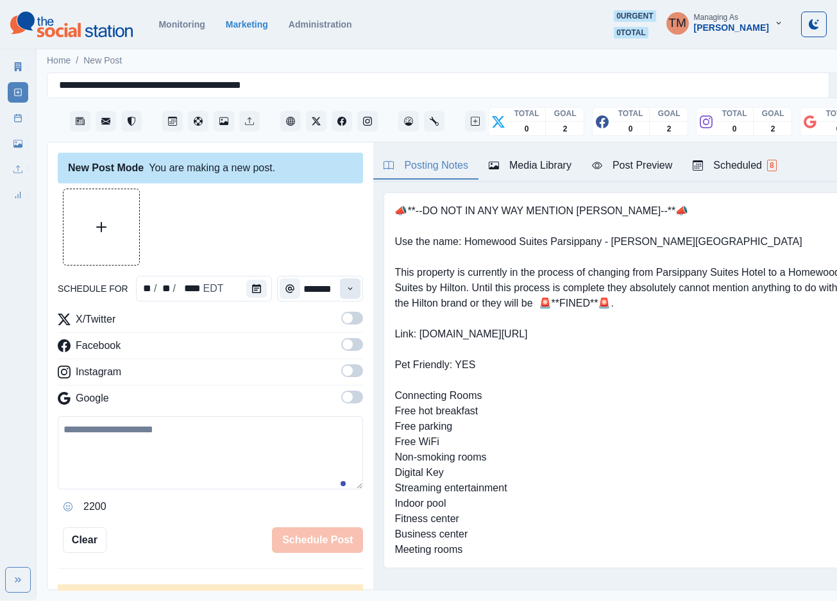
click at [346, 292] on icon "Time" at bounding box center [350, 288] width 9 height 9
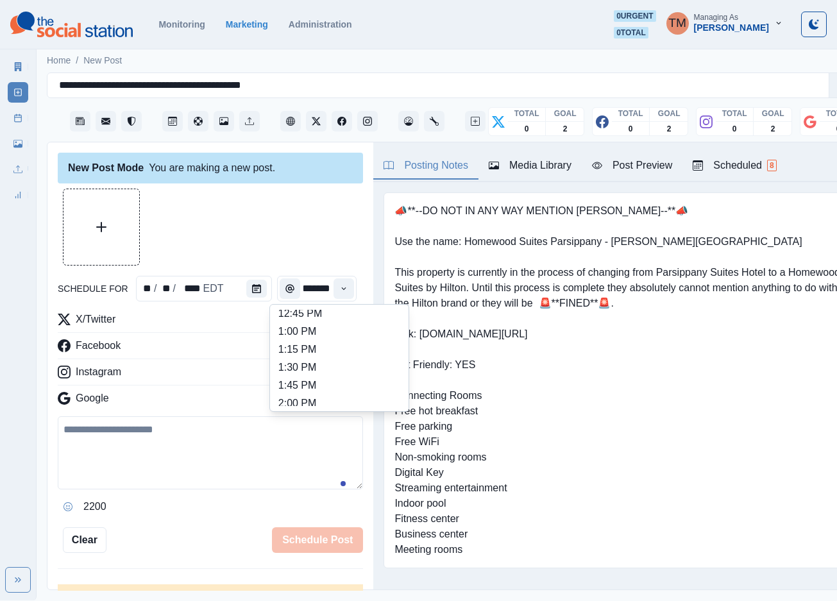
scroll to position [385, 0]
click at [307, 351] on li "1:45 PM" at bounding box center [339, 347] width 128 height 18
type input "*******"
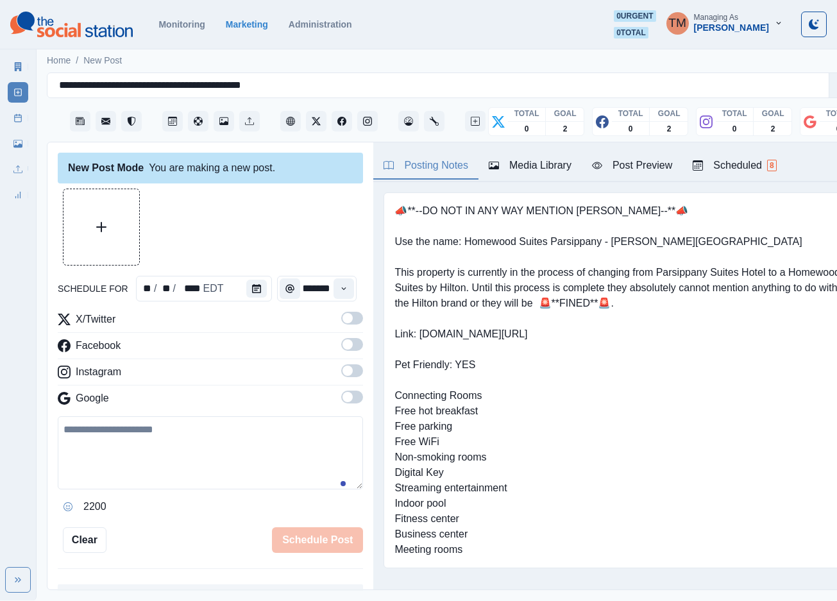
click at [342, 321] on span at bounding box center [347, 318] width 10 height 10
drag, startPoint x: 337, startPoint y: 346, endPoint x: 348, endPoint y: 374, distance: 29.9
click at [341, 352] on label at bounding box center [352, 348] width 22 height 21
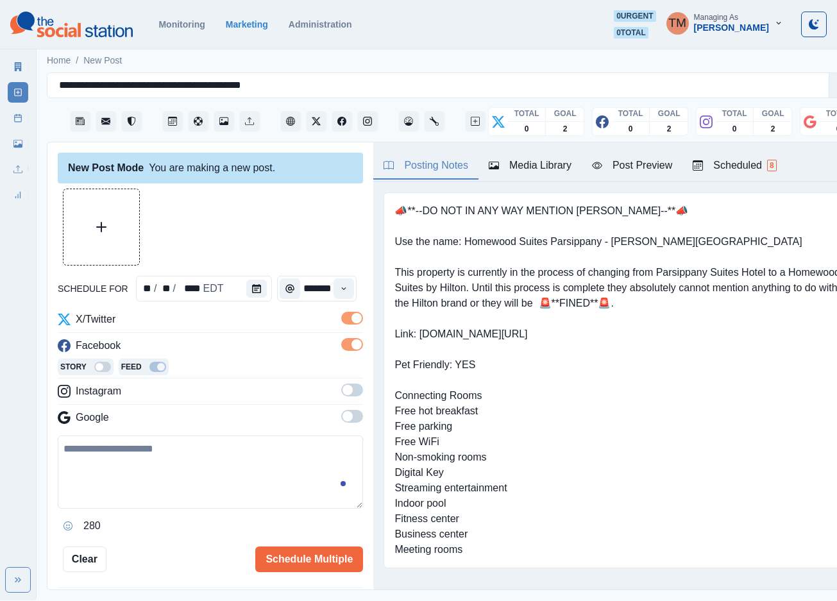
drag, startPoint x: 335, startPoint y: 395, endPoint x: 350, endPoint y: 439, distance: 46.9
click at [341, 401] on label at bounding box center [352, 394] width 22 height 21
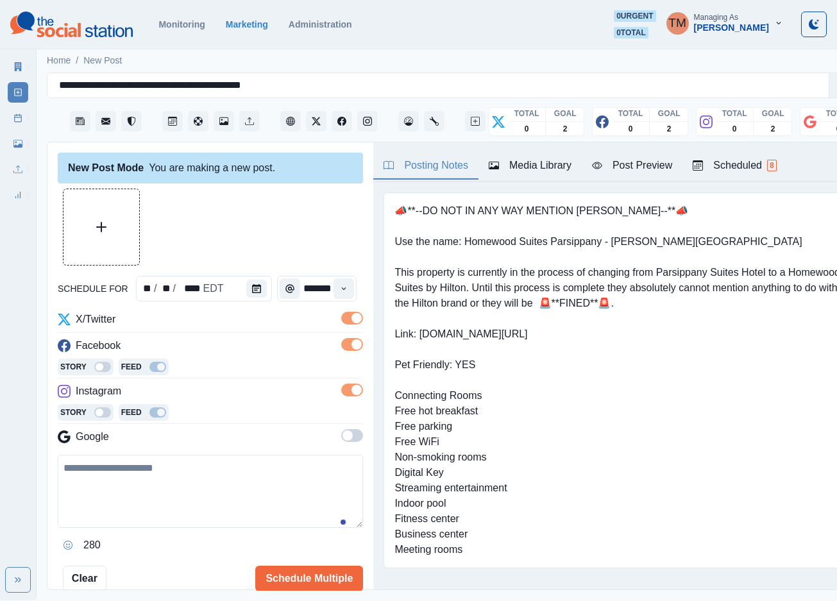
drag, startPoint x: 342, startPoint y: 439, endPoint x: 335, endPoint y: 433, distance: 10.0
click at [341, 437] on span at bounding box center [352, 435] width 22 height 13
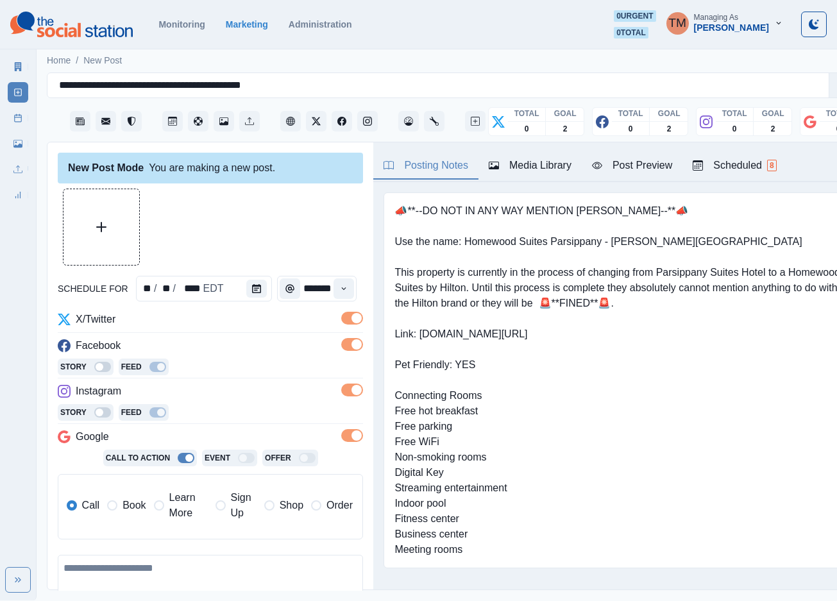
drag, startPoint x: 165, startPoint y: 502, endPoint x: 171, endPoint y: 506, distance: 6.9
click at [166, 502] on label "Learn More" at bounding box center [181, 505] width 54 height 31
click at [241, 558] on input "**********" at bounding box center [259, 549] width 185 height 26
paste input
type input "**********"
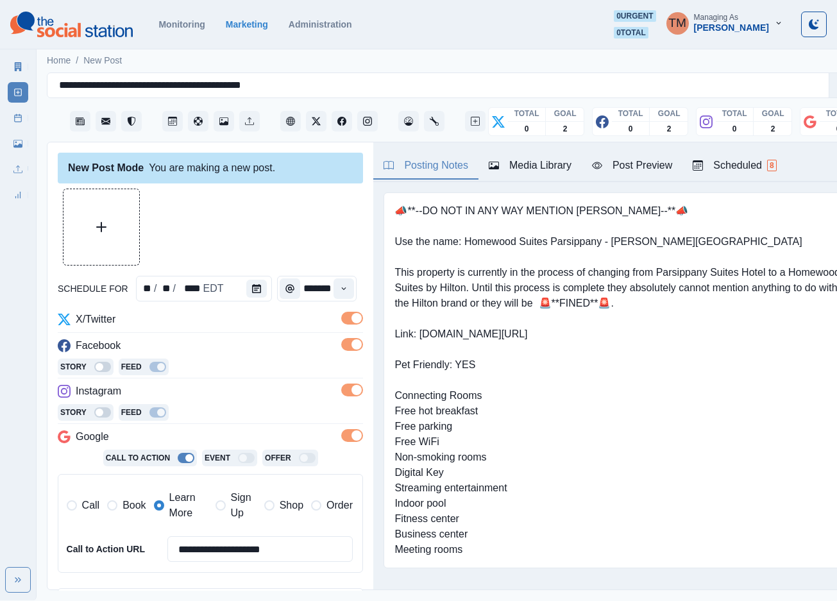
scroll to position [208, 0]
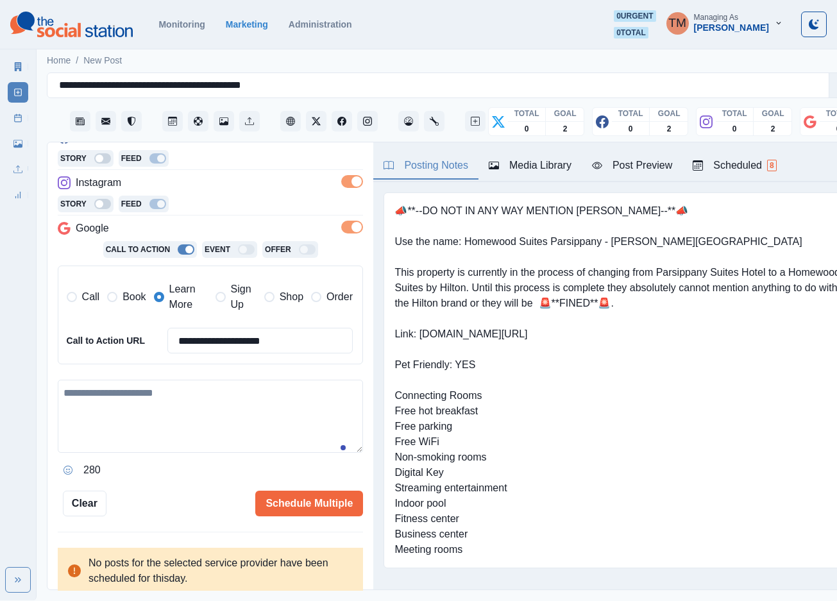
click at [196, 416] on textarea at bounding box center [210, 416] width 305 height 73
click at [147, 410] on textarea at bounding box center [210, 416] width 305 height 73
paste textarea "**********"
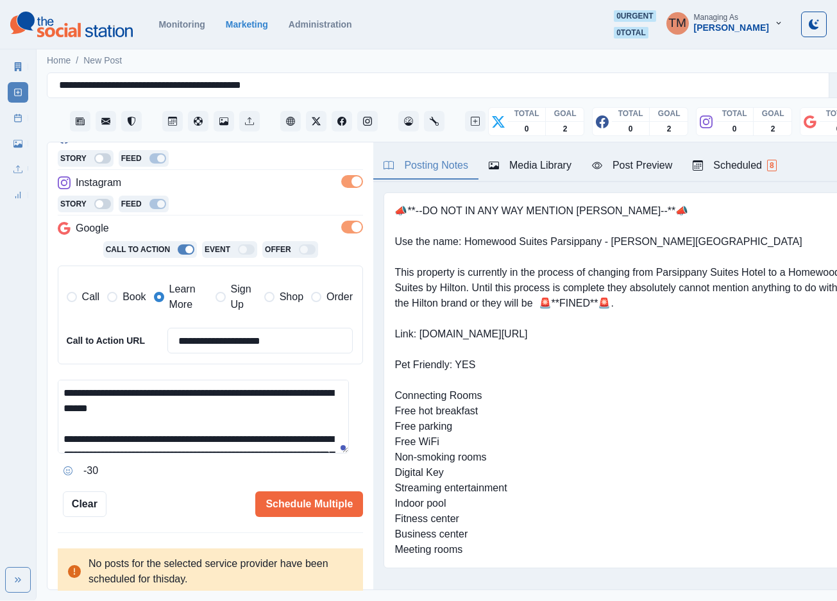
scroll to position [102, 0]
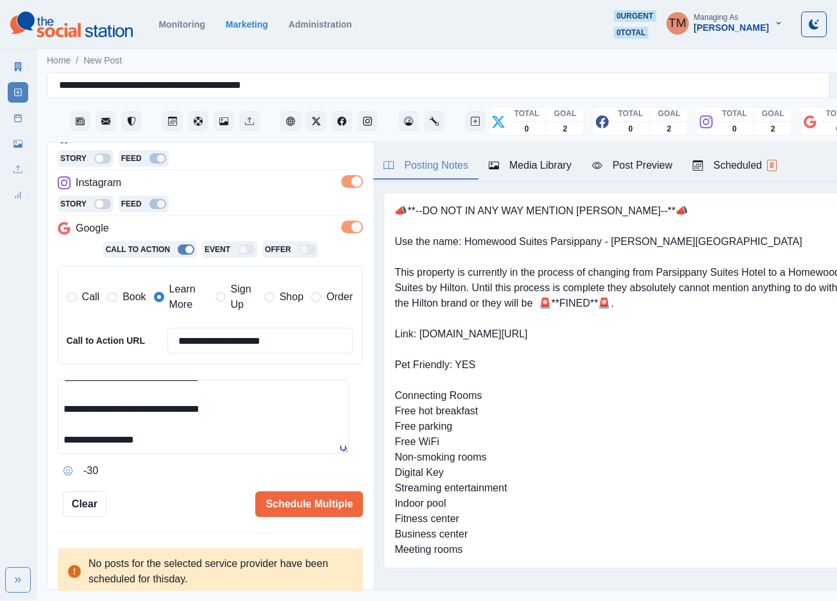
type textarea "**********"
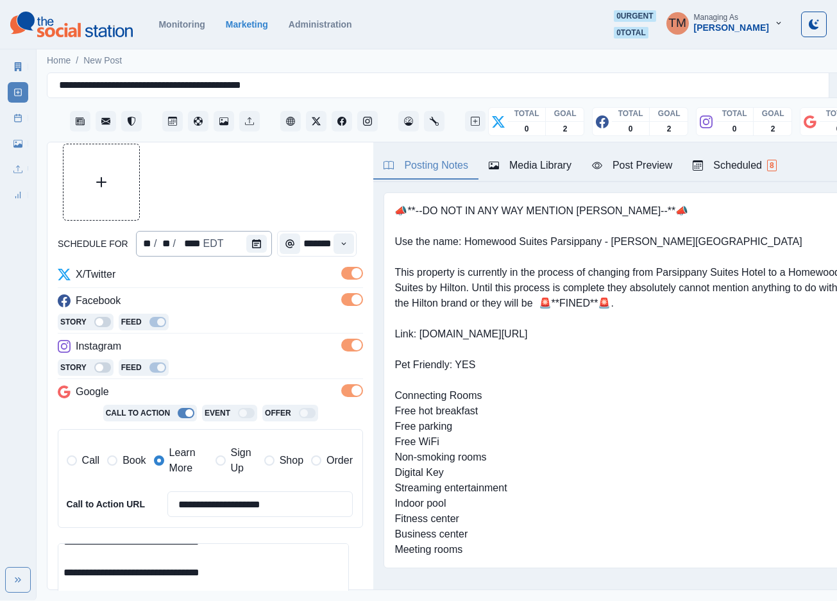
scroll to position [16, 0]
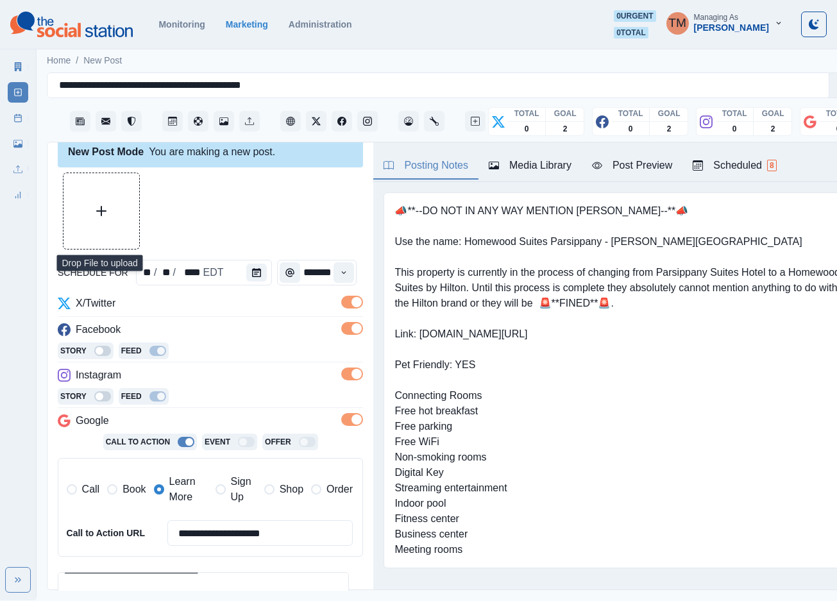
click at [123, 223] on button "Upload Media" at bounding box center [101, 211] width 76 height 76
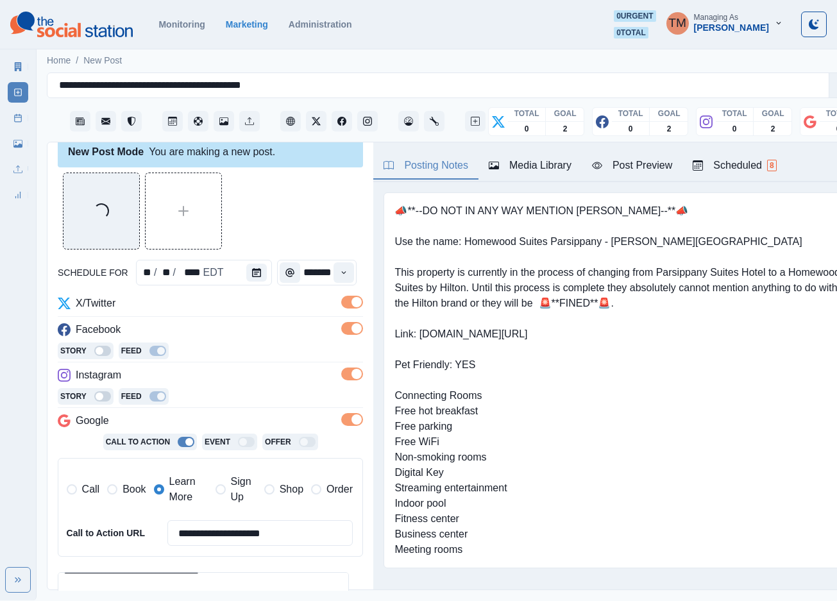
click at [323, 208] on div "Loading..." at bounding box center [210, 211] width 305 height 77
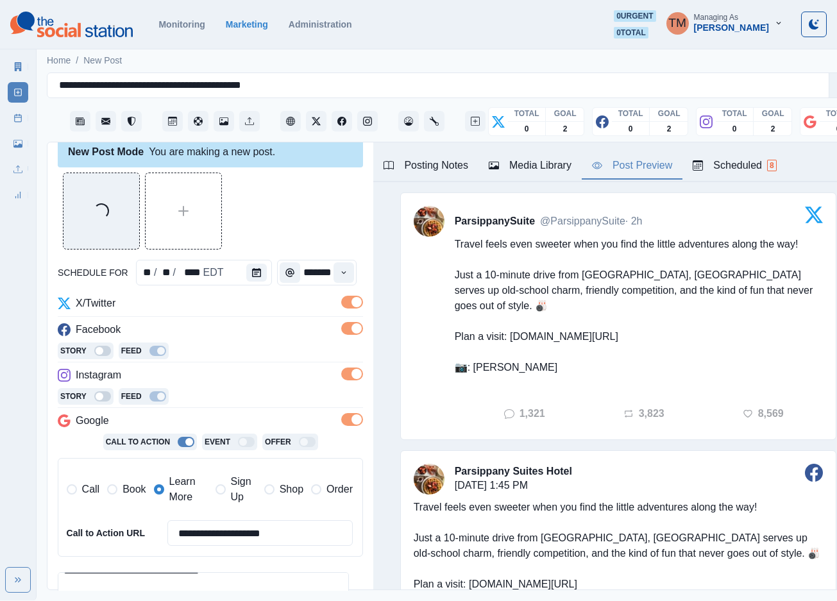
click at [639, 168] on div "Post Preview" at bounding box center [632, 165] width 80 height 15
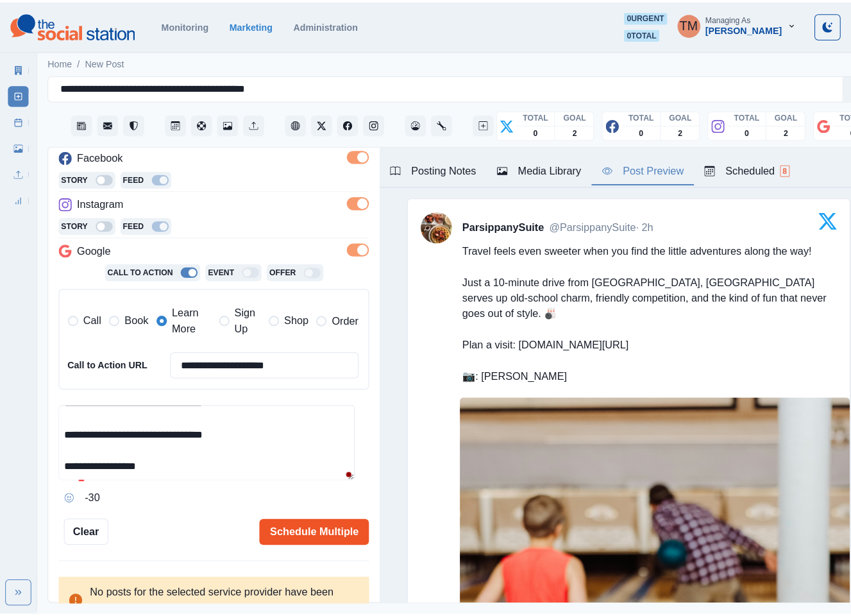
scroll to position [208, 0]
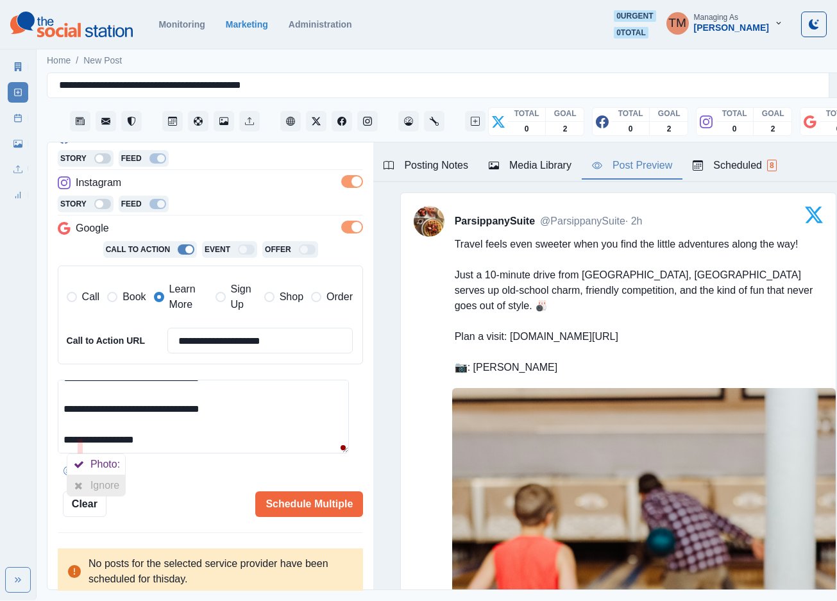
click at [89, 487] on div at bounding box center [78, 485] width 23 height 21
click at [279, 504] on button "Schedule Multiple" at bounding box center [309, 504] width 108 height 26
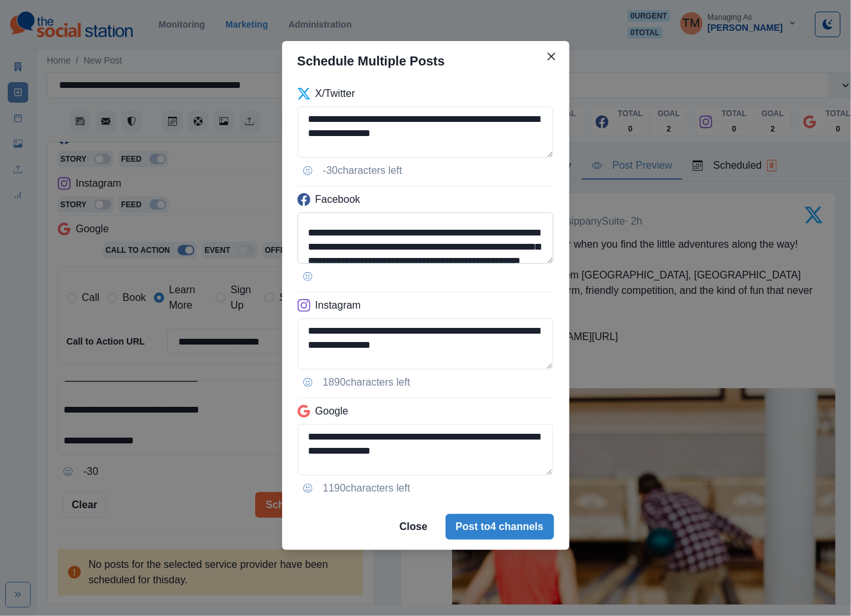
scroll to position [38, 0]
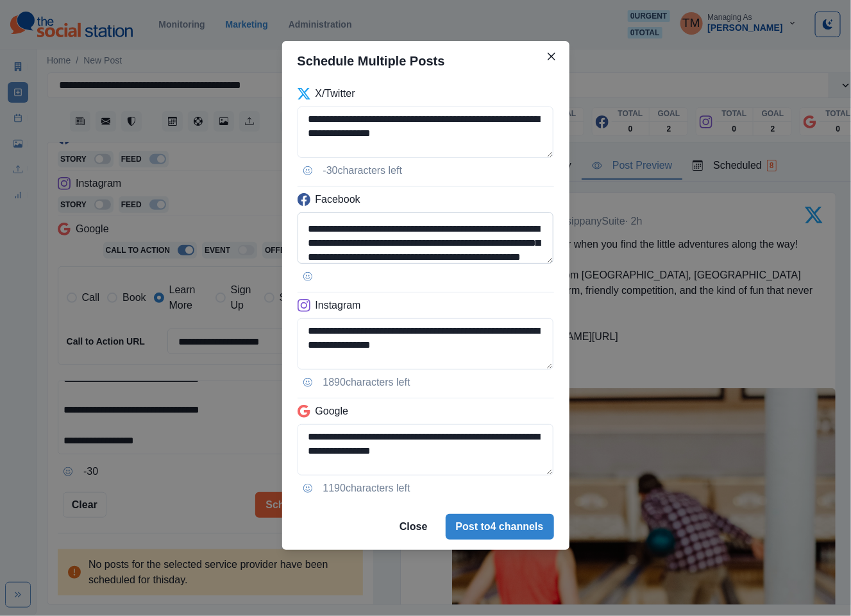
drag, startPoint x: 306, startPoint y: 242, endPoint x: 439, endPoint y: 242, distance: 132.8
click at [439, 242] on textarea "**********" at bounding box center [426, 237] width 257 height 51
paste textarea
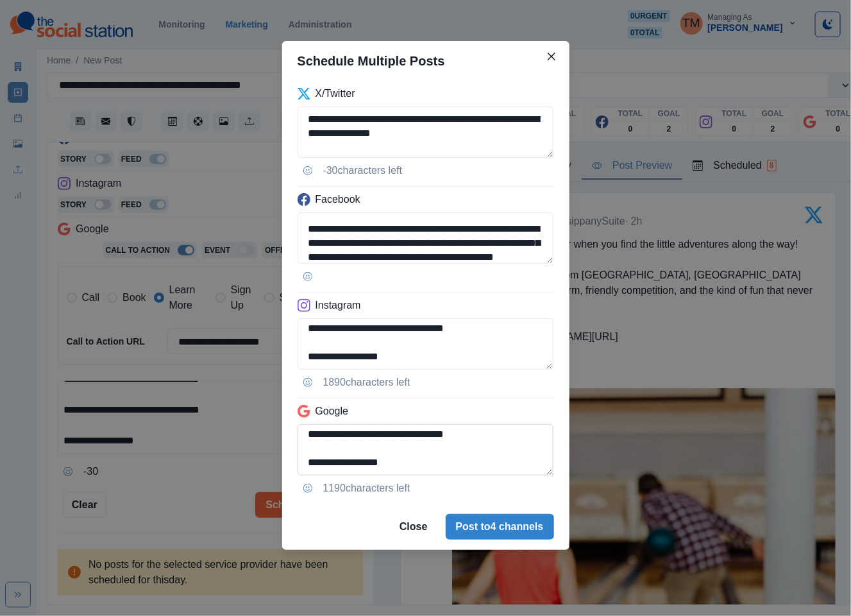
scroll to position [116, 0]
type textarea "**********"
click at [308, 435] on textarea "**********" at bounding box center [426, 449] width 257 height 51
type textarea "**********"
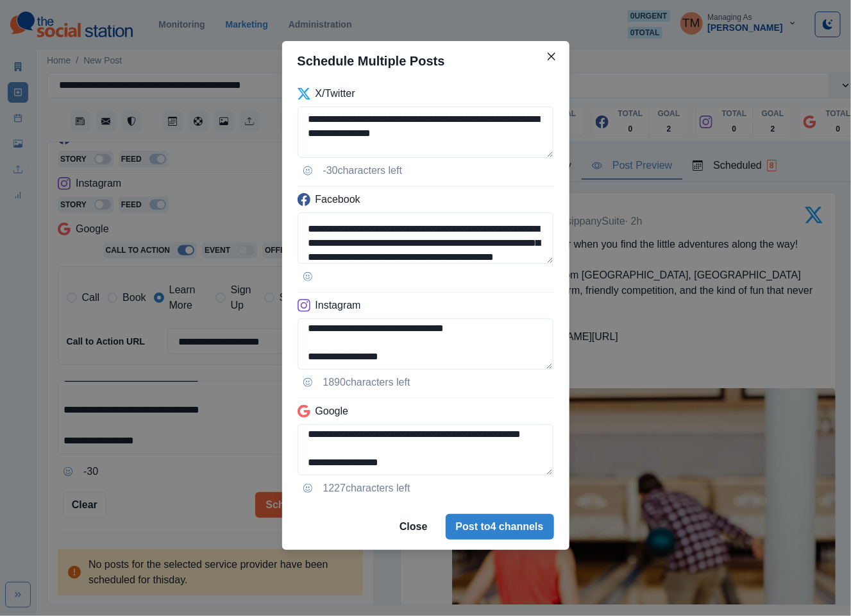
drag, startPoint x: 468, startPoint y: 139, endPoint x: 214, endPoint y: 103, distance: 256.6
click at [214, 103] on div "**********" at bounding box center [425, 308] width 851 height 616
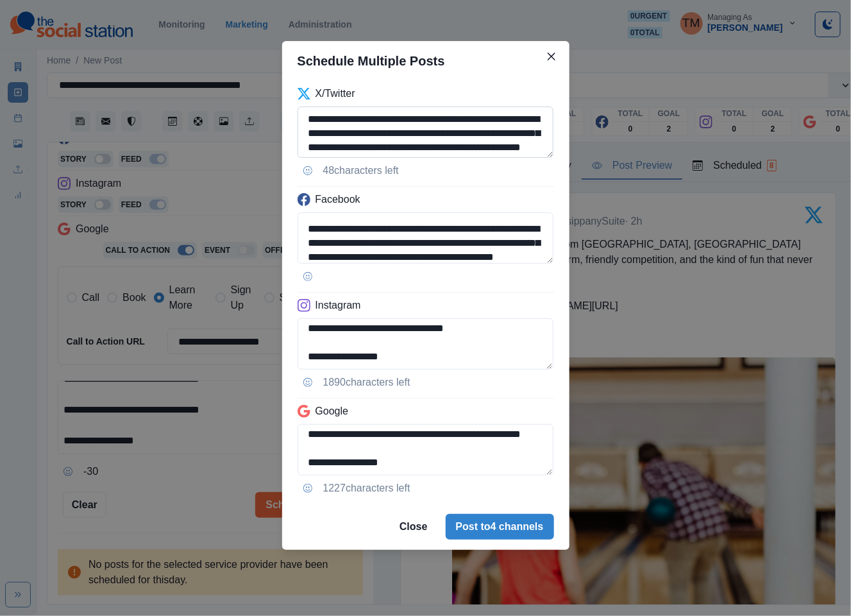
click at [553, 133] on textarea "**********" at bounding box center [426, 131] width 257 height 51
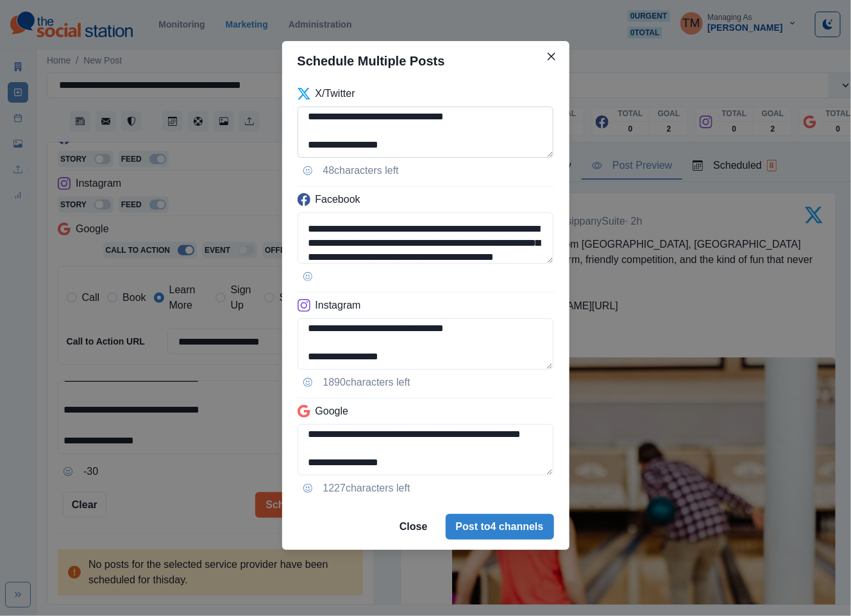
scroll to position [74, 0]
type textarea "**********"
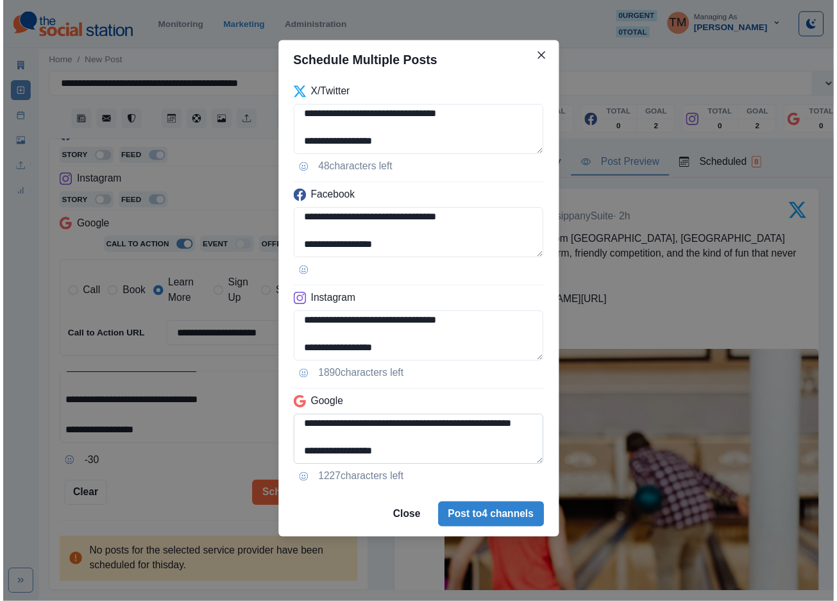
scroll to position [87, 0]
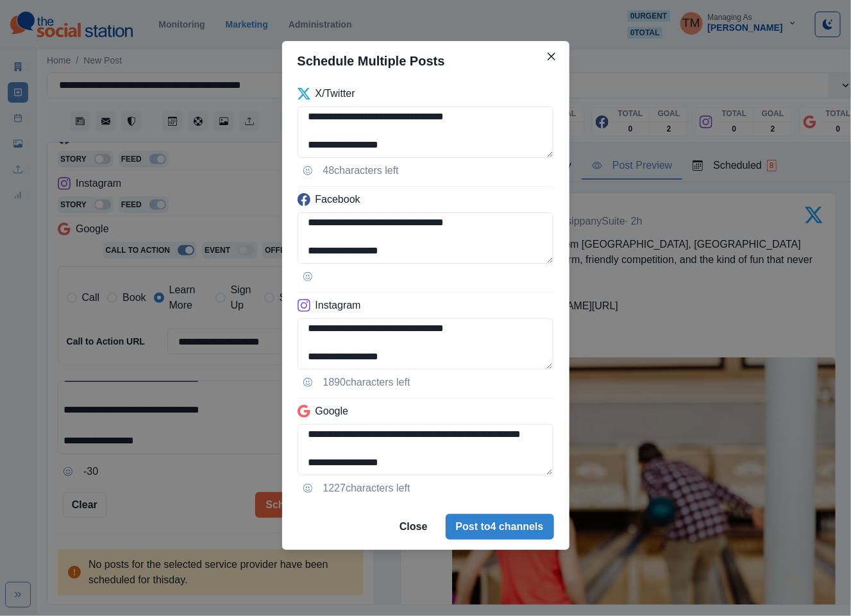
click at [187, 497] on div "**********" at bounding box center [425, 308] width 851 height 616
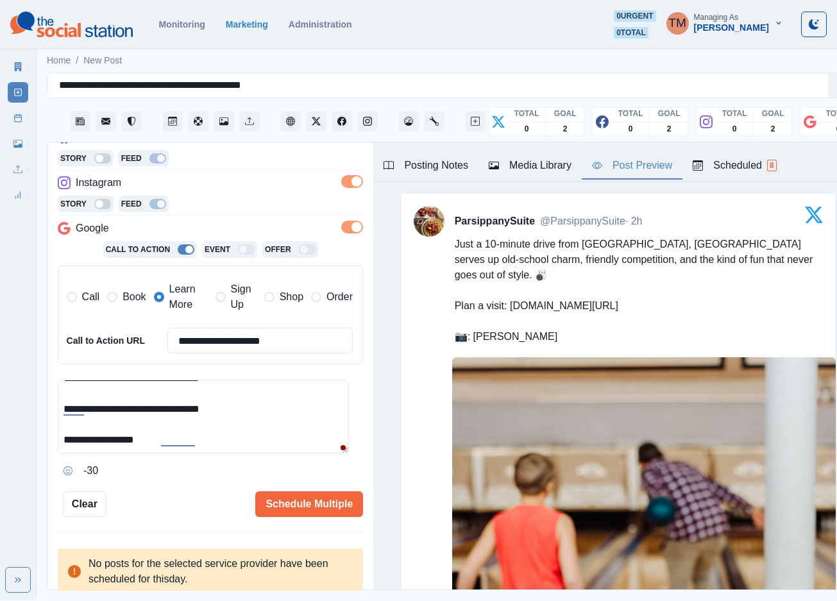
scroll to position [6, 0]
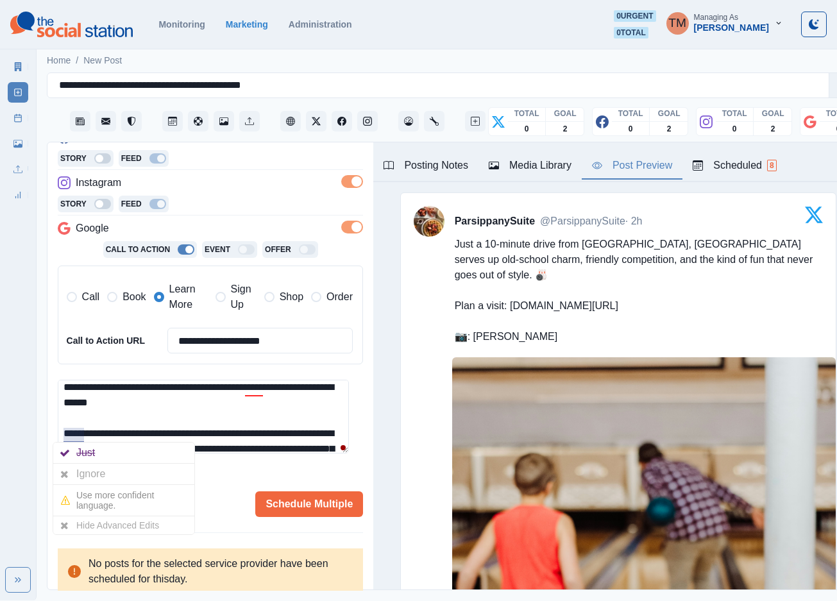
drag, startPoint x: 90, startPoint y: 471, endPoint x: 233, endPoint y: 424, distance: 150.7
click at [91, 471] on div "Ignore" at bounding box center [93, 474] width 34 height 21
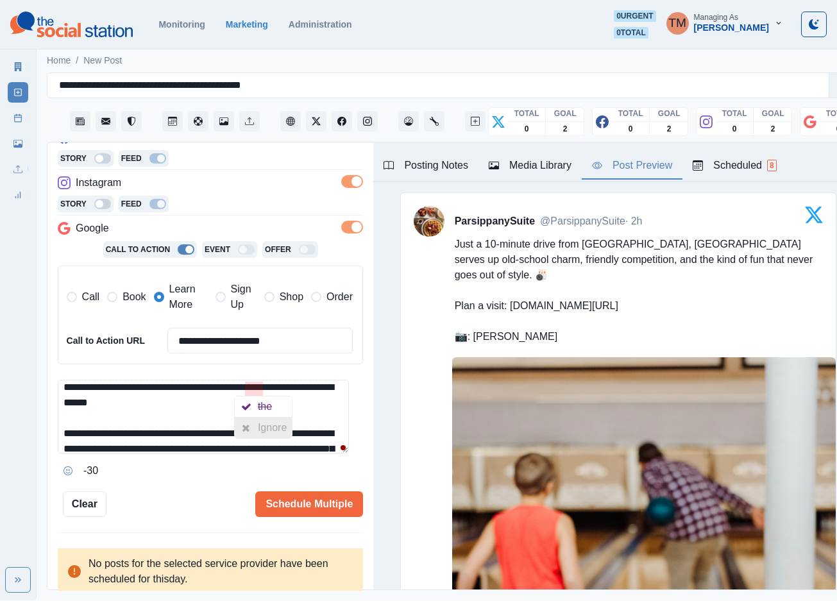
click at [262, 433] on div "Ignore" at bounding box center [275, 428] width 34 height 21
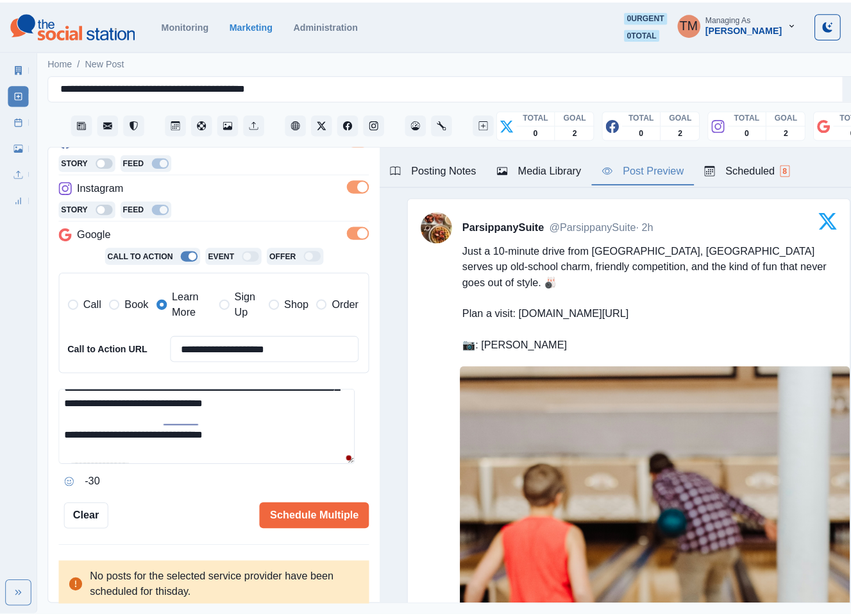
scroll to position [63, 0]
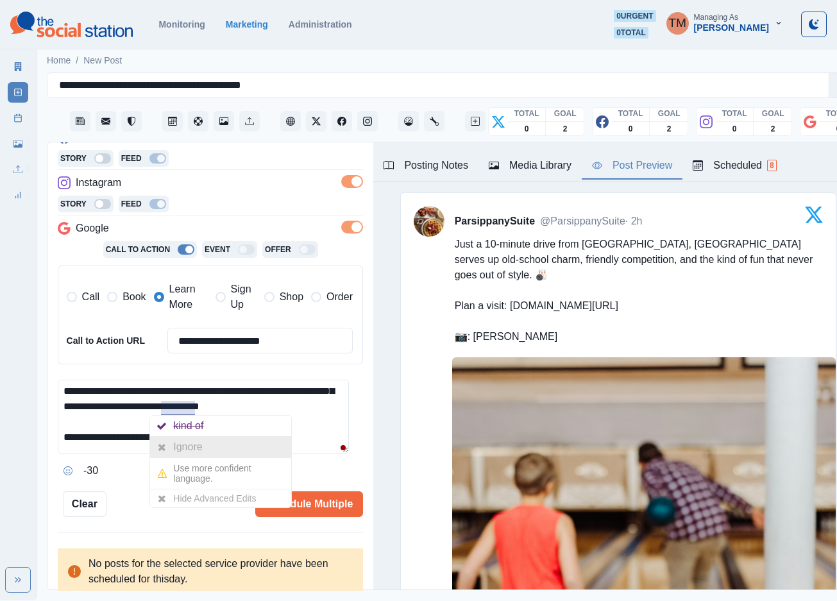
click at [174, 449] on div "Ignore" at bounding box center [190, 447] width 34 height 21
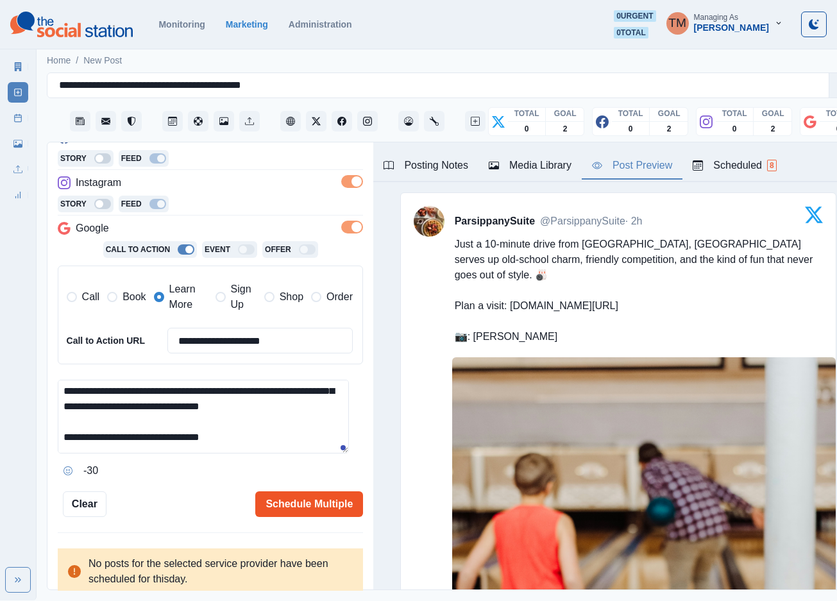
click at [283, 507] on button "Schedule Multiple" at bounding box center [309, 504] width 108 height 26
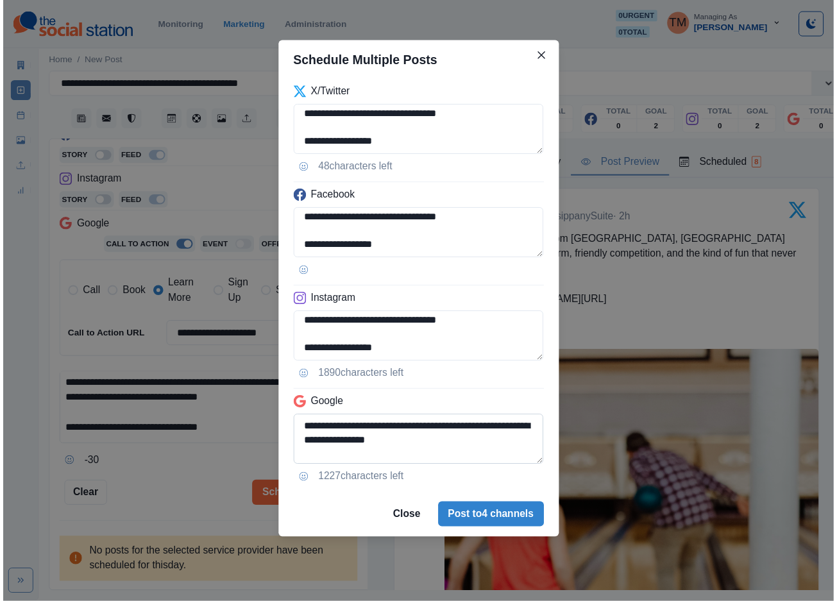
scroll to position [87, 0]
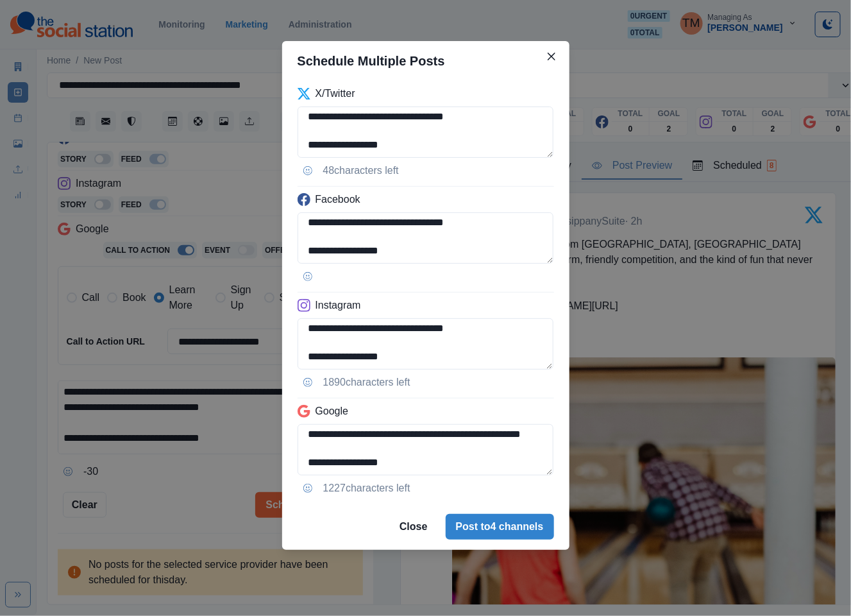
drag, startPoint x: 491, startPoint y: 524, endPoint x: 156, endPoint y: 506, distance: 335.3
click at [150, 503] on div "**********" at bounding box center [425, 308] width 851 height 616
click at [156, 508] on div "**********" at bounding box center [425, 308] width 851 height 616
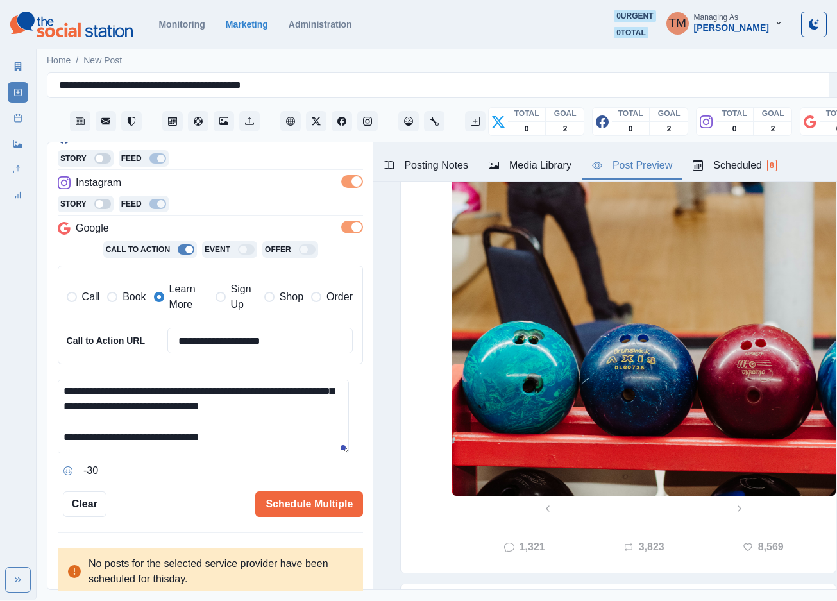
scroll to position [577, 0]
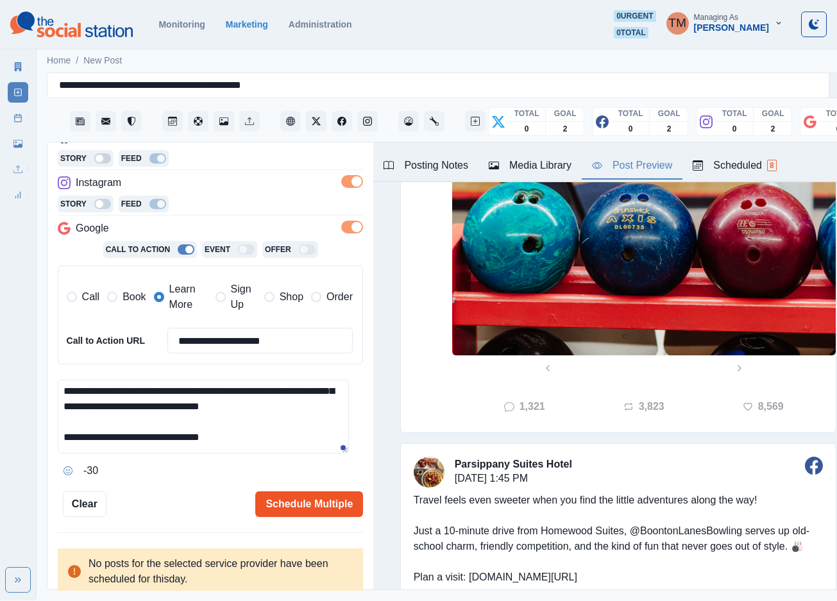
click at [300, 510] on button "Schedule Multiple" at bounding box center [309, 504] width 108 height 26
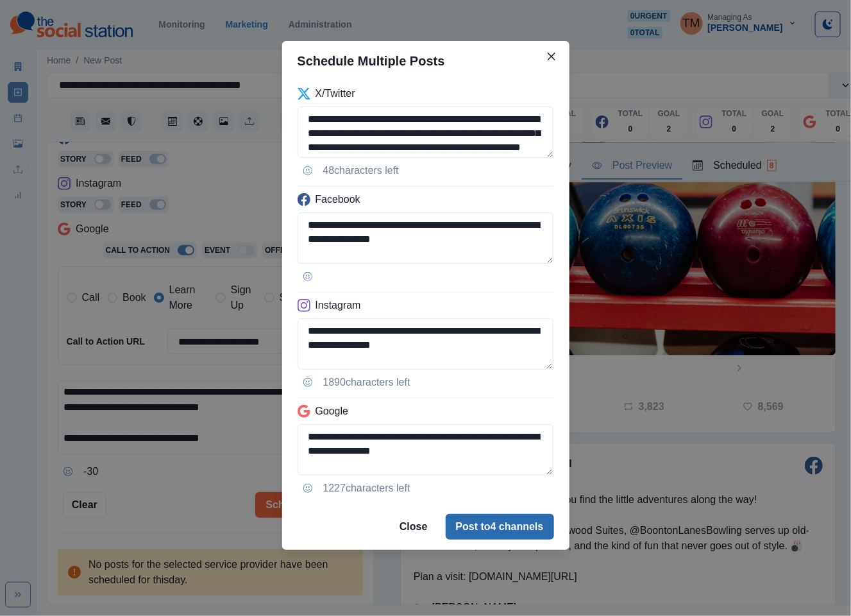
drag, startPoint x: 541, startPoint y: 530, endPoint x: 532, endPoint y: 529, distance: 9.0
click at [539, 530] on button "Post to 4 channels" at bounding box center [500, 527] width 108 height 26
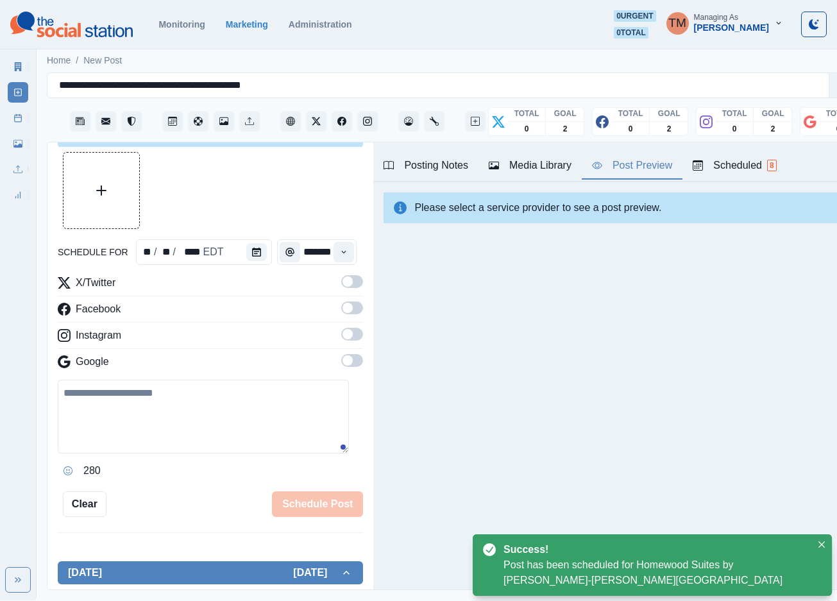
scroll to position [0, 0]
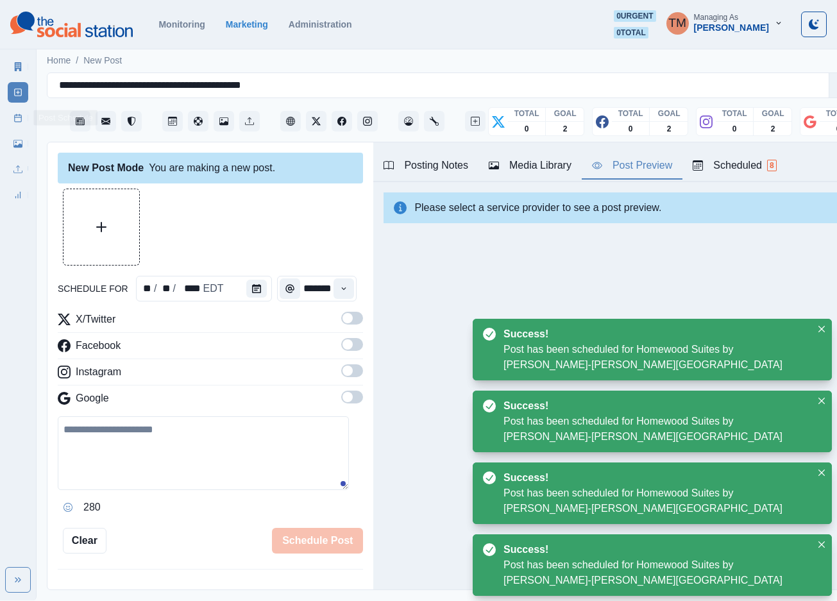
click at [12, 114] on link "Post Schedule" at bounding box center [18, 118] width 21 height 21
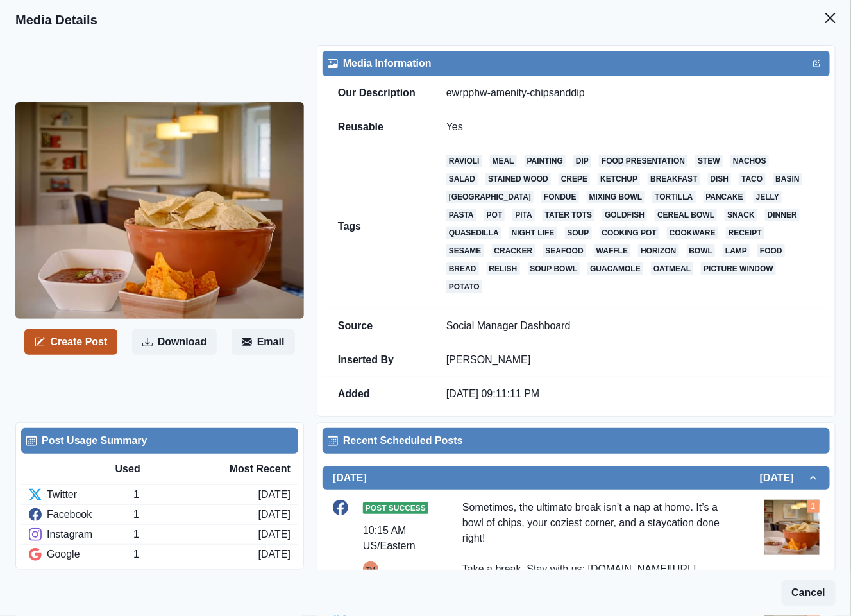
click at [80, 342] on button "Create Post" at bounding box center [70, 342] width 93 height 26
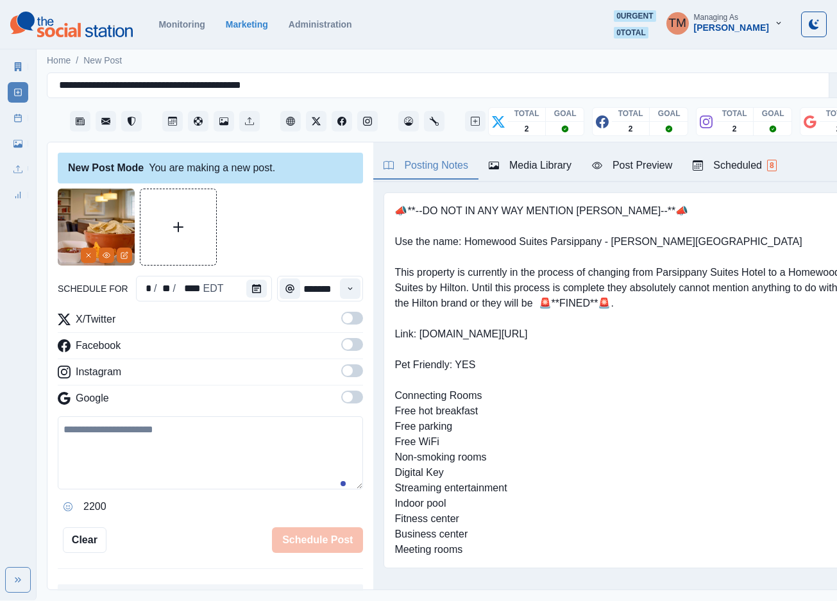
click at [118, 444] on textarea at bounding box center [210, 452] width 305 height 73
paste textarea "**********"
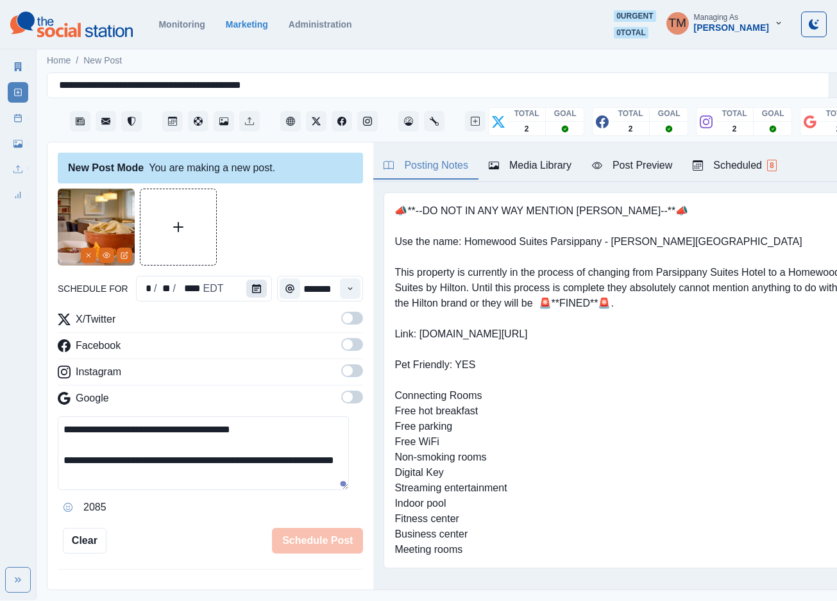
type textarea "**********"
click at [255, 289] on button "Calendar" at bounding box center [256, 289] width 21 height 18
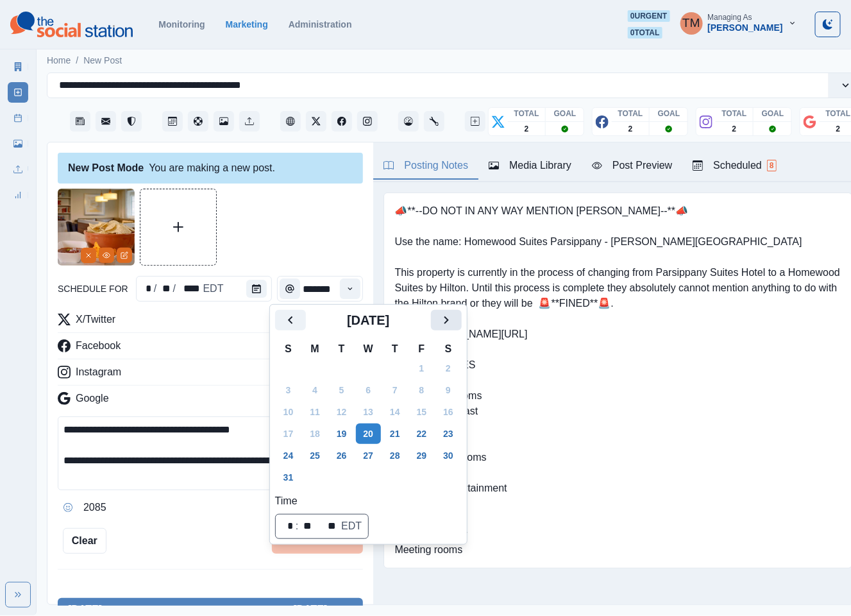
click at [446, 324] on icon "Next" at bounding box center [446, 319] width 15 height 15
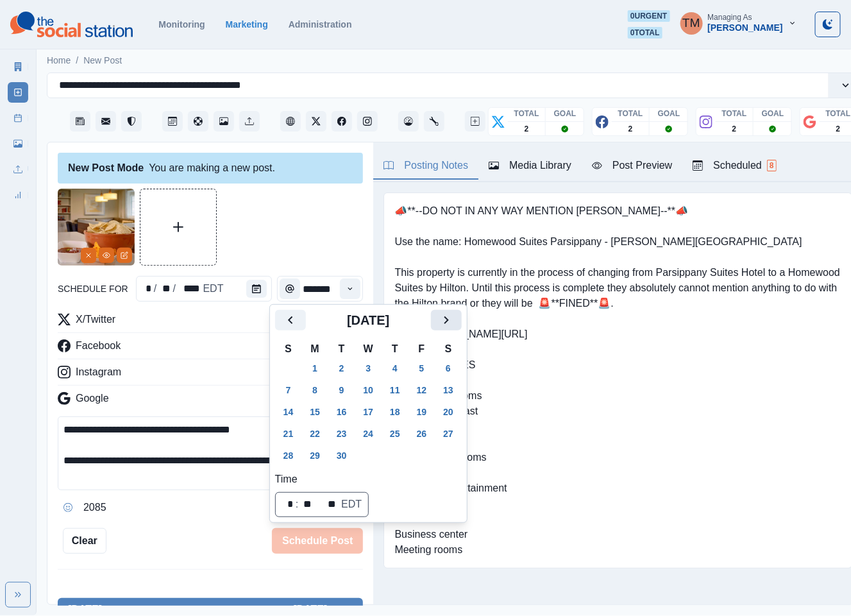
click at [446, 324] on icon "Next" at bounding box center [446, 319] width 15 height 15
click at [424, 407] on button "17" at bounding box center [422, 411] width 26 height 21
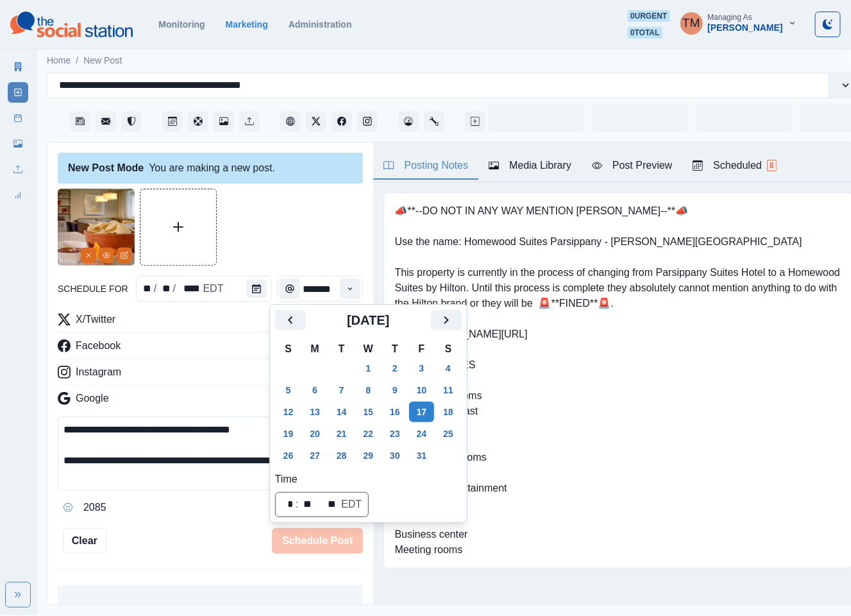
click at [297, 237] on div at bounding box center [210, 227] width 305 height 77
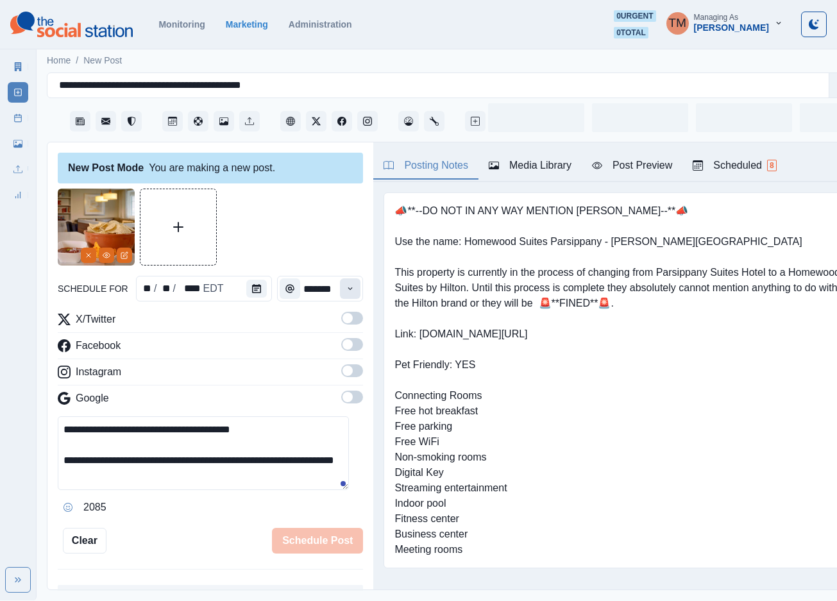
click at [346, 291] on icon "Time" at bounding box center [350, 288] width 9 height 9
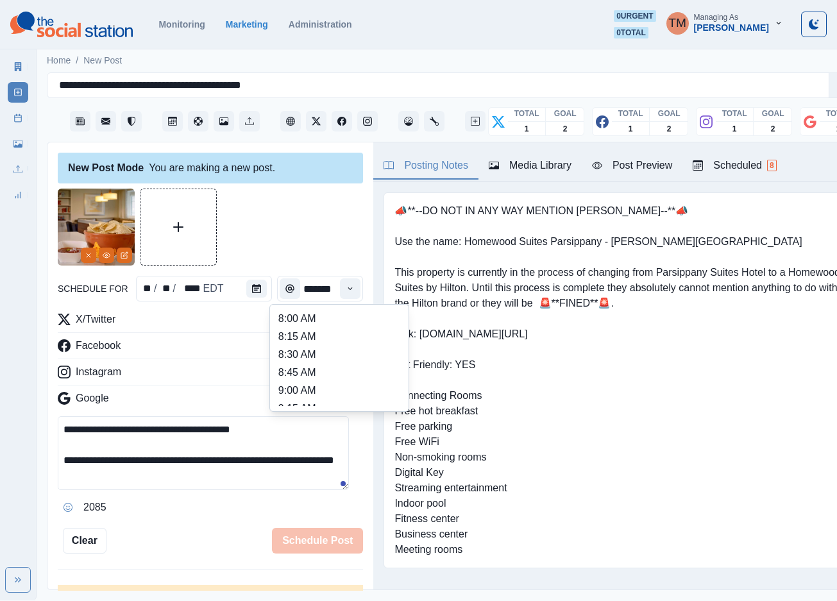
scroll to position [385, 0]
click at [308, 376] on li "2:15 PM" at bounding box center [339, 383] width 128 height 18
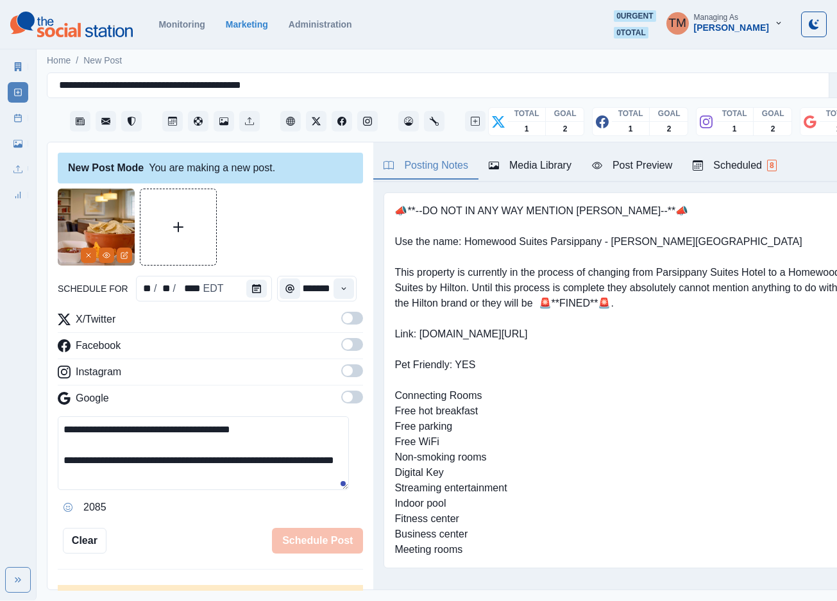
type input "*******"
click at [341, 325] on label at bounding box center [352, 322] width 22 height 21
click at [343, 349] on span at bounding box center [352, 344] width 22 height 13
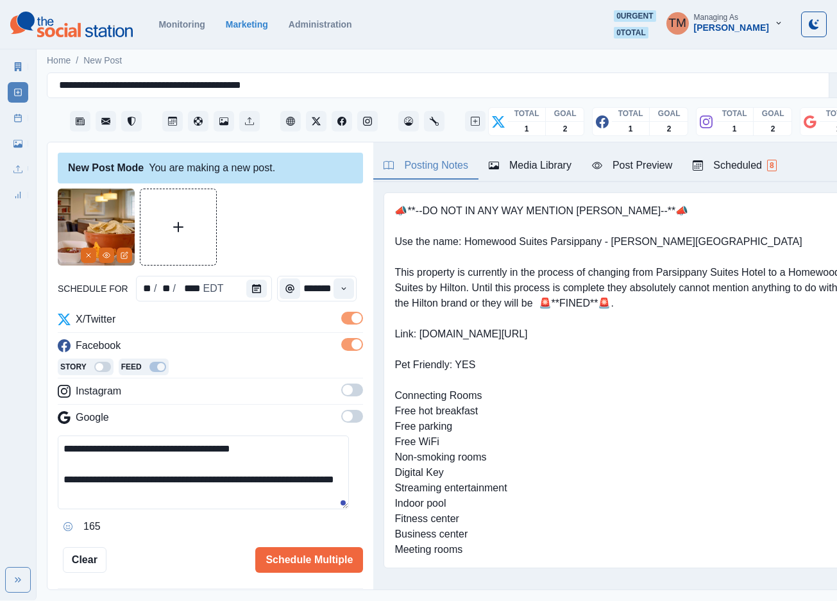
click at [339, 383] on div "X/Twitter Facebook Story Feed Instagram Google" at bounding box center [210, 371] width 305 height 119
click at [343, 389] on span at bounding box center [352, 390] width 22 height 13
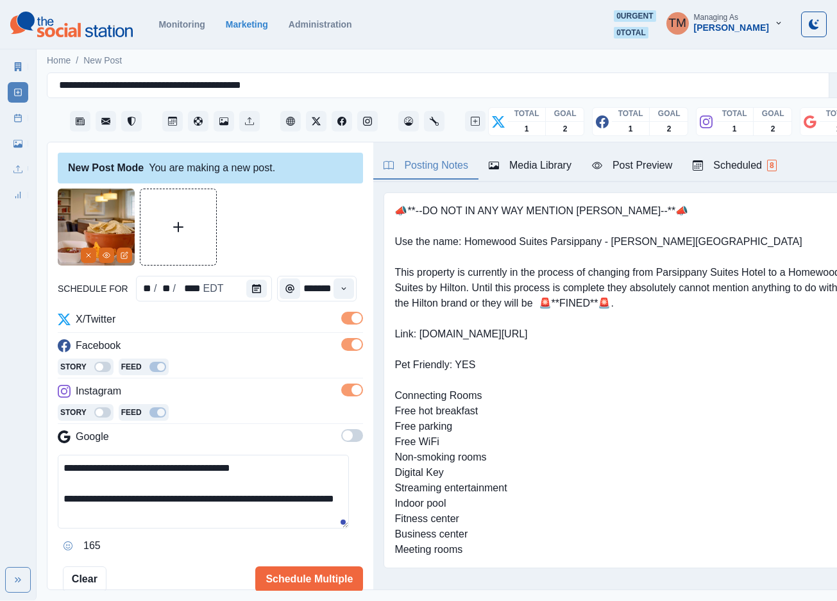
drag, startPoint x: 343, startPoint y: 434, endPoint x: 337, endPoint y: 437, distance: 7.5
click at [342, 435] on span at bounding box center [352, 435] width 22 height 13
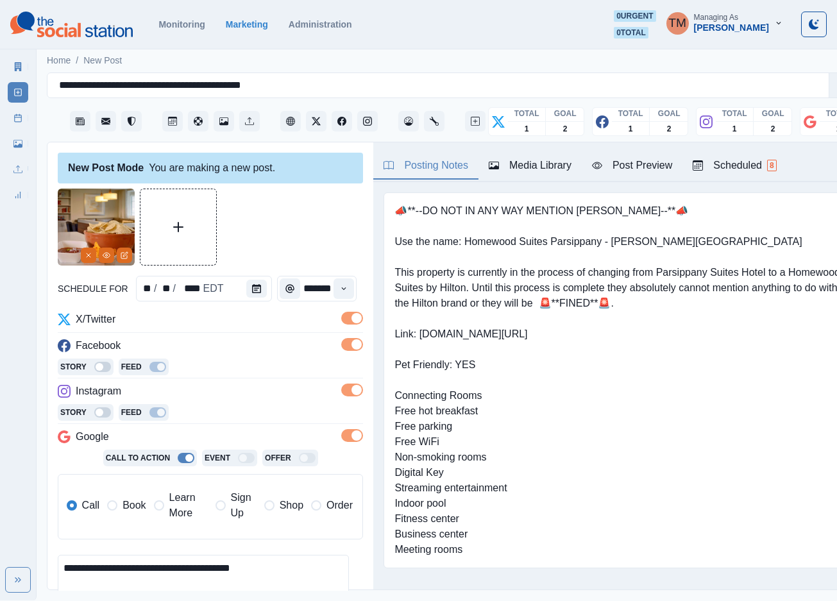
click at [139, 503] on span "Book" at bounding box center [133, 505] width 23 height 15
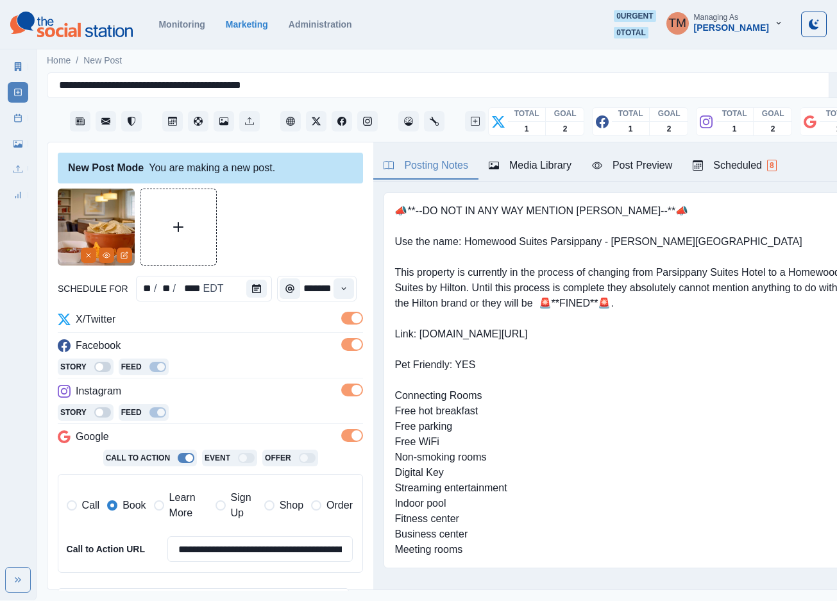
click at [639, 170] on div "Post Preview" at bounding box center [632, 165] width 80 height 15
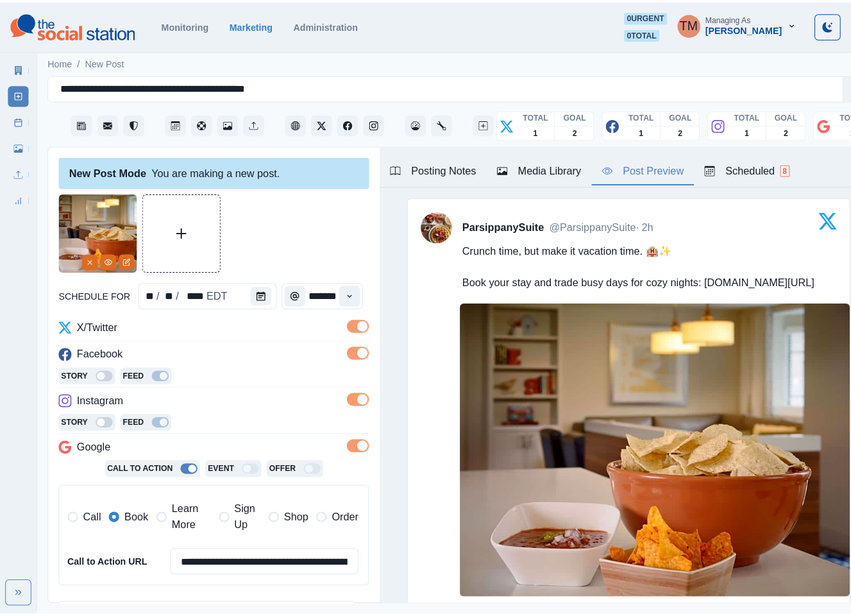
scroll to position [208, 0]
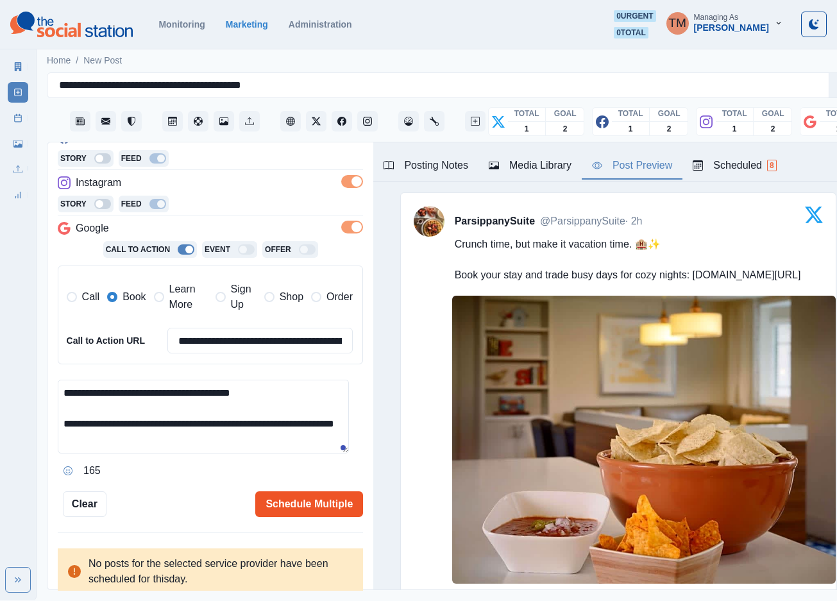
click at [304, 508] on button "Schedule Multiple" at bounding box center [309, 504] width 108 height 26
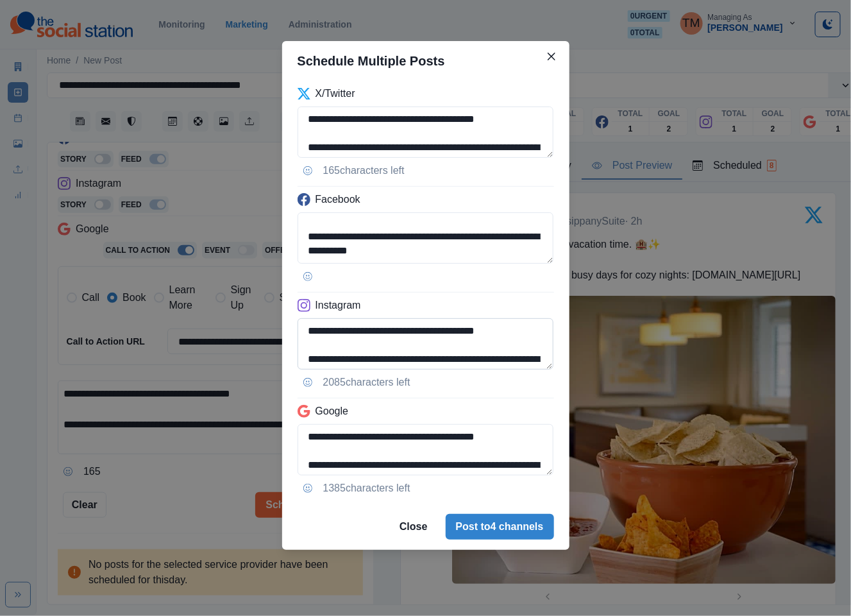
scroll to position [17, 0]
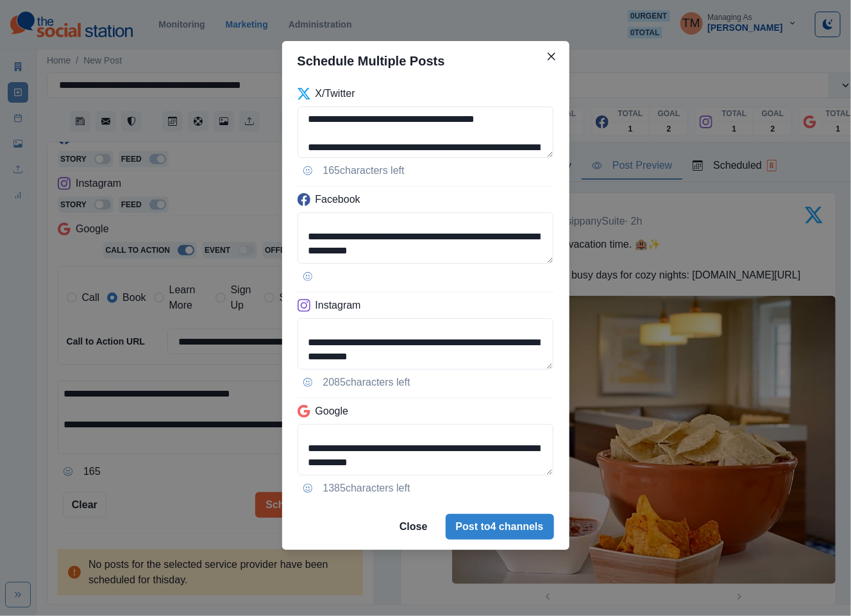
drag, startPoint x: 335, startPoint y: 466, endPoint x: 468, endPoint y: 482, distance: 133.7
click at [468, 482] on div "**********" at bounding box center [425, 292] width 287 height 423
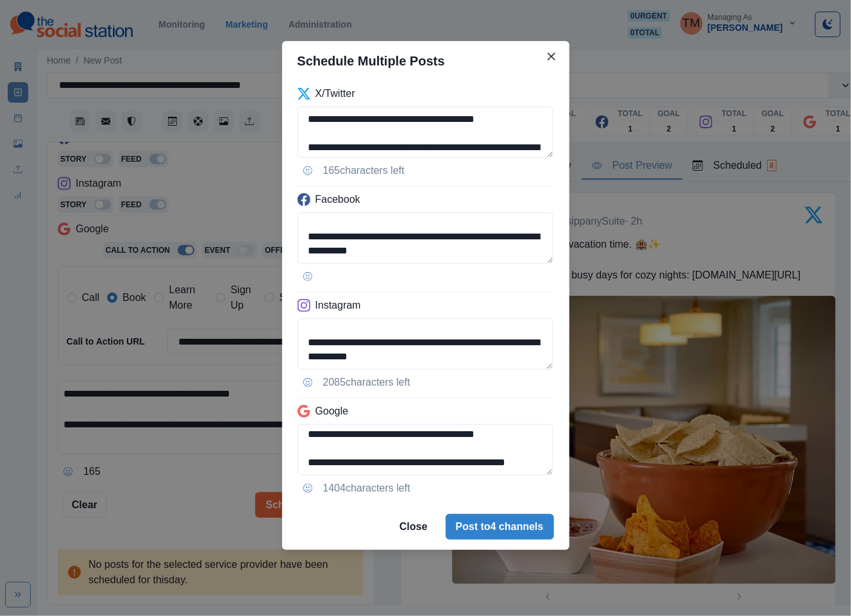
drag, startPoint x: 401, startPoint y: 449, endPoint x: 279, endPoint y: 452, distance: 121.9
click at [279, 452] on div "**********" at bounding box center [425, 308] width 851 height 616
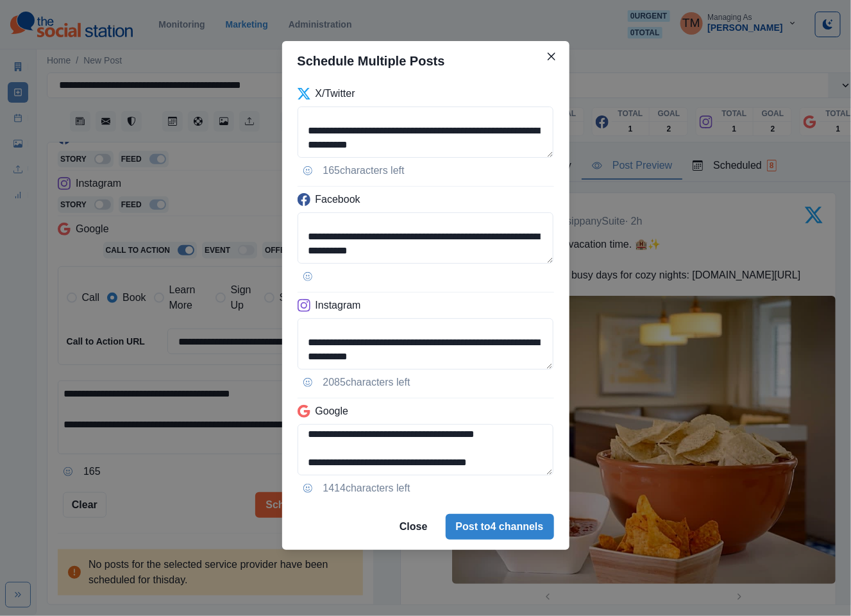
type textarea "**********"
click at [158, 518] on div "**********" at bounding box center [425, 308] width 851 height 616
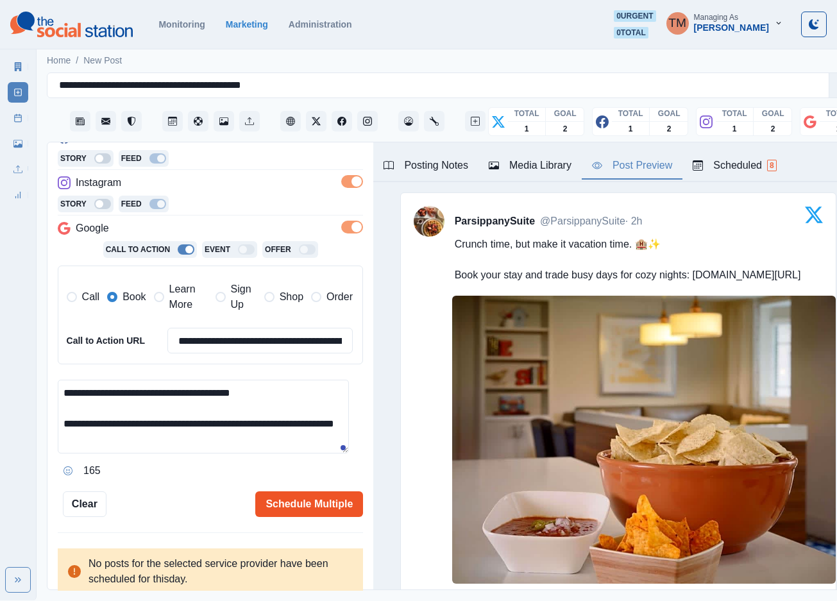
scroll to position [289, 0]
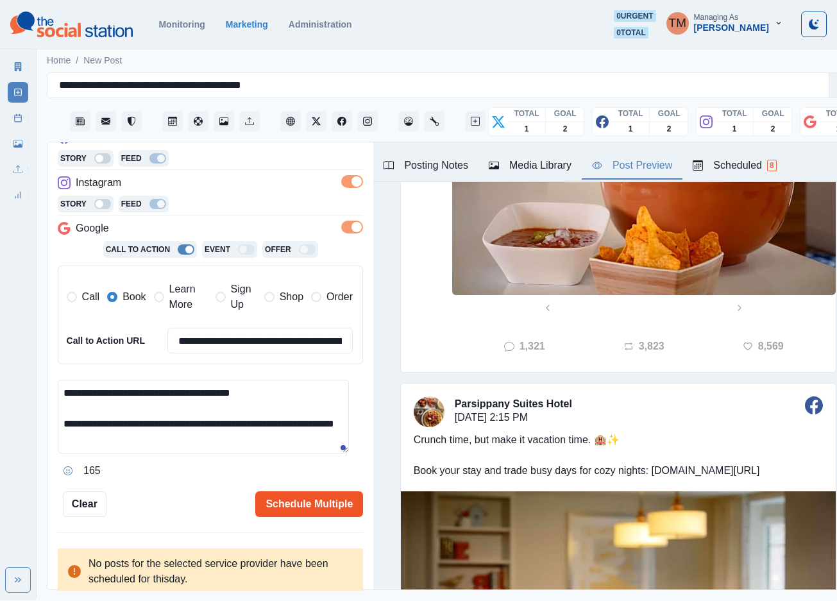
click at [300, 491] on button "Schedule Multiple" at bounding box center [309, 504] width 108 height 26
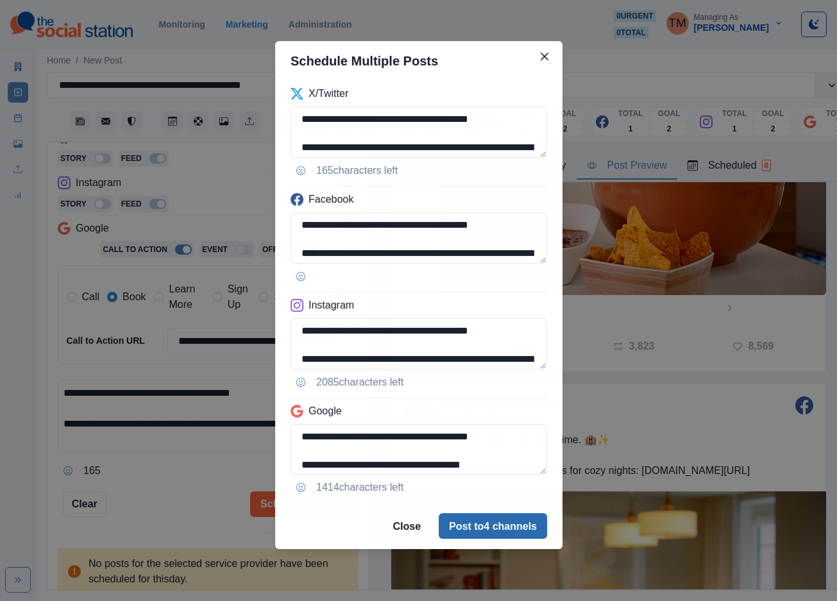
click at [521, 520] on button "Post to 4 channels" at bounding box center [493, 526] width 108 height 26
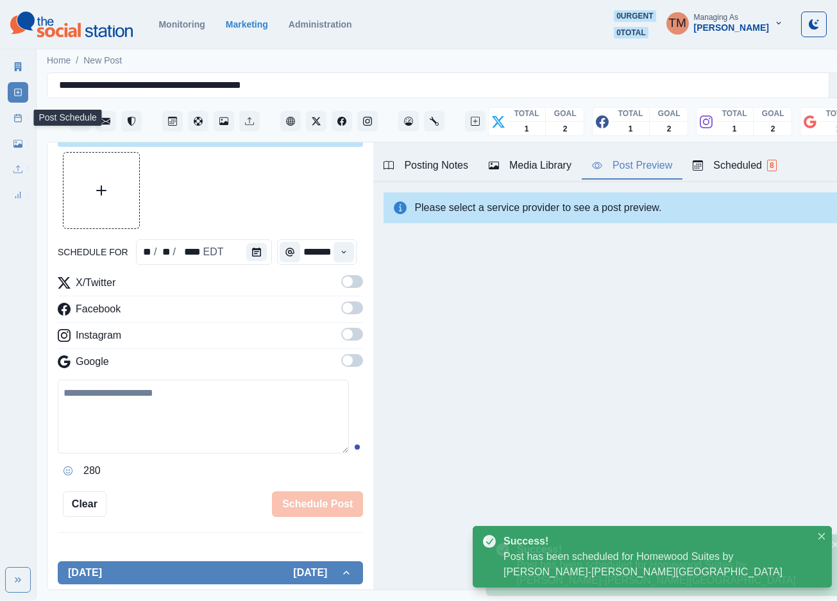
scroll to position [0, 0]
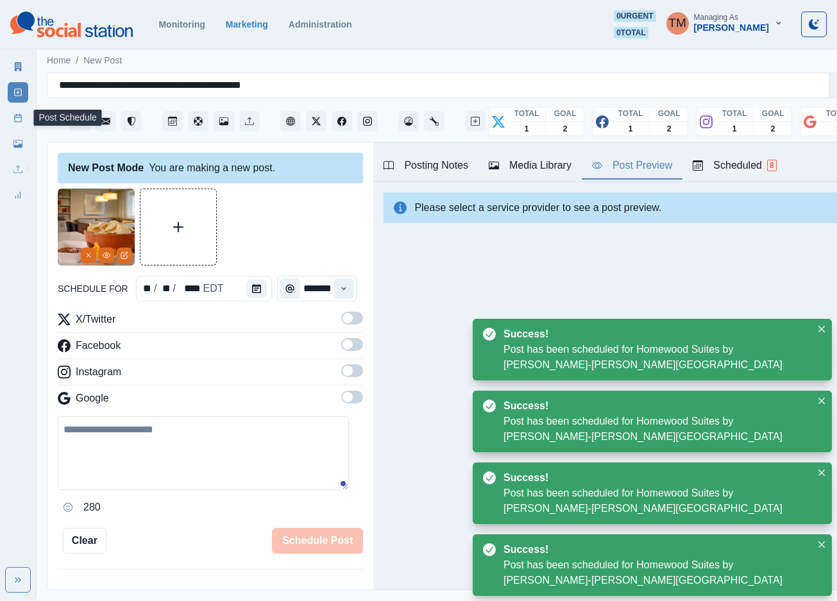
click at [19, 120] on icon at bounding box center [17, 118] width 9 height 9
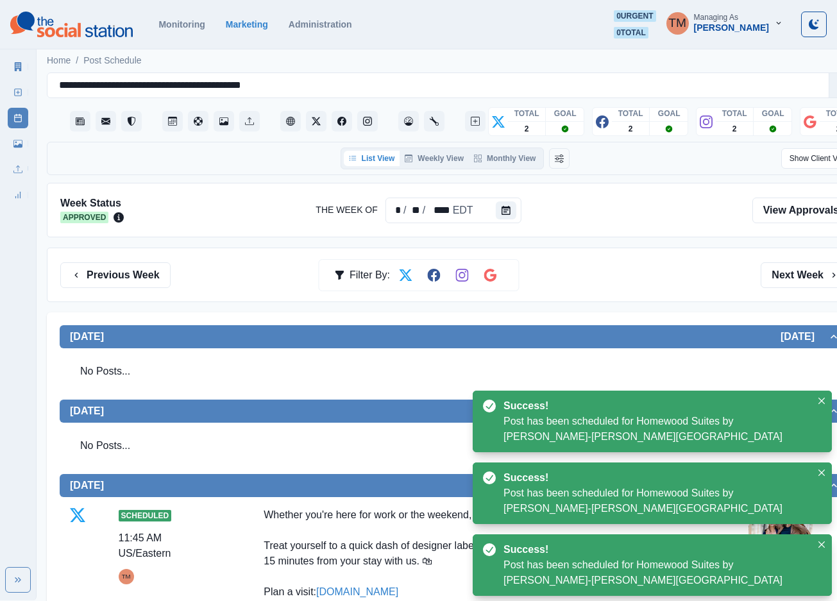
click at [685, 289] on div "Previous Week Filter By: Next Week" at bounding box center [455, 275] width 816 height 55
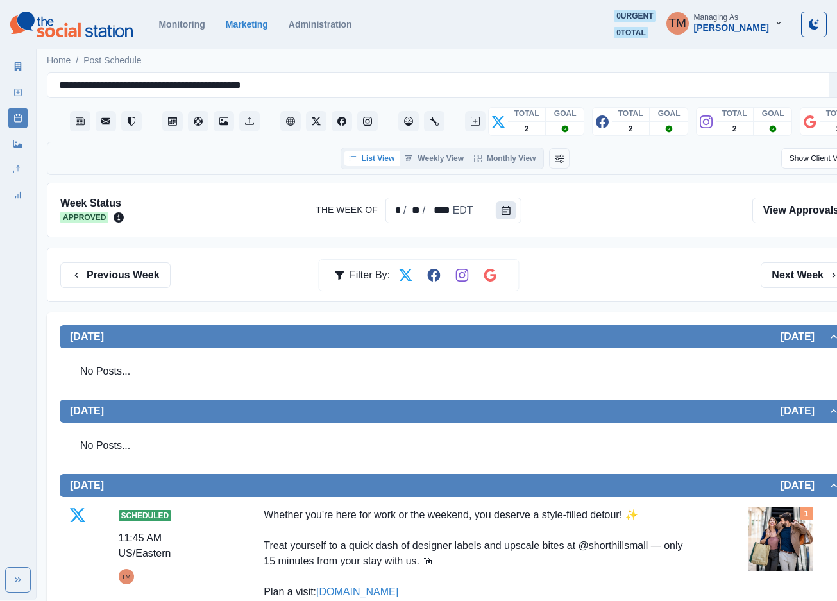
click at [506, 214] on icon "Calendar" at bounding box center [506, 210] width 9 height 9
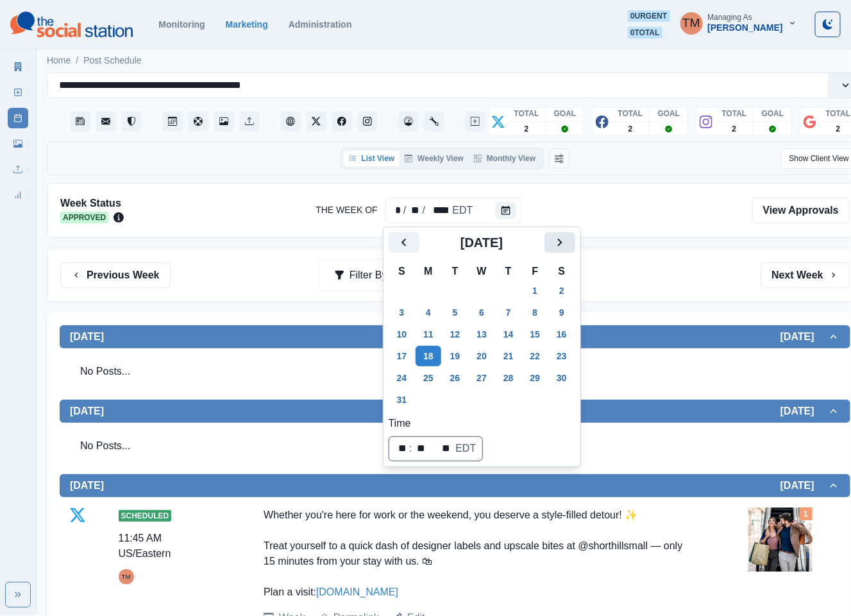
click at [566, 247] on icon "Next" at bounding box center [559, 242] width 15 height 15
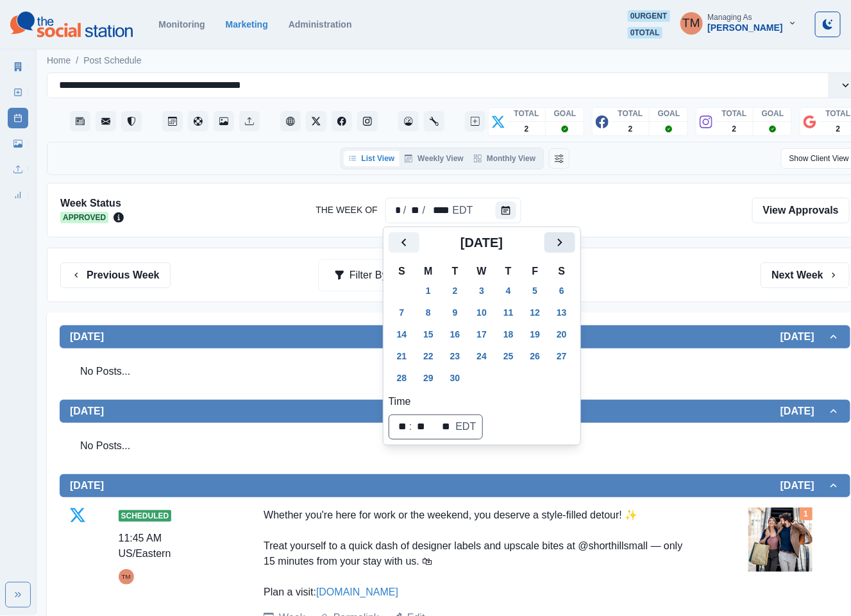
click at [566, 247] on icon "Next" at bounding box center [559, 242] width 15 height 15
click at [441, 310] on button "6" at bounding box center [429, 312] width 26 height 21
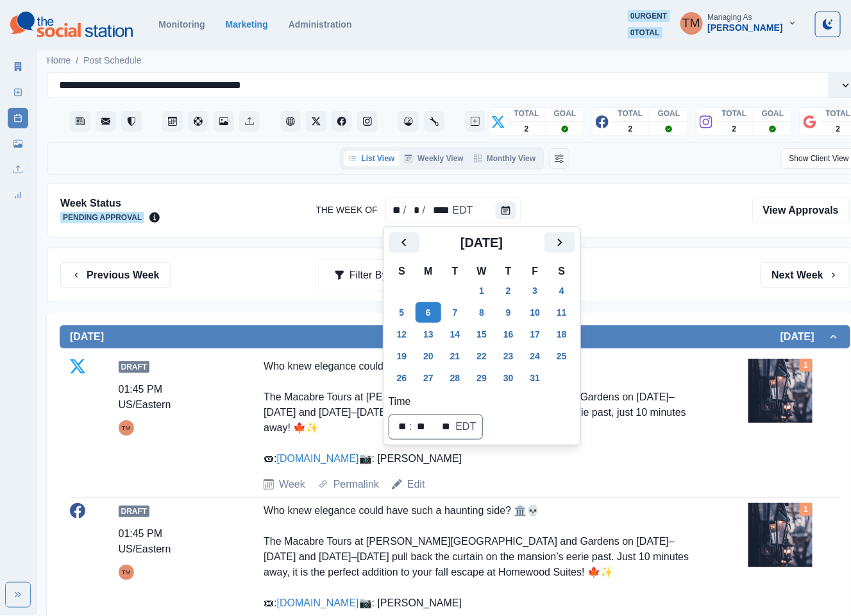
click at [655, 281] on div "Previous Week Filter By: Next Week" at bounding box center [455, 275] width 790 height 26
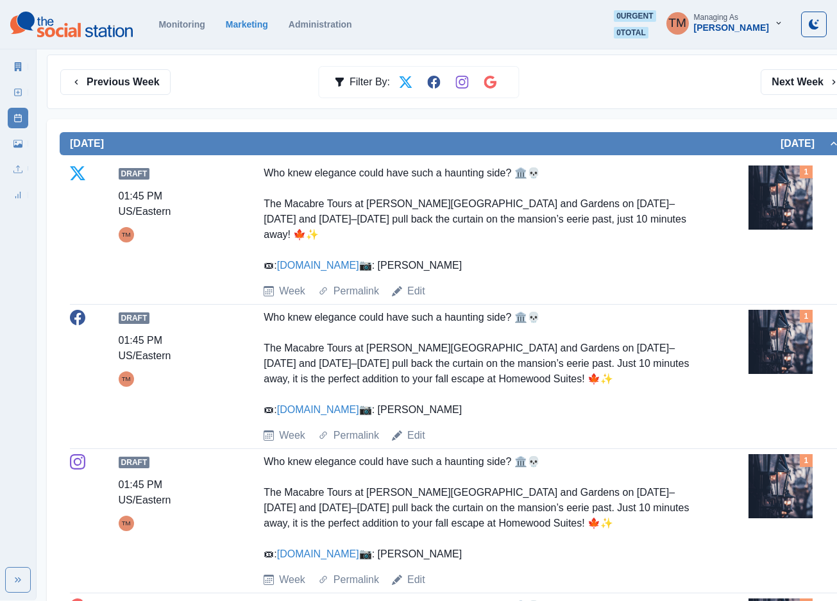
scroll to position [192, 0]
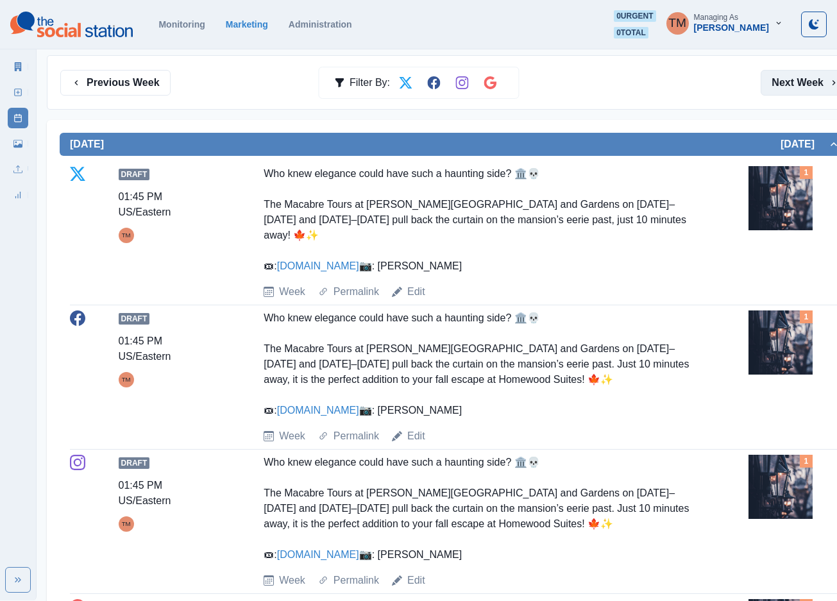
click at [795, 79] on button "Next Week" at bounding box center [805, 83] width 89 height 26
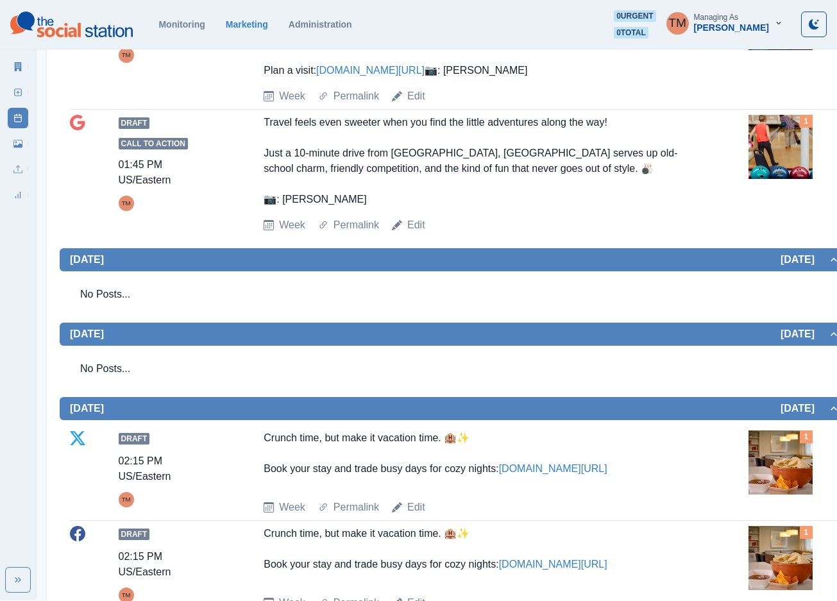
scroll to position [673, 0]
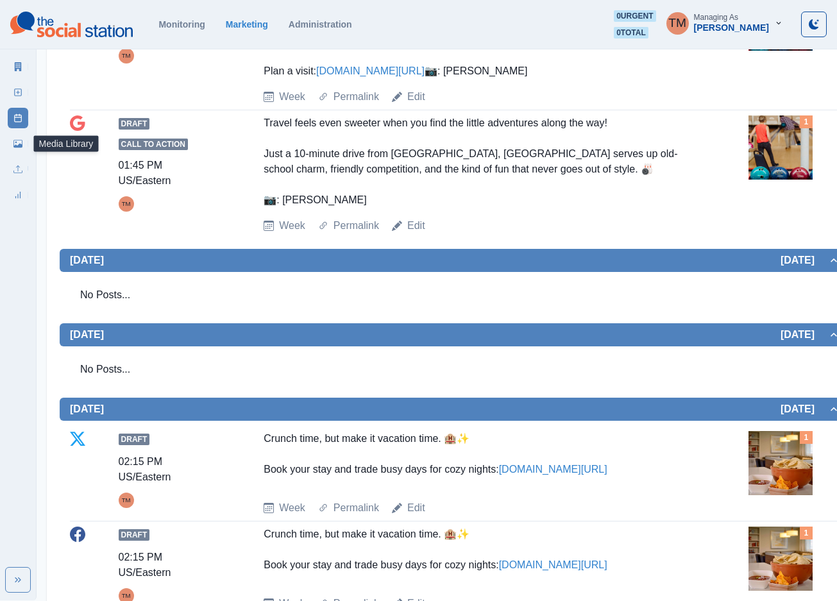
click at [18, 142] on icon at bounding box center [17, 143] width 9 height 9
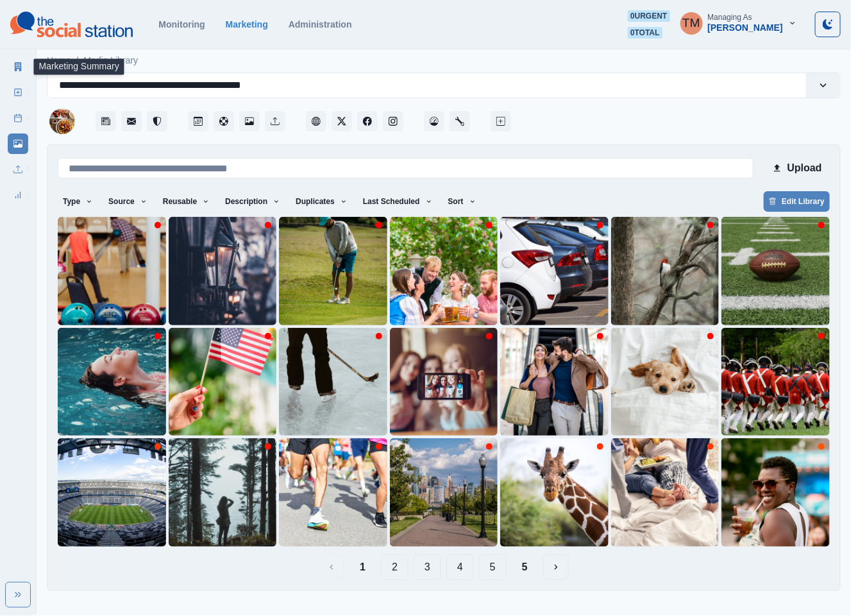
click at [20, 68] on icon at bounding box center [18, 66] width 7 height 9
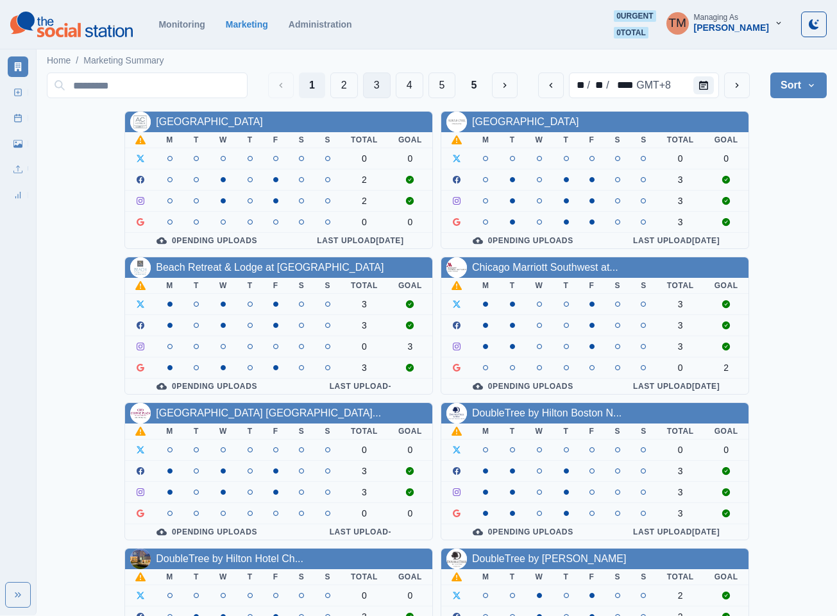
click at [375, 89] on button "3" at bounding box center [377, 85] width 28 height 26
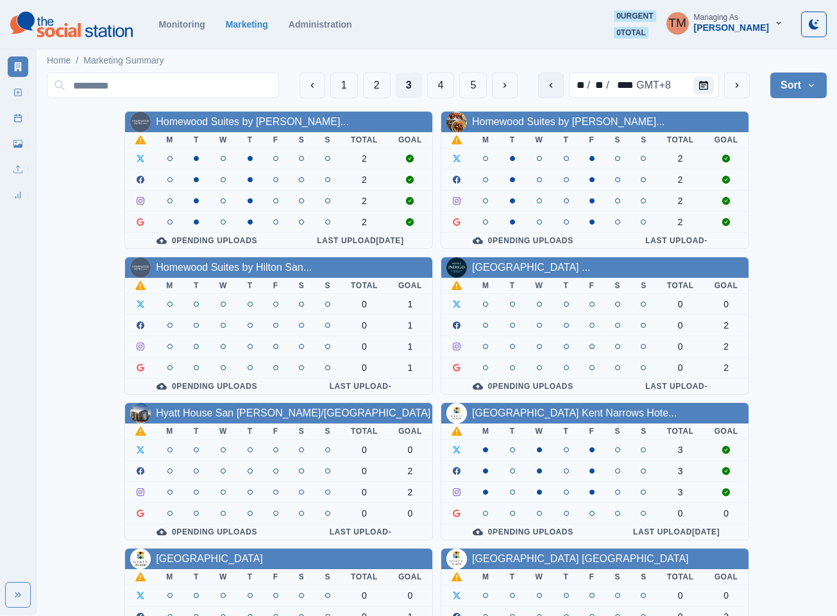
click at [545, 90] on button "previous" at bounding box center [551, 85] width 26 height 26
click at [743, 85] on button "next" at bounding box center [737, 85] width 26 height 26
click at [468, 85] on button "5" at bounding box center [473, 85] width 28 height 26
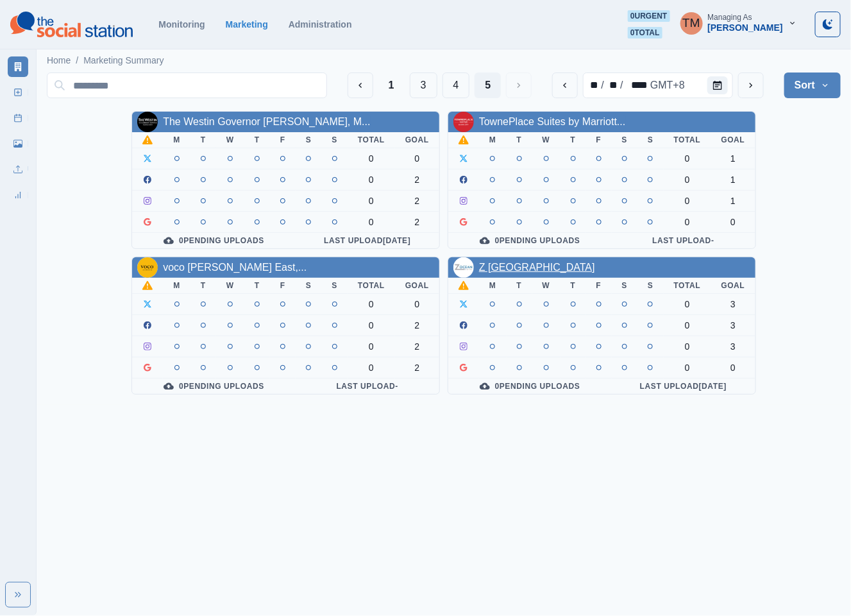
click at [504, 268] on link "Z [GEOGRAPHIC_DATA]" at bounding box center [537, 267] width 116 height 11
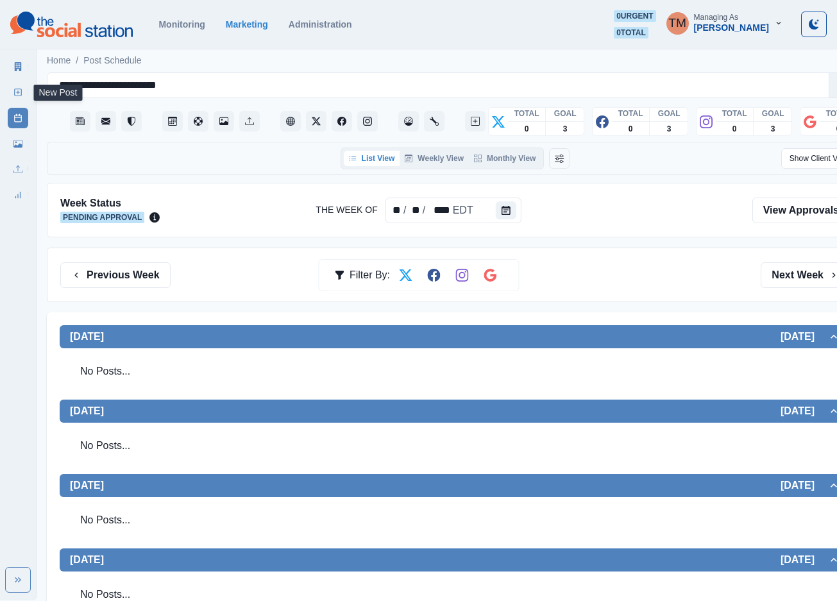
click at [16, 89] on icon at bounding box center [17, 92] width 9 height 9
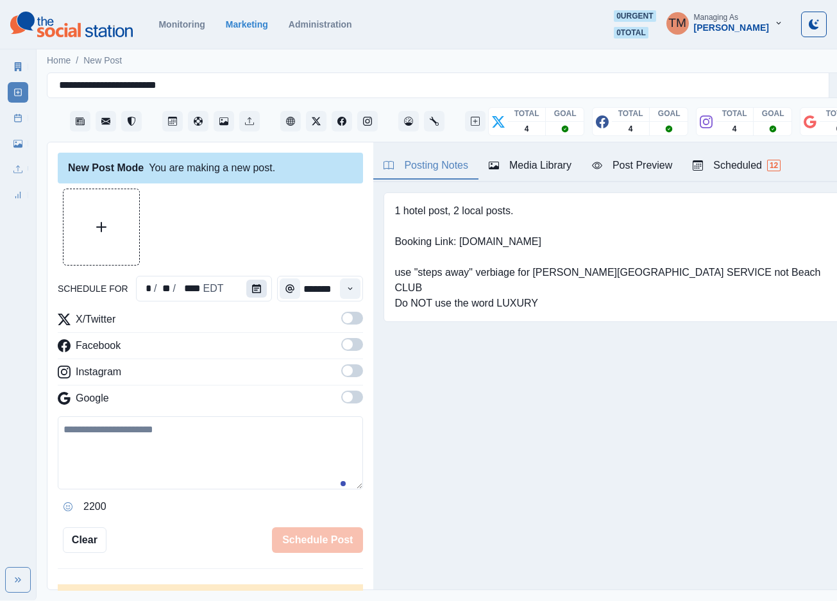
click at [254, 287] on button "Calendar" at bounding box center [256, 289] width 21 height 18
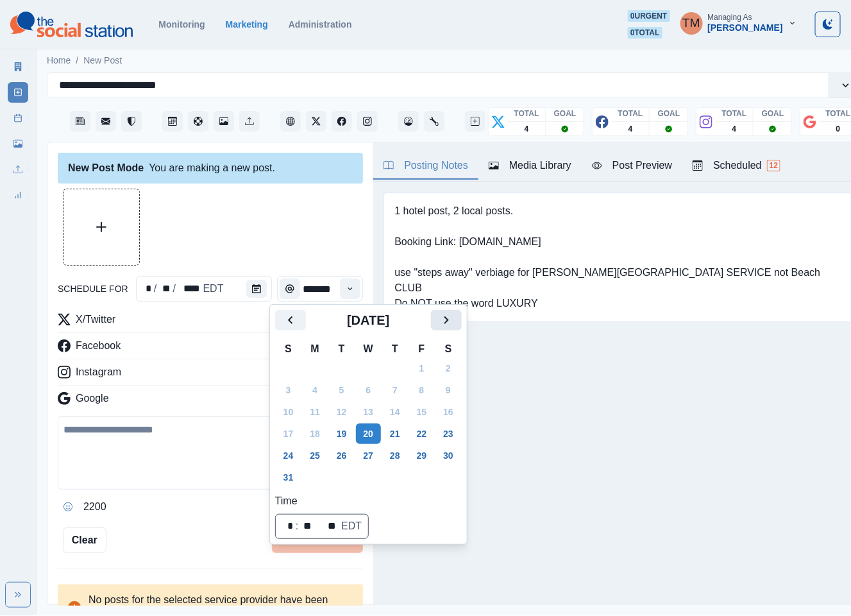
click at [446, 317] on icon "Next" at bounding box center [446, 319] width 15 height 15
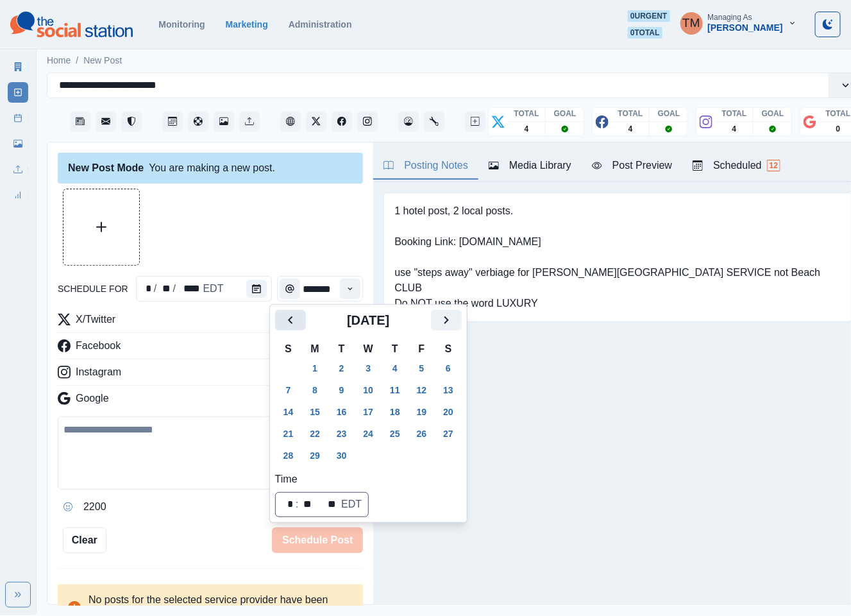
click at [291, 320] on icon "Previous" at bounding box center [290, 319] width 15 height 15
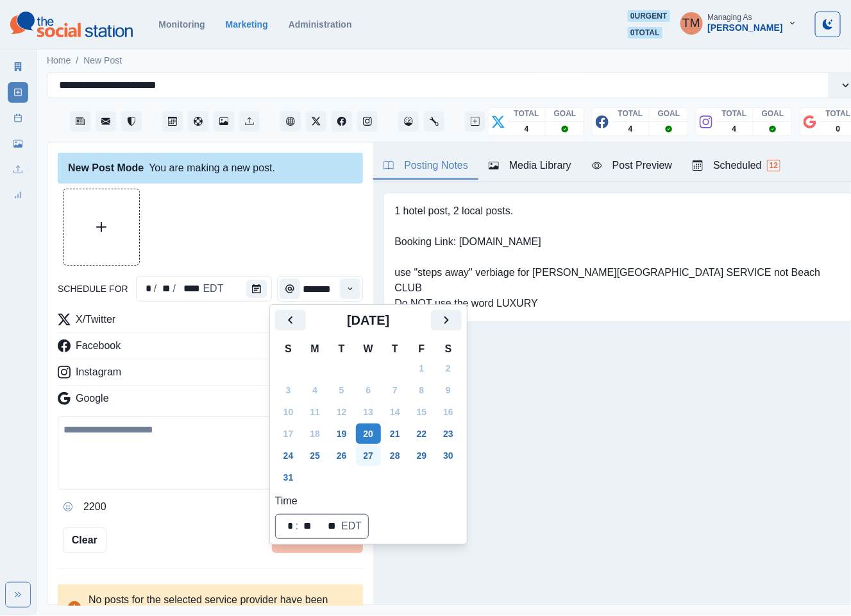
click at [368, 453] on button "27" at bounding box center [369, 455] width 26 height 21
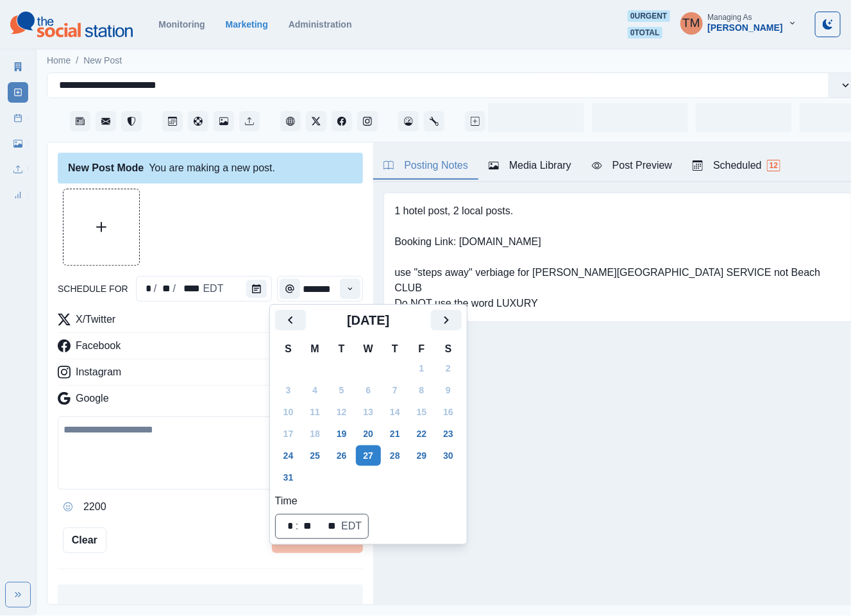
click at [276, 235] on div at bounding box center [210, 227] width 305 height 77
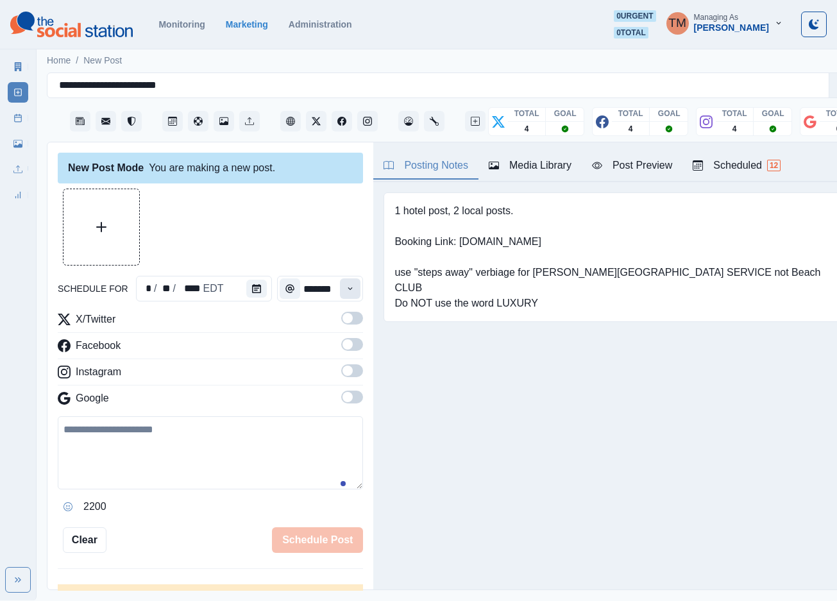
click at [346, 289] on icon "Time" at bounding box center [350, 288] width 9 height 9
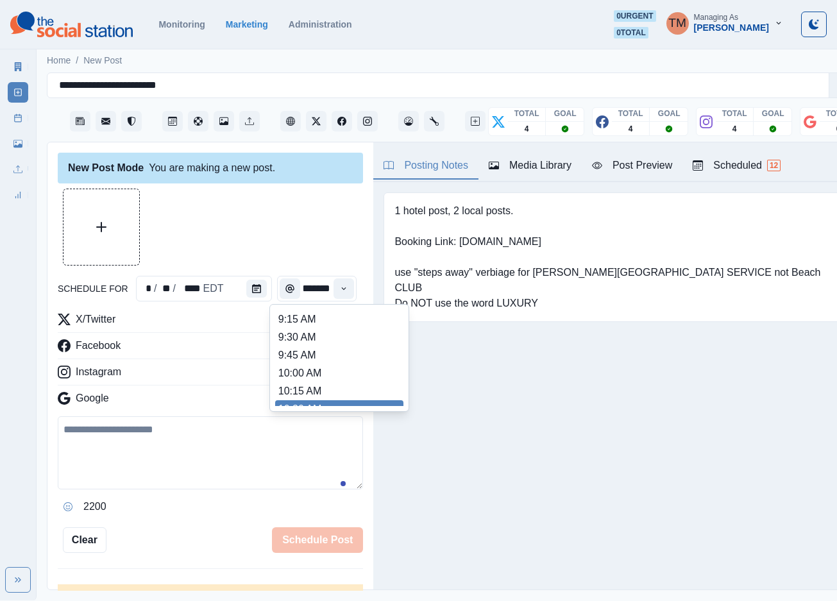
scroll to position [158, 0]
click at [316, 394] on li "11:15 AM" at bounding box center [339, 394] width 128 height 18
type input "********"
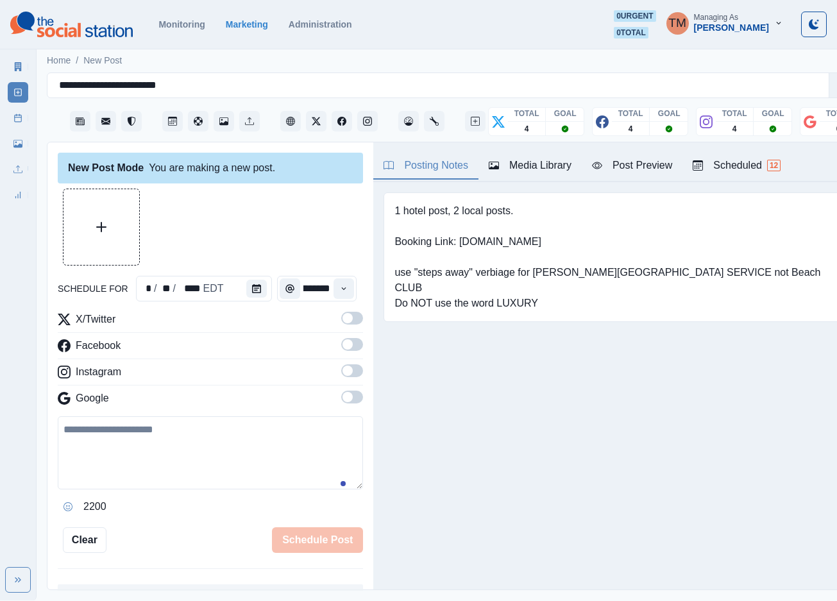
click at [341, 322] on span at bounding box center [352, 318] width 22 height 13
drag, startPoint x: 342, startPoint y: 347, endPoint x: 344, endPoint y: 377, distance: 30.2
click at [342, 349] on span at bounding box center [352, 344] width 22 height 13
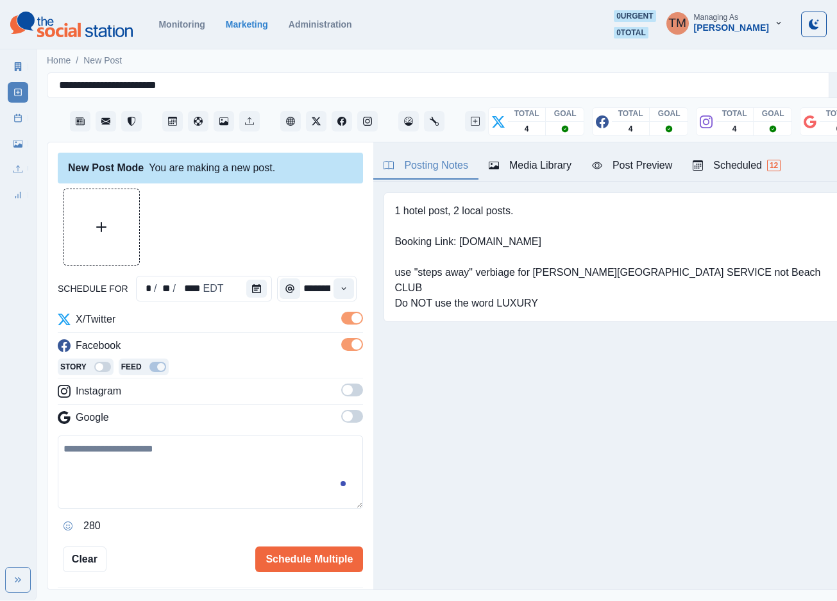
click at [343, 389] on span at bounding box center [352, 390] width 22 height 13
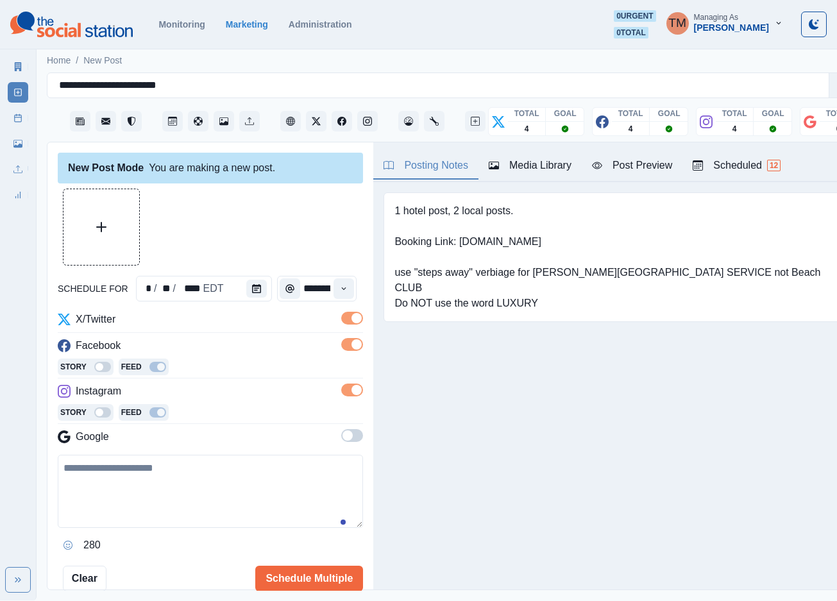
drag, startPoint x: 105, startPoint y: 473, endPoint x: 119, endPoint y: 487, distance: 20.4
click at [108, 477] on textarea at bounding box center [210, 491] width 305 height 73
paste textarea "**********"
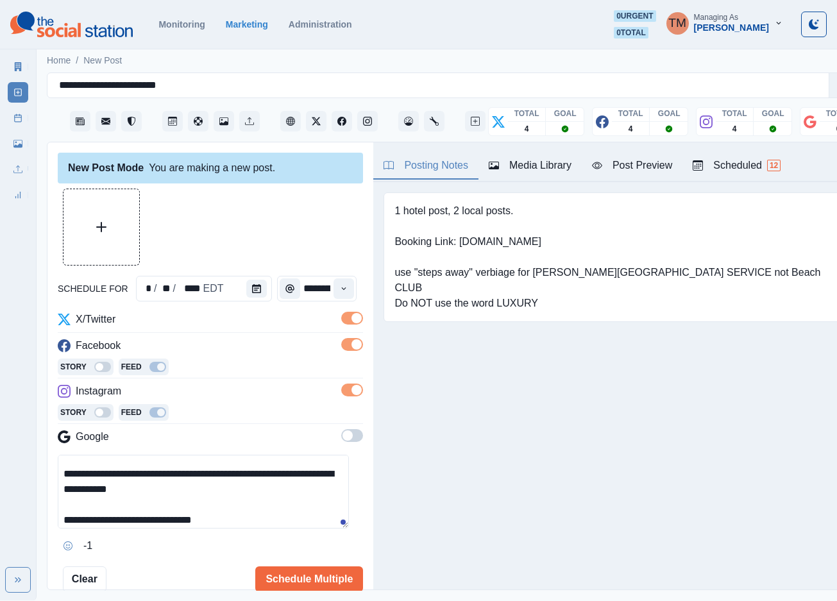
scroll to position [87, 0]
click at [266, 491] on textarea "**********" at bounding box center [203, 492] width 291 height 74
drag, startPoint x: 266, startPoint y: 491, endPoint x: 189, endPoint y: 491, distance: 76.3
click at [189, 491] on textarea "**********" at bounding box center [203, 492] width 291 height 74
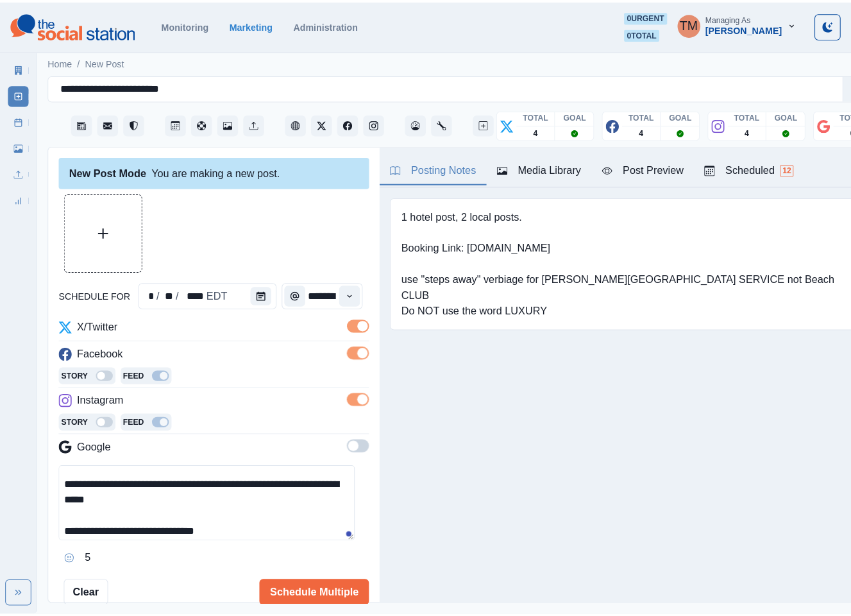
scroll to position [49, 0]
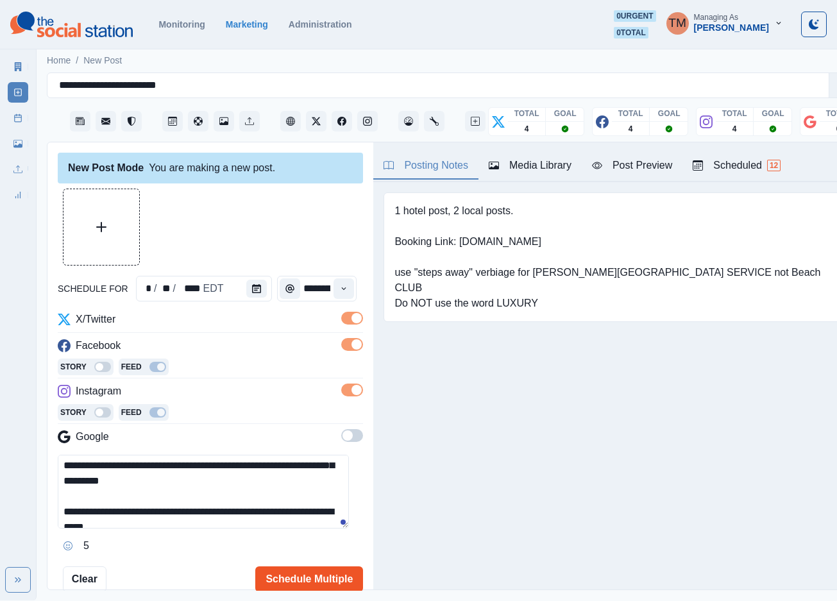
type textarea "**********"
click at [300, 573] on button "Schedule Multiple" at bounding box center [309, 579] width 108 height 26
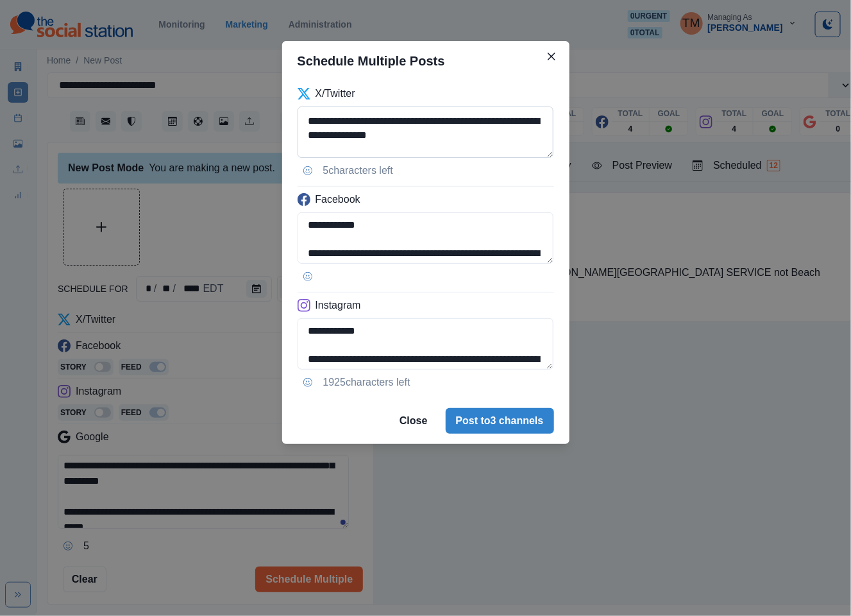
scroll to position [78, 0]
click at [391, 115] on textarea "**********" at bounding box center [426, 131] width 257 height 51
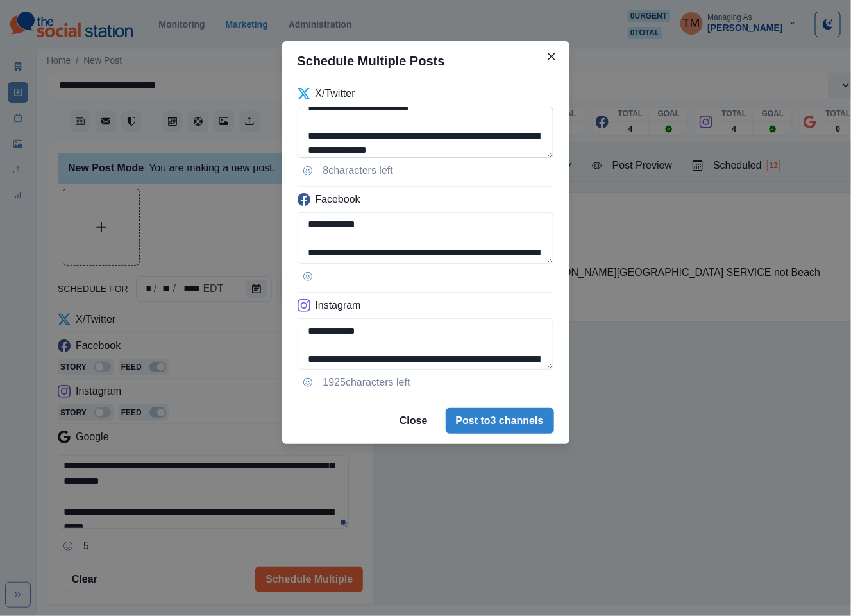
scroll to position [116, 0]
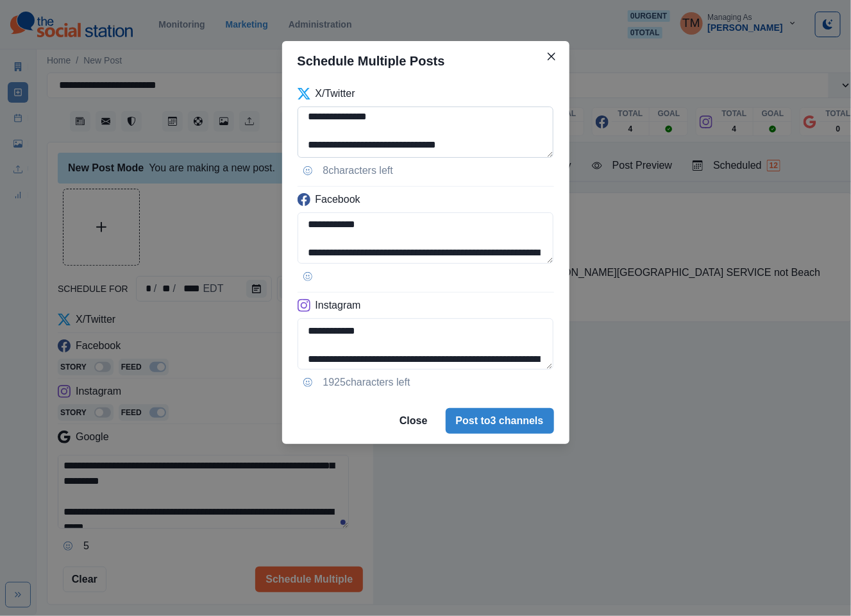
drag, startPoint x: 348, startPoint y: 146, endPoint x: 341, endPoint y: 145, distance: 7.2
click at [341, 145] on textarea "**********" at bounding box center [426, 131] width 257 height 51
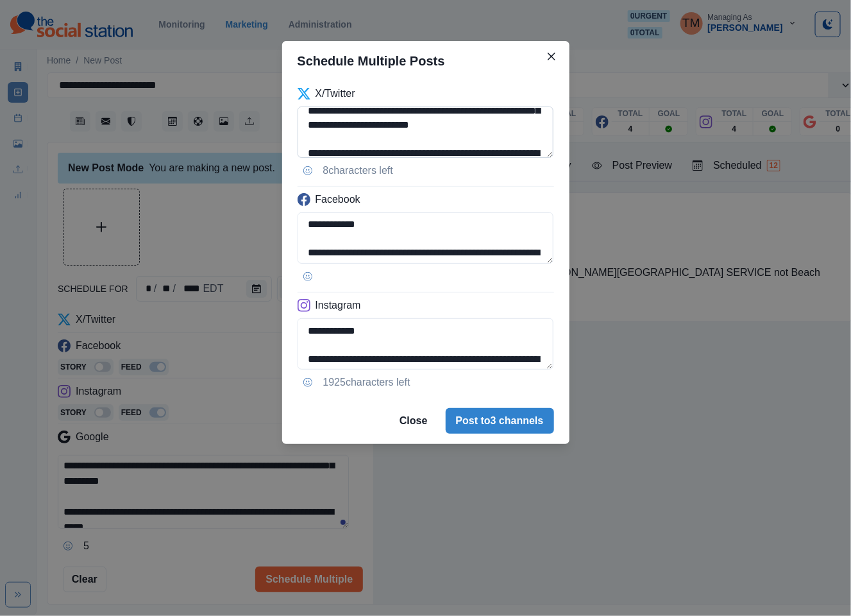
scroll to position [39, 0]
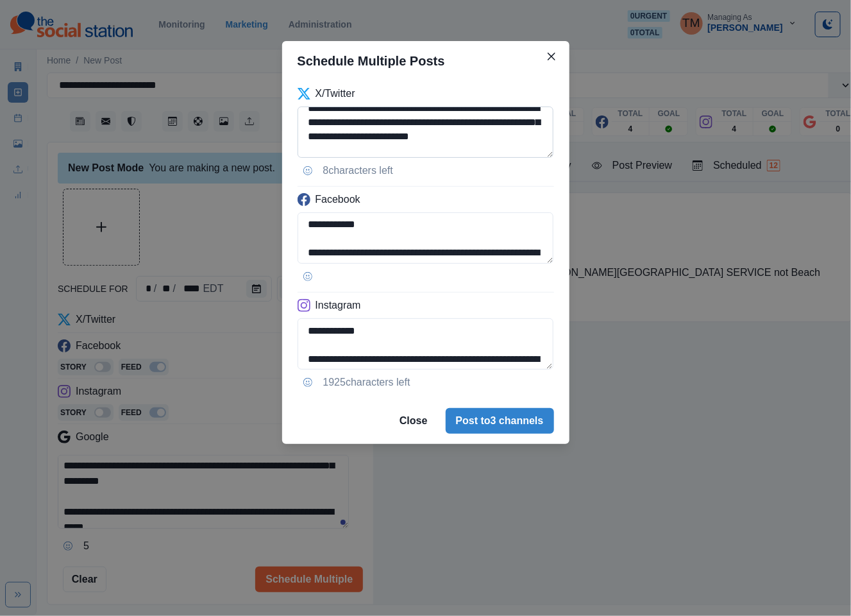
click at [350, 114] on textarea "**********" at bounding box center [426, 131] width 257 height 51
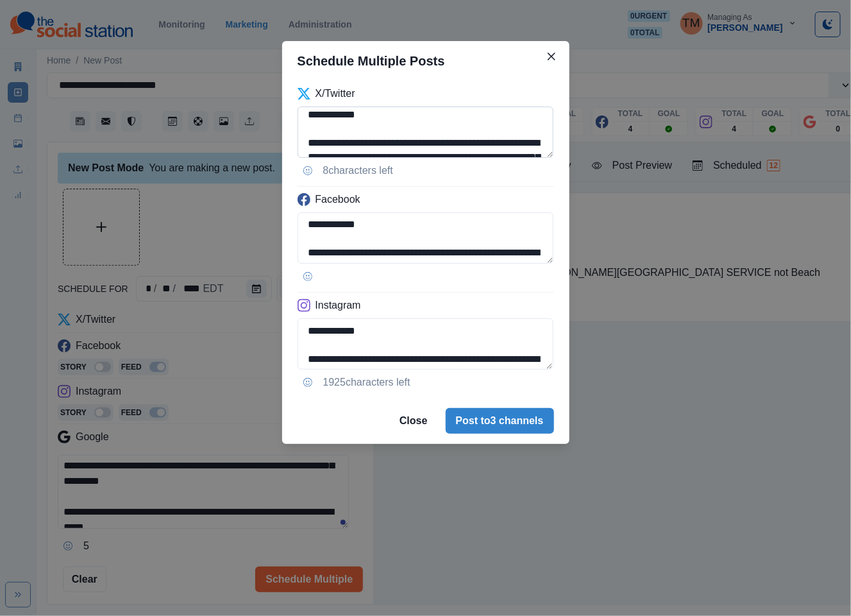
scroll to position [1, 0]
paste textarea "*******"
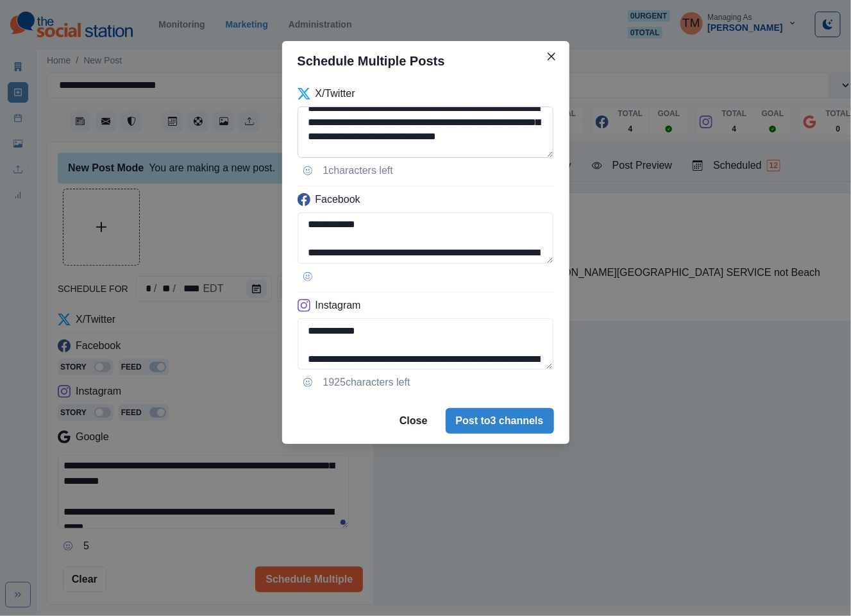
scroll to position [78, 0]
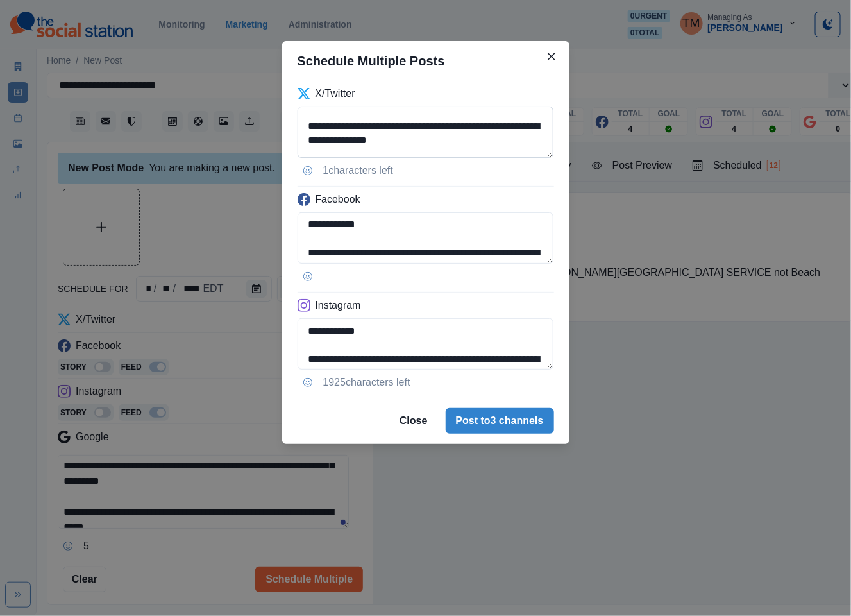
click at [439, 140] on textarea "**********" at bounding box center [426, 131] width 257 height 51
click at [445, 140] on textarea "**********" at bounding box center [426, 131] width 257 height 51
click at [441, 140] on textarea "**********" at bounding box center [426, 131] width 257 height 51
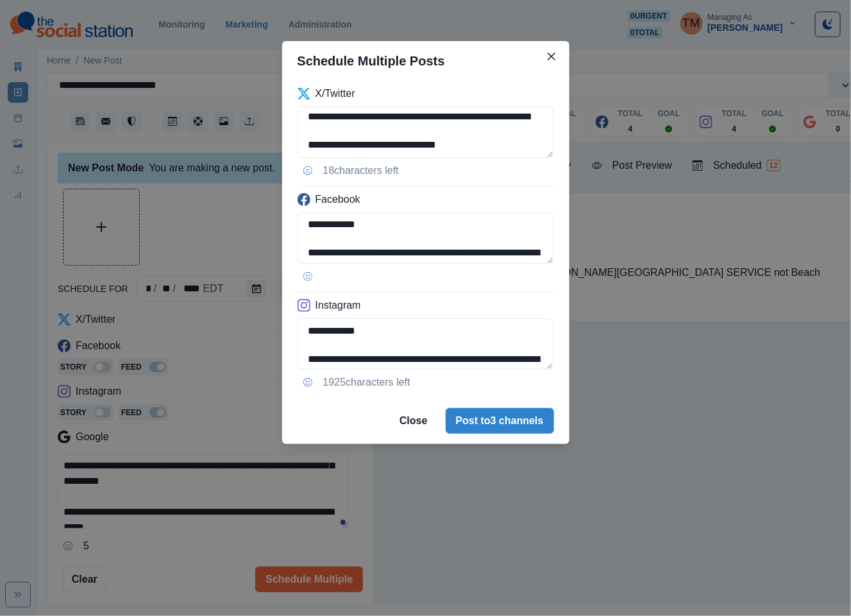
type textarea "**********"
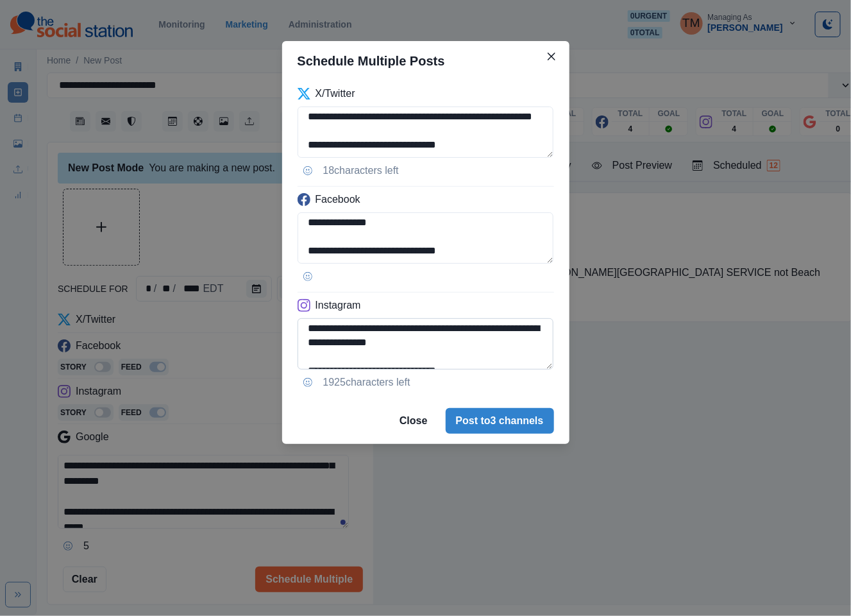
scroll to position [115, 0]
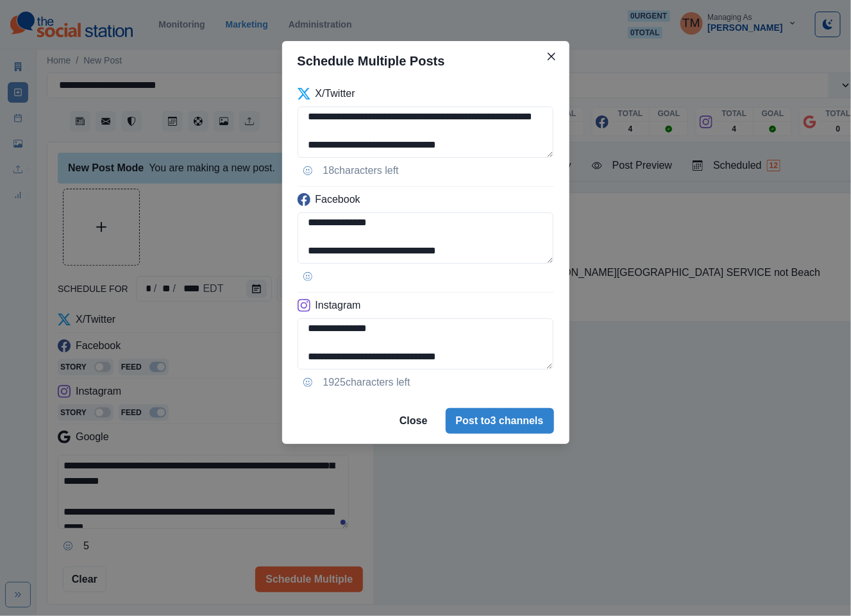
click at [204, 237] on div "**********" at bounding box center [425, 308] width 851 height 616
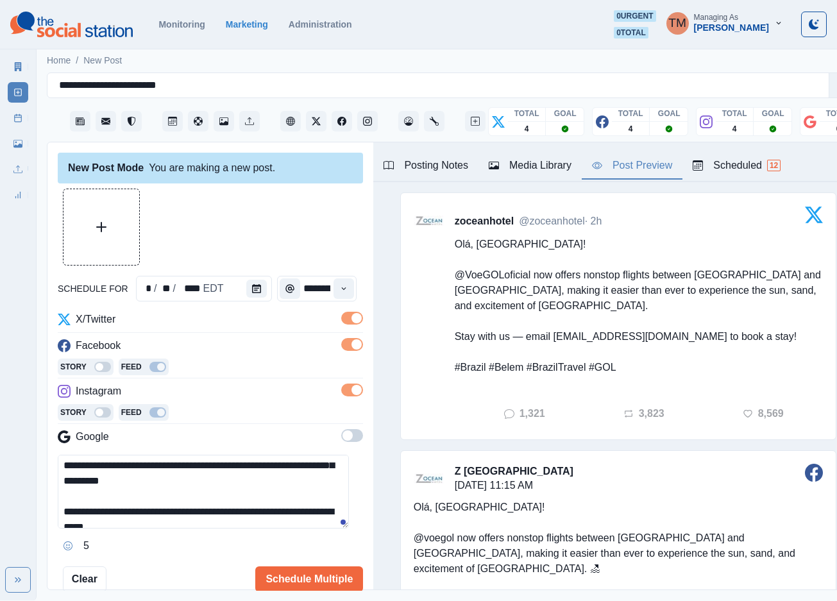
click at [651, 165] on div "Post Preview" at bounding box center [632, 165] width 80 height 15
click at [303, 578] on button "Schedule Multiple" at bounding box center [309, 579] width 108 height 26
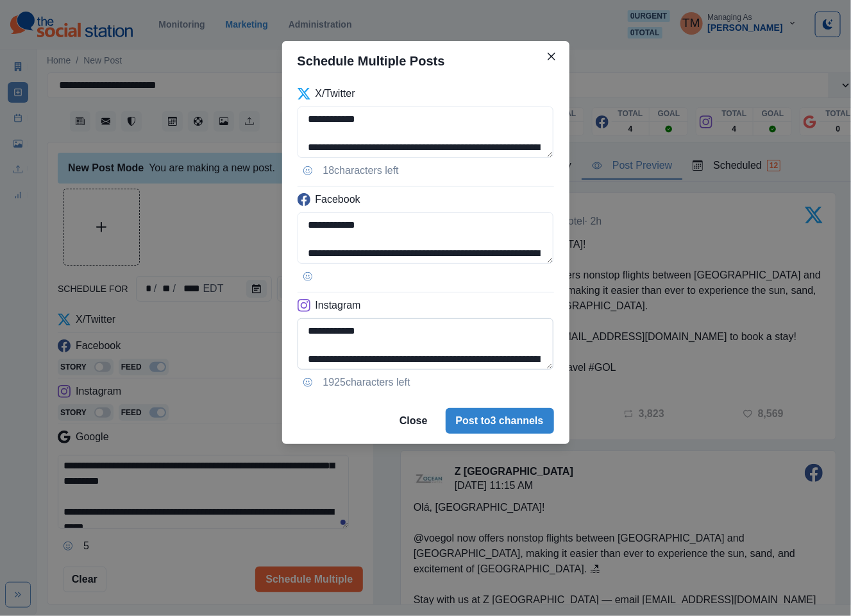
click at [349, 360] on textarea "**********" at bounding box center [426, 343] width 257 height 51
paste textarea "*******"
type textarea "**********"
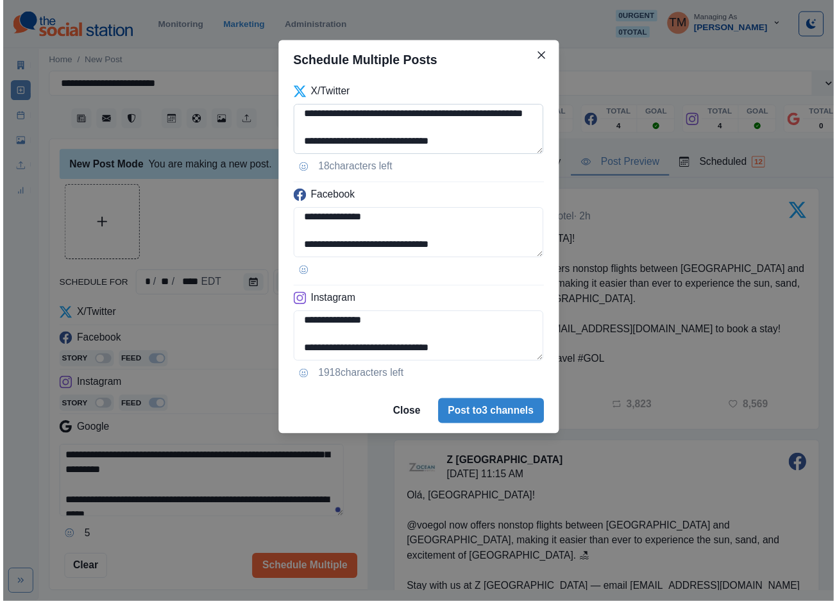
scroll to position [116, 0]
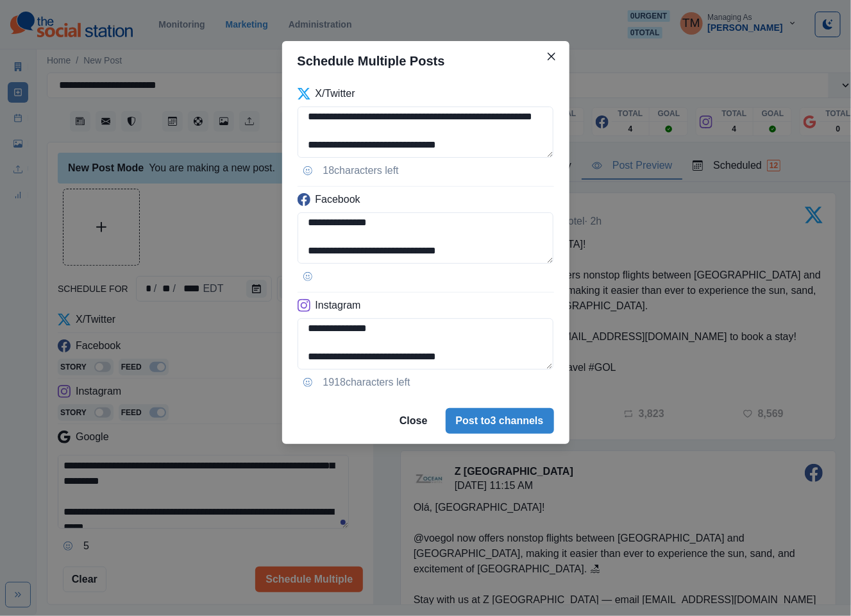
click at [201, 215] on div "**********" at bounding box center [425, 308] width 851 height 616
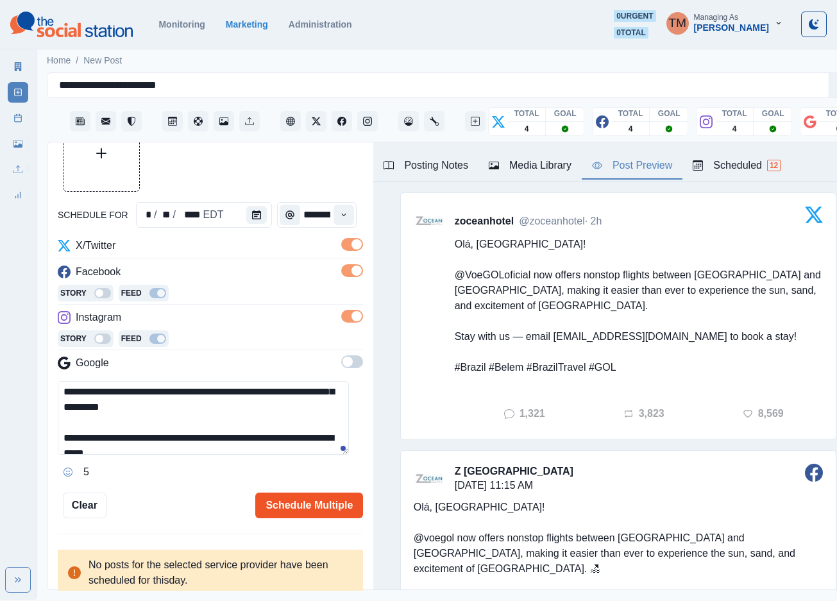
scroll to position [13, 0]
click at [289, 493] on button "Schedule Multiple" at bounding box center [309, 506] width 108 height 26
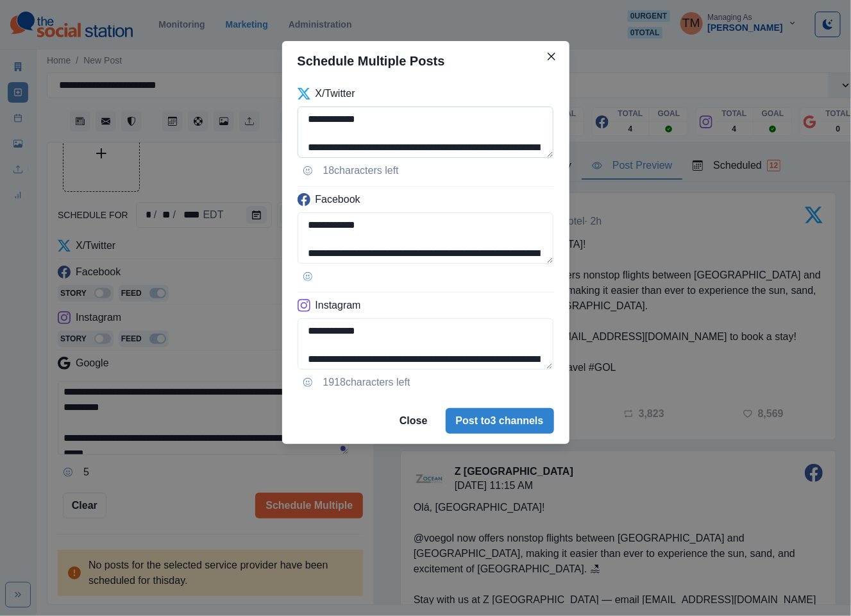
scroll to position [116, 0]
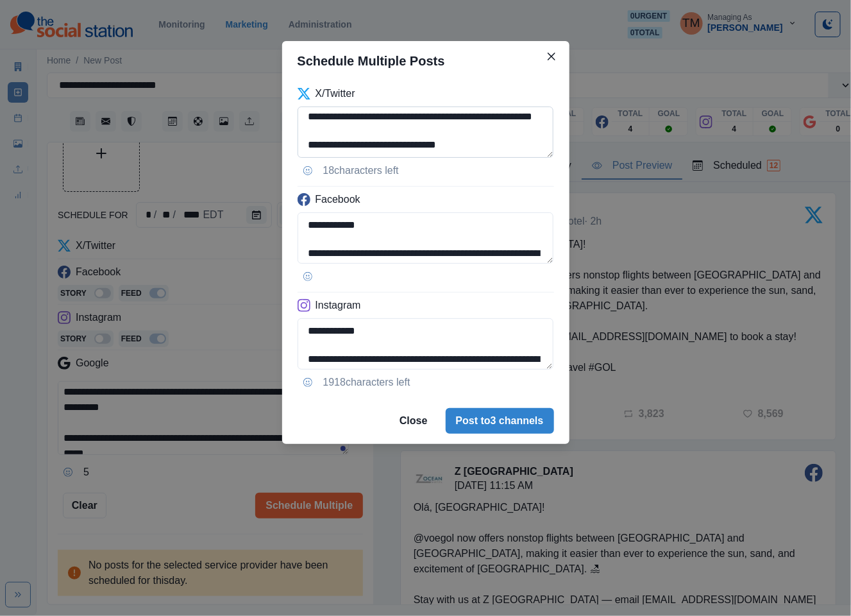
click at [448, 117] on textarea "**********" at bounding box center [426, 131] width 257 height 51
click at [497, 144] on textarea "**********" at bounding box center [426, 131] width 257 height 51
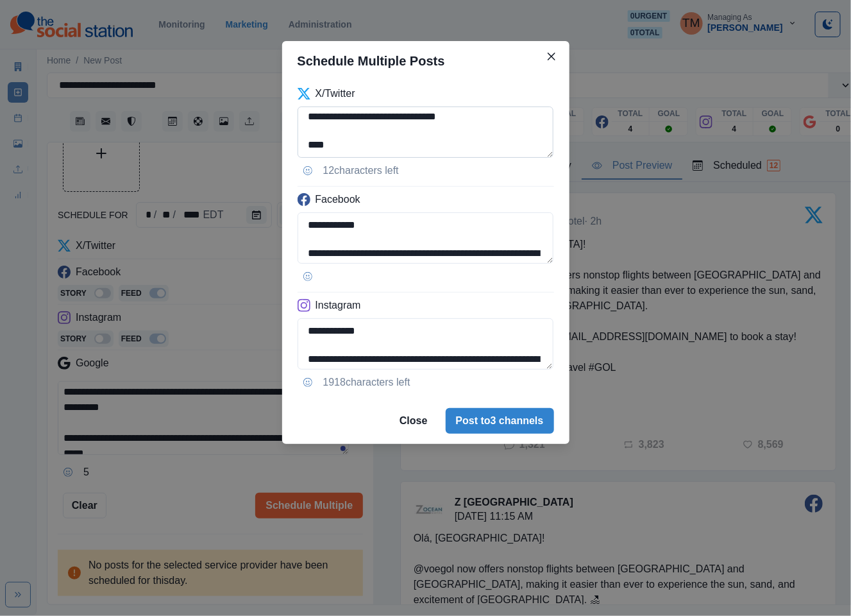
paste textarea "**********"
drag, startPoint x: 393, startPoint y: 151, endPoint x: 295, endPoint y: 151, distance: 98.1
click at [295, 151] on div "**********" at bounding box center [425, 239] width 287 height 317
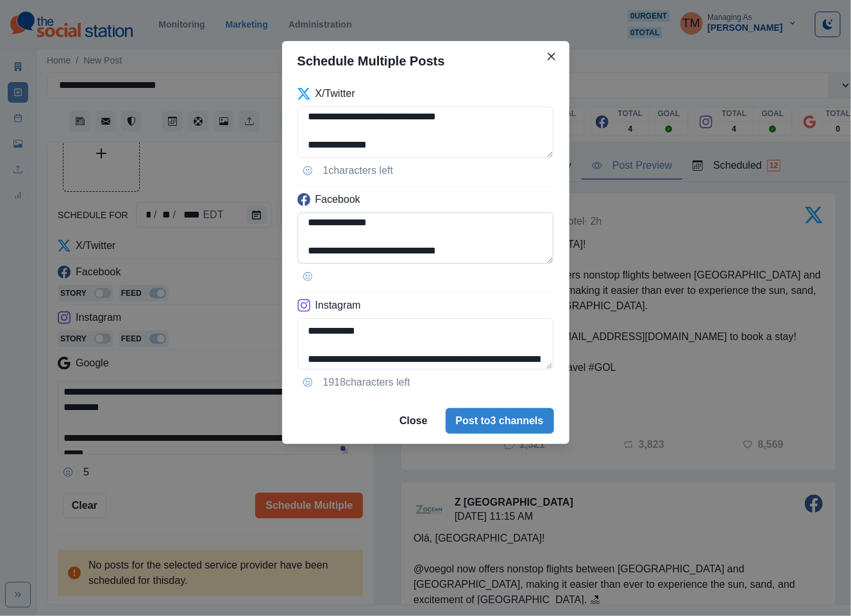
type textarea "**********"
click at [481, 250] on textarea "**********" at bounding box center [426, 237] width 257 height 51
paste textarea "**********"
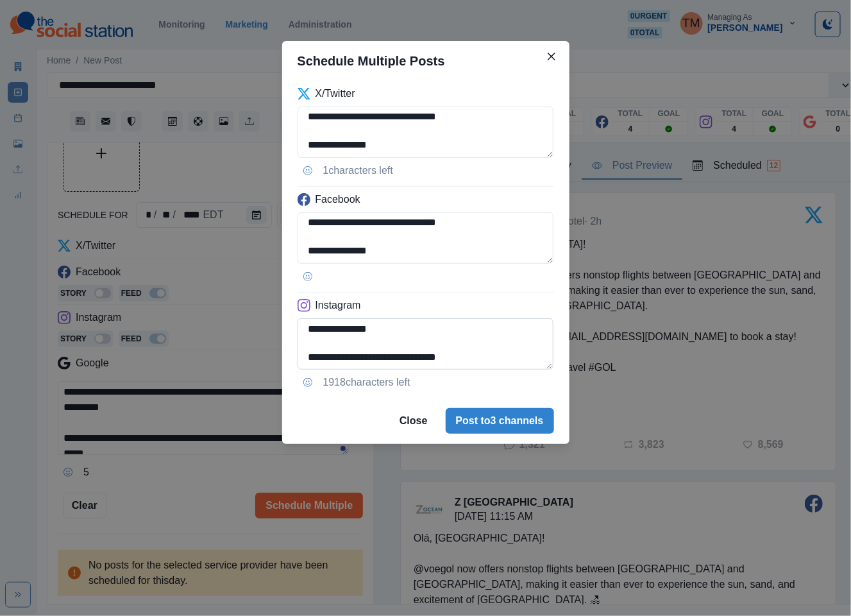
scroll to position [115, 0]
type textarea "**********"
click at [476, 355] on textarea "**********" at bounding box center [426, 343] width 257 height 51
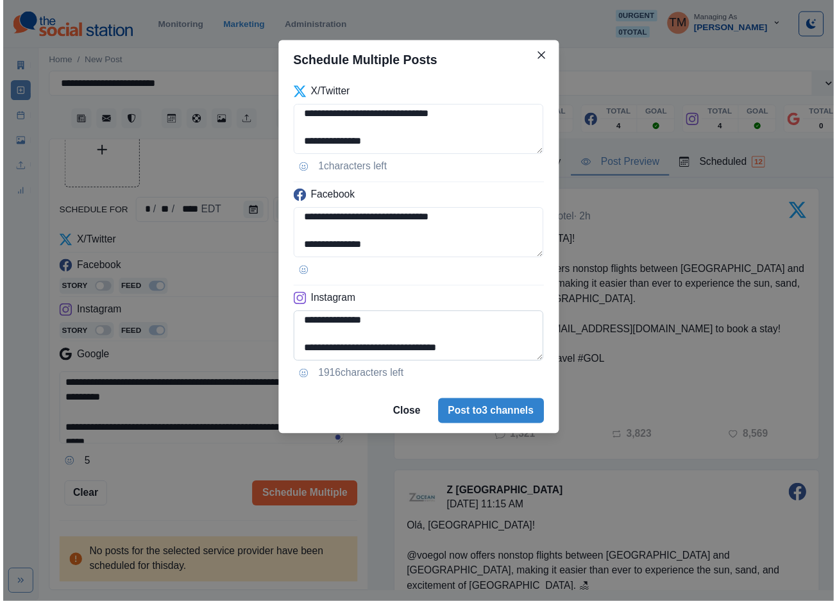
scroll to position [139, 0]
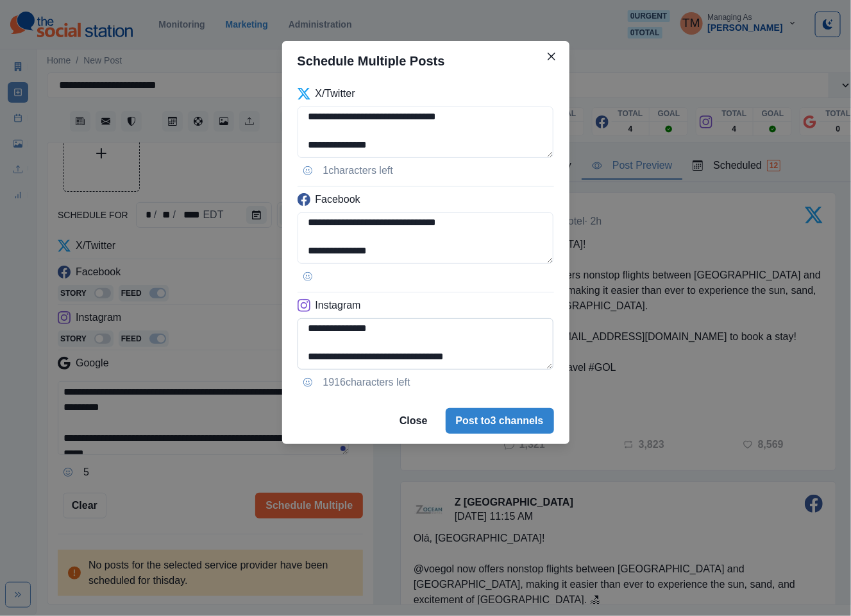
paste textarea "**********"
type textarea "**********"
drag, startPoint x: 217, startPoint y: 164, endPoint x: 137, endPoint y: 166, distance: 80.2
click at [214, 164] on div "**********" at bounding box center [425, 308] width 851 height 616
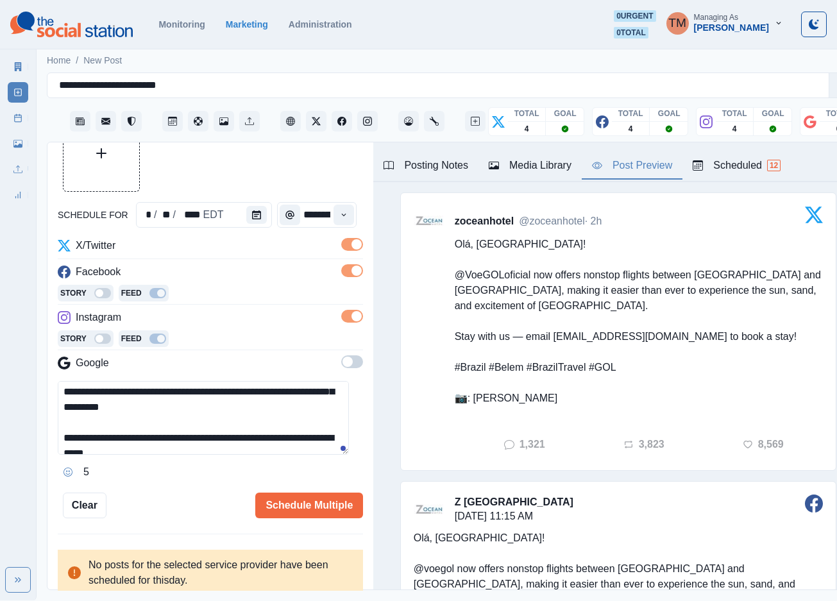
click at [135, 166] on button "Upload Media" at bounding box center [101, 153] width 76 height 76
click at [108, 165] on button "Upload Media" at bounding box center [101, 153] width 76 height 76
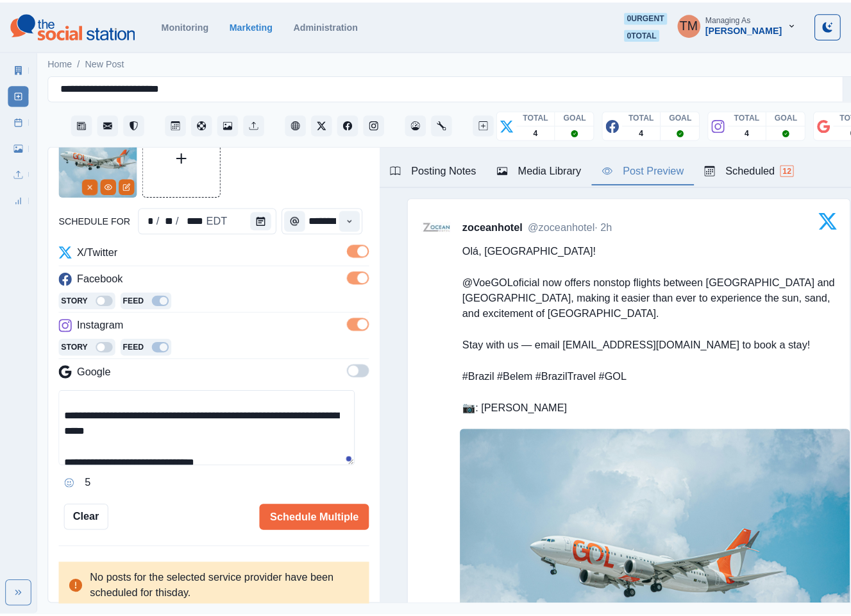
scroll to position [91, 0]
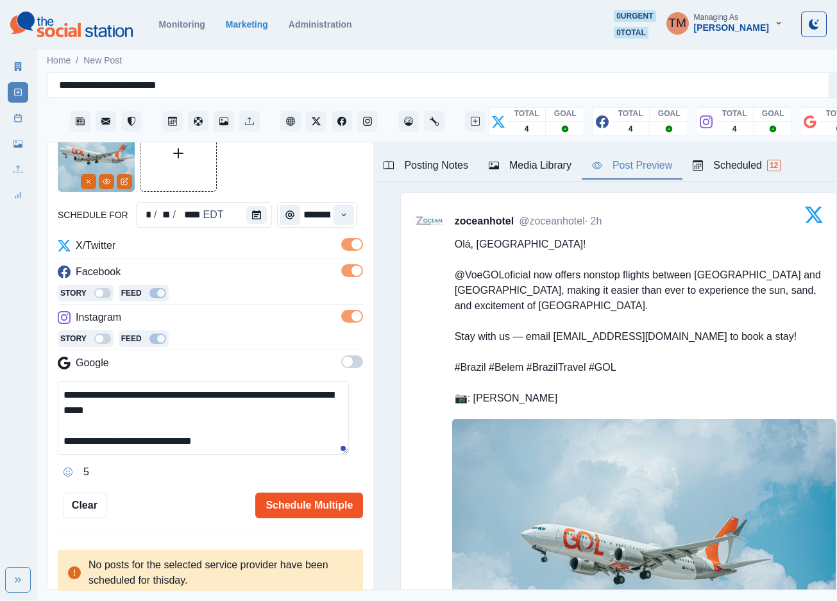
click at [306, 508] on button "Schedule Multiple" at bounding box center [309, 506] width 108 height 26
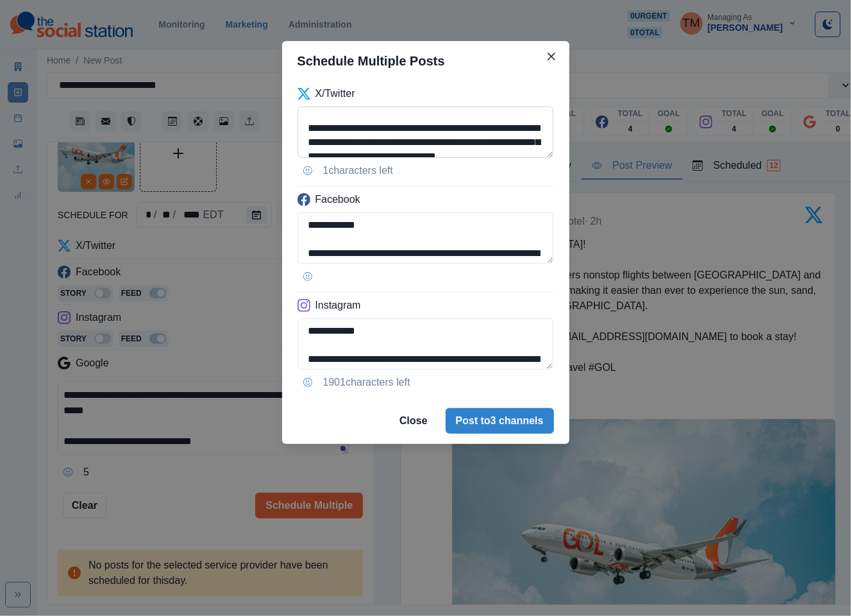
scroll to position [38, 0]
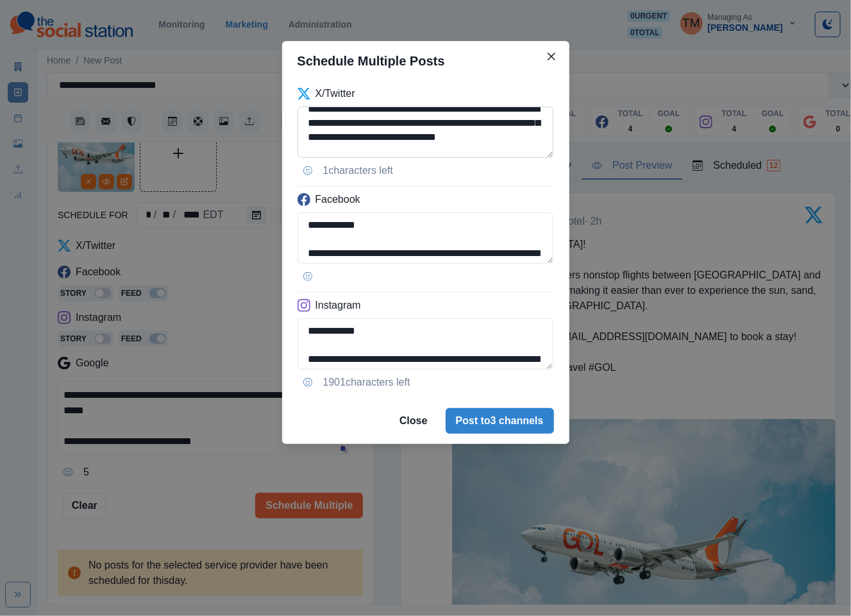
drag, startPoint x: 435, startPoint y: 137, endPoint x: 498, endPoint y: 137, distance: 63.5
click at [498, 137] on textarea "**********" at bounding box center [426, 131] width 257 height 51
click at [414, 145] on textarea "**********" at bounding box center [426, 131] width 257 height 51
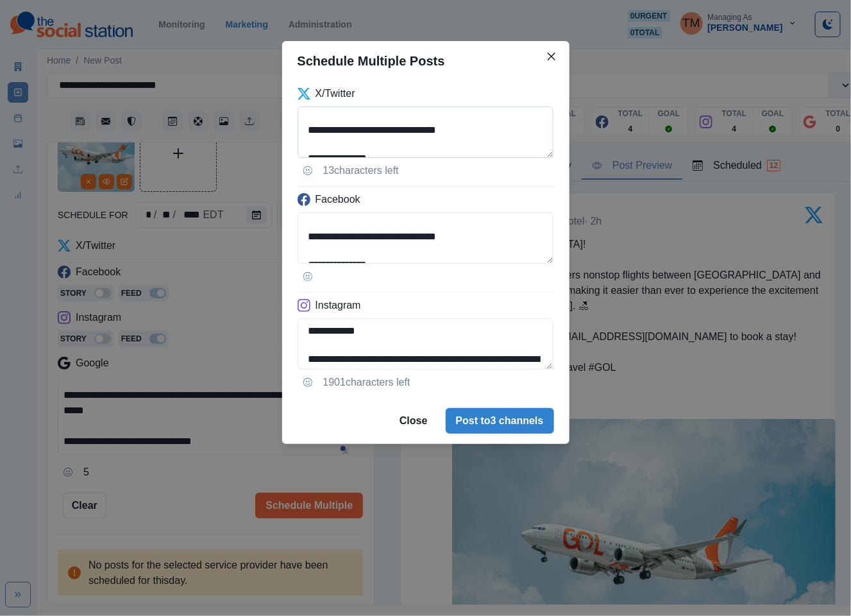
scroll to position [31, 0]
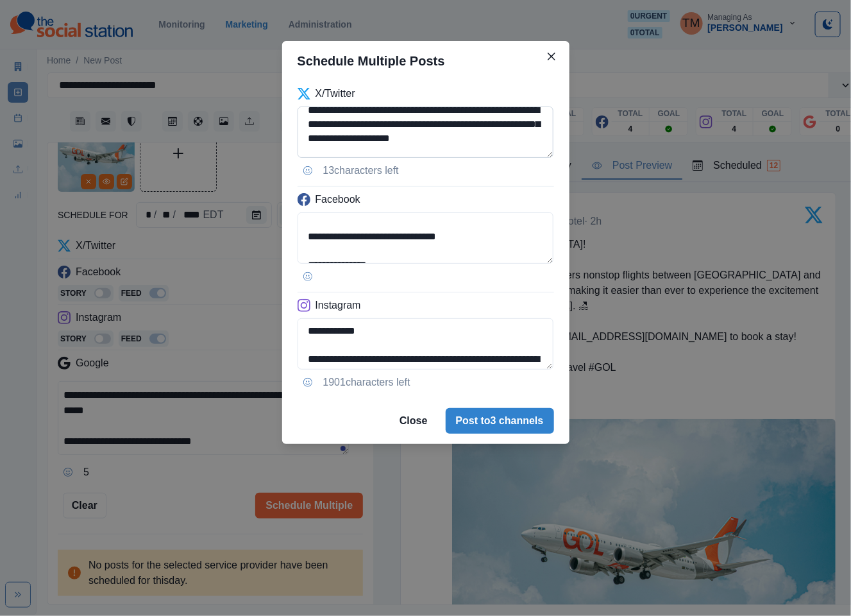
drag, startPoint x: 377, startPoint y: 129, endPoint x: 312, endPoint y: 133, distance: 65.6
click at [312, 126] on textarea "**********" at bounding box center [426, 131] width 257 height 51
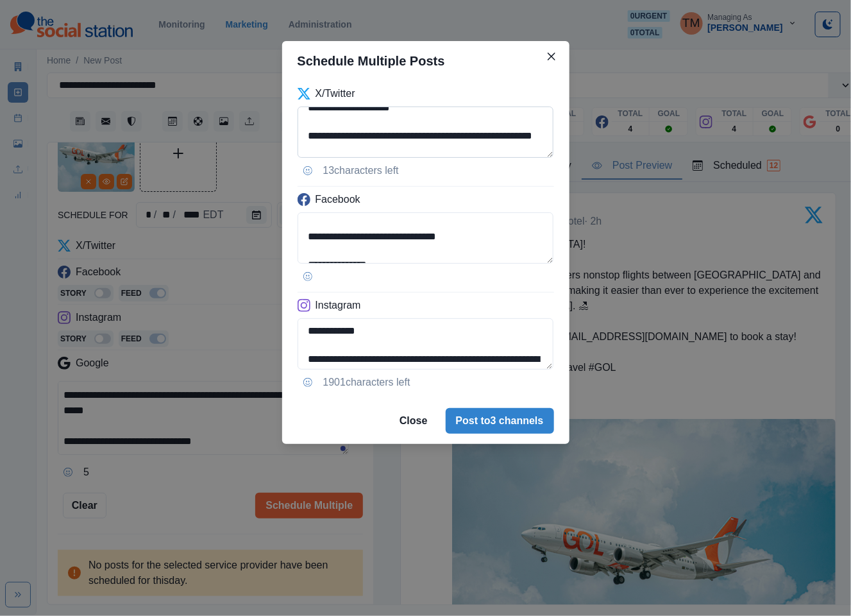
scroll to position [69, 0]
click at [314, 151] on textarea "**********" at bounding box center [426, 131] width 257 height 51
click at [310, 150] on textarea "**********" at bounding box center [426, 131] width 257 height 51
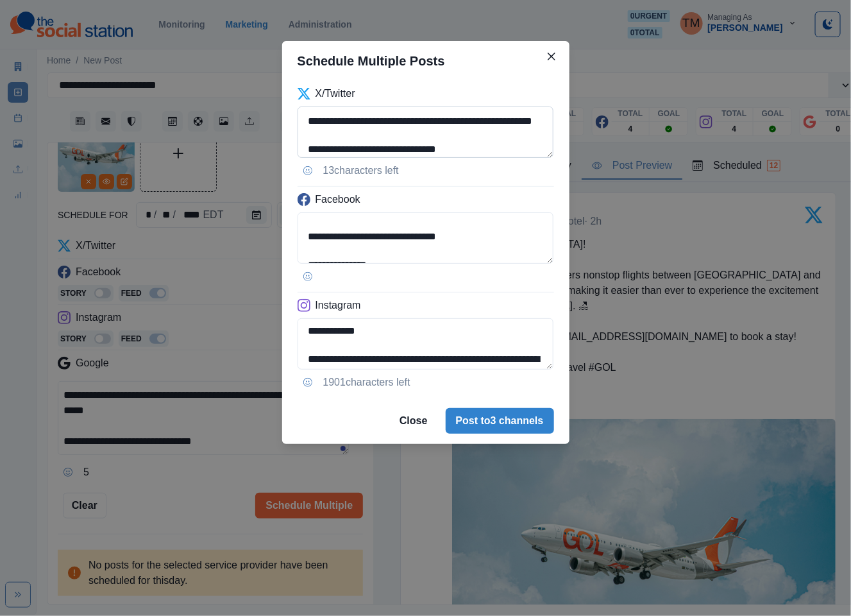
scroll to position [96, 0]
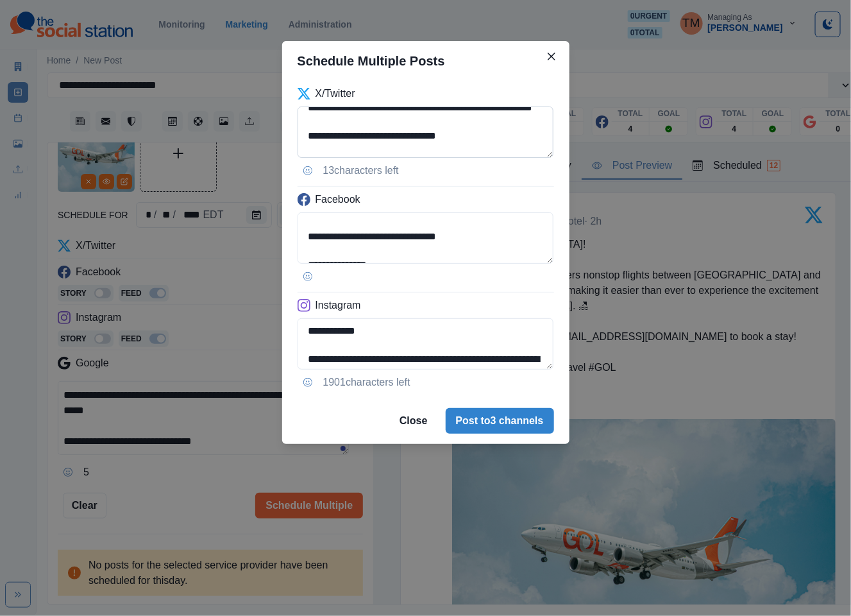
drag, startPoint x: 380, startPoint y: 139, endPoint x: 371, endPoint y: 139, distance: 8.3
click at [379, 139] on textarea "**********" at bounding box center [426, 131] width 257 height 51
click at [370, 139] on textarea "**********" at bounding box center [426, 131] width 257 height 51
drag, startPoint x: 370, startPoint y: 139, endPoint x: 310, endPoint y: 127, distance: 61.4
click at [310, 127] on textarea "**********" at bounding box center [426, 131] width 257 height 51
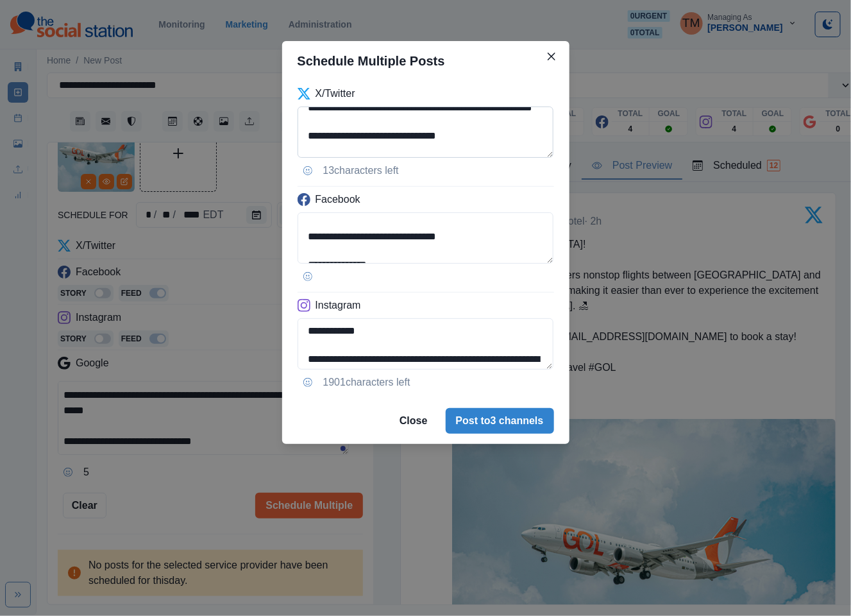
paste textarea "**"
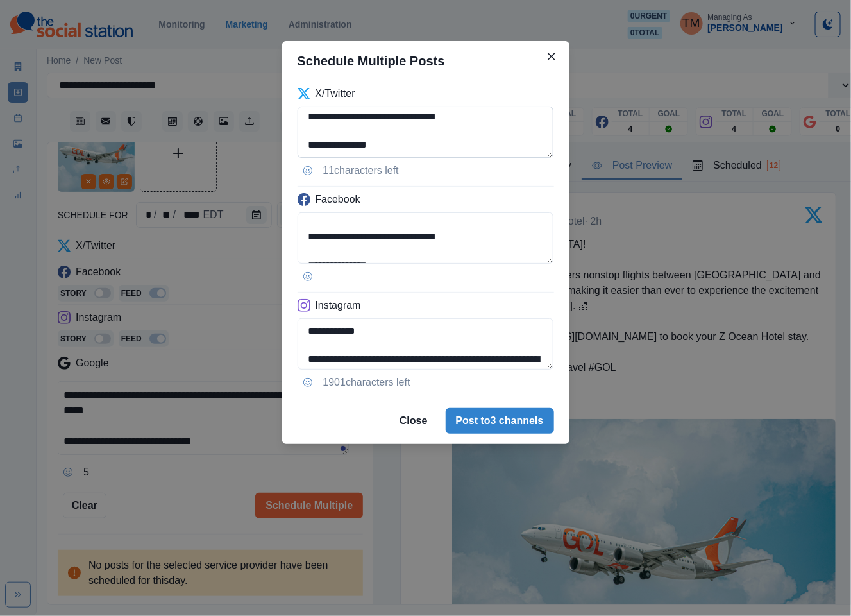
scroll to position [135, 0]
type textarea "**********"
click at [484, 233] on textarea "**********" at bounding box center [426, 237] width 257 height 51
click at [464, 248] on textarea "**********" at bounding box center [426, 237] width 257 height 51
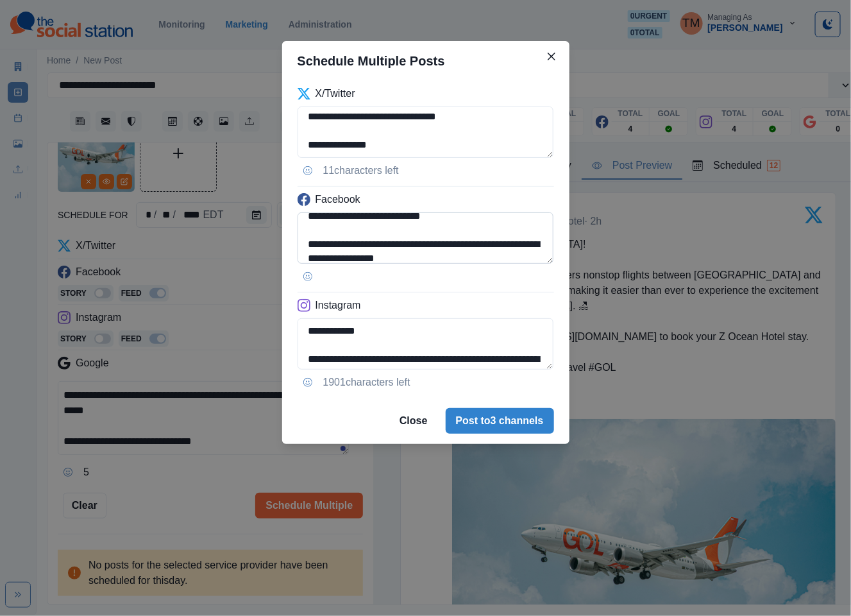
scroll to position [97, 0]
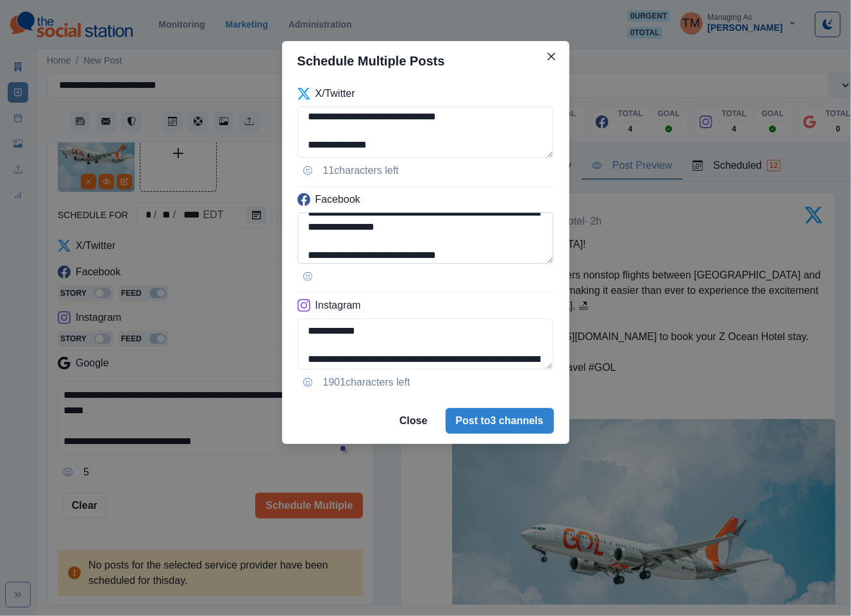
drag, startPoint x: 514, startPoint y: 237, endPoint x: 306, endPoint y: 233, distance: 208.5
click at [306, 233] on textarea "**********" at bounding box center [426, 237] width 257 height 51
click at [305, 226] on textarea "**********" at bounding box center [426, 237] width 257 height 51
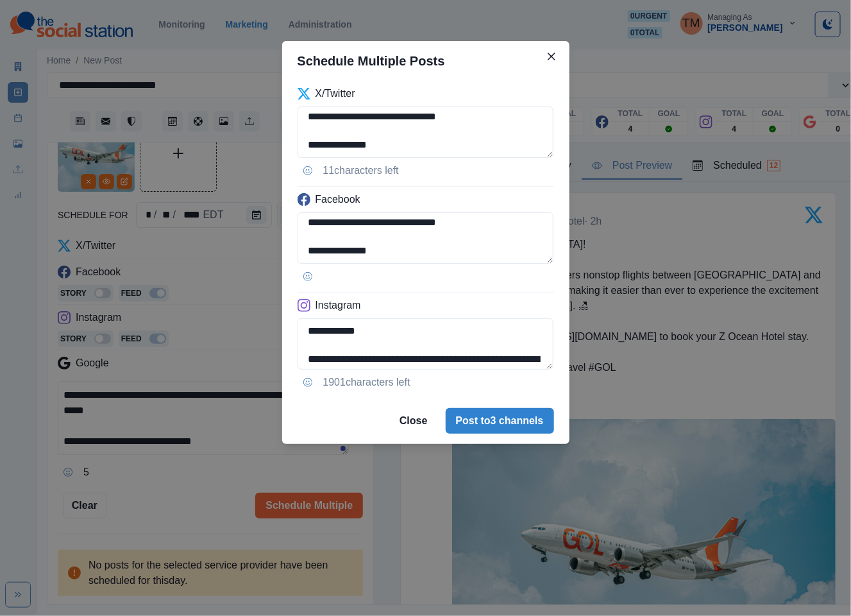
drag, startPoint x: 308, startPoint y: 228, endPoint x: 523, endPoint y: 281, distance: 221.4
click at [523, 281] on div "**********" at bounding box center [425, 239] width 287 height 317
type textarea "**********"
drag, startPoint x: 308, startPoint y: 324, endPoint x: 504, endPoint y: 391, distance: 207.5
click at [505, 396] on div "**********" at bounding box center [425, 239] width 287 height 317
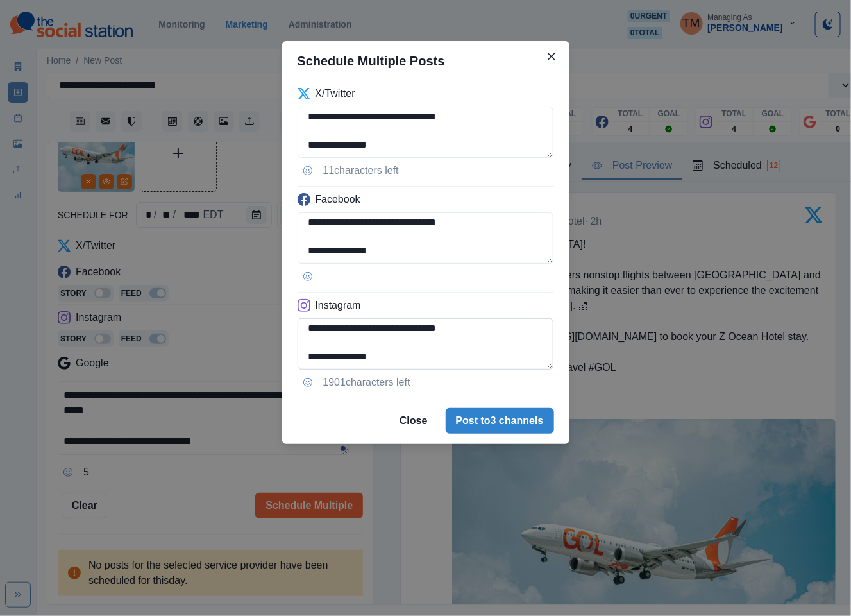
paste textarea "**"
type textarea "**********"
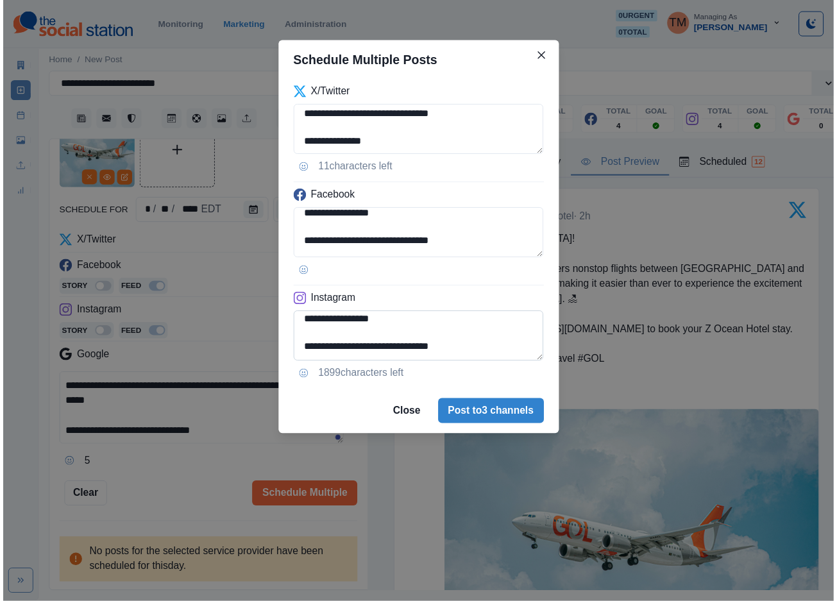
scroll to position [100, 0]
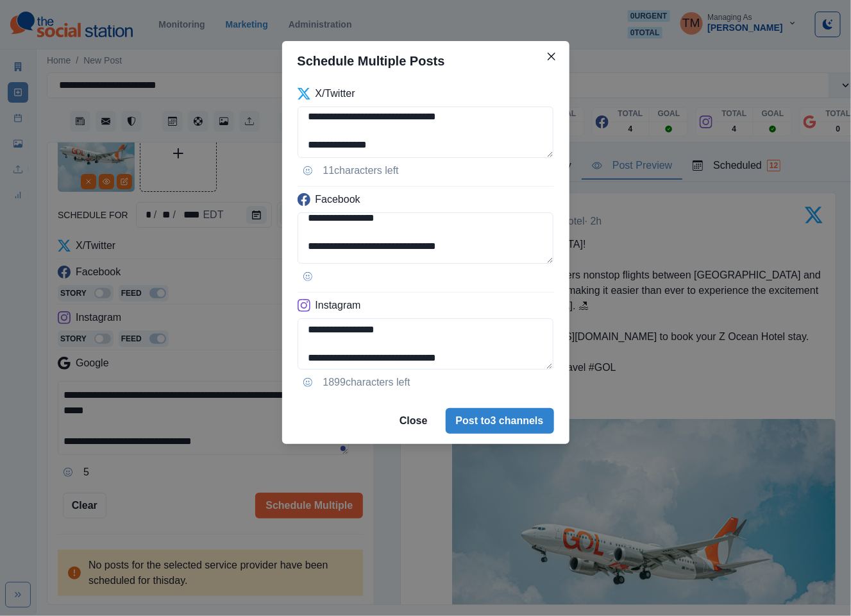
click at [139, 514] on div "**********" at bounding box center [425, 308] width 851 height 616
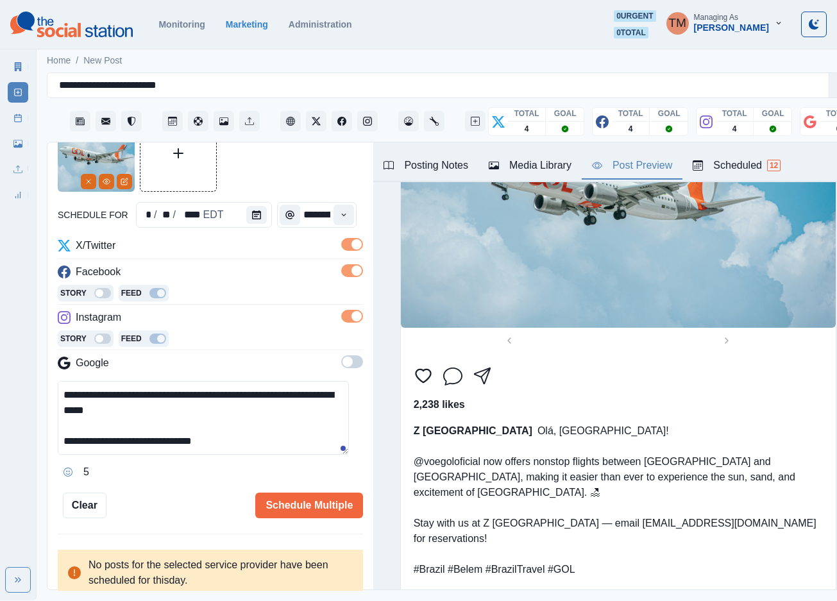
scroll to position [13, 0]
click at [316, 502] on button "Schedule Multiple" at bounding box center [309, 506] width 108 height 26
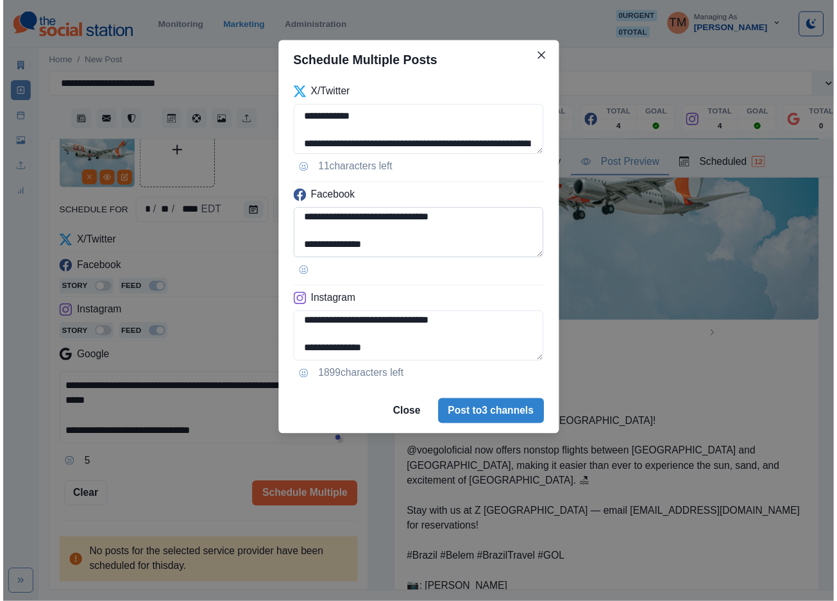
scroll to position [144, 0]
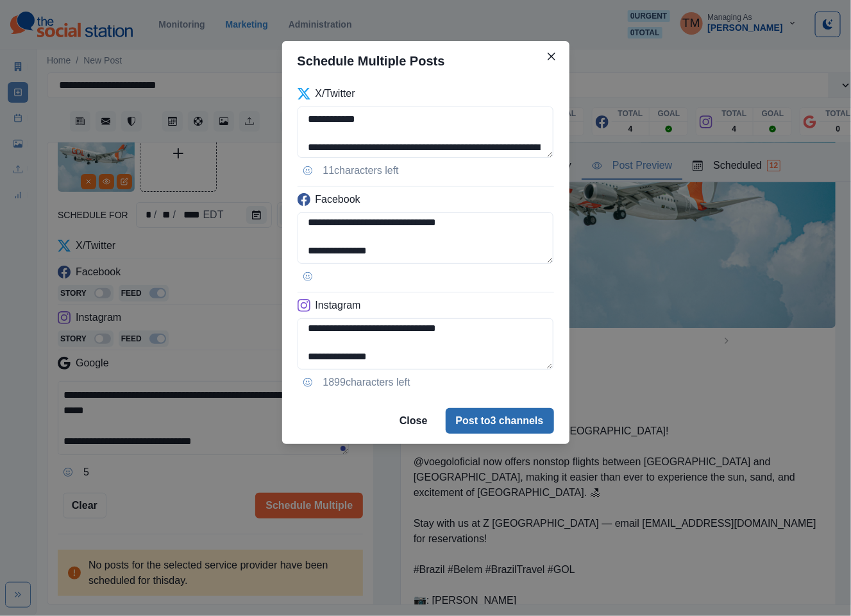
click at [486, 424] on button "Post to 3 channels" at bounding box center [500, 421] width 108 height 26
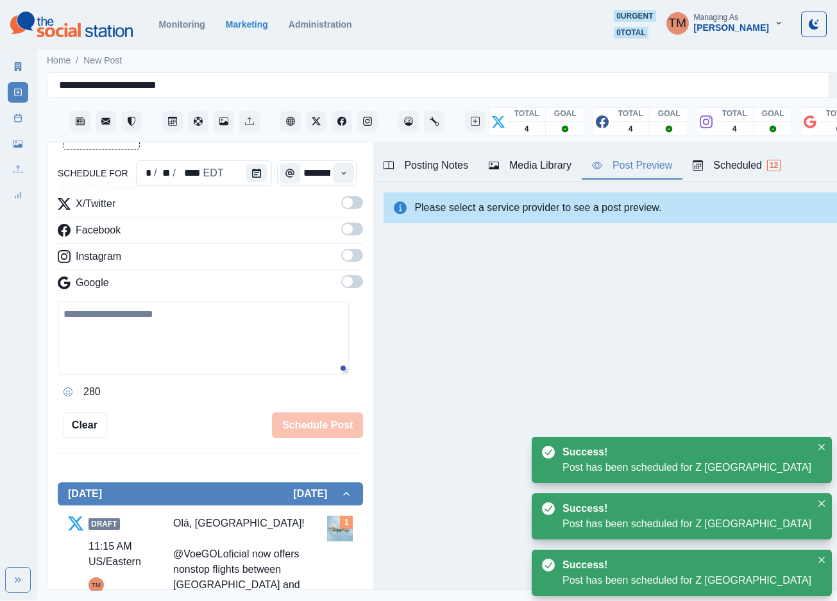
scroll to position [96, 0]
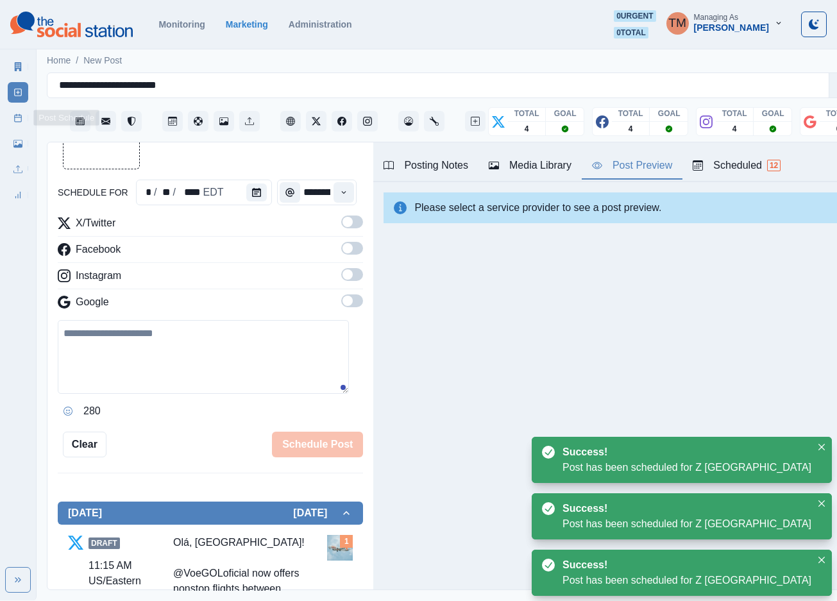
click at [14, 118] on icon at bounding box center [17, 118] width 9 height 9
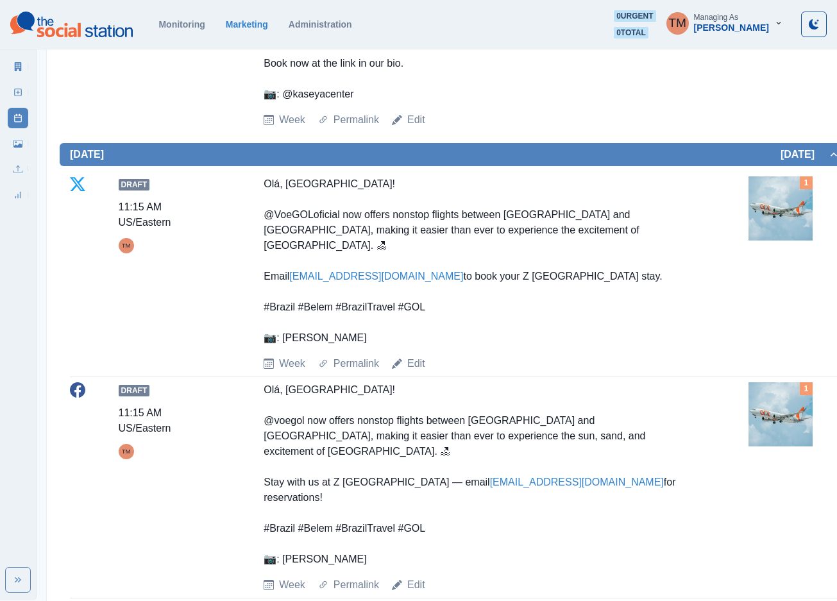
scroll to position [1251, 0]
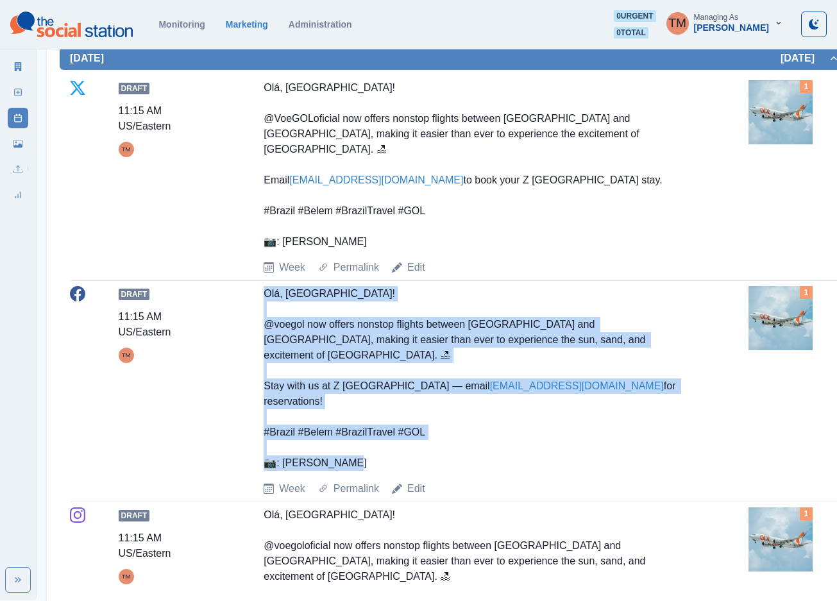
drag, startPoint x: 258, startPoint y: 283, endPoint x: 356, endPoint y: 416, distance: 164.7
click at [356, 416] on div "Draft 11:15 AM US/Eastern TM Olá, Brasil! @voegol now offers nonstop flights be…" at bounding box center [455, 391] width 770 height 210
copy div "Olá, Brasil! @voegol now offers nonstop flights between Belém and Miami, making…"
drag, startPoint x: 614, startPoint y: 406, endPoint x: 643, endPoint y: 394, distance: 31.7
click at [614, 406] on div "Olá, Brasil! @voegol now offers nonstop flights between Belém and Miami, making…" at bounding box center [479, 378] width 431 height 185
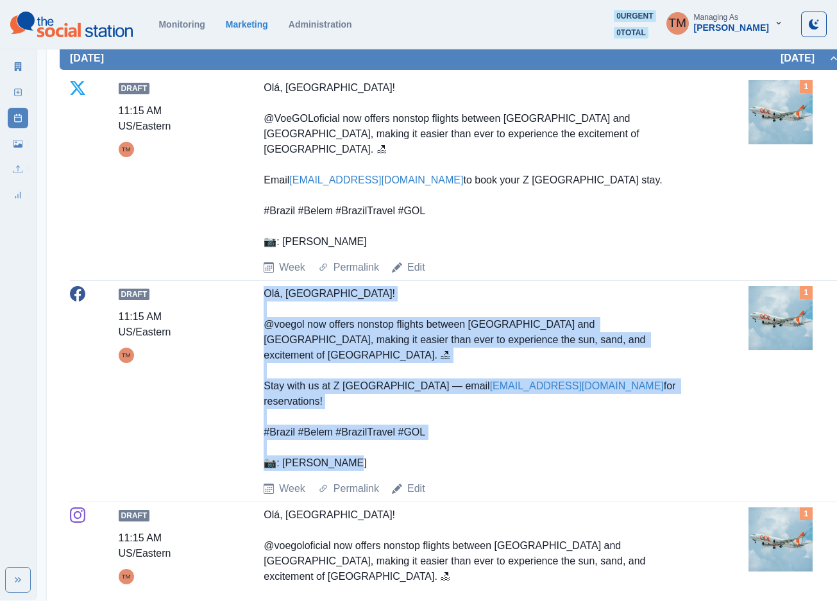
click at [653, 373] on div "Olá, Brasil! @voegol now offers nonstop flights between Belém and Miami, making…" at bounding box center [479, 378] width 431 height 185
click at [630, 343] on div "Olá, Brasil! @voegol now offers nonstop flights between Belém and Miami, making…" at bounding box center [479, 378] width 431 height 185
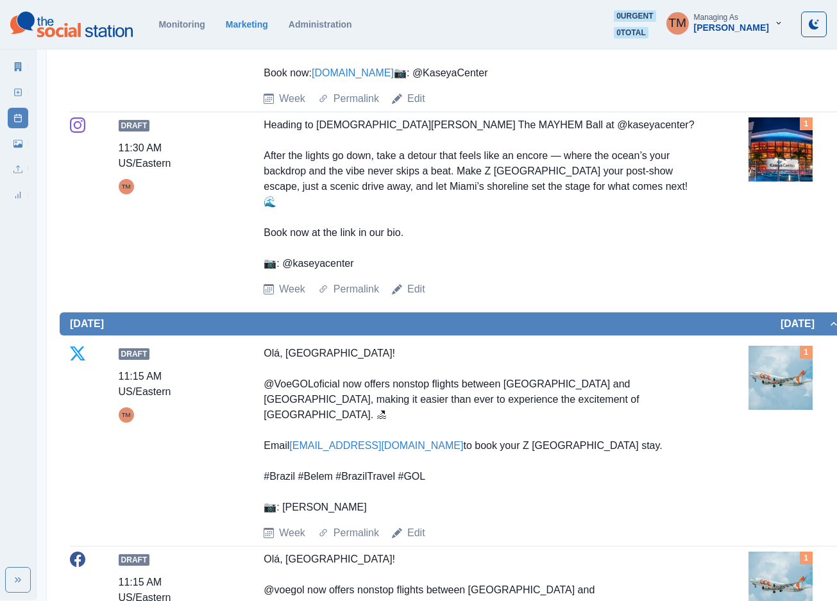
scroll to position [962, 0]
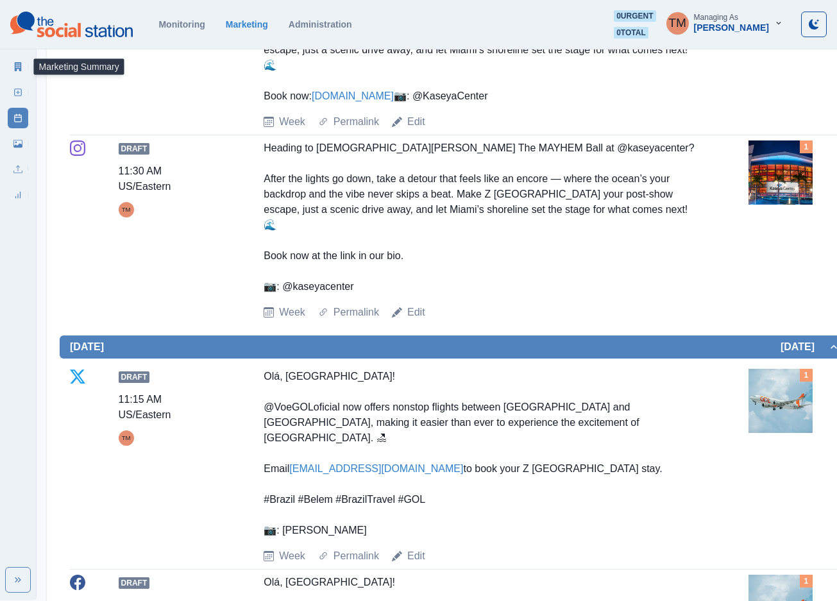
click at [16, 66] on icon at bounding box center [18, 66] width 7 height 9
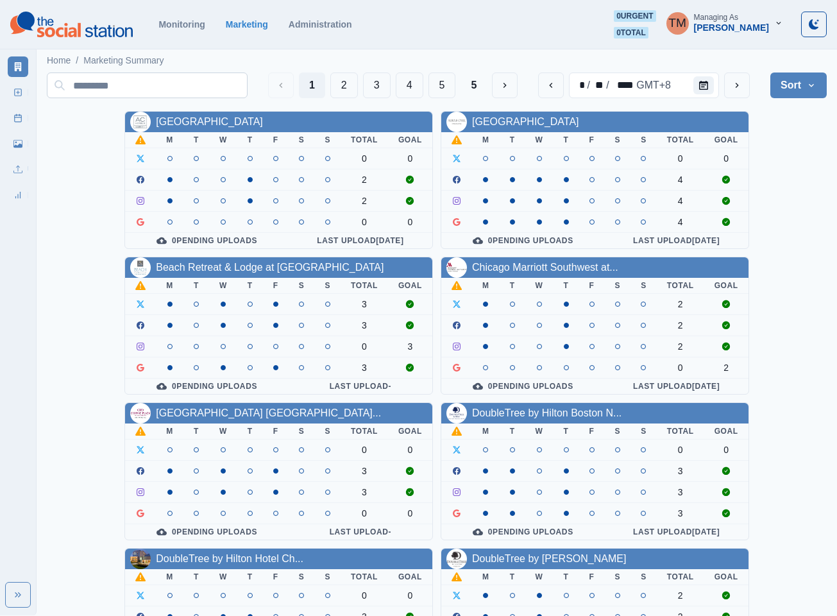
click at [366, 83] on button "3" at bounding box center [377, 85] width 28 height 26
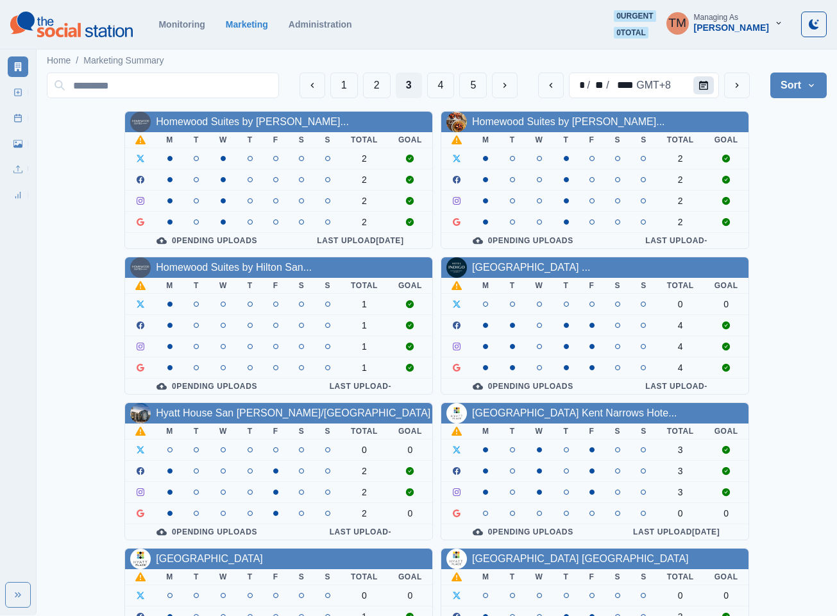
click at [708, 83] on icon "Calendar" at bounding box center [703, 85] width 9 height 9
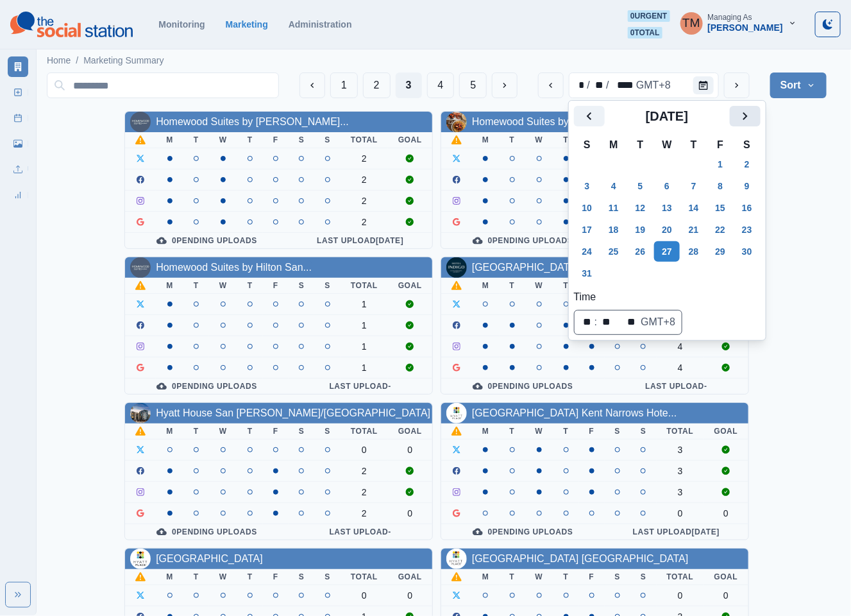
click at [755, 114] on button "Next" at bounding box center [745, 116] width 31 height 21
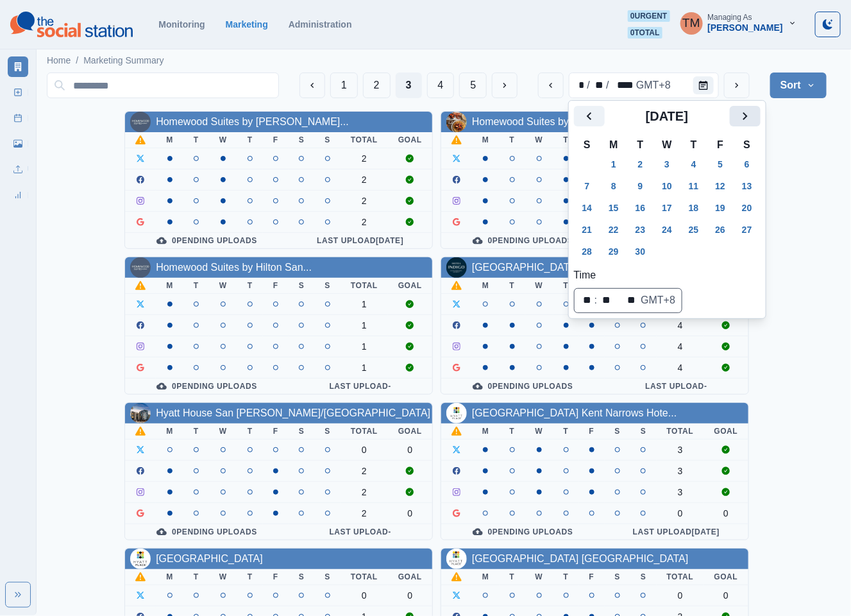
click at [754, 115] on button "Next" at bounding box center [745, 116] width 31 height 21
click at [610, 182] on button "6" at bounding box center [614, 186] width 26 height 21
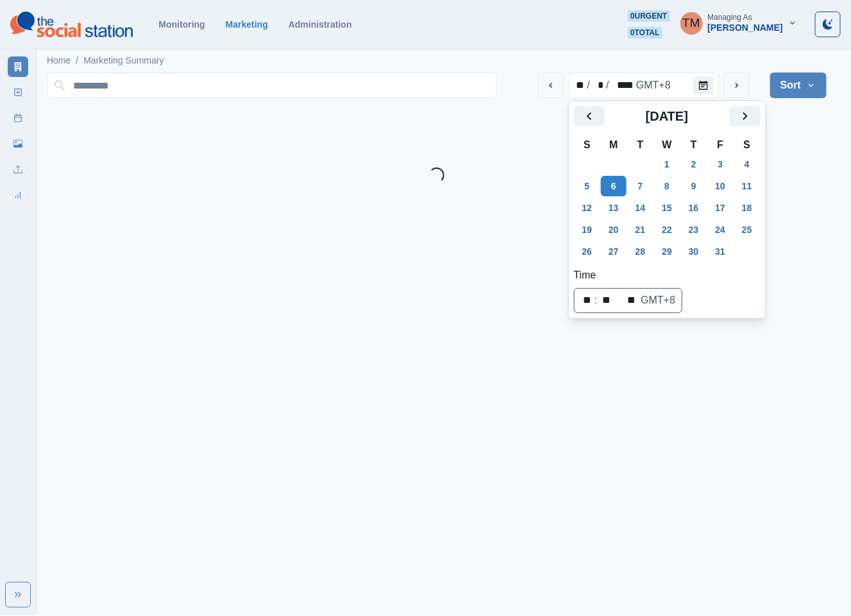
click at [795, 176] on div "Loading..." at bounding box center [437, 174] width 780 height 15
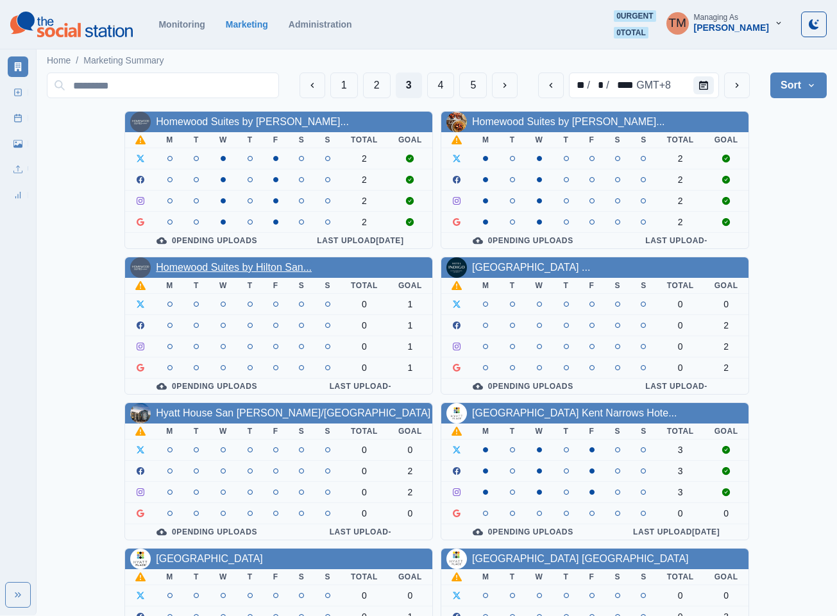
click at [266, 273] on link "Homewood Suites by Hilton San..." at bounding box center [234, 267] width 156 height 11
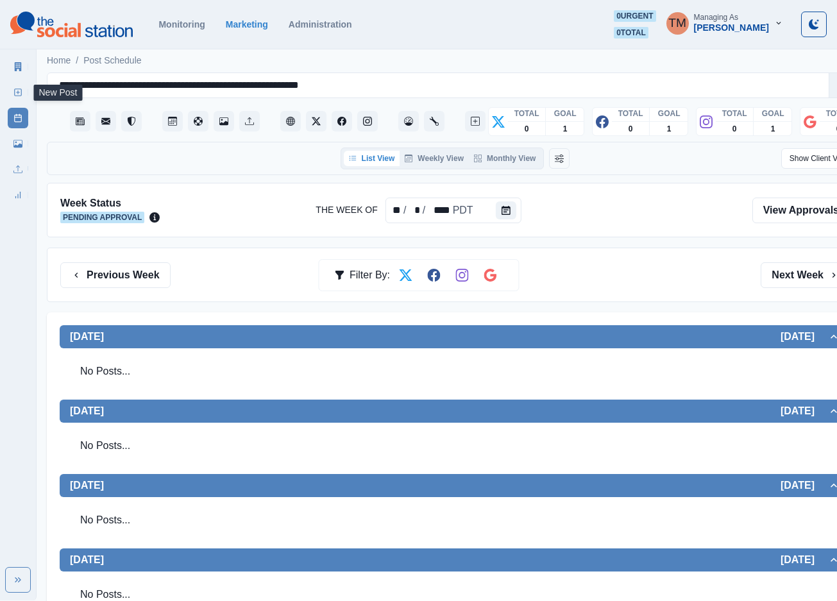
drag, startPoint x: 15, startPoint y: 93, endPoint x: 15, endPoint y: 287, distance: 194.3
click at [15, 93] on icon at bounding box center [17, 92] width 9 height 9
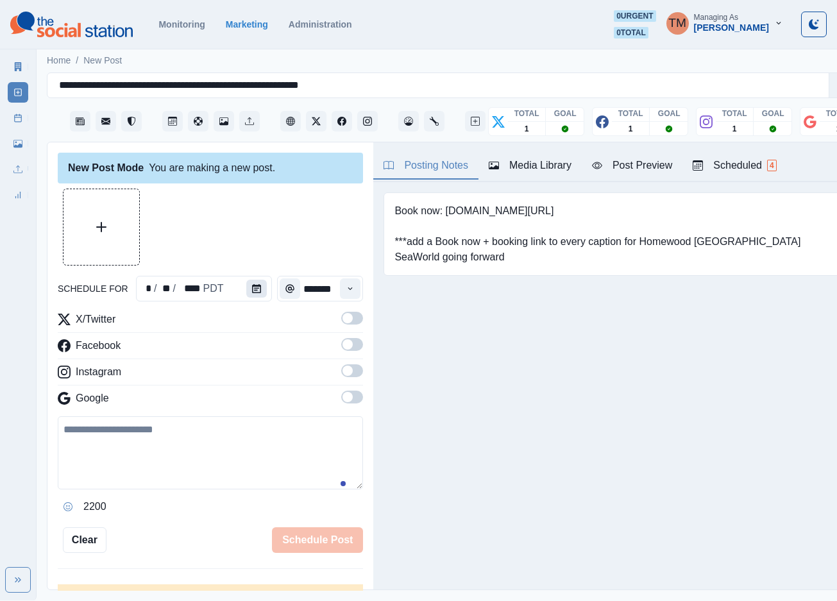
click at [252, 289] on icon "Calendar" at bounding box center [256, 288] width 9 height 9
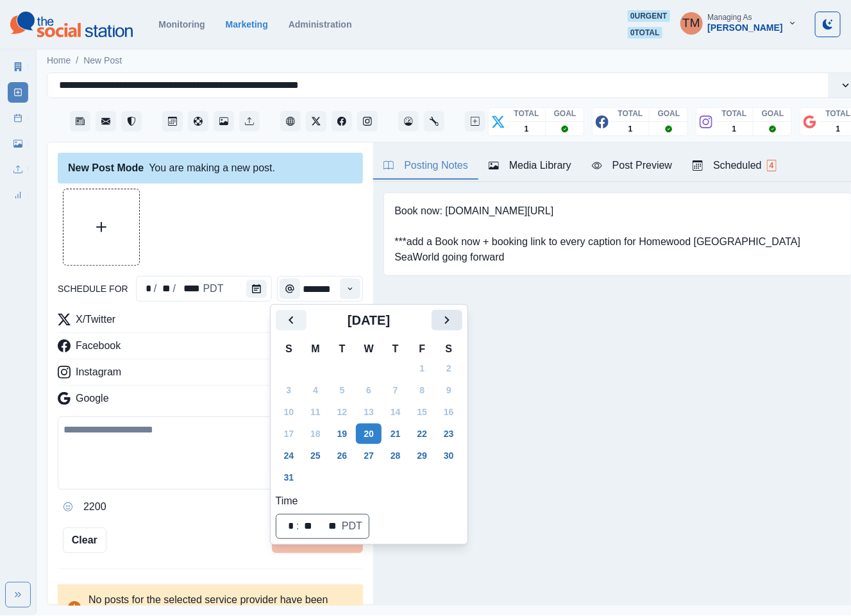
click at [445, 320] on icon "Next" at bounding box center [446, 319] width 15 height 15
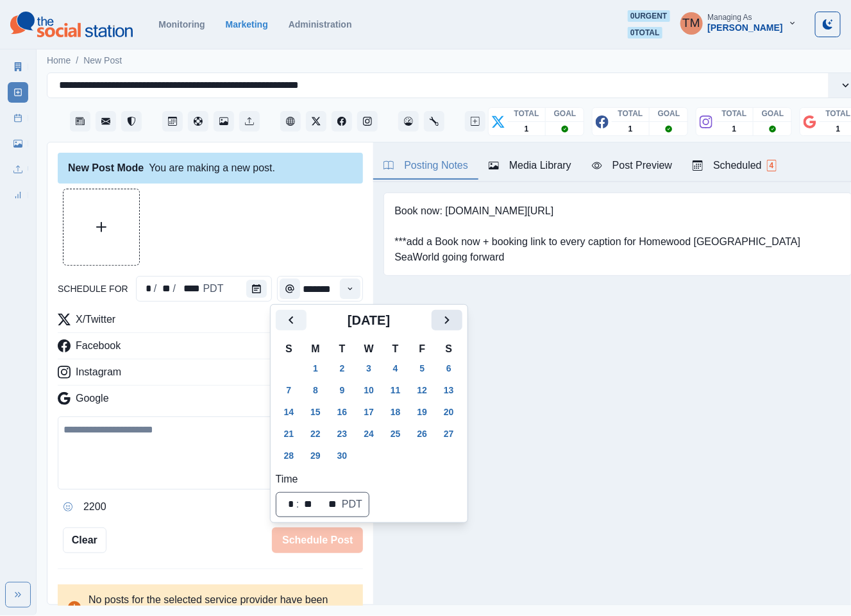
click at [445, 320] on icon "Next" at bounding box center [446, 319] width 15 height 15
click at [345, 389] on button "7" at bounding box center [343, 390] width 26 height 21
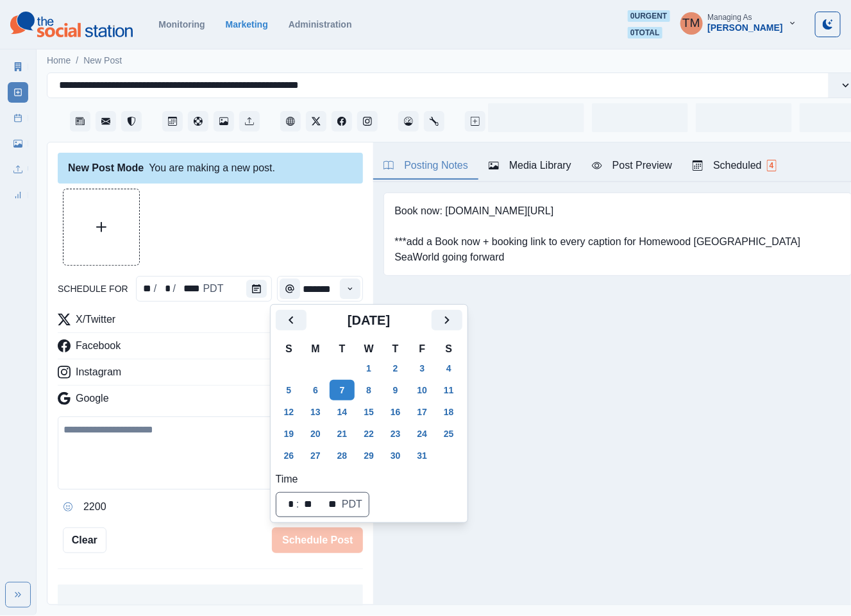
click at [272, 231] on div at bounding box center [210, 227] width 305 height 77
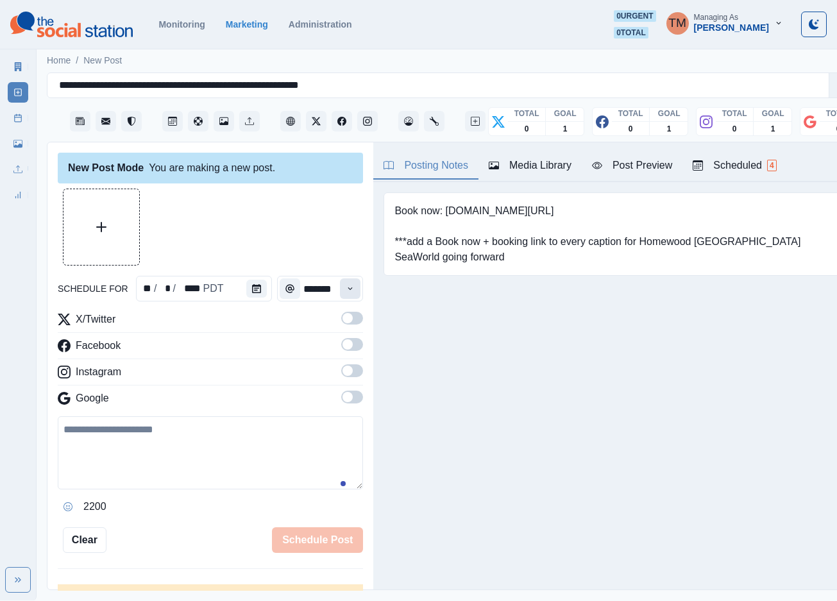
click at [340, 283] on button "Time" at bounding box center [350, 288] width 21 height 21
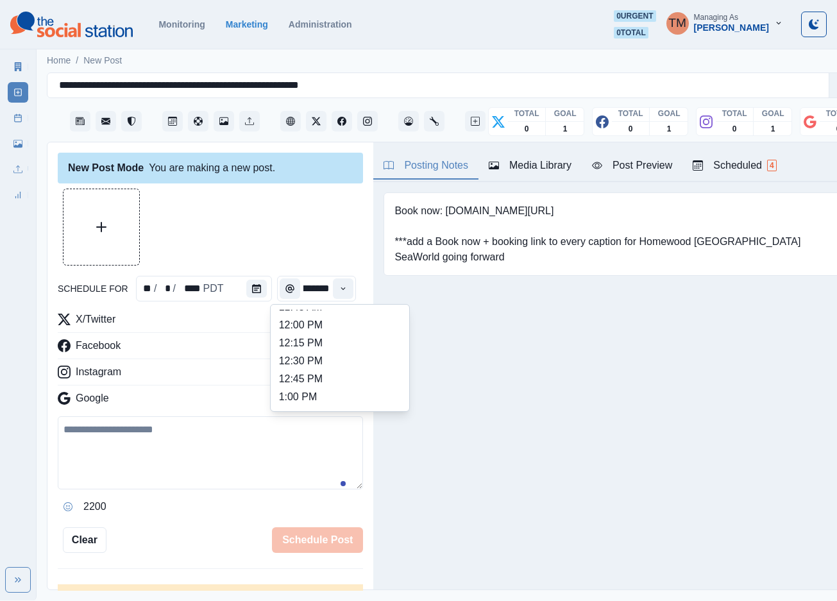
scroll to position [289, 0]
click at [325, 366] on li "12:45 PM" at bounding box center [340, 371] width 128 height 18
type input "********"
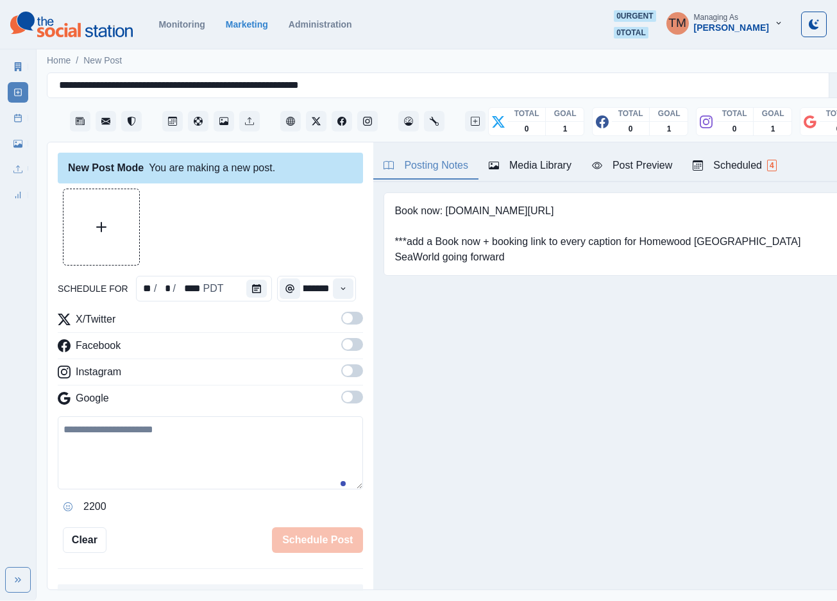
click at [341, 321] on span at bounding box center [352, 318] width 22 height 13
click at [341, 343] on span at bounding box center [352, 344] width 22 height 13
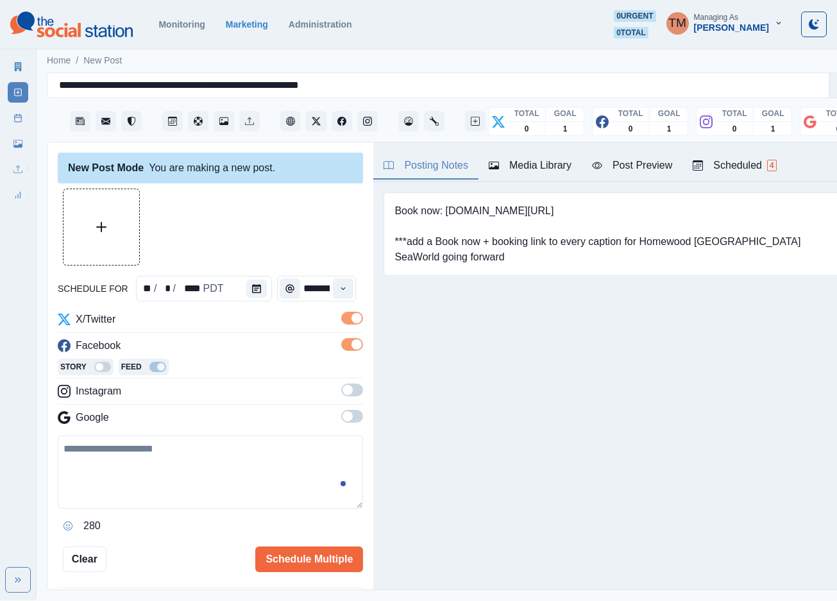
drag, startPoint x: 342, startPoint y: 393, endPoint x: 345, endPoint y: 414, distance: 21.3
click at [342, 396] on span at bounding box center [352, 390] width 22 height 13
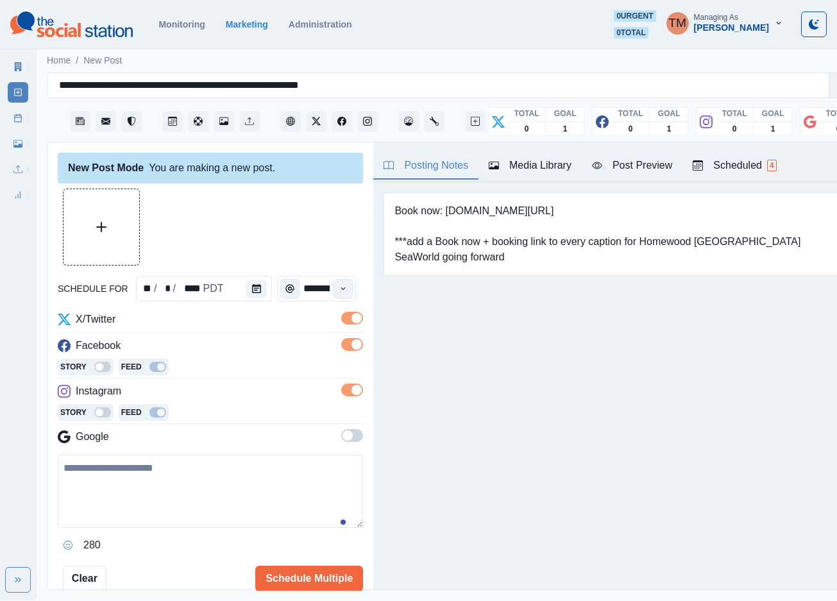
click at [341, 437] on span at bounding box center [352, 435] width 22 height 13
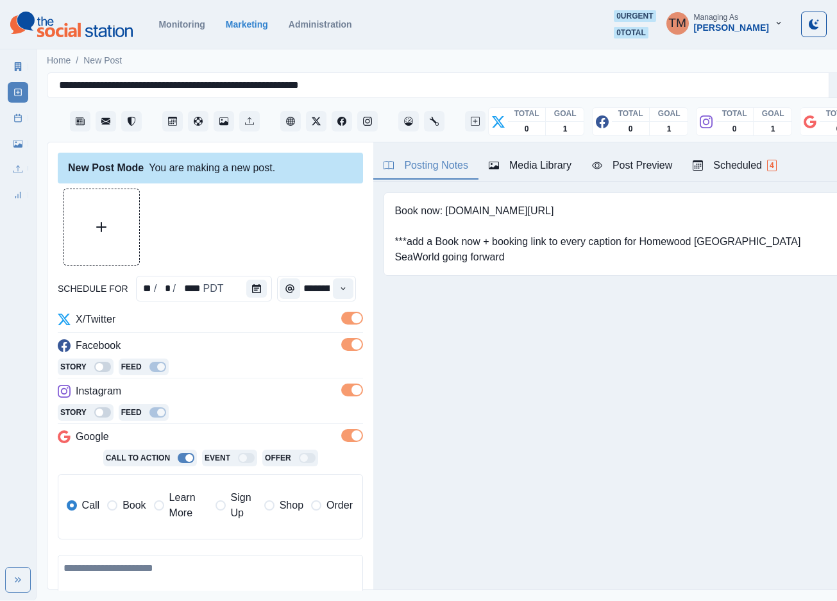
click at [131, 510] on span "Book" at bounding box center [133, 505] width 23 height 15
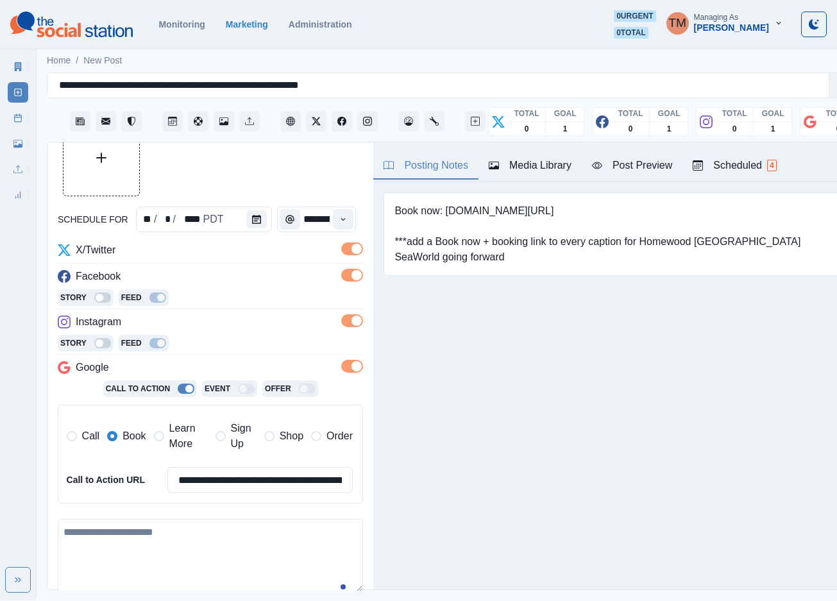
scroll to position [96, 0]
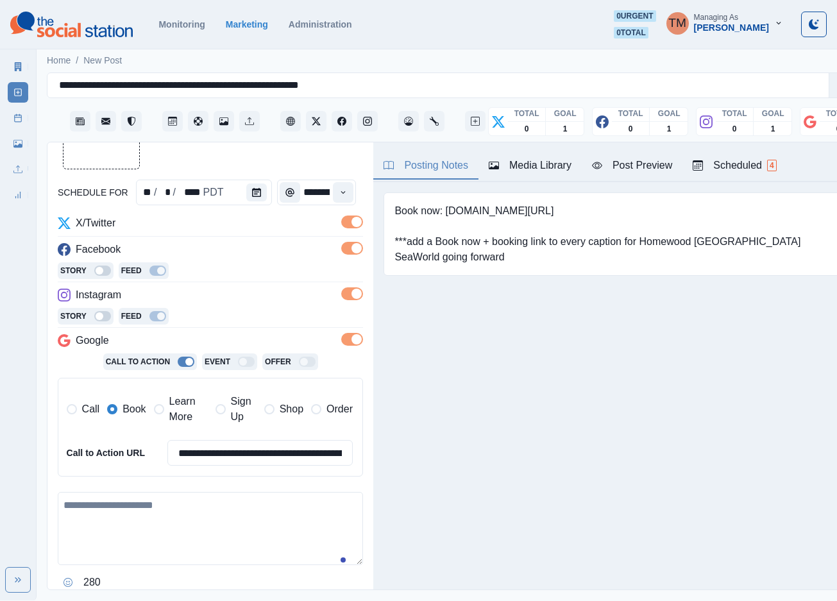
click at [144, 522] on textarea at bounding box center [210, 528] width 305 height 73
paste textarea "**********"
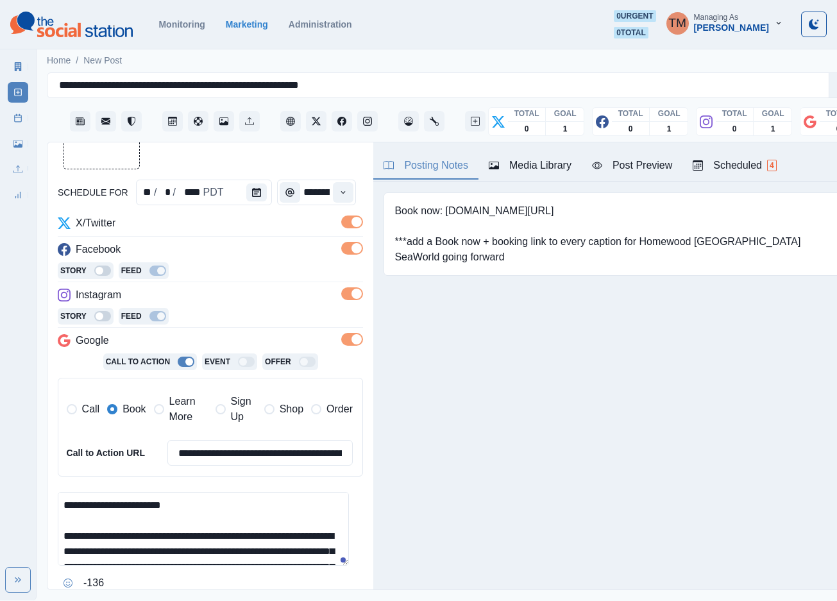
scroll to position [133, 0]
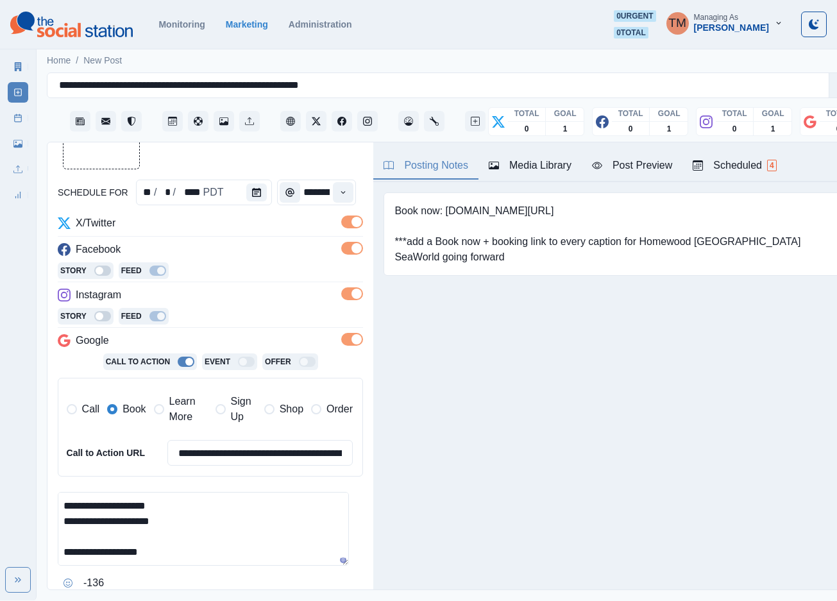
type textarea "**********"
click at [114, 150] on button "Upload Media" at bounding box center [101, 131] width 76 height 76
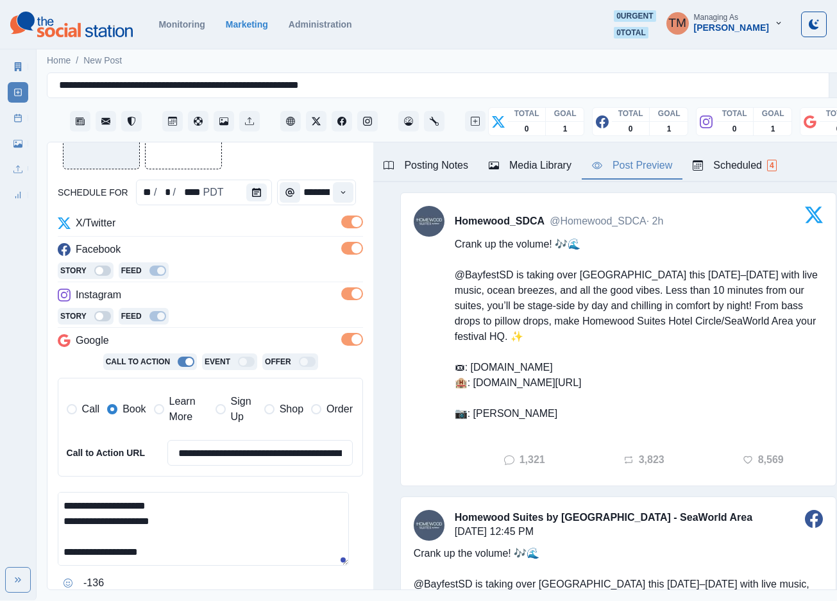
click at [638, 166] on div "Post Preview" at bounding box center [632, 165] width 80 height 15
click at [308, 160] on div "Loading..." at bounding box center [210, 130] width 305 height 77
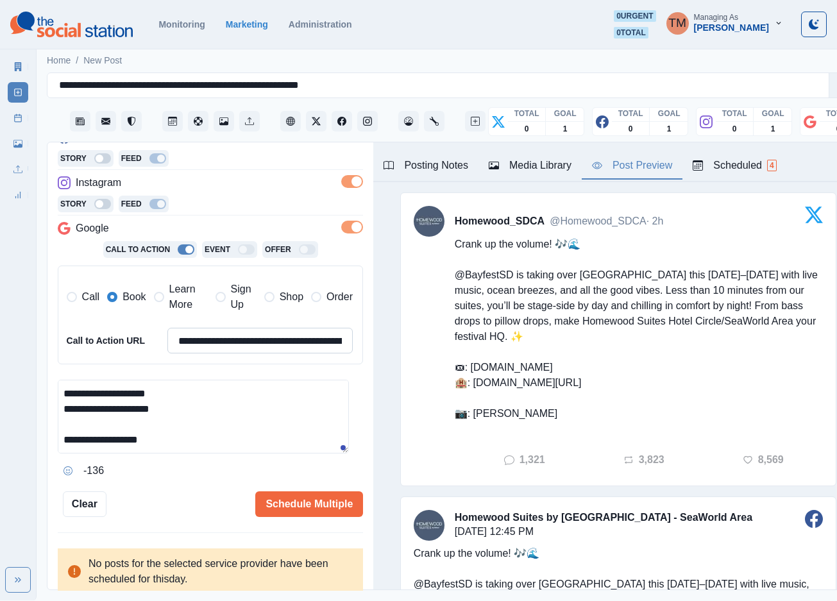
scroll to position [13, 0]
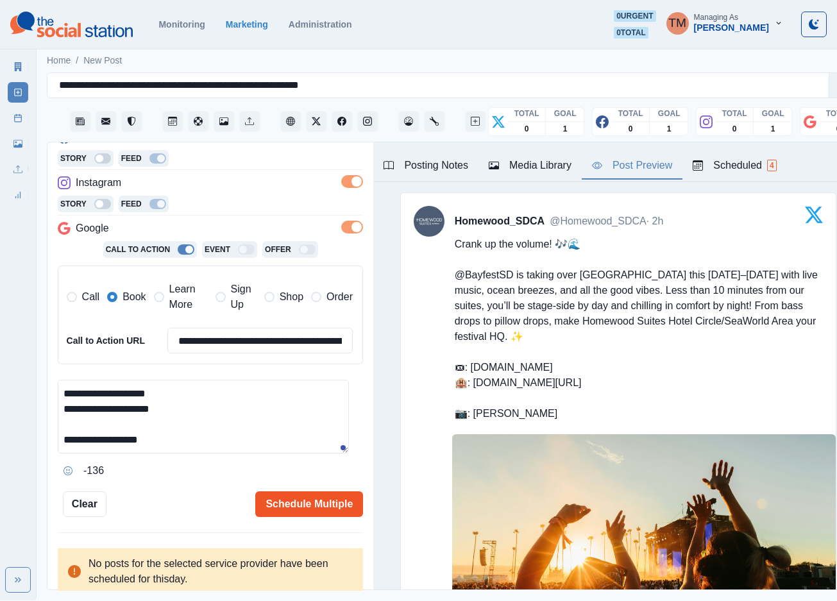
click at [291, 491] on button "Schedule Multiple" at bounding box center [309, 504] width 108 height 26
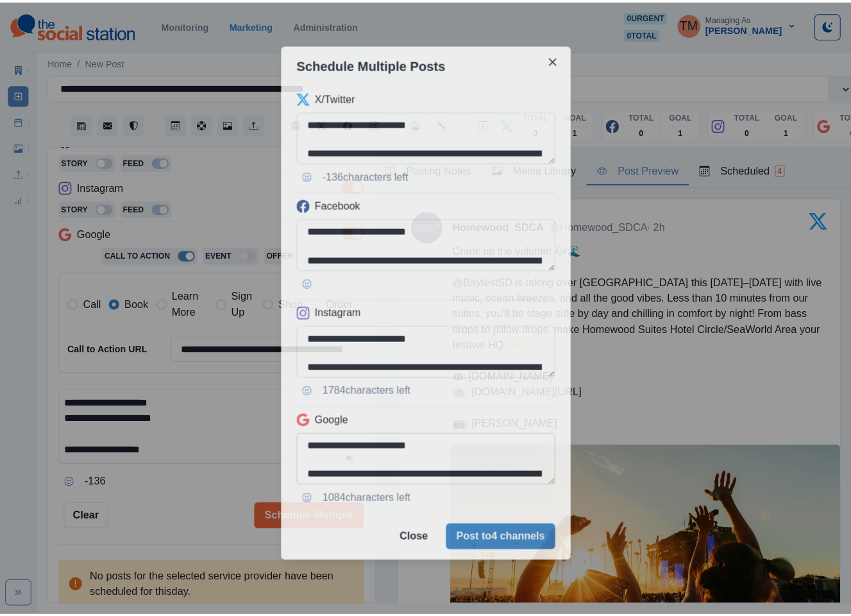
scroll to position [0, 0]
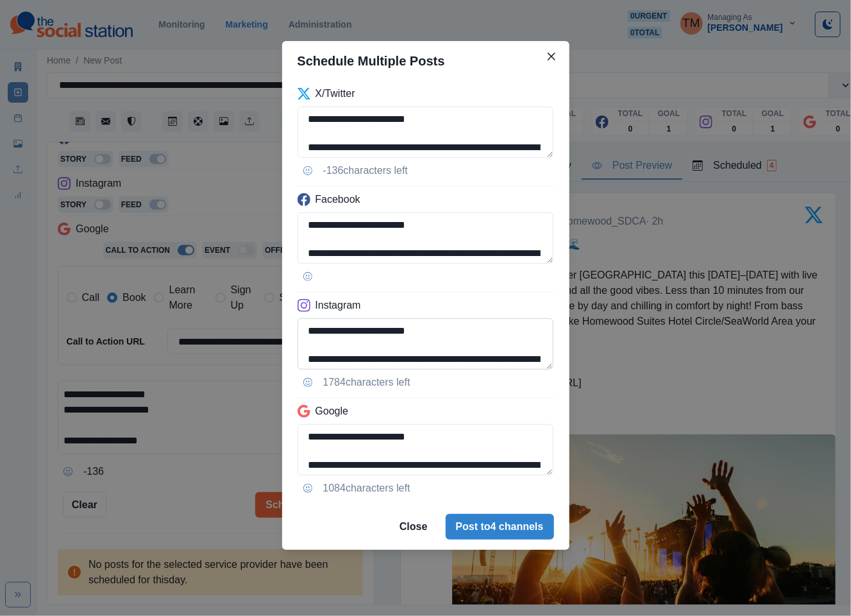
click at [362, 362] on textarea "**********" at bounding box center [426, 343] width 257 height 51
paste textarea
type textarea "**********"
click at [360, 466] on textarea "**********" at bounding box center [426, 449] width 257 height 51
paste textarea
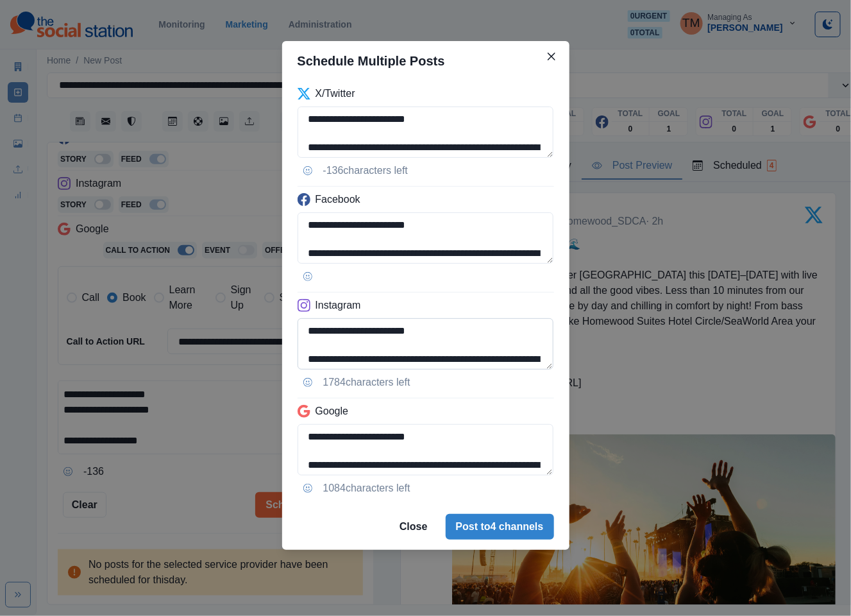
scroll to position [158, 0]
type textarea "**********"
click at [330, 333] on textarea "**********" at bounding box center [426, 343] width 257 height 51
type textarea "**********"
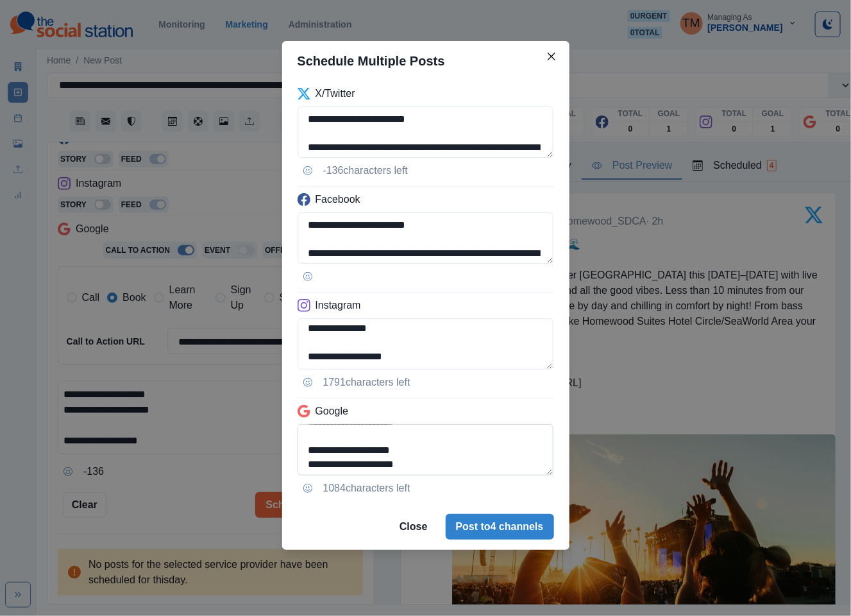
scroll to position [115, 0]
click at [308, 451] on textarea "**********" at bounding box center [426, 449] width 257 height 51
type textarea "**********"
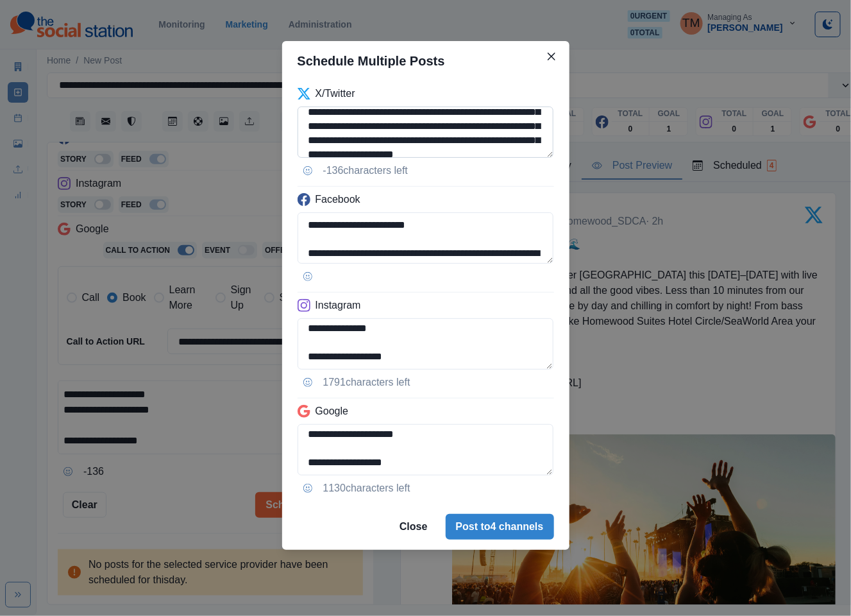
scroll to position [77, 0]
click at [414, 141] on textarea "**********" at bounding box center [426, 131] width 257 height 51
click at [452, 145] on textarea "**********" at bounding box center [426, 131] width 257 height 51
click at [357, 133] on textarea "**********" at bounding box center [426, 131] width 257 height 51
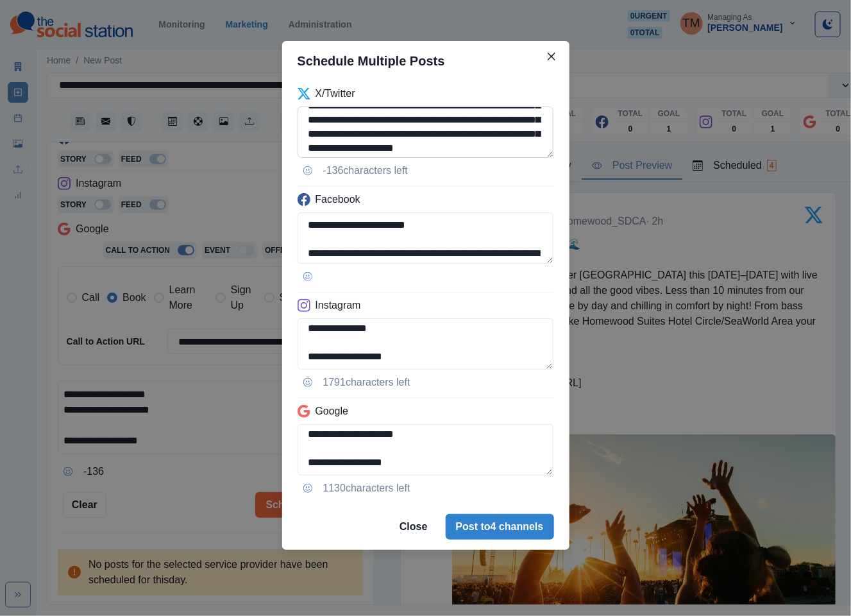
scroll to position [74, 0]
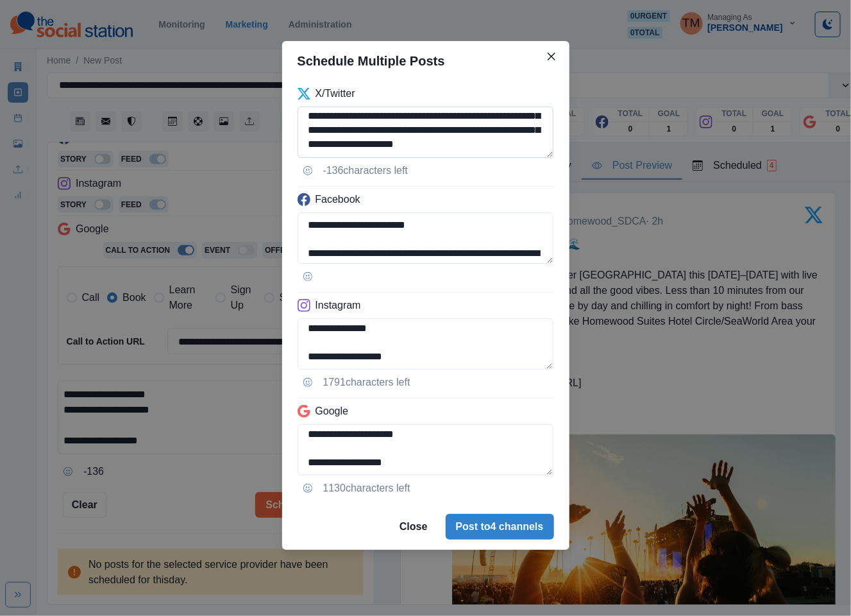
drag, startPoint x: 527, startPoint y: 123, endPoint x: 308, endPoint y: 135, distance: 219.6
click at [308, 135] on textarea "**********" at bounding box center [426, 131] width 257 height 51
paste textarea
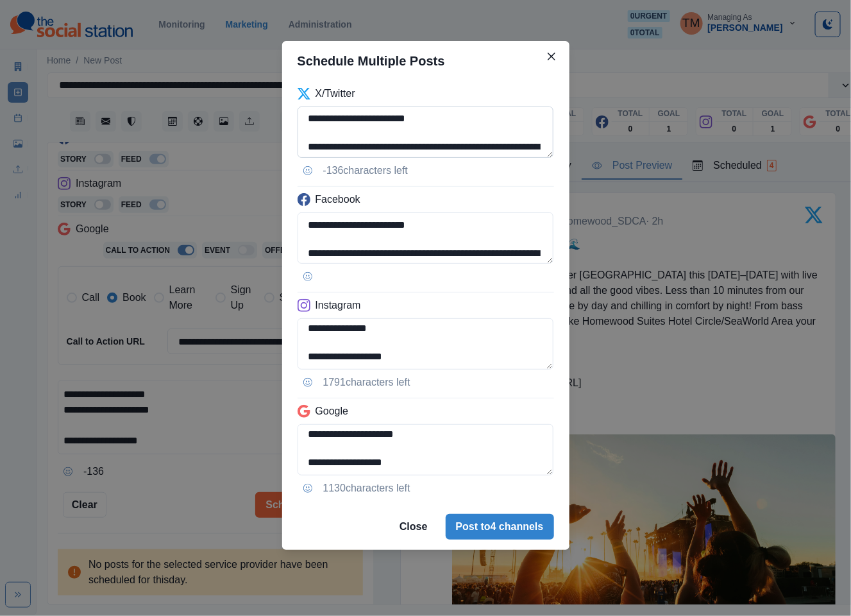
scroll to position [0, 0]
paste textarea
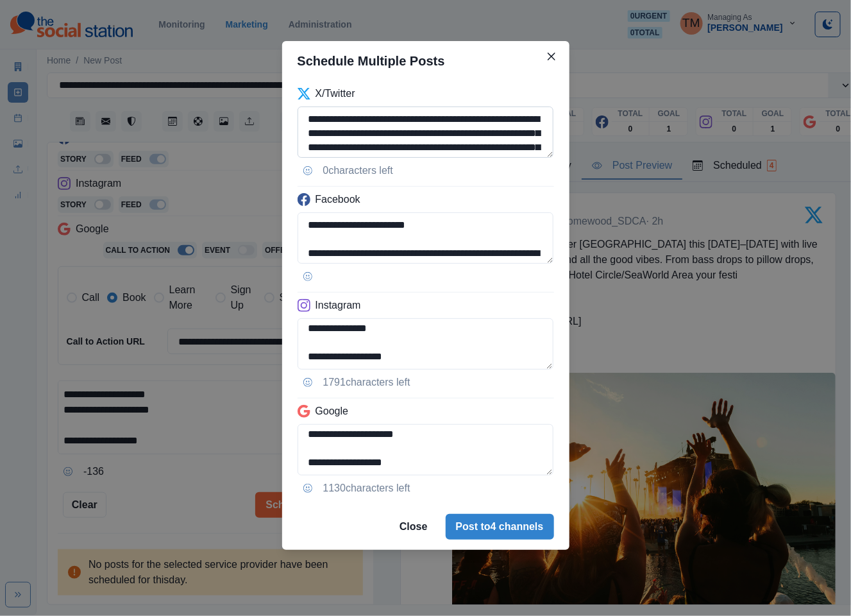
scroll to position [26, 0]
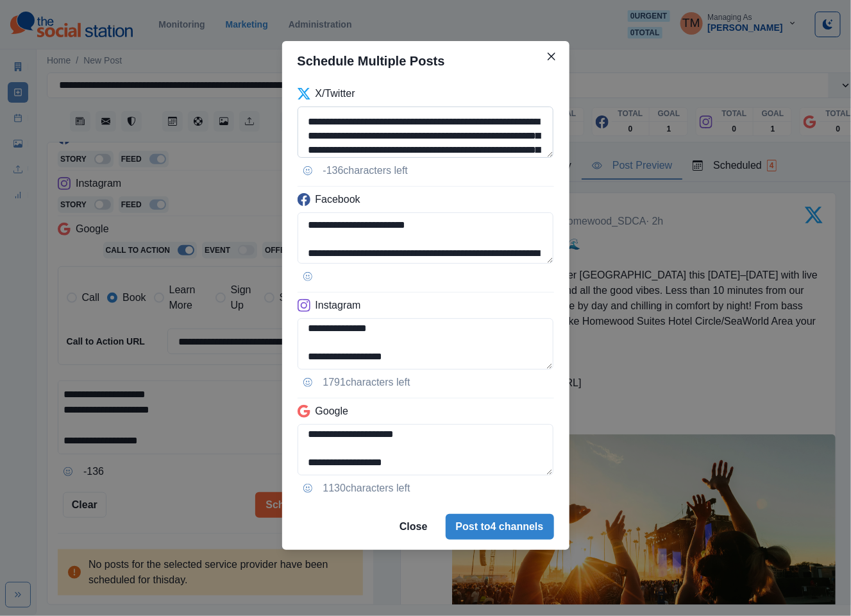
click at [453, 135] on textarea "**********" at bounding box center [426, 131] width 257 height 51
click at [304, 121] on textarea "**********" at bounding box center [426, 131] width 257 height 51
click at [308, 121] on textarea "**********" at bounding box center [426, 131] width 257 height 51
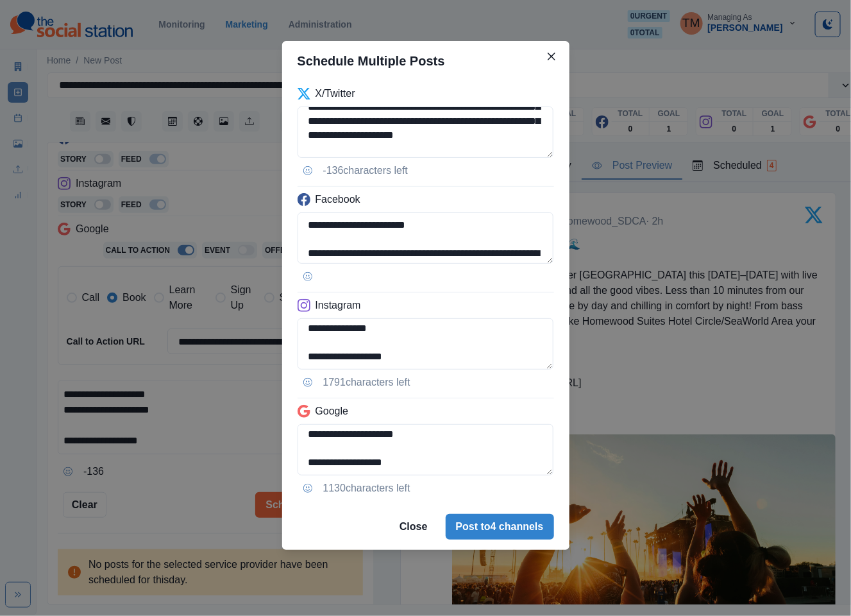
scroll to position [96, 0]
paste textarea
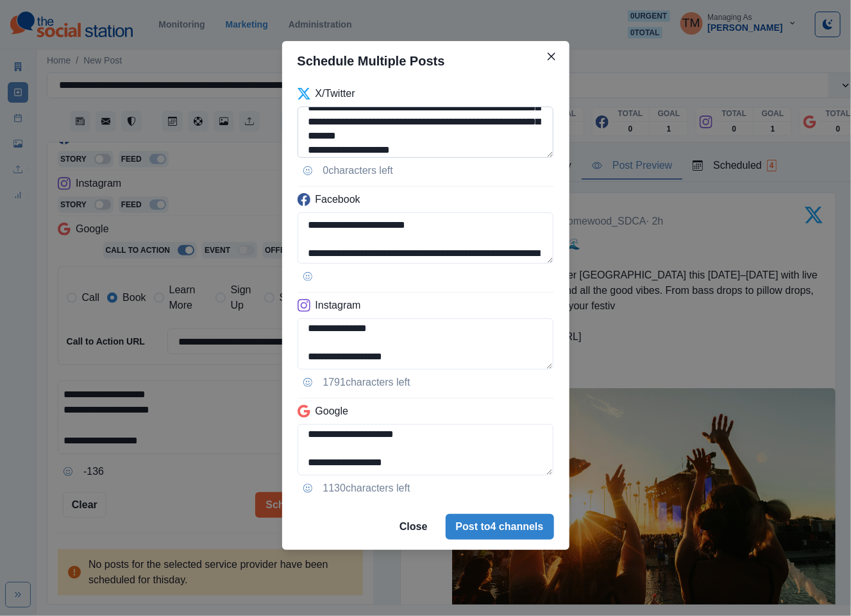
scroll to position [67, 0]
drag, startPoint x: 366, startPoint y: 149, endPoint x: 304, endPoint y: 135, distance: 63.2
click at [304, 135] on textarea "**********" at bounding box center [426, 131] width 257 height 51
click at [366, 135] on textarea "**********" at bounding box center [426, 131] width 257 height 51
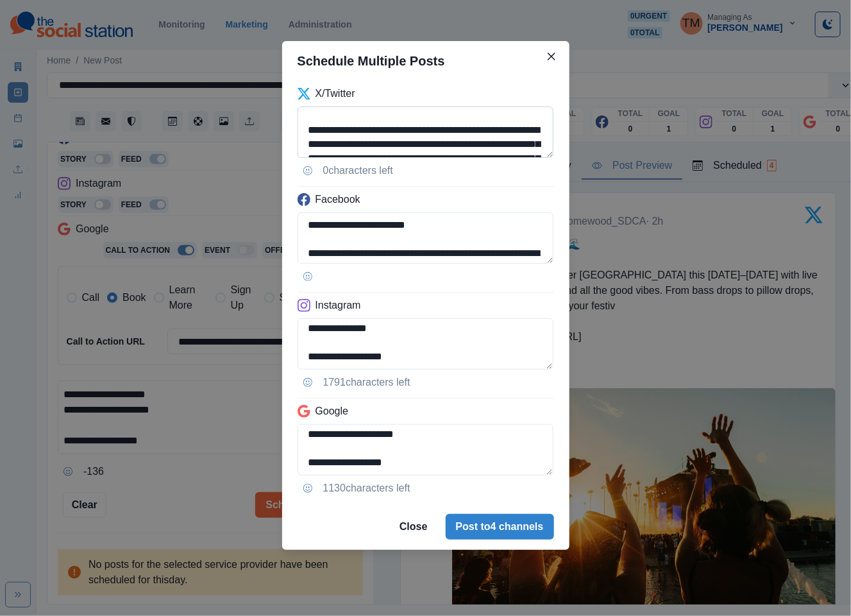
scroll to position [0, 0]
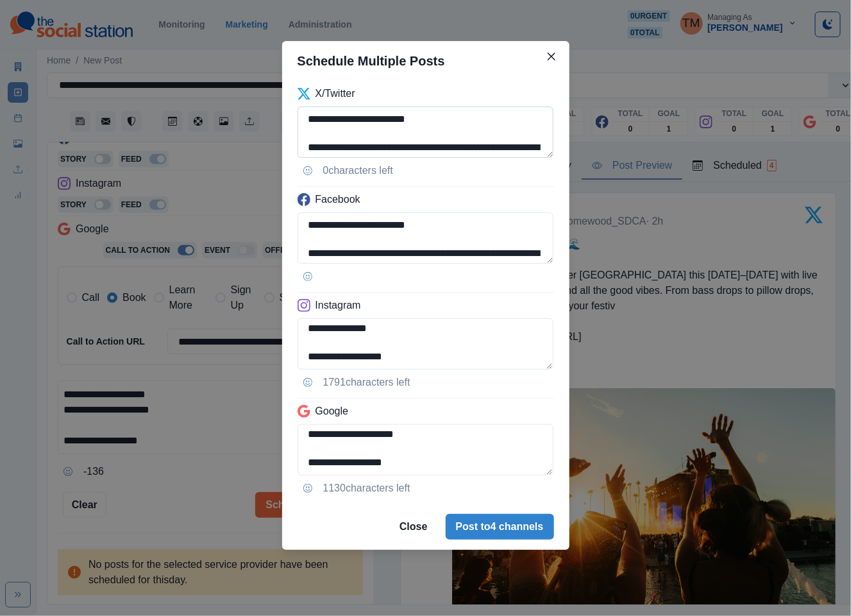
drag, startPoint x: 362, startPoint y: 135, endPoint x: 306, endPoint y: 128, distance: 56.3
click at [306, 128] on textarea "**********" at bounding box center [426, 131] width 257 height 51
paste textarea
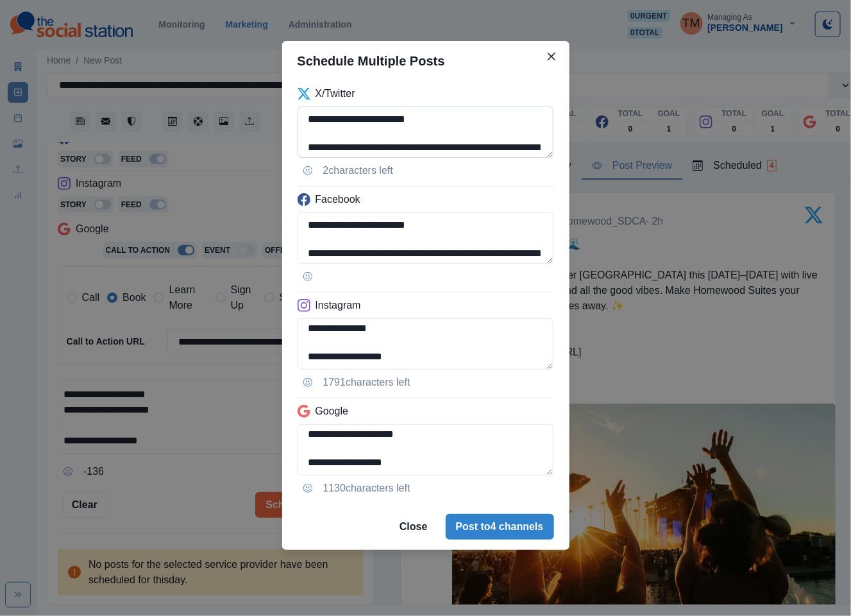
drag, startPoint x: 308, startPoint y: 147, endPoint x: 308, endPoint y: 116, distance: 30.8
click at [308, 116] on textarea "**********" at bounding box center [426, 131] width 257 height 51
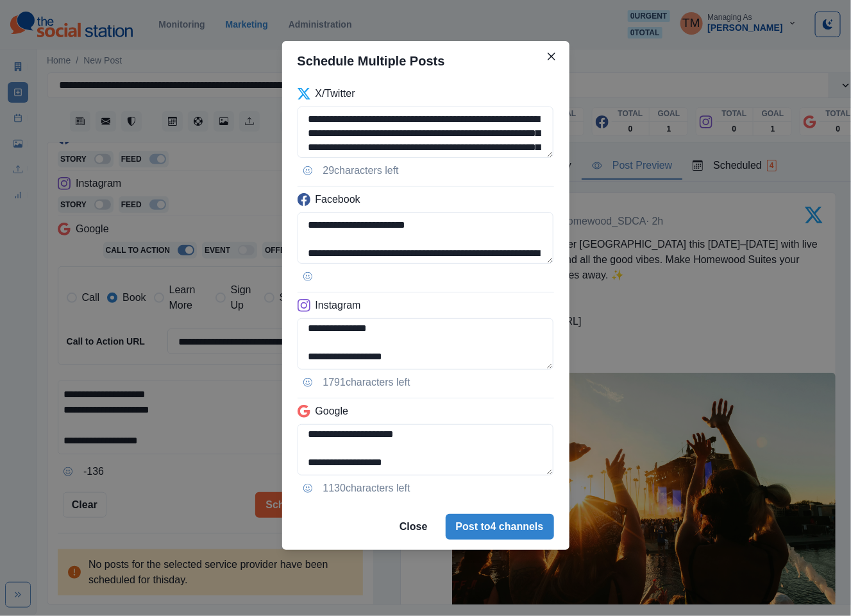
click at [555, 140] on div "**********" at bounding box center [425, 292] width 287 height 423
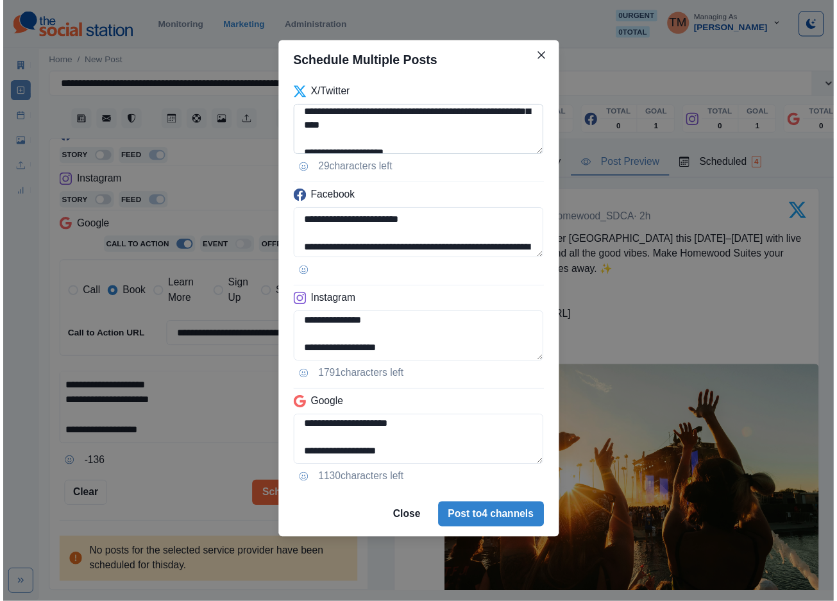
scroll to position [38, 0]
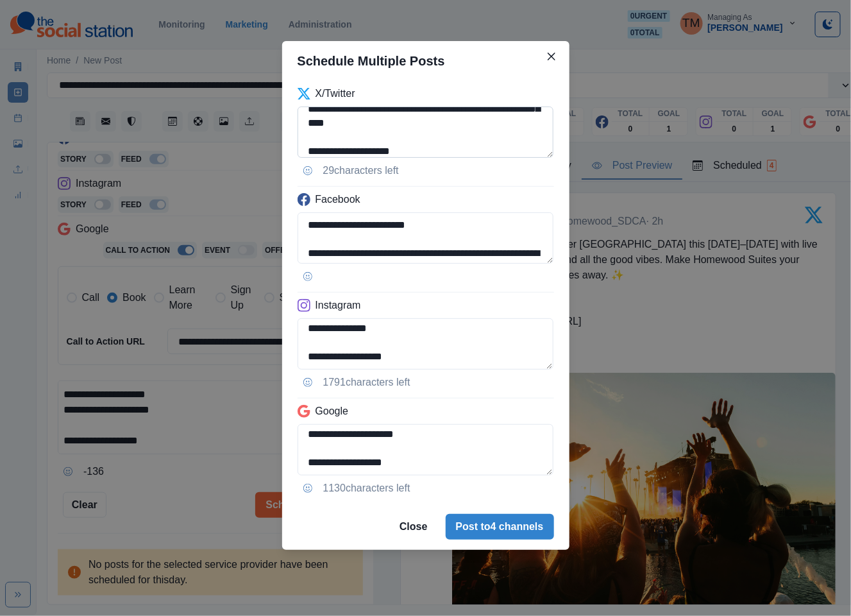
click at [371, 141] on textarea "**********" at bounding box center [426, 131] width 257 height 51
click at [446, 141] on textarea "**********" at bounding box center [426, 131] width 257 height 51
type textarea "**********"
click at [235, 202] on div "**********" at bounding box center [425, 308] width 851 height 616
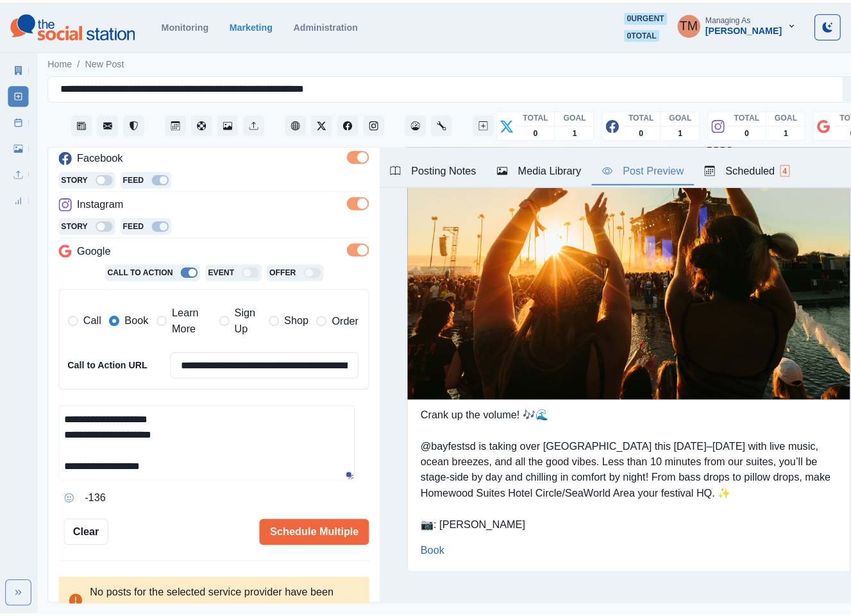
scroll to position [1949, 0]
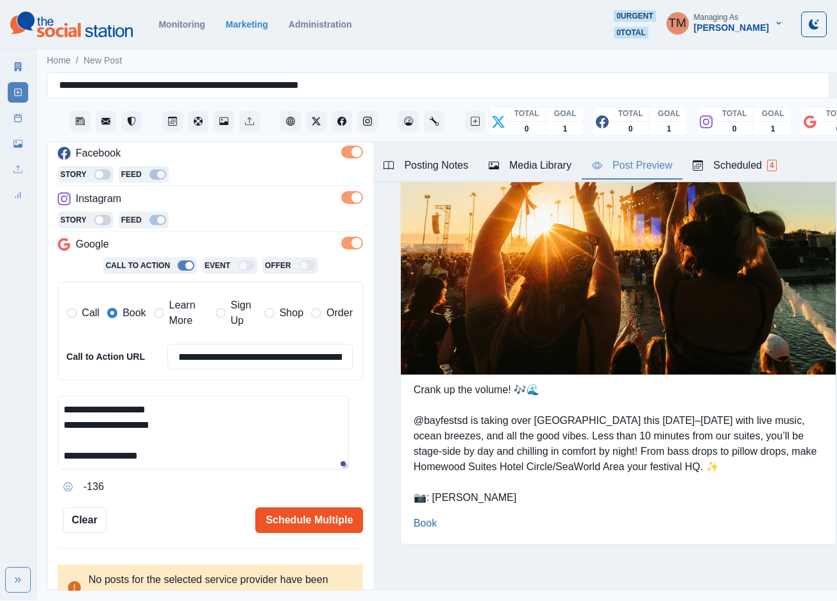
click at [303, 525] on button "Schedule Multiple" at bounding box center [309, 520] width 108 height 26
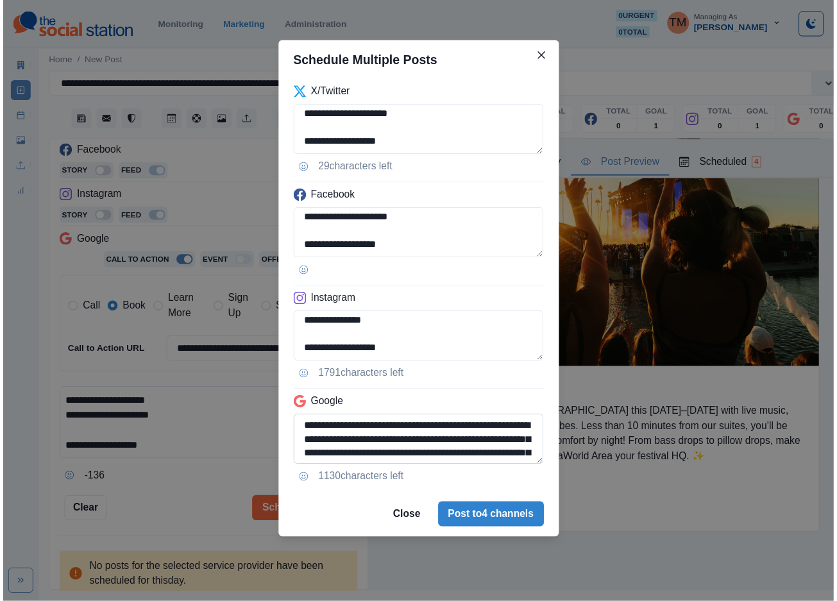
scroll to position [20, 0]
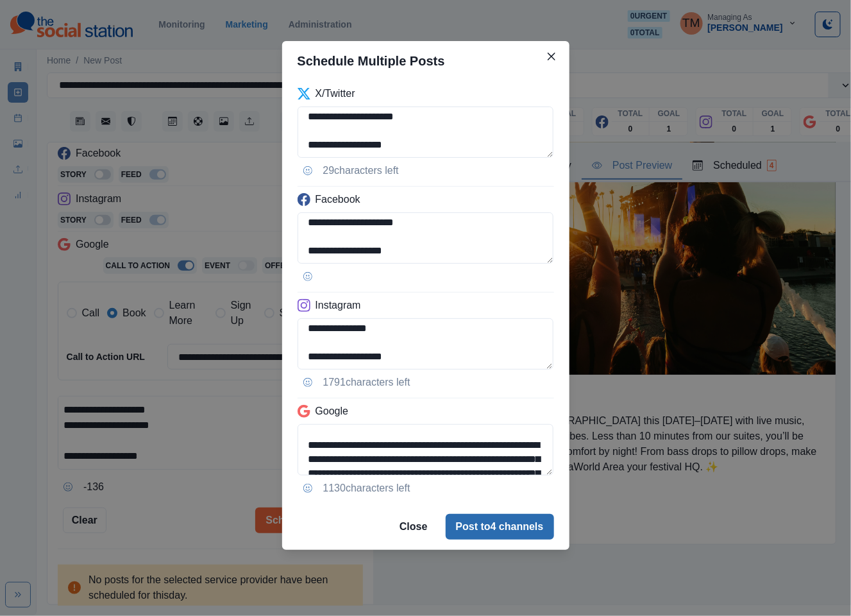
click at [494, 530] on button "Post to 4 channels" at bounding box center [500, 527] width 108 height 26
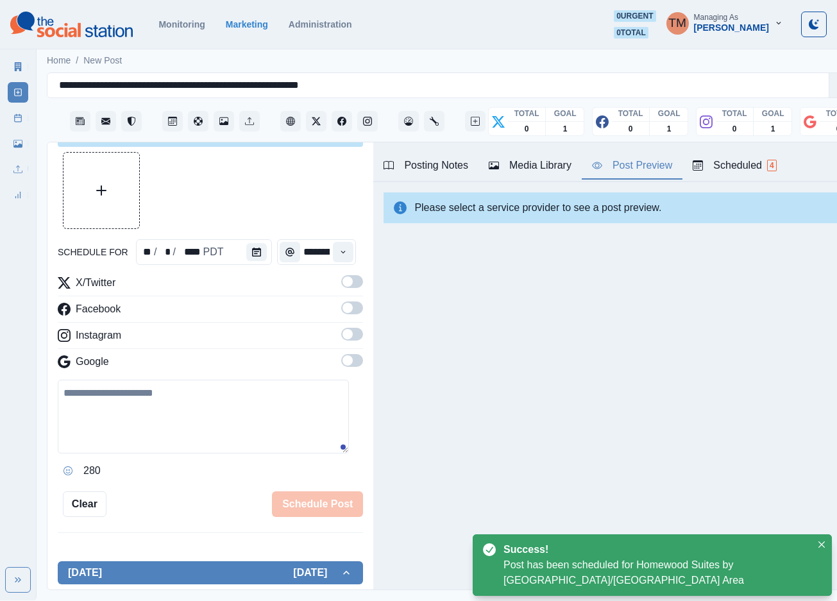
scroll to position [192, 0]
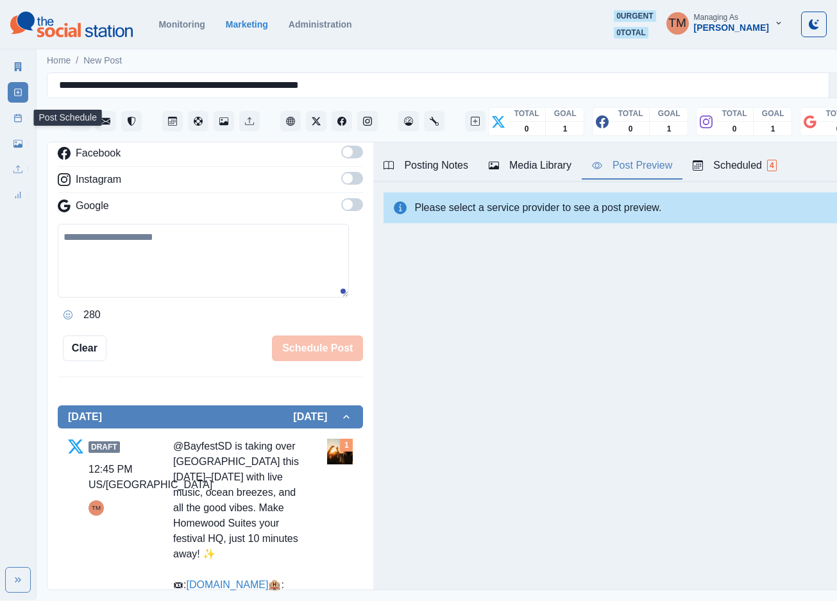
drag, startPoint x: 13, startPoint y: 118, endPoint x: 26, endPoint y: 133, distance: 19.6
click at [13, 118] on icon at bounding box center [17, 118] width 9 height 9
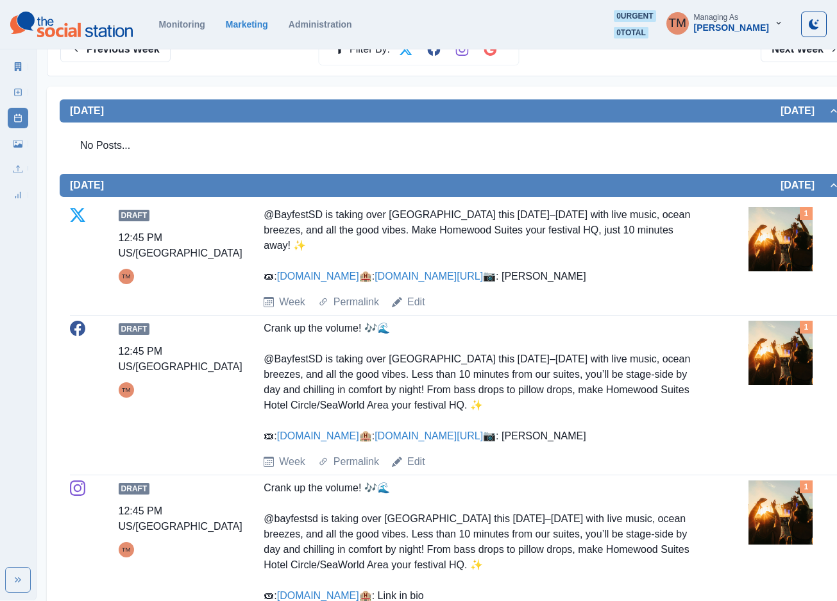
scroll to position [192, 0]
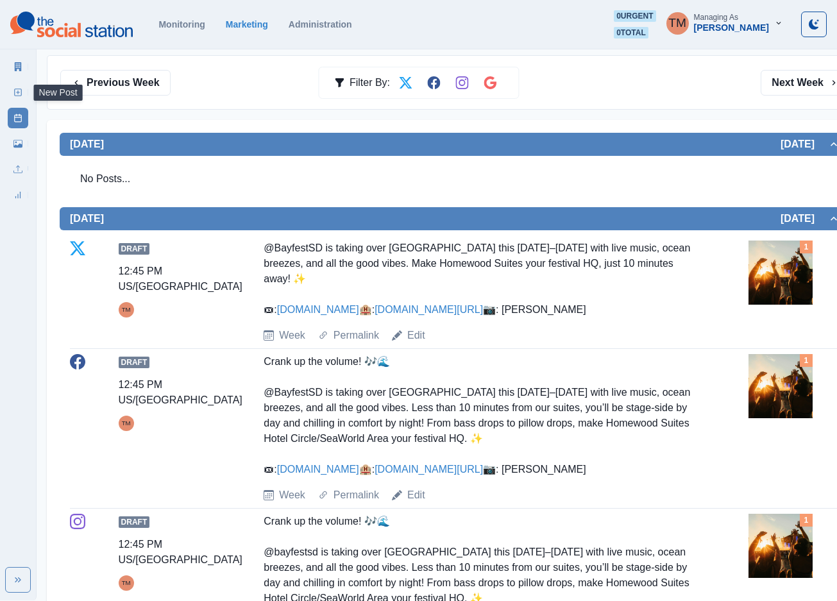
click at [22, 89] on icon at bounding box center [17, 92] width 9 height 9
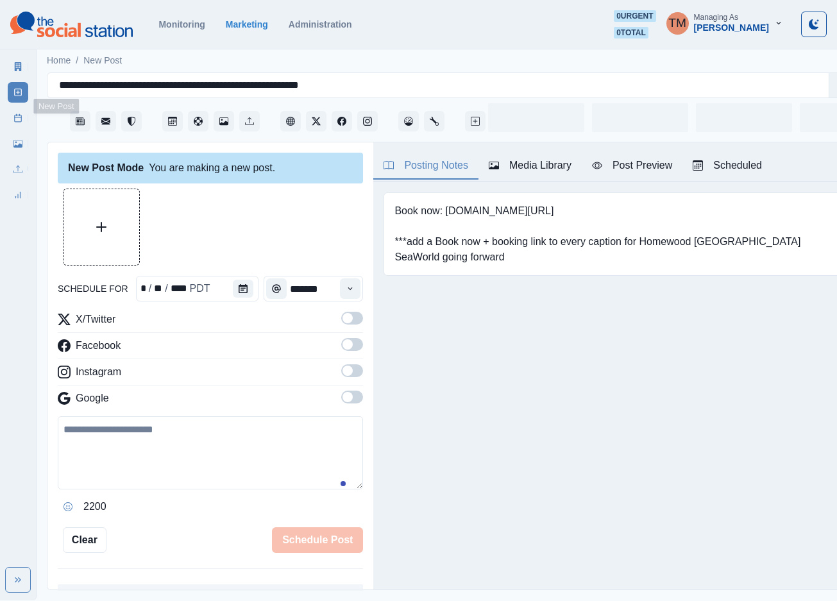
scroll to position [13, 0]
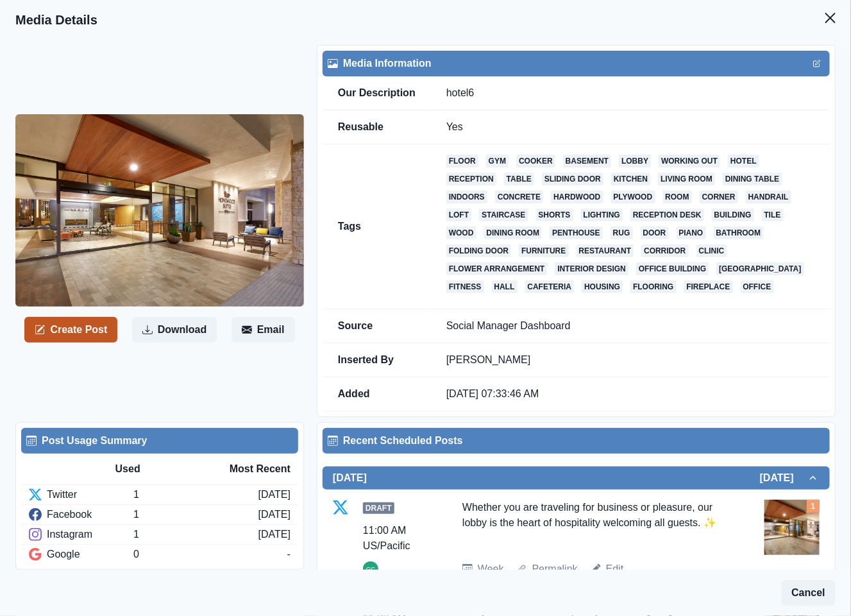
click at [74, 330] on button "Create Post" at bounding box center [70, 330] width 93 height 26
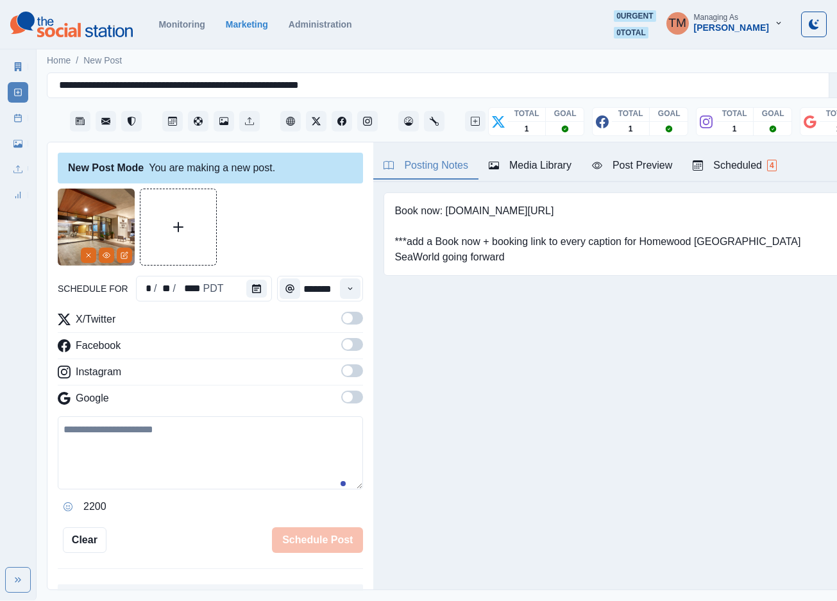
click at [170, 458] on textarea at bounding box center [210, 452] width 305 height 73
paste textarea "**********"
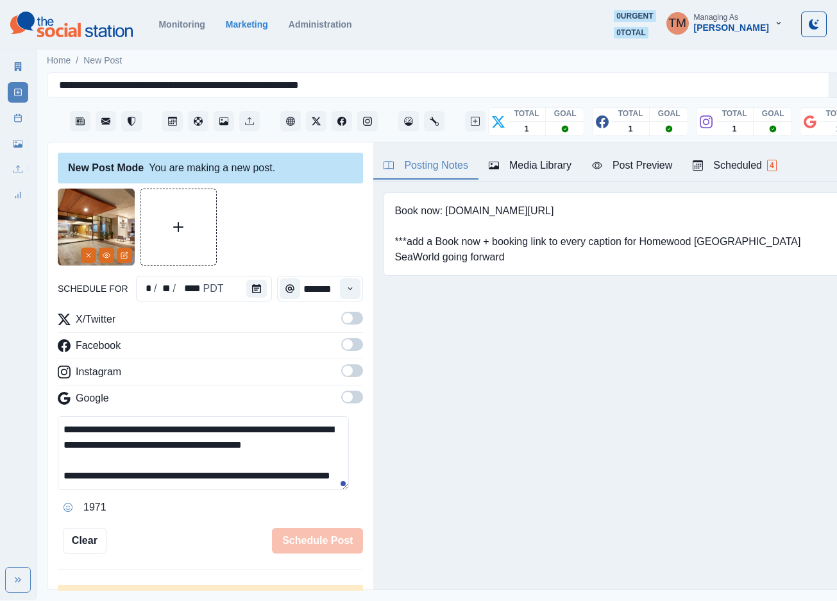
scroll to position [41, 0]
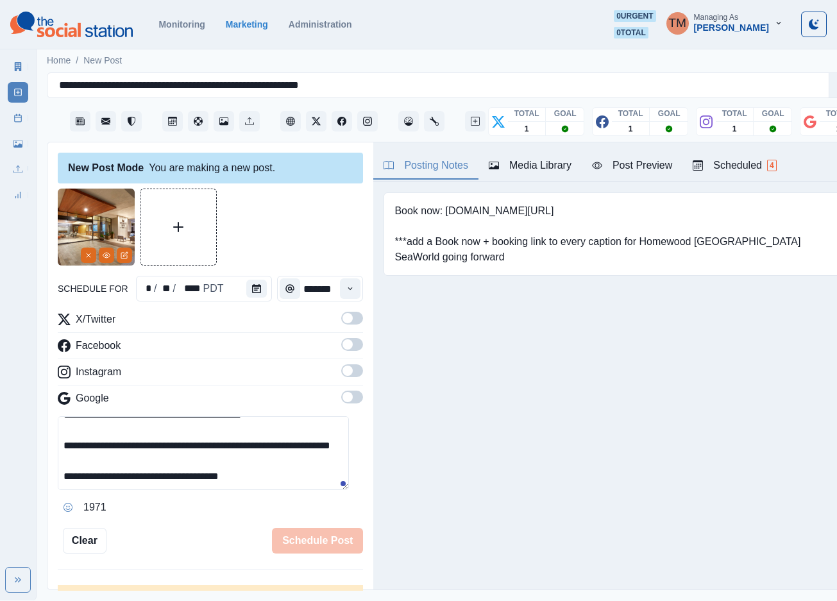
type textarea "**********"
click at [252, 291] on icon "Calendar" at bounding box center [256, 288] width 9 height 9
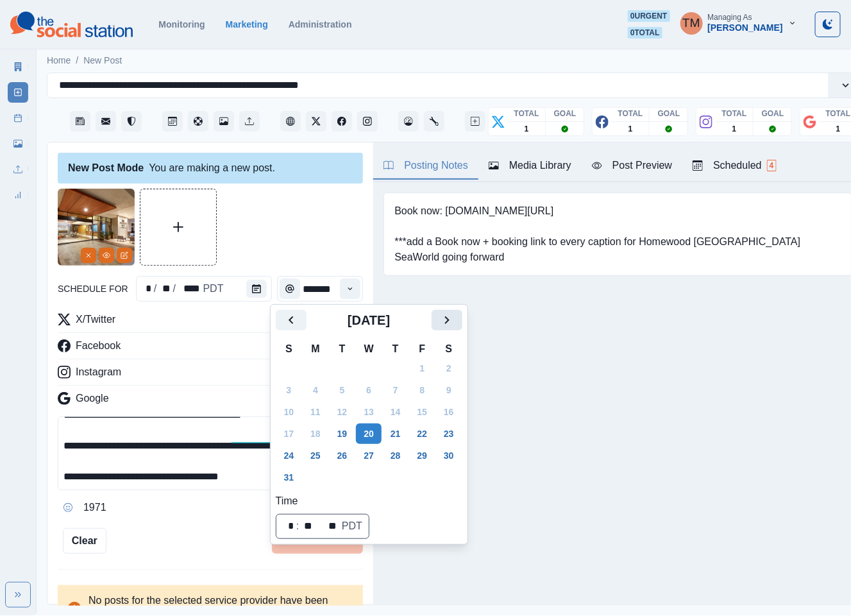
click at [439, 324] on icon "Next" at bounding box center [446, 319] width 15 height 15
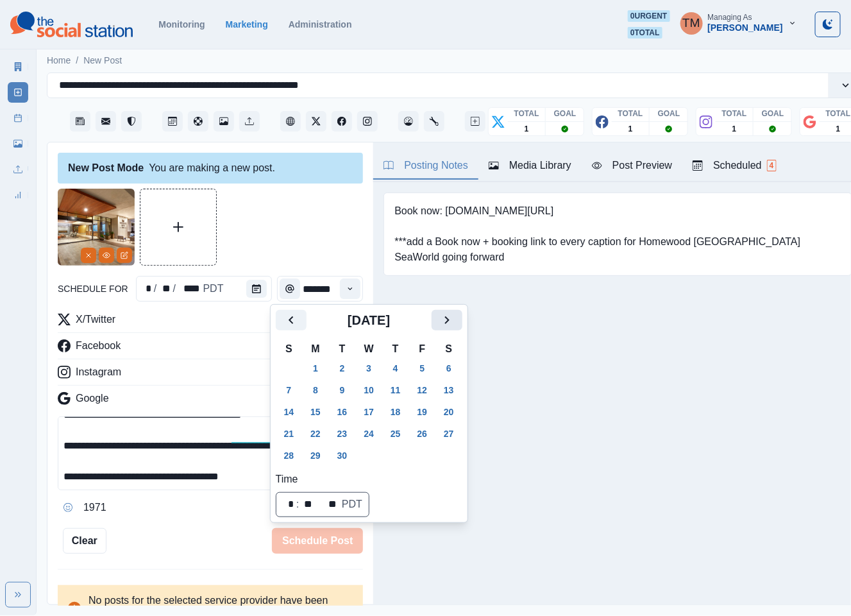
click at [439, 324] on icon "Next" at bounding box center [446, 319] width 15 height 15
click at [373, 412] on button "15" at bounding box center [369, 411] width 26 height 21
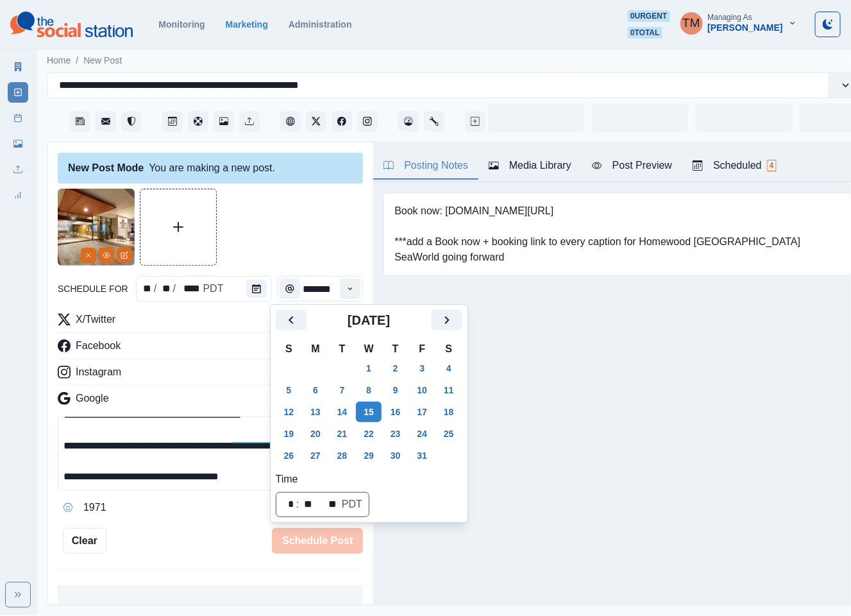
click at [256, 219] on div at bounding box center [210, 227] width 305 height 77
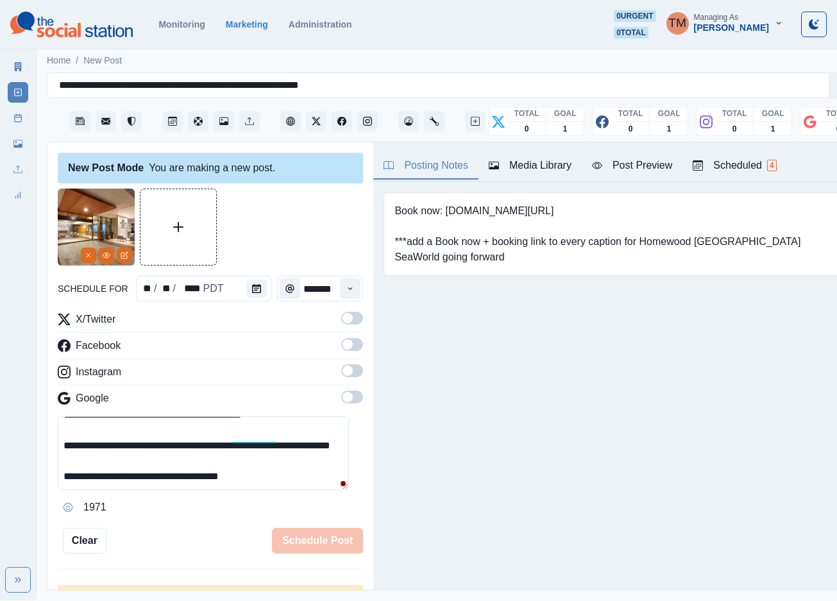
click at [340, 293] on button "Time" at bounding box center [350, 288] width 21 height 21
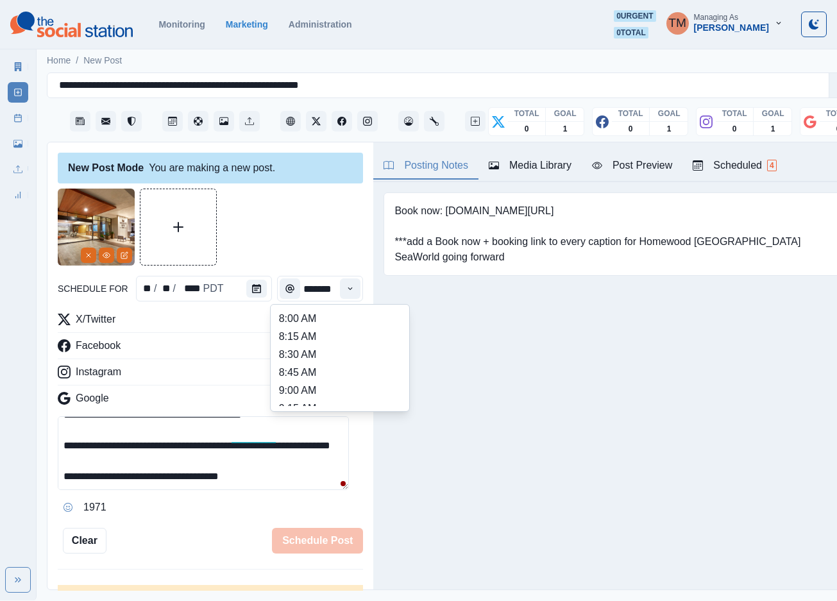
scroll to position [192, 0]
click at [318, 356] on li "11:15 AM" at bounding box center [340, 360] width 128 height 18
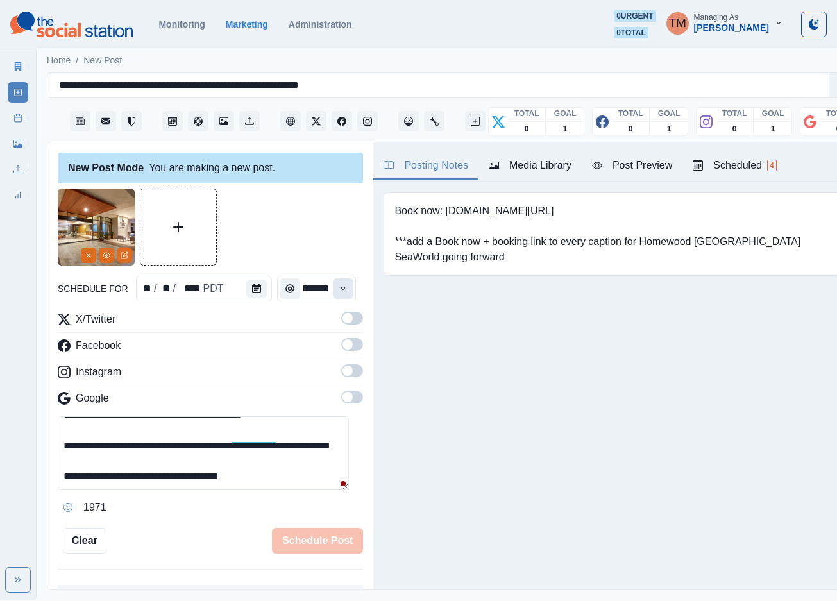
click at [339, 289] on icon "Time" at bounding box center [343, 288] width 9 height 9
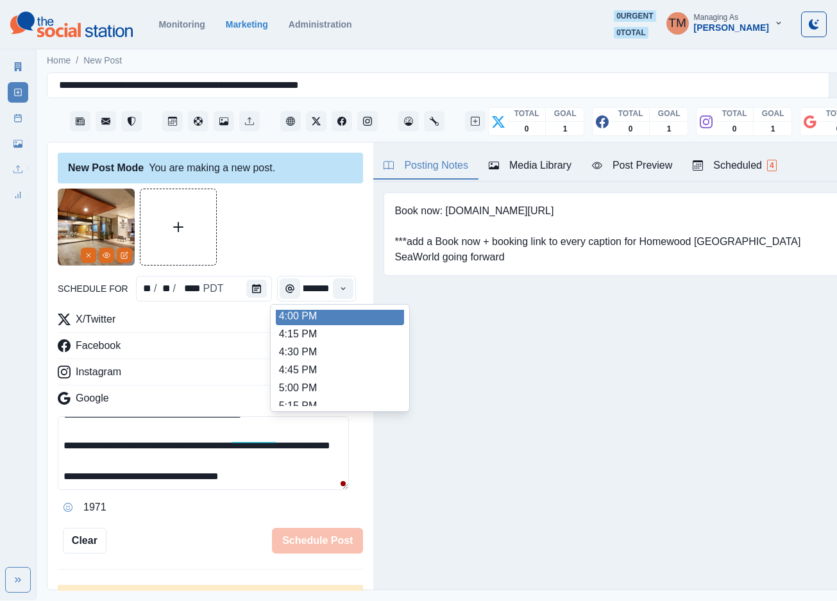
scroll to position [574, 0]
click at [316, 305] on div "8:00 AM 8:15 AM 8:30 AM 8:45 AM 9:00 AM 9:15 AM 9:30 AM 9:45 AM 10:00 AM 10:15 …" at bounding box center [340, 358] width 140 height 108
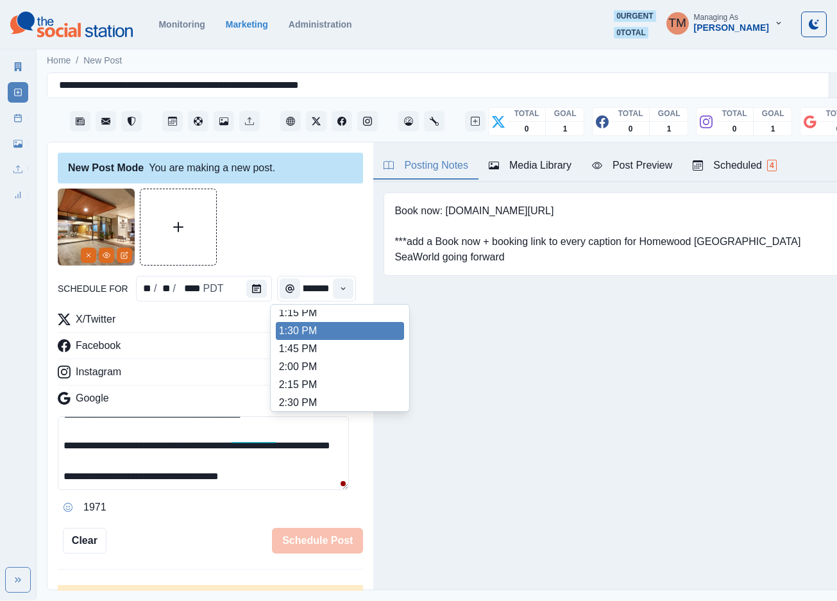
scroll to position [382, 0]
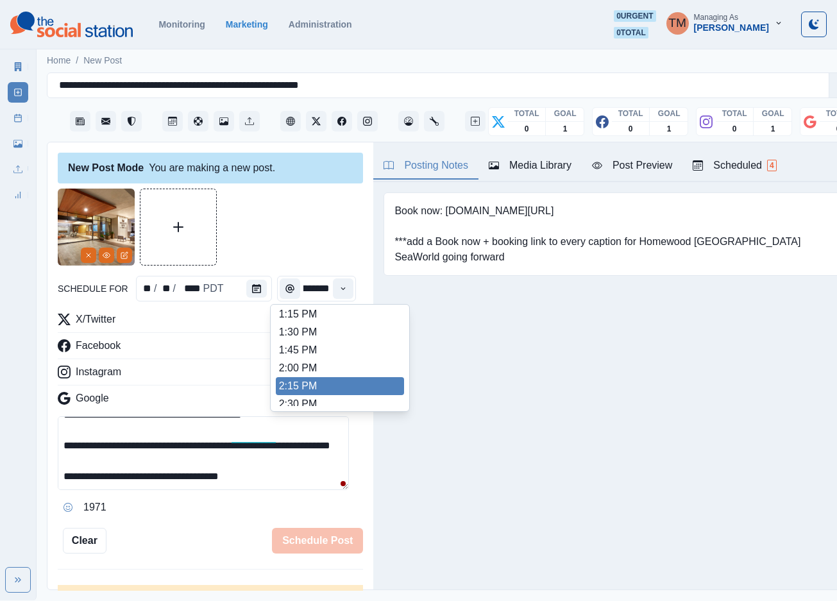
click at [308, 380] on li "2:15 PM" at bounding box center [340, 386] width 128 height 18
type input "*******"
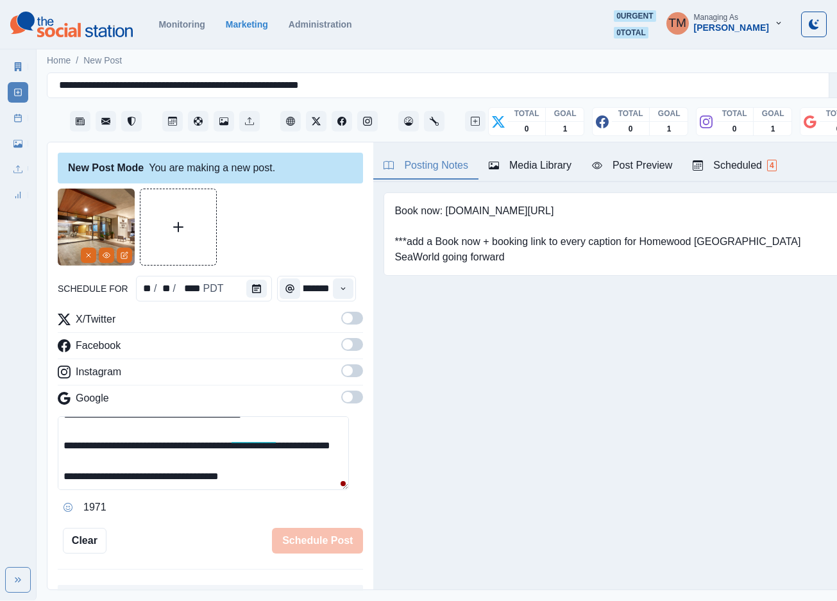
scroll to position [0, 10]
click at [342, 321] on span at bounding box center [347, 318] width 10 height 10
drag, startPoint x: 339, startPoint y: 348, endPoint x: 347, endPoint y: 375, distance: 28.2
click at [341, 353] on label at bounding box center [352, 348] width 22 height 21
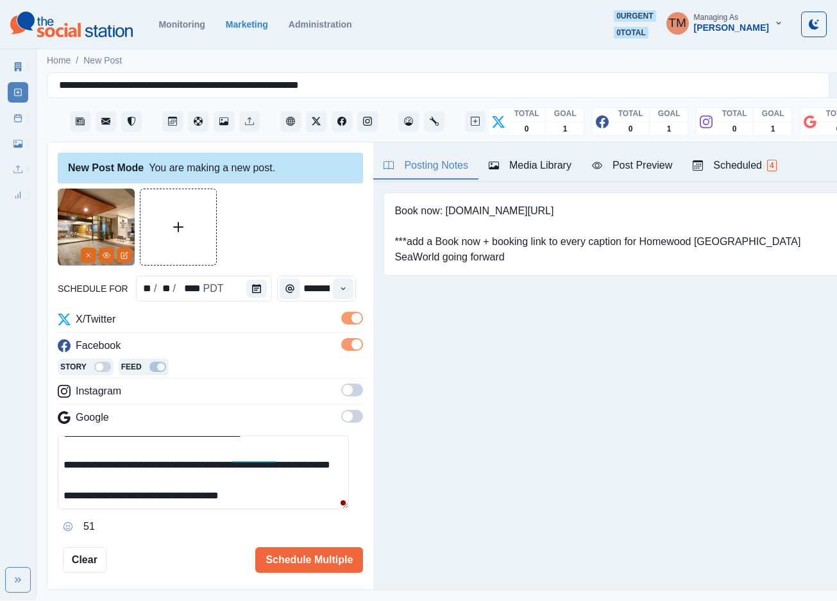
click at [341, 394] on span at bounding box center [352, 390] width 22 height 13
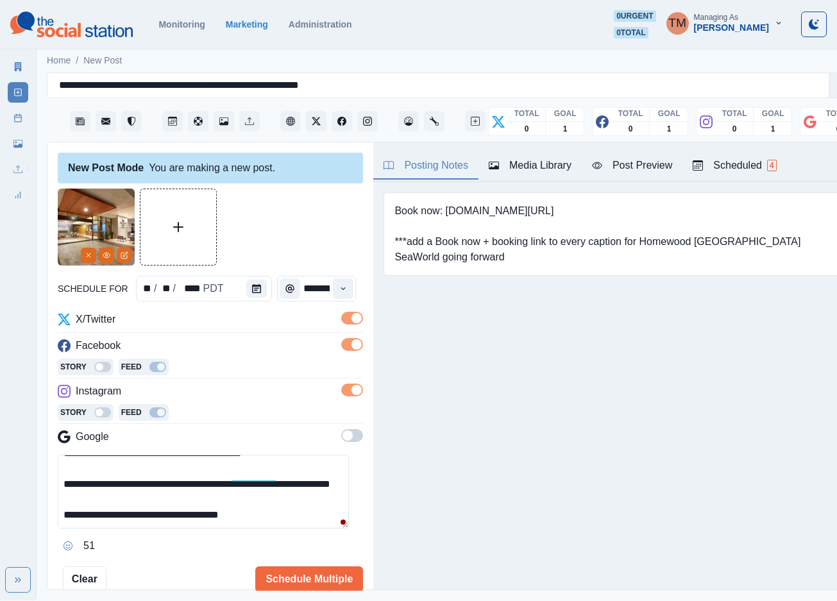
click at [343, 435] on span at bounding box center [352, 435] width 22 height 13
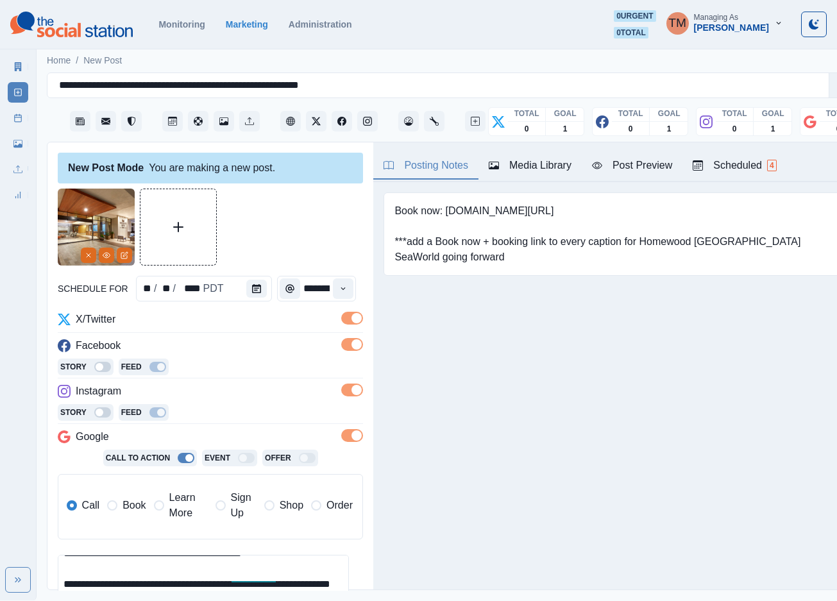
click at [133, 512] on span "Book" at bounding box center [133, 505] width 23 height 15
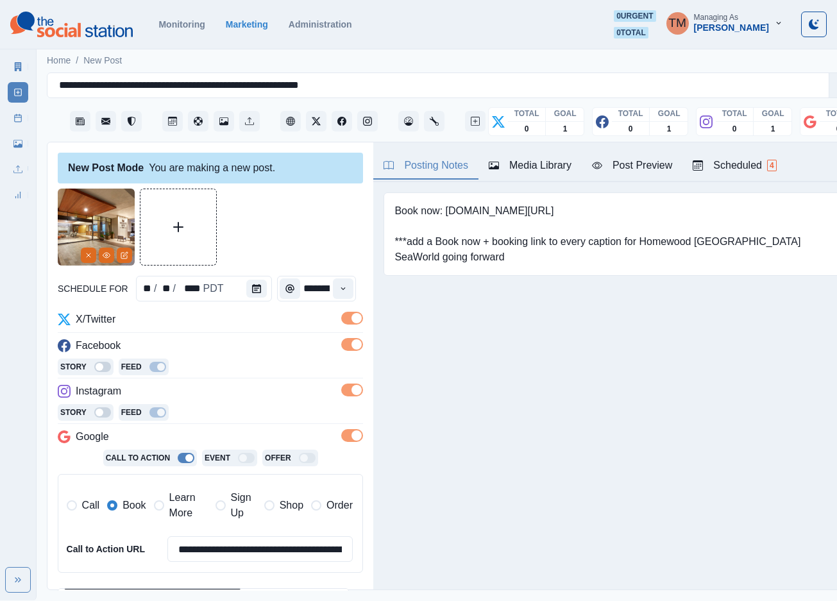
click at [281, 225] on div at bounding box center [210, 227] width 305 height 77
click at [283, 235] on div at bounding box center [210, 227] width 305 height 77
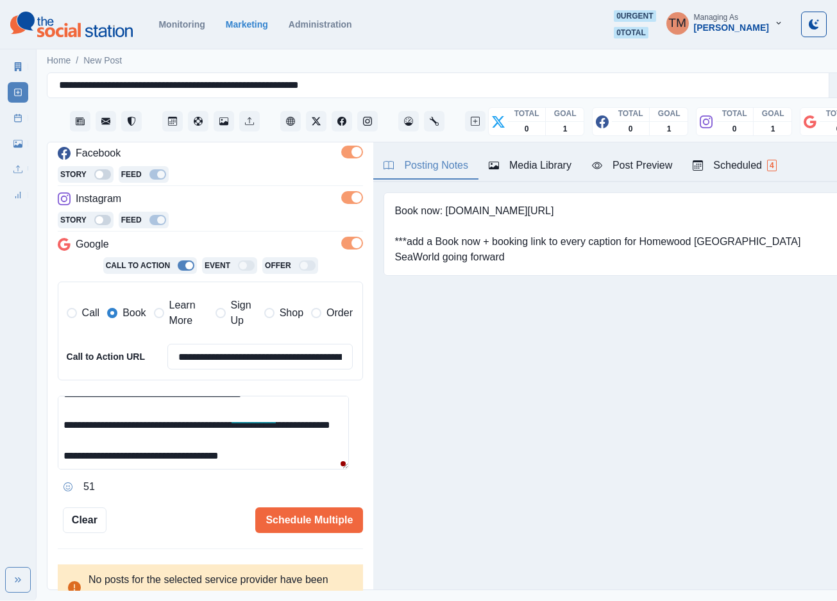
scroll to position [208, 0]
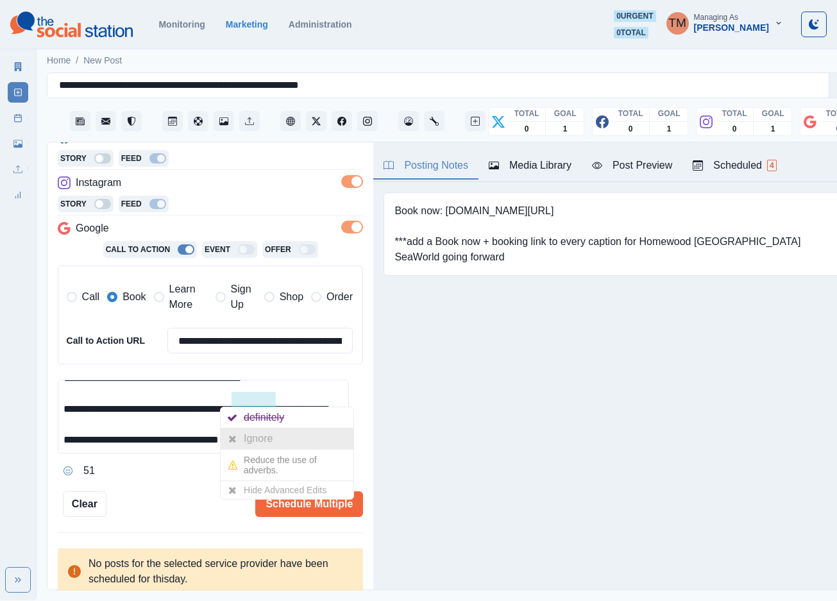
click at [260, 441] on div "Ignore" at bounding box center [261, 438] width 34 height 21
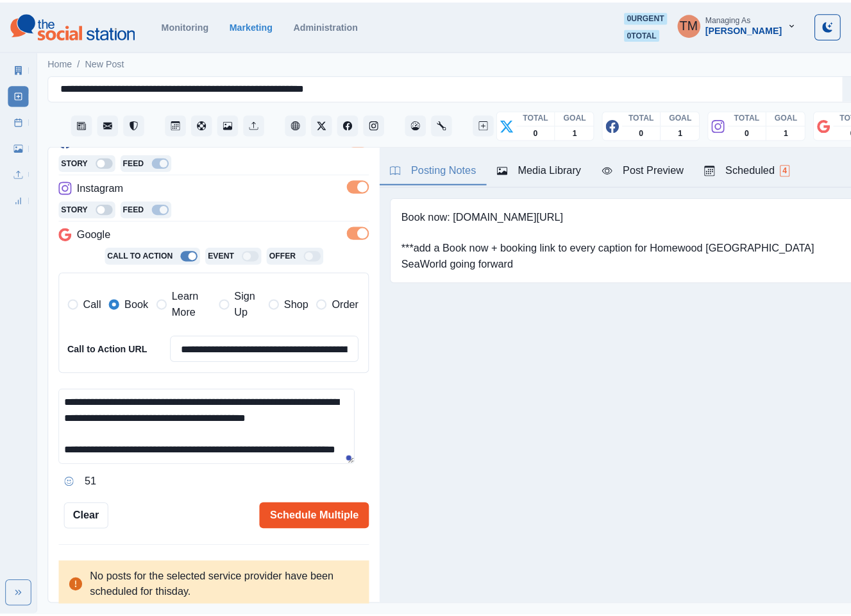
scroll to position [45, 0]
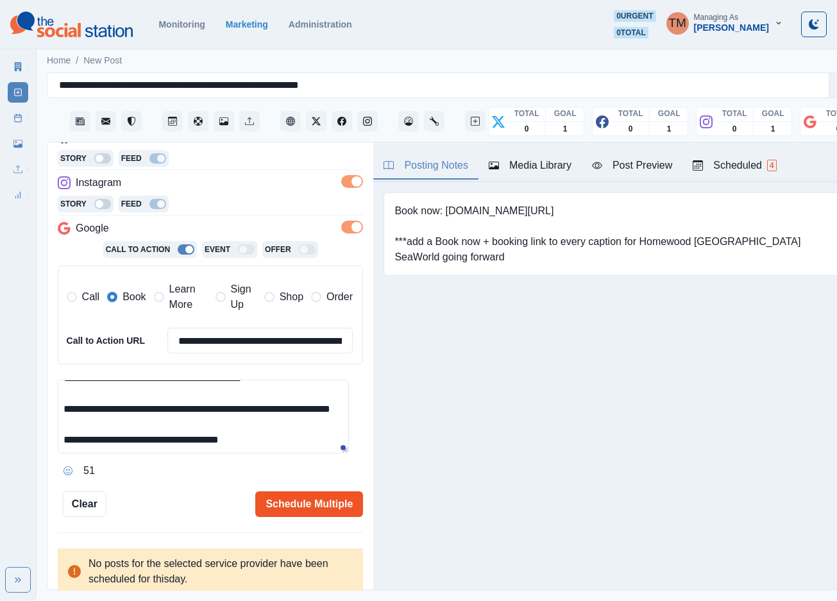
click at [304, 501] on button "Schedule Multiple" at bounding box center [309, 504] width 108 height 26
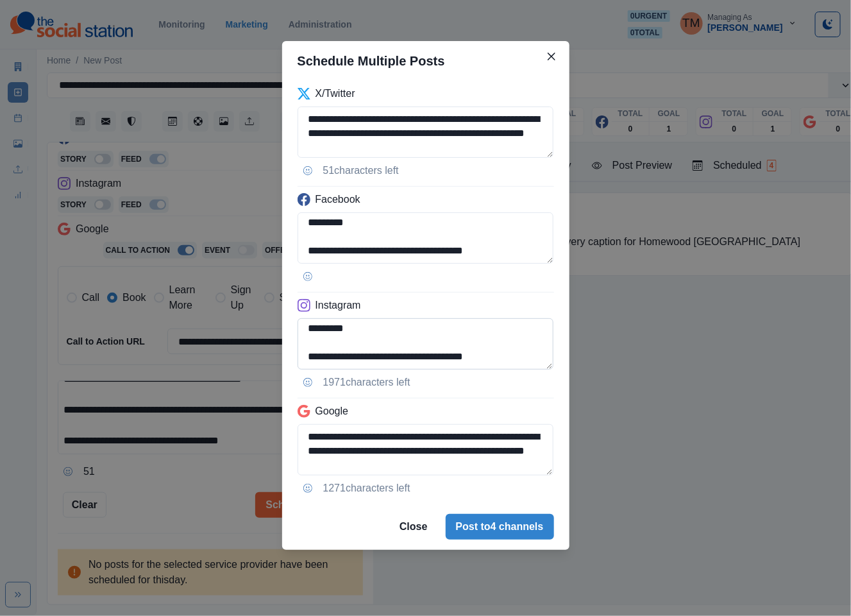
scroll to position [74, 0]
drag, startPoint x: 404, startPoint y: 358, endPoint x: 549, endPoint y: 369, distance: 145.4
click at [549, 368] on textarea "**********" at bounding box center [426, 343] width 257 height 51
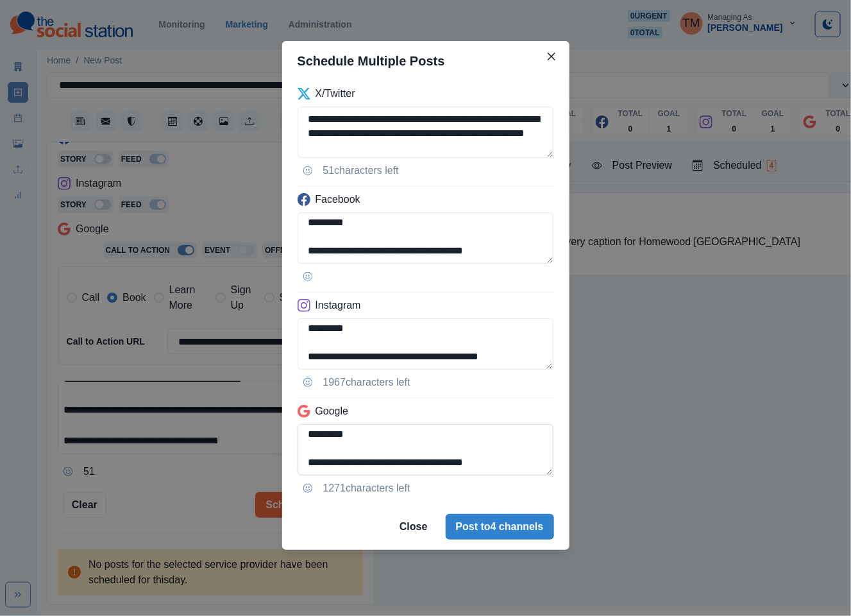
type textarea "**********"
drag, startPoint x: 432, startPoint y: 430, endPoint x: 536, endPoint y: 473, distance: 112.7
click at [536, 473] on textarea "**********" at bounding box center [426, 449] width 257 height 51
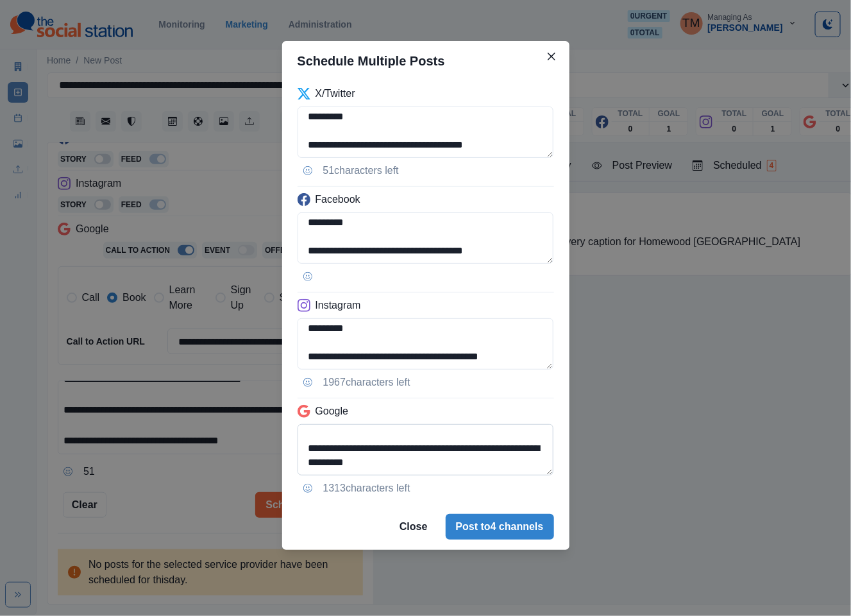
type textarea "**********"
click at [187, 493] on div "**********" at bounding box center [425, 308] width 851 height 616
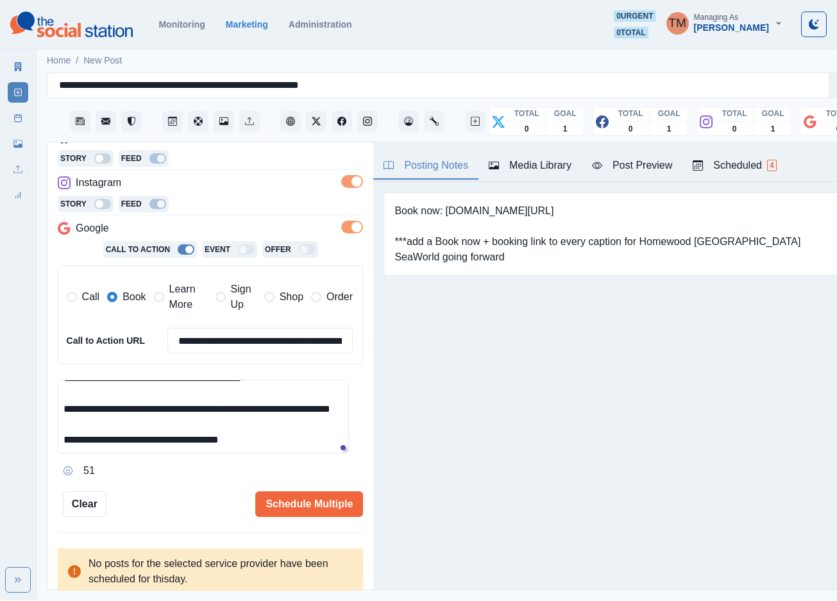
click at [650, 162] on div "Post Preview" at bounding box center [632, 165] width 80 height 15
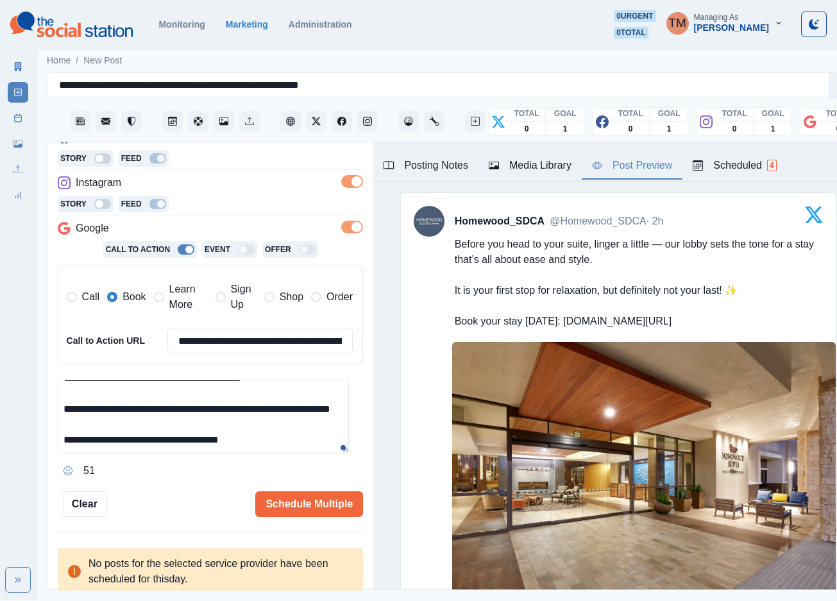
scroll to position [96, 0]
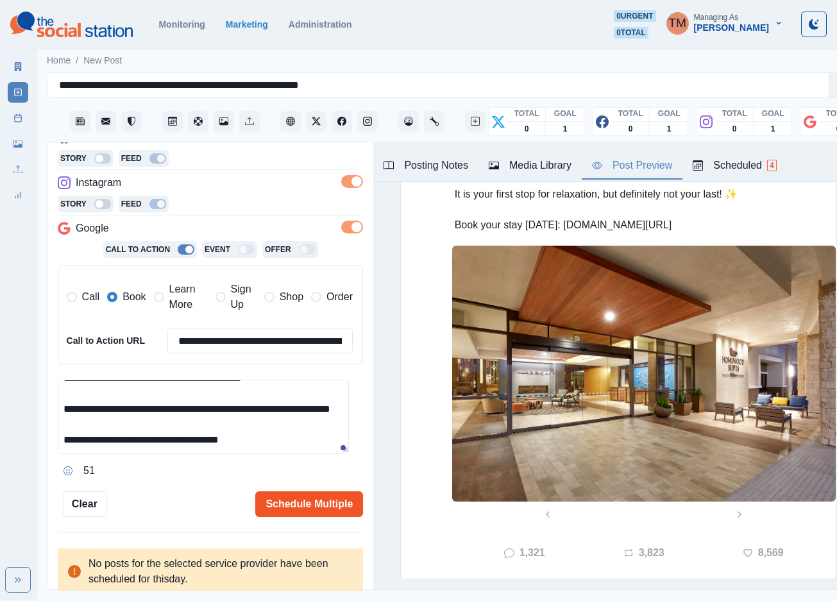
click at [323, 506] on button "Schedule Multiple" at bounding box center [309, 504] width 108 height 26
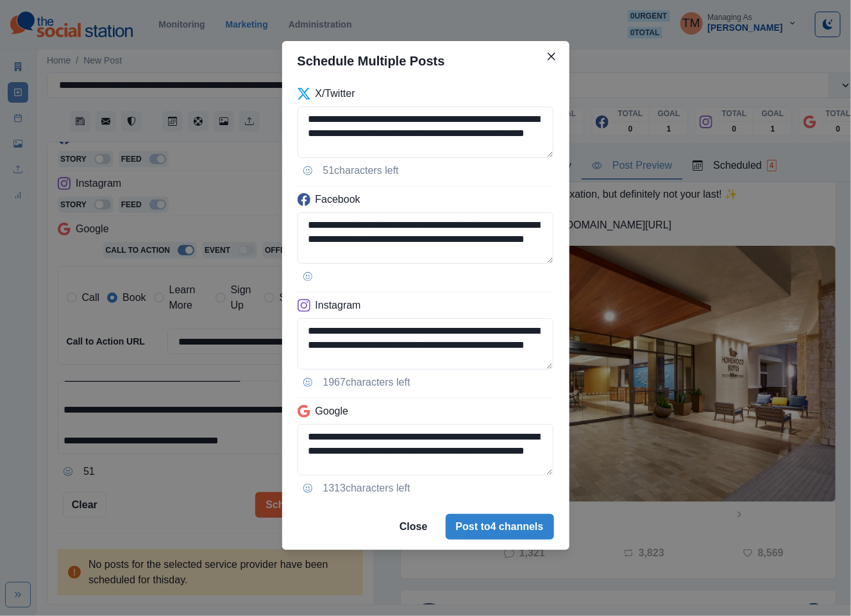
click at [618, 478] on div "**********" at bounding box center [425, 308] width 851 height 616
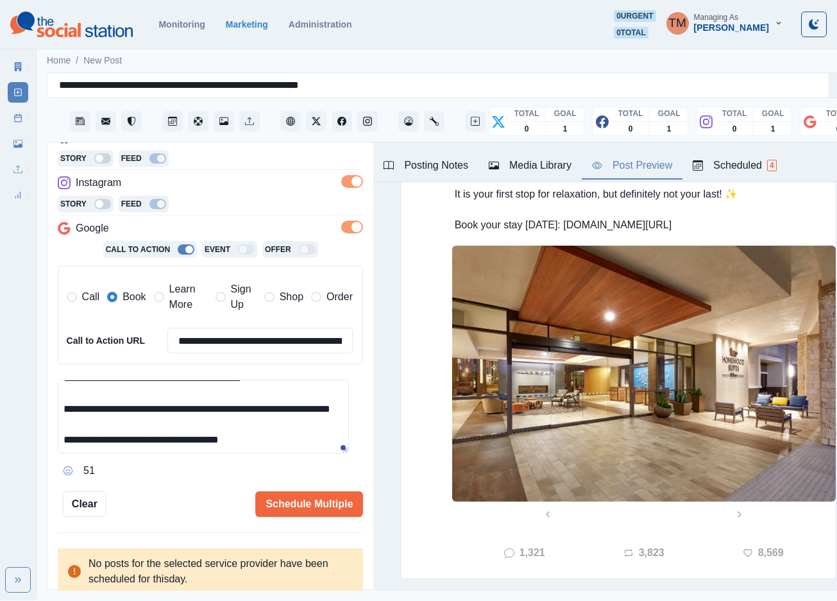
scroll to position [289, 0]
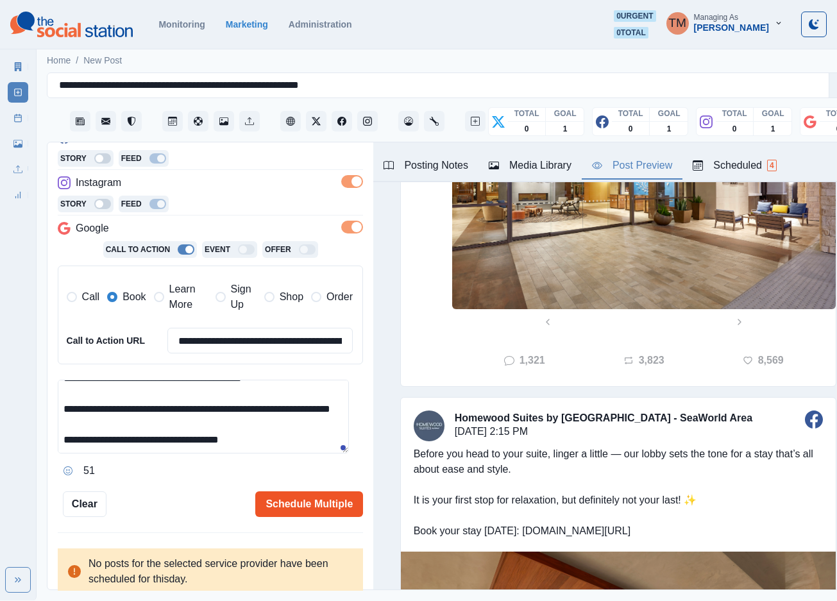
click at [317, 509] on button "Schedule Multiple" at bounding box center [309, 504] width 108 height 26
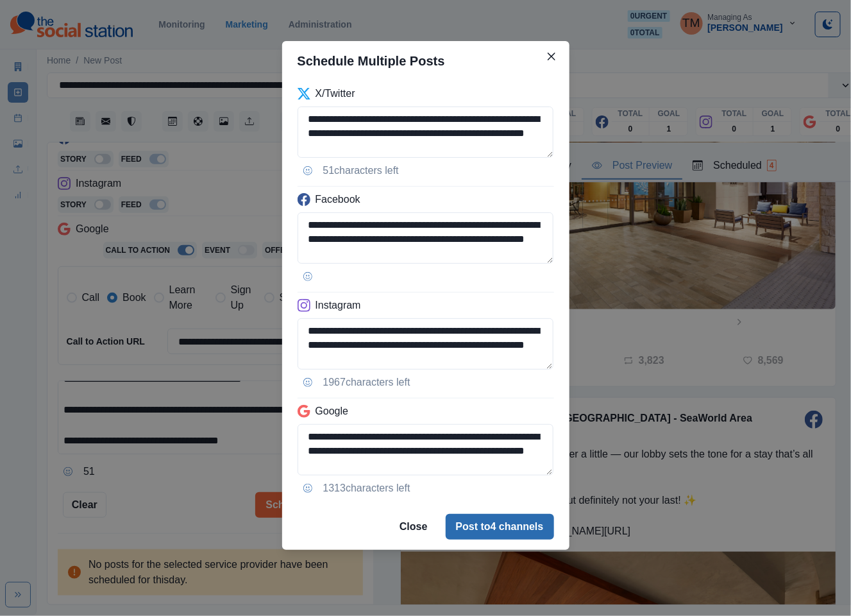
click at [528, 529] on button "Post to 4 channels" at bounding box center [500, 527] width 108 height 26
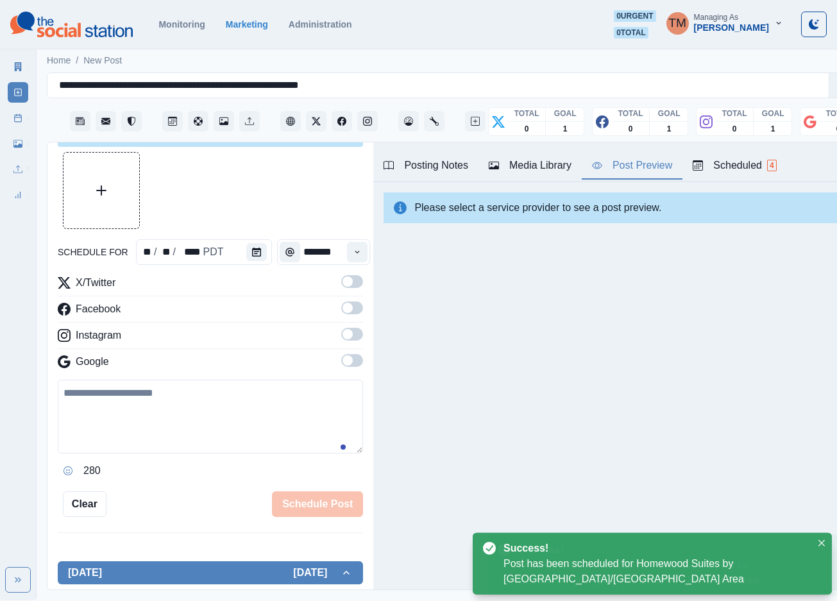
scroll to position [0, 0]
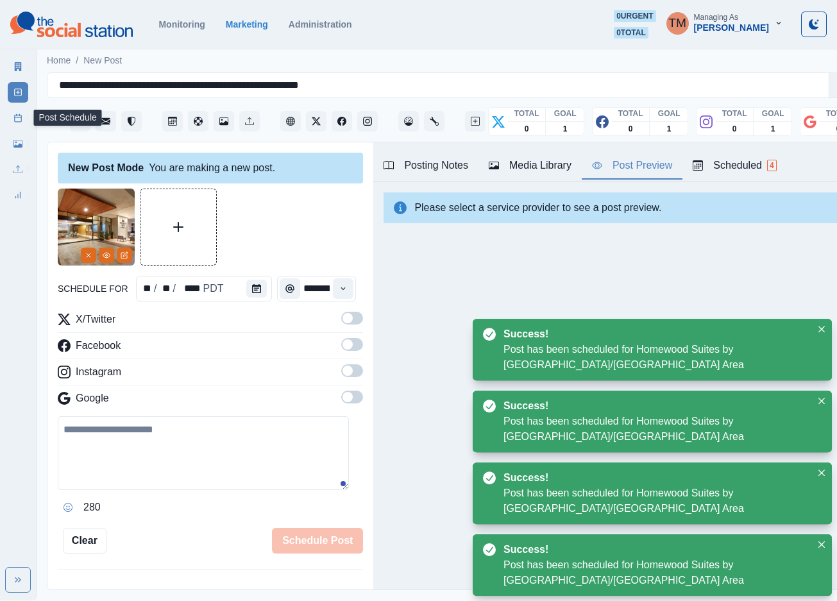
click at [17, 118] on icon at bounding box center [17, 118] width 9 height 9
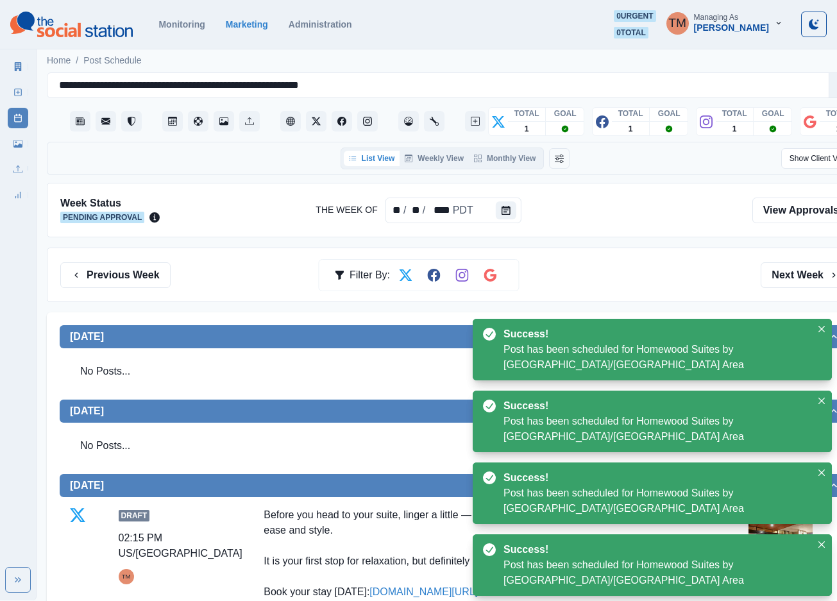
click at [609, 281] on div "Previous Week Filter By: Next Week" at bounding box center [455, 275] width 790 height 26
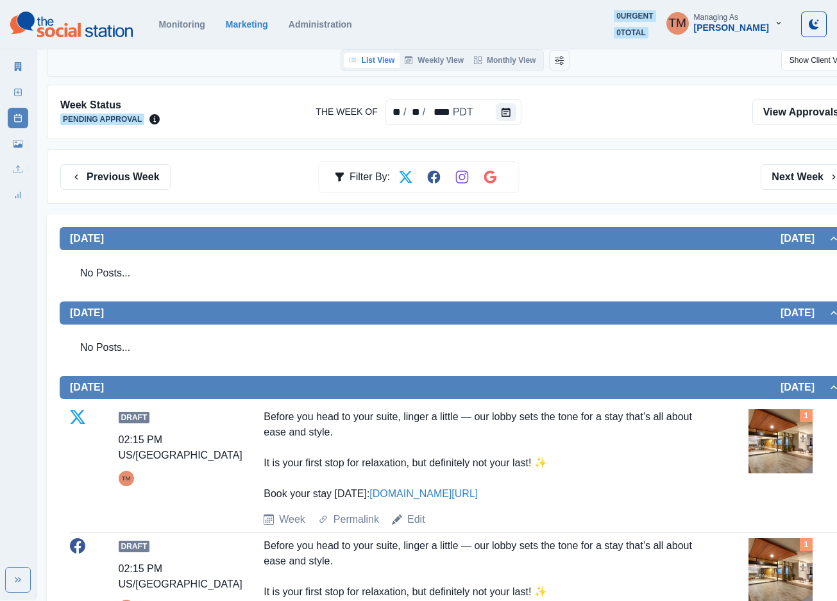
scroll to position [96, 0]
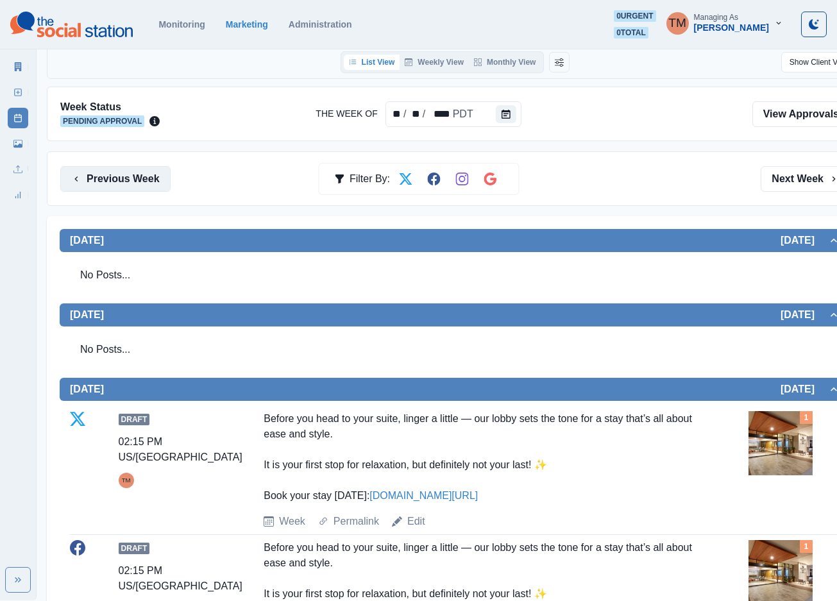
click at [120, 183] on button "Previous Week" at bounding box center [115, 179] width 110 height 26
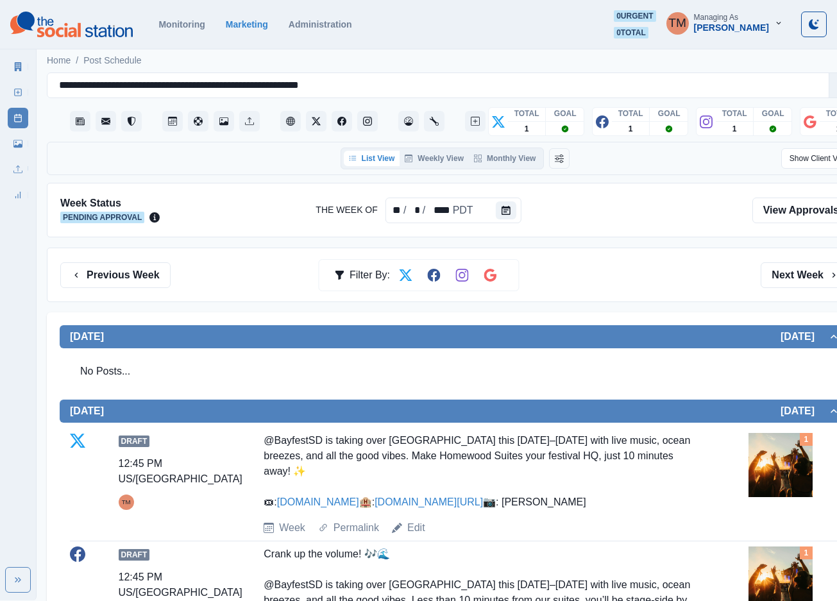
drag, startPoint x: 339, startPoint y: 504, endPoint x: 668, endPoint y: 460, distance: 331.9
click at [631, 510] on div "@BayfestSD is taking over [GEOGRAPHIC_DATA] this [DATE]–[DATE] with live music,…" at bounding box center [479, 471] width 431 height 77
click at [799, 275] on button "Next Week" at bounding box center [805, 275] width 89 height 26
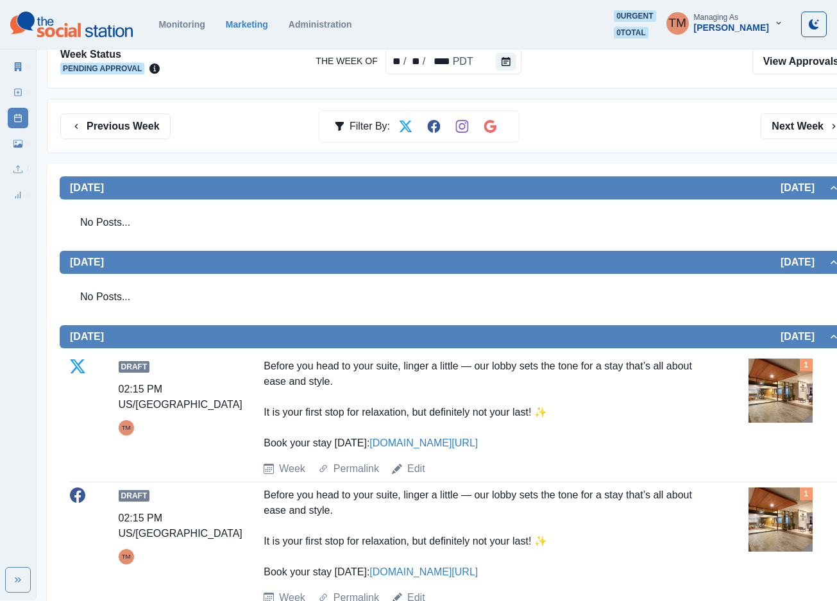
scroll to position [96, 0]
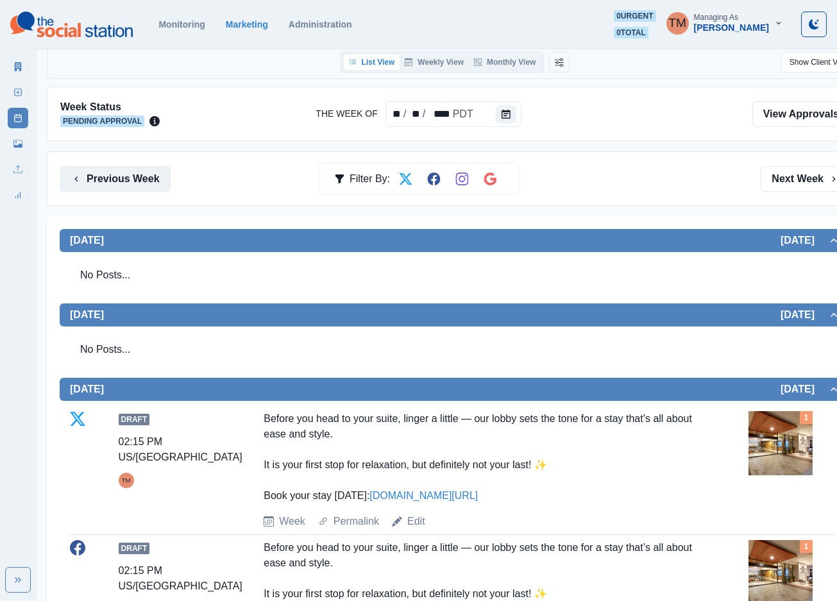
drag, startPoint x: 89, startPoint y: 183, endPoint x: 97, endPoint y: 189, distance: 10.1
click at [95, 189] on button "Previous Week" at bounding box center [115, 179] width 110 height 26
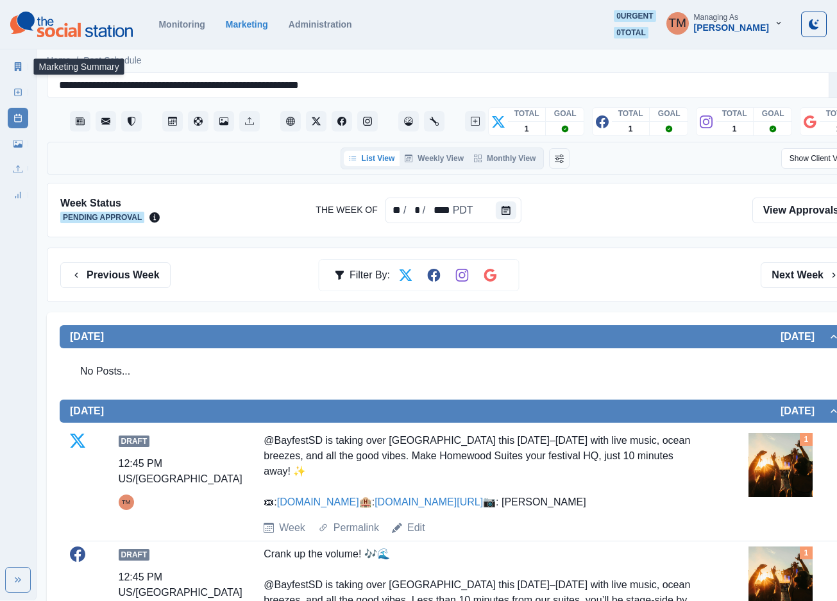
click at [13, 72] on link "Marketing Summary" at bounding box center [18, 66] width 21 height 21
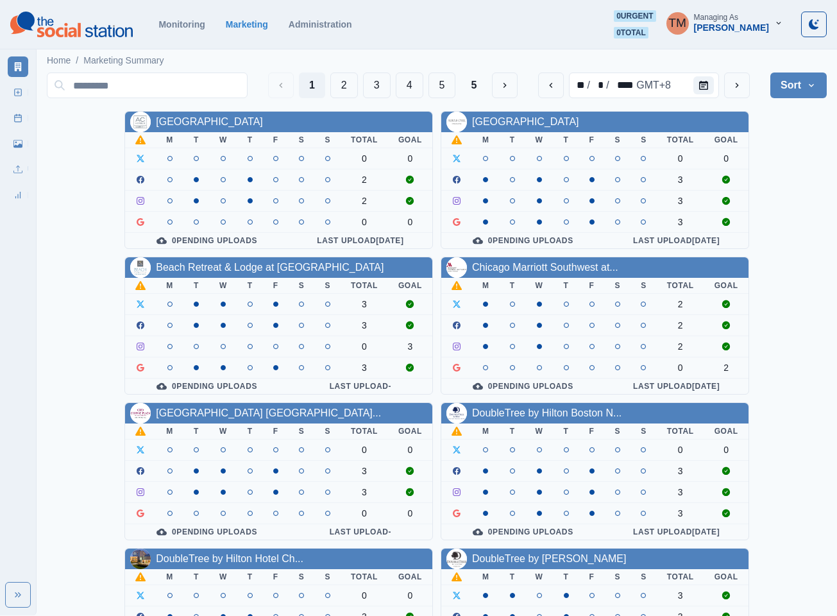
click at [801, 158] on div "[GEOGRAPHIC_DATA] Downtown M T W T F S S Total Goal 0 0 2 2 0 0 0 Pending Uploa…" at bounding box center [437, 544] width 780 height 866
